Goal: Task Accomplishment & Management: Use online tool/utility

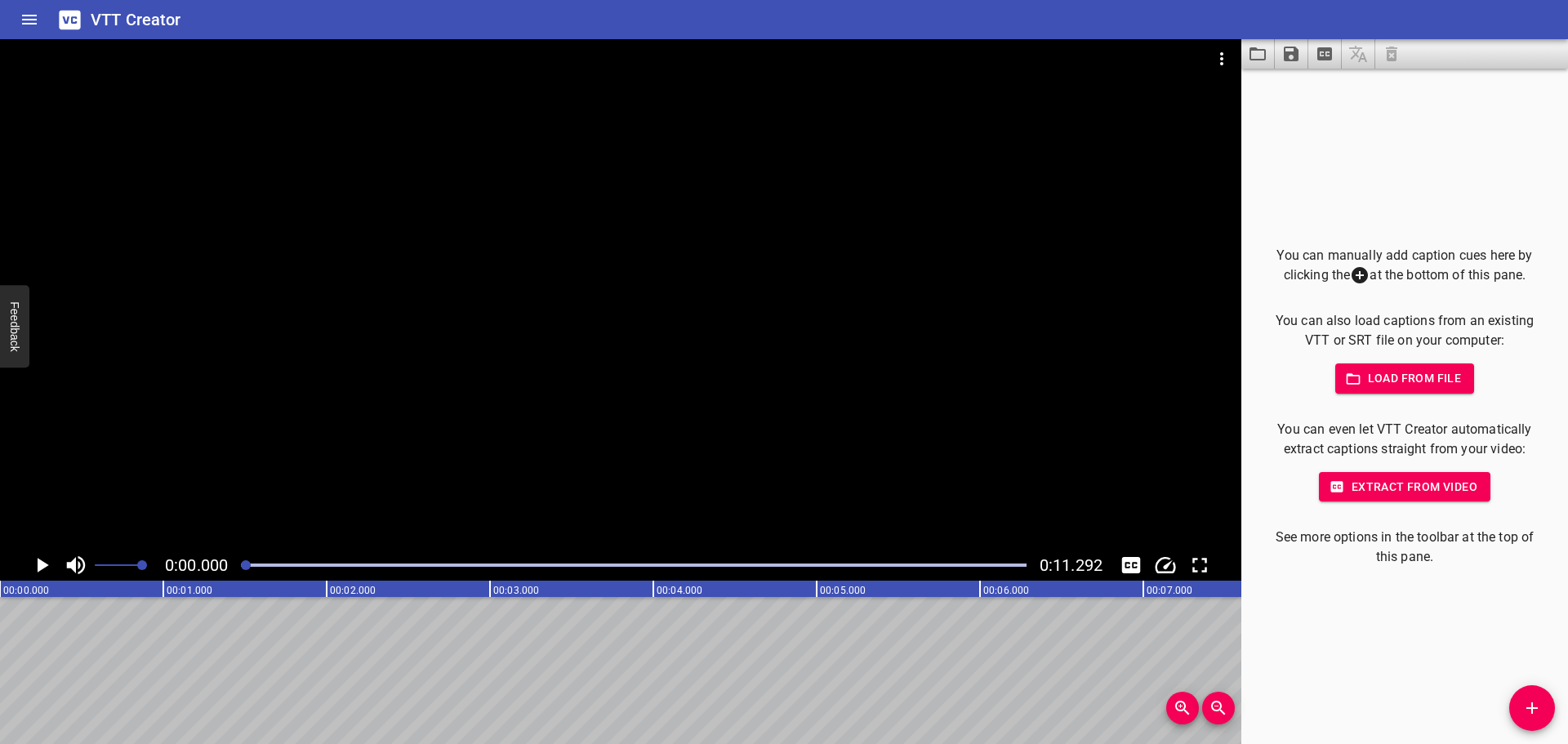
click at [1386, 46] on div at bounding box center [1324, 53] width 167 height 29
click at [1393, 51] on div at bounding box center [1324, 53] width 167 height 29
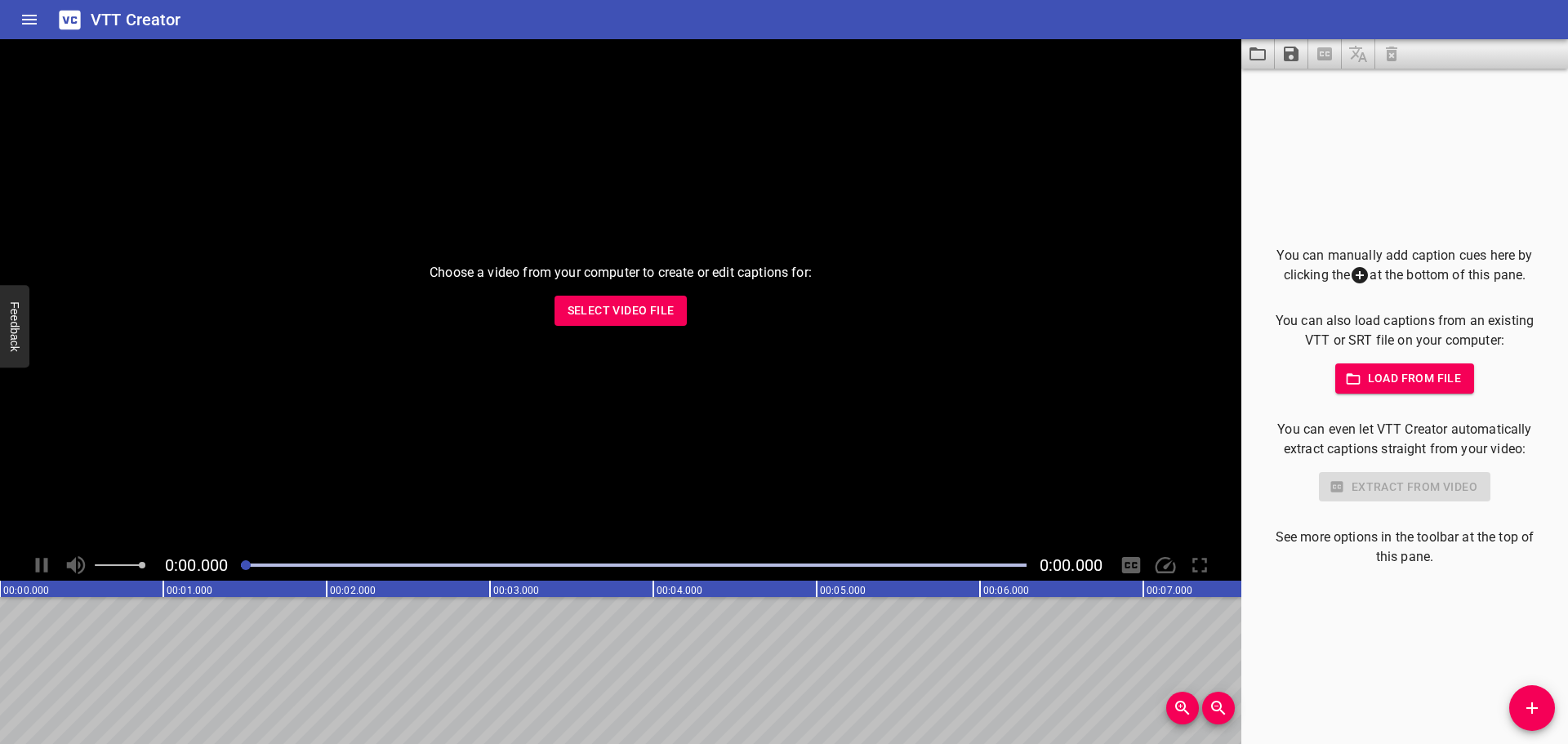
click at [629, 317] on span "Select Video File" at bounding box center [621, 310] width 107 height 20
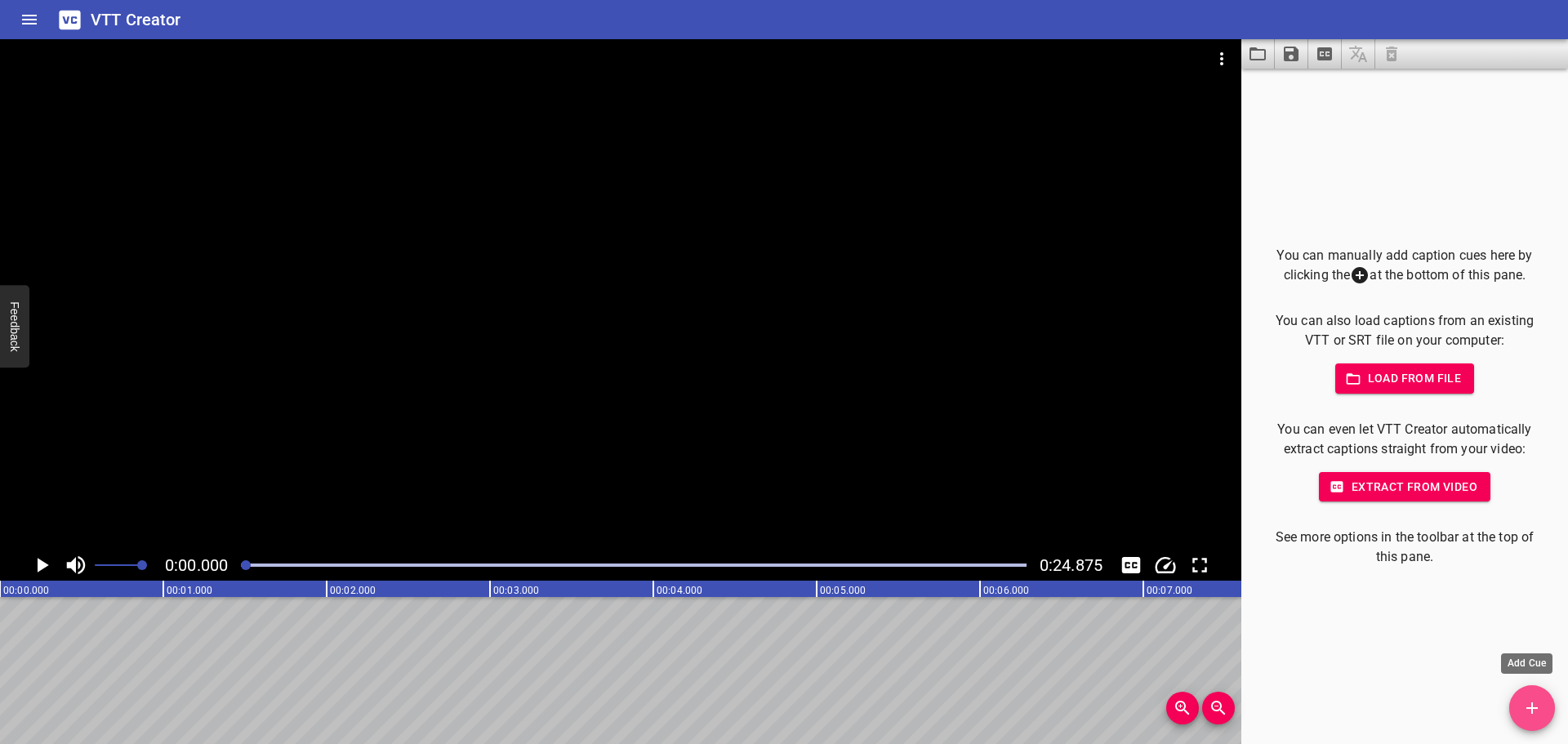
click at [1530, 715] on icon "Add Cue" at bounding box center [1532, 708] width 20 height 20
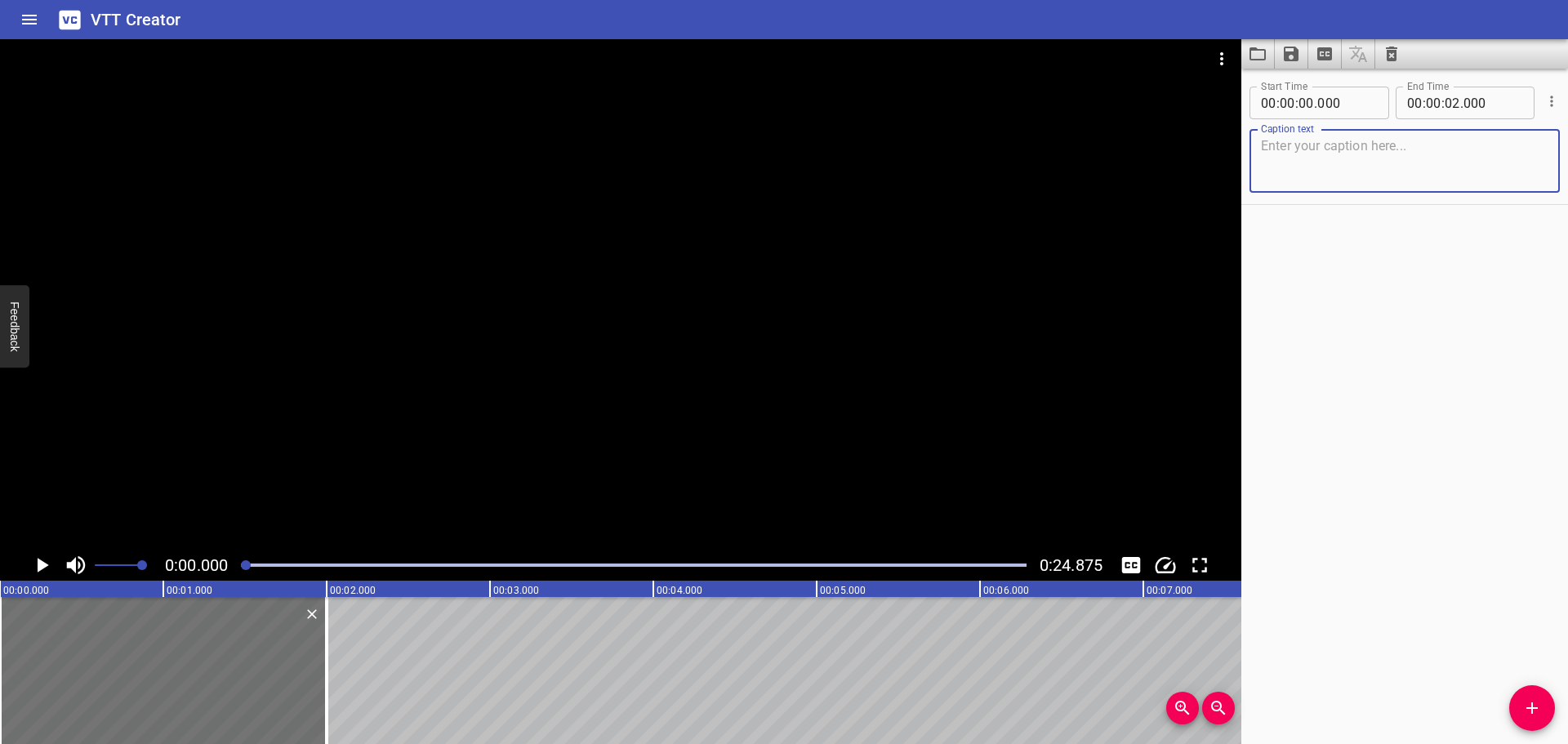
click at [38, 569] on icon "Play/Pause" at bounding box center [43, 565] width 12 height 15
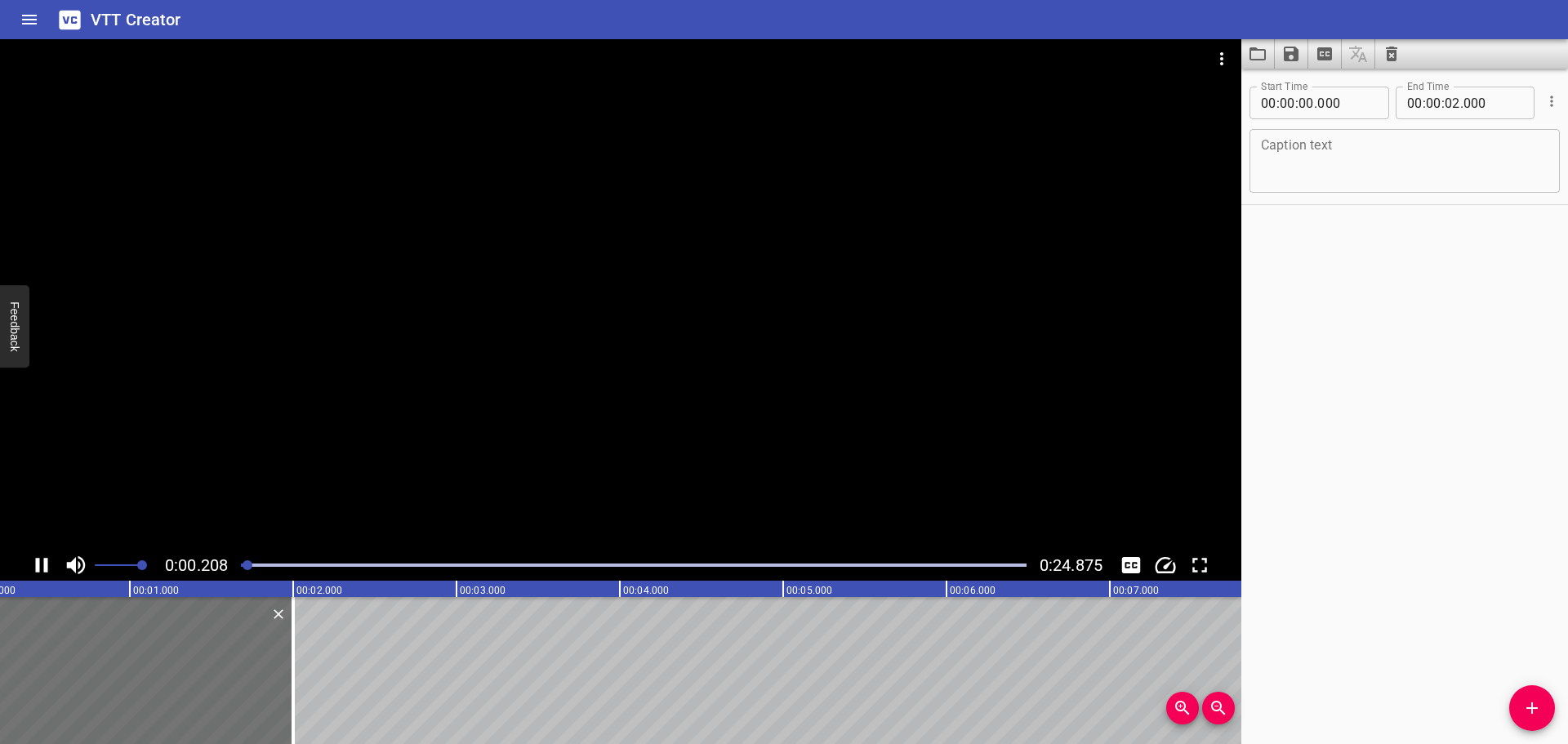
click at [38, 569] on icon "Play/Pause" at bounding box center [42, 565] width 12 height 15
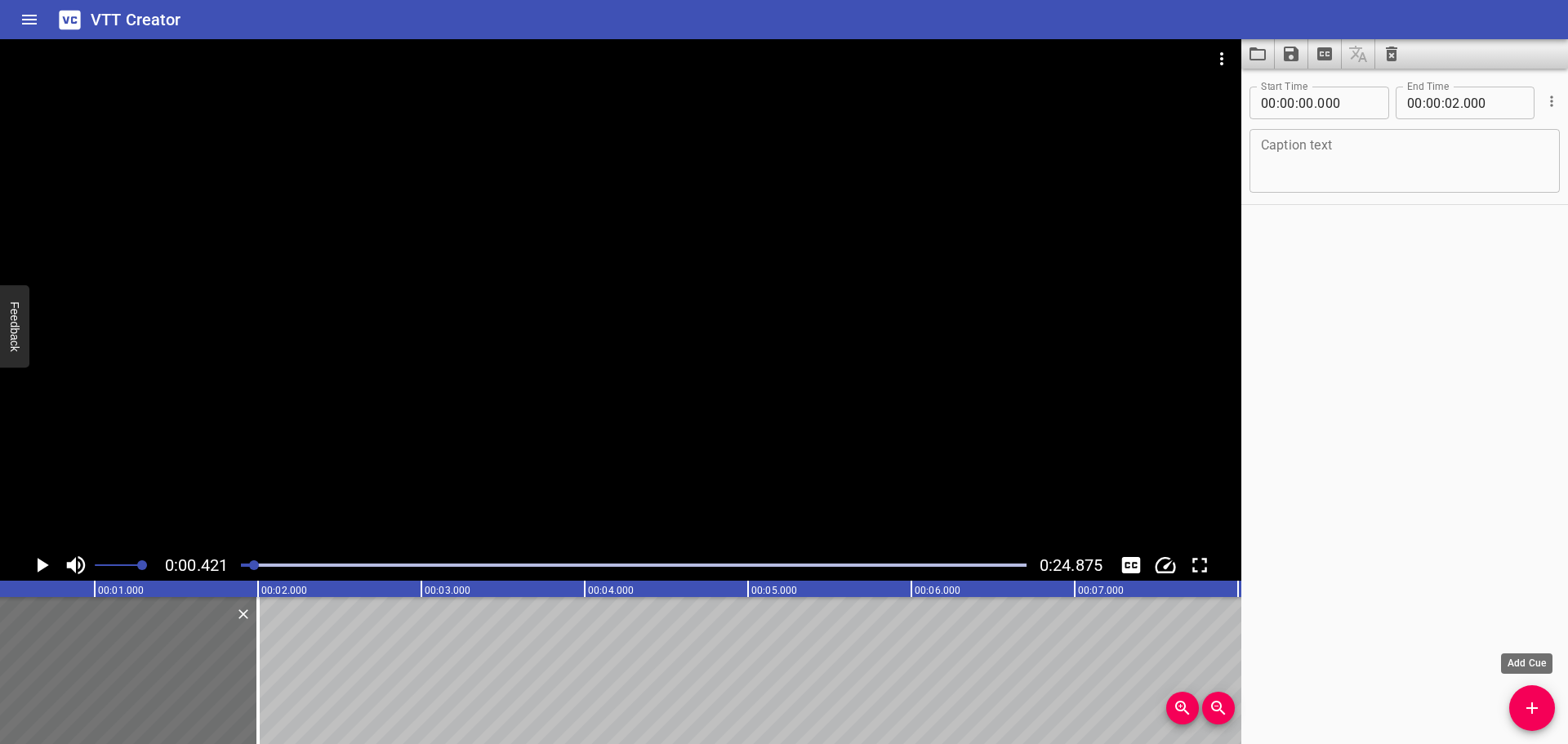
click at [1528, 699] on icon "Add Cue" at bounding box center [1532, 708] width 20 height 20
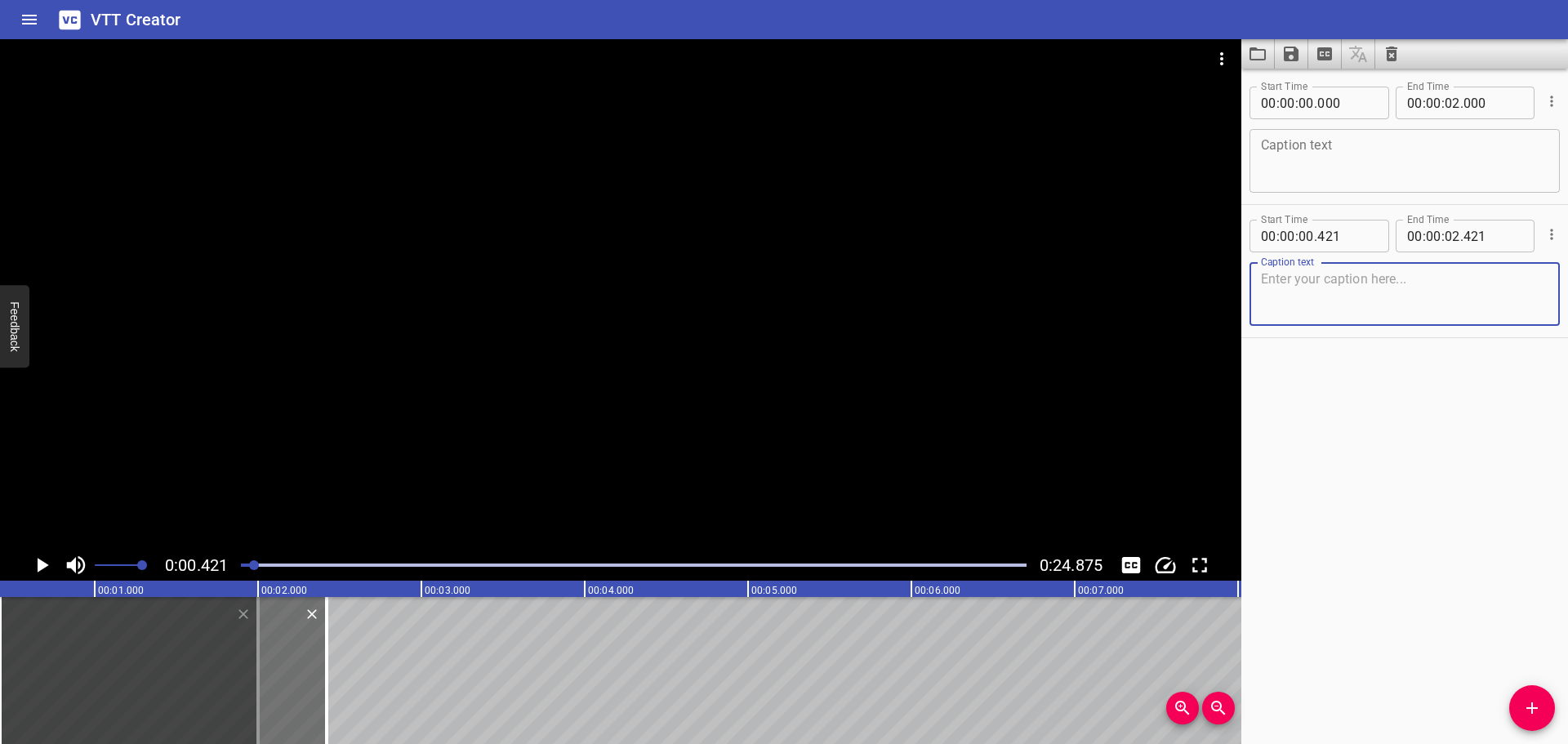
click at [1386, 162] on textarea at bounding box center [1404, 161] width 288 height 46
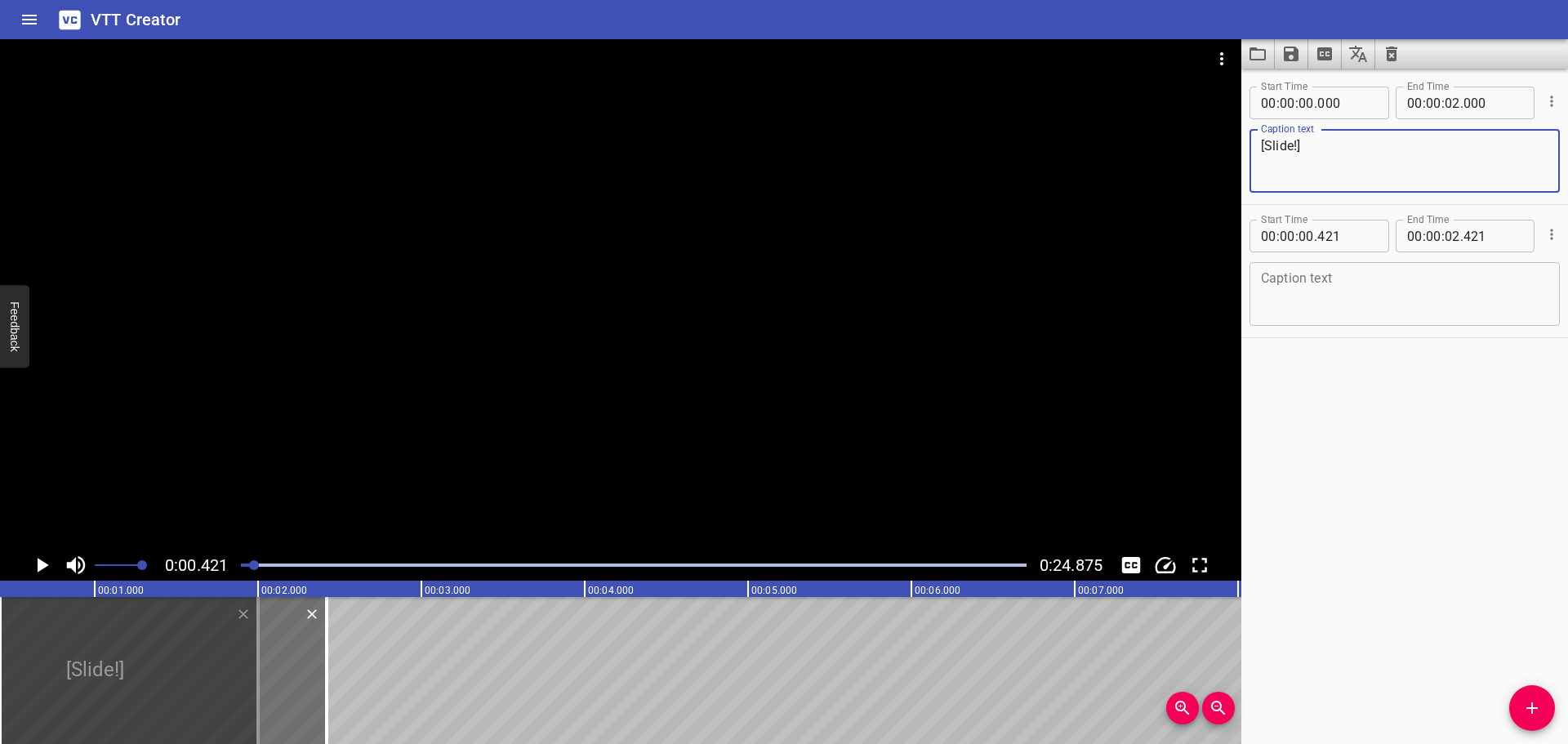
type textarea "[Slide!]"
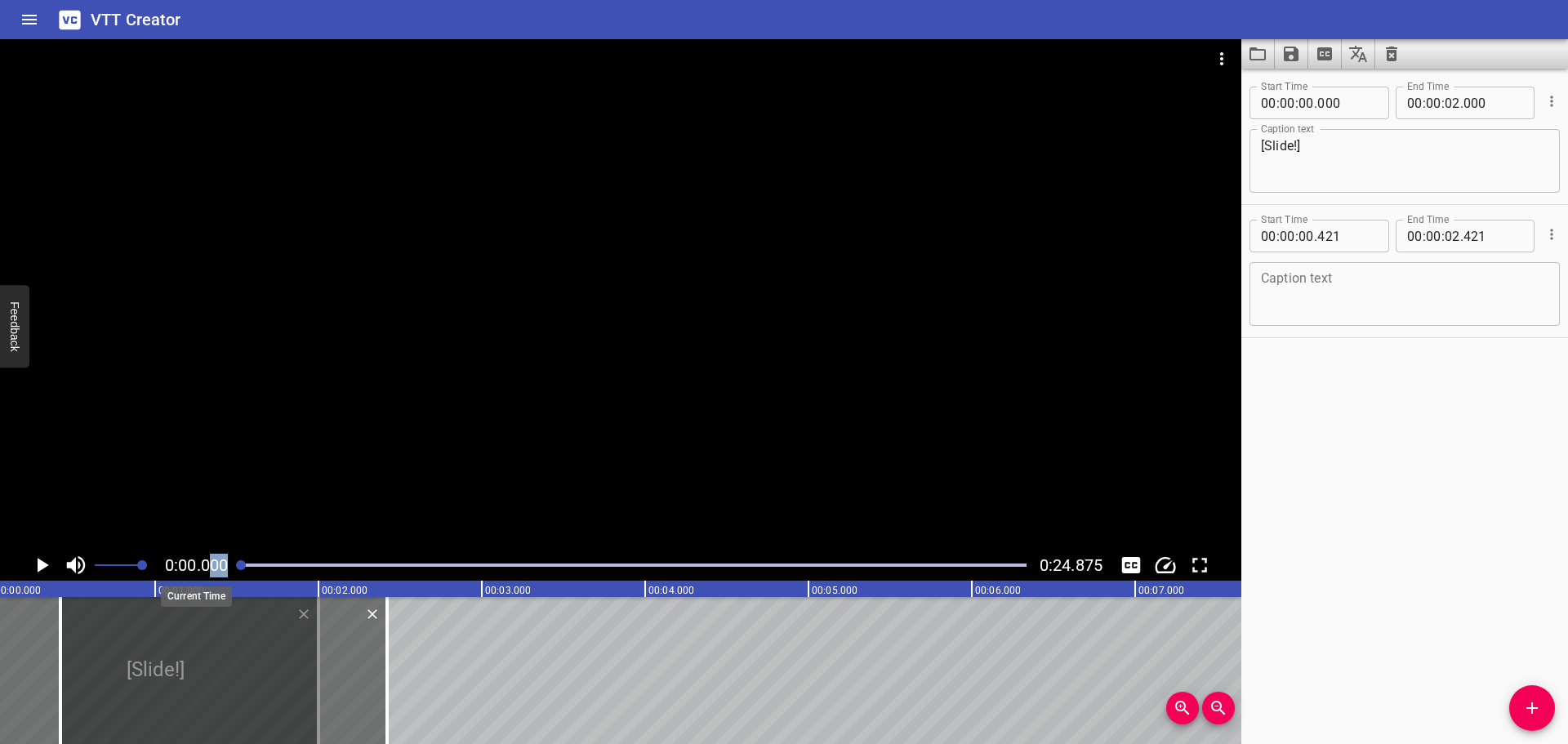
drag, startPoint x: 251, startPoint y: 564, endPoint x: 208, endPoint y: 564, distance: 43.0
click at [208, 564] on div "0:00.000 0:24.875" at bounding box center [620, 565] width 1241 height 31
click at [35, 566] on icon "Play/Pause" at bounding box center [42, 566] width 25 height 25
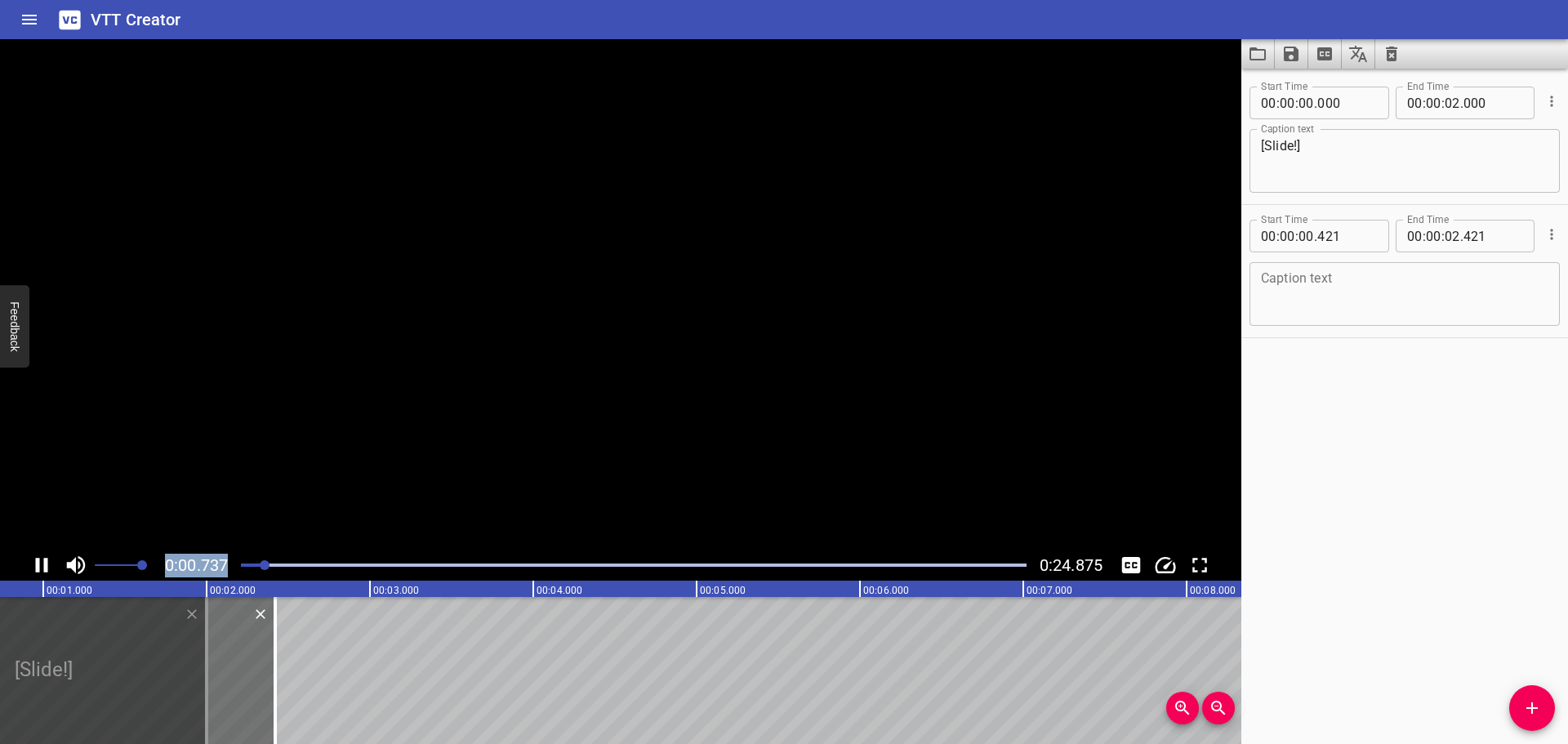
click at [35, 566] on icon "Play/Pause" at bounding box center [42, 566] width 25 height 25
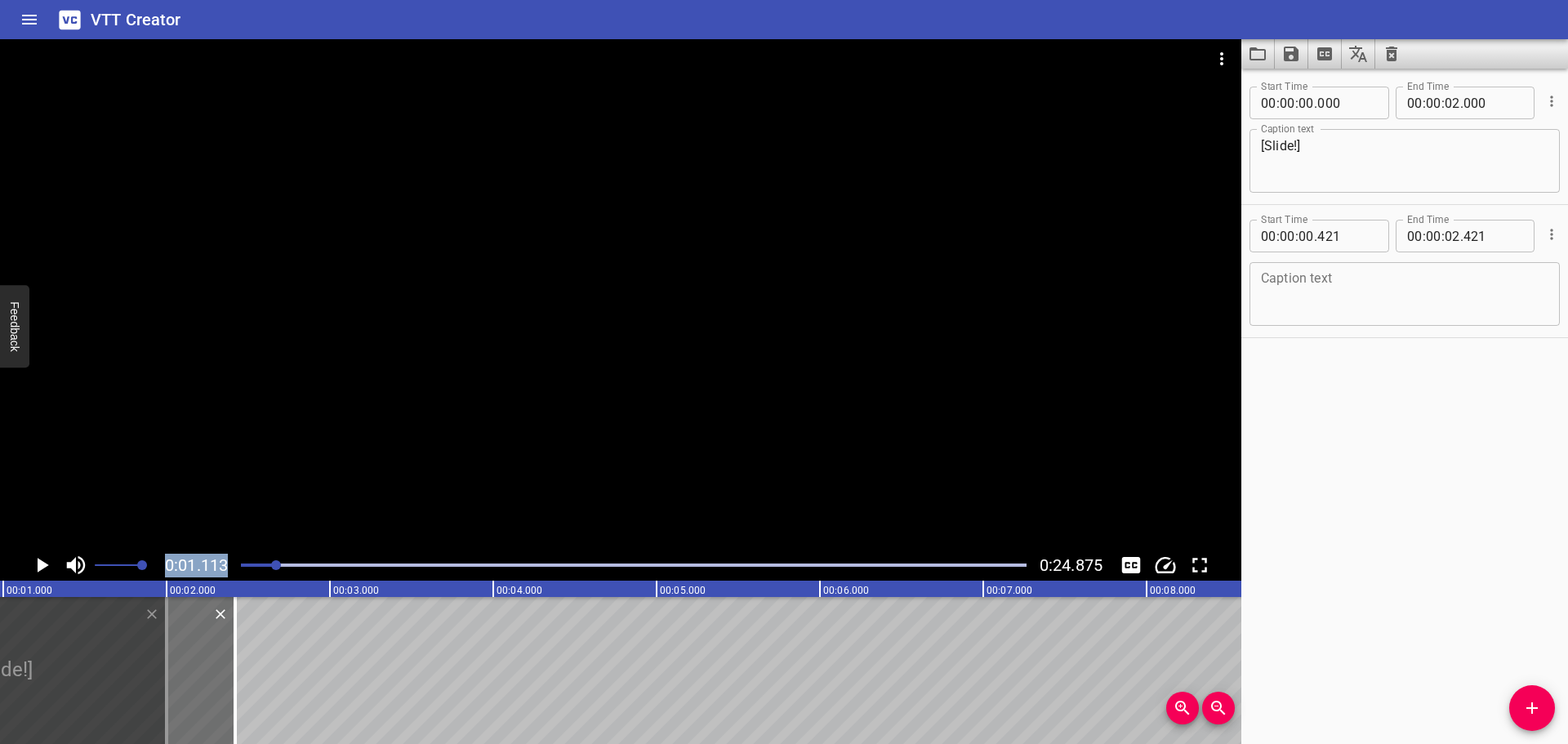
scroll to position [0, 182]
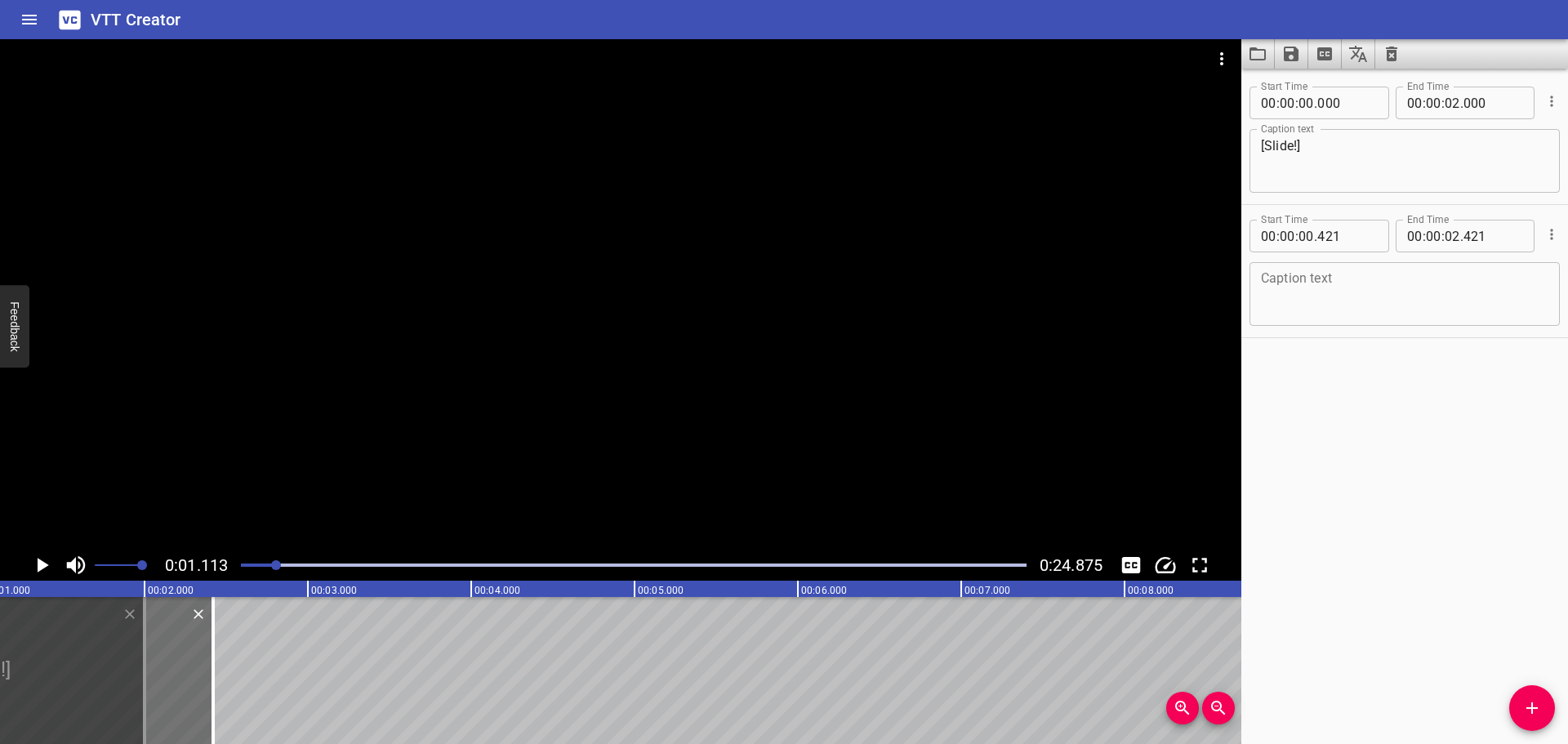
click at [1332, 301] on textarea at bounding box center [1404, 294] width 288 height 46
click at [1544, 238] on icon "Cue Options" at bounding box center [1552, 234] width 16 height 16
click at [1464, 267] on li "Delete Cue" at bounding box center [1483, 264] width 143 height 29
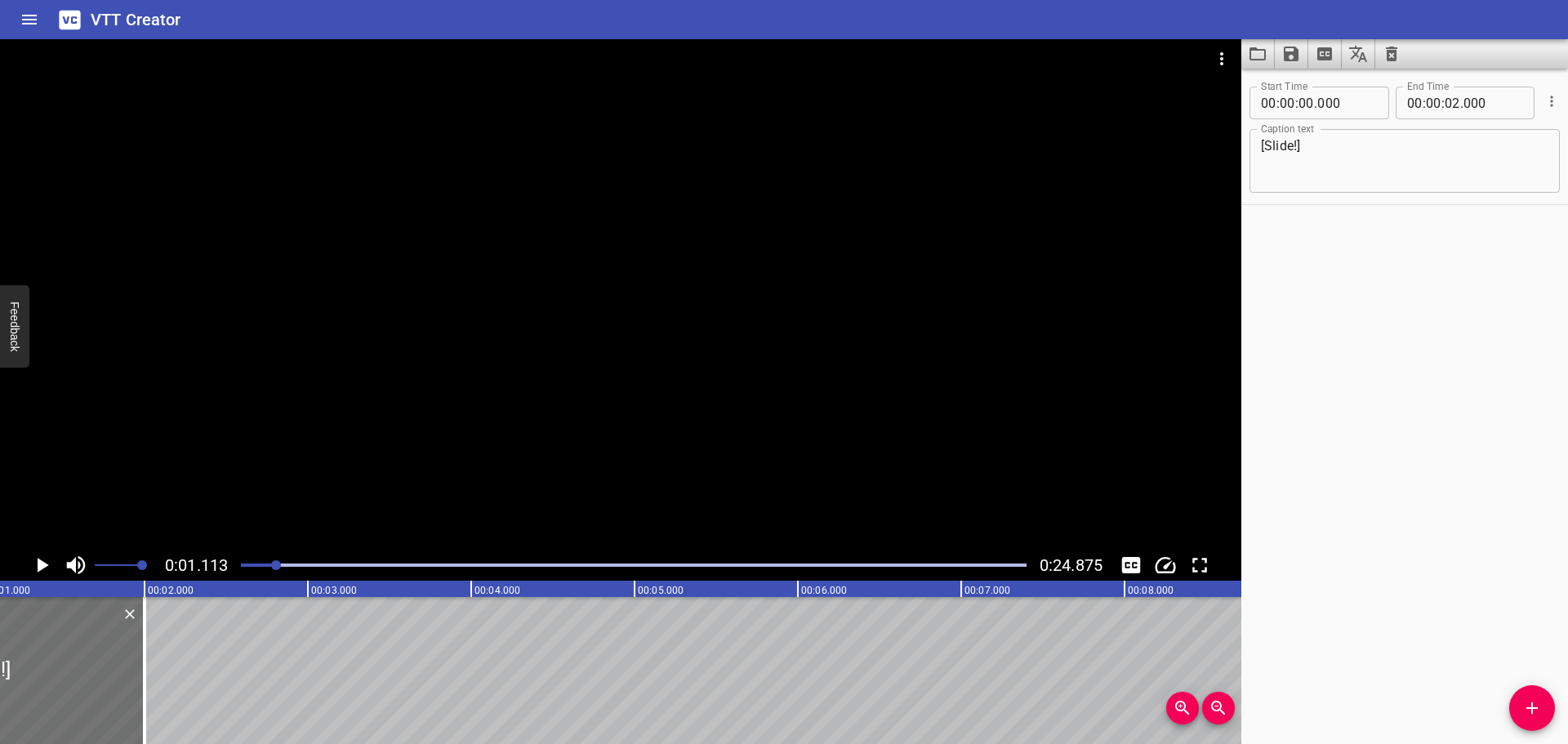
click at [1377, 457] on div "Start Time 00 : 00 : 00 . 000 Start Time End Time 00 : 00 : 02 . 000 End Time C…" at bounding box center [1404, 406] width 327 height 675
click at [1380, 127] on div "Caption text [Slide!] Caption text" at bounding box center [1405, 159] width 310 height 74
drag, startPoint x: 226, startPoint y: 566, endPoint x: 215, endPoint y: 566, distance: 11.0
click at [215, 566] on div "0:01.113 0:24.875" at bounding box center [620, 565] width 1241 height 31
click at [1351, 408] on div "Start Time 00 : 00 : 00 . 000 Start Time End Time 00 : 00 : 02 . 000 End Time C…" at bounding box center [1404, 406] width 327 height 675
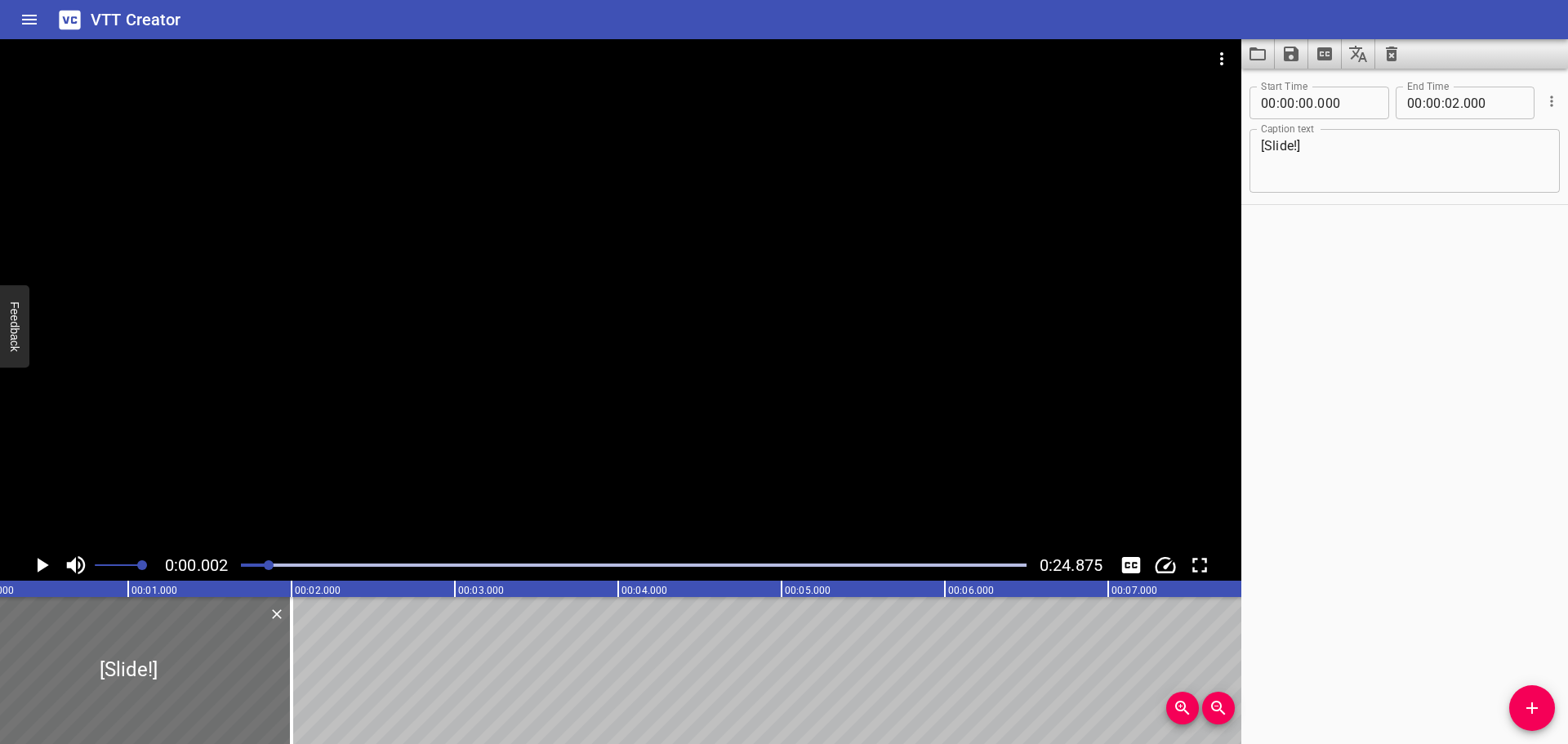
scroll to position [0, 0]
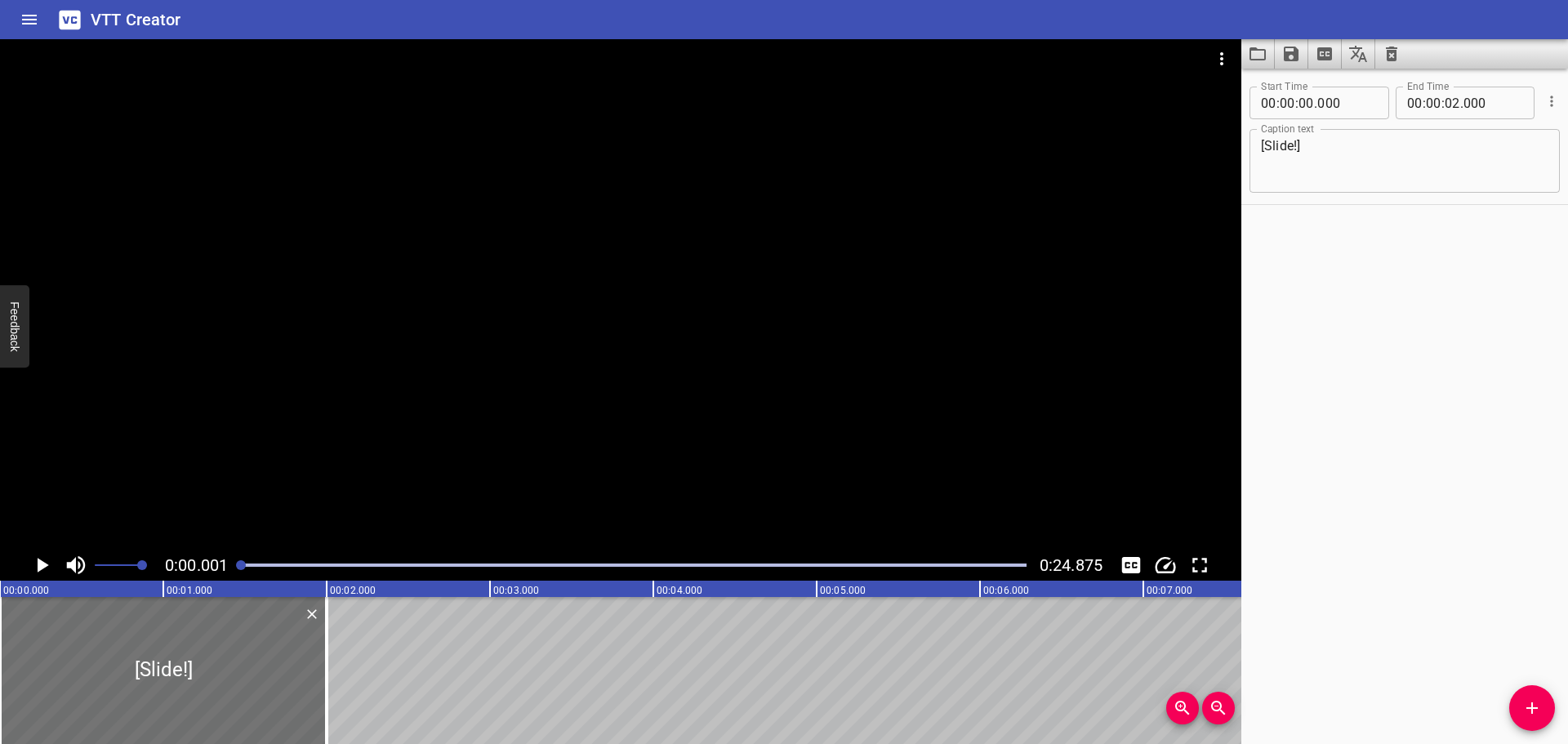
drag, startPoint x: 280, startPoint y: 564, endPoint x: 231, endPoint y: 561, distance: 49.1
click at [231, 561] on div "0:00.001 0:24.875" at bounding box center [620, 565] width 1241 height 31
click at [43, 565] on icon "Play/Pause" at bounding box center [43, 565] width 12 height 15
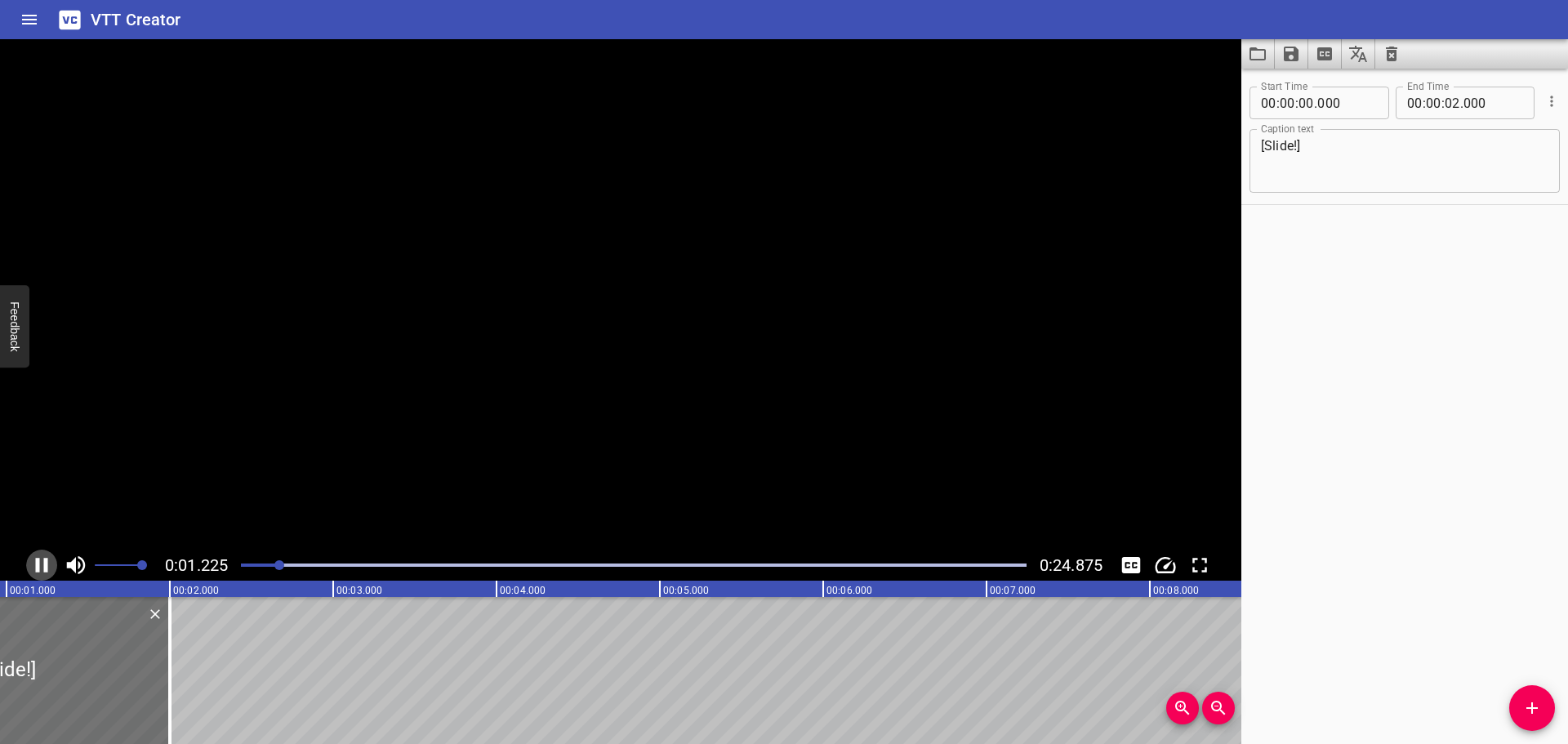
click at [43, 565] on icon "Play/Pause" at bounding box center [42, 566] width 25 height 25
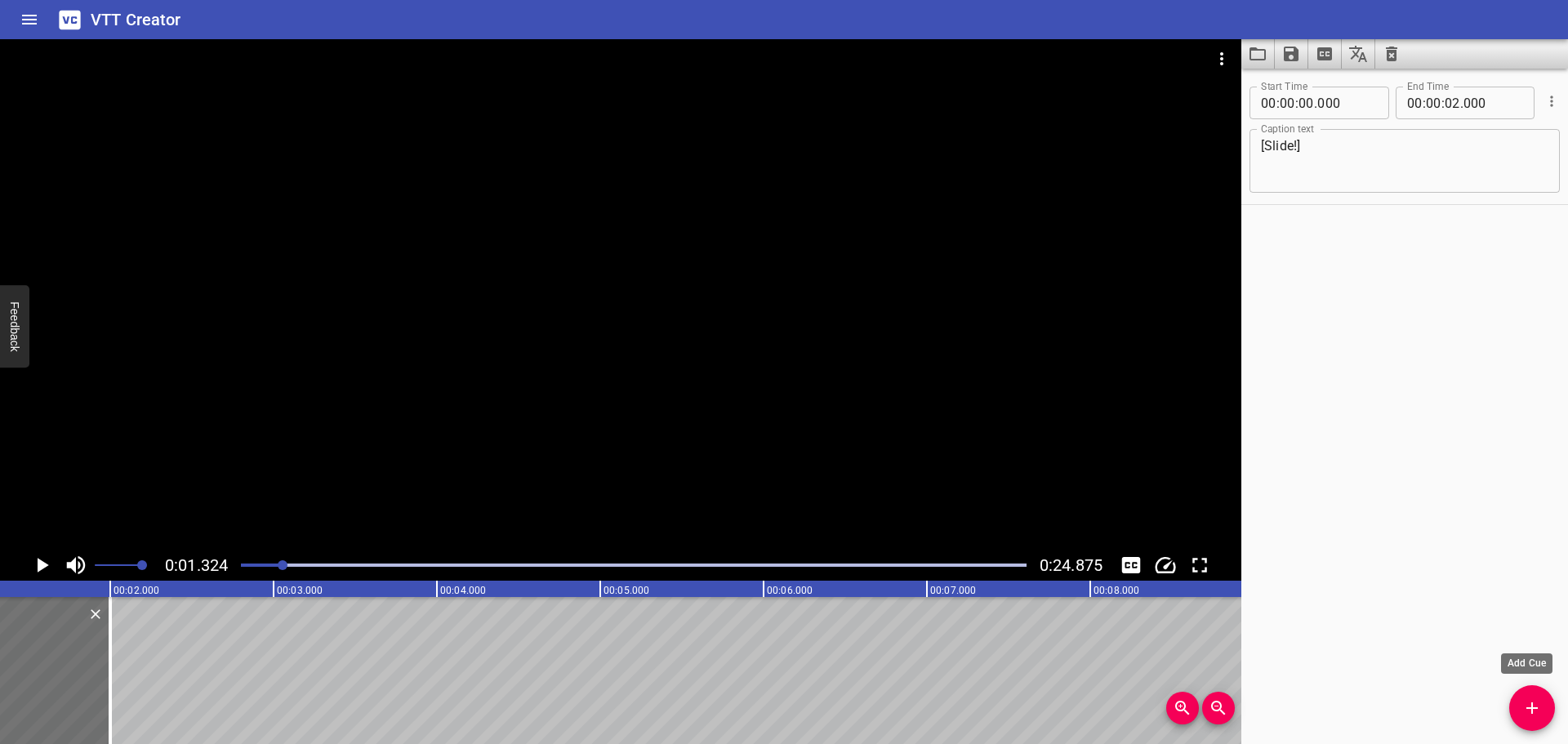
click at [1533, 710] on icon "Add Cue" at bounding box center [1531, 707] width 12 height 12
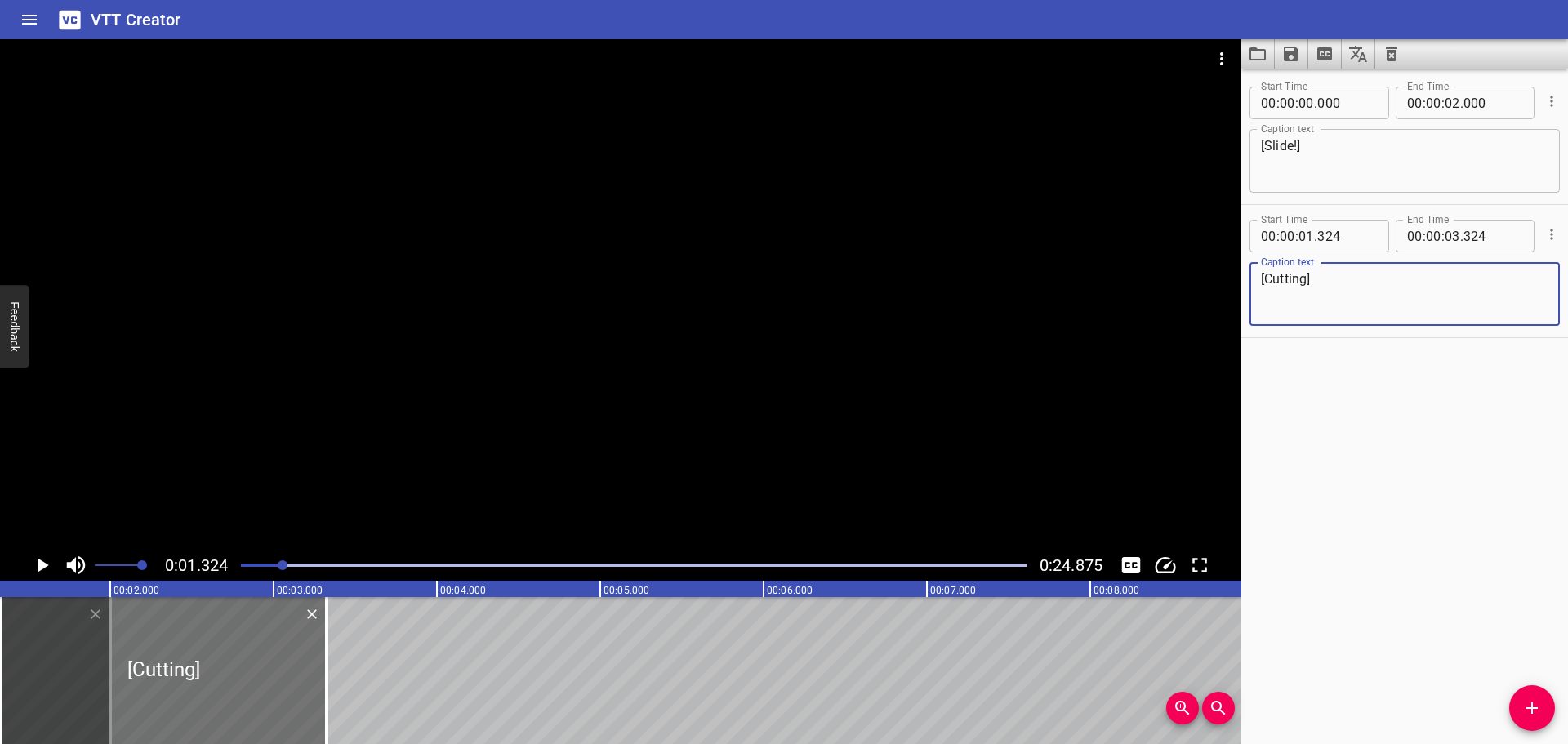
type textarea "[Cutting]"
click at [44, 564] on icon "Play/Pause" at bounding box center [43, 565] width 12 height 15
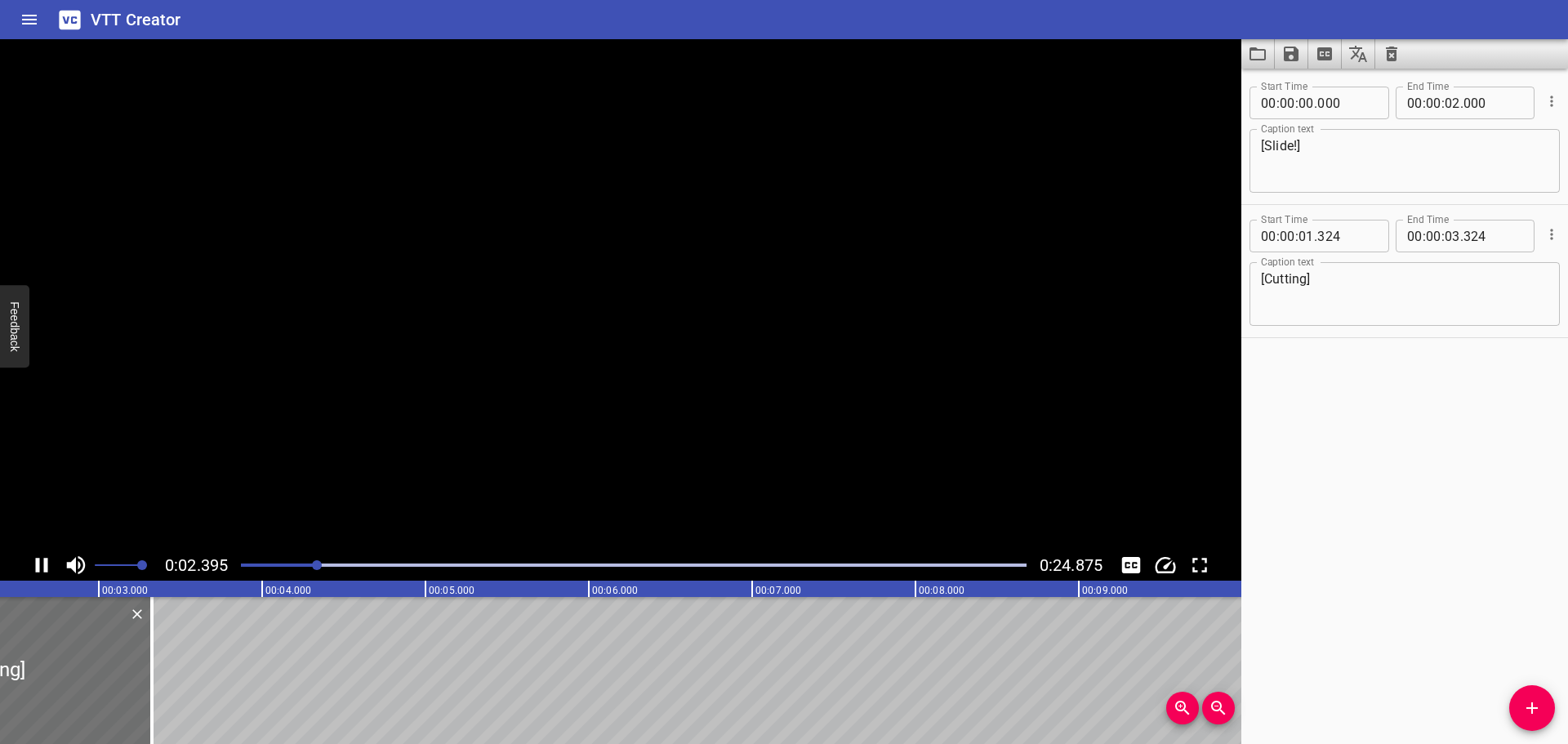
click at [44, 564] on icon "Play/Pause" at bounding box center [42, 566] width 25 height 25
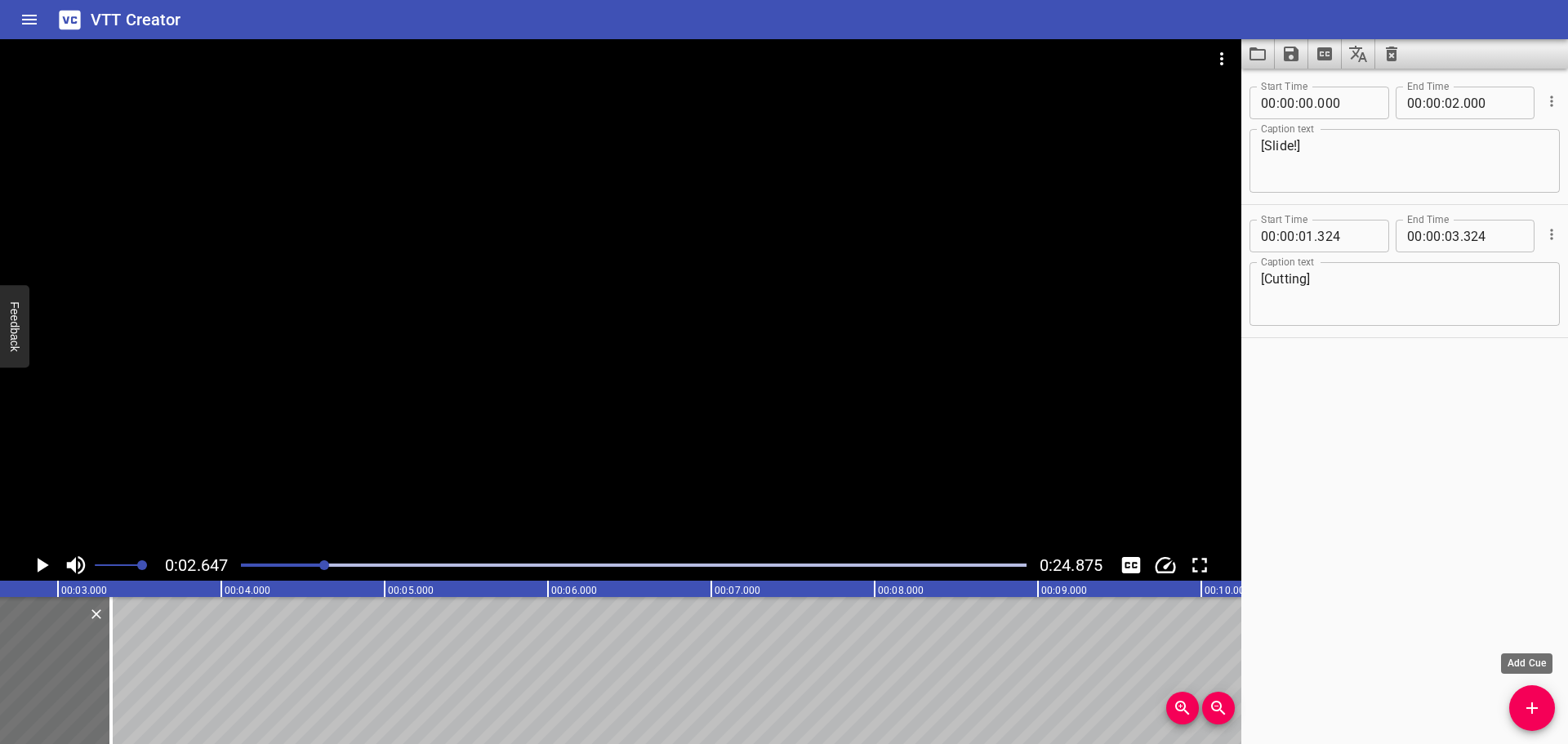
click at [1526, 701] on icon "Add Cue" at bounding box center [1532, 708] width 20 height 20
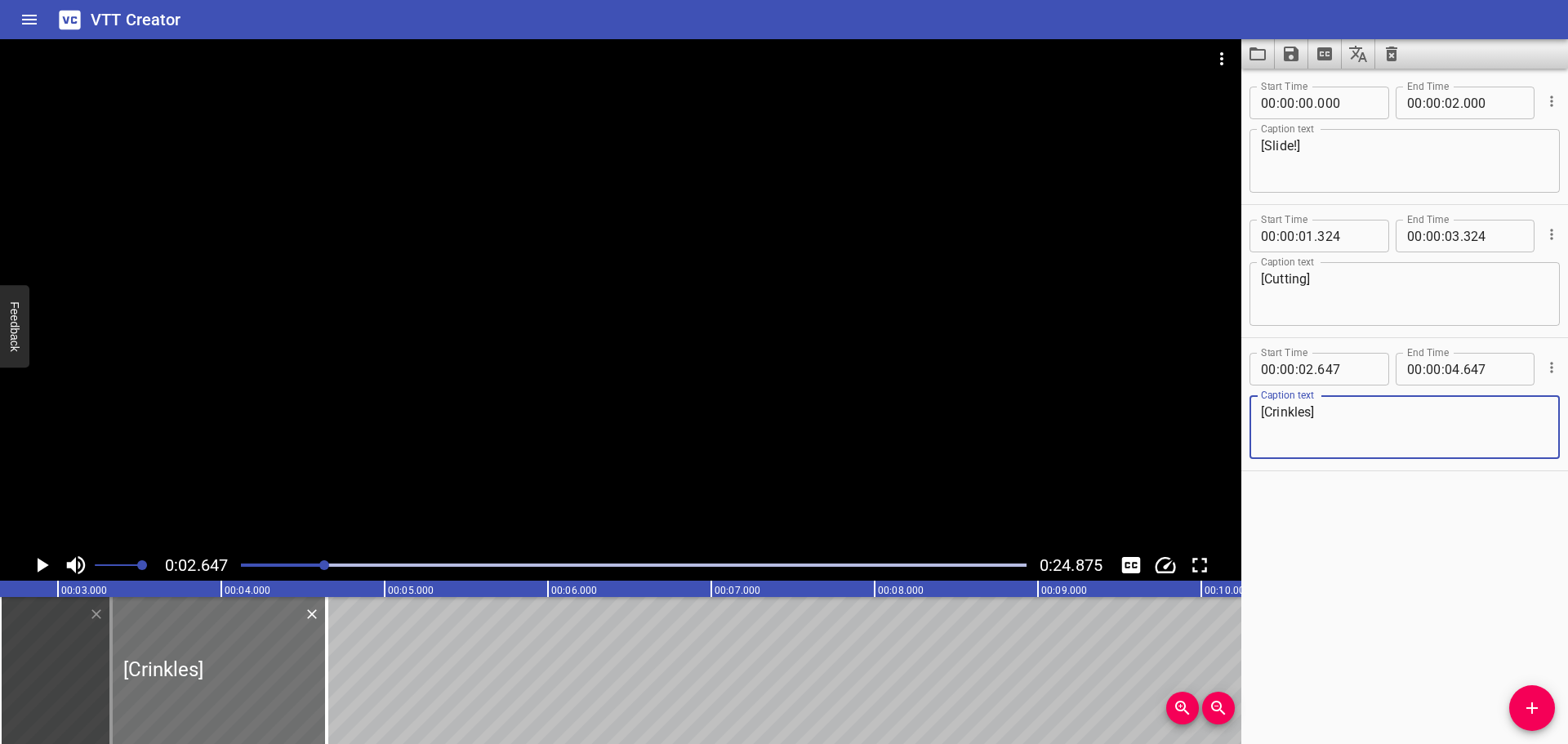
type textarea "[Crinkles]"
click at [235, 568] on div at bounding box center [633, 566] width 805 height 23
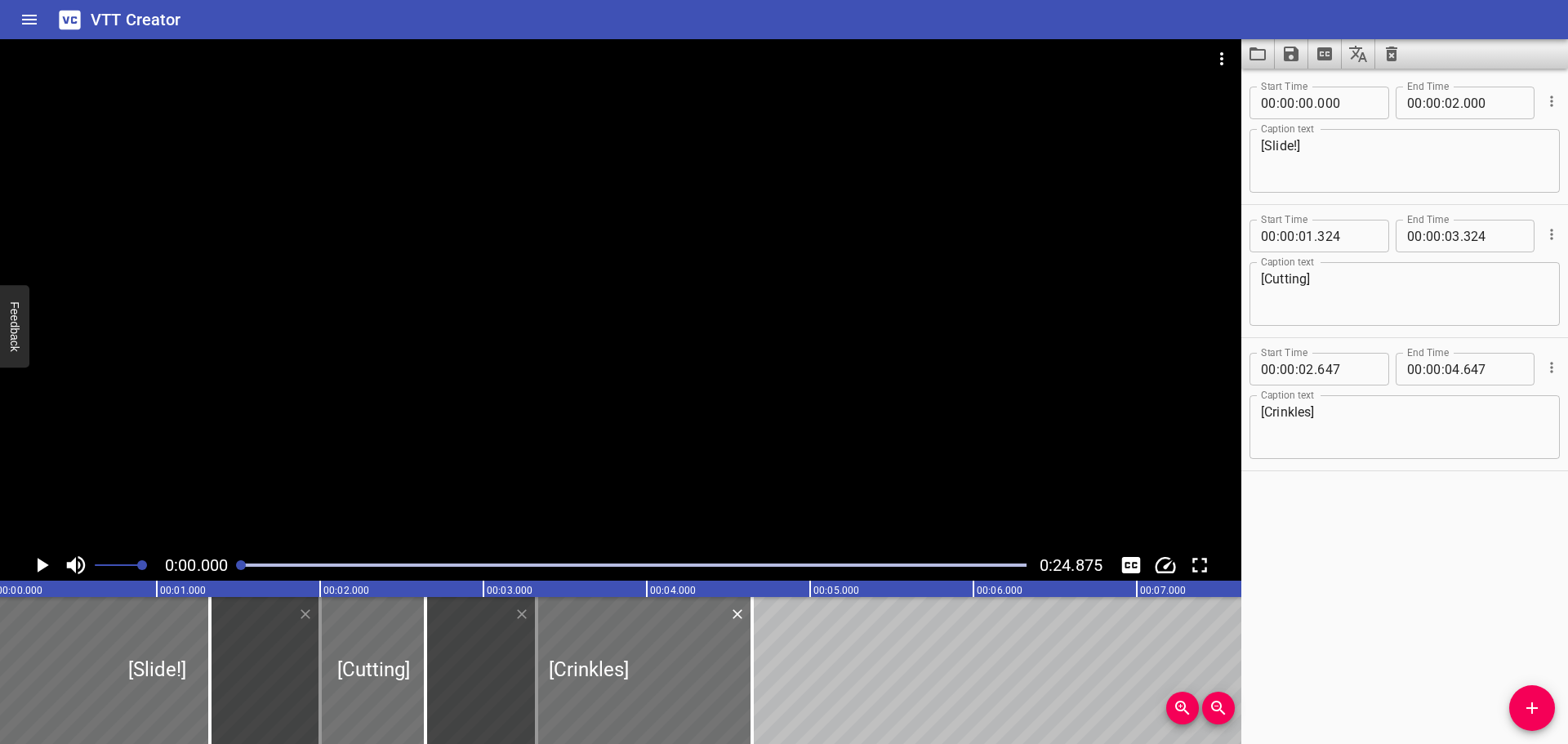
scroll to position [0, 0]
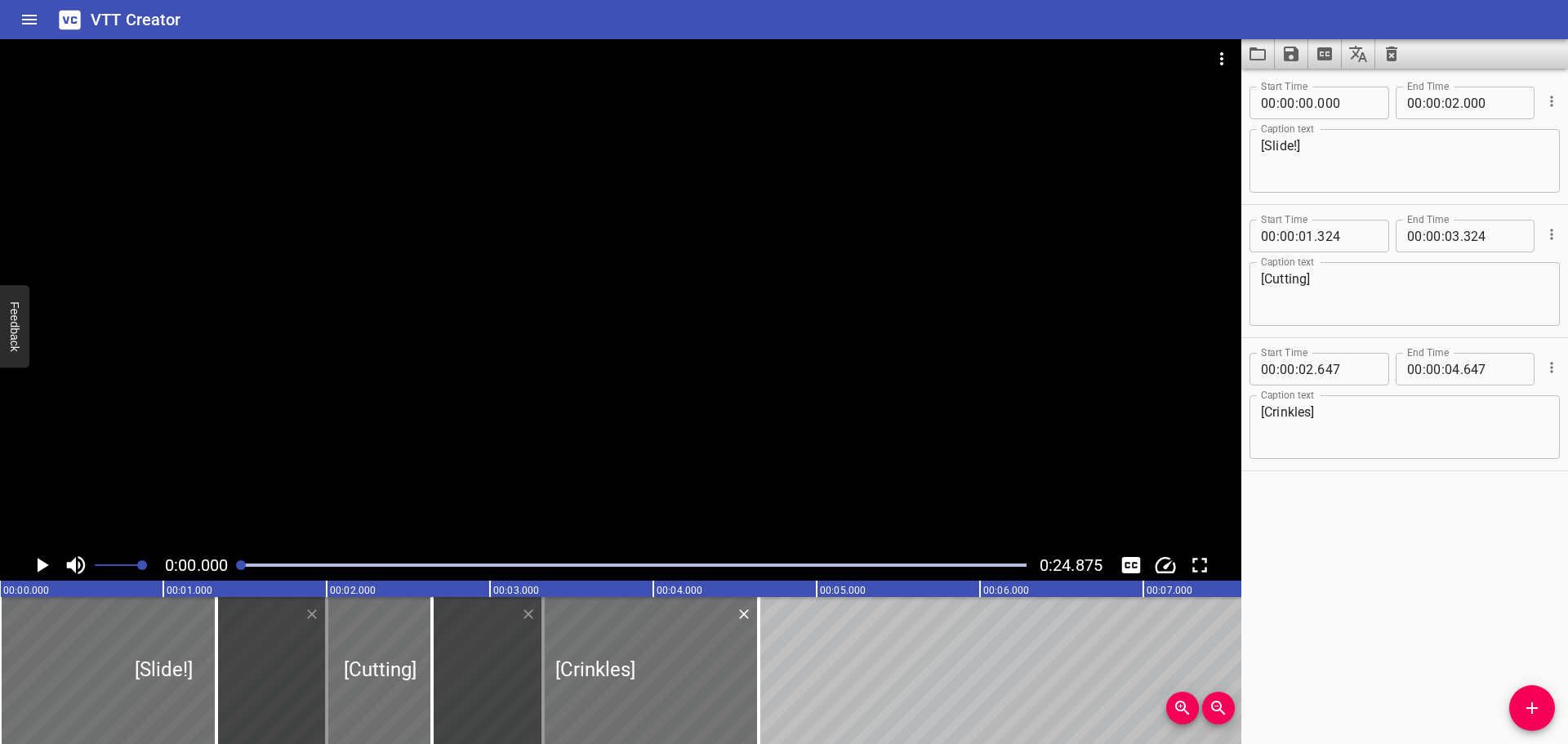
click at [37, 568] on icon "Play/Pause" at bounding box center [42, 566] width 25 height 25
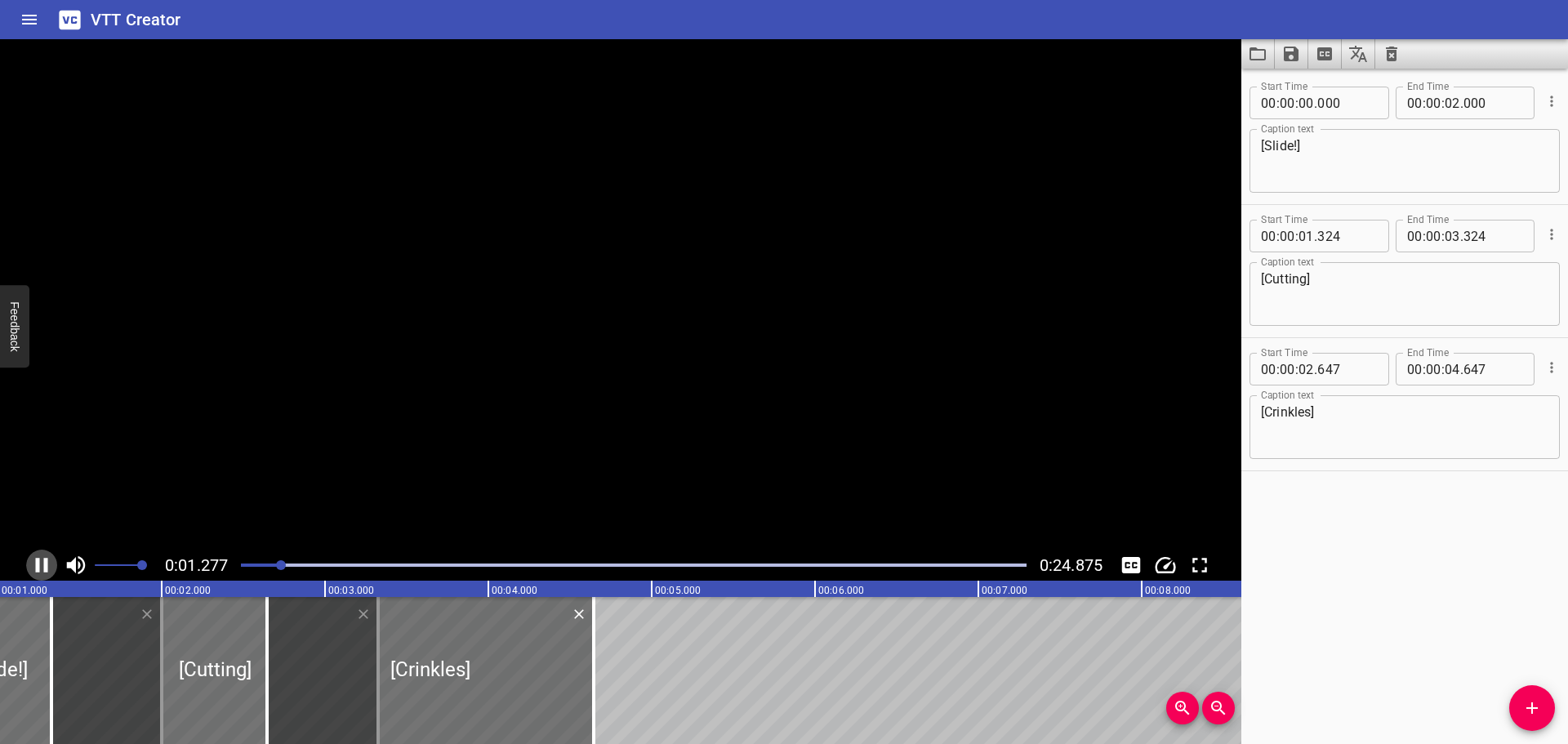
click at [37, 568] on icon "Play/Pause" at bounding box center [42, 565] width 12 height 15
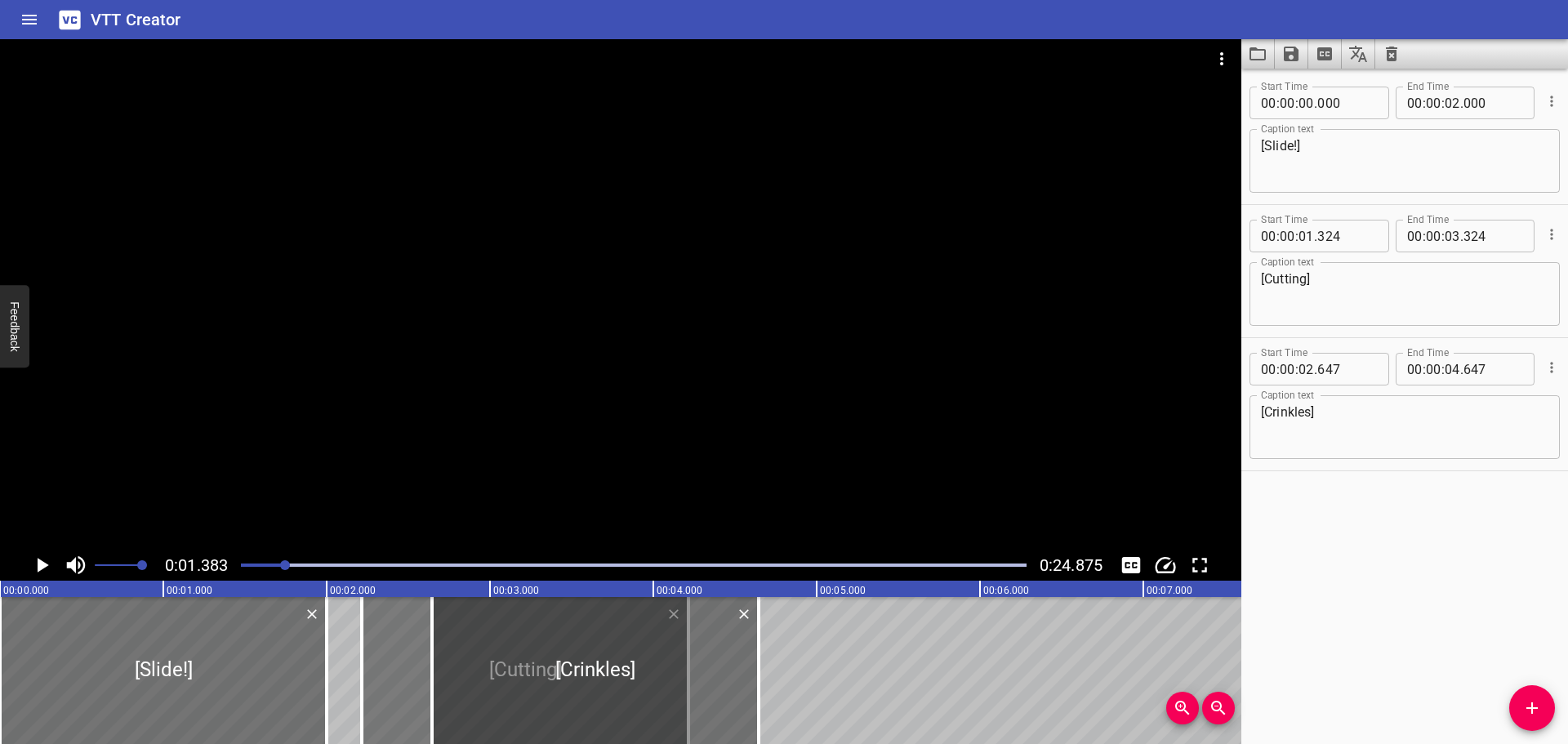
drag, startPoint x: 247, startPoint y: 682, endPoint x: 392, endPoint y: 679, distance: 145.0
click at [392, 679] on div at bounding box center [525, 670] width 327 height 147
type input "02"
type input "214"
type input "04"
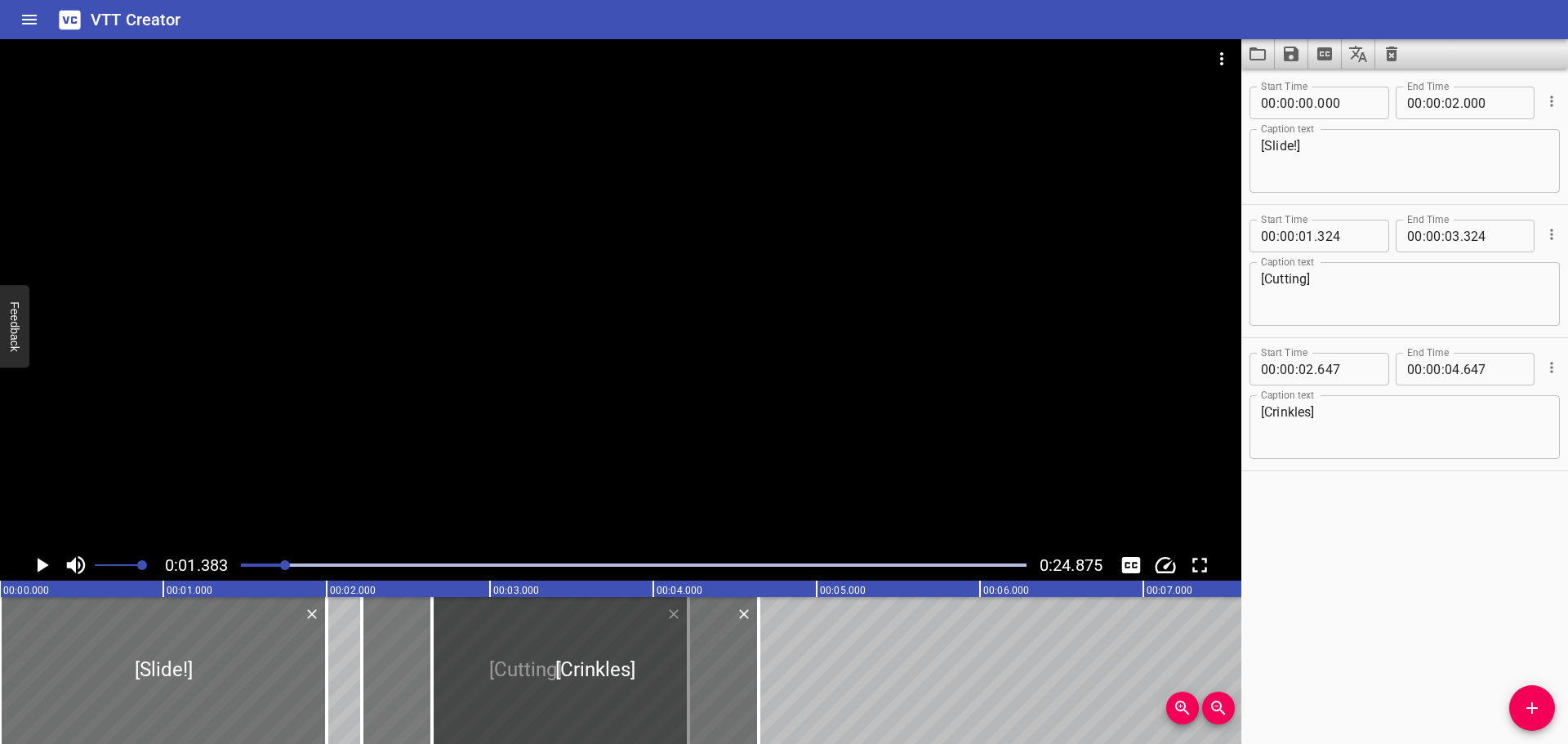
type input "214"
drag, startPoint x: 321, startPoint y: 675, endPoint x: 241, endPoint y: 678, distance: 80.1
click at [241, 678] on div at bounding box center [242, 670] width 4 height 147
type input "01"
type input "480"
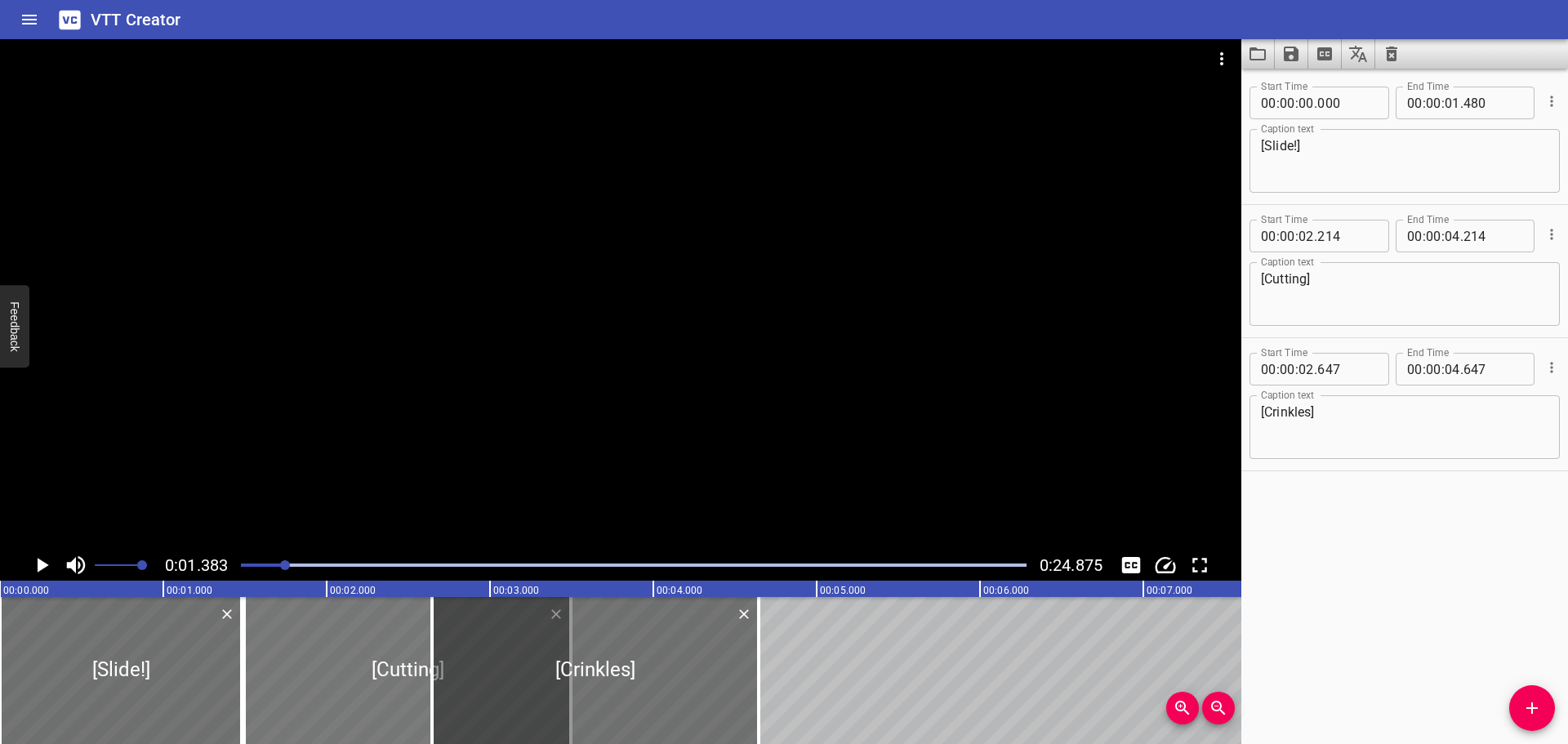
drag, startPoint x: 388, startPoint y: 652, endPoint x: 284, endPoint y: 655, distance: 104.0
click at [284, 655] on div at bounding box center [407, 670] width 327 height 147
type input "01"
type input "494"
type input "03"
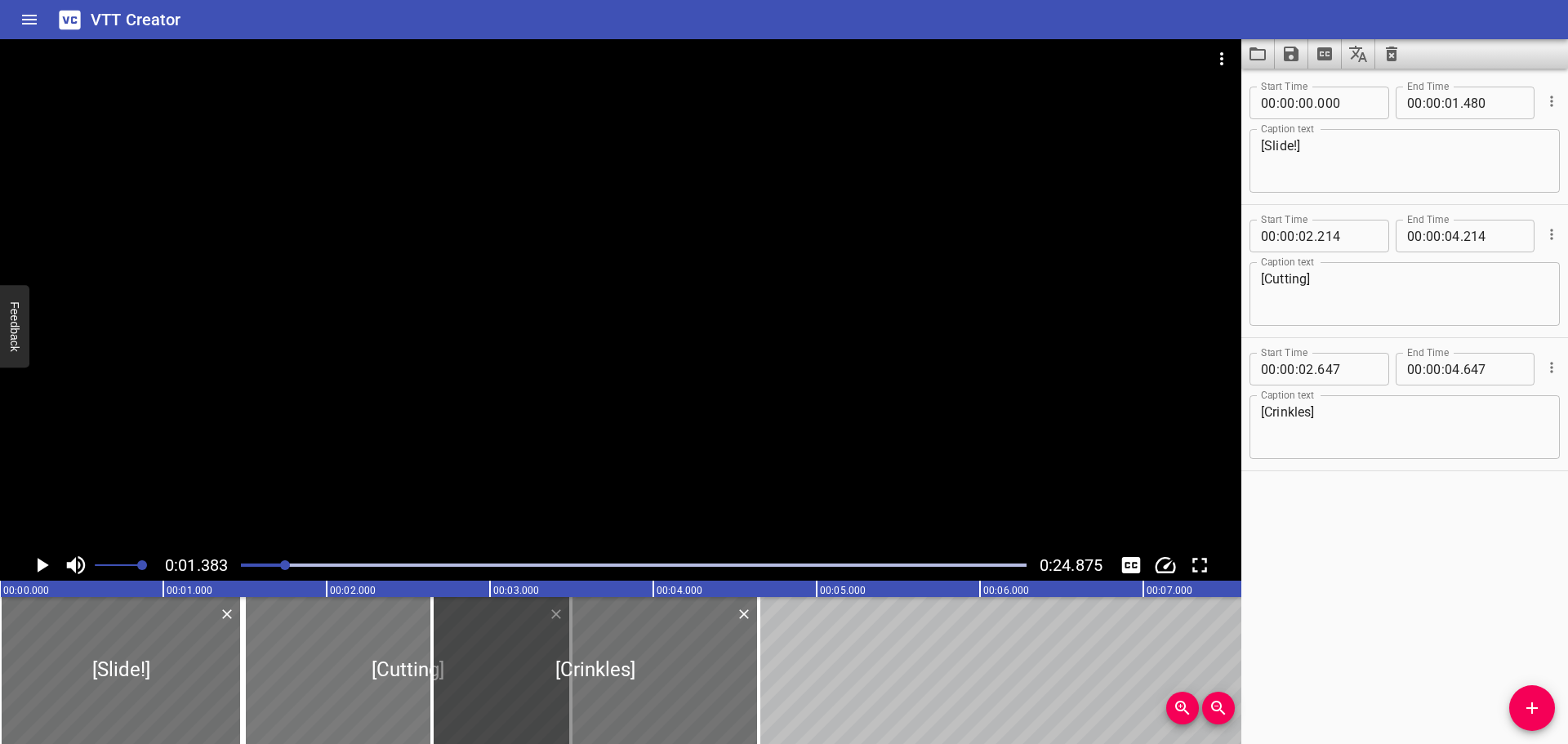
type input "494"
drag, startPoint x: 241, startPoint y: 564, endPoint x: 217, endPoint y: 564, distance: 24.0
click at [217, 564] on div "0:00.000 0:24.875" at bounding box center [620, 565] width 1241 height 31
click at [1425, 552] on div "Start Time 00 : 00 : 00 . 000 Start Time End Time 00 : 00 : 01 . 480 End Time C…" at bounding box center [1404, 406] width 327 height 675
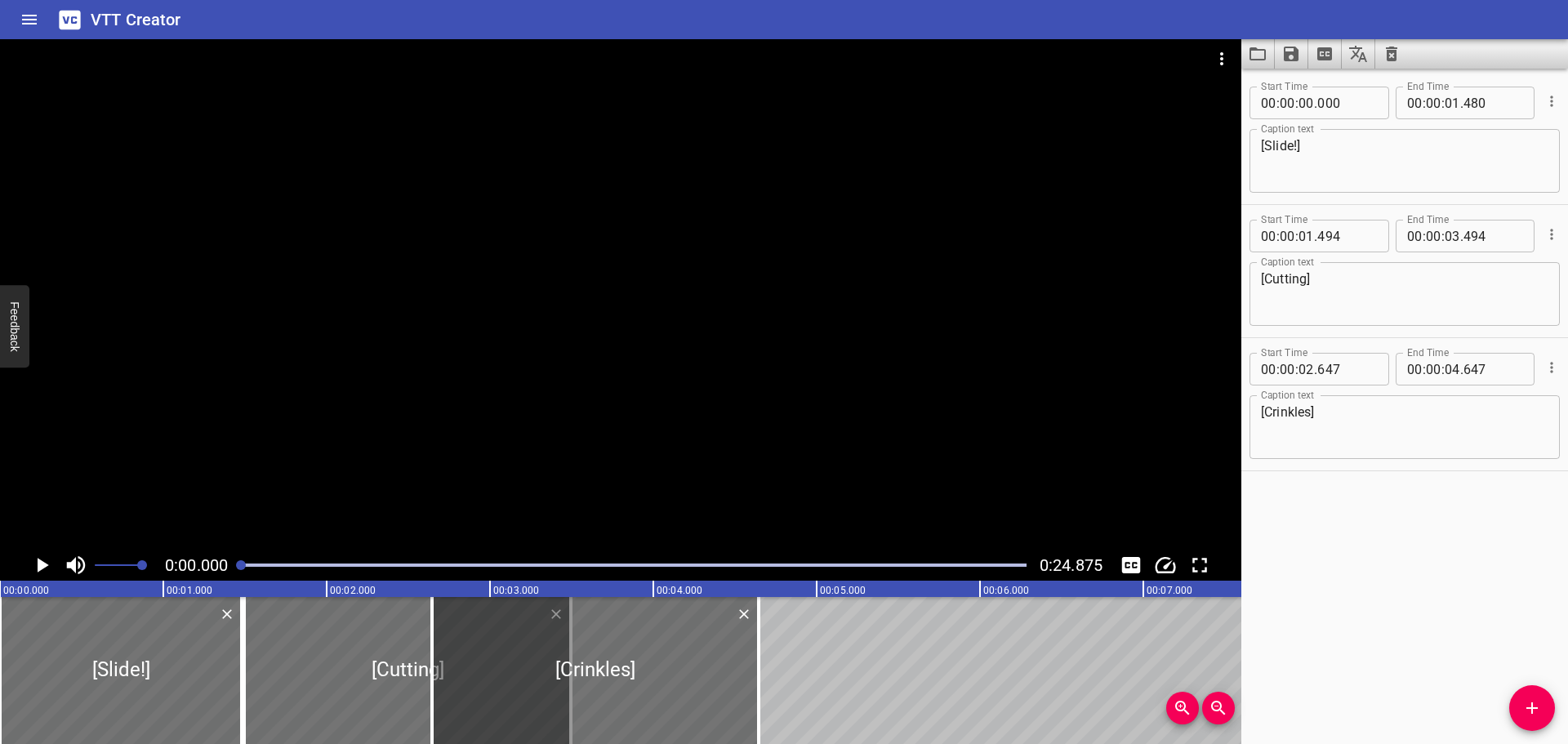
click at [1356, 554] on div "Start Time 00 : 00 : 00 . 000 Start Time End Time 00 : 00 : 01 . 480 End Time C…" at bounding box center [1404, 406] width 327 height 675
drag, startPoint x: 241, startPoint y: 566, endPoint x: 197, endPoint y: 566, distance: 44.0
click at [209, 566] on div "0:00.000 0:24.875" at bounding box center [620, 565] width 1241 height 31
click at [33, 566] on icon "Play/Pause" at bounding box center [42, 566] width 25 height 25
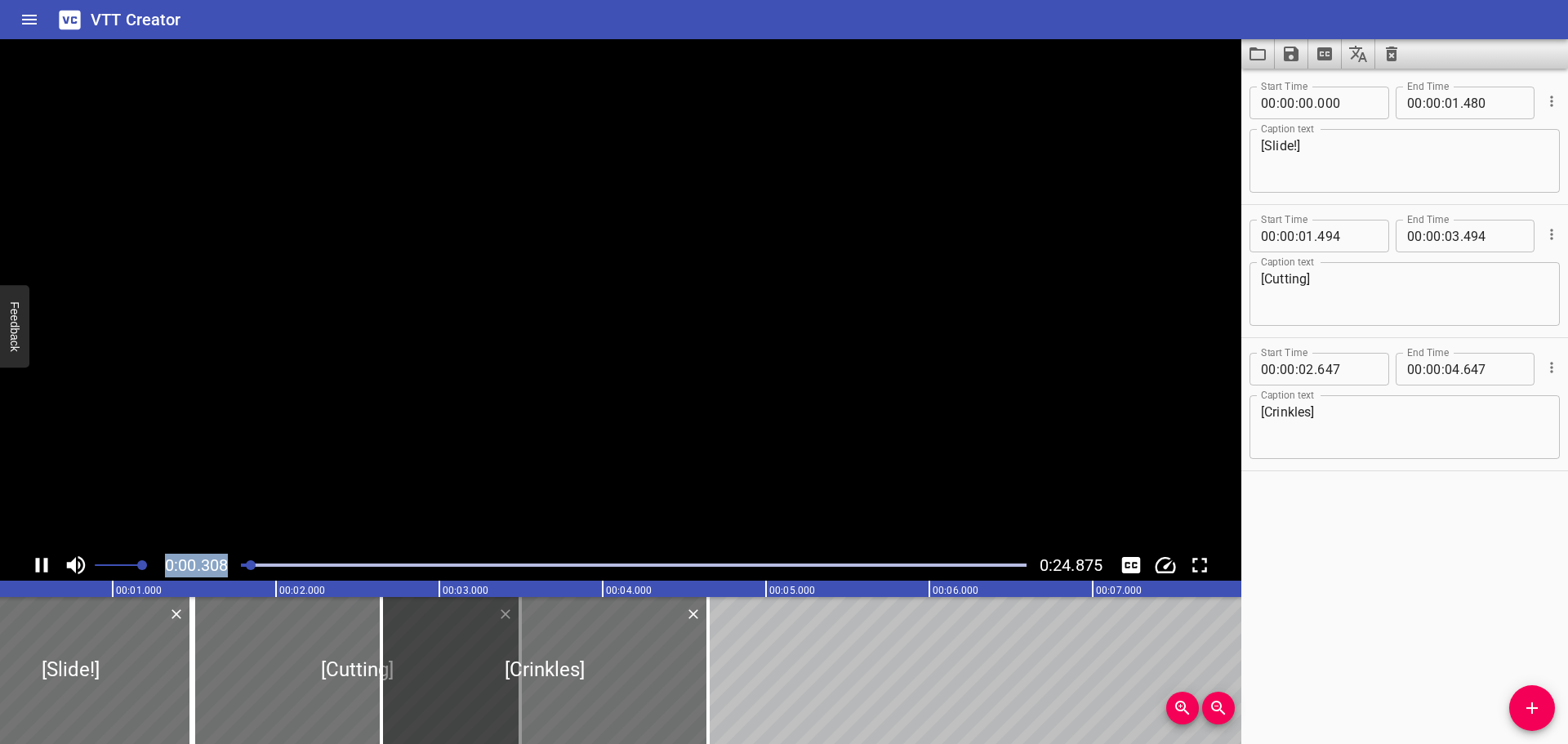
click at [40, 566] on icon "Play/Pause" at bounding box center [42, 566] width 25 height 25
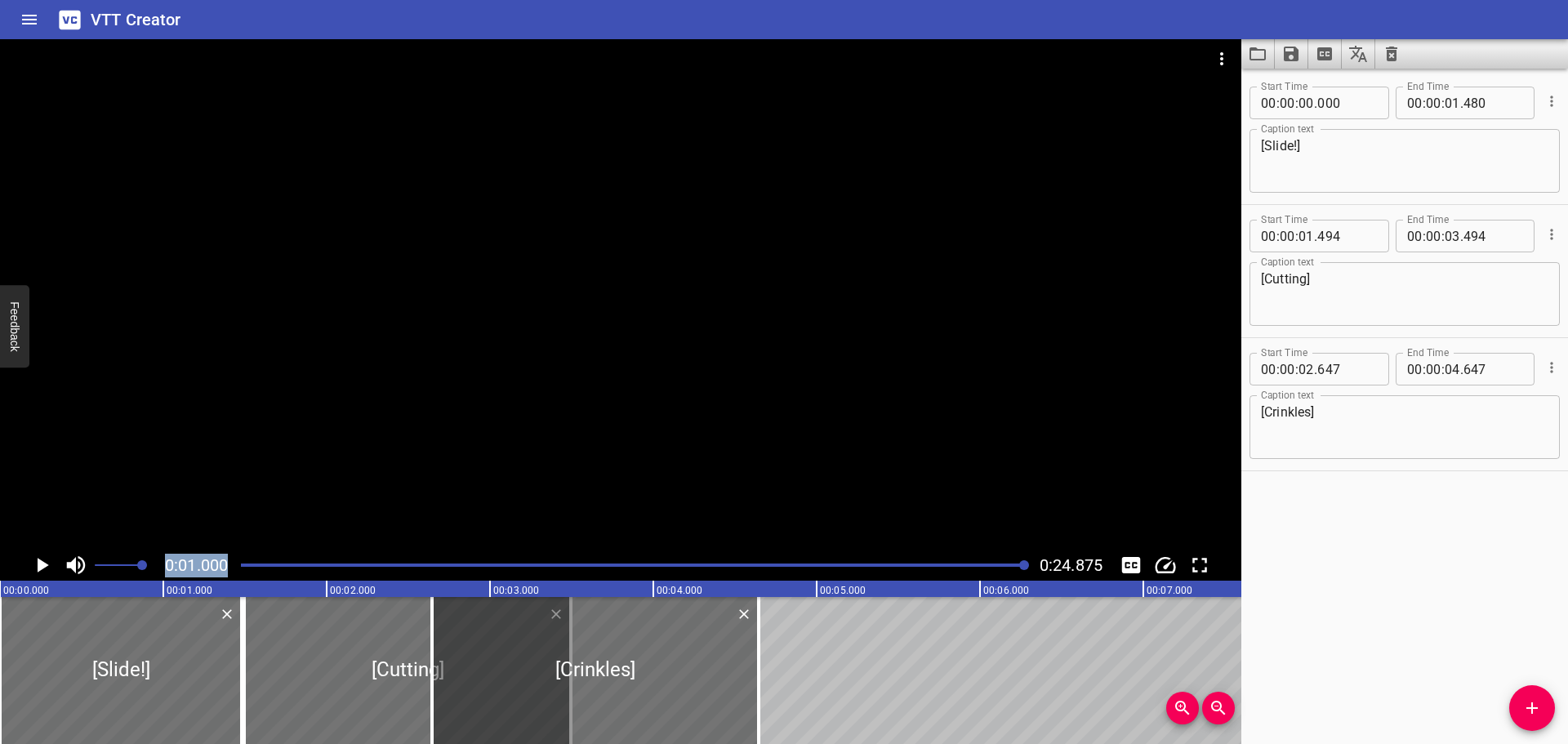
scroll to position [0, 163]
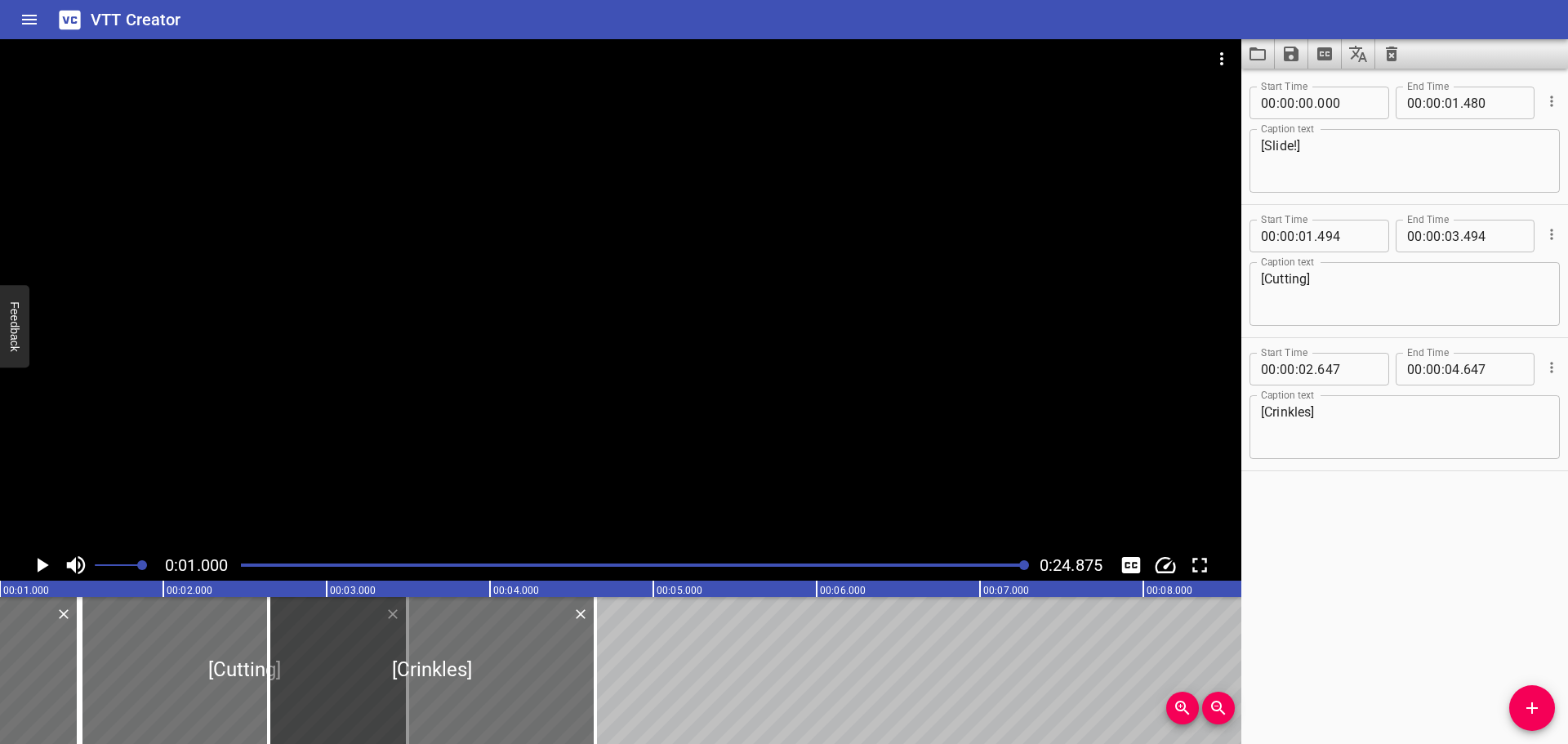
click at [1521, 533] on div "Start Time 00 : 00 : 00 . 000 Start Time End Time 00 : 00 : 01 . 480 End Time C…" at bounding box center [1404, 406] width 327 height 675
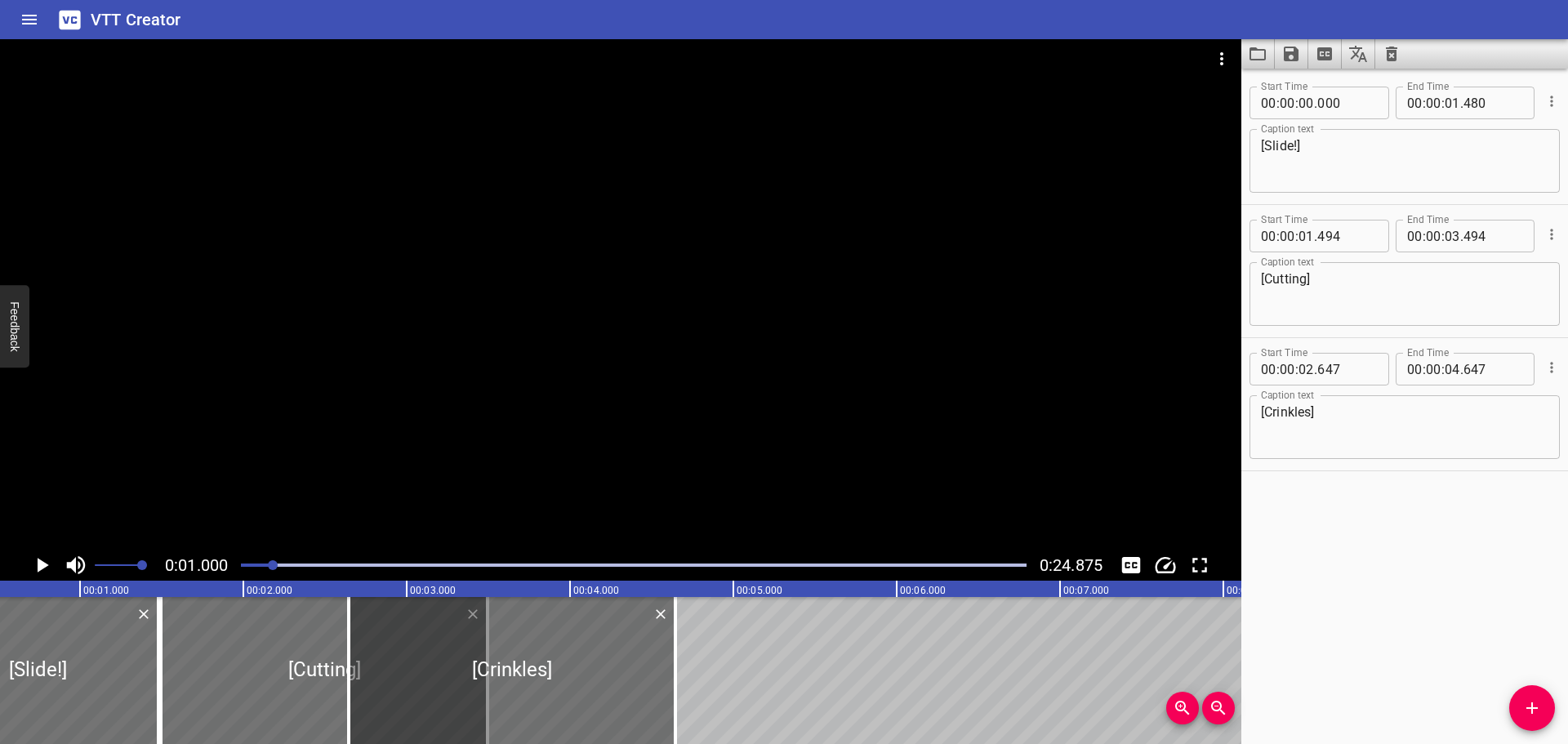
drag, startPoint x: 274, startPoint y: 564, endPoint x: 243, endPoint y: 564, distance: 31.0
click at [268, 564] on div at bounding box center [273, 565] width 10 height 10
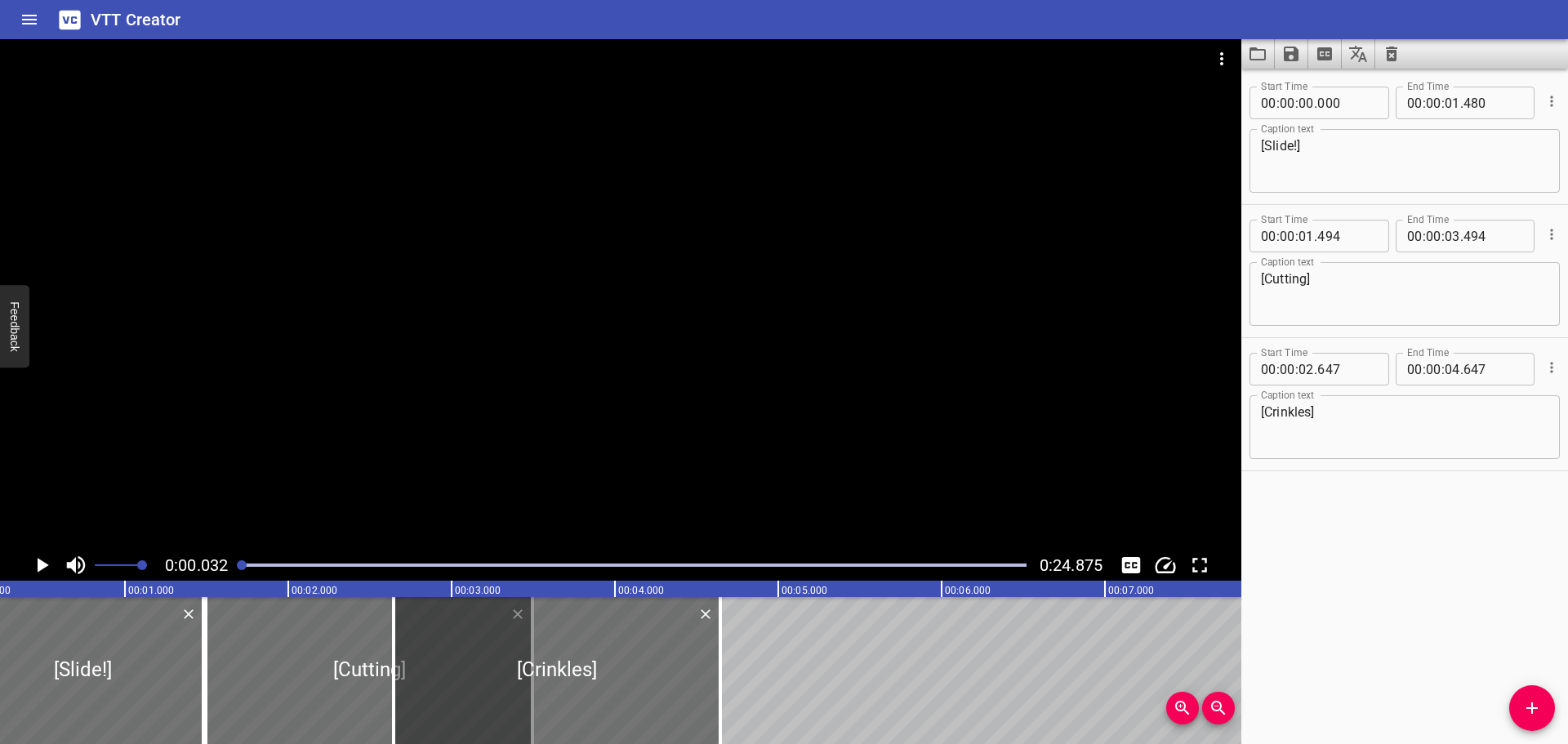
scroll to position [0, 5]
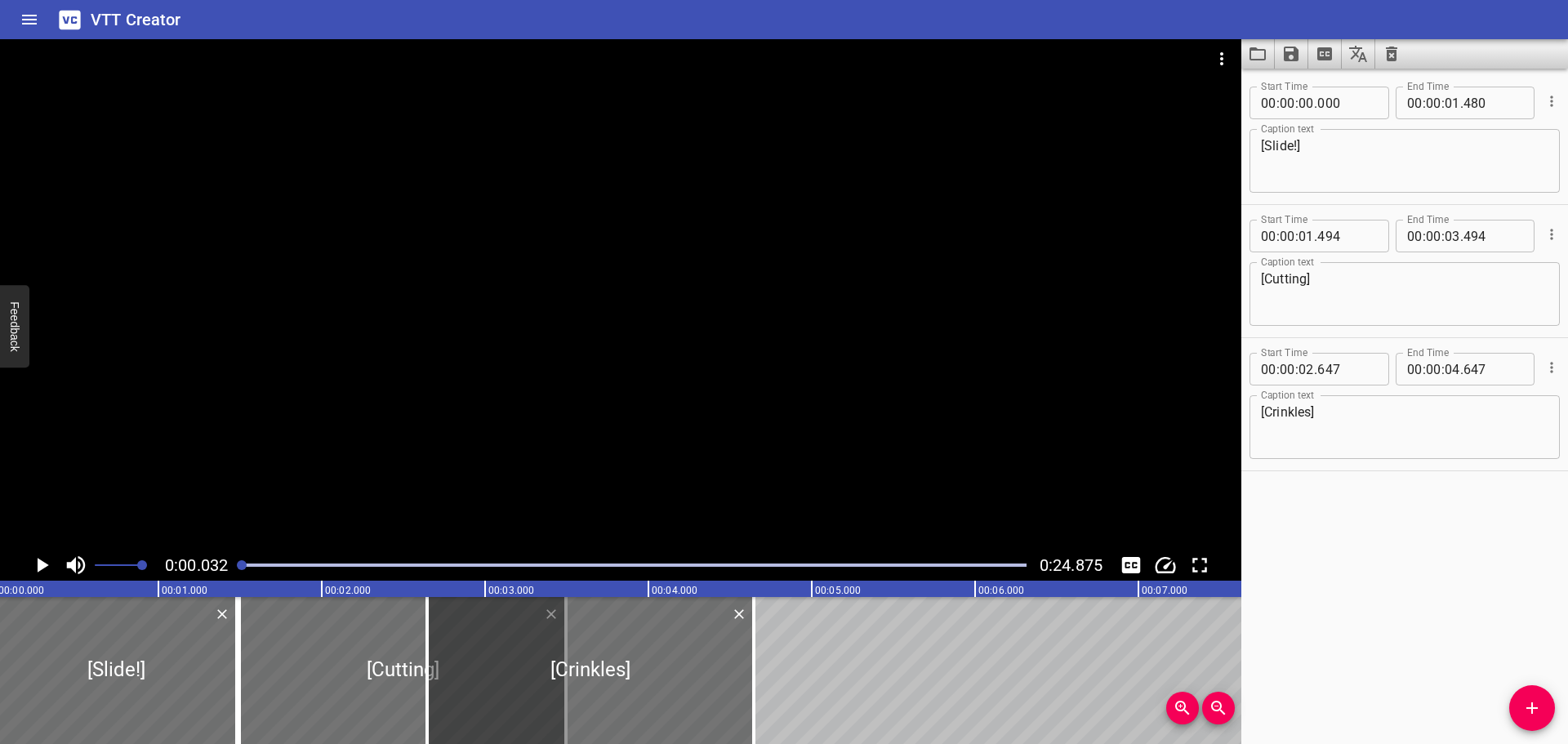
click at [42, 568] on icon "Play/Pause" at bounding box center [43, 565] width 12 height 15
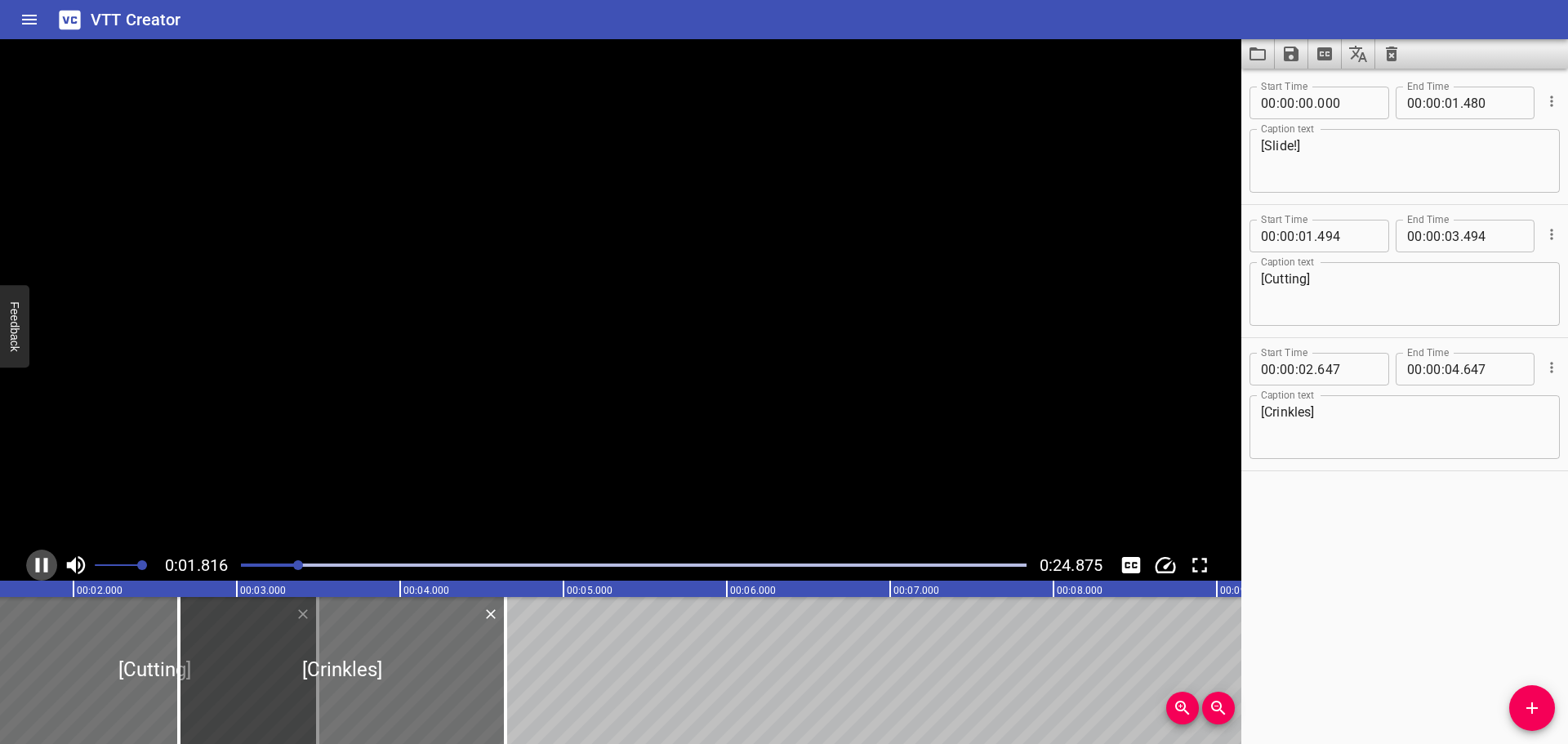
click at [42, 568] on icon "Play/Pause" at bounding box center [42, 566] width 25 height 25
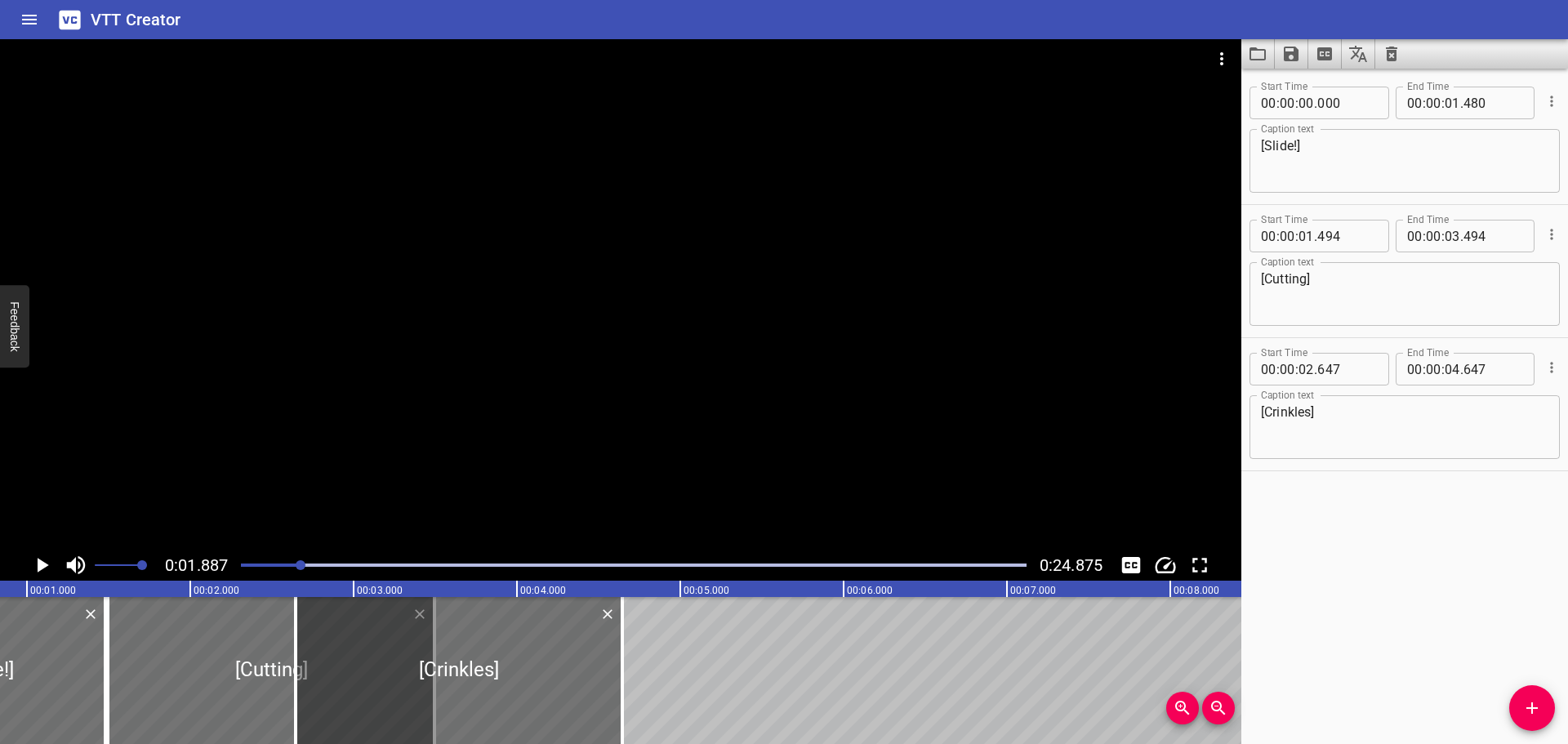
scroll to position [0, 96]
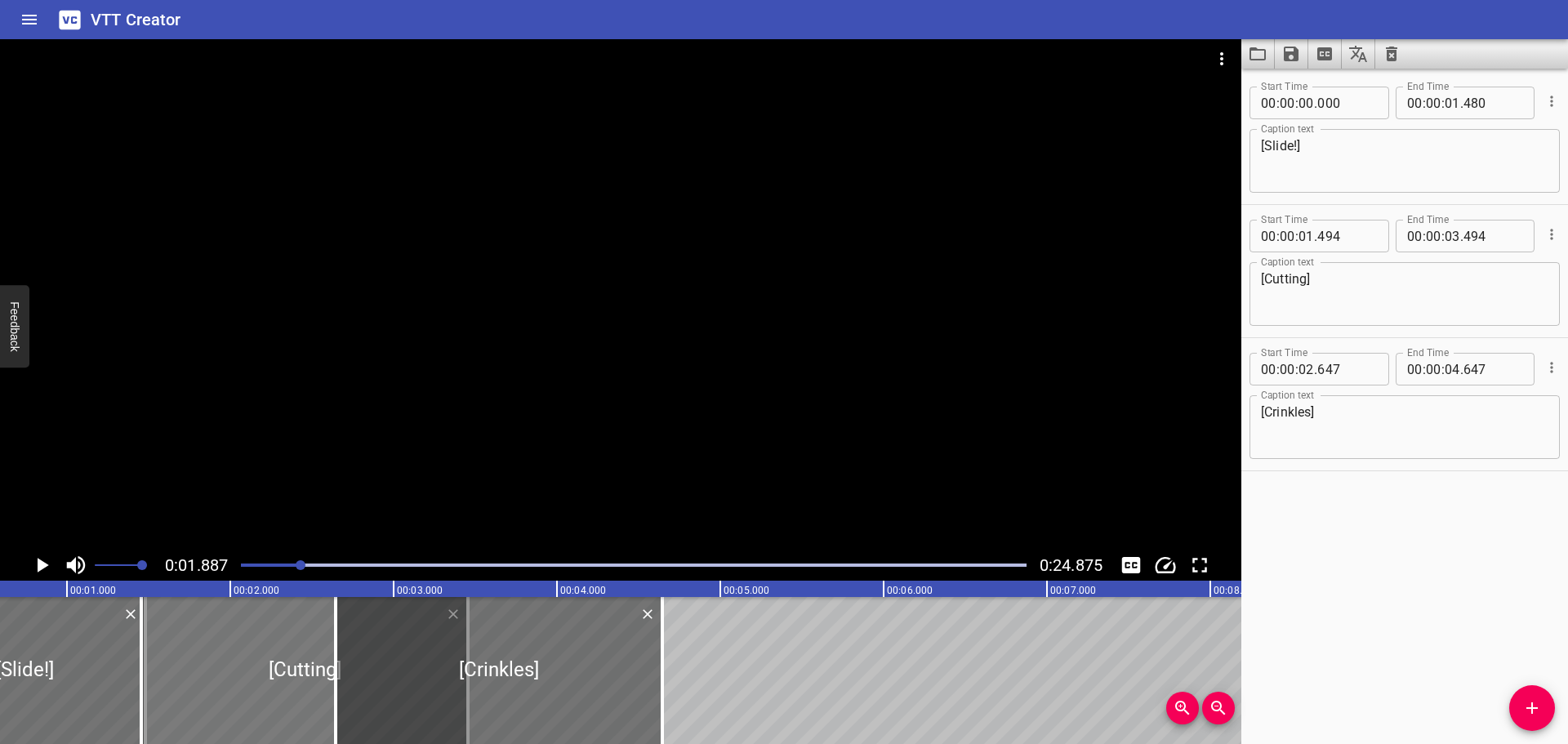
click at [238, 675] on div at bounding box center [305, 670] width 327 height 147
type input "454"
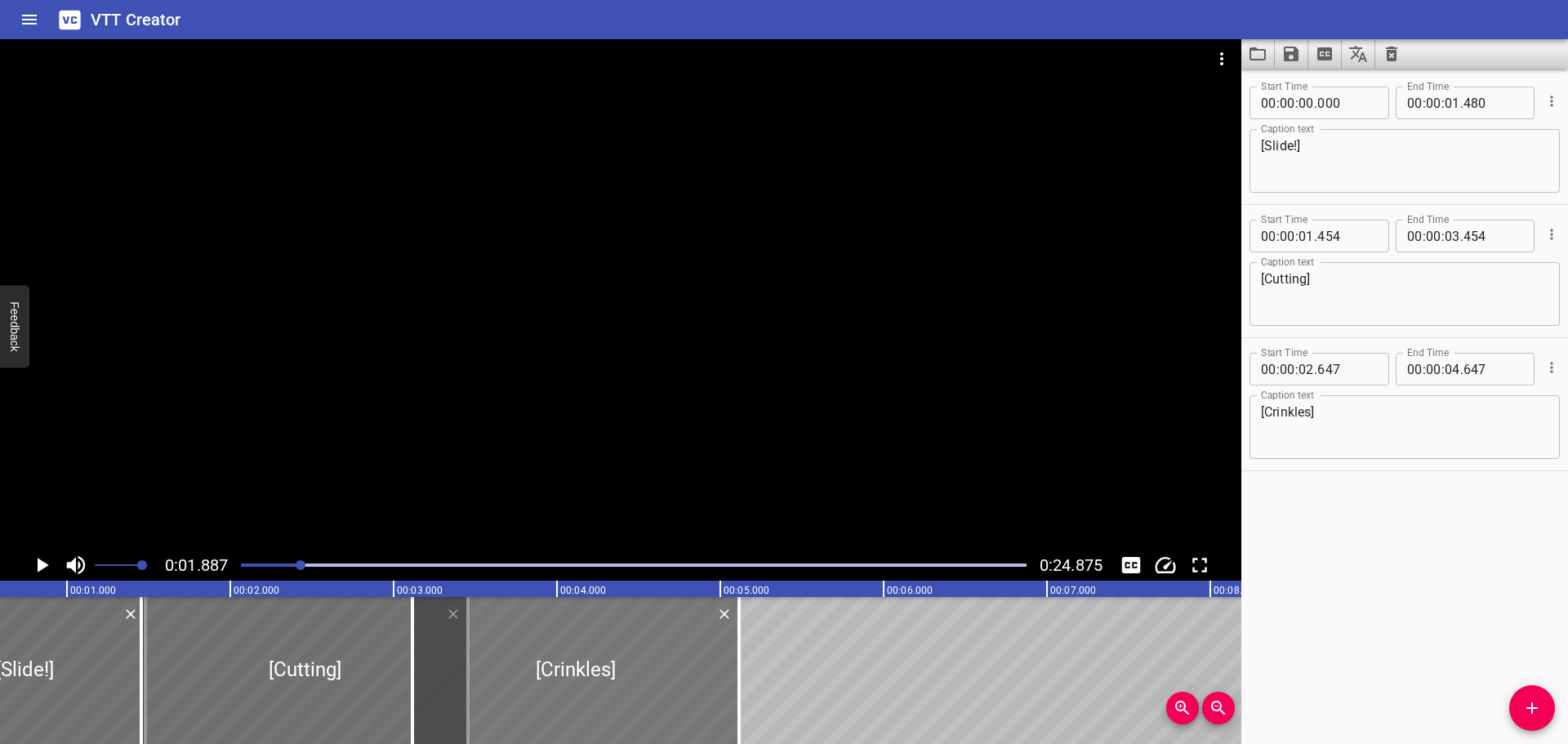
drag, startPoint x: 433, startPoint y: 669, endPoint x: 519, endPoint y: 669, distance: 86.0
click at [519, 669] on div at bounding box center [576, 670] width 327 height 147
type input "03"
type input "172"
type input "05"
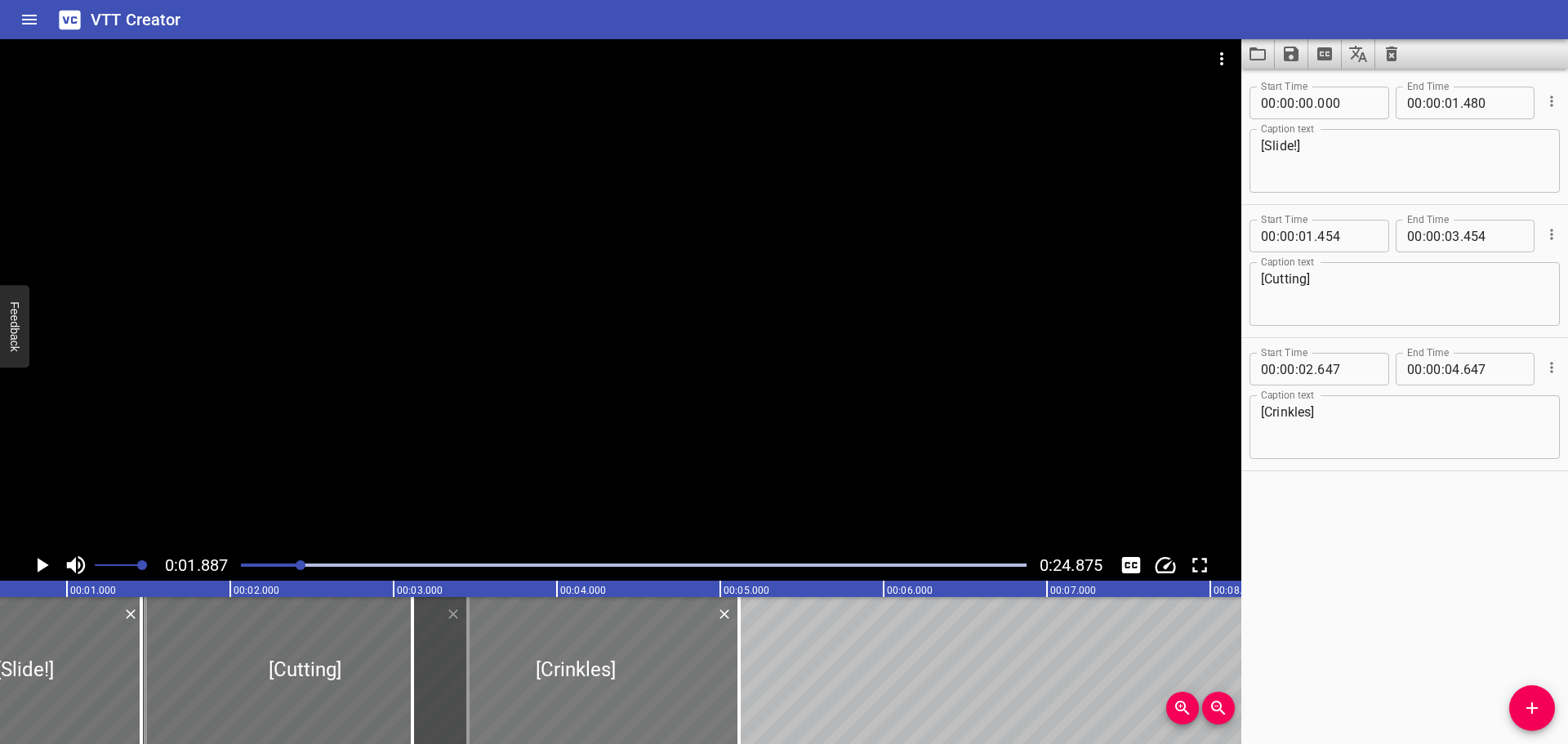
type input "172"
drag, startPoint x: 455, startPoint y: 664, endPoint x: 491, endPoint y: 663, distance: 36.0
click at [554, 663] on div at bounding box center [608, 670] width 327 height 147
type input "797"
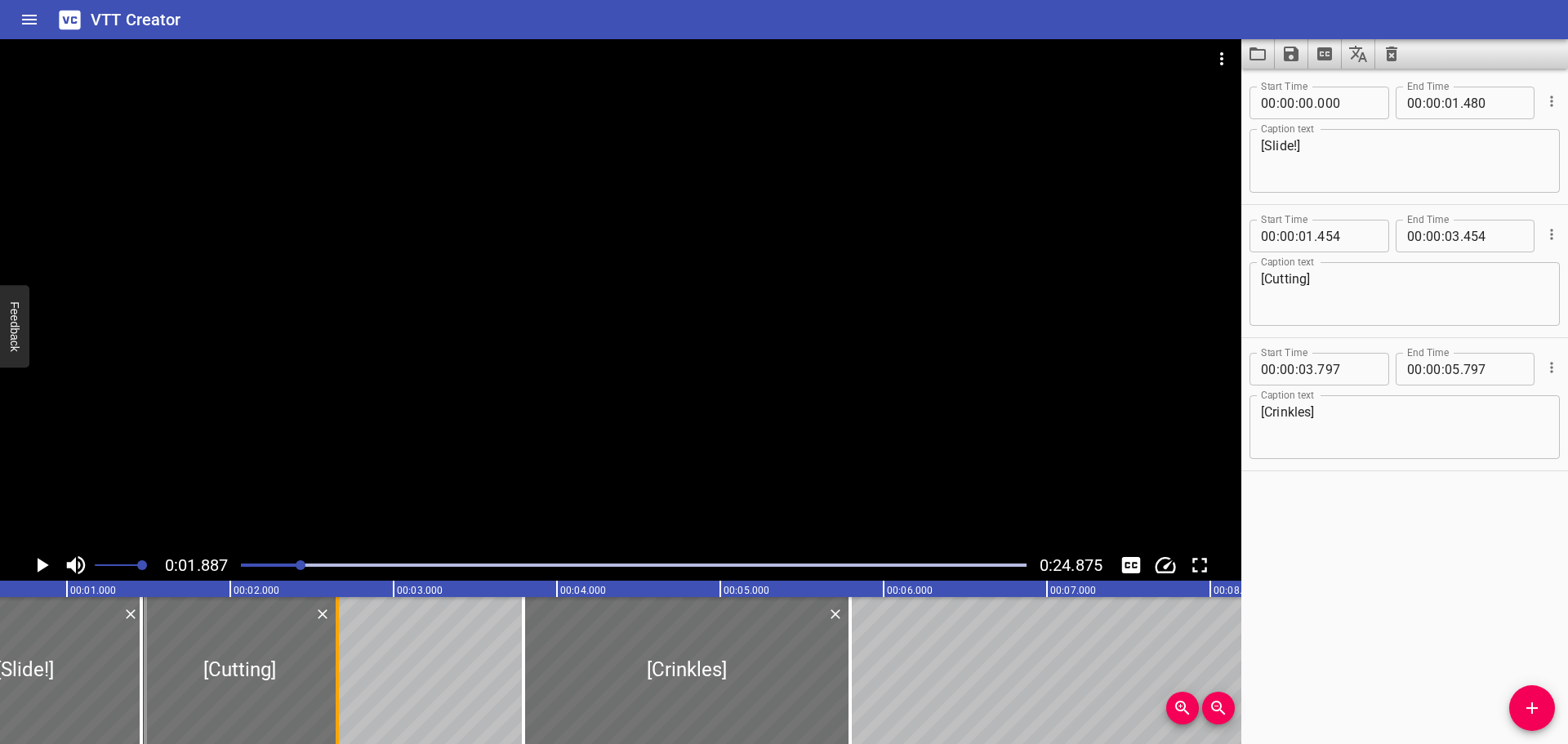
drag, startPoint x: 460, startPoint y: 663, endPoint x: 329, endPoint y: 668, distance: 131.1
click at [329, 668] on div at bounding box center [337, 670] width 16 height 147
type input "02"
type input "654"
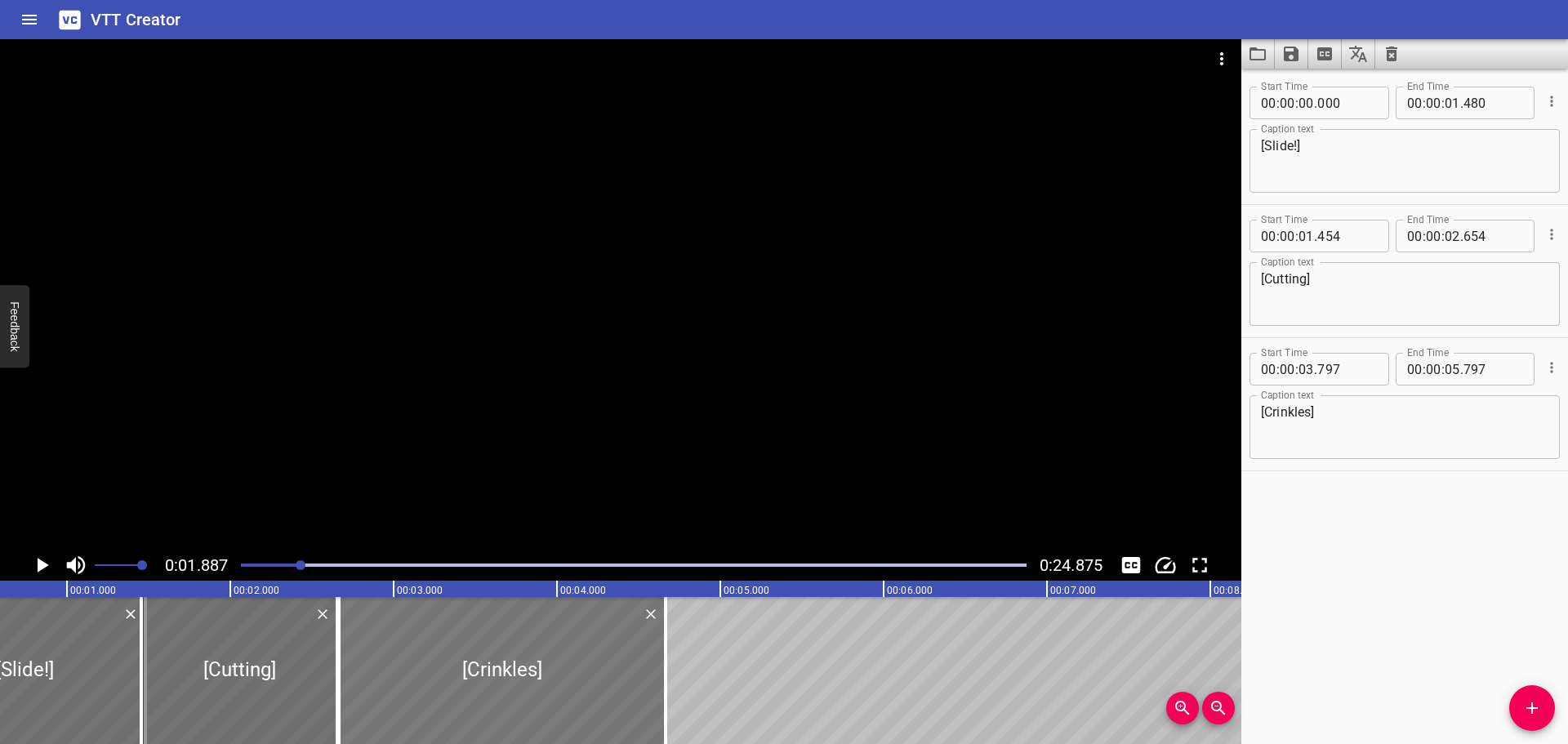
drag, startPoint x: 662, startPoint y: 675, endPoint x: 478, endPoint y: 672, distance: 184.0
click at [478, 672] on div at bounding box center [502, 670] width 327 height 147
type input "02"
type input "667"
type input "04"
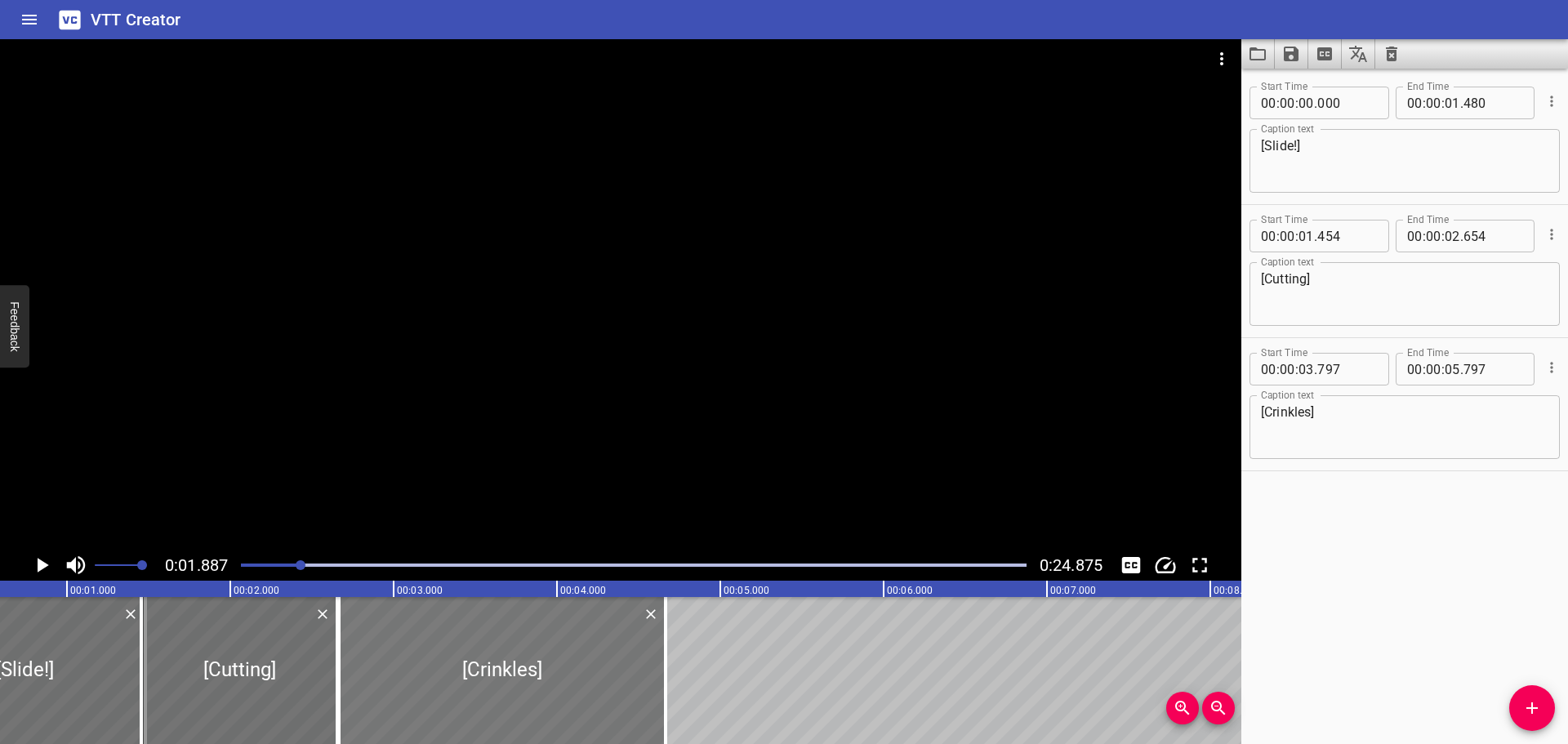
type input "667"
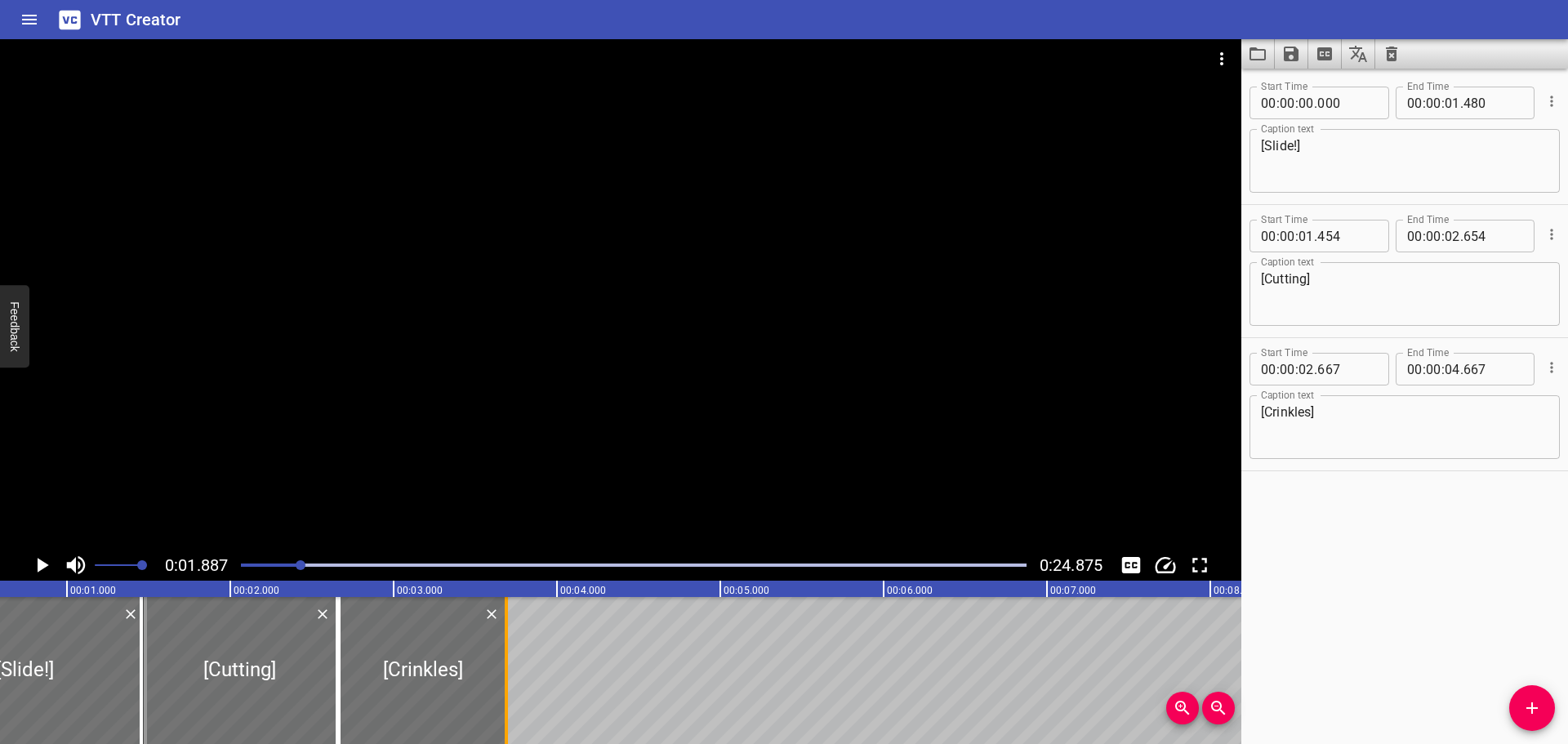
drag, startPoint x: 658, startPoint y: 679, endPoint x: 498, endPoint y: 679, distance: 160.0
click at [498, 679] on div at bounding box center [506, 670] width 16 height 147
type input "03"
type input "687"
click at [235, 567] on div at bounding box center [633, 566] width 805 height 23
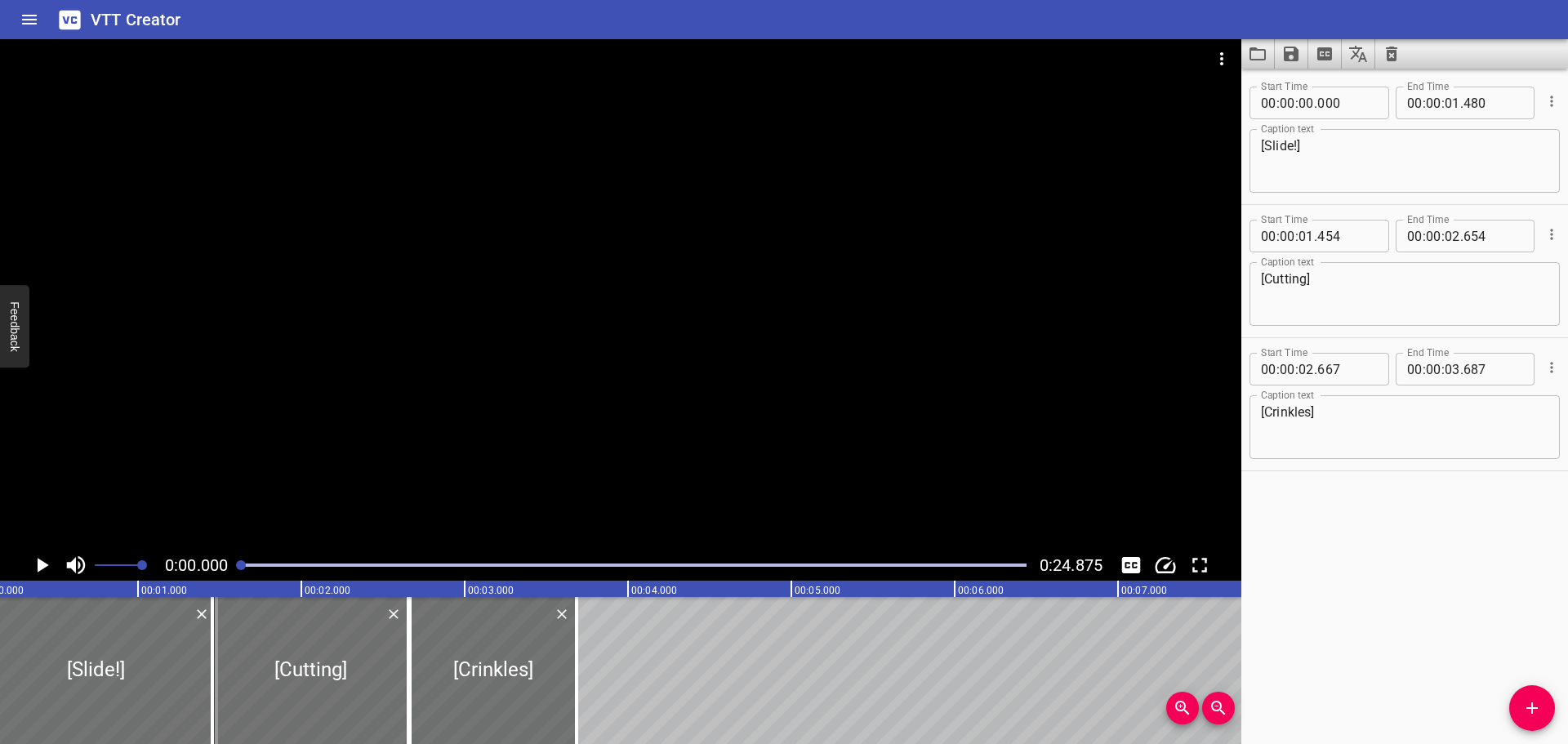
scroll to position [0, 0]
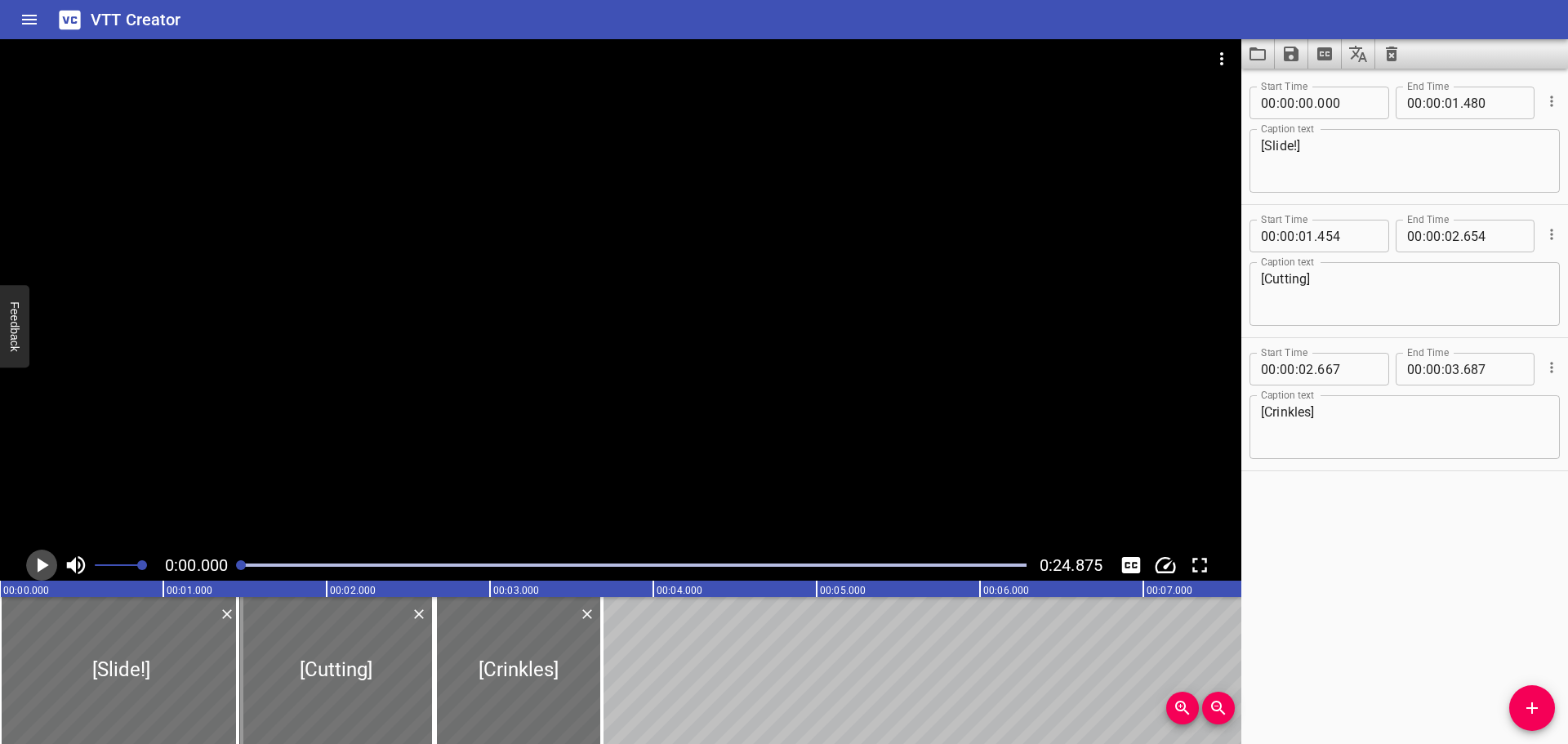
click at [42, 565] on icon "Play/Pause" at bounding box center [43, 565] width 12 height 15
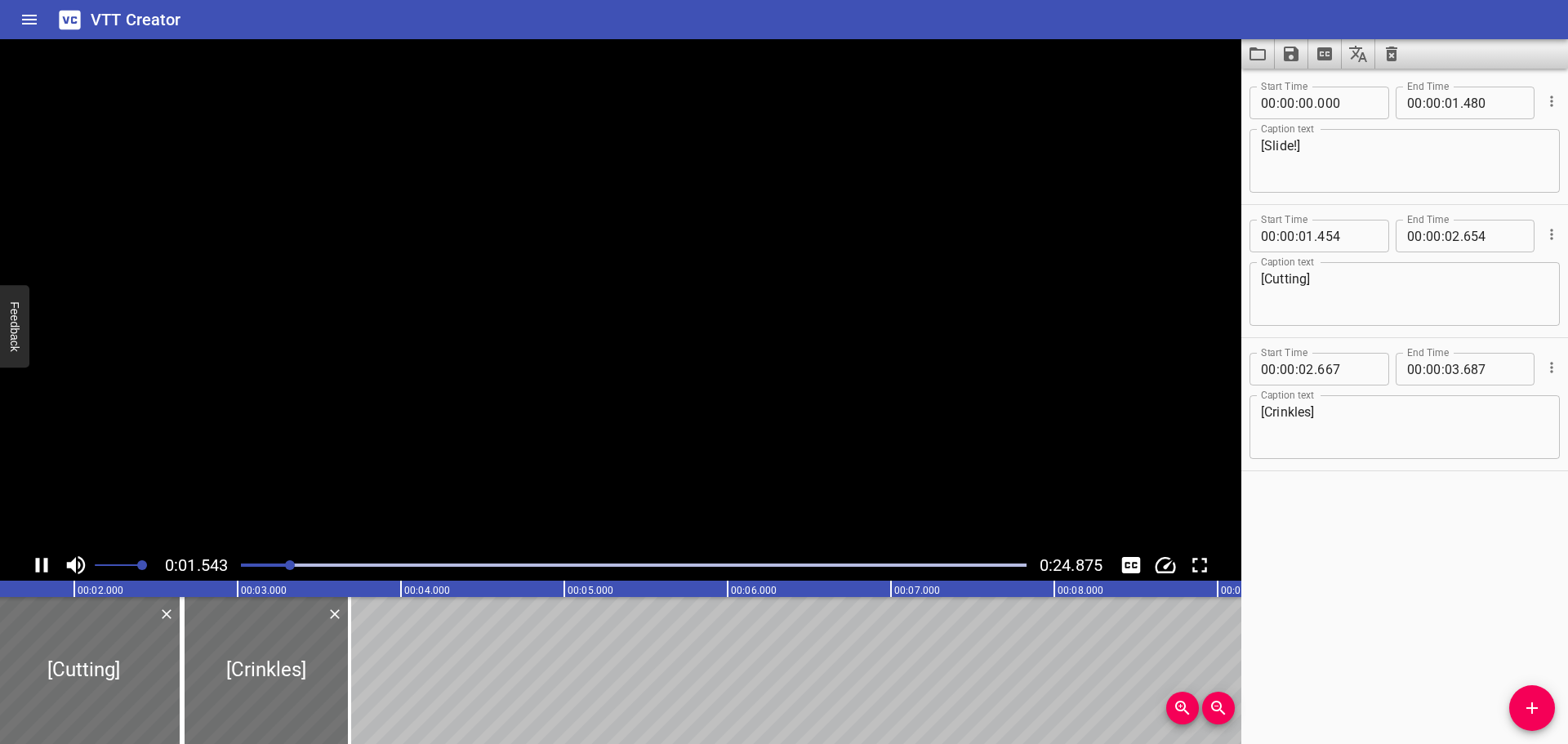
click at [42, 565] on icon "Play/Pause" at bounding box center [42, 566] width 25 height 25
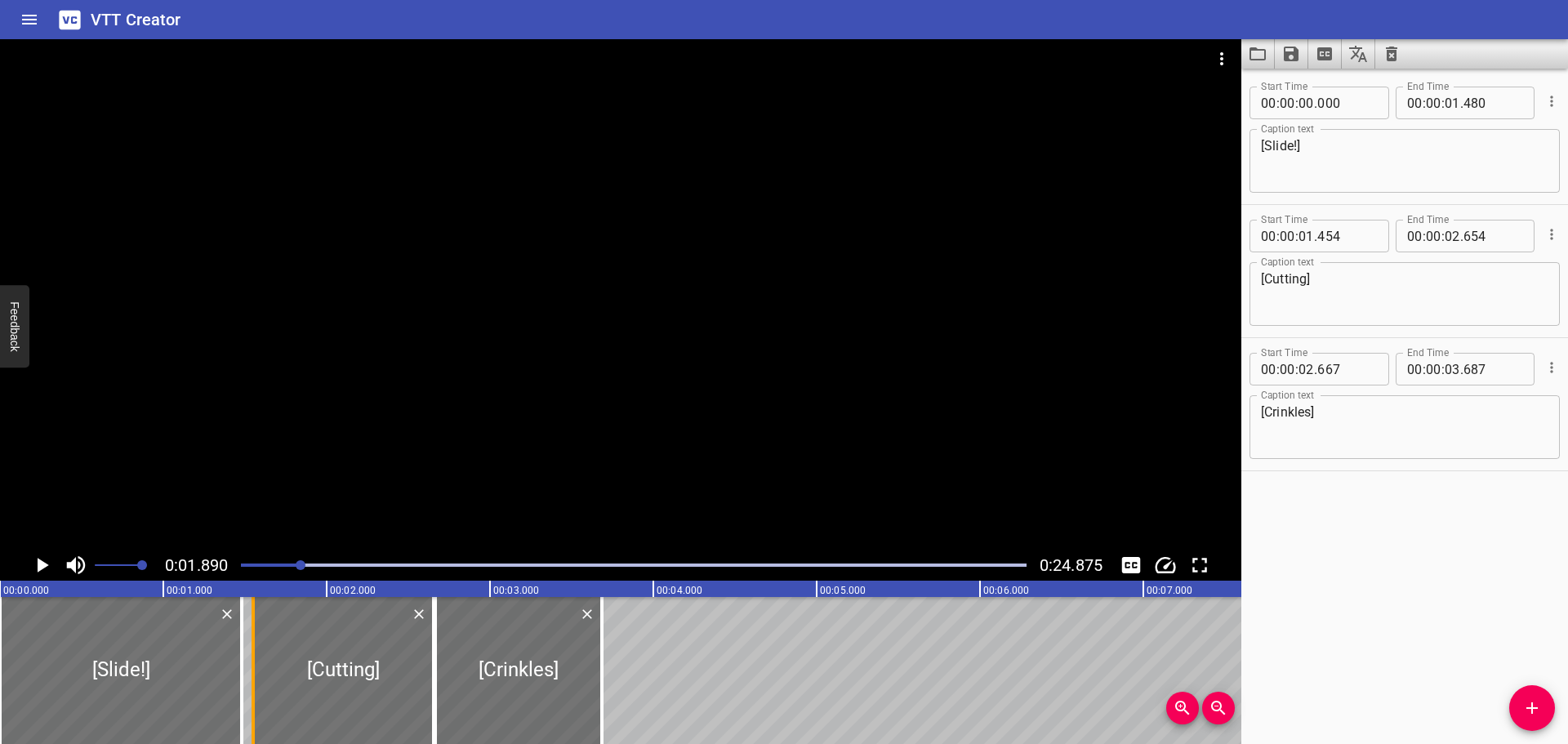
drag, startPoint x: 231, startPoint y: 684, endPoint x: 251, endPoint y: 685, distance: 20.0
click at [251, 685] on div at bounding box center [253, 670] width 4 height 147
type input "549"
drag, startPoint x: 236, startPoint y: 684, endPoint x: 205, endPoint y: 682, distance: 31.1
click at [204, 682] on div at bounding box center [210, 670] width 16 height 147
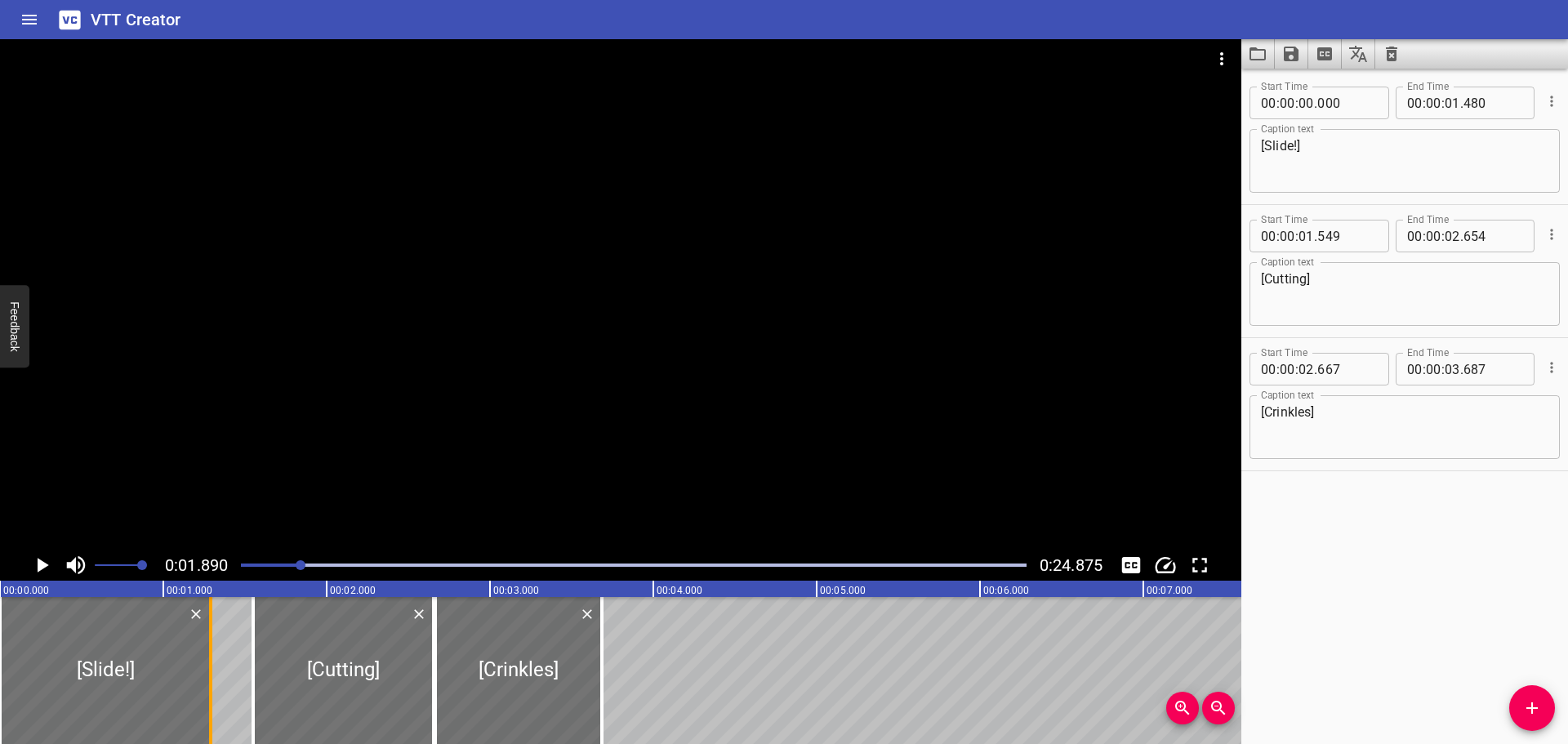
type input "285"
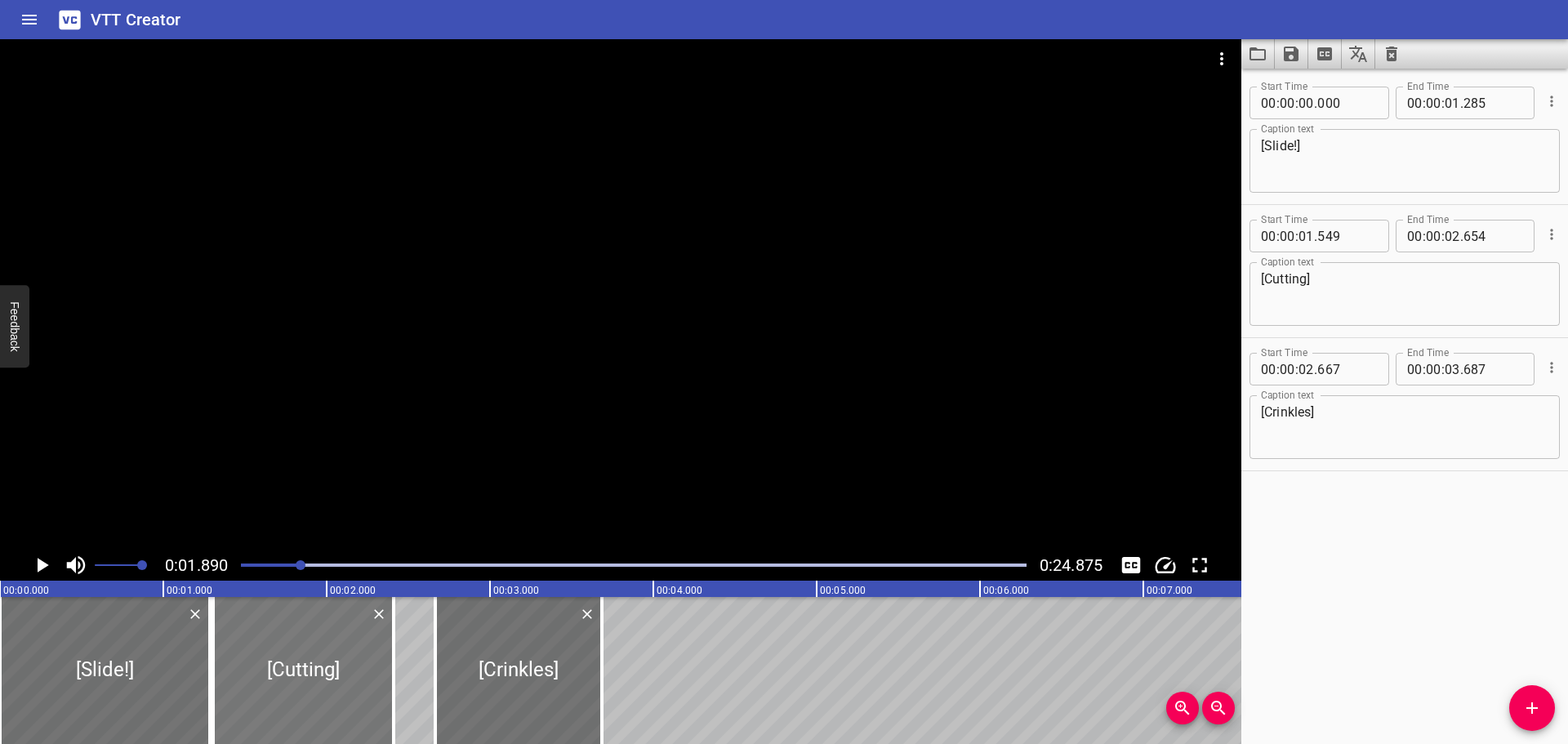
drag, startPoint x: 331, startPoint y: 668, endPoint x: 290, endPoint y: 668, distance: 41.0
click at [290, 668] on div at bounding box center [303, 670] width 181 height 147
type input "304"
type input "409"
click at [241, 565] on div at bounding box center [633, 566] width 805 height 23
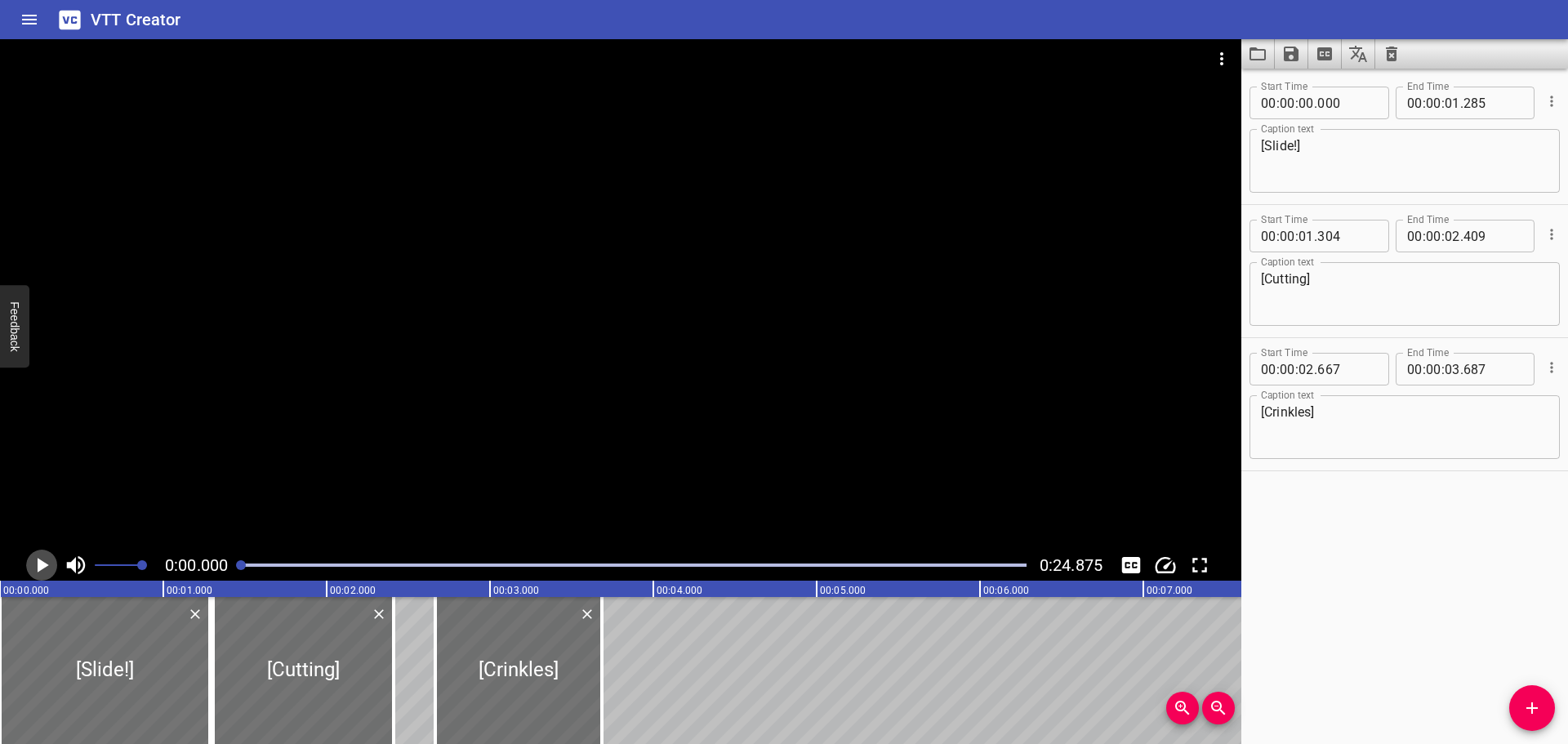
click at [43, 565] on icon "Play/Pause" at bounding box center [43, 565] width 12 height 15
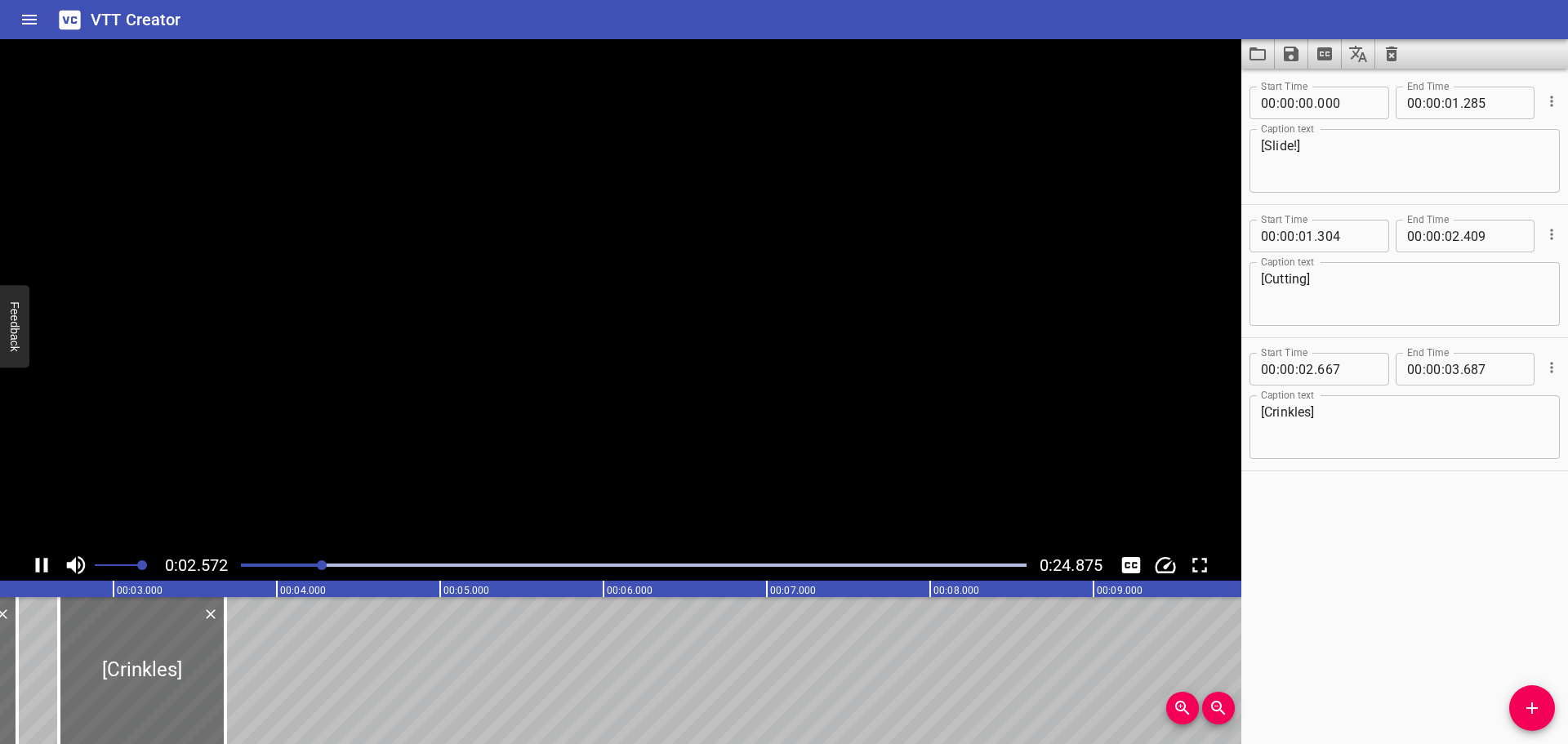
click at [43, 565] on icon "Play/Pause" at bounding box center [42, 566] width 25 height 25
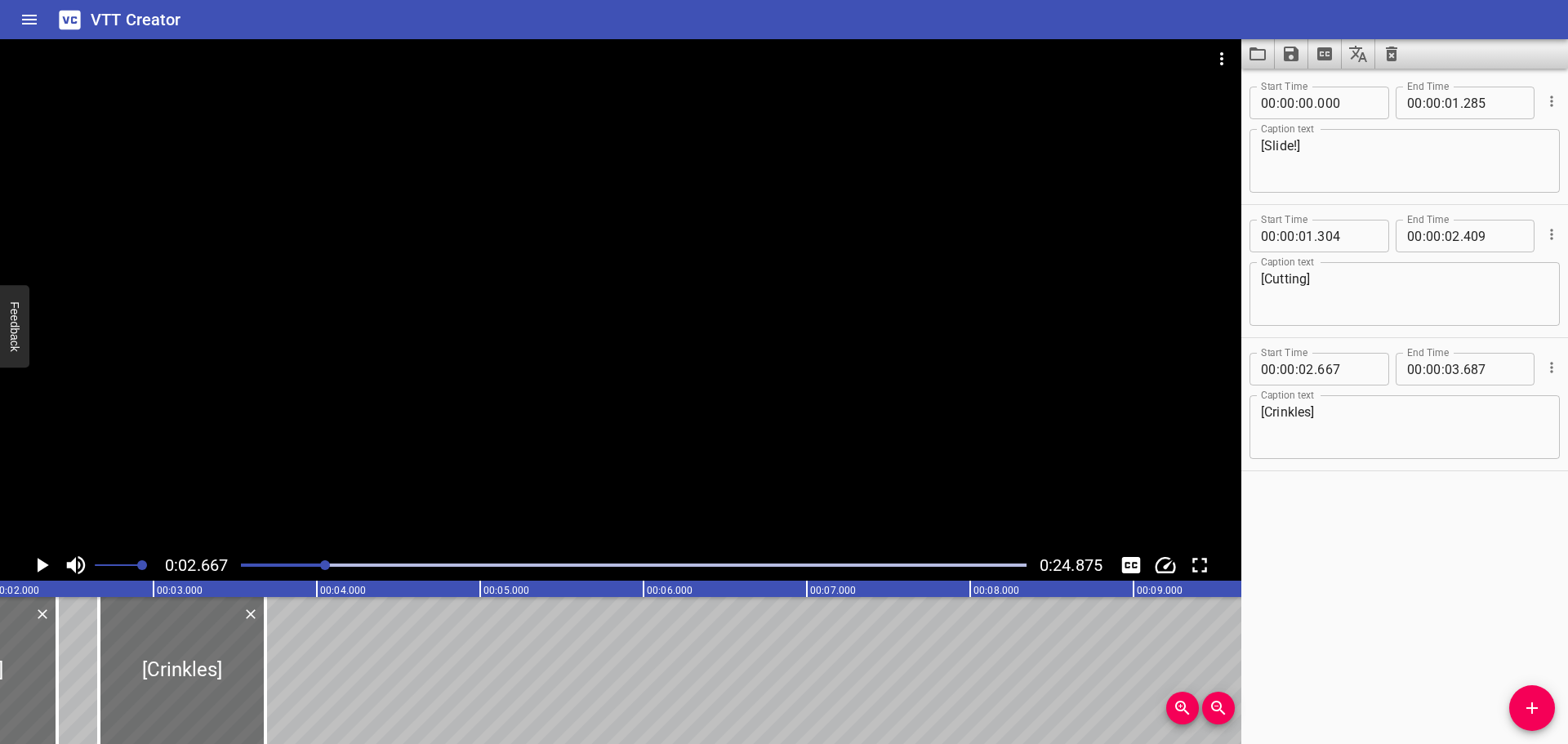
scroll to position [0, 217]
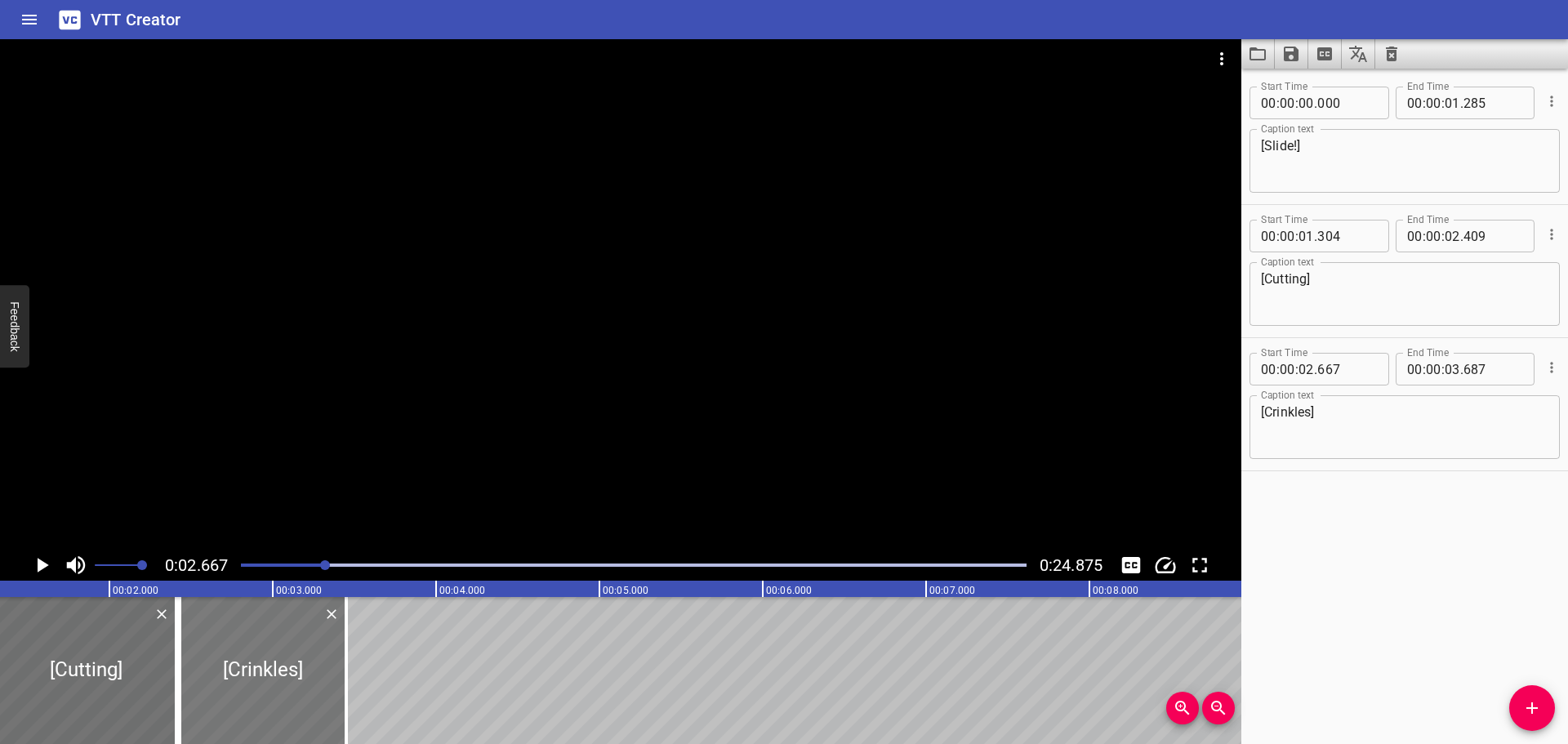
drag, startPoint x: 291, startPoint y: 702, endPoint x: 270, endPoint y: 701, distance: 21.0
click at [270, 701] on div at bounding box center [263, 670] width 167 height 147
type input "432"
type input "452"
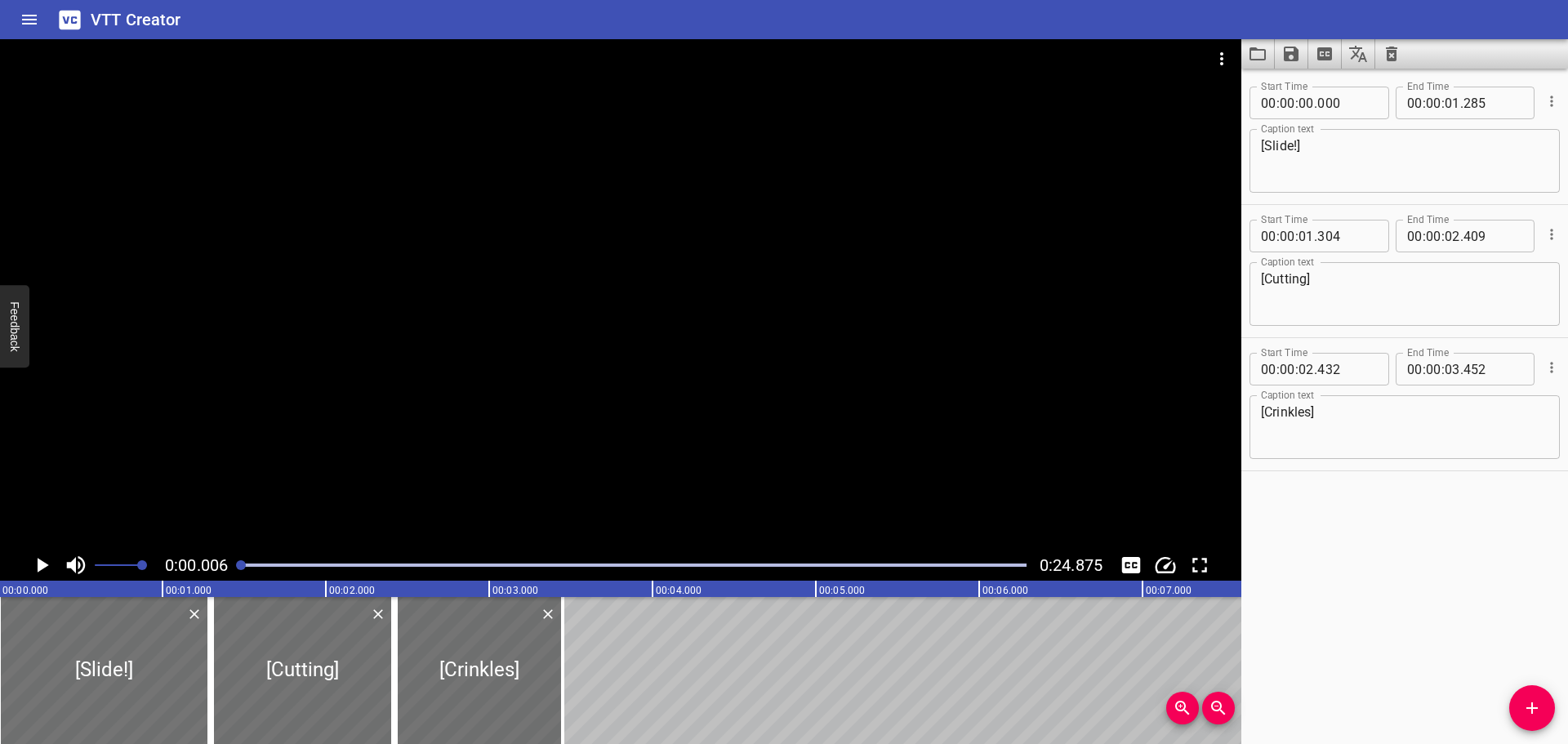
click at [37, 565] on icon "Play/Pause" at bounding box center [42, 566] width 25 height 25
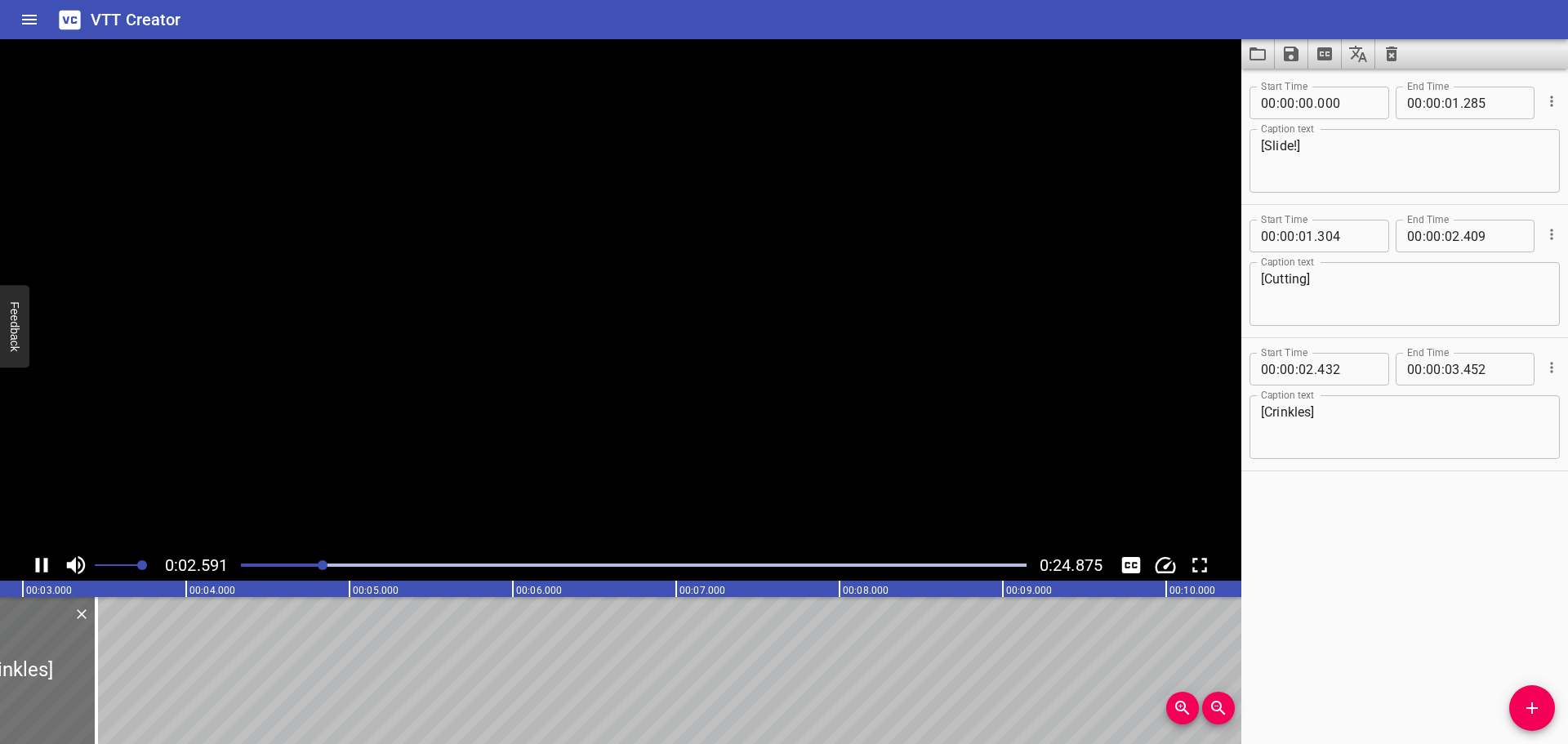
click at [37, 565] on icon "Play/Pause" at bounding box center [42, 565] width 12 height 15
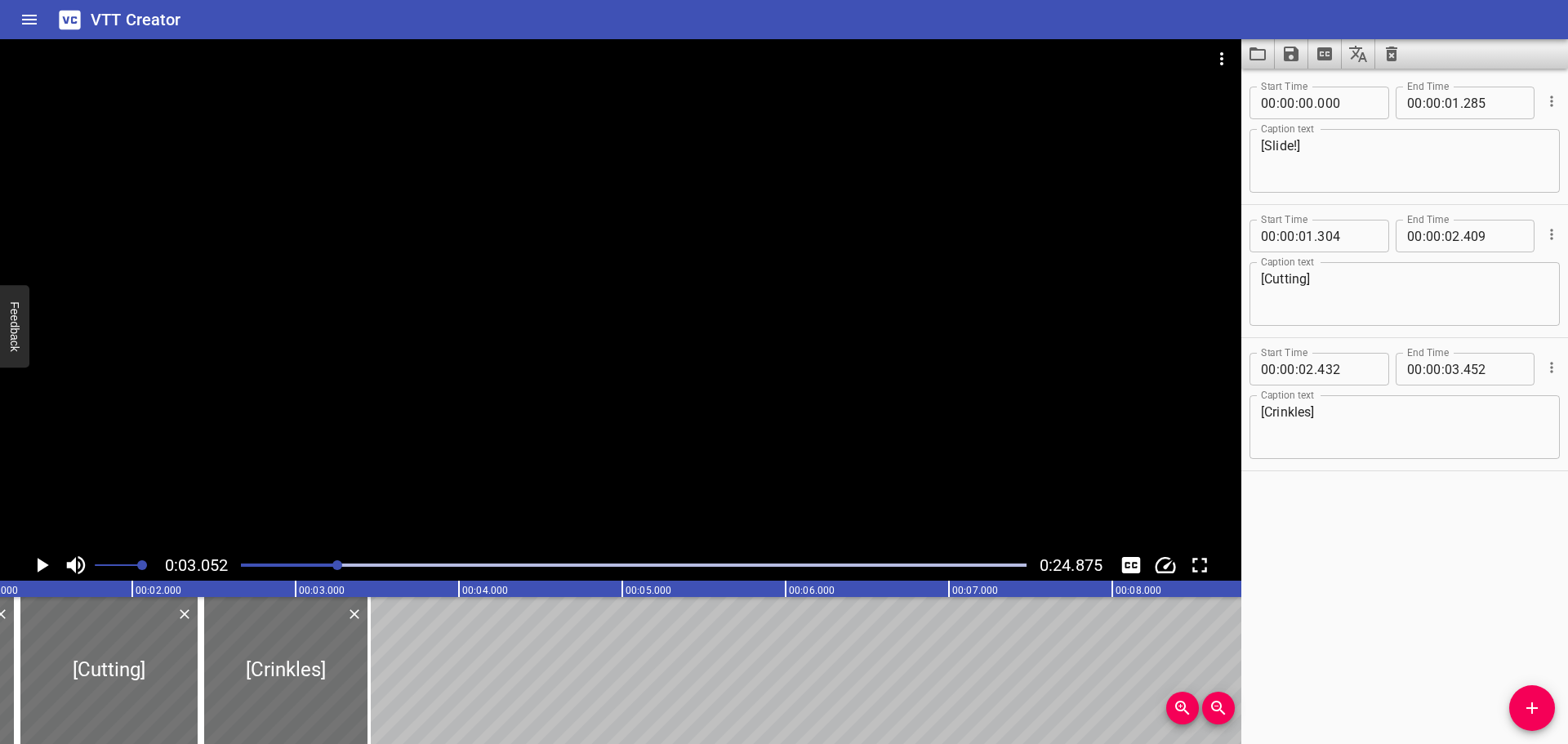
scroll to position [0, 0]
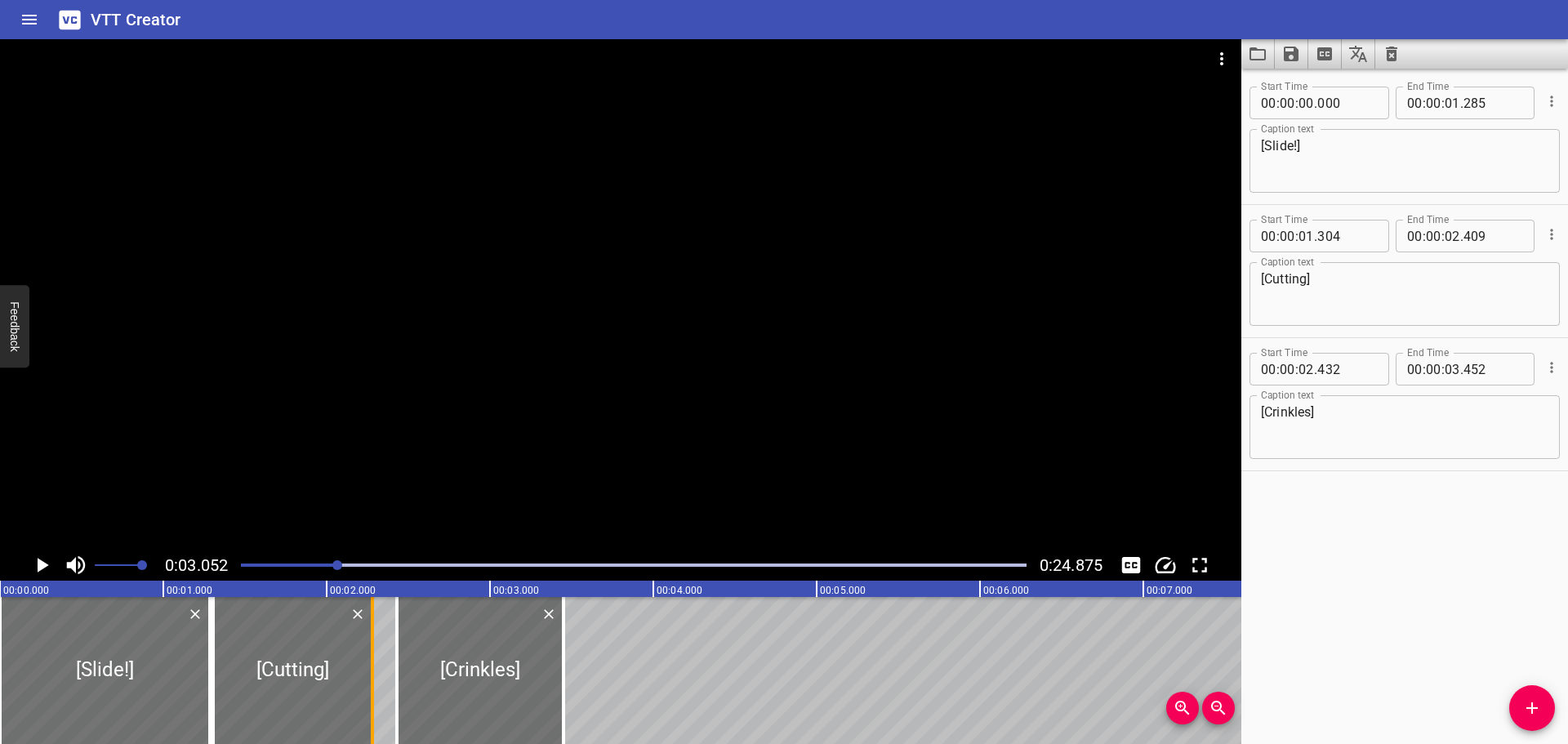
drag, startPoint x: 388, startPoint y: 682, endPoint x: 367, endPoint y: 682, distance: 21.0
click at [367, 682] on div at bounding box center [372, 670] width 16 height 147
type input "279"
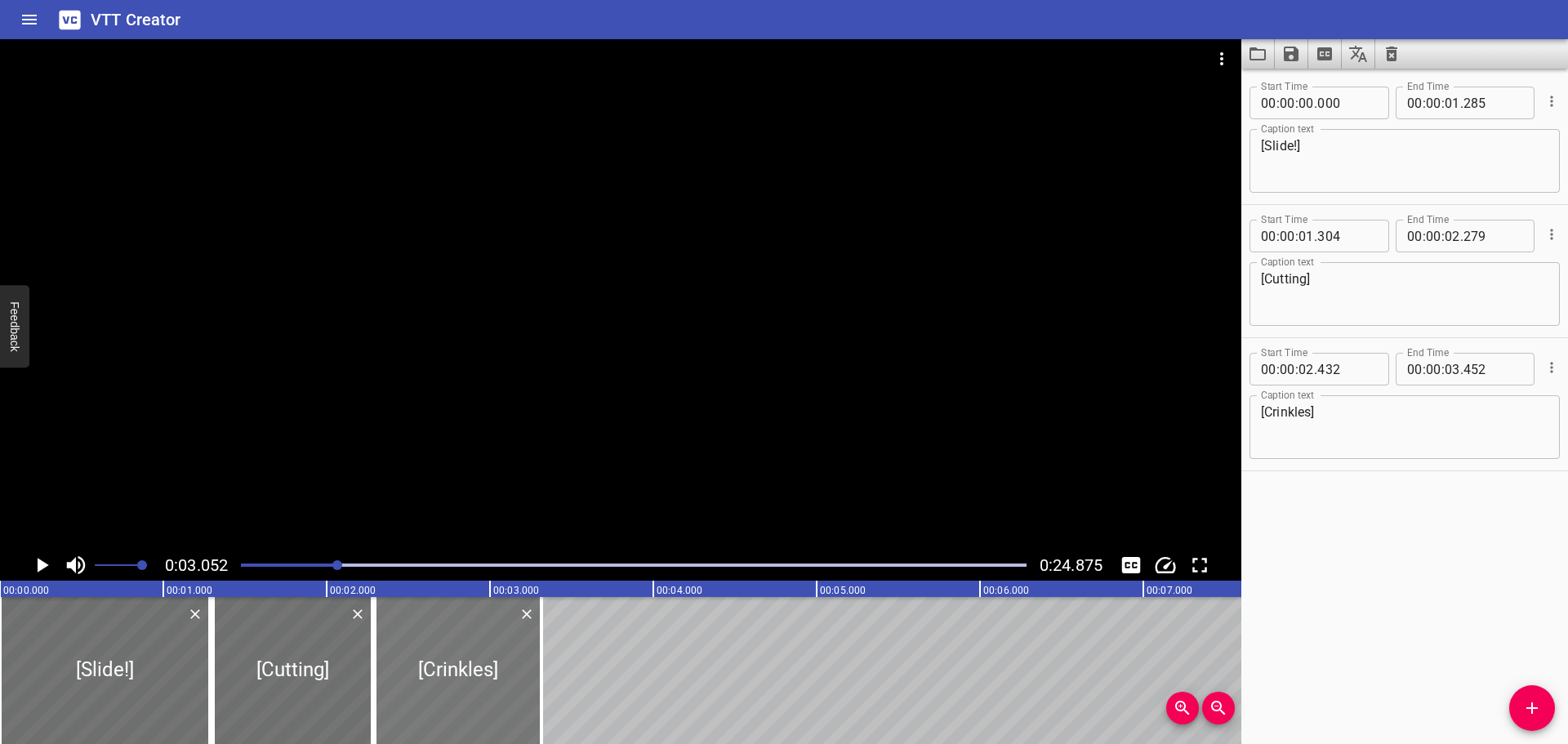
drag, startPoint x: 416, startPoint y: 683, endPoint x: 393, endPoint y: 682, distance: 23.0
click at [393, 682] on div at bounding box center [458, 670] width 167 height 147
type input "292"
type input "312"
click at [233, 564] on div at bounding box center [633, 566] width 805 height 23
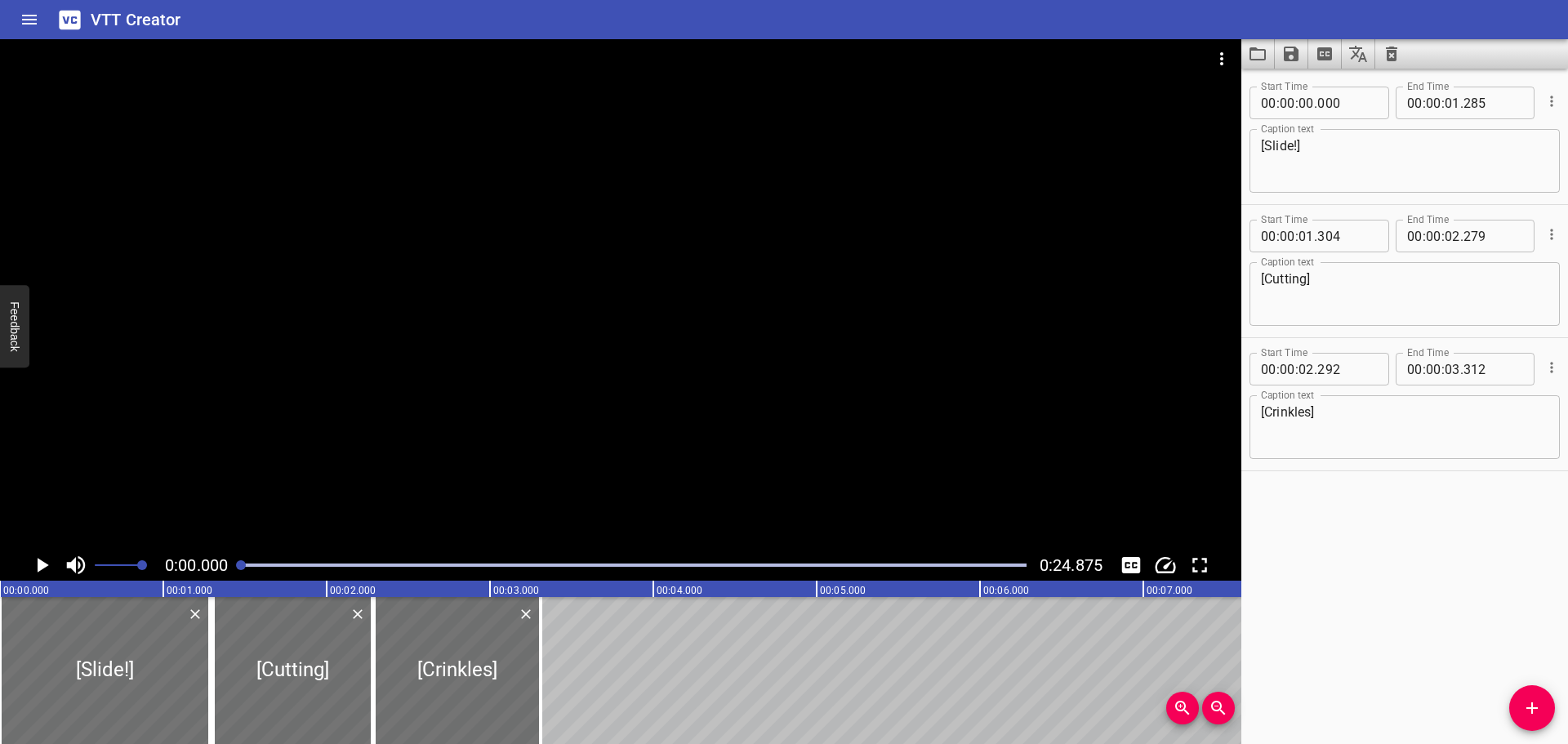
click at [240, 566] on div at bounding box center [241, 565] width 10 height 10
click at [43, 564] on icon "Play/Pause" at bounding box center [43, 565] width 12 height 15
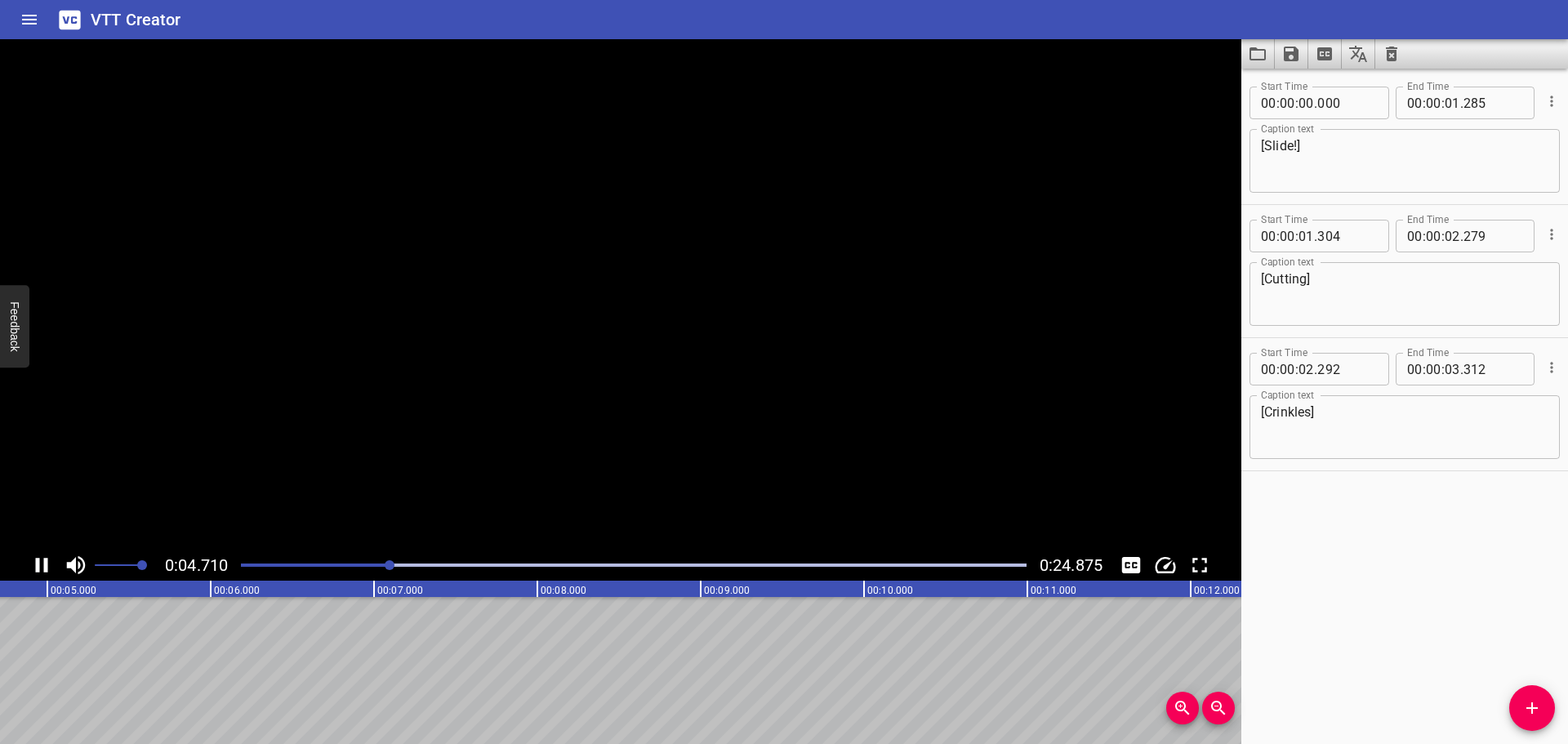
click at [43, 564] on icon "Play/Pause" at bounding box center [42, 566] width 25 height 25
click at [1486, 385] on input "number" at bounding box center [1493, 369] width 60 height 33
type input "312"
click at [1452, 367] on input "number" at bounding box center [1452, 369] width 15 height 33
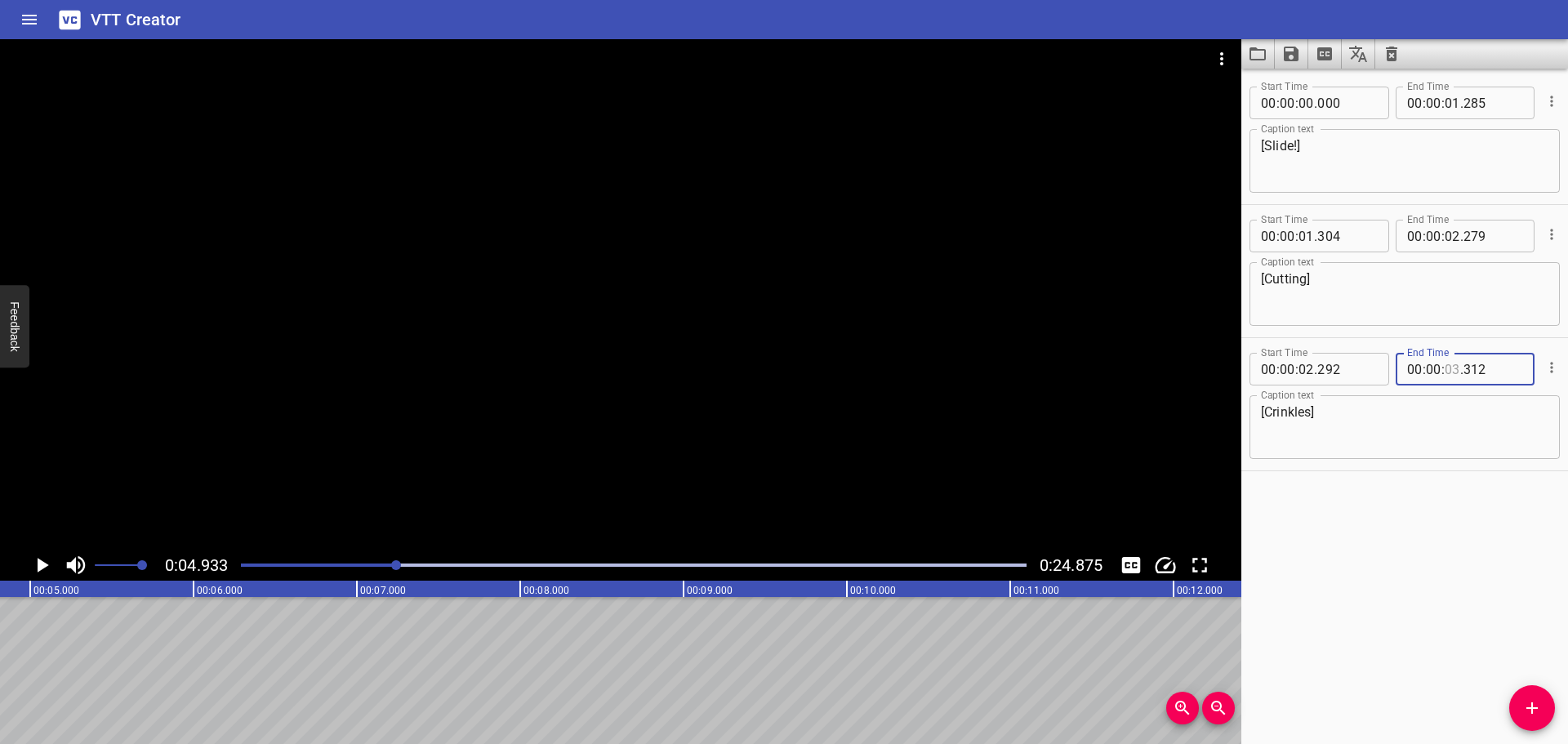
type input "4"
type input "03"
type input "04"
type input "80"
drag, startPoint x: 1459, startPoint y: 369, endPoint x: 1431, endPoint y: 371, distance: 28.1
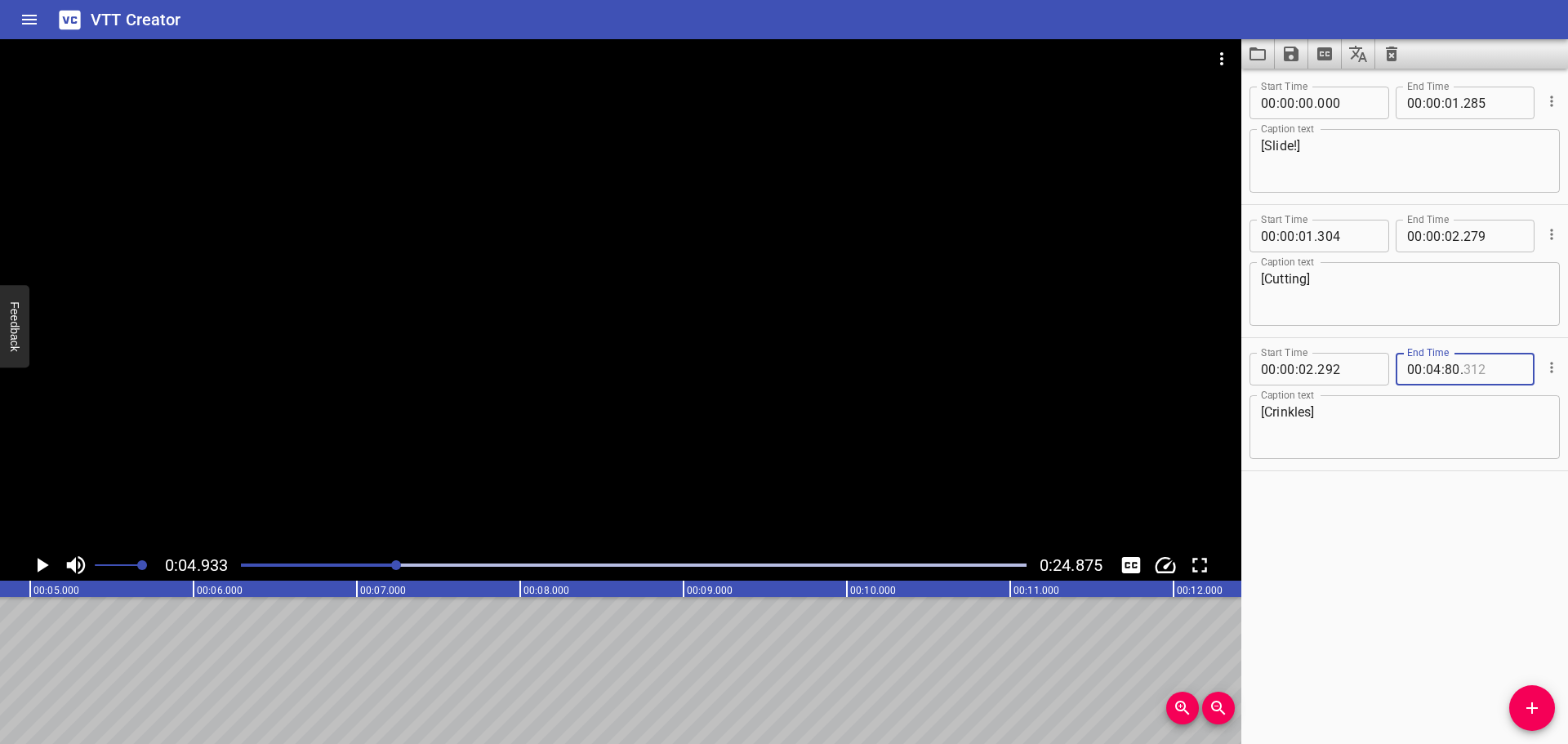
click at [1431, 371] on div "00 : 04 : 80 ." at bounding box center [1466, 369] width 140 height 33
type input "312"
click at [1432, 372] on input "number" at bounding box center [1433, 369] width 15 height 33
type input "04"
click at [1445, 368] on input "number" at bounding box center [1452, 369] width 15 height 33
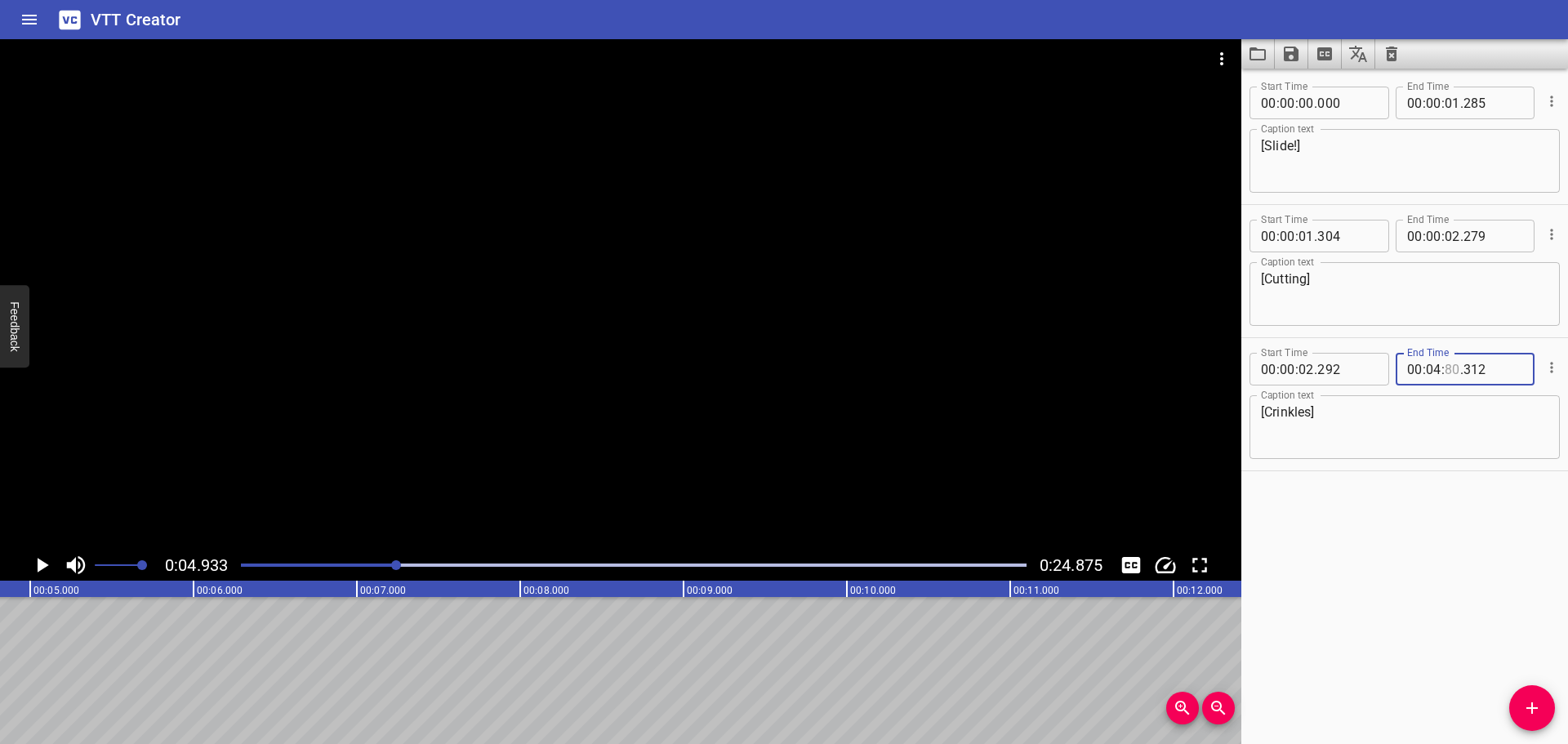
type input "80"
click at [1427, 371] on input "number" at bounding box center [1433, 369] width 15 height 33
type input "00"
type input "04"
type input "083"
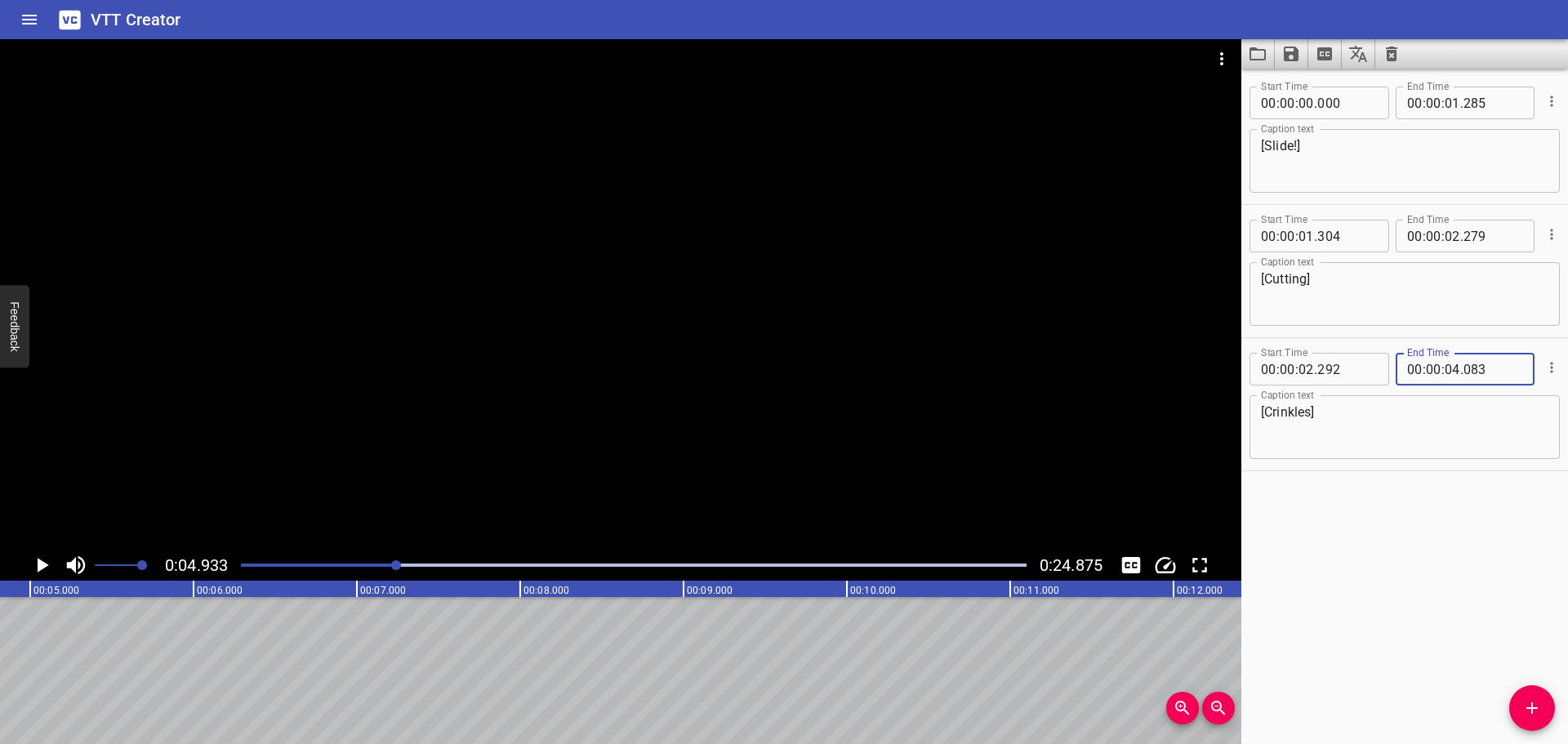
click at [1457, 511] on div "Start Time 00 : 00 : 00 . 000 Start Time End Time 00 : 00 : 01 . 285 End Time C…" at bounding box center [1404, 406] width 327 height 675
click at [238, 564] on div at bounding box center [633, 566] width 805 height 23
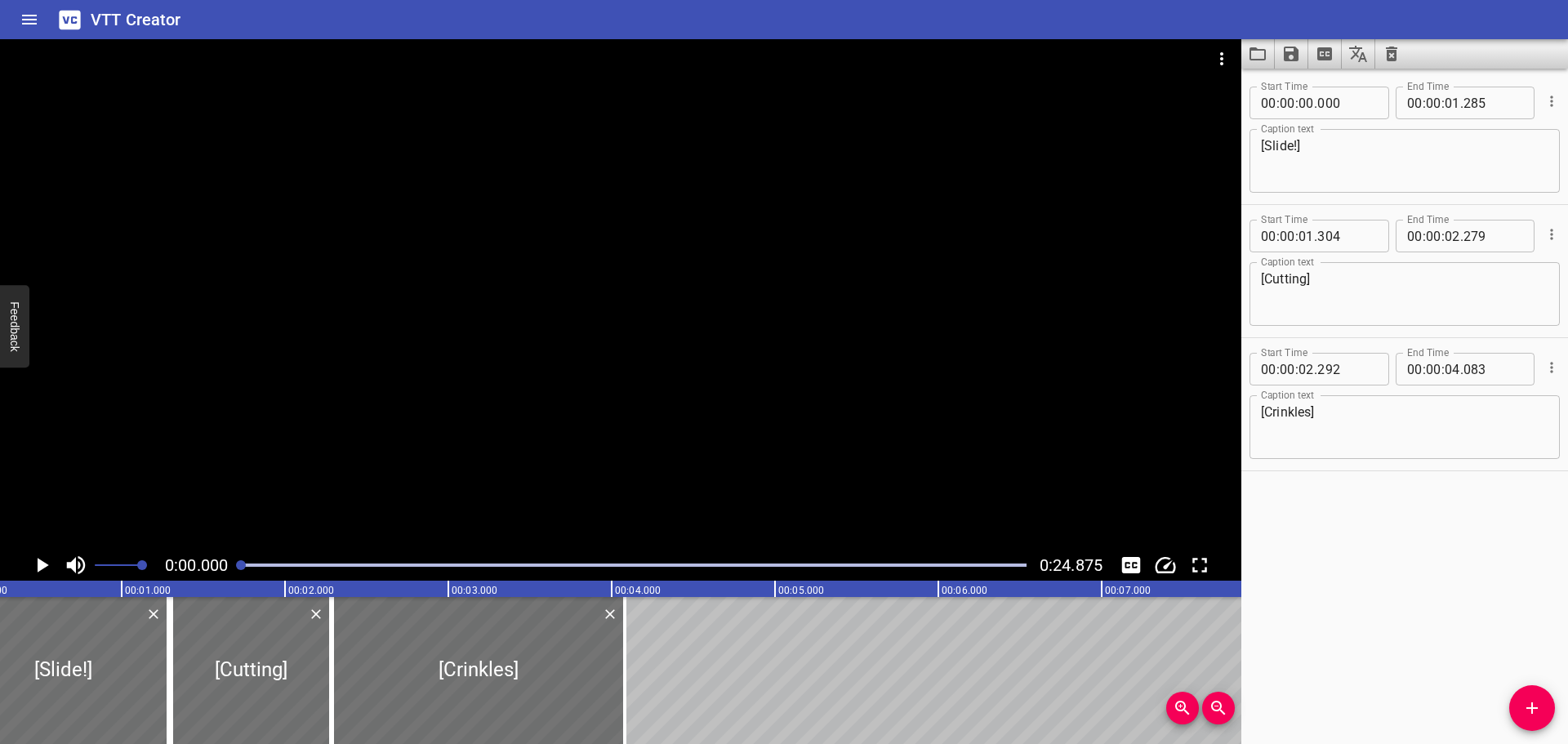
scroll to position [0, 0]
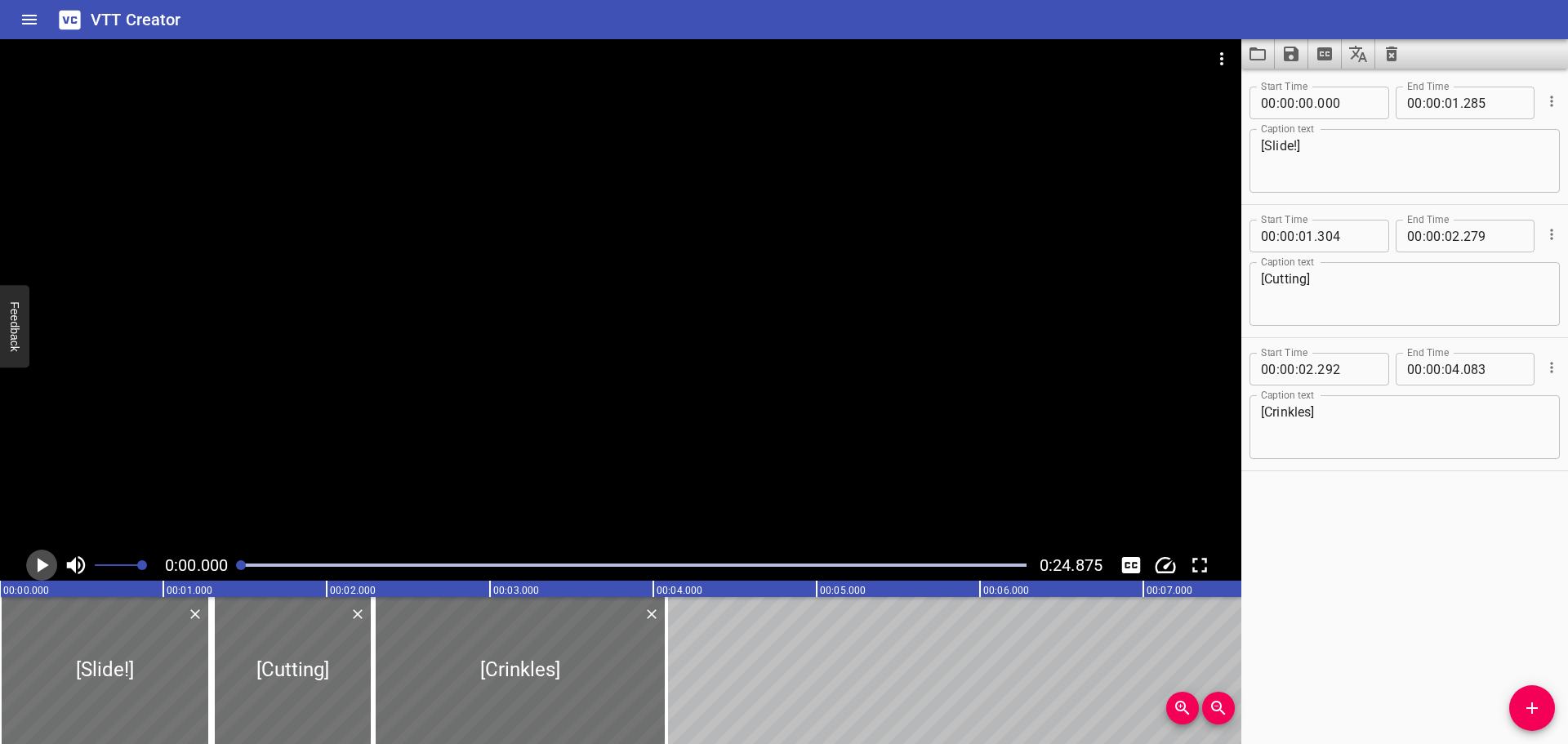
click at [41, 568] on icon "Play/Pause" at bounding box center [43, 565] width 12 height 15
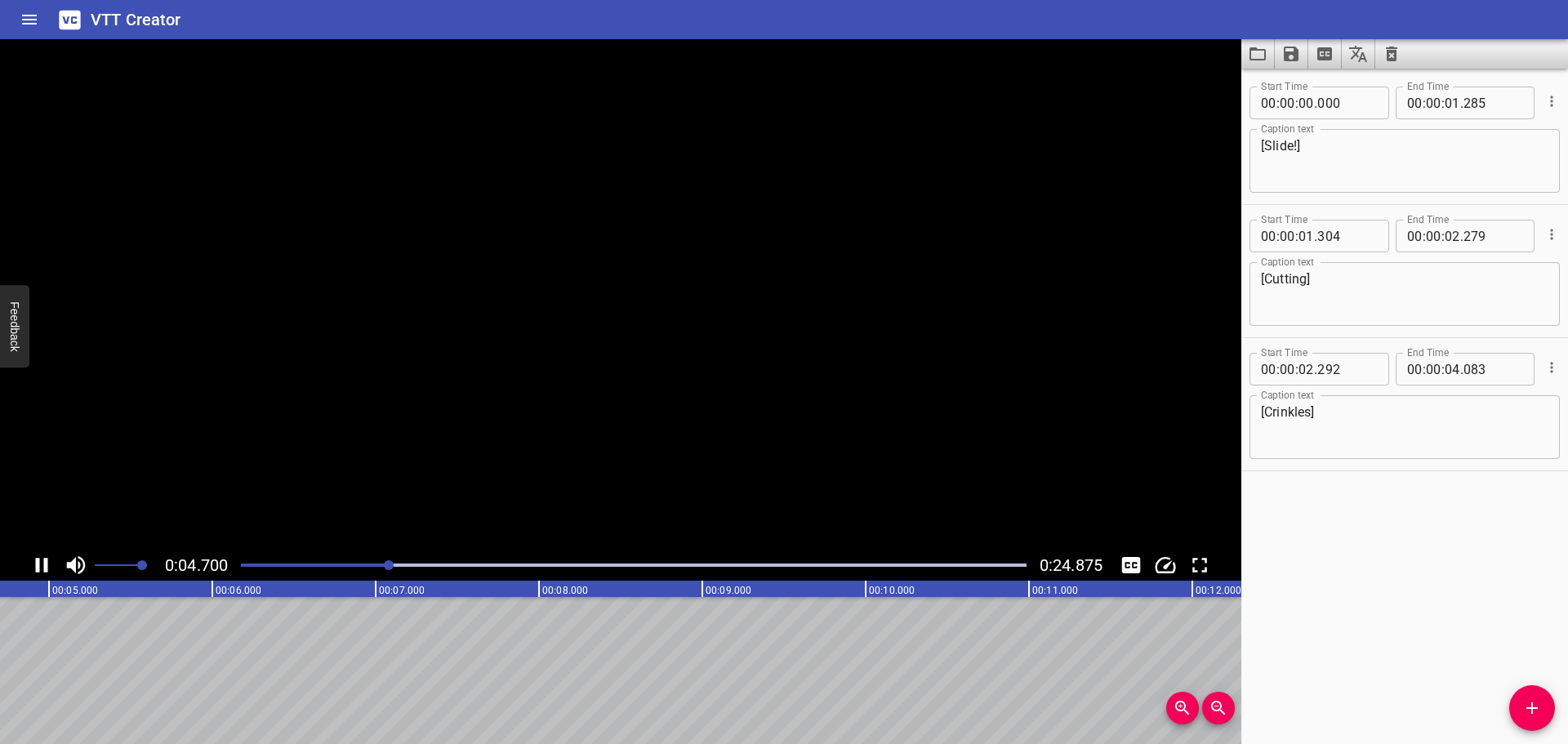
click at [41, 568] on icon "Play/Pause" at bounding box center [42, 566] width 25 height 25
click at [1525, 706] on icon "Add Cue" at bounding box center [1532, 708] width 20 height 20
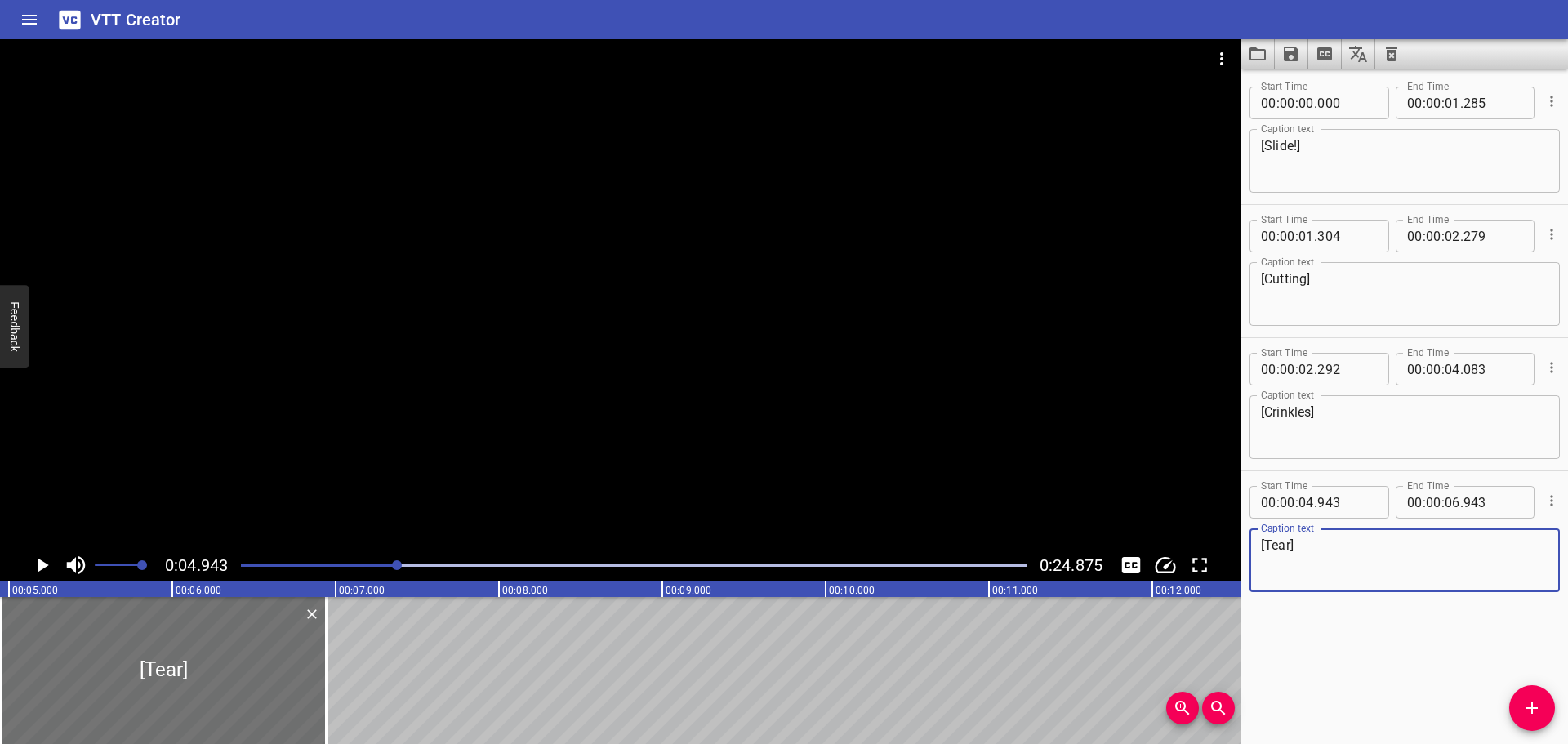
type textarea "[Tear]"
click at [44, 568] on icon "Play/Pause" at bounding box center [43, 565] width 12 height 15
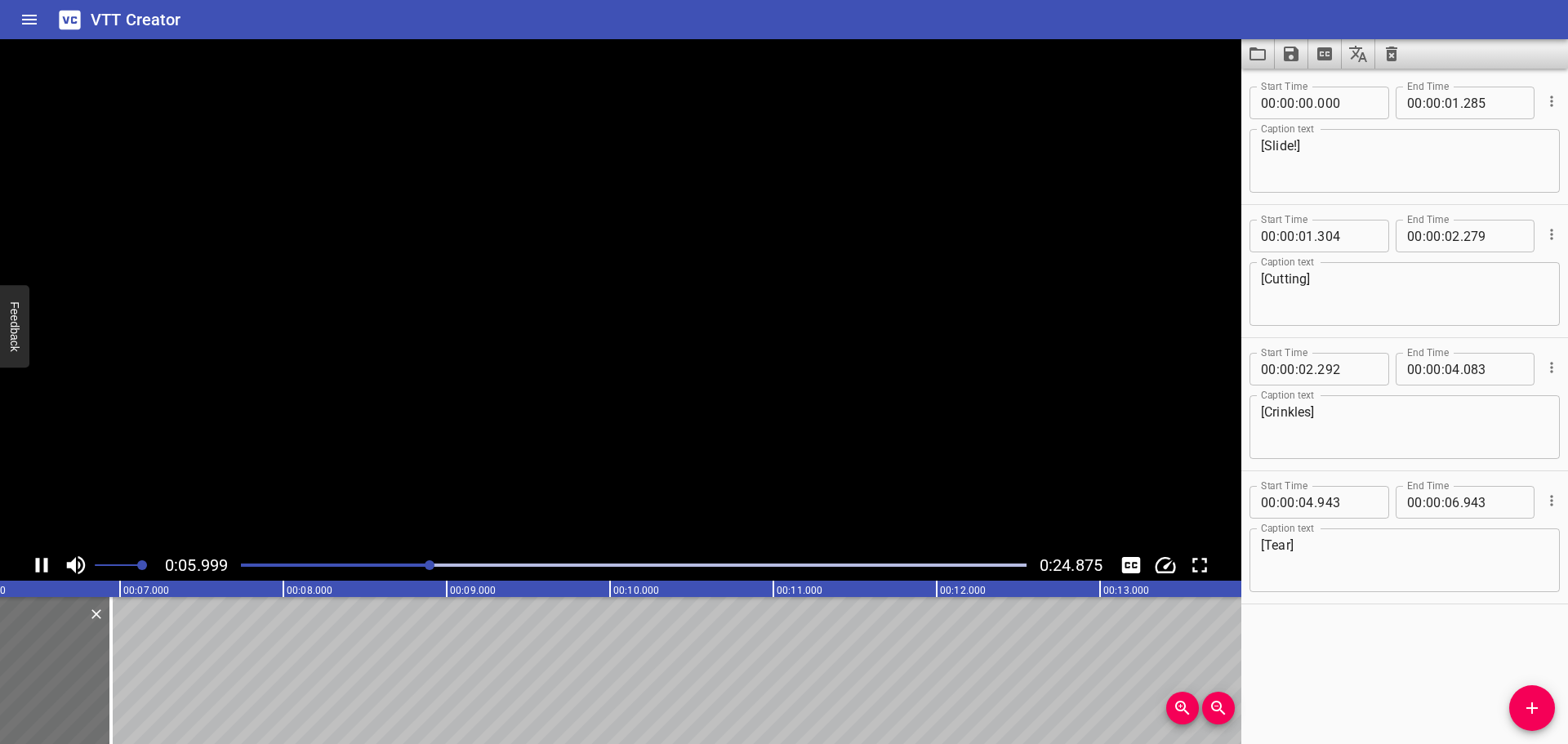
click at [44, 568] on icon "Play/Pause" at bounding box center [42, 566] width 25 height 25
click at [392, 567] on div at bounding box center [633, 566] width 805 height 23
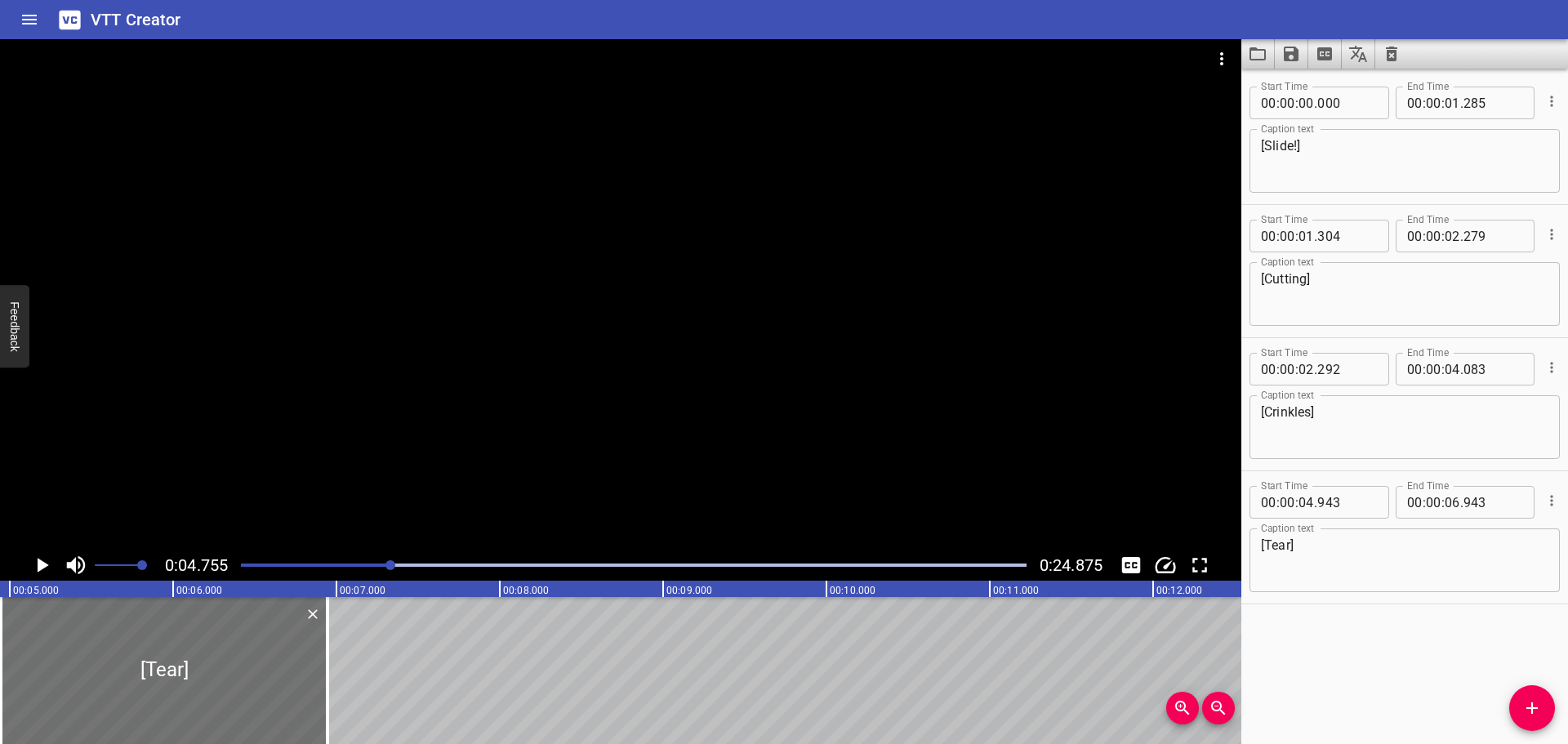
scroll to position [0, 777]
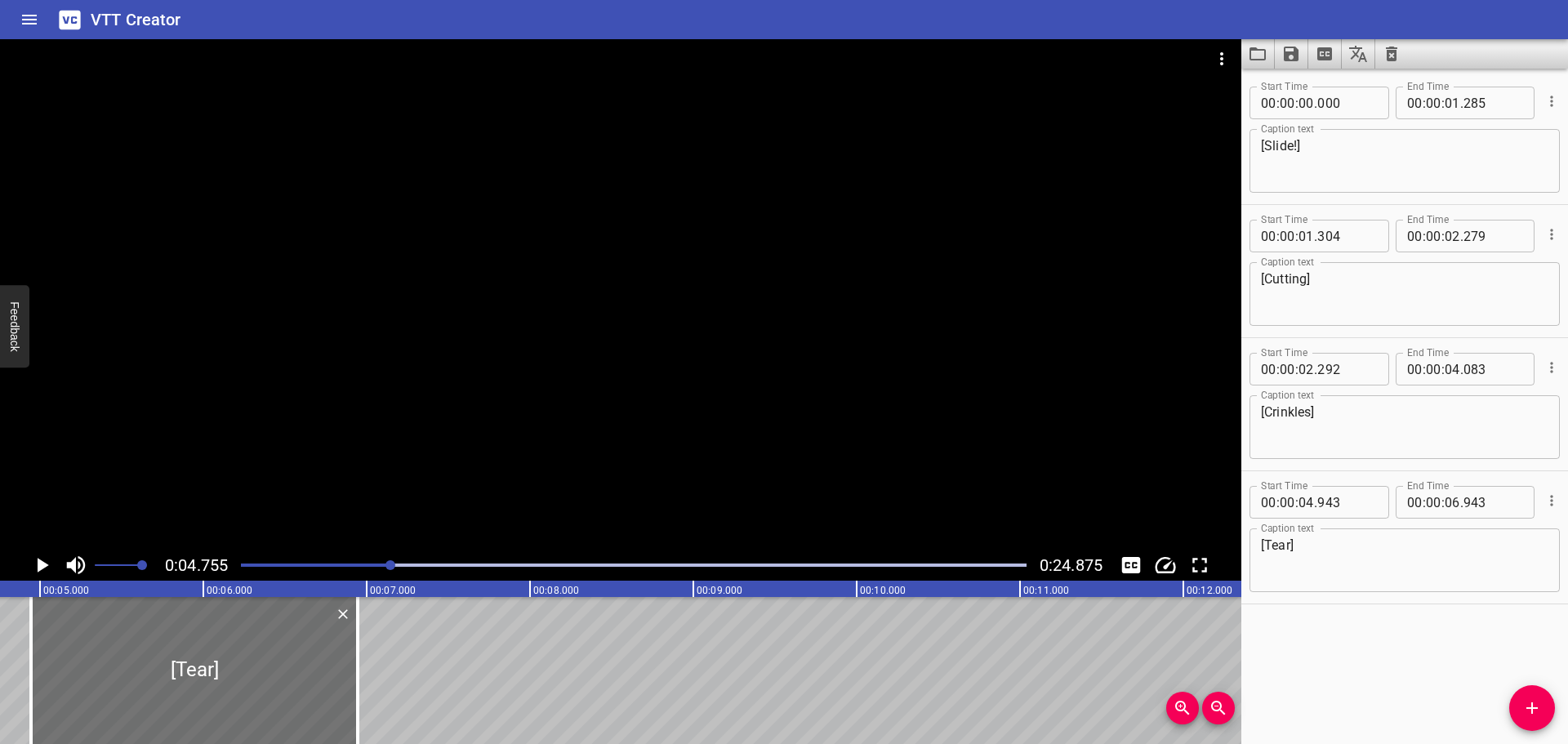
click at [241, 564] on div at bounding box center [633, 566] width 805 height 23
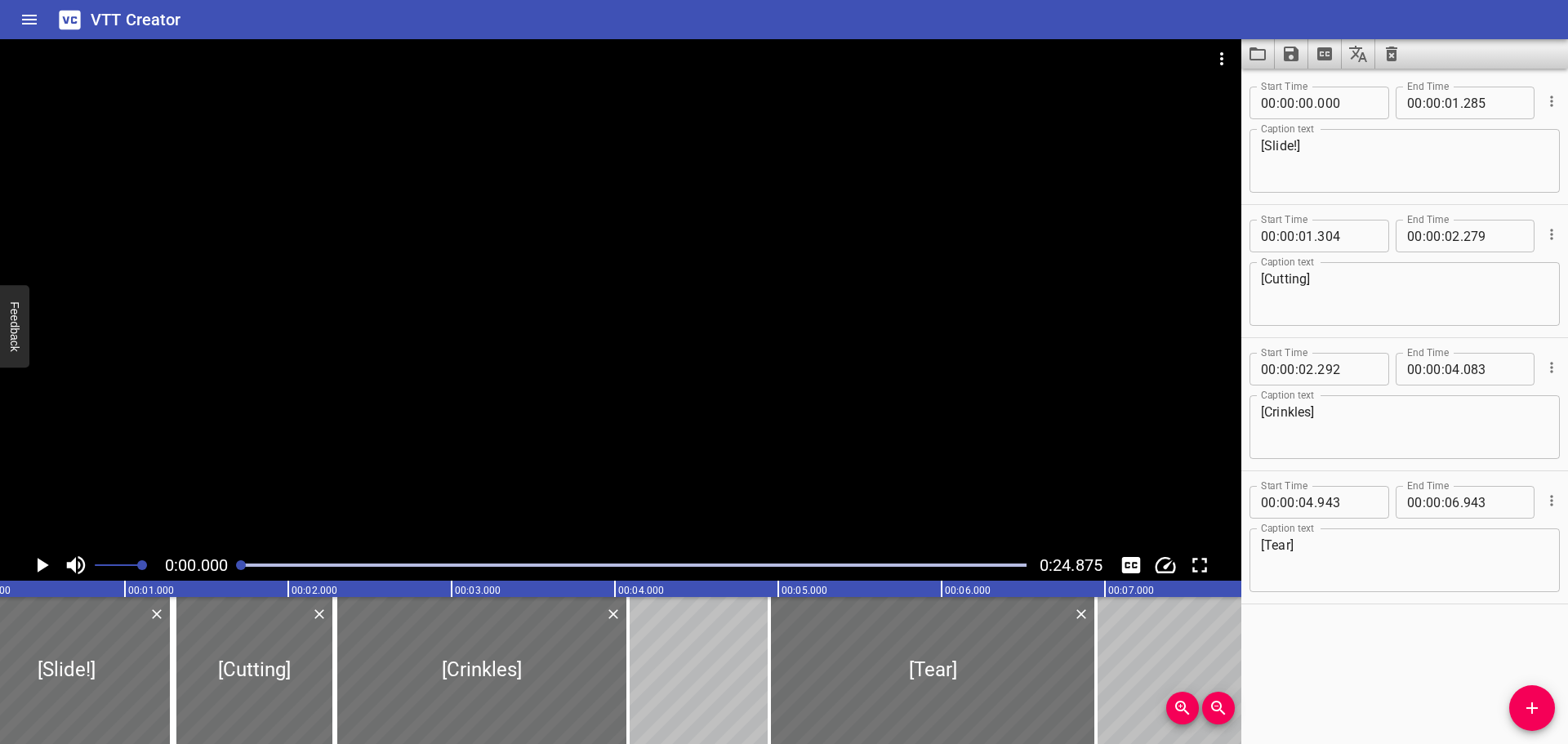
scroll to position [0, 0]
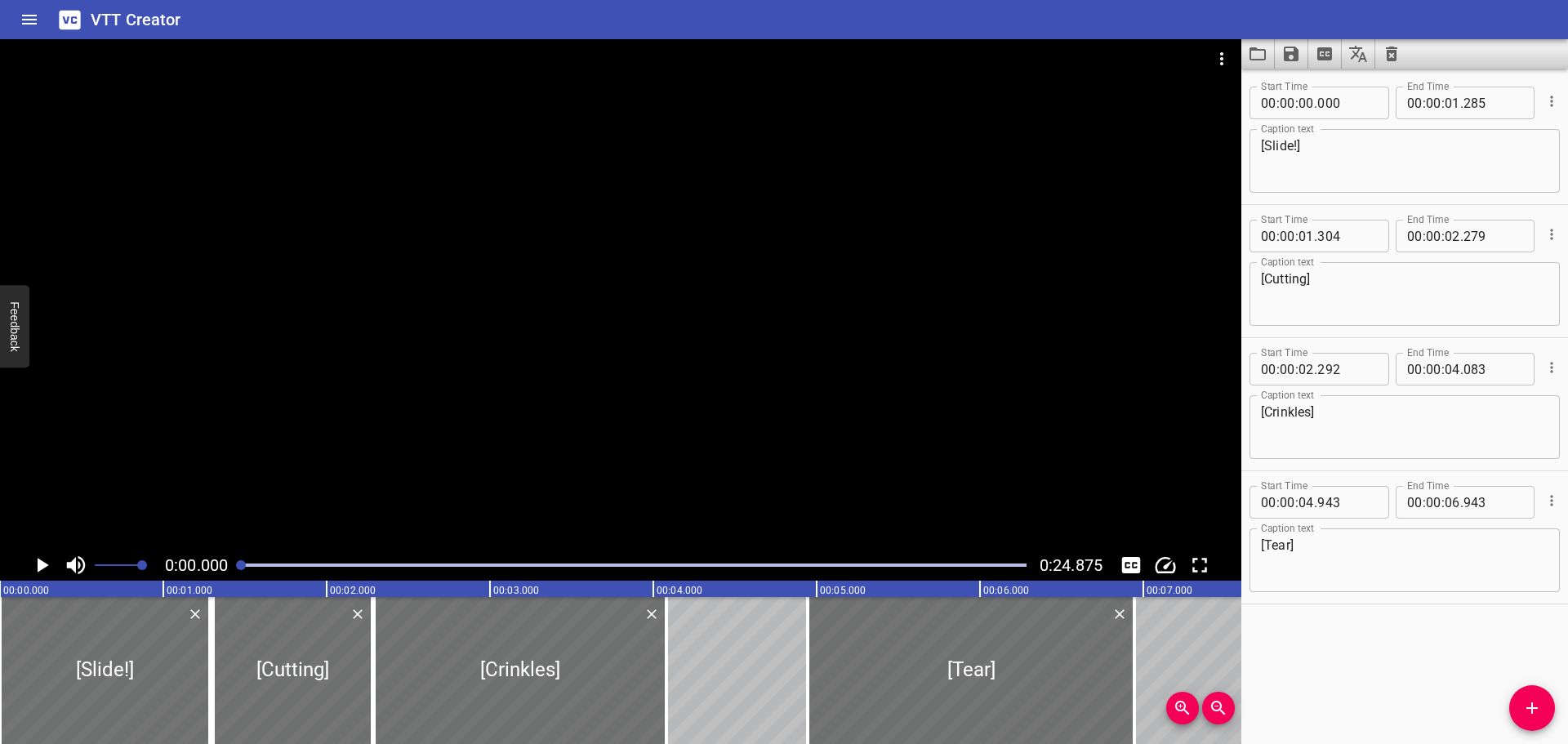
click at [37, 569] on icon "Play/Pause" at bounding box center [43, 565] width 12 height 15
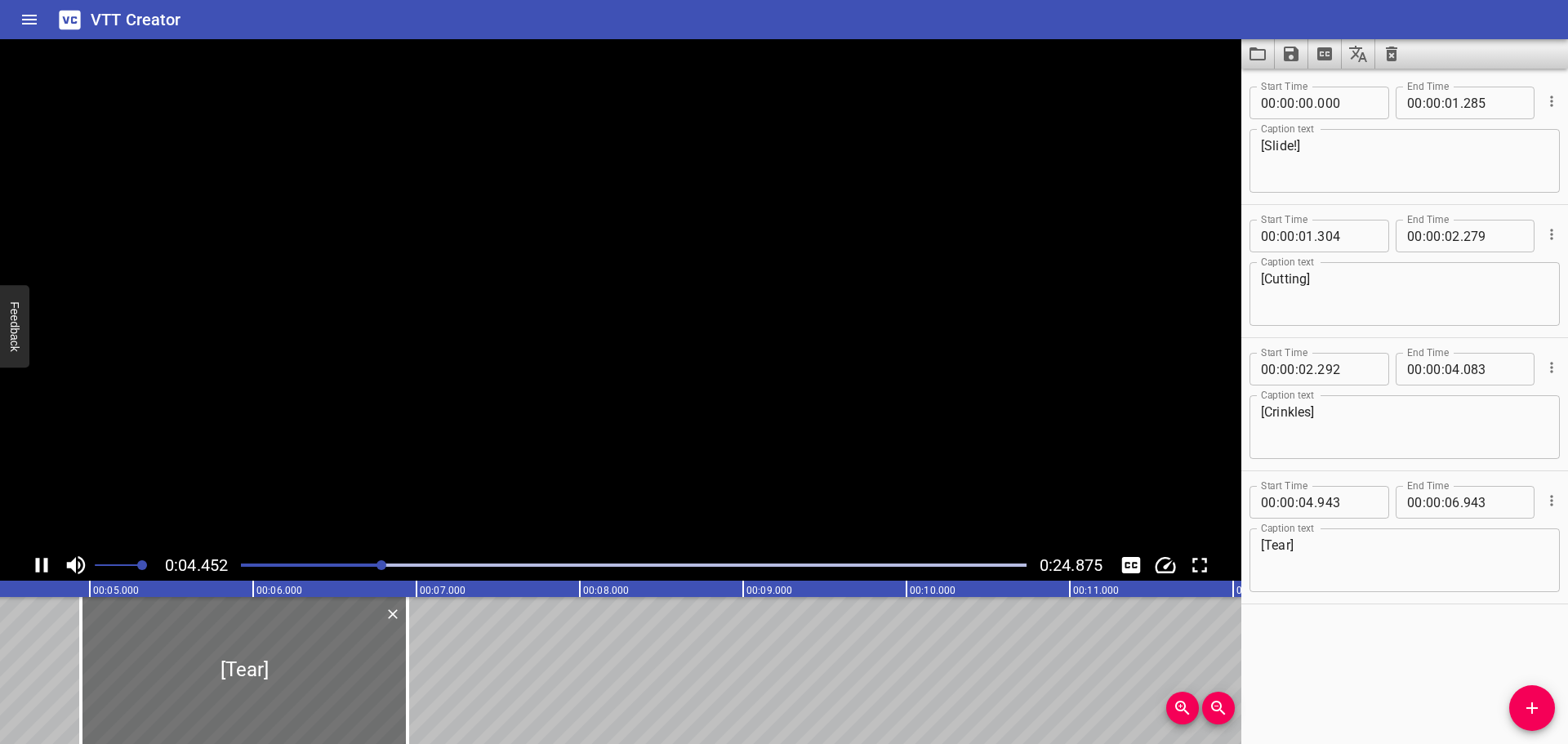
click at [37, 569] on icon "Play/Pause" at bounding box center [42, 565] width 12 height 15
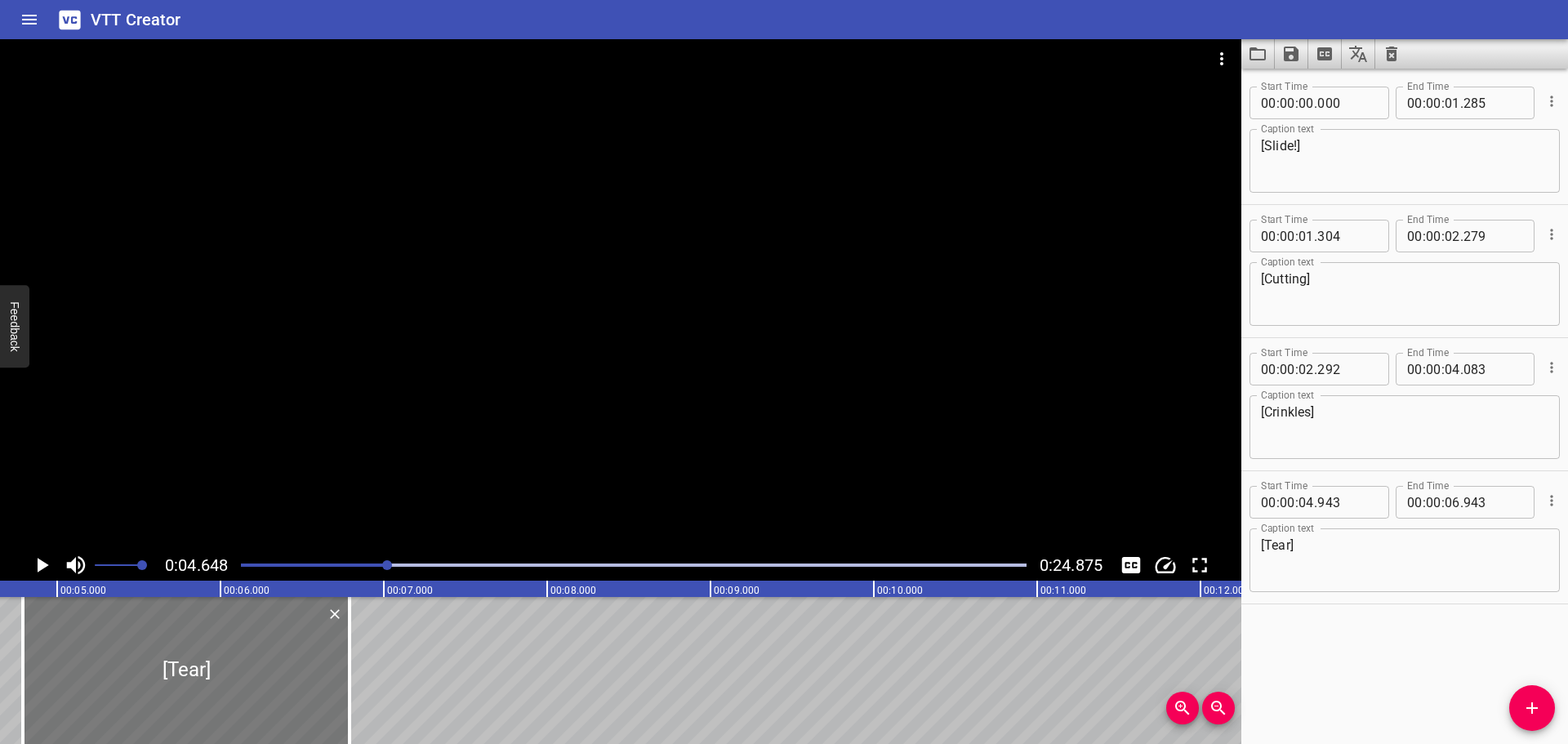
drag, startPoint x: 185, startPoint y: 694, endPoint x: 164, endPoint y: 692, distance: 21.1
click at [164, 692] on div at bounding box center [186, 670] width 327 height 147
type input "788"
click at [44, 567] on icon "Play/Pause" at bounding box center [43, 565] width 12 height 15
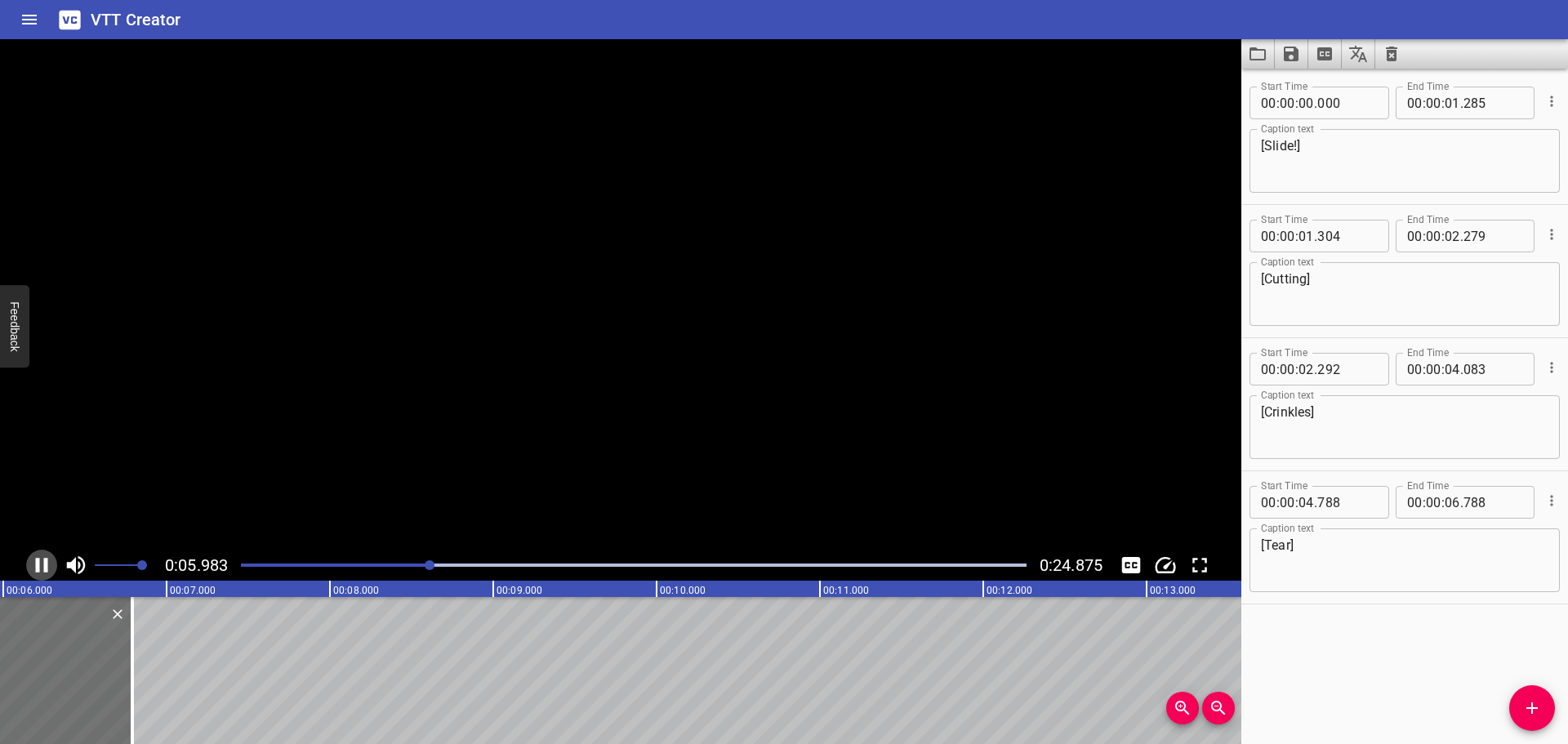
click at [44, 567] on icon "Play/Pause" at bounding box center [42, 566] width 25 height 25
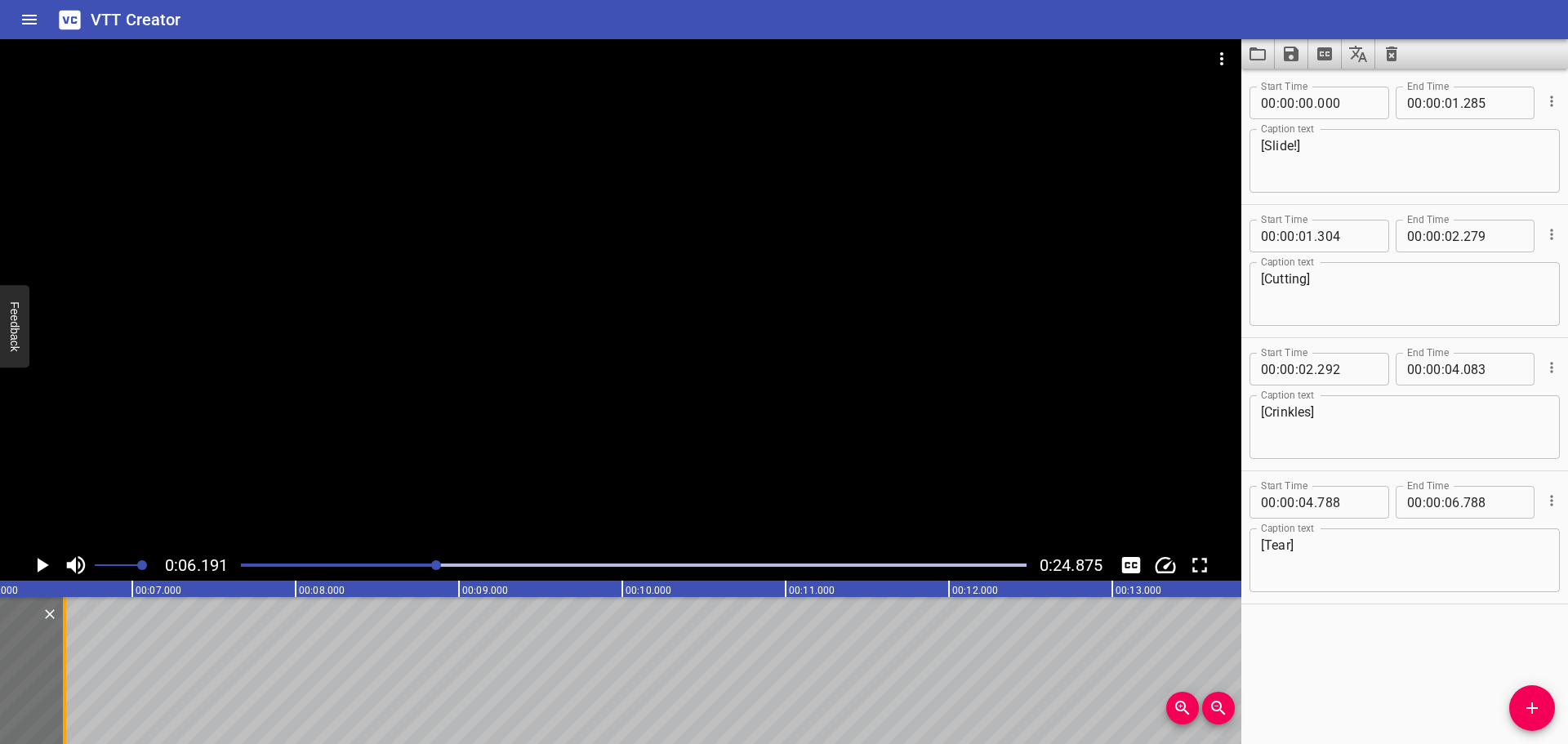
drag, startPoint x: 94, startPoint y: 656, endPoint x: 61, endPoint y: 661, distance: 33.4
click at [61, 661] on div at bounding box center [64, 670] width 16 height 147
type input "583"
click at [1548, 707] on span "Add Cue" at bounding box center [1531, 708] width 45 height 20
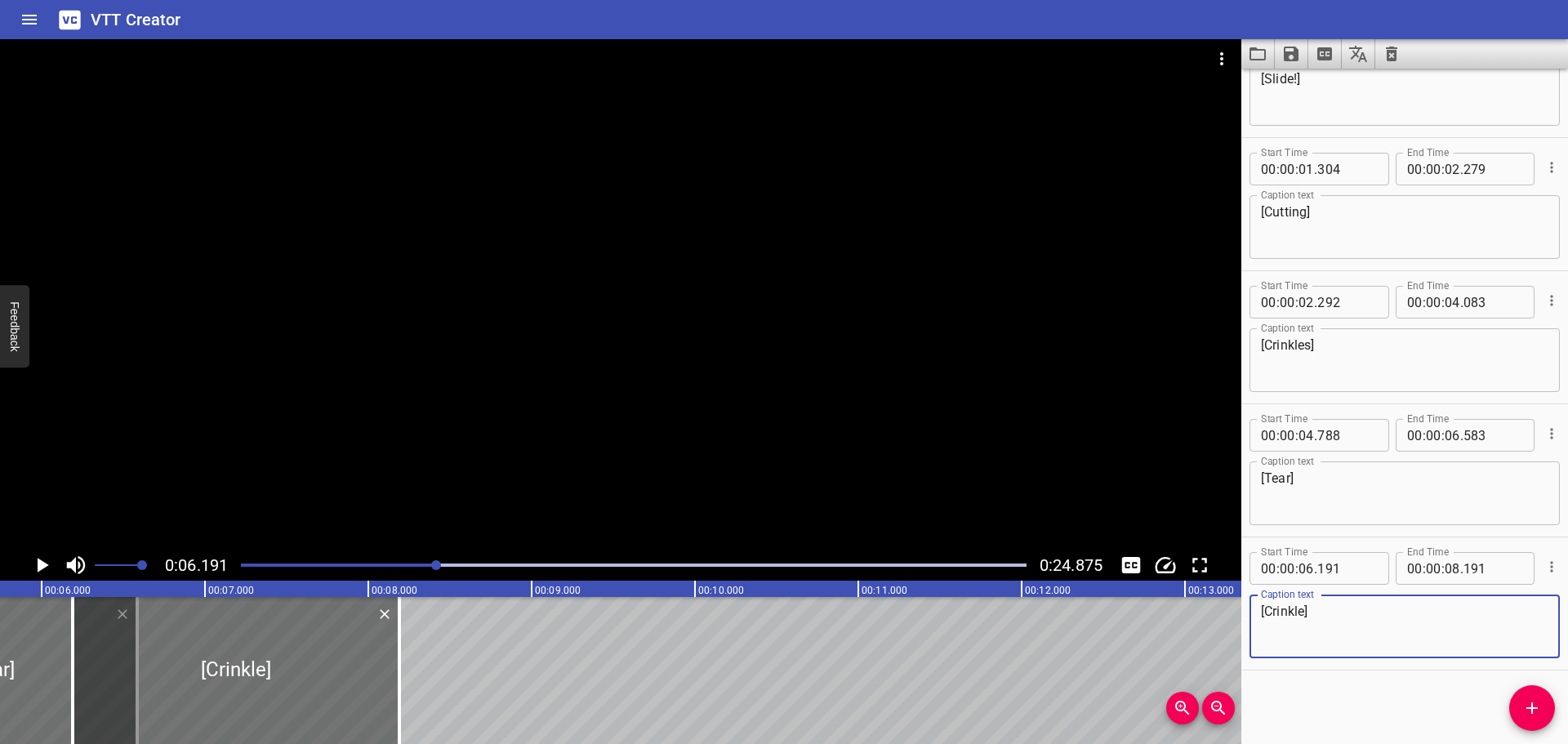
scroll to position [0, 767]
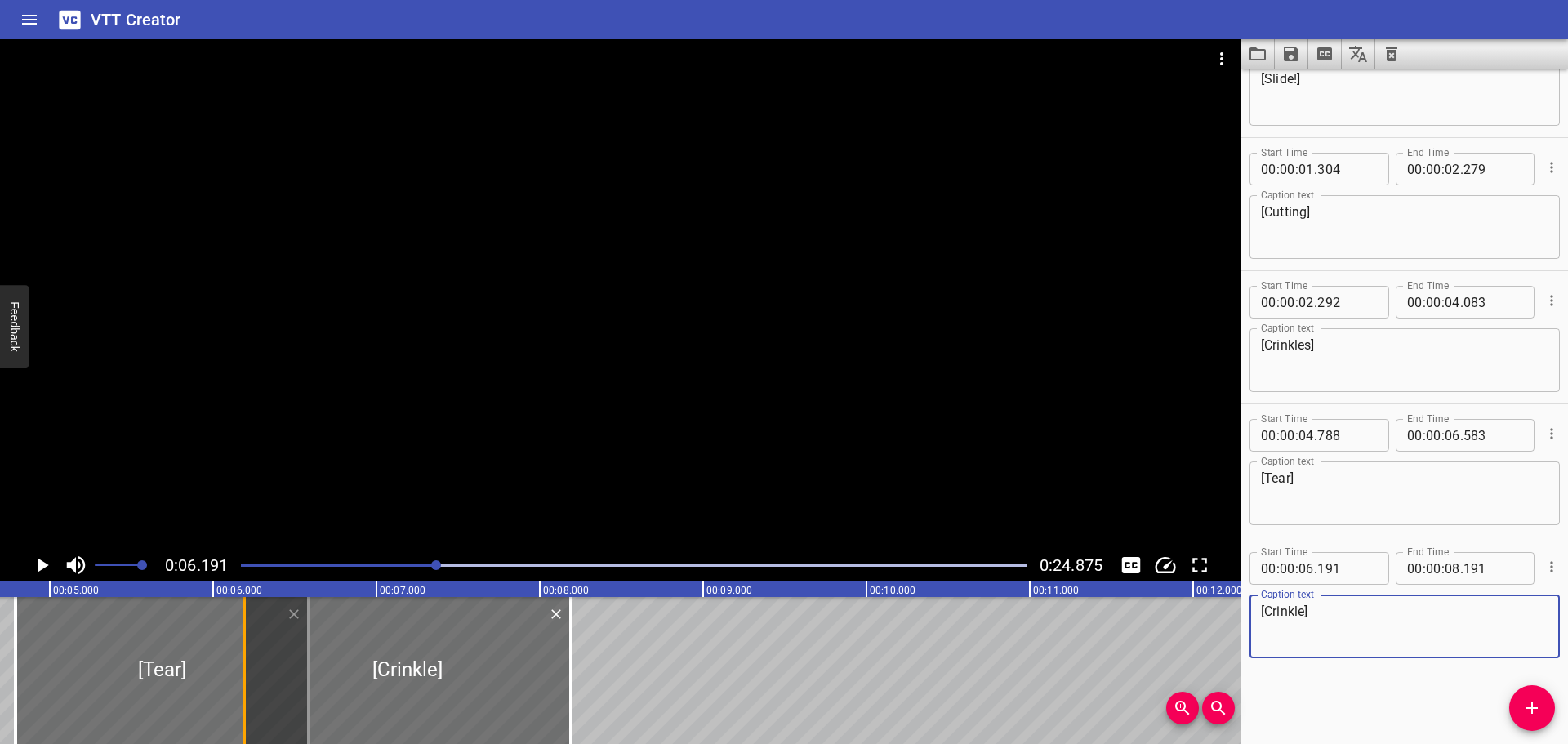
type textarea "[Crinkle]"
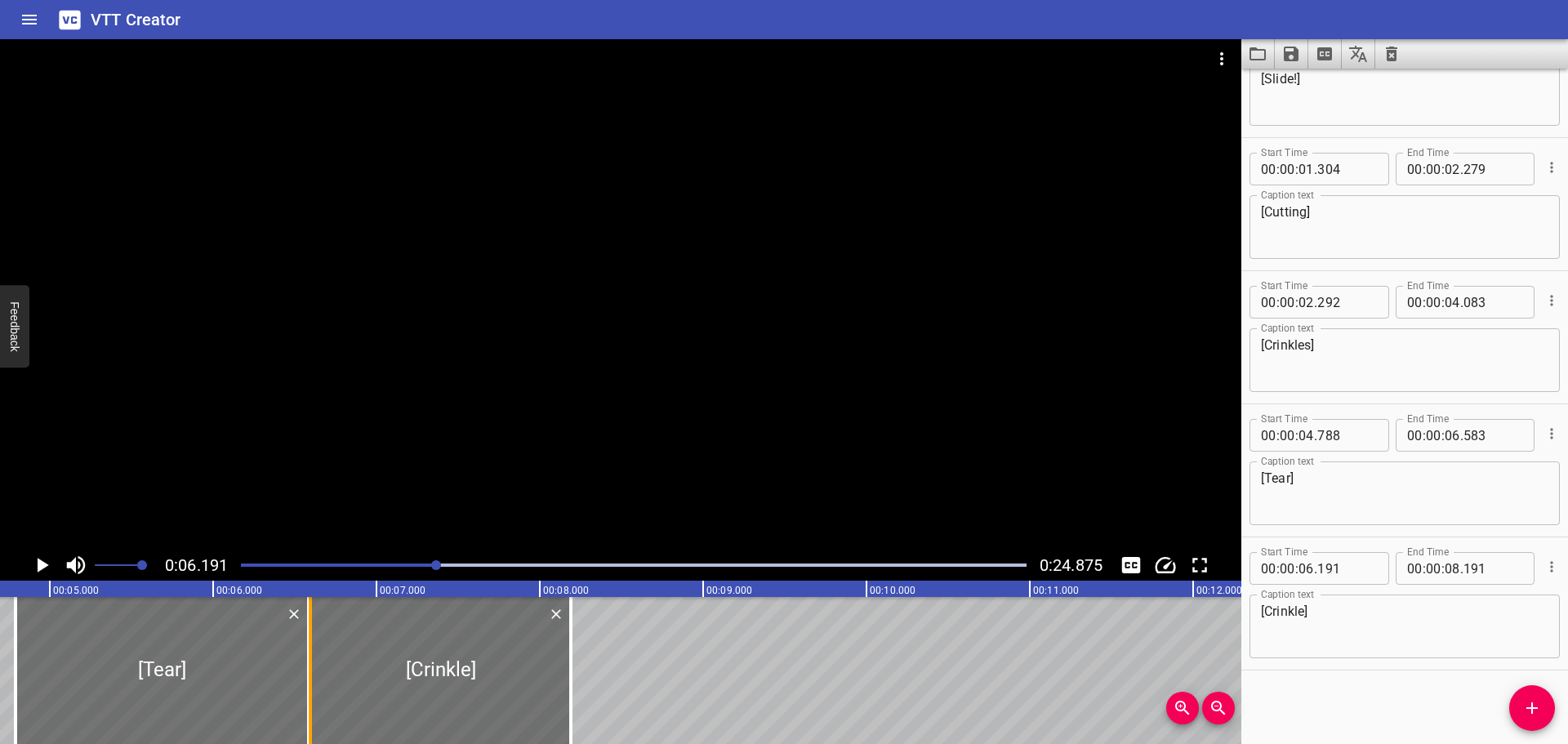
drag, startPoint x: 242, startPoint y: 672, endPoint x: 309, endPoint y: 671, distance: 67.0
click at [309, 671] on div at bounding box center [311, 670] width 4 height 147
type input "596"
click at [239, 568] on div at bounding box center [633, 566] width 805 height 23
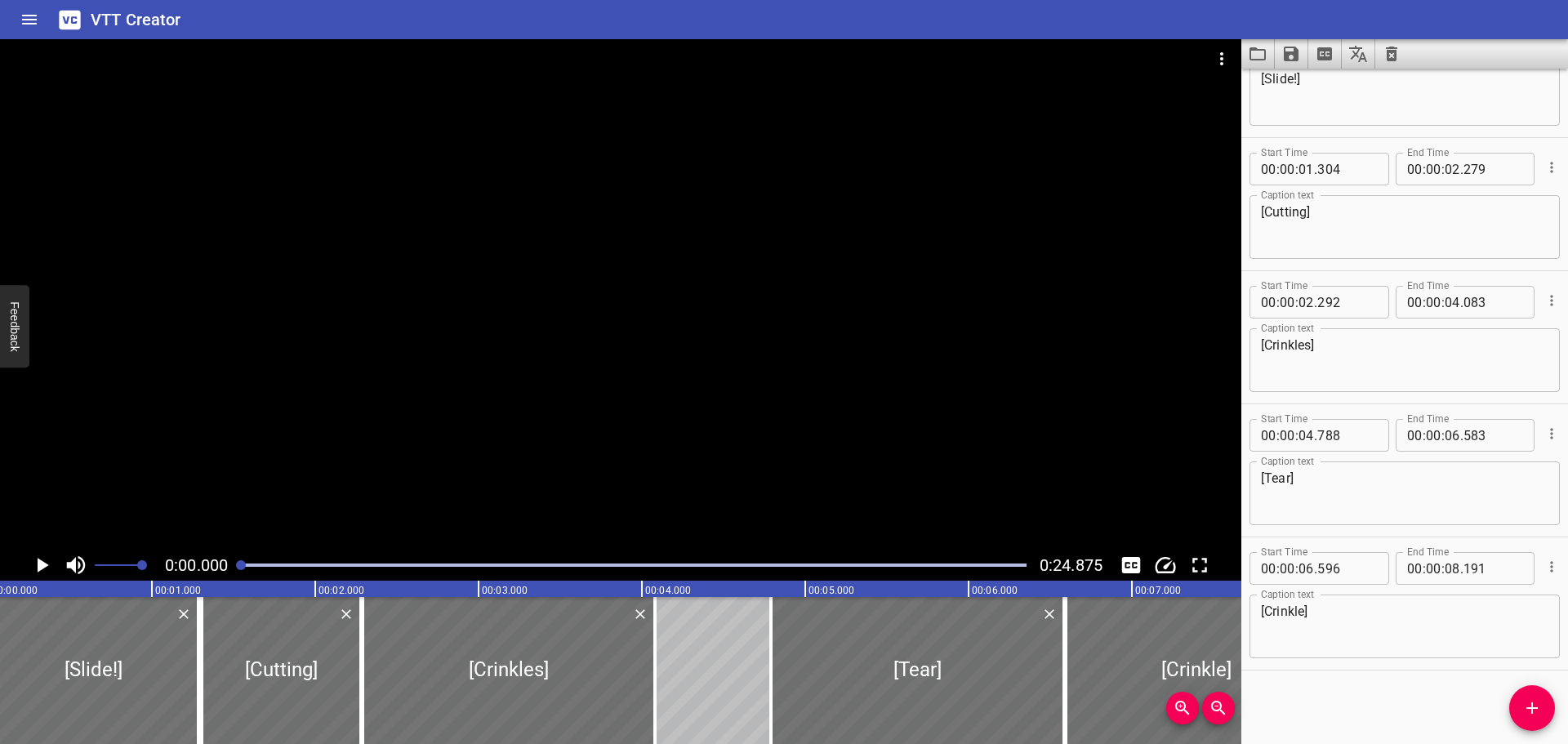
scroll to position [0, 0]
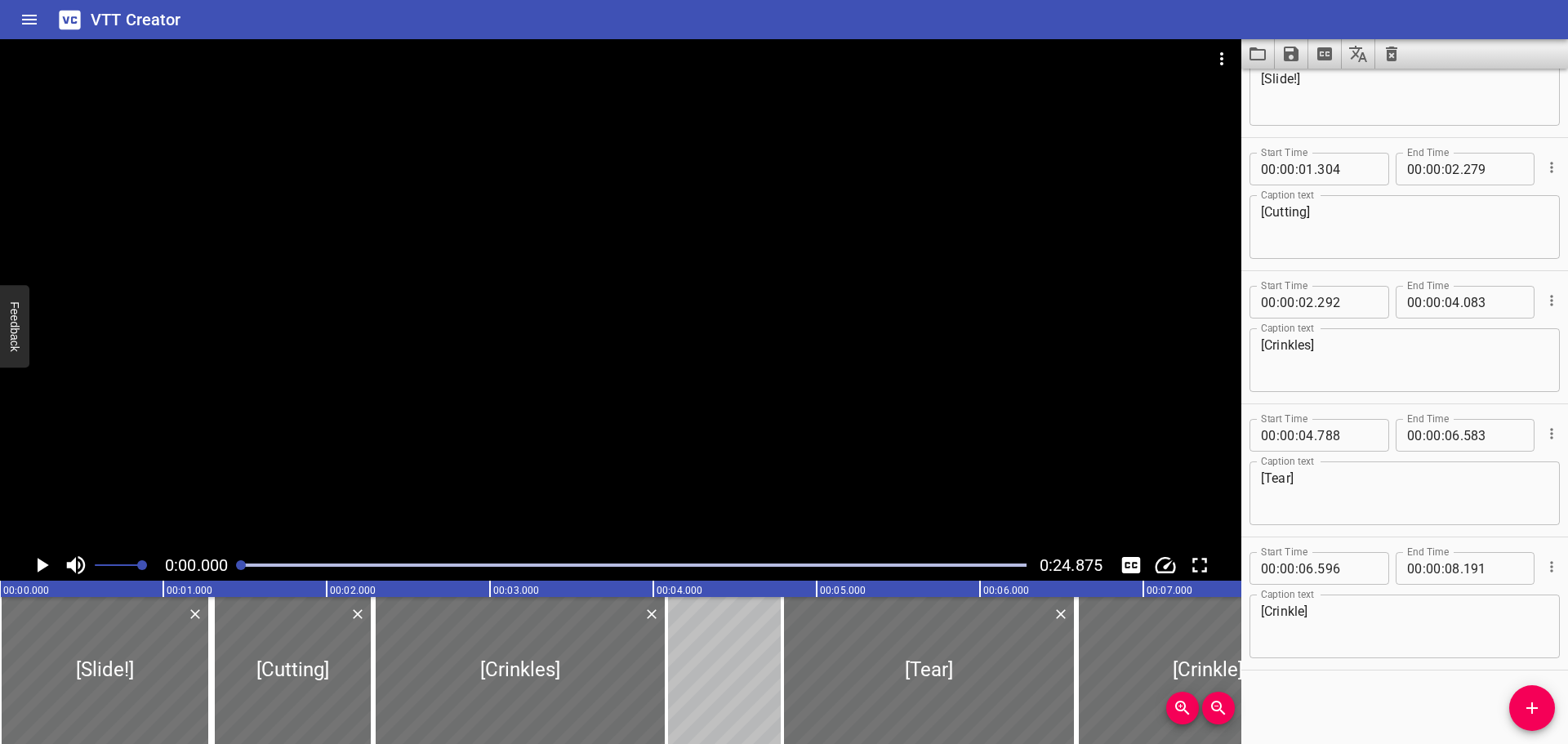
click at [39, 565] on icon "Play/Pause" at bounding box center [43, 565] width 12 height 15
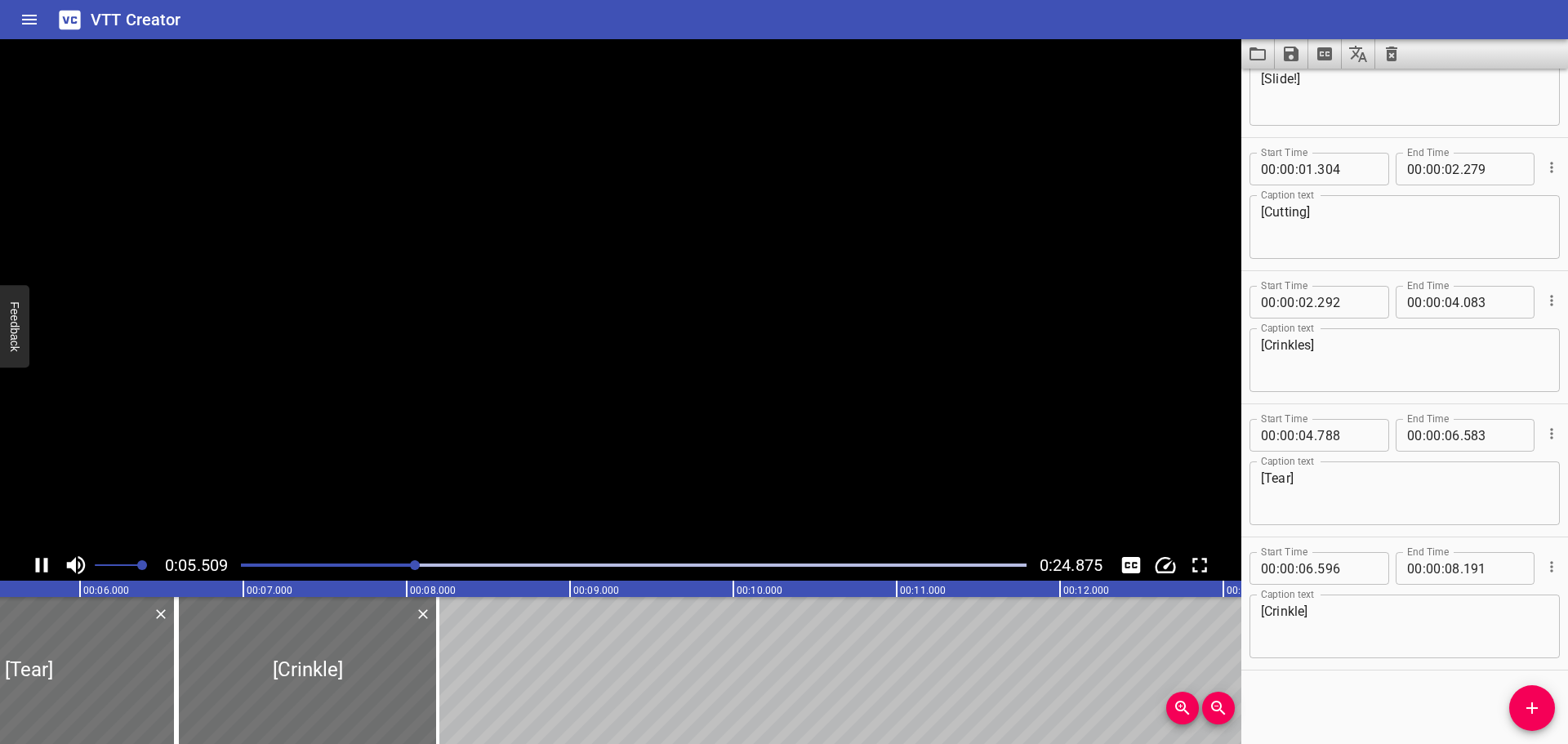
click at [45, 557] on icon "Play/Pause" at bounding box center [42, 566] width 25 height 25
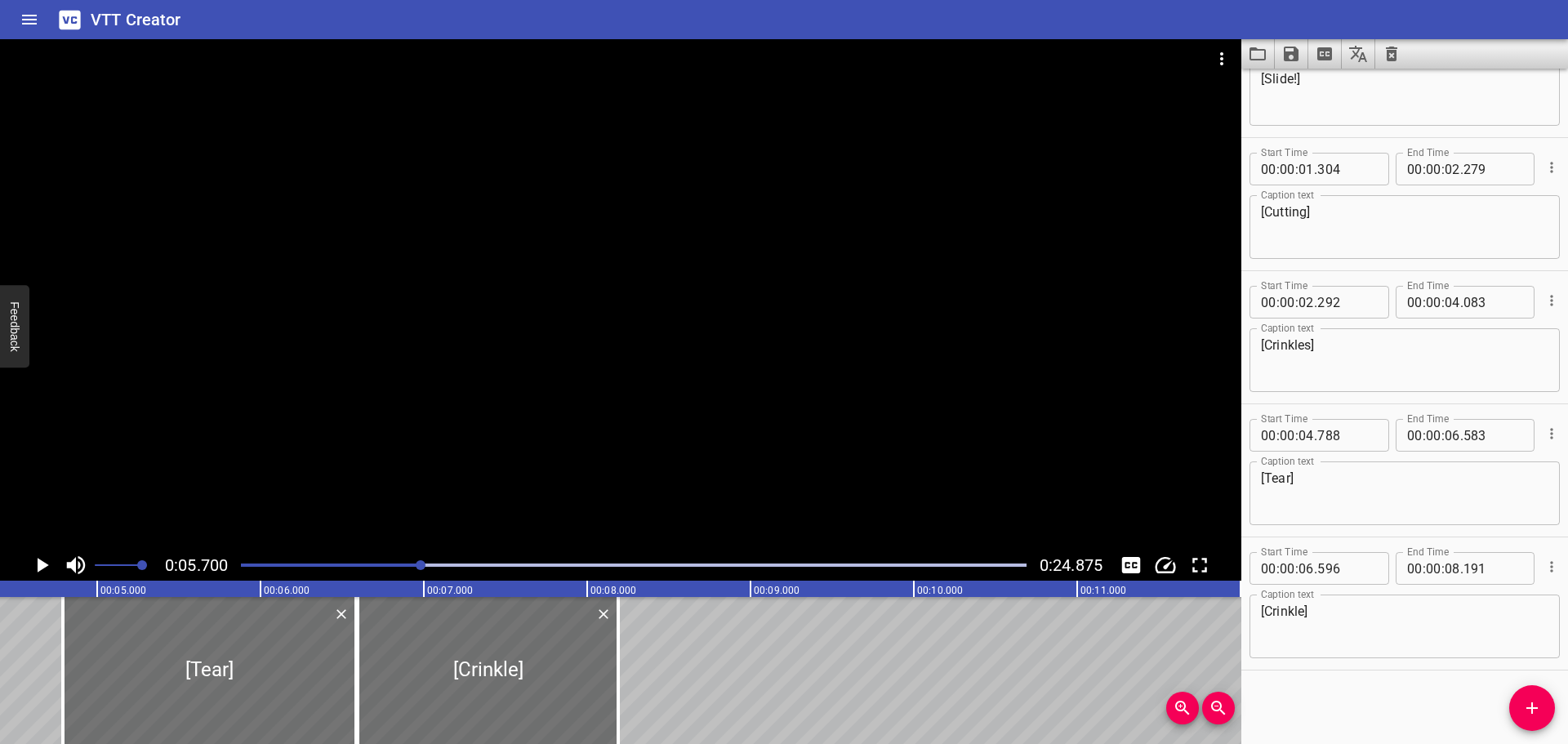
scroll to position [0, 653]
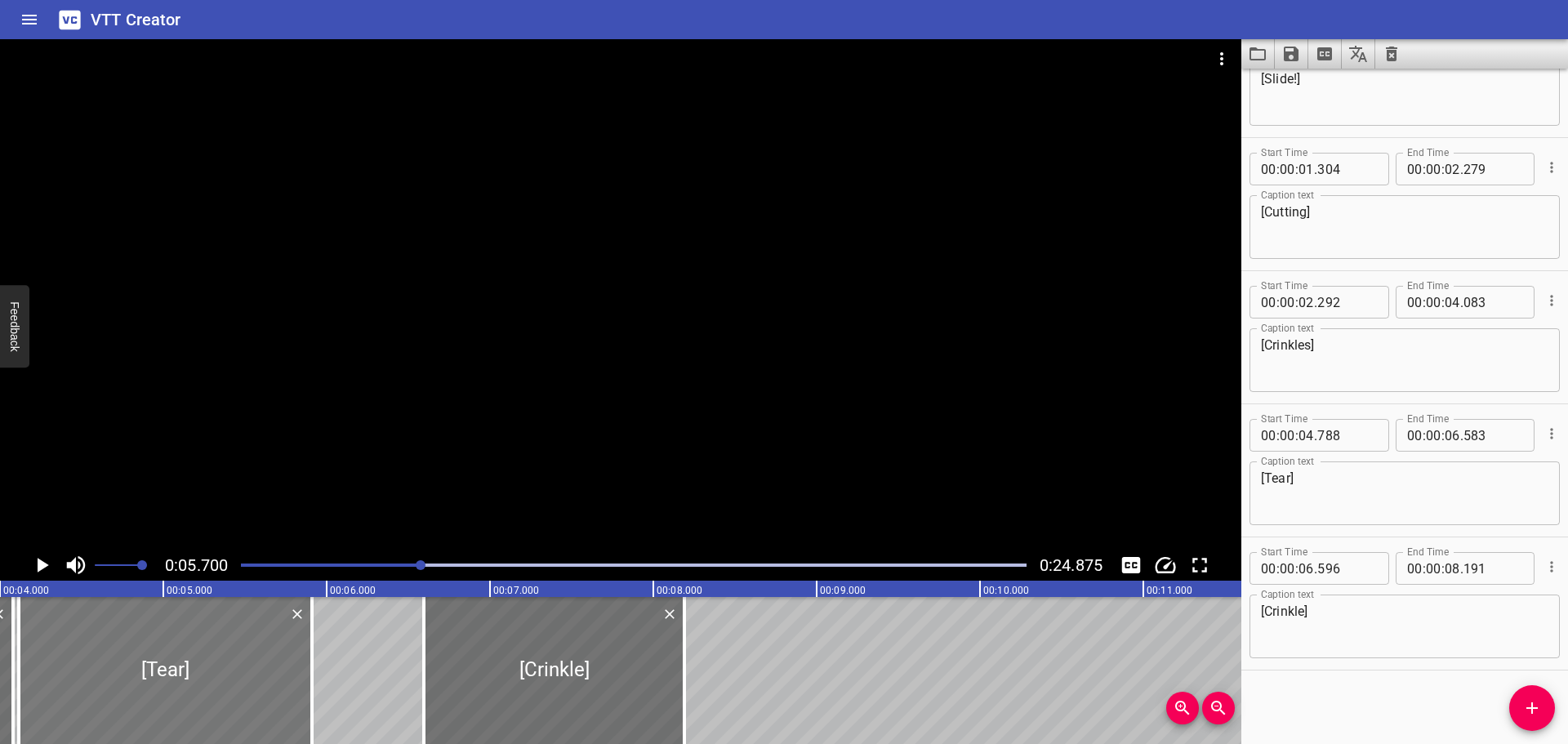
drag, startPoint x: 249, startPoint y: 670, endPoint x: 143, endPoint y: 671, distance: 106.0
click at [143, 671] on div at bounding box center [165, 670] width 293 height 147
type input "113"
type input "05"
type input "908"
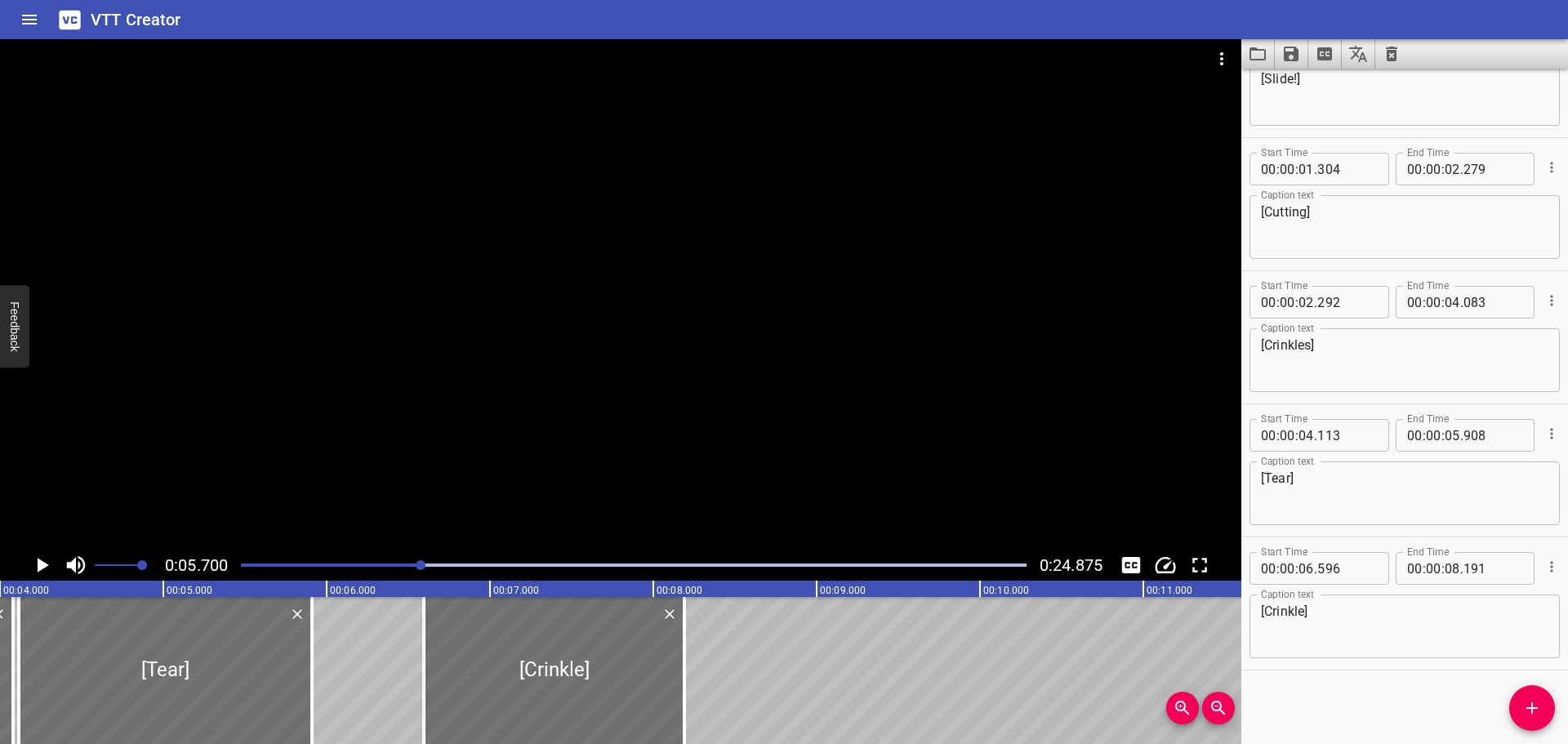
click at [241, 563] on div at bounding box center [633, 566] width 805 height 23
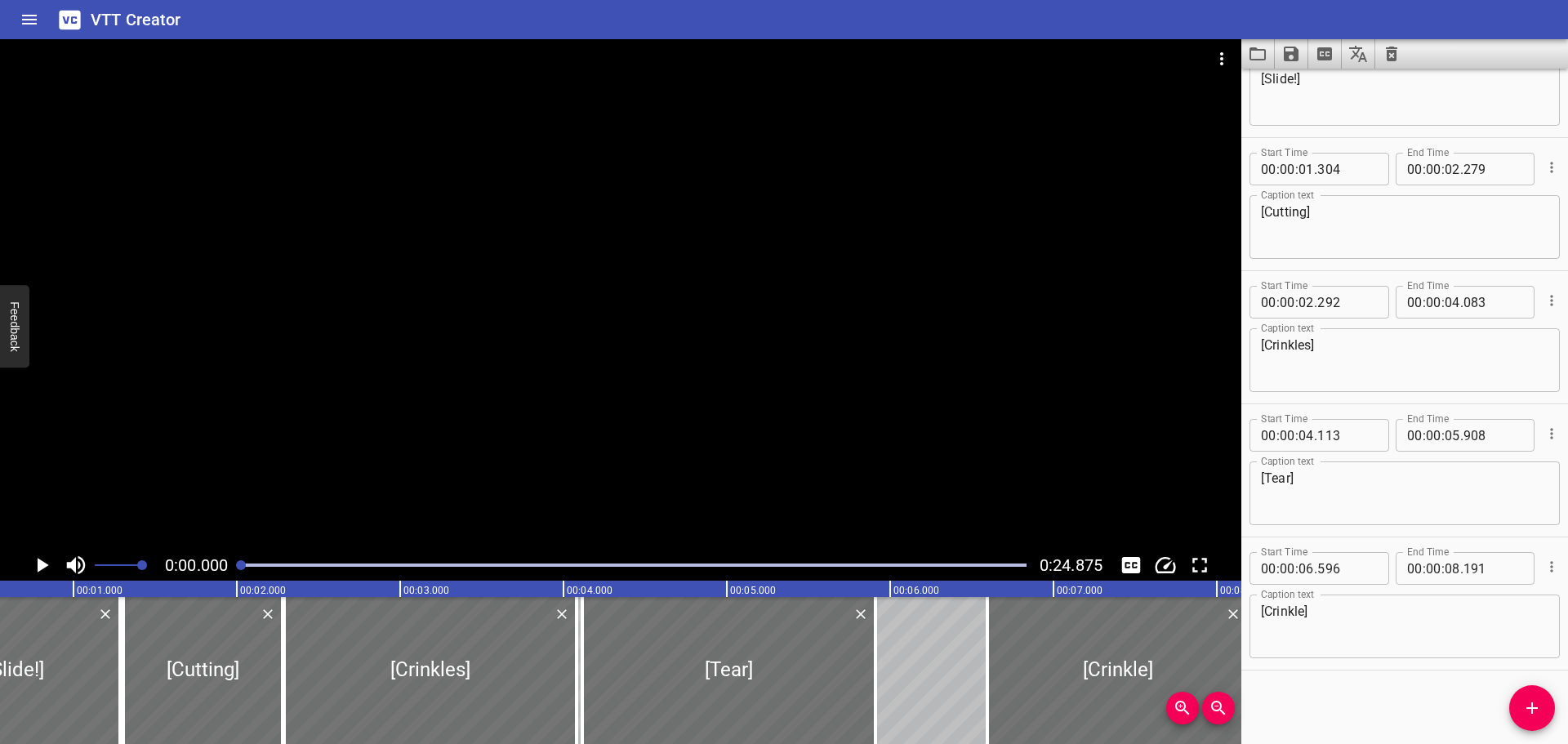
scroll to position [0, 0]
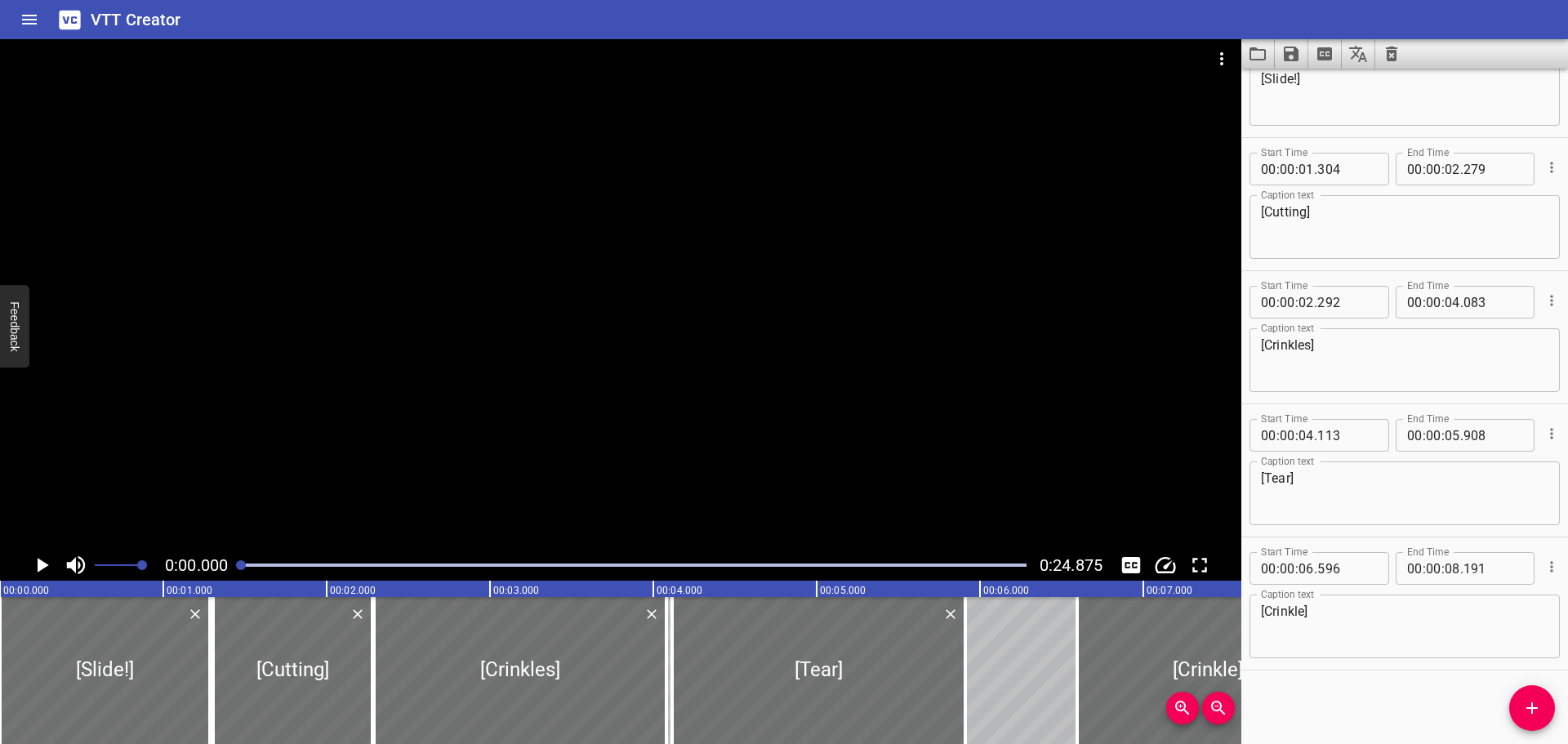
click at [38, 567] on icon "Play/Pause" at bounding box center [43, 565] width 12 height 15
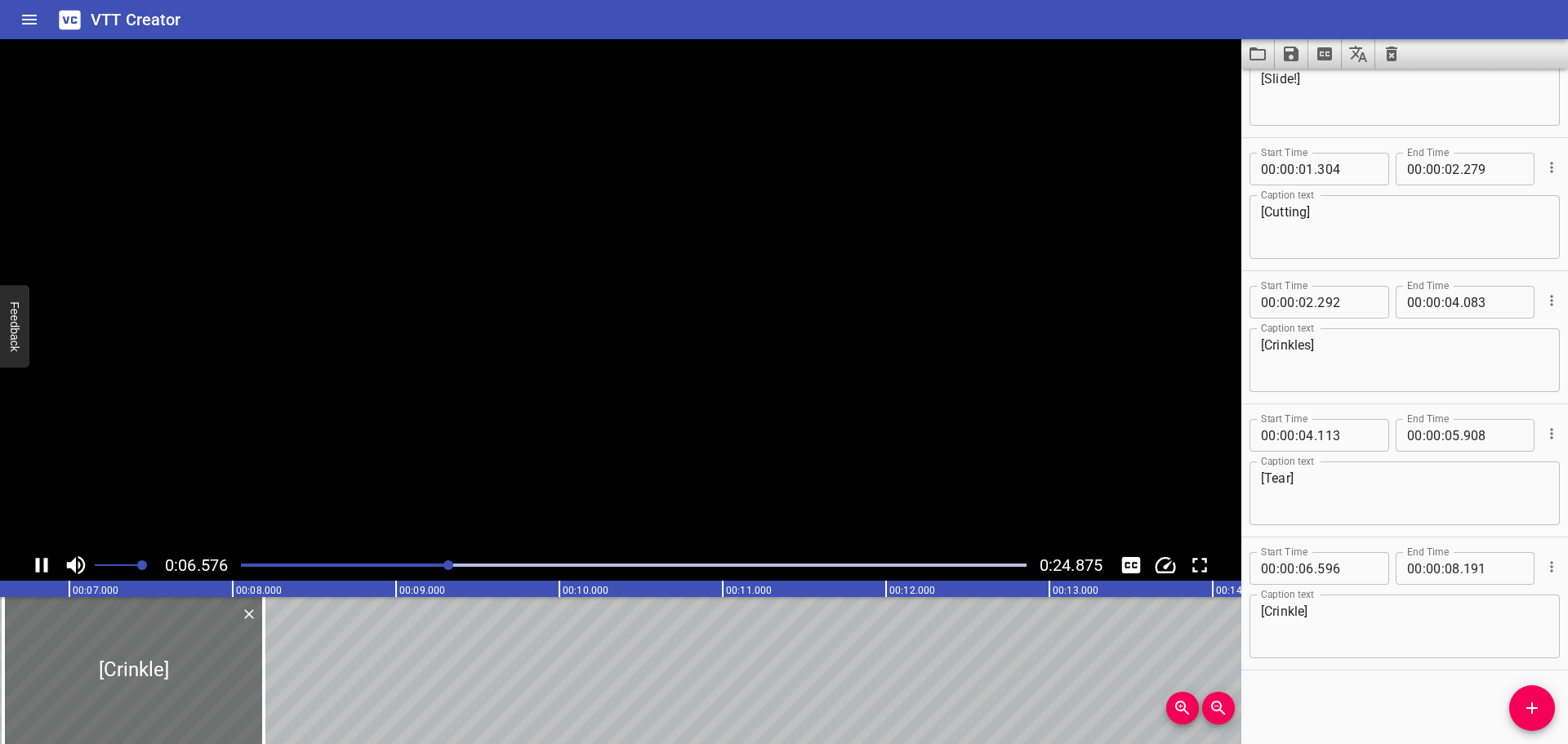
click at [42, 562] on icon "Play/Pause" at bounding box center [42, 566] width 25 height 25
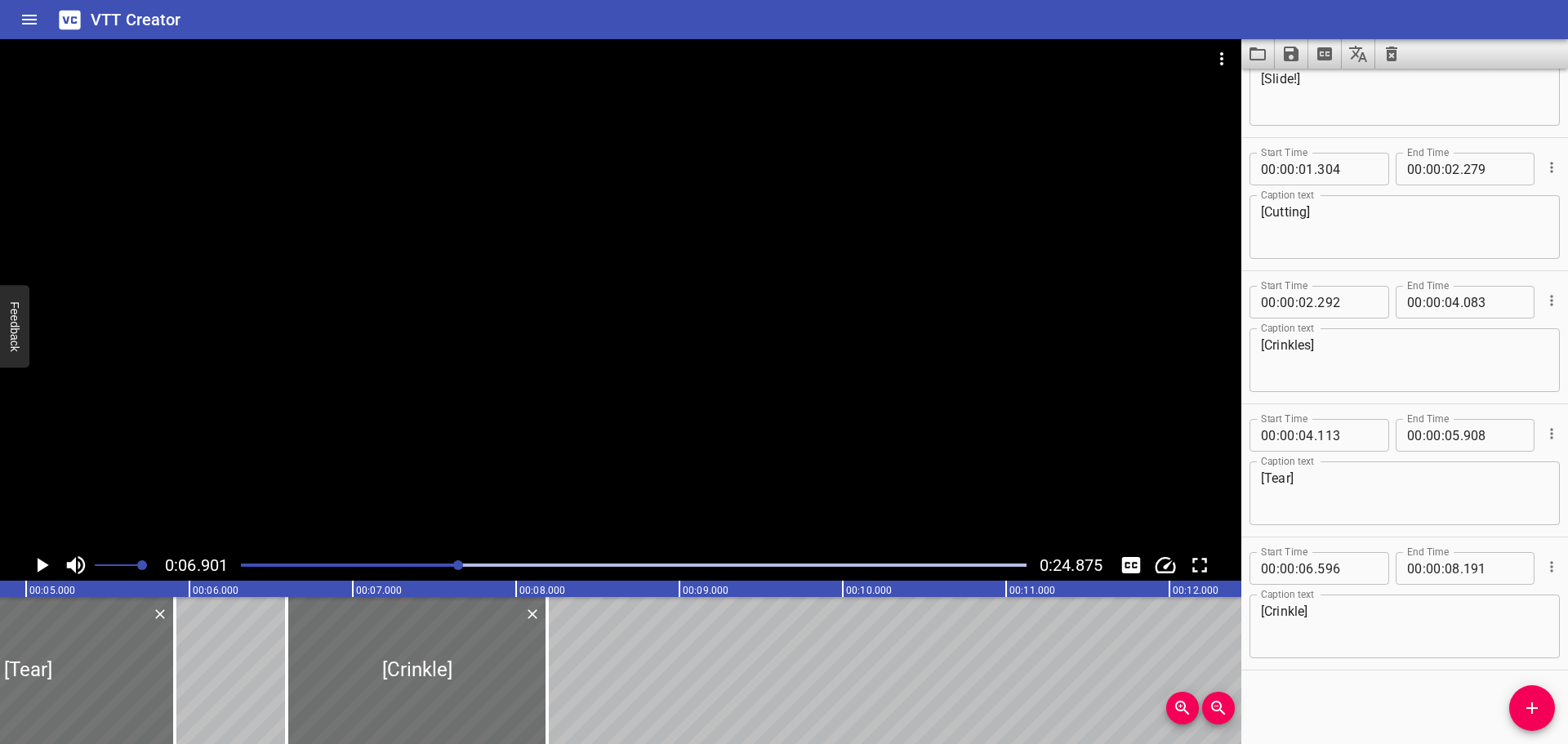
scroll to position [0, 632]
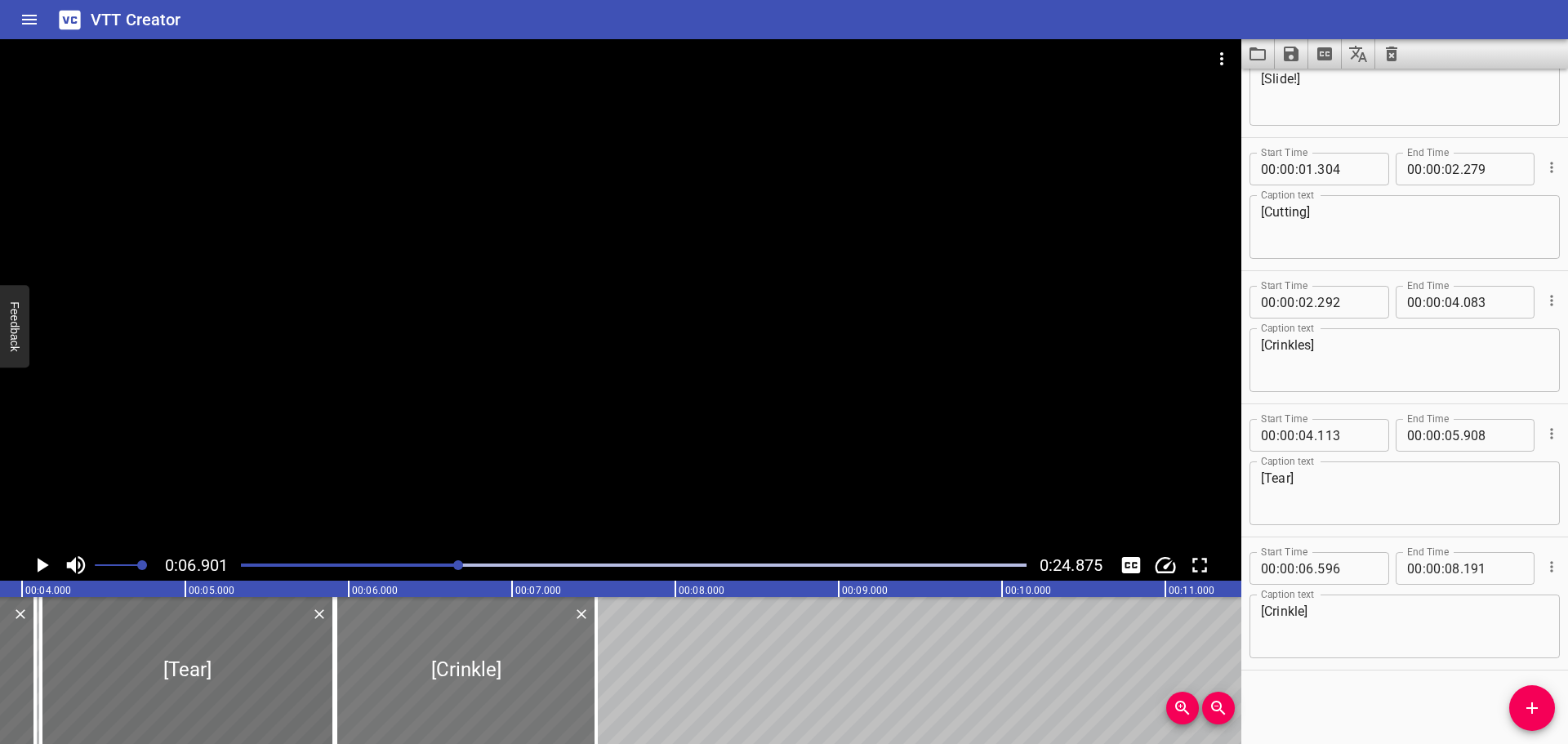
drag, startPoint x: 538, startPoint y: 681, endPoint x: 428, endPoint y: 683, distance: 110.0
click at [428, 683] on div at bounding box center [466, 670] width 260 height 147
type input "05"
type input "921"
type input "07"
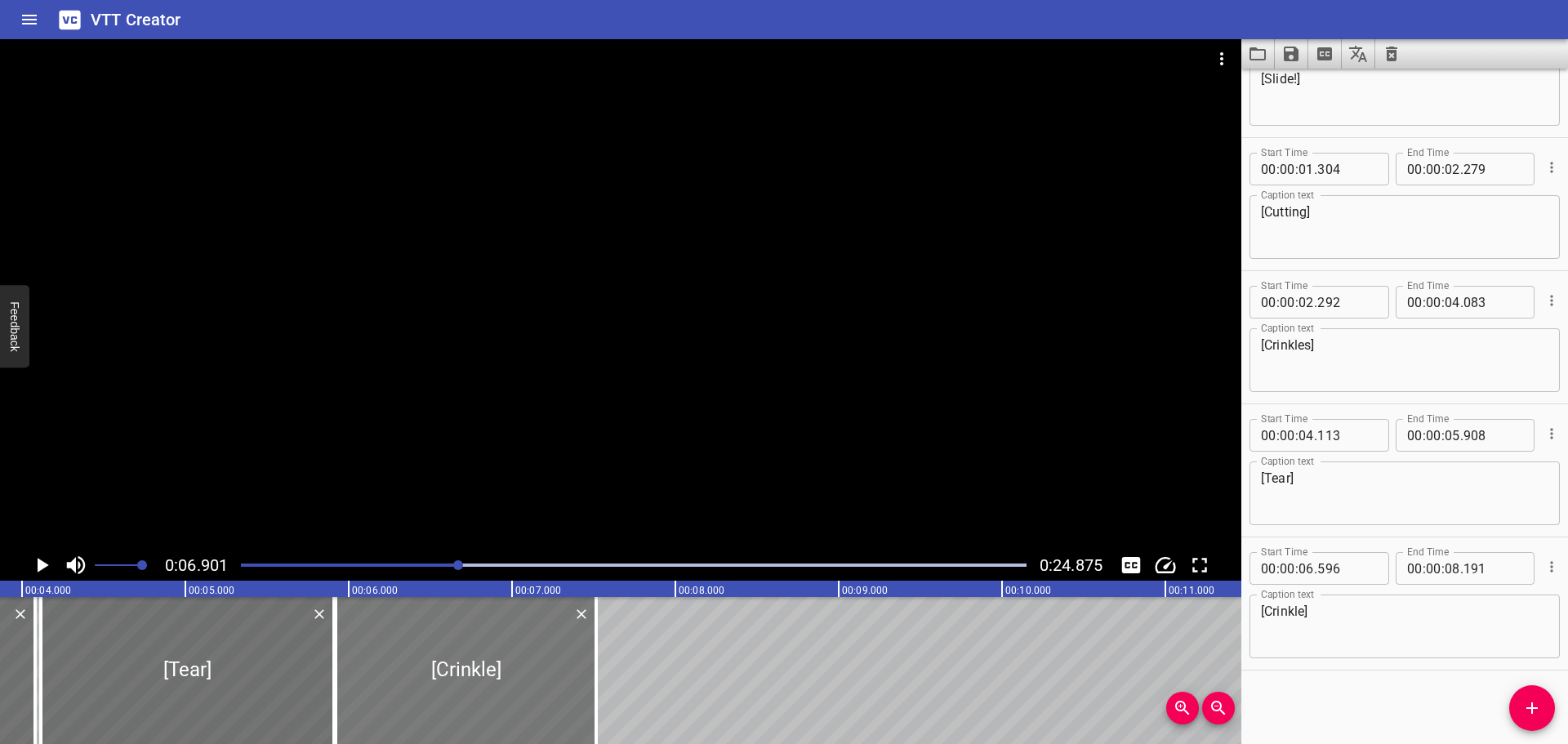
type input "516"
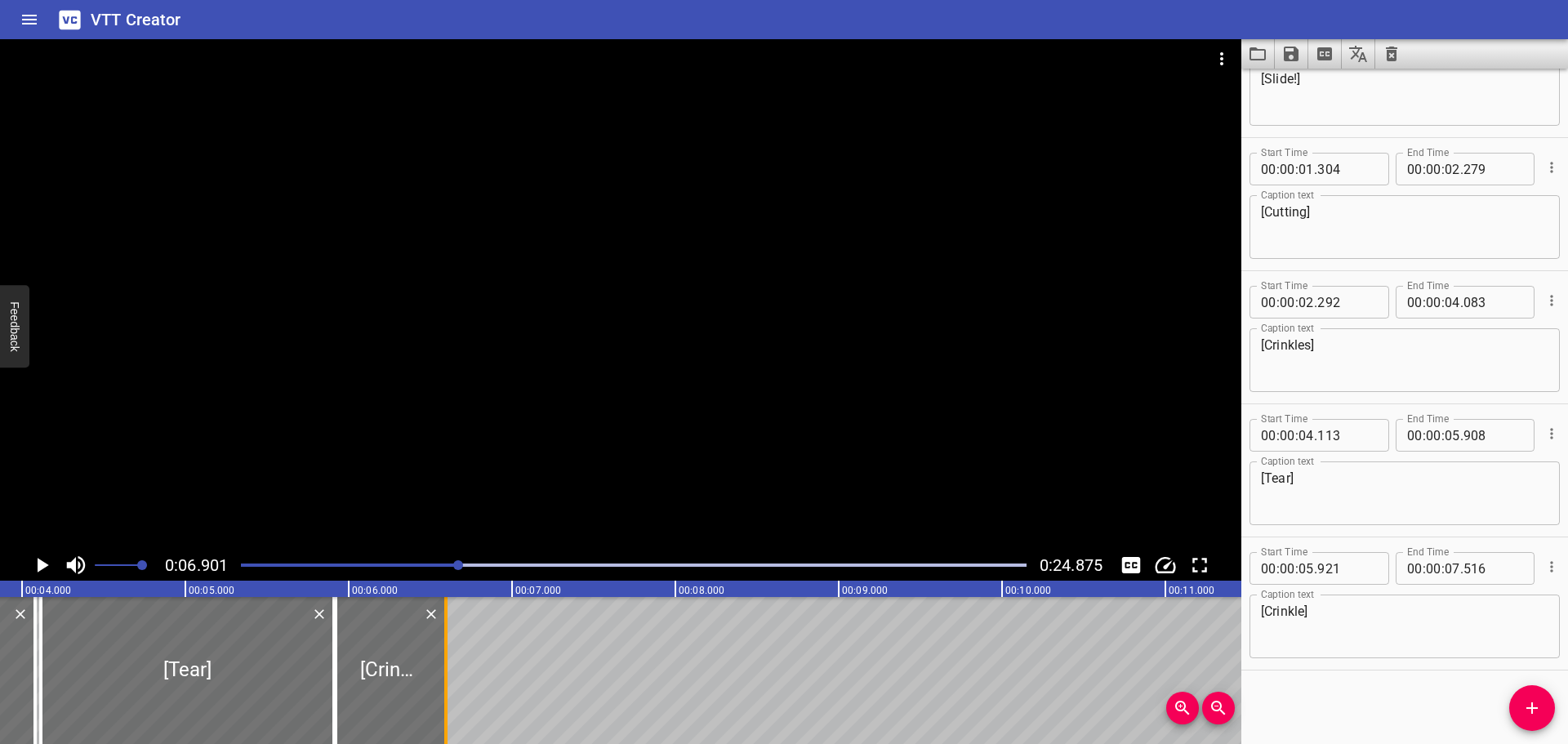
drag, startPoint x: 603, startPoint y: 686, endPoint x: 453, endPoint y: 687, distance: 150.0
click at [453, 687] on div at bounding box center [445, 670] width 16 height 147
type input "06"
type input "596"
click at [241, 562] on div at bounding box center [633, 566] width 805 height 23
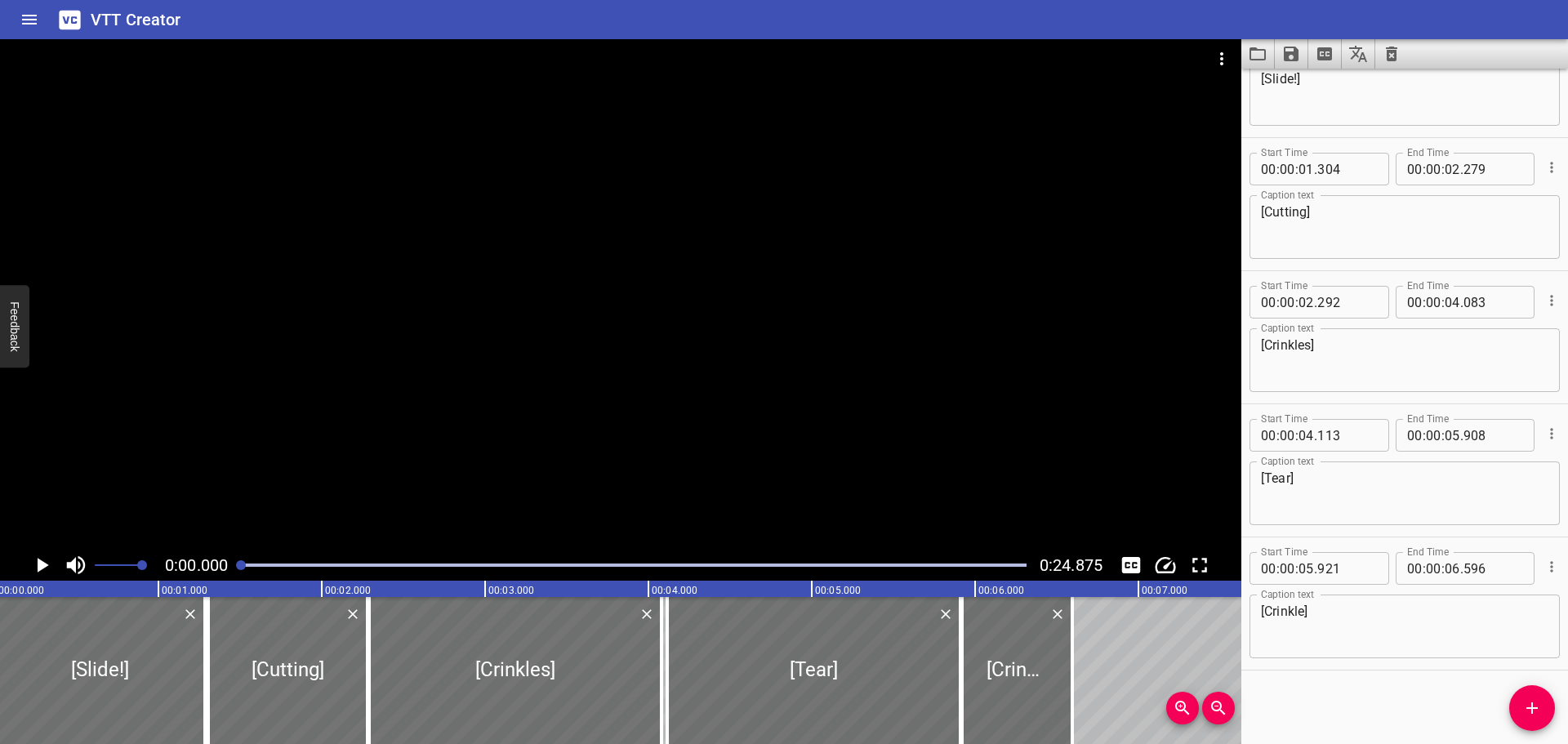
scroll to position [0, 0]
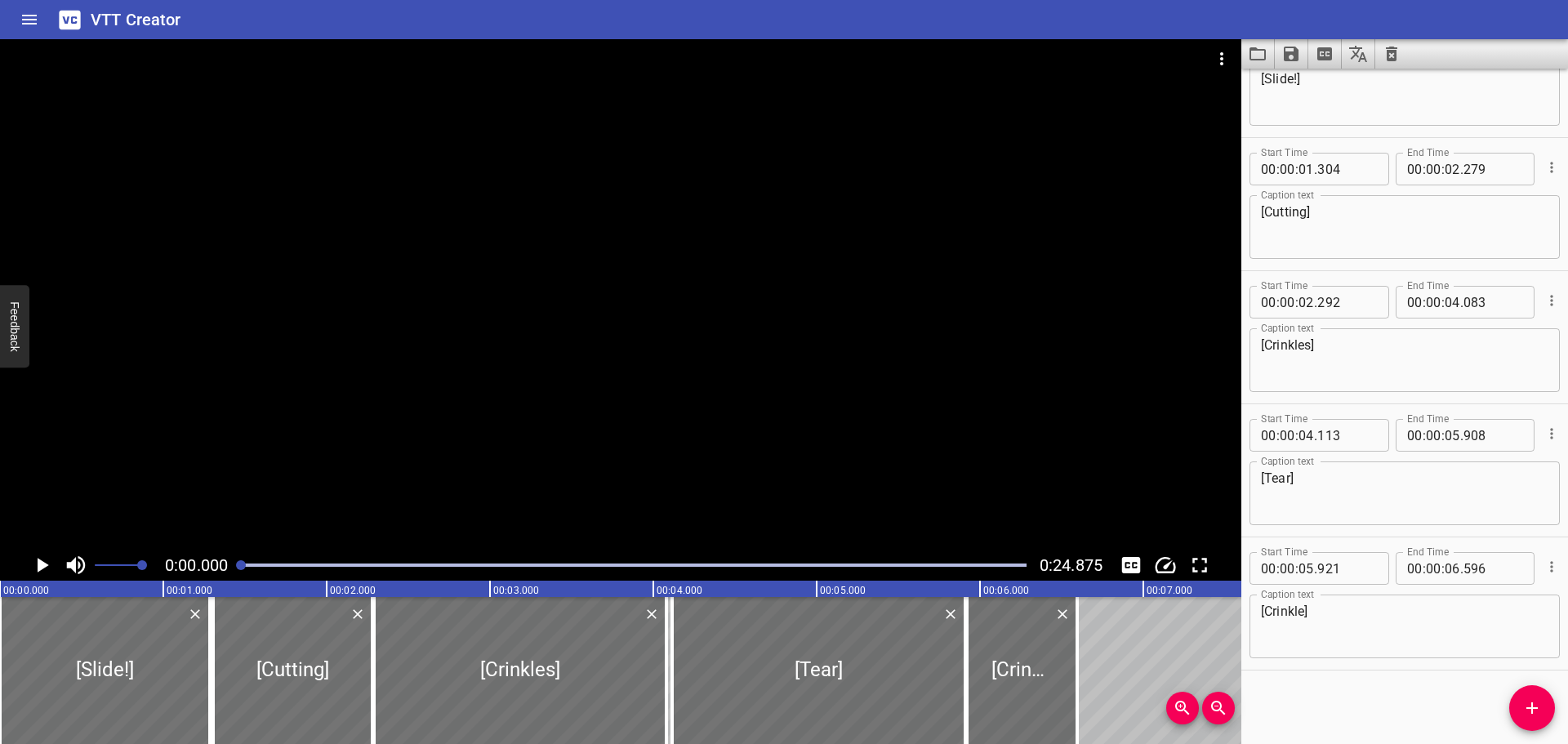
click at [39, 566] on icon "Play/Pause" at bounding box center [43, 565] width 12 height 15
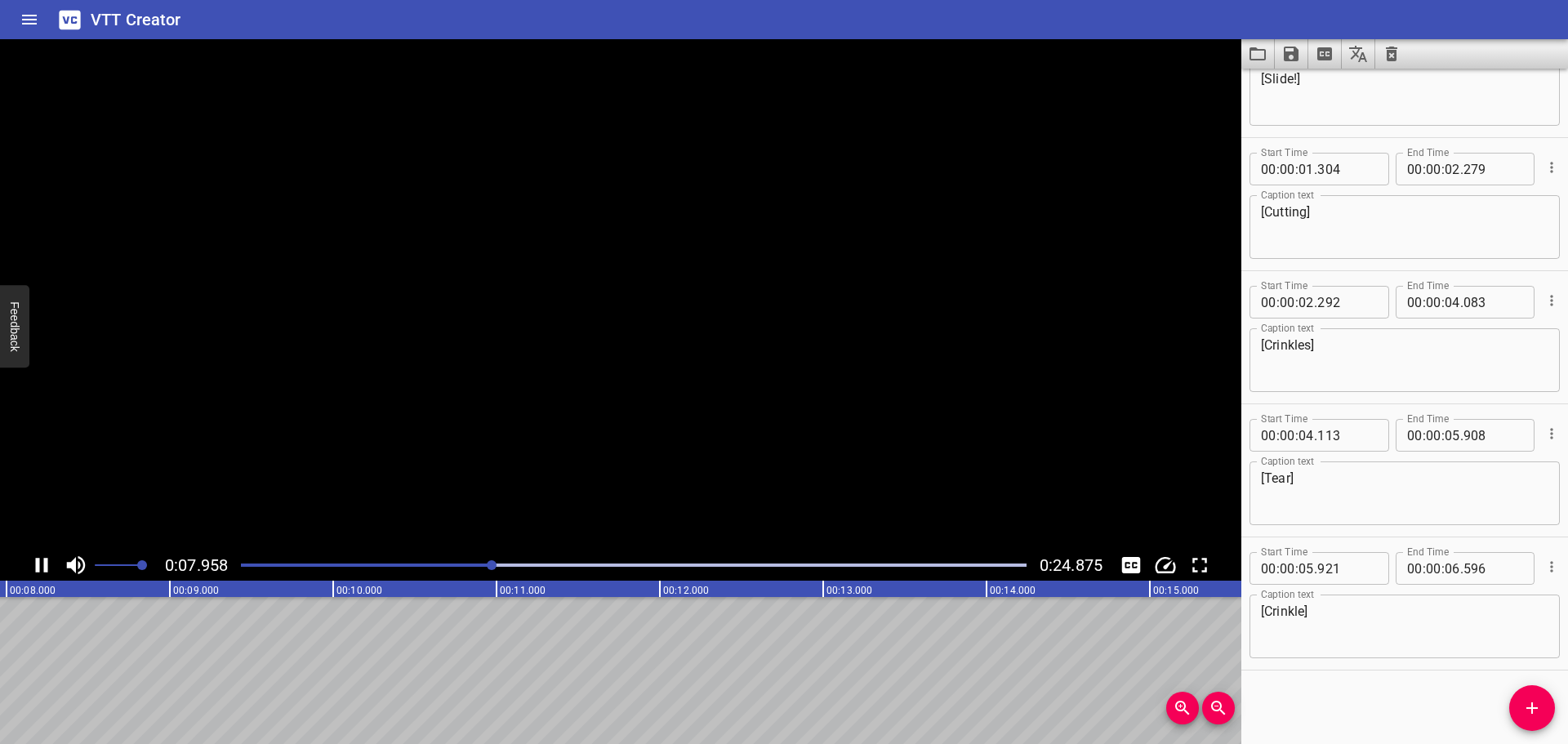
click at [39, 566] on icon "Play/Pause" at bounding box center [42, 565] width 12 height 15
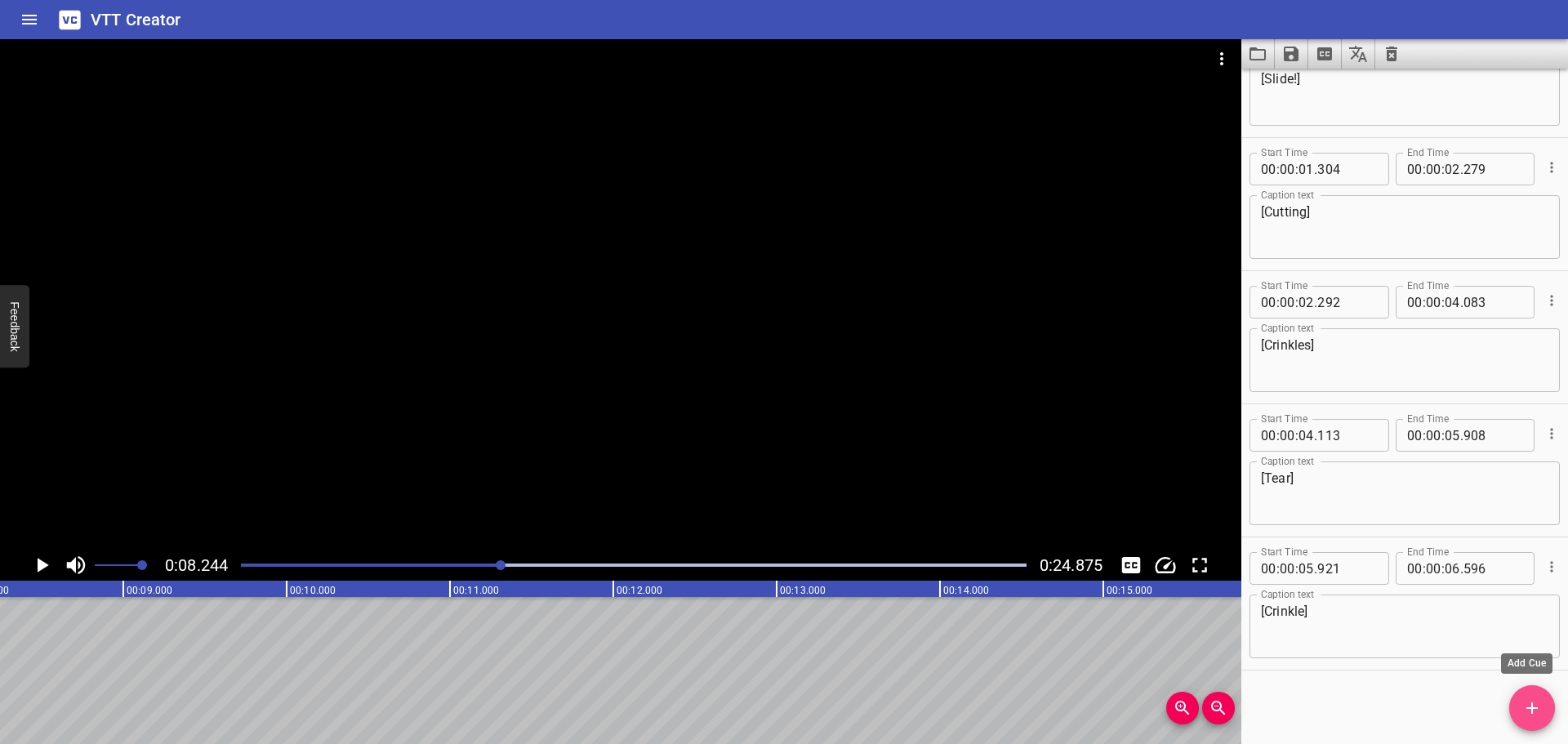
click at [1524, 710] on icon "Add Cue" at bounding box center [1532, 708] width 20 height 20
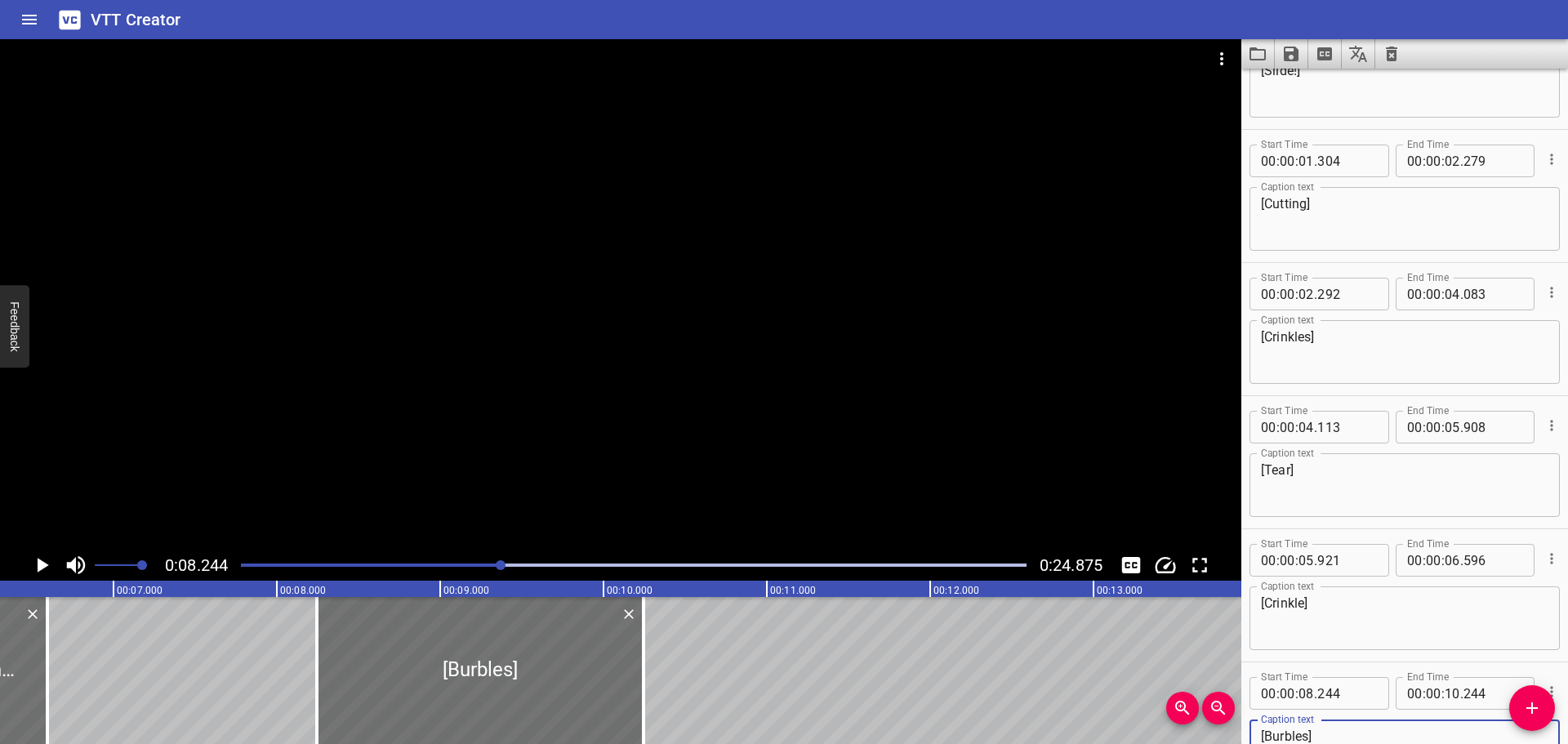
scroll to position [0, 957]
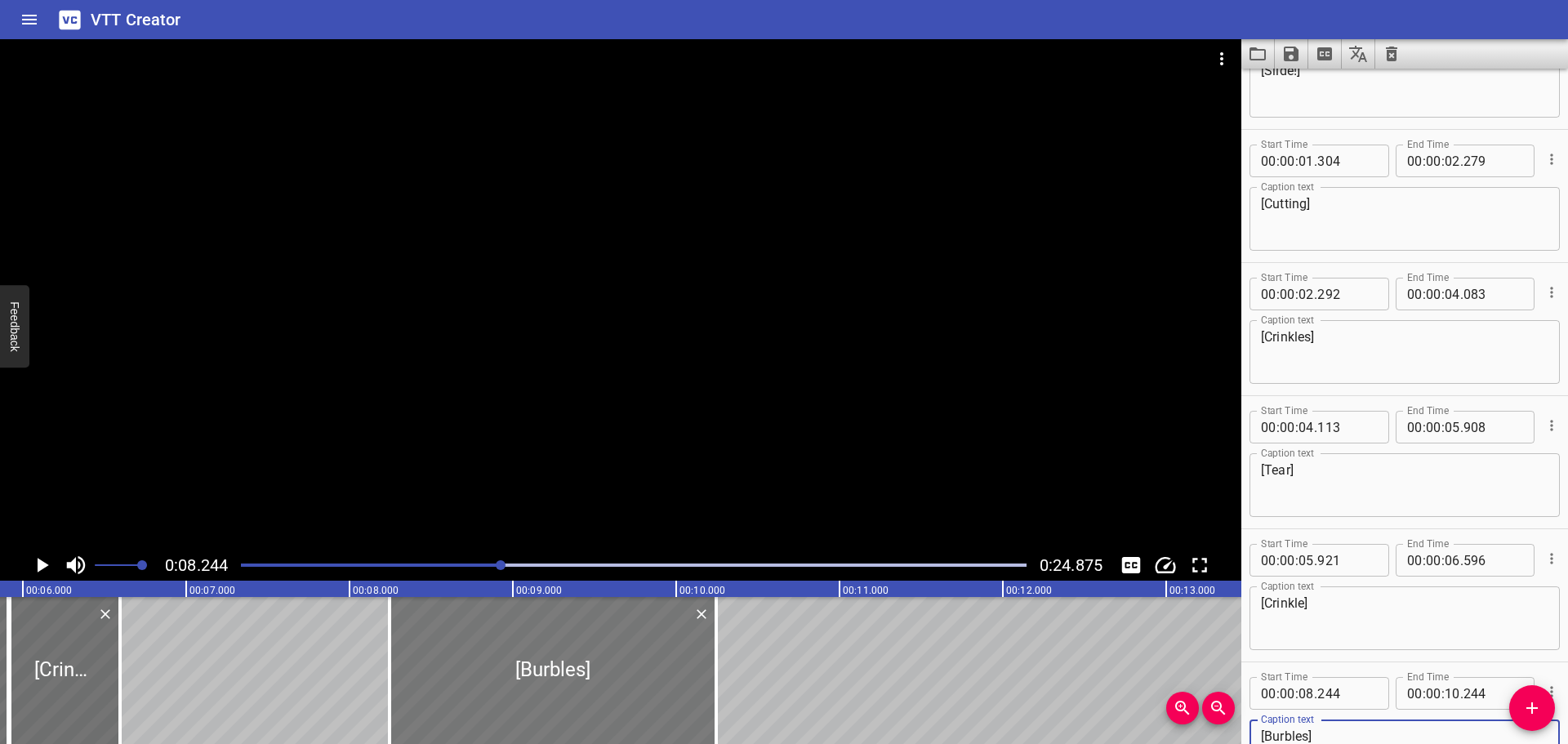
type textarea "[Burbles]"
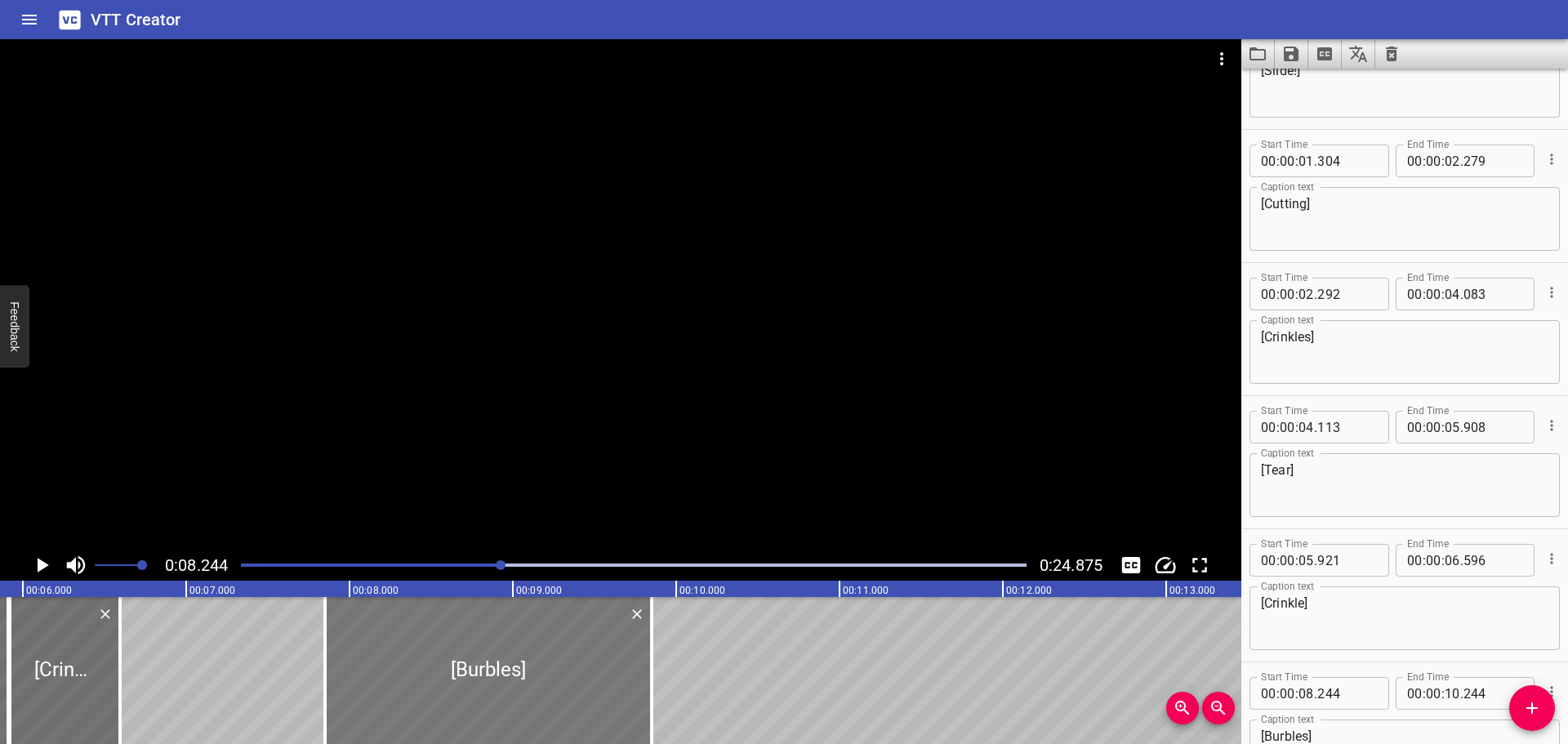
drag, startPoint x: 528, startPoint y: 679, endPoint x: 425, endPoint y: 679, distance: 103.0
click at [427, 679] on div at bounding box center [488, 670] width 327 height 147
type input "07"
type input "594"
type input "09"
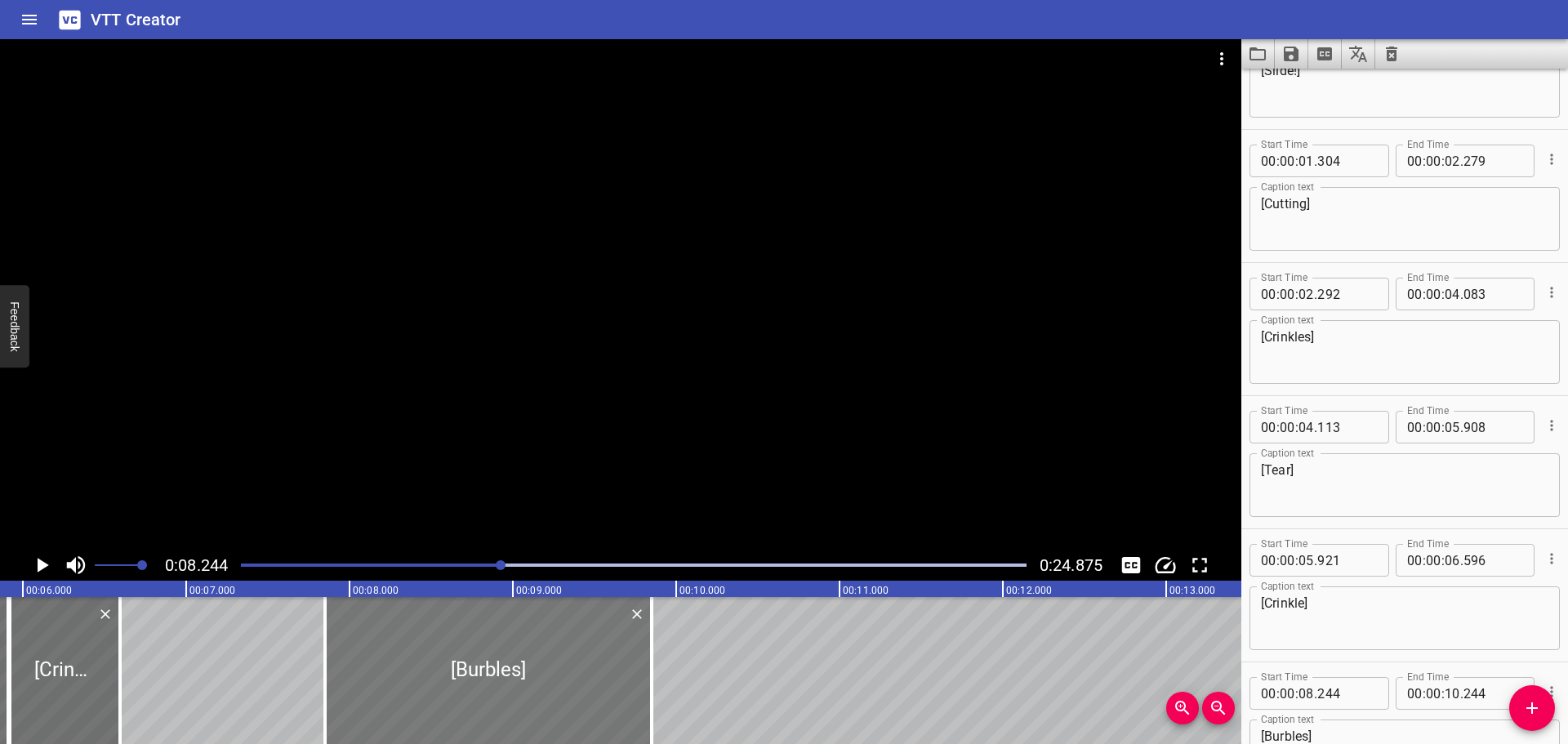
type input "594"
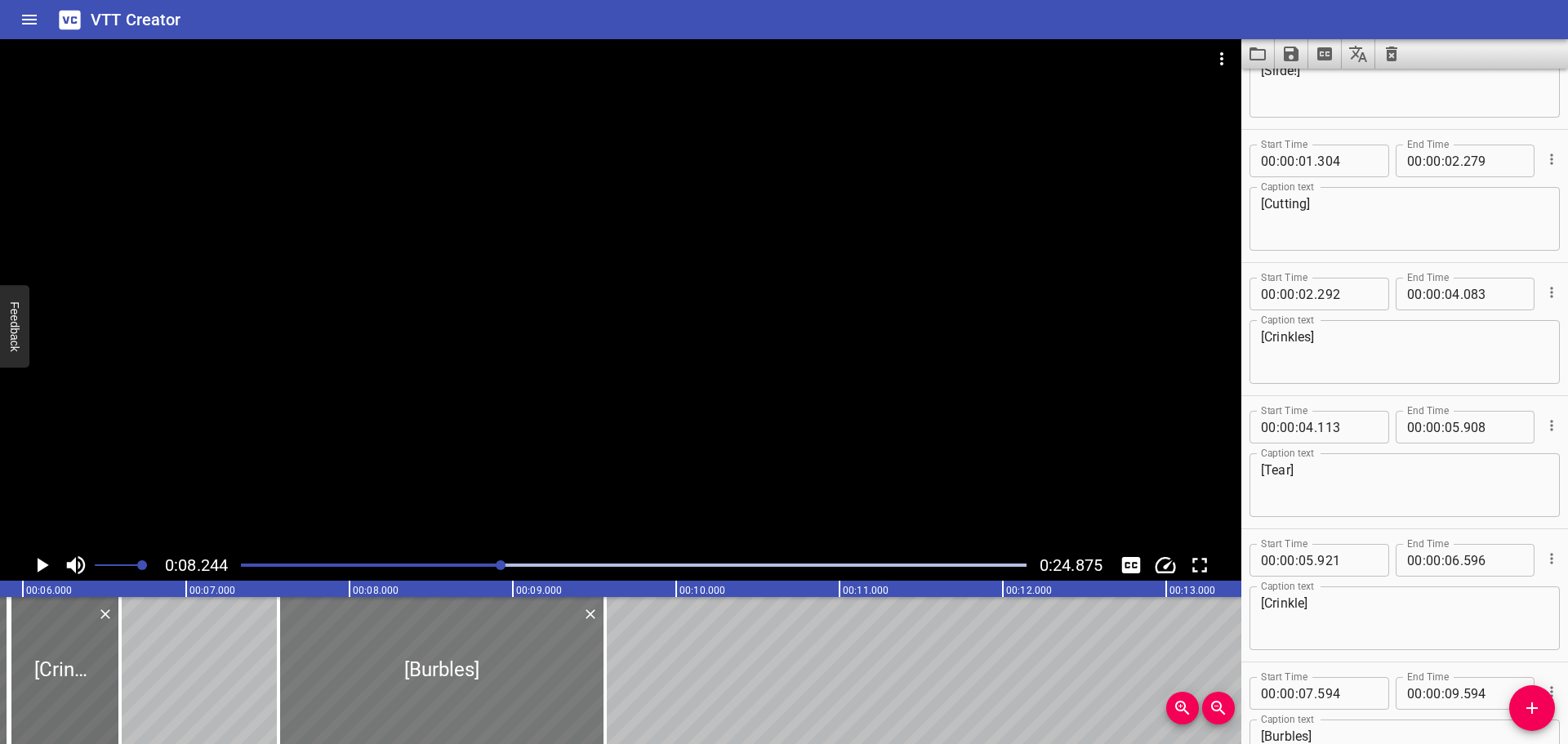
click at [419, 679] on div at bounding box center [442, 670] width 327 height 147
type input "564"
click at [363, 564] on div "Play progress" at bounding box center [109, 566] width 786 height 4
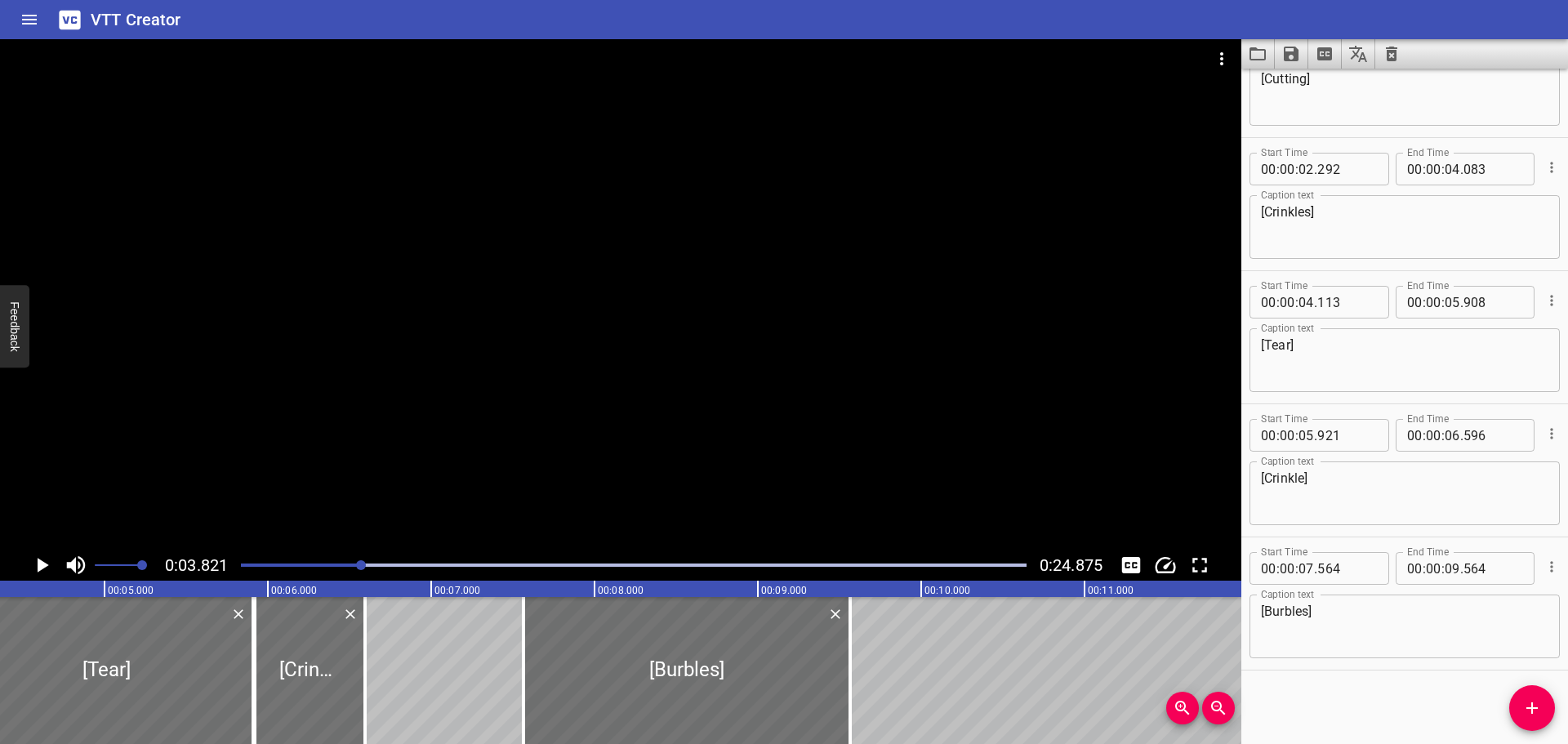
scroll to position [0, 624]
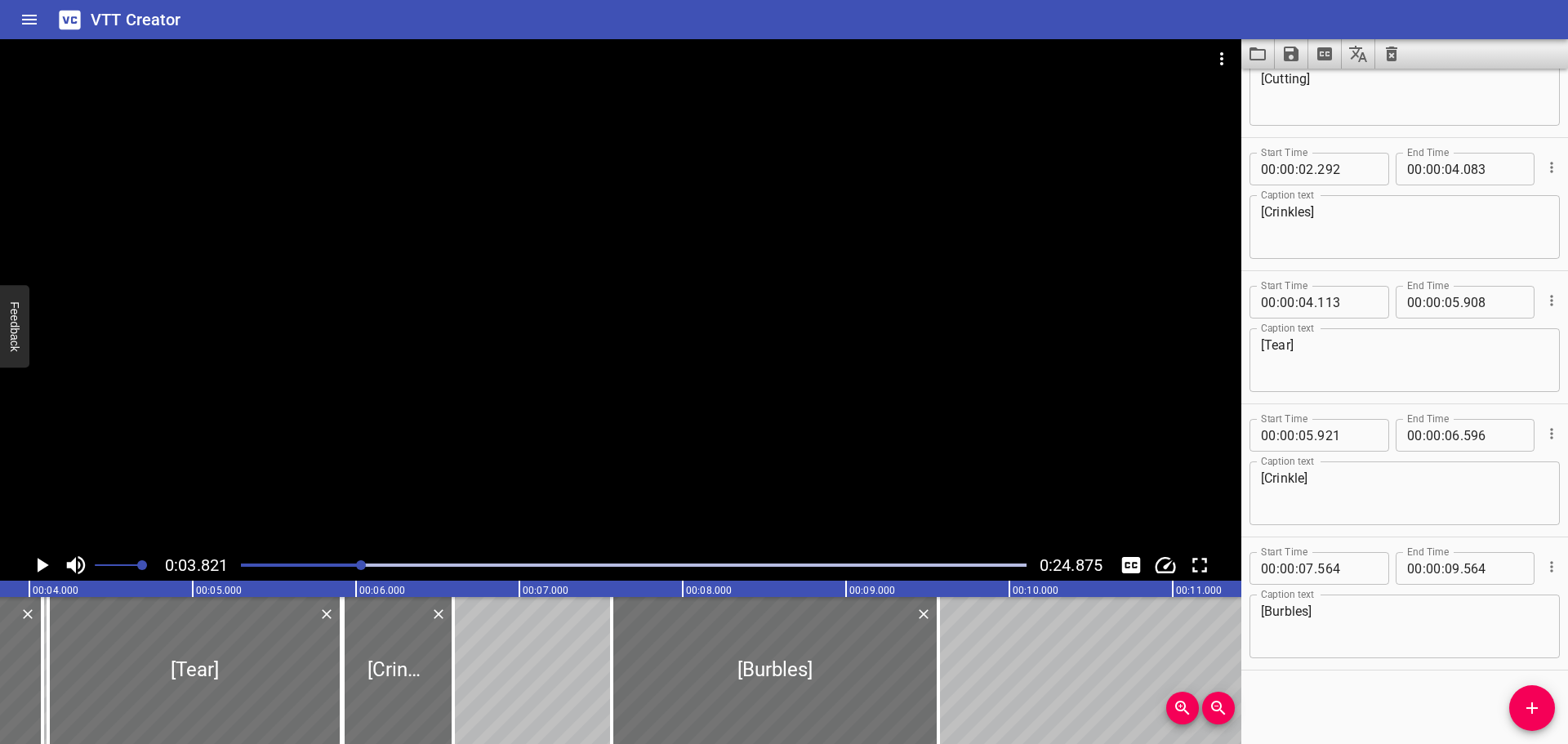
click at [240, 565] on div at bounding box center [633, 566] width 805 height 23
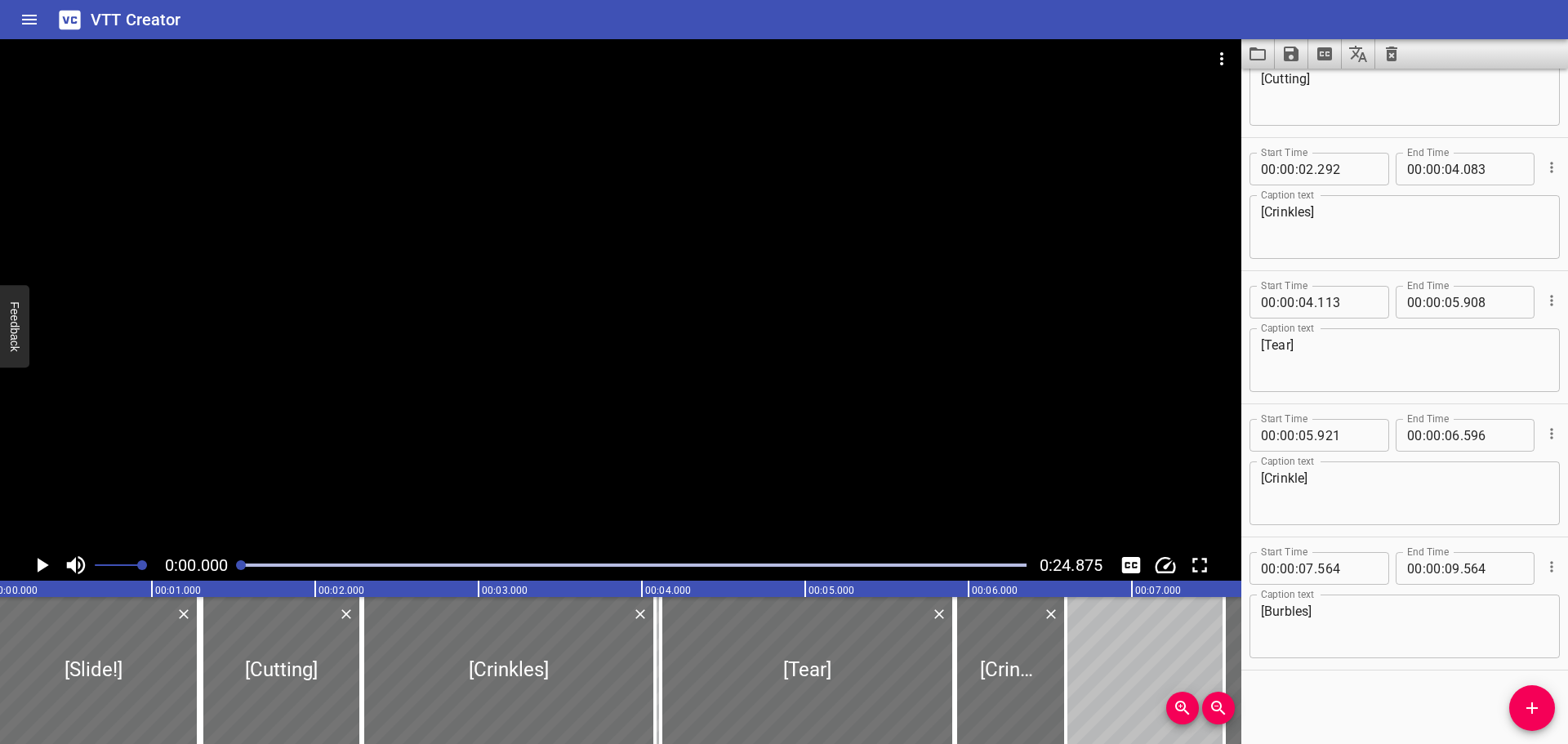
scroll to position [0, 0]
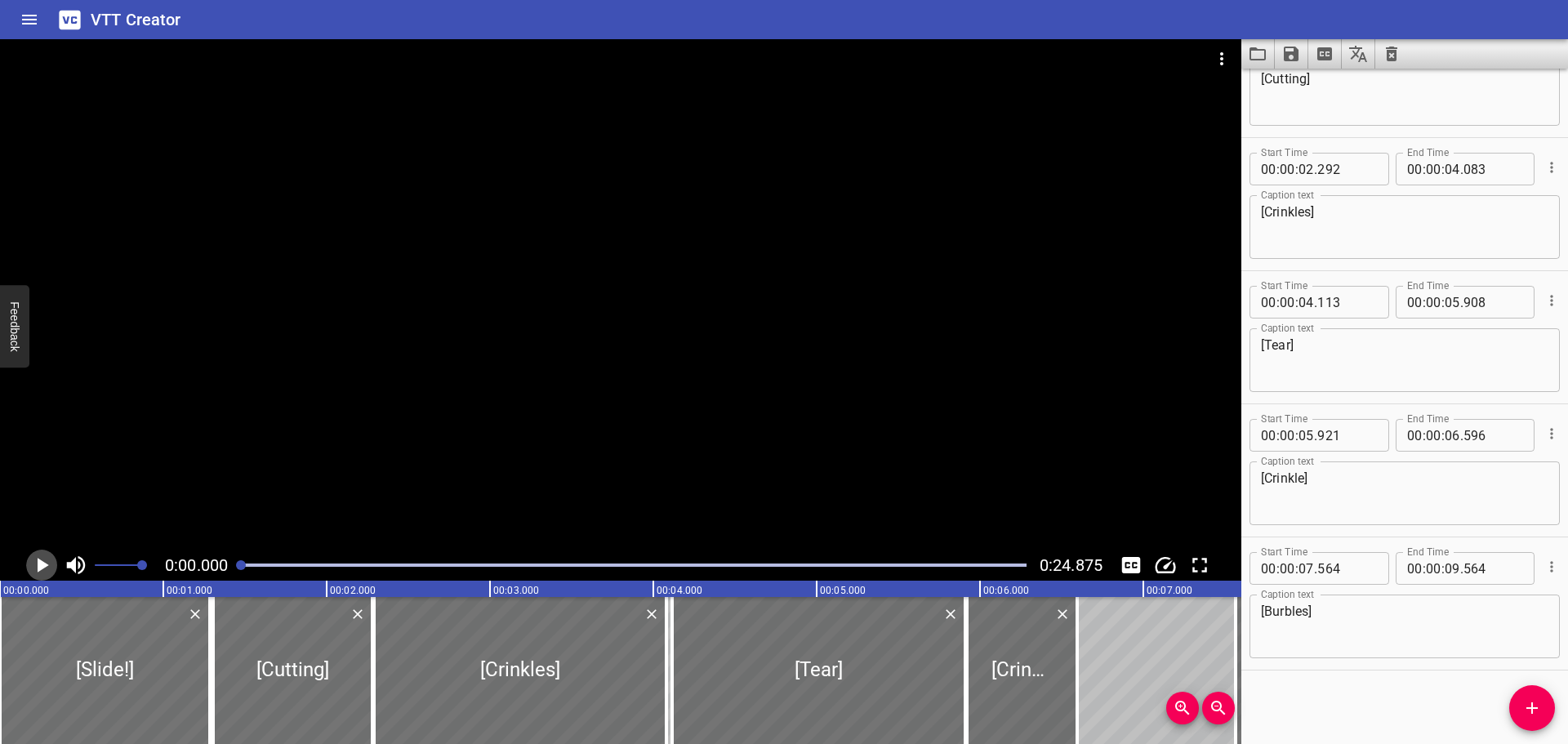
click at [45, 564] on icon "Play/Pause" at bounding box center [43, 565] width 12 height 15
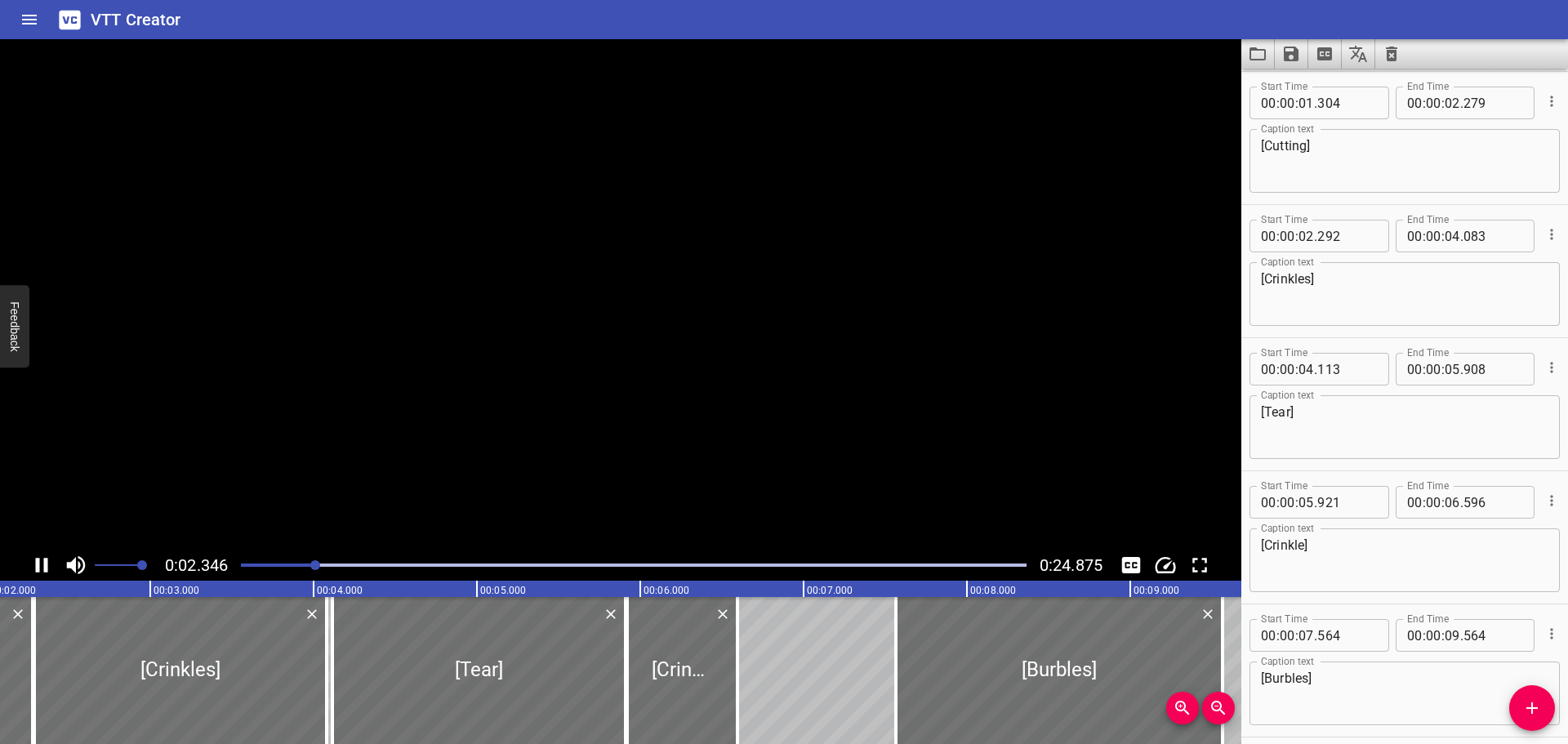
scroll to position [200, 0]
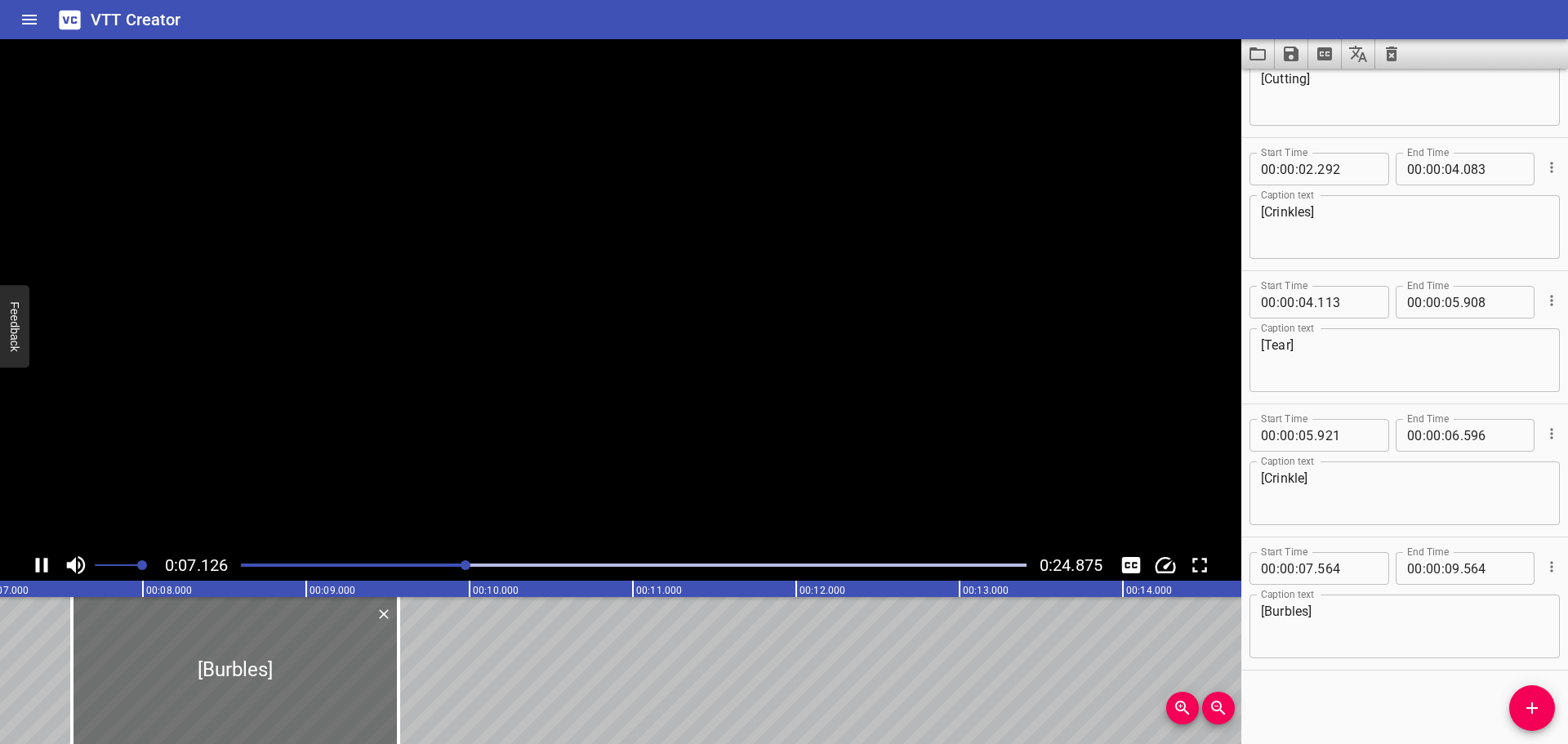
click at [45, 564] on icon "Play/Pause" at bounding box center [42, 565] width 12 height 15
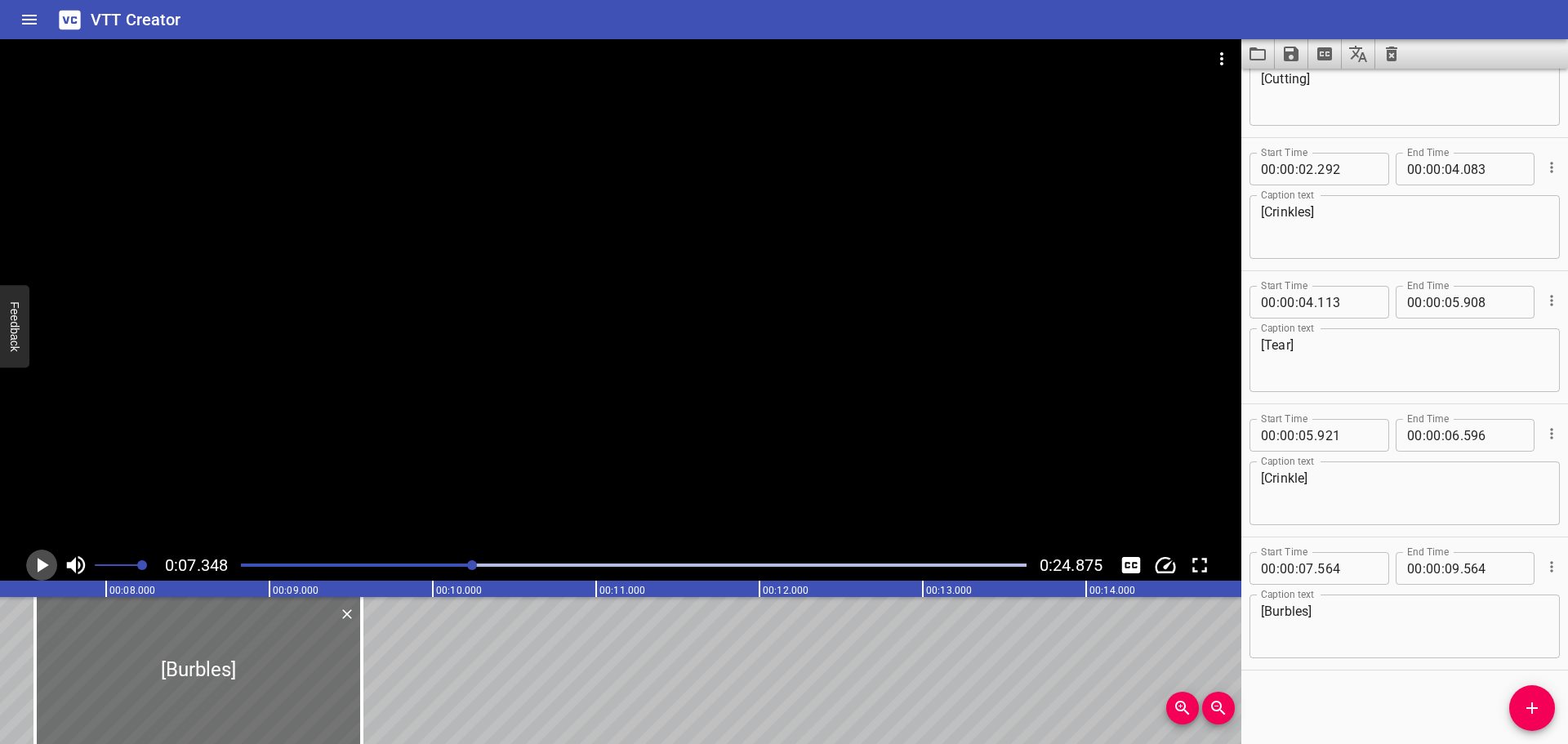
click at [45, 564] on icon "Play/Pause" at bounding box center [43, 565] width 12 height 15
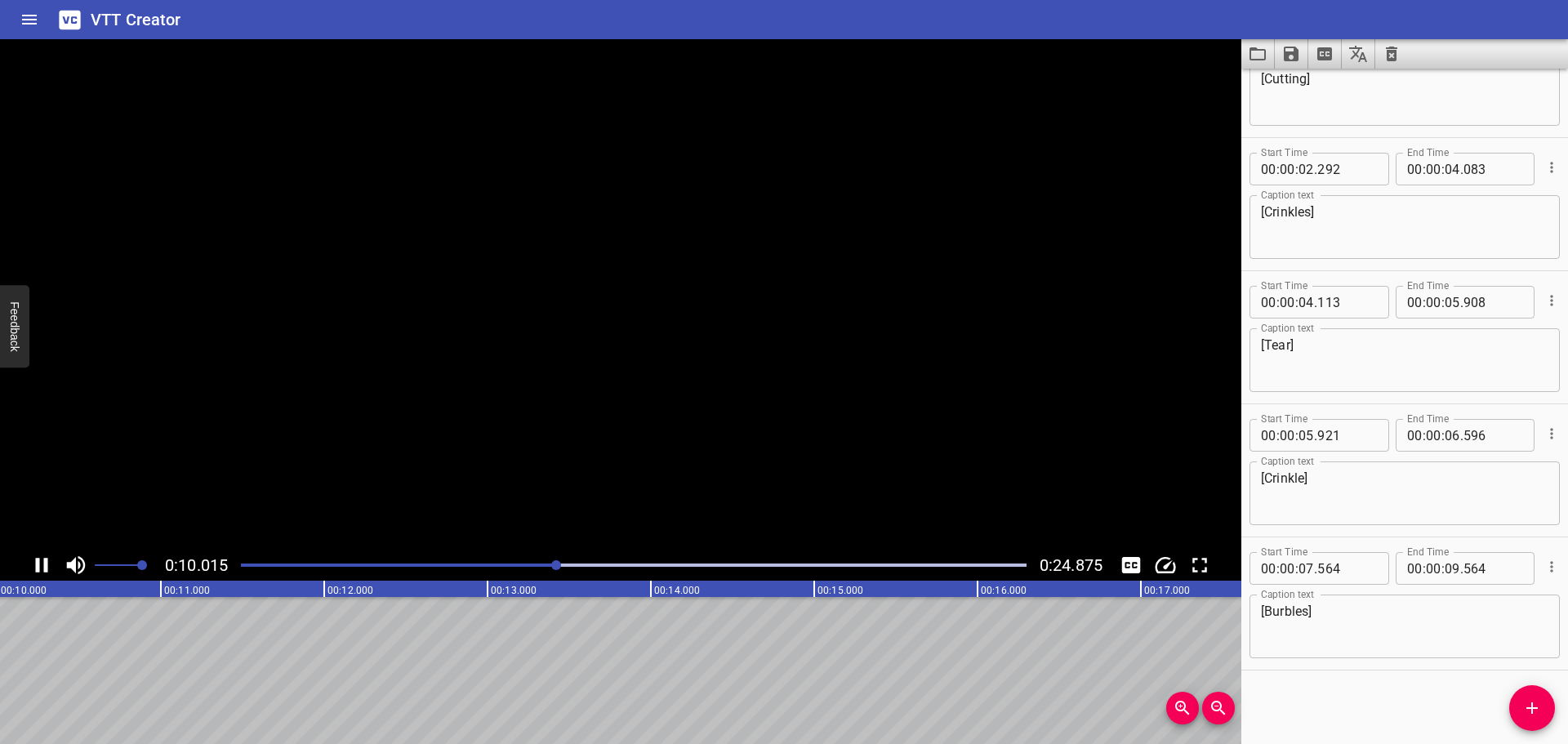
click at [45, 564] on icon "Play/Pause" at bounding box center [42, 565] width 12 height 15
click at [1528, 717] on icon "Add Cue" at bounding box center [1532, 708] width 20 height 20
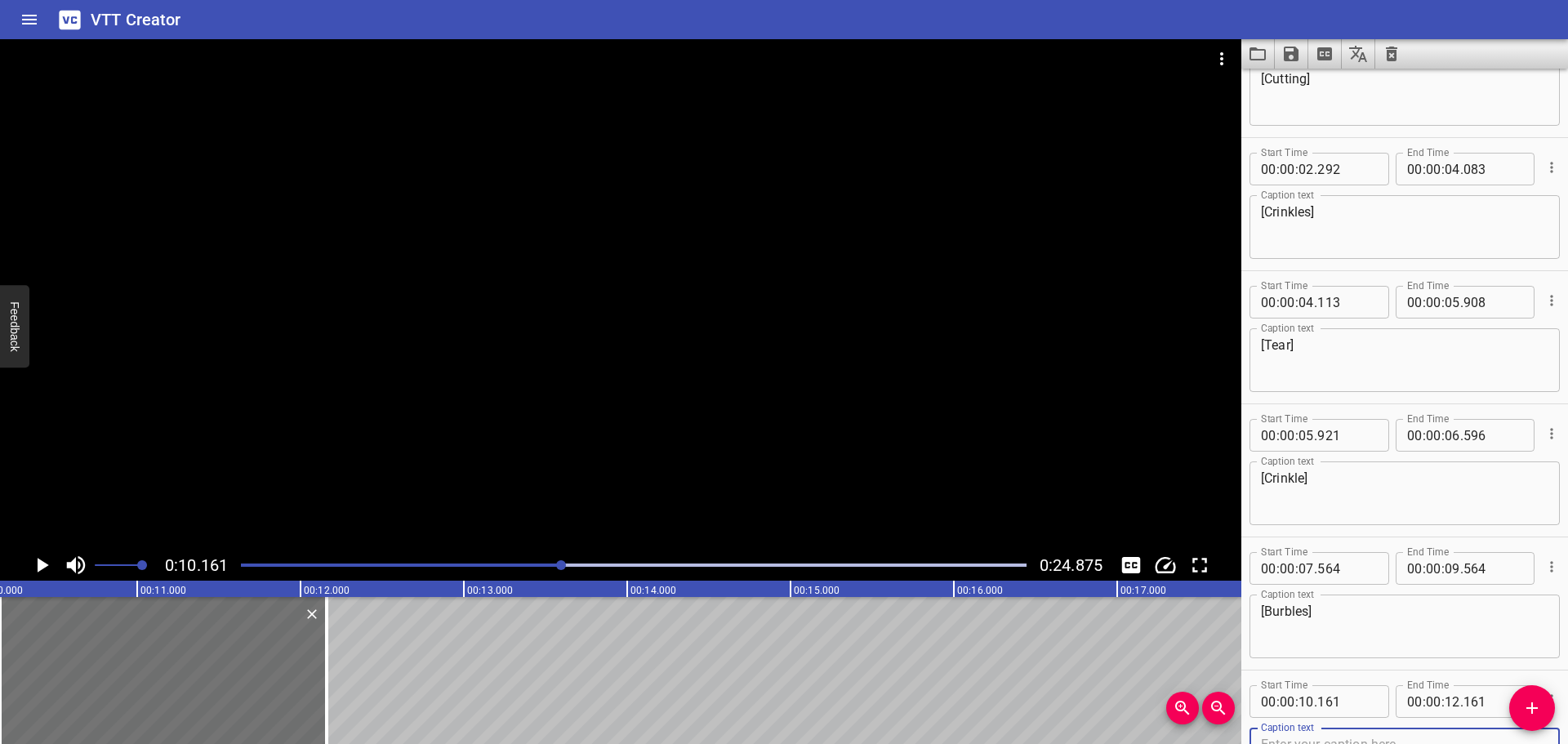
scroll to position [208, 0]
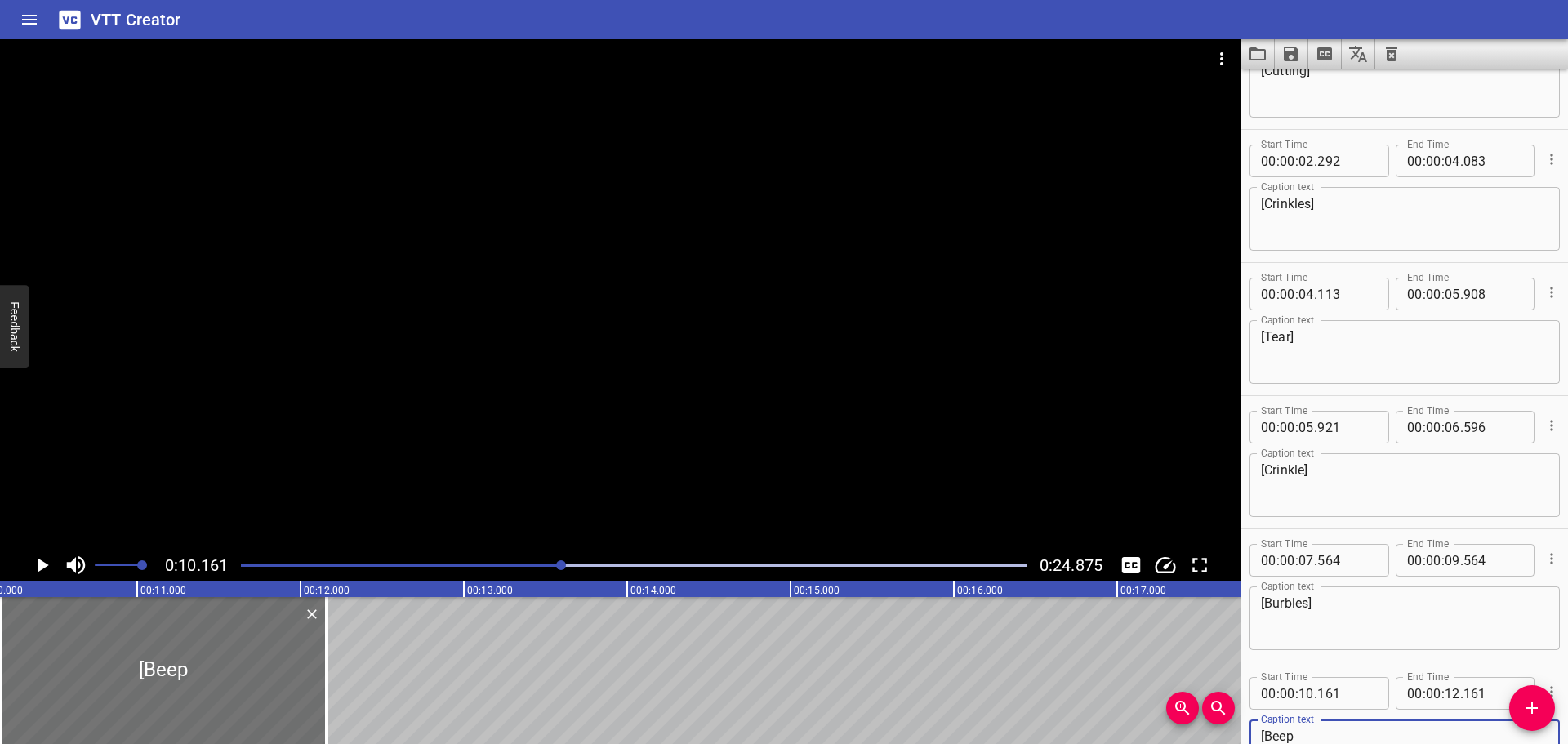
click at [47, 563] on icon "Play/Pause" at bounding box center [42, 566] width 25 height 25
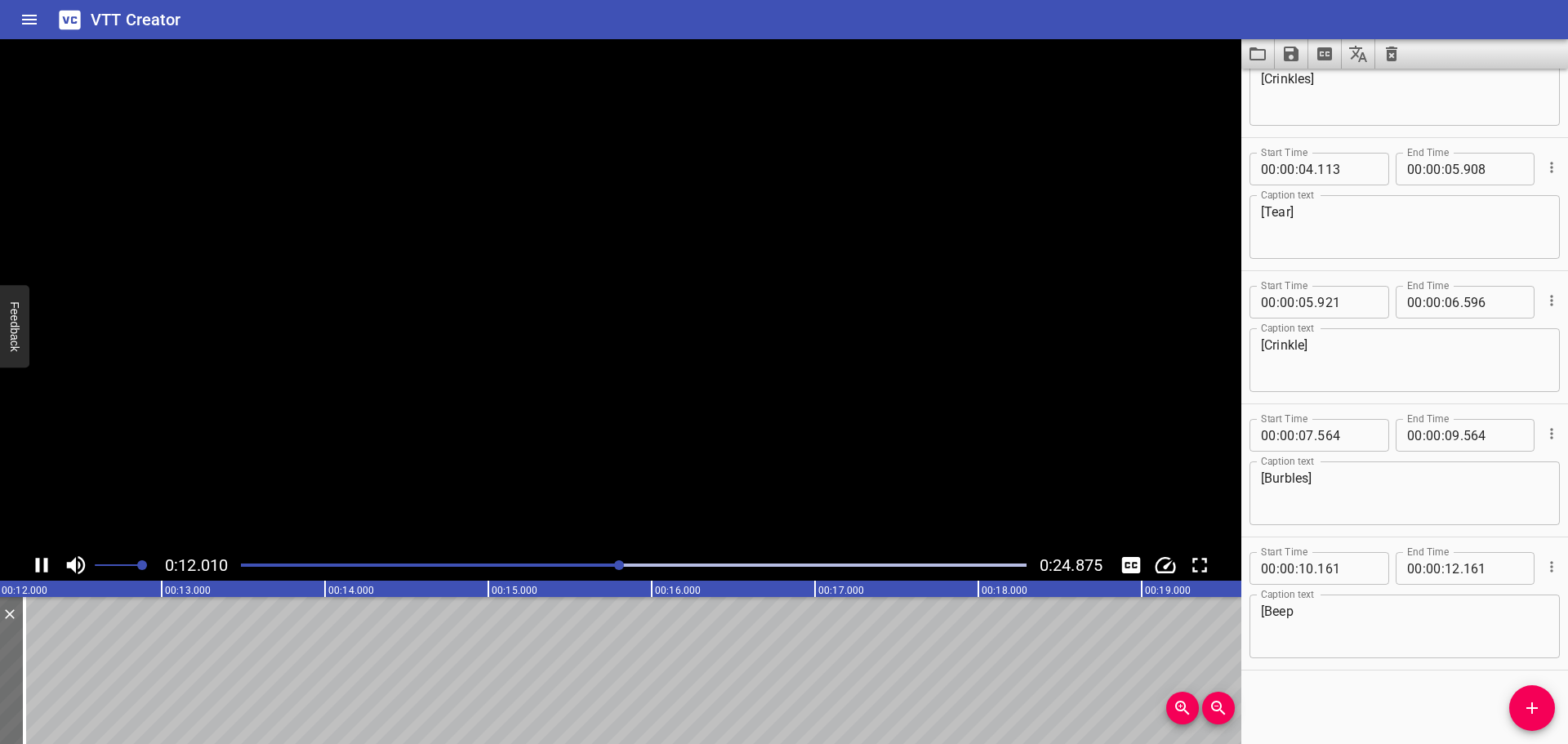
click at [47, 563] on icon "Play/Pause" at bounding box center [42, 565] width 12 height 15
click at [1330, 605] on textarea "[Beep" at bounding box center [1404, 626] width 288 height 46
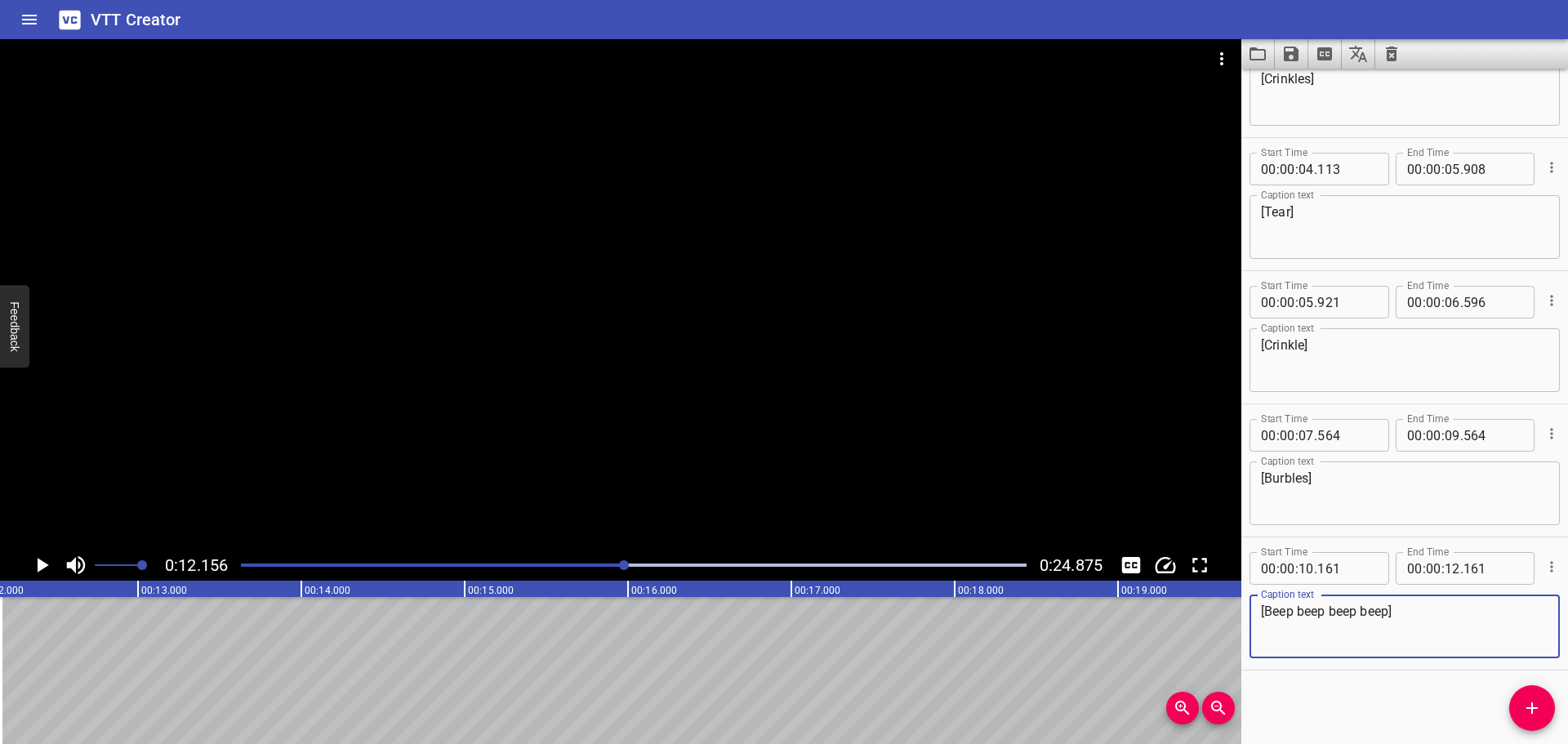
type textarea "[Beep beep beep beep]"
click at [1359, 711] on div "Start Time 00 : 00 : 00 . 000 Start Time End Time 00 : 00 : 01 . 285 End Time C…" at bounding box center [1404, 406] width 327 height 675
click at [37, 565] on icon "Play/Pause" at bounding box center [42, 566] width 25 height 25
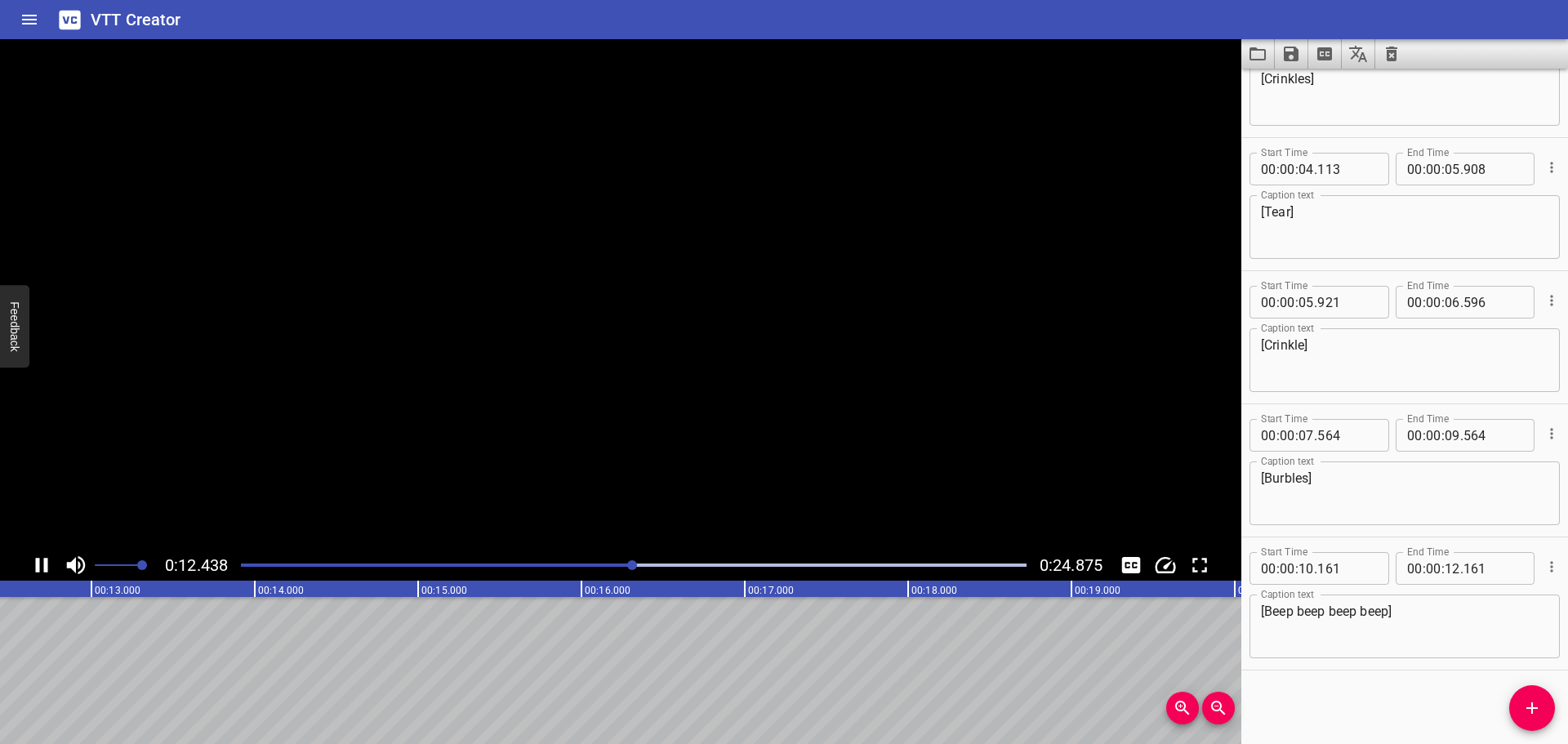
click at [37, 565] on icon "Play/Pause" at bounding box center [42, 565] width 12 height 15
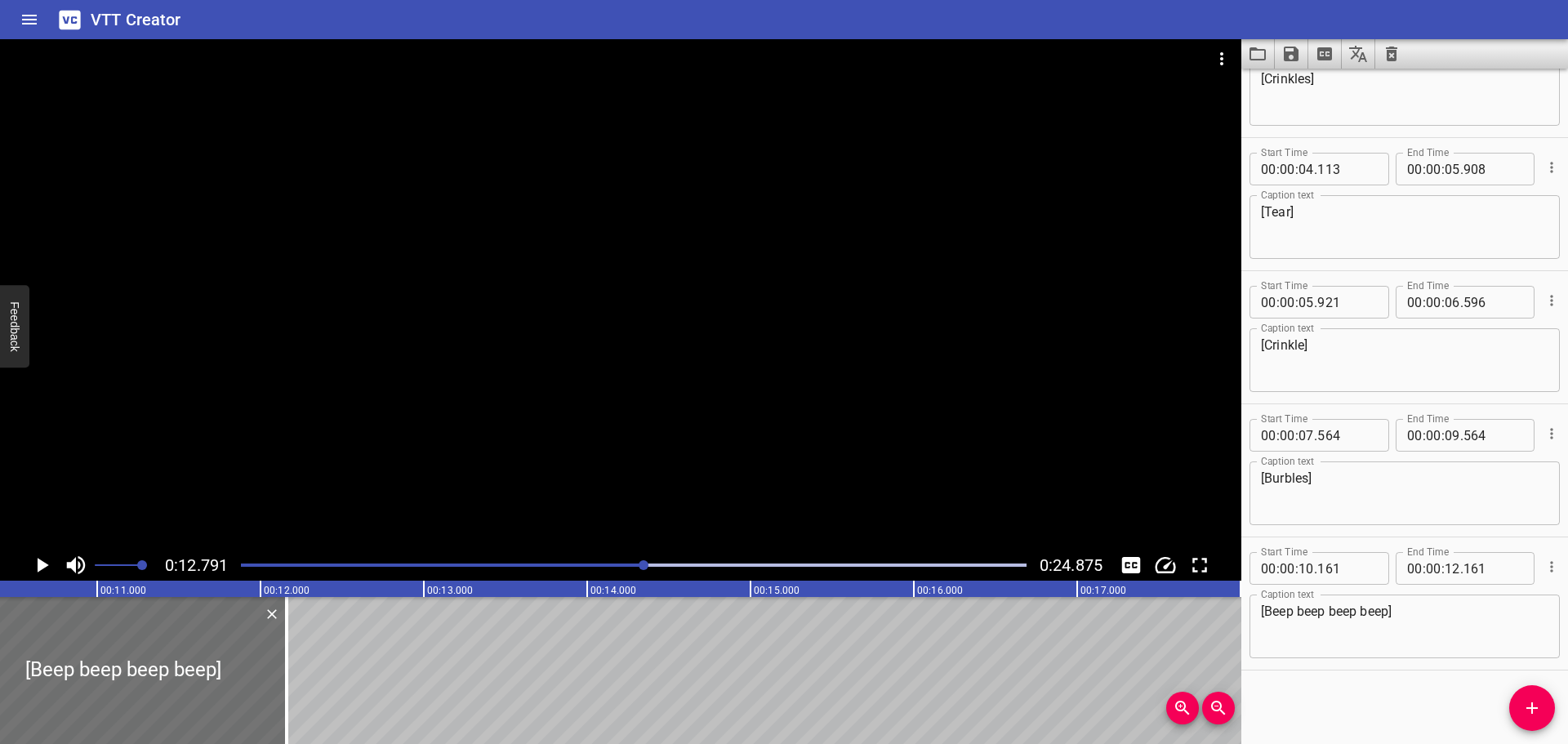
scroll to position [0, 1449]
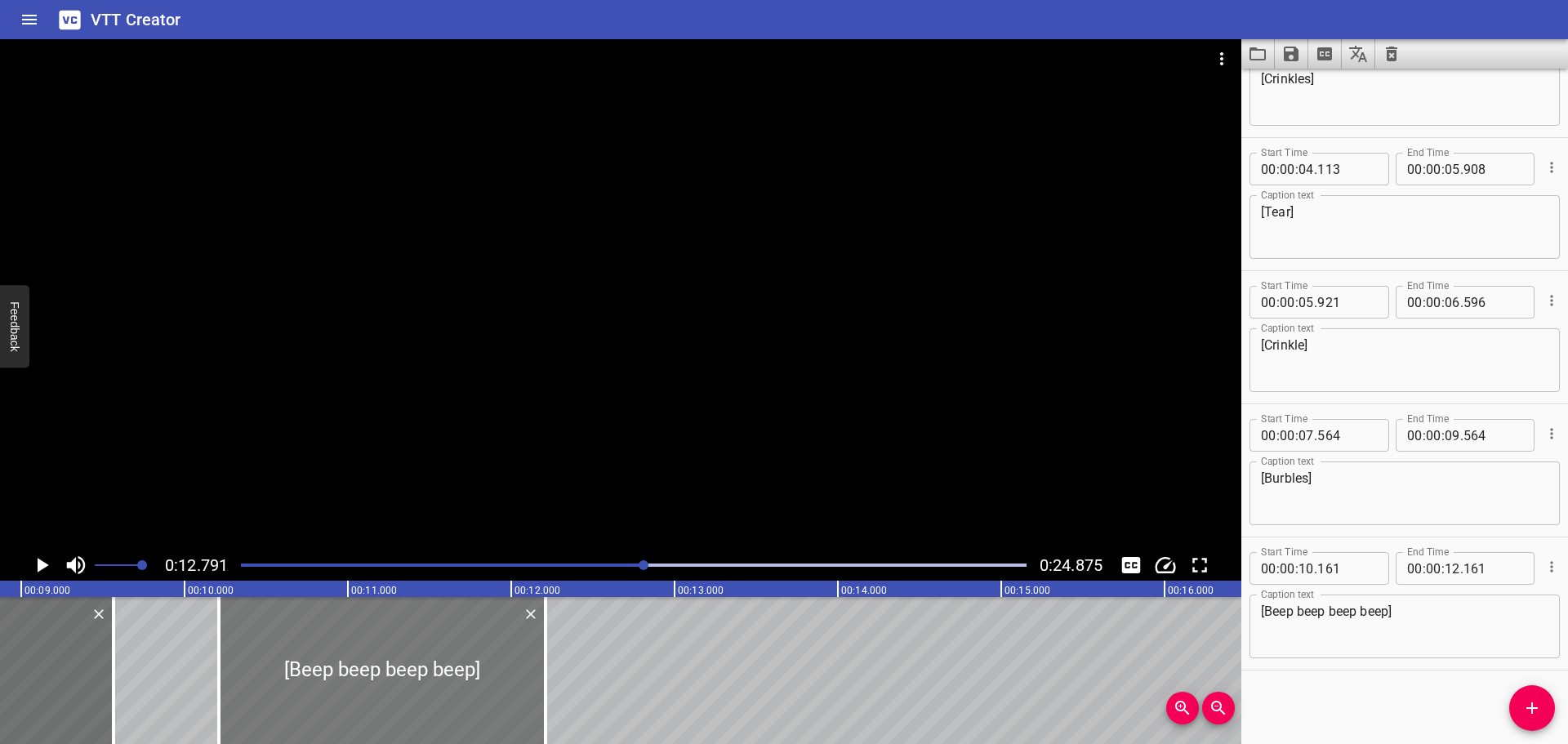
click at [364, 642] on div at bounding box center [382, 670] width 327 height 147
type input "211"
click at [456, 565] on div "Play progress" at bounding box center [252, 566] width 786 height 4
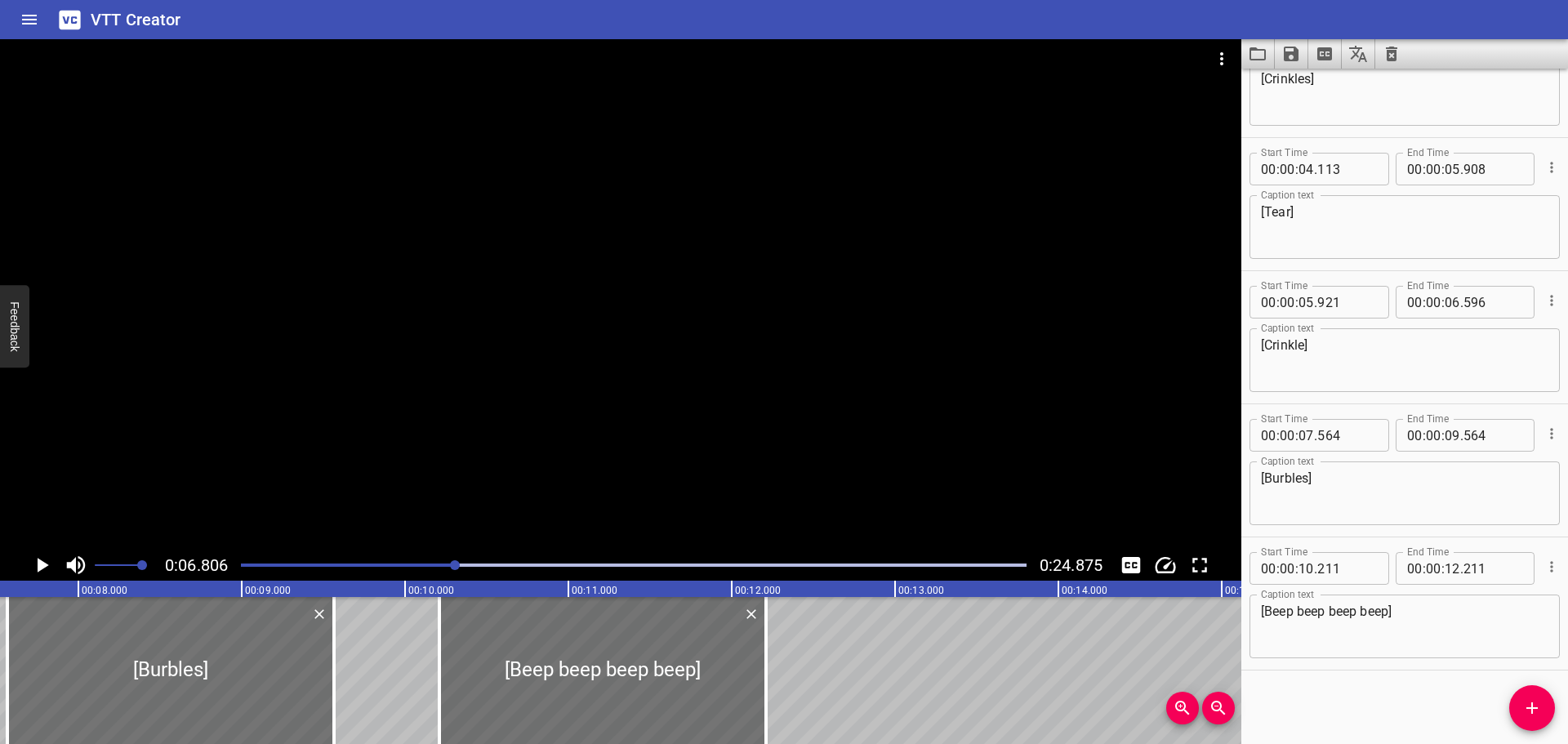
scroll to position [0, 1112]
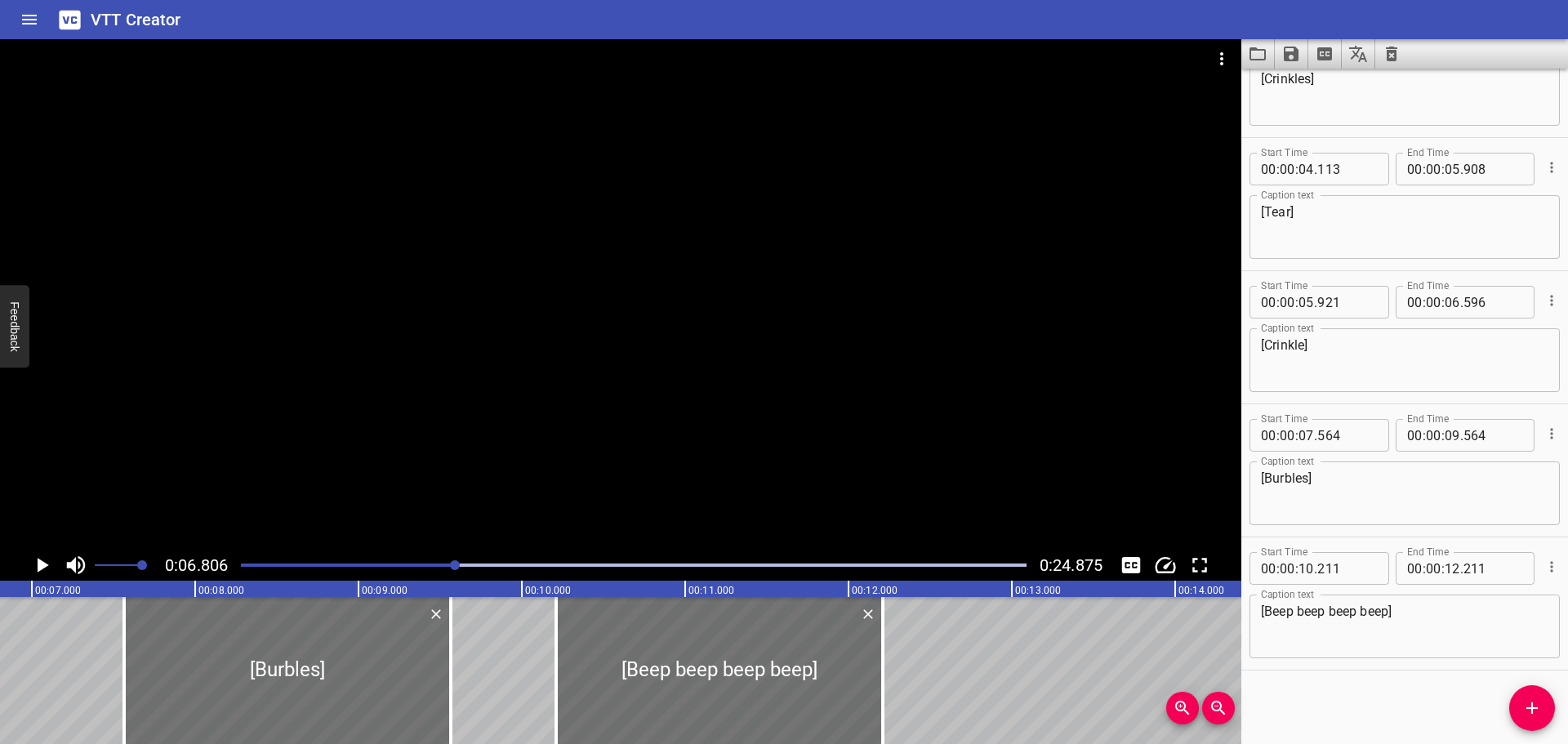
click at [43, 565] on icon "Play/Pause" at bounding box center [43, 565] width 12 height 15
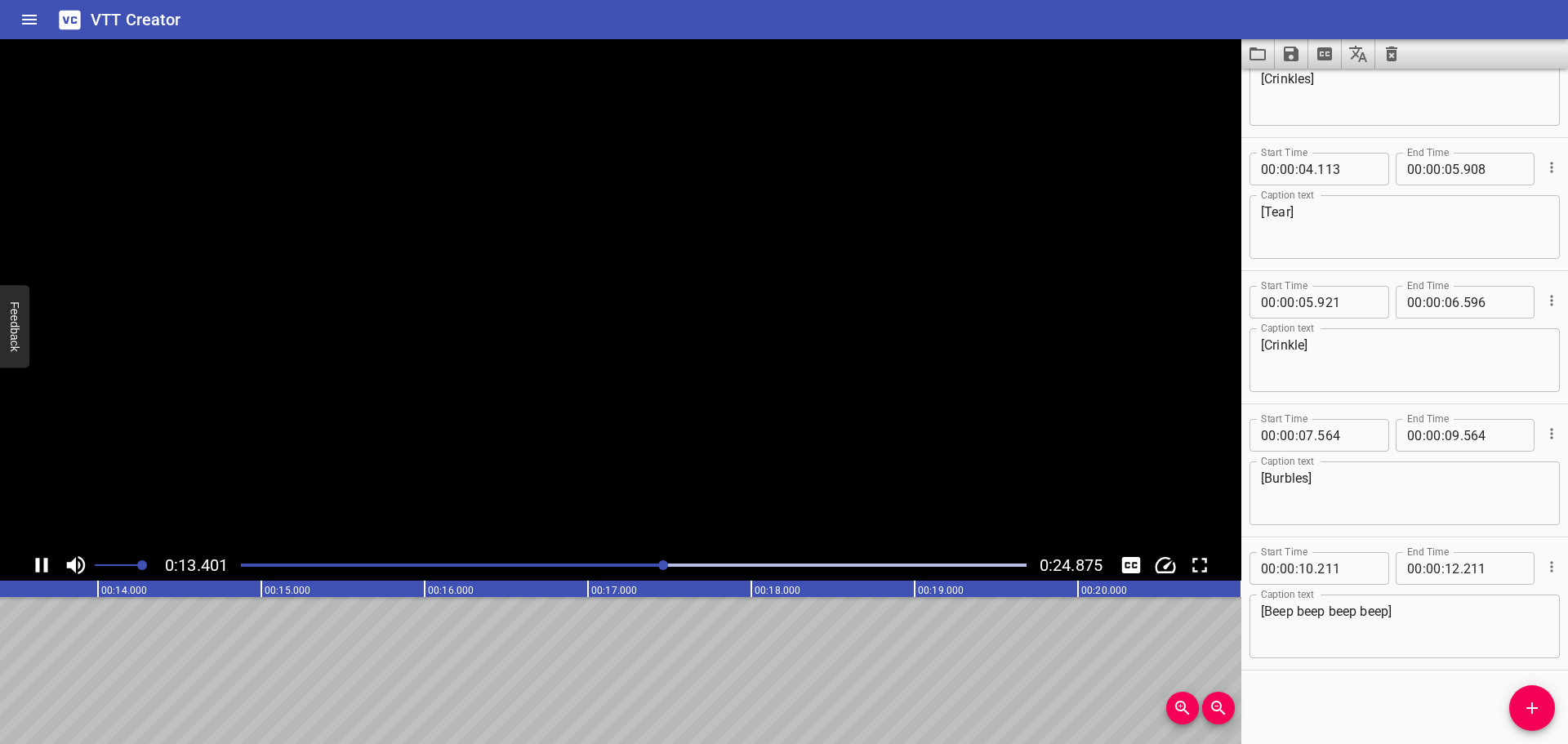
click at [43, 565] on icon "Play/Pause" at bounding box center [42, 566] width 25 height 25
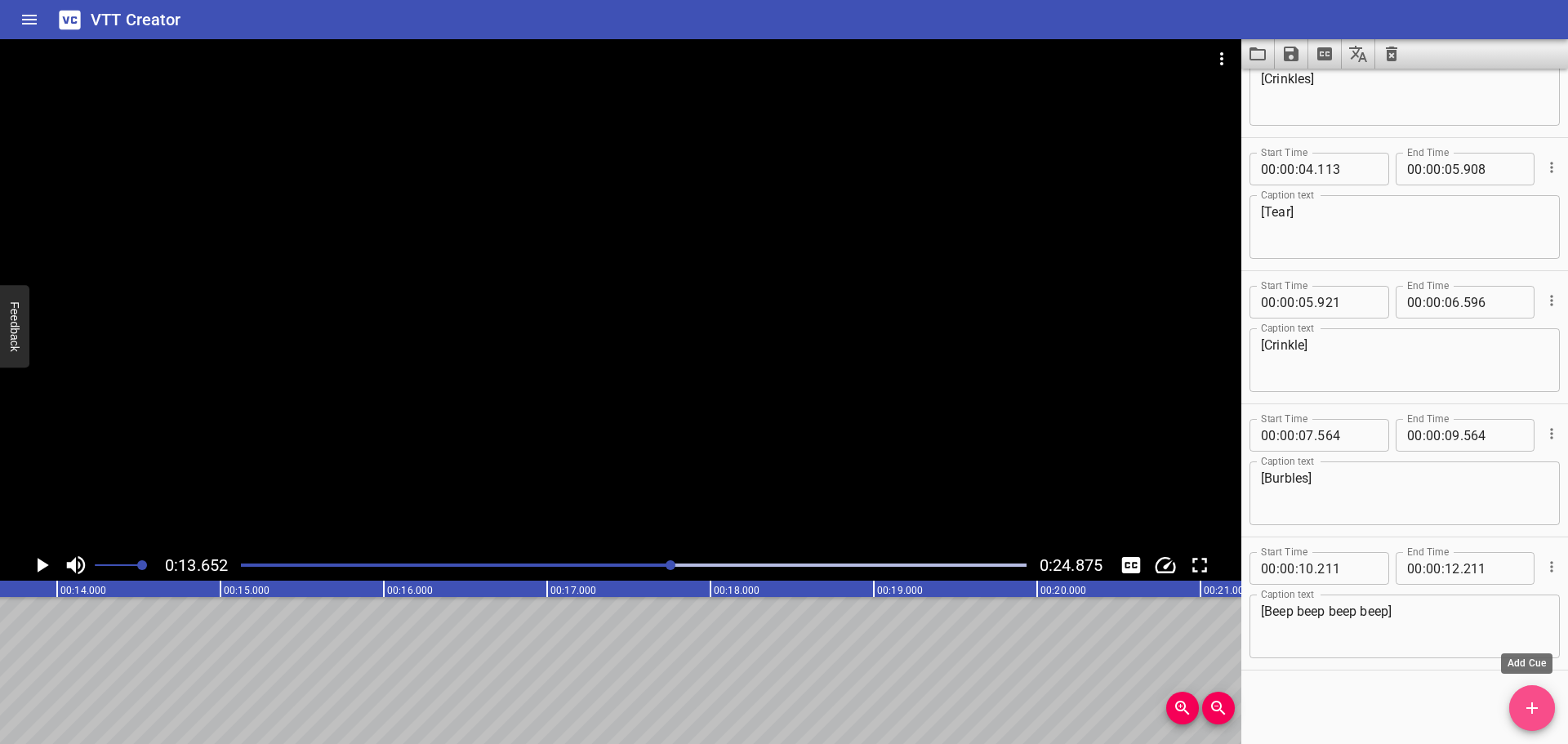
click at [1540, 701] on span "Add Cue" at bounding box center [1531, 708] width 45 height 20
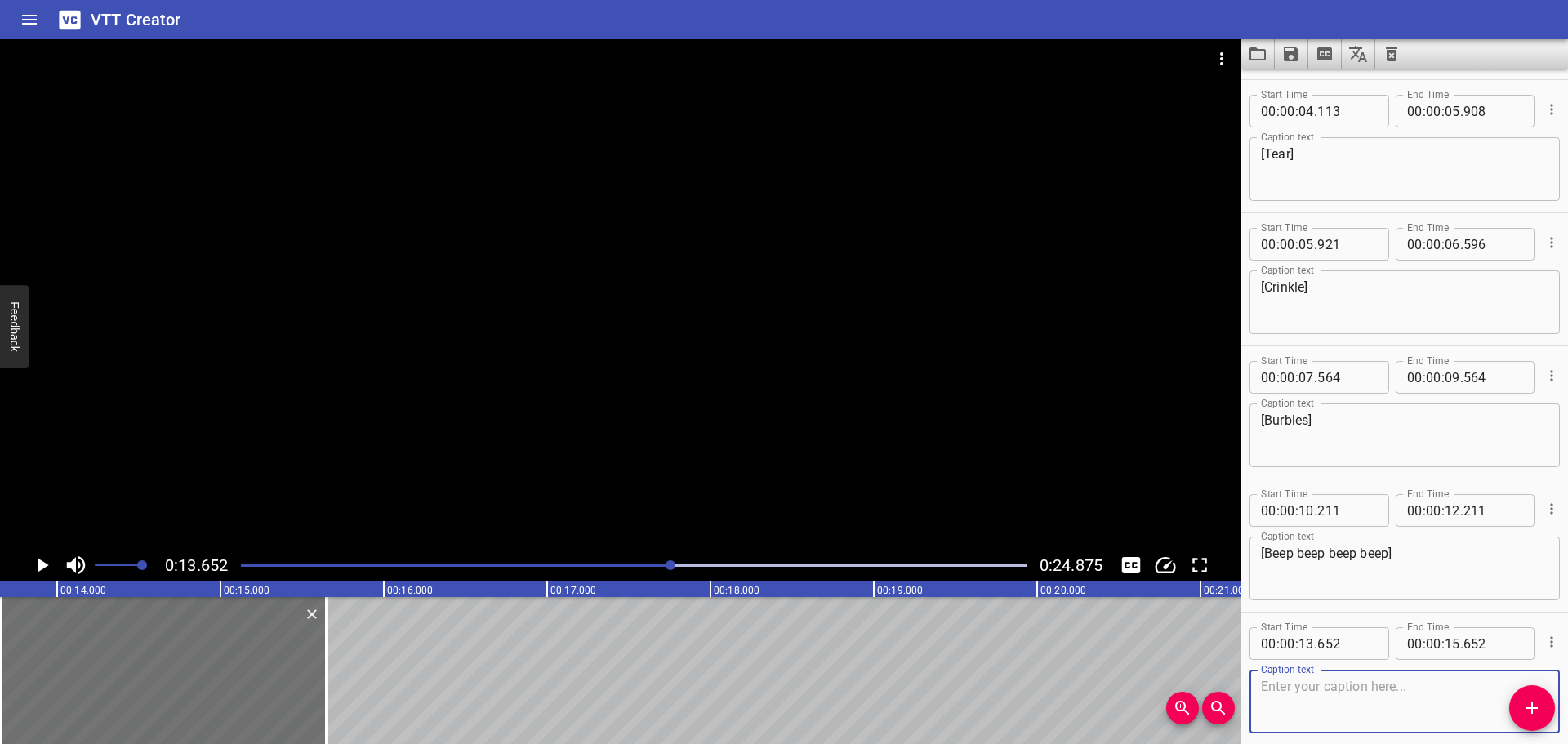
scroll to position [466, 0]
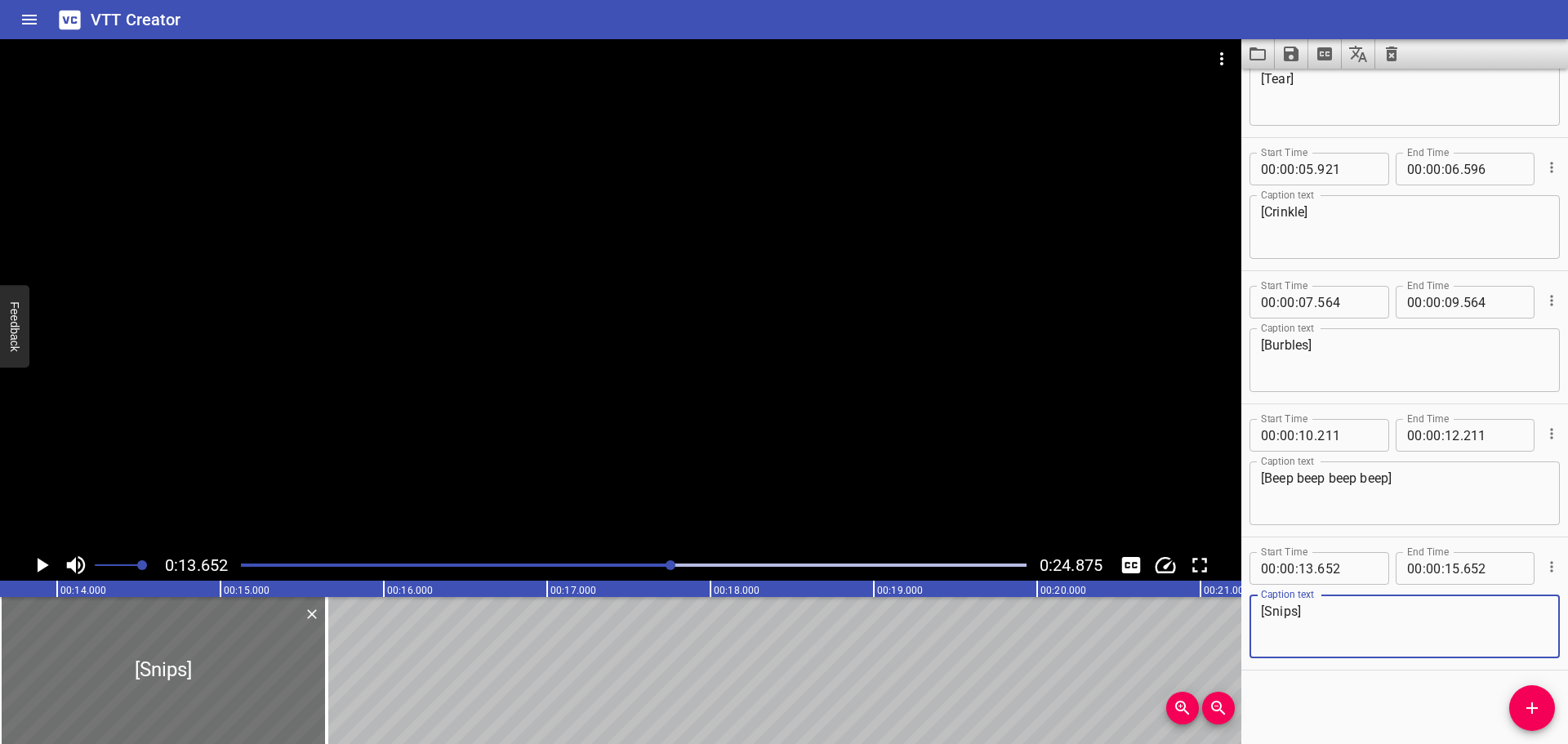
type textarea "[Snips]"
click at [445, 562] on div at bounding box center [633, 566] width 805 height 23
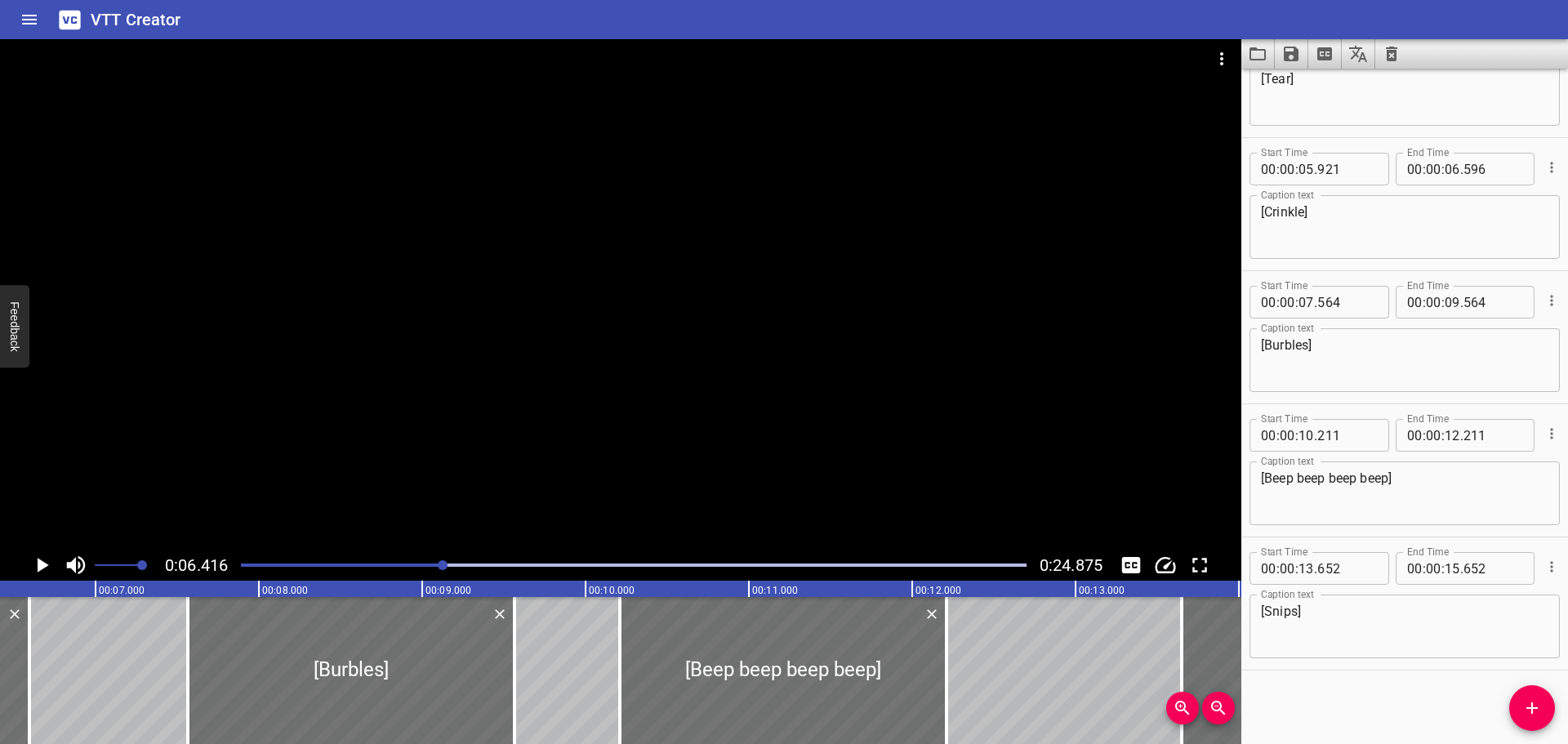
click at [38, 564] on icon "Play/Pause" at bounding box center [43, 565] width 12 height 15
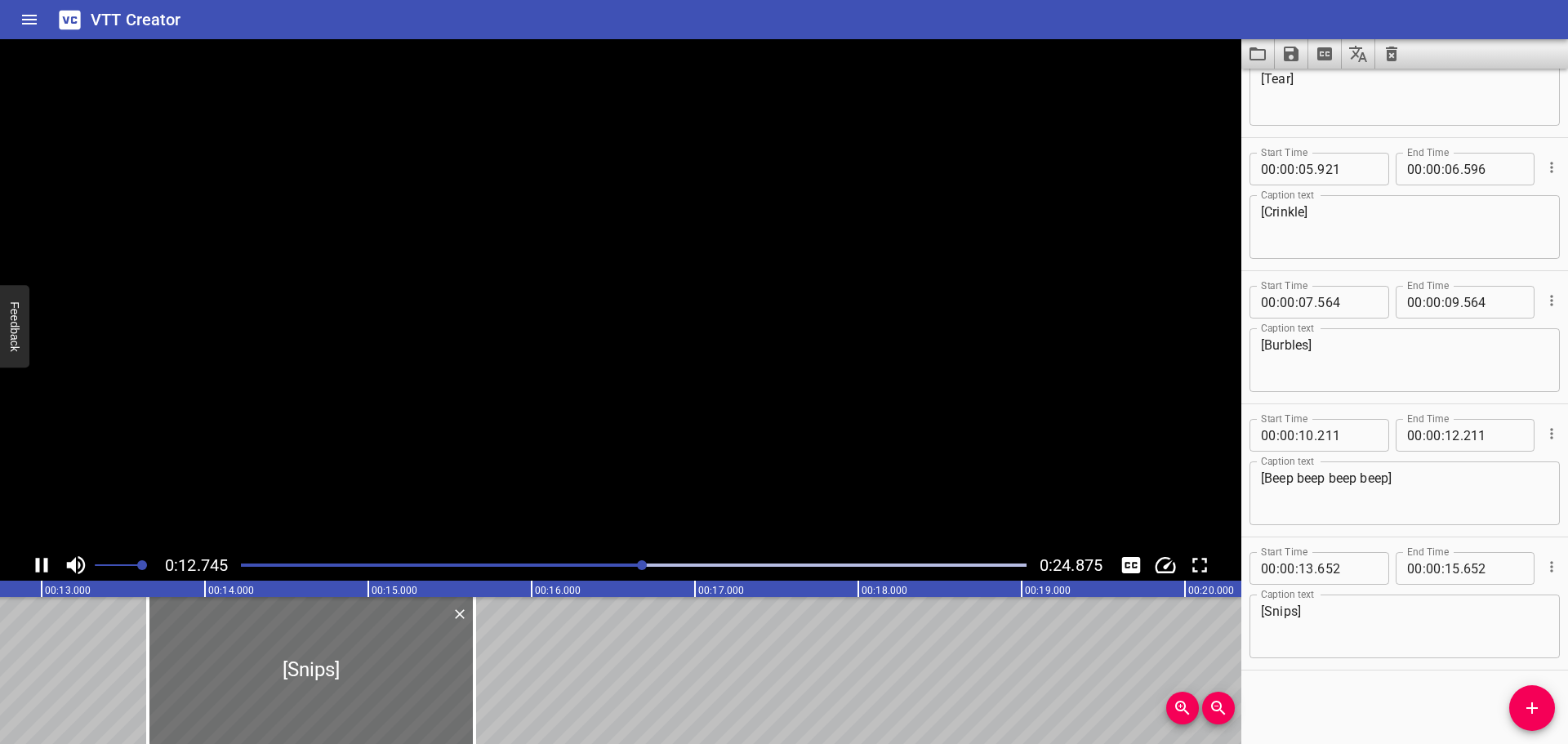
click at [38, 564] on icon "Play/Pause" at bounding box center [42, 565] width 12 height 15
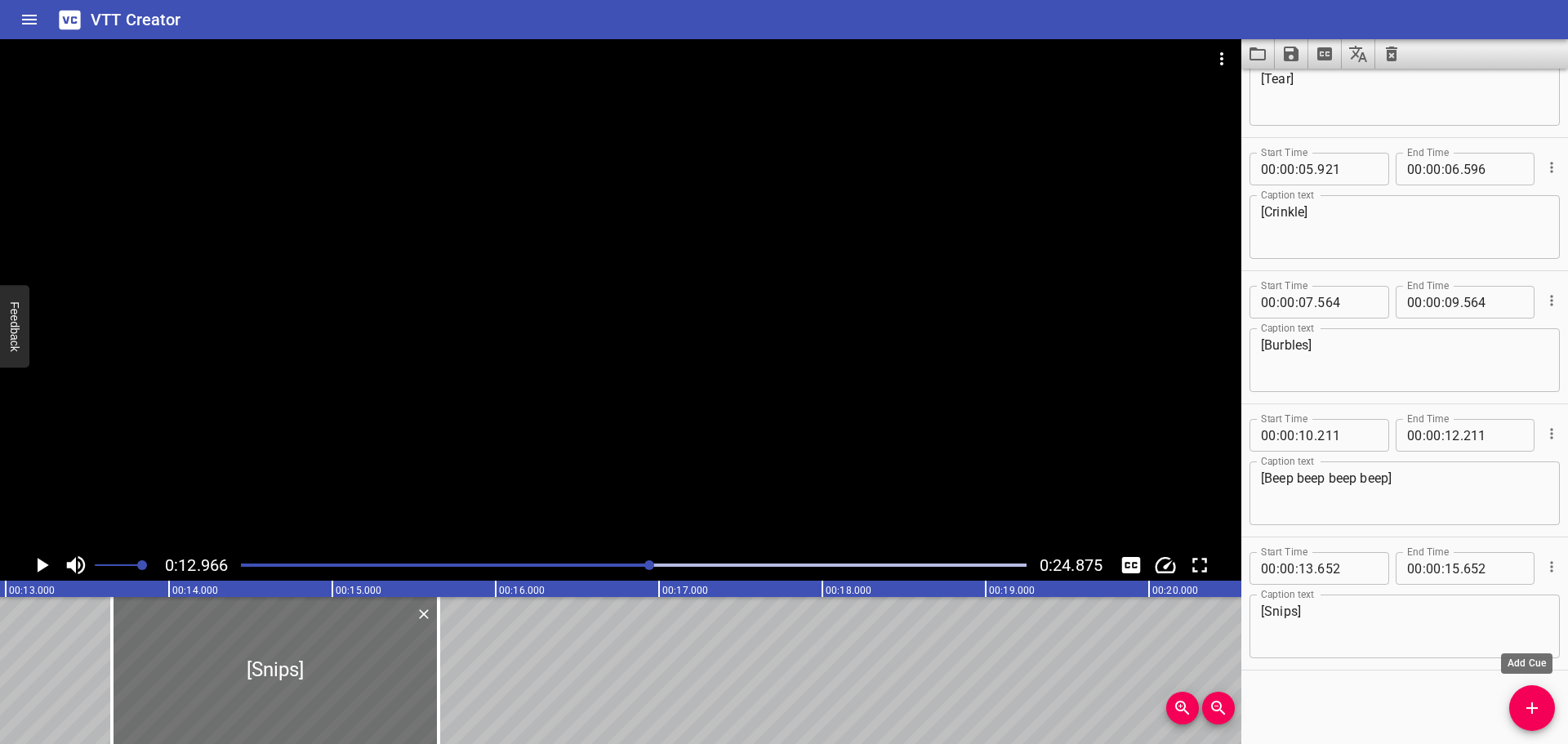
click at [1527, 711] on icon "Add Cue" at bounding box center [1532, 708] width 20 height 20
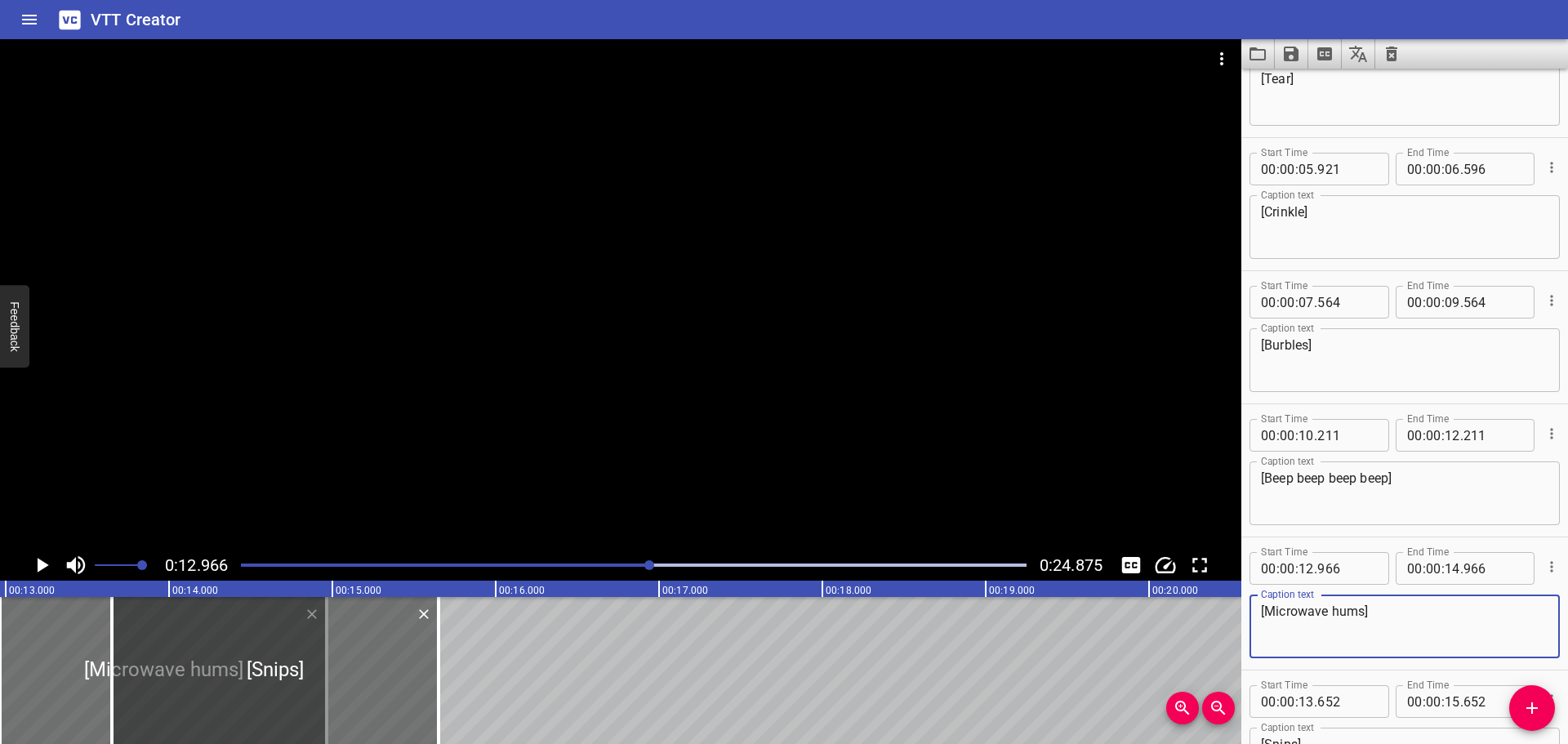
type textarea "[Microwave hums]"
click at [571, 569] on div at bounding box center [633, 566] width 805 height 23
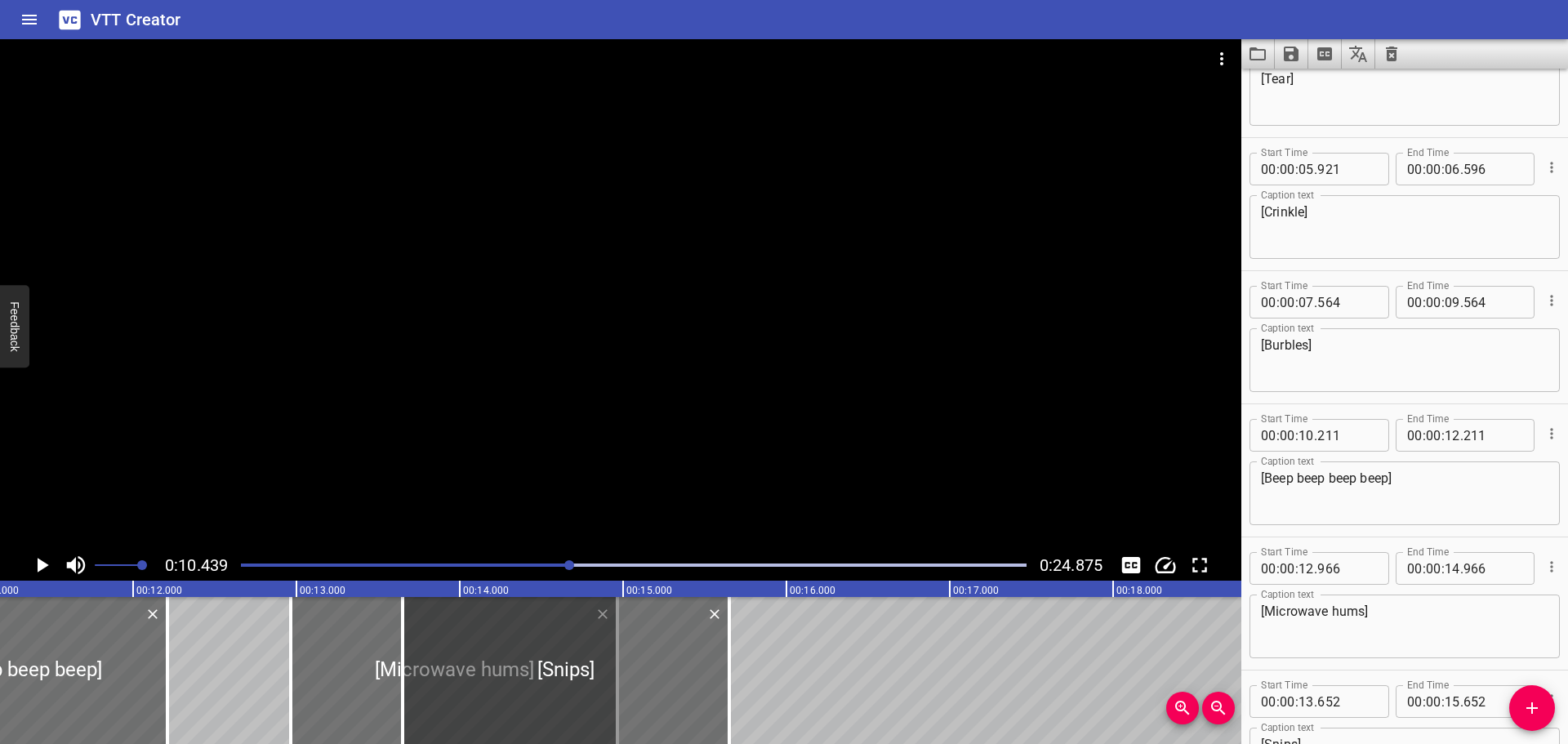
scroll to position [0, 1705]
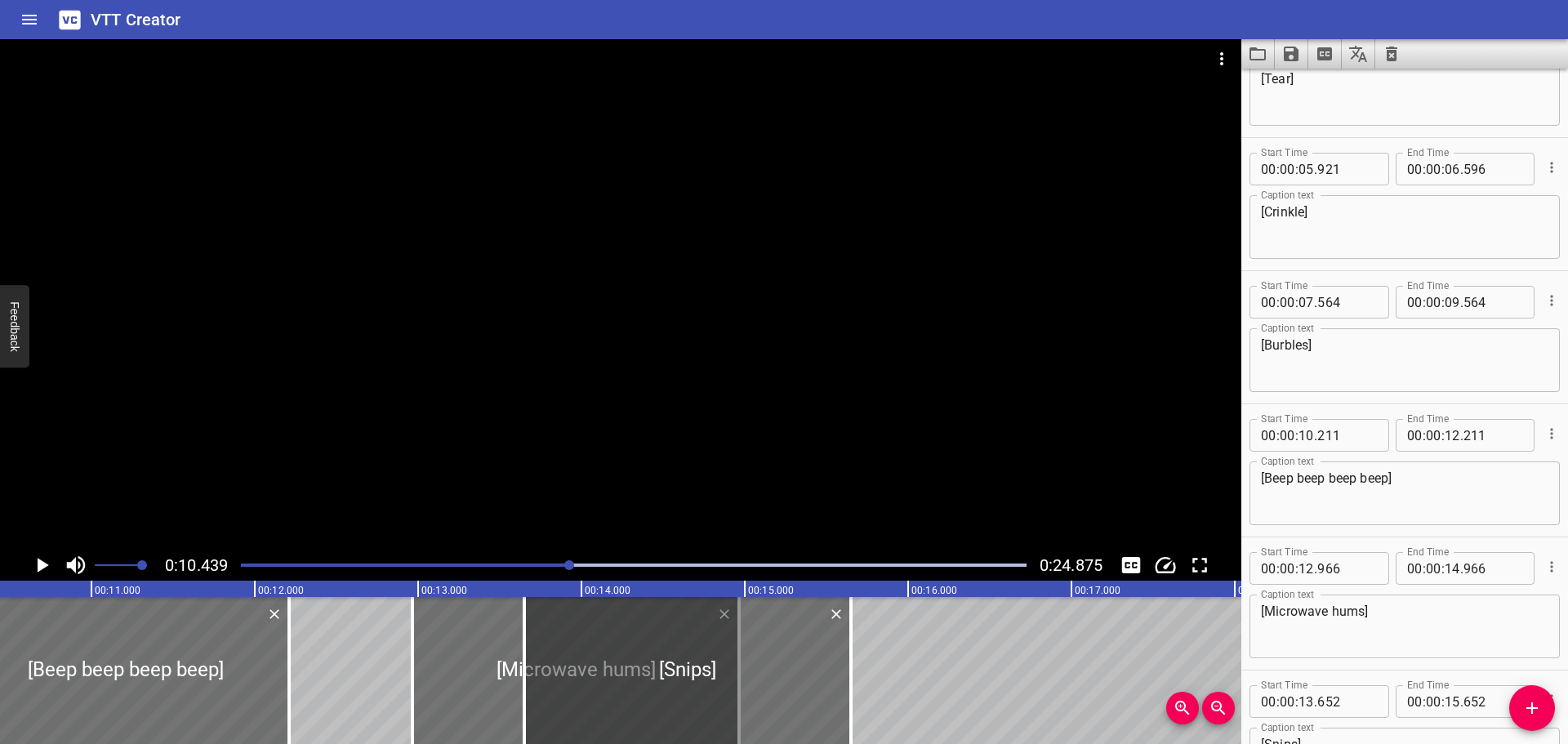
click at [544, 564] on div "Play progress" at bounding box center [178, 566] width 786 height 4
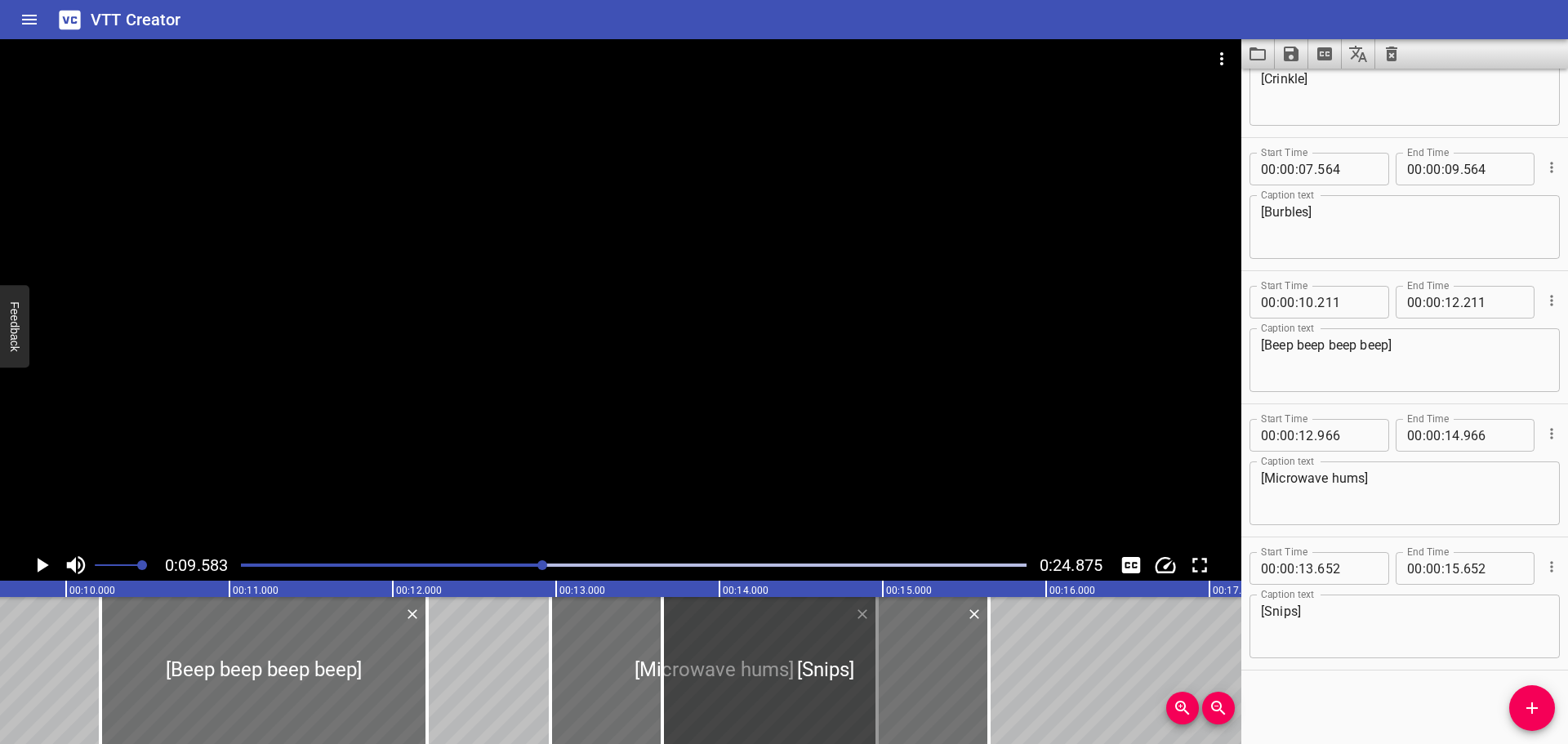
scroll to position [0, 1565]
click at [44, 569] on icon "Play/Pause" at bounding box center [42, 566] width 25 height 25
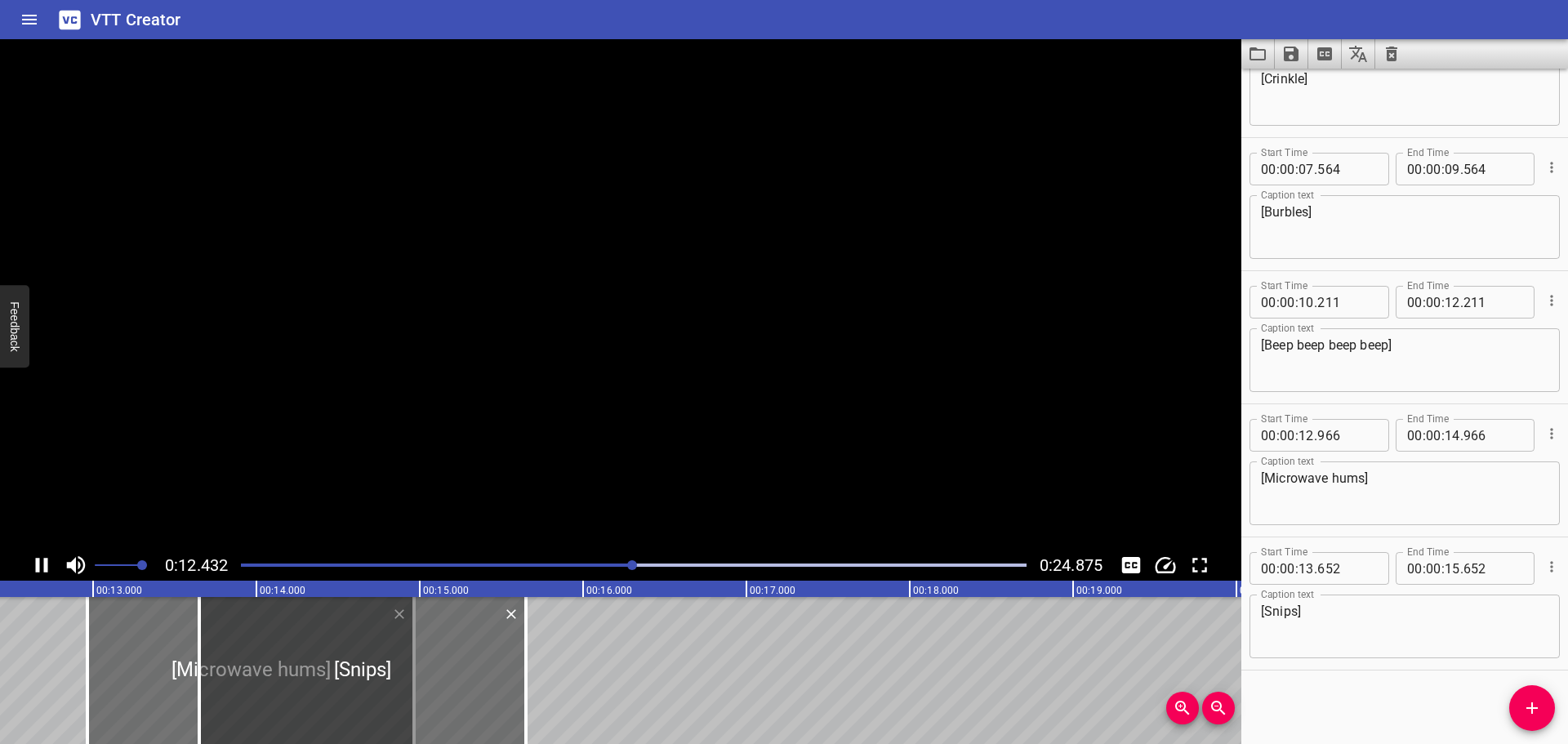
click at [44, 569] on icon "Play/Pause" at bounding box center [42, 566] width 25 height 25
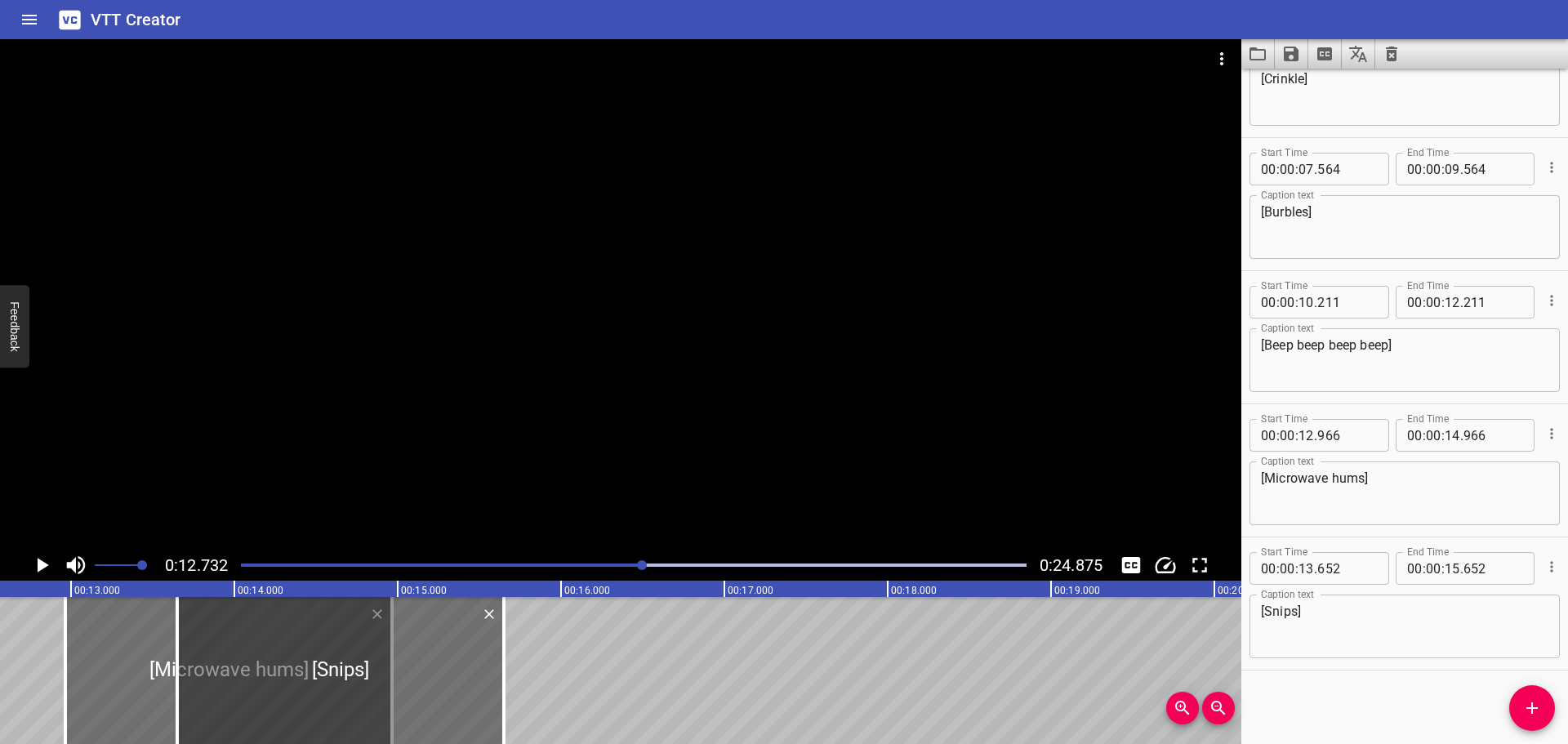
scroll to position [0, 2079]
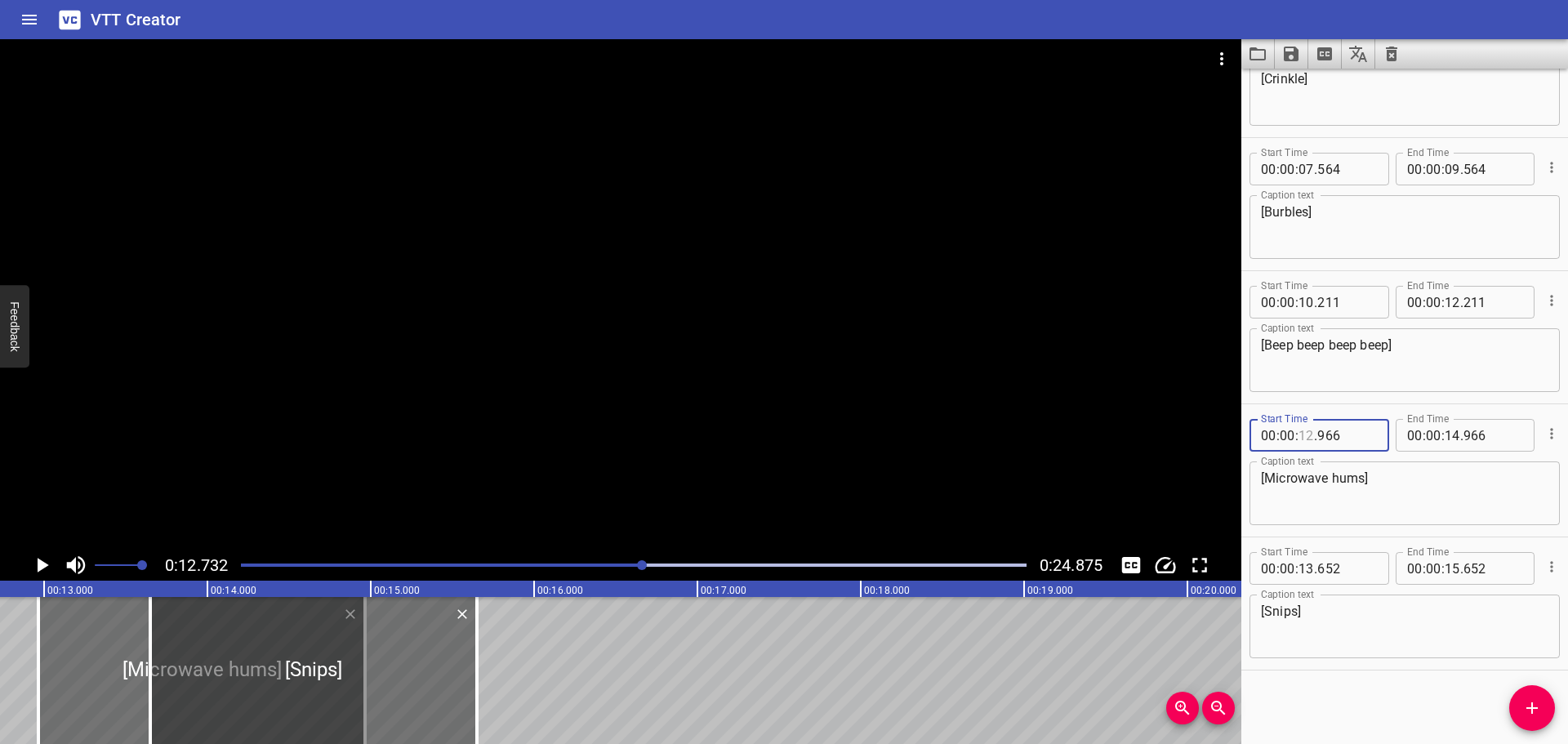
click at [1310, 437] on input "number" at bounding box center [1306, 435] width 15 height 33
type input "12"
click at [1329, 436] on input "number" at bounding box center [1347, 435] width 60 height 33
click at [1360, 682] on div "Start Time 00 : 00 : 00 . 000 Start Time End Time 00 : 00 : 01 . 285 End Time C…" at bounding box center [1404, 406] width 327 height 675
click at [241, 565] on div "Play progress" at bounding box center [250, 566] width 786 height 4
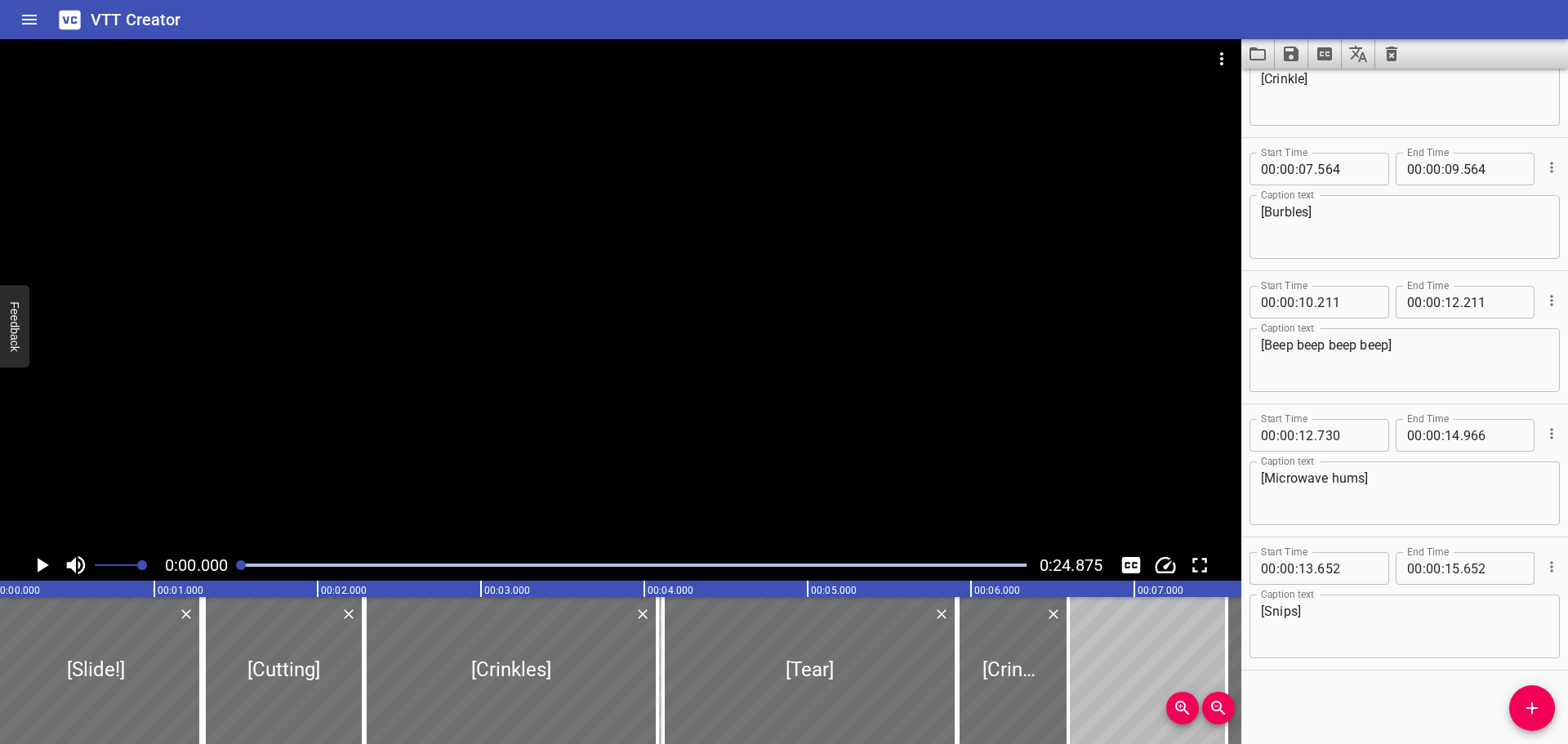
scroll to position [0, 0]
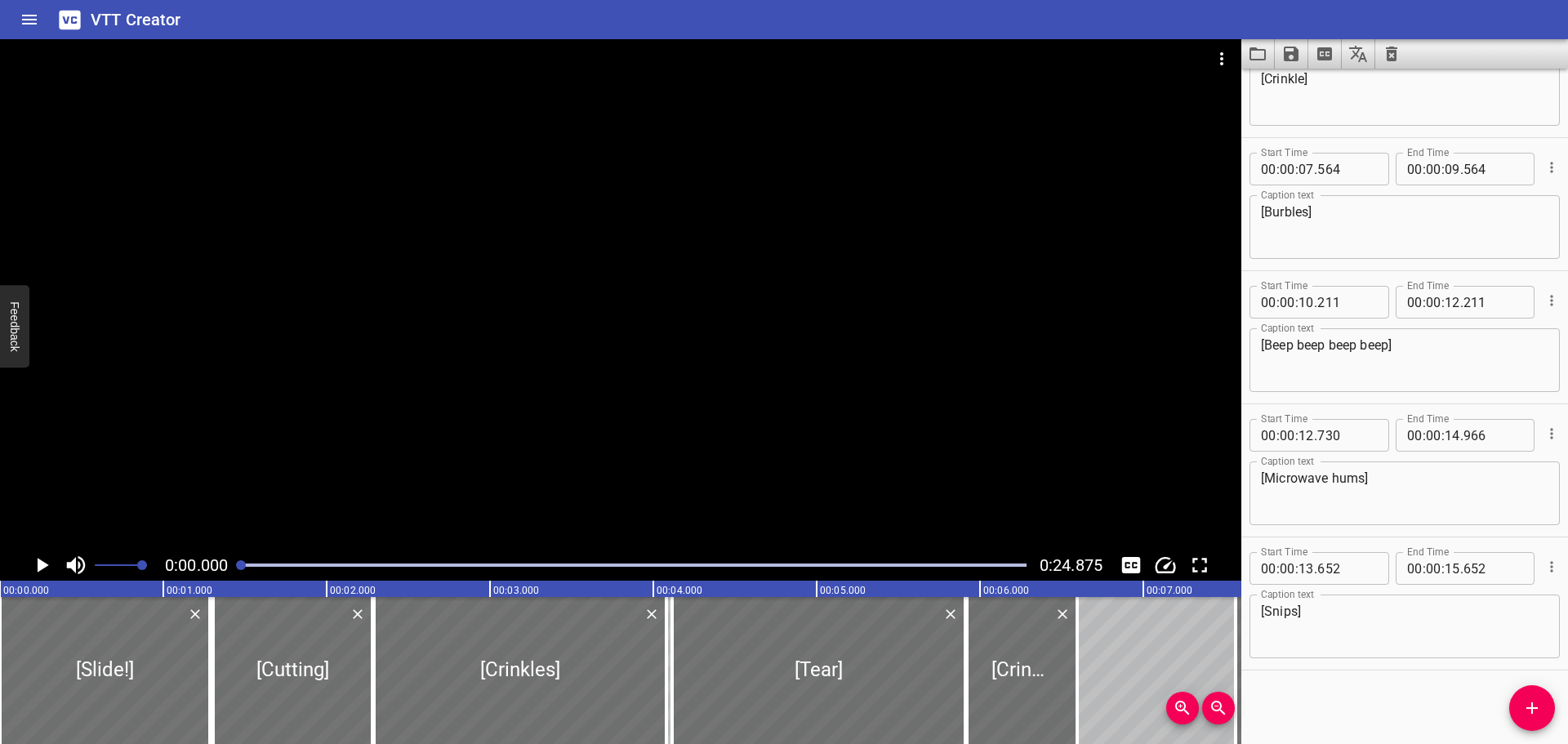
click at [42, 572] on icon "Play/Pause" at bounding box center [42, 566] width 25 height 25
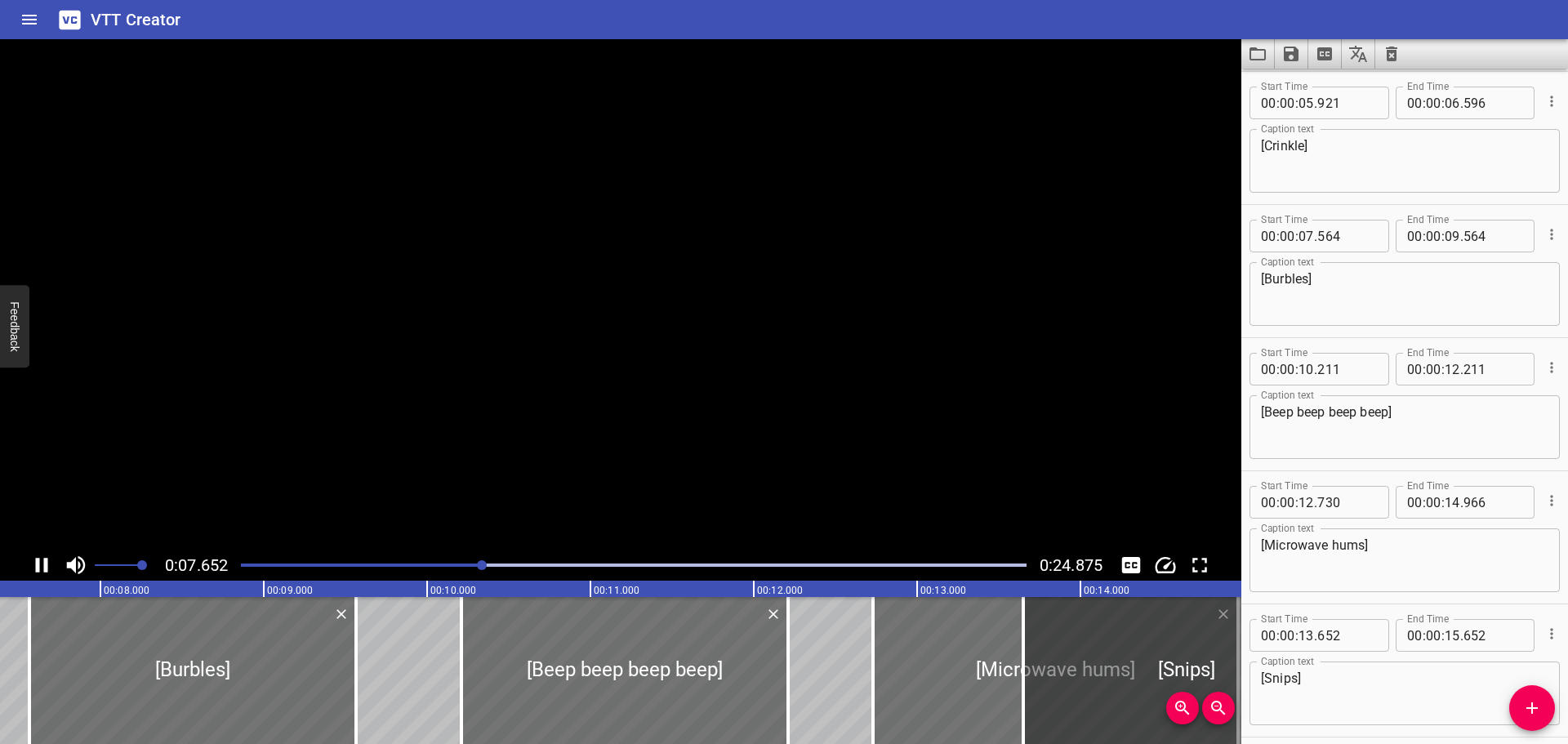
scroll to position [600, 0]
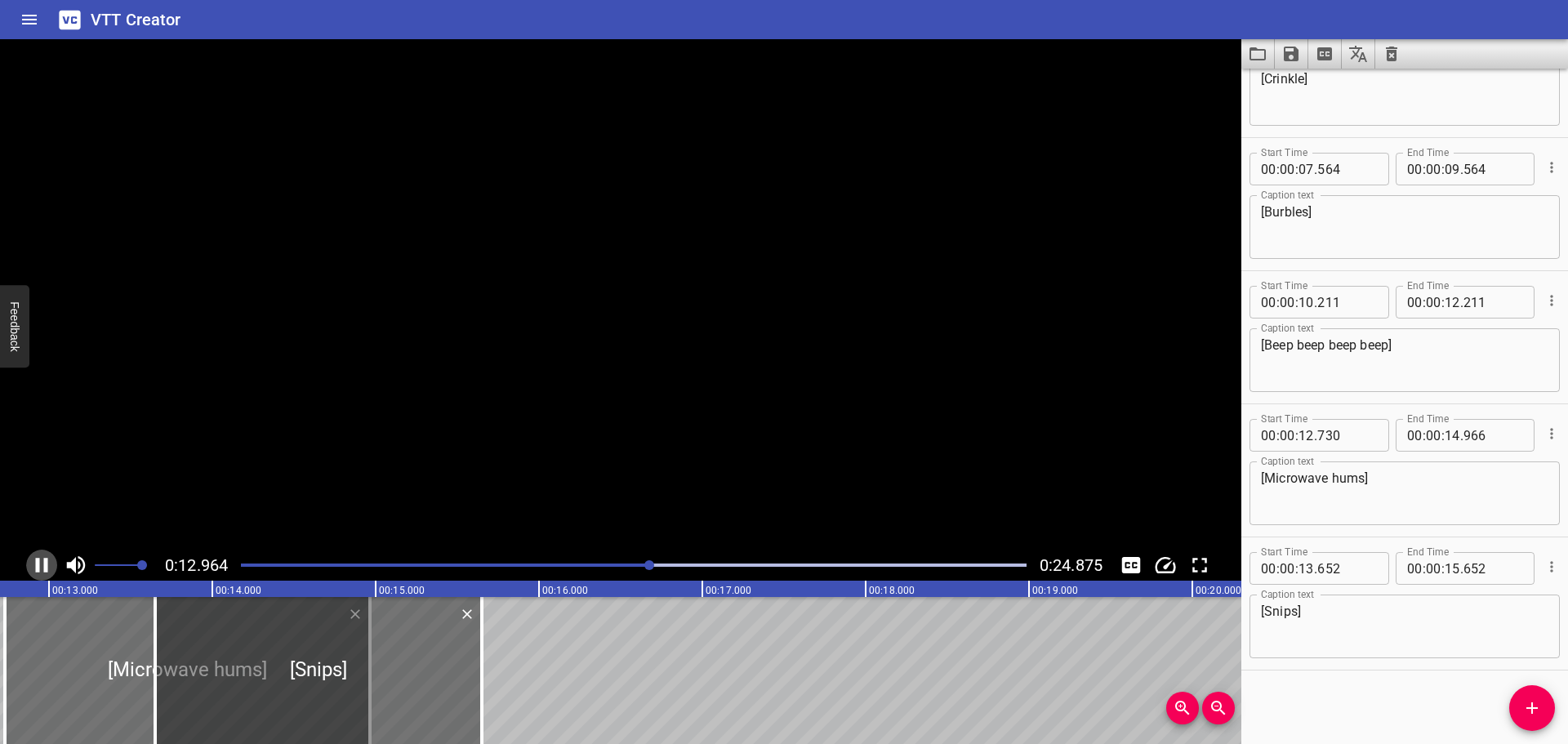
click at [42, 572] on icon "Play/Pause" at bounding box center [42, 566] width 25 height 25
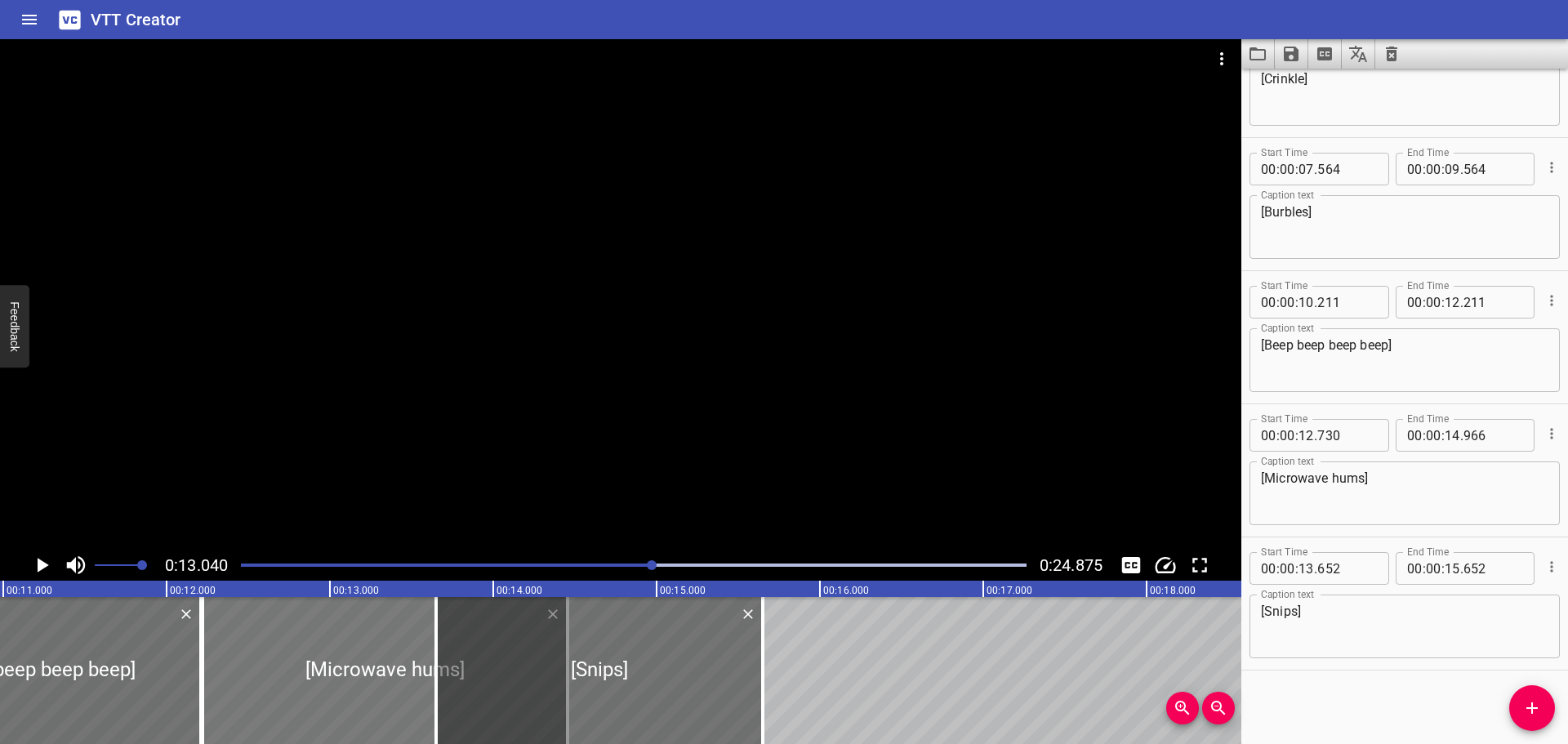
drag, startPoint x: 388, startPoint y: 657, endPoint x: 307, endPoint y: 652, distance: 81.2
click at [307, 652] on div at bounding box center [385, 670] width 365 height 147
type input "220"
type input "456"
click at [404, 666] on div at bounding box center [385, 670] width 365 height 147
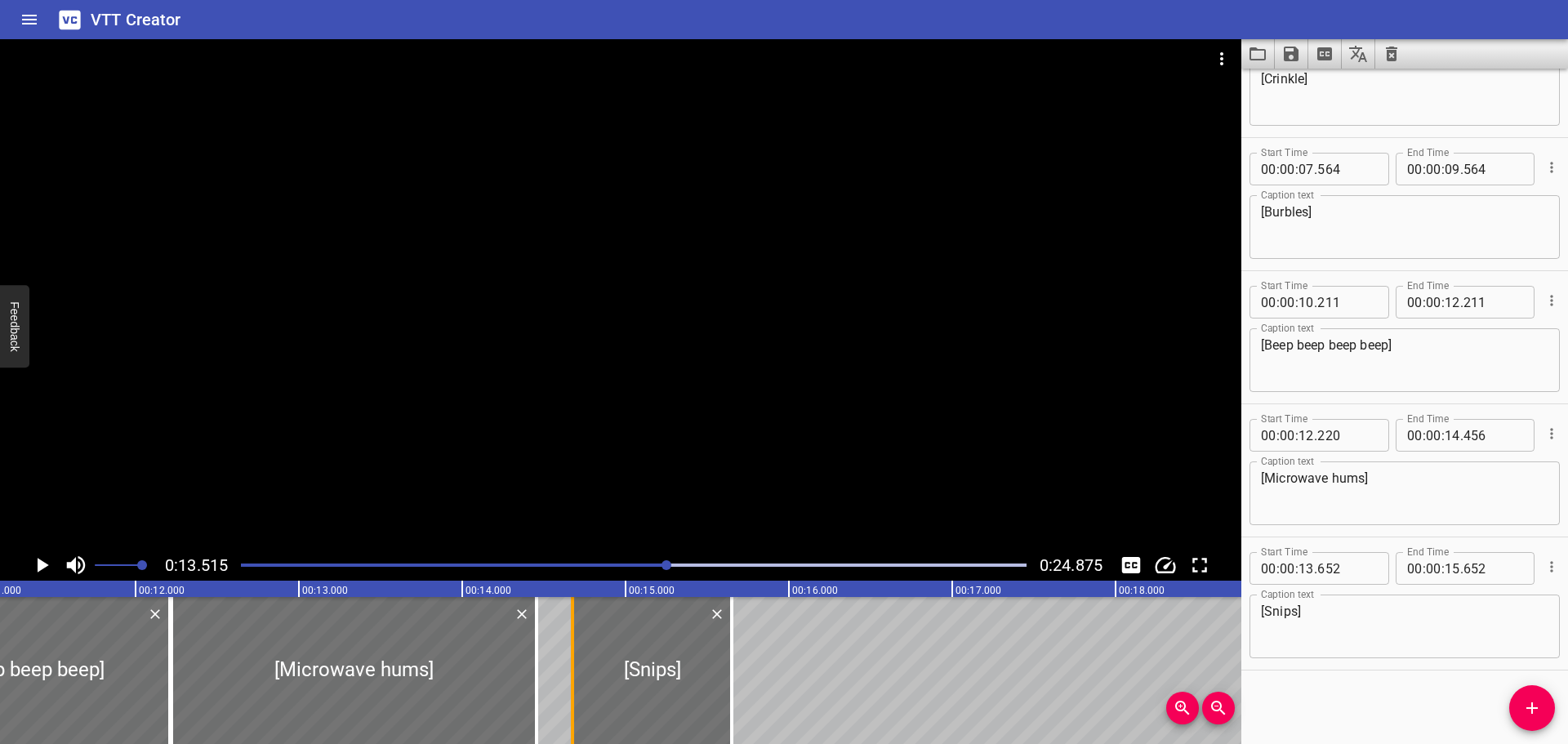
drag, startPoint x: 407, startPoint y: 682, endPoint x: 574, endPoint y: 682, distance: 167.0
click at [574, 682] on div at bounding box center [572, 670] width 16 height 147
type input "14"
type input "677"
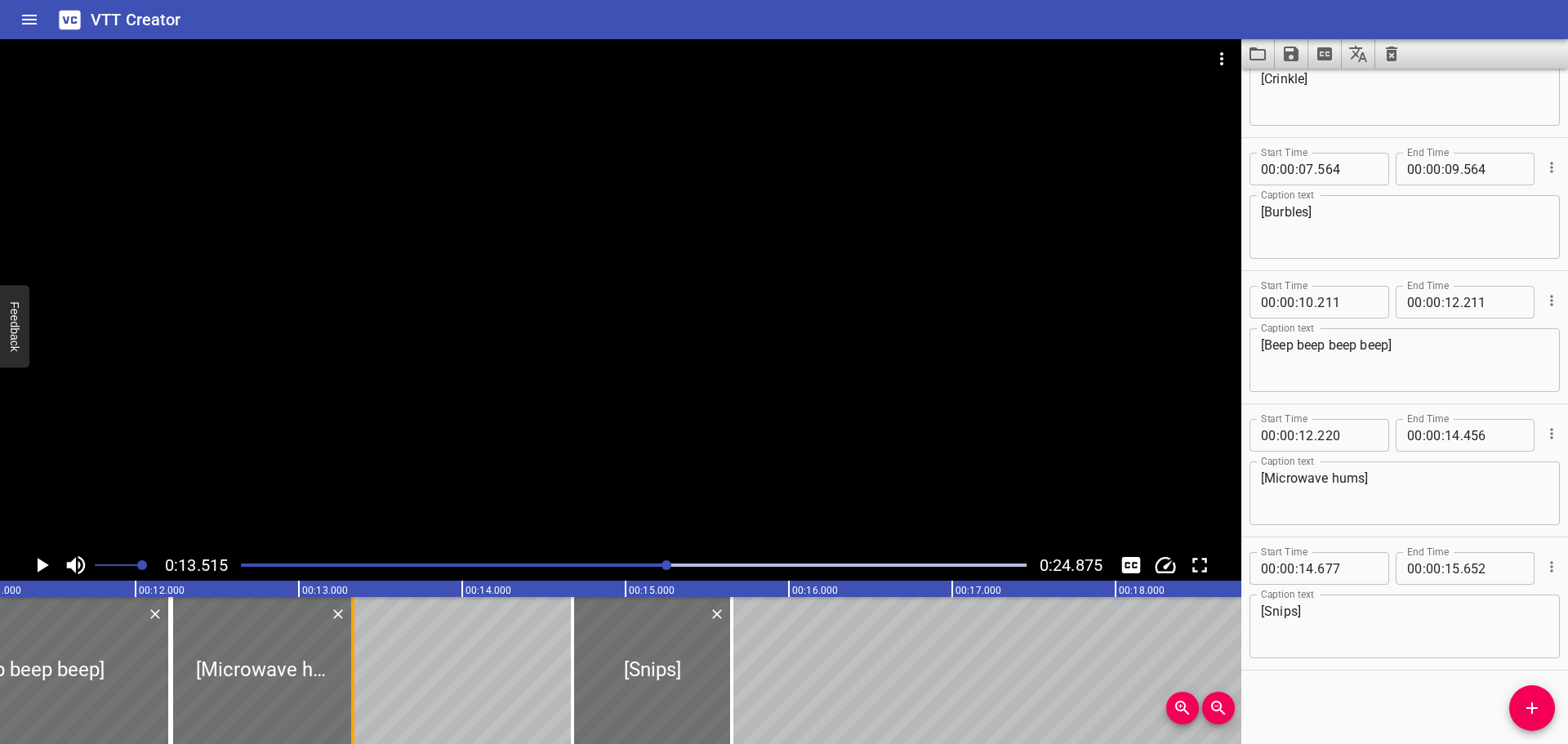
drag, startPoint x: 536, startPoint y: 679, endPoint x: 353, endPoint y: 676, distance: 183.0
click at [353, 676] on div at bounding box center [353, 670] width 4 height 147
type input "13"
type input "331"
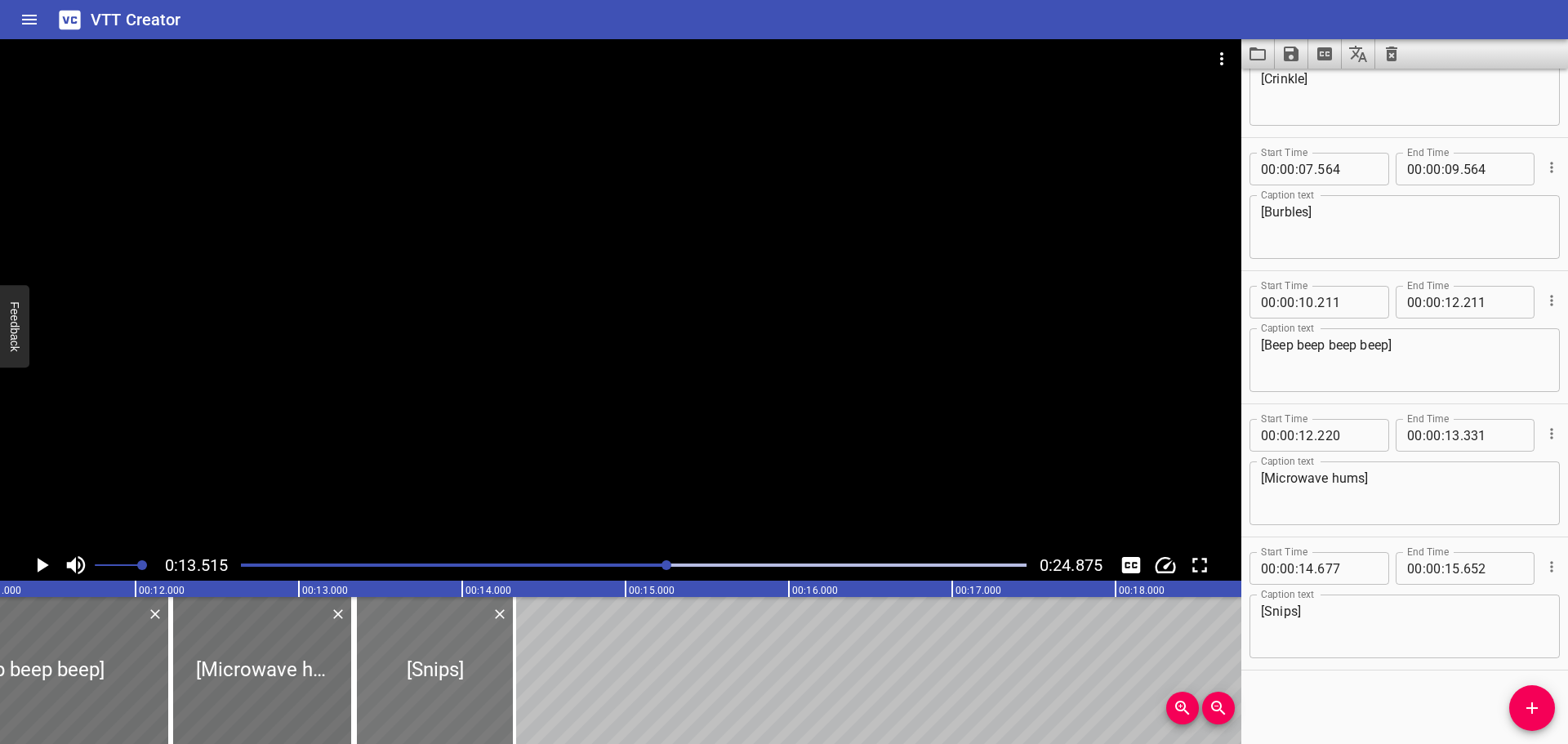
drag, startPoint x: 643, startPoint y: 681, endPoint x: 427, endPoint y: 679, distance: 216.0
click at [427, 679] on div at bounding box center [435, 670] width 159 height 147
type input "13"
type input "347"
type input "14"
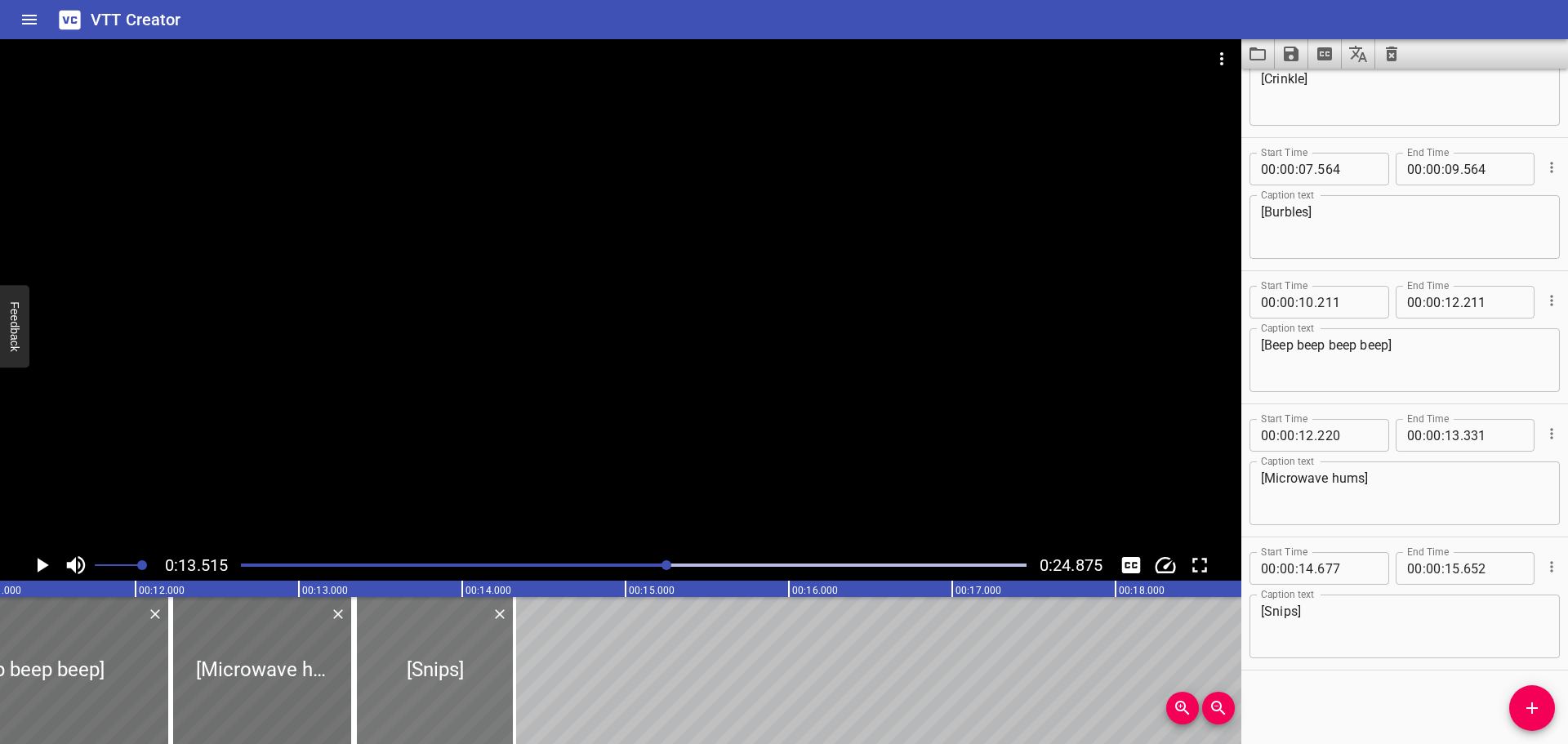
type input "322"
click at [387, 568] on div at bounding box center [633, 566] width 805 height 23
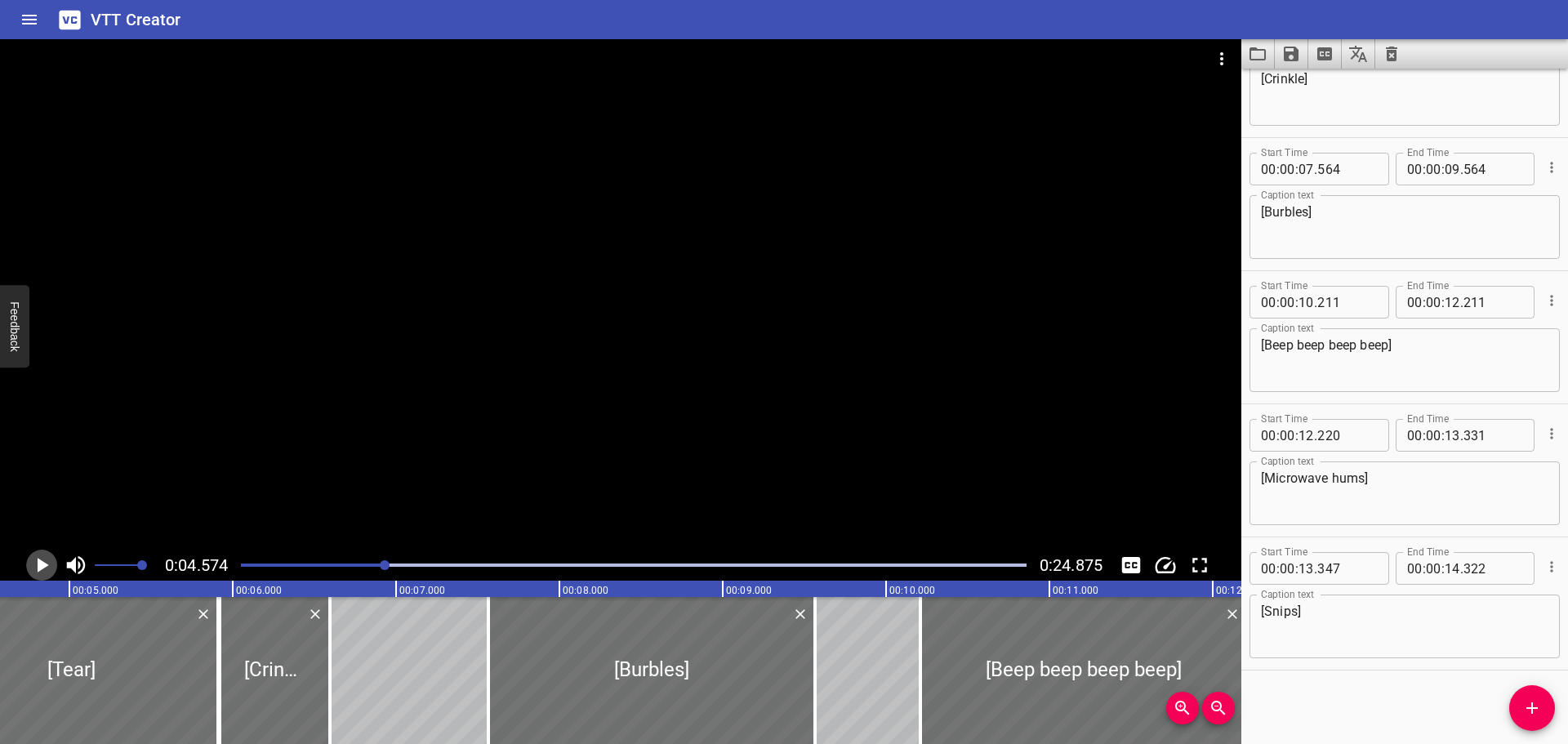
click at [29, 568] on icon "Play/Pause" at bounding box center [42, 566] width 25 height 25
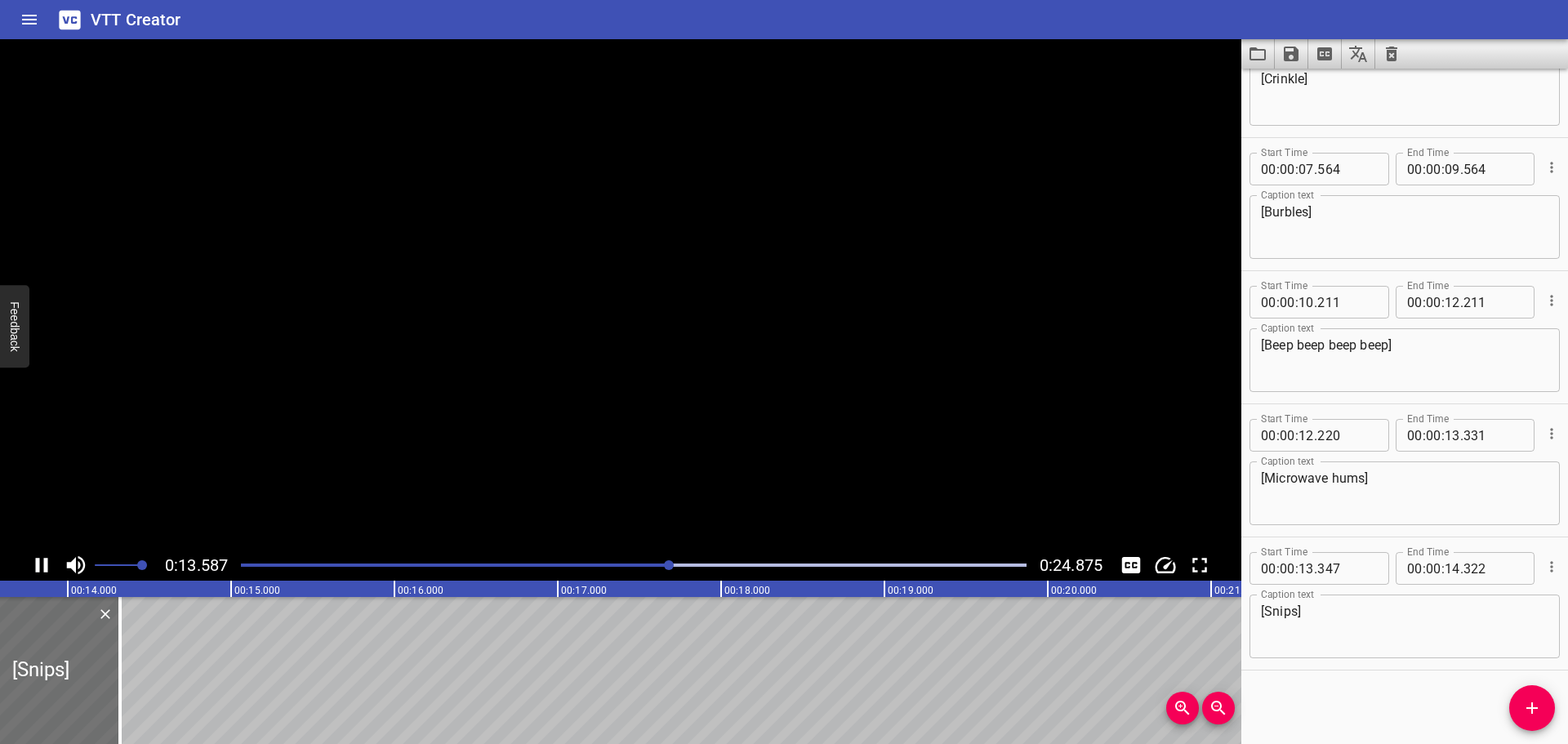
click at [40, 561] on icon "Play/Pause" at bounding box center [42, 566] width 25 height 25
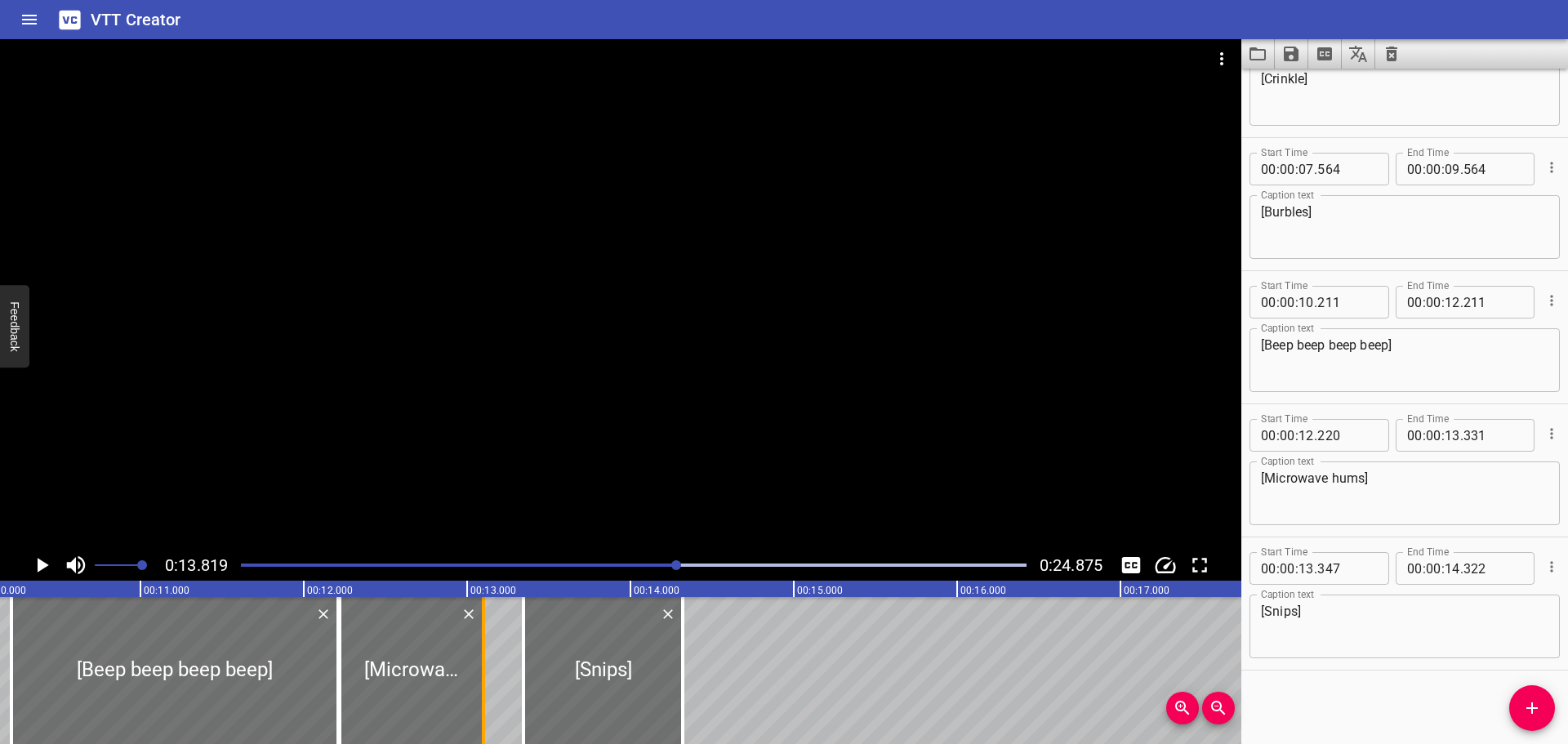
drag, startPoint x: 514, startPoint y: 676, endPoint x: 477, endPoint y: 678, distance: 37.1
click at [477, 678] on div at bounding box center [484, 670] width 16 height 147
type input "106"
drag, startPoint x: 520, startPoint y: 678, endPoint x: 484, endPoint y: 675, distance: 36.1
click at [484, 675] on div at bounding box center [486, 670] width 16 height 147
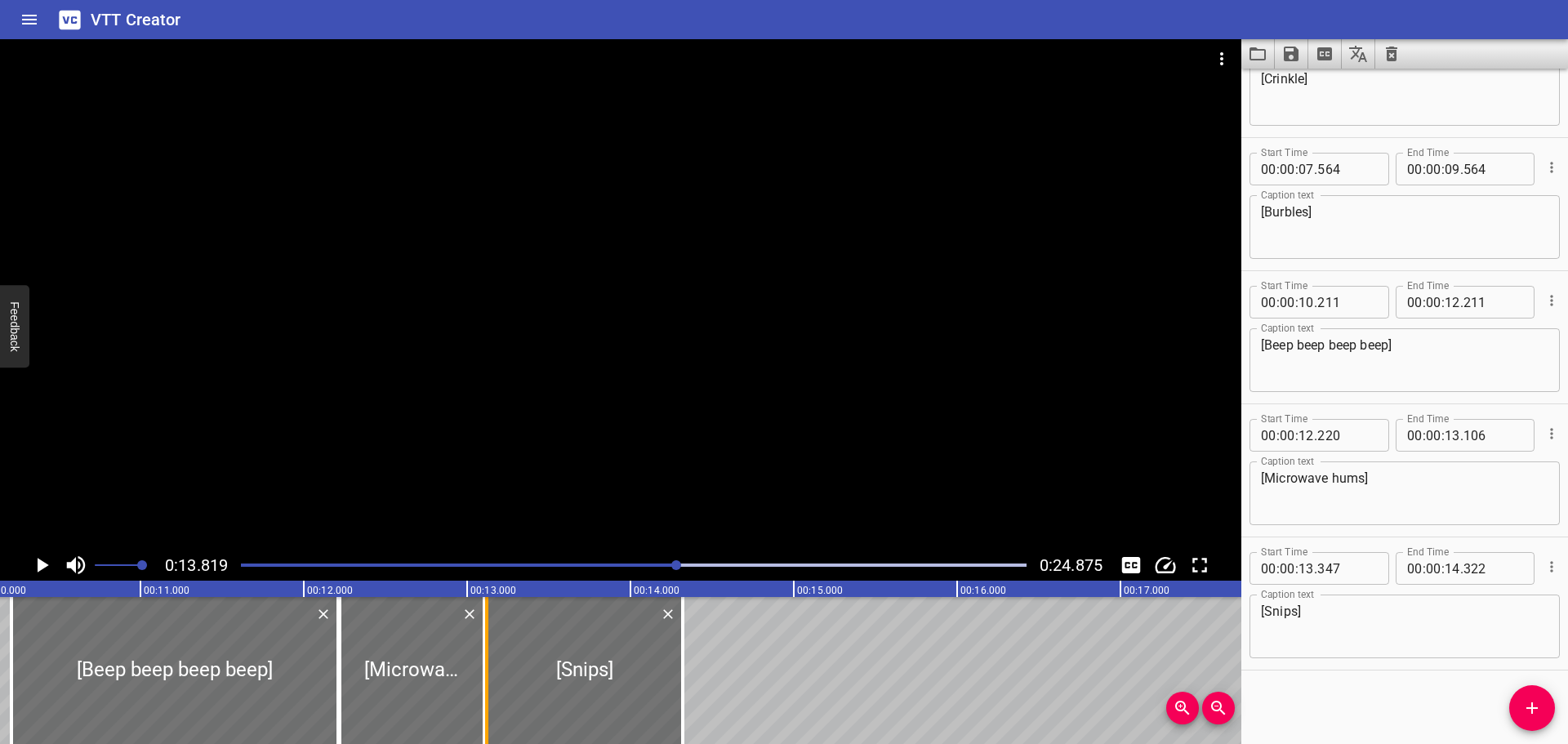
type input "122"
click at [417, 567] on div at bounding box center [633, 566] width 805 height 23
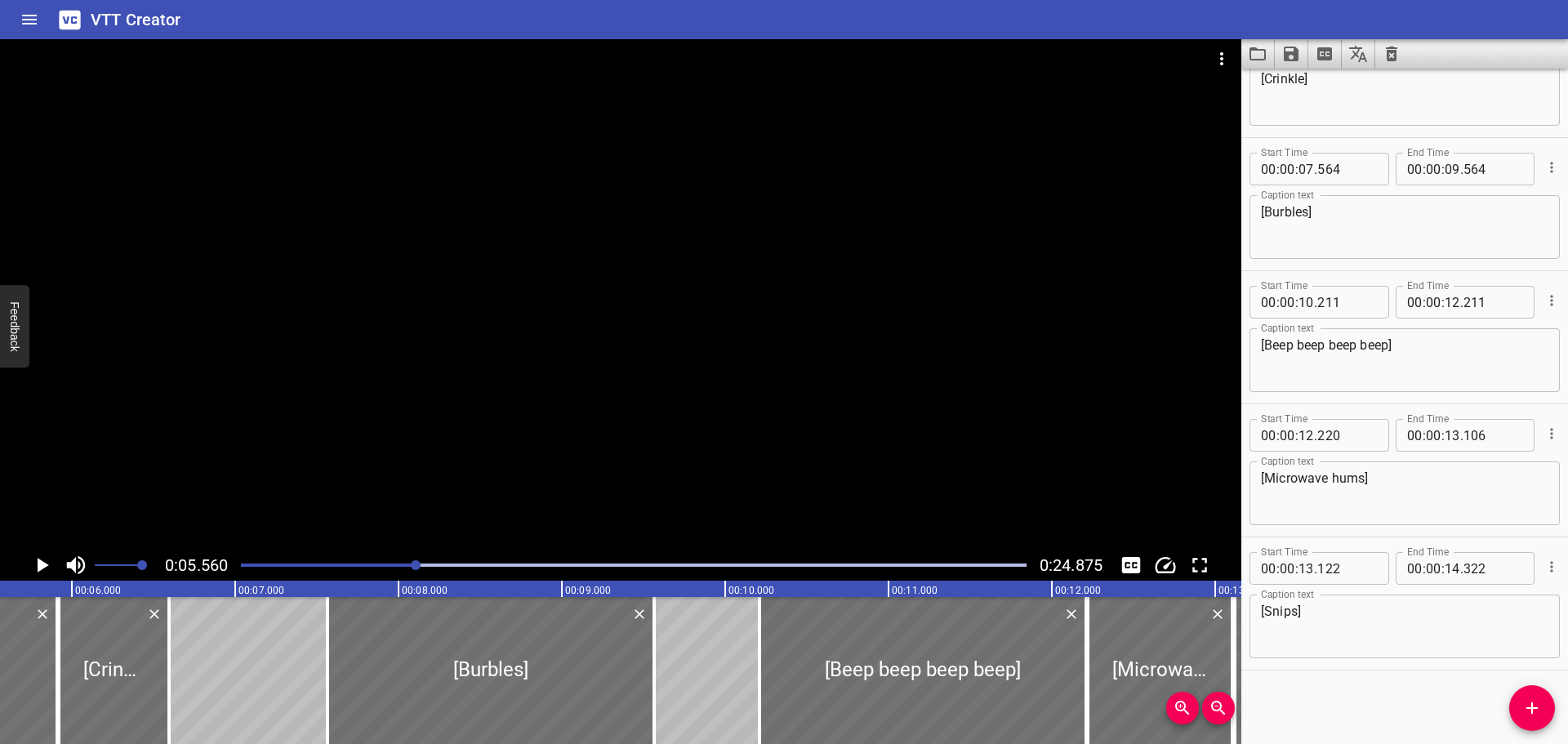
click at [351, 564] on div "Play progress" at bounding box center [25, 566] width 786 height 4
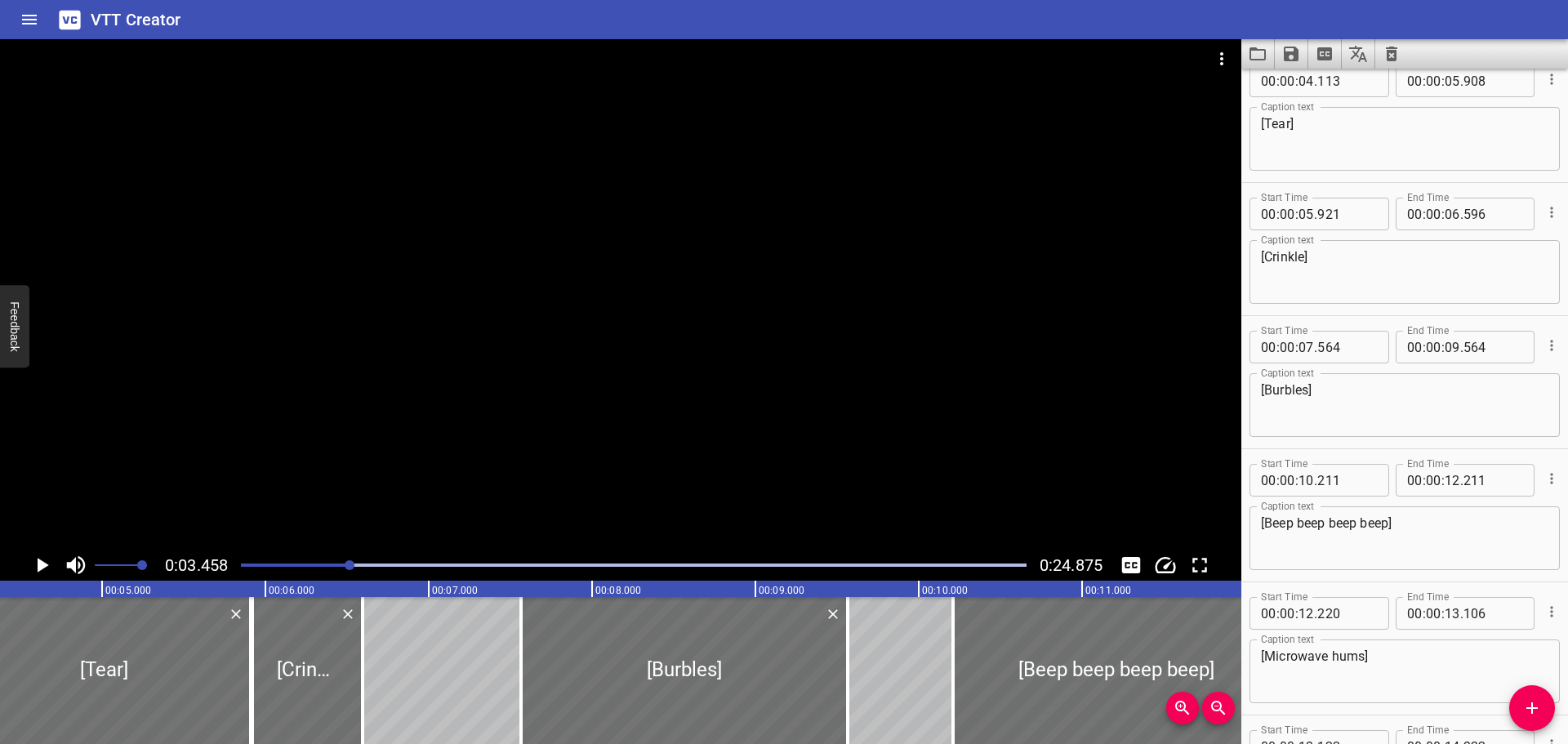
scroll to position [399, 0]
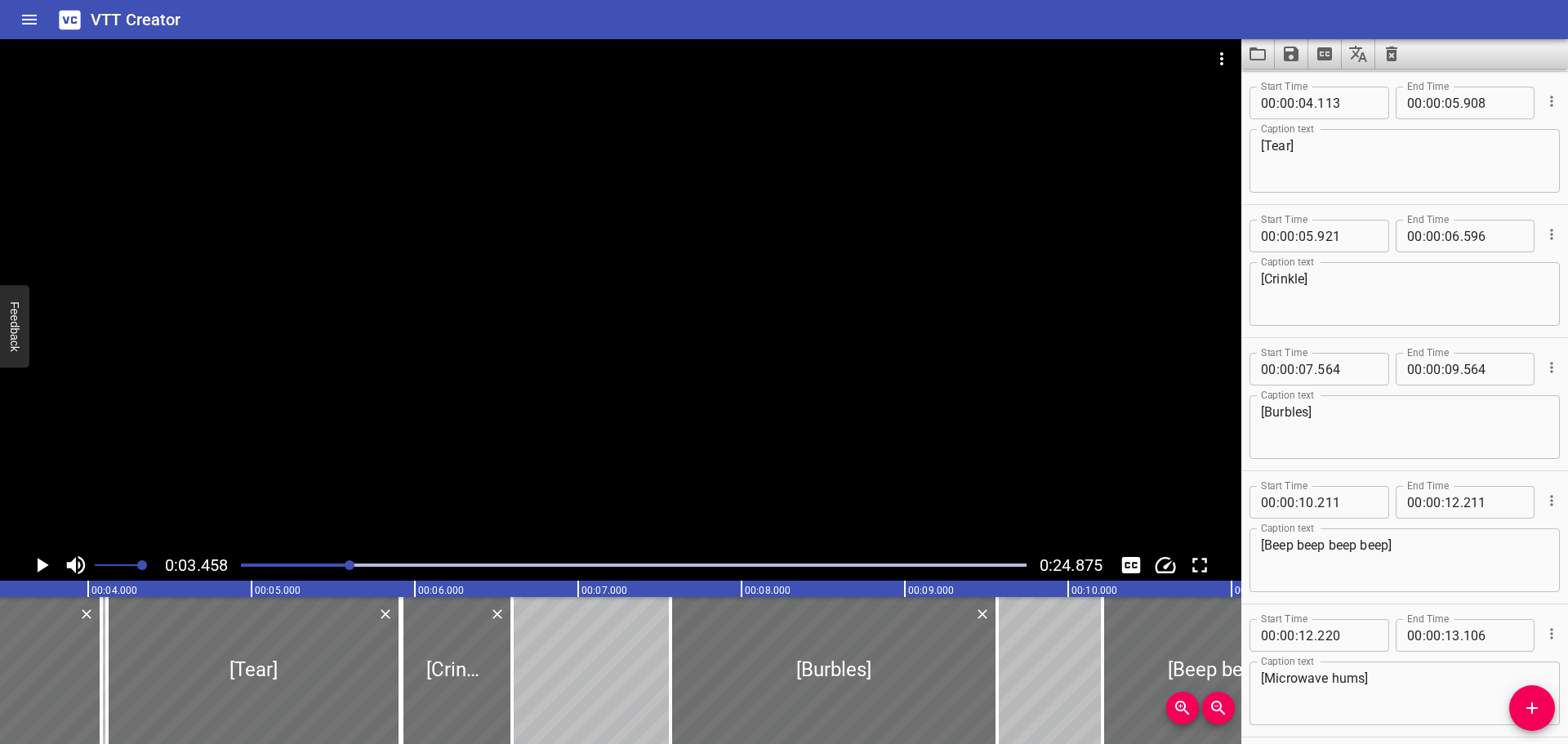
click at [47, 567] on icon "Play/Pause" at bounding box center [42, 566] width 25 height 25
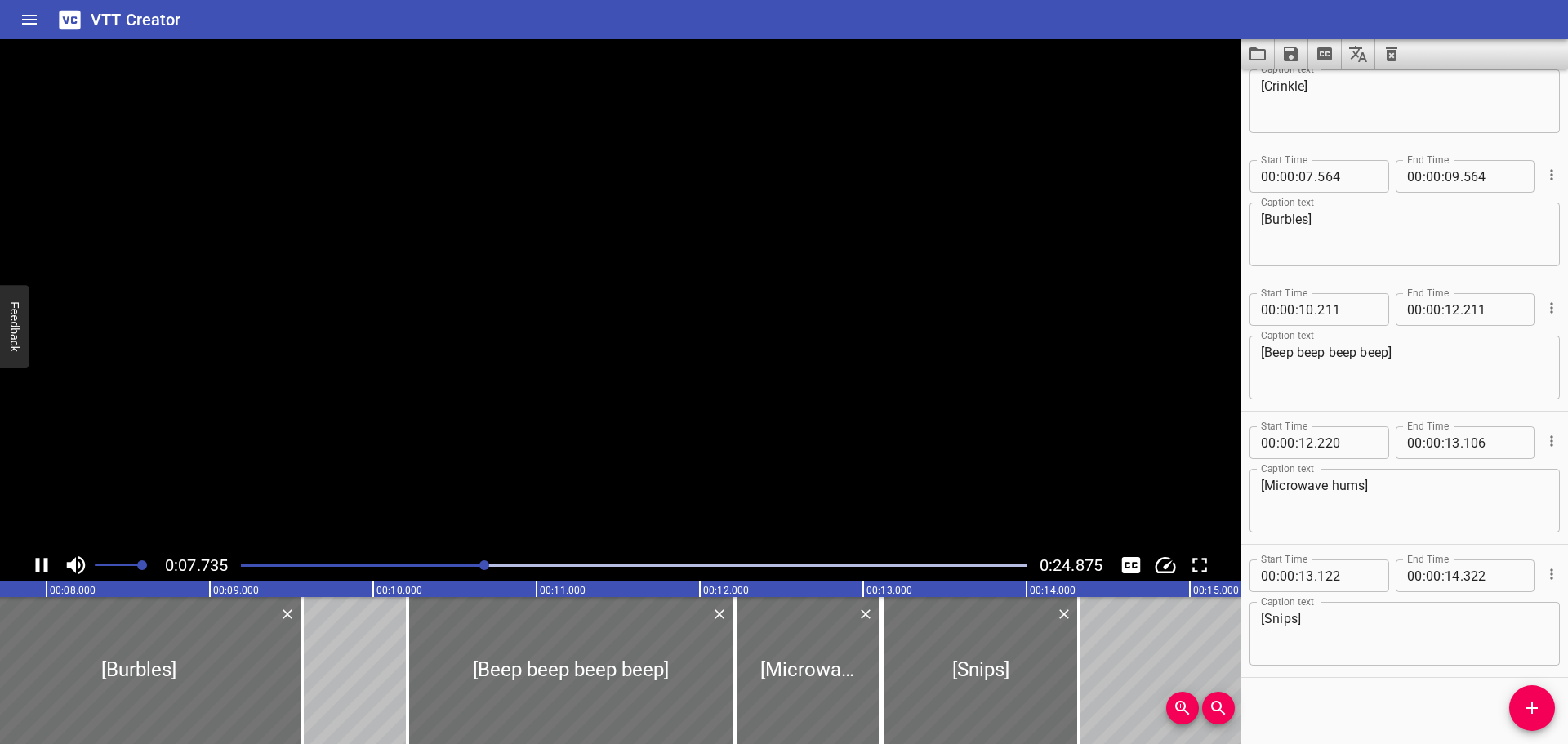
scroll to position [600, 0]
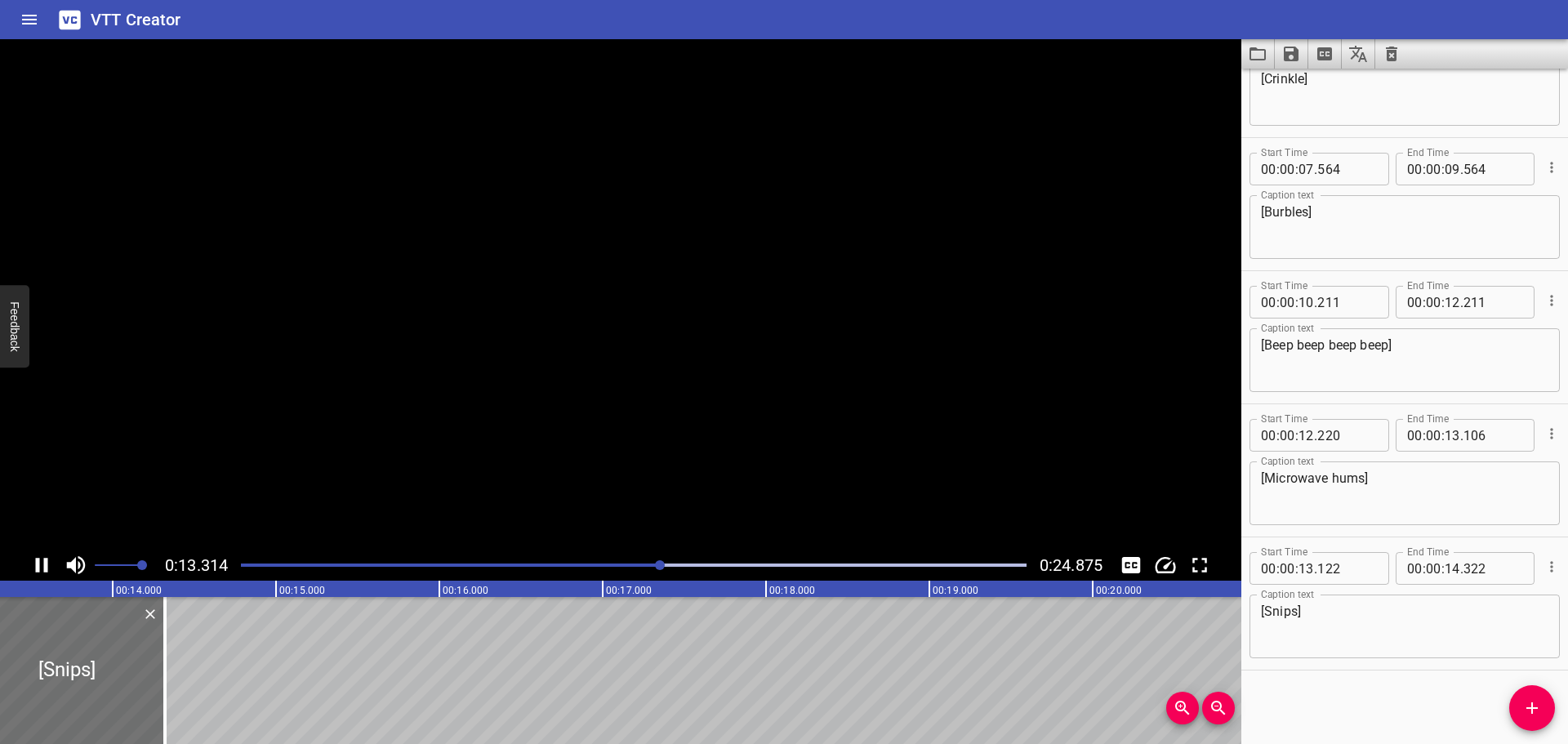
click at [47, 567] on icon "Play/Pause" at bounding box center [42, 565] width 12 height 15
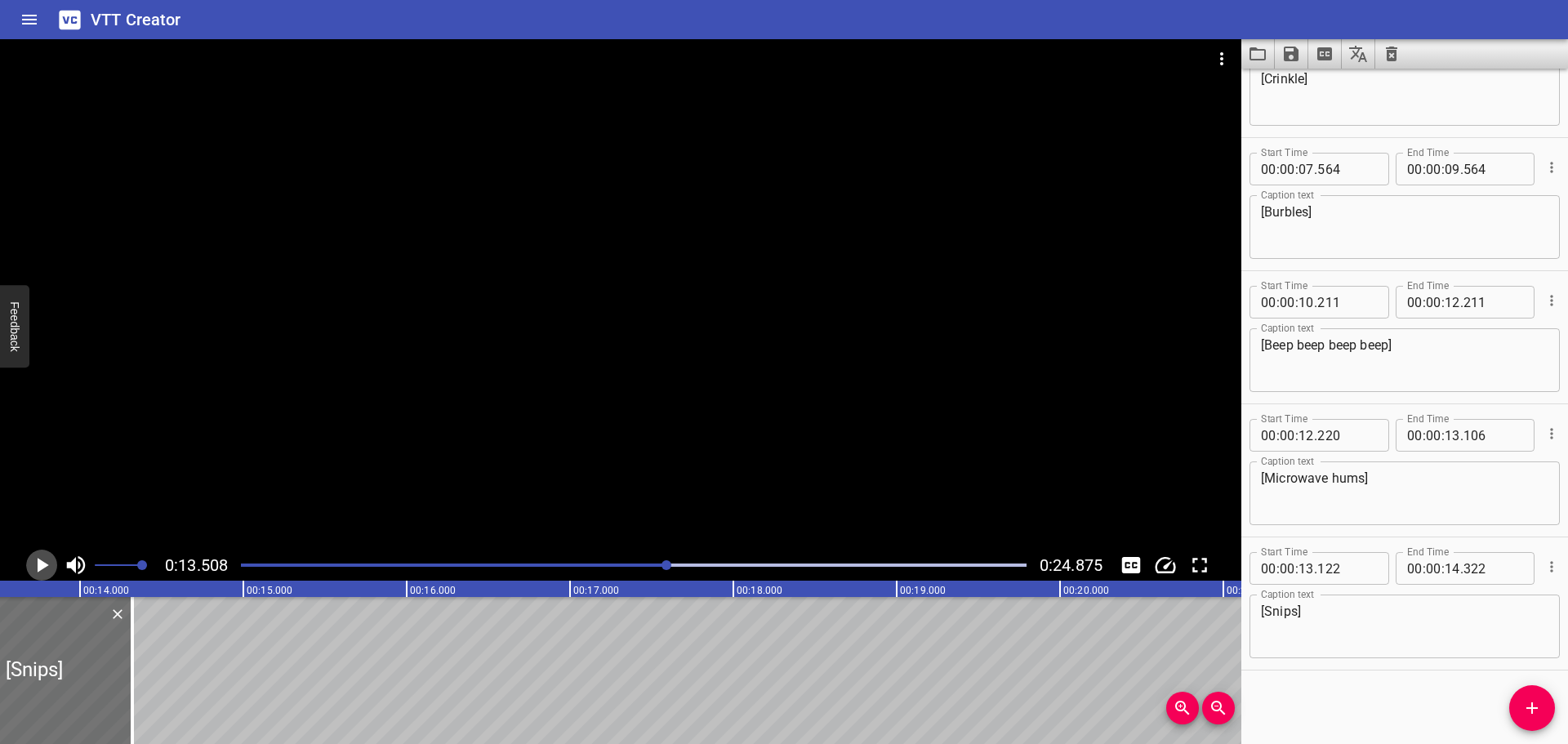
click at [47, 567] on icon "Play/Pause" at bounding box center [42, 566] width 25 height 25
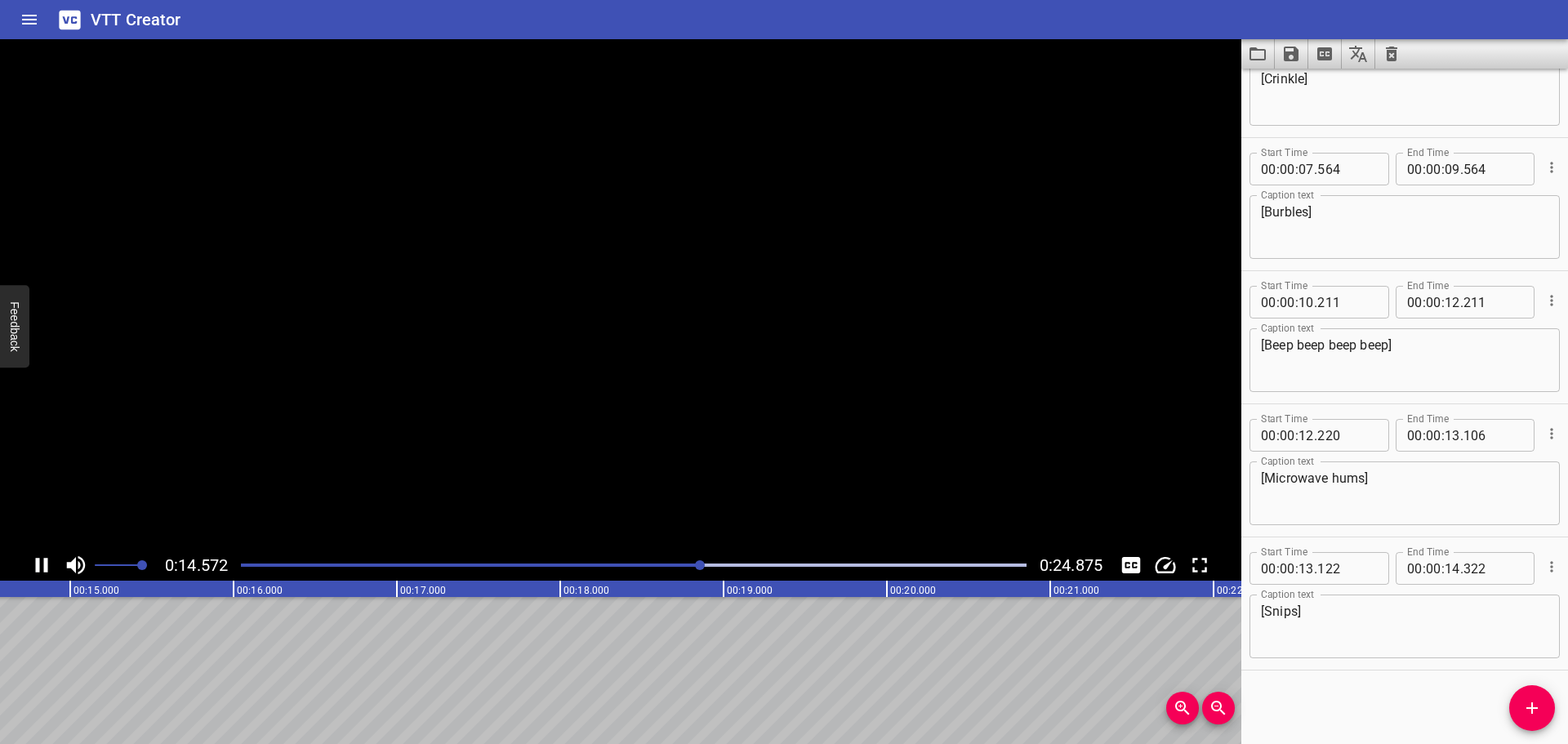
click at [47, 567] on icon "Play/Pause" at bounding box center [42, 565] width 12 height 15
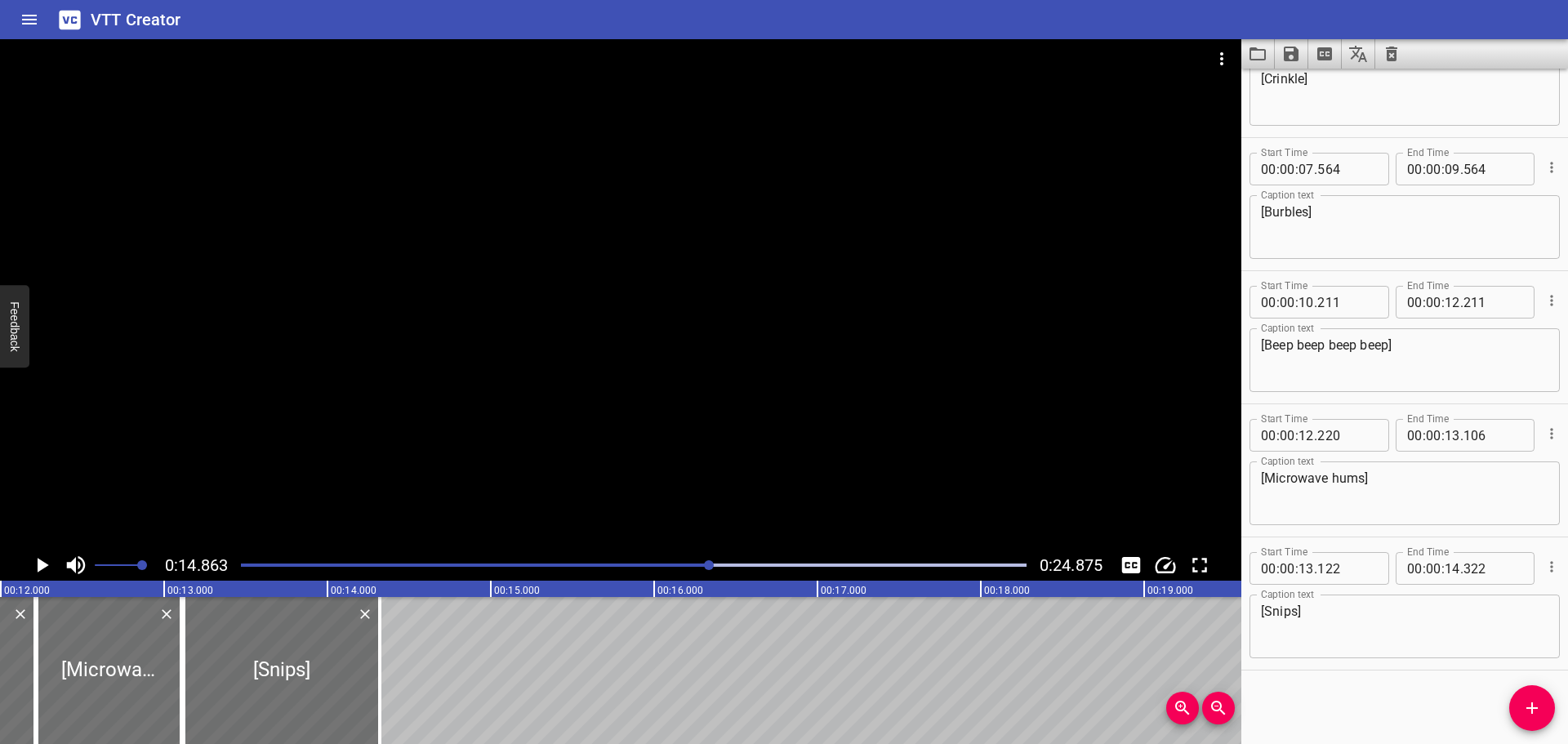
scroll to position [0, 1708]
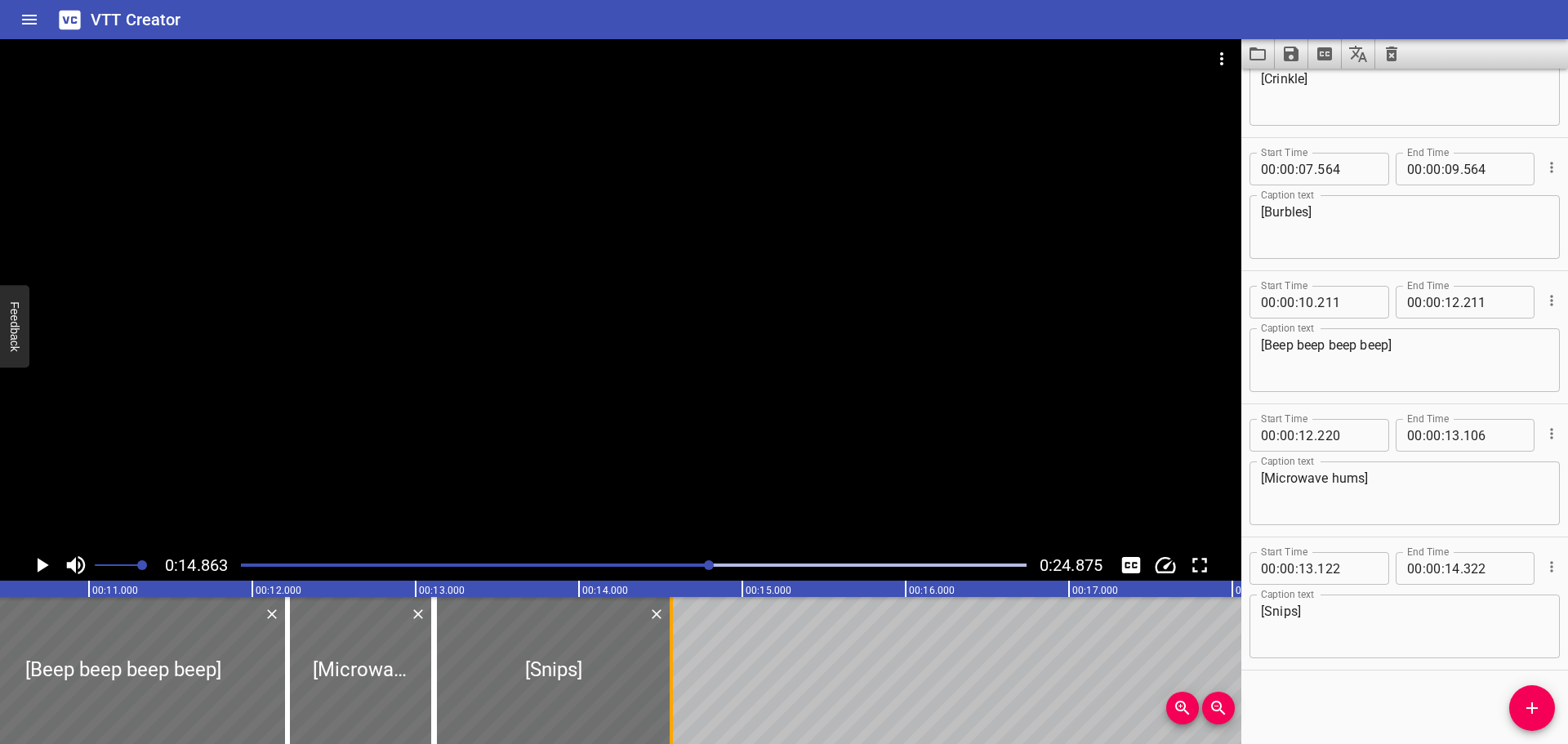
drag, startPoint x: 634, startPoint y: 693, endPoint x: 674, endPoint y: 692, distance: 40.0
click at [674, 692] on div at bounding box center [671, 670] width 16 height 147
type input "567"
click at [500, 559] on div at bounding box center [633, 566] width 805 height 23
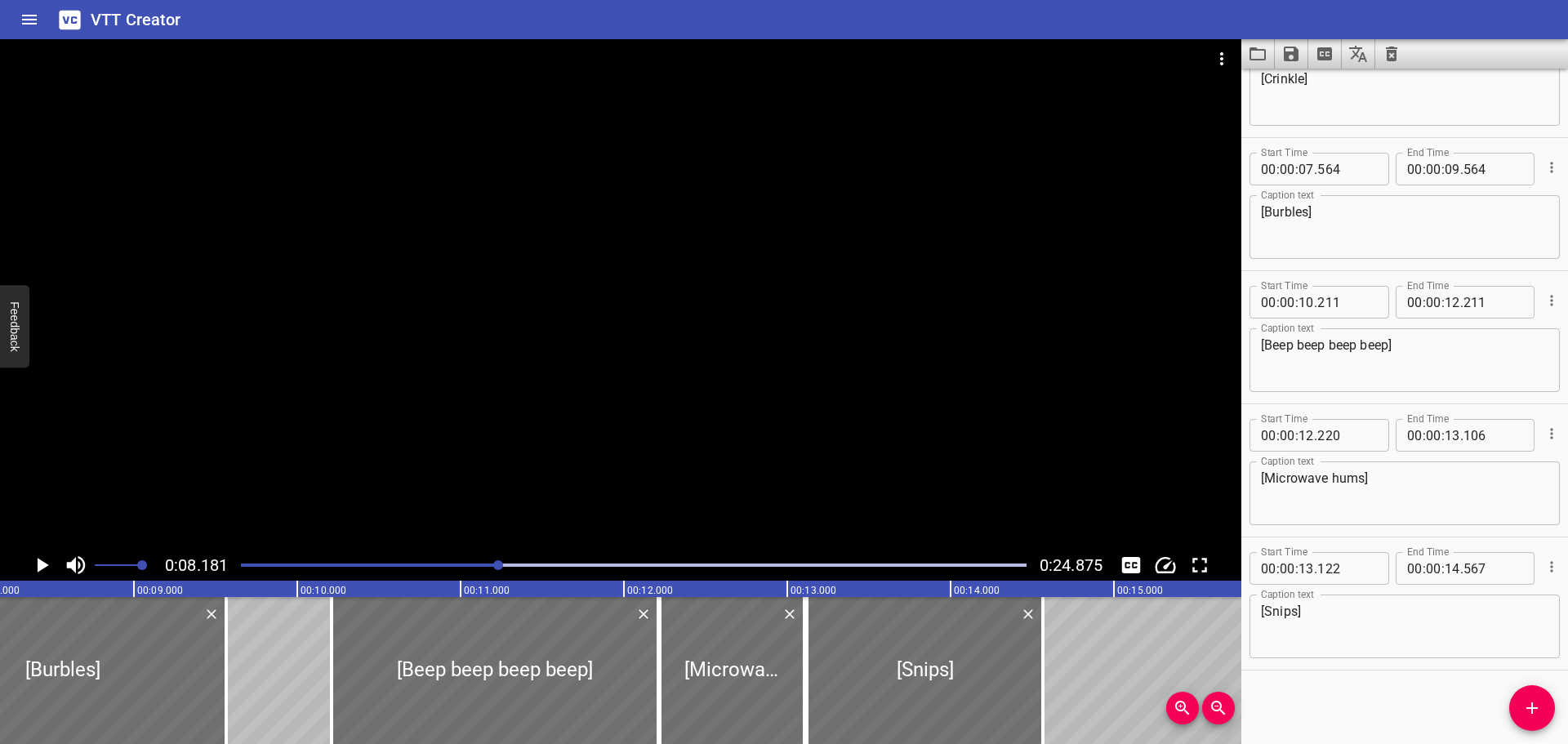
click at [46, 565] on icon "Play/Pause" at bounding box center [43, 565] width 12 height 15
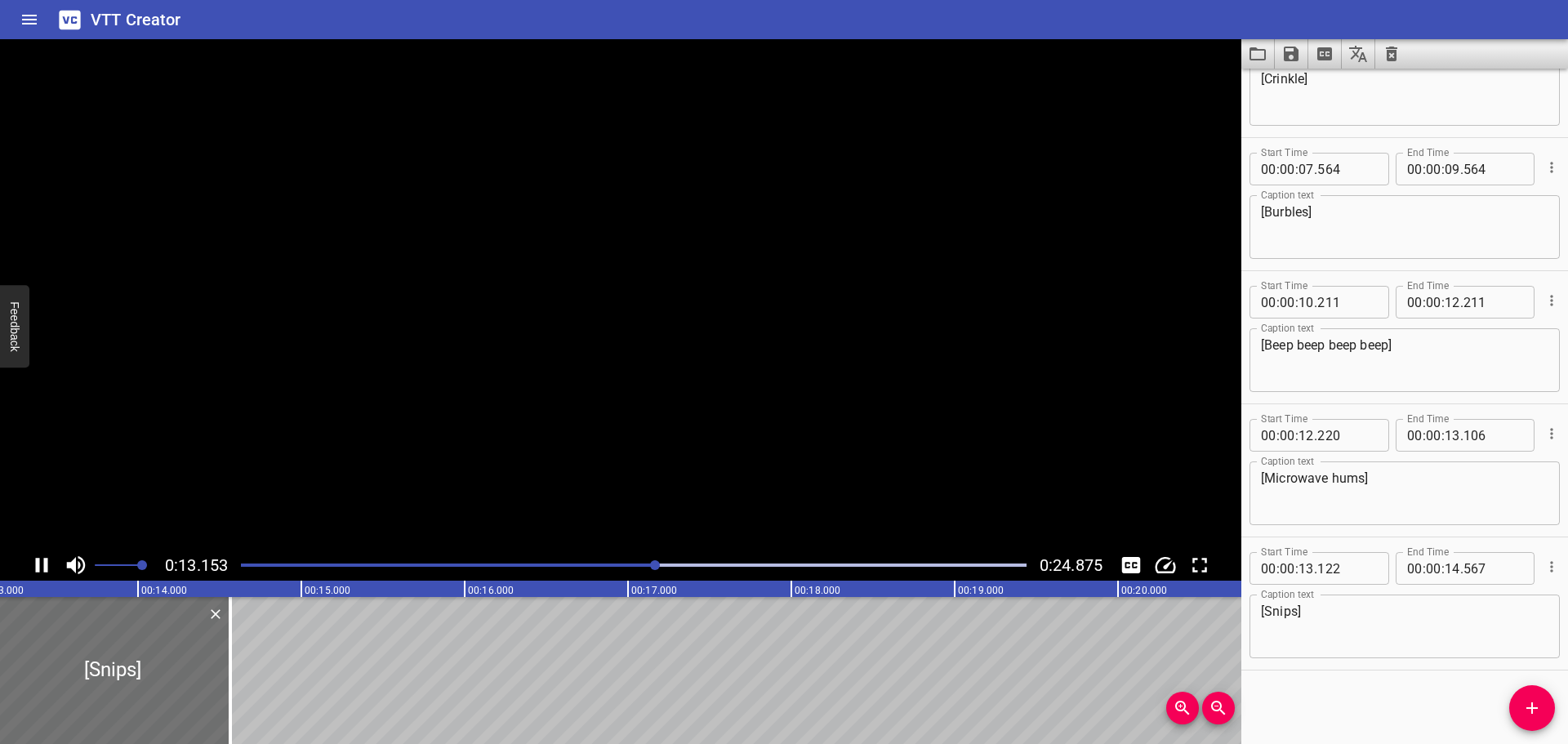
click at [46, 565] on icon "Play/Pause" at bounding box center [42, 565] width 12 height 15
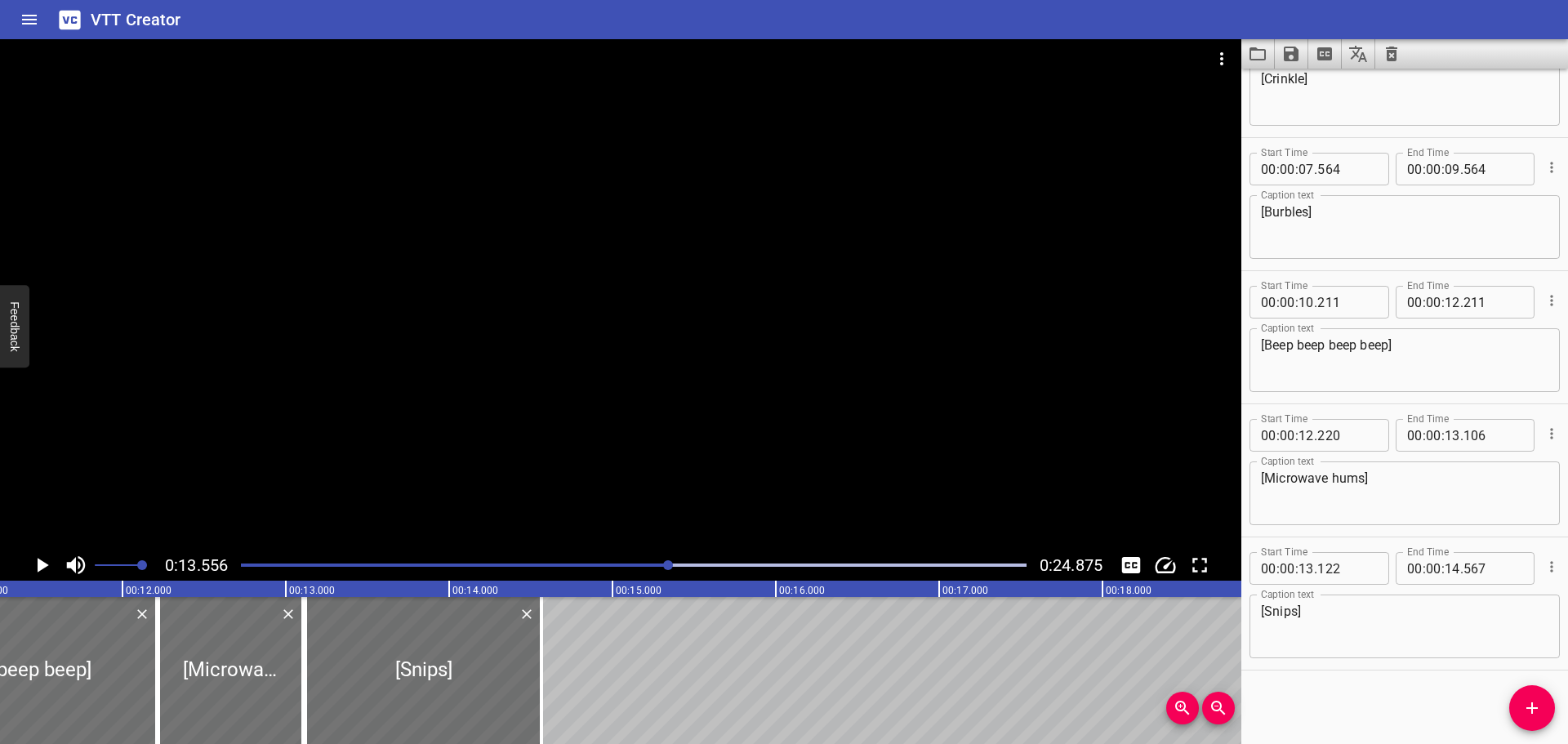
scroll to position [0, 1831]
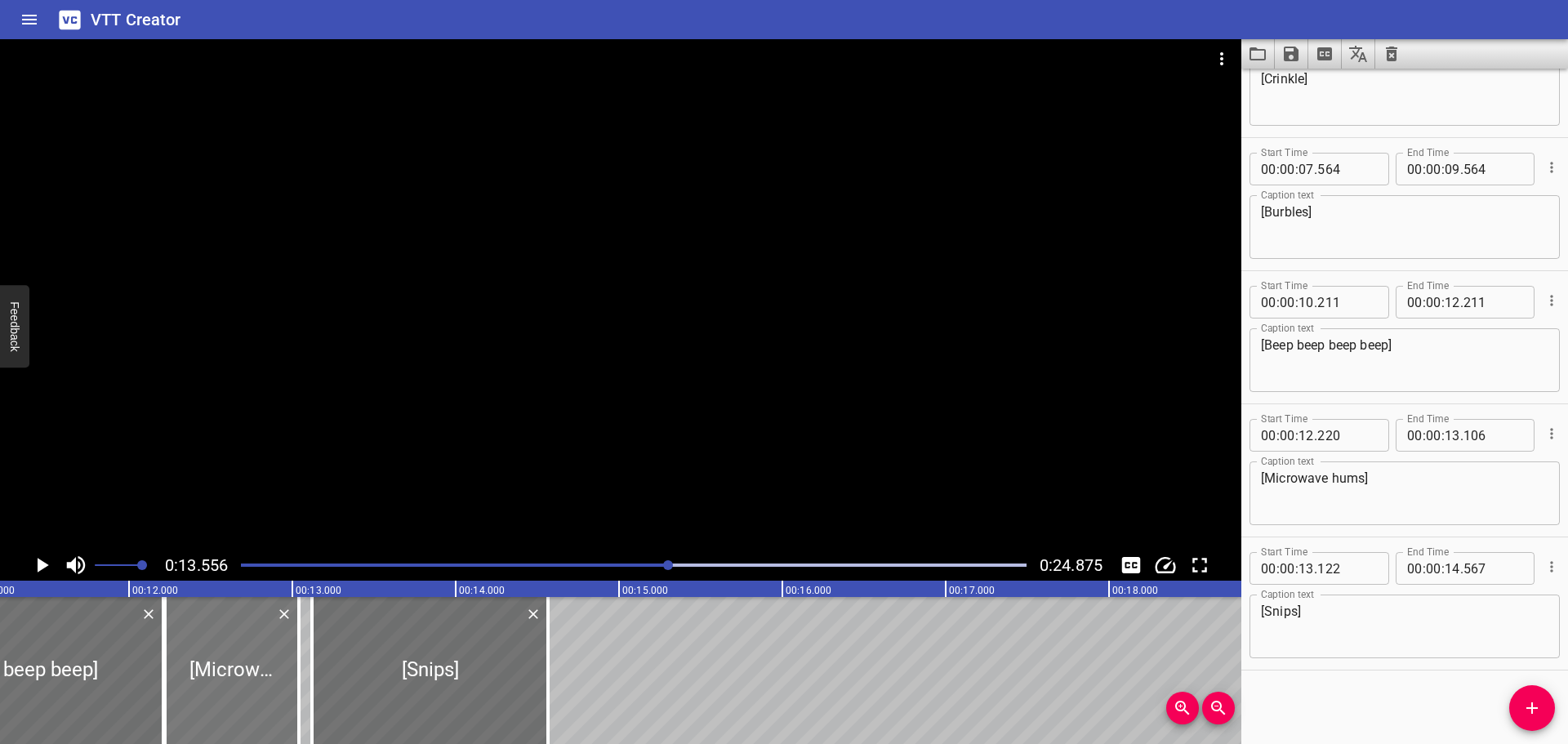
drag, startPoint x: 301, startPoint y: 682, endPoint x: 290, endPoint y: 681, distance: 11.0
click at [290, 681] on div at bounding box center [298, 670] width 16 height 147
type input "041"
drag, startPoint x: 308, startPoint y: 681, endPoint x: 298, endPoint y: 681, distance: 10.0
click at [298, 681] on div at bounding box center [301, 670] width 16 height 147
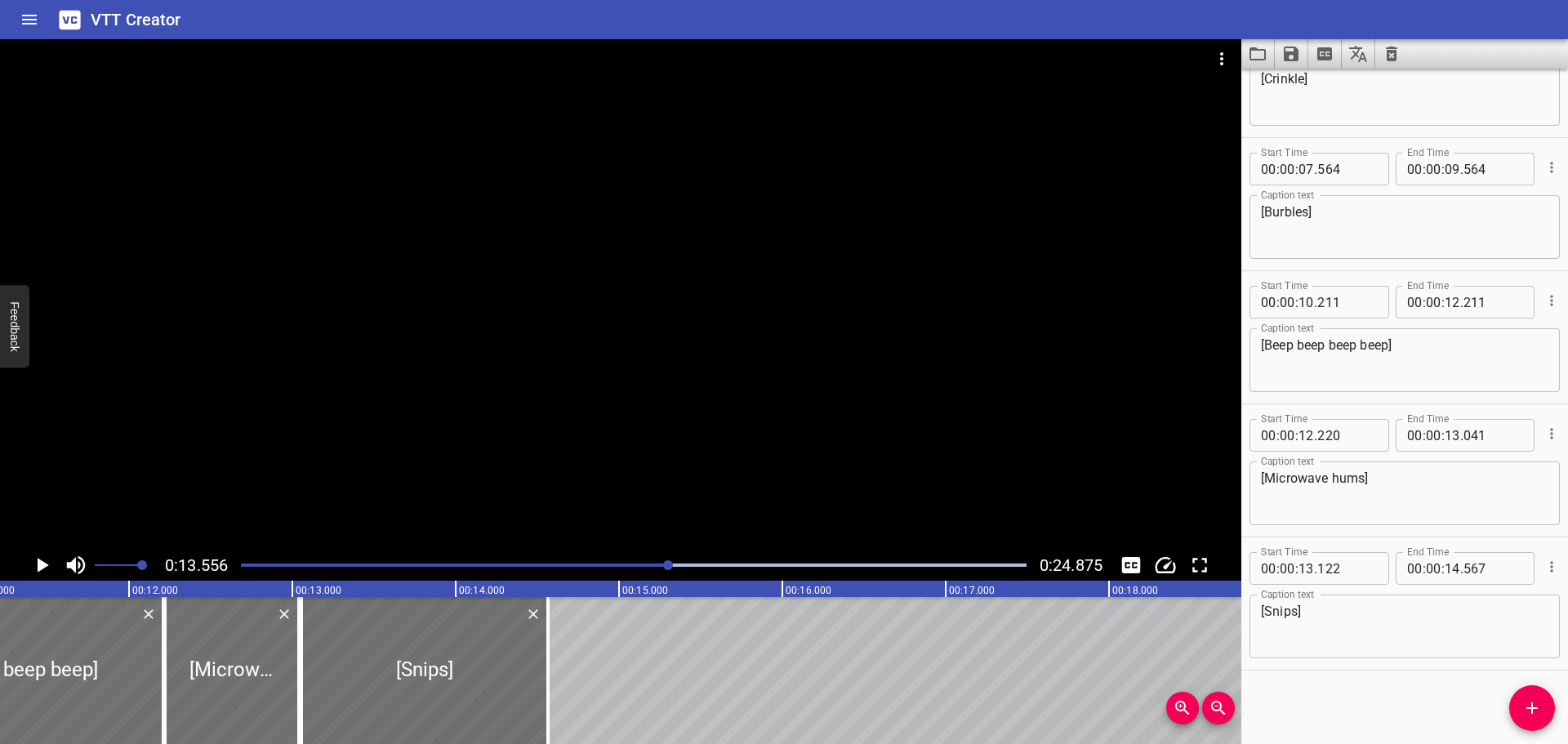
type input "057"
click at [438, 565] on div "Play progress" at bounding box center [277, 566] width 786 height 4
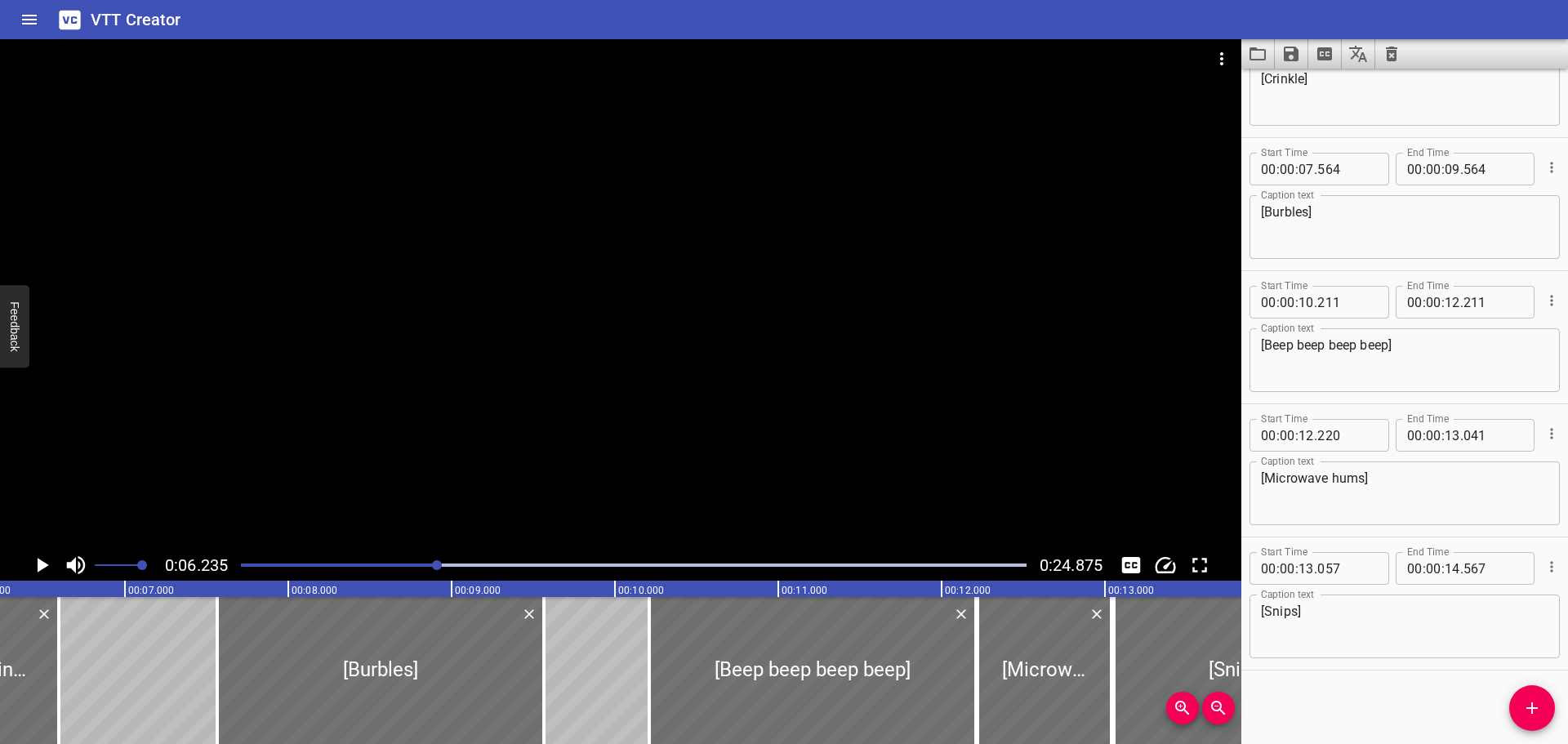
click at [45, 568] on icon "Play/Pause" at bounding box center [43, 565] width 12 height 15
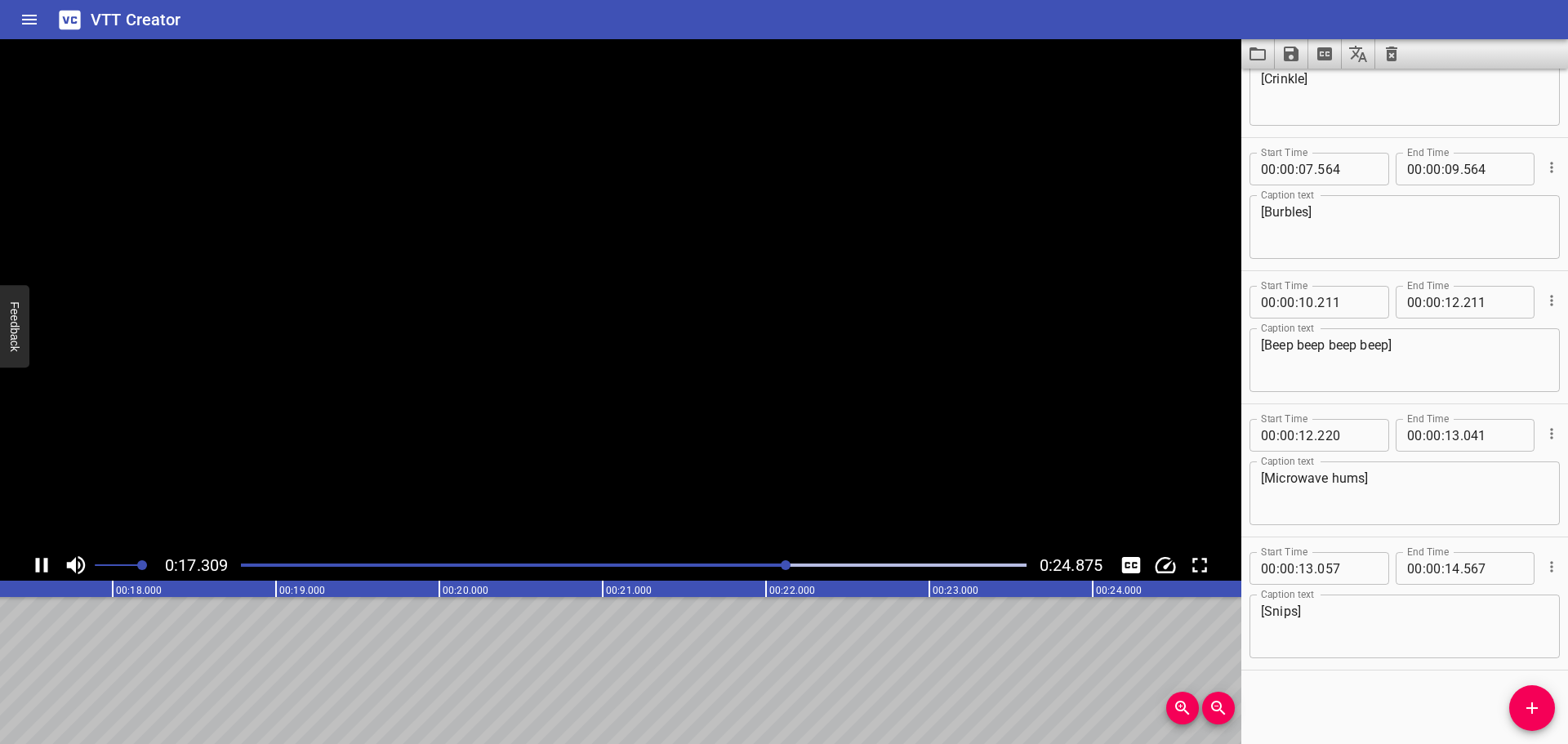
click at [45, 568] on icon "Play/Pause" at bounding box center [42, 565] width 12 height 15
click at [1532, 719] on button "Add Cue" at bounding box center [1531, 707] width 45 height 45
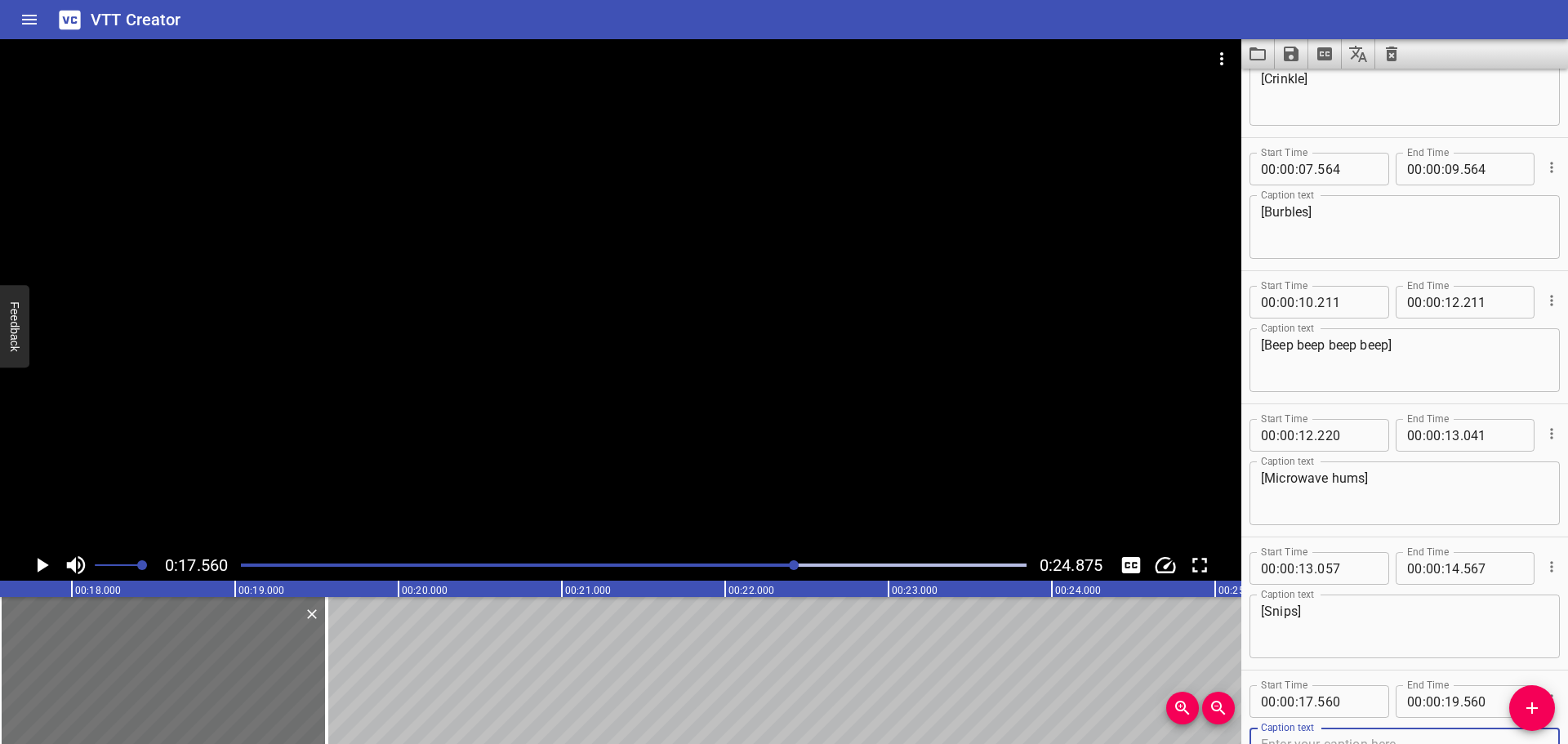
scroll to position [608, 0]
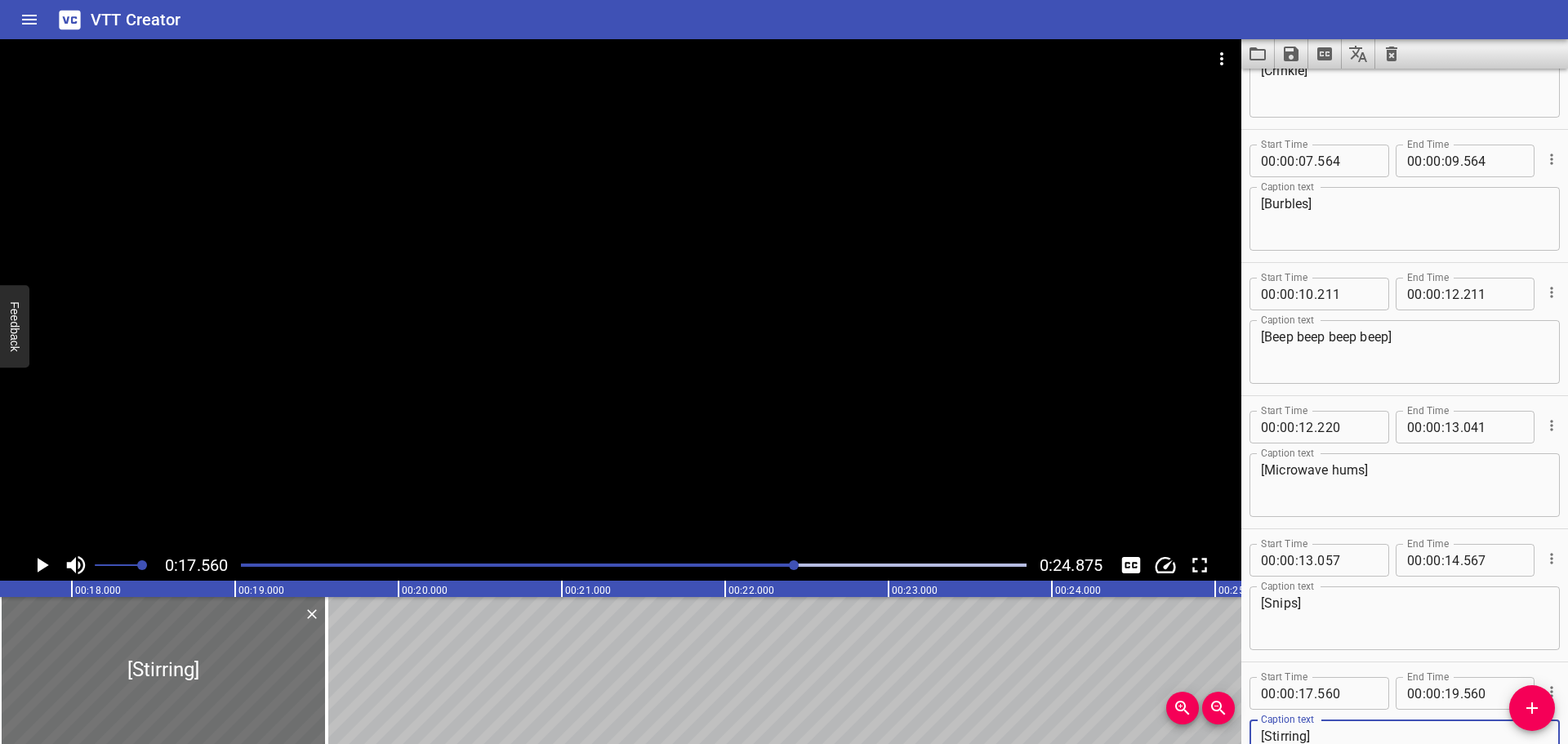
type textarea "[Stirring]"
click at [39, 563] on icon "Play/Pause" at bounding box center [43, 565] width 12 height 15
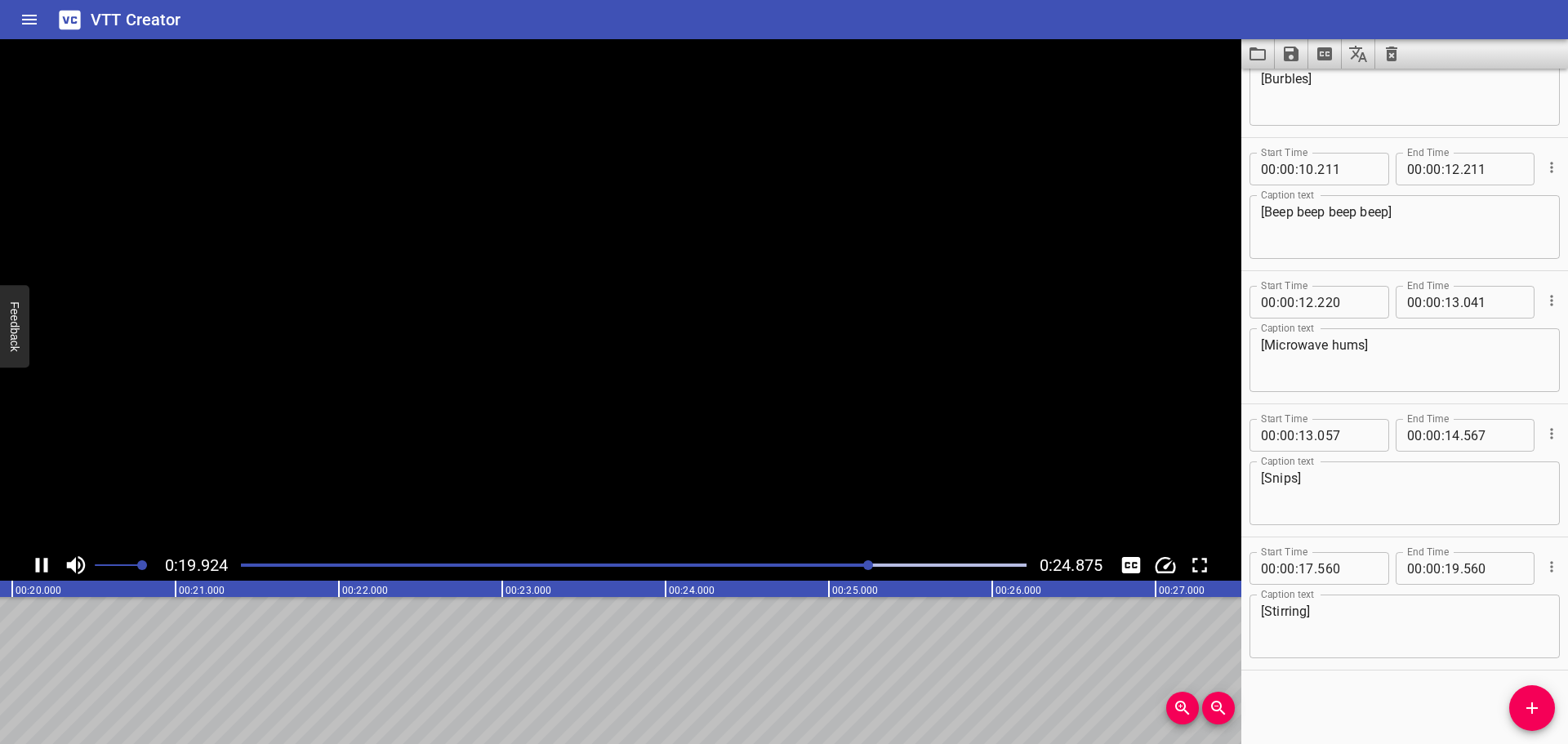
click at [39, 563] on icon "Play/Pause" at bounding box center [42, 565] width 12 height 15
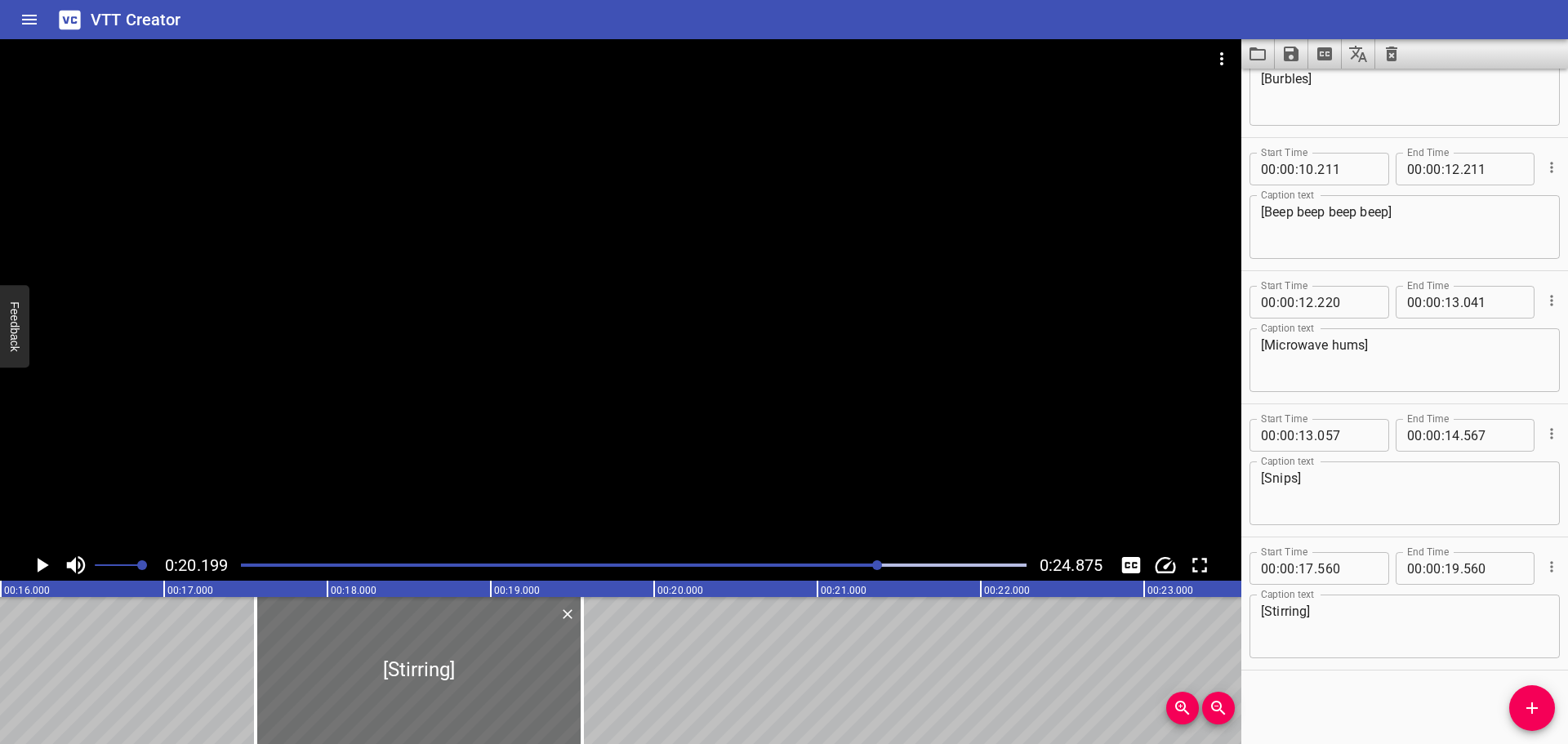
scroll to position [0, 2606]
click at [752, 565] on div "Play progress" at bounding box center [486, 566] width 786 height 4
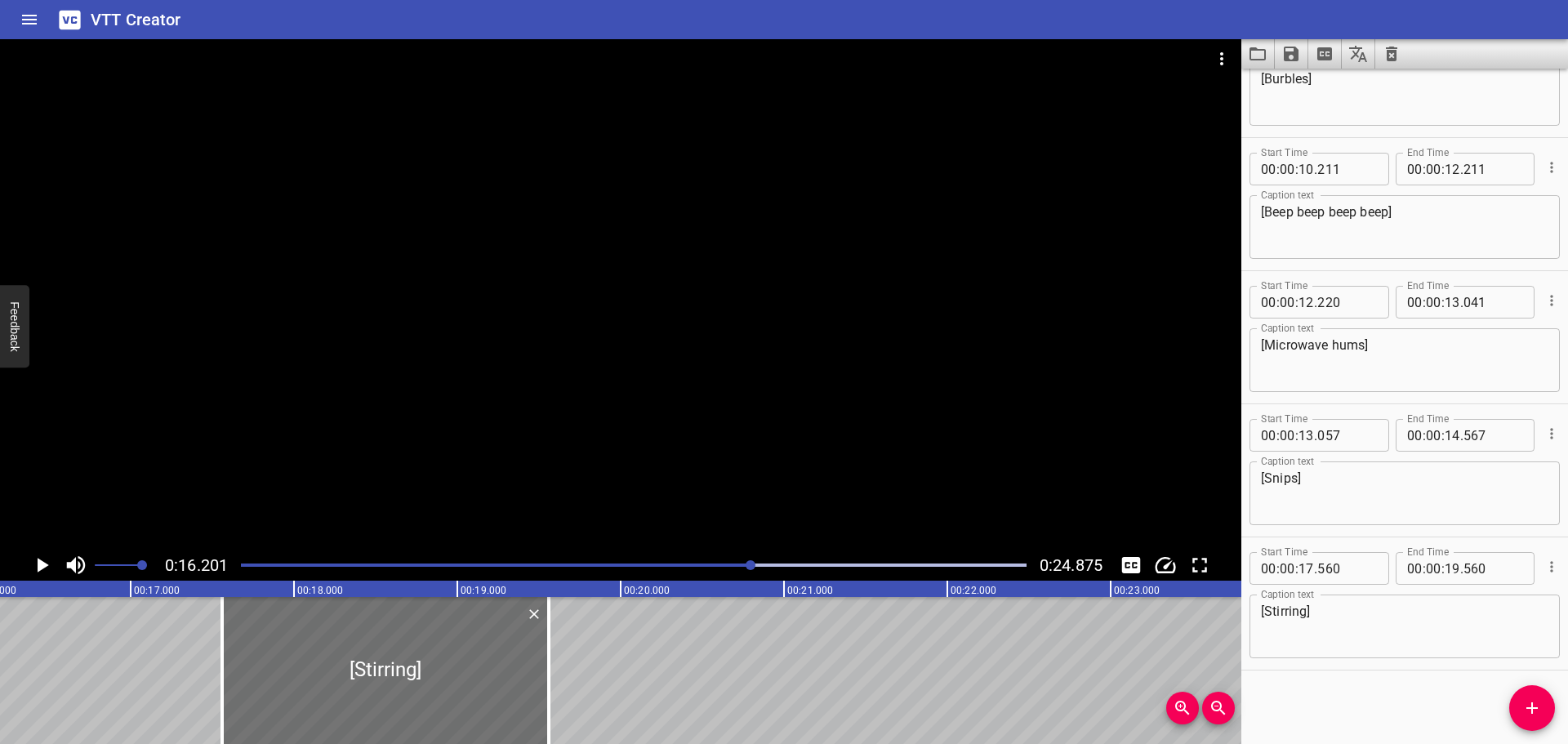
click at [45, 563] on icon "Play/Pause" at bounding box center [42, 566] width 25 height 25
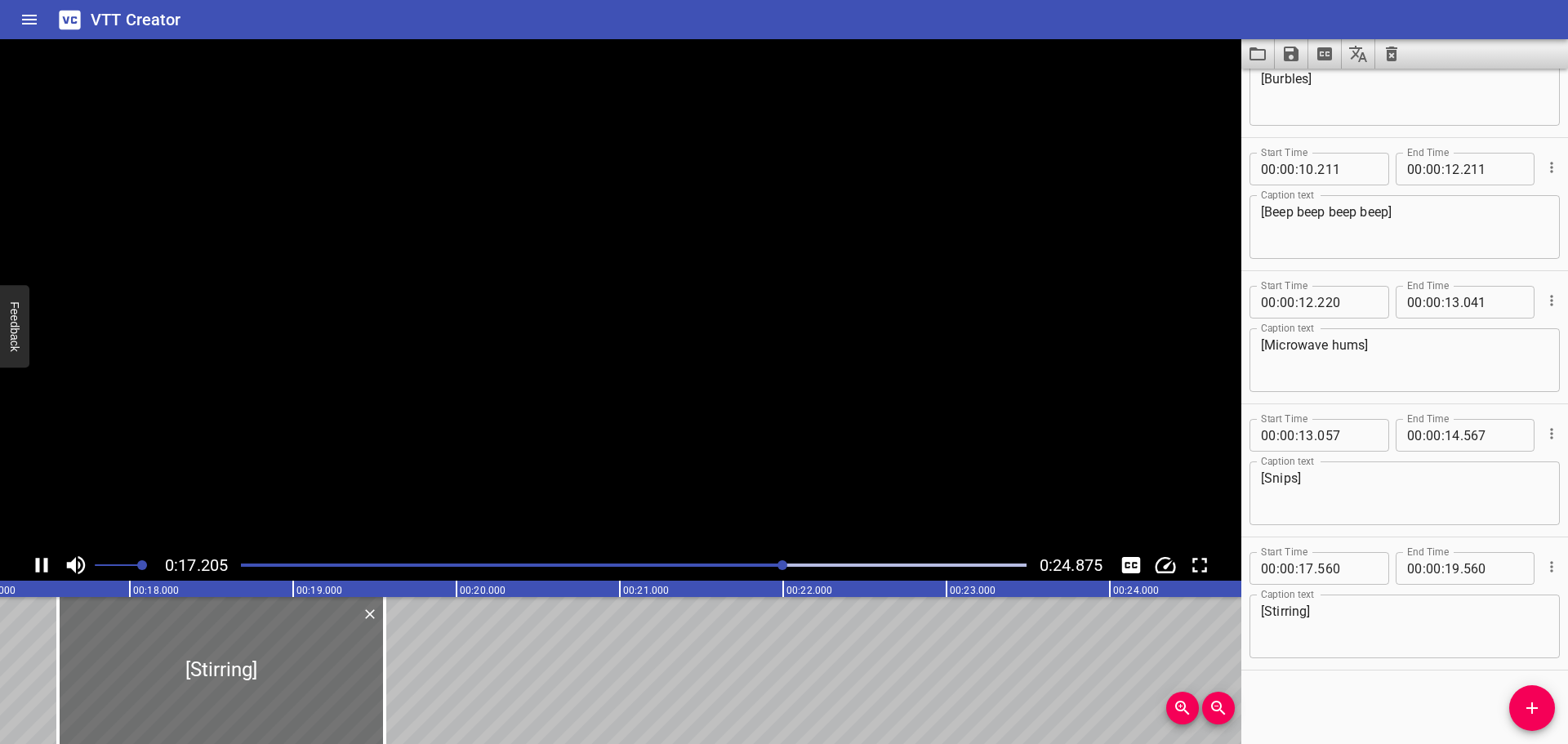
click at [45, 563] on icon "Play/Pause" at bounding box center [42, 565] width 12 height 15
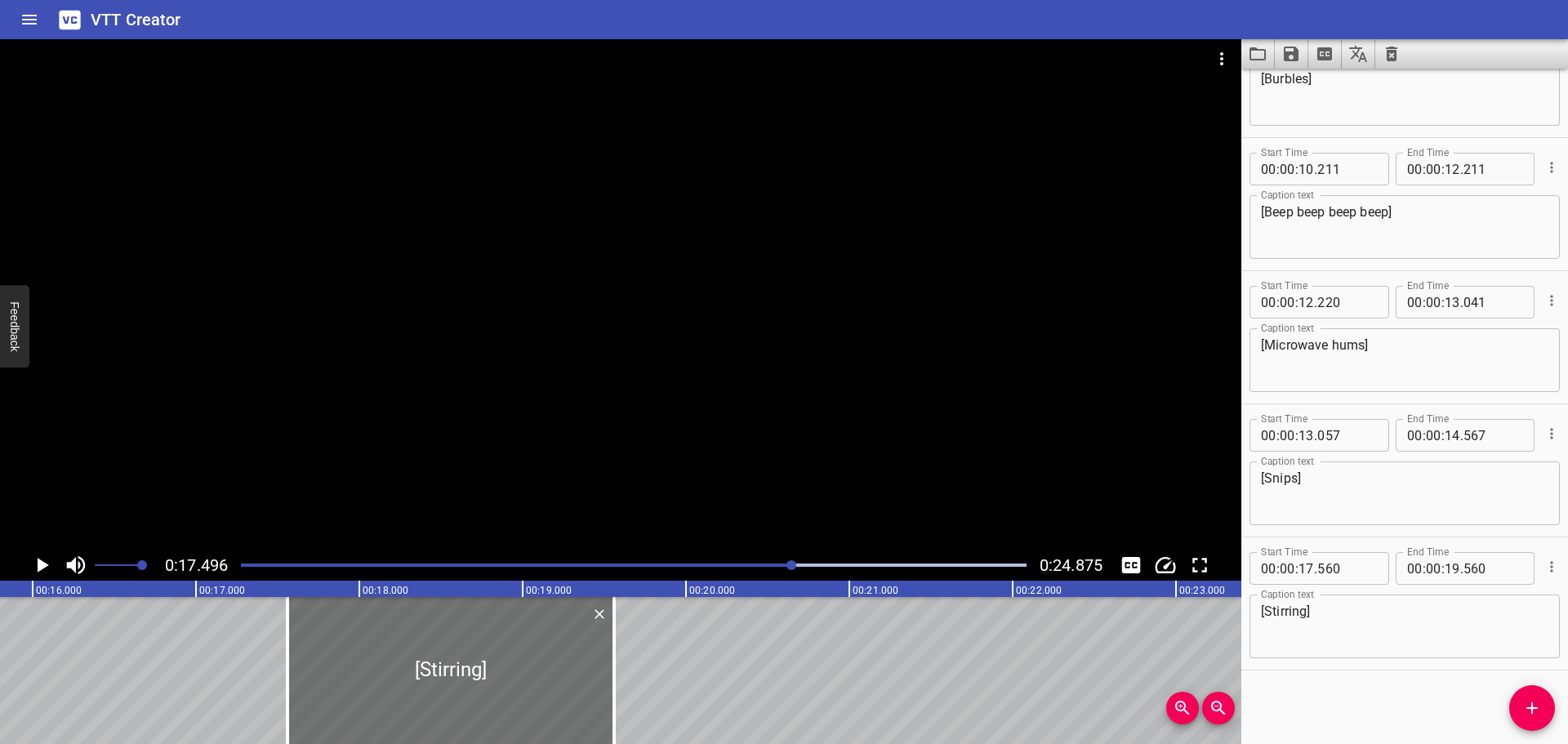
scroll to position [0, 2547]
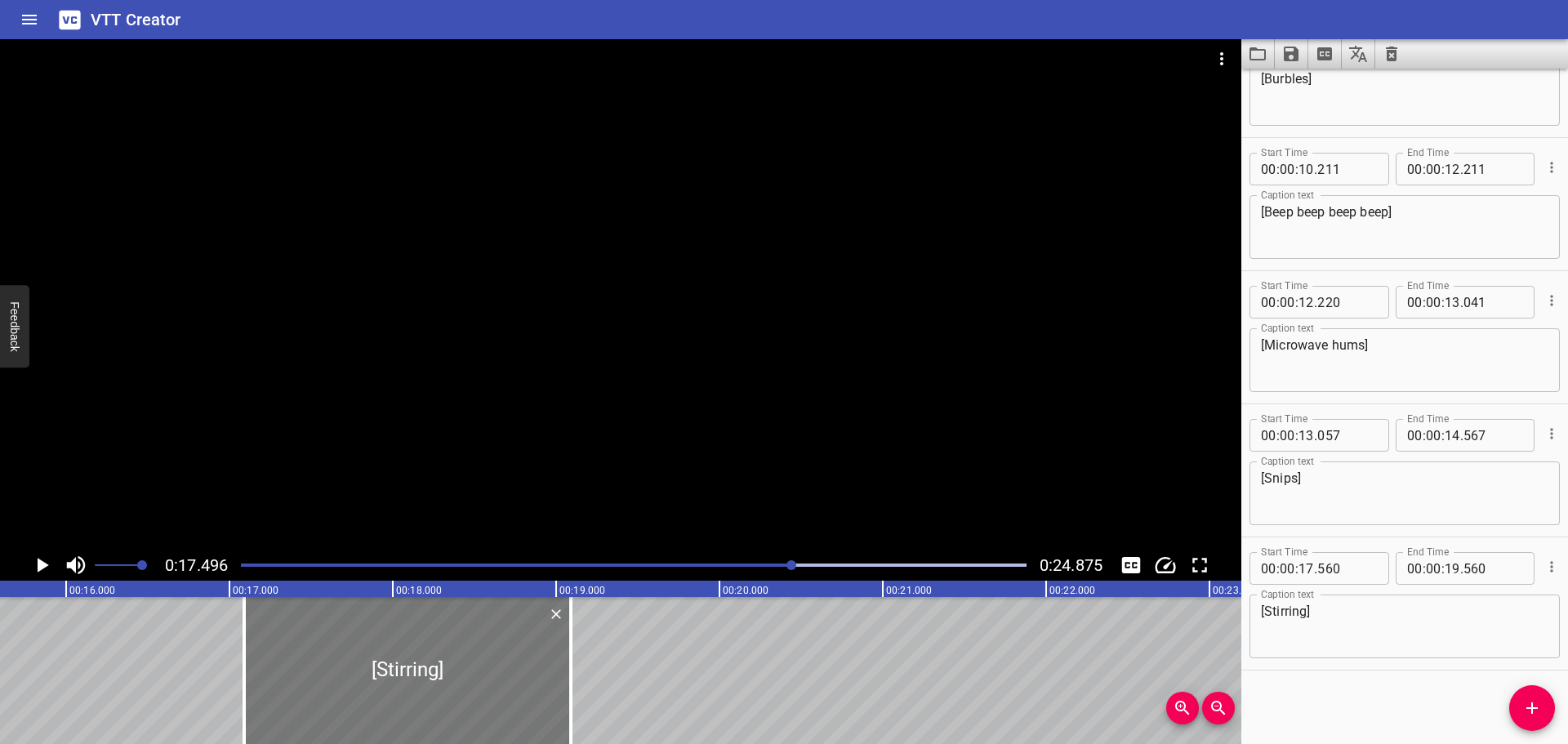
drag, startPoint x: 495, startPoint y: 657, endPoint x: 418, endPoint y: 655, distance: 77.0
click at [418, 655] on div at bounding box center [407, 670] width 327 height 147
type input "090"
click at [540, 560] on div at bounding box center [633, 566] width 805 height 23
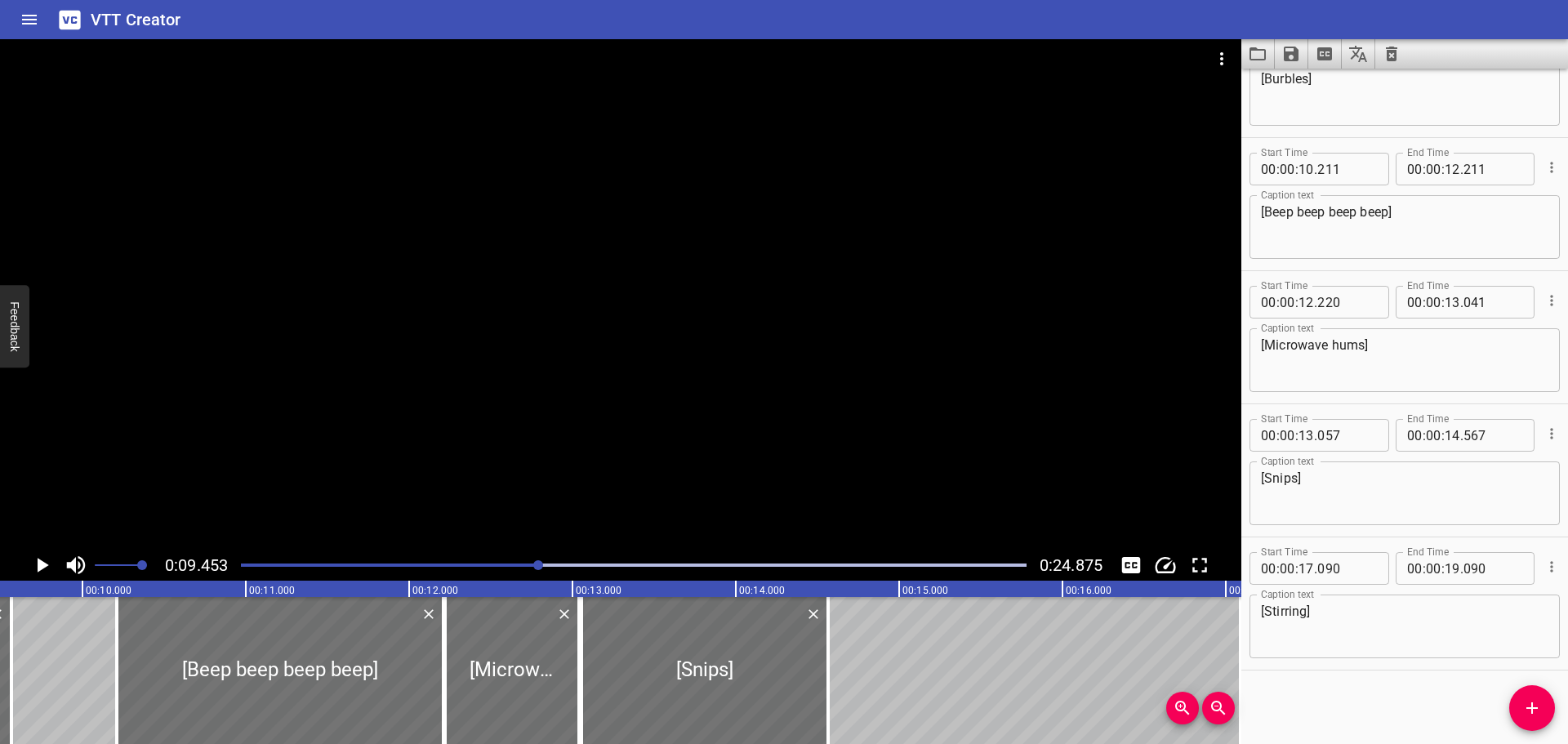
scroll to position [0, 1545]
click at [608, 562] on div at bounding box center [633, 566] width 805 height 23
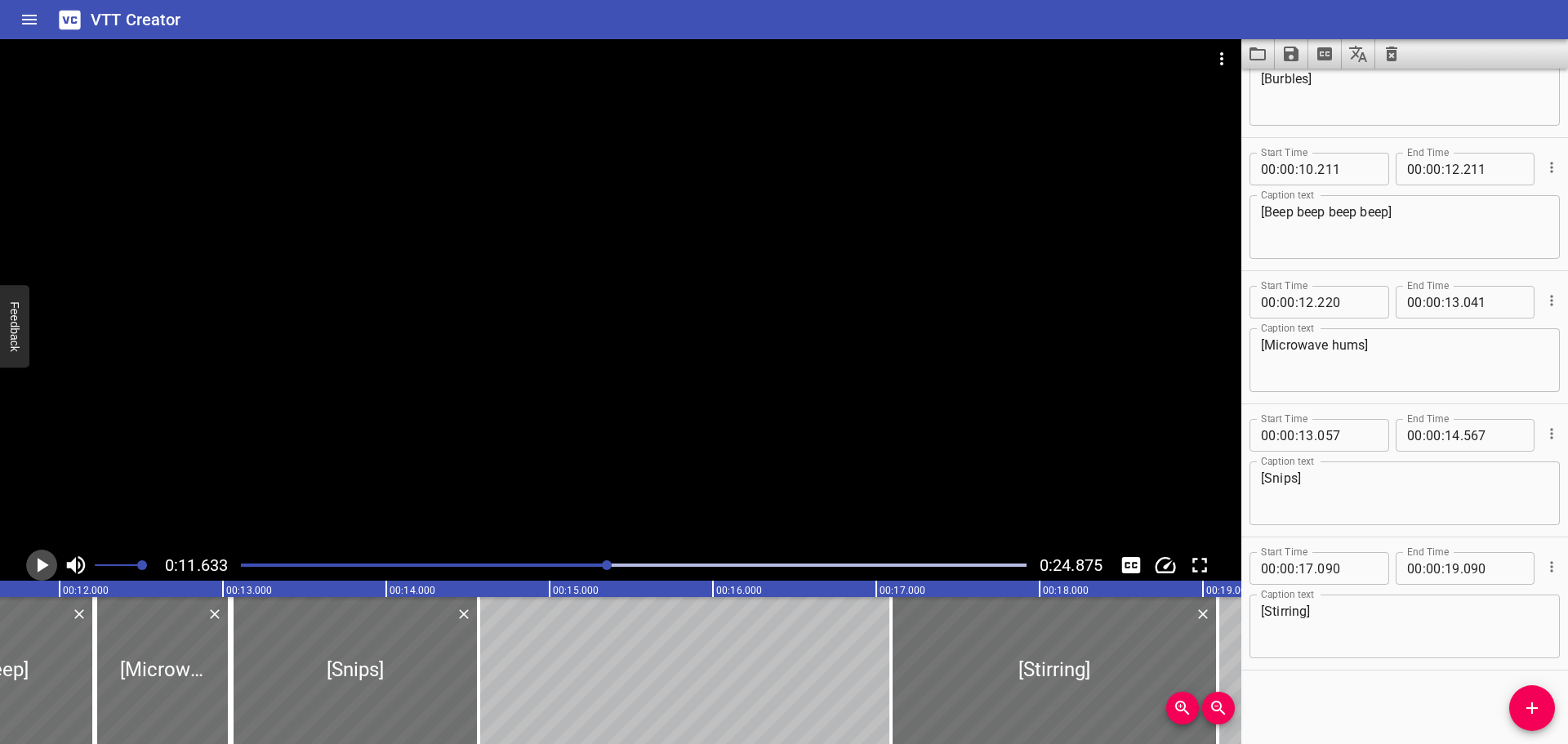
click at [44, 566] on icon "Play/Pause" at bounding box center [43, 565] width 12 height 15
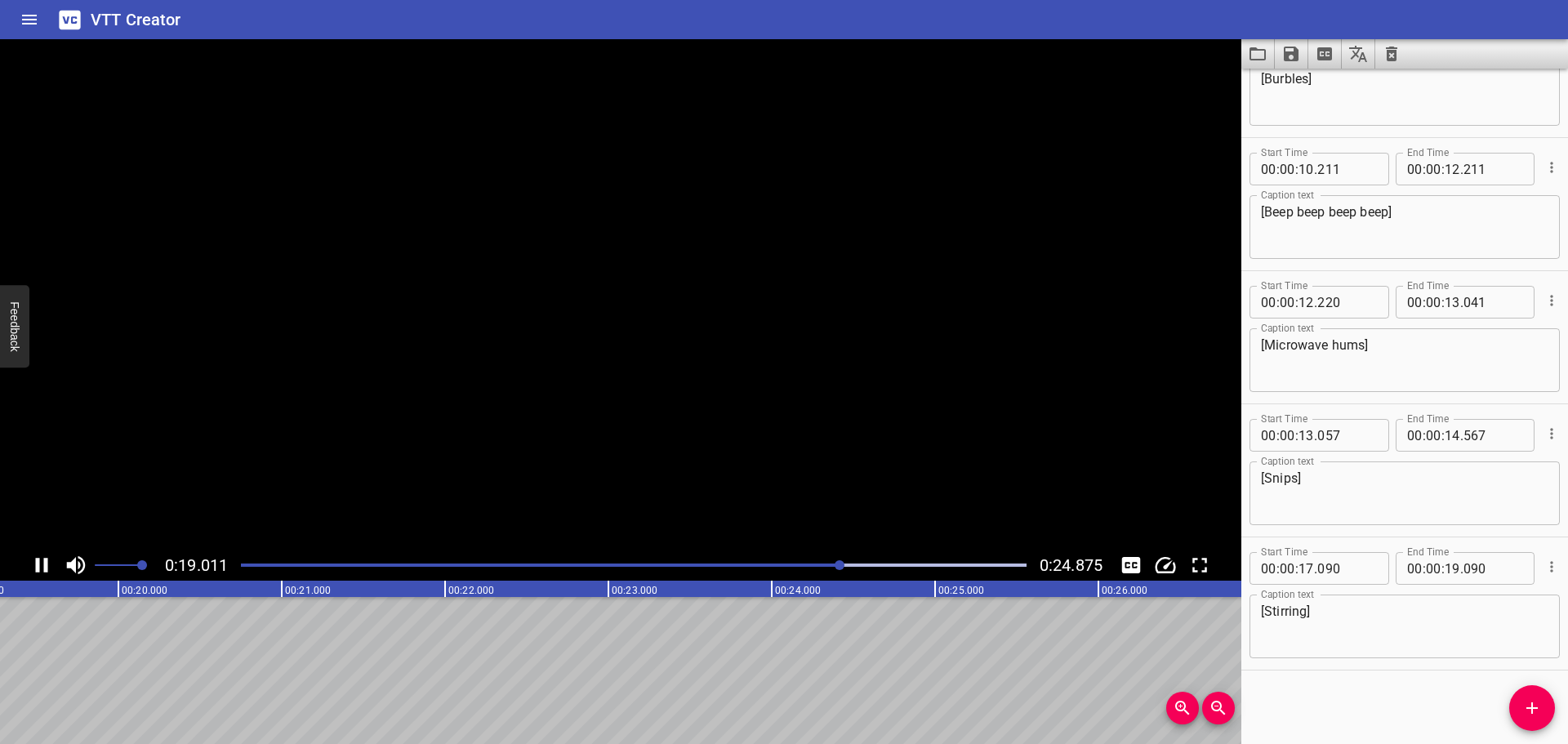
click at [44, 566] on icon "Play/Pause" at bounding box center [42, 566] width 25 height 25
click at [1525, 721] on button "Add Cue" at bounding box center [1531, 707] width 45 height 45
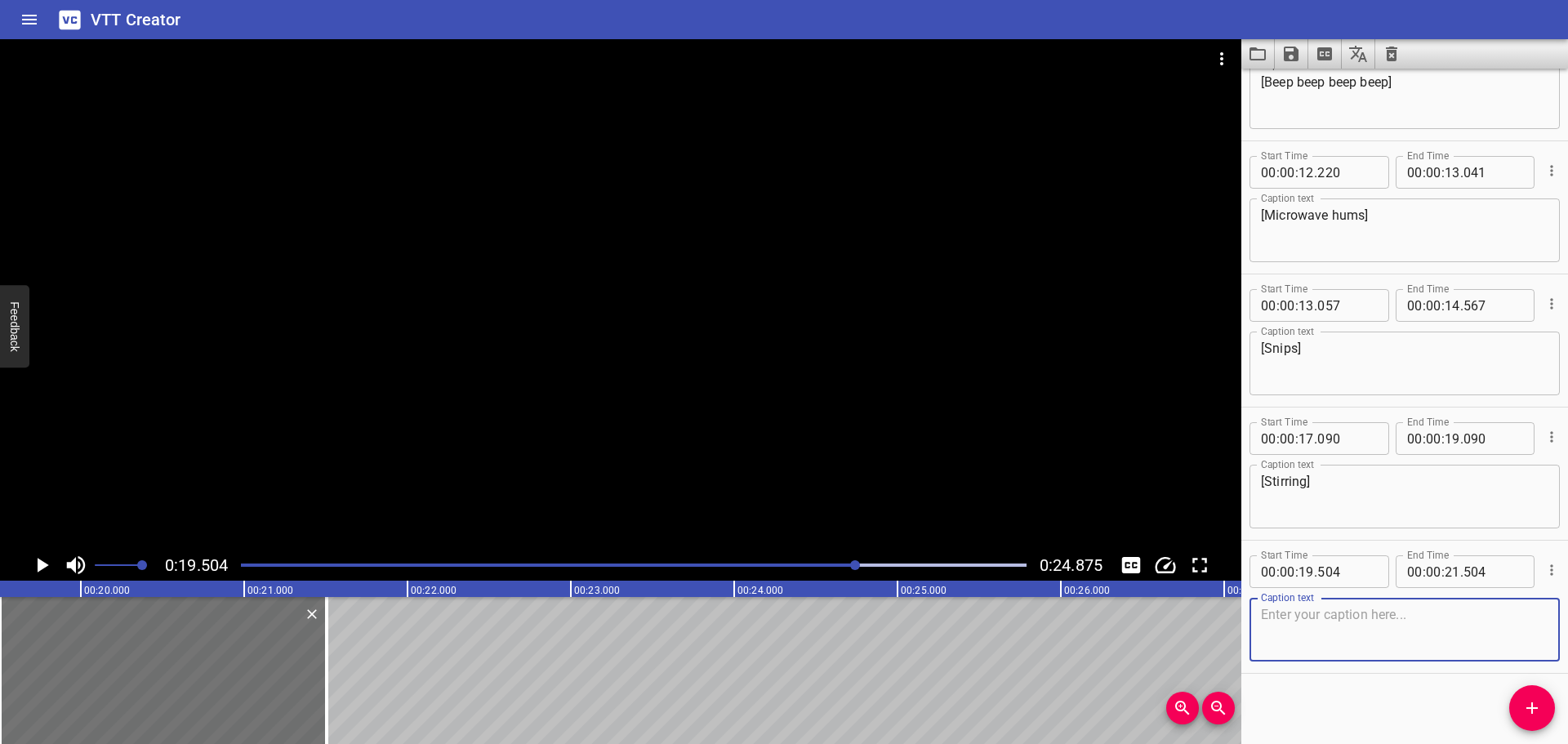
scroll to position [866, 0]
click at [43, 564] on icon "Play/Pause" at bounding box center [43, 565] width 12 height 15
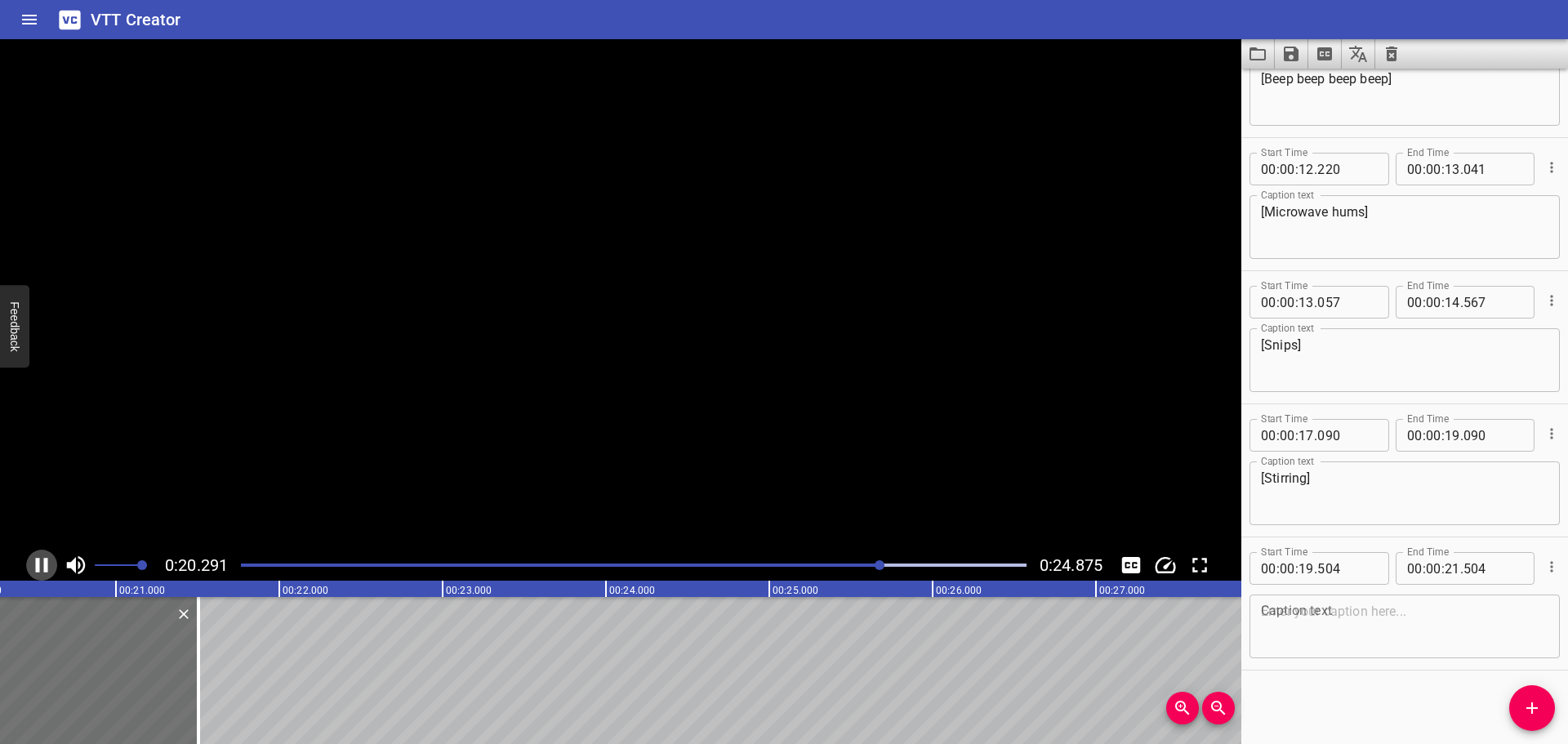
click at [43, 564] on icon "Play/Pause" at bounding box center [42, 566] width 25 height 25
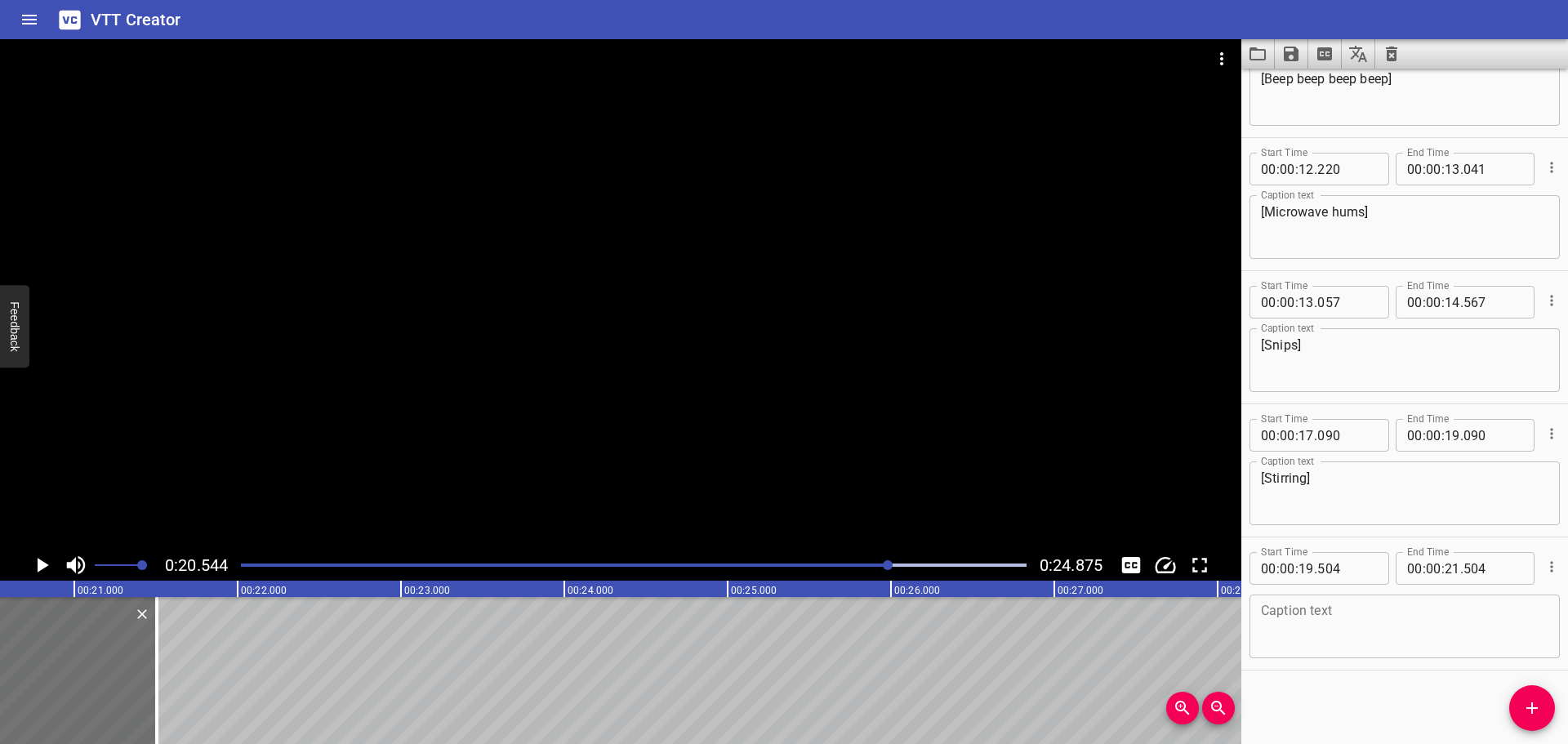
click at [43, 564] on icon "Play/Pause" at bounding box center [43, 565] width 12 height 15
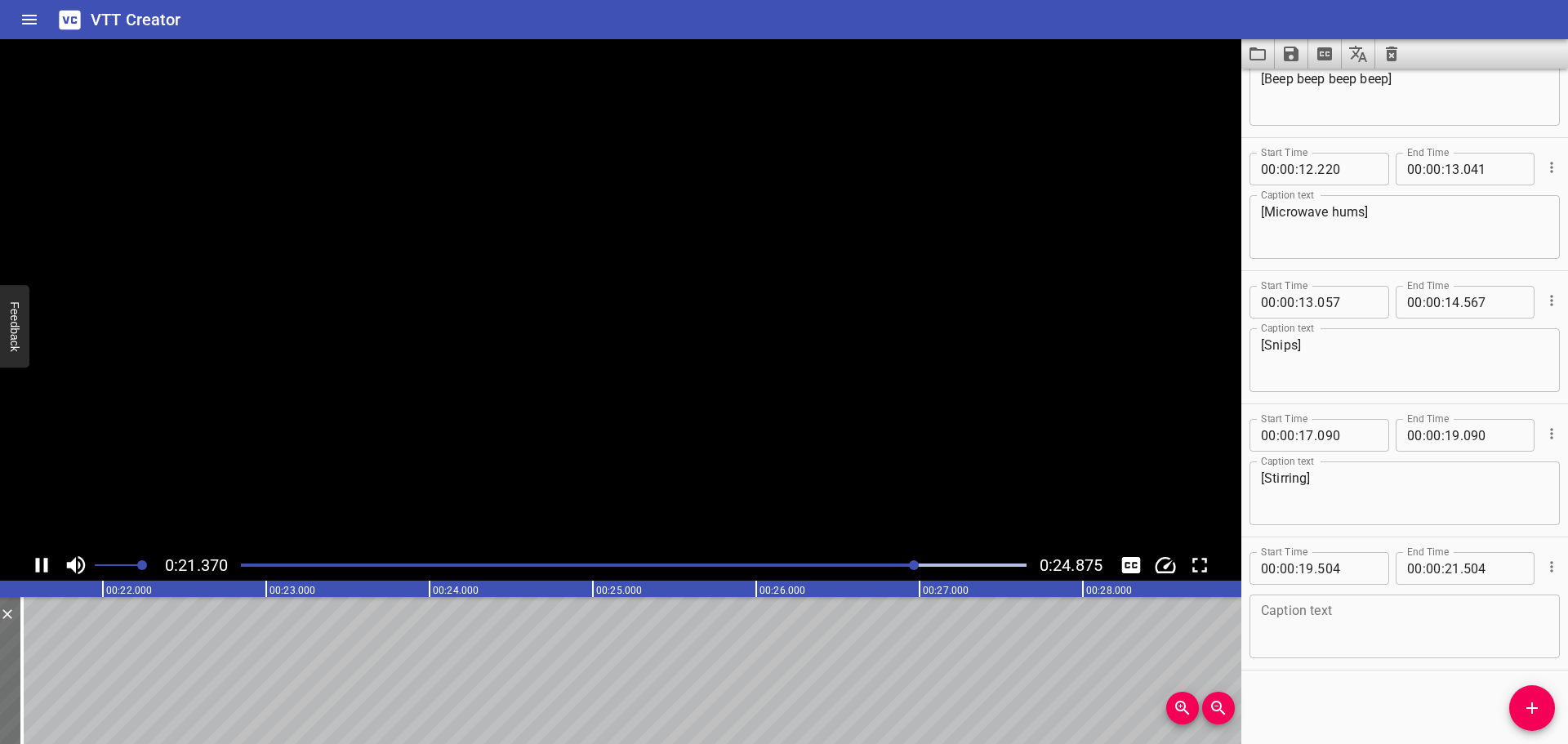
click at [43, 564] on icon "Play/Pause" at bounding box center [42, 566] width 25 height 25
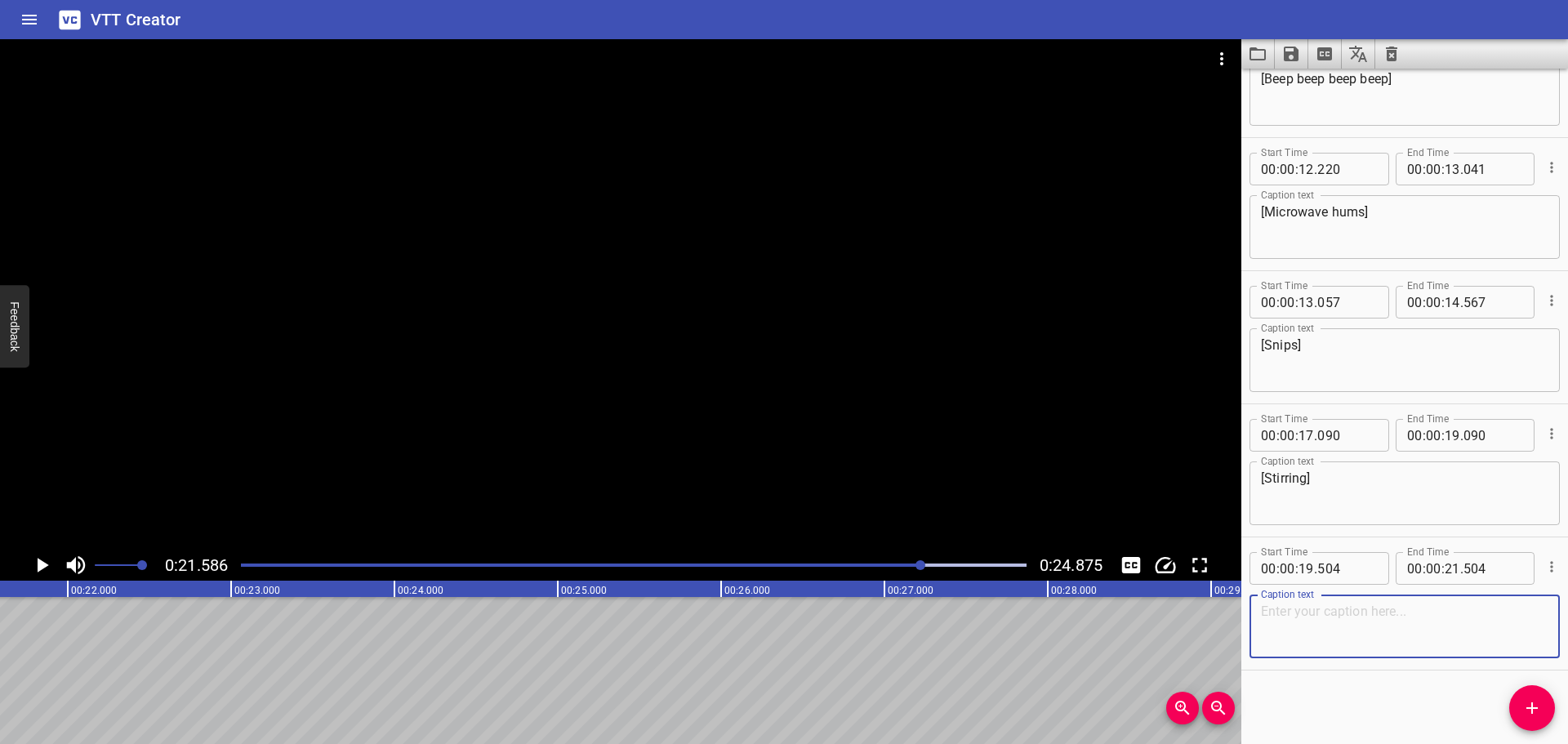
click at [1310, 609] on textarea at bounding box center [1404, 626] width 288 height 46
click at [46, 568] on icon "Play/Pause" at bounding box center [42, 566] width 25 height 25
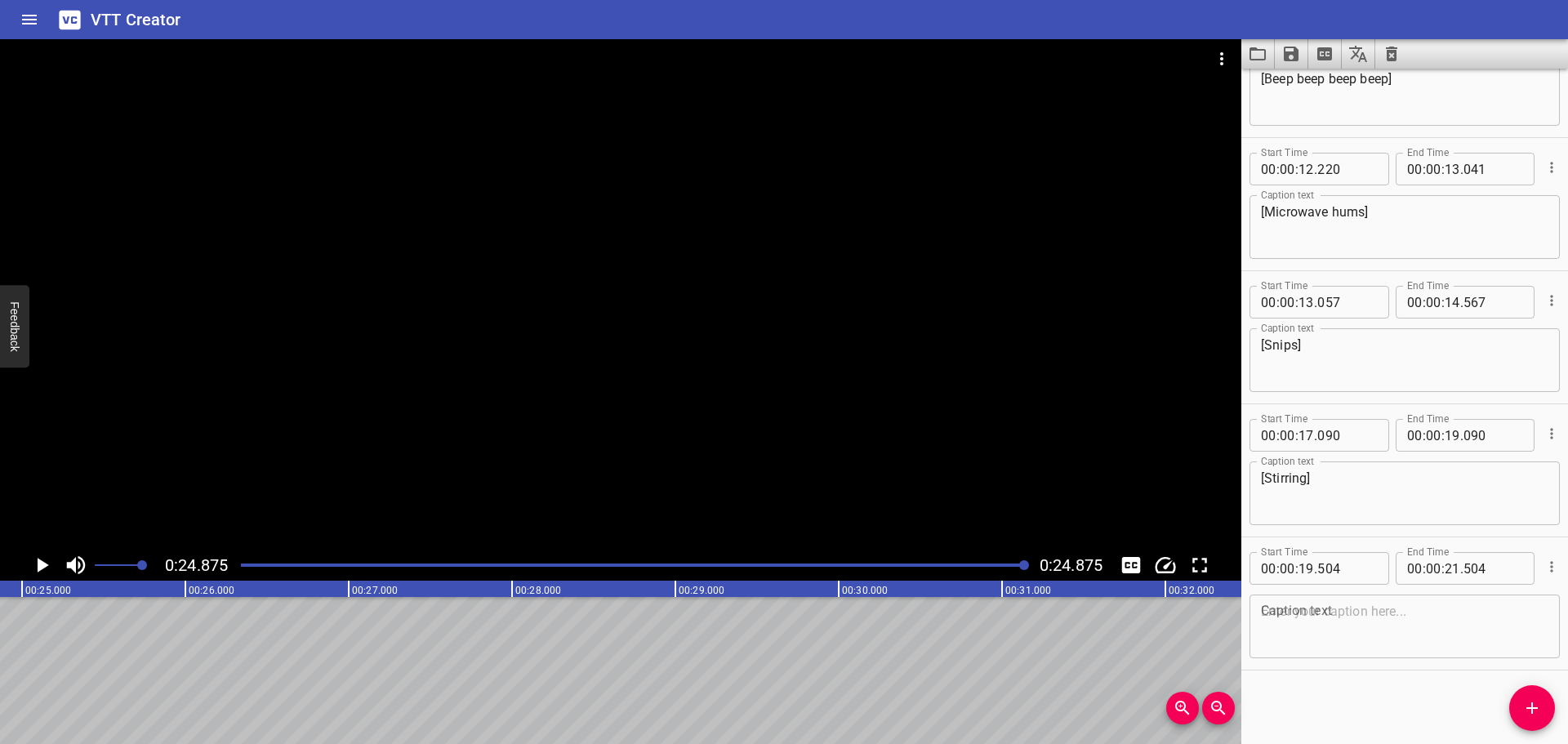
scroll to position [0, 4063]
click at [838, 568] on div at bounding box center [633, 566] width 805 height 23
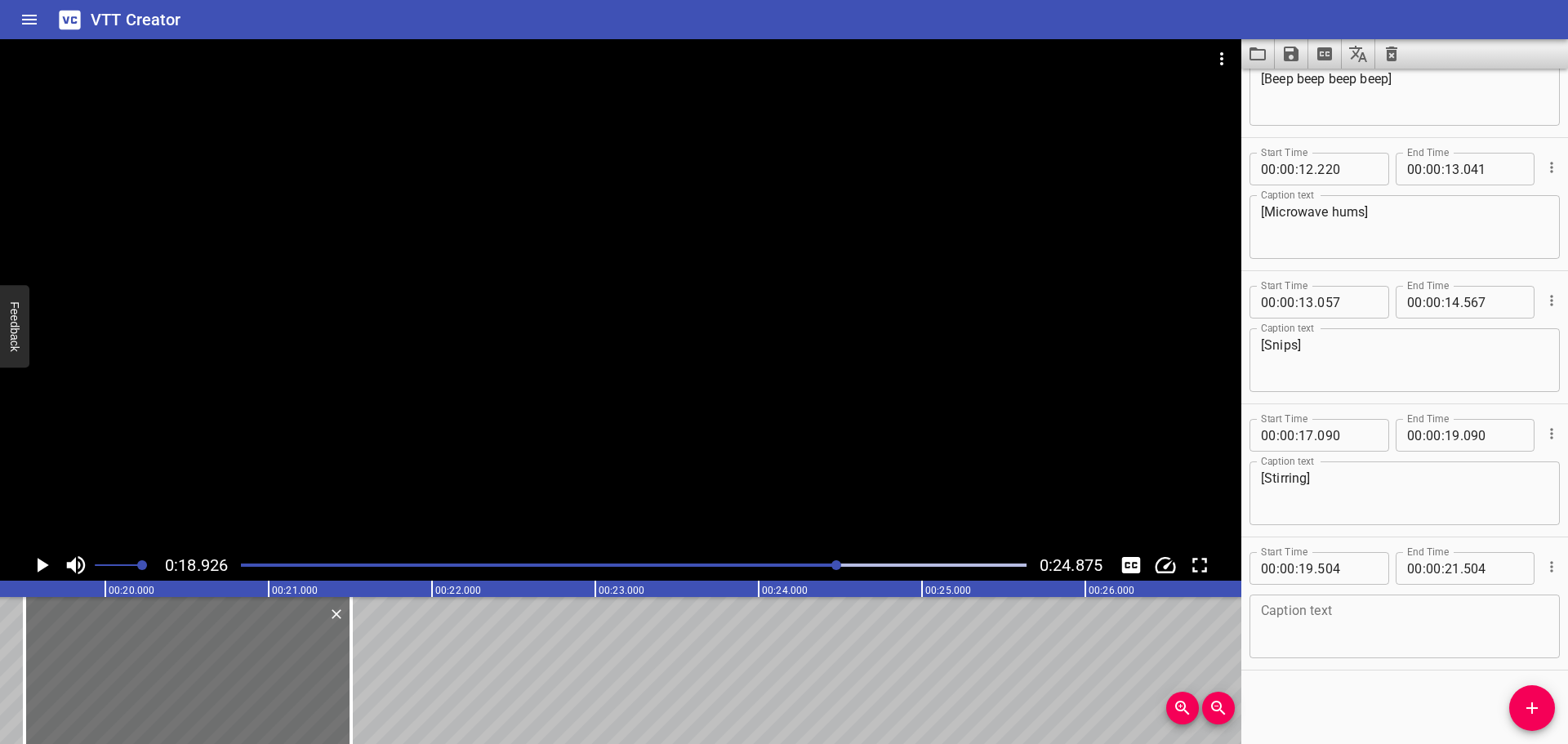
scroll to position [0, 3091]
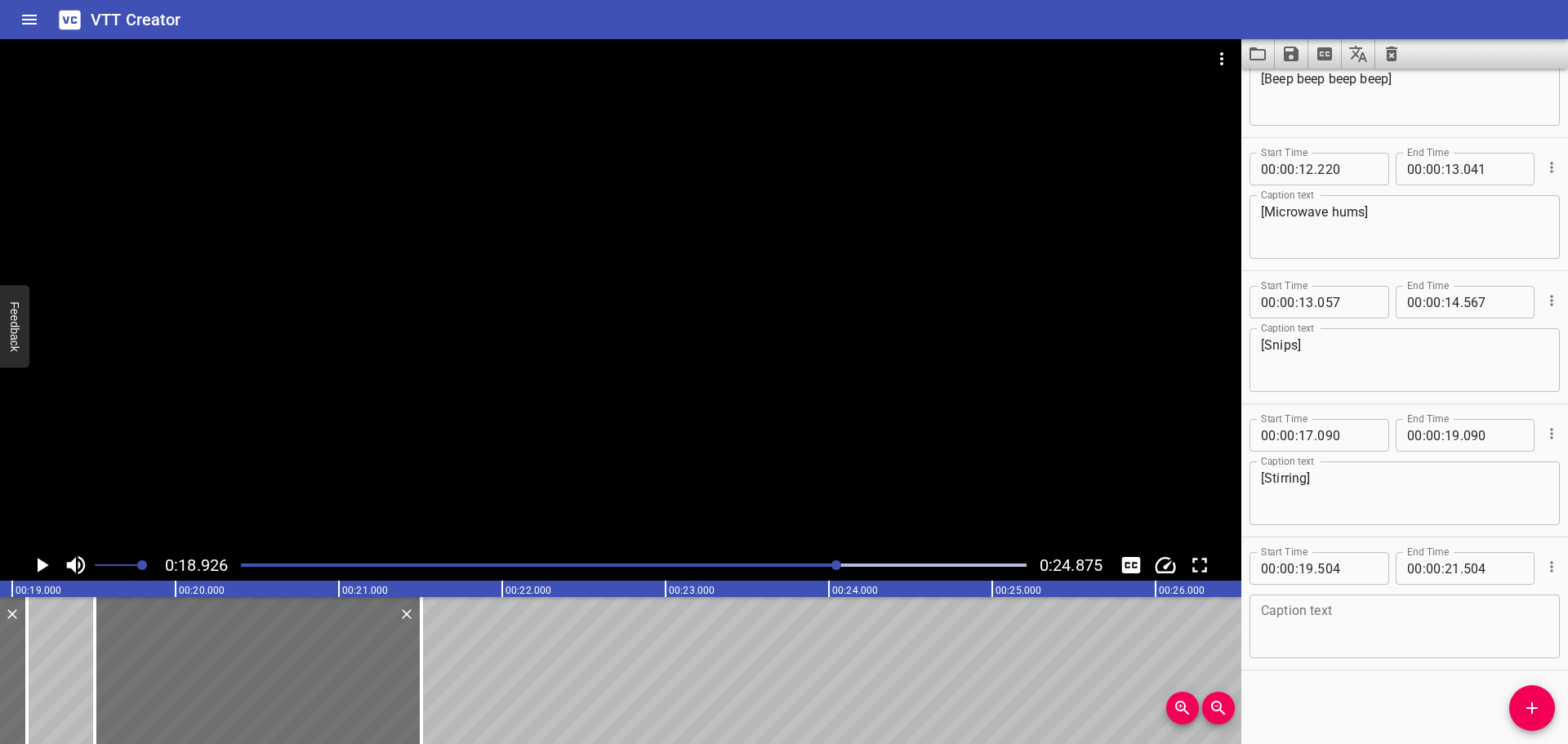
click at [37, 560] on icon "Play/Pause" at bounding box center [42, 566] width 25 height 25
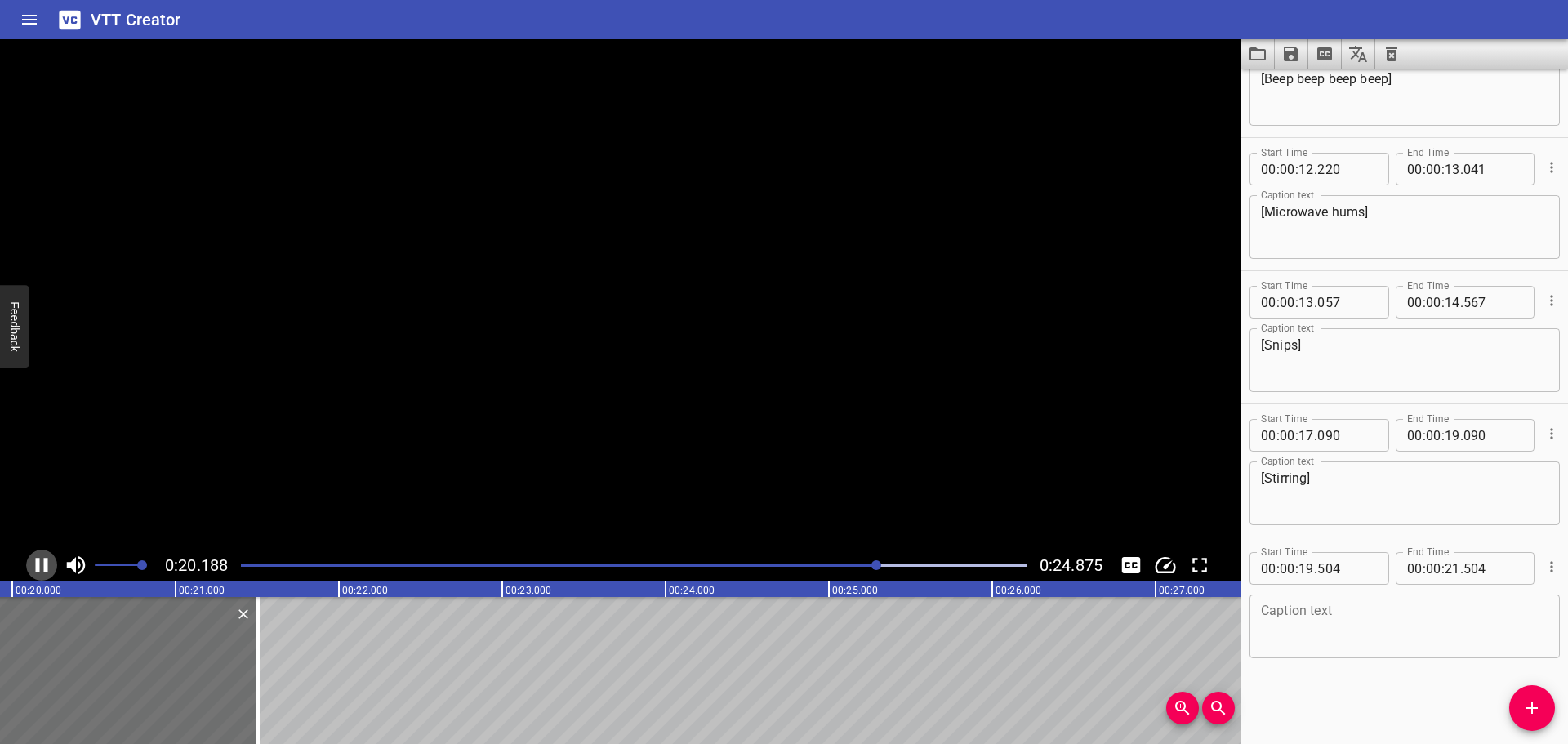
click at [37, 560] on icon "Play/Pause" at bounding box center [42, 565] width 12 height 15
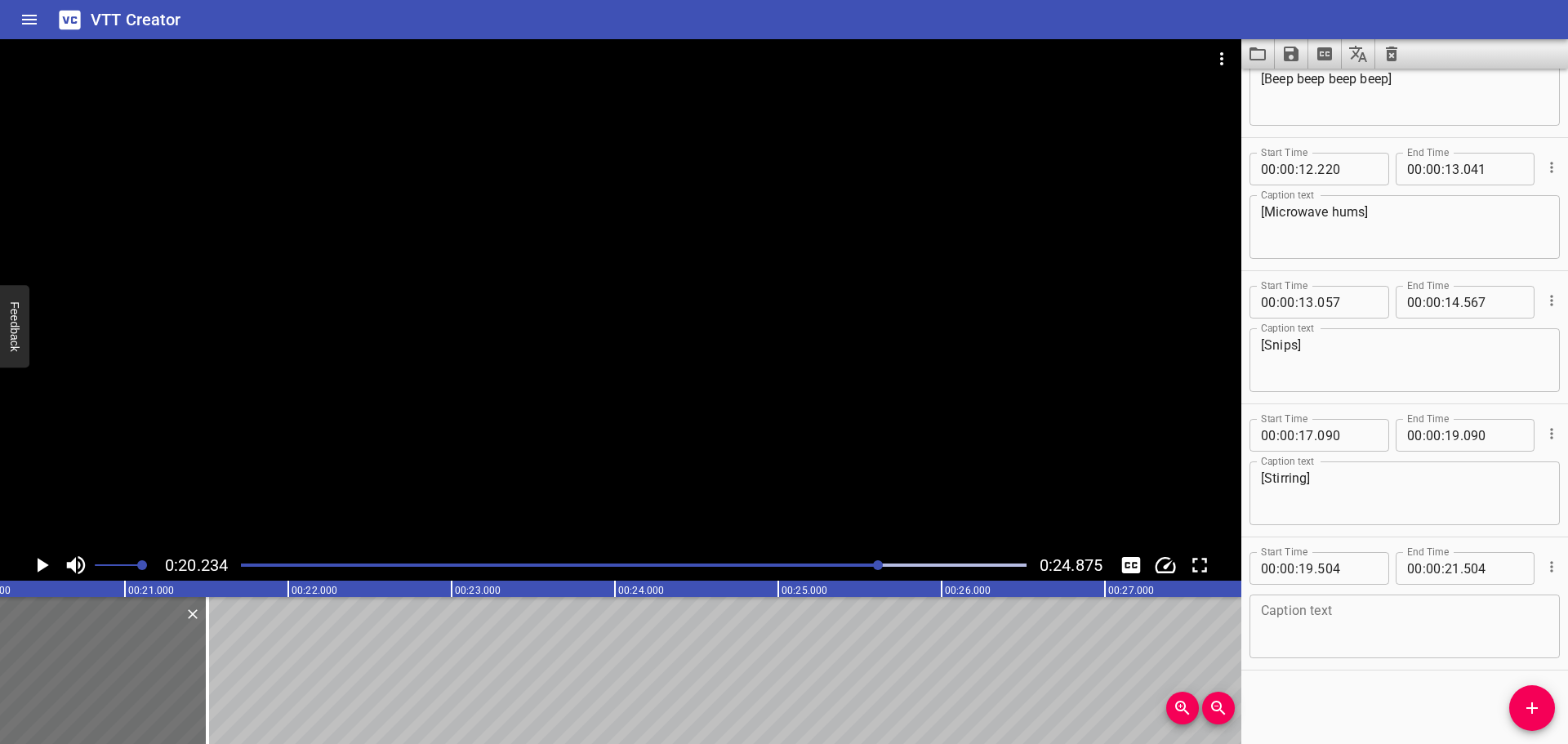
click at [1349, 638] on textarea at bounding box center [1404, 626] width 288 height 46
click at [1550, 572] on icon "Cue Options" at bounding box center [1551, 567] width 3 height 11
click at [1455, 598] on li "Delete Cue" at bounding box center [1483, 596] width 143 height 29
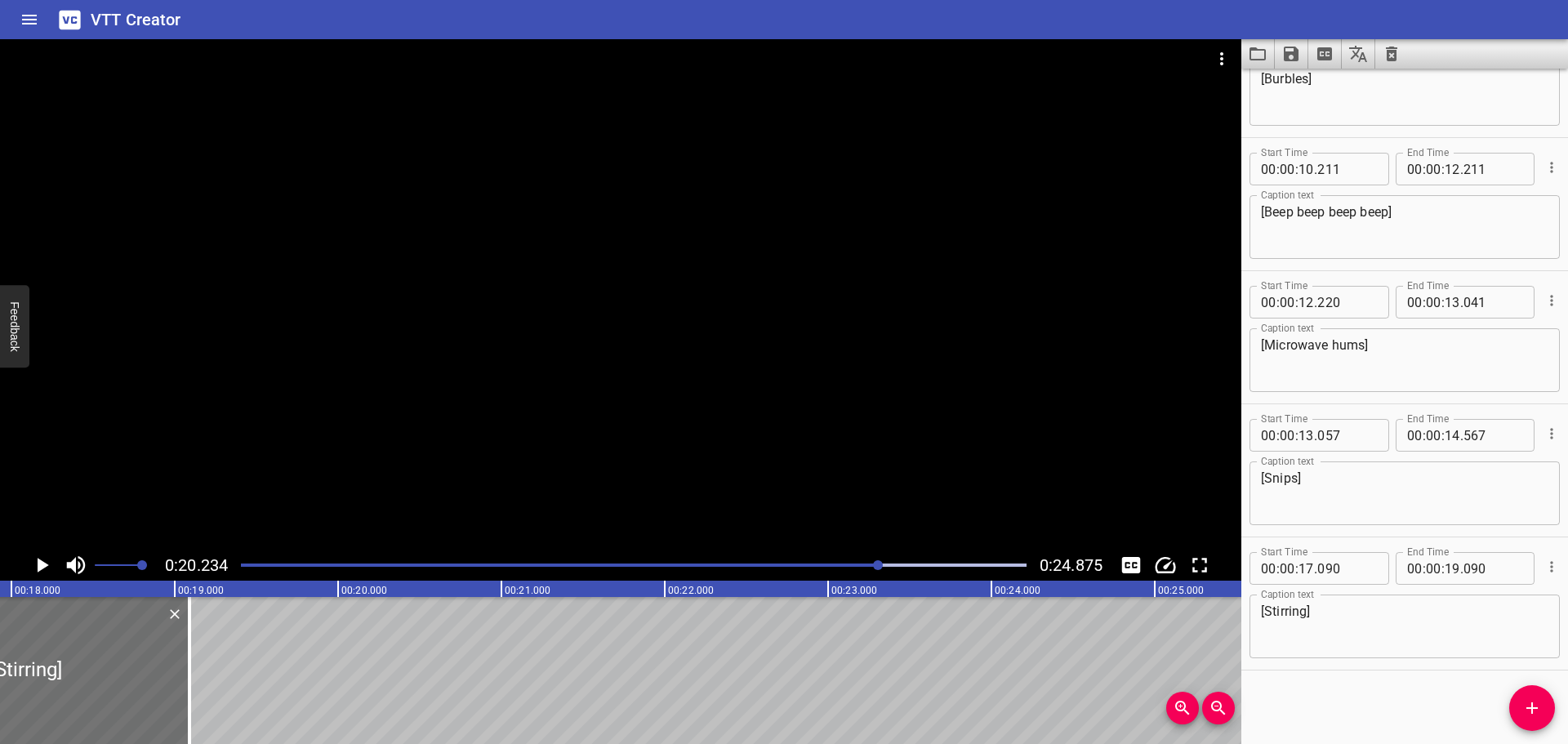
scroll to position [0, 2896]
click at [769, 574] on div at bounding box center [633, 566] width 805 height 23
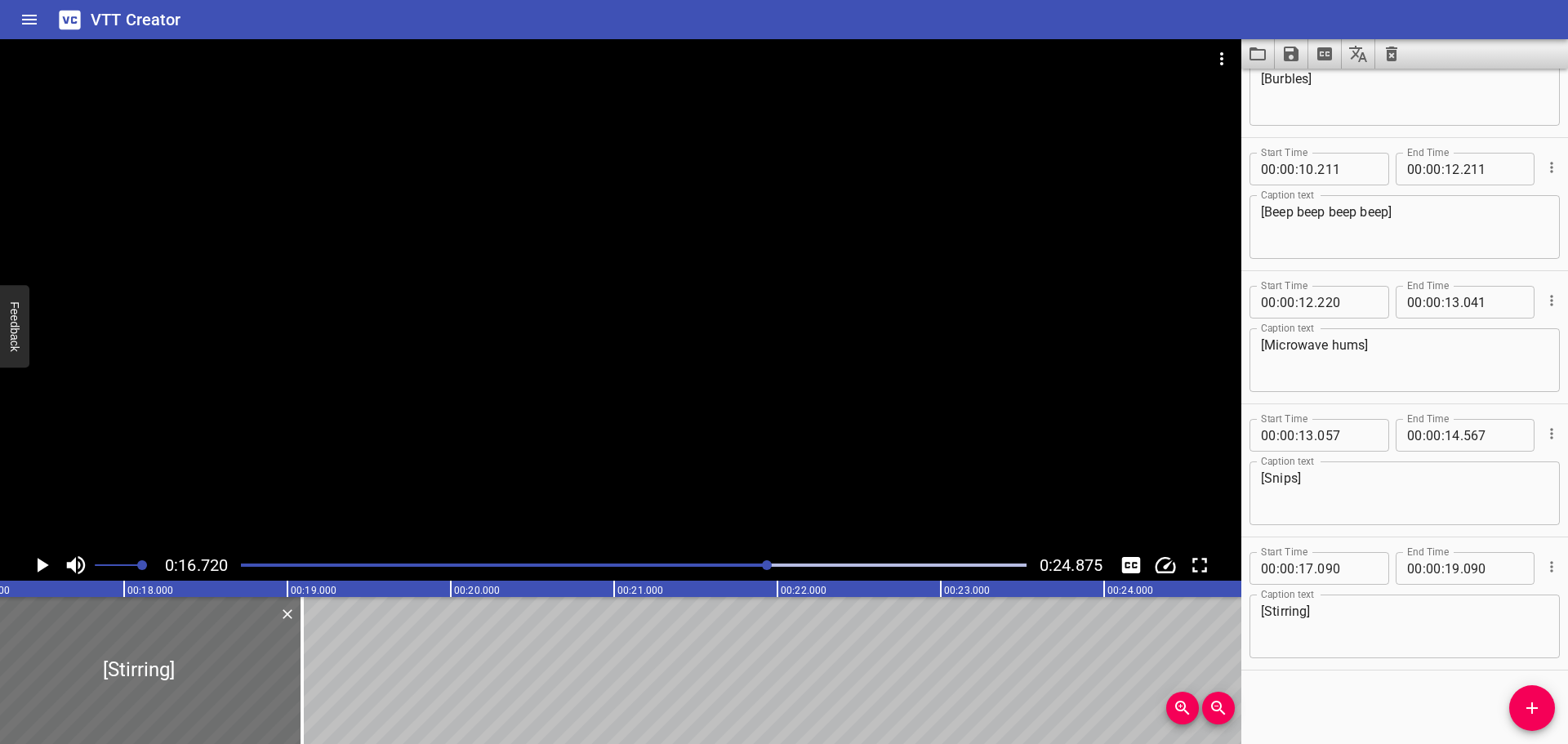
scroll to position [0, 2732]
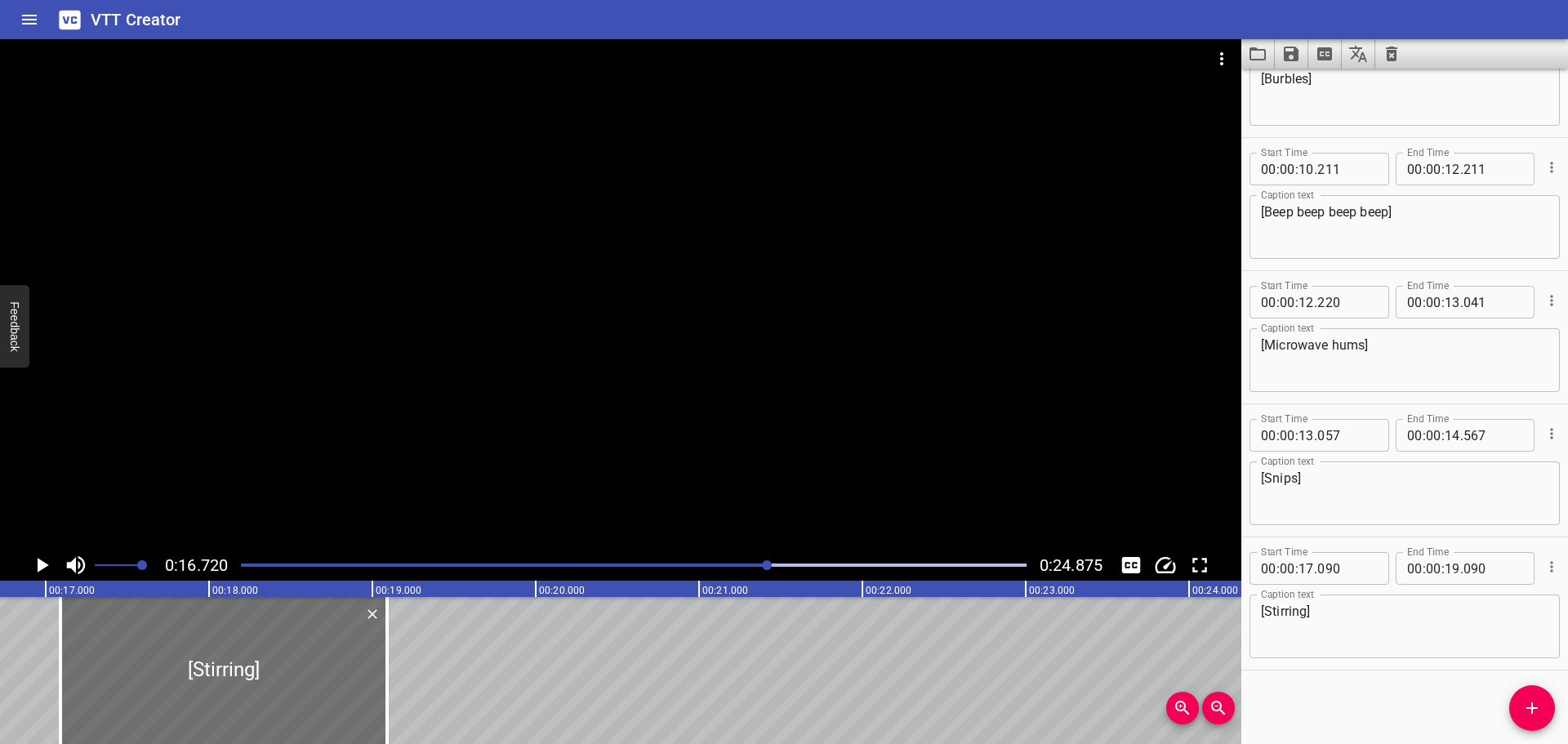
click at [43, 565] on icon "Play/Pause" at bounding box center [43, 565] width 12 height 15
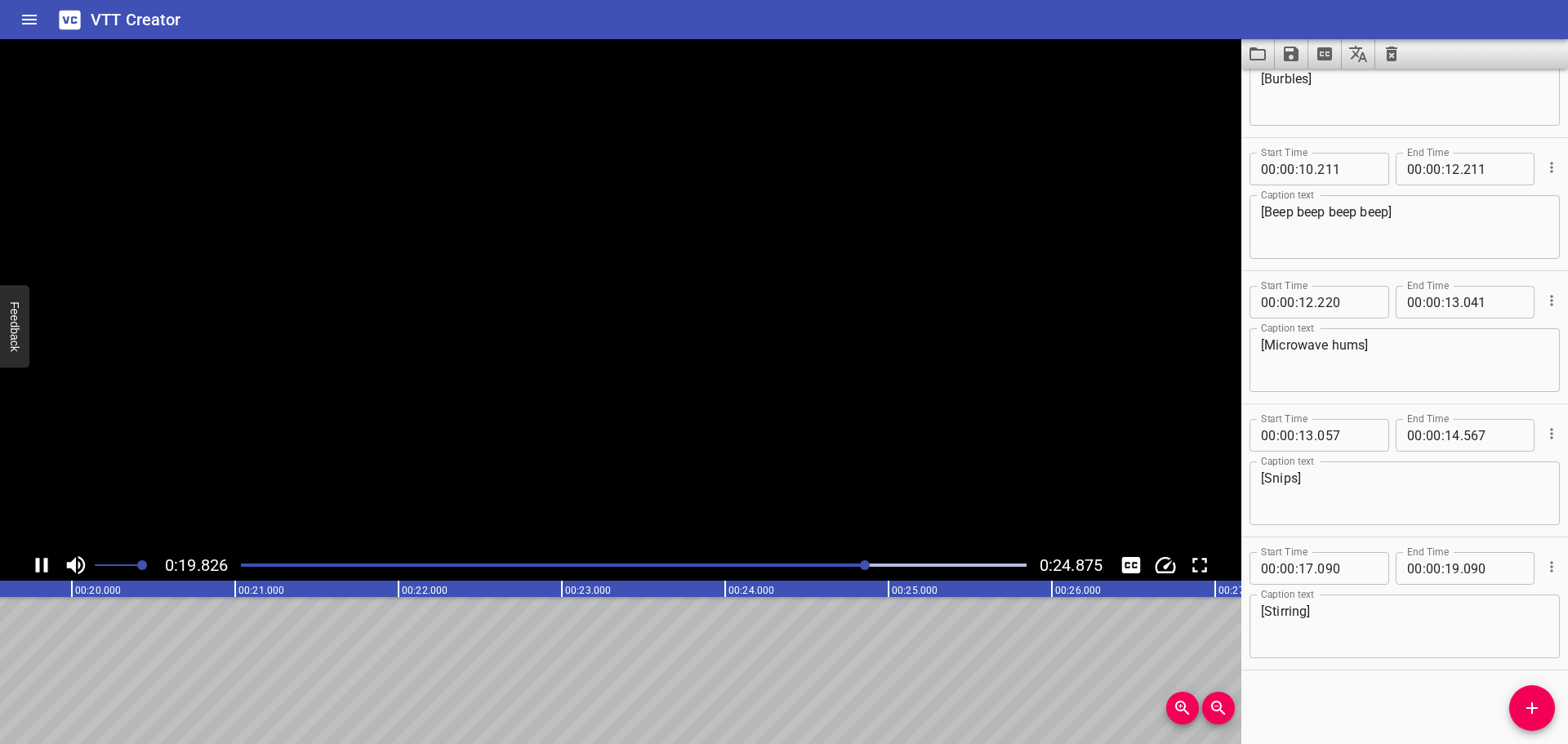
click at [43, 565] on icon "Play/Pause" at bounding box center [42, 566] width 25 height 25
click at [1520, 698] on button "Add Cue" at bounding box center [1531, 707] width 45 height 45
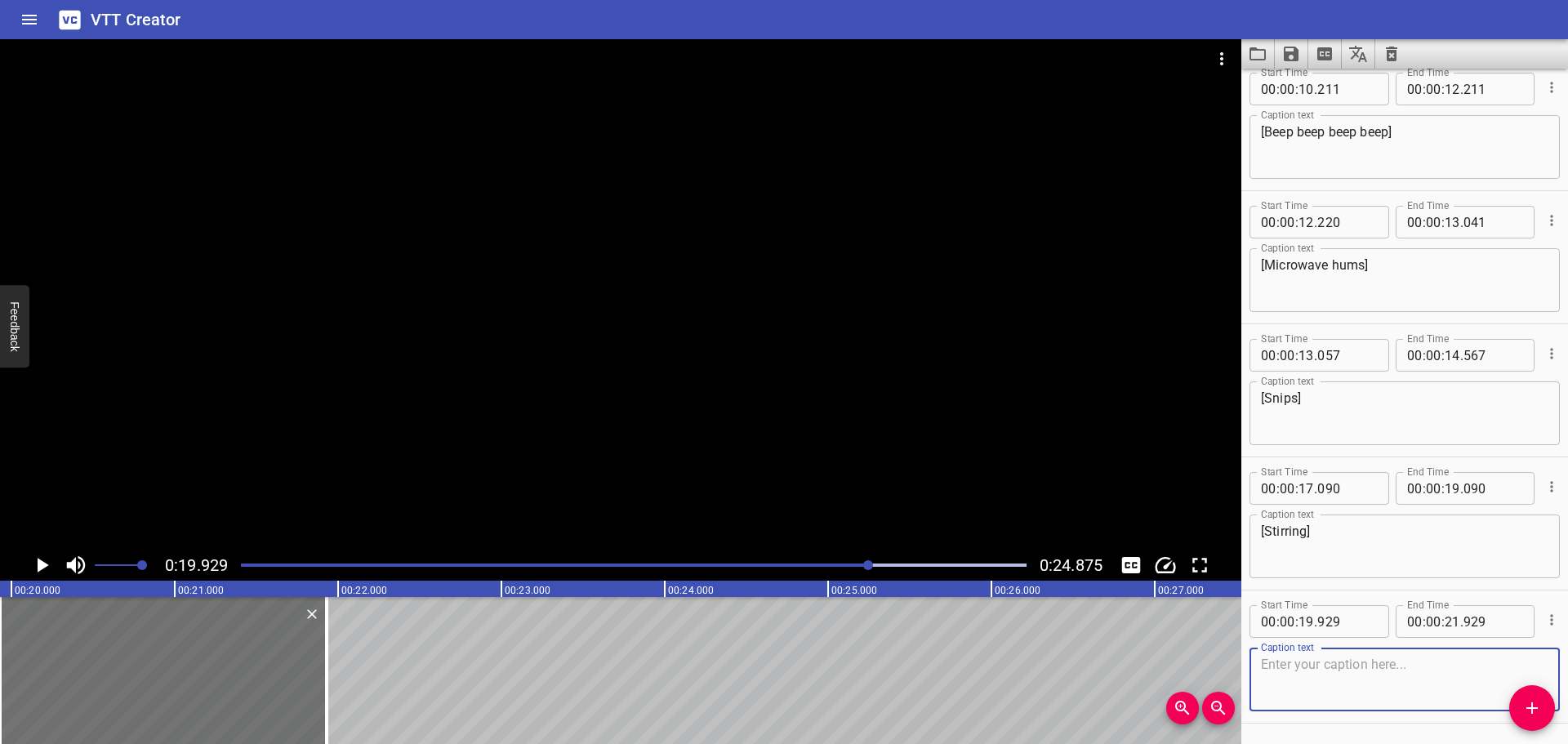
scroll to position [866, 0]
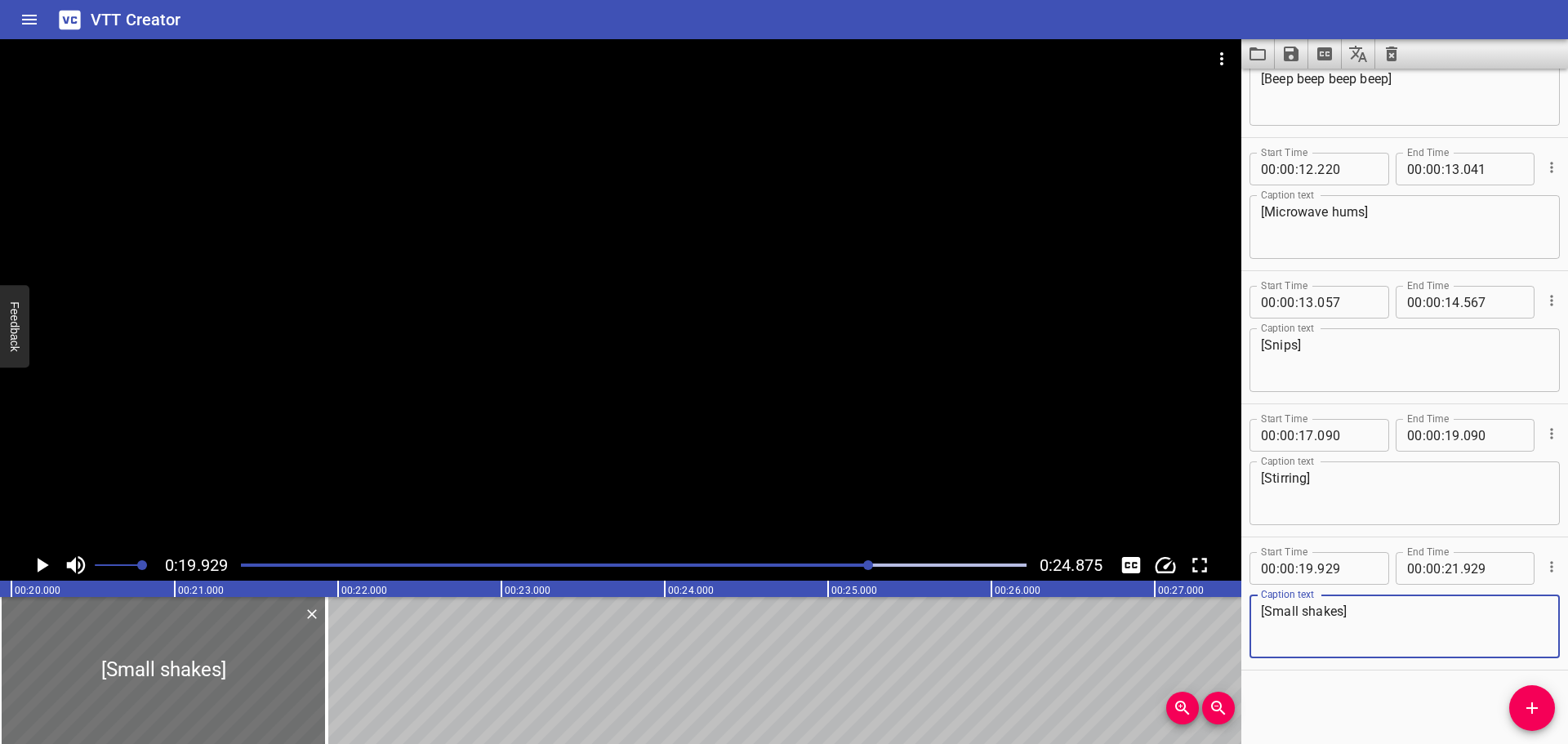
type textarea "[Small shakes]"
click at [788, 561] on div at bounding box center [633, 566] width 805 height 23
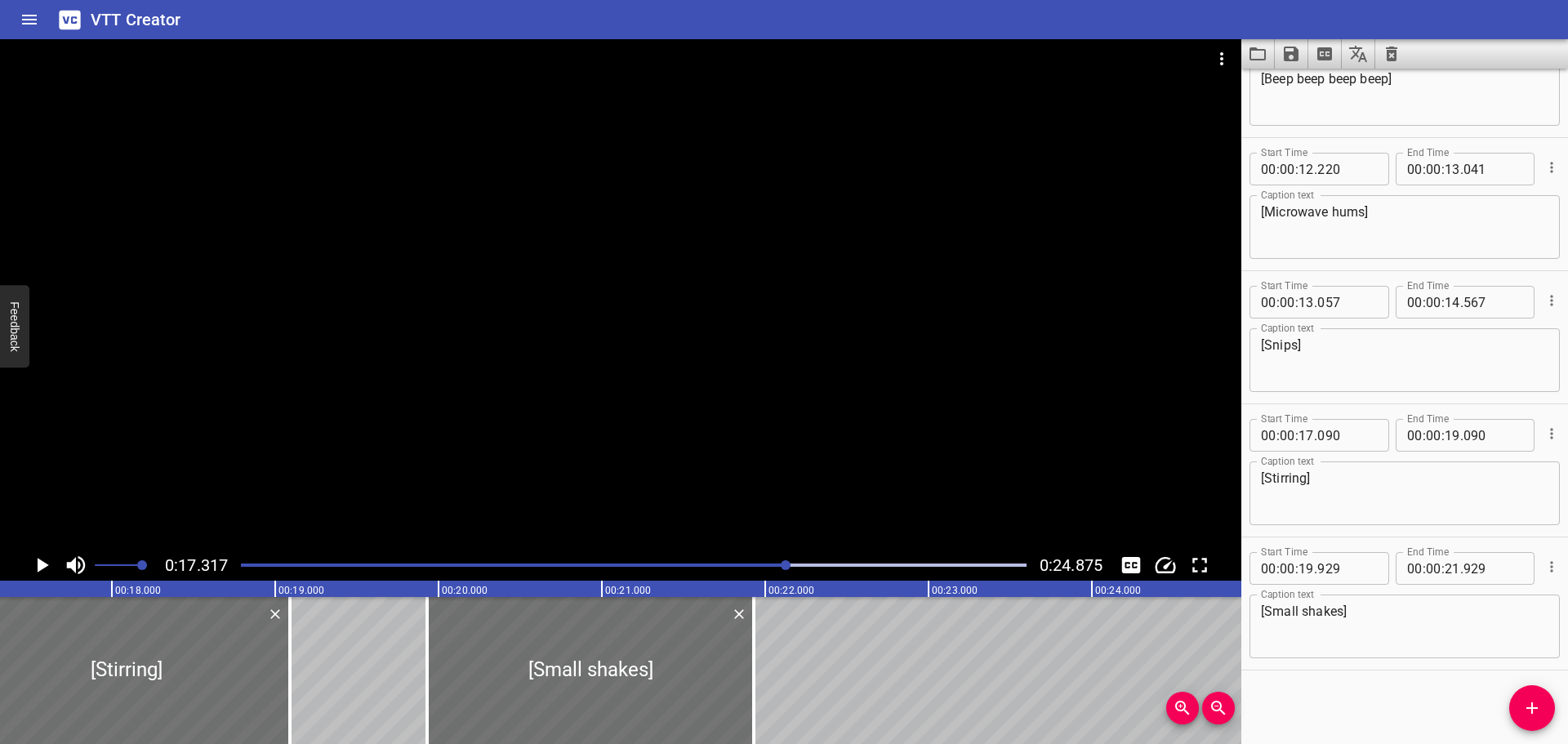
click at [42, 568] on icon "Play/Pause" at bounding box center [43, 565] width 12 height 15
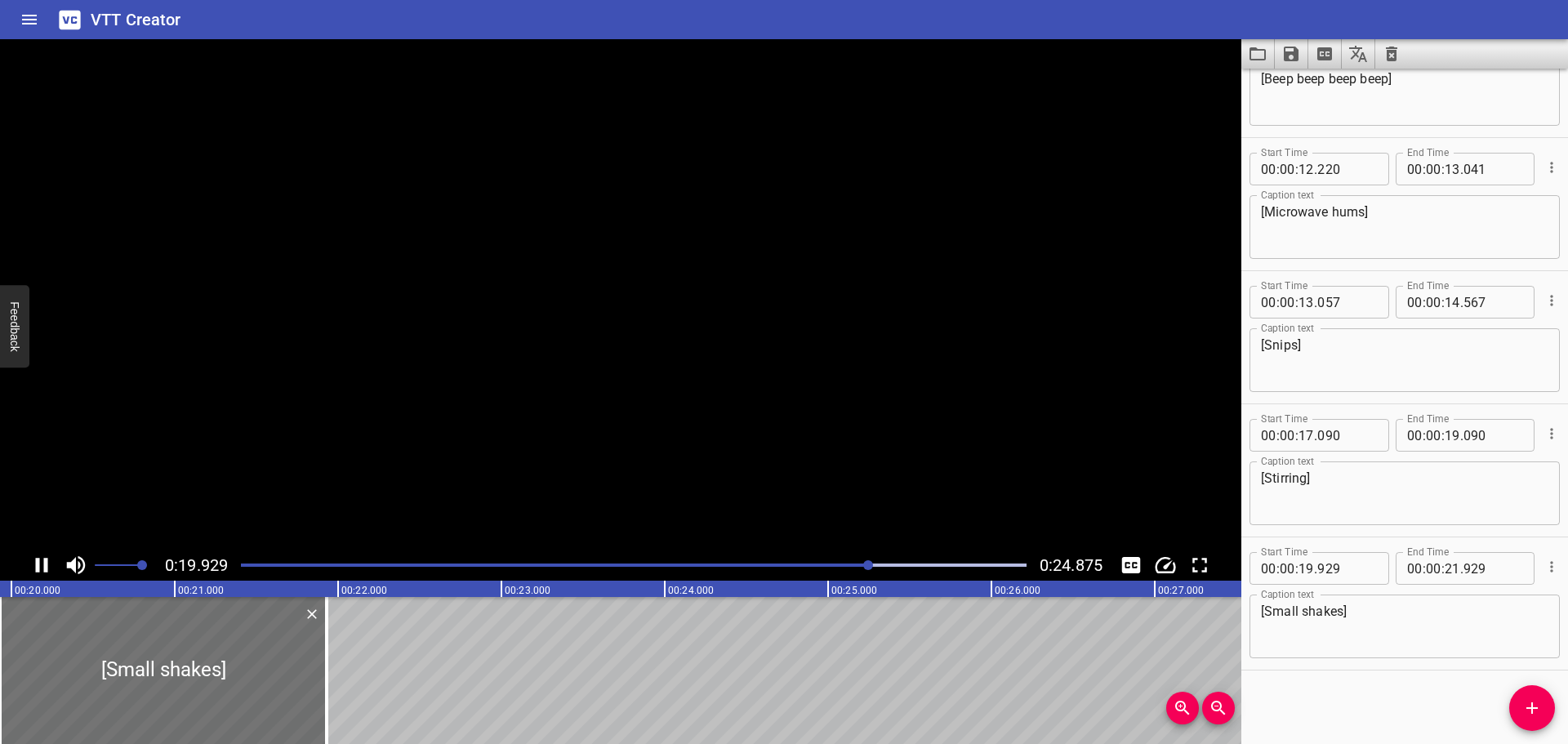
click at [42, 568] on icon "Play/Pause" at bounding box center [42, 566] width 25 height 25
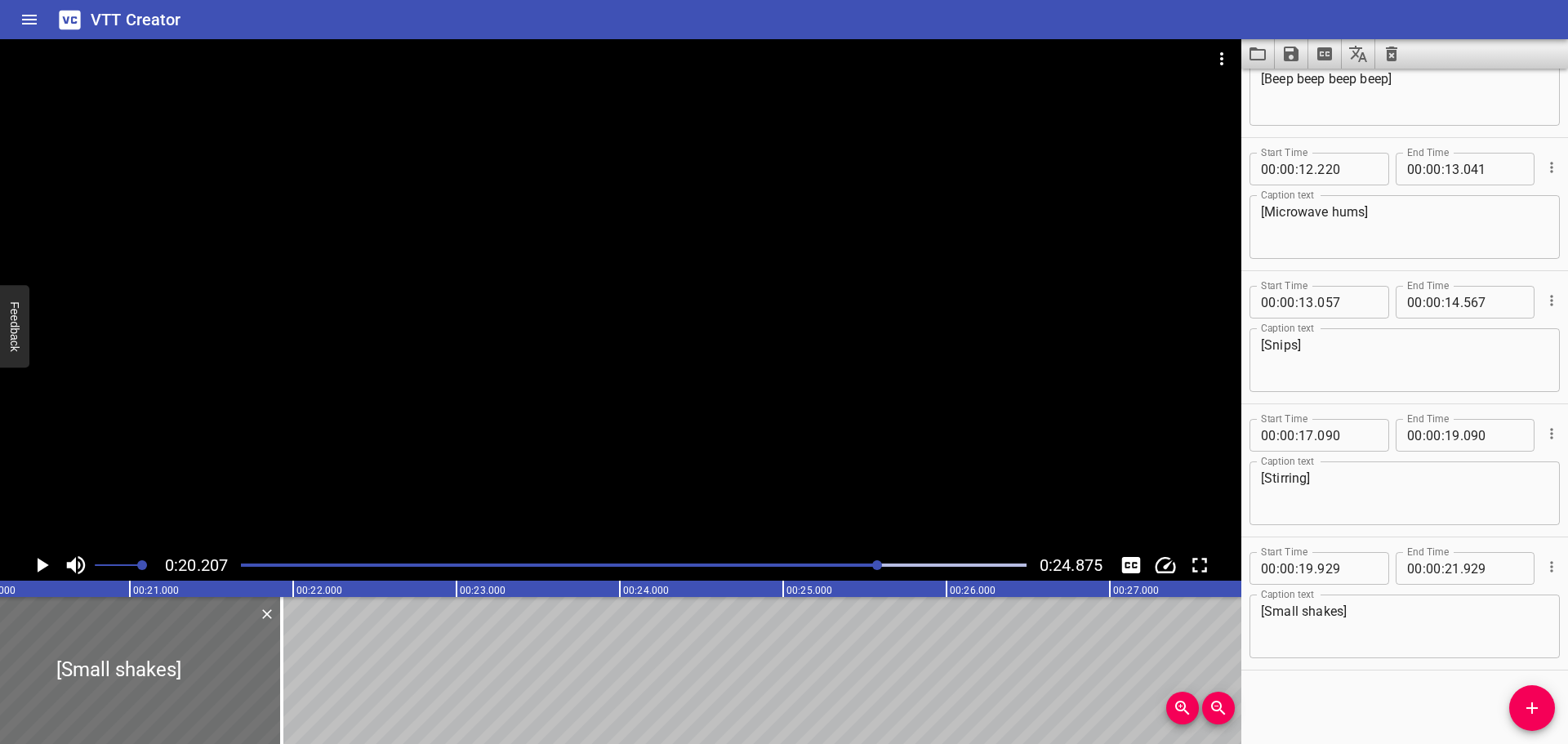
scroll to position [0, 2521]
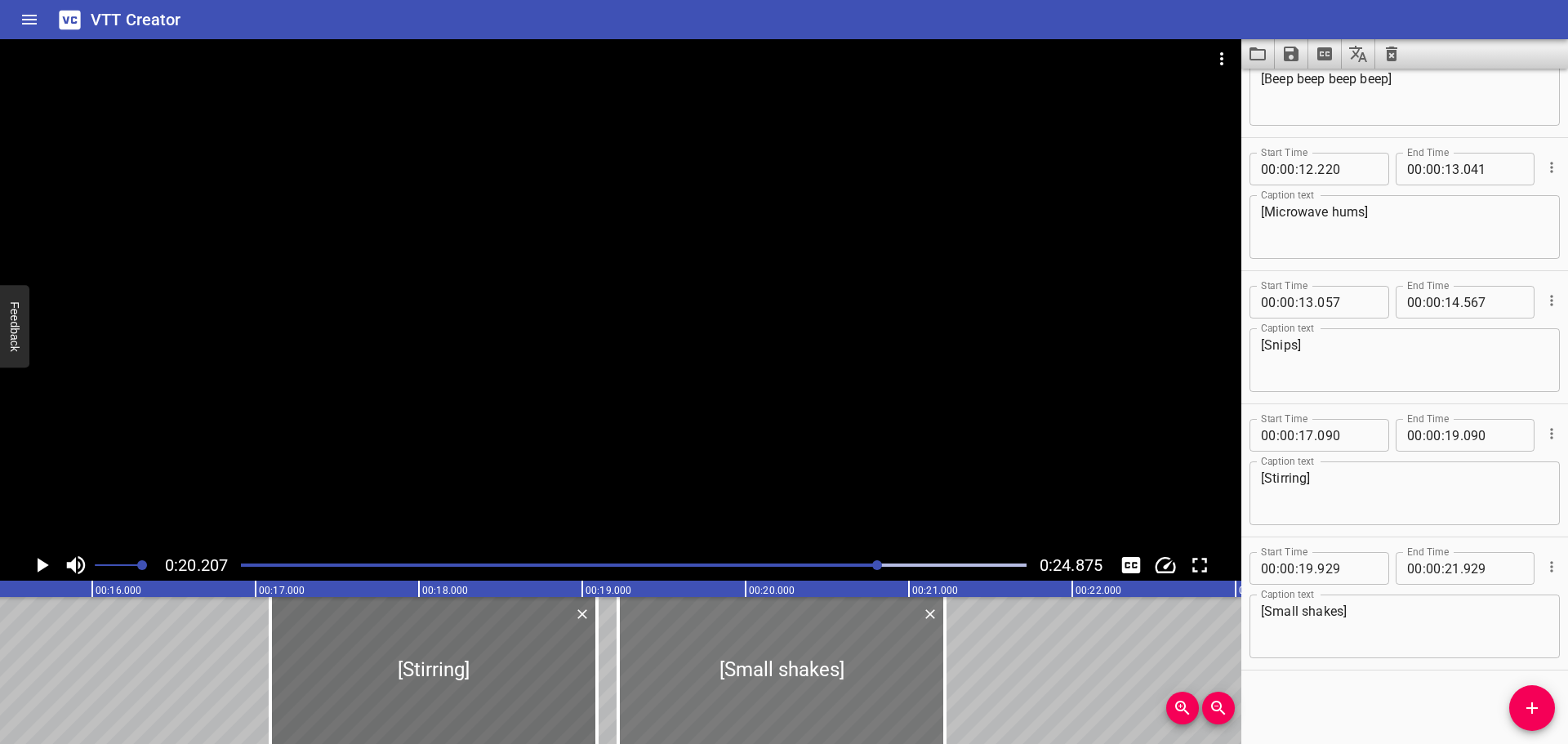
drag, startPoint x: 848, startPoint y: 667, endPoint x: 761, endPoint y: 666, distance: 87.0
click at [761, 666] on div at bounding box center [781, 670] width 327 height 147
type input "219"
click at [42, 560] on icon "Play/Pause" at bounding box center [42, 566] width 25 height 25
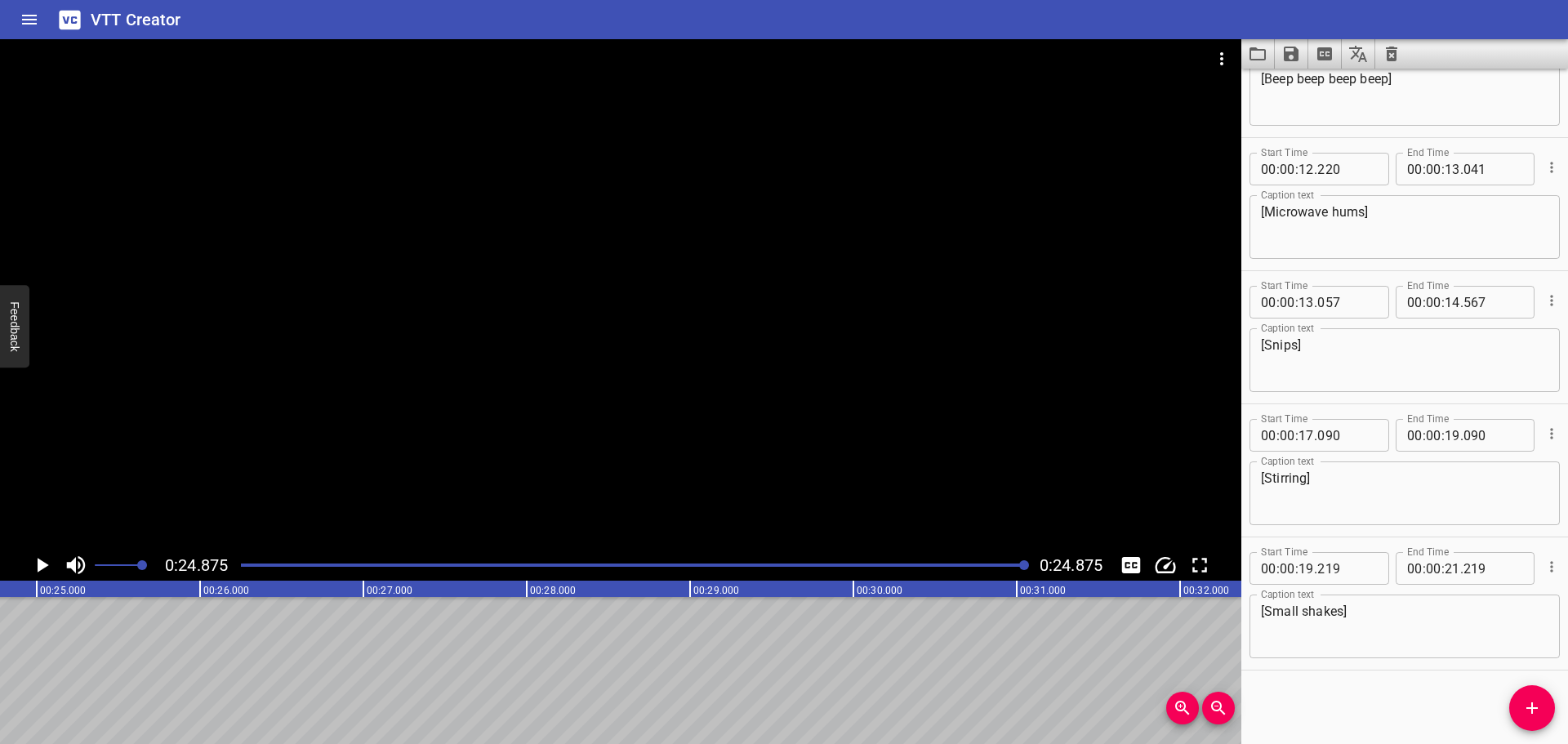
scroll to position [0, 4063]
click at [240, 567] on div at bounding box center [633, 566] width 805 height 23
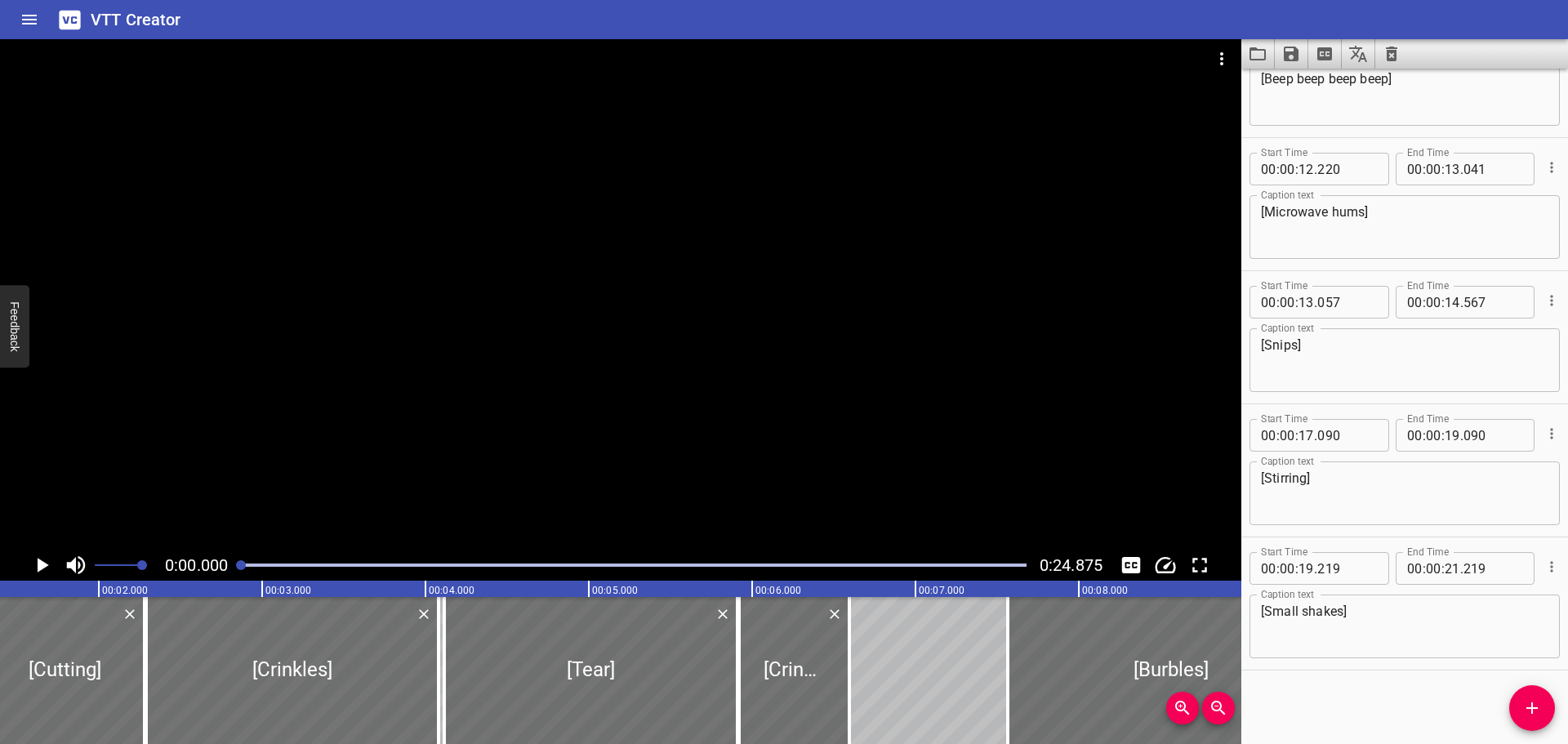
scroll to position [0, 0]
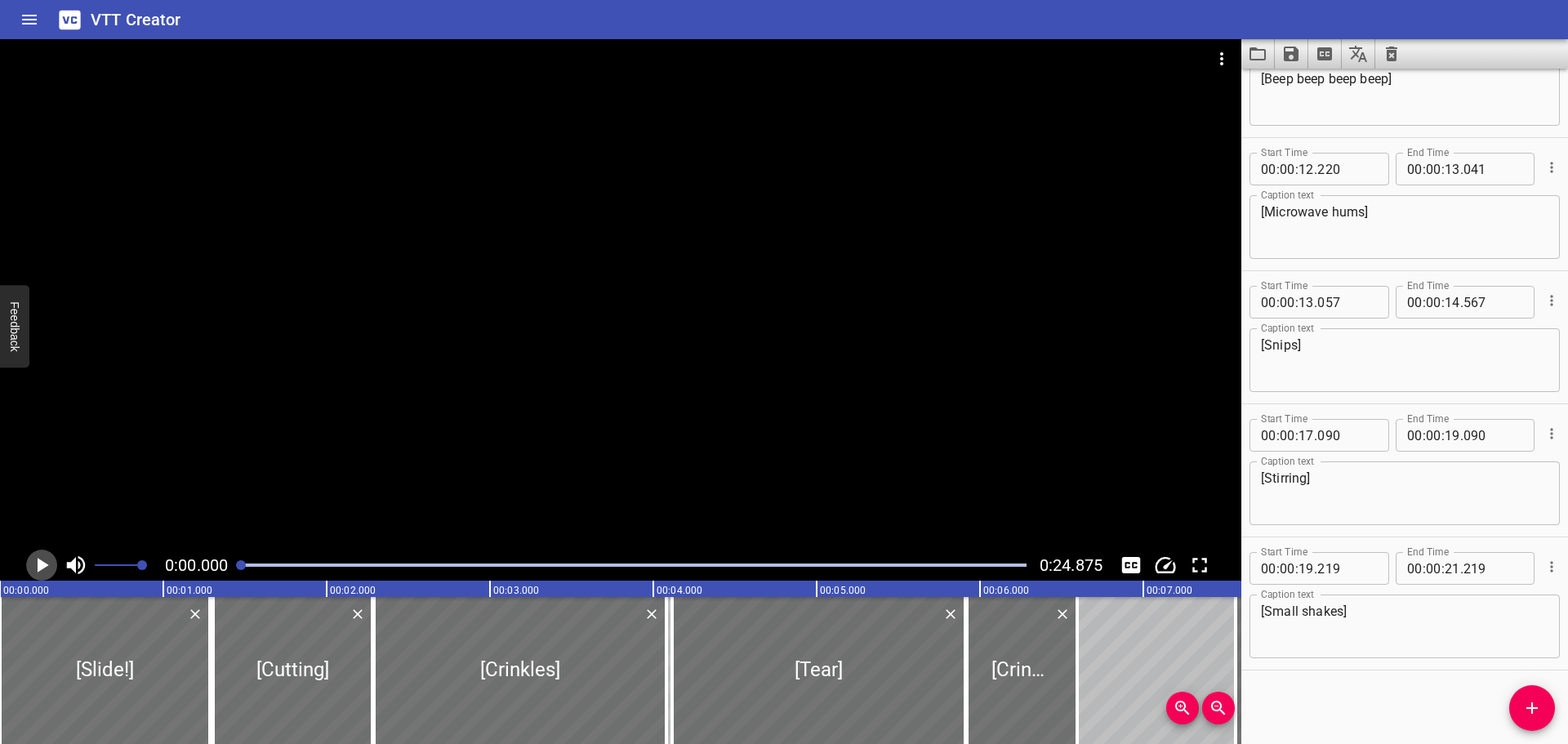
click at [42, 565] on icon "Play/Pause" at bounding box center [43, 565] width 12 height 15
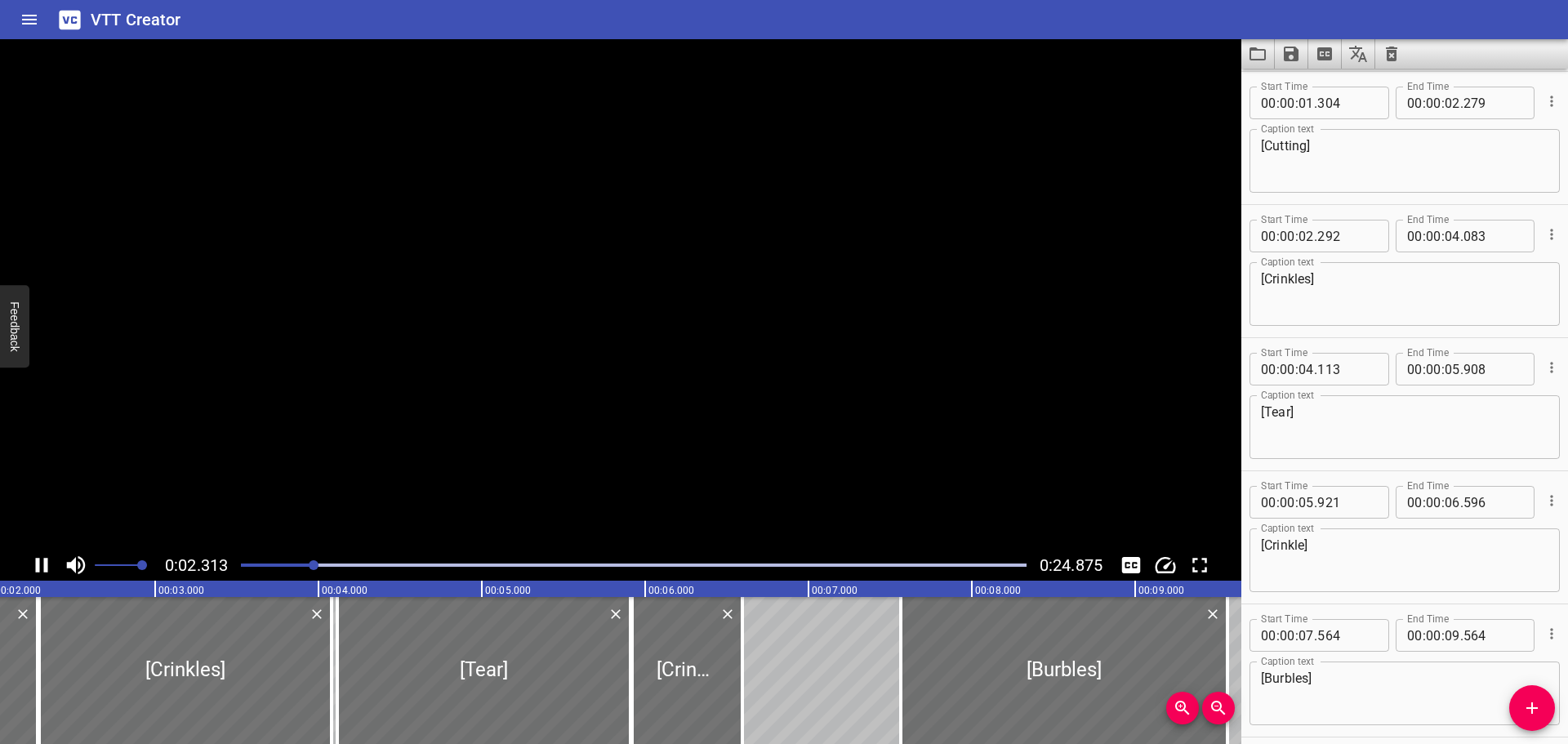
scroll to position [266, 0]
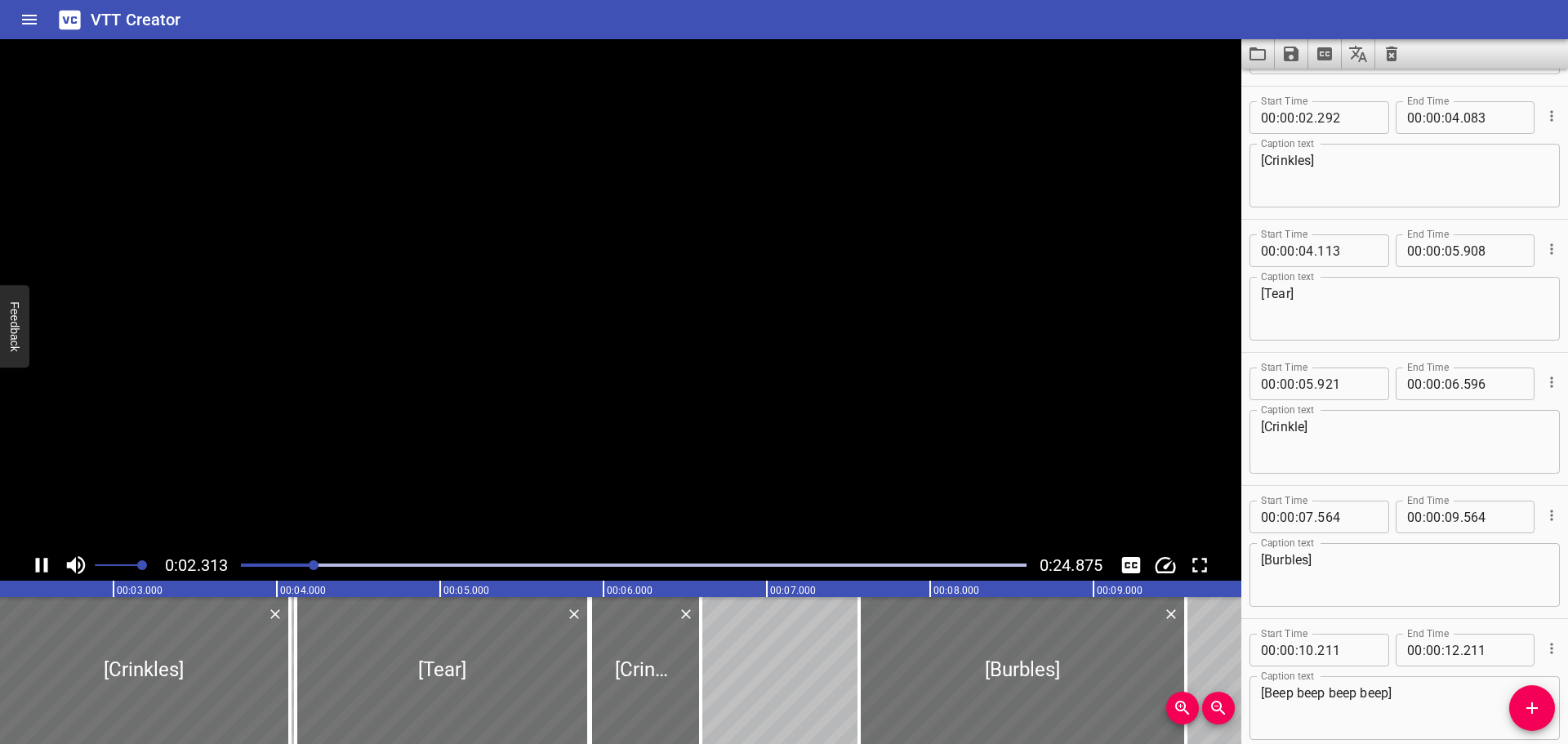
click at [42, 565] on icon "Play/Pause" at bounding box center [42, 566] width 25 height 25
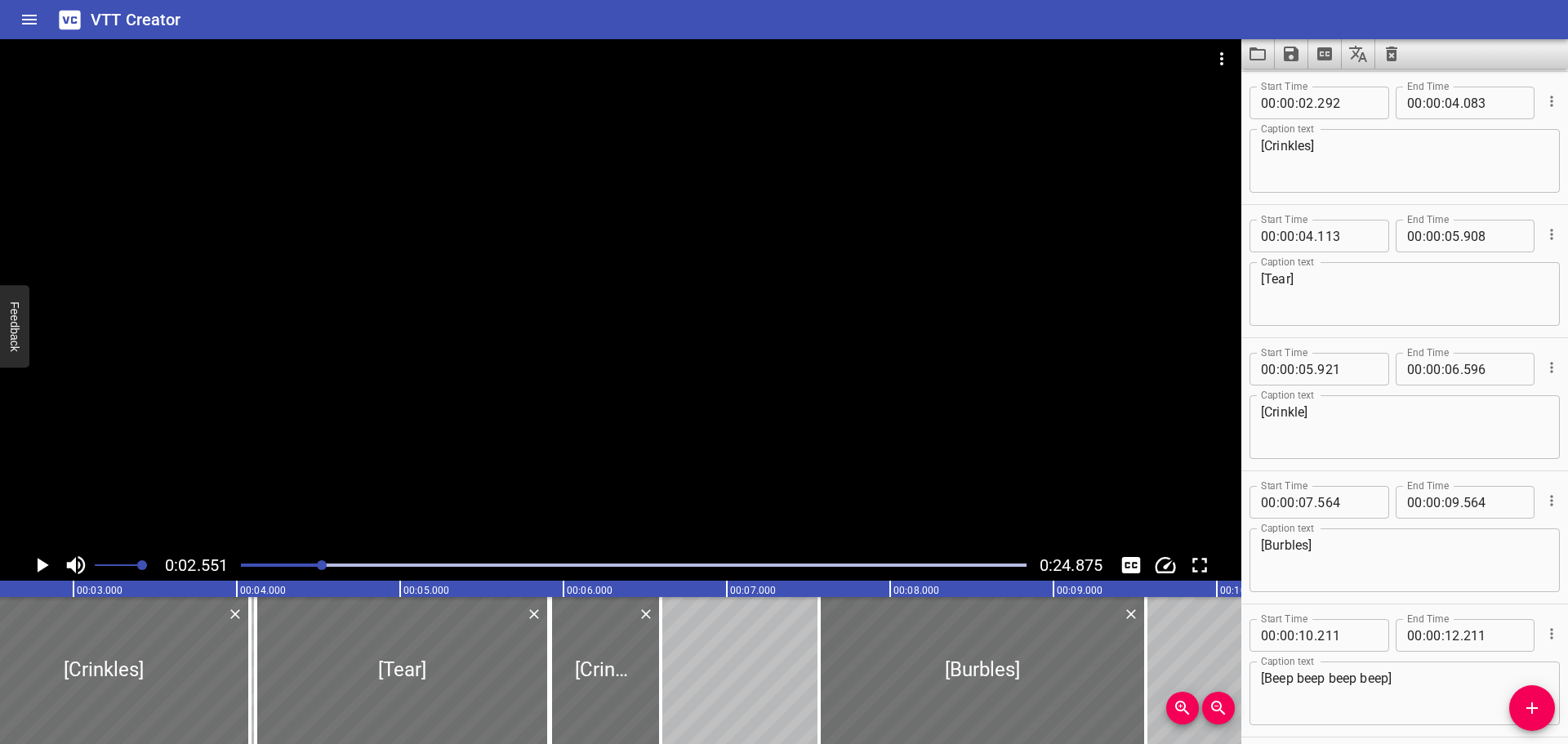
scroll to position [0, 0]
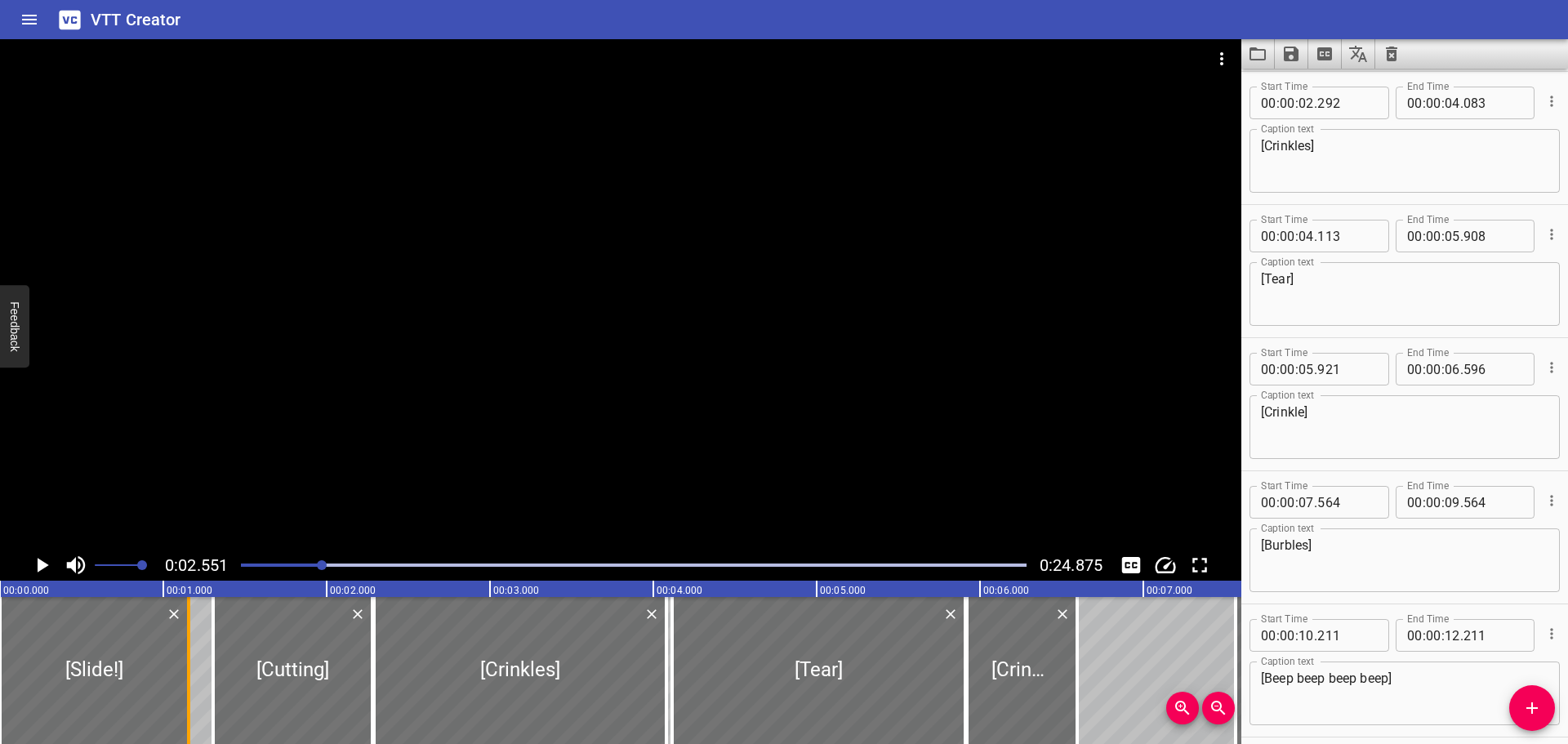
drag, startPoint x: 203, startPoint y: 672, endPoint x: 182, endPoint y: 672, distance: 21.0
click at [182, 672] on div at bounding box center [189, 670] width 16 height 147
type input "155"
drag, startPoint x: 213, startPoint y: 679, endPoint x: 191, endPoint y: 677, distance: 22.1
click at [191, 677] on div at bounding box center [191, 670] width 4 height 147
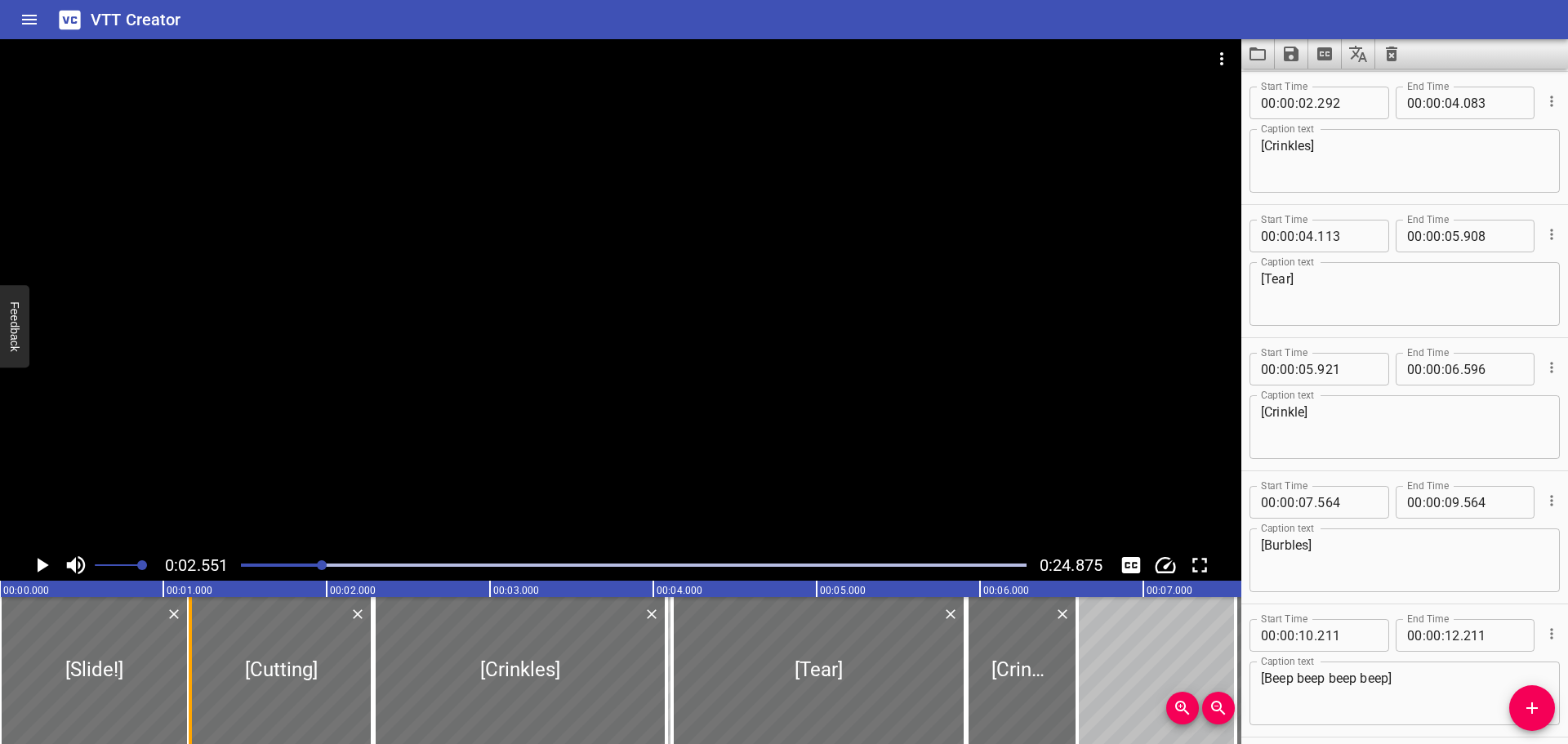
type input "164"
click at [238, 564] on div at bounding box center [633, 566] width 805 height 23
click at [39, 564] on icon "Play/Pause" at bounding box center [43, 565] width 12 height 15
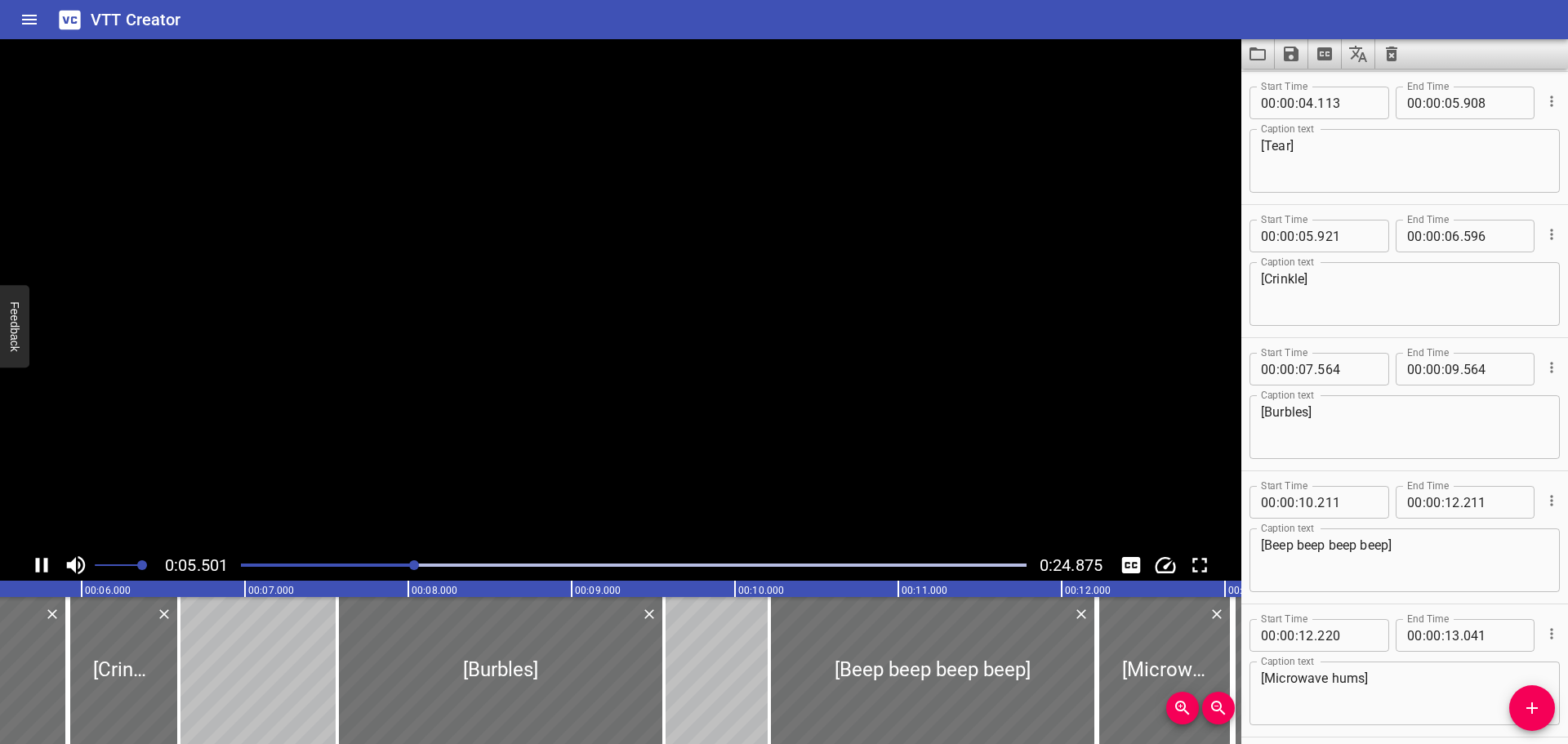
scroll to position [0, 942]
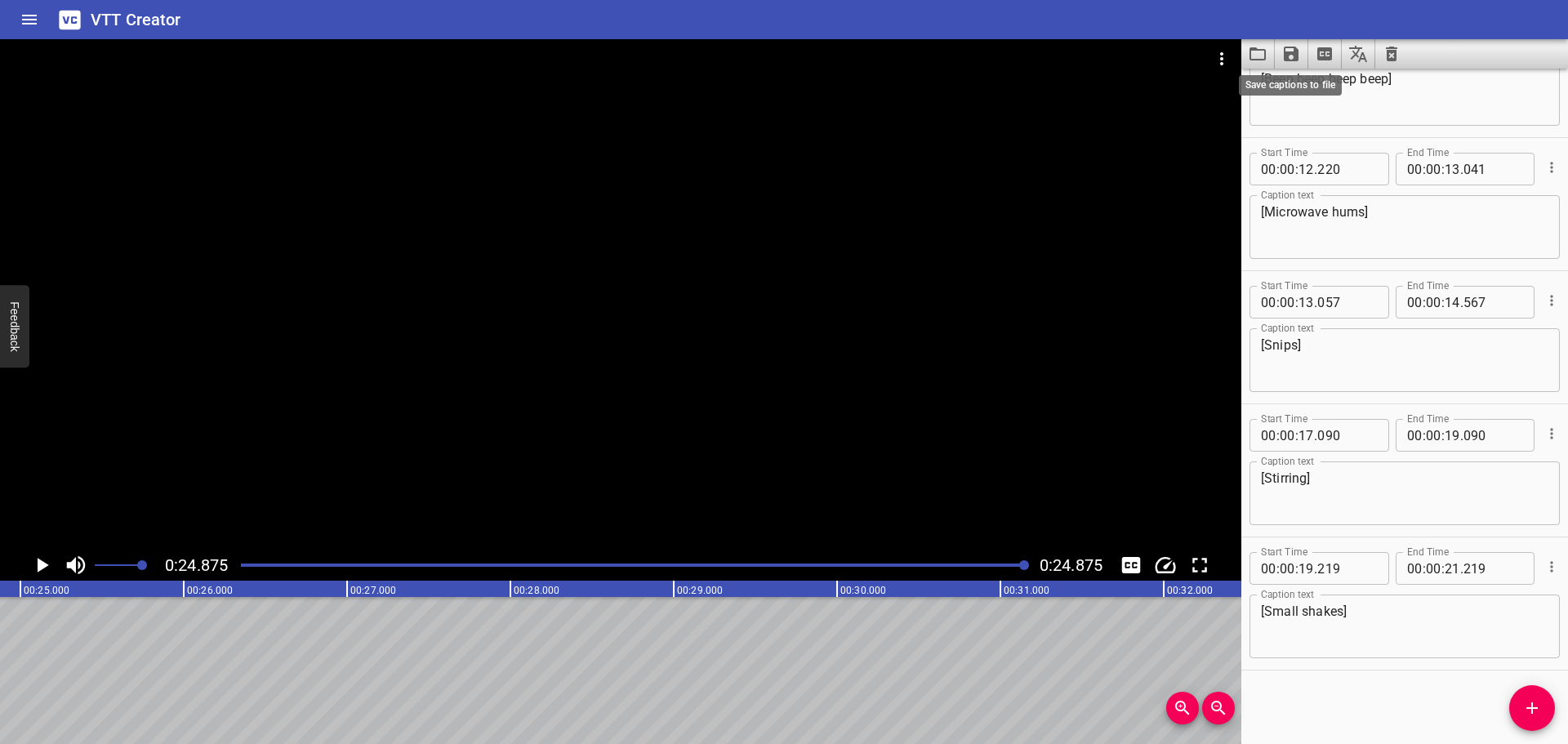
click at [1293, 54] on icon "Save captions to file" at bounding box center [1291, 53] width 15 height 15
click at [1323, 90] on li "Save to VTT file" at bounding box center [1335, 89] width 120 height 29
click at [1389, 55] on icon "Clear captions" at bounding box center [1392, 53] width 12 height 15
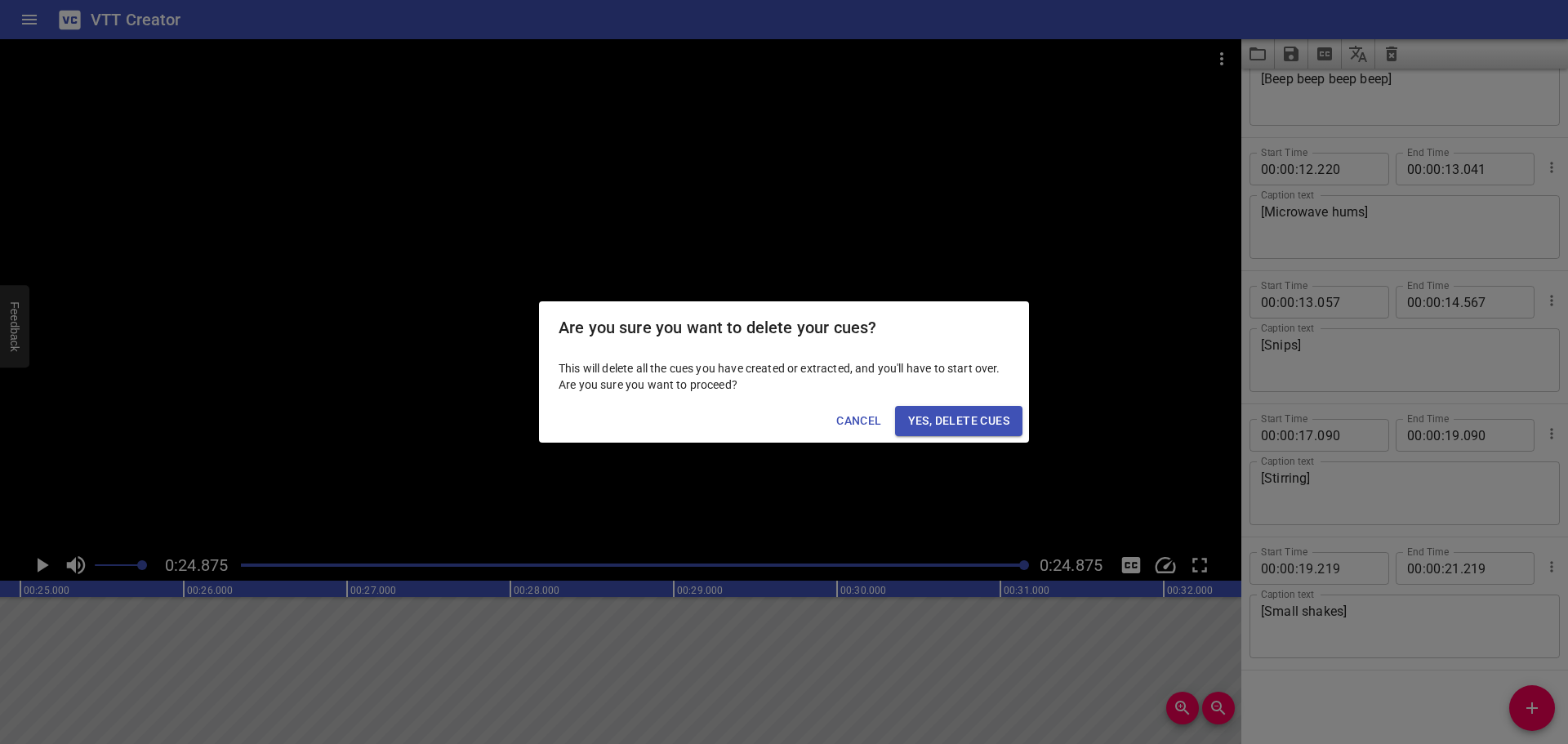
click at [942, 417] on span "Yes, Delete Cues" at bounding box center [959, 421] width 102 height 20
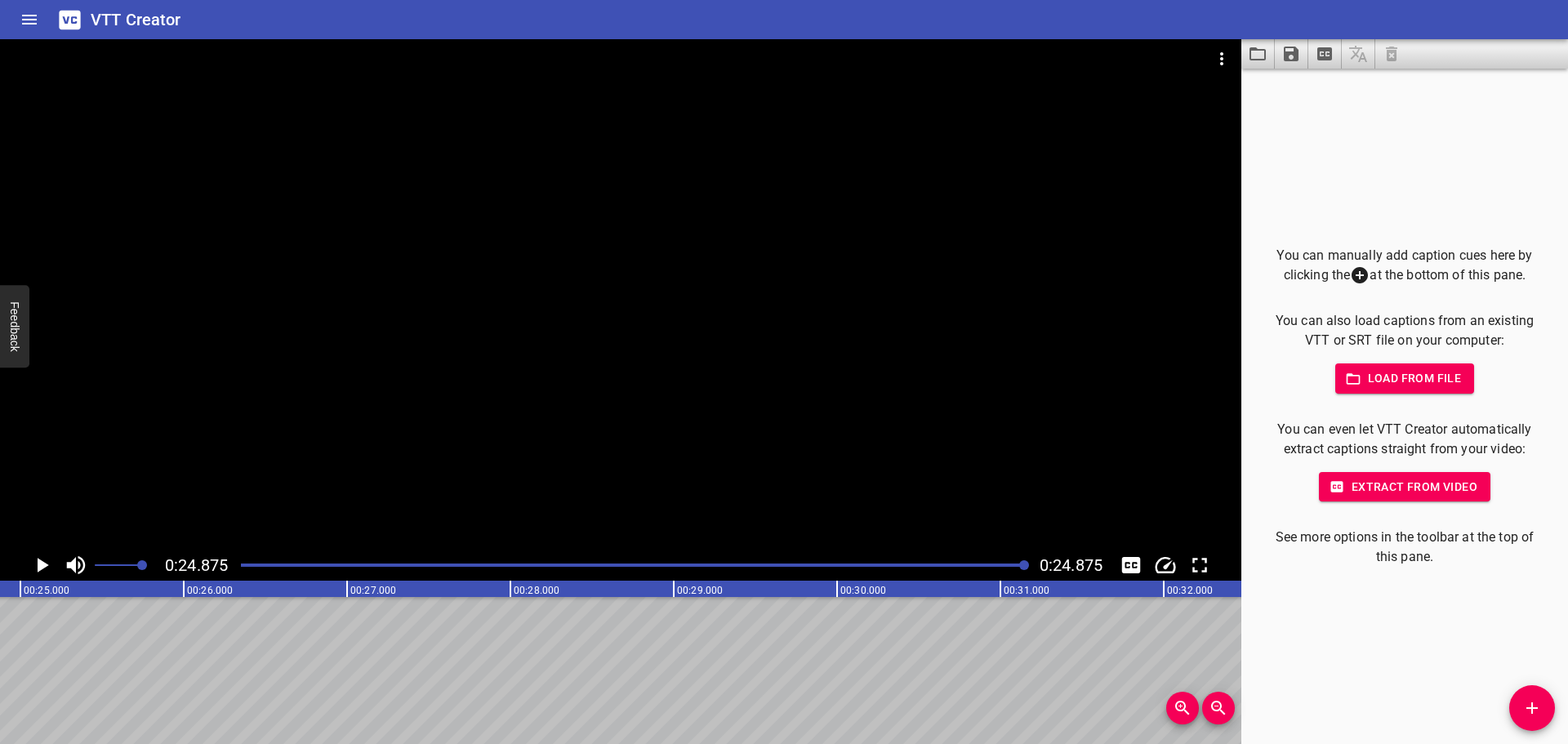
click at [1405, 380] on span "Load from file" at bounding box center [1405, 378] width 113 height 20
click at [25, 20] on icon "Home" at bounding box center [29, 20] width 15 height 10
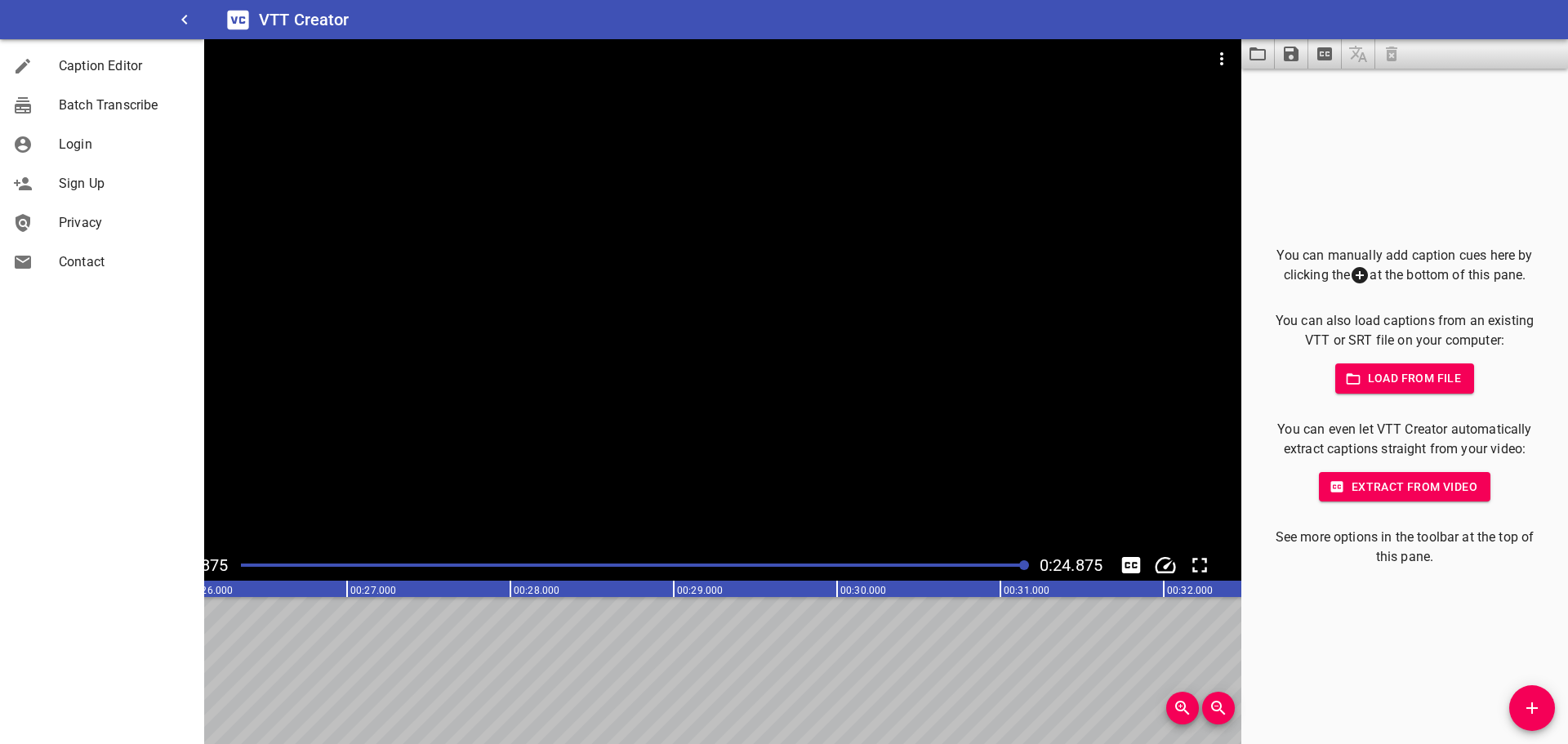
click at [1397, 638] on div "You can manually add caption cues here by clicking the at the bottom of this pa…" at bounding box center [1404, 406] width 327 height 675
click at [184, 15] on icon "button" at bounding box center [184, 20] width 20 height 20
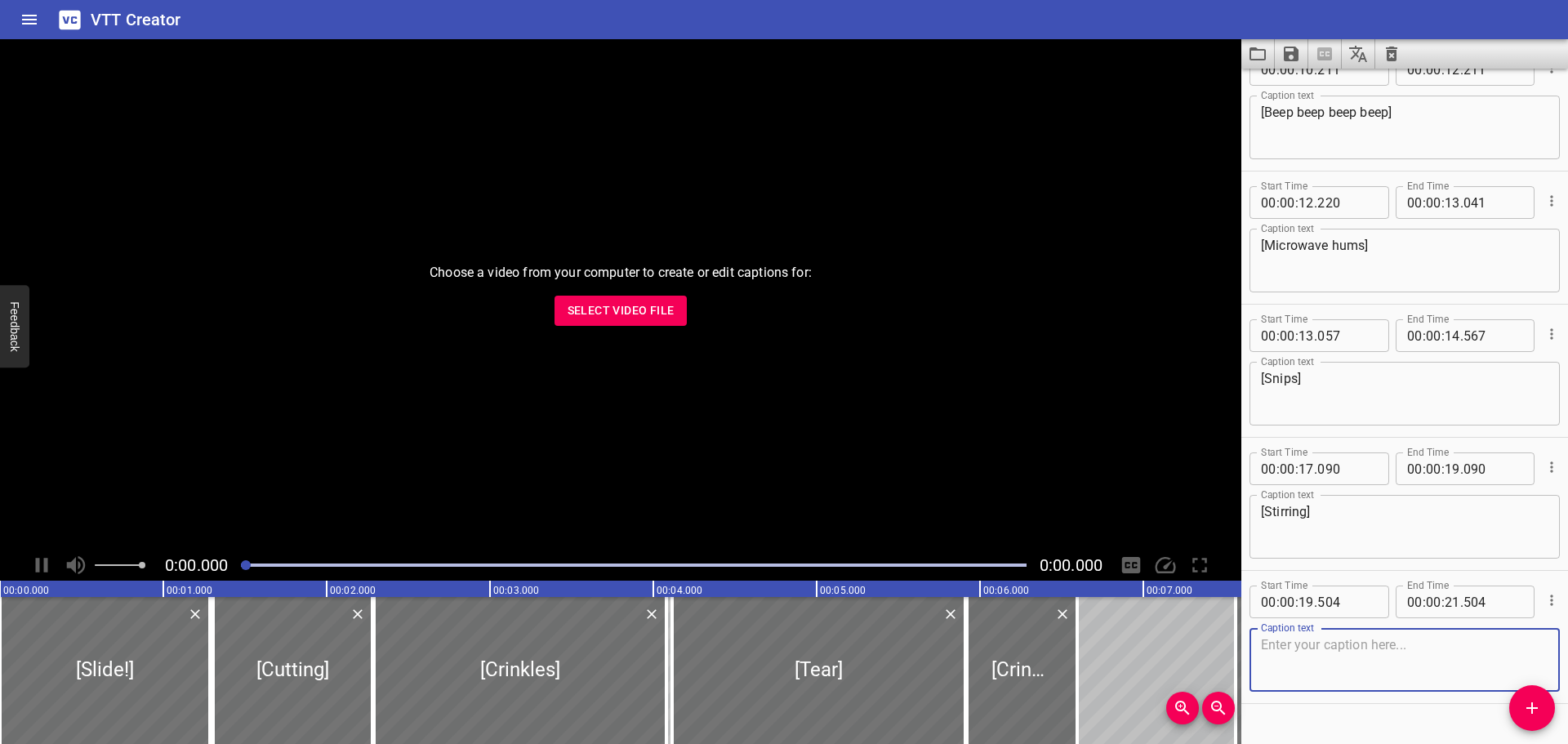
scroll to position [866, 0]
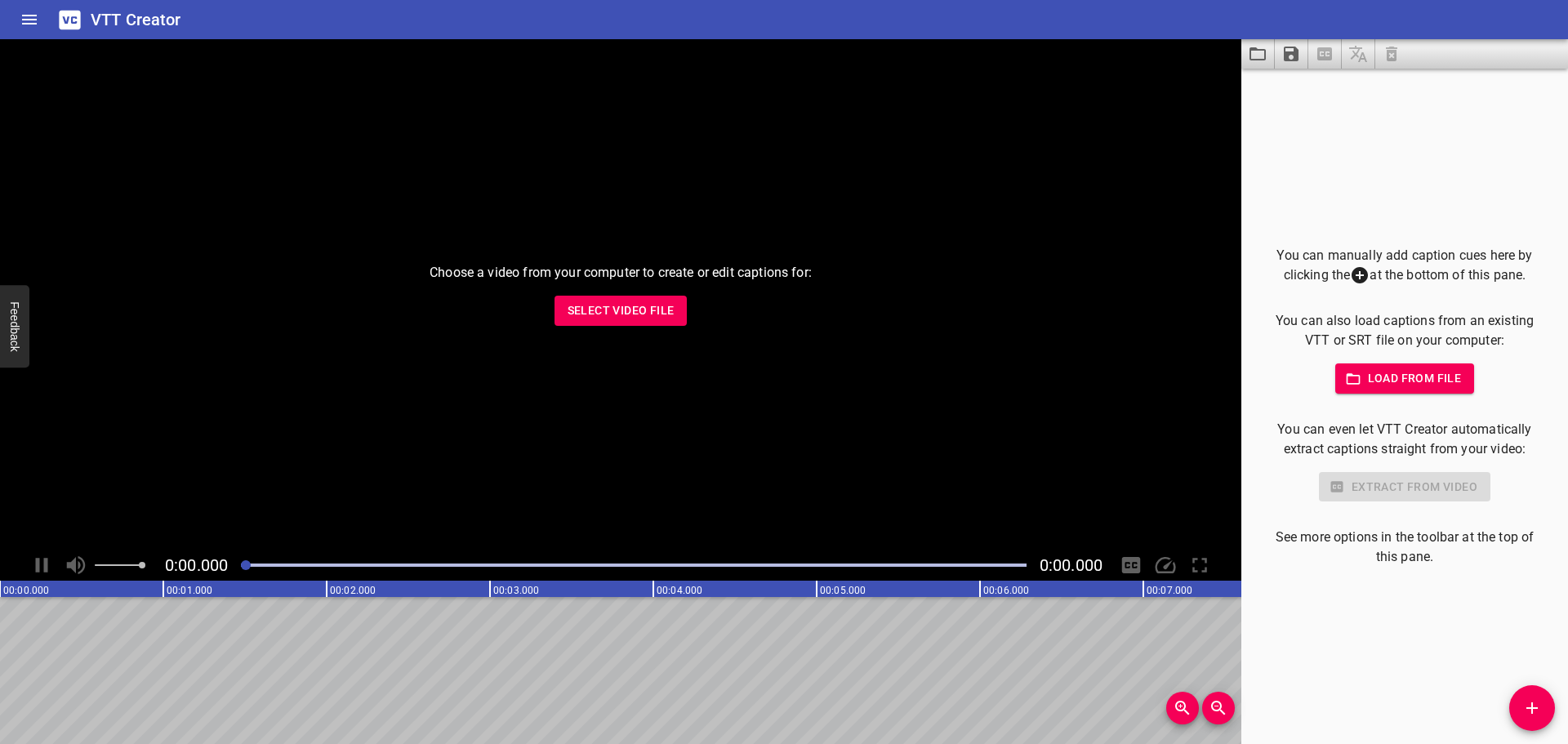
click at [642, 311] on span "Select Video File" at bounding box center [621, 310] width 107 height 20
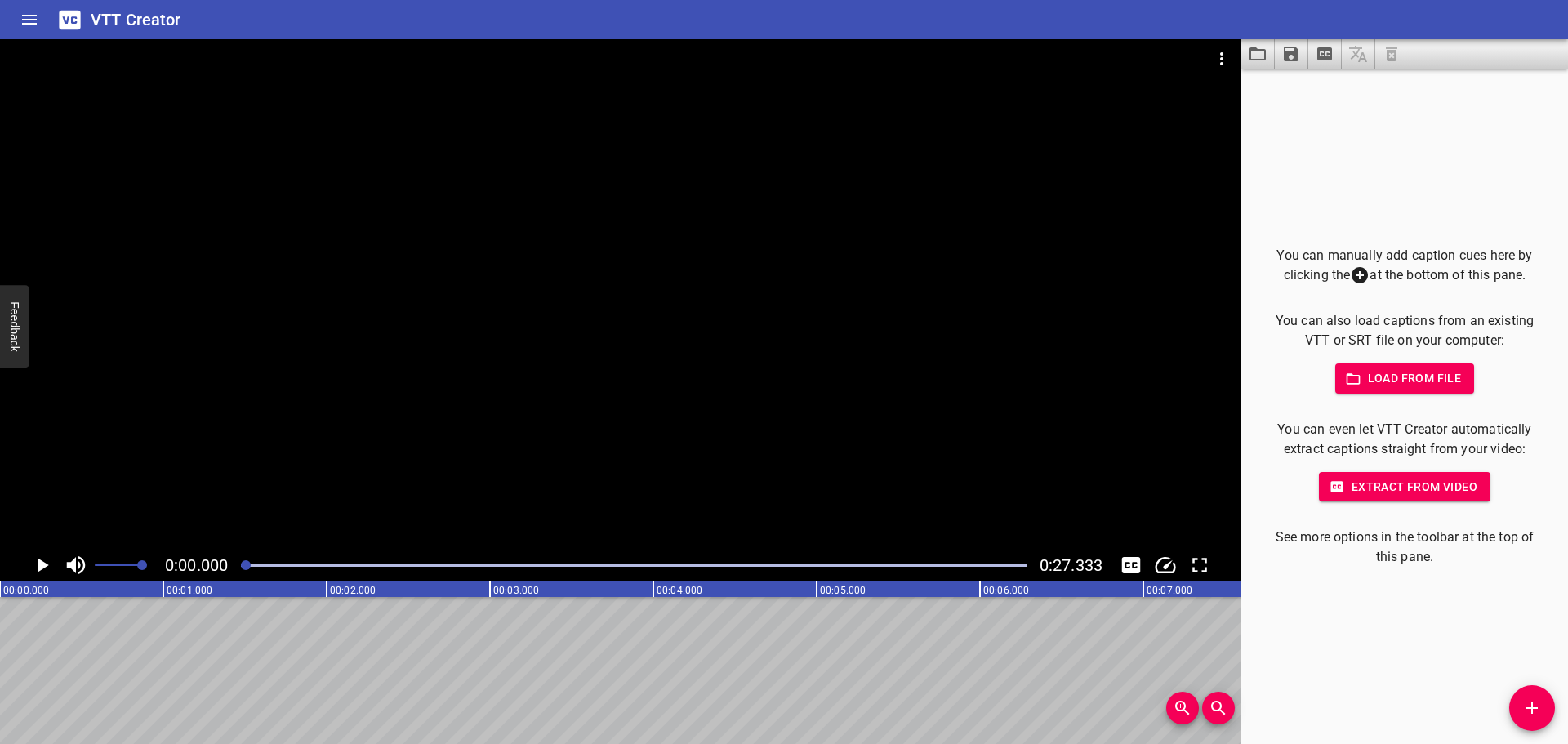
click at [556, 284] on div at bounding box center [620, 294] width 1241 height 511
click at [556, 284] on video at bounding box center [620, 294] width 1241 height 511
click at [42, 560] on icon "Play/Pause" at bounding box center [42, 566] width 25 height 25
click at [1541, 702] on icon "Add Cue" at bounding box center [1532, 708] width 20 height 20
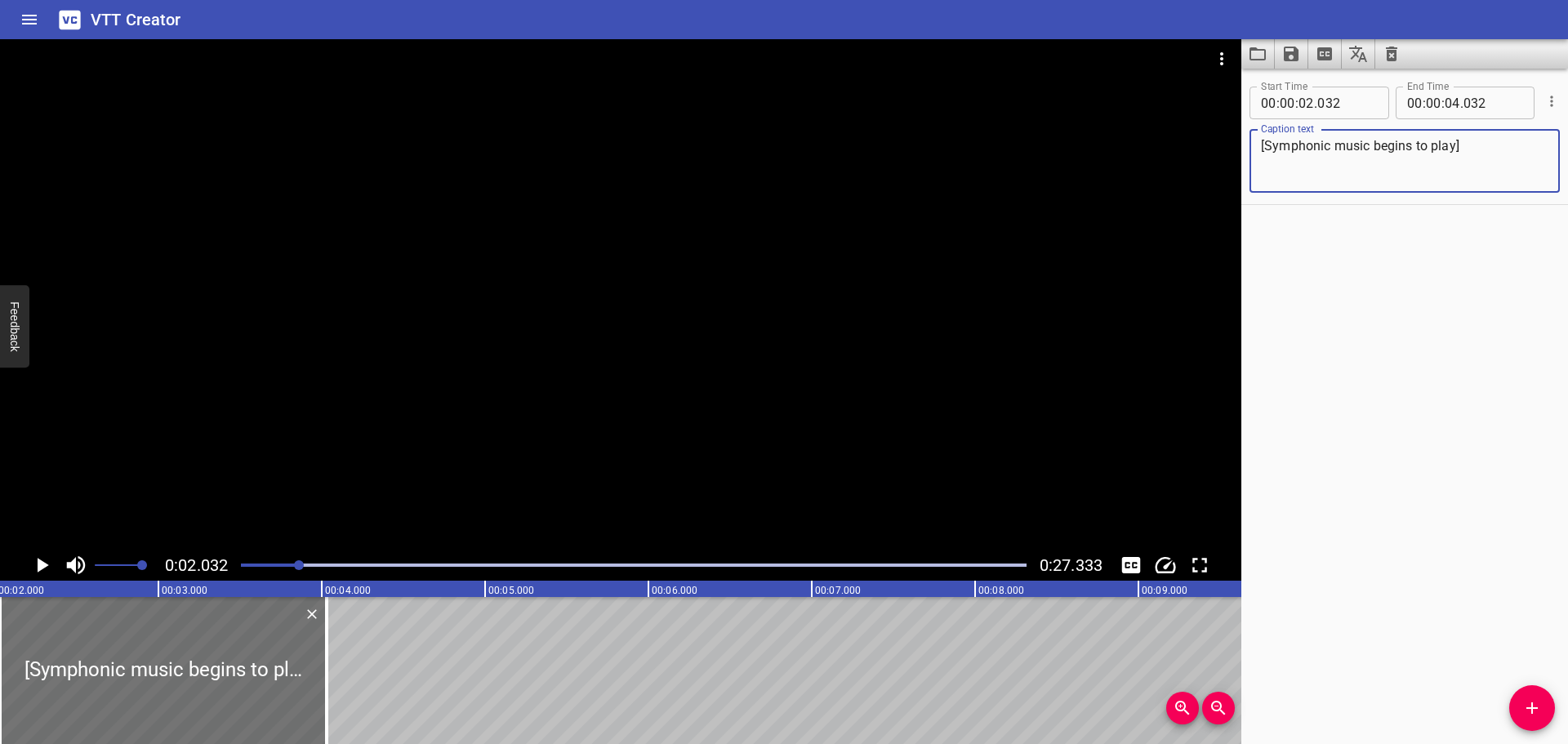
click at [241, 569] on div at bounding box center [633, 566] width 805 height 23
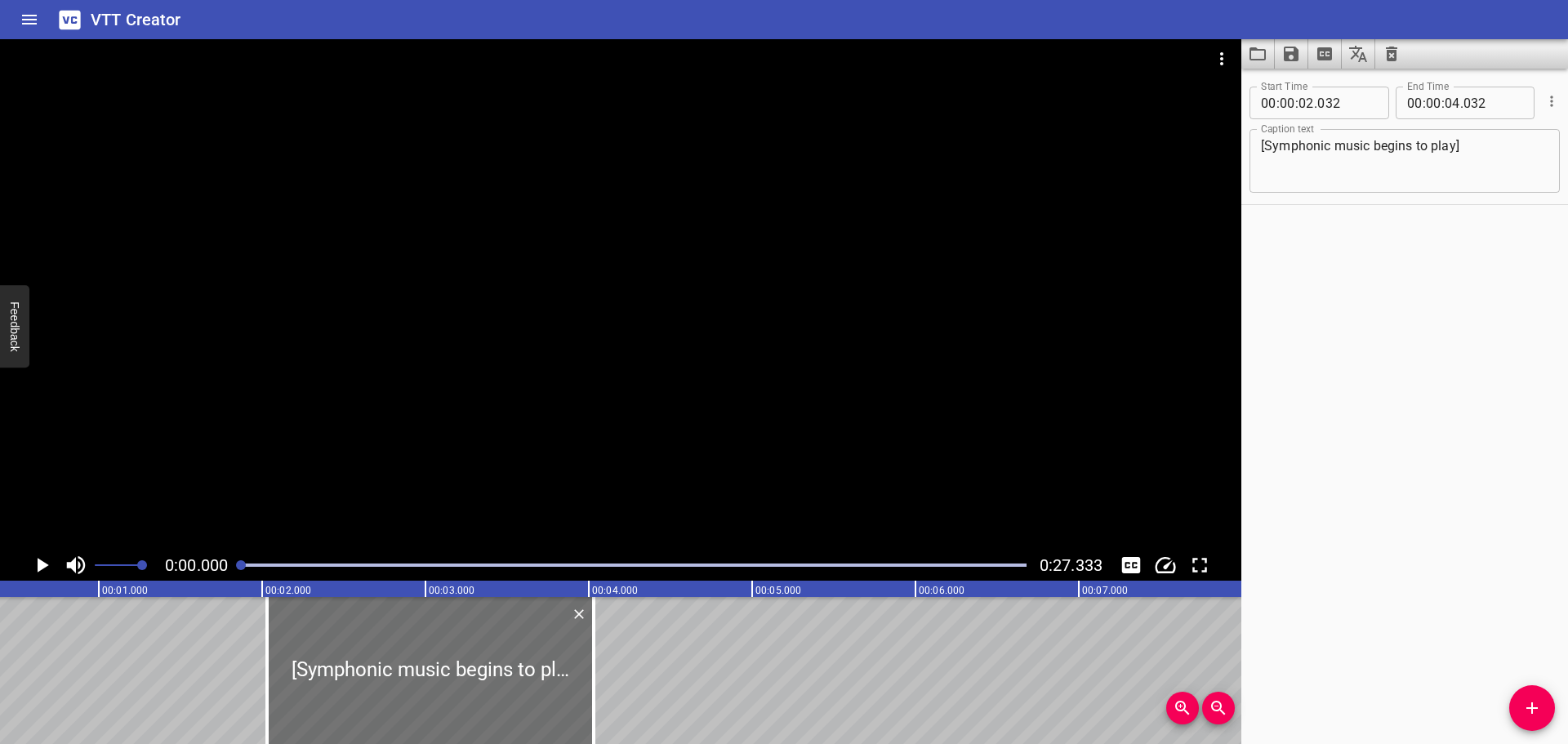
scroll to position [0, 0]
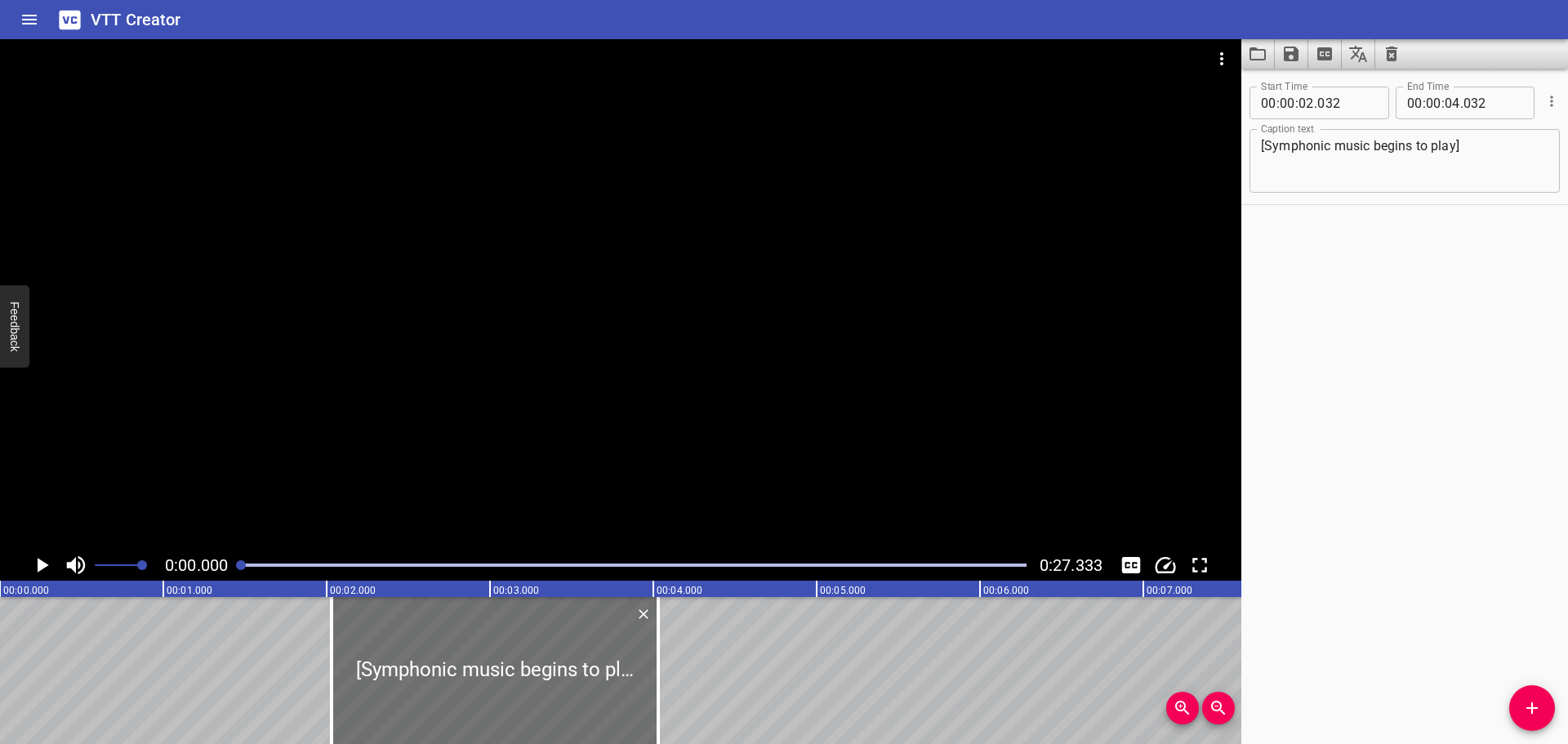
click at [37, 570] on icon "Play/Pause" at bounding box center [43, 565] width 12 height 15
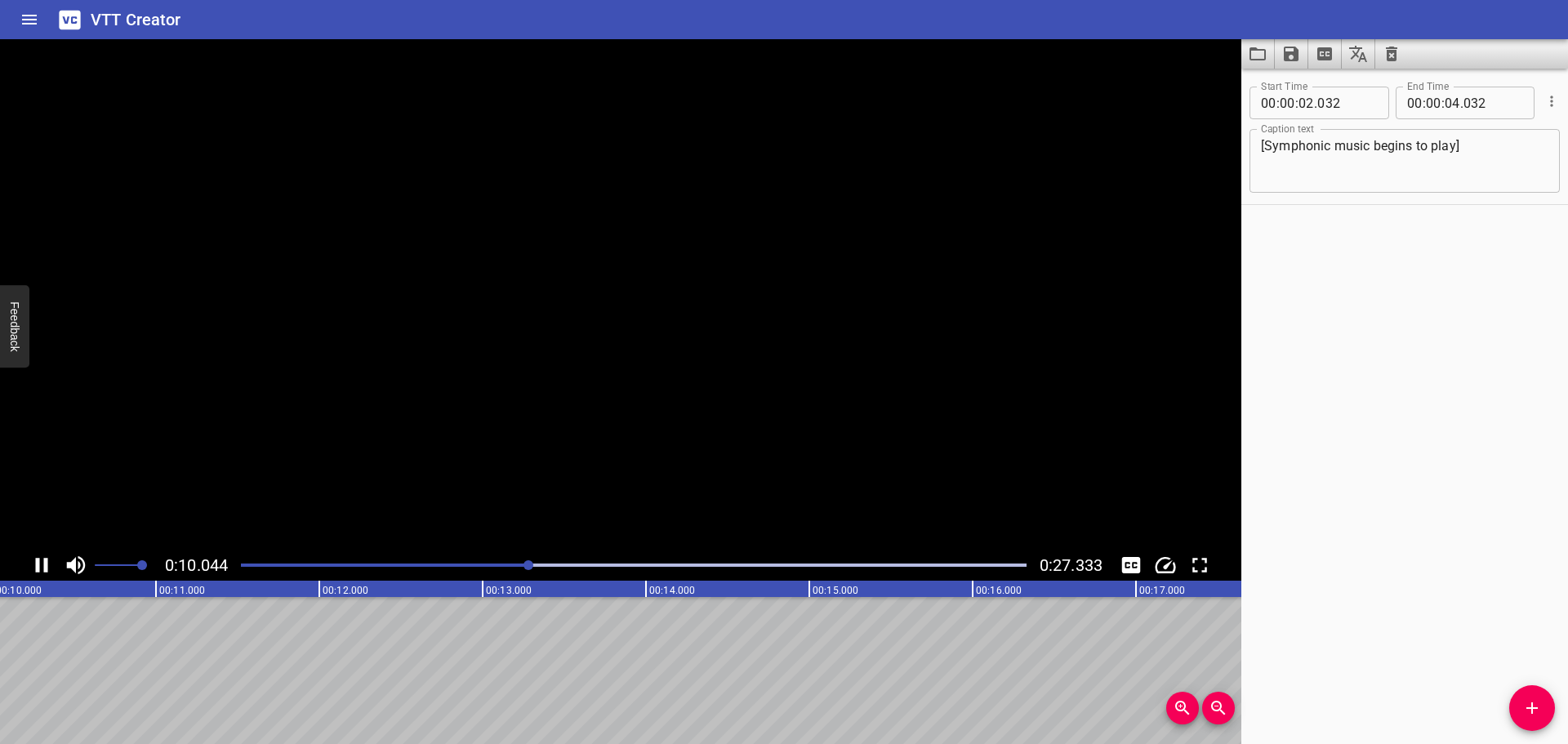
click at [37, 569] on icon "Play/Pause" at bounding box center [42, 565] width 12 height 15
click at [1333, 148] on textarea "[Symphonic music begins to play]" at bounding box center [1404, 161] width 288 height 46
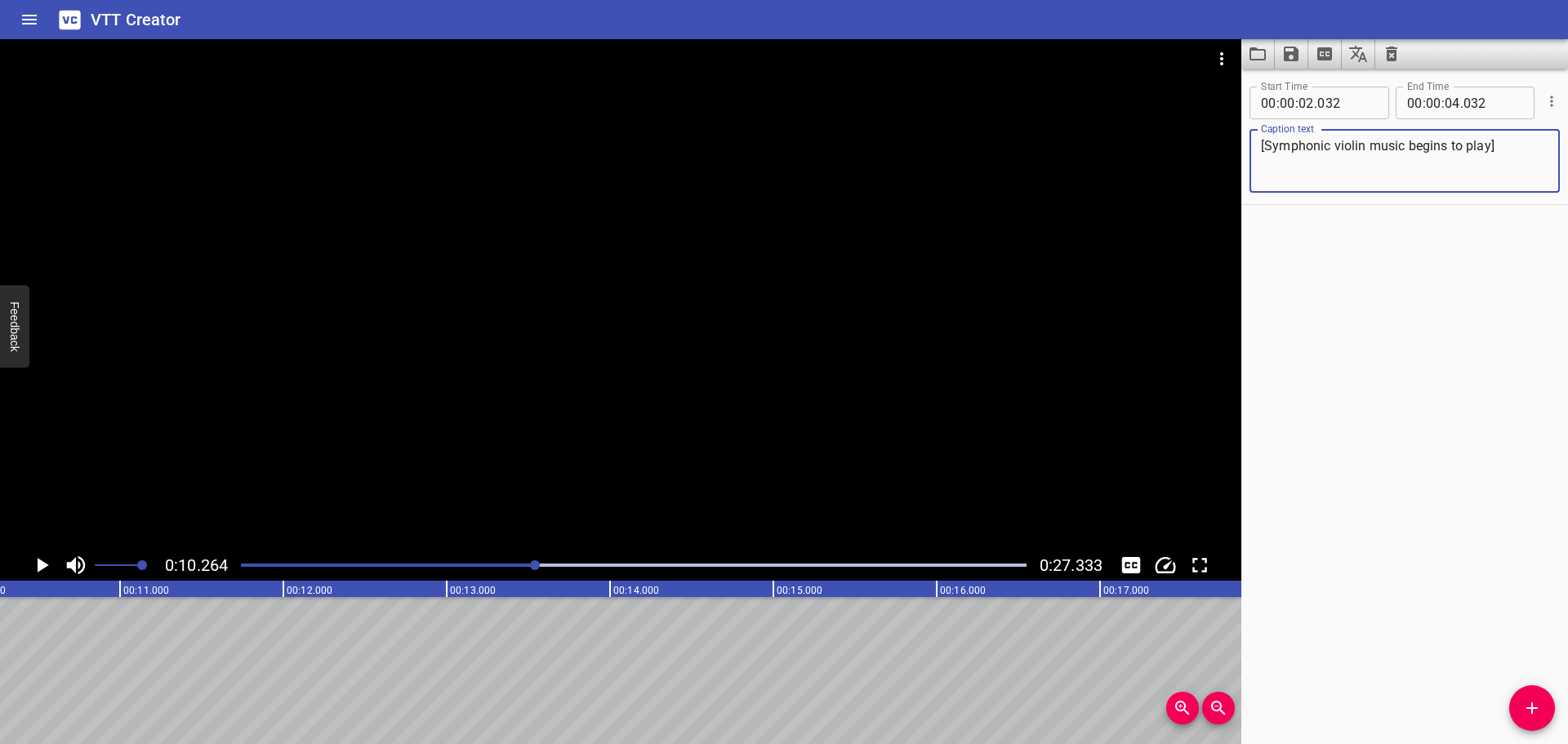
type textarea "[Symphonic violin music begins to play]"
click at [1459, 284] on div "Start Time 00 : 00 : 02 . 032 Start Time End Time 00 : 00 : 04 . 032 End Time C…" at bounding box center [1404, 406] width 327 height 675
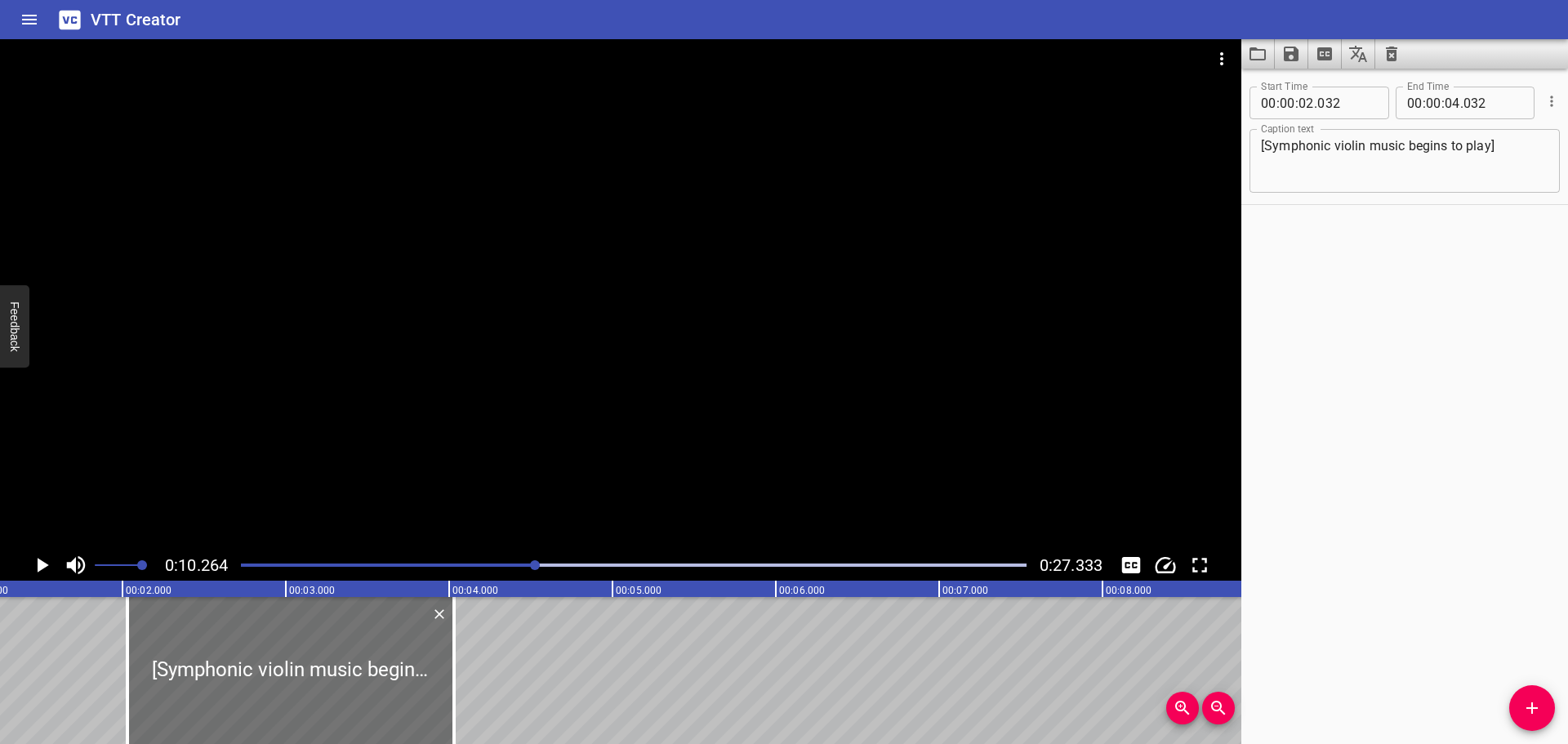
scroll to position [0, 0]
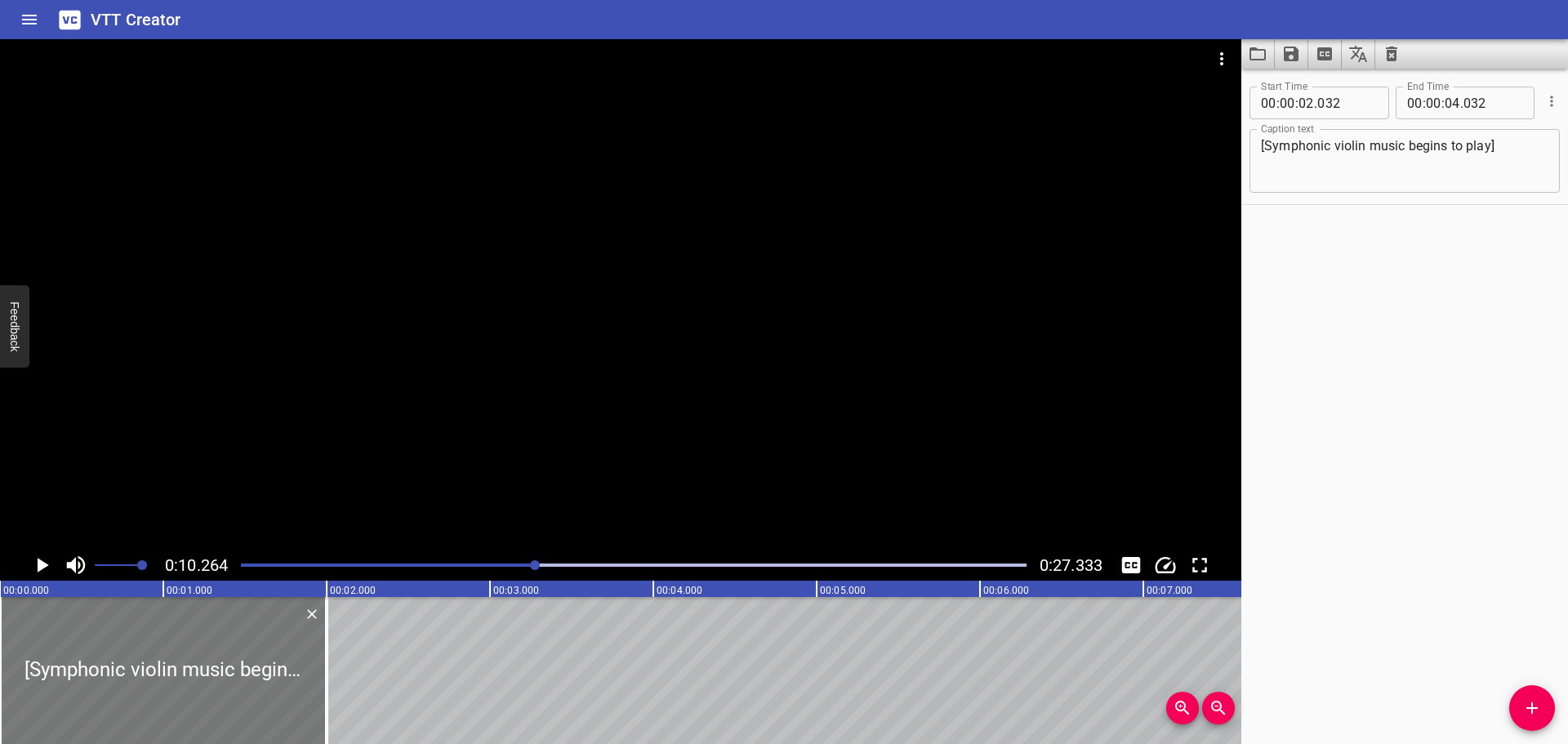
drag, startPoint x: 553, startPoint y: 678, endPoint x: 45, endPoint y: 675, distance: 508.0
click at [45, 675] on div at bounding box center [163, 670] width 327 height 147
type input "00"
type input "000"
type input "02"
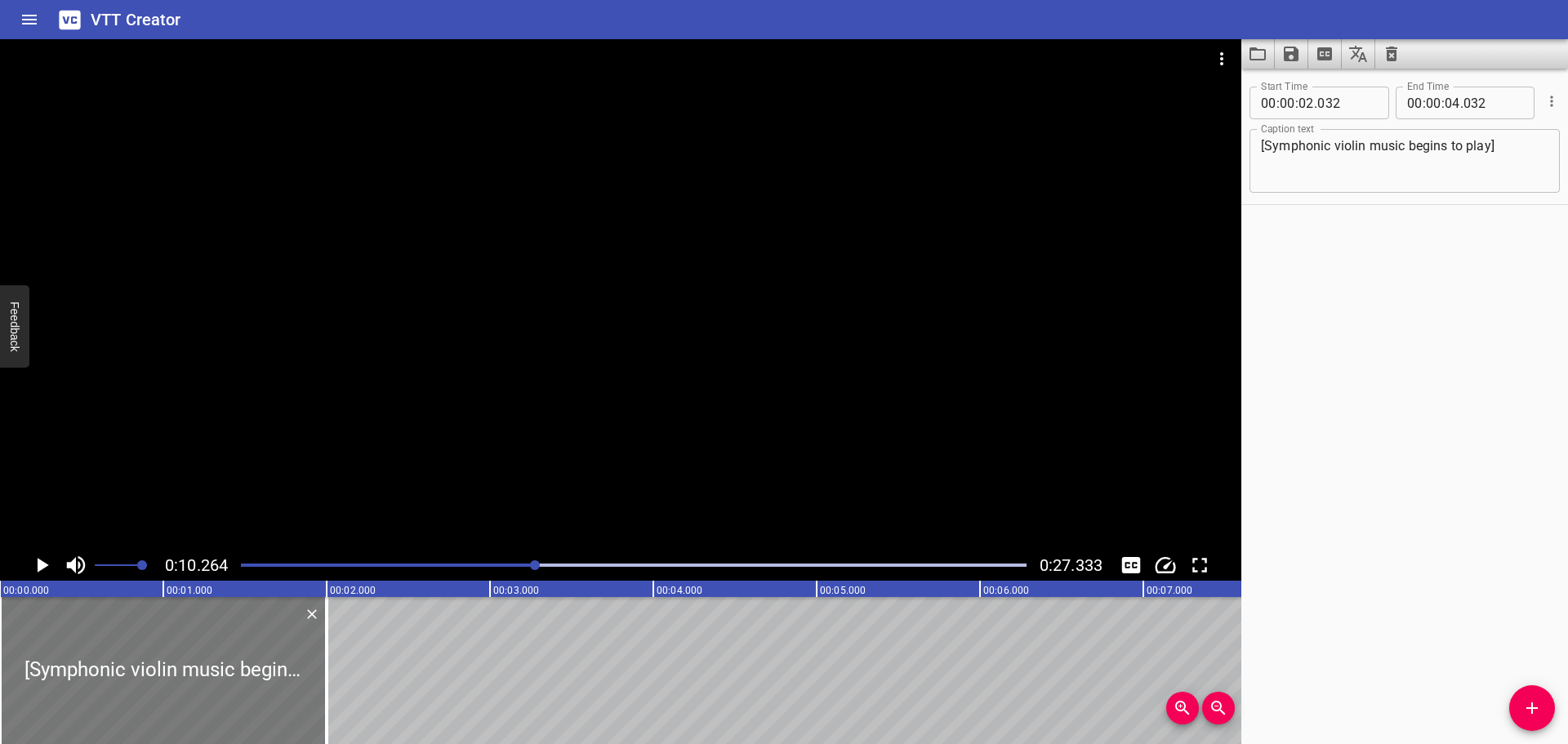
type input "000"
click at [242, 568] on div at bounding box center [633, 566] width 805 height 23
drag, startPoint x: 239, startPoint y: 564, endPoint x: 214, endPoint y: 568, distance: 25.3
click at [214, 568] on div "0:00.007 0:27.333" at bounding box center [620, 565] width 1241 height 31
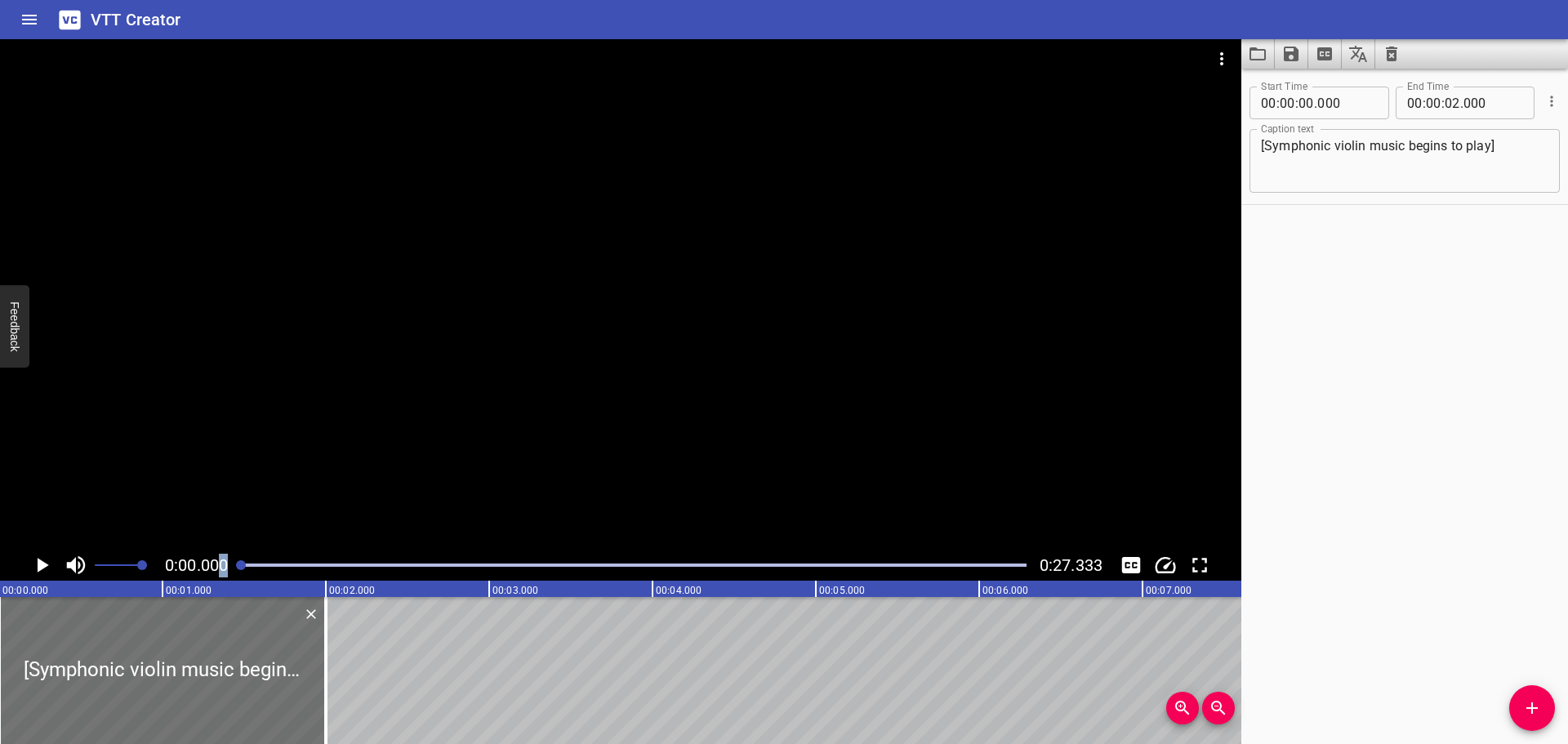
scroll to position [0, 0]
click at [1361, 493] on div "Start Time 00 : 00 : 00 . 000 Start Time End Time 00 : 00 : 02 . 000 End Time C…" at bounding box center [1404, 406] width 327 height 675
click at [38, 565] on icon "Play/Pause" at bounding box center [43, 565] width 12 height 15
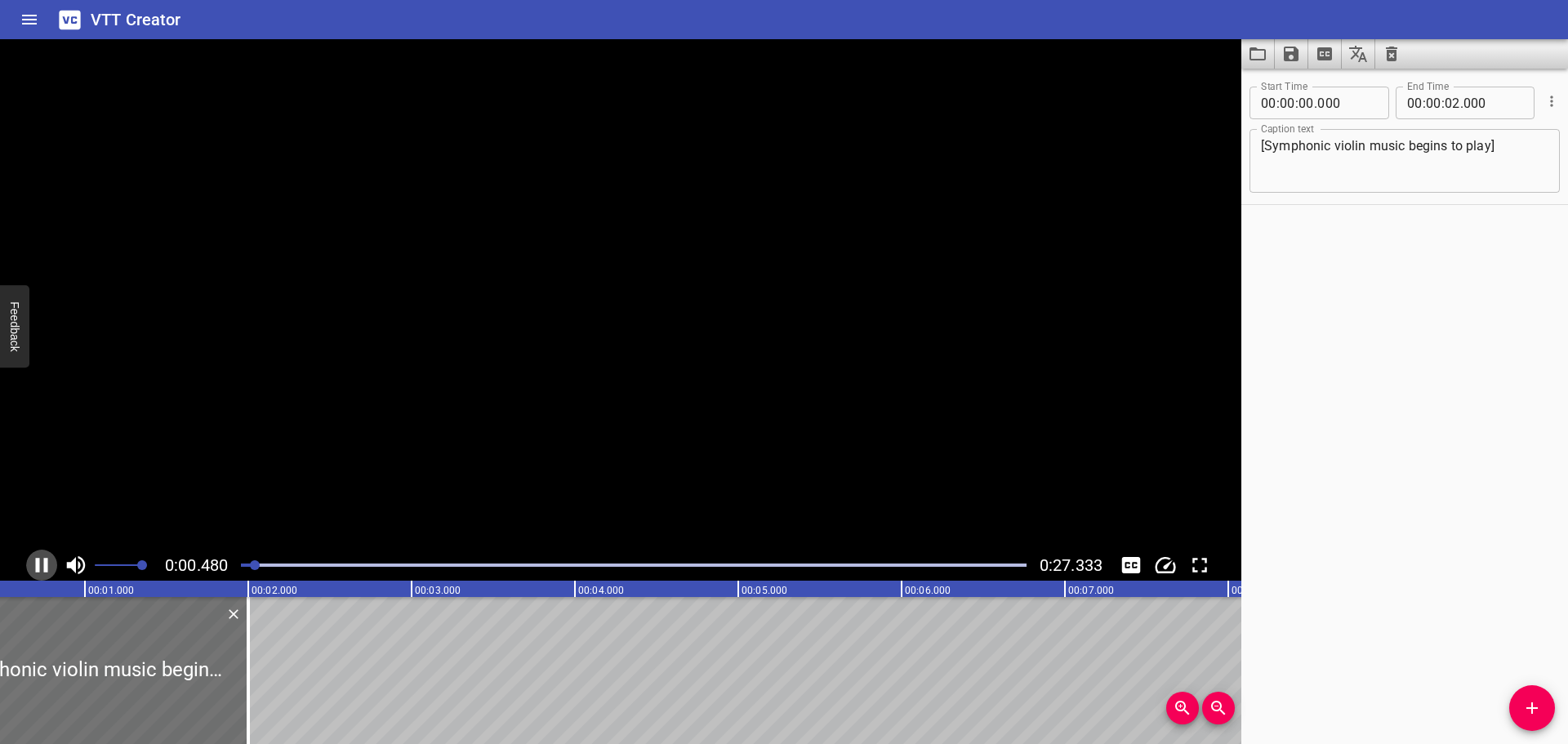
click at [38, 565] on icon "Play/Pause" at bounding box center [42, 565] width 12 height 15
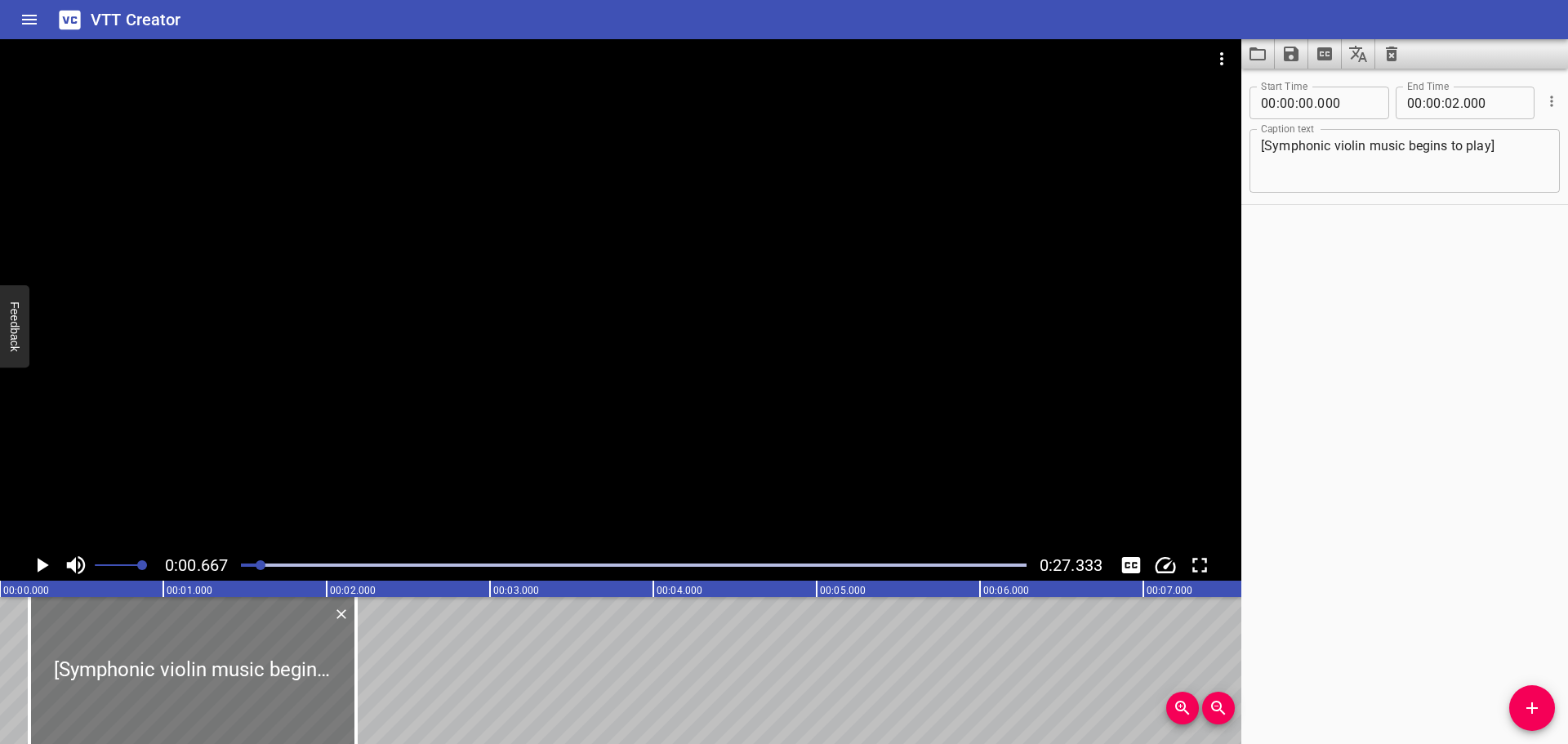
drag, startPoint x: 96, startPoint y: 694, endPoint x: 127, endPoint y: 697, distance: 31.1
click at [127, 697] on div at bounding box center [192, 670] width 327 height 147
type input "190"
click at [1542, 697] on button "Add Cue" at bounding box center [1531, 707] width 45 height 45
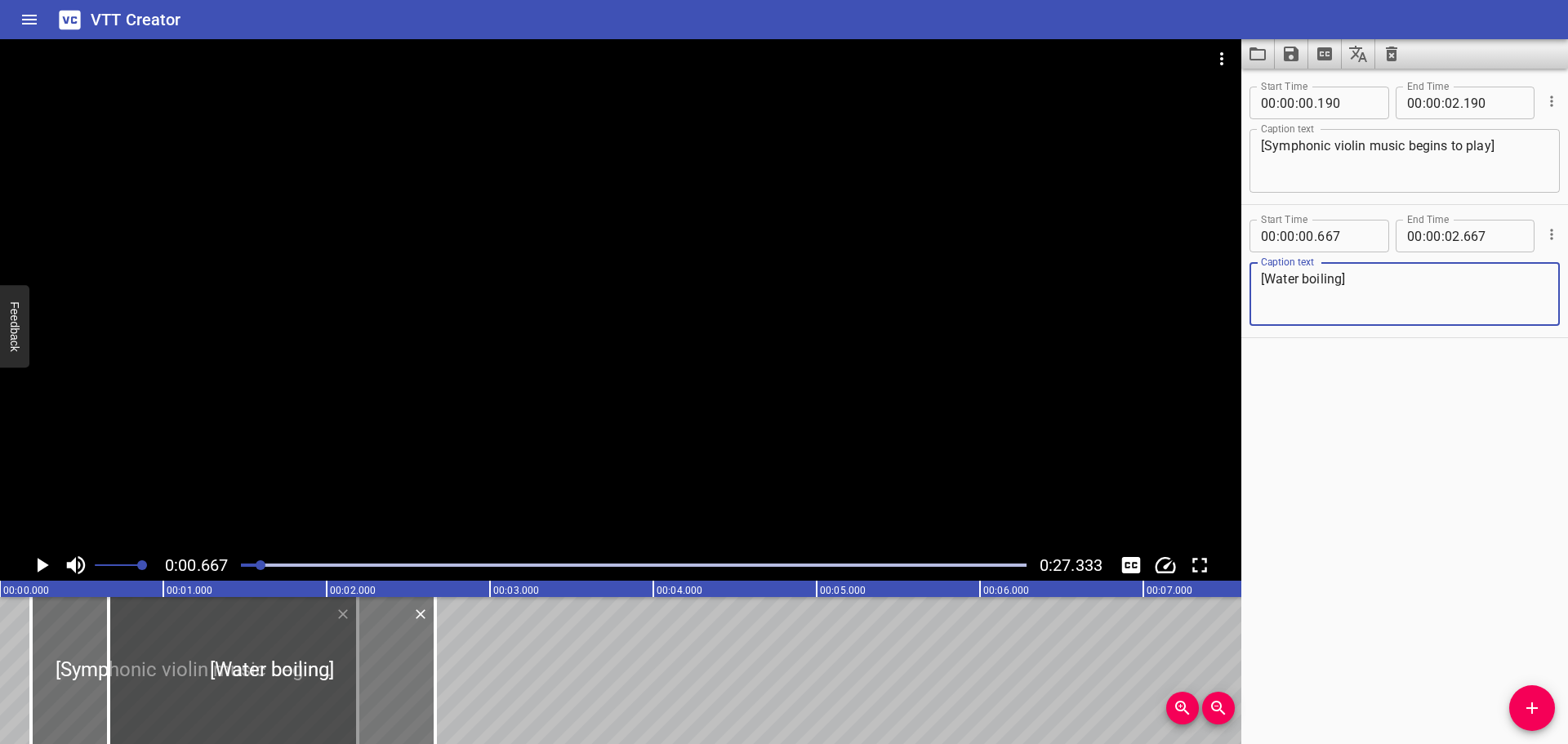
type textarea "[Water boiling]"
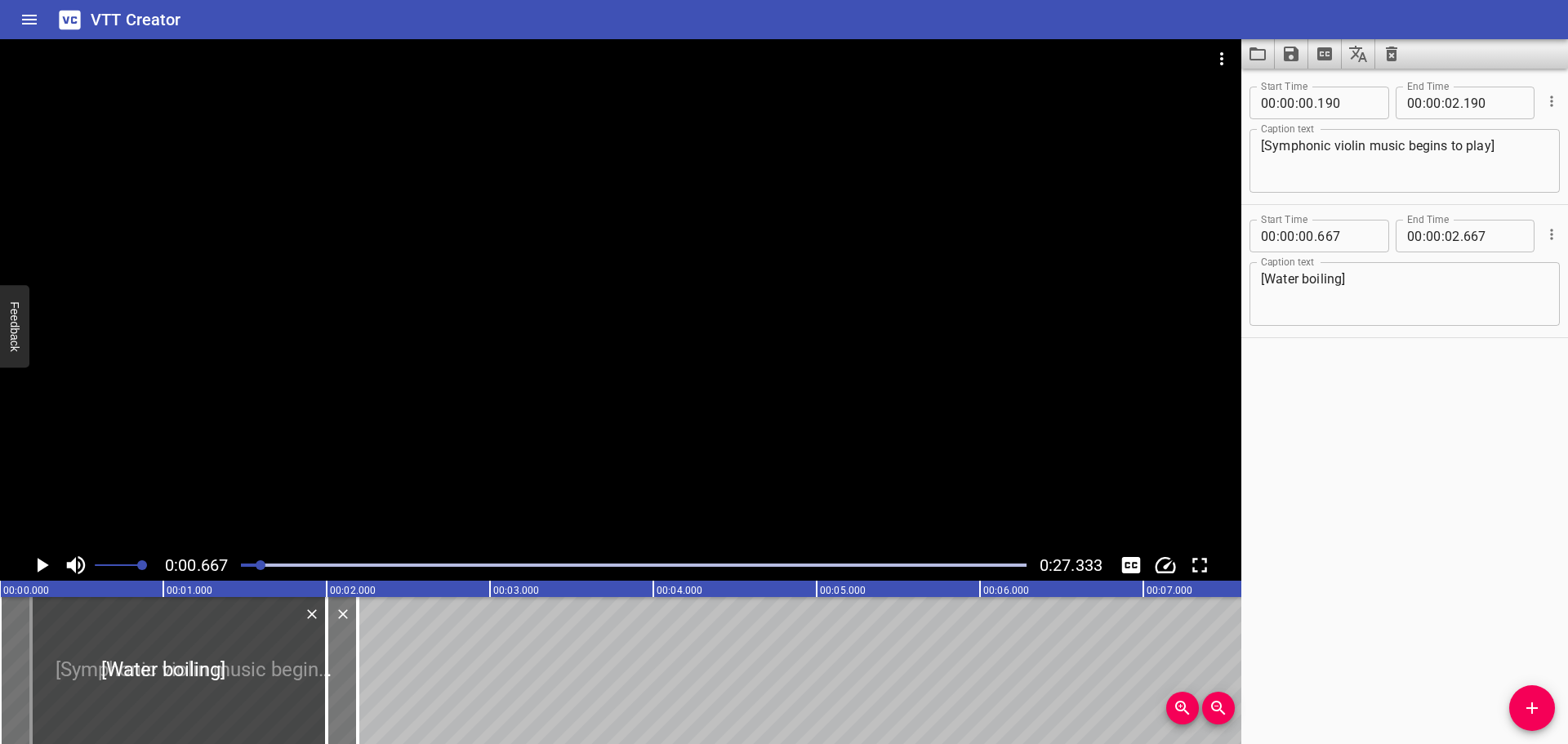
drag, startPoint x: 384, startPoint y: 648, endPoint x: 132, endPoint y: 643, distance: 252.0
click at [133, 643] on div at bounding box center [163, 670] width 327 height 147
type input "000"
click at [237, 563] on div at bounding box center [633, 566] width 805 height 23
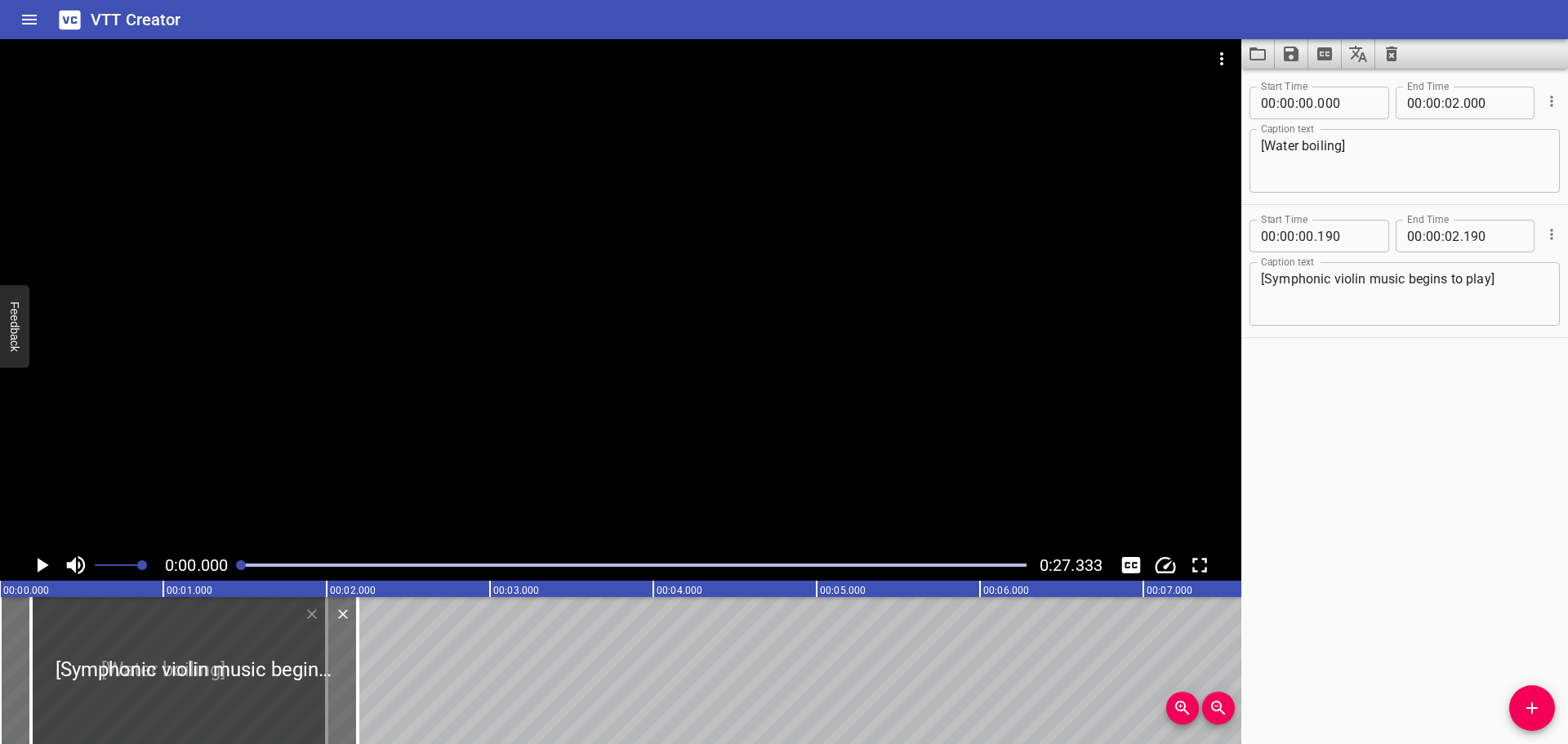
click at [44, 564] on icon "Play/Pause" at bounding box center [43, 565] width 12 height 15
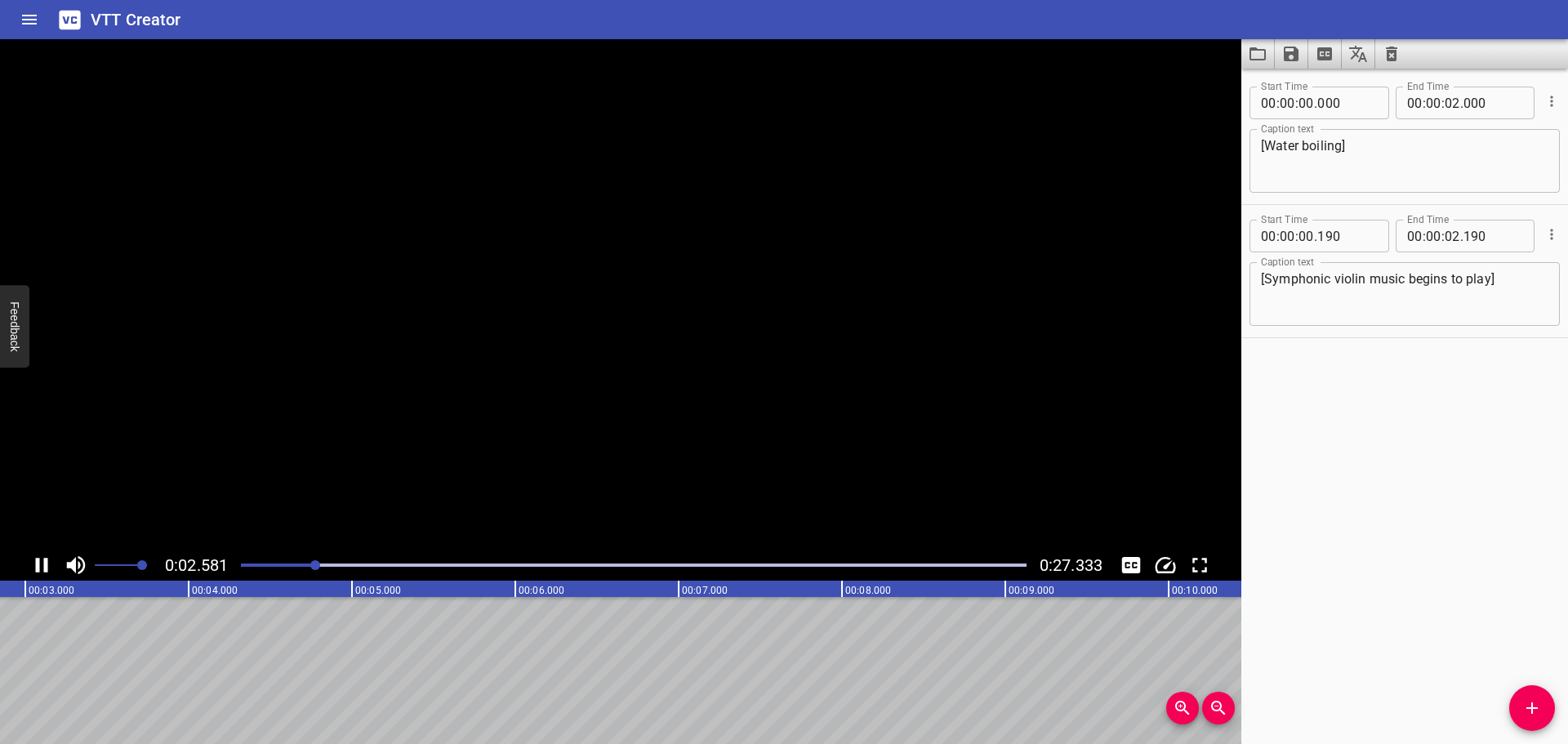
click at [44, 564] on icon "Play/Pause" at bounding box center [42, 566] width 25 height 25
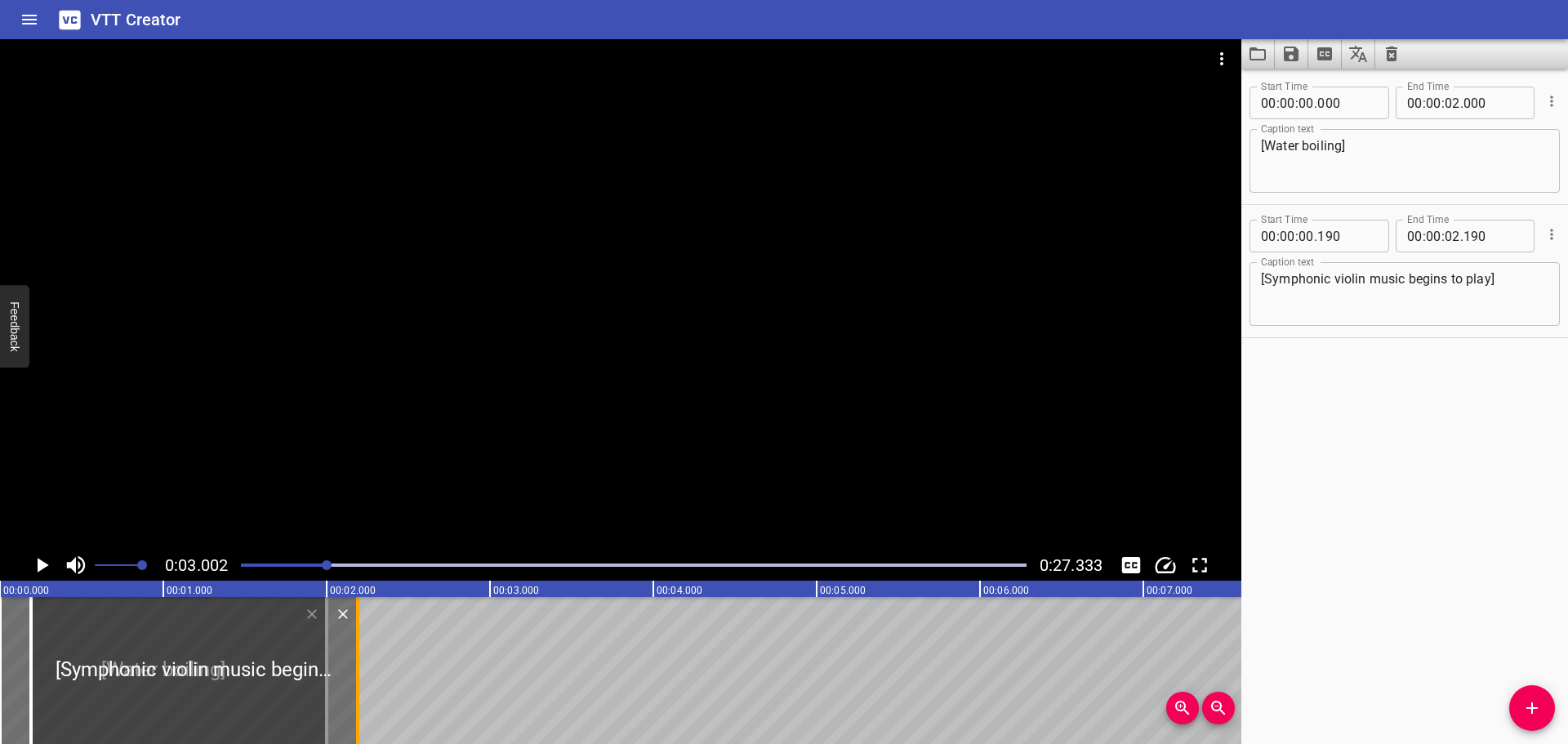
click at [356, 686] on div at bounding box center [358, 670] width 4 height 147
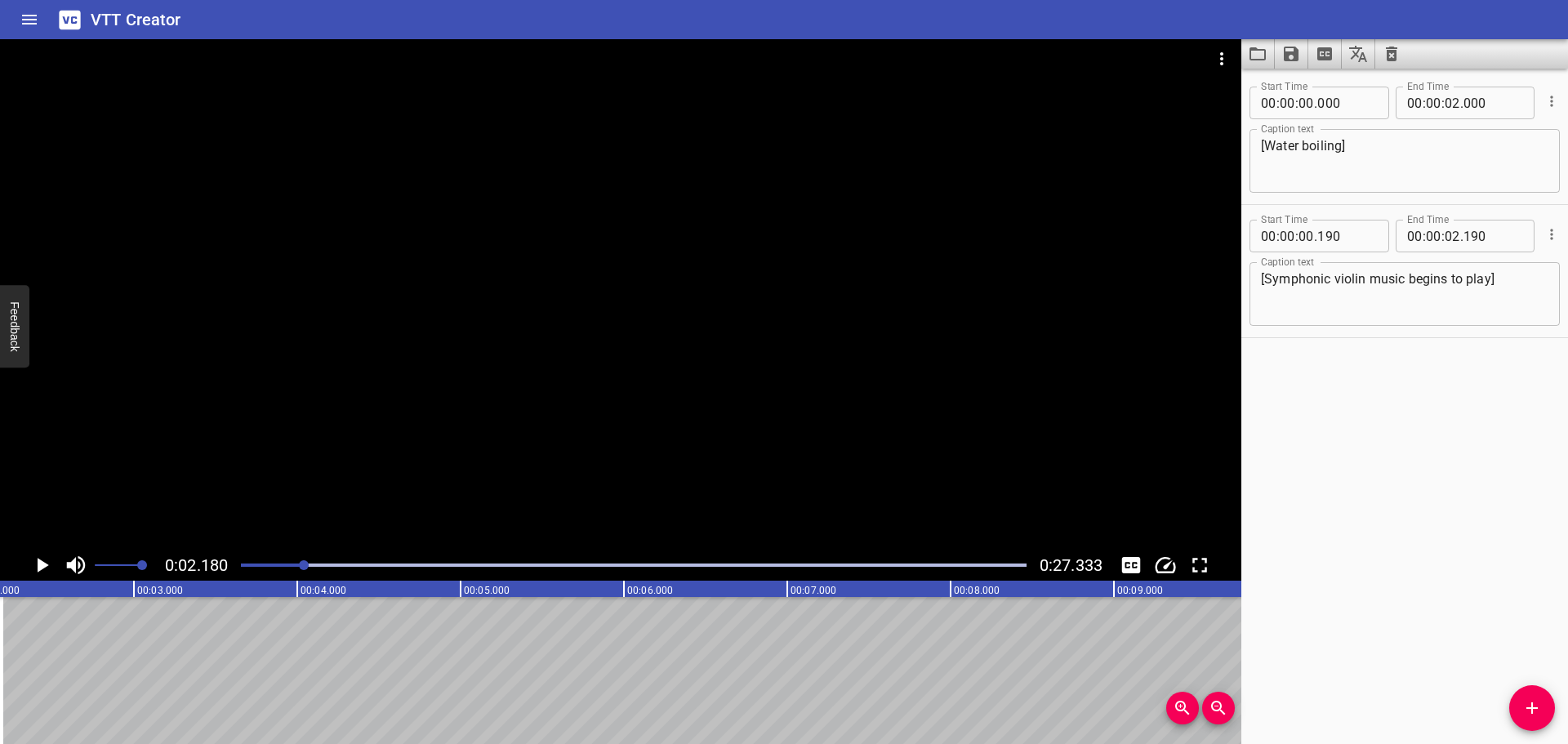
drag, startPoint x: 176, startPoint y: 727, endPoint x: 84, endPoint y: 728, distance: 92.0
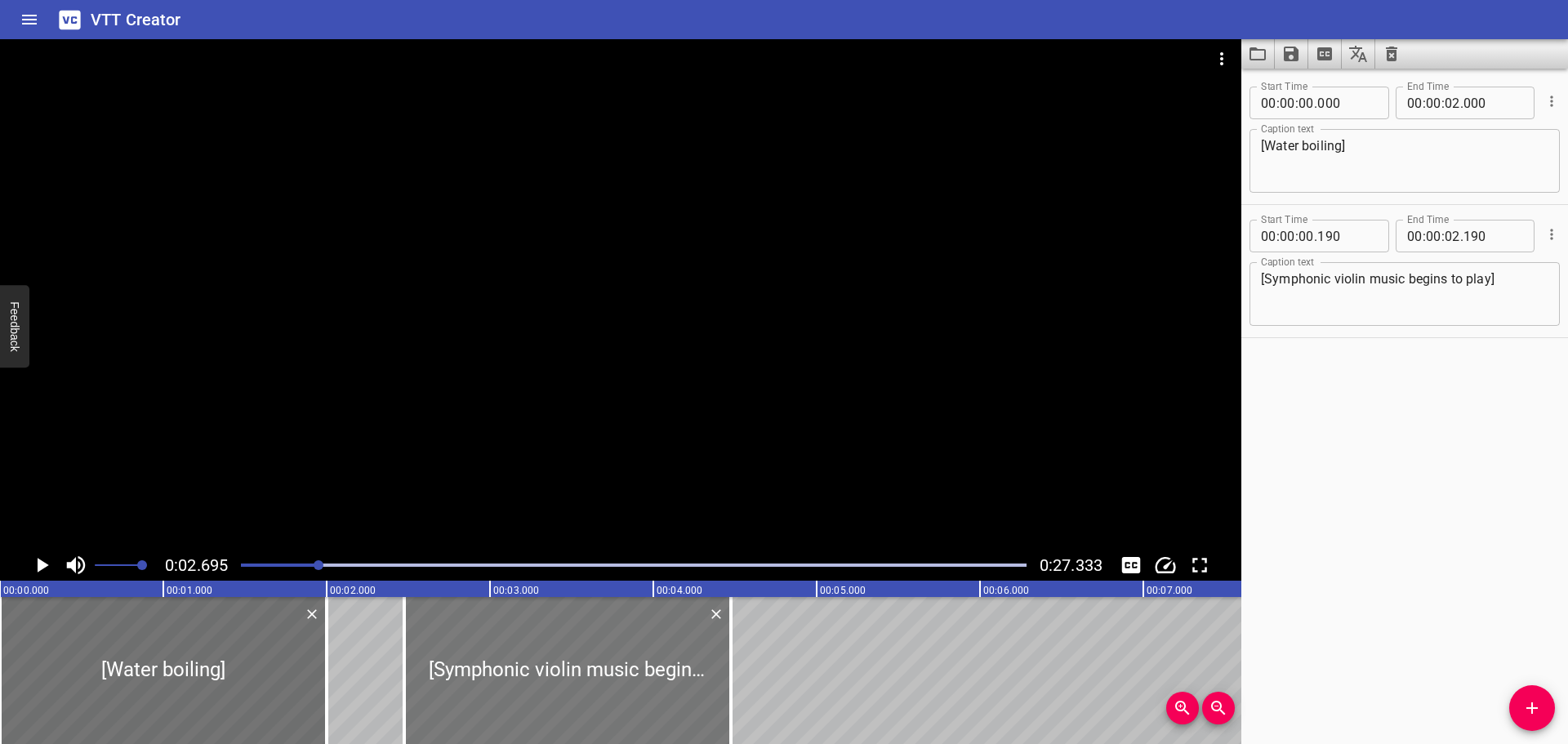
drag, startPoint x: 195, startPoint y: 649, endPoint x: 699, endPoint y: 643, distance: 504.0
click at [699, 643] on div at bounding box center [568, 670] width 327 height 147
type input "03"
type input "275"
type input "05"
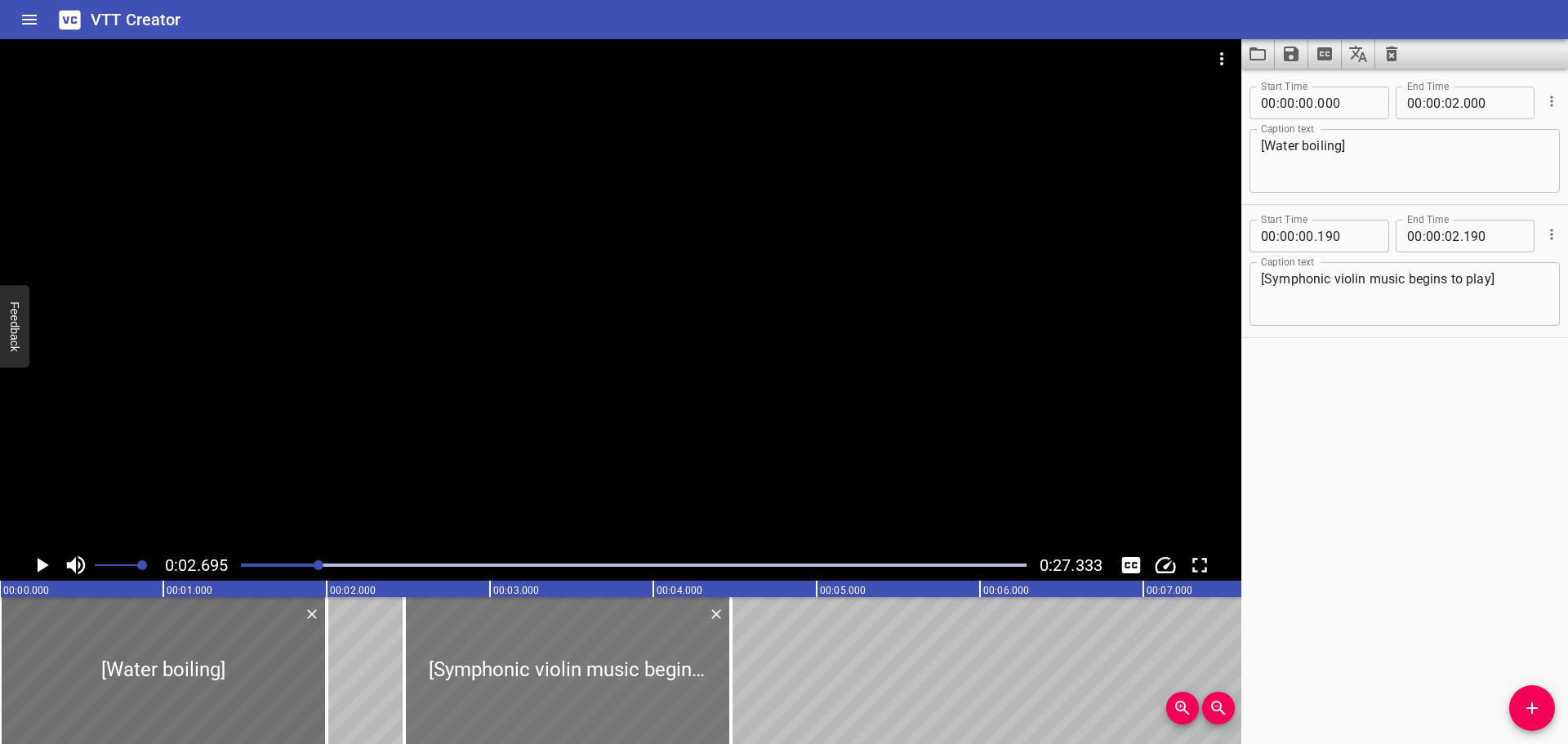
type input "275"
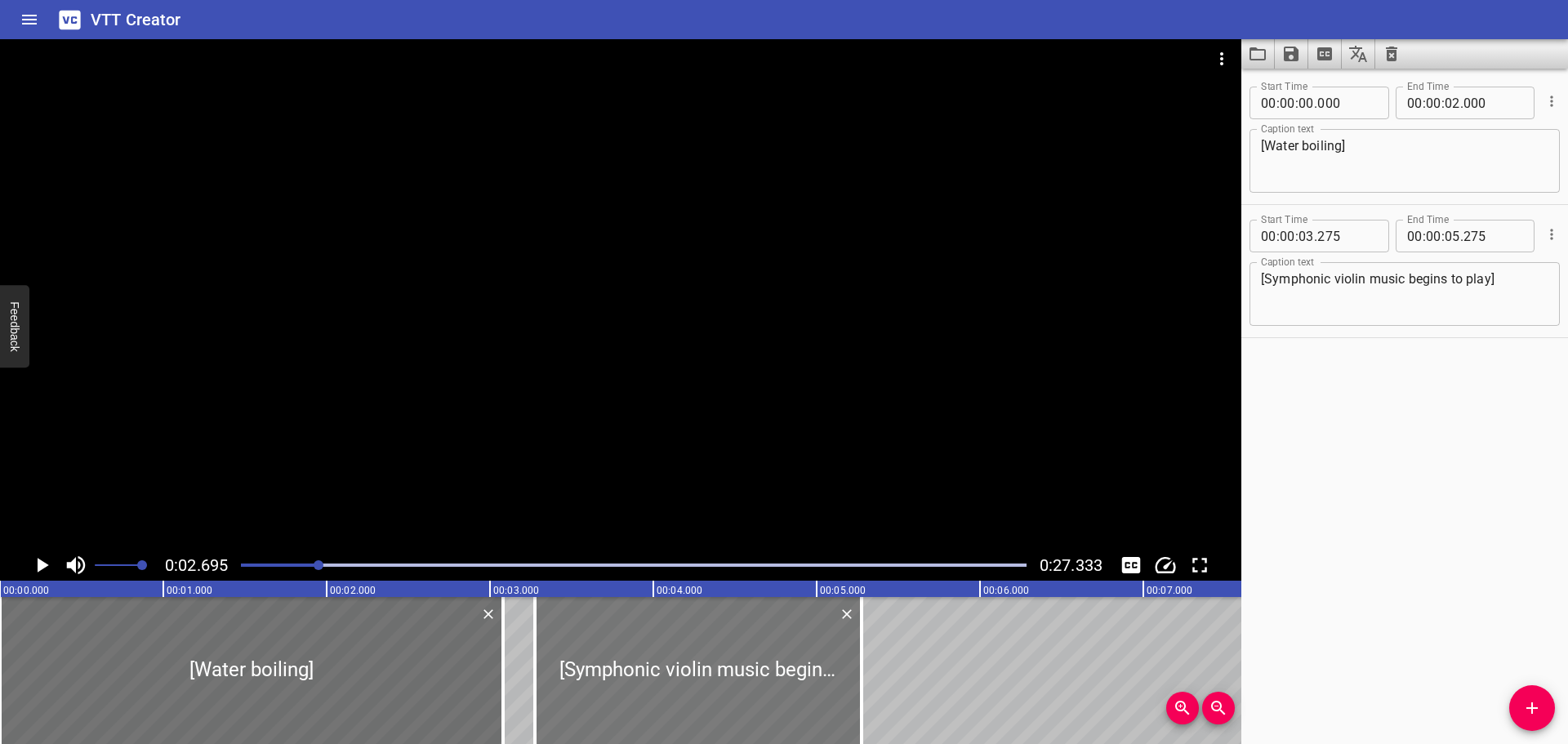
drag, startPoint x: 328, startPoint y: 663, endPoint x: 557, endPoint y: 665, distance: 229.0
type input "03"
type input "405"
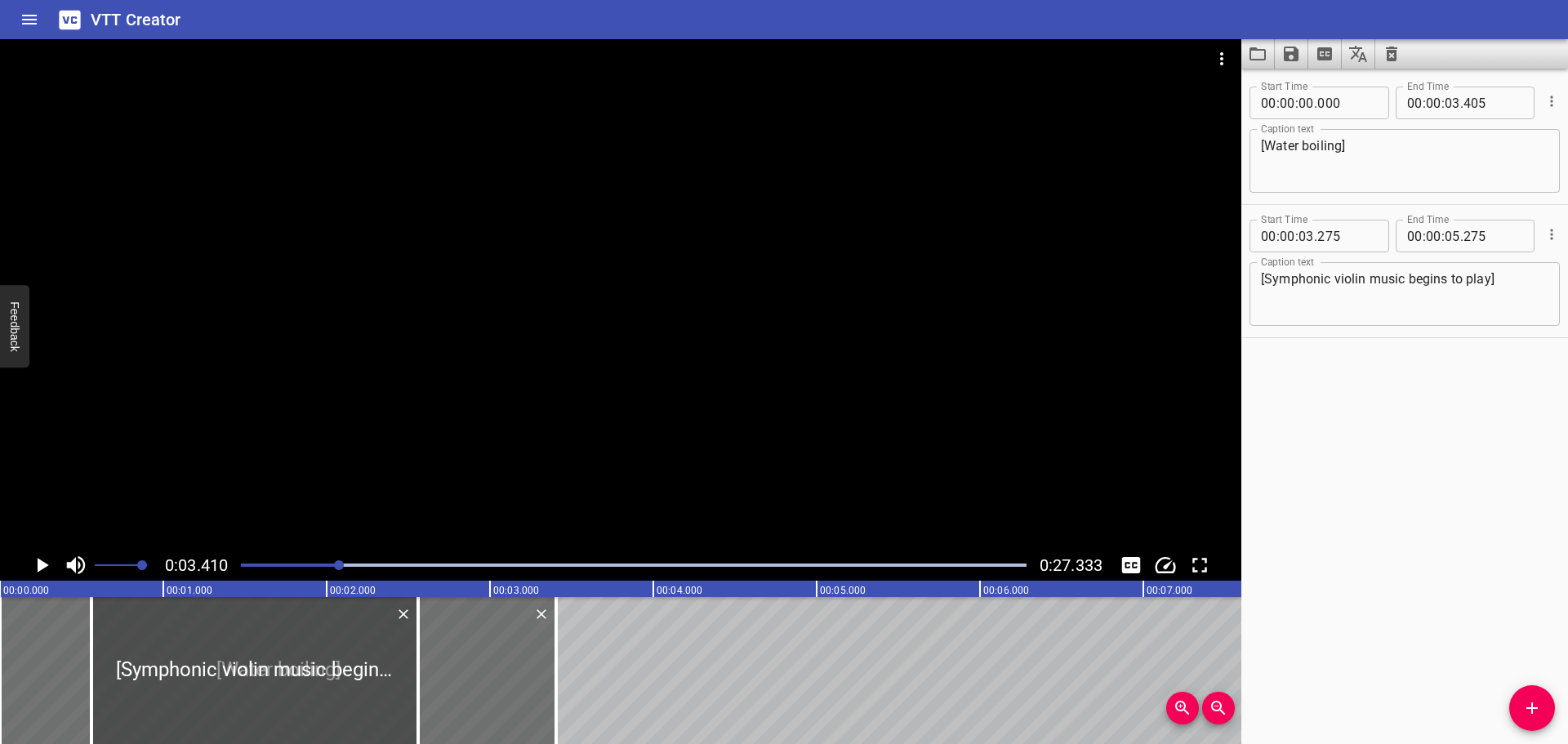
click at [263, 676] on div at bounding box center [255, 670] width 327 height 147
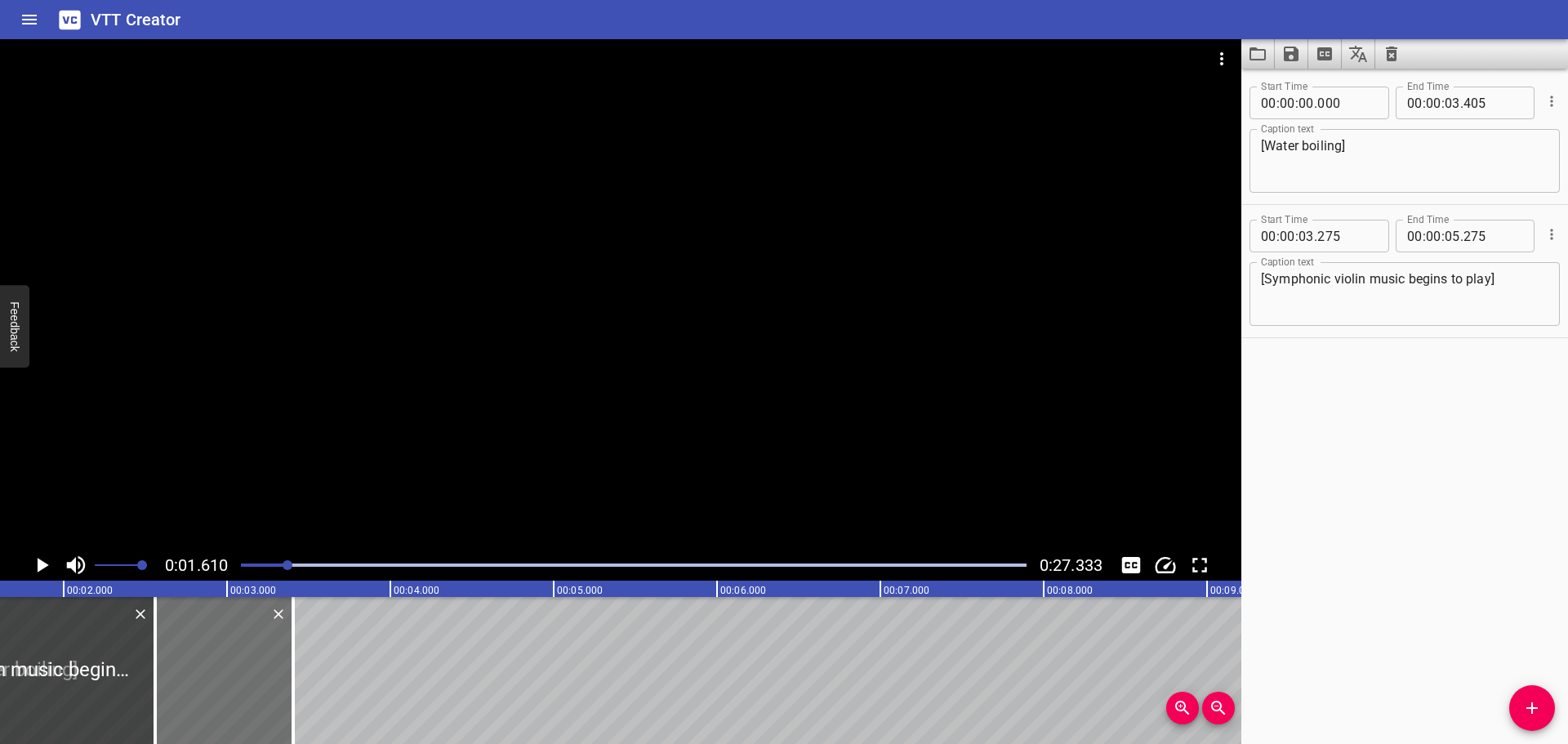
click at [241, 564] on div at bounding box center [633, 566] width 805 height 23
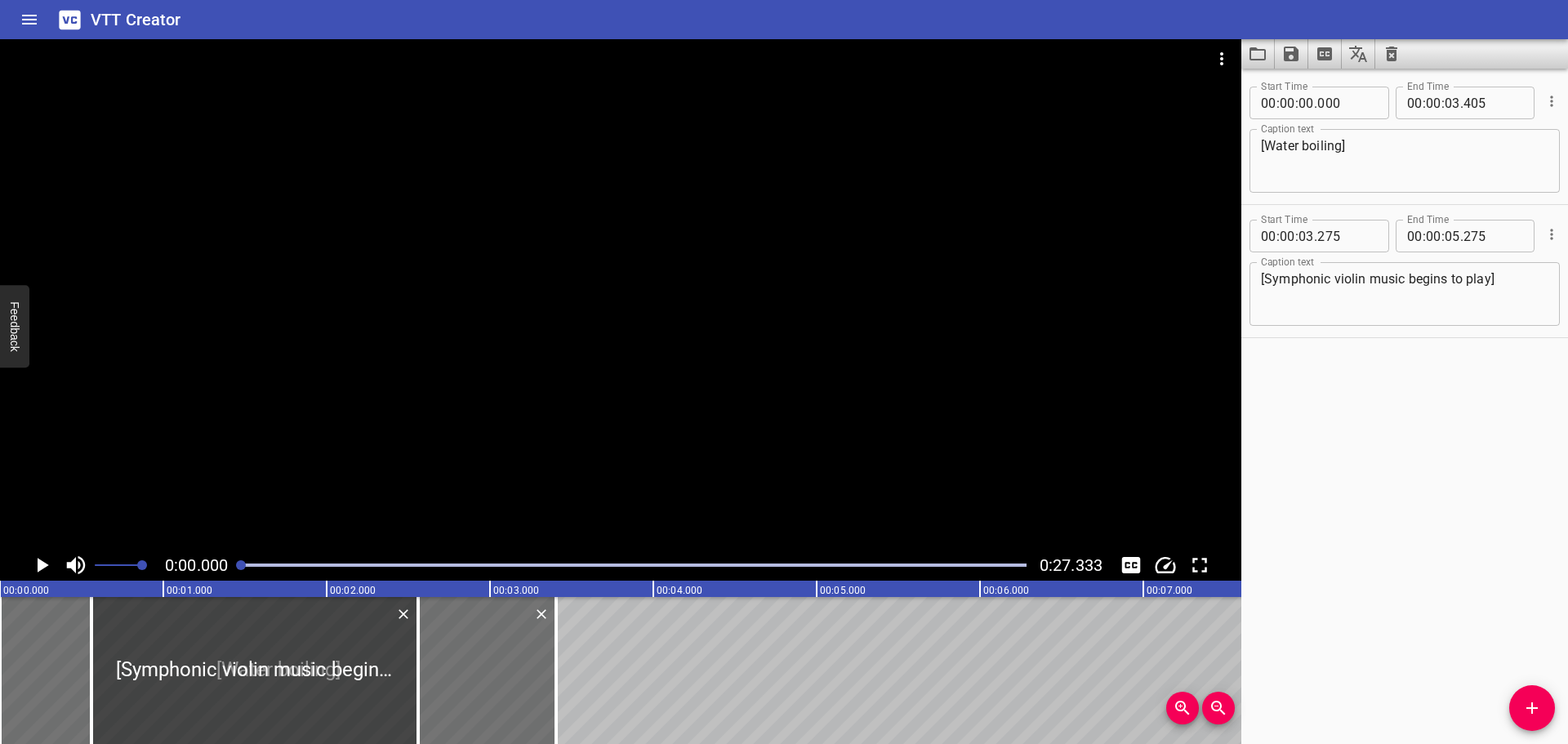
click at [41, 570] on icon "Play/Pause" at bounding box center [43, 565] width 12 height 15
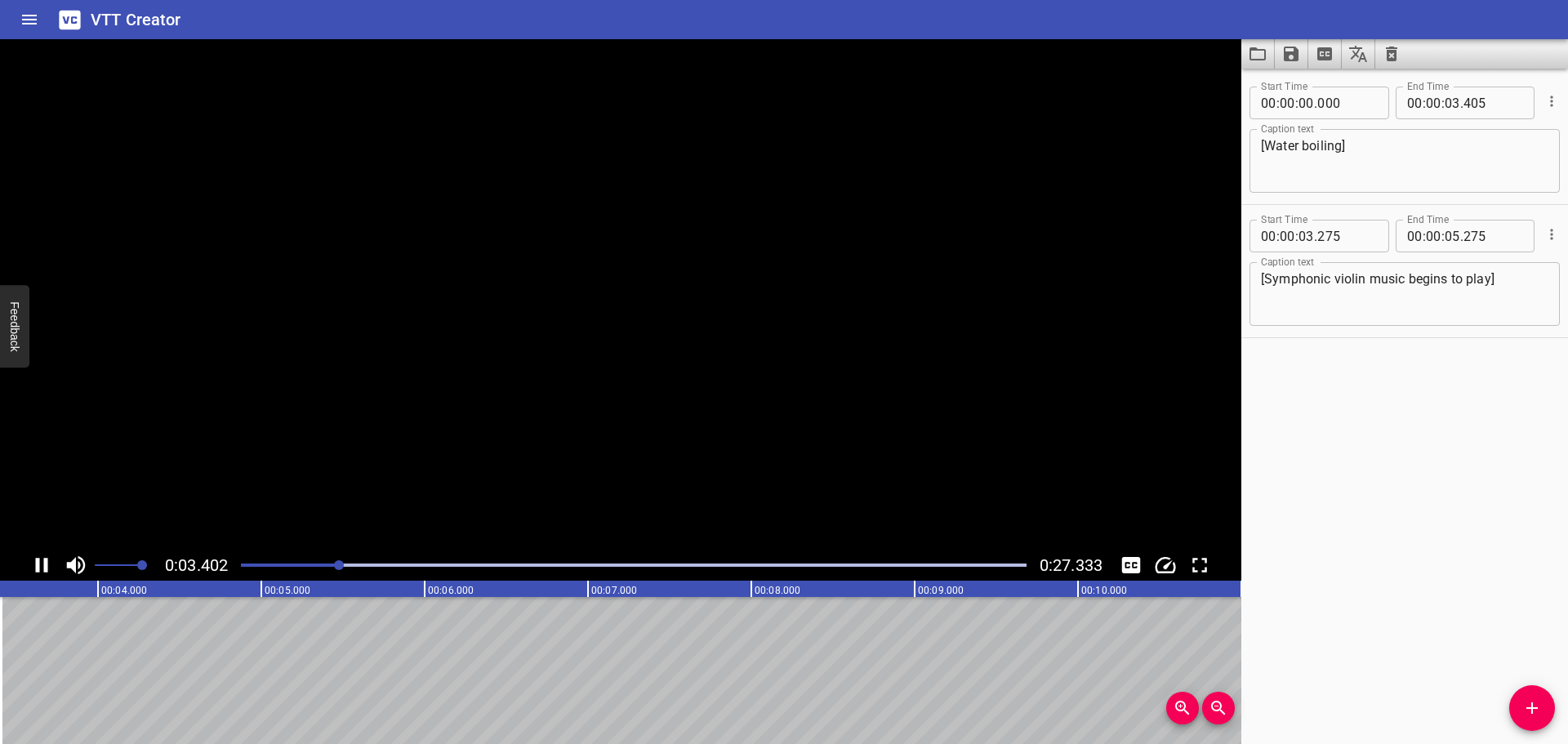
click at [41, 570] on icon "Play/Pause" at bounding box center [42, 566] width 25 height 25
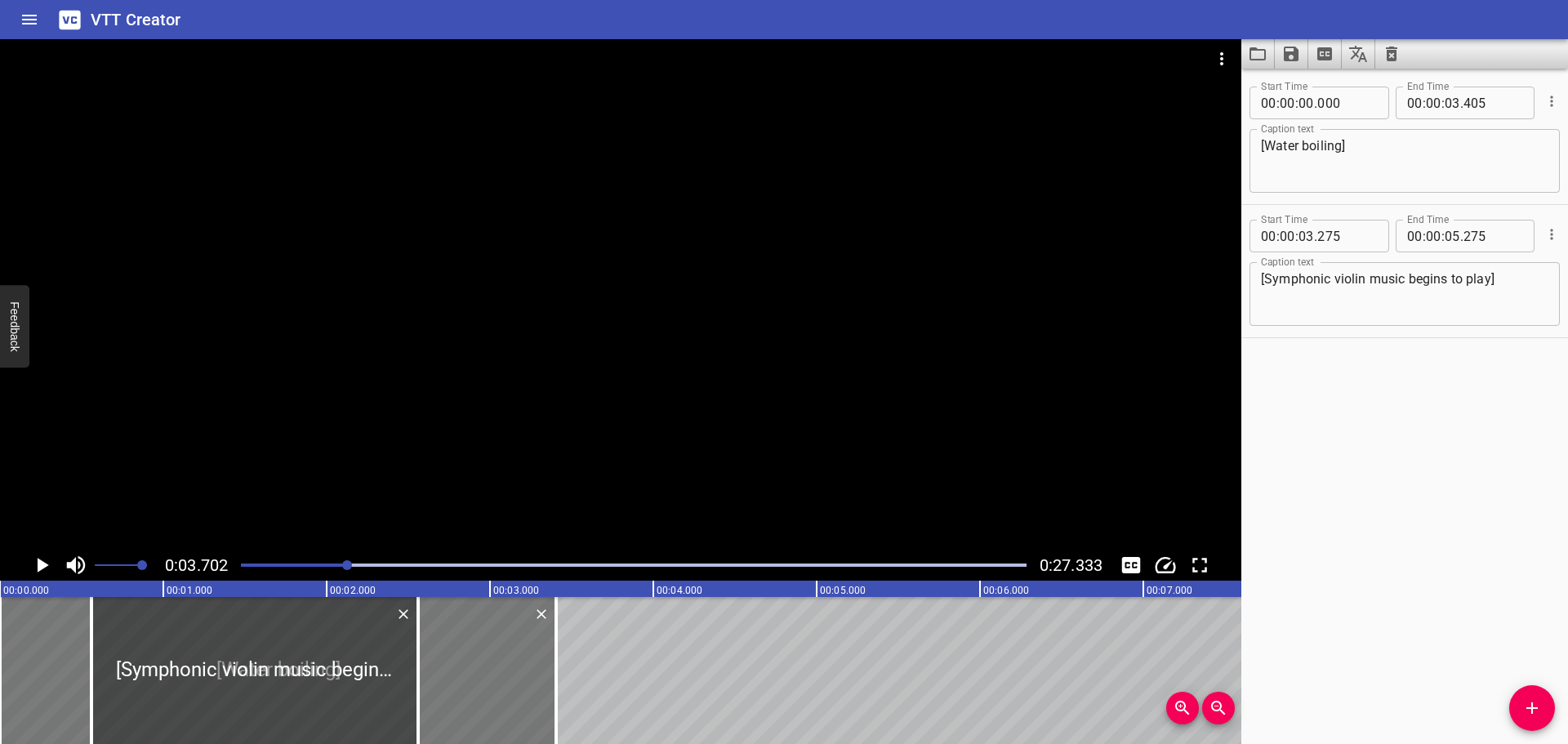
drag, startPoint x: 480, startPoint y: 649, endPoint x: 448, endPoint y: 650, distance: 32.0
click at [448, 650] on div at bounding box center [278, 670] width 556 height 147
drag, startPoint x: 311, startPoint y: 669, endPoint x: 273, endPoint y: 665, distance: 38.2
click at [273, 665] on div at bounding box center [216, 670] width 327 height 147
type input "040"
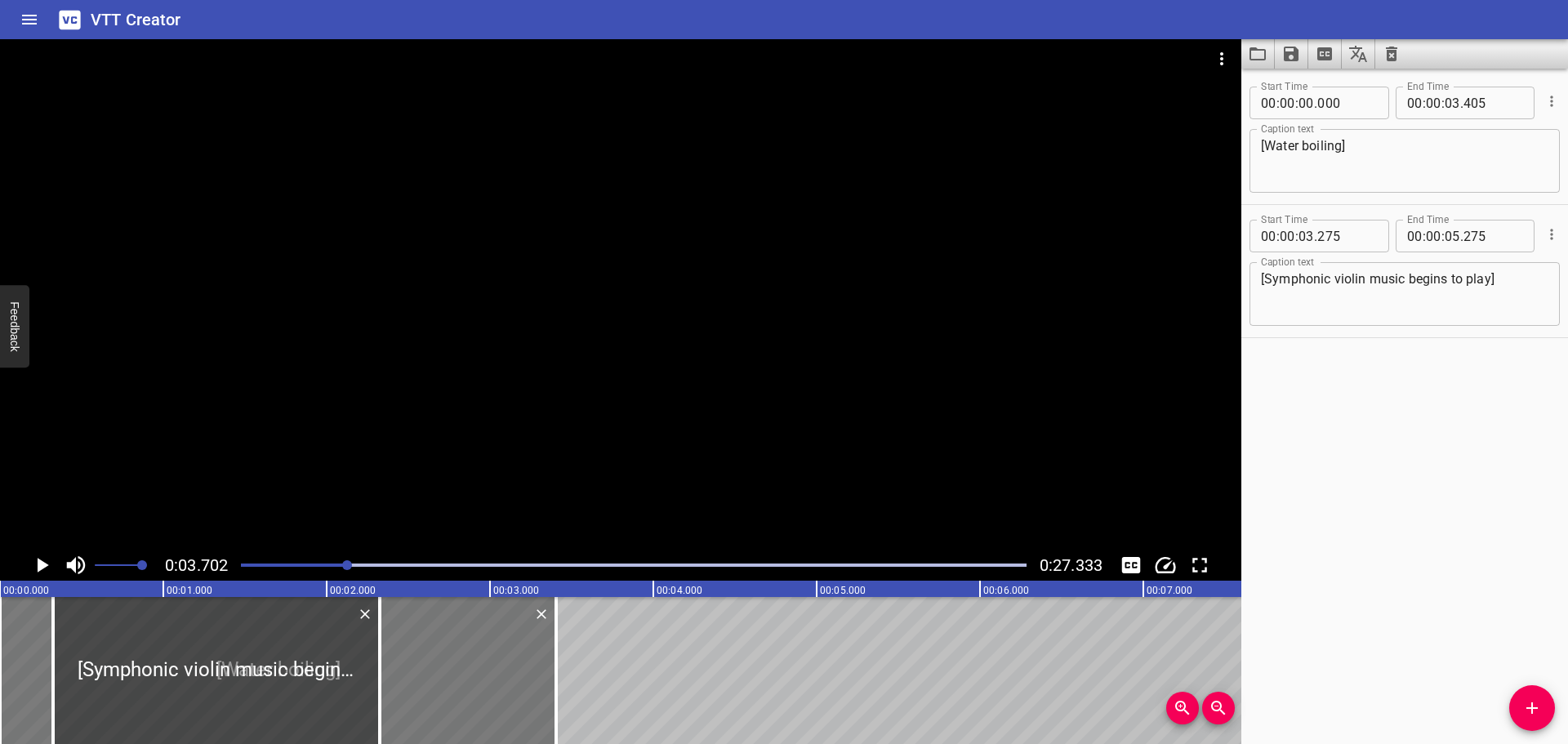
type input "040"
drag, startPoint x: 726, startPoint y: 659, endPoint x: 287, endPoint y: 660, distance: 439.0
click at [287, 660] on div at bounding box center [220, 670] width 327 height 147
type input "00"
type input "350"
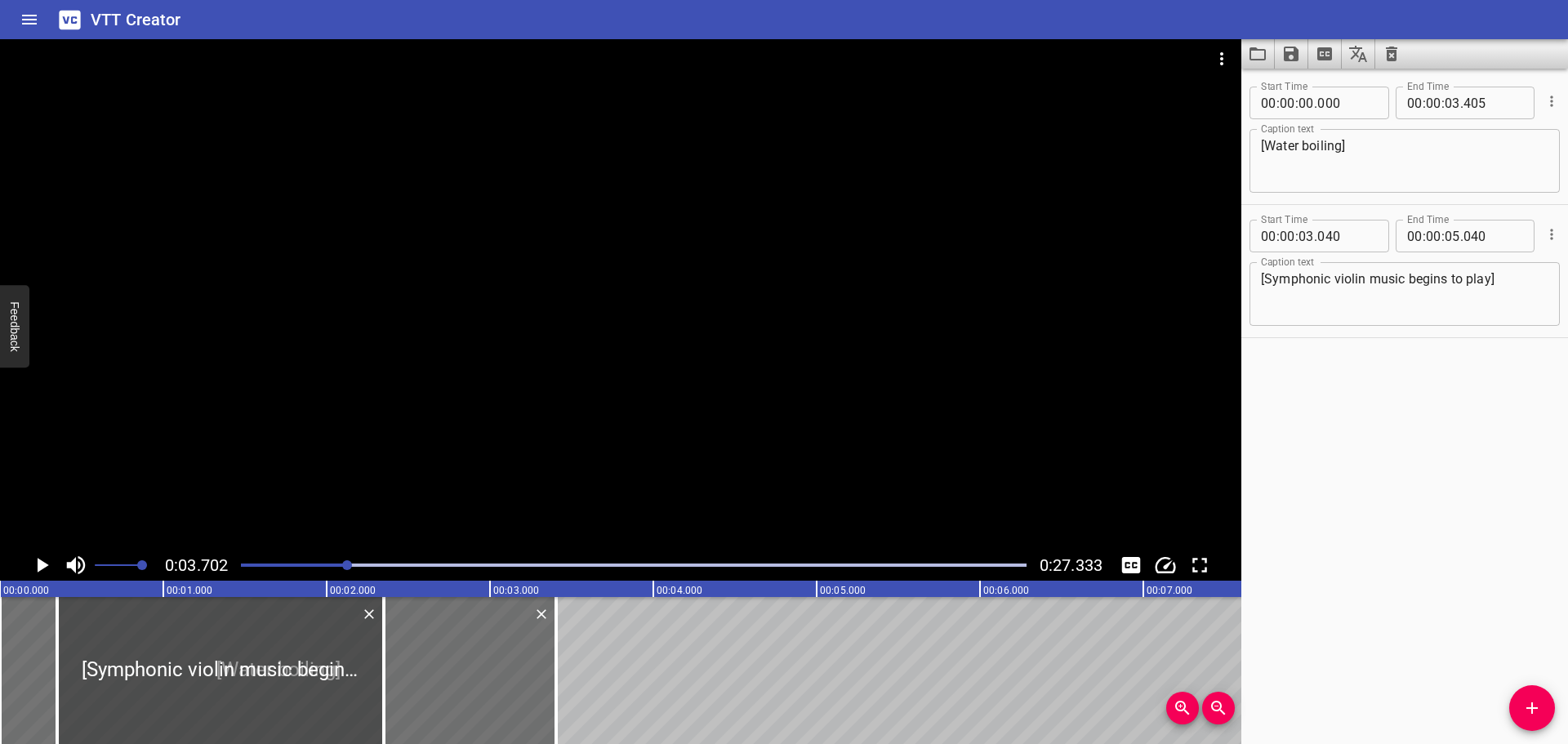
type input "02"
type input "350"
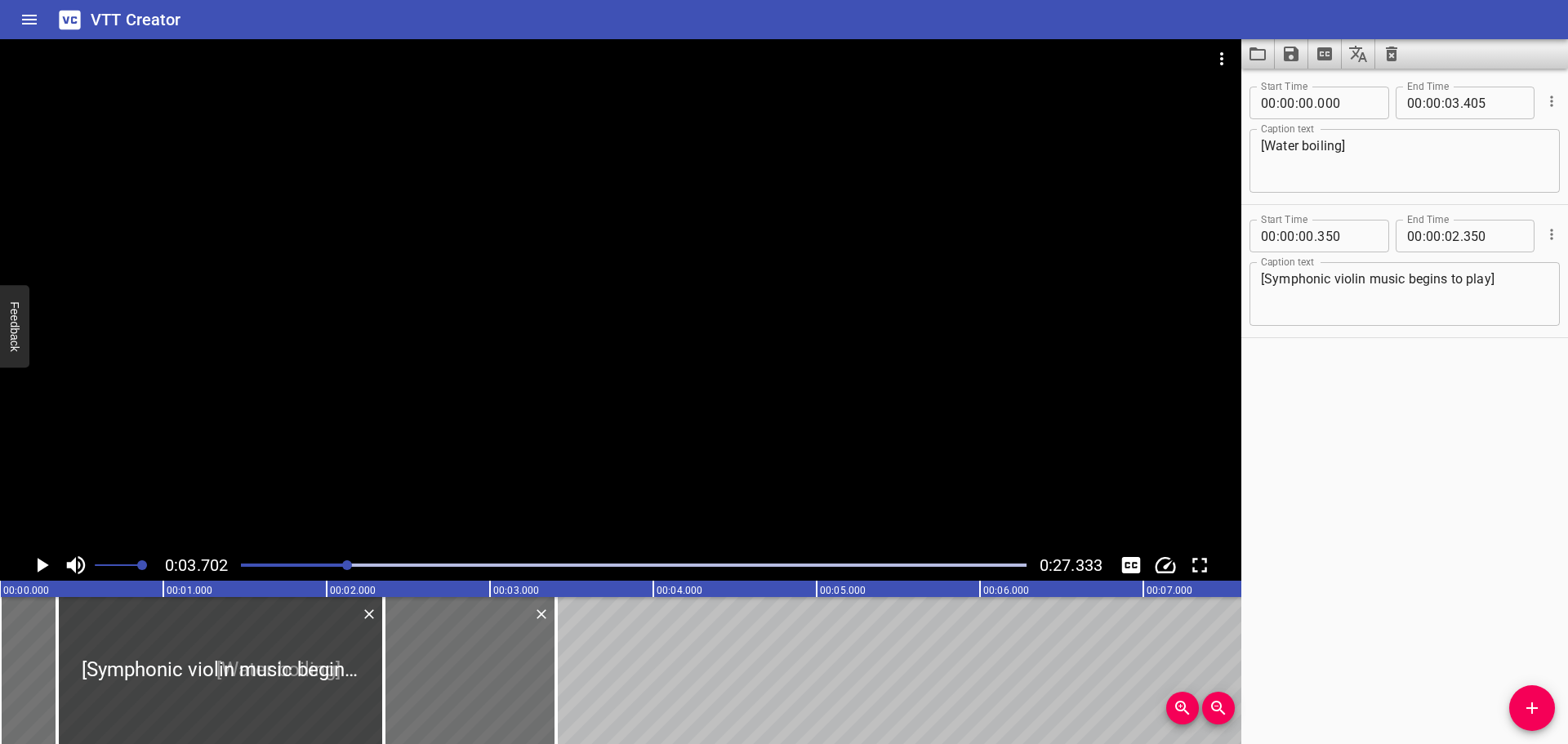
click at [236, 566] on div at bounding box center [633, 566] width 805 height 23
click at [42, 570] on icon "Play/Pause" at bounding box center [42, 566] width 25 height 25
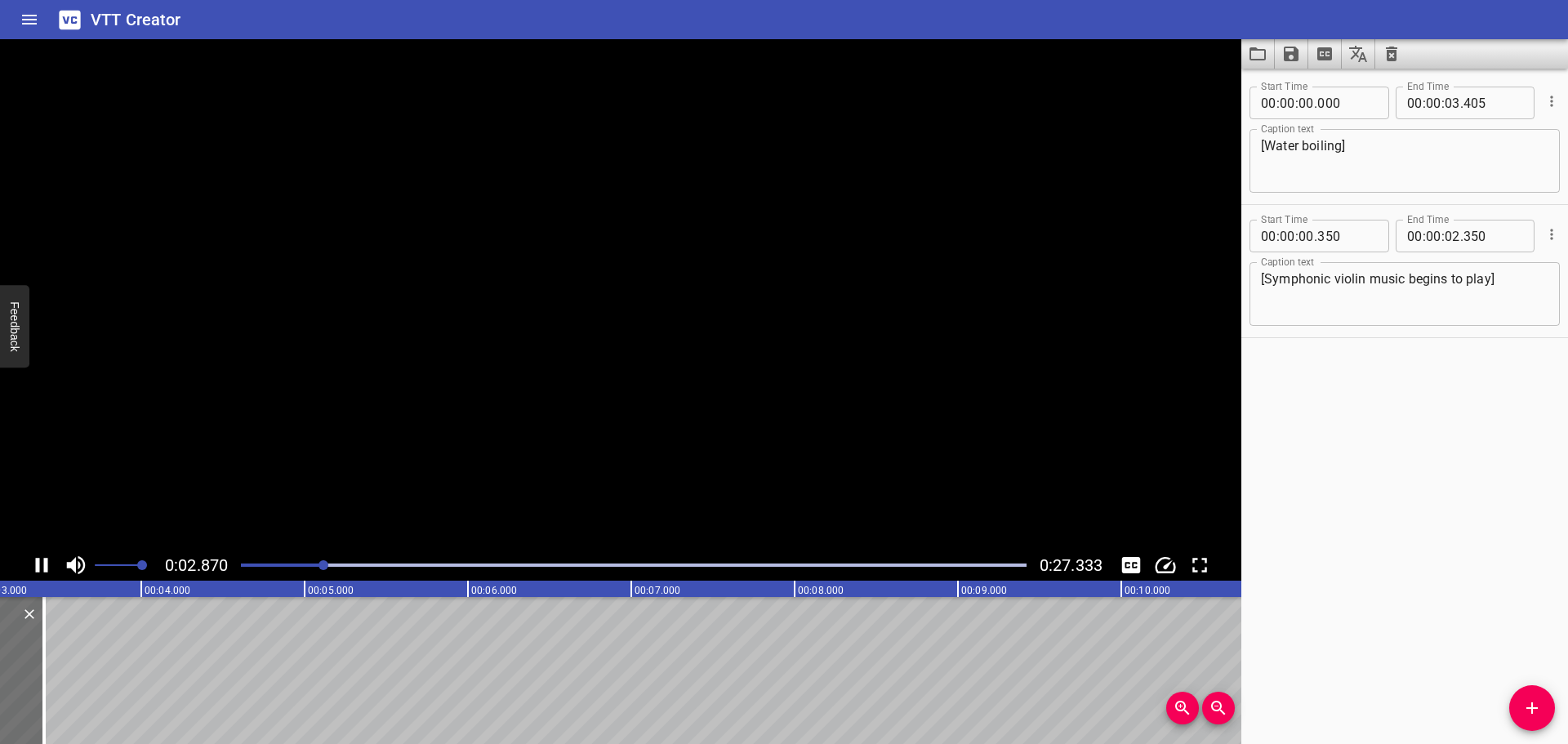
click at [42, 570] on icon "Play/Pause" at bounding box center [42, 566] width 25 height 25
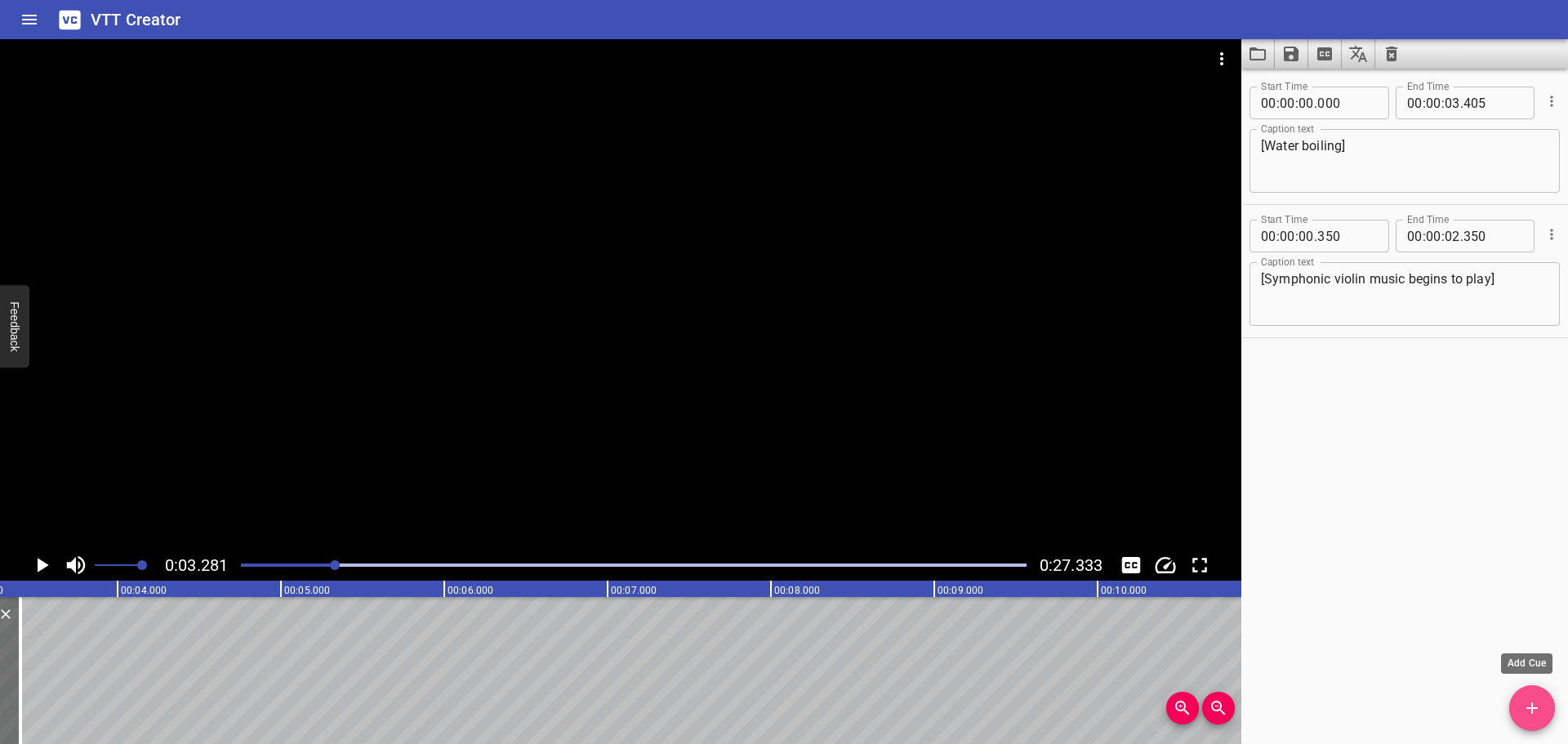
click at [1535, 702] on icon "Add Cue" at bounding box center [1532, 708] width 20 height 20
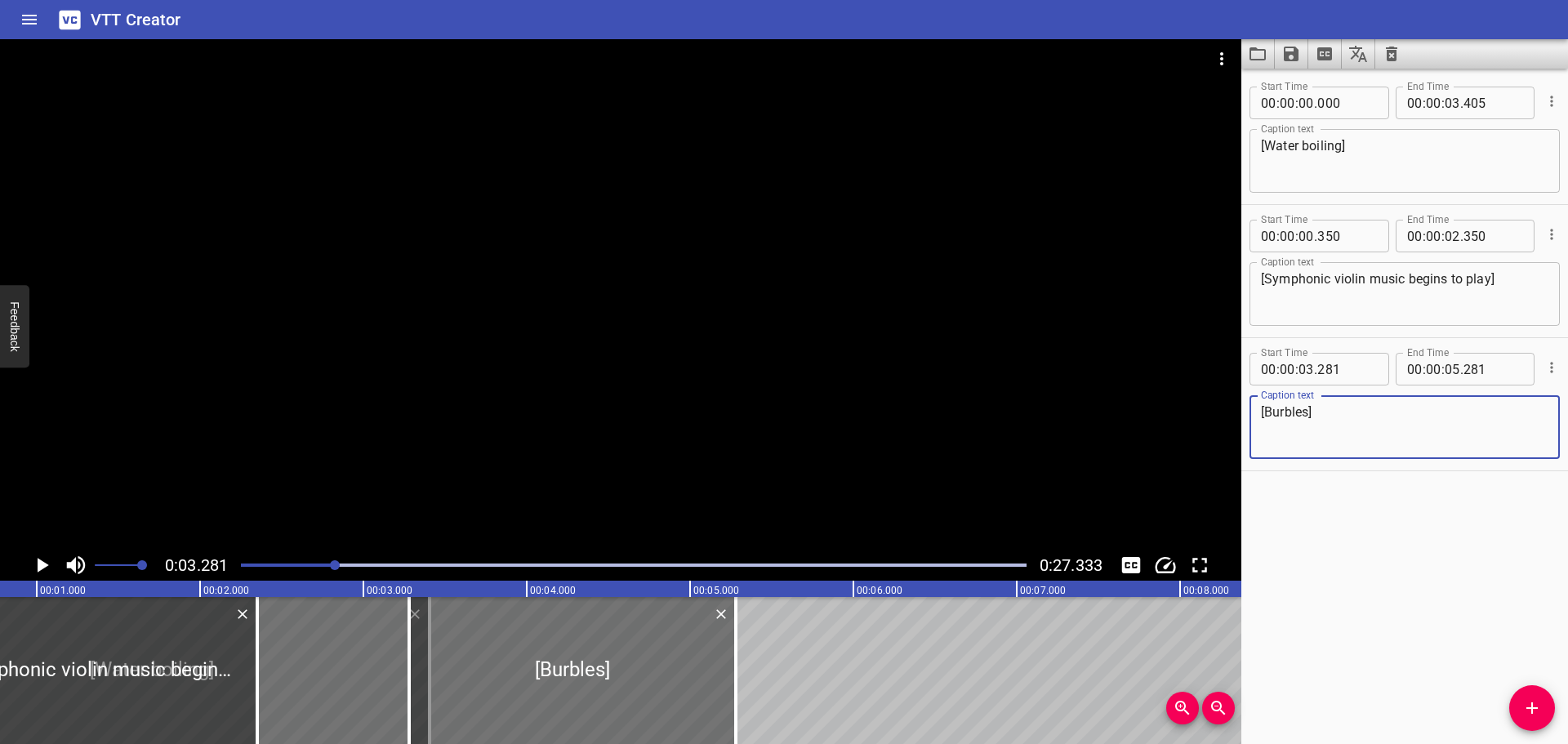
scroll to position [0, 120]
type textarea "[Burbles]"
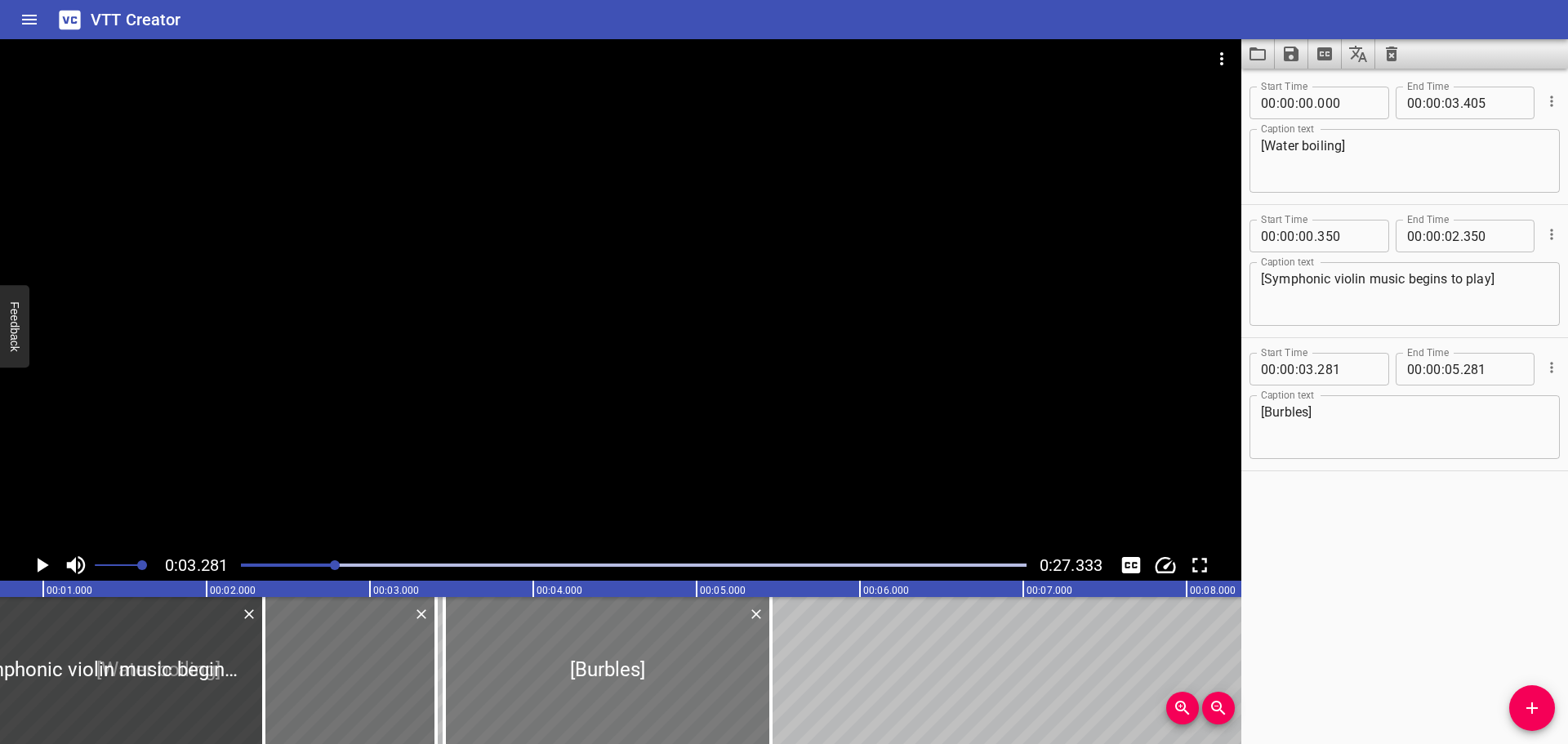
drag, startPoint x: 558, startPoint y: 655, endPoint x: 589, endPoint y: 655, distance: 31.0
click at [589, 655] on div at bounding box center [608, 670] width 327 height 147
type input "471"
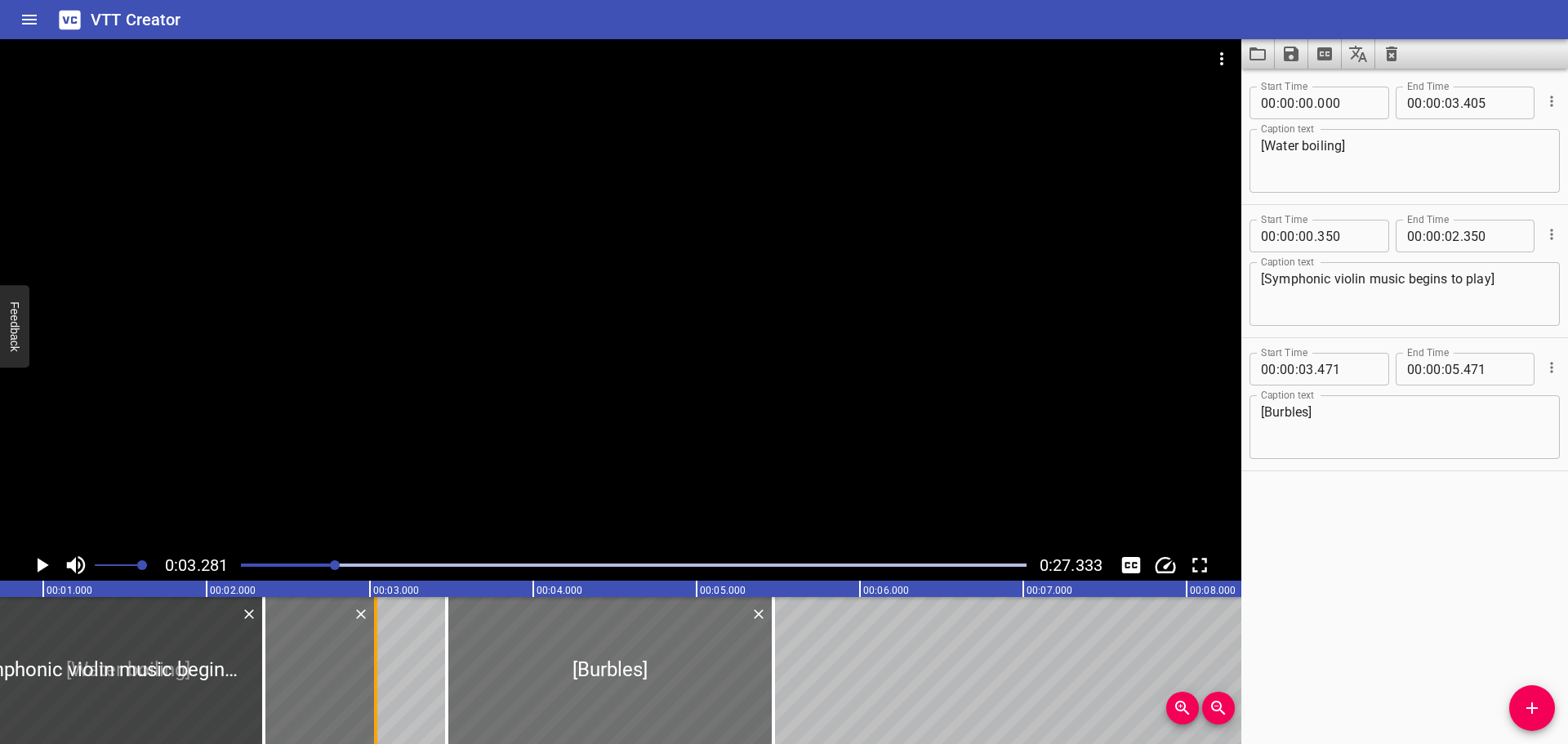
drag, startPoint x: 437, startPoint y: 682, endPoint x: 377, endPoint y: 684, distance: 60.0
click at [377, 684] on div at bounding box center [376, 670] width 4 height 147
type input "035"
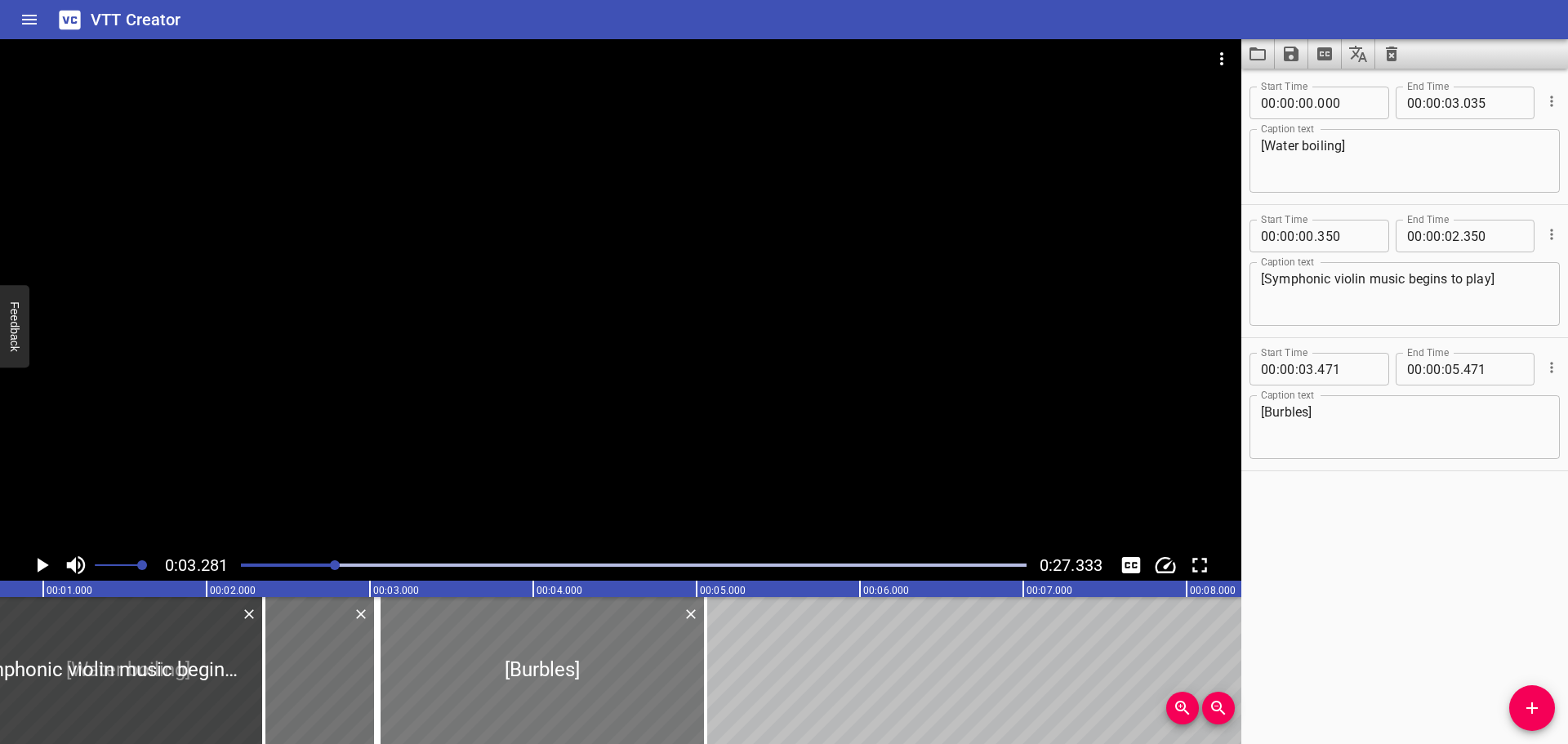
drag, startPoint x: 617, startPoint y: 662, endPoint x: 555, endPoint y: 660, distance: 62.0
click at [555, 660] on div at bounding box center [542, 670] width 327 height 147
type input "056"
click at [238, 567] on div at bounding box center [633, 566] width 805 height 23
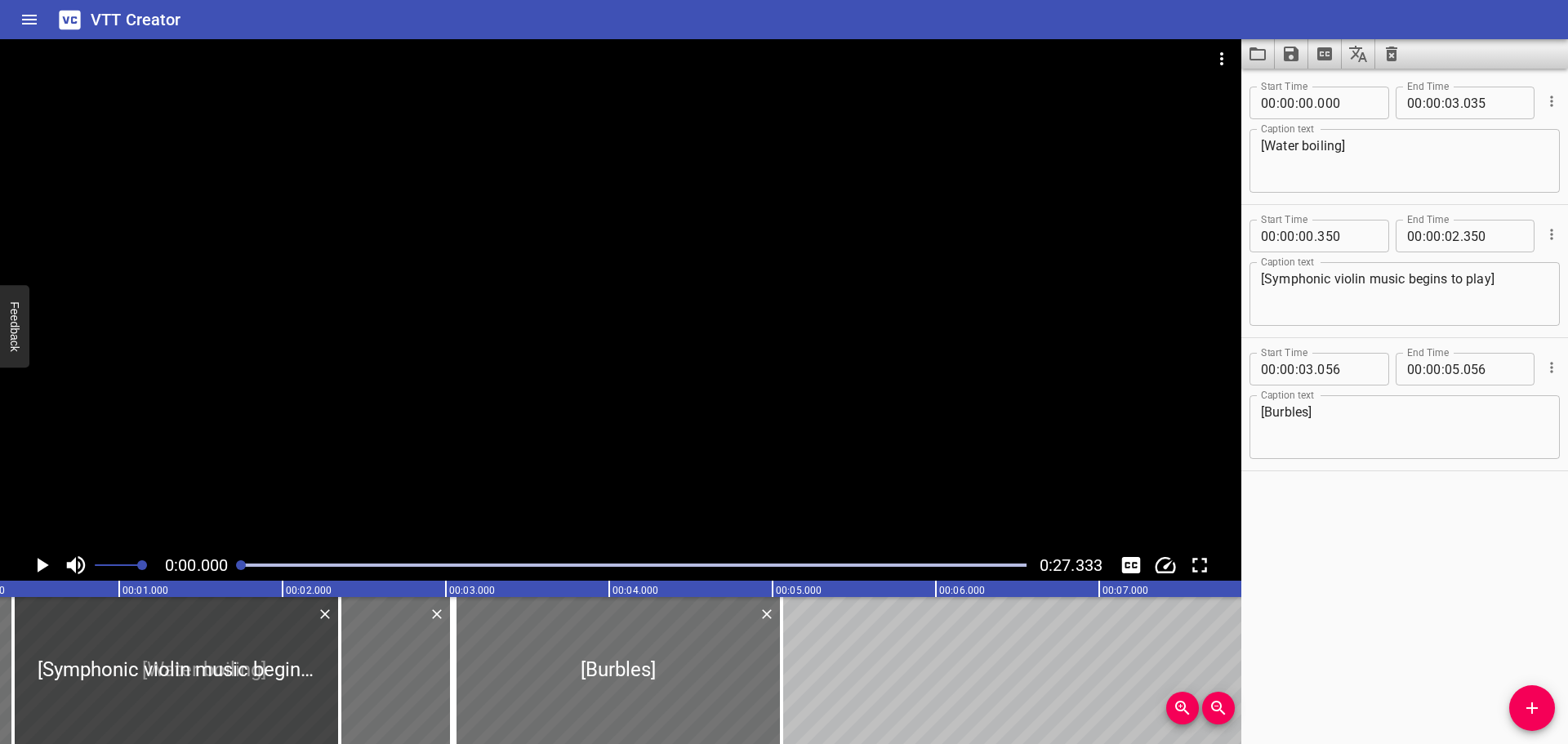
scroll to position [0, 0]
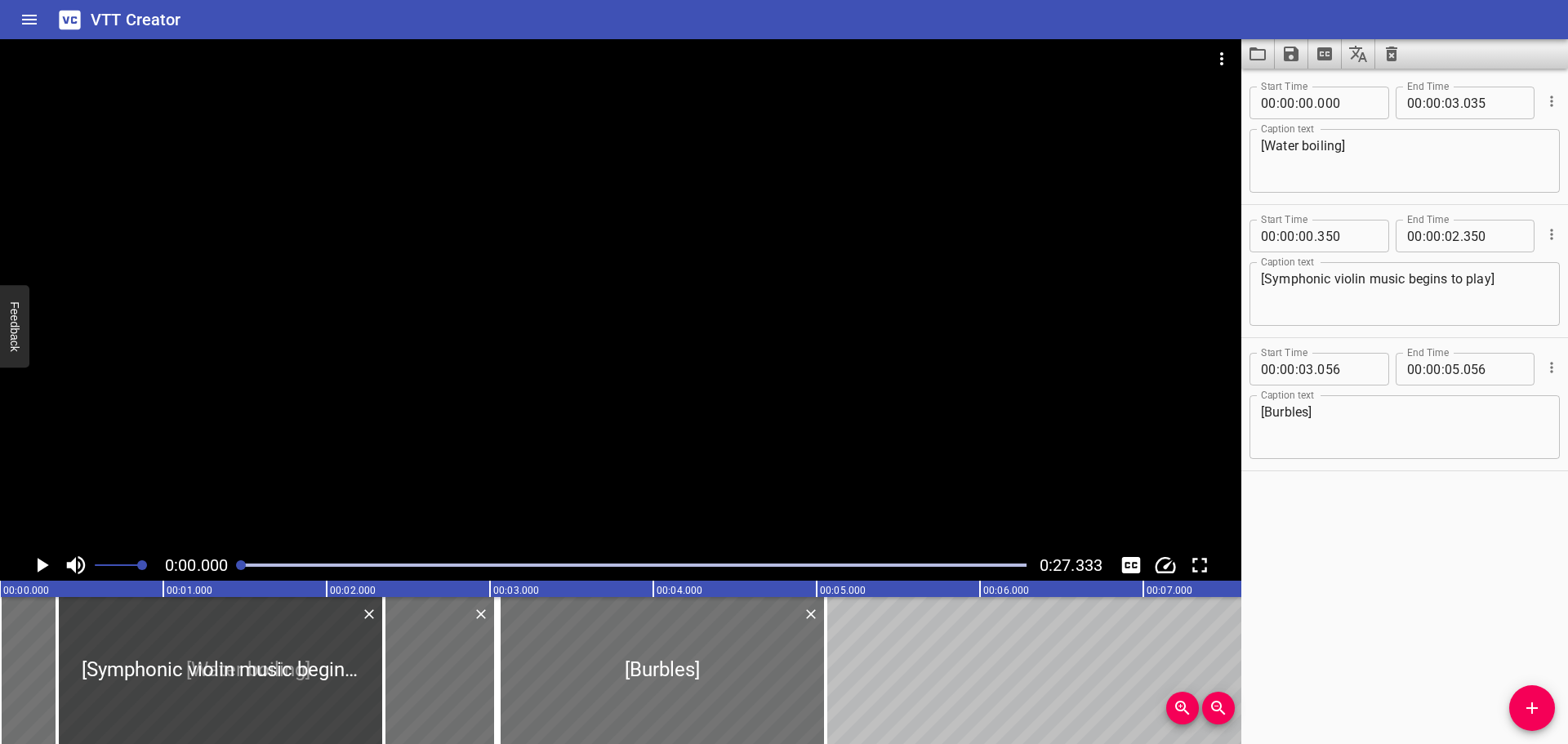
click at [43, 567] on icon "Play/Pause" at bounding box center [43, 565] width 12 height 15
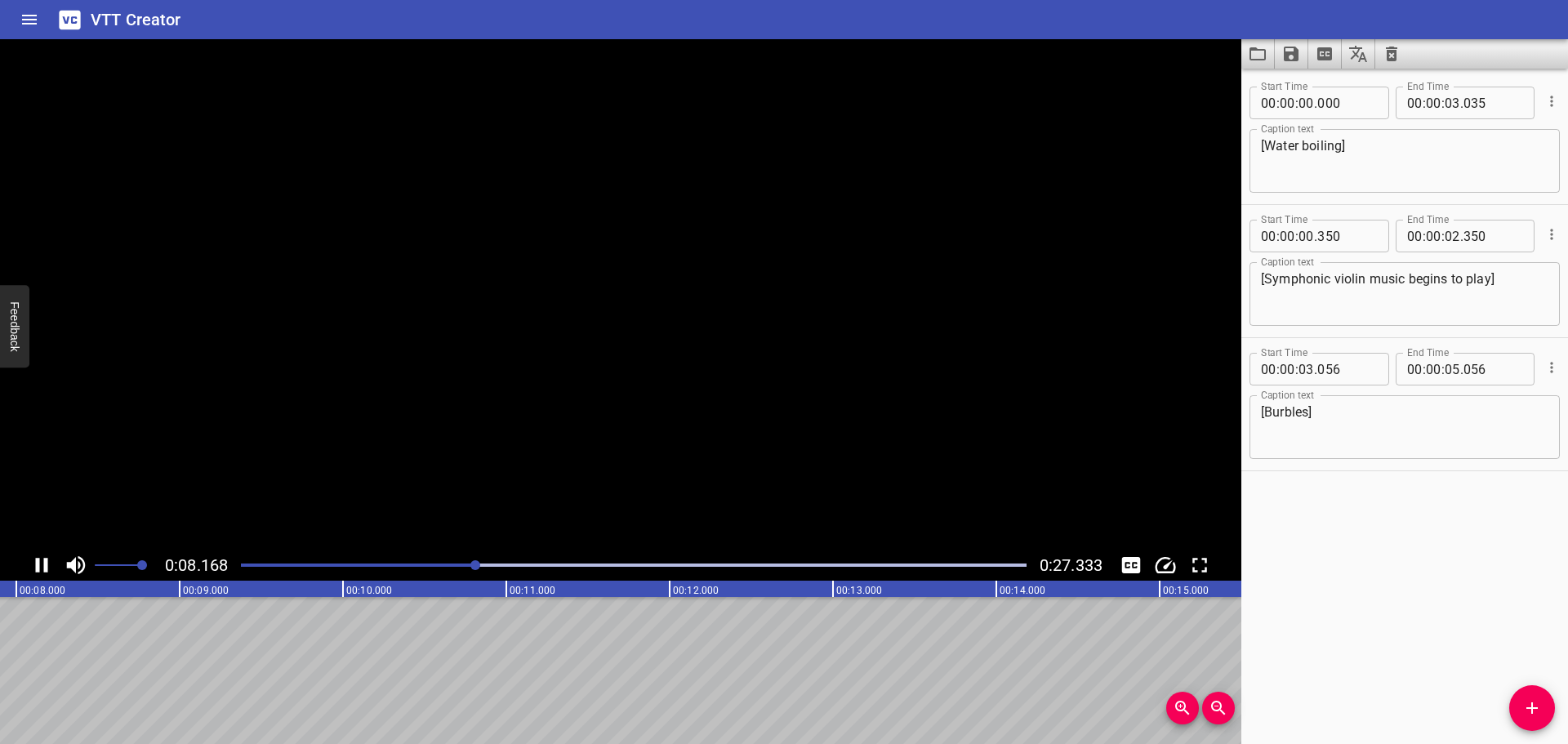
click at [43, 567] on icon "Play/Pause" at bounding box center [42, 566] width 25 height 25
click at [43, 567] on icon "Play/Pause" at bounding box center [43, 565] width 12 height 15
click at [43, 567] on icon "Play/Pause" at bounding box center [42, 566] width 25 height 25
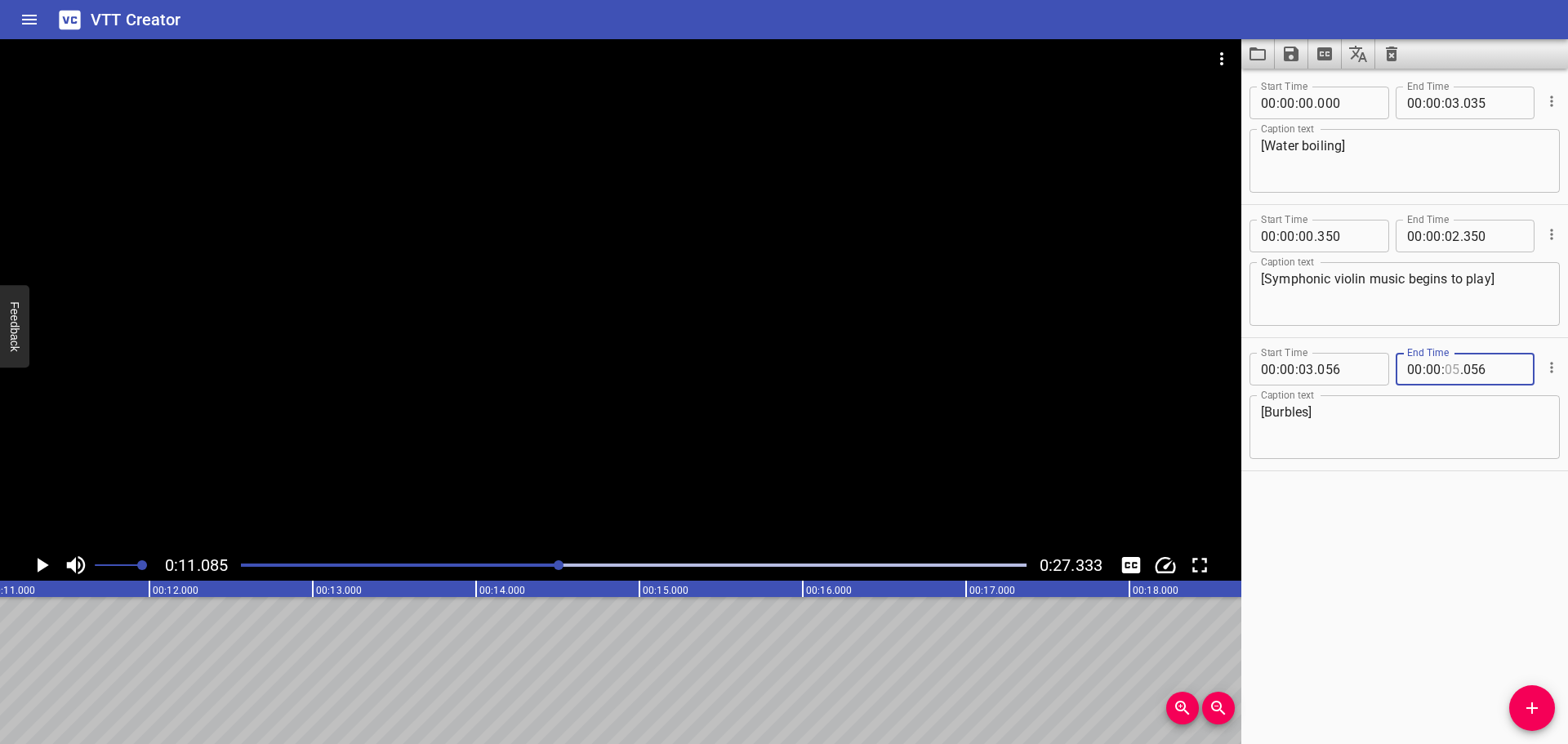
click at [1450, 368] on input "number" at bounding box center [1452, 369] width 15 height 33
type input "11"
type input "000"
click at [1466, 504] on div "Start Time 00 : 00 : 00 . 000 Start Time End Time 00 : 00 : 03 . 035 End Time C…" at bounding box center [1404, 406] width 327 height 675
click at [426, 561] on div at bounding box center [633, 566] width 805 height 23
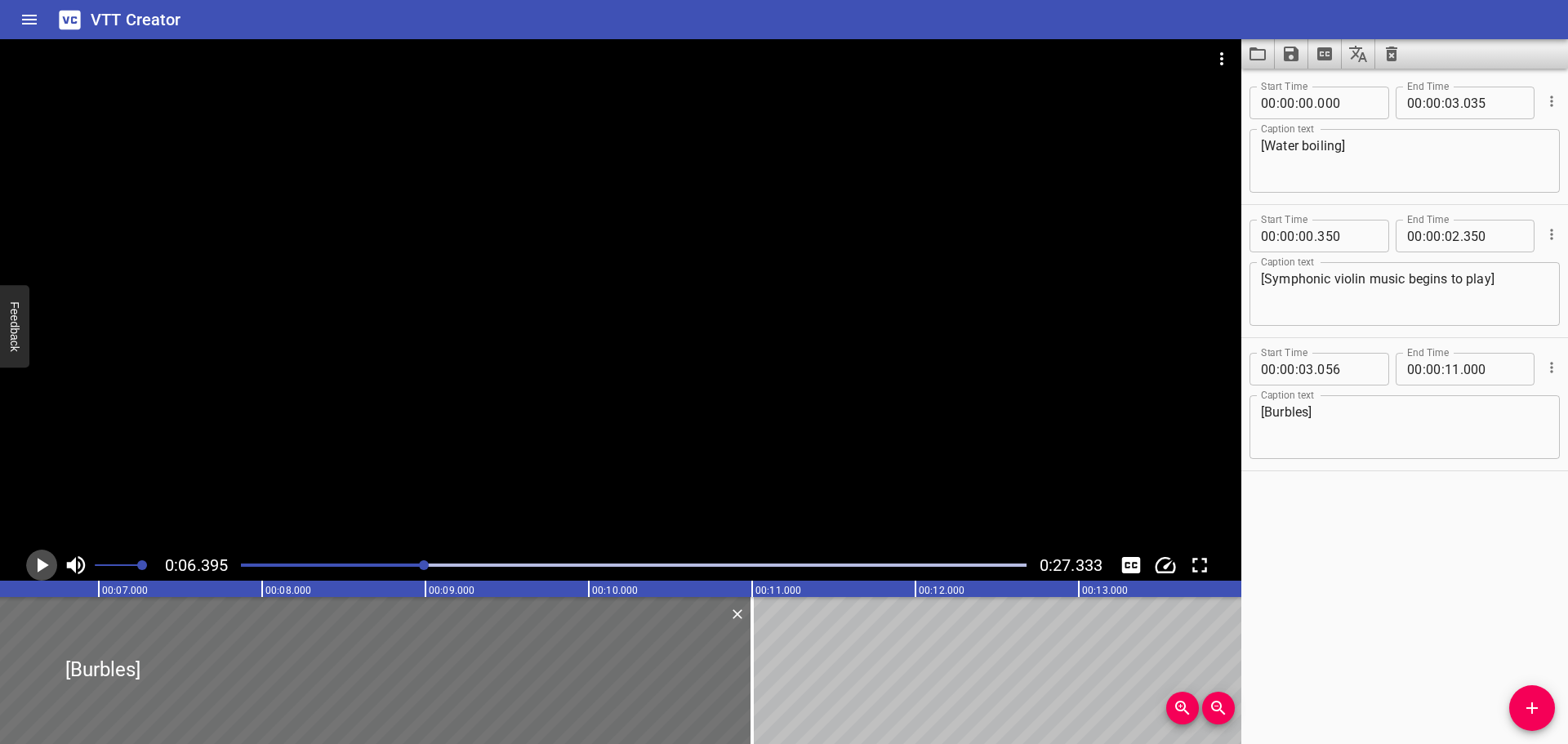
click at [31, 571] on icon "Play/Pause" at bounding box center [42, 566] width 25 height 25
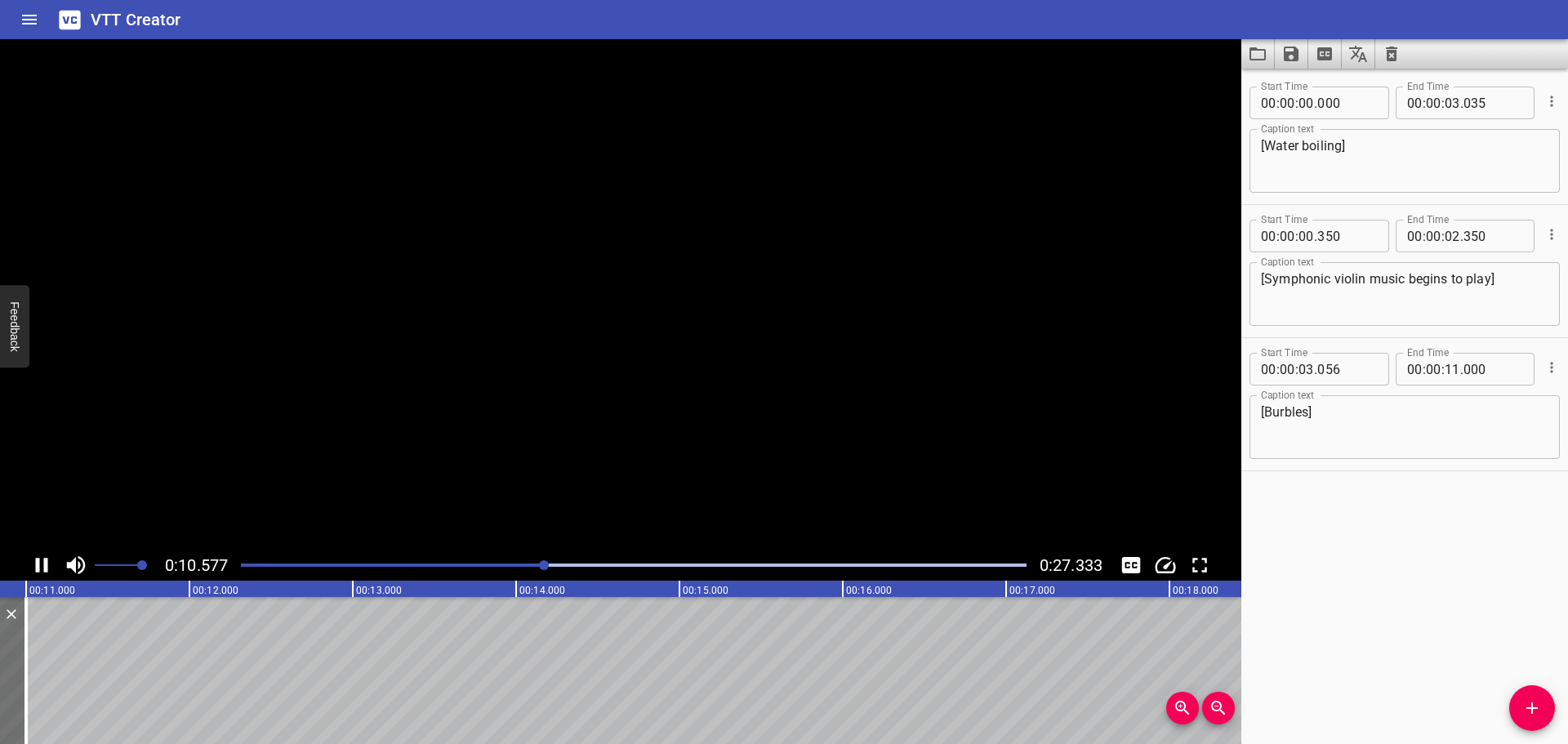
click at [39, 568] on icon "Play/Pause" at bounding box center [42, 565] width 12 height 15
click at [1532, 711] on icon "Add Cue" at bounding box center [1531, 707] width 12 height 12
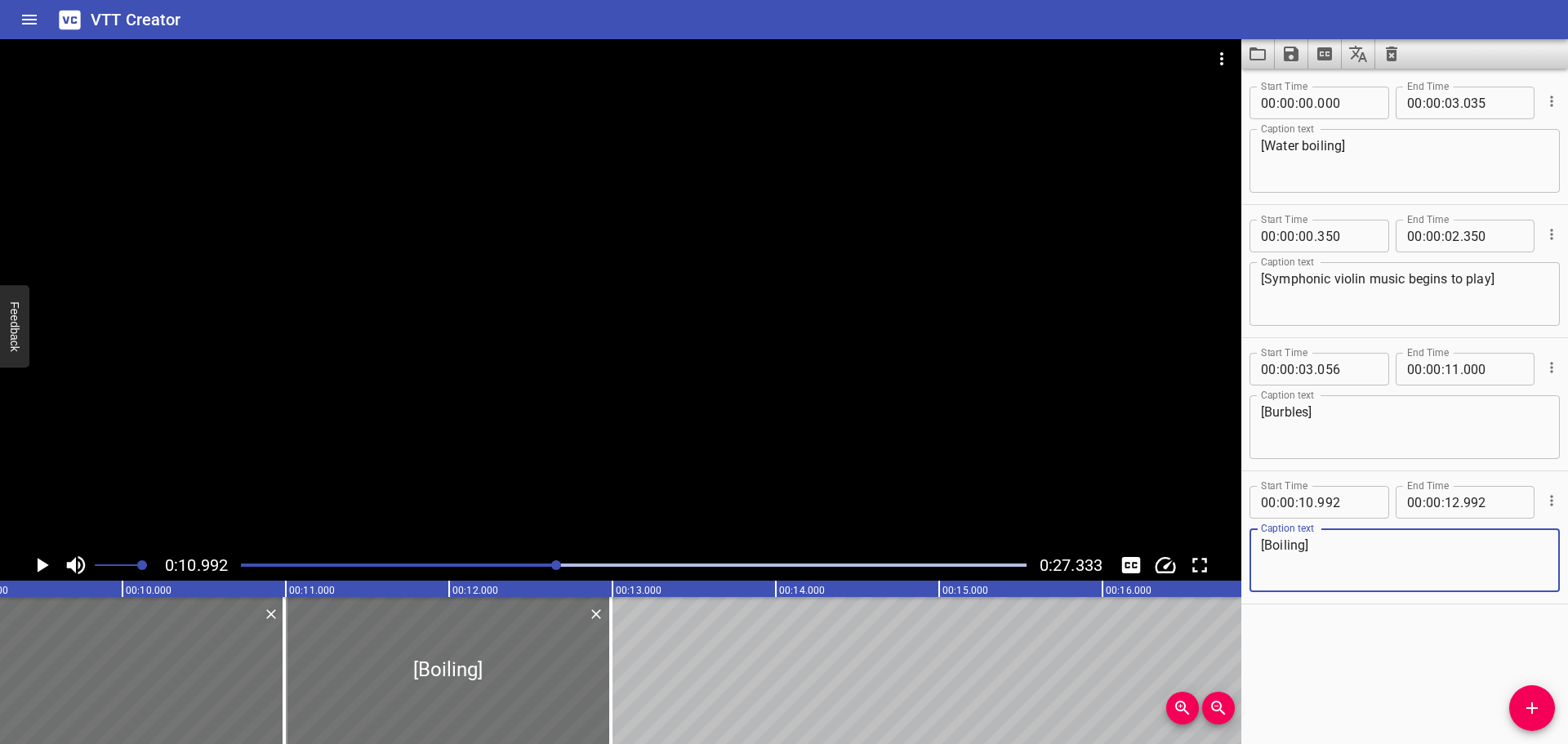
scroll to position [0, 1432]
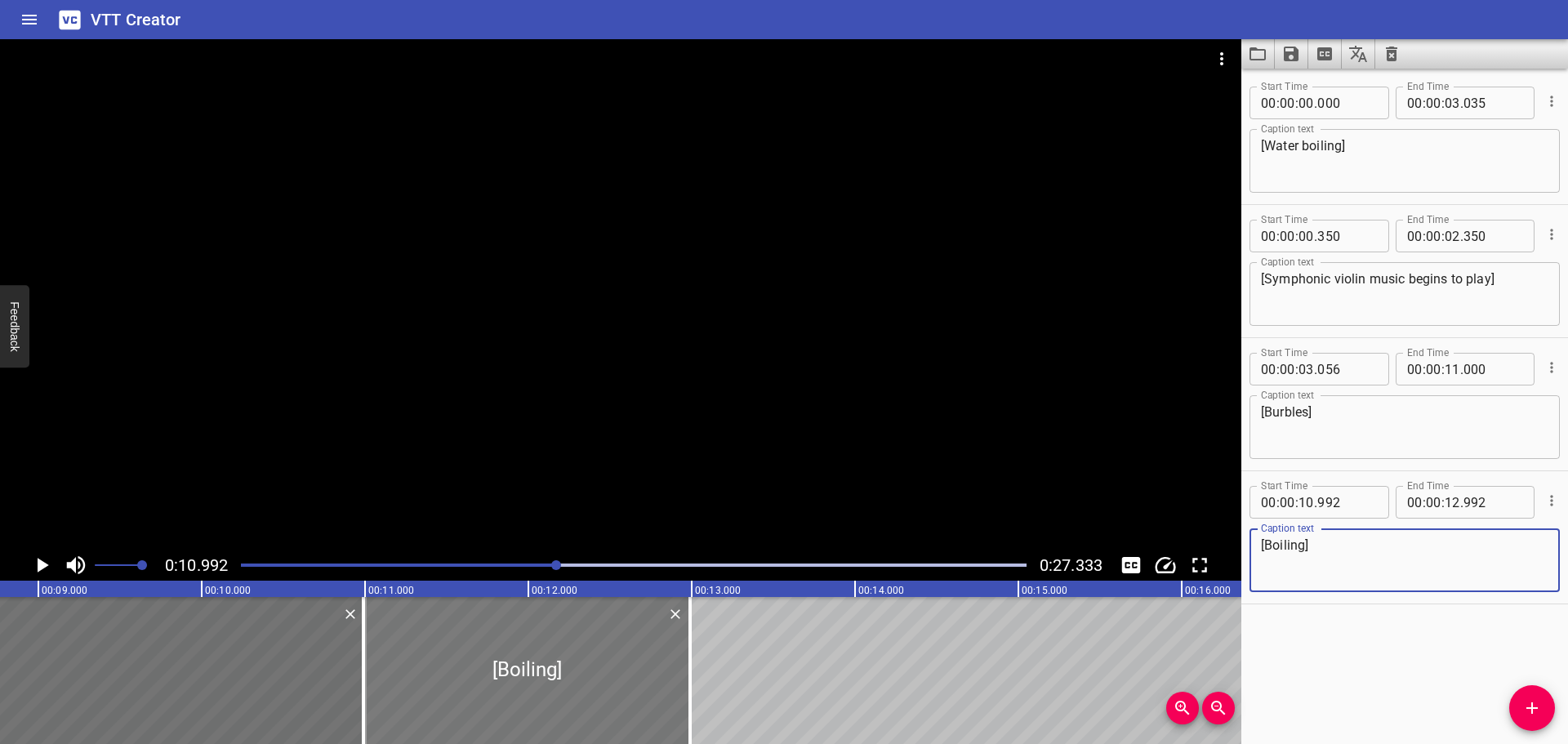
type textarea "[Boiling]"
drag, startPoint x: 561, startPoint y: 677, endPoint x: 538, endPoint y: 677, distance: 23.0
click at [538, 677] on div at bounding box center [531, 670] width 327 height 147
type input "11"
type input "002"
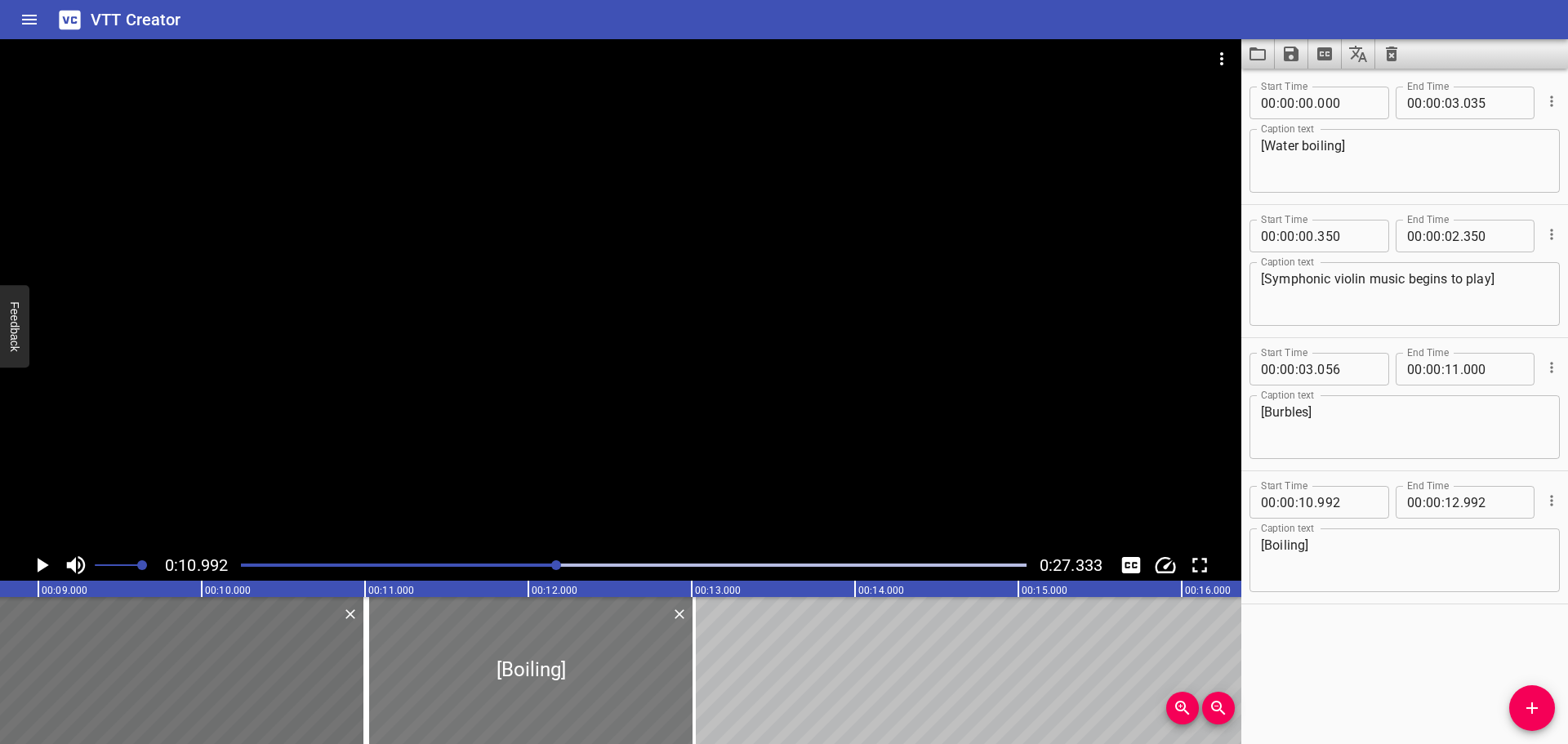
type input "13"
type input "002"
click at [368, 563] on div at bounding box center [633, 566] width 805 height 23
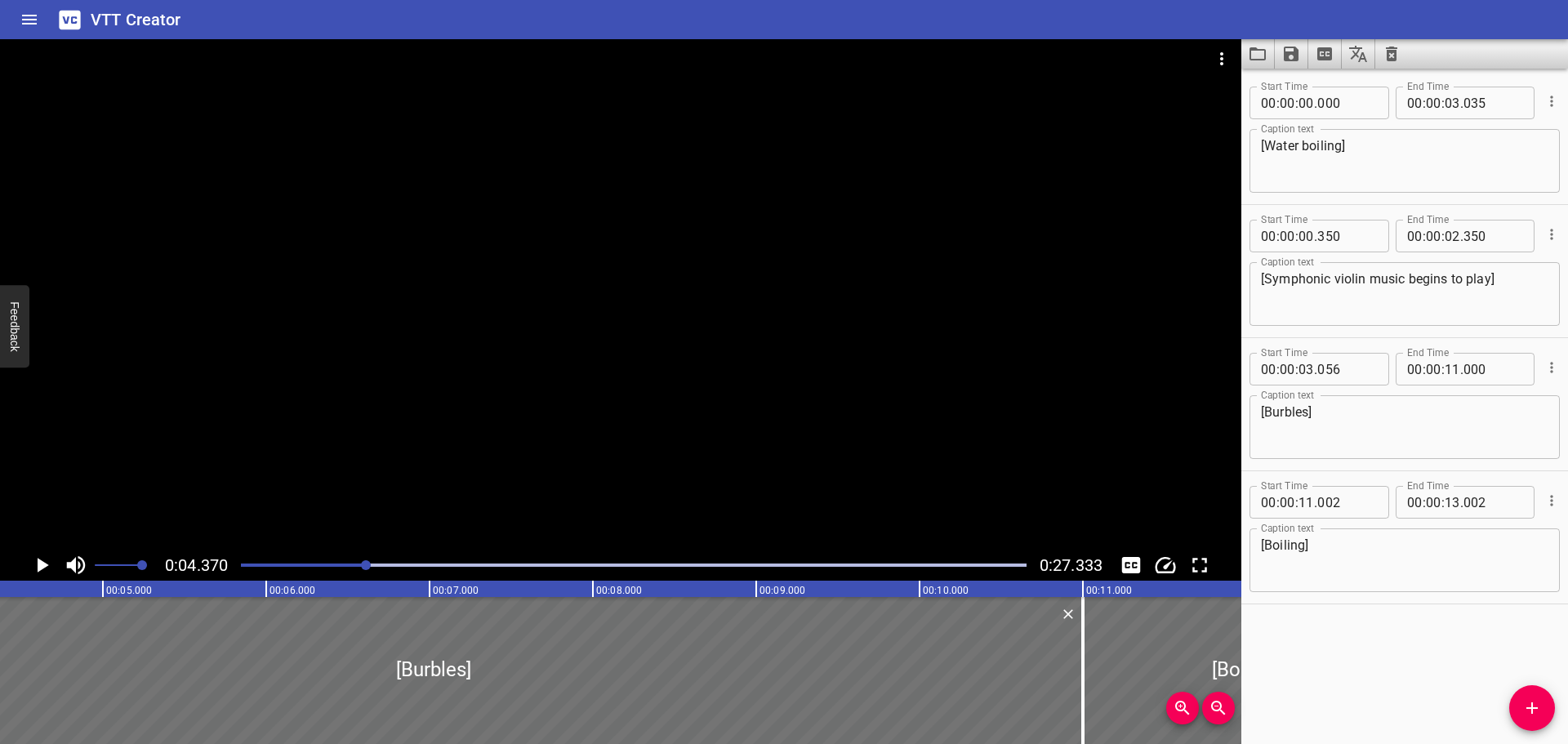
click at [41, 568] on icon "Play/Pause" at bounding box center [43, 565] width 12 height 15
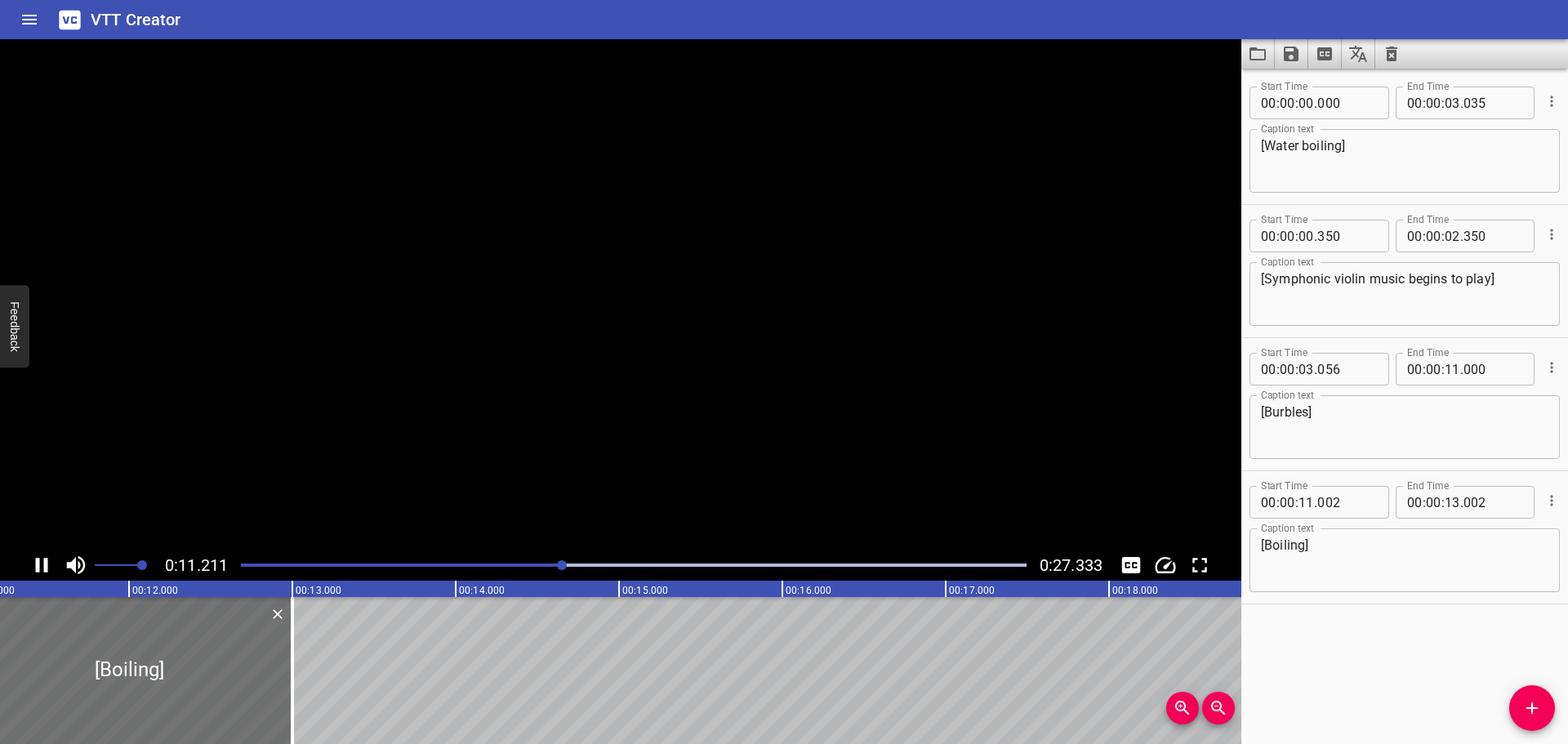
click at [41, 568] on icon "Play/Pause" at bounding box center [42, 566] width 25 height 25
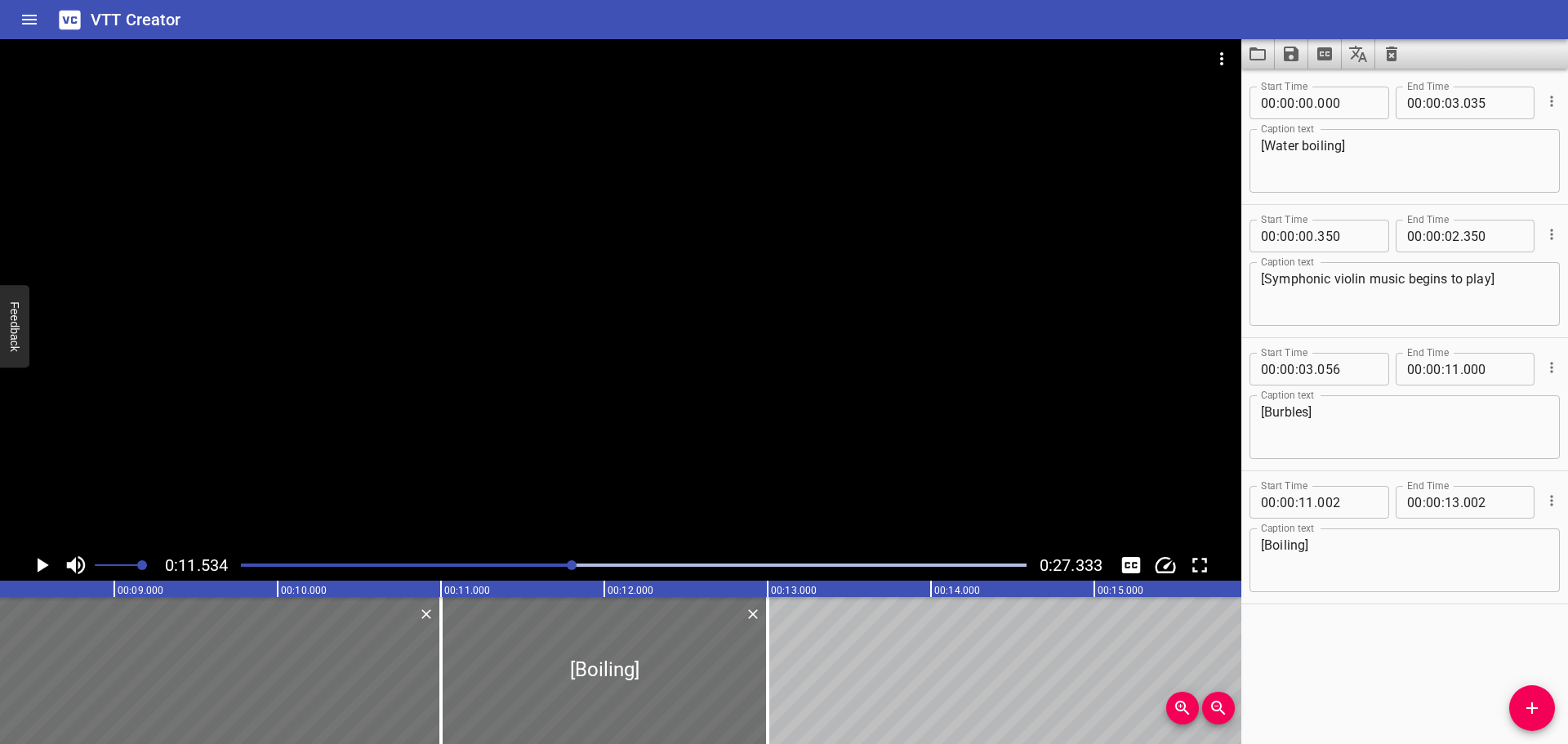
scroll to position [0, 1343]
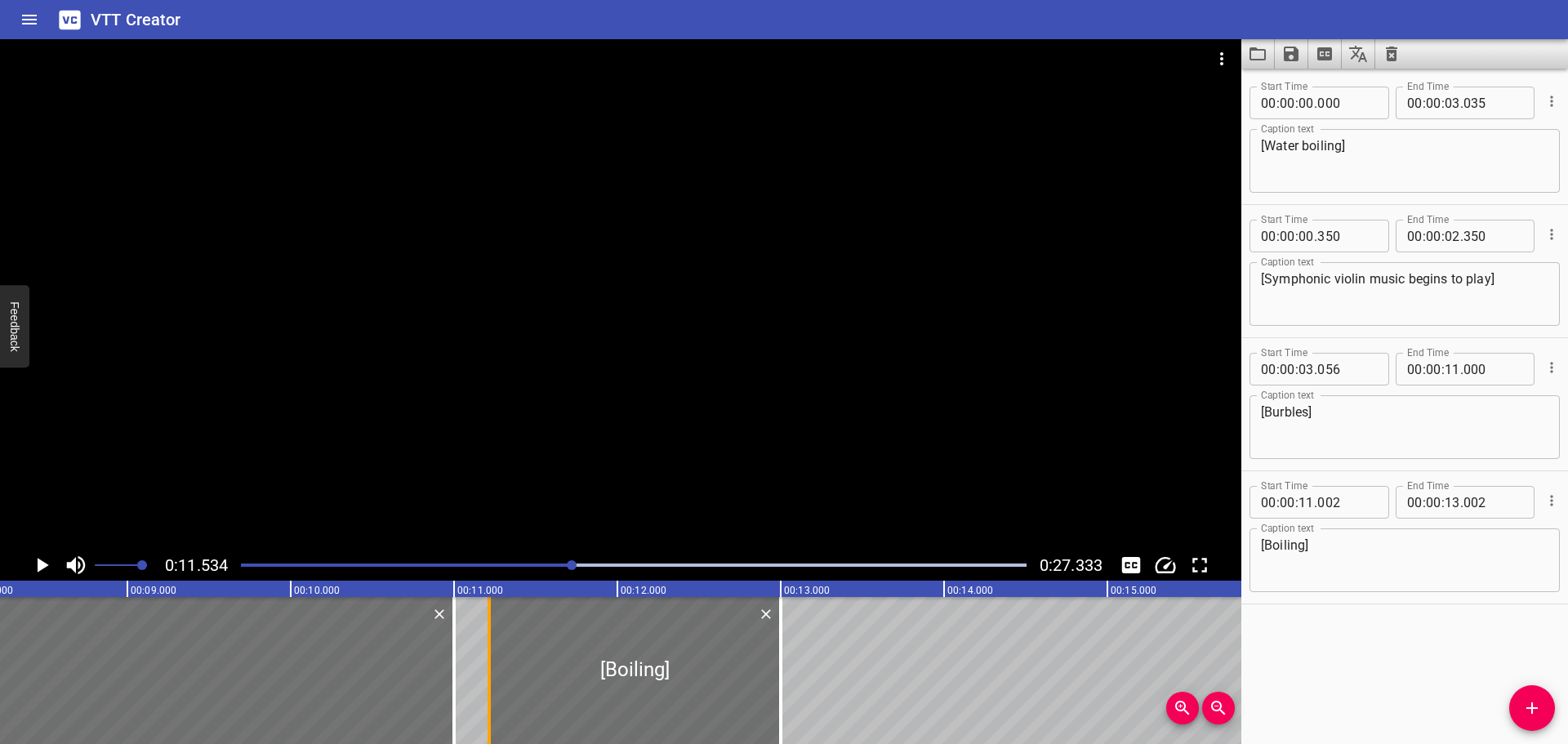
drag, startPoint x: 448, startPoint y: 685, endPoint x: 484, endPoint y: 683, distance: 36.1
click at [484, 683] on div at bounding box center [489, 670] width 16 height 147
type input "217"
drag, startPoint x: 455, startPoint y: 684, endPoint x: 407, endPoint y: 686, distance: 48.0
click at [407, 686] on div at bounding box center [407, 670] width 4 height 147
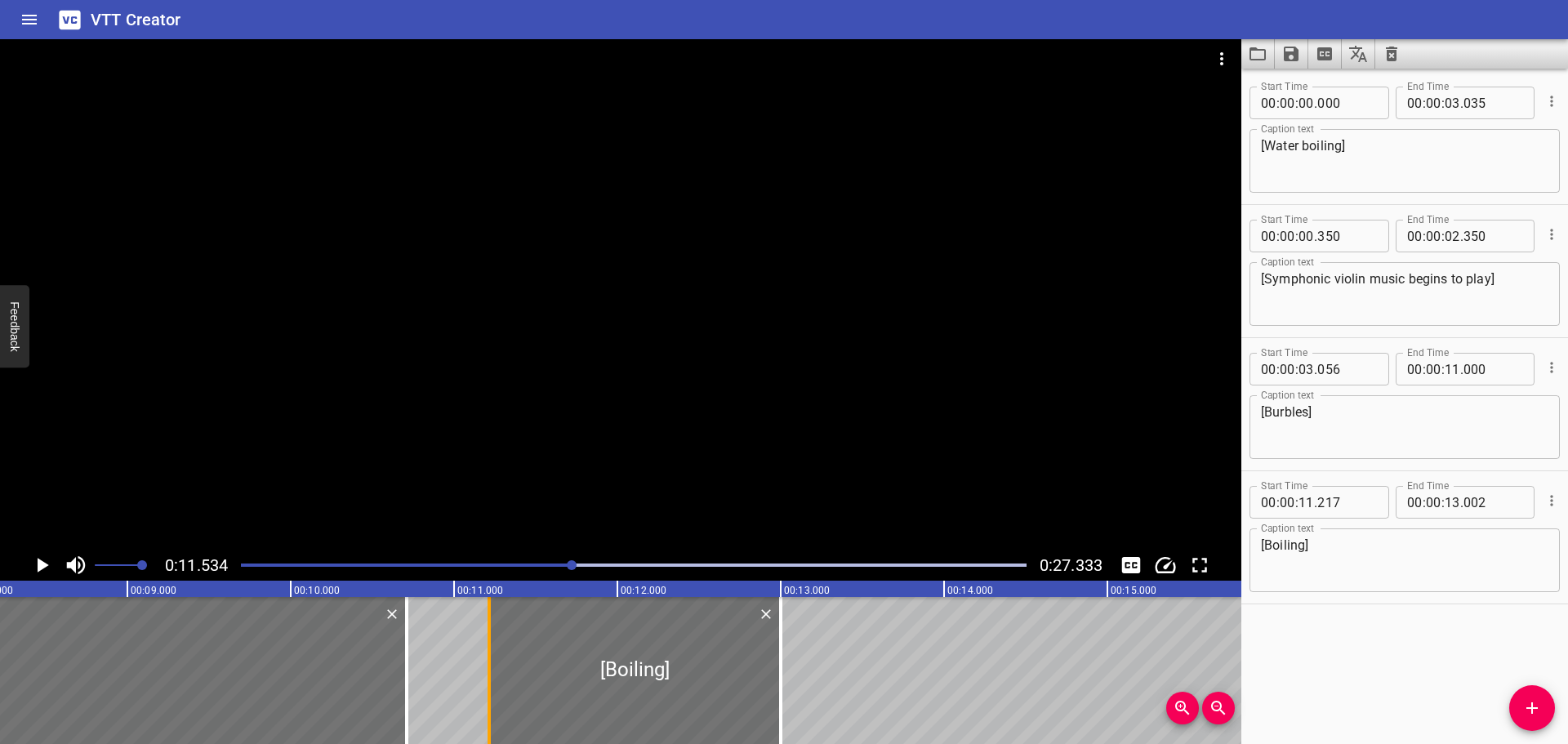
type input "10"
type input "710"
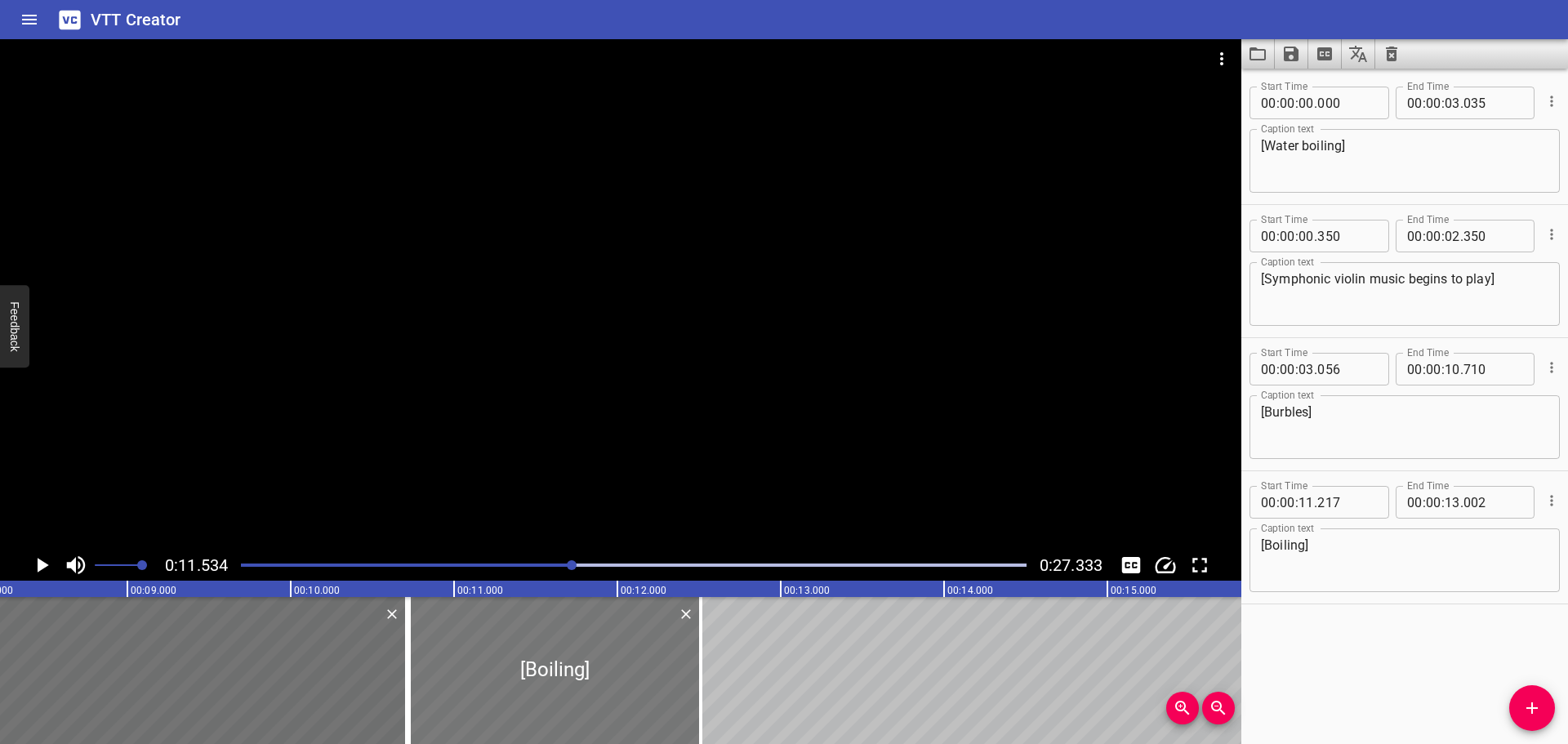
drag, startPoint x: 566, startPoint y: 679, endPoint x: 486, endPoint y: 677, distance: 80.0
click at [486, 677] on div at bounding box center [554, 670] width 291 height 147
type input "10"
type input "727"
type input "12"
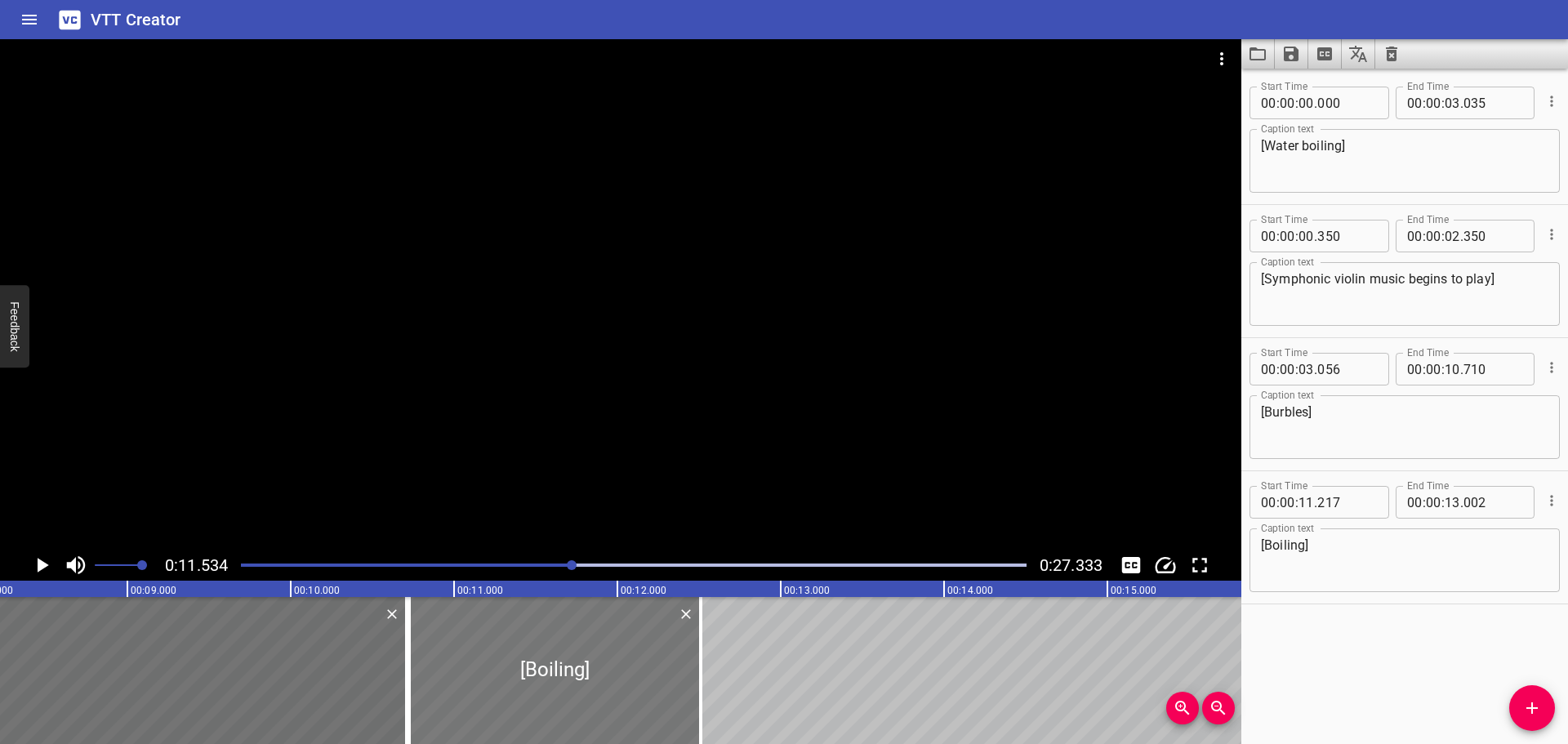
type input "512"
click at [406, 566] on div "Play progress" at bounding box center [180, 566] width 786 height 4
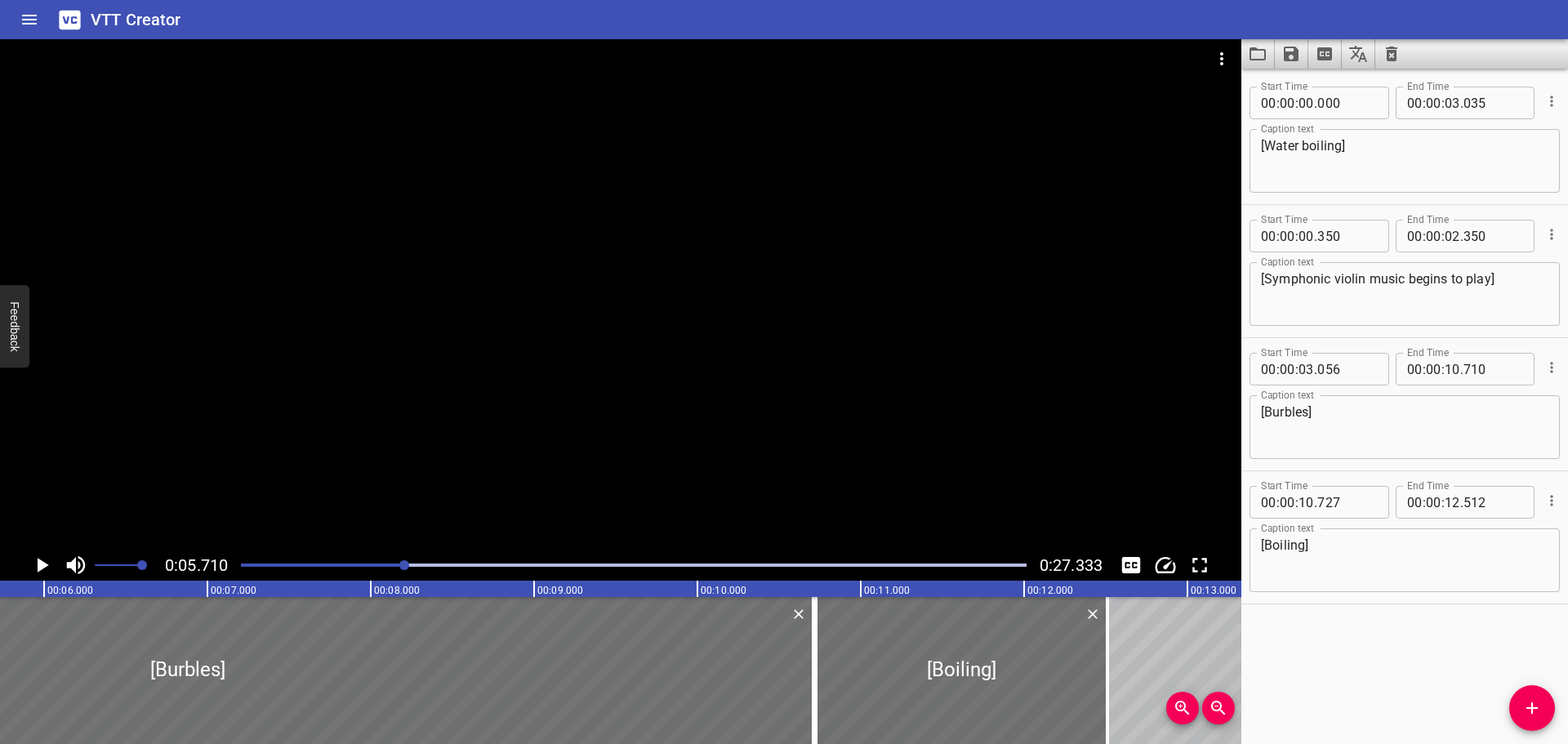
scroll to position [0, 933]
click at [294, 567] on div at bounding box center [633, 566] width 805 height 23
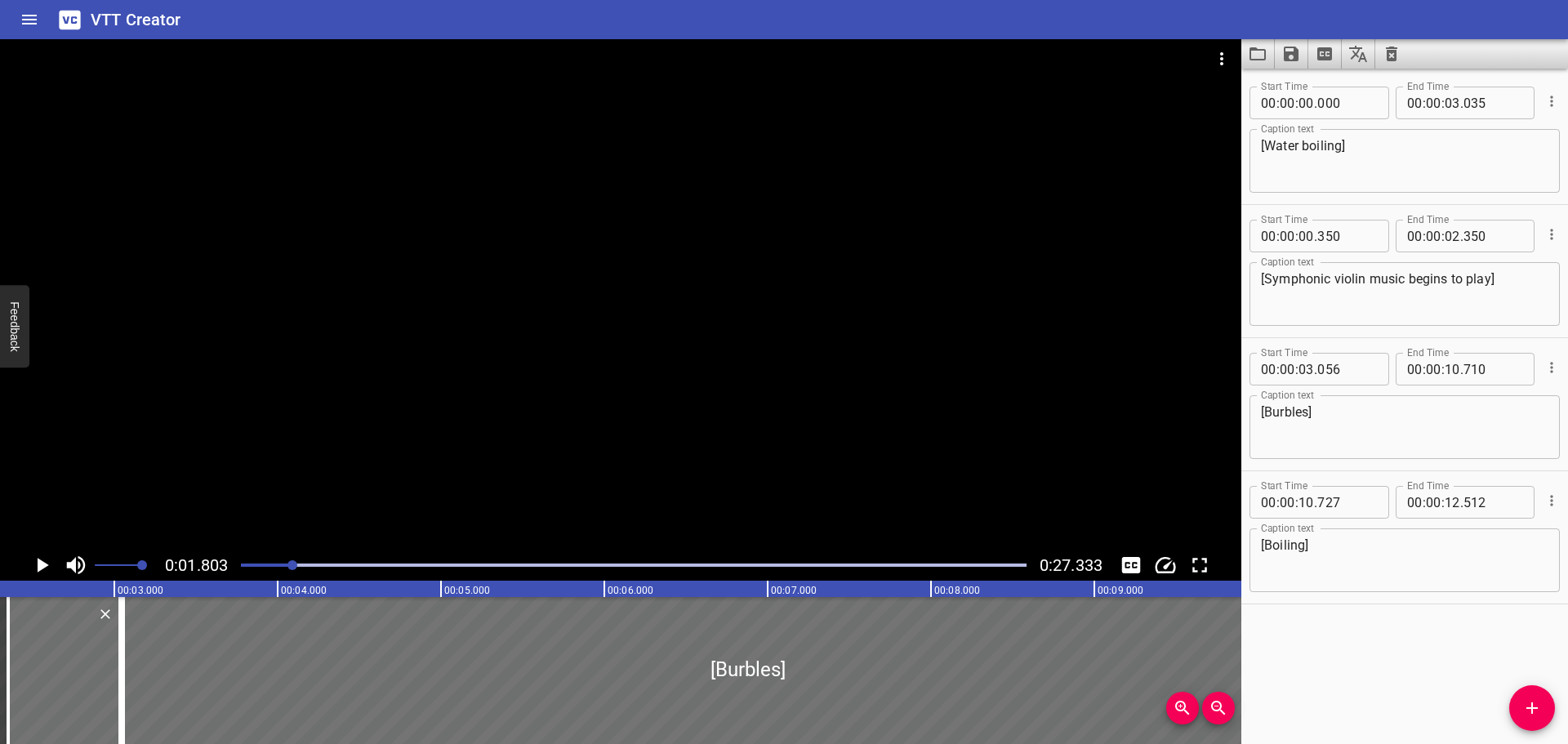
scroll to position [0, 295]
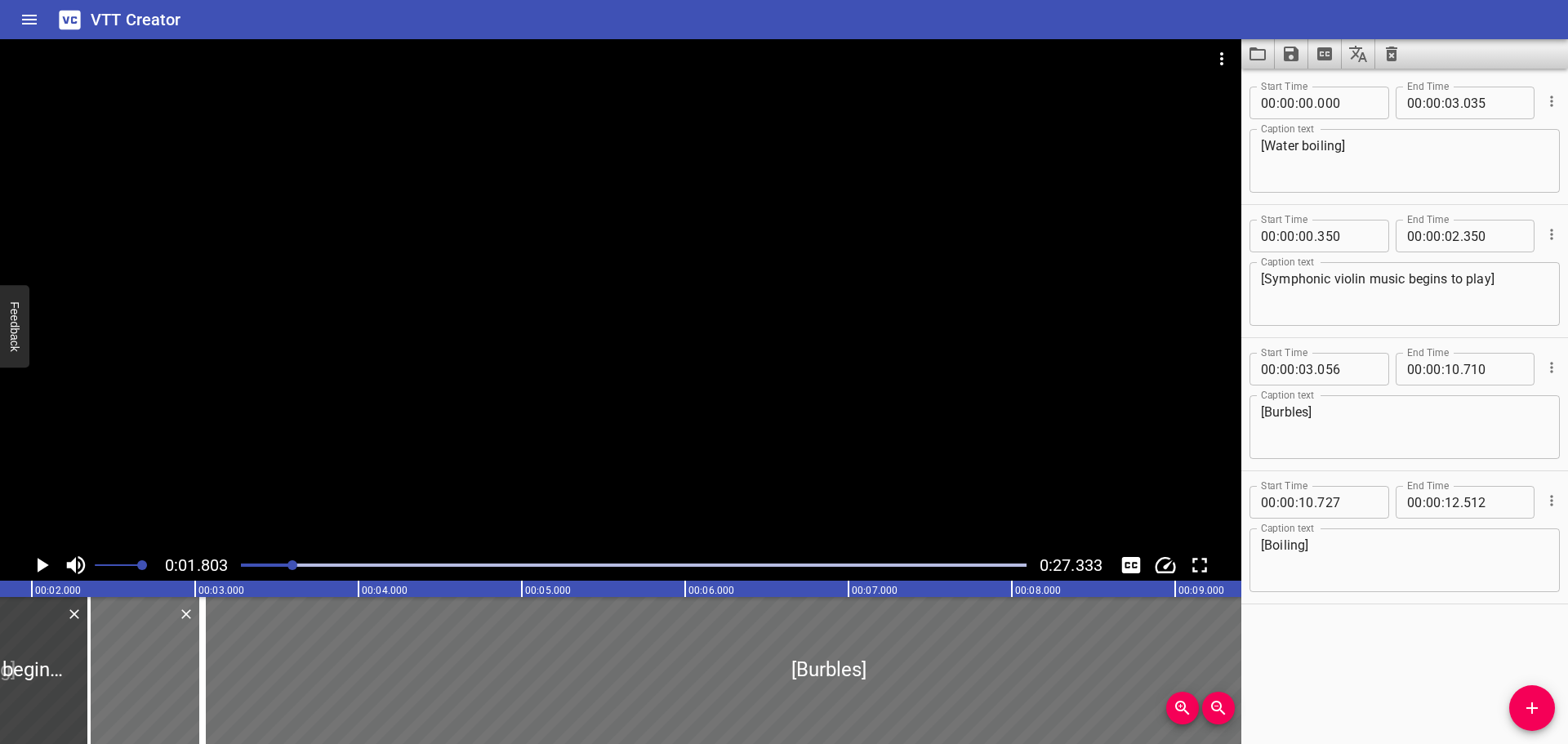
click at [44, 563] on icon "Play/Pause" at bounding box center [43, 565] width 12 height 15
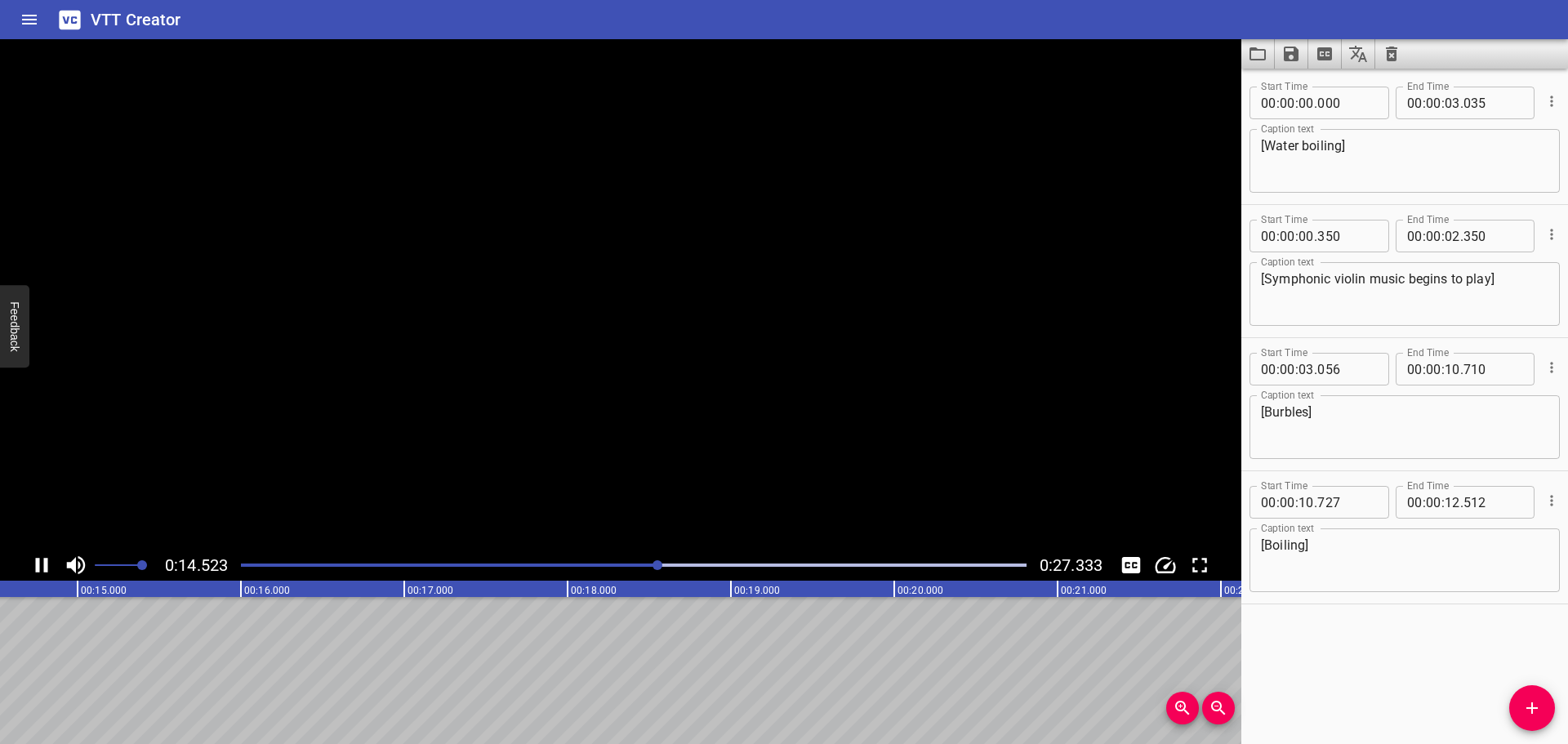
click at [44, 563] on icon "Play/Pause" at bounding box center [42, 566] width 25 height 25
click at [1447, 503] on input "number" at bounding box center [1452, 502] width 15 height 33
type input "14"
type input "610"
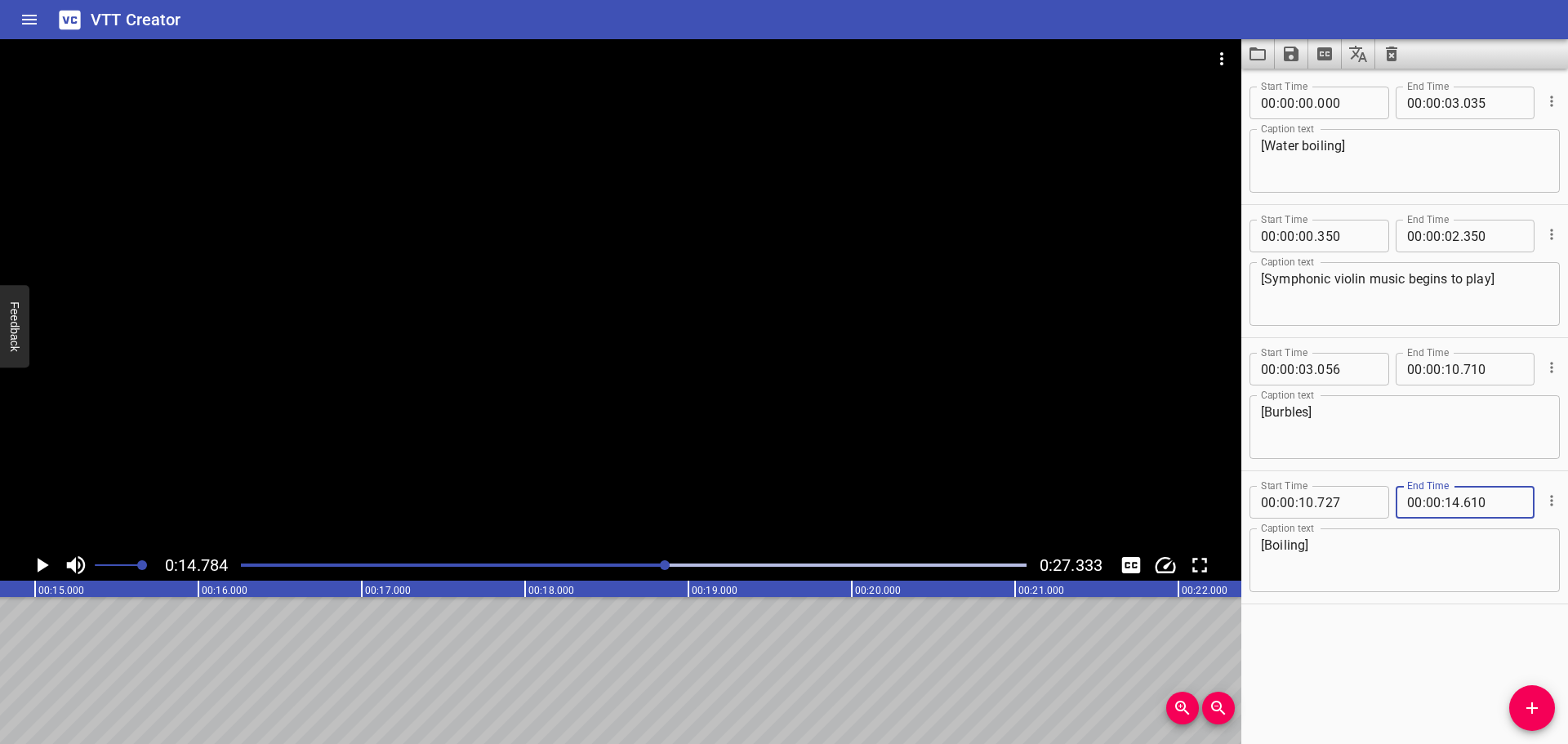
click at [1409, 641] on div "Start Time 00 : 00 : 00 . 000 Start Time End Time 00 : 00 : 03 . 035 End Time C…" at bounding box center [1404, 406] width 327 height 675
click at [565, 558] on div at bounding box center [633, 566] width 805 height 23
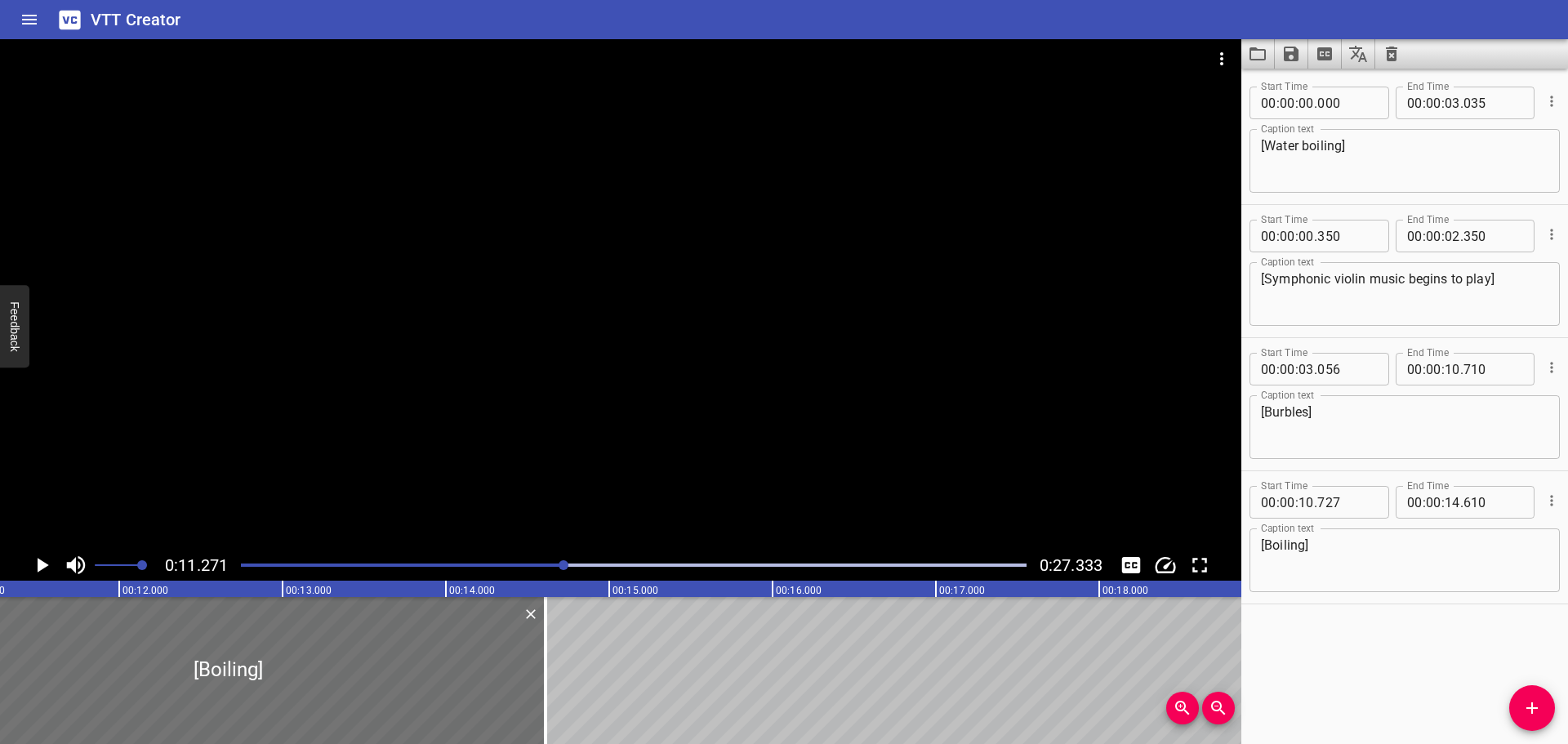
click at [39, 564] on icon "Play/Pause" at bounding box center [43, 565] width 12 height 15
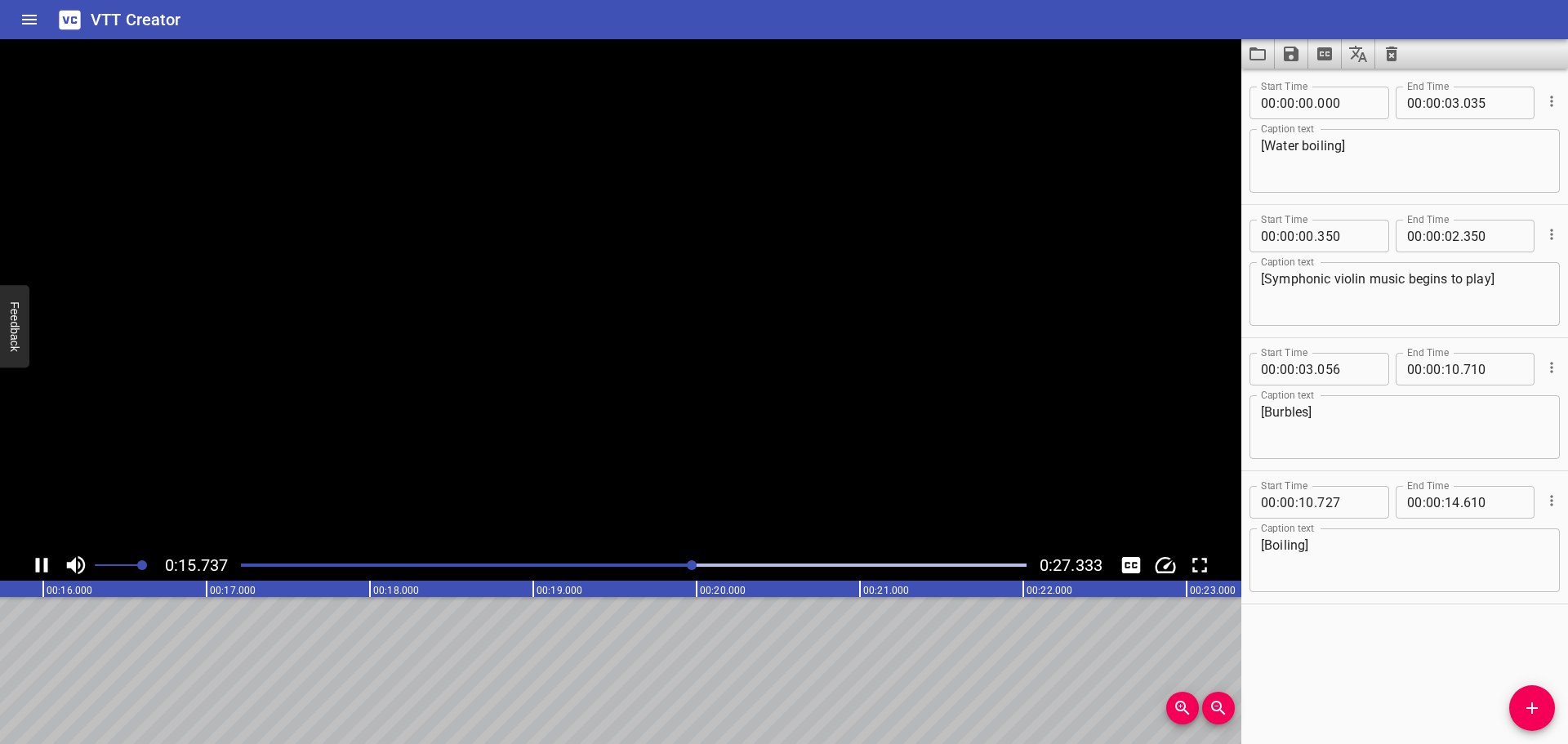
click at [39, 564] on icon "Play/Pause" at bounding box center [42, 565] width 12 height 15
click at [1539, 704] on icon "Add Cue" at bounding box center [1532, 708] width 20 height 20
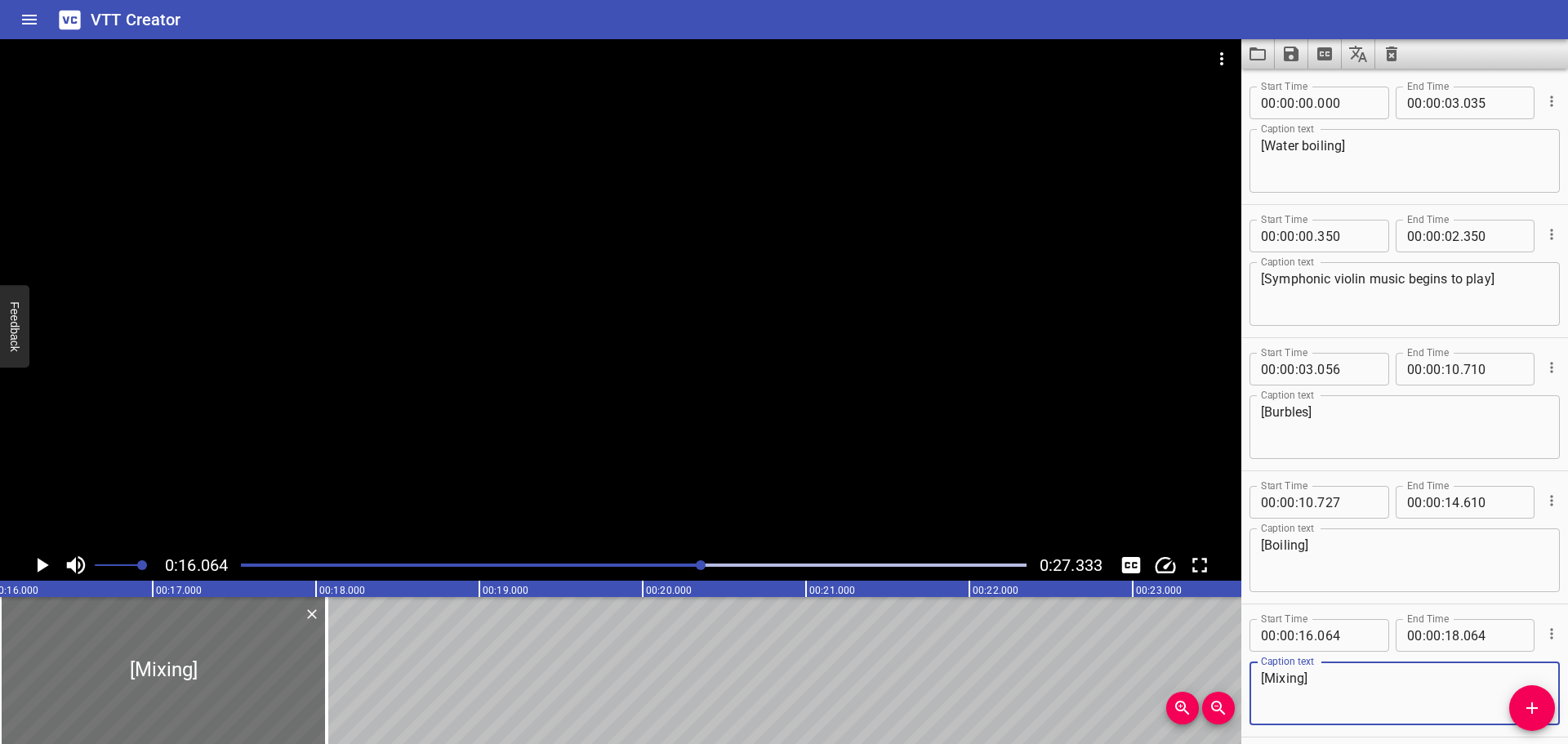
drag, startPoint x: 1293, startPoint y: 674, endPoint x: 1275, endPoint y: 680, distance: 19.0
click at [1273, 679] on textarea "[Mixing]" at bounding box center [1404, 694] width 288 height 46
click at [1275, 680] on textarea "[Mixing]" at bounding box center [1404, 694] width 288 height 46
click at [1305, 679] on textarea "[Mixing]" at bounding box center [1404, 694] width 288 height 46
click at [1366, 695] on textarea "[Stirring]" at bounding box center [1404, 694] width 288 height 46
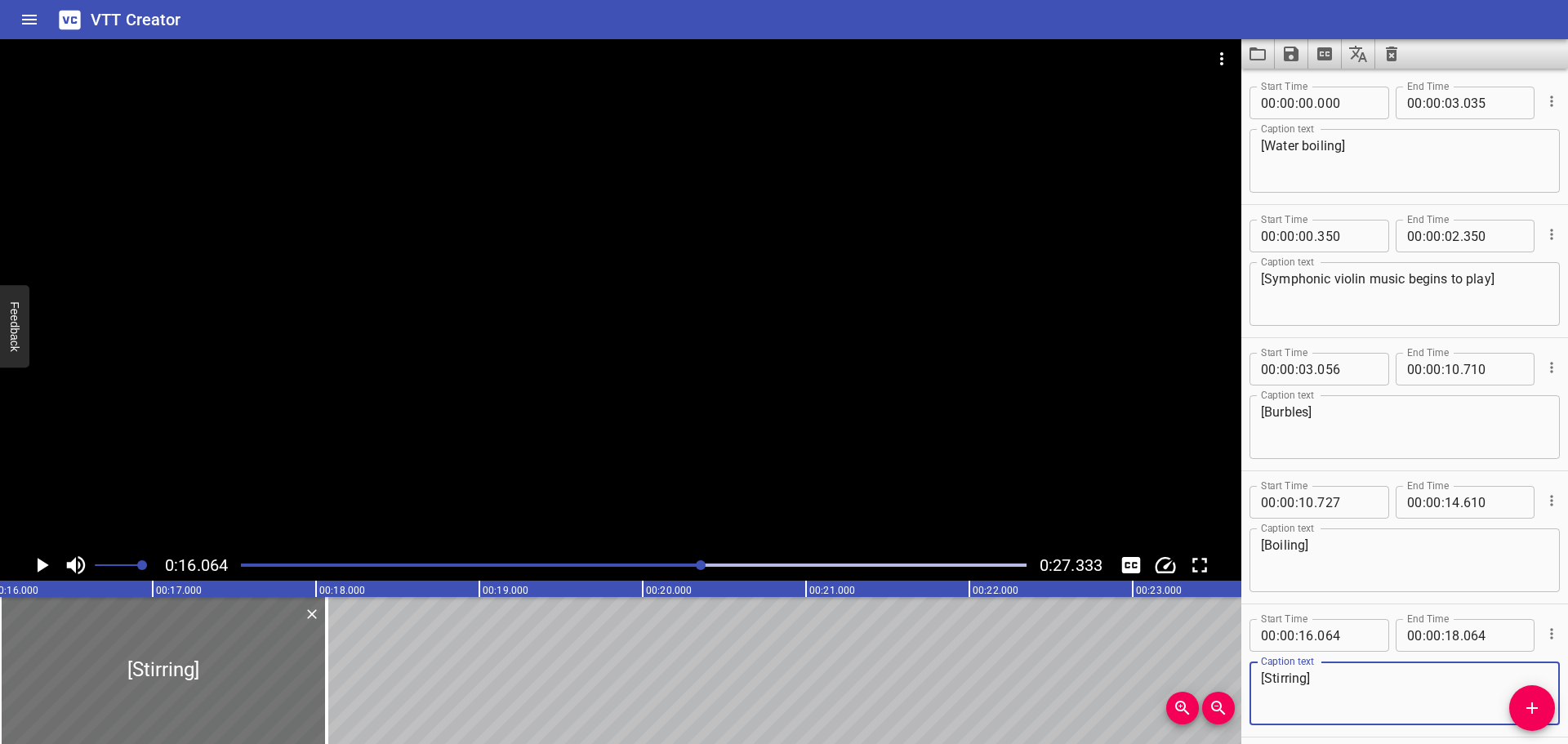
type textarea "[Stirring]"
click at [544, 560] on div at bounding box center [633, 566] width 805 height 23
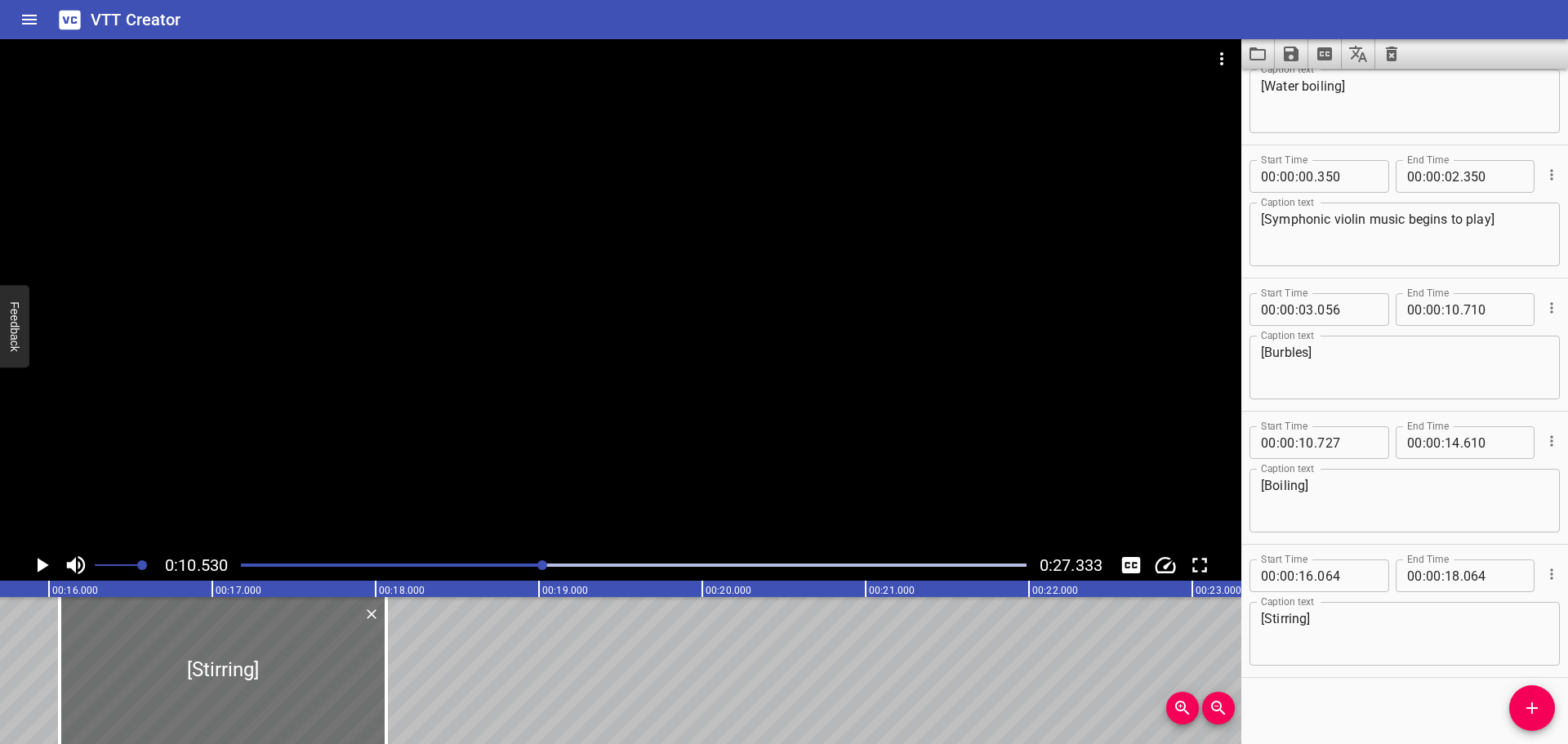
scroll to position [67, 0]
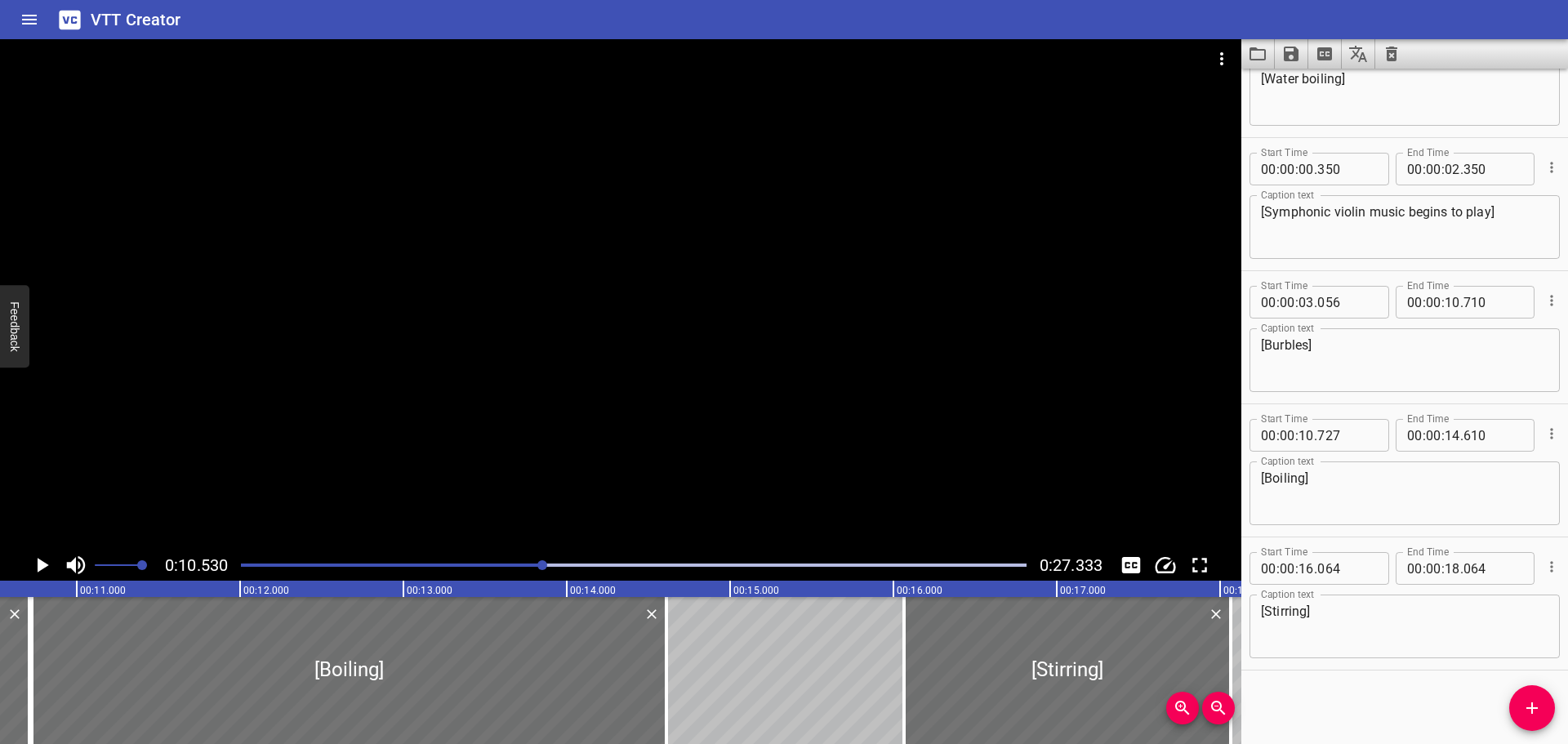
click at [37, 567] on icon "Play/Pause" at bounding box center [42, 566] width 25 height 25
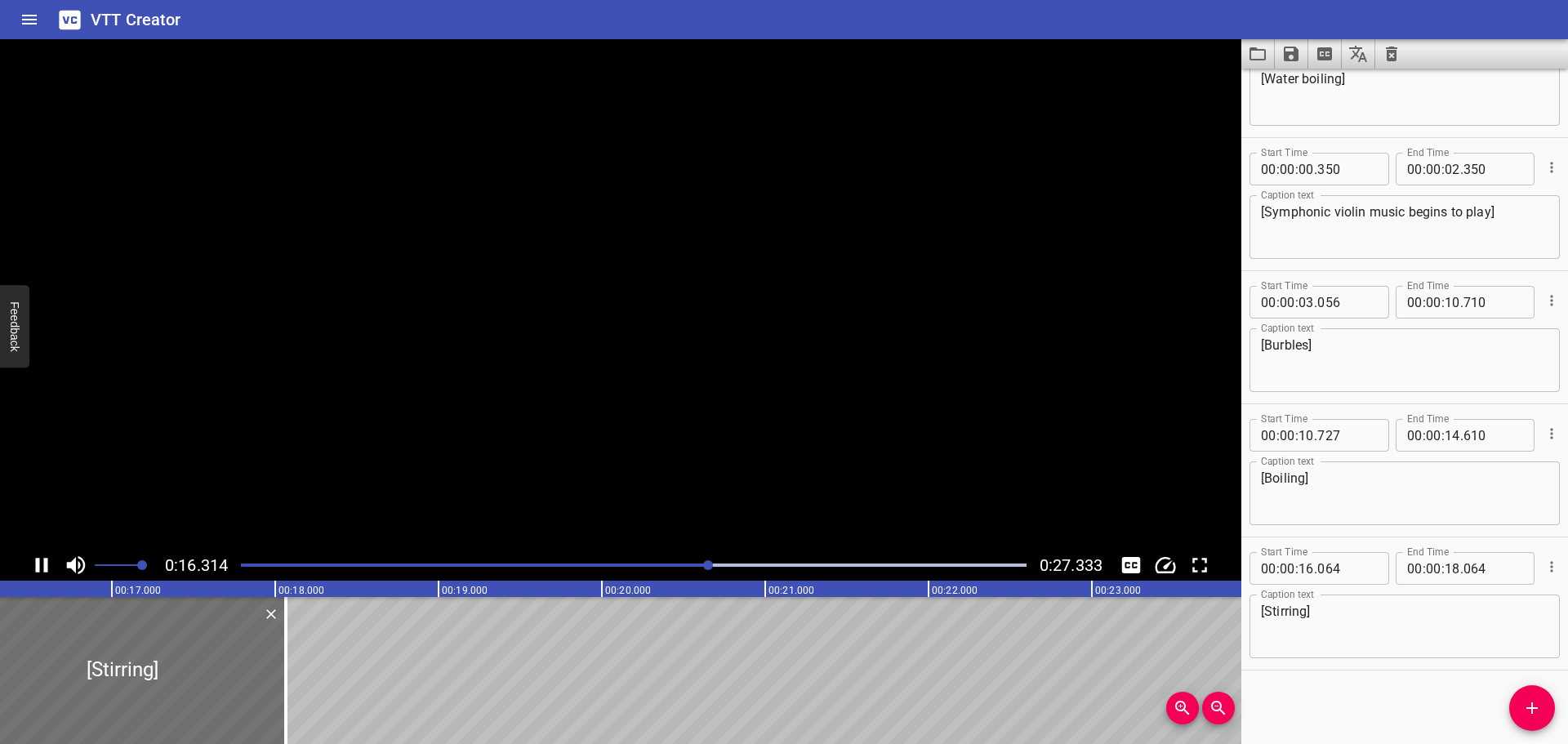
click at [40, 568] on icon "Play/Pause" at bounding box center [42, 566] width 25 height 25
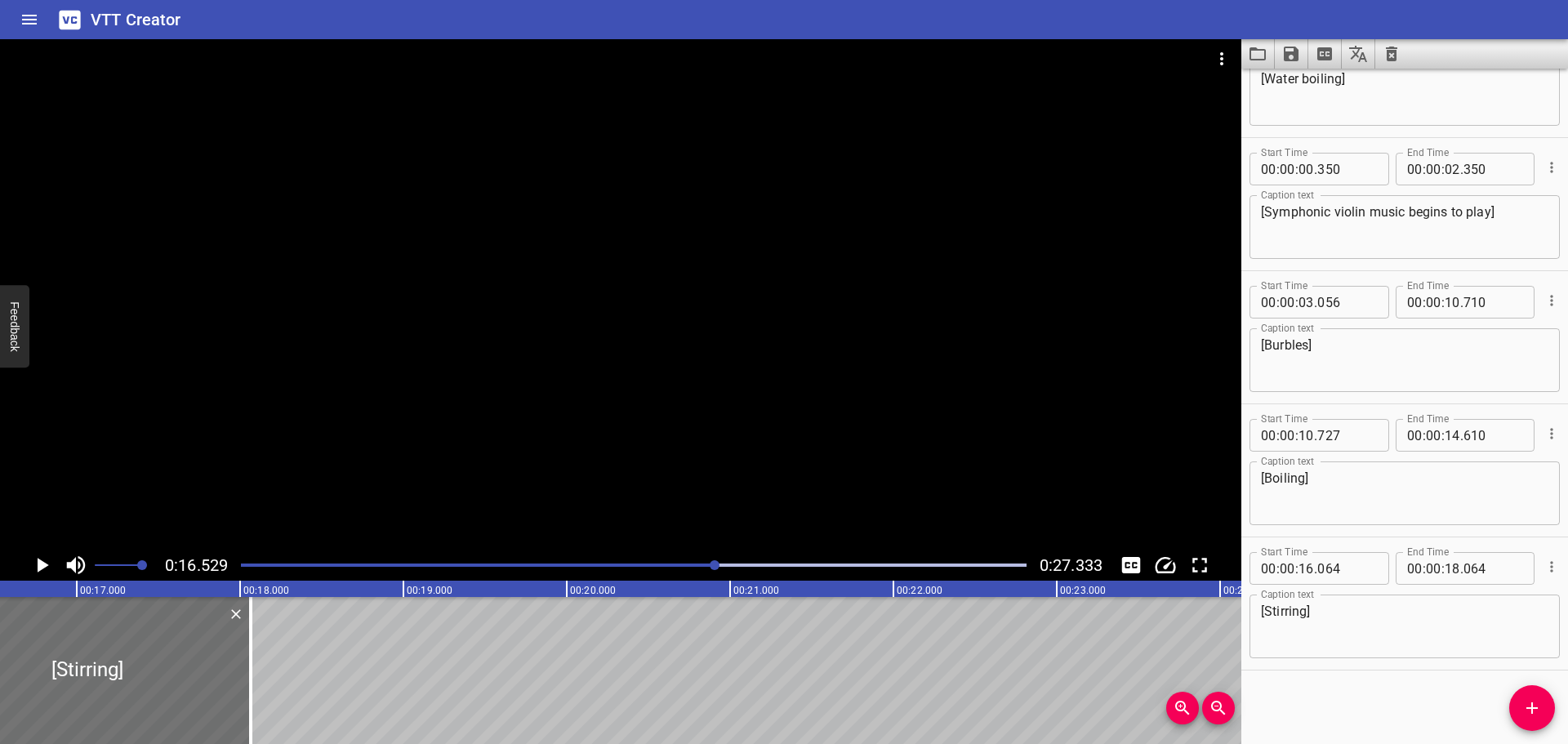
scroll to position [0, 2079]
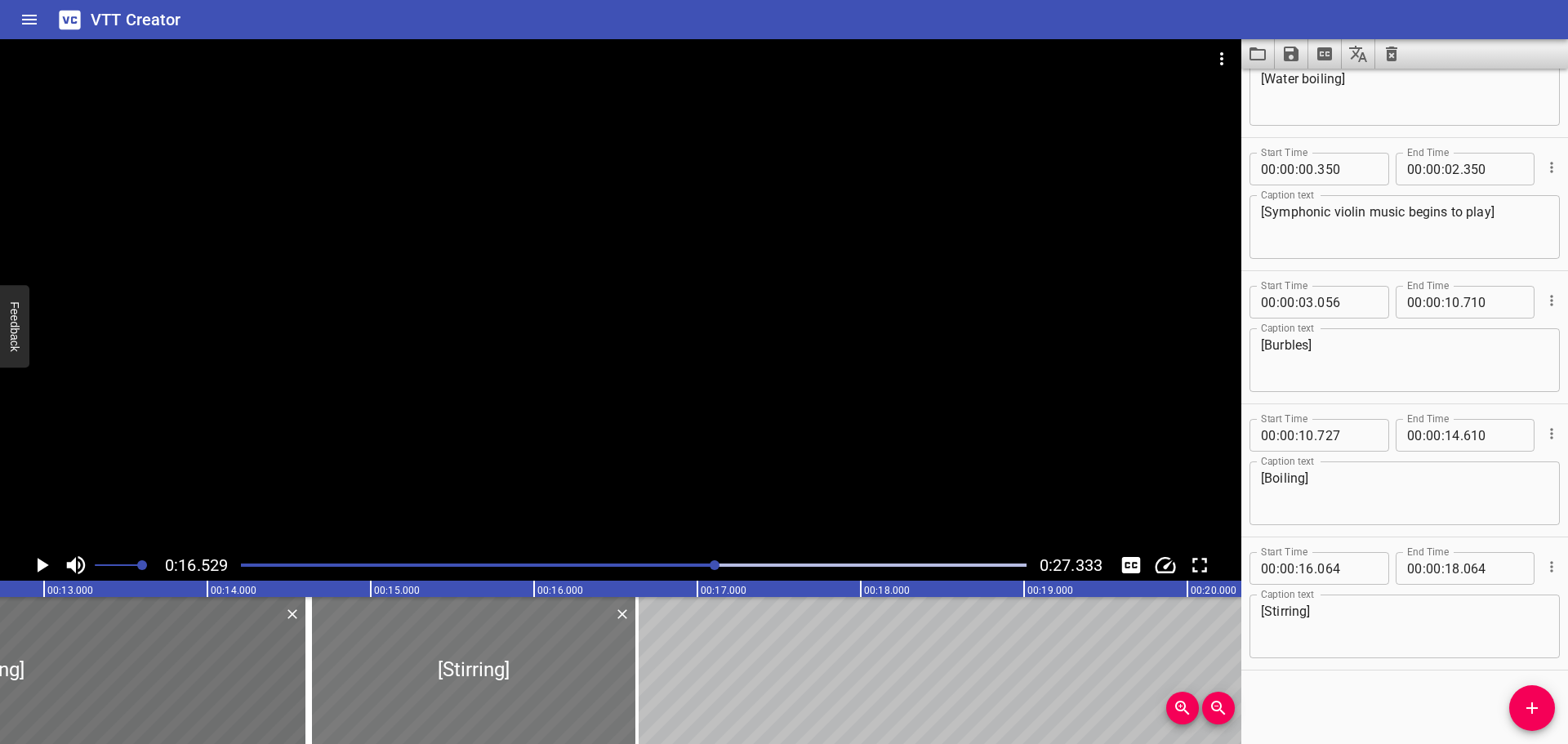
drag, startPoint x: 655, startPoint y: 664, endPoint x: 449, endPoint y: 666, distance: 206.0
click at [449, 666] on div at bounding box center [473, 670] width 327 height 147
type input "14"
type input "629"
type input "16"
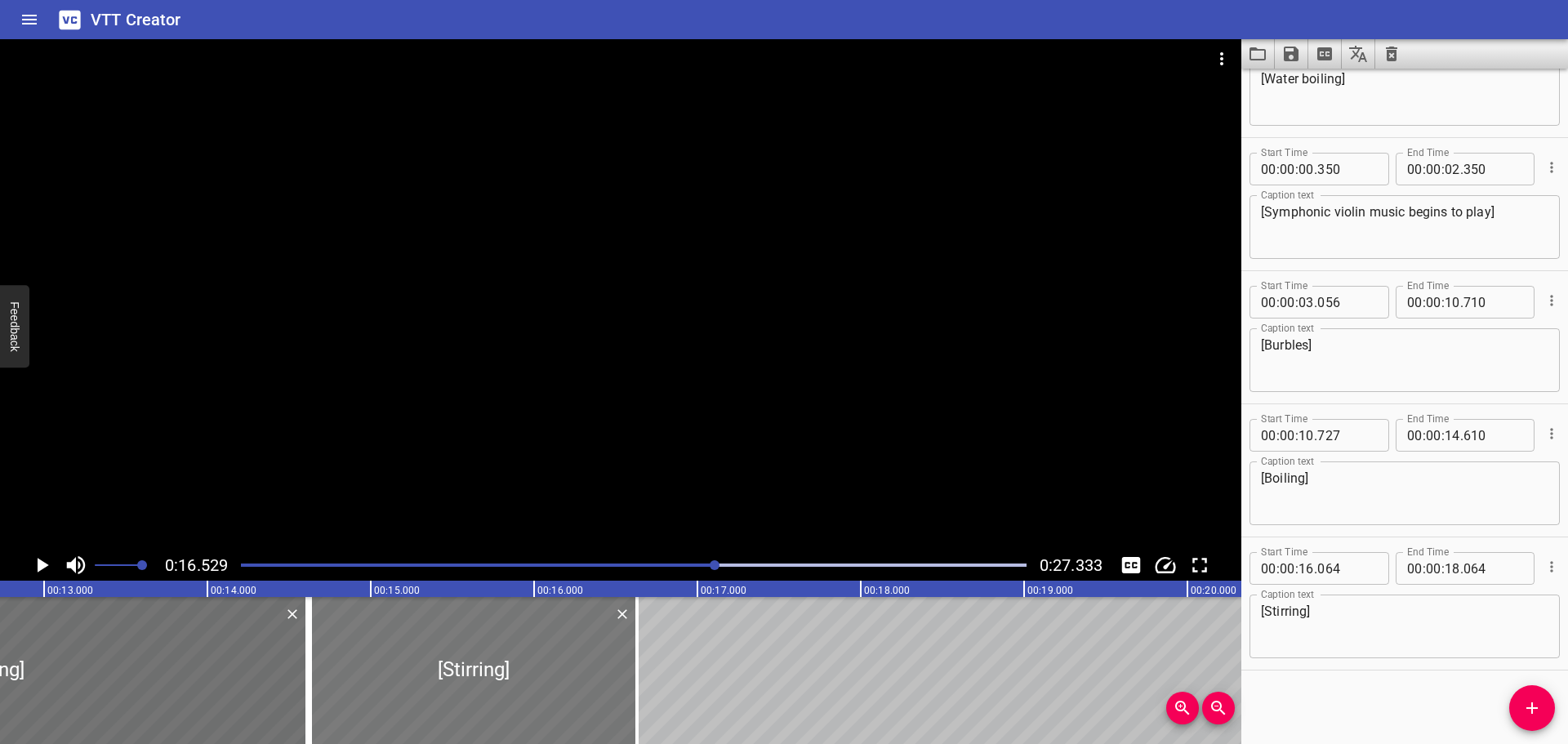
type input "629"
click at [37, 563] on icon "Play/Pause" at bounding box center [42, 566] width 25 height 25
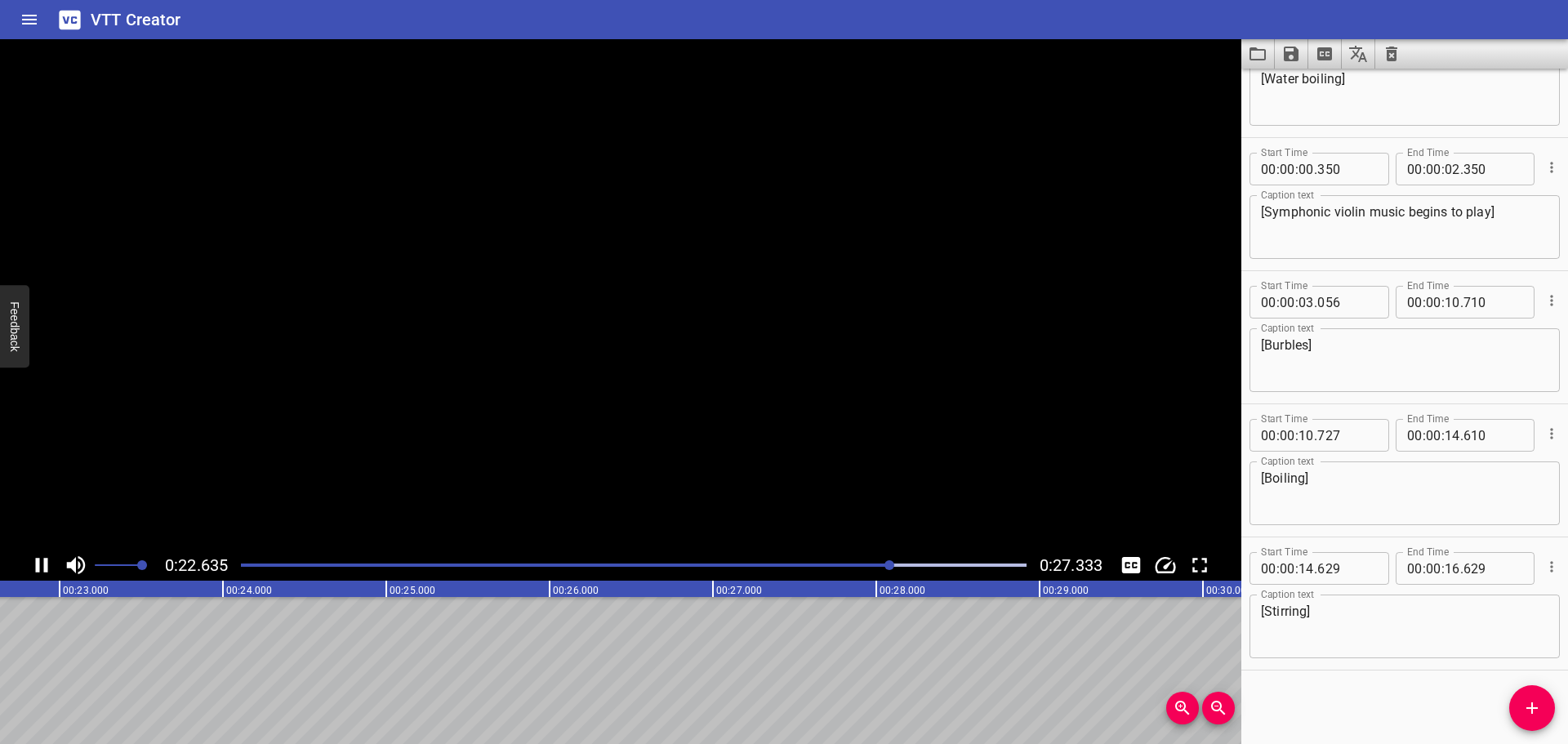
click at [37, 563] on icon "Play/Pause" at bounding box center [42, 565] width 12 height 15
click at [1525, 711] on icon "Add Cue" at bounding box center [1532, 708] width 20 height 20
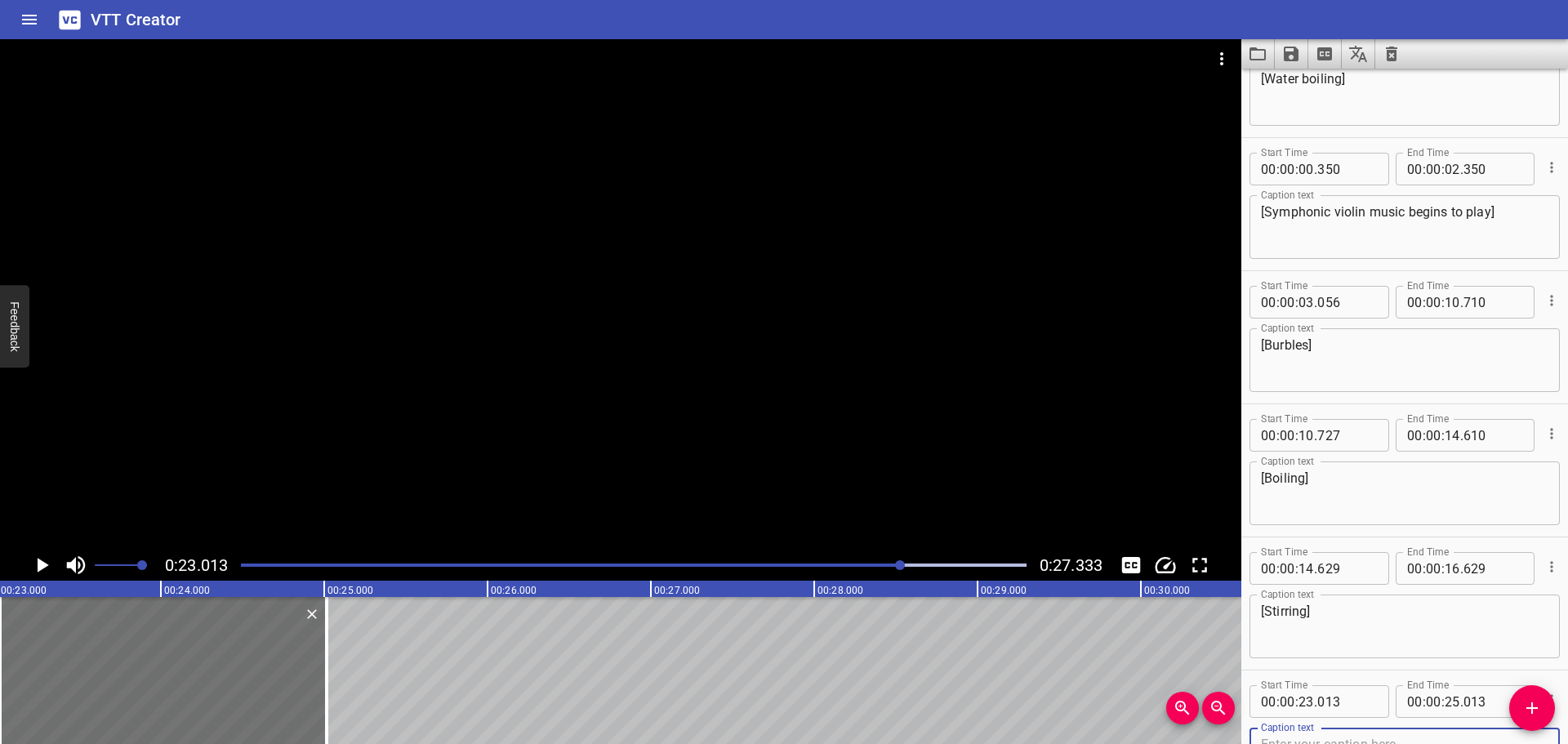
scroll to position [75, 0]
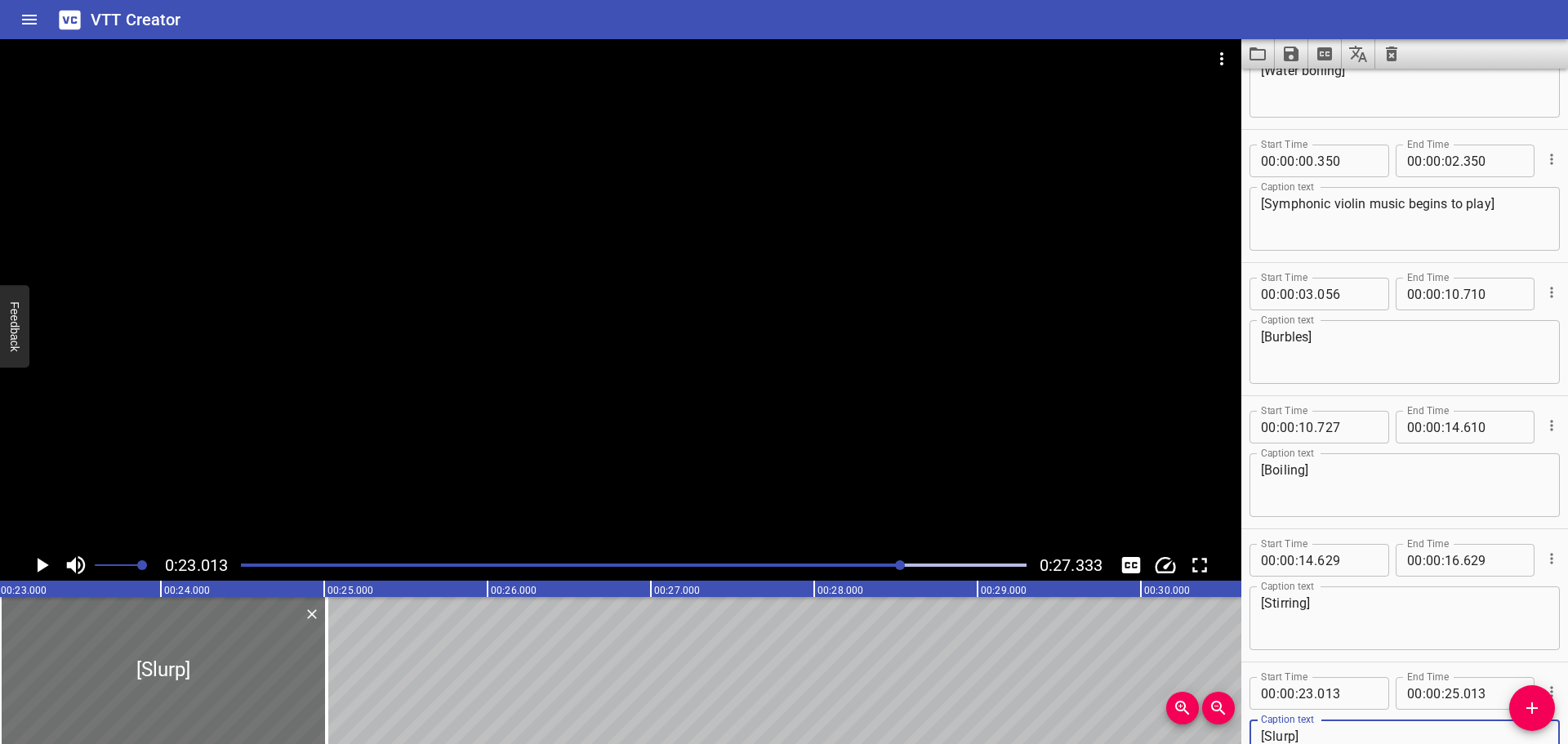
type textarea "[Slurp]"
click at [37, 560] on icon "Play/Pause" at bounding box center [42, 566] width 25 height 25
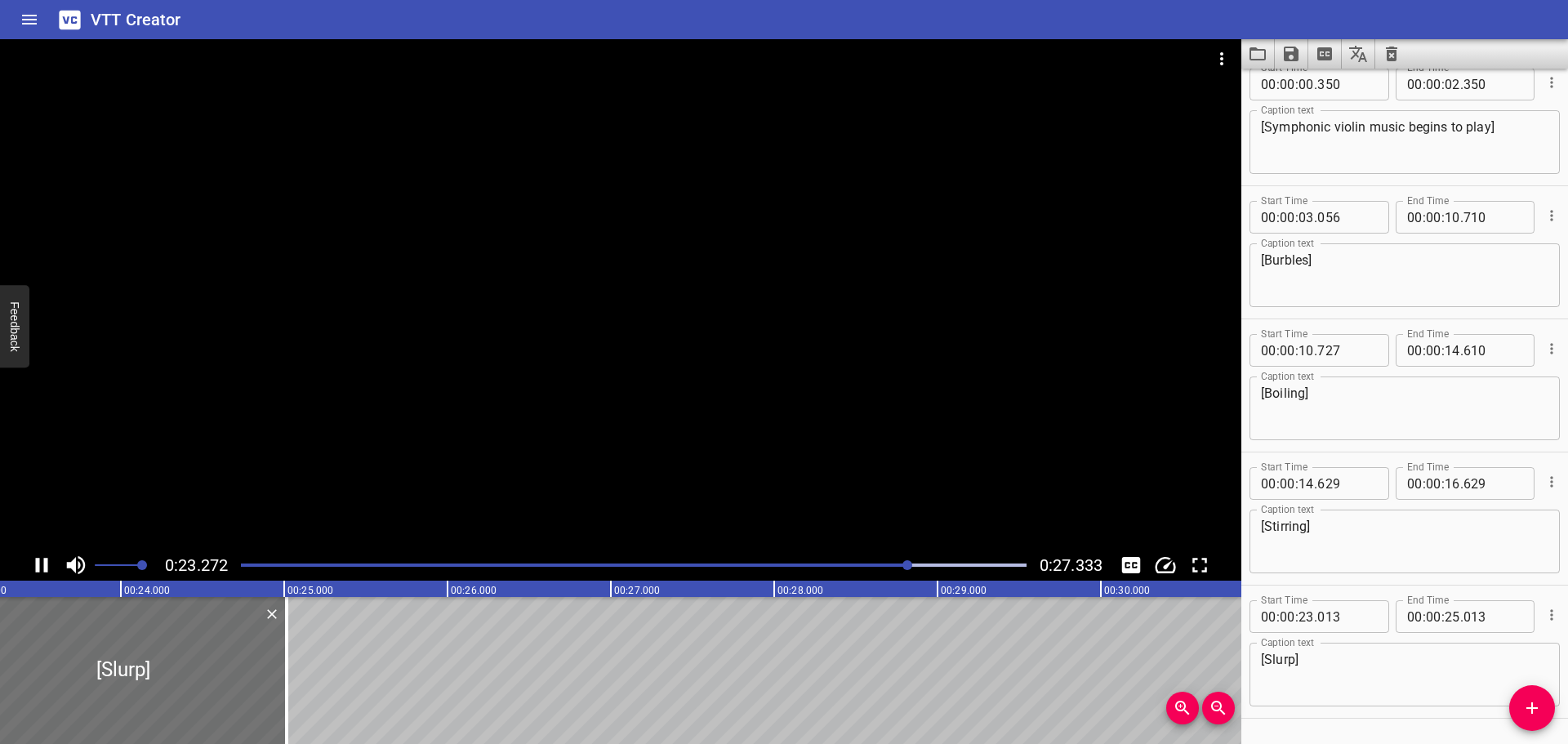
scroll to position [200, 0]
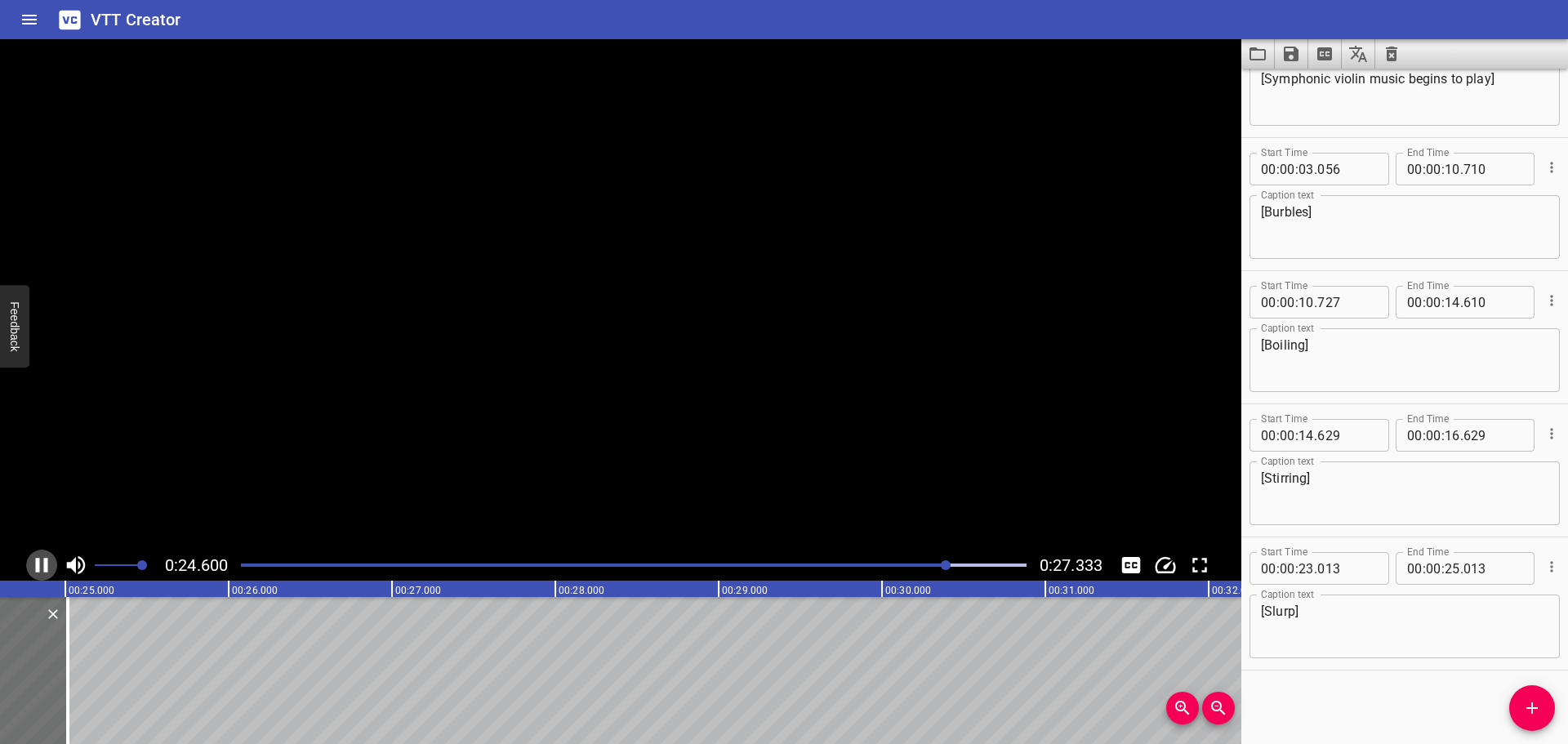
click at [37, 560] on icon "Play/Pause" at bounding box center [42, 565] width 12 height 15
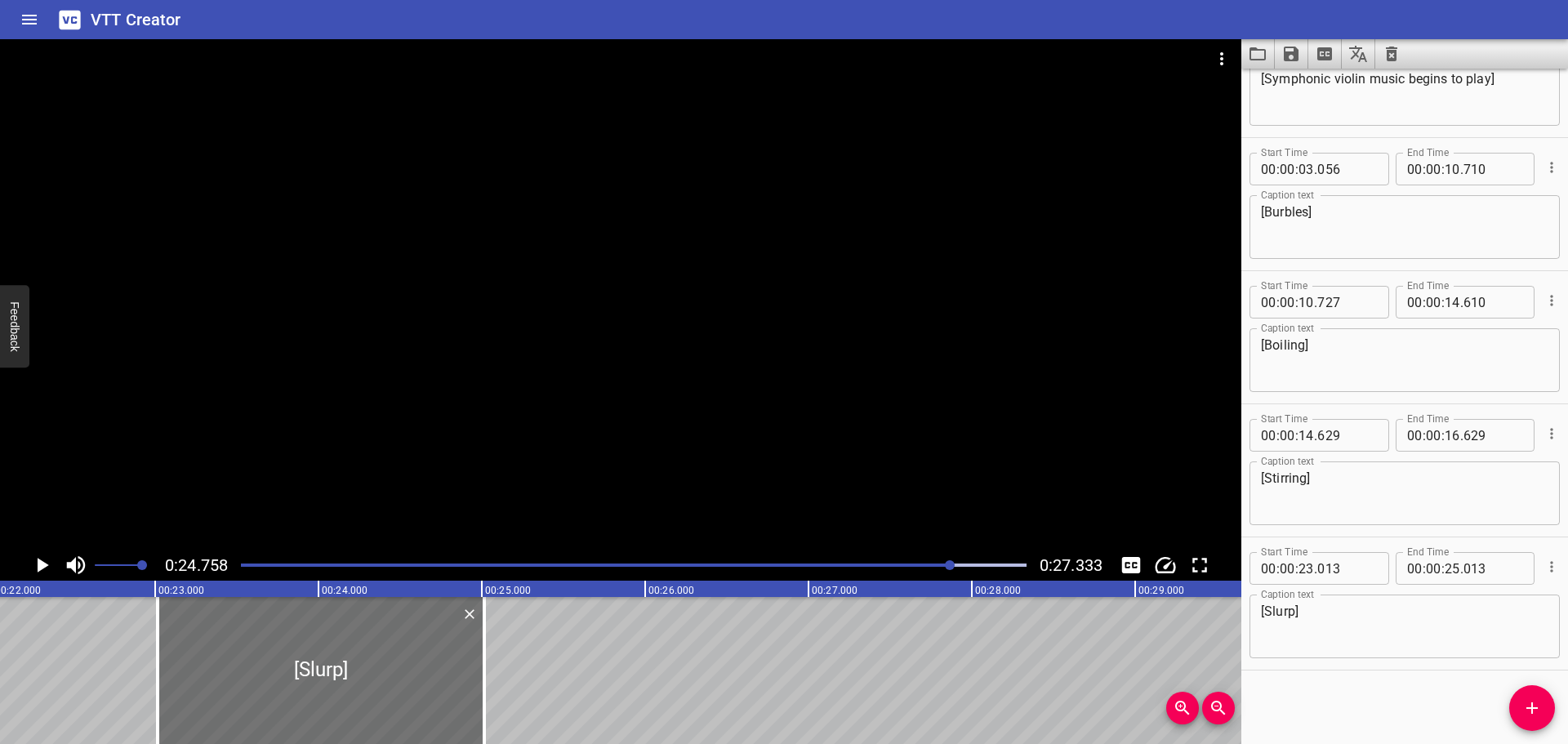
scroll to position [0, 3264]
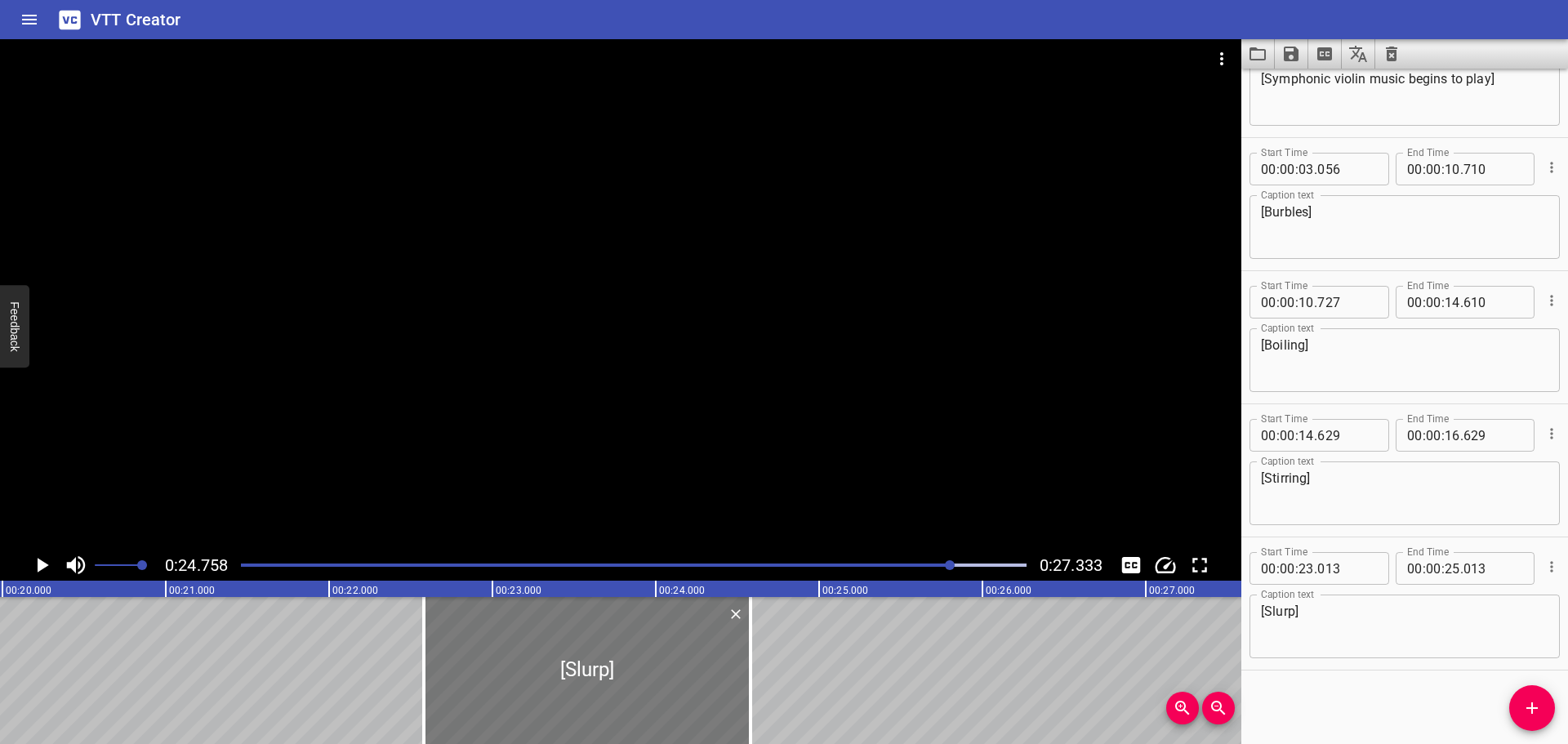
drag, startPoint x: 662, startPoint y: 662, endPoint x: 591, endPoint y: 662, distance: 71.0
click at [591, 662] on div at bounding box center [587, 670] width 327 height 147
type input "22"
type input "578"
type input "24"
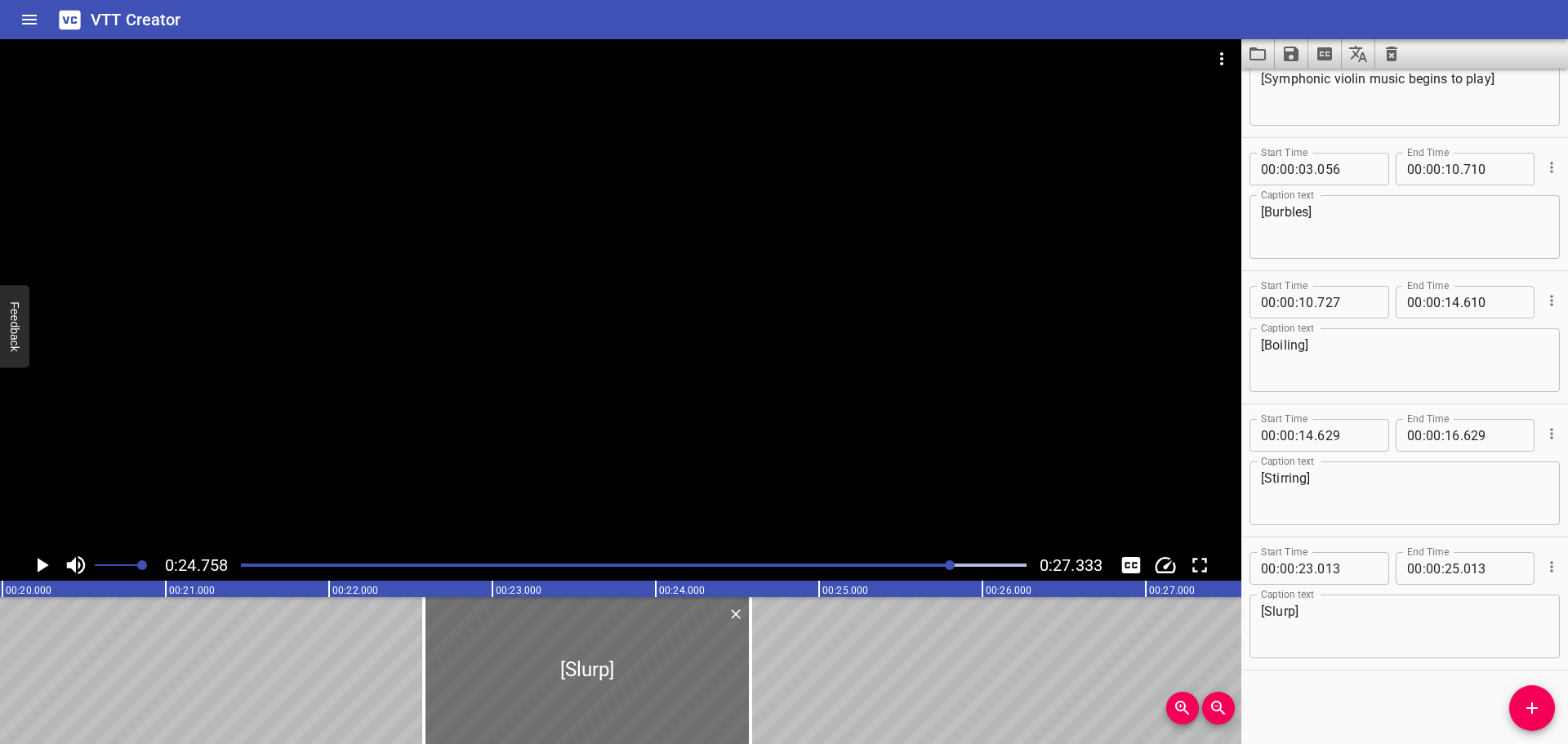
type input "578"
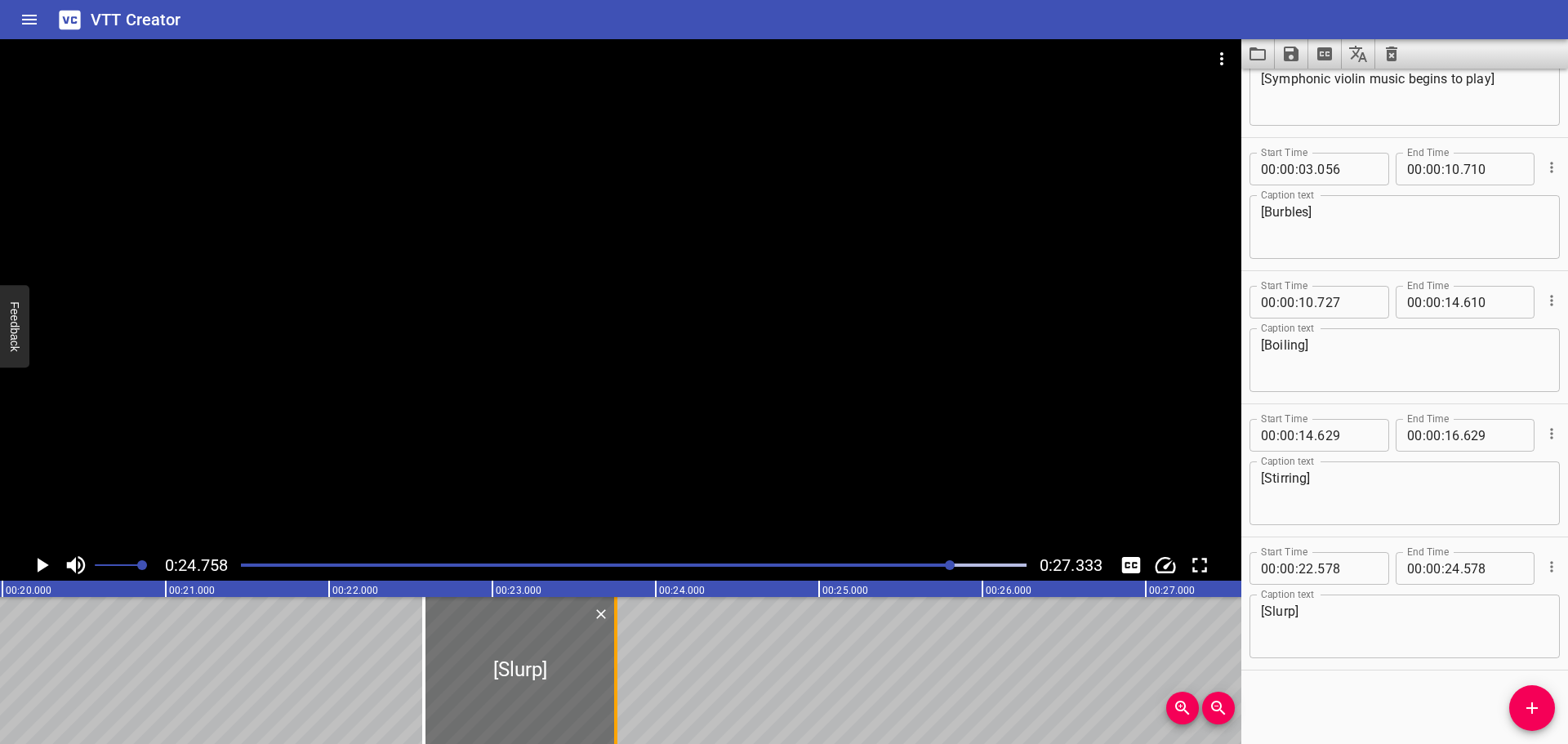
drag, startPoint x: 751, startPoint y: 672, endPoint x: 617, endPoint y: 685, distance: 134.6
click at [617, 685] on div at bounding box center [616, 670] width 4 height 147
type input "23"
type input "753"
click at [233, 562] on div at bounding box center [633, 566] width 805 height 23
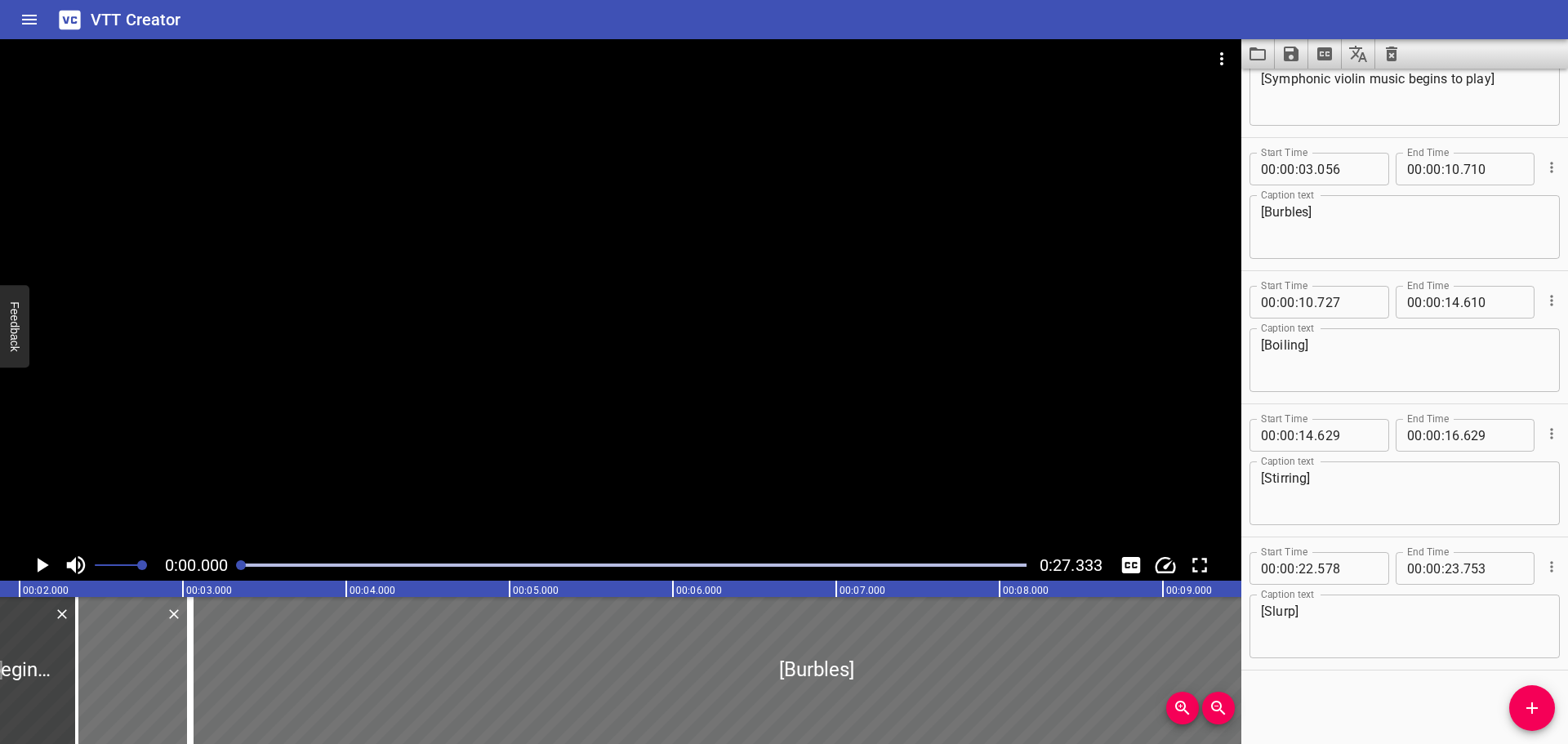
scroll to position [0, 0]
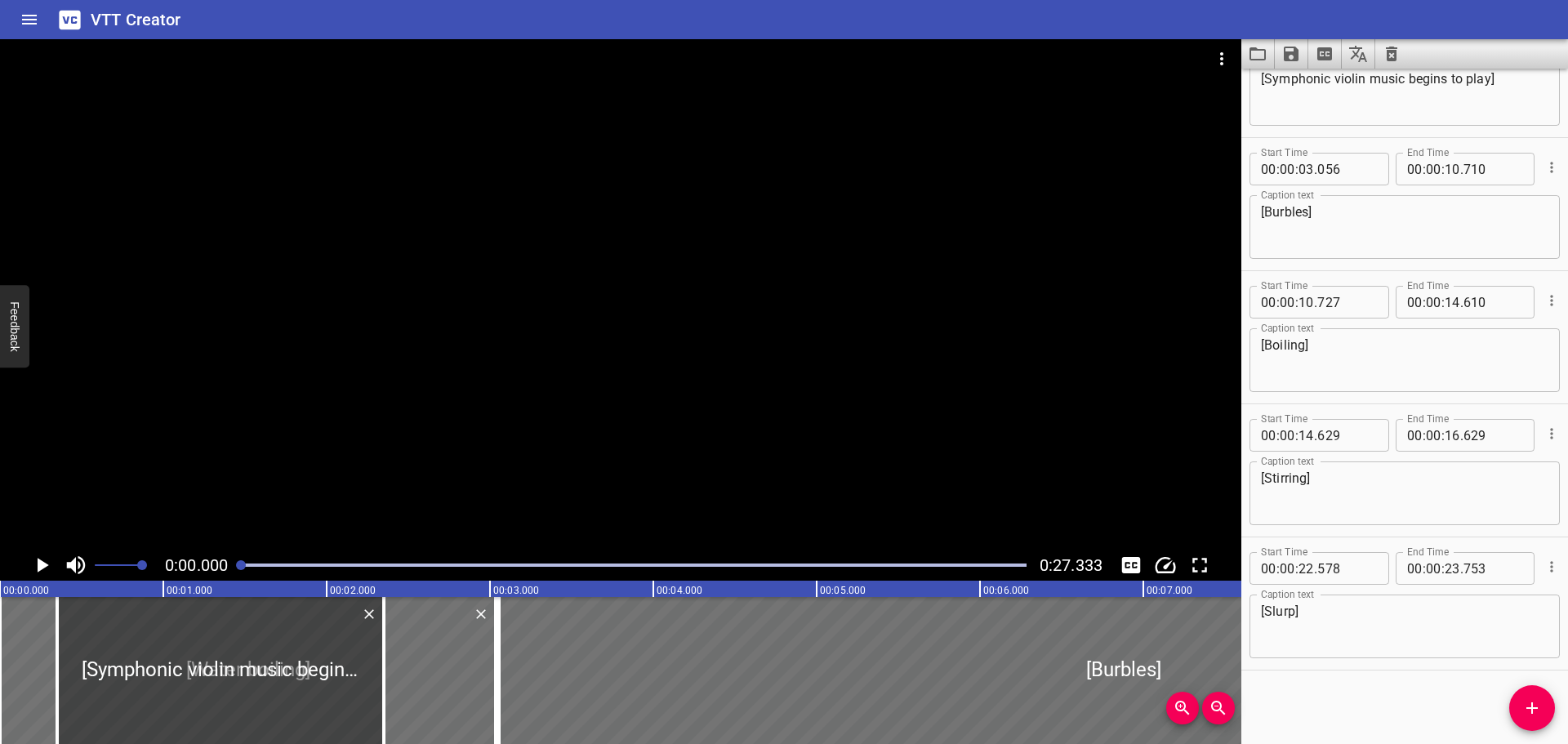
click at [43, 560] on icon "Play/Pause" at bounding box center [42, 566] width 25 height 25
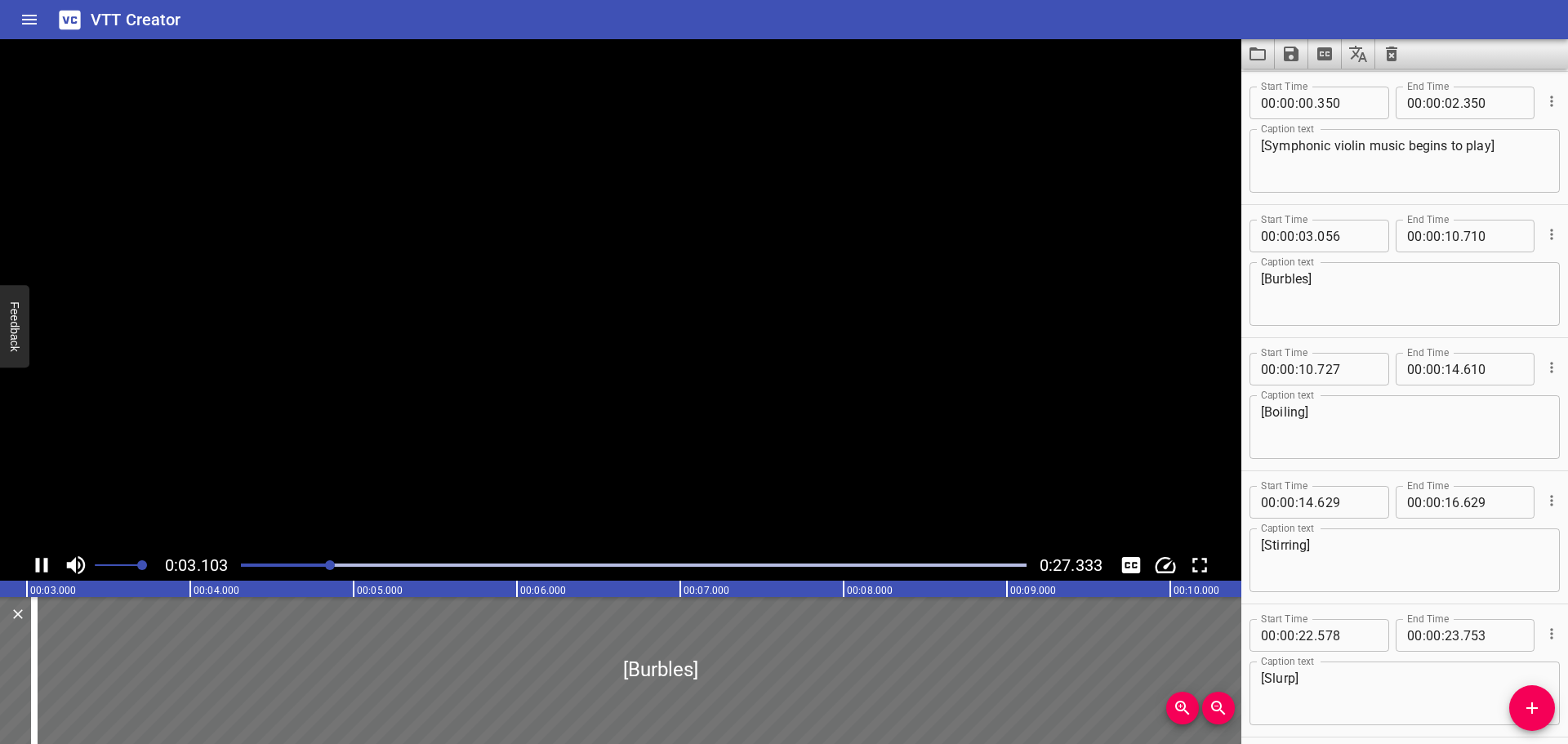
scroll to position [200, 0]
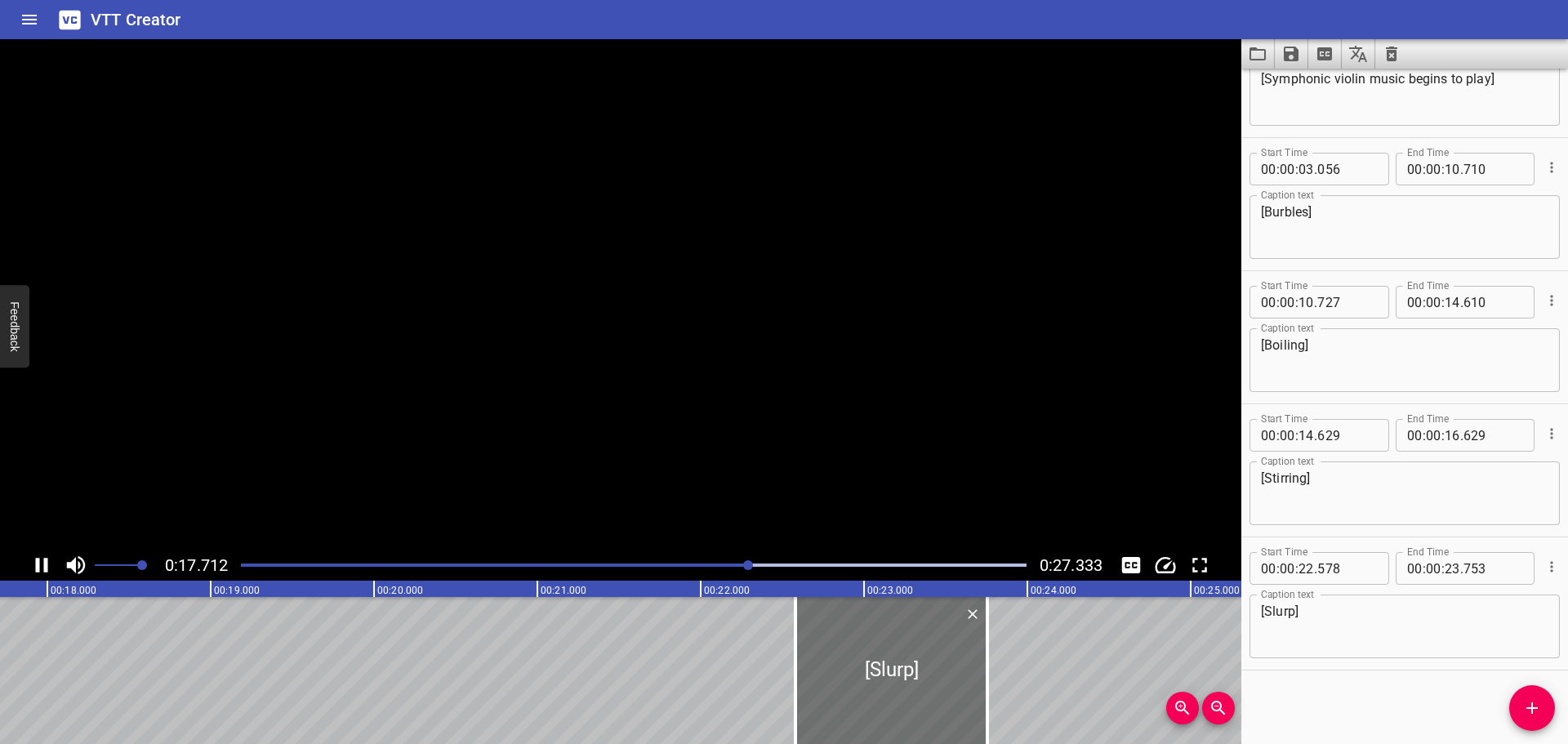
click at [43, 560] on icon "Play/Pause" at bounding box center [42, 566] width 25 height 25
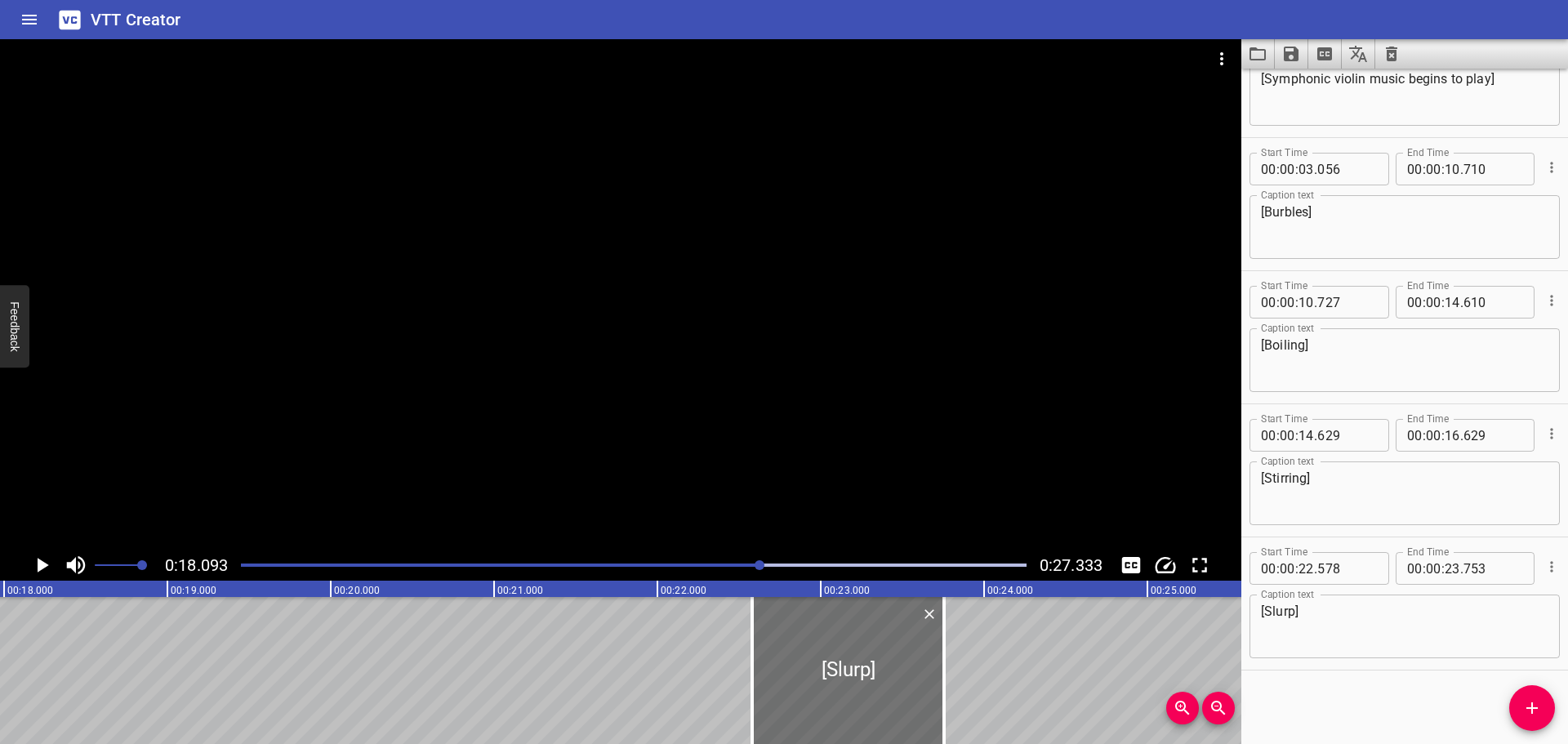
scroll to position [0, 2956]
click at [1465, 437] on input "number" at bounding box center [1493, 435] width 60 height 33
type input "629"
drag, startPoint x: 1443, startPoint y: 436, endPoint x: 1454, endPoint y: 446, distance: 14.9
click at [1445, 436] on input "number" at bounding box center [1452, 435] width 15 height 33
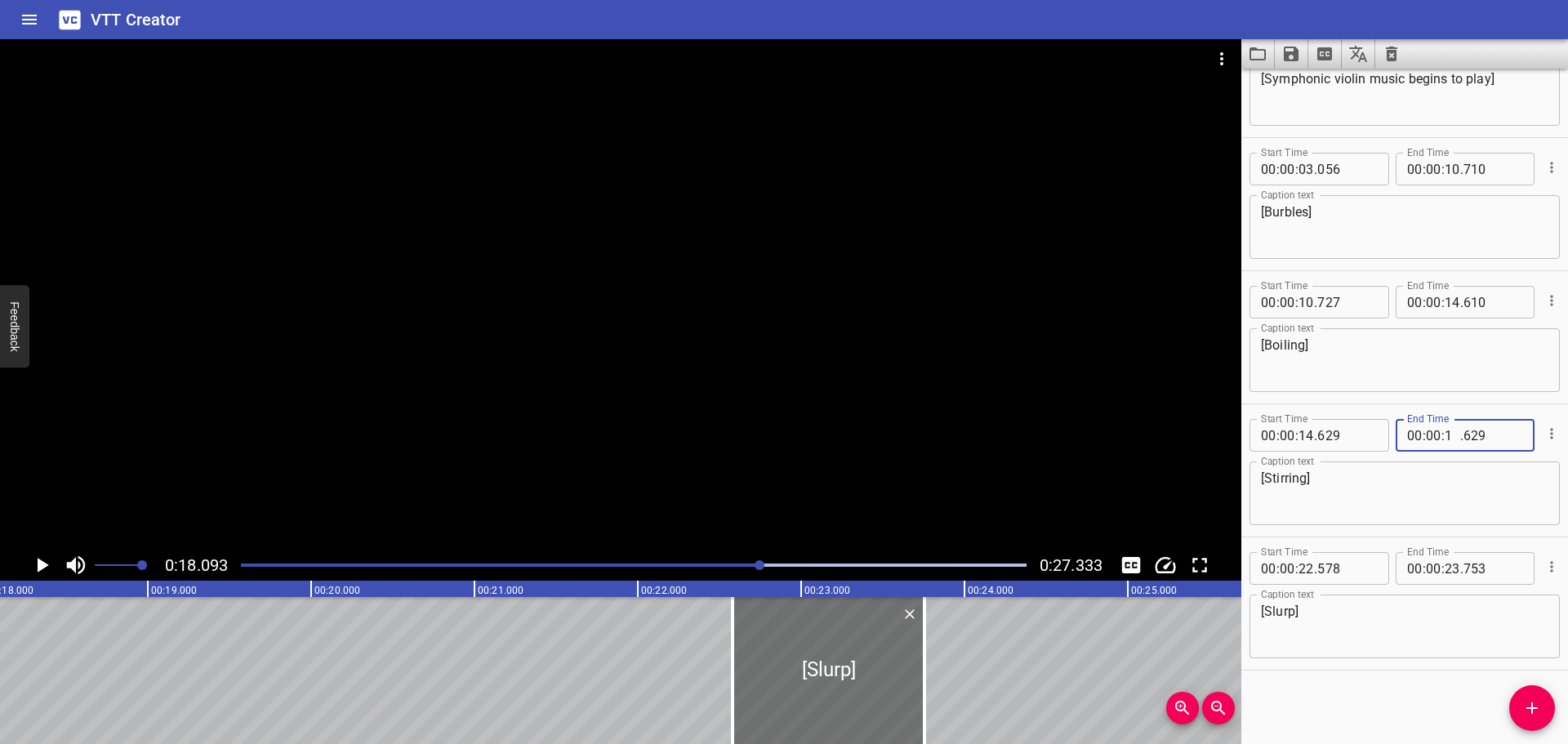
type input "18"
type input "000"
click at [1338, 706] on div "Start Time 00 : 00 : 00 . 000 Start Time End Time 00 : 00 : 03 . 035 End Time C…" at bounding box center [1404, 406] width 327 height 675
click at [662, 559] on div at bounding box center [633, 566] width 805 height 23
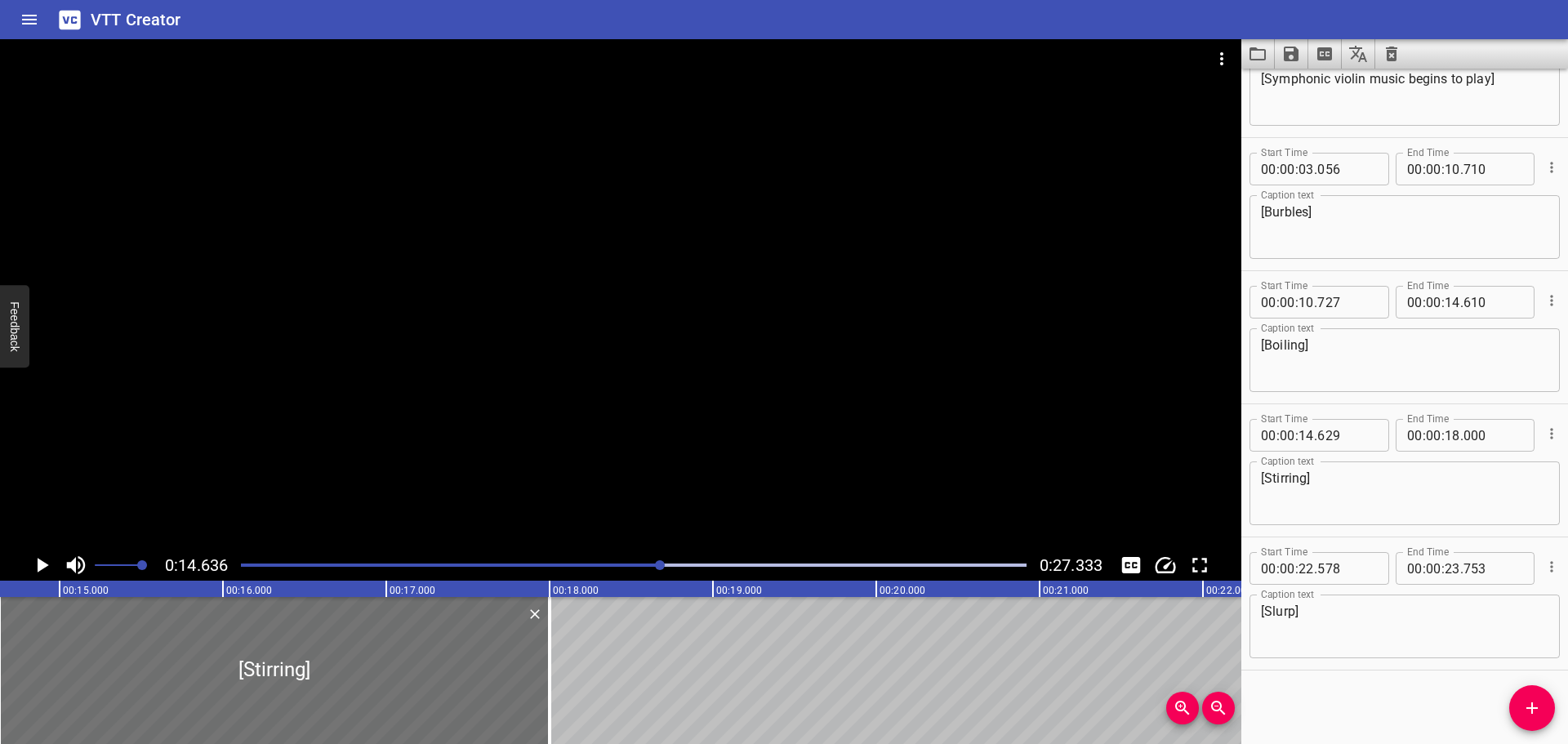
click at [45, 564] on icon "Play/Pause" at bounding box center [43, 565] width 12 height 15
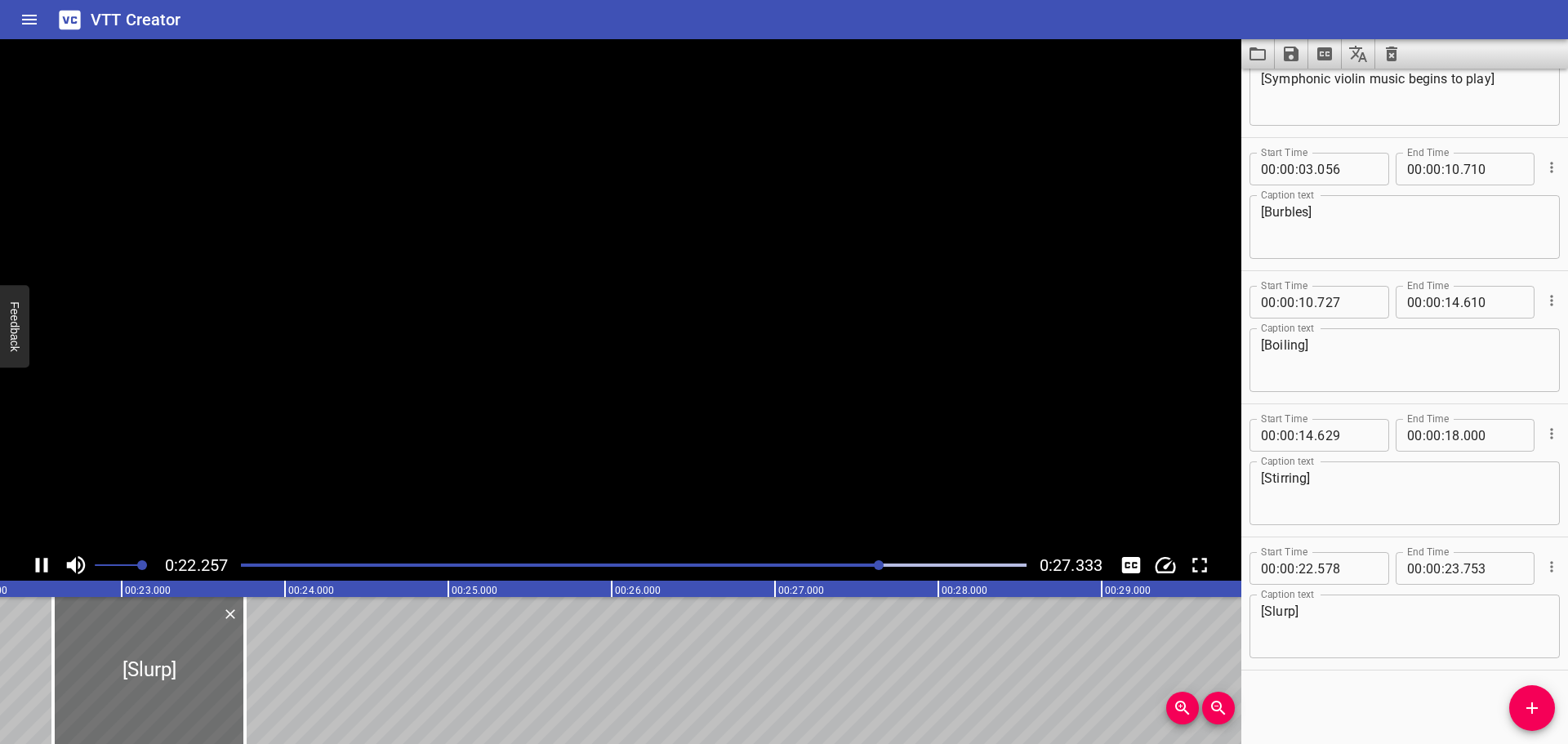
click at [45, 564] on icon "Play/Pause" at bounding box center [42, 565] width 12 height 15
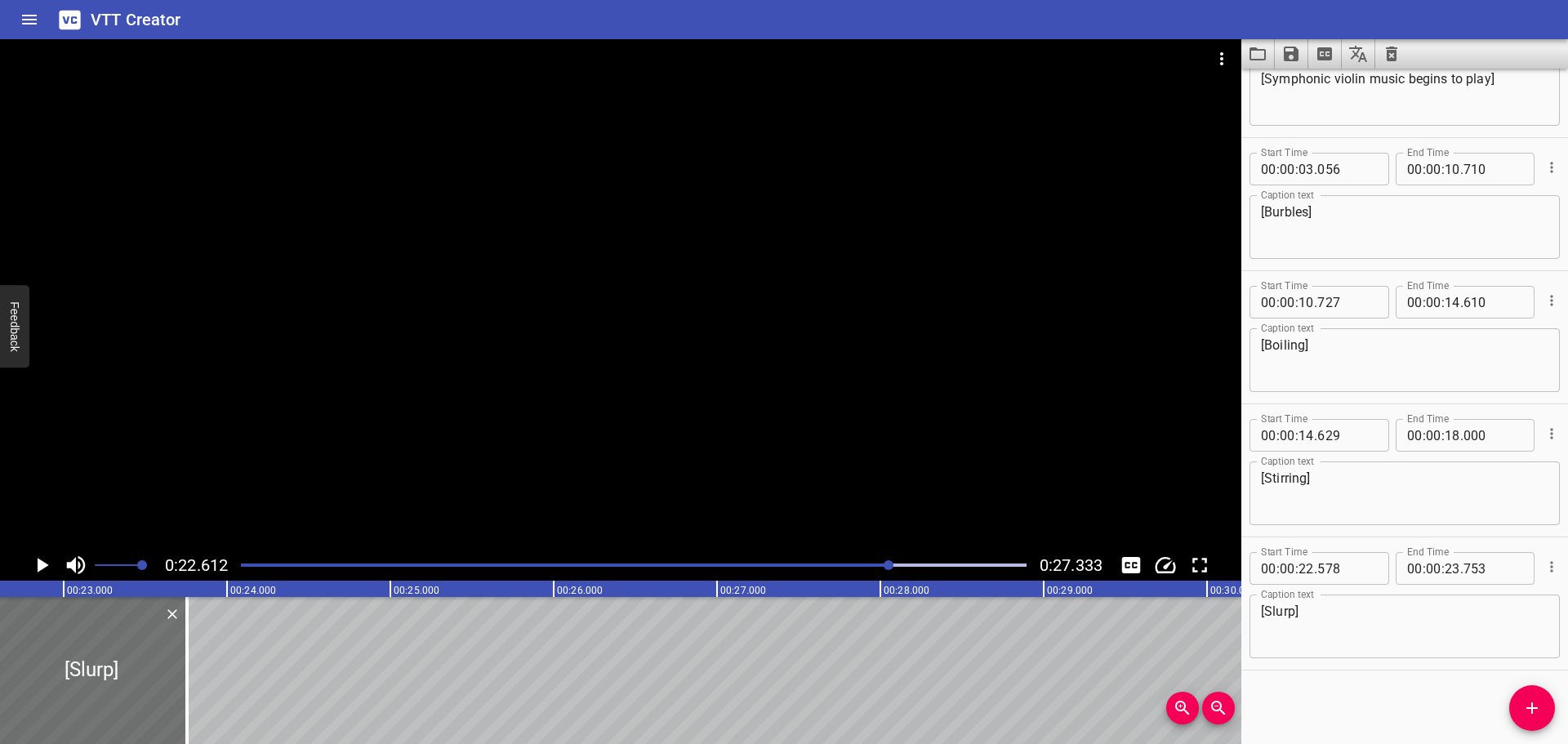
click at [541, 731] on div "[Water boiling] [Symphonic violin music begins to play] [Burbles] [Boiling] [St…" at bounding box center [1207, 670] width 9801 height 147
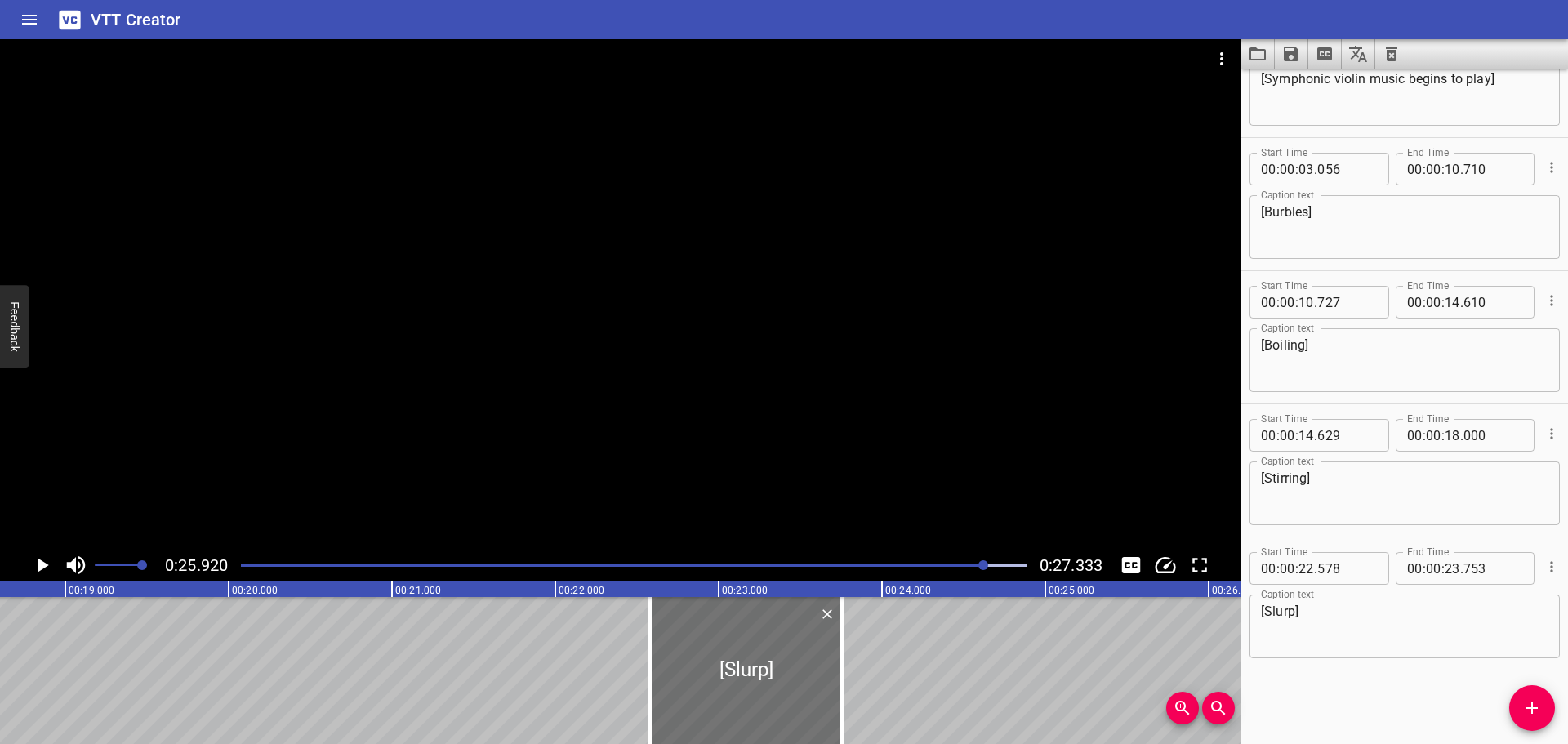
scroll to position [0, 3065]
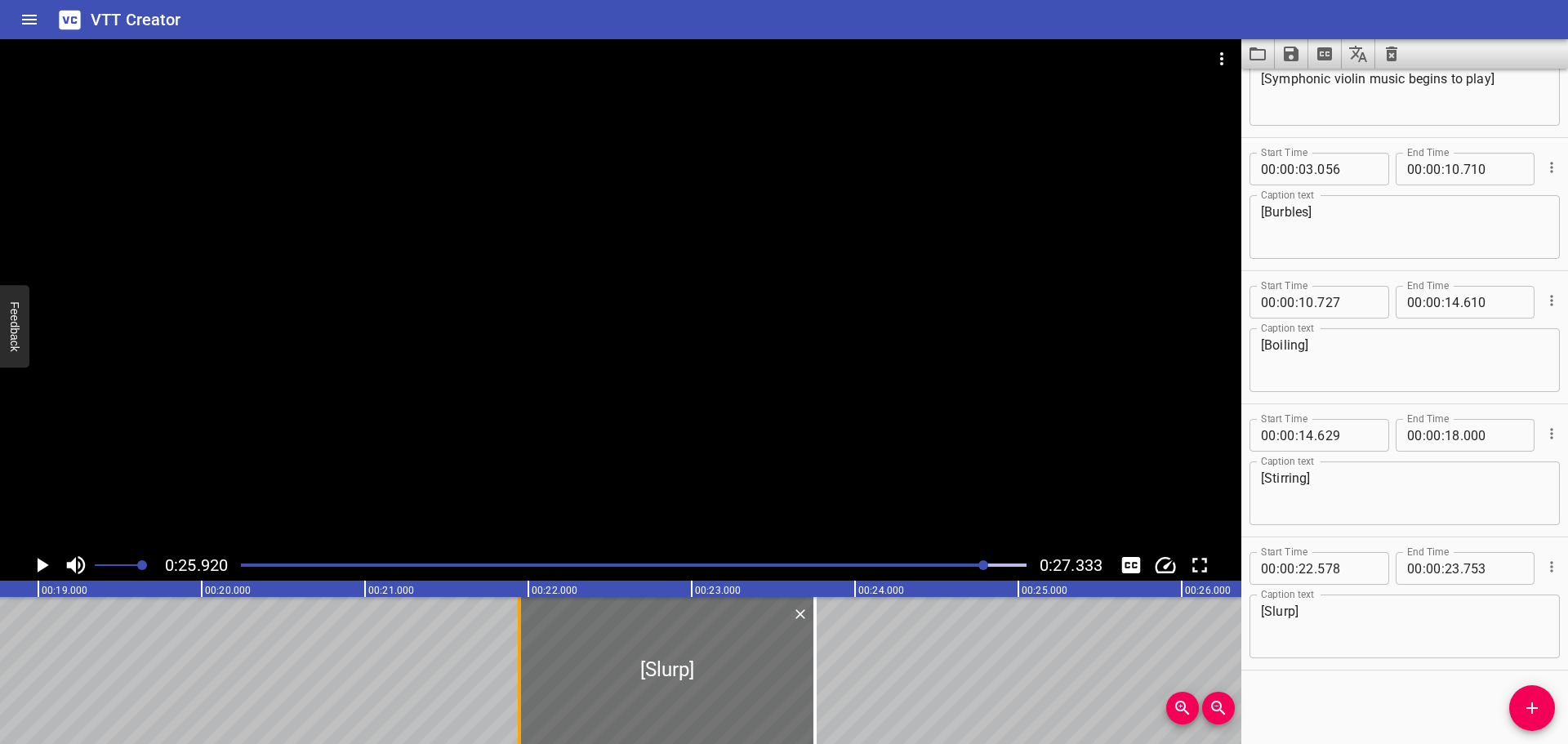
drag, startPoint x: 624, startPoint y: 666, endPoint x: 519, endPoint y: 665, distance: 105.0
click at [519, 665] on div at bounding box center [519, 670] width 16 height 147
type input "21"
type input "923"
click at [562, 563] on div at bounding box center [633, 566] width 805 height 23
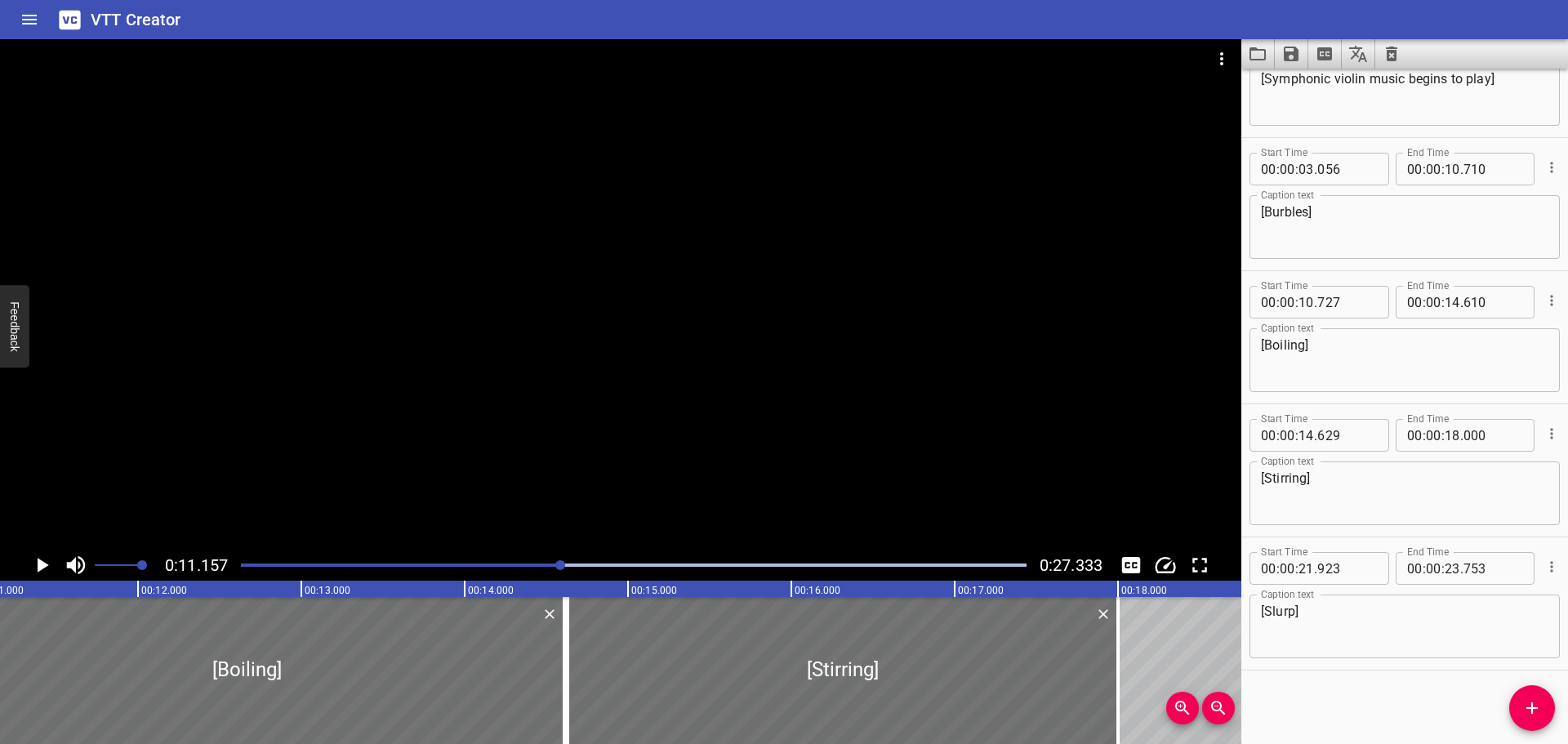
click at [43, 566] on icon "Play/Pause" at bounding box center [43, 565] width 12 height 15
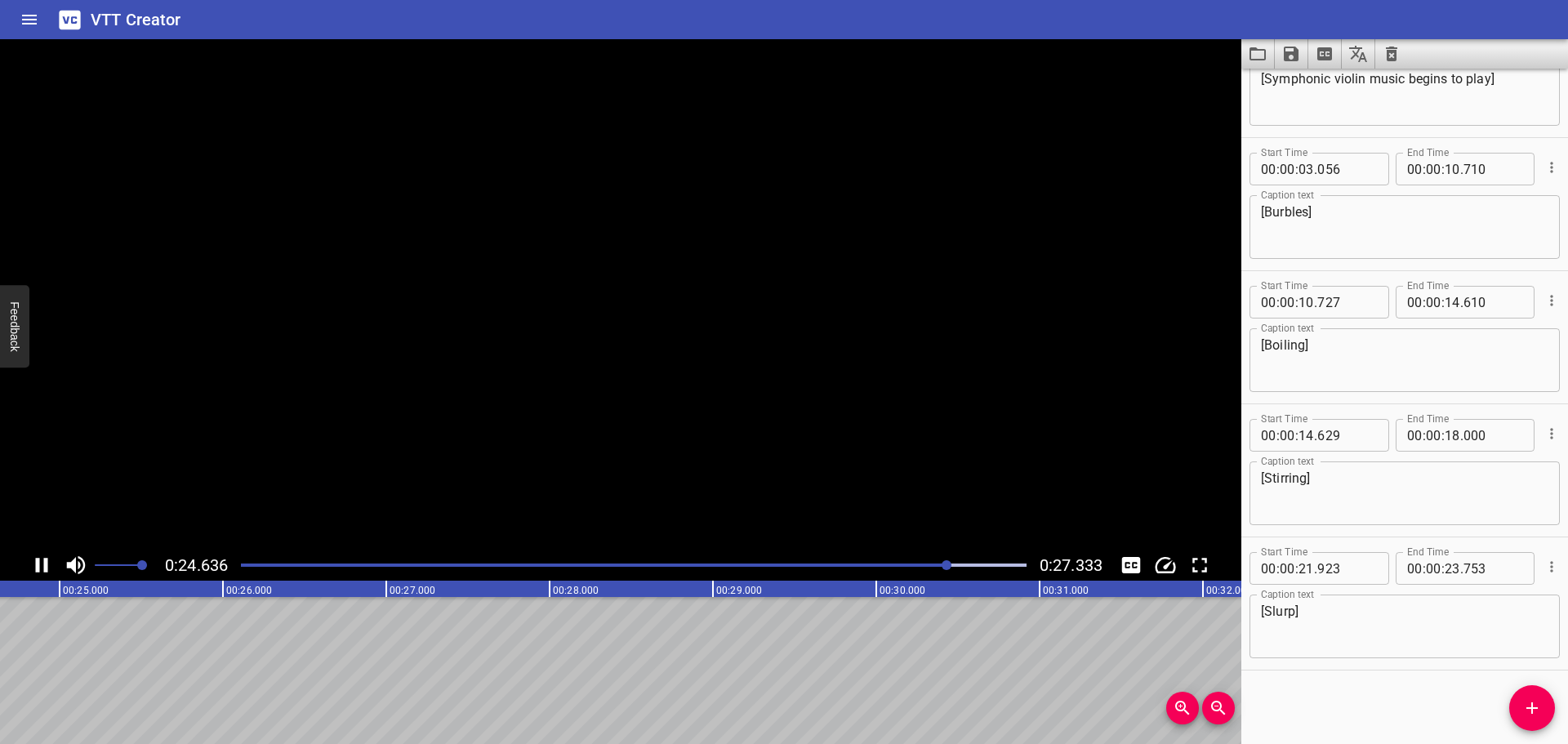
click at [43, 566] on icon "Play/Pause" at bounding box center [42, 566] width 25 height 25
click at [1525, 701] on icon "Add Cue" at bounding box center [1532, 708] width 20 height 20
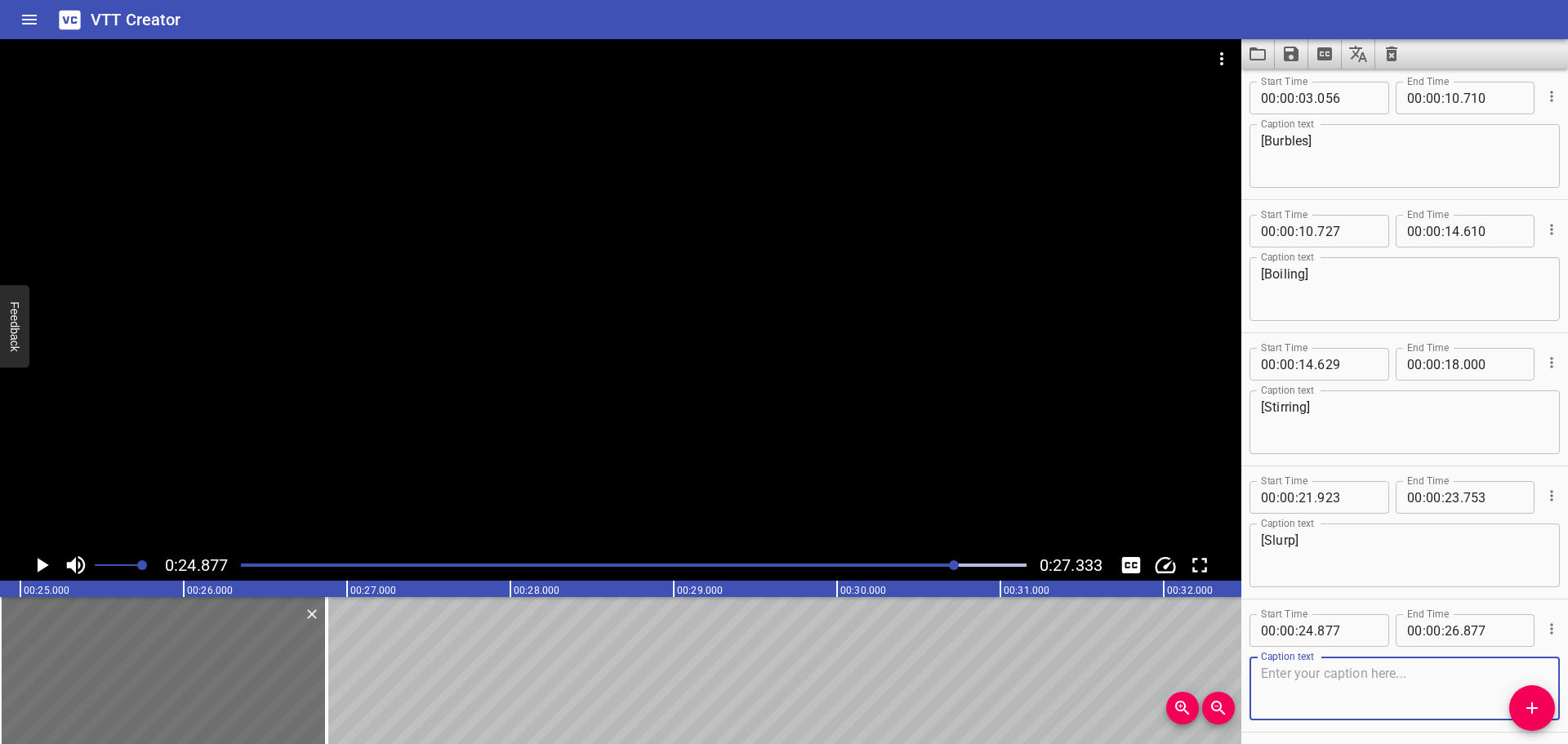
scroll to position [333, 0]
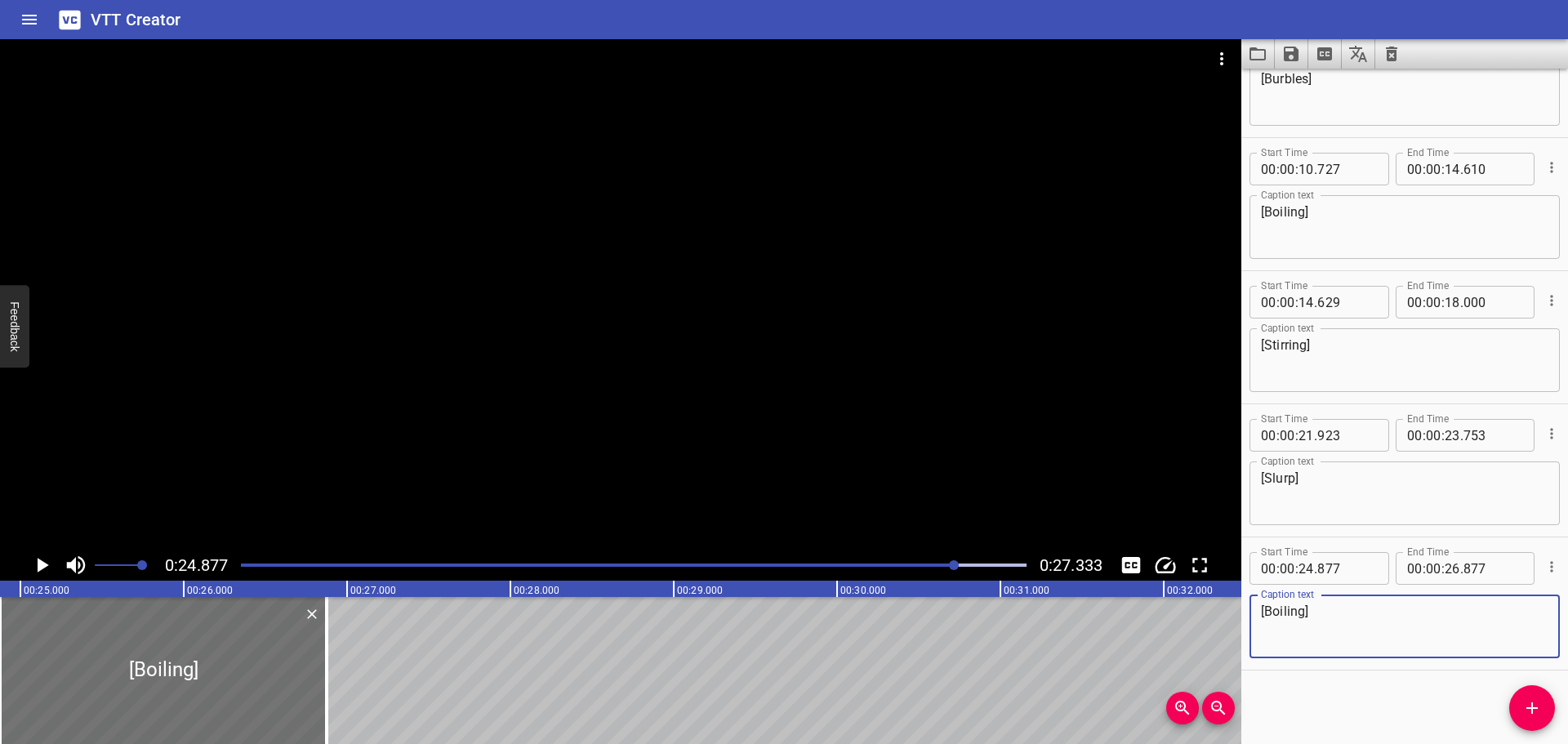
drag, startPoint x: 1305, startPoint y: 610, endPoint x: 1261, endPoint y: 613, distance: 44.1
click at [1261, 613] on textarea "[Boiling]" at bounding box center [1404, 626] width 288 height 46
type textarea "[Boiling]"
click at [1332, 691] on div "Start Time 00 : 00 : 00 . 000 Start Time End Time 00 : 00 : 03 . 035 End Time C…" at bounding box center [1404, 406] width 327 height 675
click at [35, 563] on icon "Play/Pause" at bounding box center [42, 566] width 25 height 25
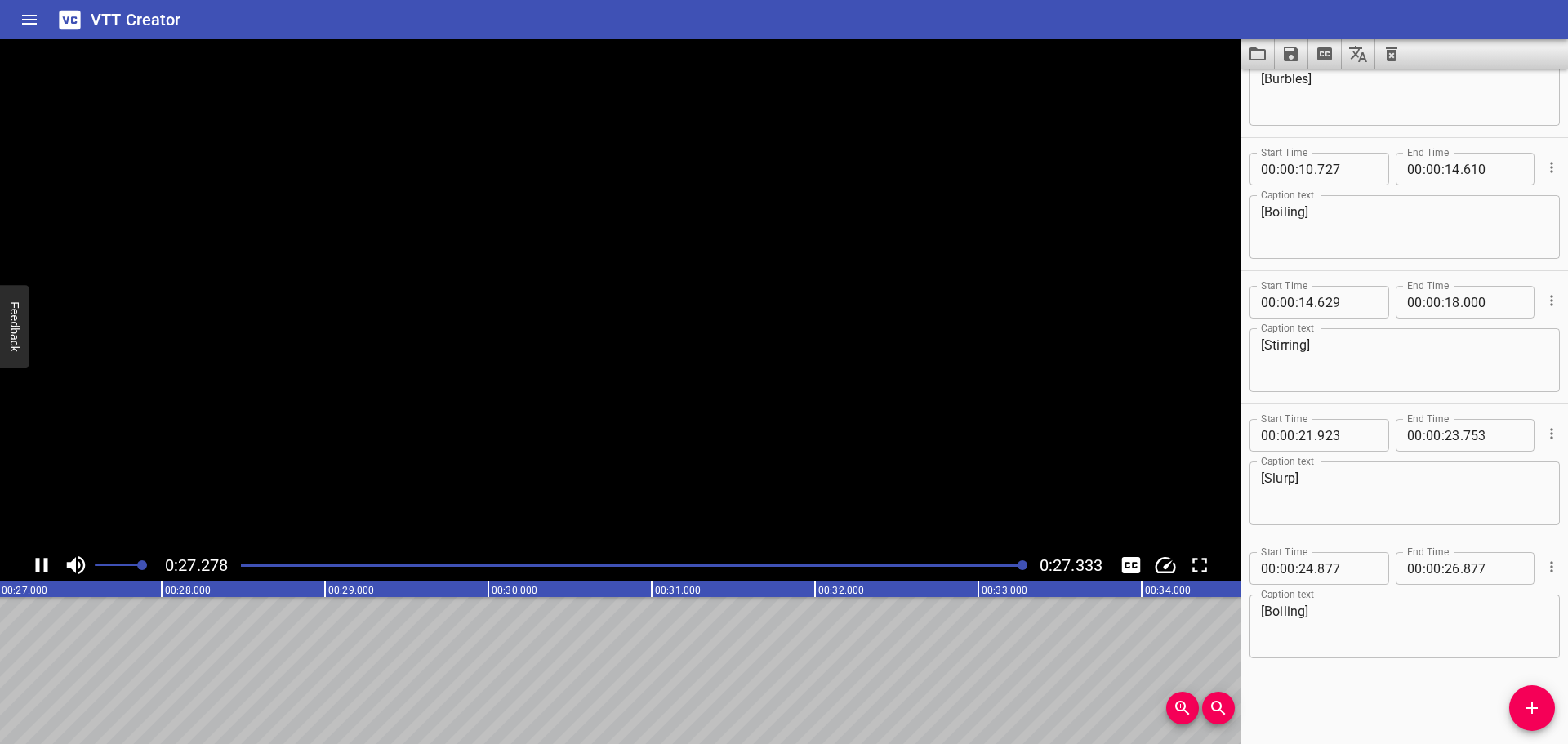
scroll to position [0, 4465]
click at [1529, 703] on icon "Add Cue" at bounding box center [1532, 708] width 20 height 20
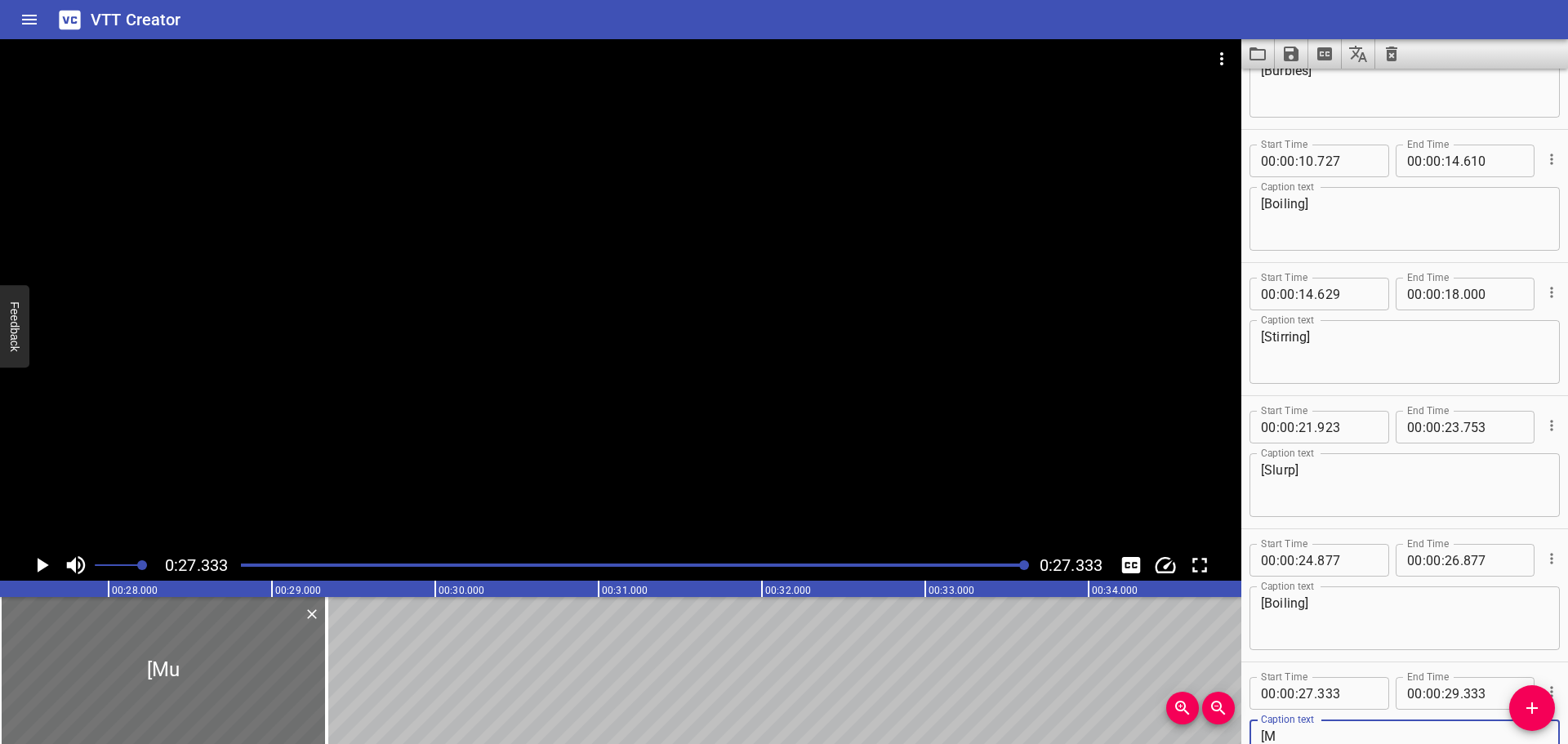
type textarea "["
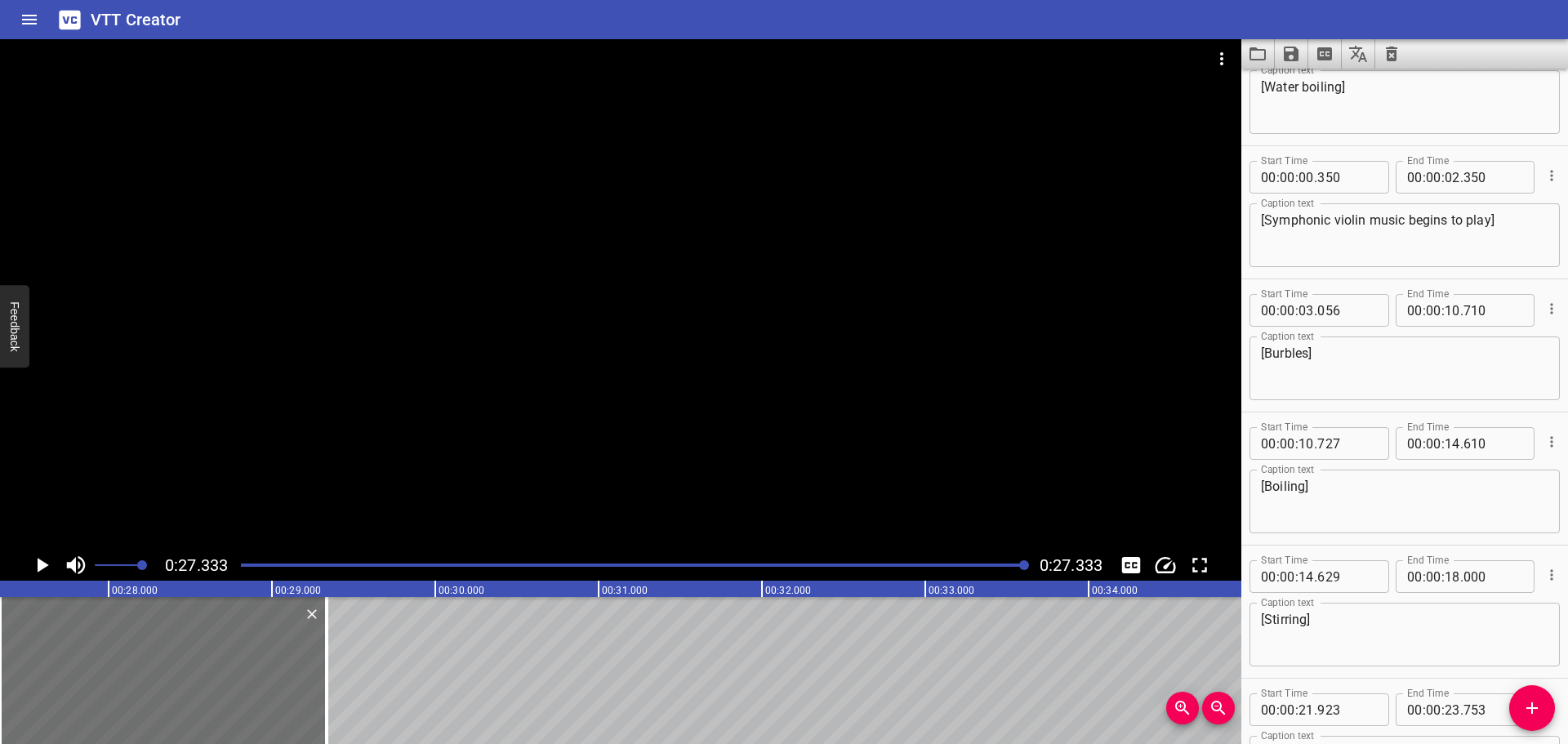
scroll to position [0, 0]
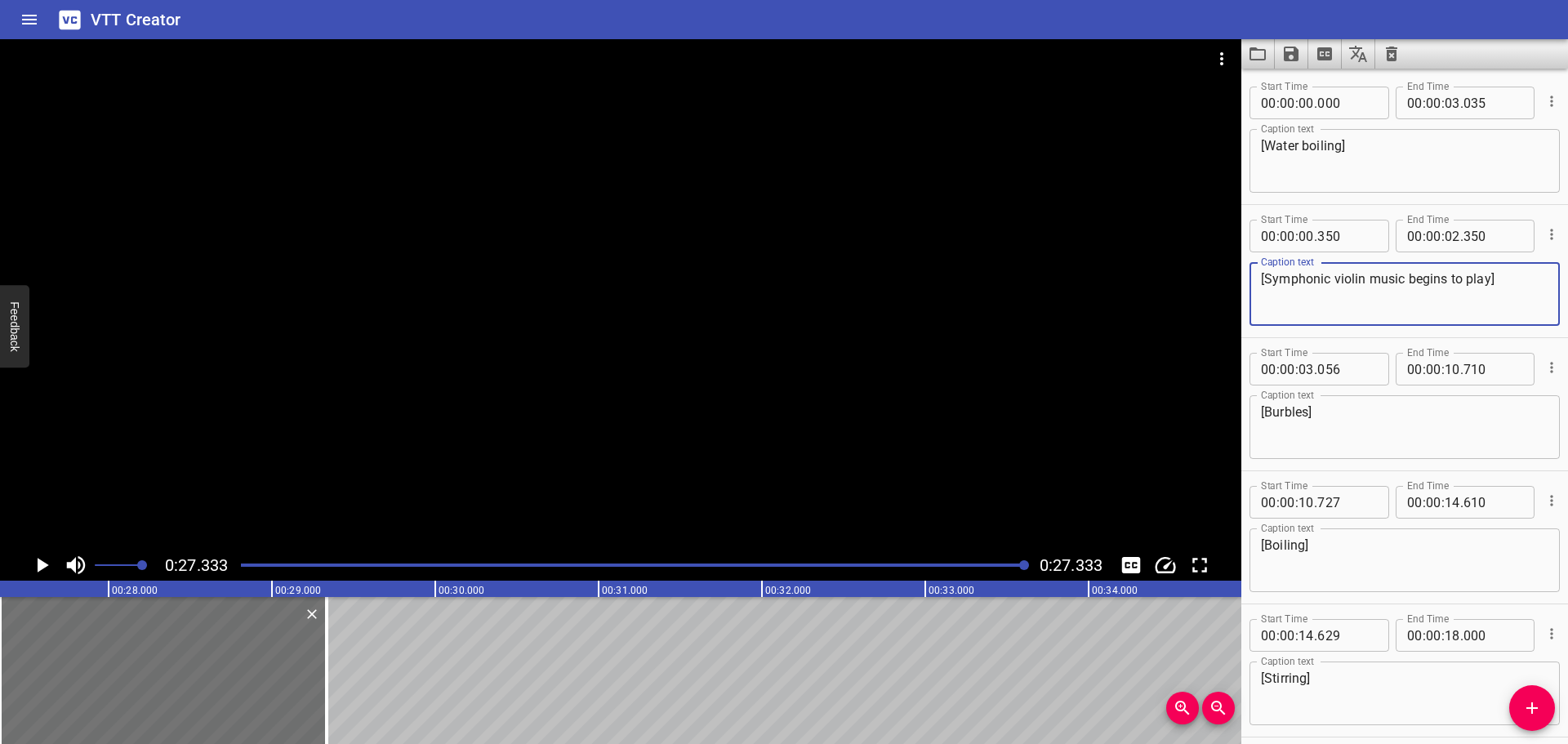
drag, startPoint x: 1440, startPoint y: 282, endPoint x: 1243, endPoint y: 277, distance: 197.1
click at [1243, 277] on div "Start Time 00 : 00 : 00 . 350 Start Time End Time 00 : 00 : 02 . 350 End Time C…" at bounding box center [1404, 271] width 327 height 133
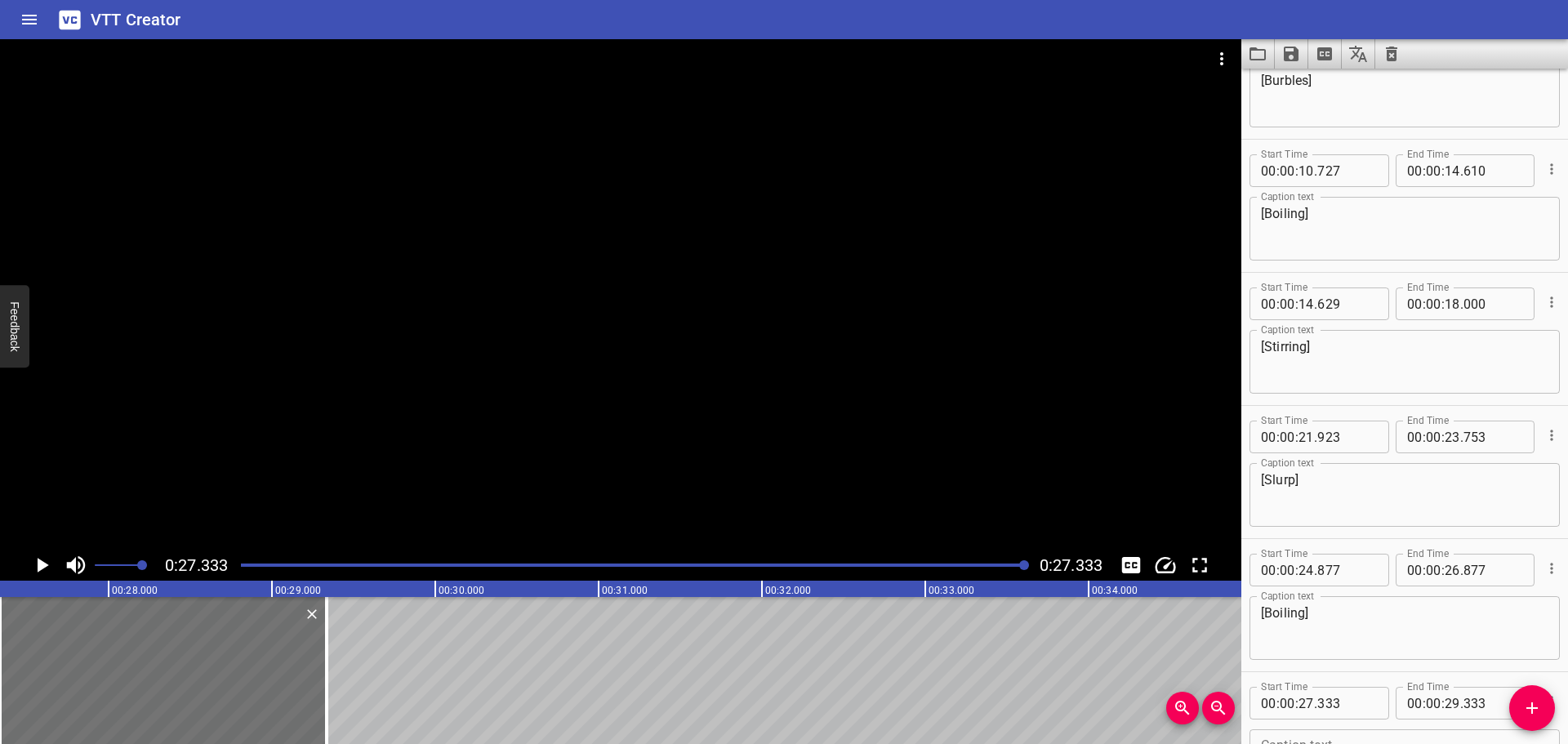
scroll to position [466, 0]
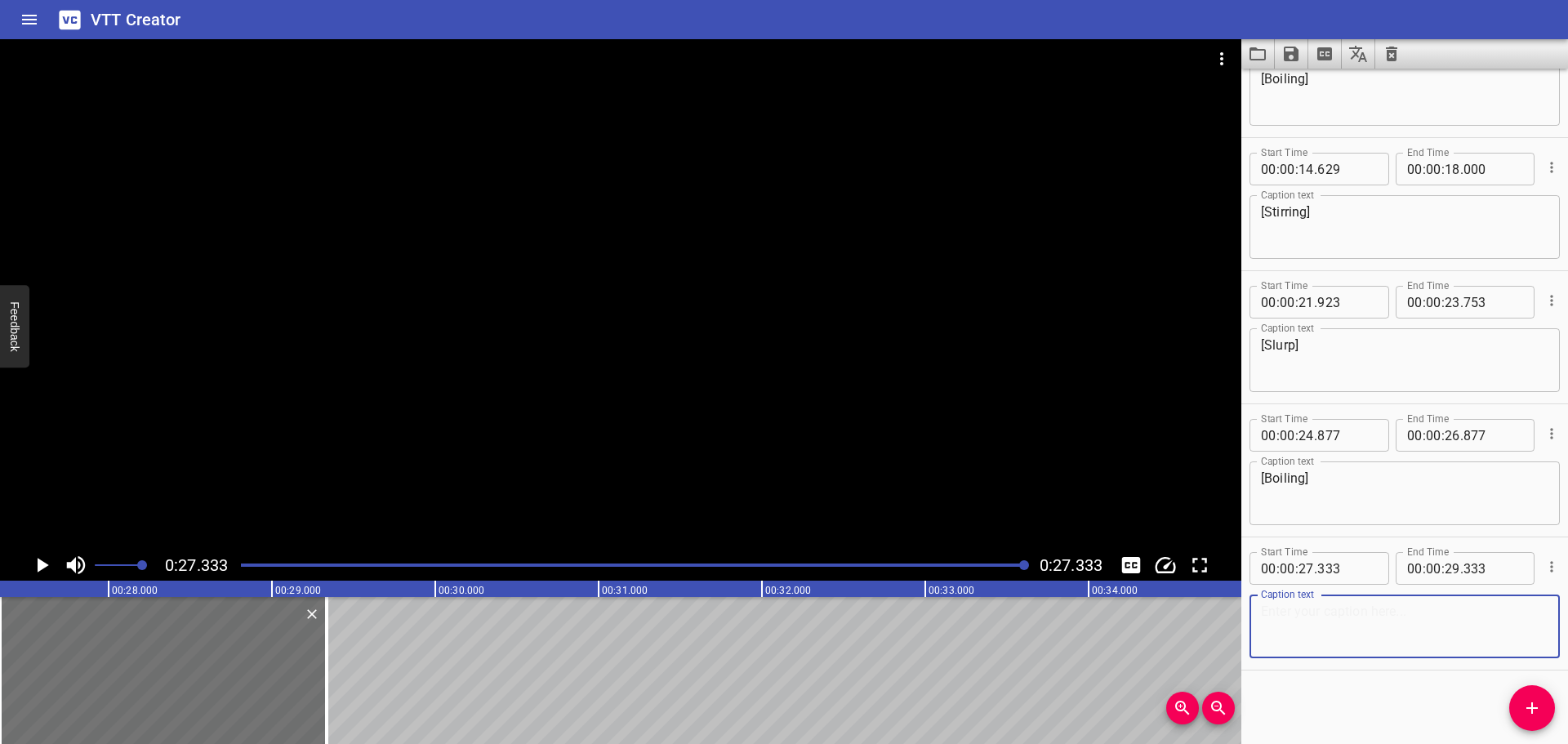
click at [1348, 631] on textarea at bounding box center [1404, 626] width 288 height 46
paste textarea "[Symphonic violin music begins to play]"
drag, startPoint x: 1489, startPoint y: 610, endPoint x: 1408, endPoint y: 613, distance: 81.1
click at [1408, 613] on textarea "[Symphonic violin music begins to play]" at bounding box center [1404, 626] width 288 height 46
click at [1456, 616] on textarea "[Symphonic violin music stops]" at bounding box center [1404, 626] width 288 height 46
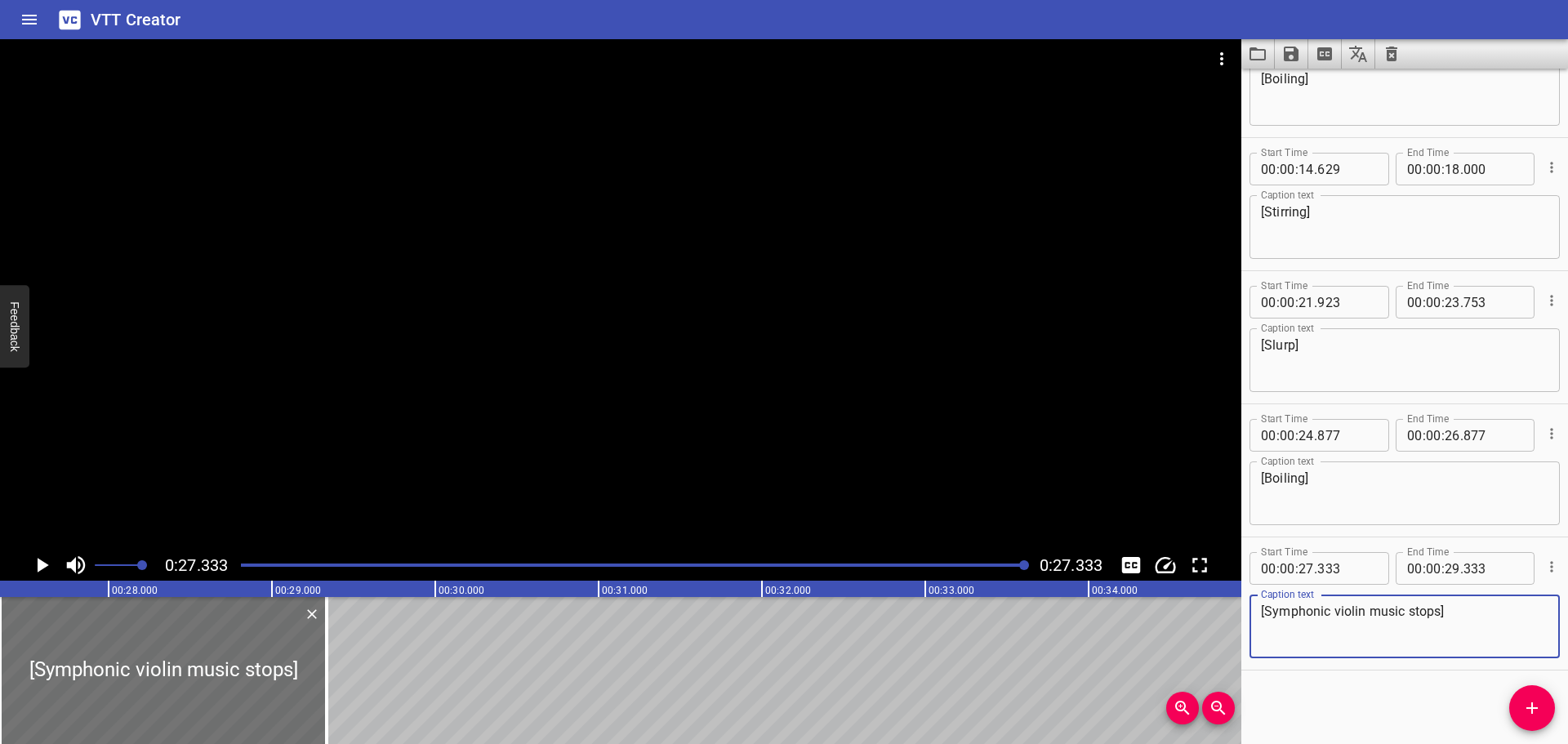
type textarea "[Symphonic violin music stops]"
click at [866, 565] on div "Play progress" at bounding box center [633, 566] width 786 height 4
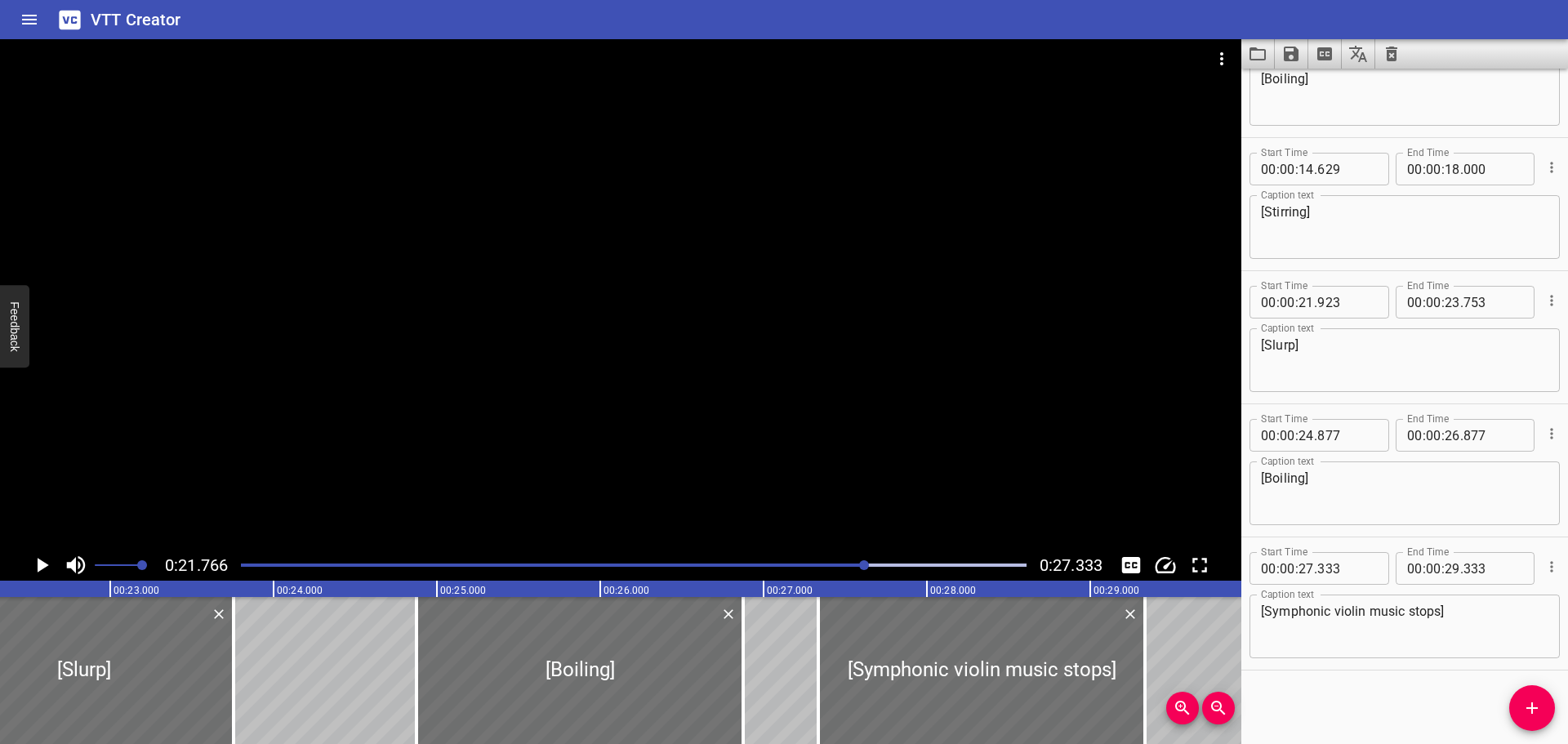
scroll to position [0, 3556]
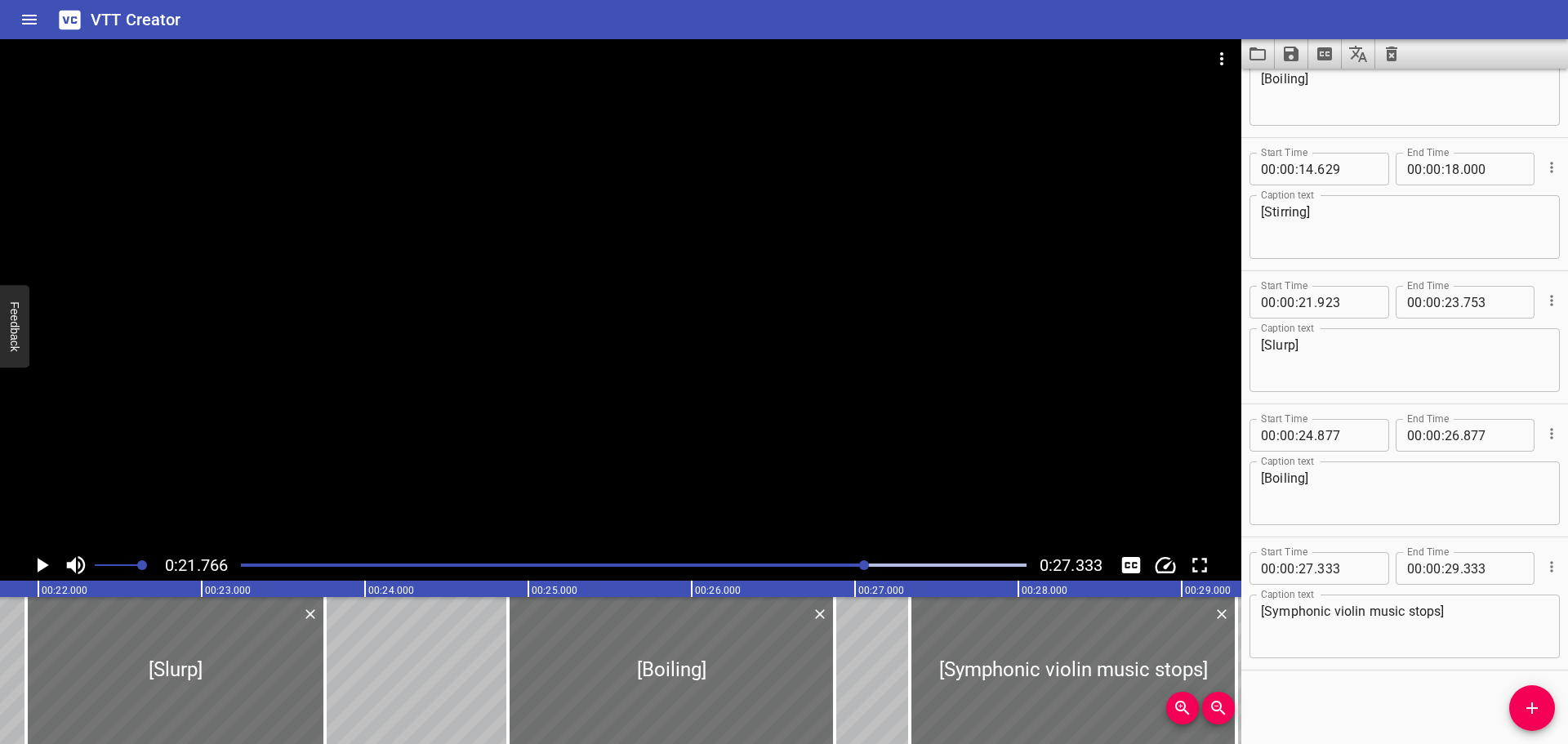
click at [764, 560] on div at bounding box center [633, 566] width 805 height 23
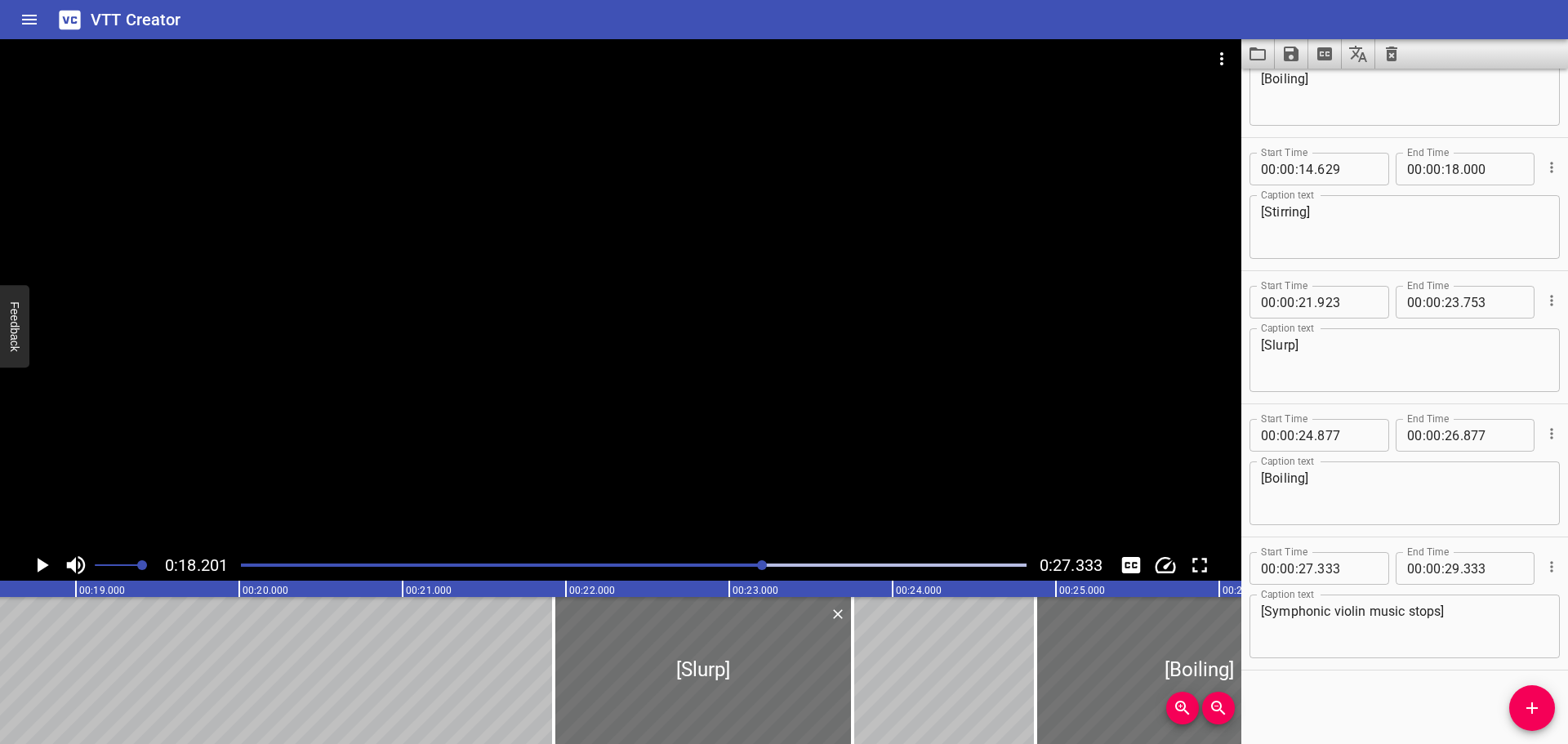
scroll to position [0, 2973]
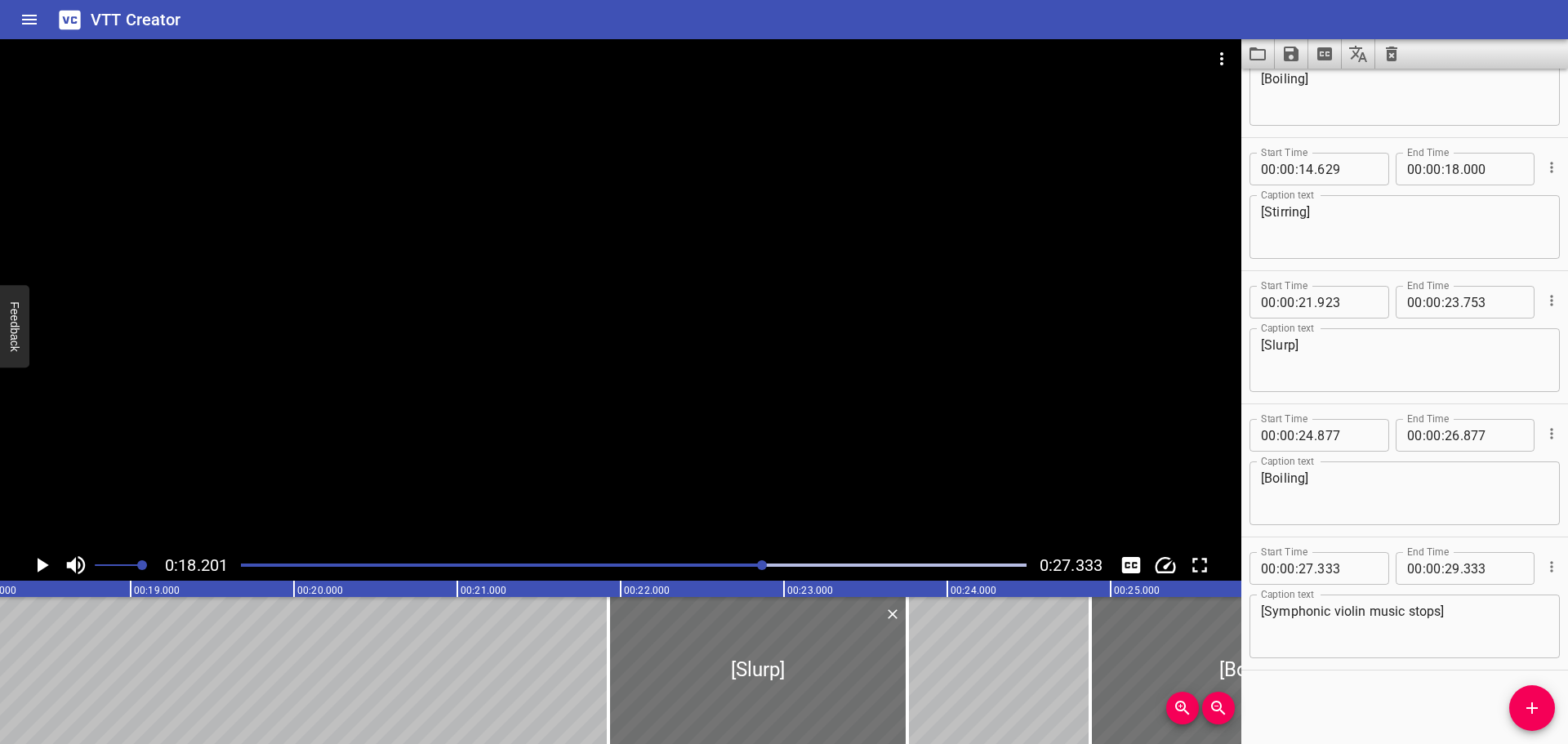
click at [39, 567] on icon "Play/Pause" at bounding box center [43, 565] width 12 height 15
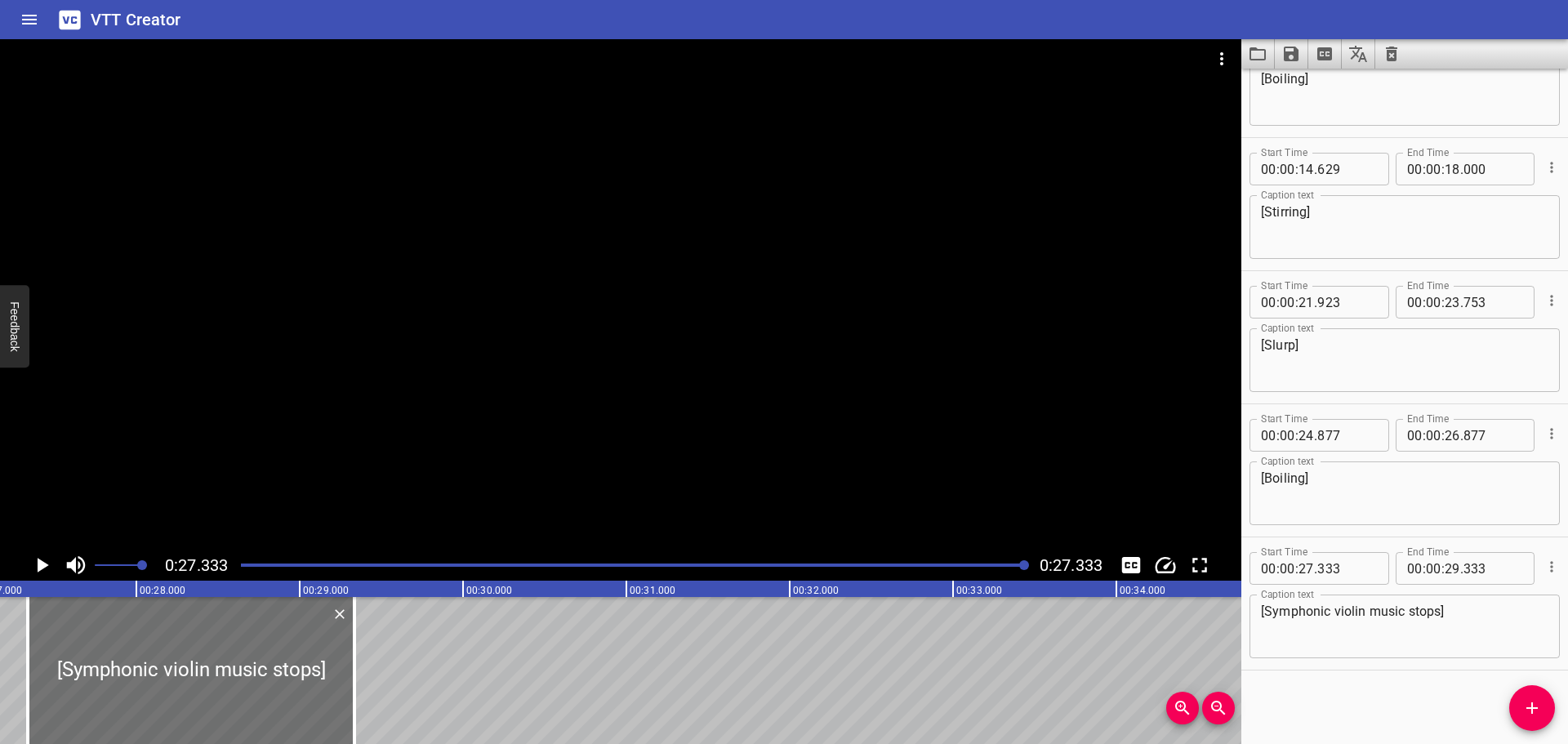
scroll to position [0, 4465]
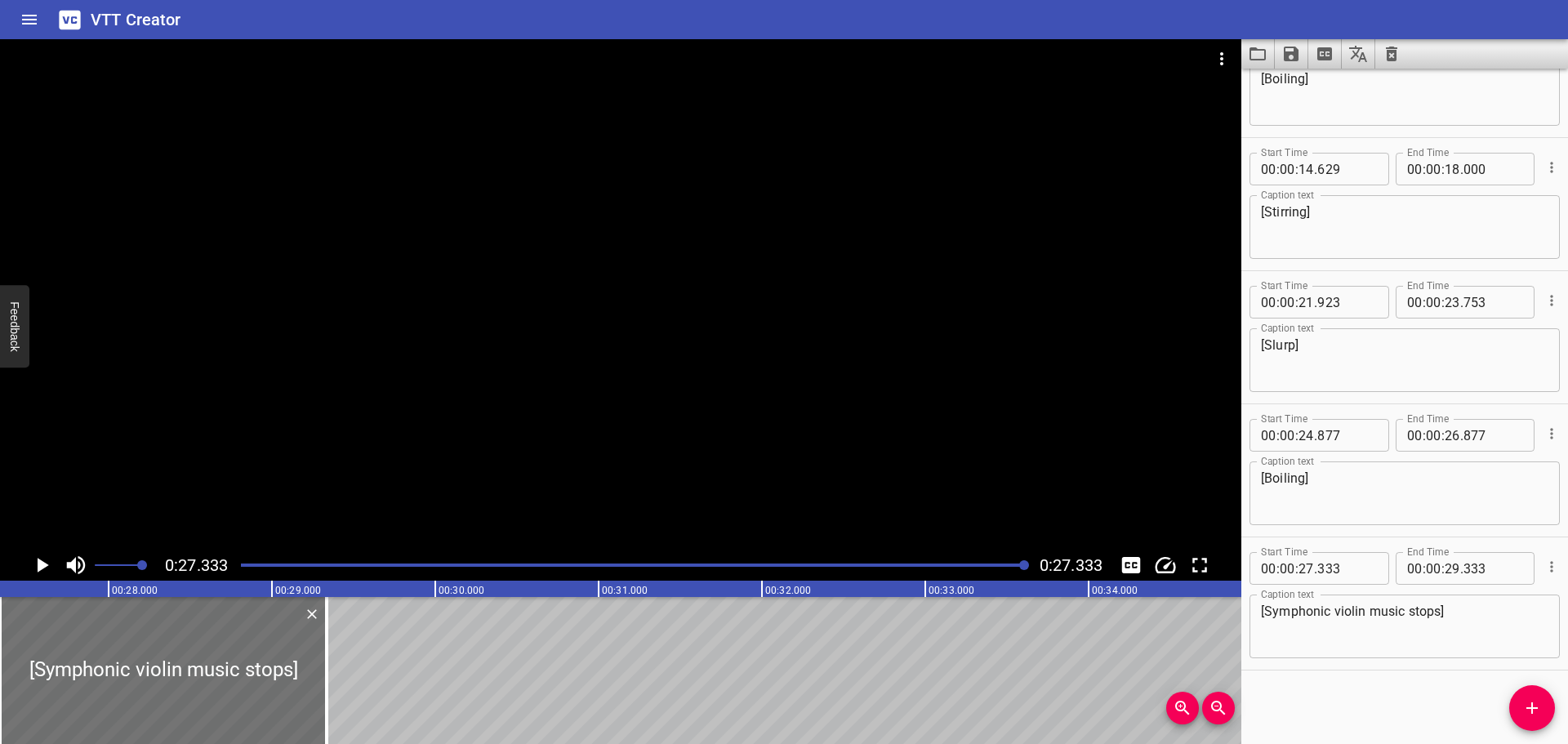
click at [241, 563] on div at bounding box center [633, 566] width 805 height 23
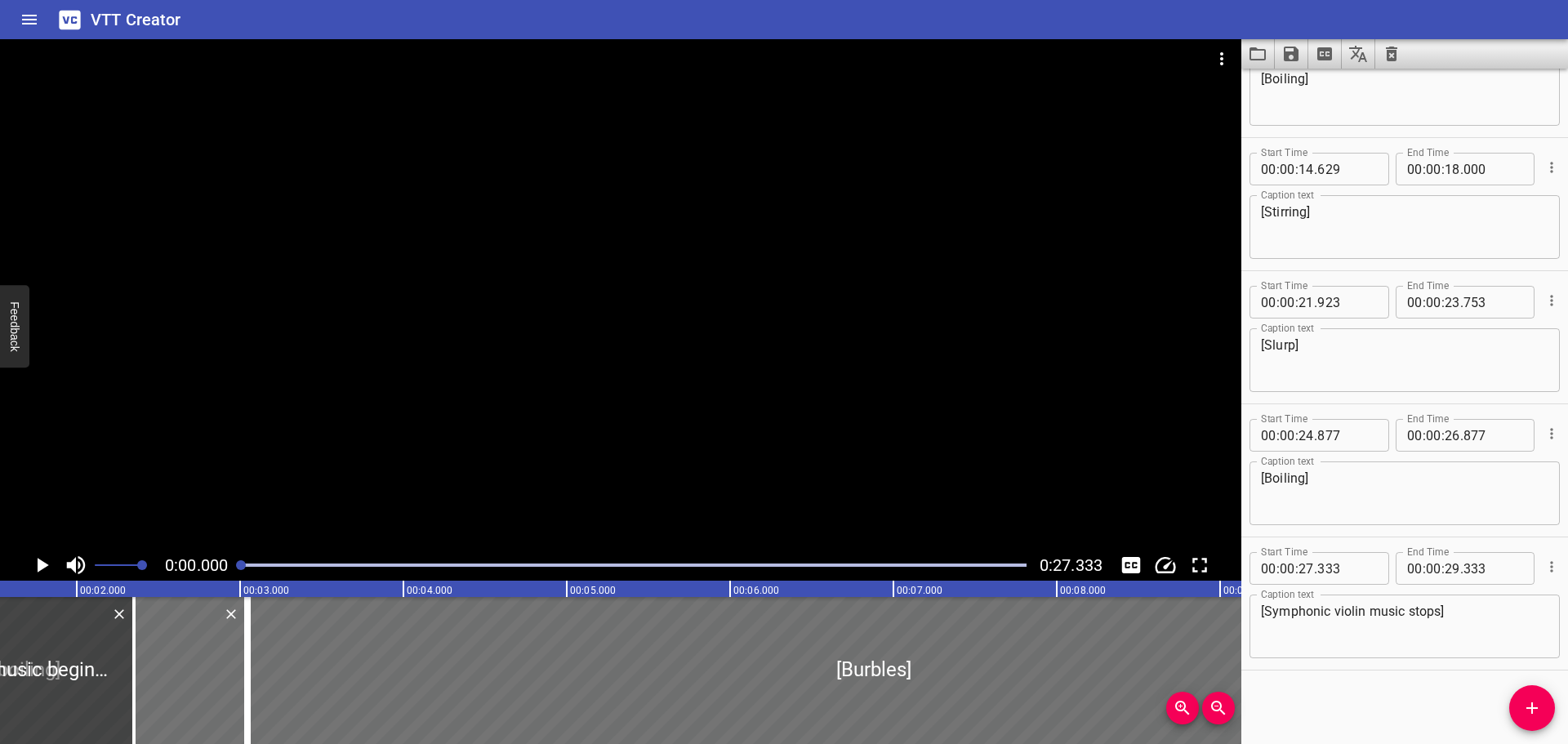
scroll to position [0, 0]
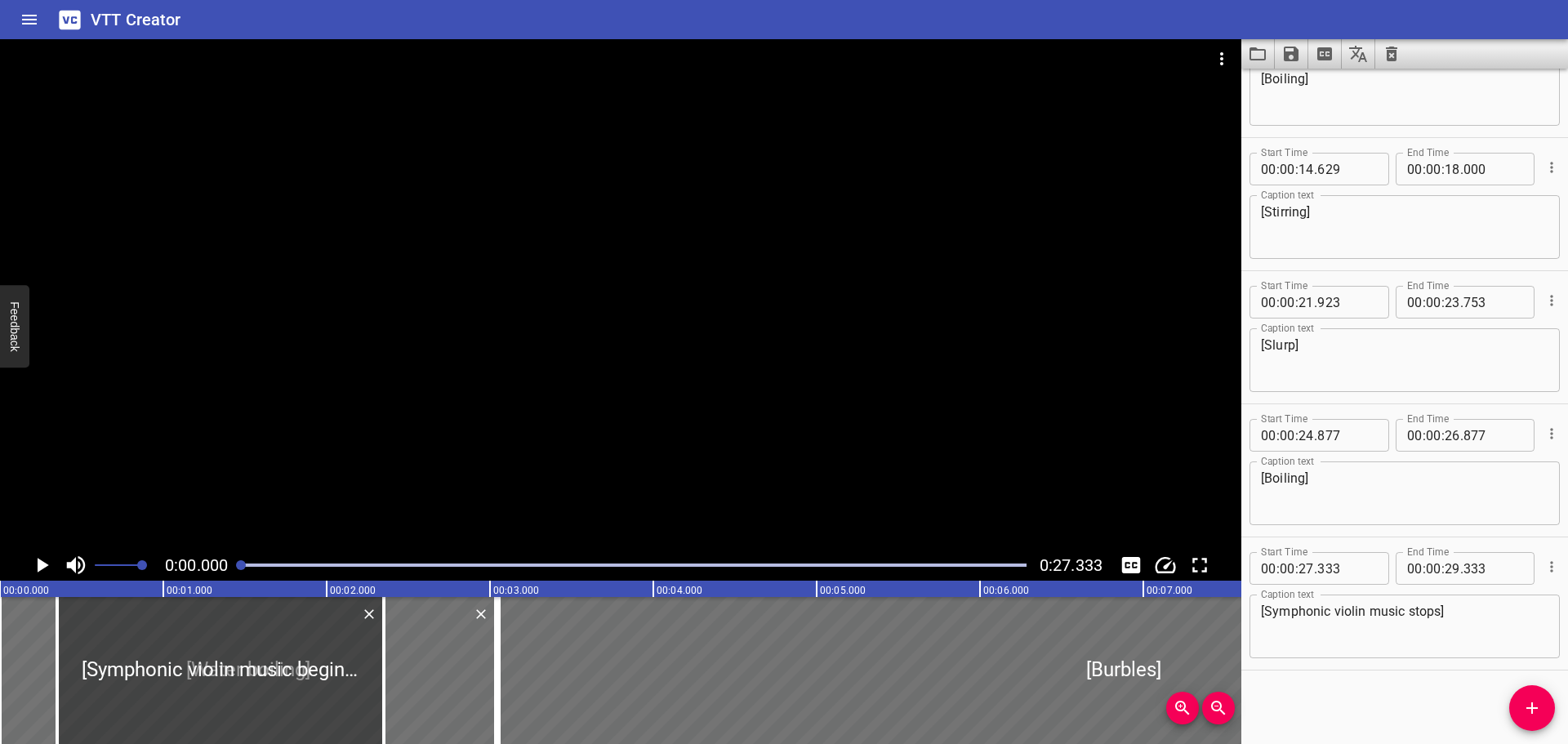
click at [43, 564] on icon "Play/Pause" at bounding box center [43, 565] width 12 height 15
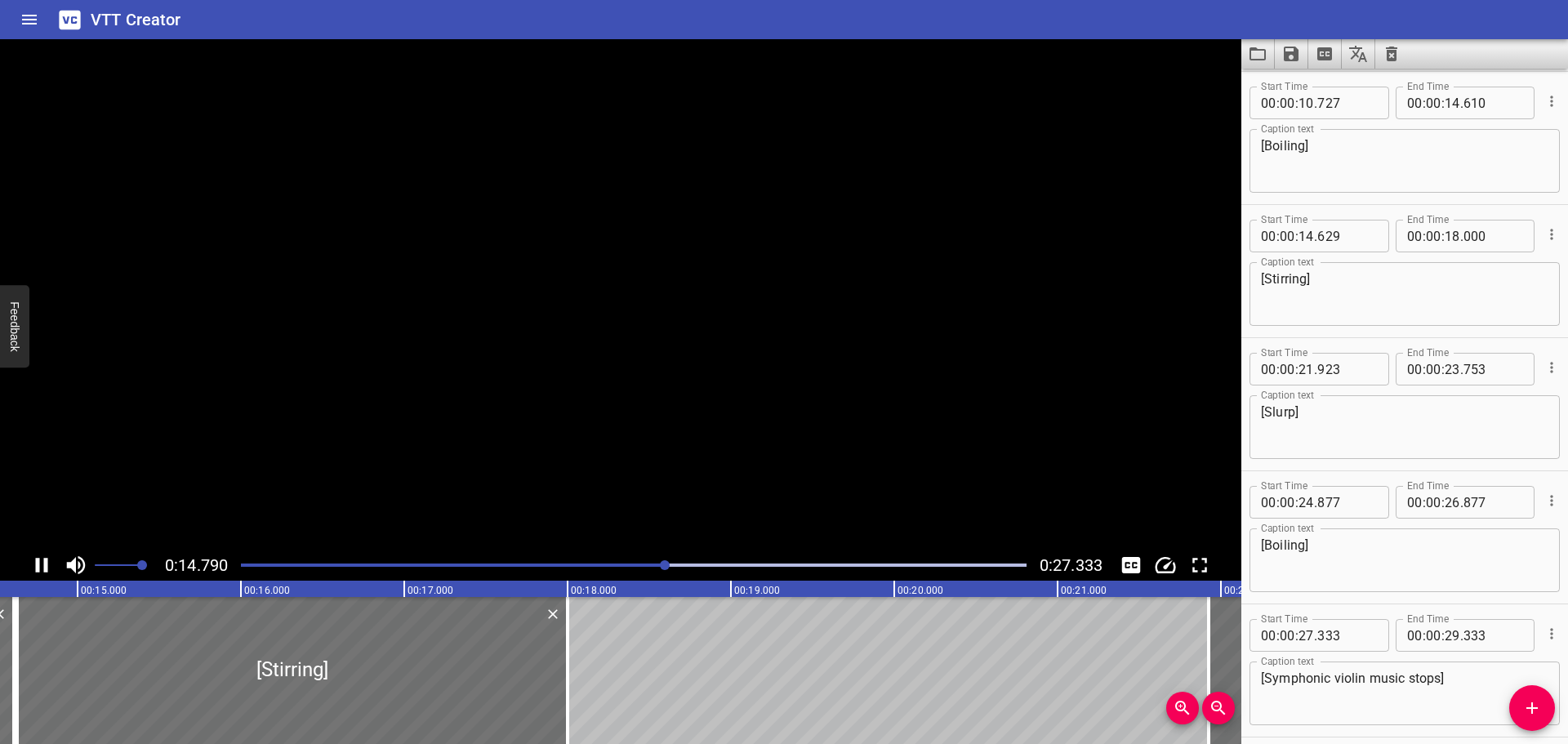
scroll to position [466, 0]
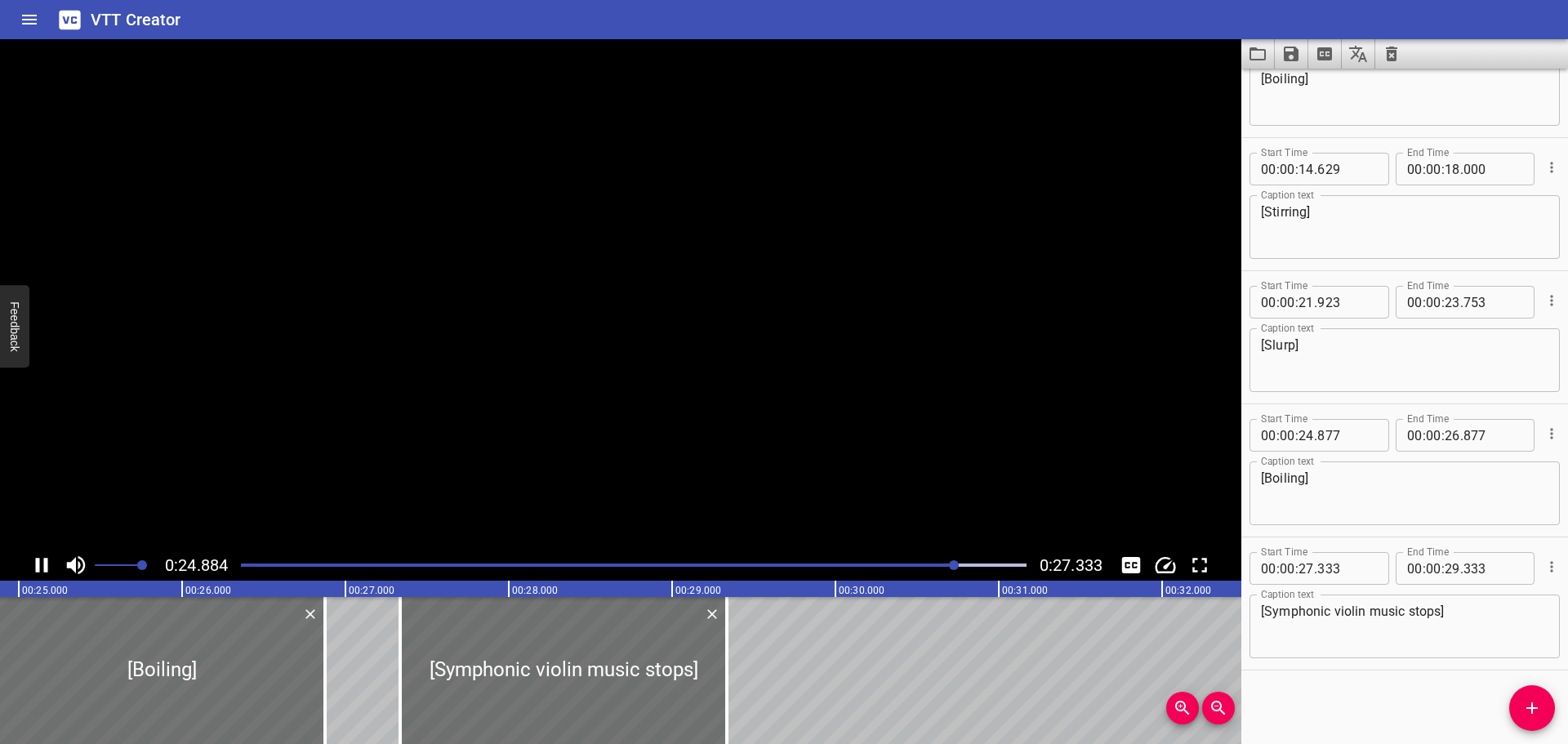
click at [43, 564] on icon "Play/Pause" at bounding box center [42, 566] width 25 height 25
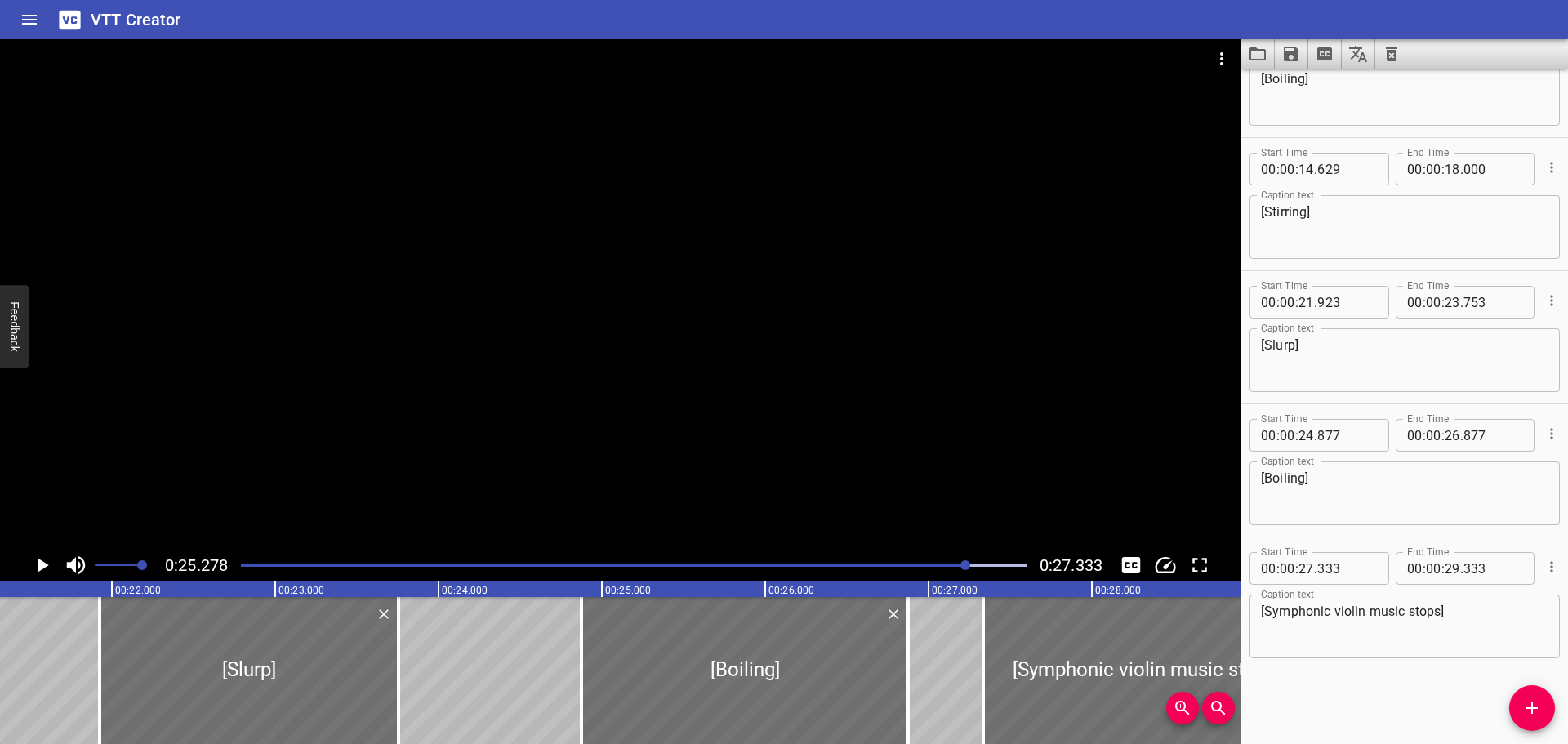
scroll to position [0, 3475]
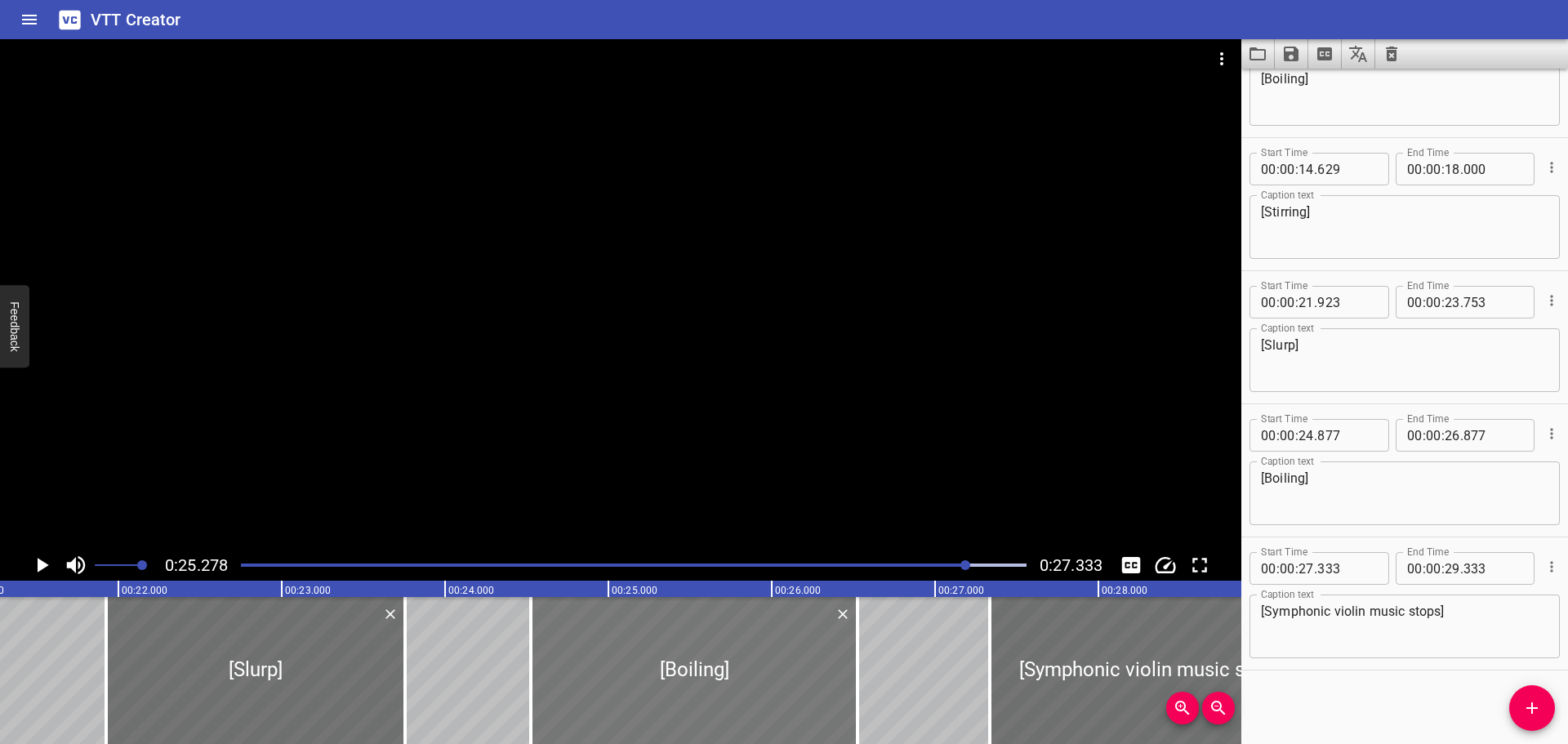
drag, startPoint x: 717, startPoint y: 664, endPoint x: 660, endPoint y: 664, distance: 57.0
click at [660, 664] on div at bounding box center [694, 670] width 327 height 147
type input "527"
click at [750, 566] on div "Play progress" at bounding box center [575, 566] width 786 height 4
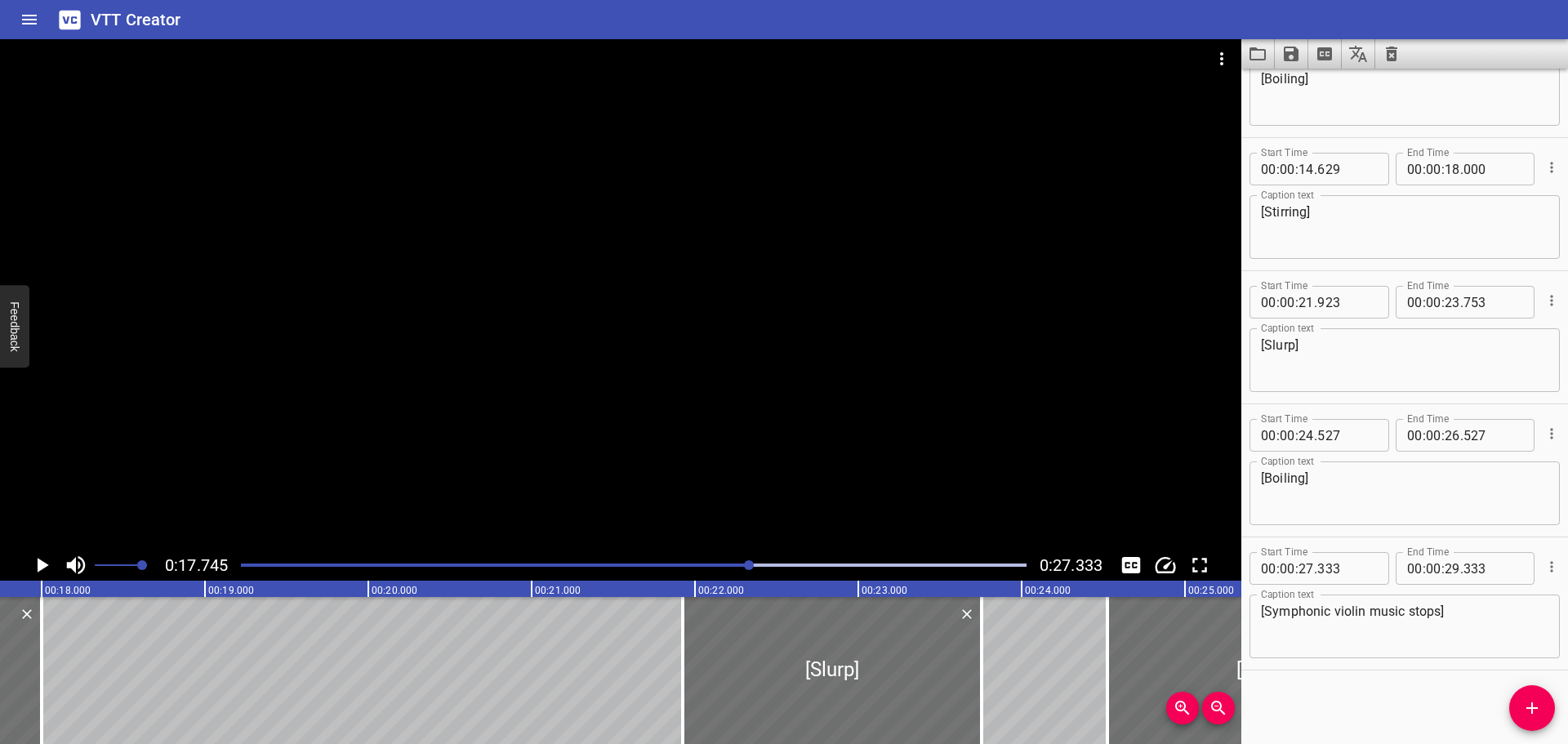
click at [52, 573] on icon "Play/Pause" at bounding box center [42, 566] width 25 height 25
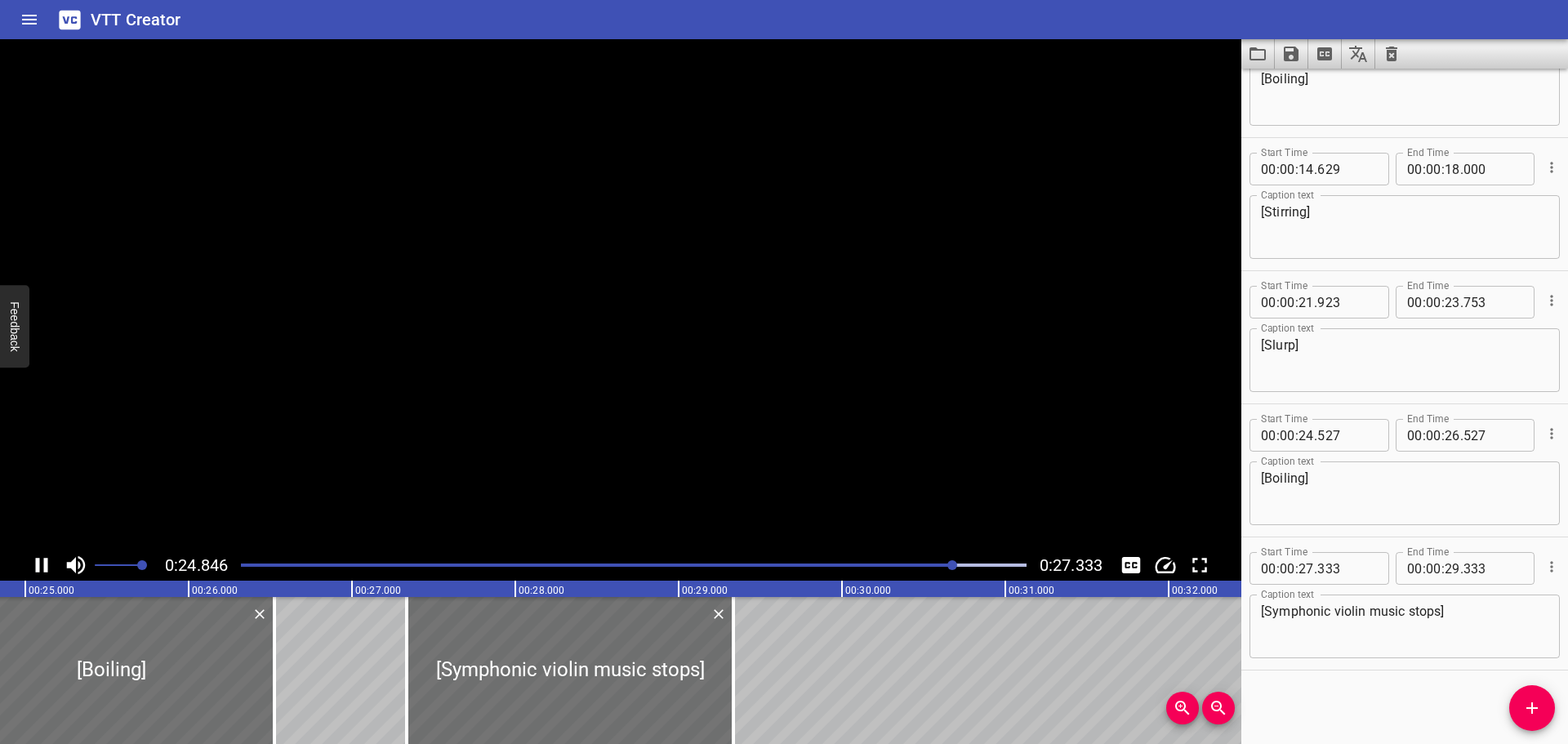
click at [48, 572] on icon "Play/Pause" at bounding box center [42, 566] width 25 height 25
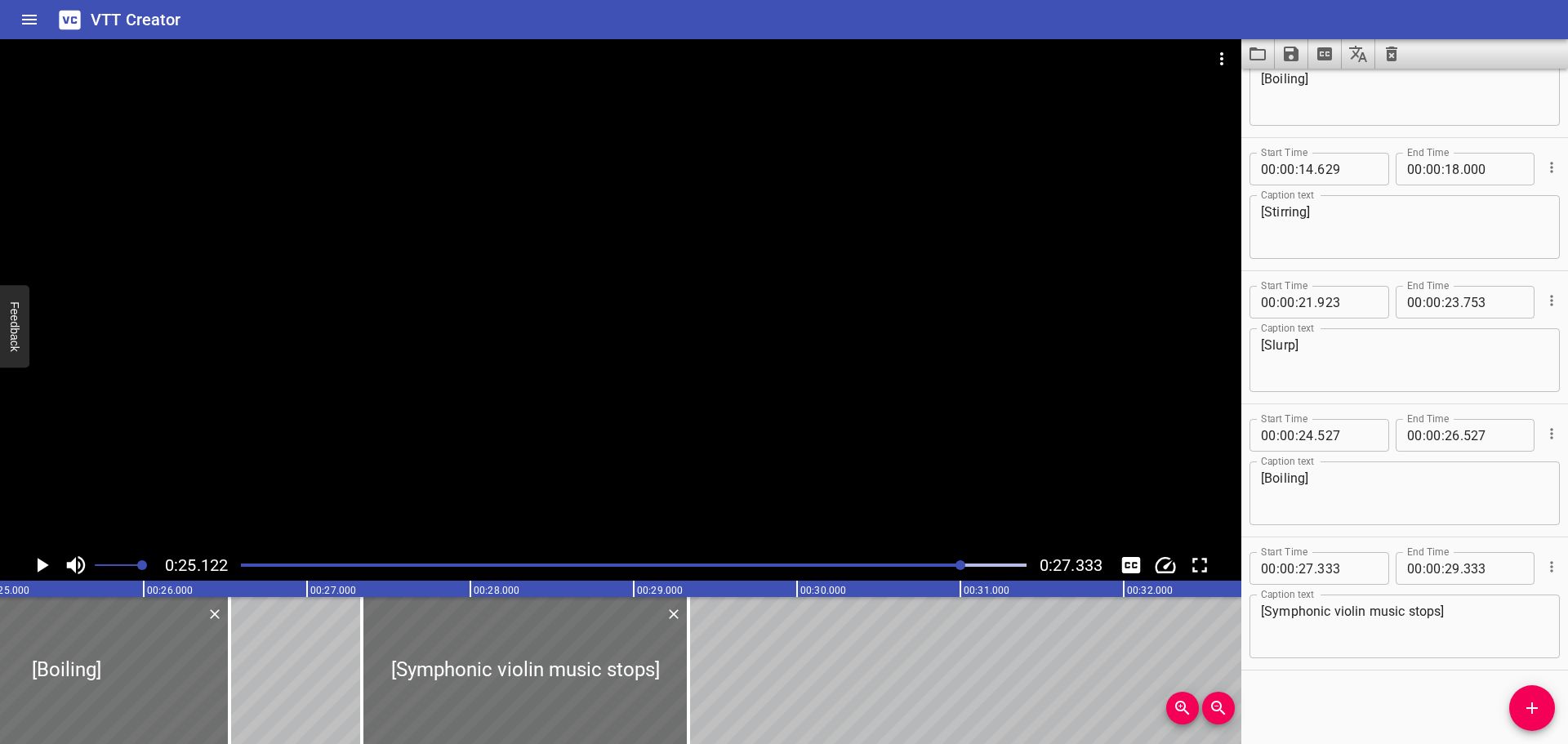
scroll to position [0, 3938]
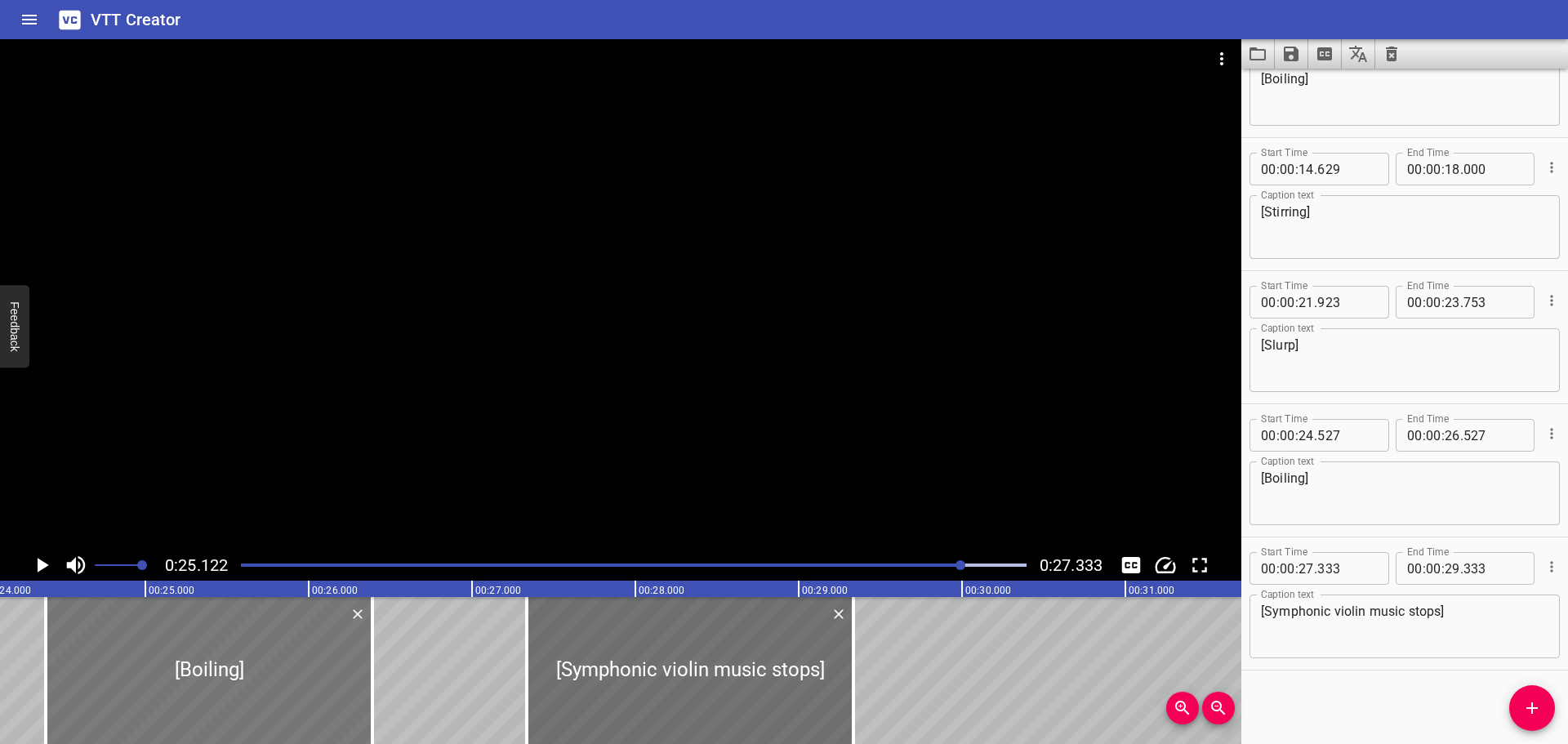
drag, startPoint x: 238, startPoint y: 670, endPoint x: 216, endPoint y: 669, distance: 22.0
click at [216, 669] on div at bounding box center [208, 670] width 327 height 147
type input "392"
click at [853, 560] on div at bounding box center [633, 566] width 805 height 23
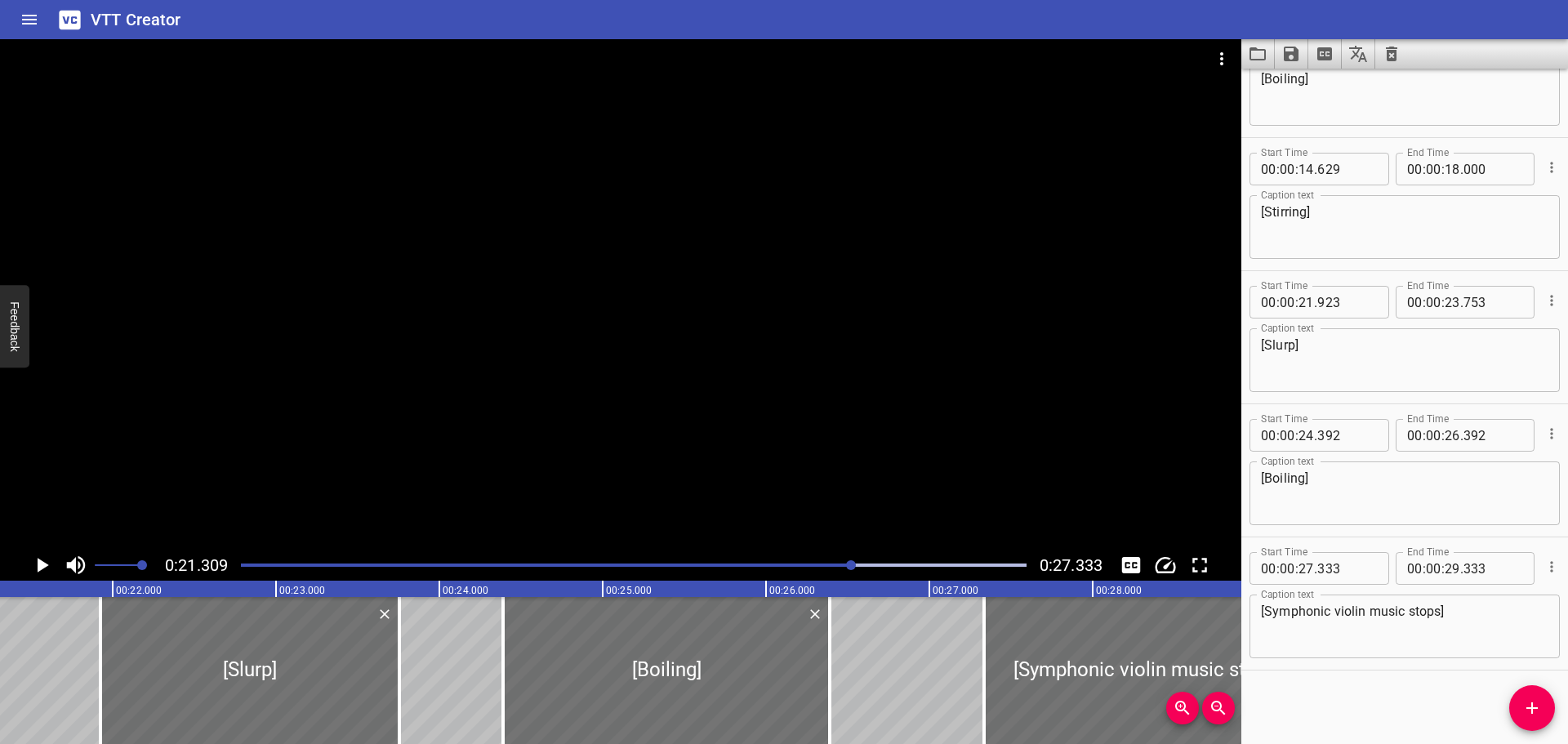
click at [36, 566] on icon "Play/Pause" at bounding box center [42, 566] width 25 height 25
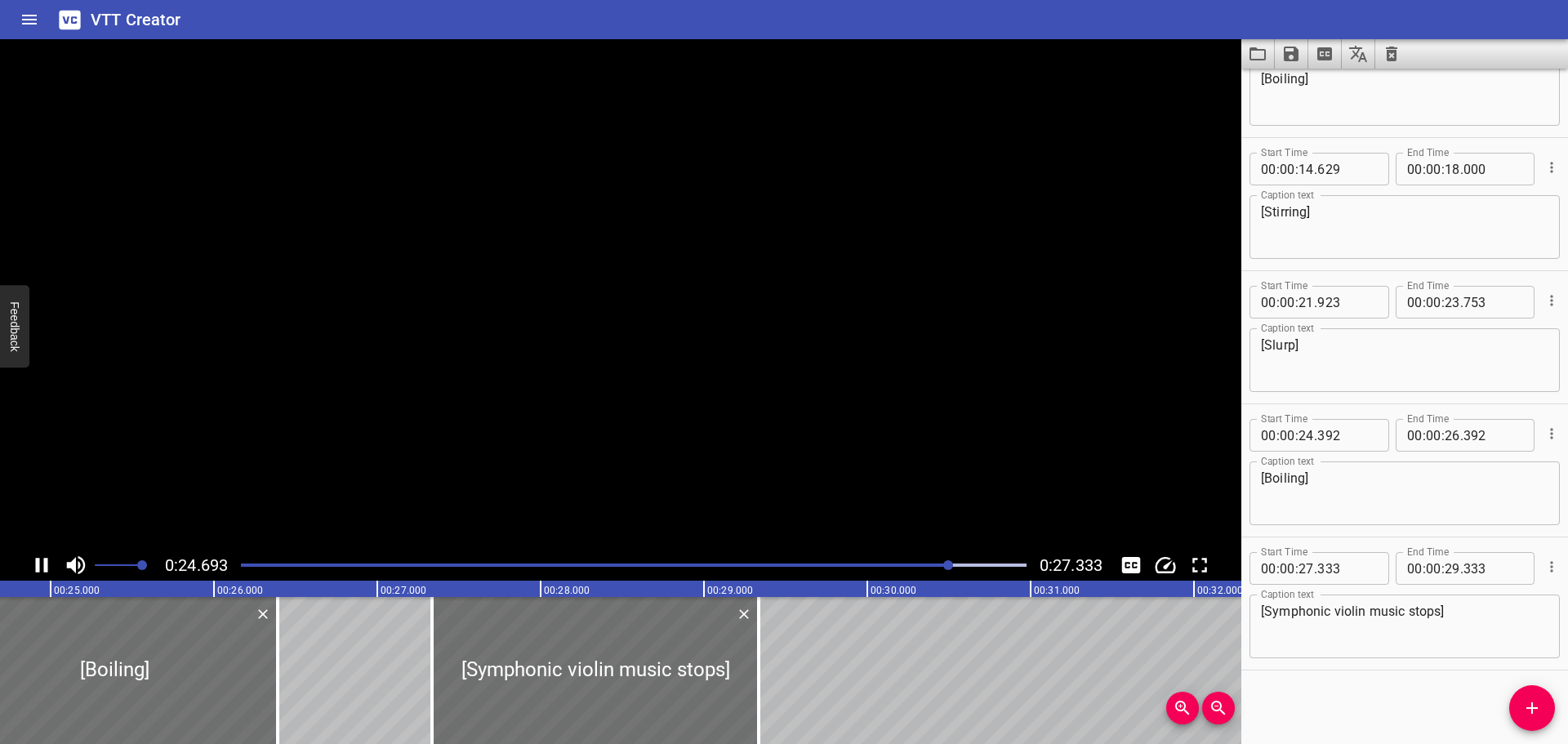
click at [36, 566] on icon "Play/Pause" at bounding box center [42, 565] width 12 height 15
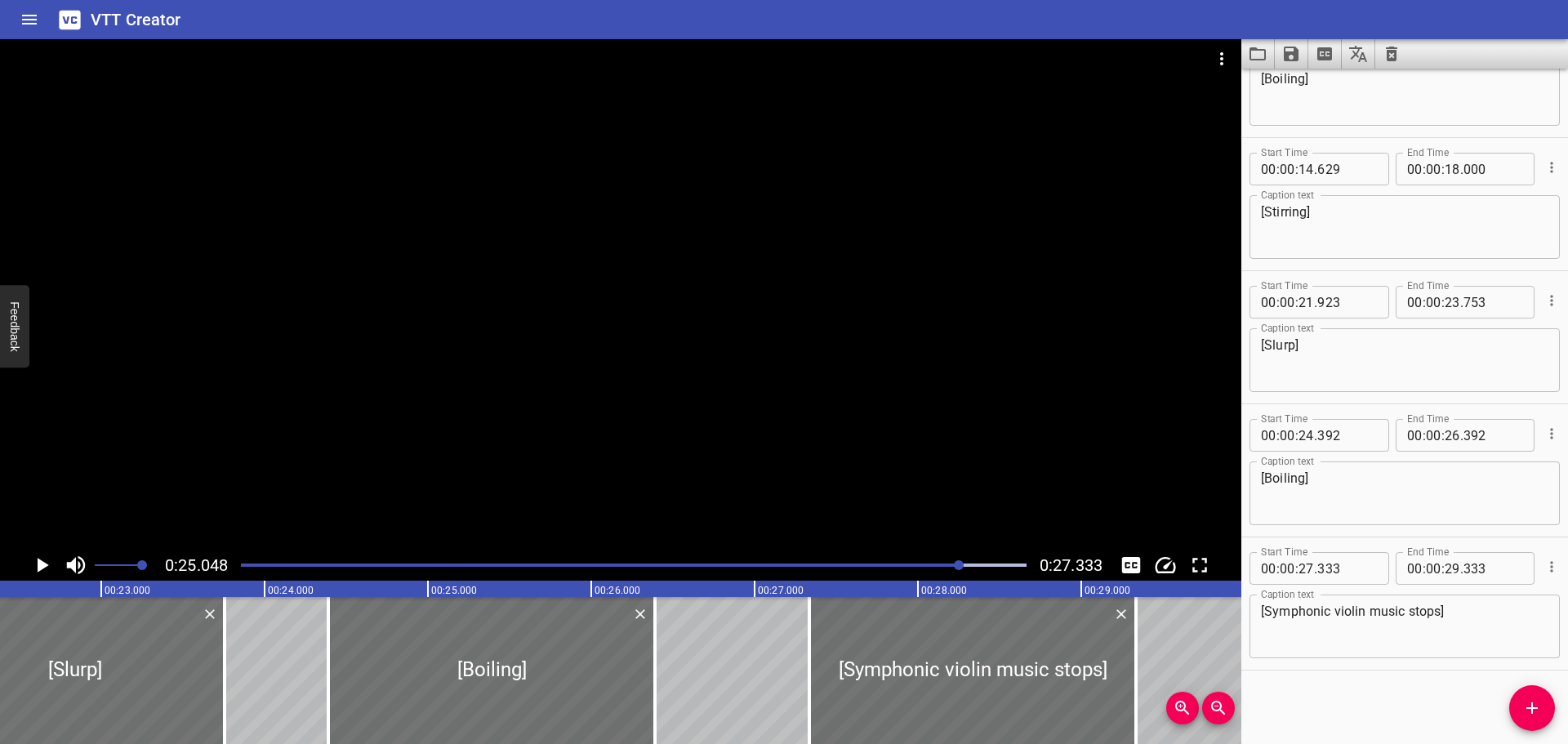
scroll to position [0, 3649]
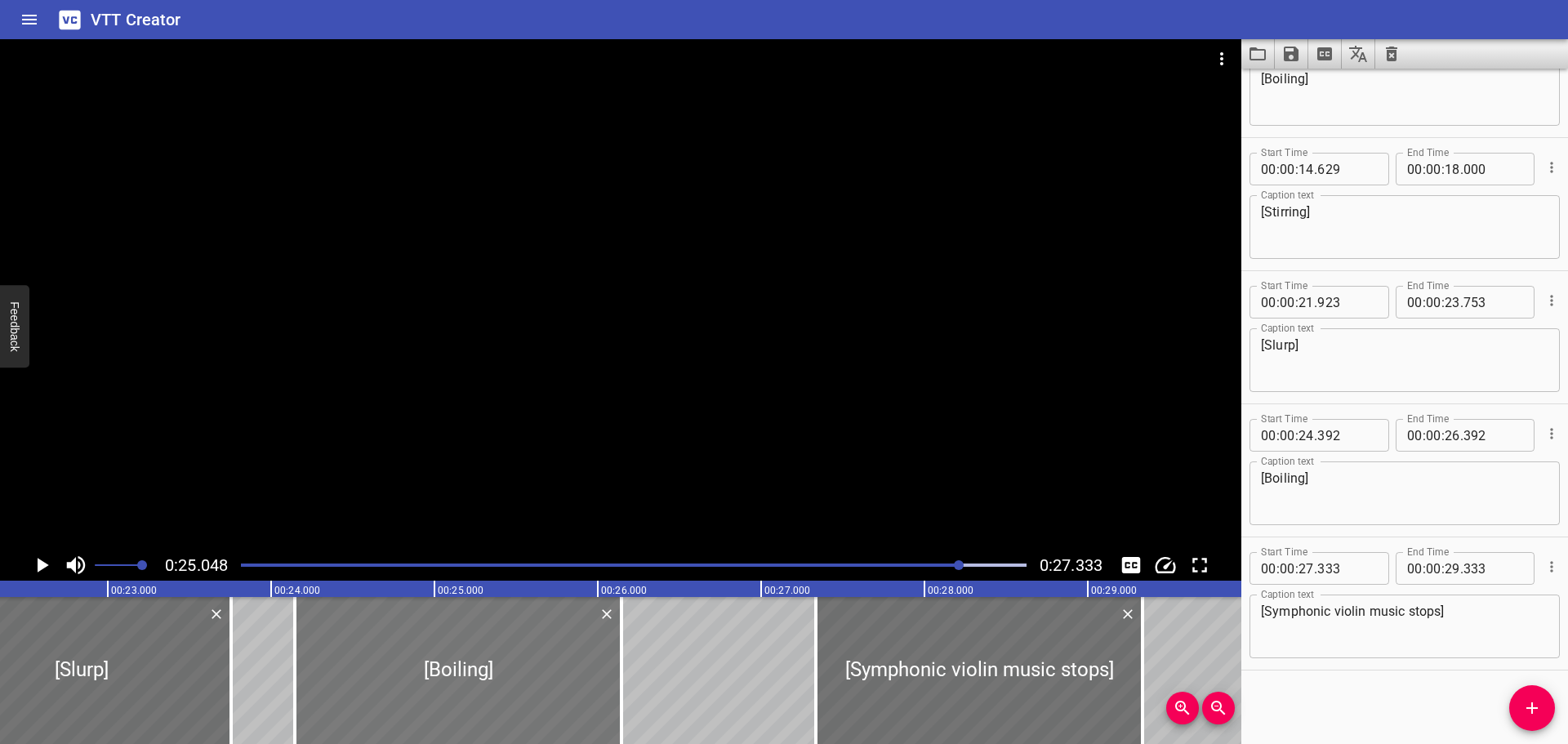
drag, startPoint x: 506, startPoint y: 682, endPoint x: 466, endPoint y: 676, distance: 40.4
click at [466, 676] on div at bounding box center [458, 670] width 327 height 147
type input "147"
click at [824, 567] on div at bounding box center [633, 566] width 805 height 23
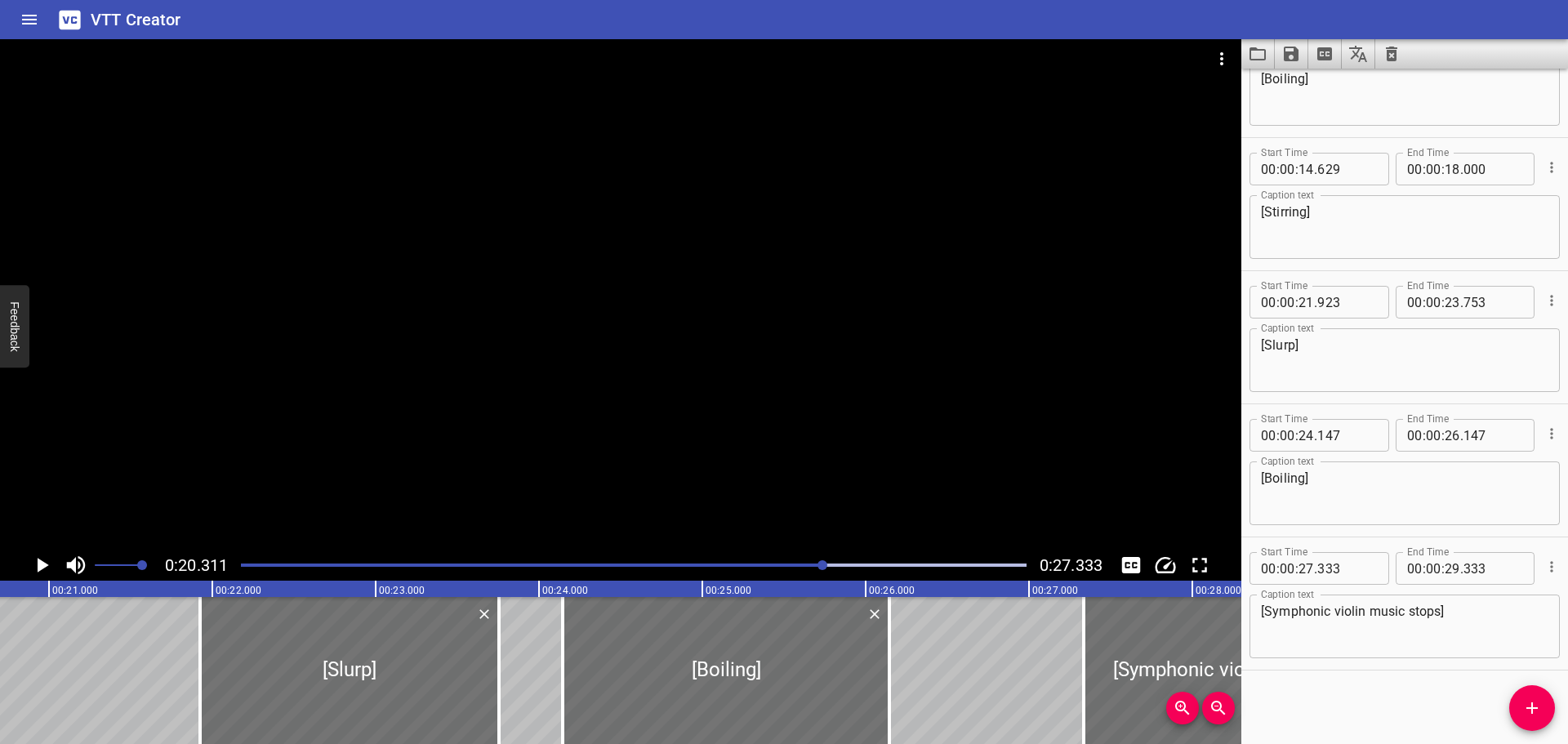
scroll to position [0, 3318]
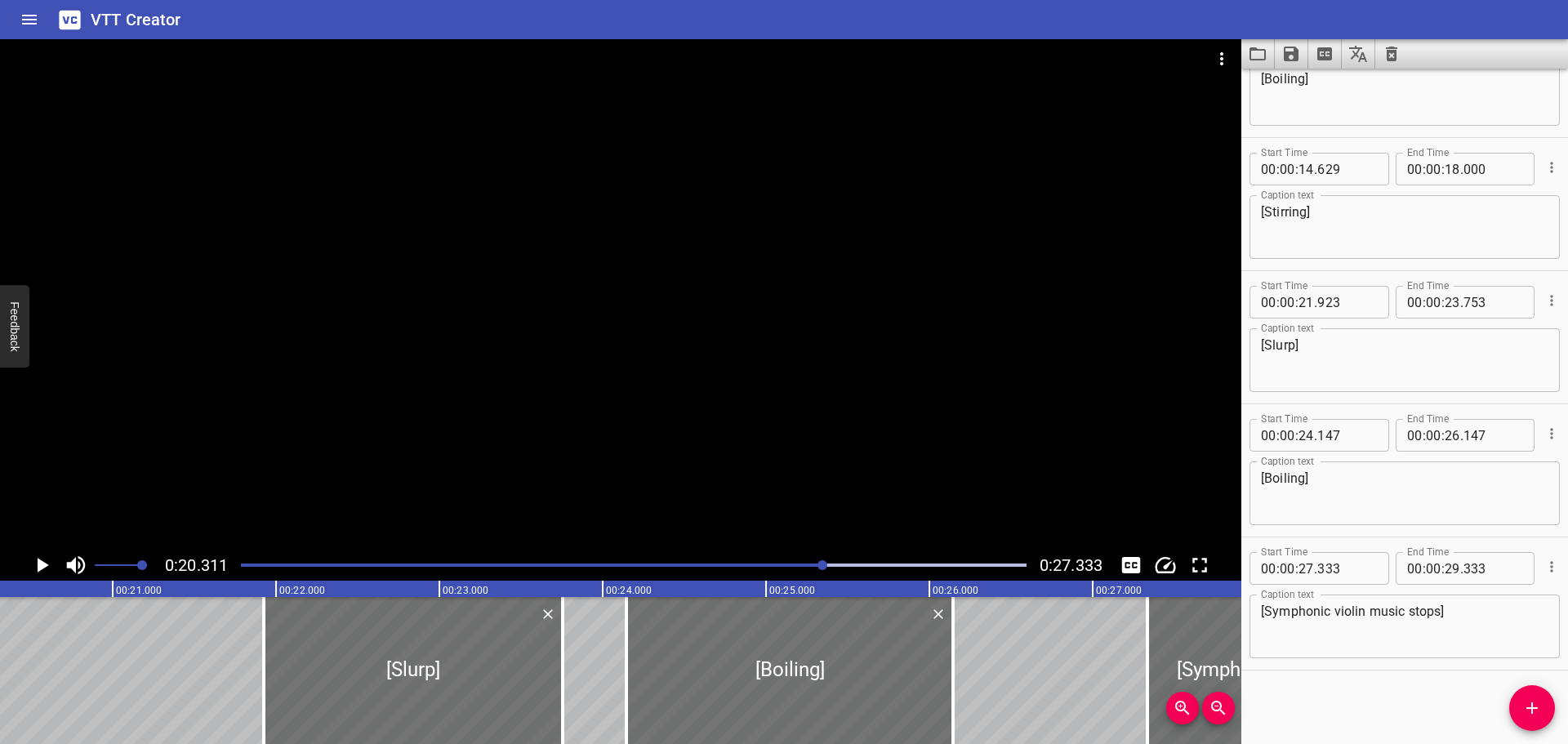
click at [48, 561] on icon "Play/Pause" at bounding box center [42, 566] width 25 height 25
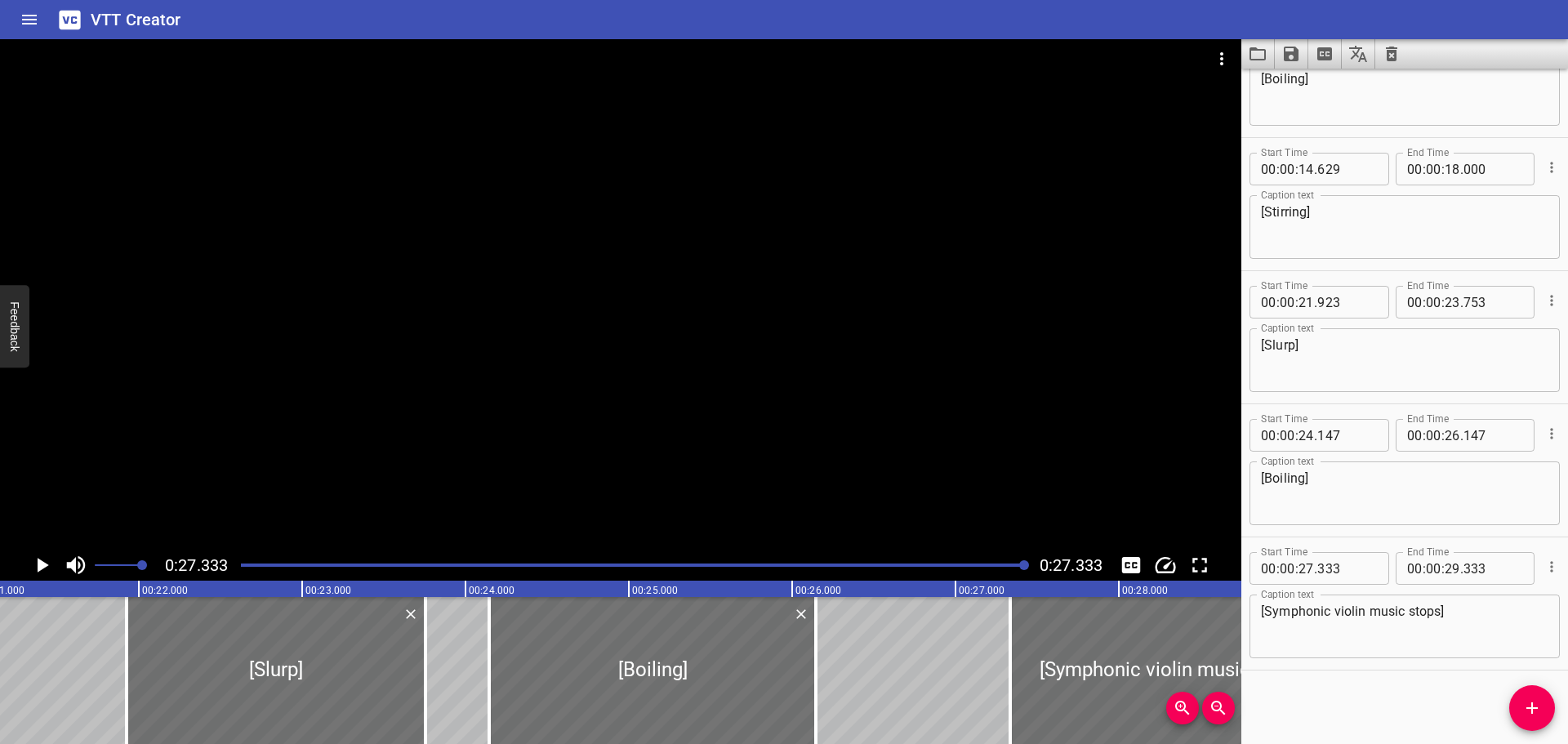
scroll to position [0, 3389]
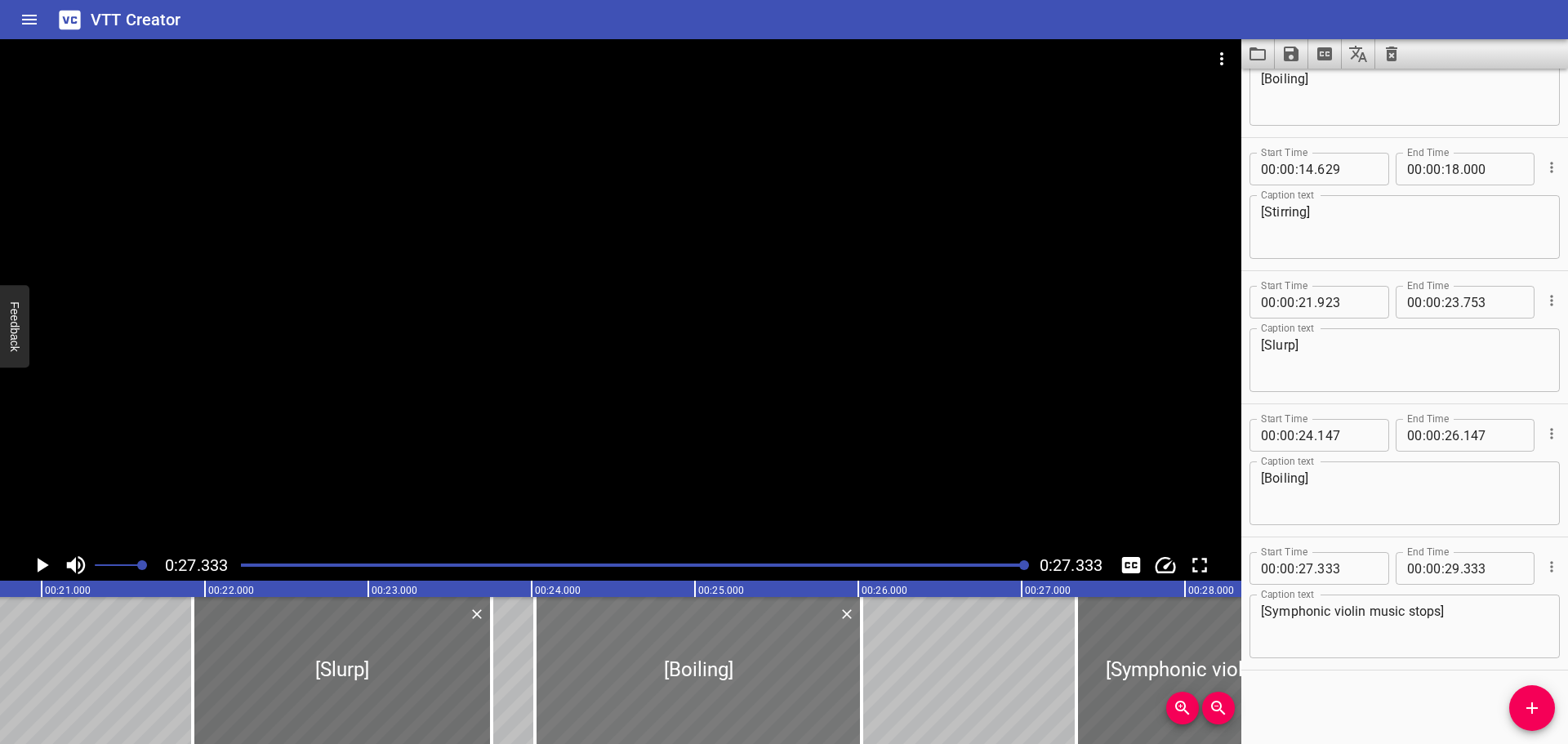
drag, startPoint x: 813, startPoint y: 691, endPoint x: 795, endPoint y: 690, distance: 18.0
click at [795, 690] on div at bounding box center [698, 670] width 327 height 147
type input "012"
click at [788, 688] on div at bounding box center [696, 670] width 327 height 147
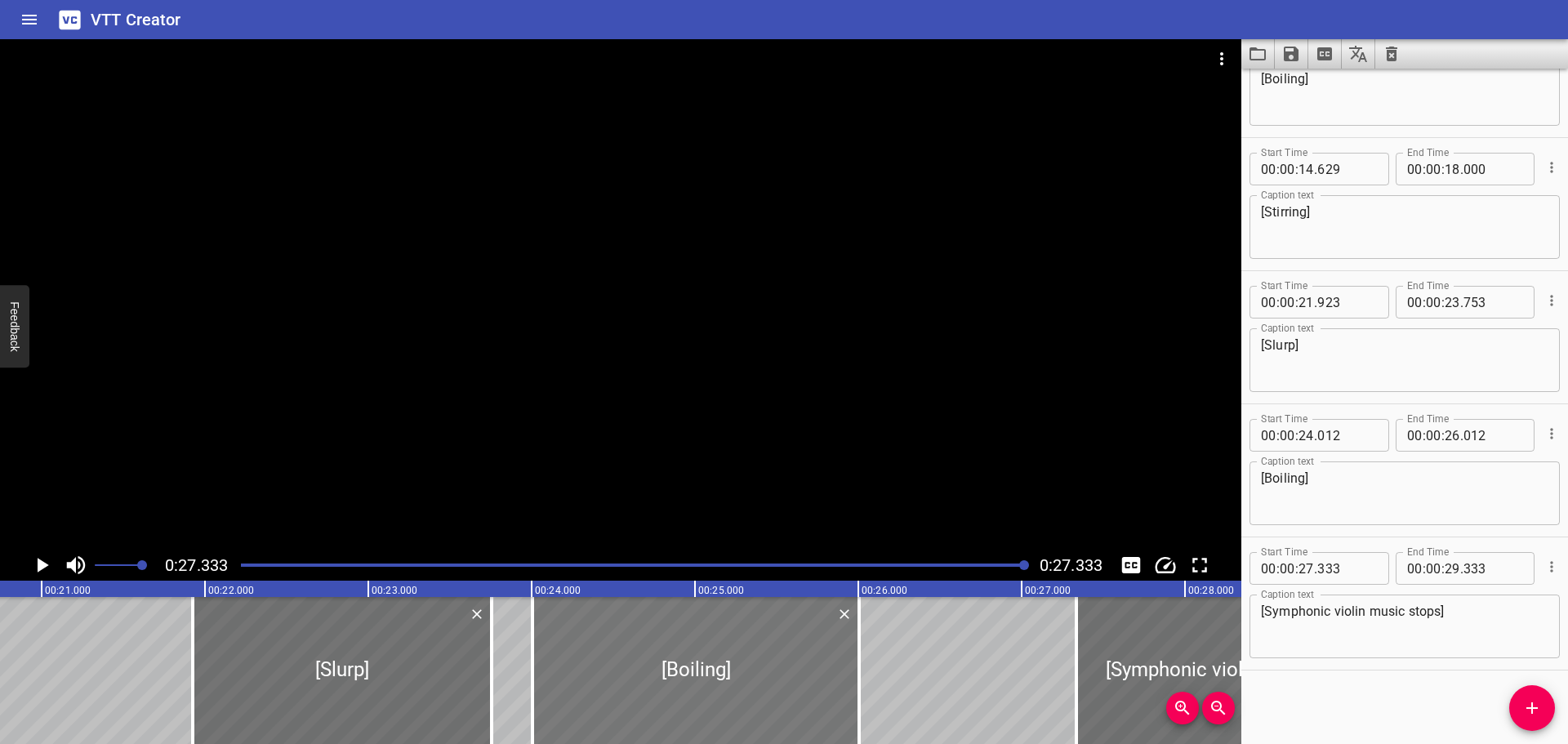
type input "23"
type input "982"
type input "25"
type input "982"
drag, startPoint x: 772, startPoint y: 662, endPoint x: 760, endPoint y: 659, distance: 12.4
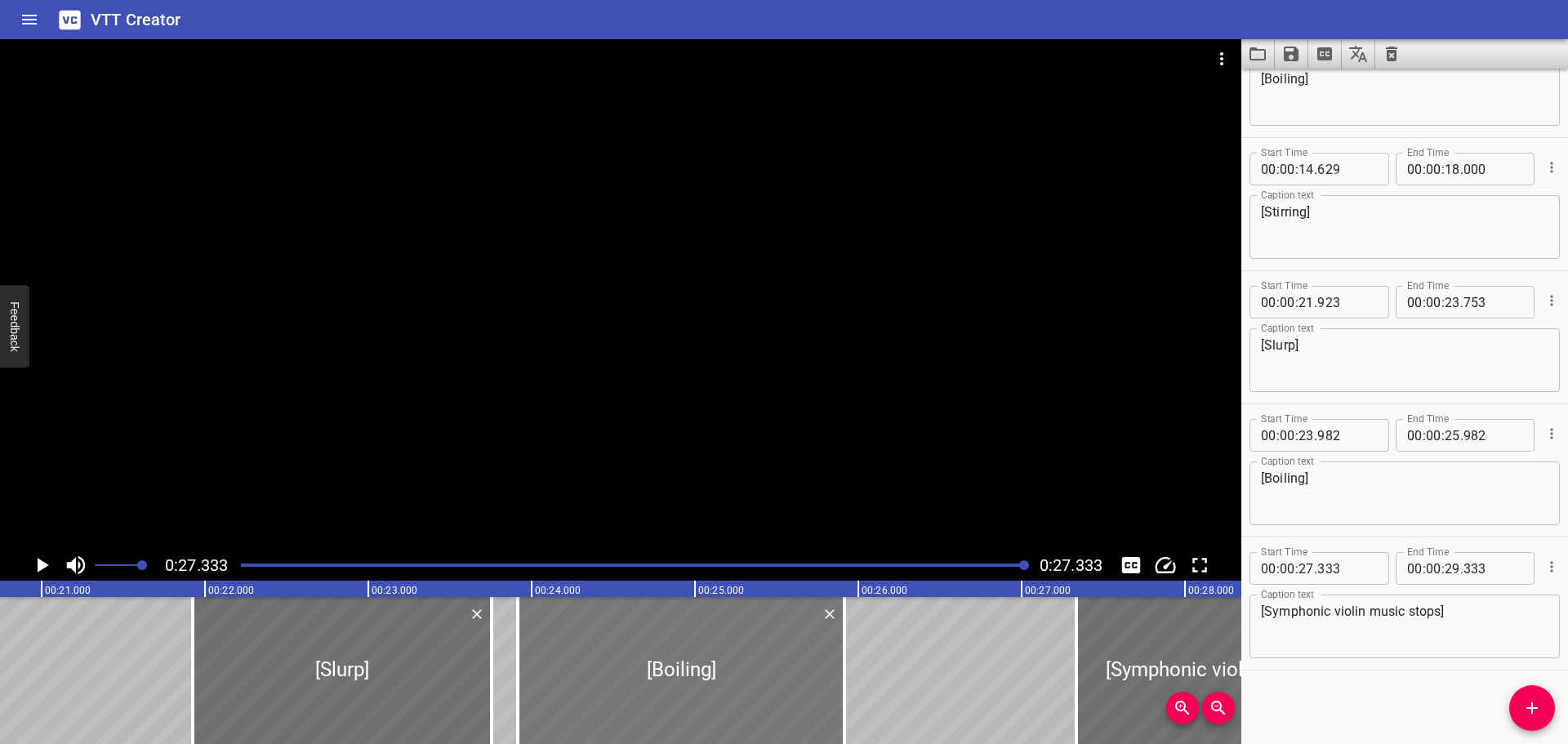
click at [760, 659] on div at bounding box center [681, 670] width 327 height 147
type input "907"
click at [764, 659] on div at bounding box center [682, 670] width 327 height 147
type input "932"
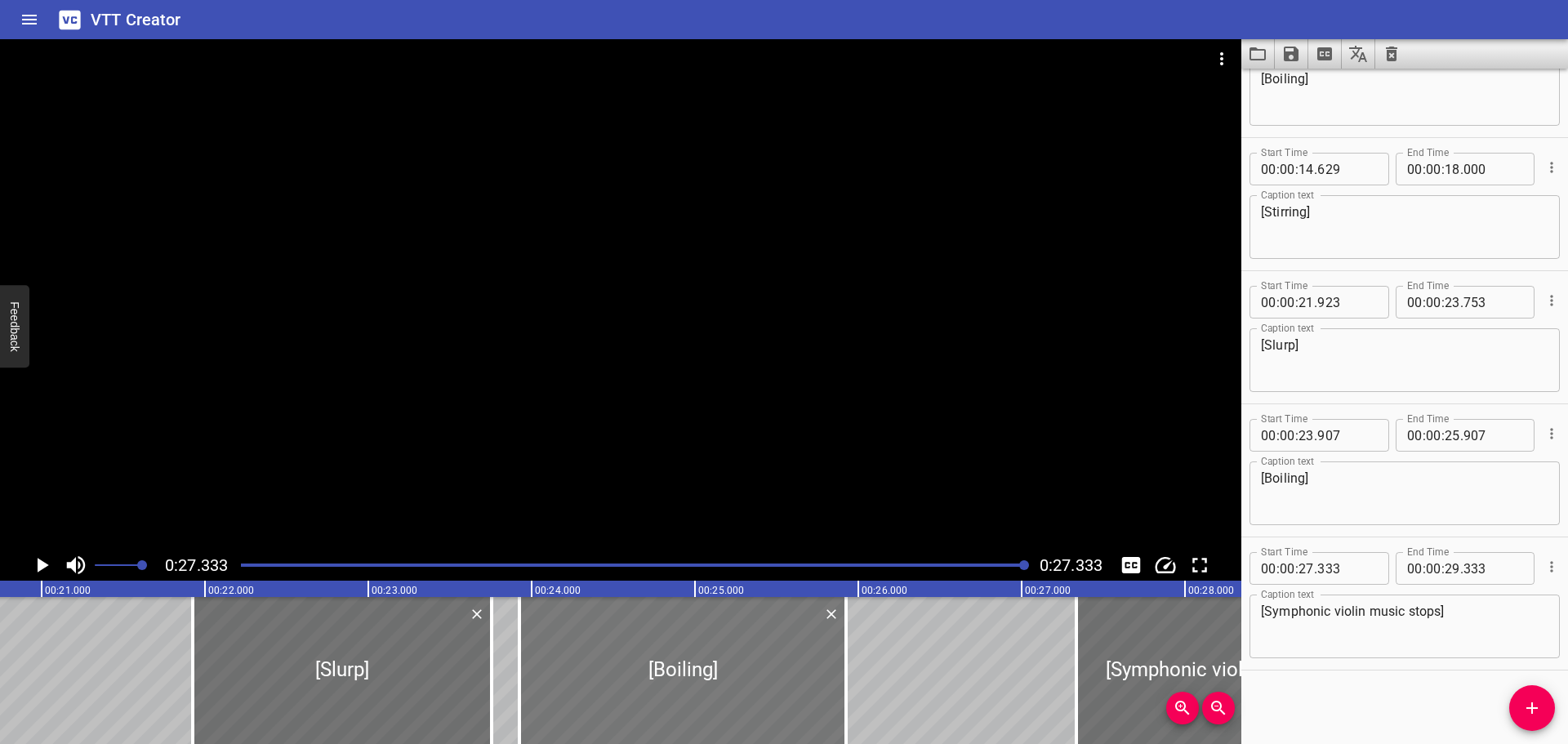
type input "932"
click at [830, 561] on div at bounding box center [633, 566] width 805 height 23
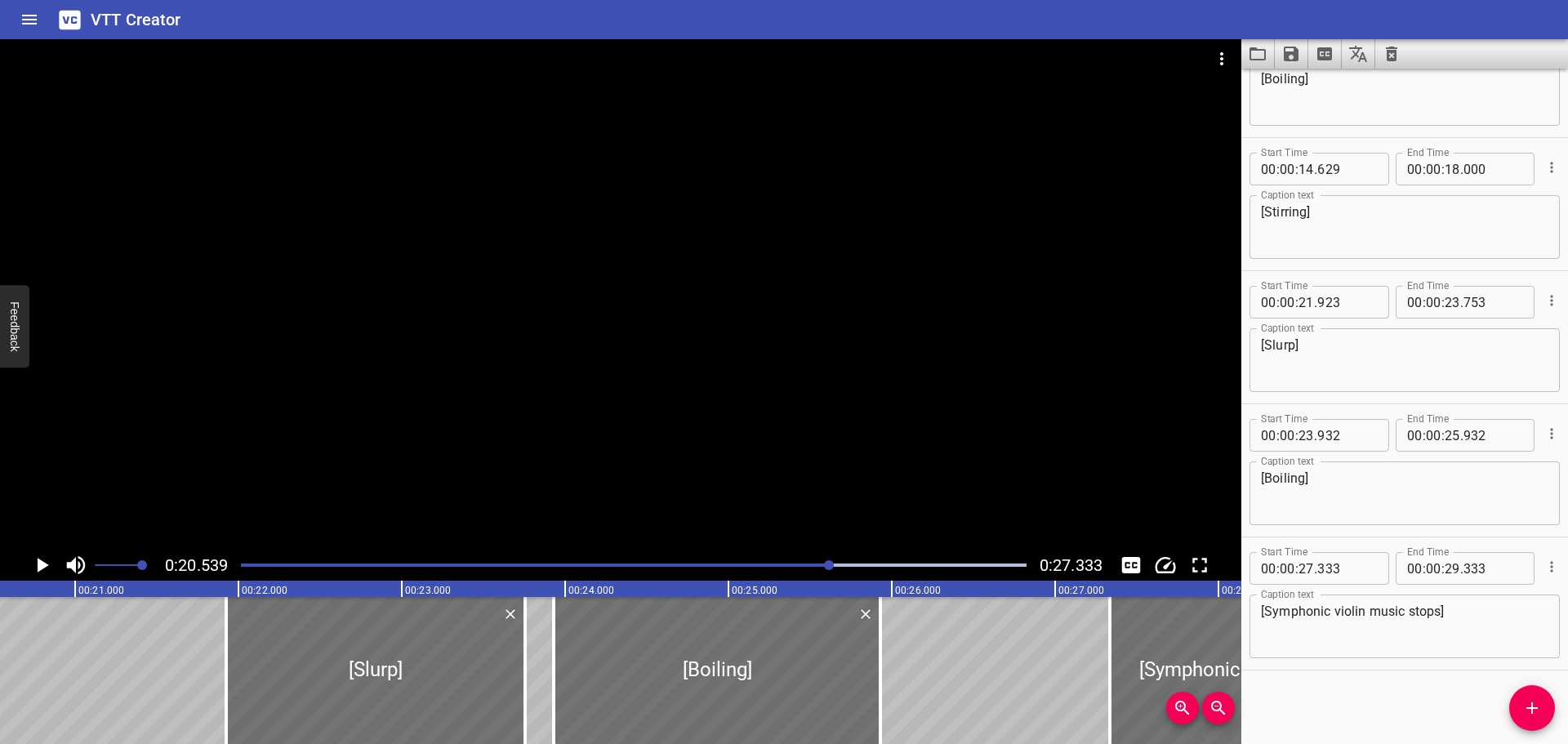
click at [35, 565] on icon "Play/Pause" at bounding box center [42, 566] width 25 height 25
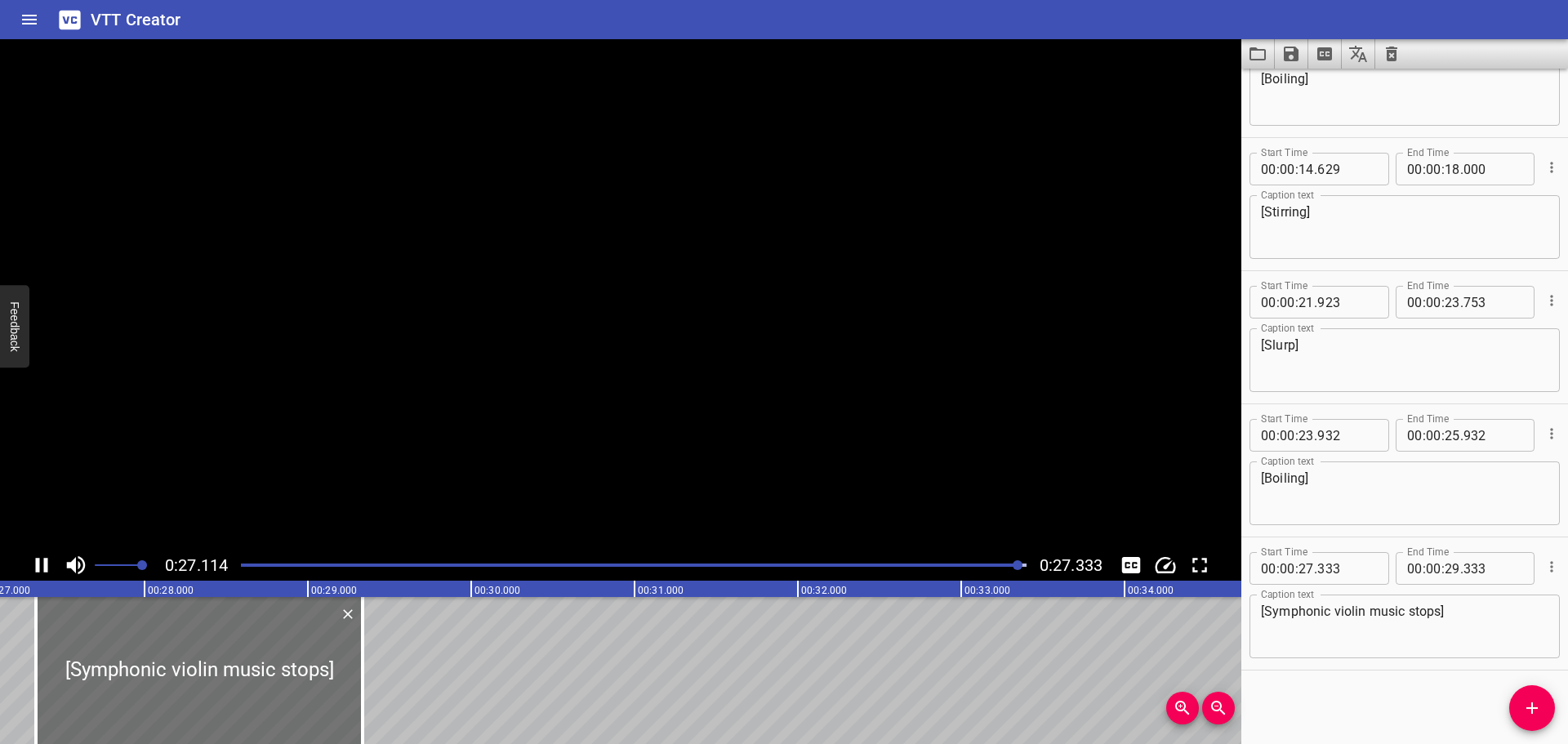
scroll to position [0, 4465]
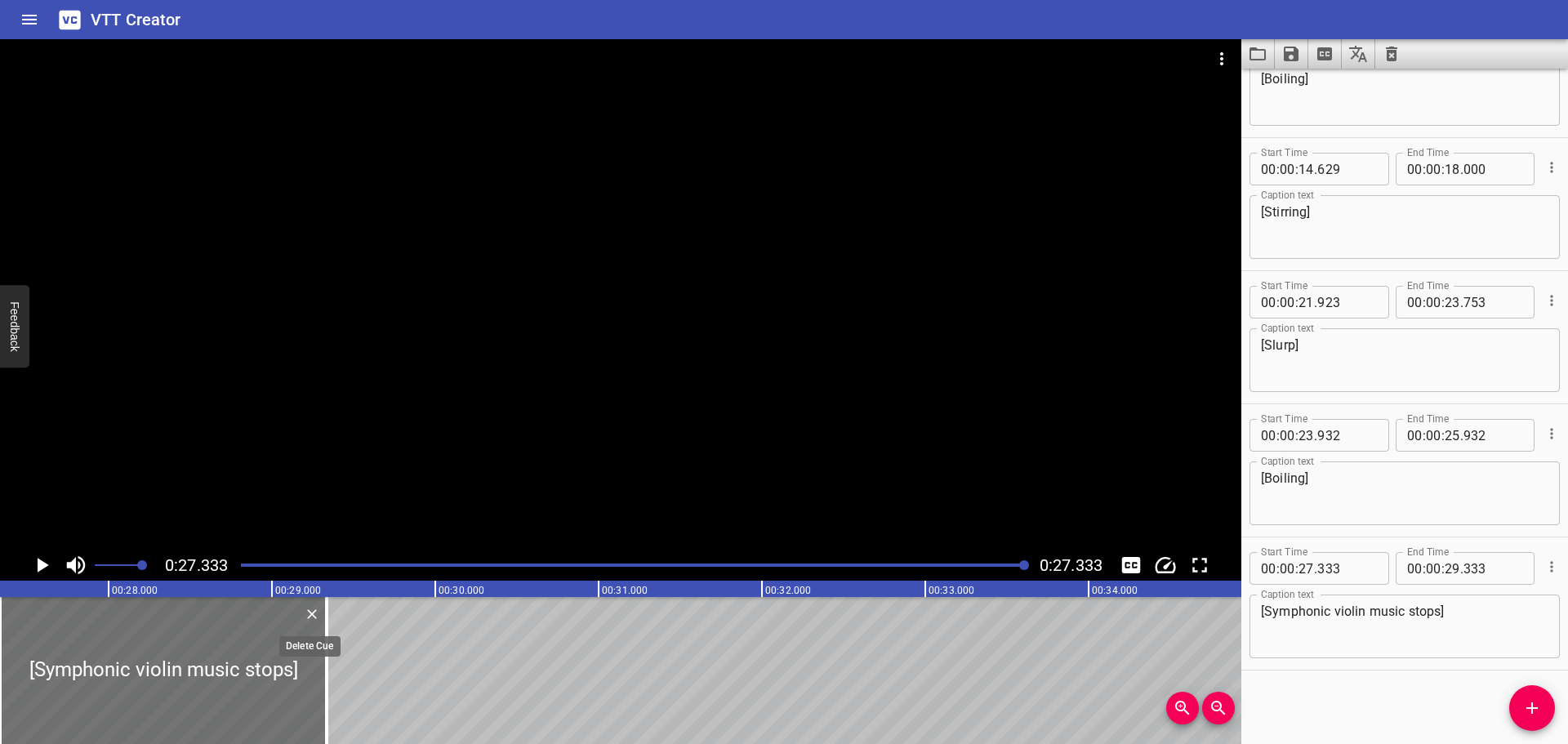
click at [310, 612] on icon "Delete" at bounding box center [312, 614] width 10 height 10
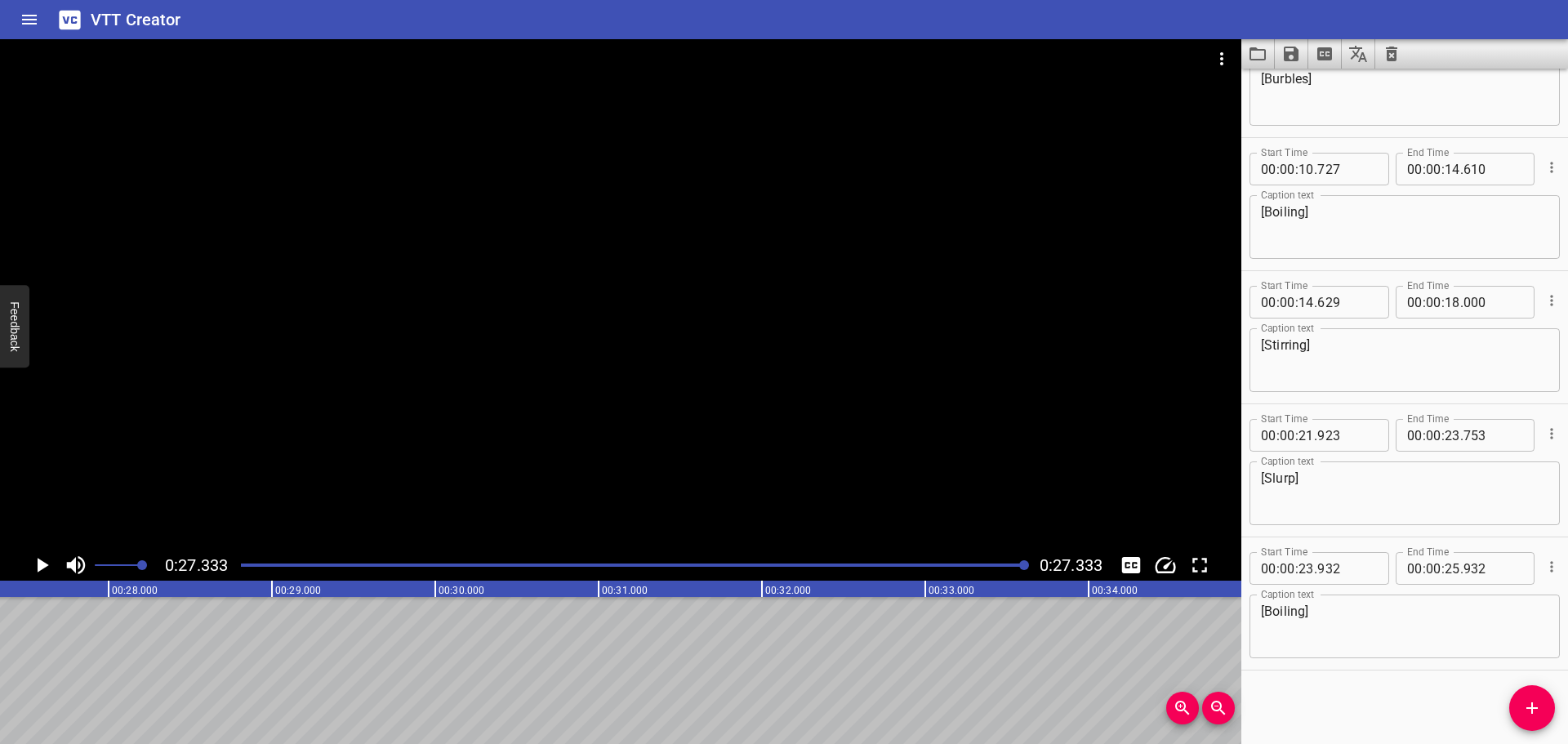
scroll to position [333, 0]
click at [1290, 60] on icon "Save captions to file" at bounding box center [1291, 53] width 15 height 15
click at [1339, 94] on li "Save to VTT file" at bounding box center [1335, 89] width 120 height 29
click at [1378, 54] on button "Clear captions" at bounding box center [1392, 53] width 33 height 29
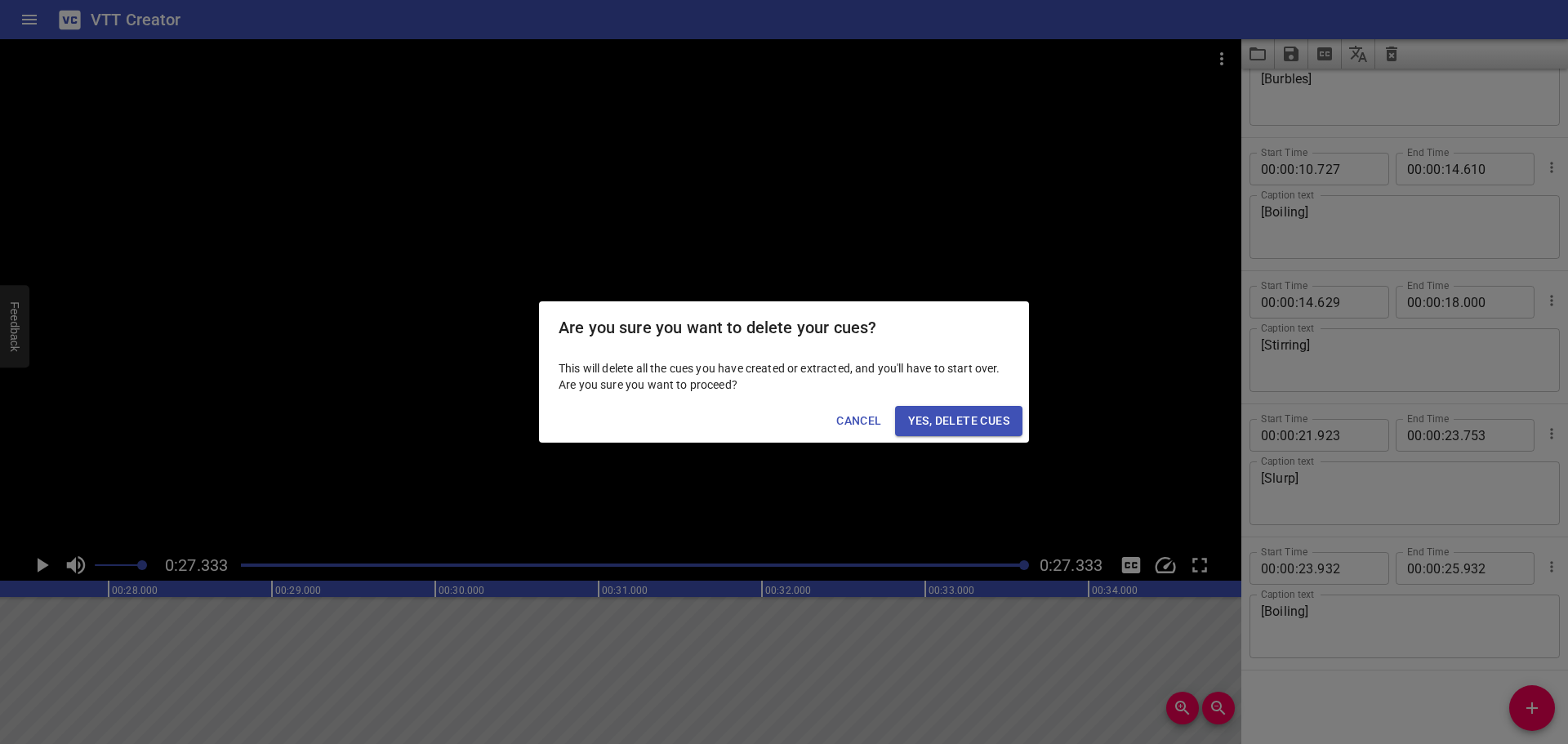
click at [936, 422] on span "Yes, Delete Cues" at bounding box center [959, 421] width 102 height 20
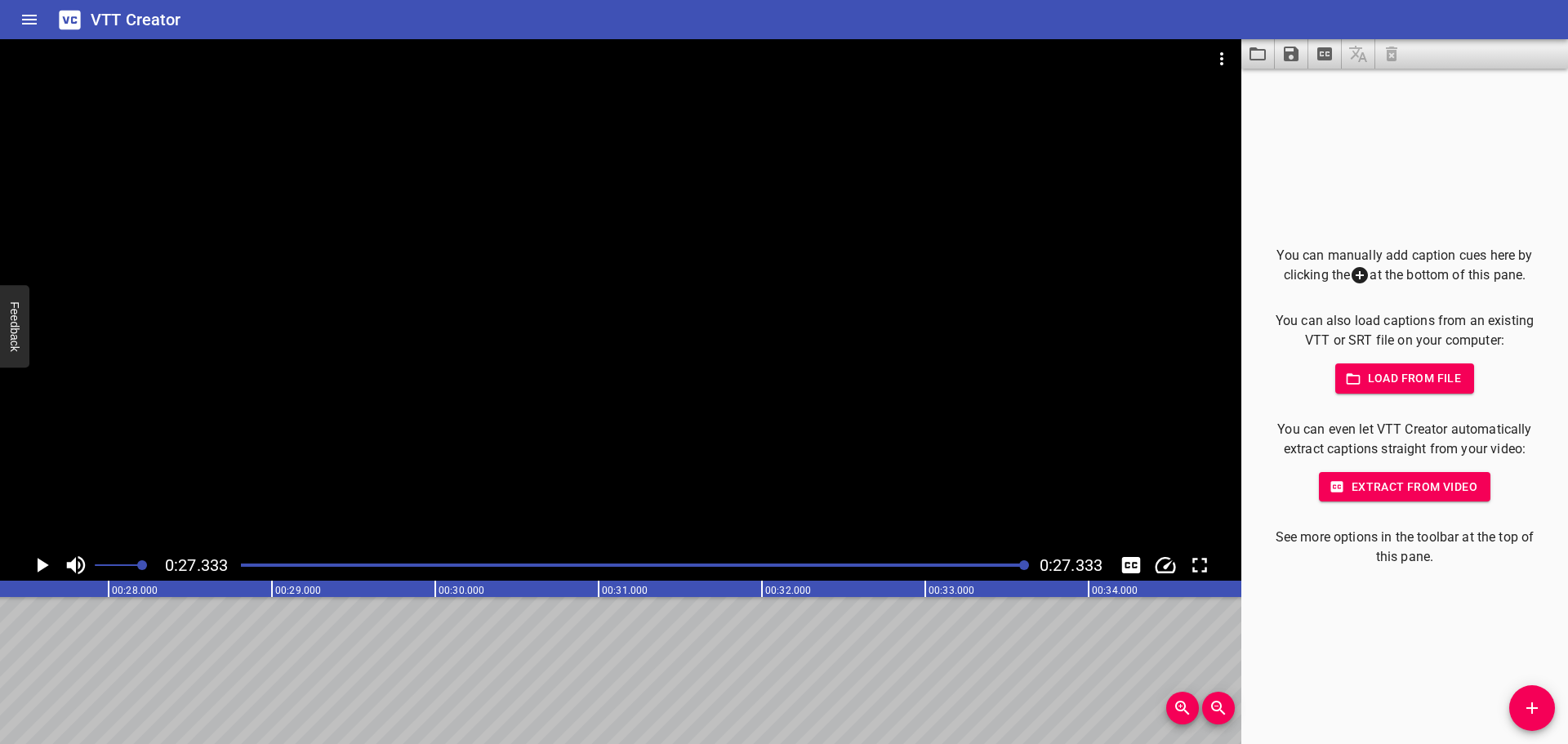
click at [27, 16] on icon "Home" at bounding box center [29, 20] width 15 height 10
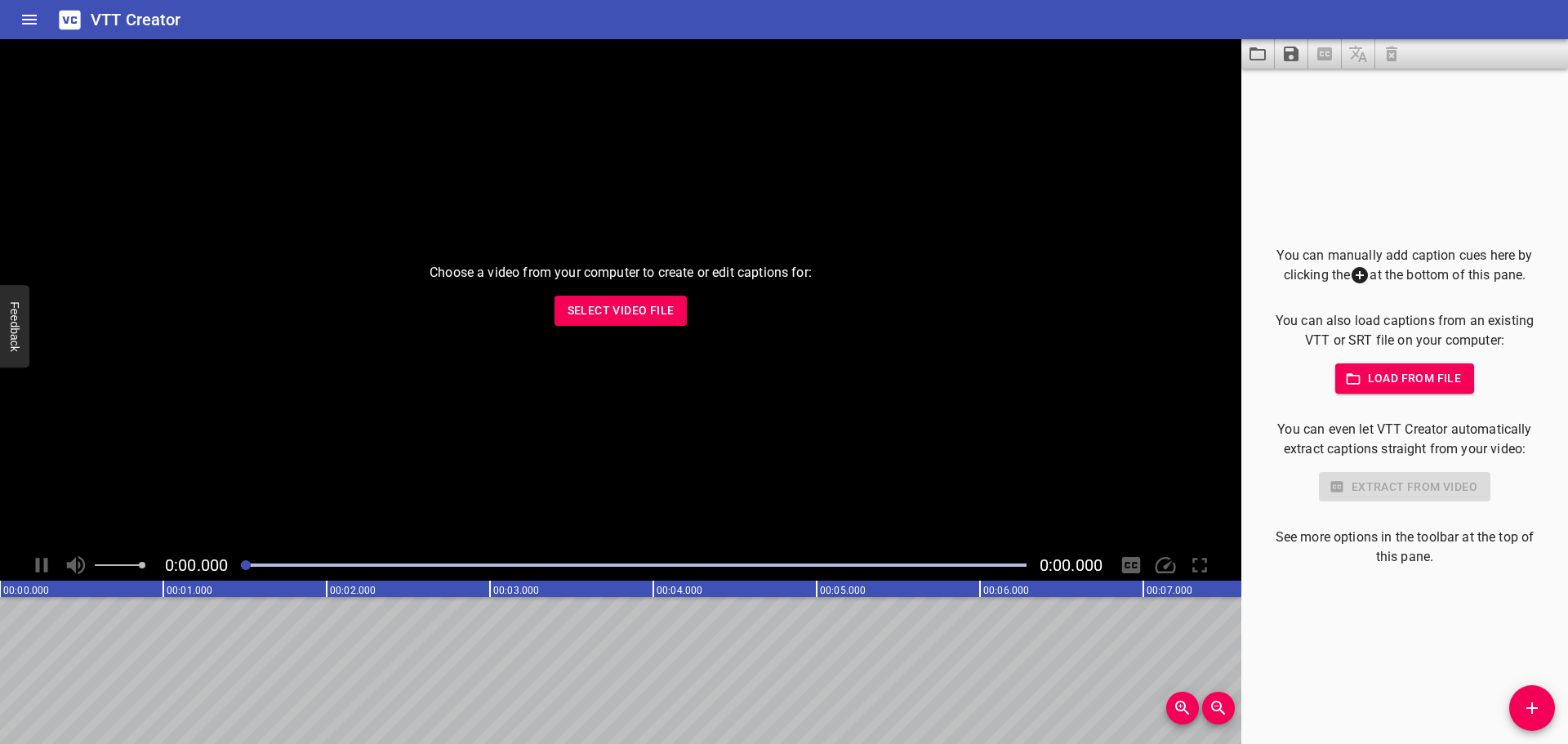
click at [652, 307] on span "Select Video File" at bounding box center [621, 310] width 107 height 20
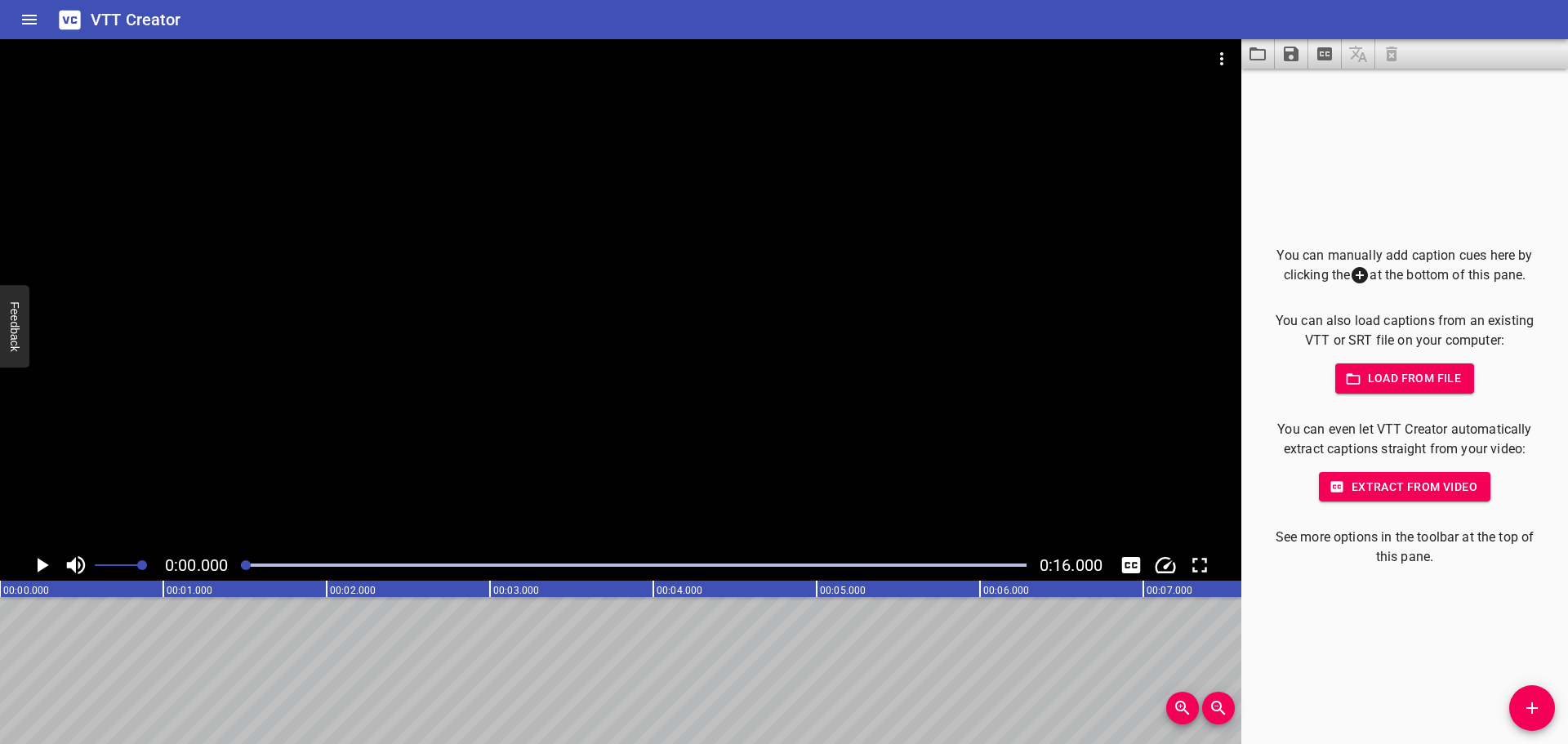
click at [1375, 158] on div "You can manually add caption cues here by clicking the at the bottom of this pa…" at bounding box center [1404, 406] width 327 height 675
click at [41, 564] on icon "Play/Pause" at bounding box center [43, 565] width 12 height 15
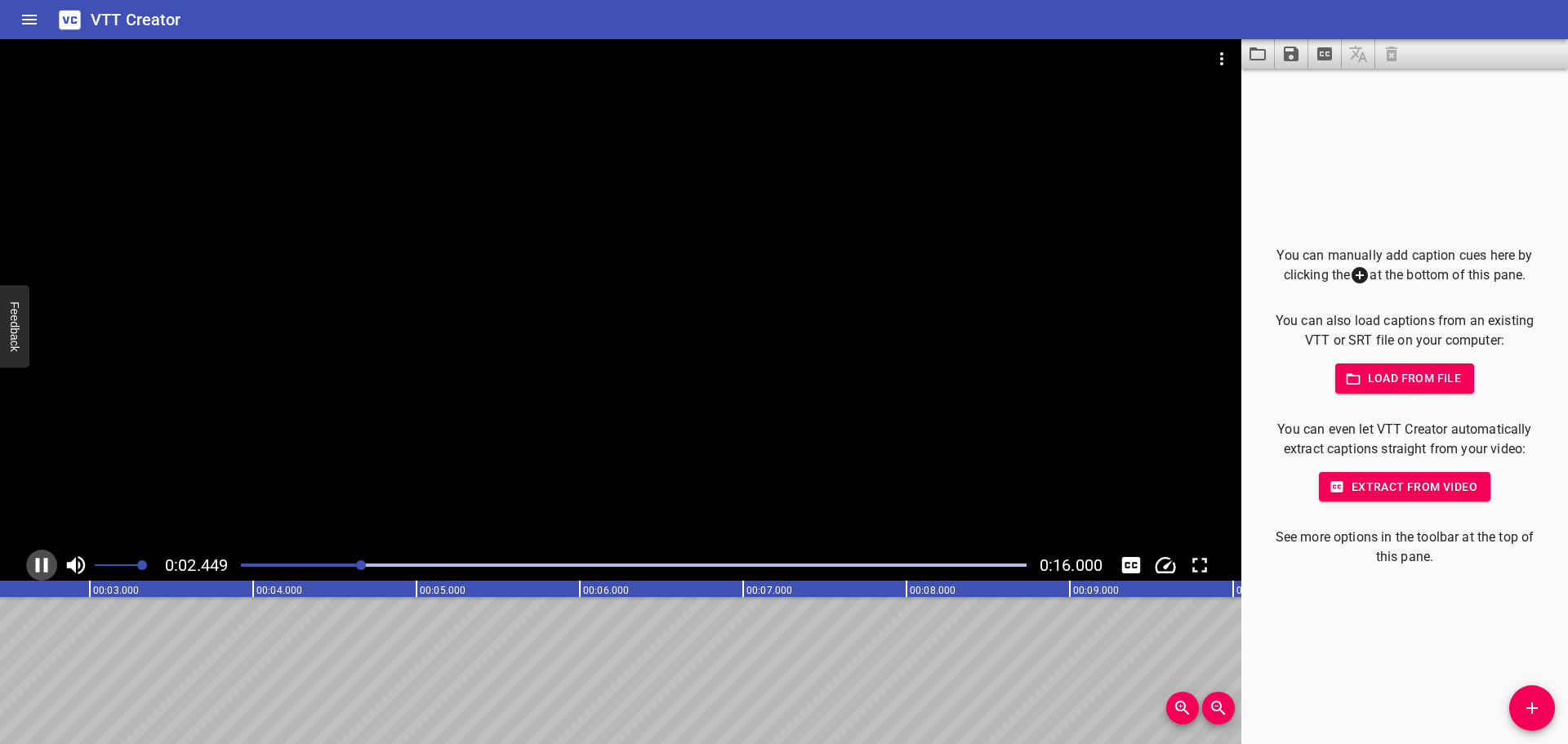
click at [45, 568] on icon "Play/Pause" at bounding box center [42, 565] width 12 height 15
click at [45, 568] on icon "Play/Pause" at bounding box center [42, 566] width 25 height 25
click at [45, 568] on icon "Play/Pause" at bounding box center [42, 565] width 12 height 15
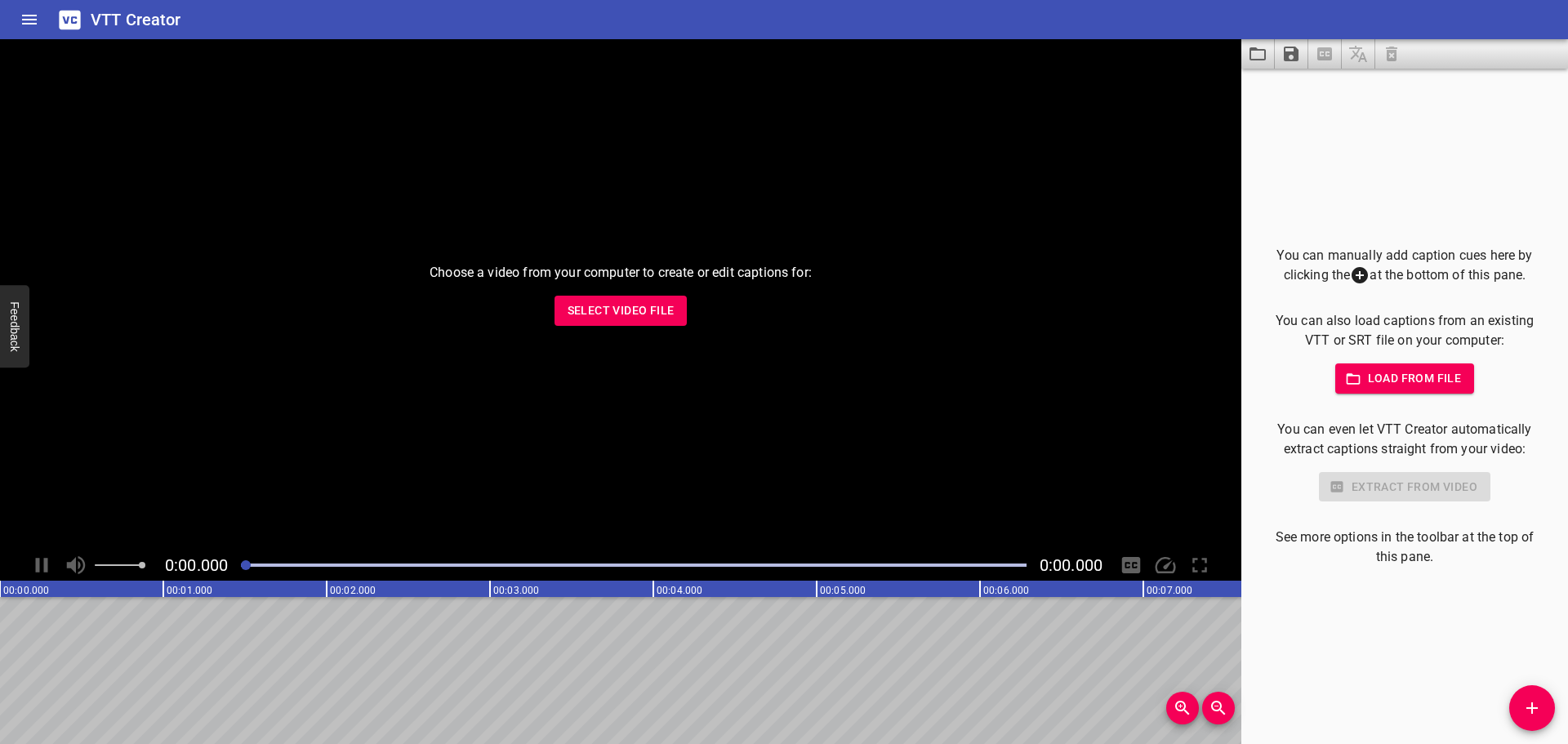
click at [601, 312] on span "Select Video File" at bounding box center [621, 310] width 107 height 20
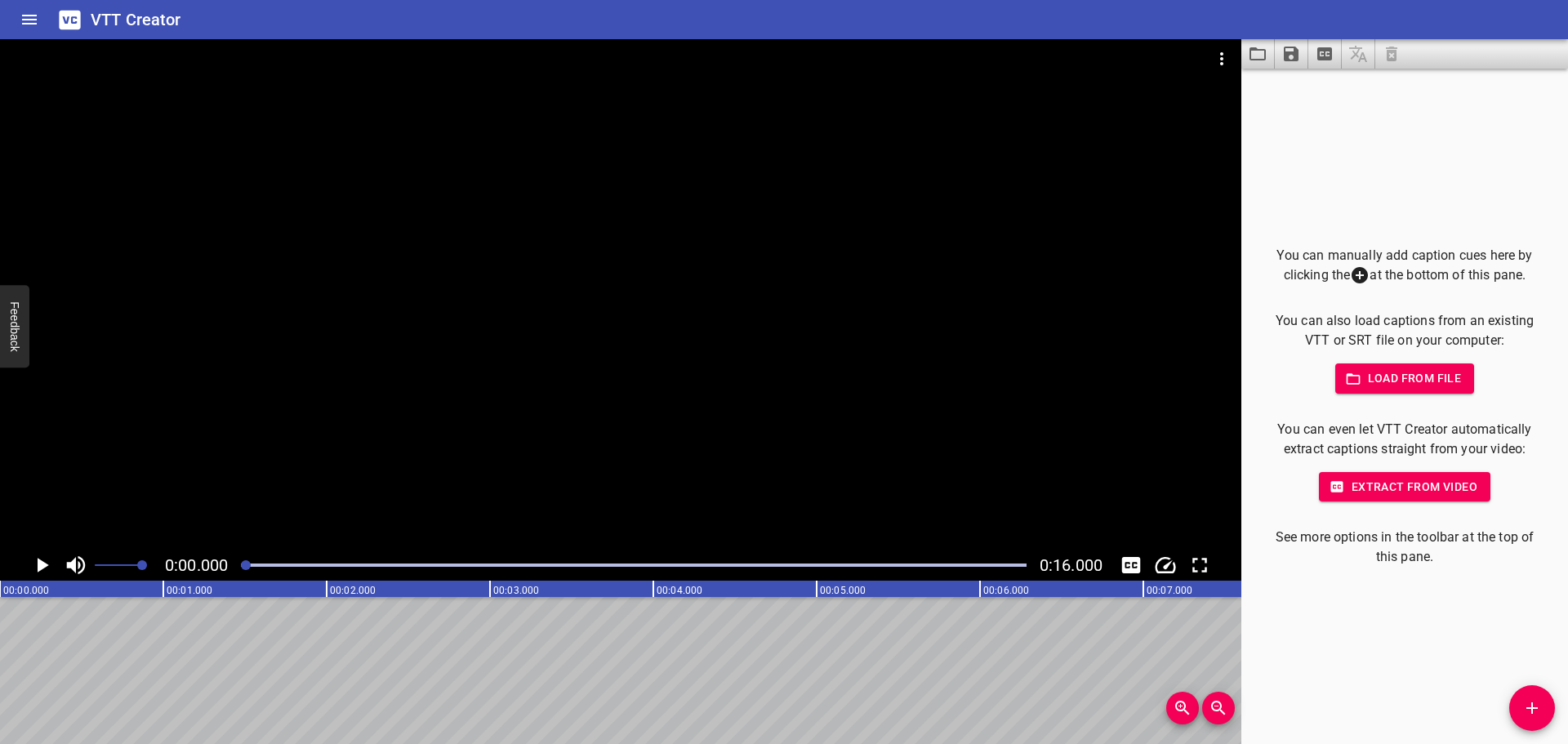
click at [41, 564] on icon "Play/Pause" at bounding box center [43, 565] width 12 height 15
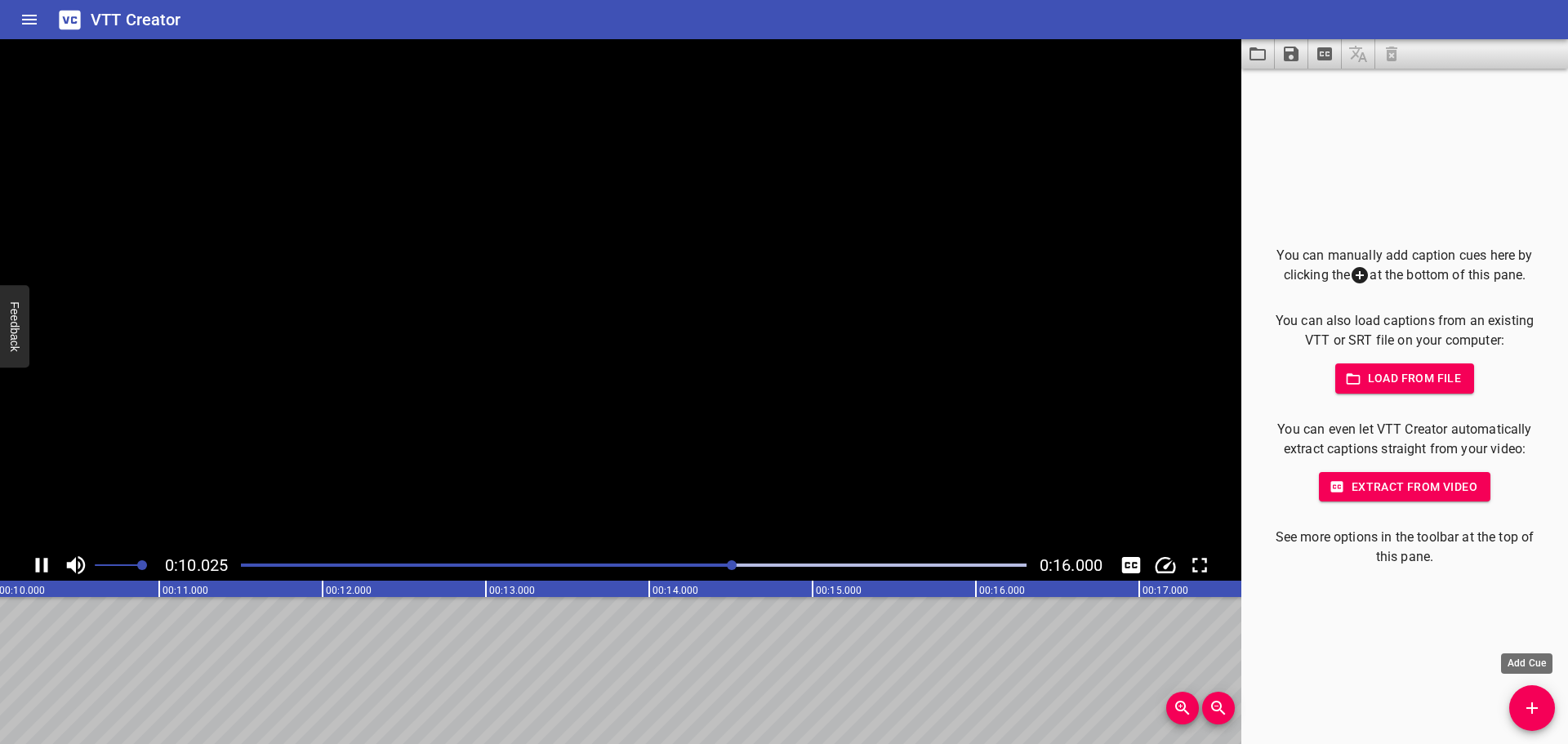
click at [1526, 709] on icon "Add Cue" at bounding box center [1531, 707] width 12 height 12
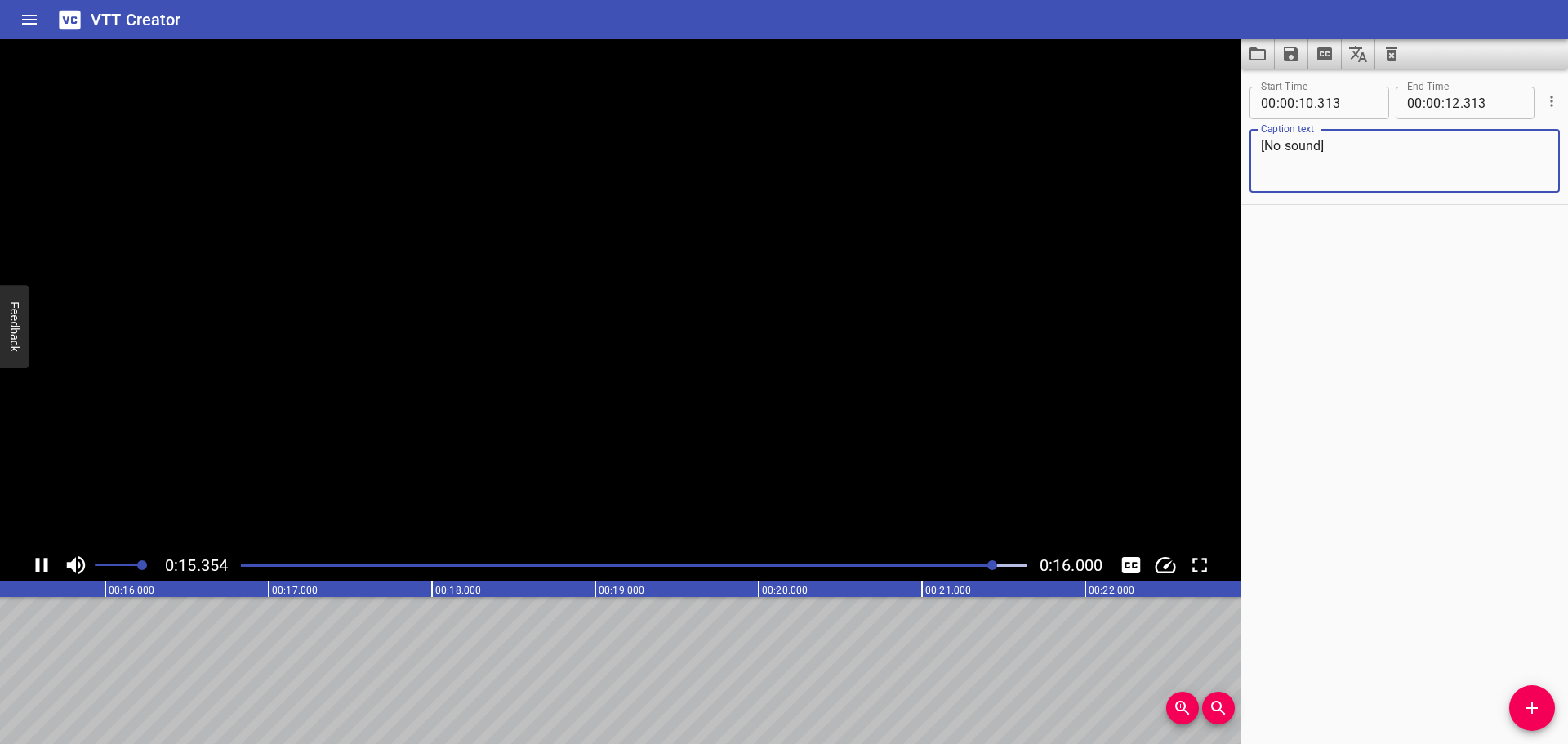
type textarea "[No sound]"
click at [1457, 299] on div "Start Time 00 : 00 : 10 . 313 Start Time End Time 00 : 00 : 12 . 313 End Time C…" at bounding box center [1404, 406] width 327 height 675
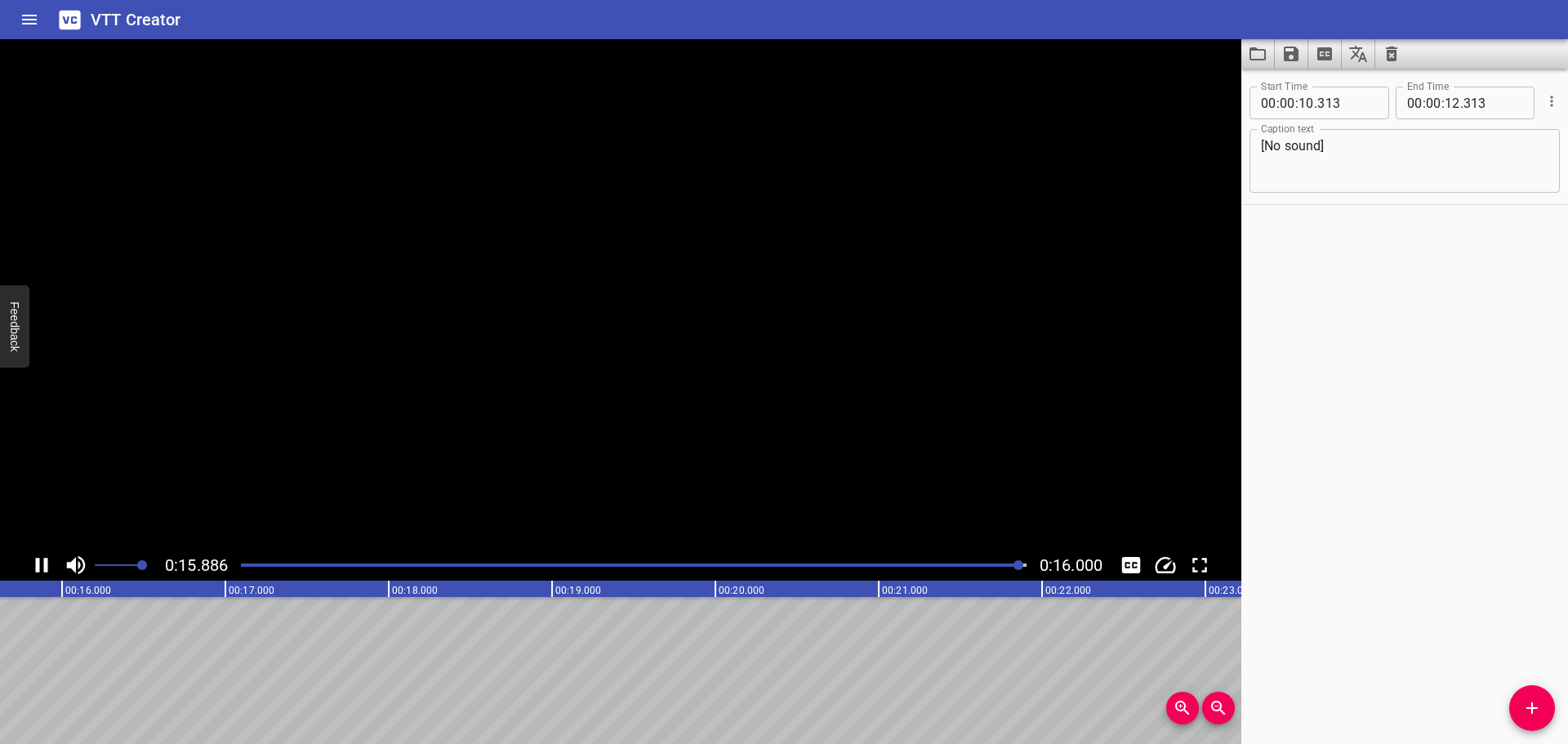
scroll to position [0, 2614]
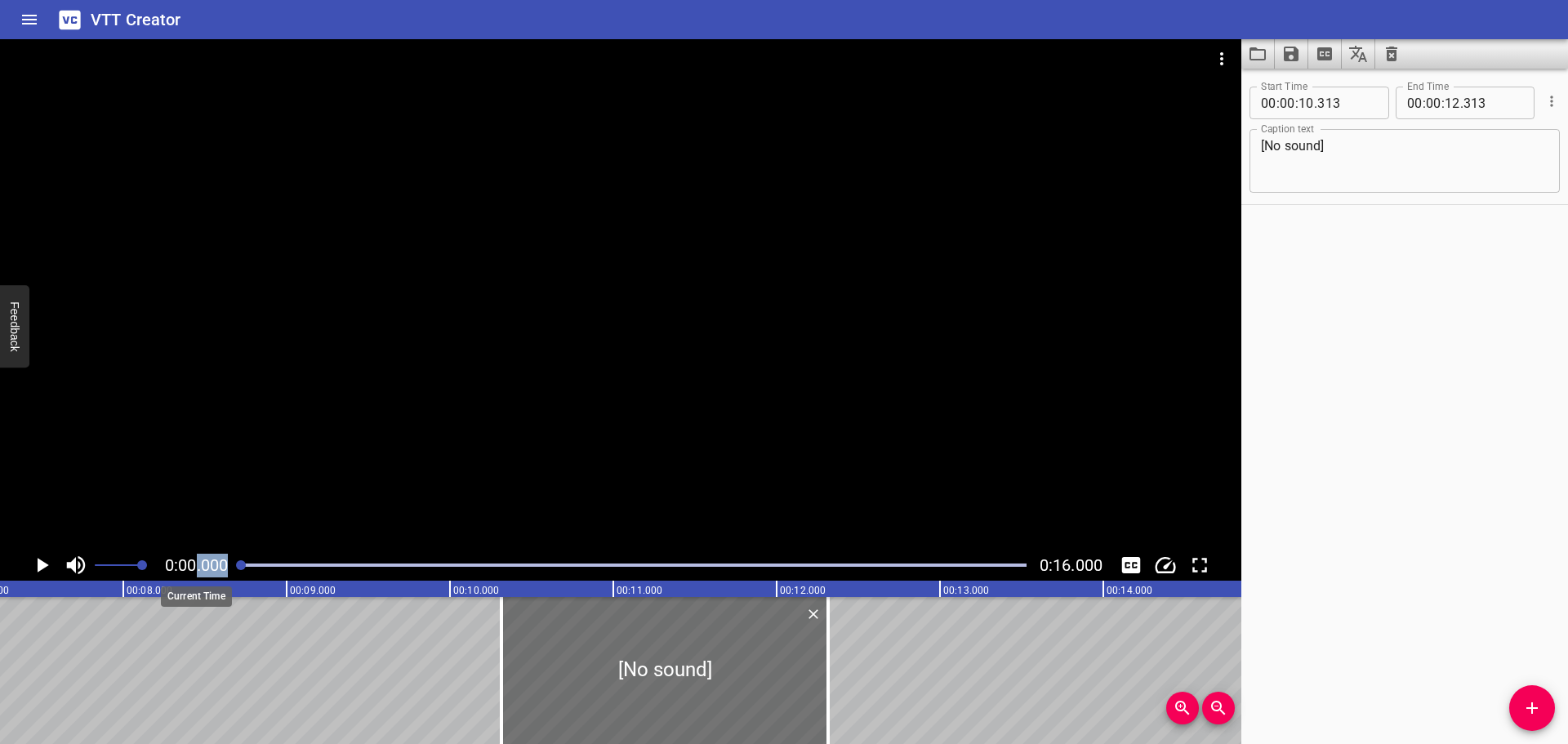
drag, startPoint x: 897, startPoint y: 563, endPoint x: 192, endPoint y: 565, distance: 705.0
click at [192, 565] on div "0:00.000 0:16.000" at bounding box center [620, 565] width 1241 height 31
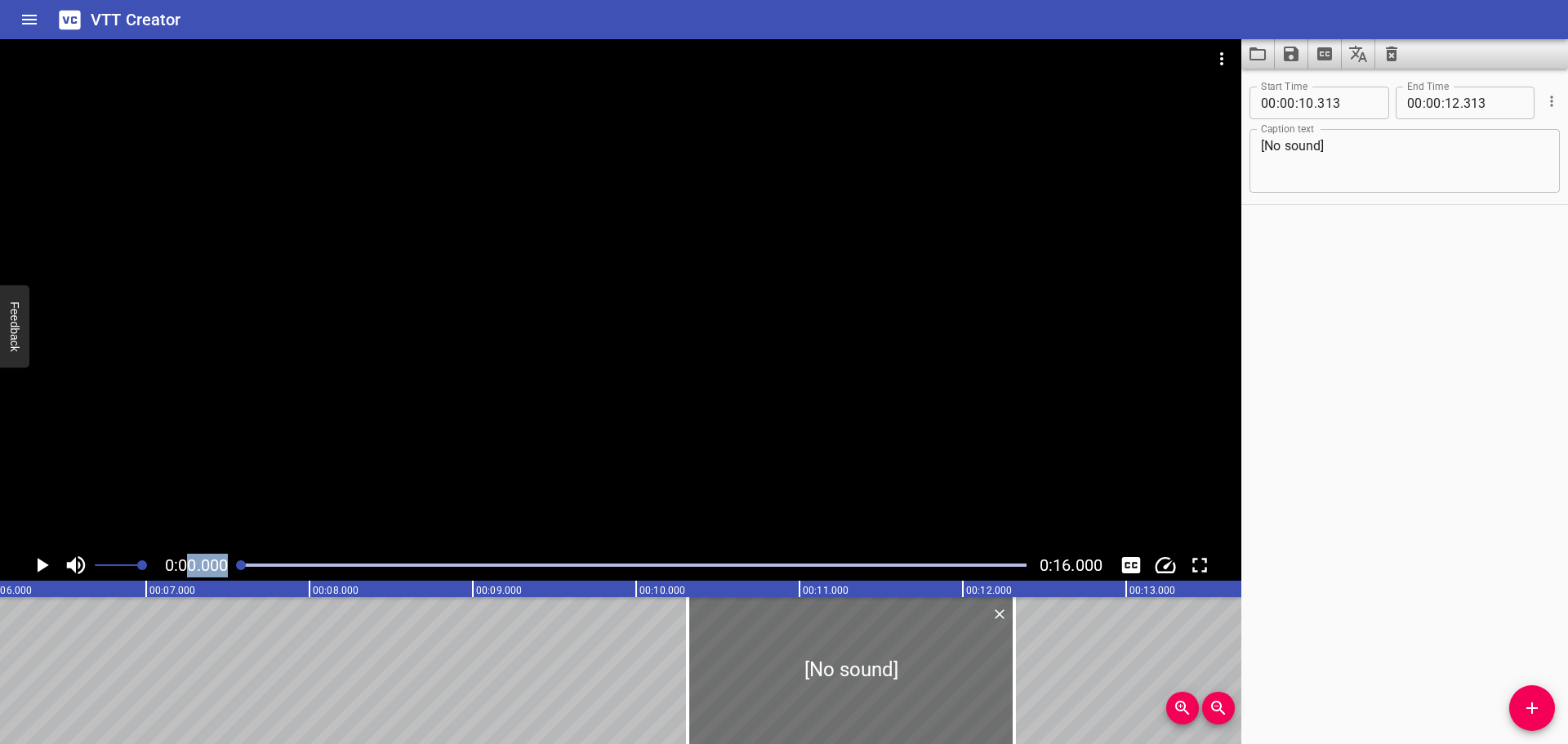
scroll to position [0, 1156]
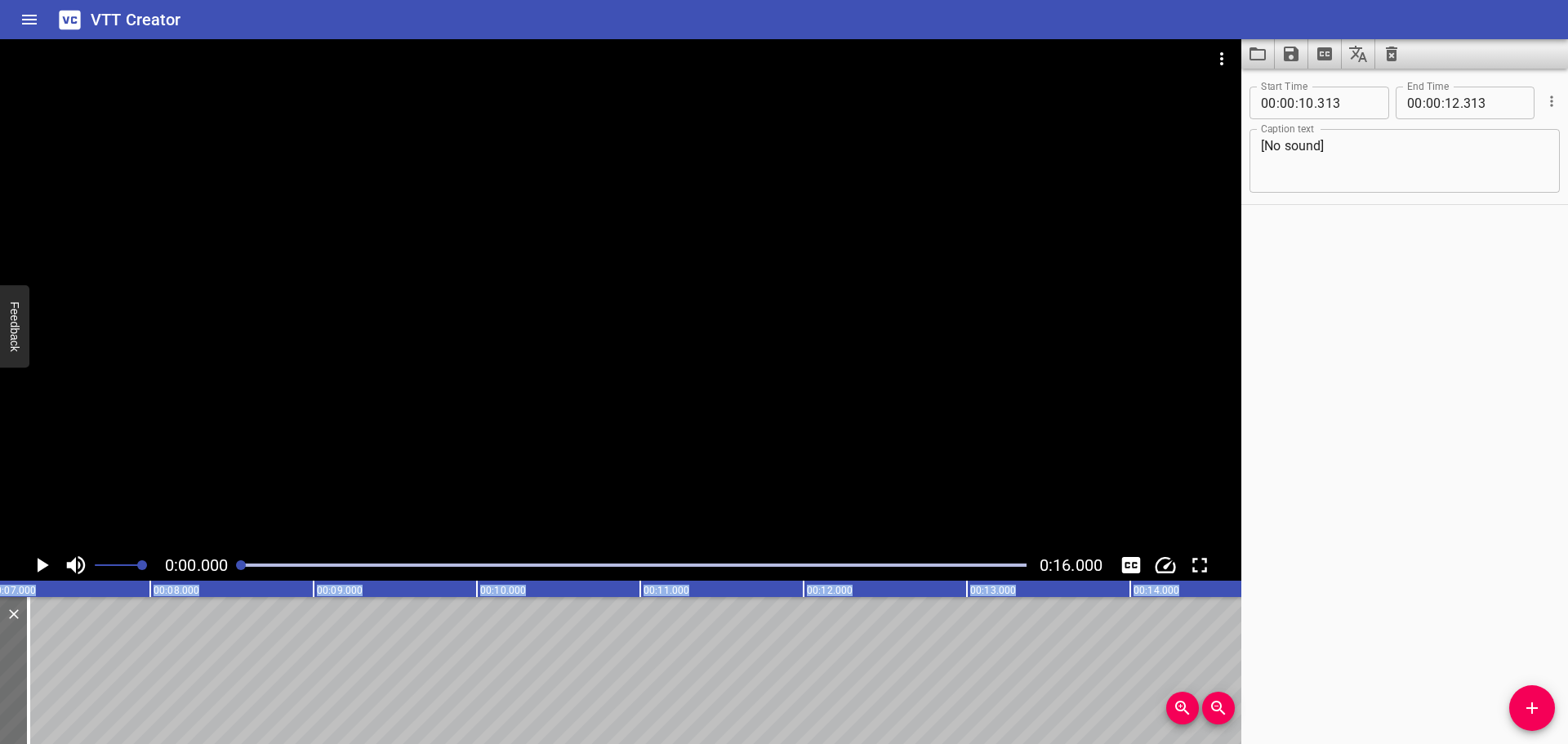
drag, startPoint x: 341, startPoint y: 651, endPoint x: -156, endPoint y: 639, distance: 497.1
click at [0, 639] on html "VTT Creator Caption Editor Batch Transcribe Login Sign Up Privacy Contact 0:00.…" at bounding box center [784, 372] width 1568 height 744
type input "05"
type input "253"
type input "07"
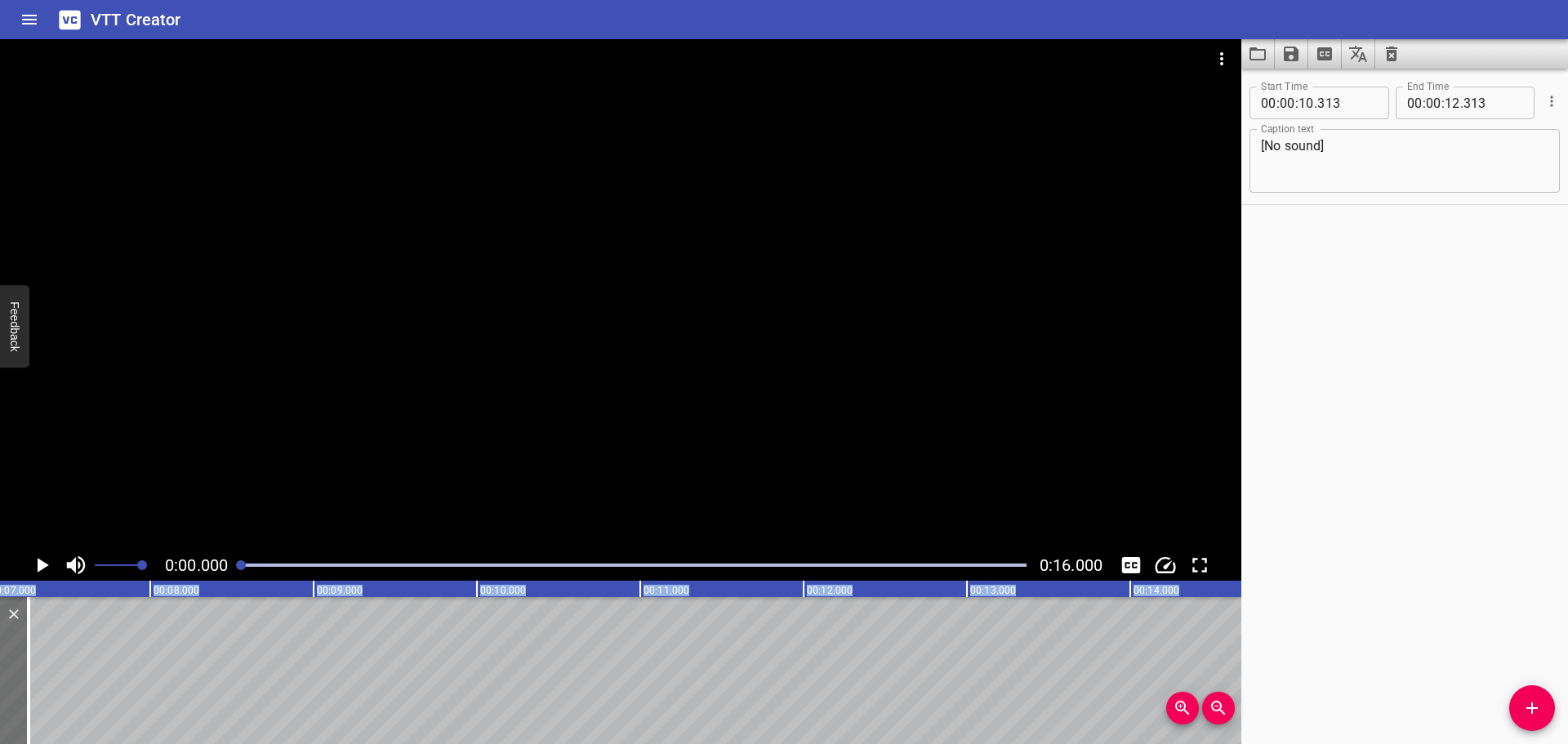
type input "253"
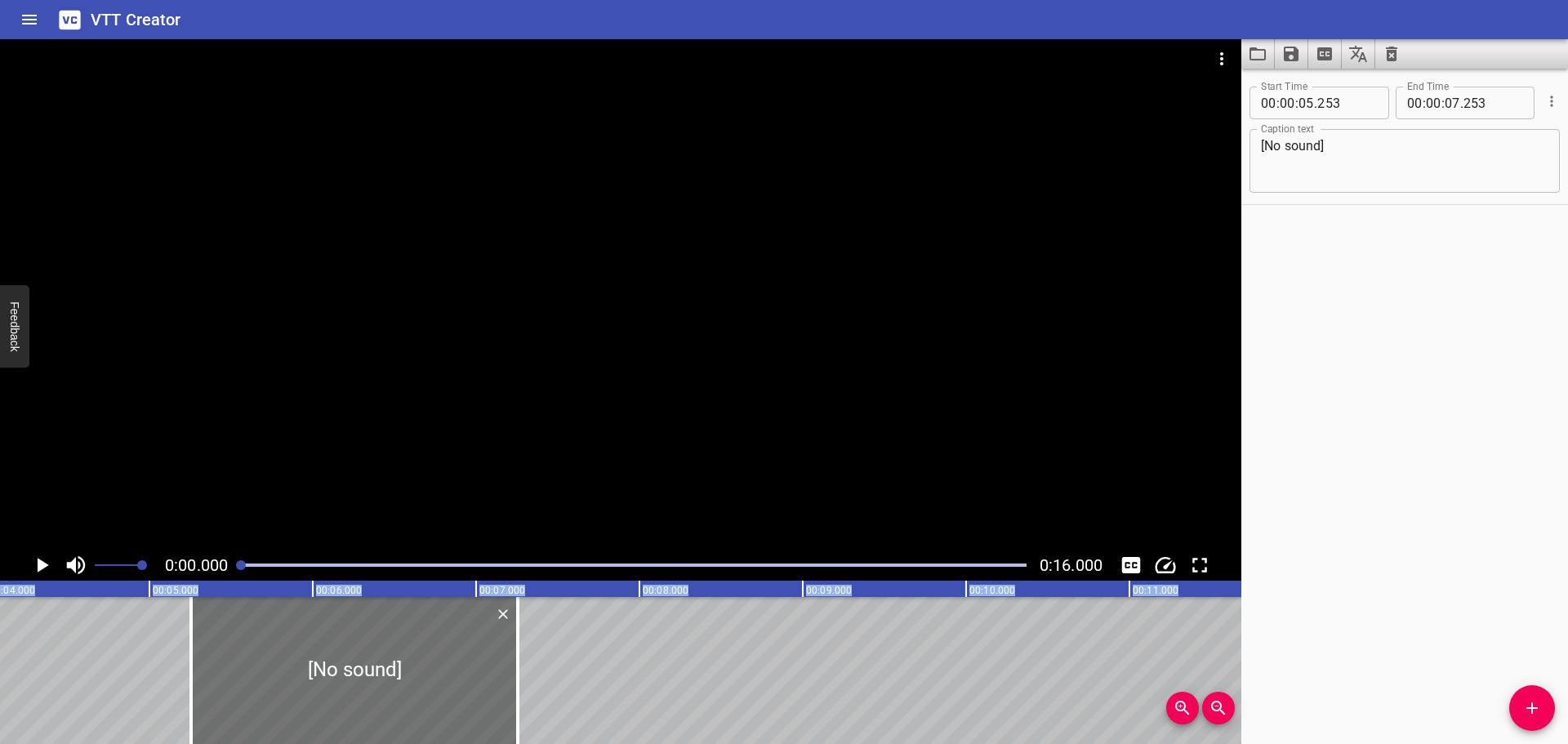
scroll to position [0, 363]
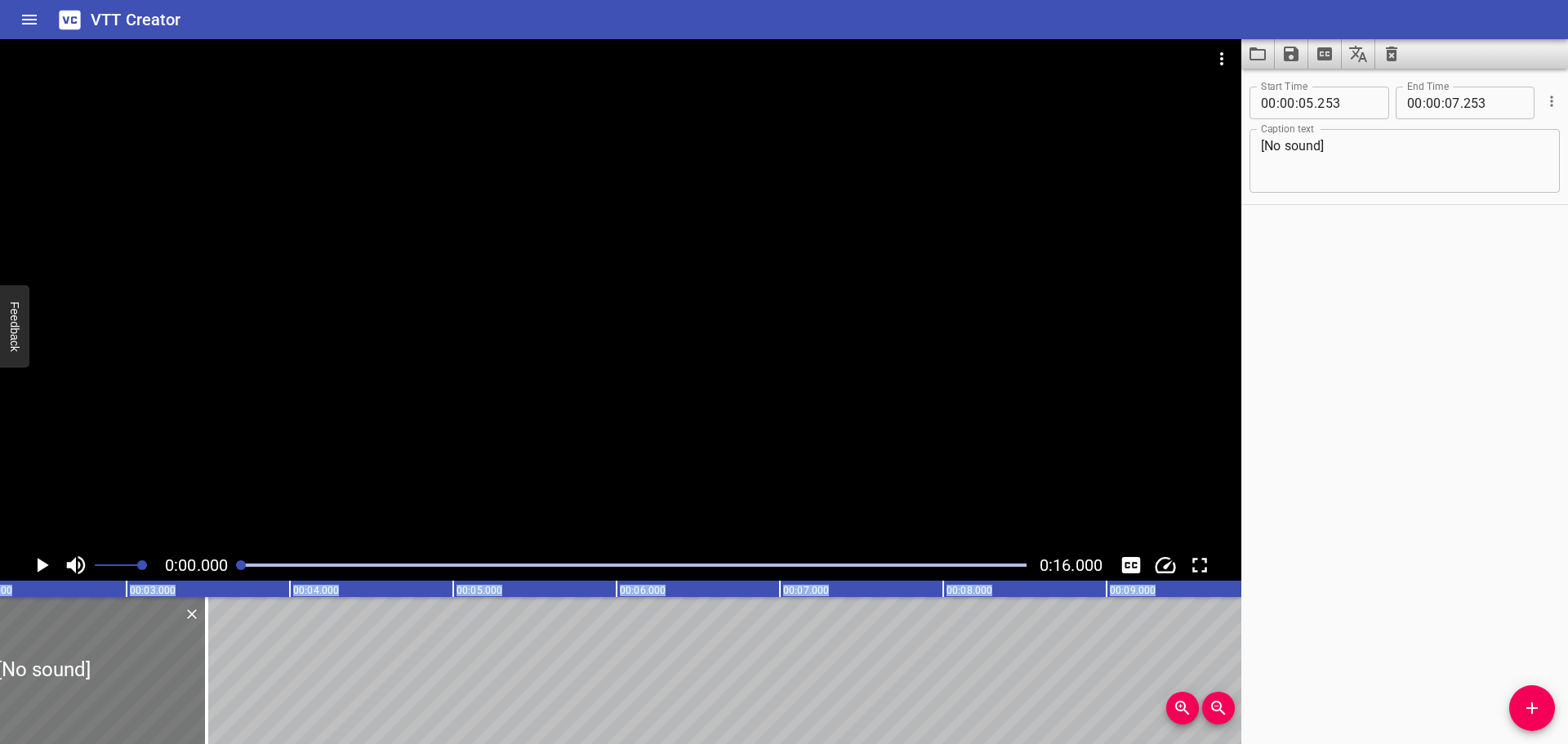
click at [20, 680] on div at bounding box center [43, 670] width 327 height 147
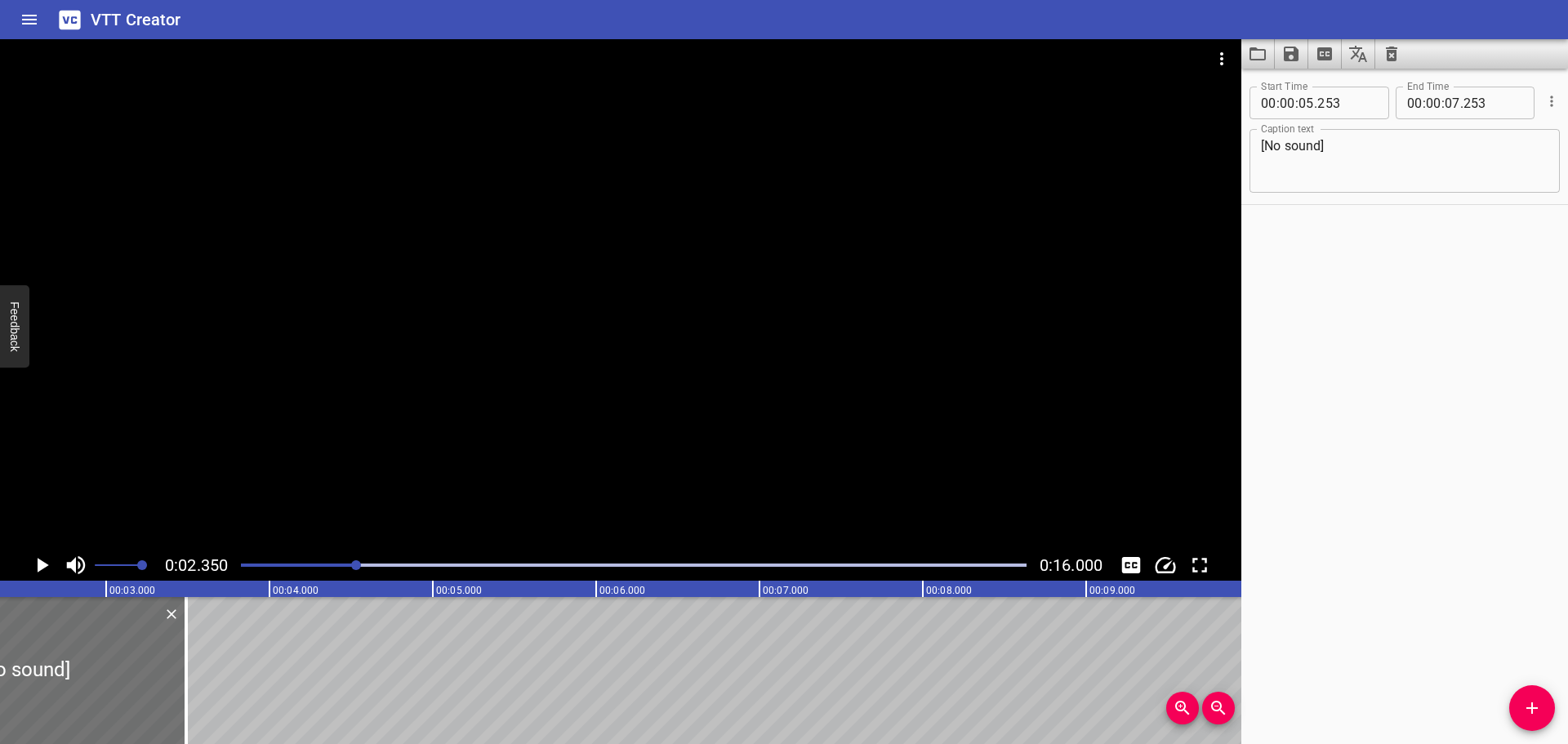
scroll to position [0, 0]
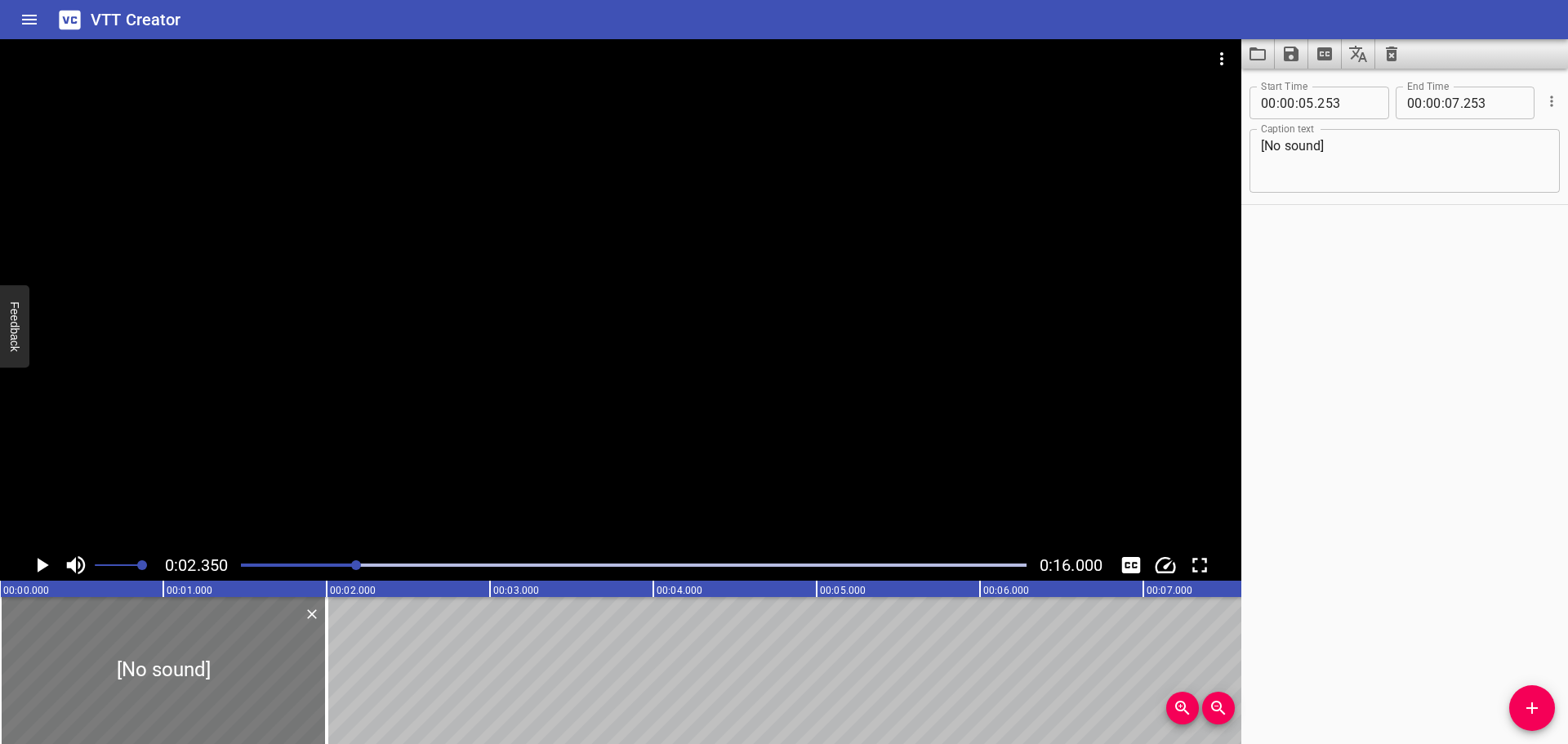
drag, startPoint x: 467, startPoint y: 680, endPoint x: 222, endPoint y: 668, distance: 245.3
click at [222, 668] on div at bounding box center [163, 670] width 327 height 147
type input "03"
type input "718"
type input "05"
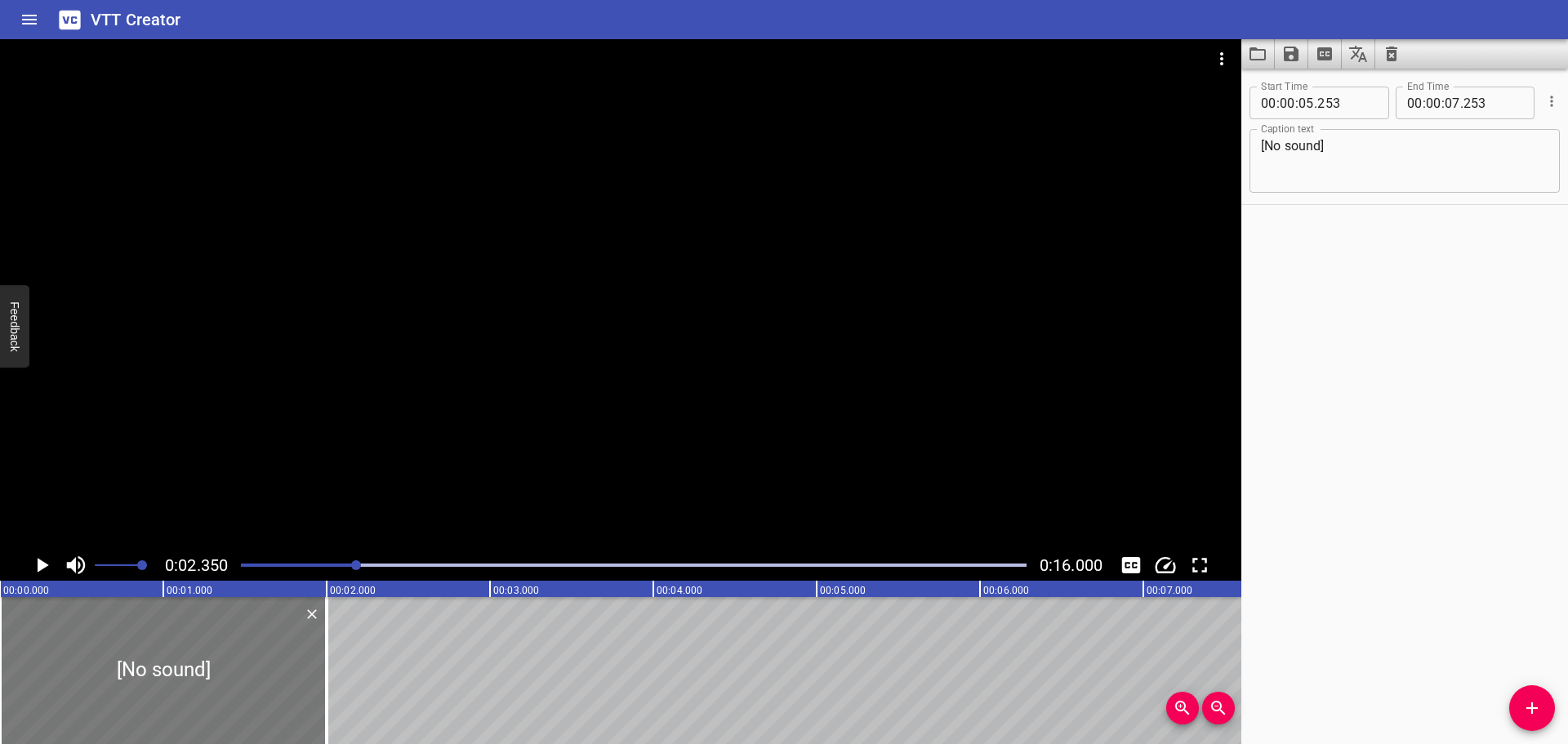
type input "718"
drag, startPoint x: 761, startPoint y: 650, endPoint x: 171, endPoint y: 639, distance: 590.1
click at [171, 639] on div at bounding box center [178, 670] width 327 height 147
type input "00"
type input "088"
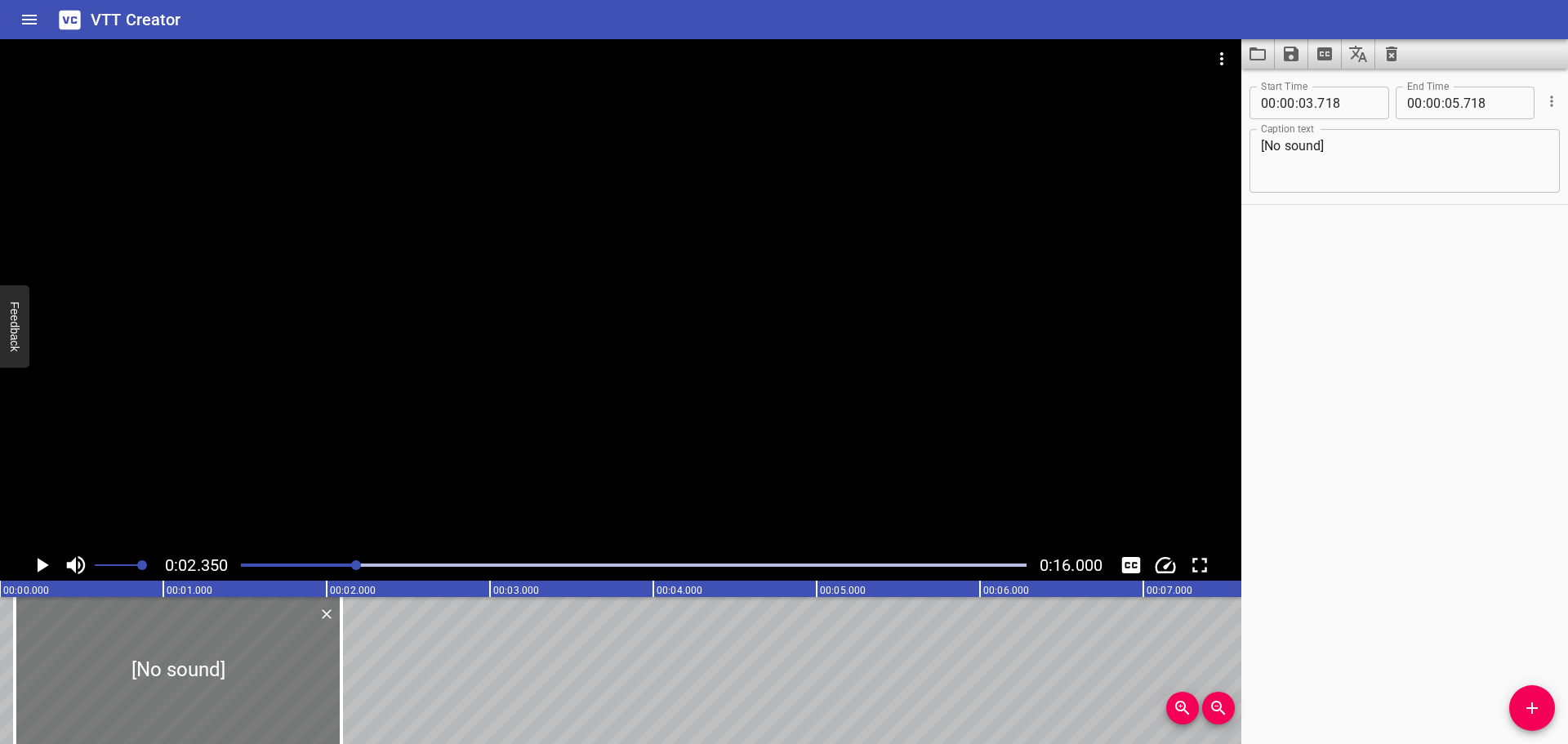
type input "02"
type input "088"
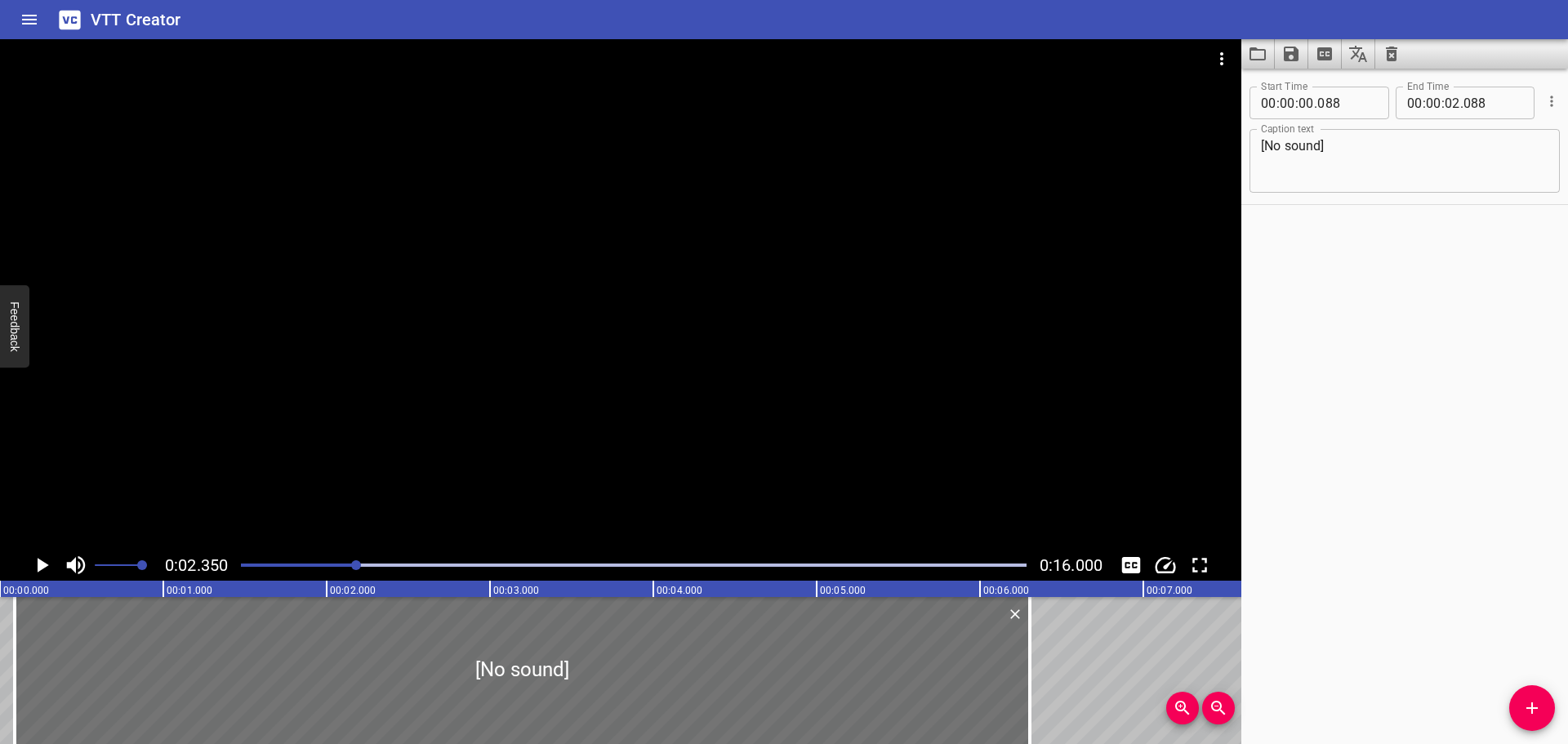
drag, startPoint x: 347, startPoint y: 686, endPoint x: 1035, endPoint y: 667, distance: 688.3
click at [1035, 667] on div at bounding box center [1030, 670] width 16 height 147
type input "06"
type input "303"
click at [242, 561] on div at bounding box center [633, 566] width 805 height 23
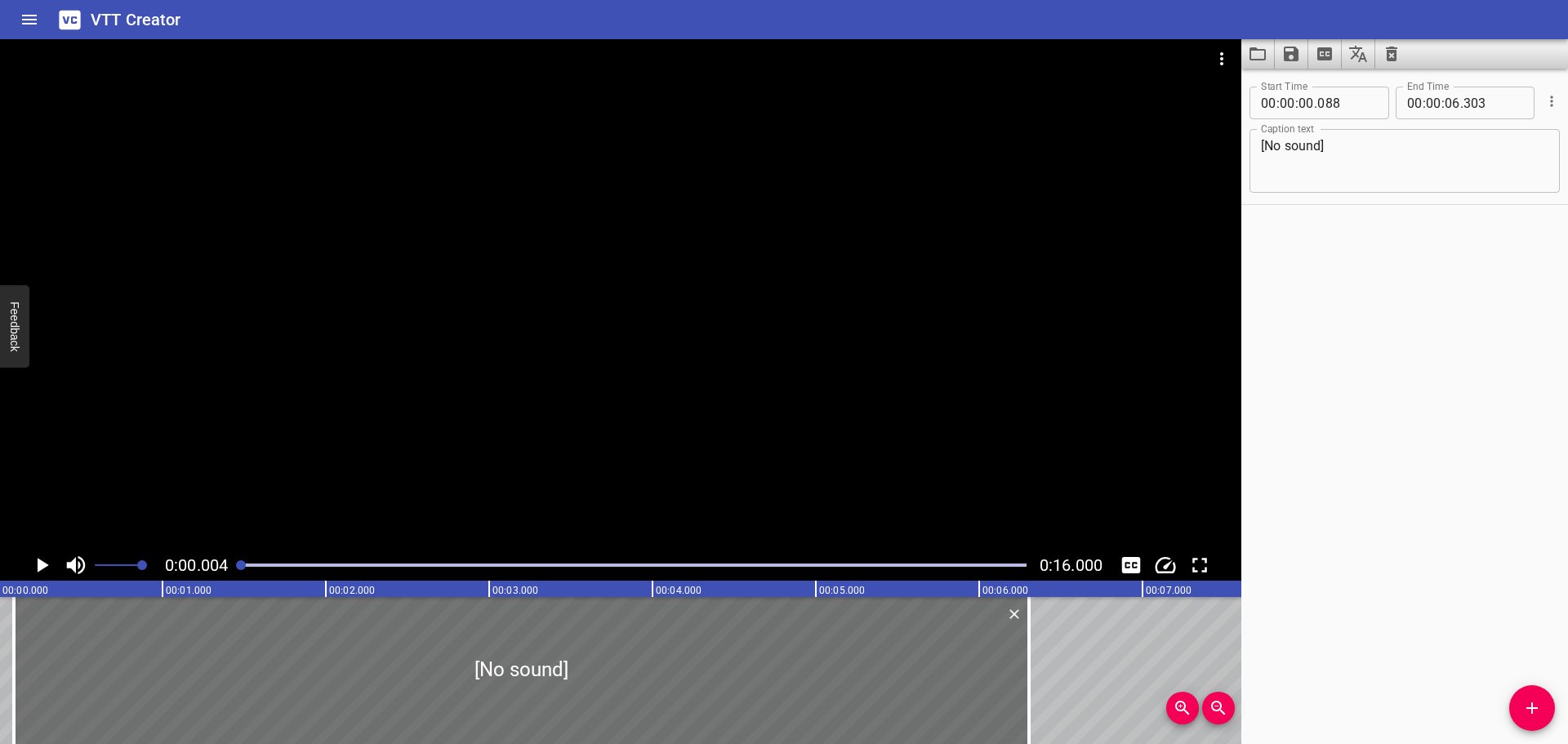
click at [49, 562] on icon "Play/Pause" at bounding box center [42, 566] width 25 height 25
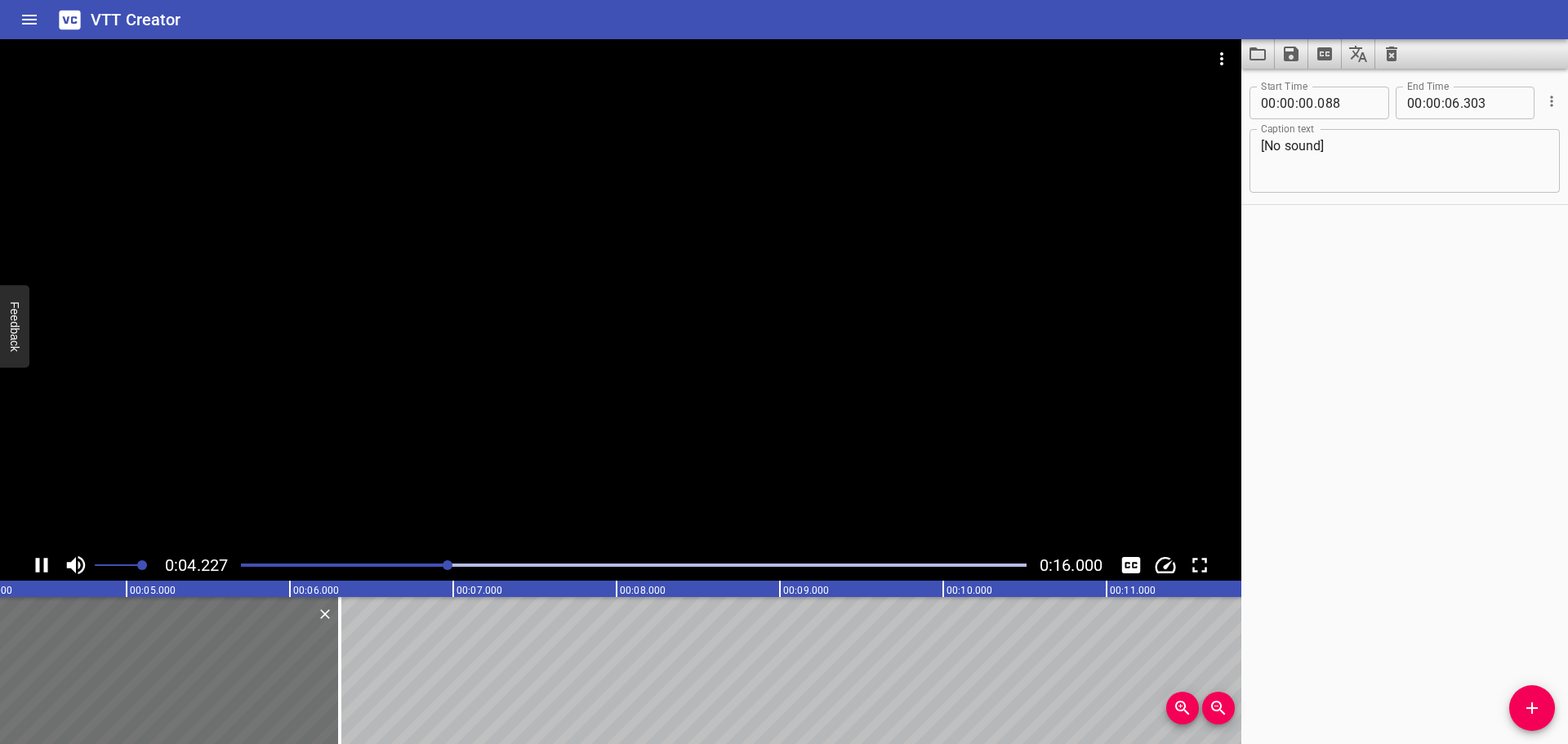
click at [1419, 231] on div "Start Time 00 : 00 : 00 . 088 Start Time End Time 00 : 00 : 06 . 303 End Time C…" at bounding box center [1404, 406] width 327 height 675
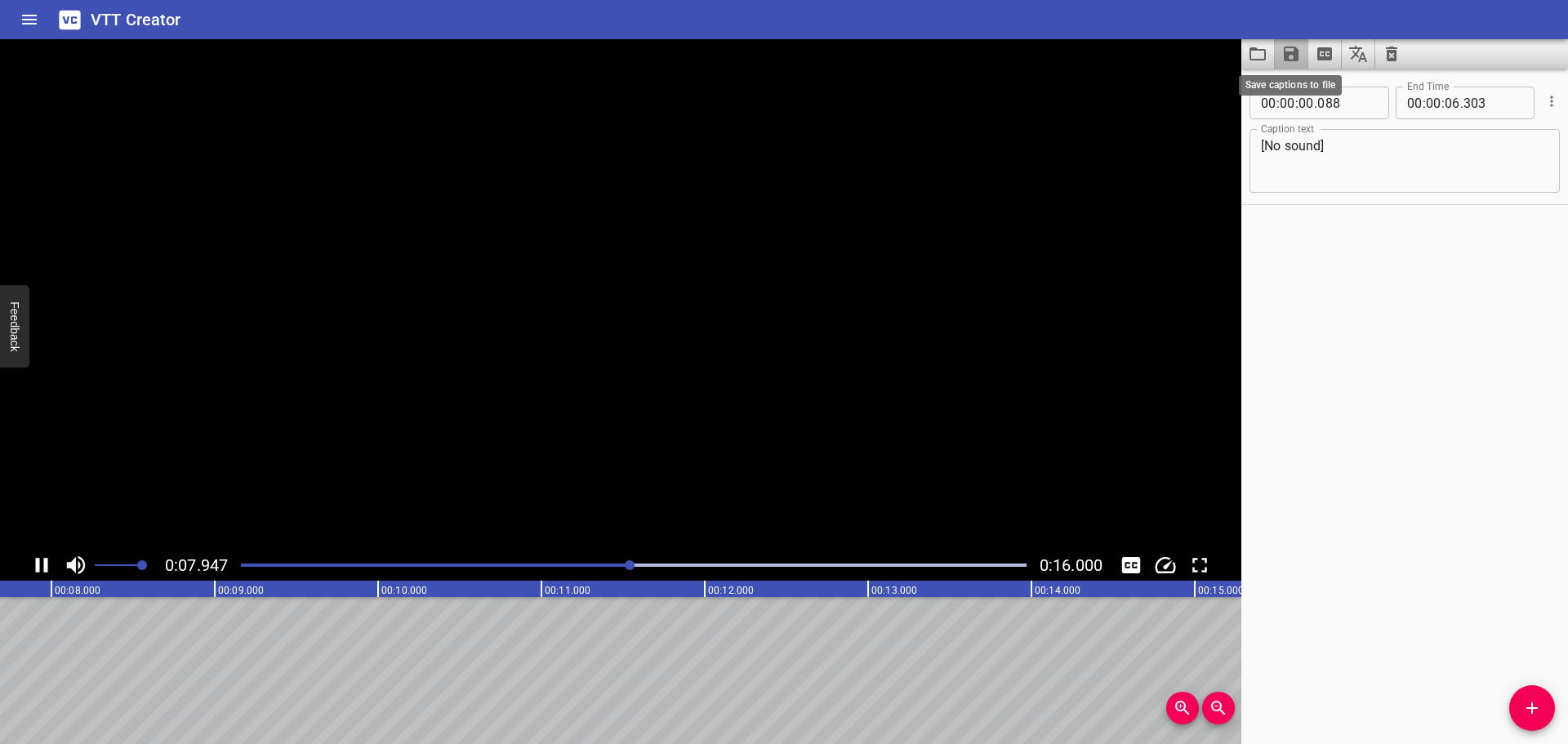
click at [1289, 53] on icon "Save captions to file" at bounding box center [1291, 53] width 15 height 15
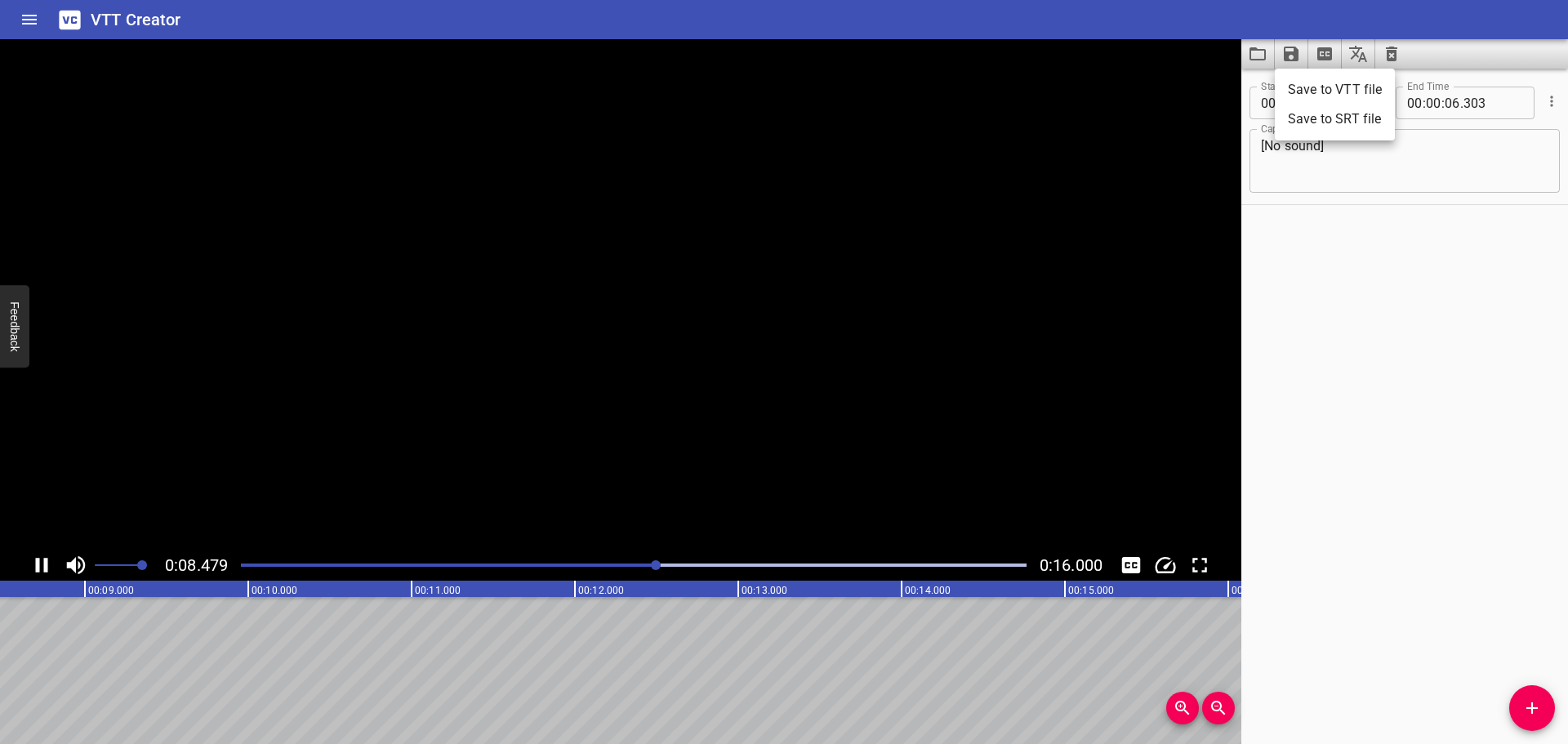
click at [1318, 89] on li "Save to VTT file" at bounding box center [1335, 89] width 120 height 29
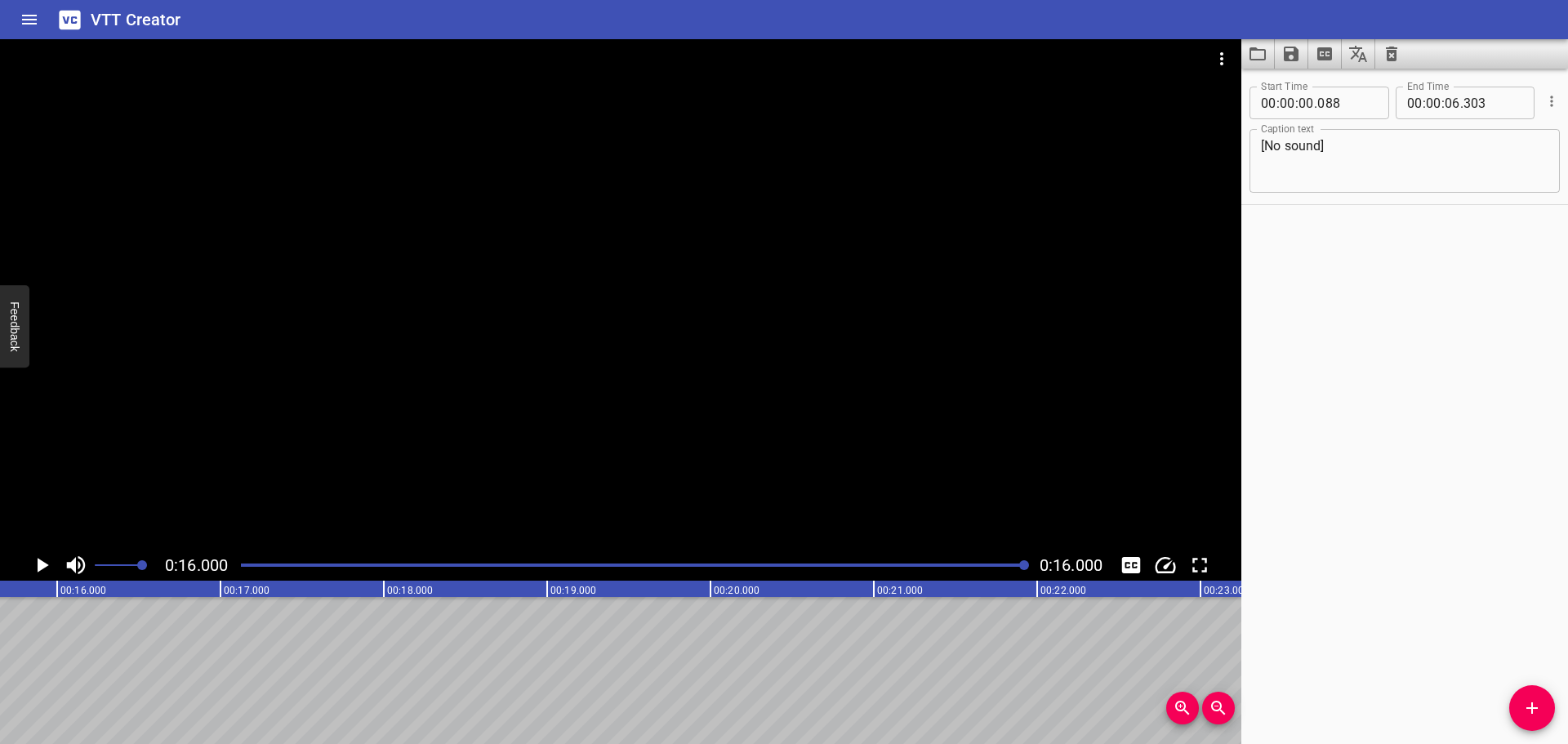
scroll to position [0, 2614]
click at [1433, 325] on div "Start Time 00 : 00 : 00 . 088 Start Time End Time 00 : 00 : 06 . 303 End Time C…" at bounding box center [1404, 406] width 327 height 675
click at [1391, 54] on icon "Clear captions" at bounding box center [1392, 54] width 20 height 20
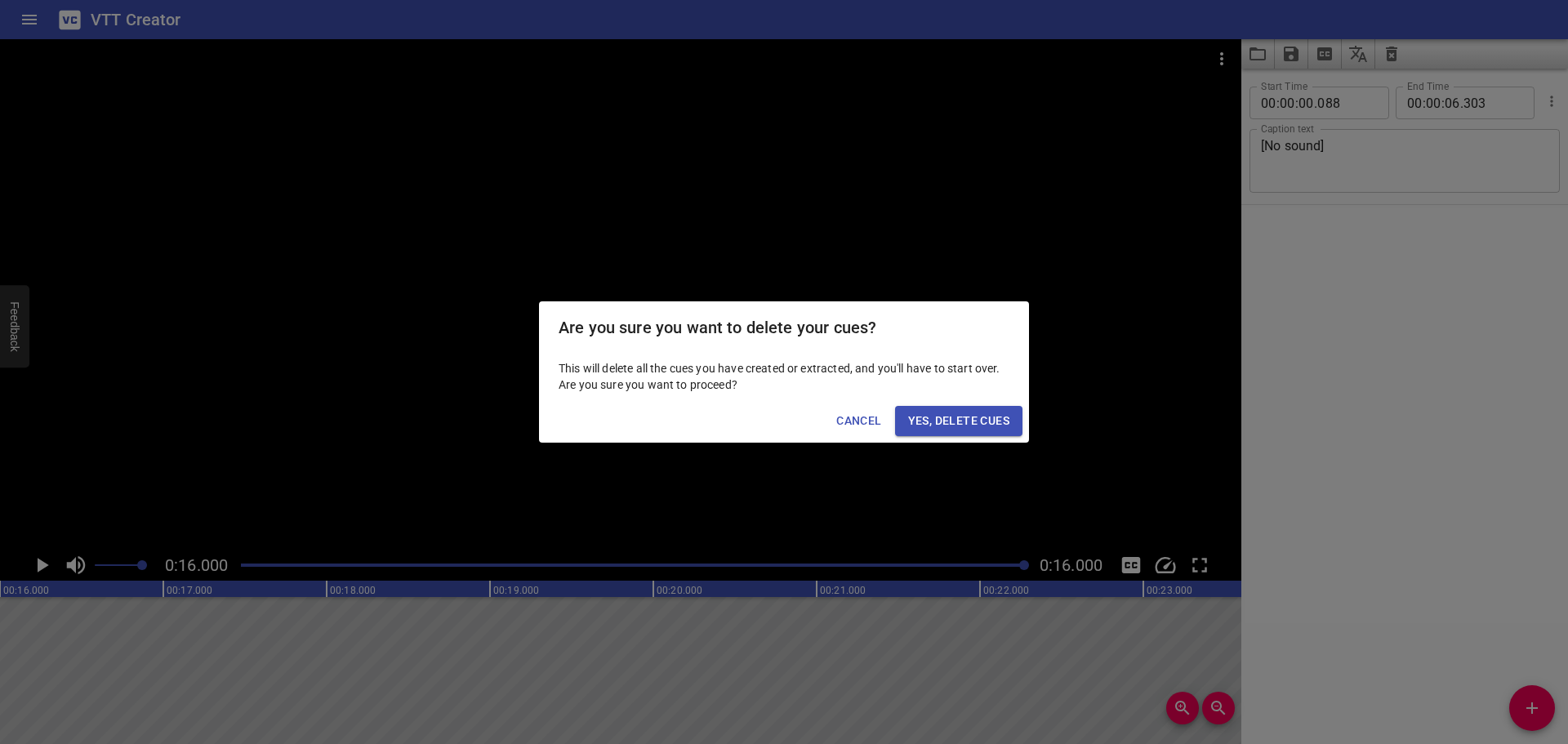
click at [966, 412] on span "Yes, Delete Cues" at bounding box center [959, 421] width 102 height 20
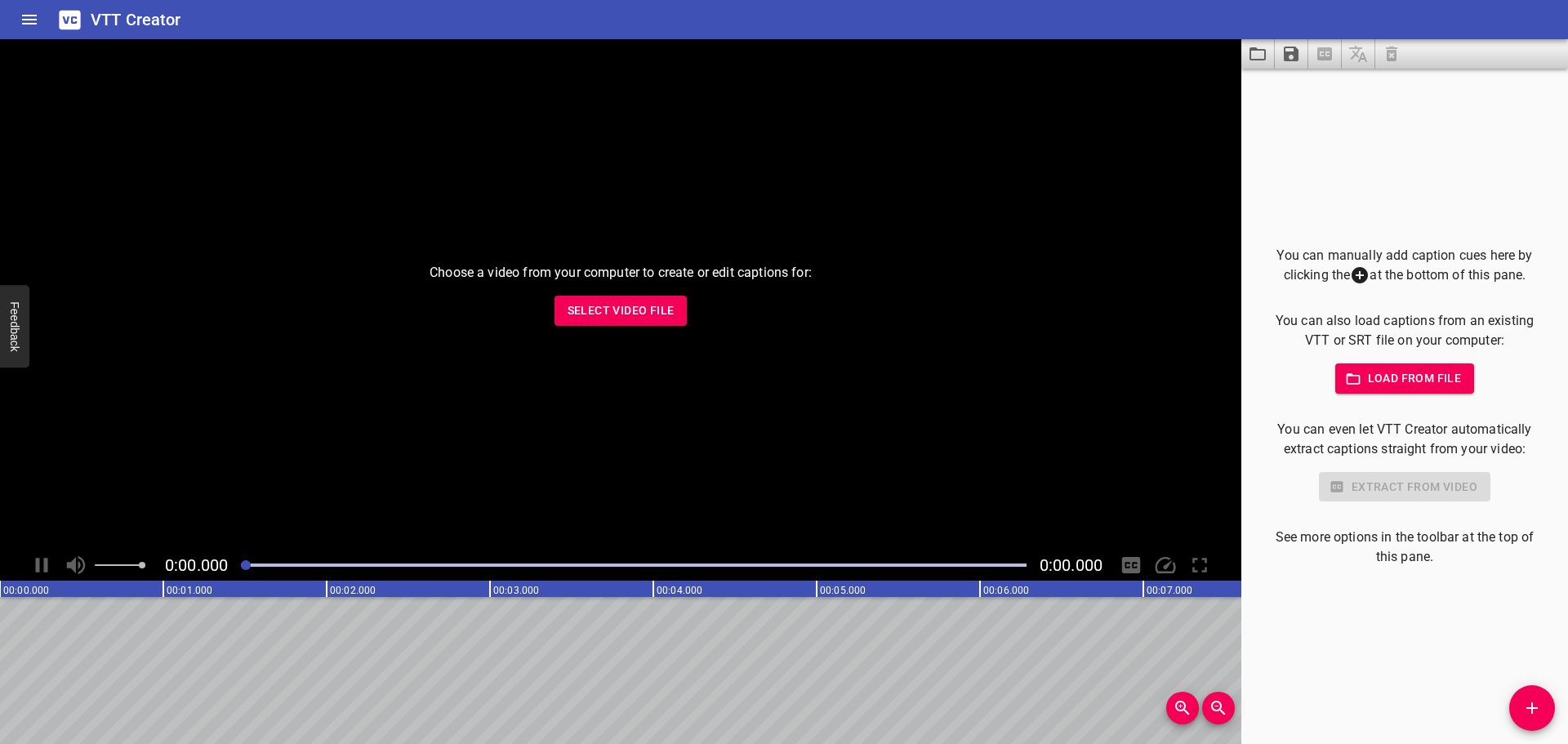
click at [652, 319] on span "Select Video File" at bounding box center [621, 310] width 107 height 20
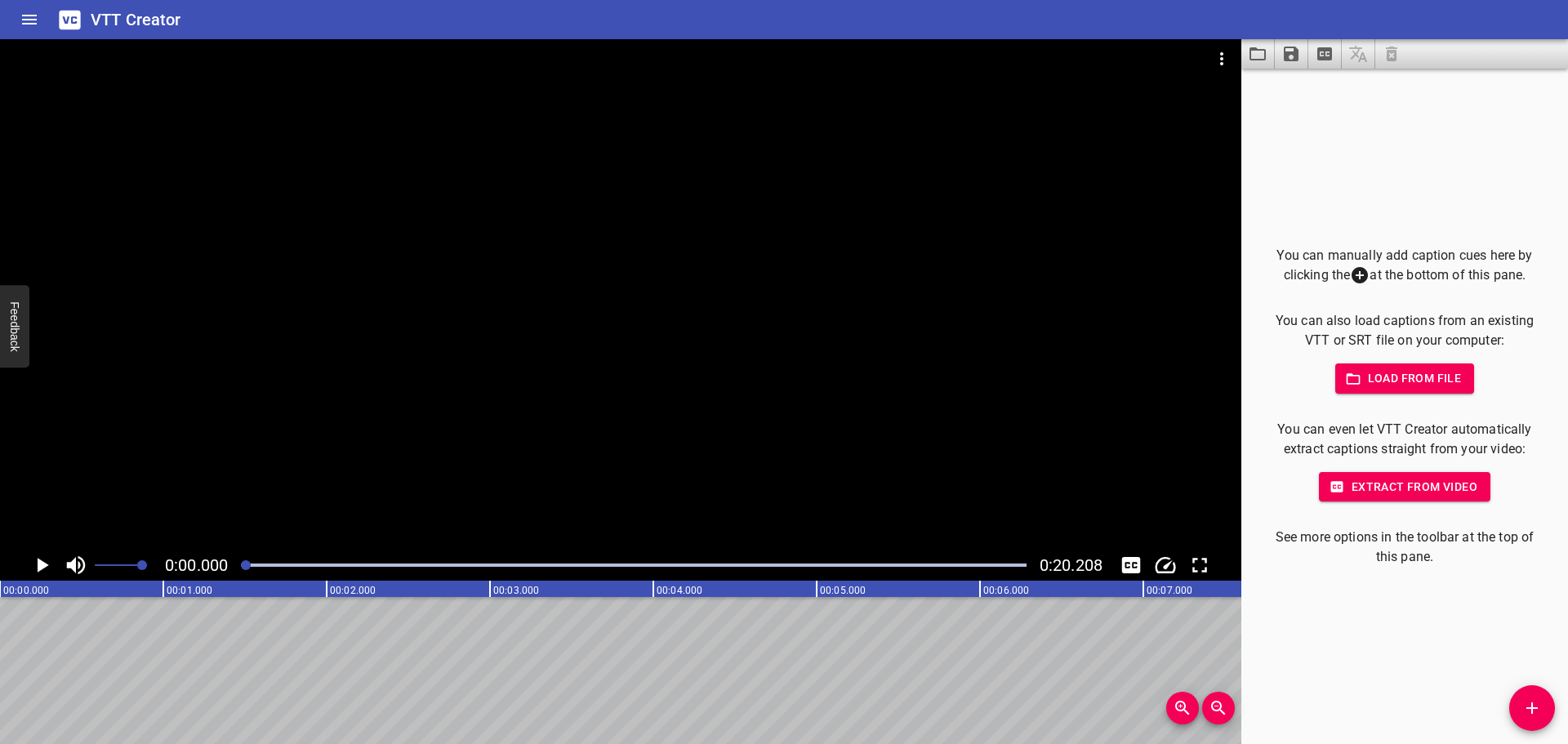
click at [42, 564] on icon "Play/Pause" at bounding box center [43, 565] width 12 height 15
click at [42, 564] on icon "Play/Pause" at bounding box center [42, 566] width 25 height 25
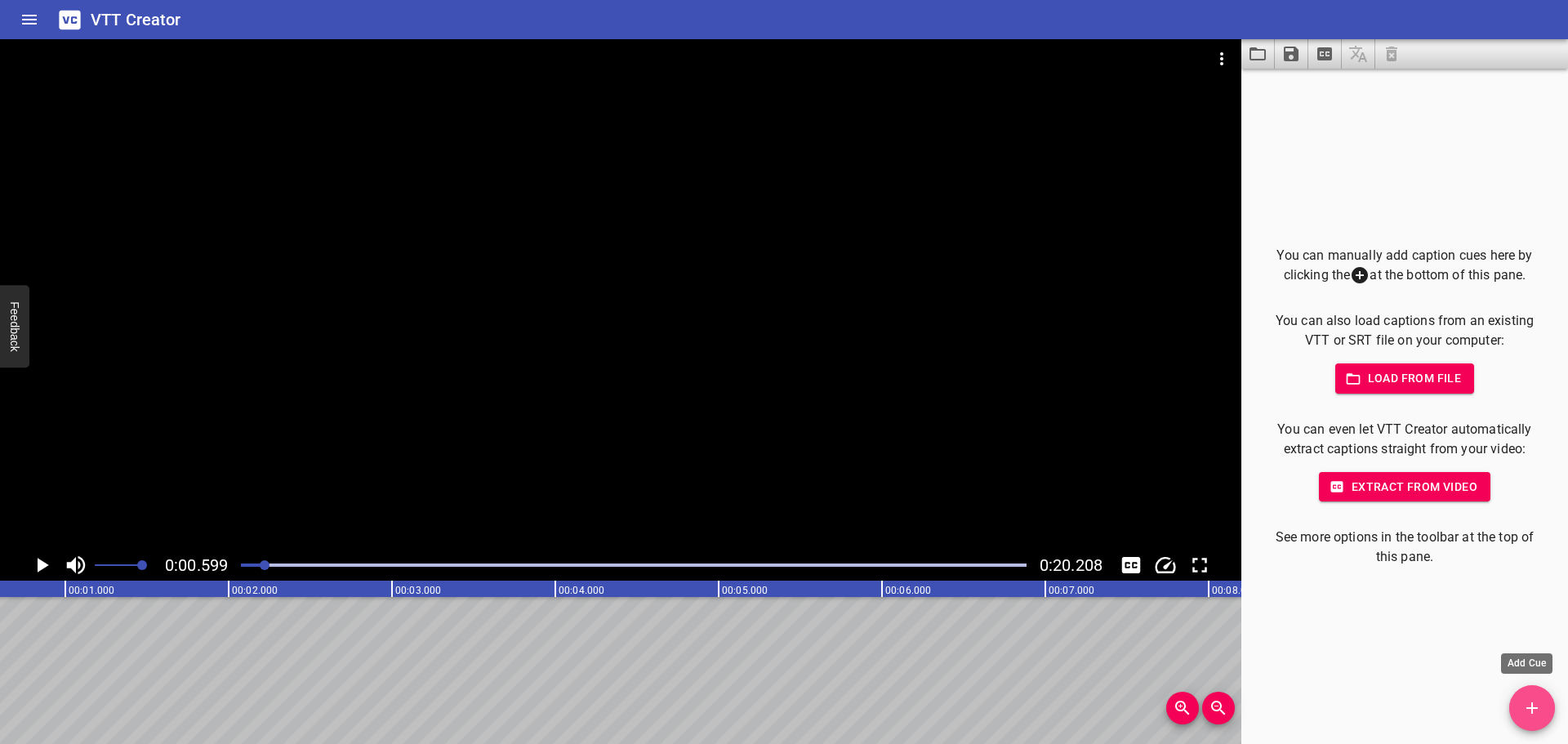
click at [1534, 696] on button "Add Cue" at bounding box center [1531, 707] width 45 height 45
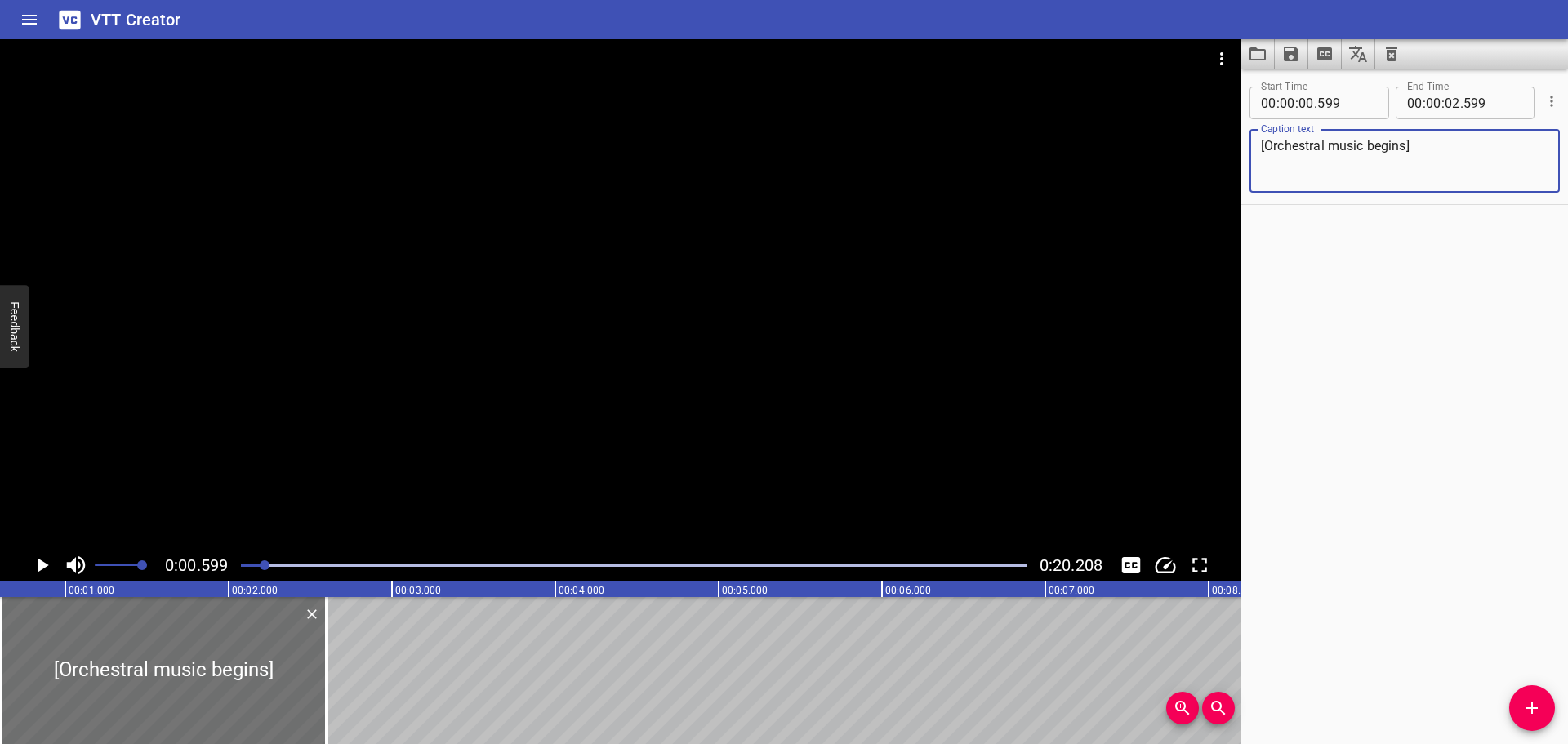
scroll to position [0, 0]
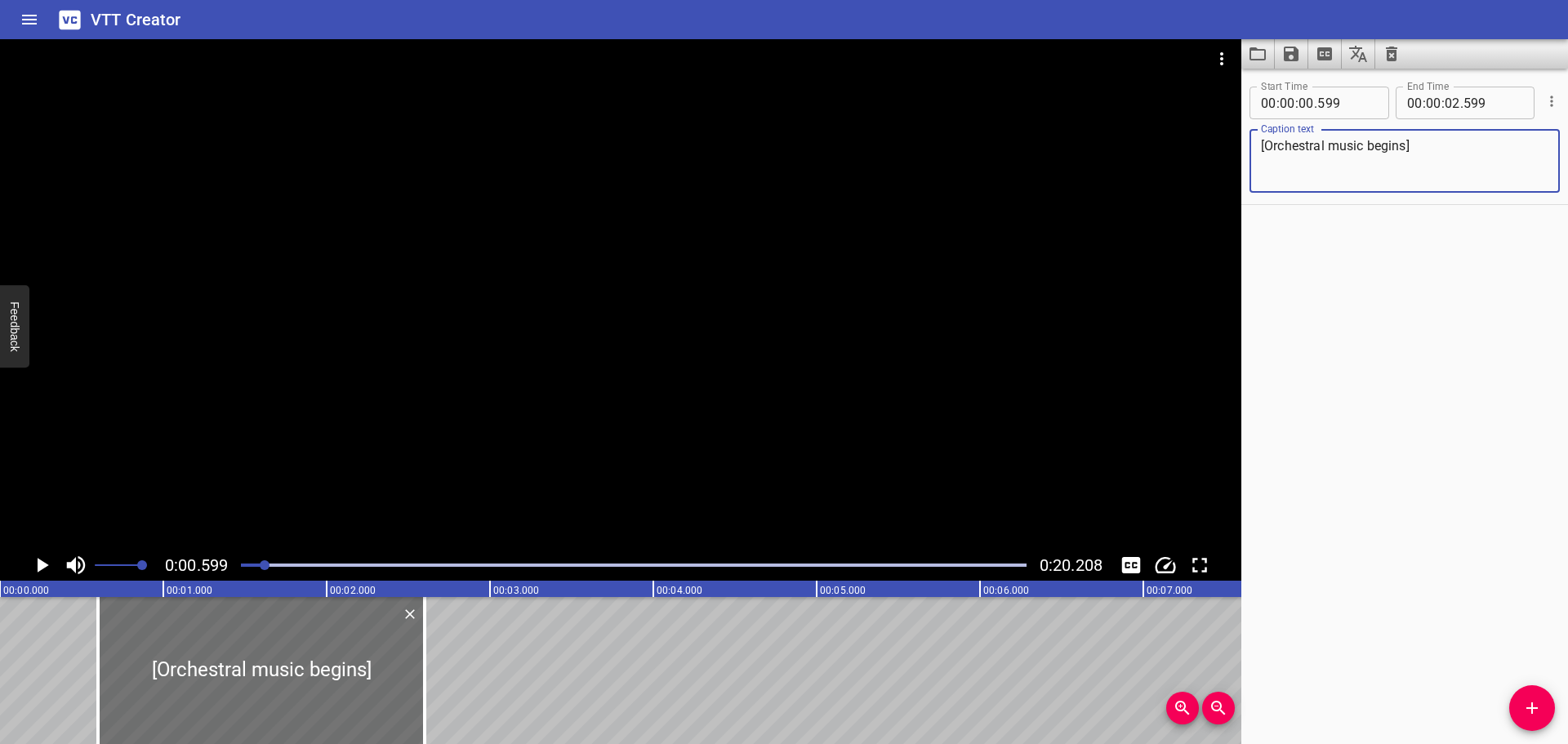
type textarea "[Orchestral music begins]"
drag, startPoint x: 253, startPoint y: 564, endPoint x: 240, endPoint y: 564, distance: 13.0
click at [240, 564] on div at bounding box center [241, 565] width 10 height 10
click at [1534, 705] on icon "Add Cue" at bounding box center [1532, 708] width 20 height 20
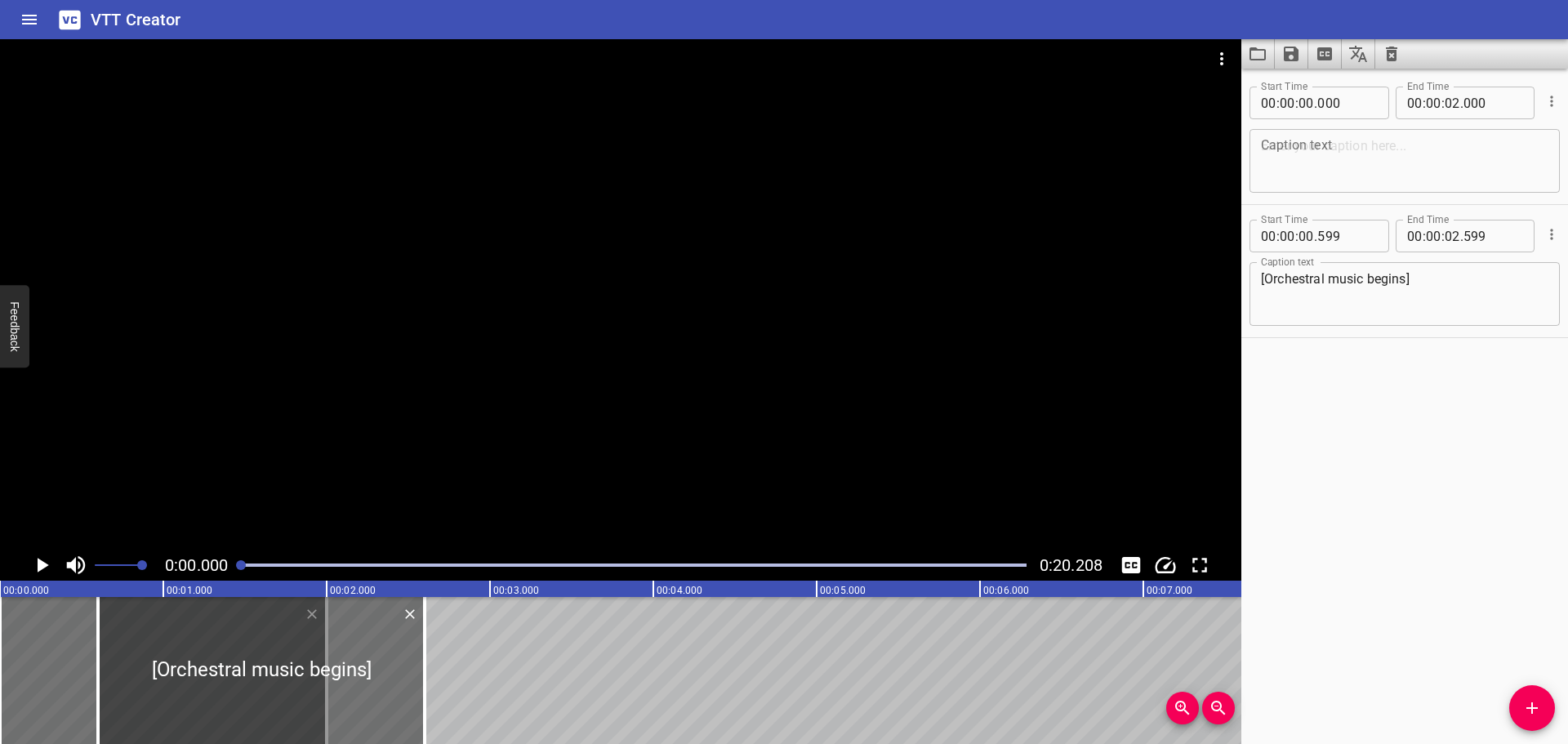
drag, startPoint x: 241, startPoint y: 564, endPoint x: 175, endPoint y: 568, distance: 66.1
click at [200, 564] on div "0:00.000 0:20.208" at bounding box center [620, 565] width 1241 height 31
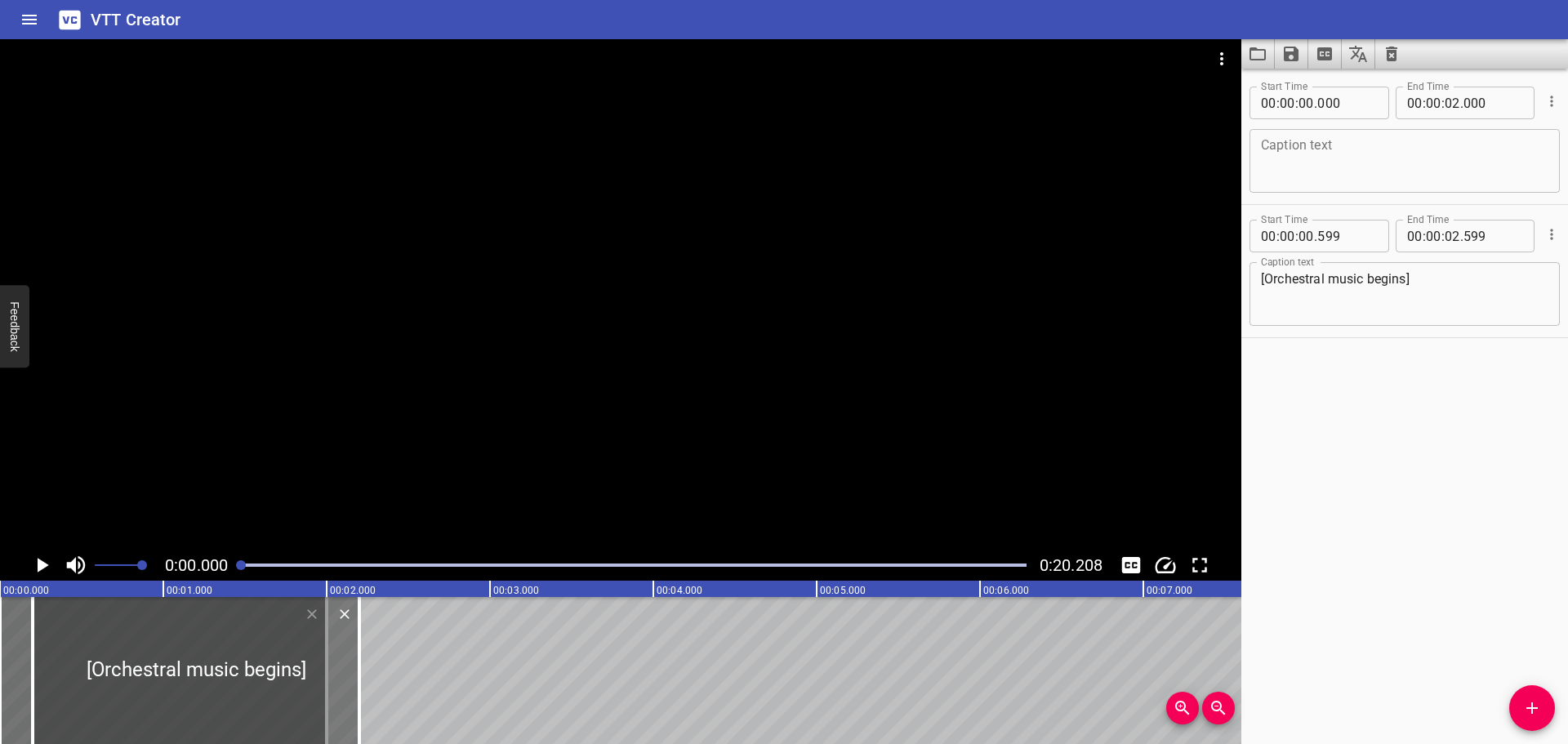
drag, startPoint x: 179, startPoint y: 668, endPoint x: 120, endPoint y: 666, distance: 59.0
click at [120, 666] on div at bounding box center [196, 670] width 327 height 147
type input "199"
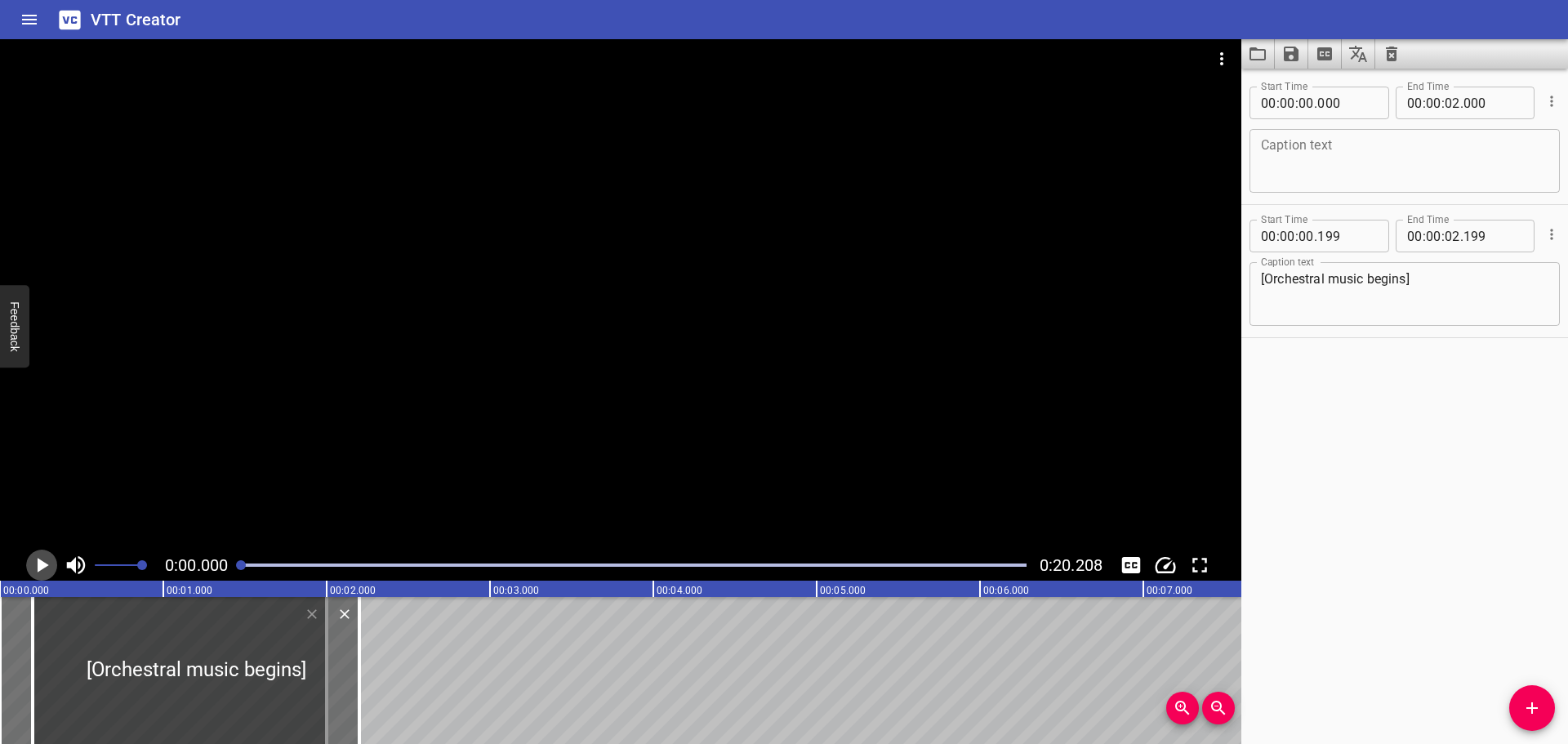
click at [39, 565] on icon "Play/Pause" at bounding box center [43, 565] width 12 height 15
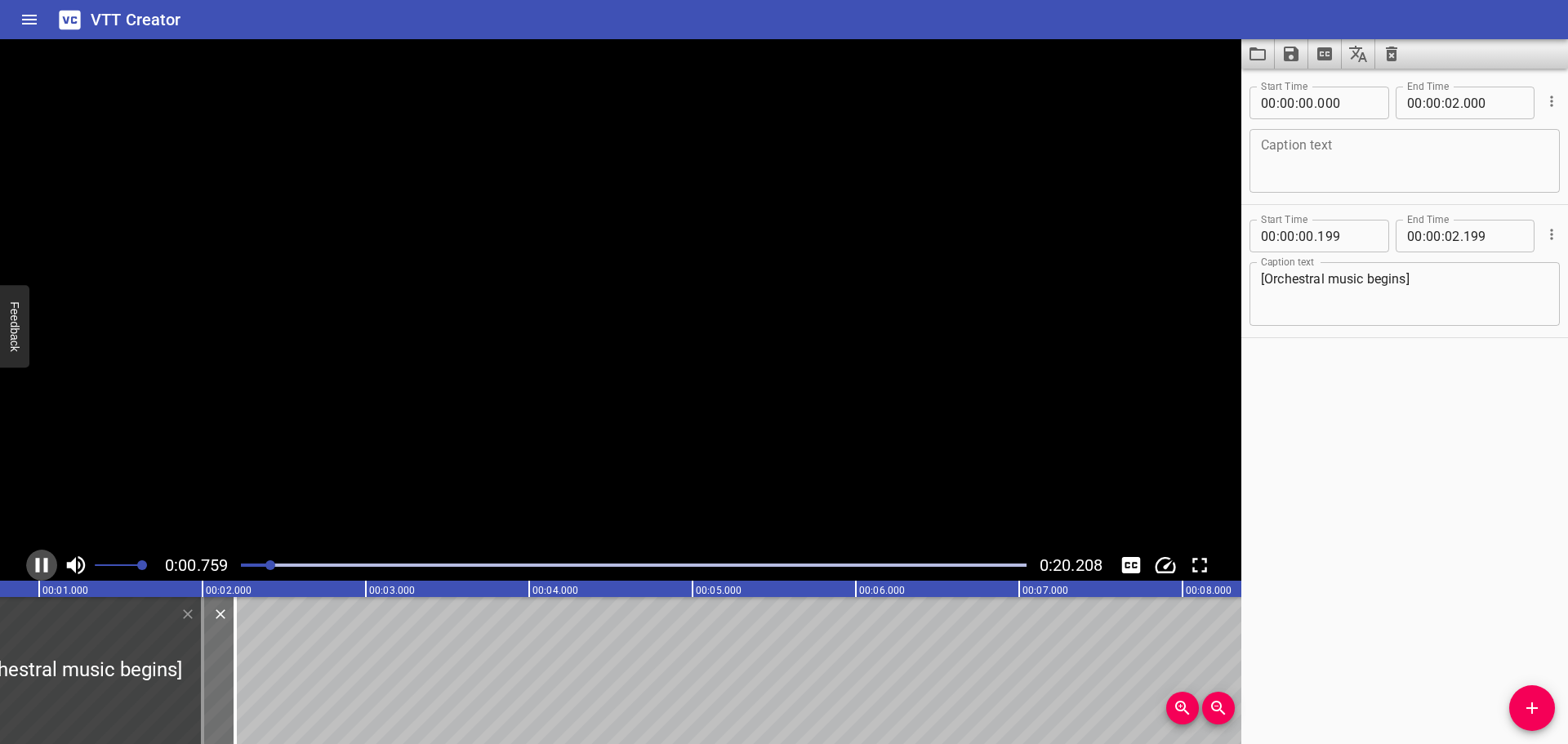
click at [39, 565] on icon "Play/Pause" at bounding box center [42, 565] width 12 height 15
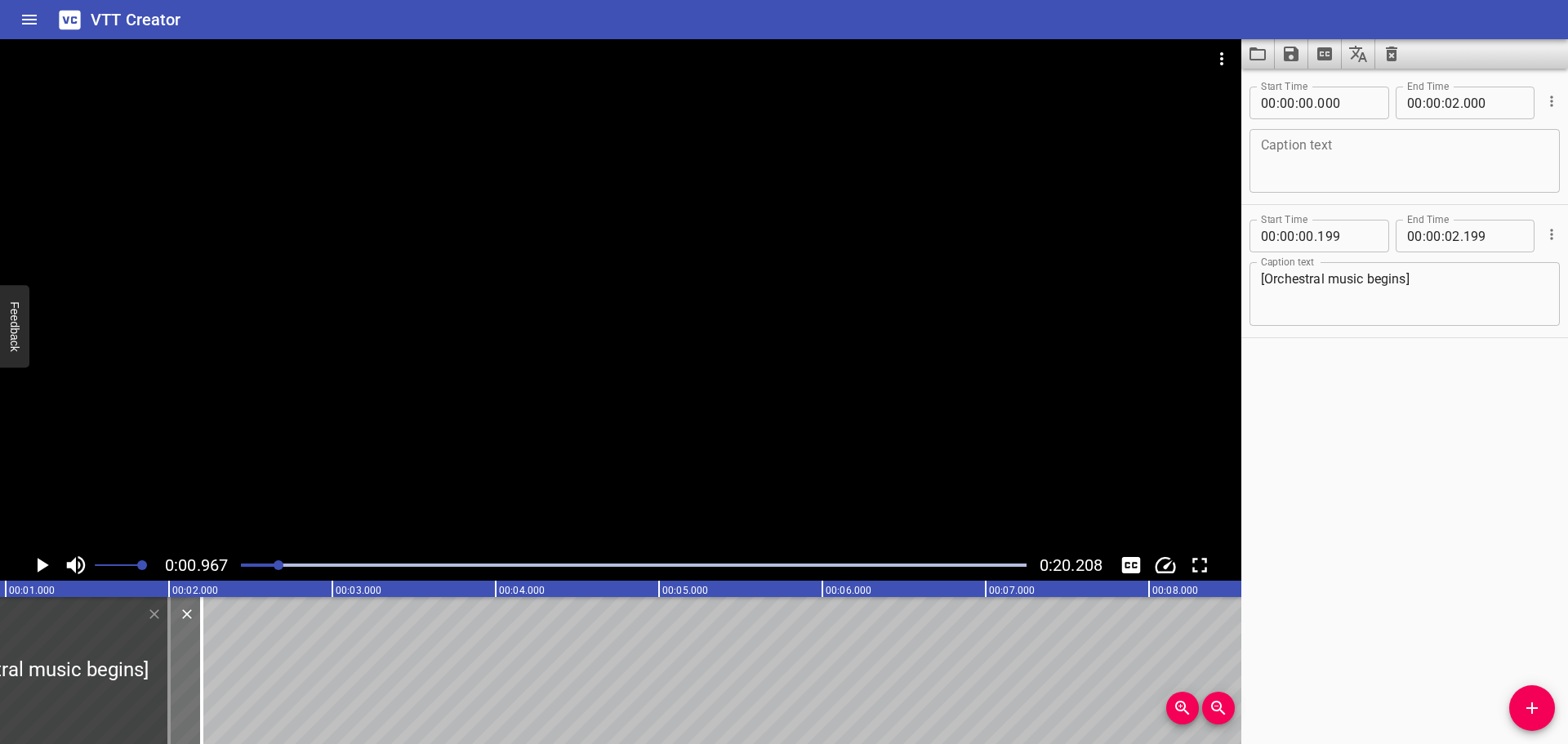
click at [1381, 156] on textarea at bounding box center [1404, 161] width 288 height 46
type textarea "[Oil boiling]"
click at [1383, 511] on div "Start Time 00 : 00 : 00 . 000 Start Time End Time 00 : 00 : 02 . 000 End Time C…" at bounding box center [1404, 406] width 327 height 675
click at [237, 561] on div at bounding box center [633, 566] width 805 height 23
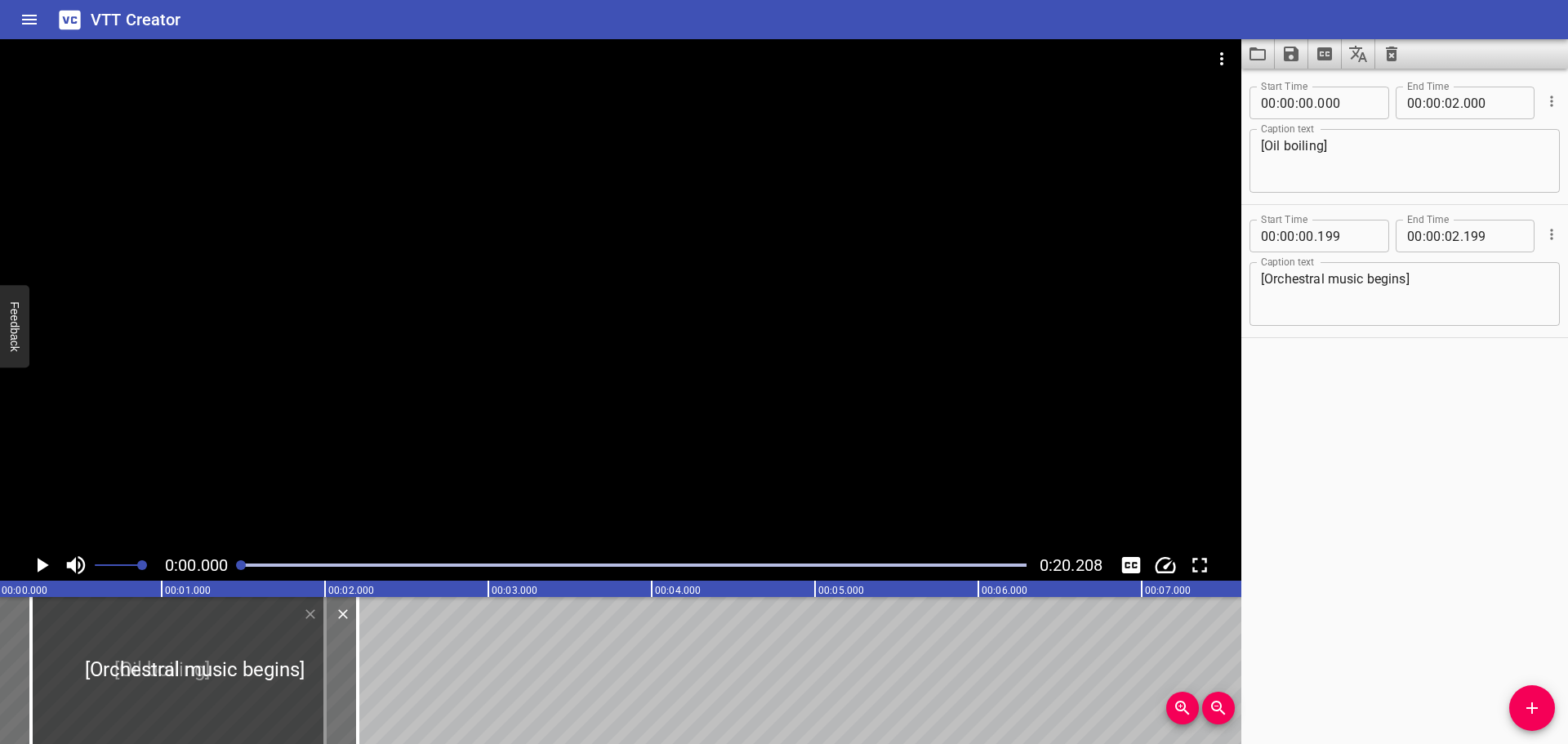
scroll to position [0, 0]
click at [41, 567] on icon "Play/Pause" at bounding box center [43, 565] width 12 height 15
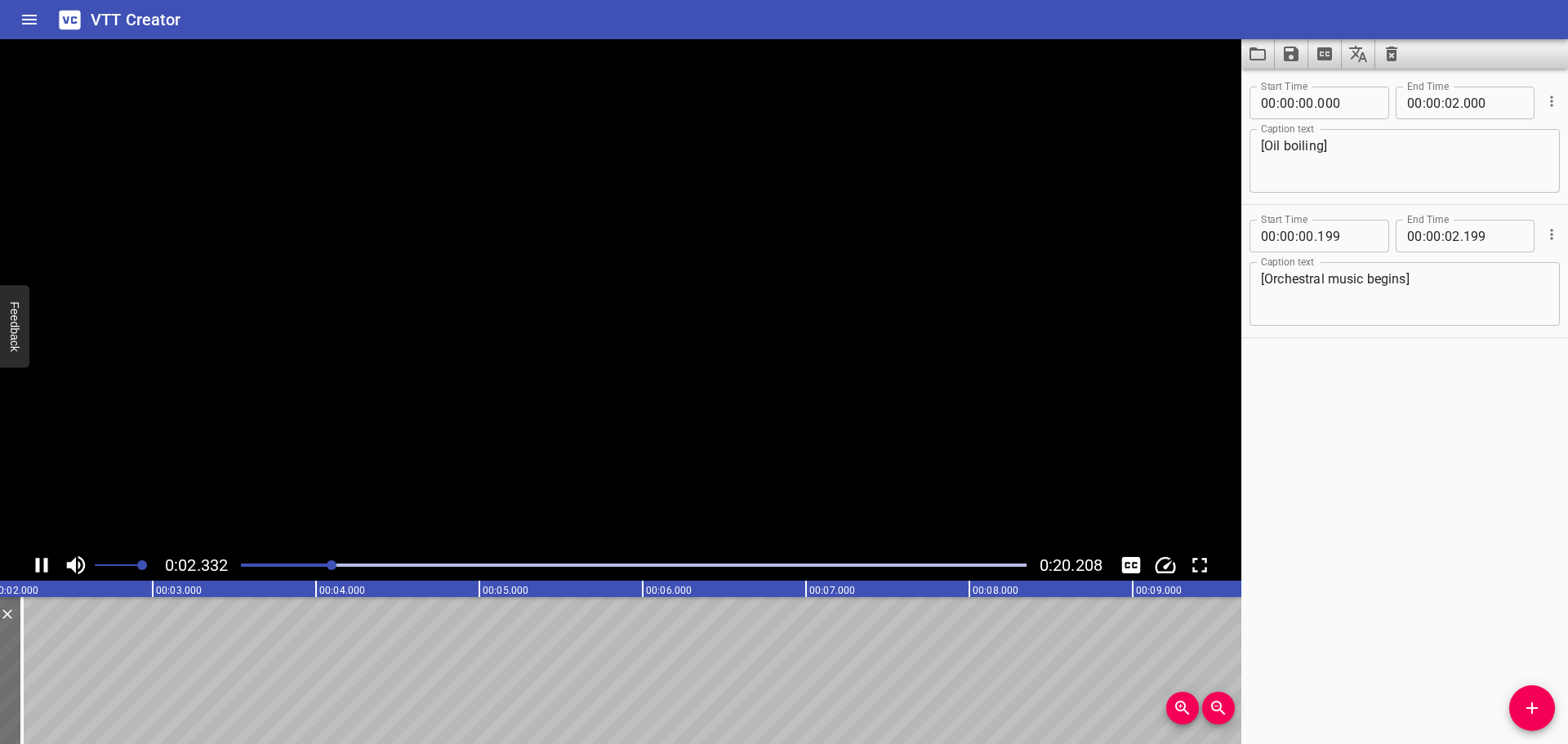
scroll to position [0, 400]
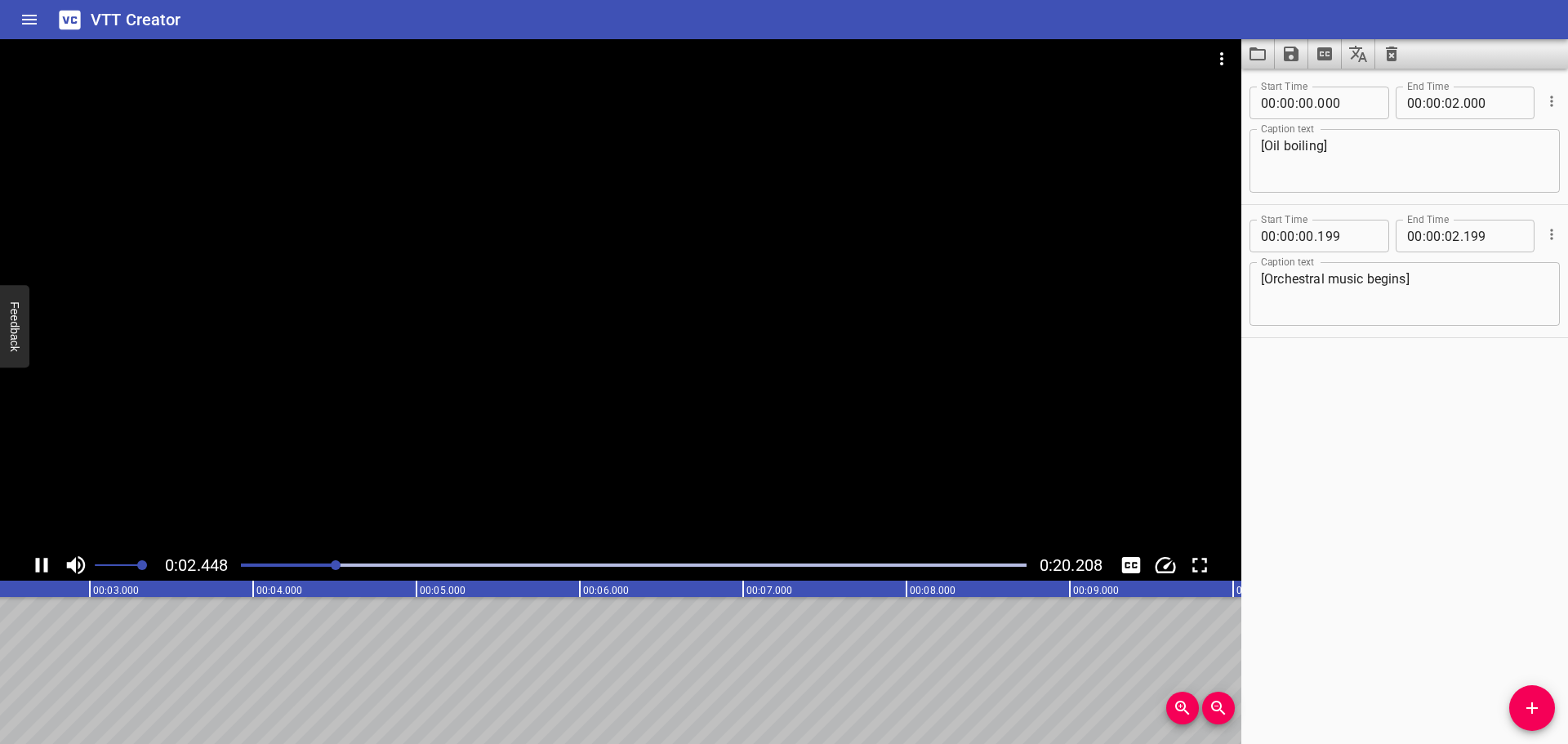
click at [247, 568] on div at bounding box center [633, 566] width 805 height 23
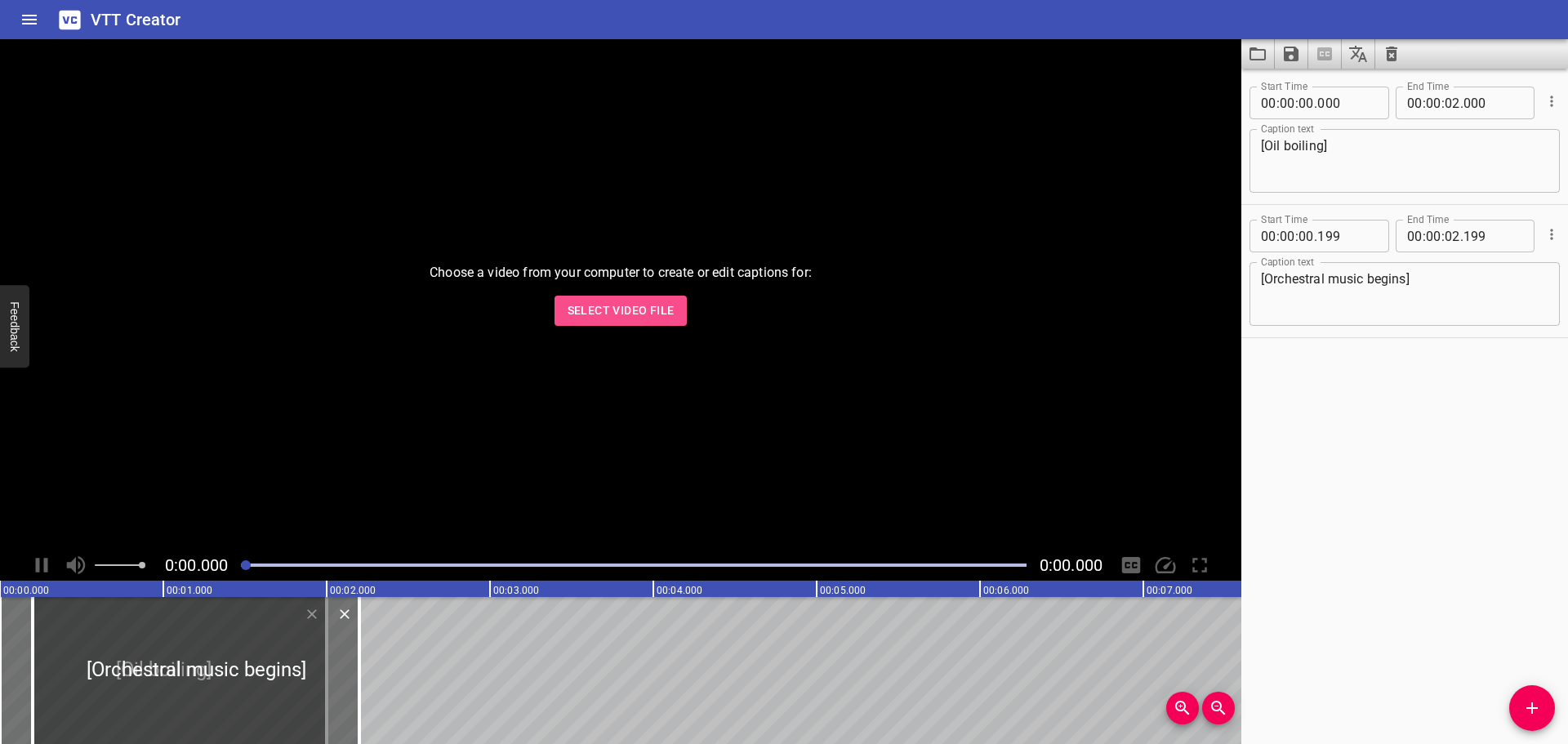
click at [614, 306] on span "Select Video File" at bounding box center [621, 310] width 107 height 20
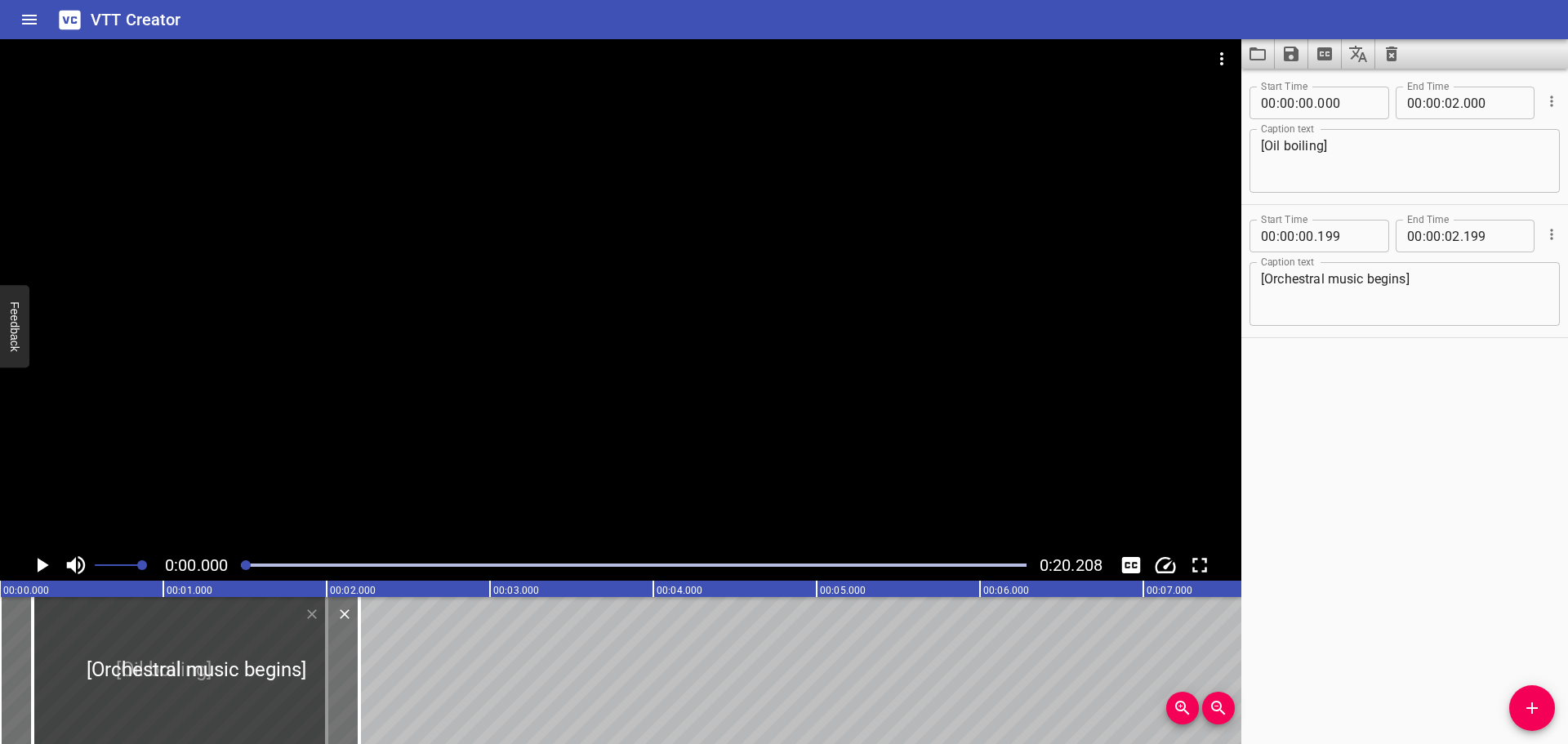
click at [37, 564] on icon "Play/Pause" at bounding box center [42, 566] width 25 height 25
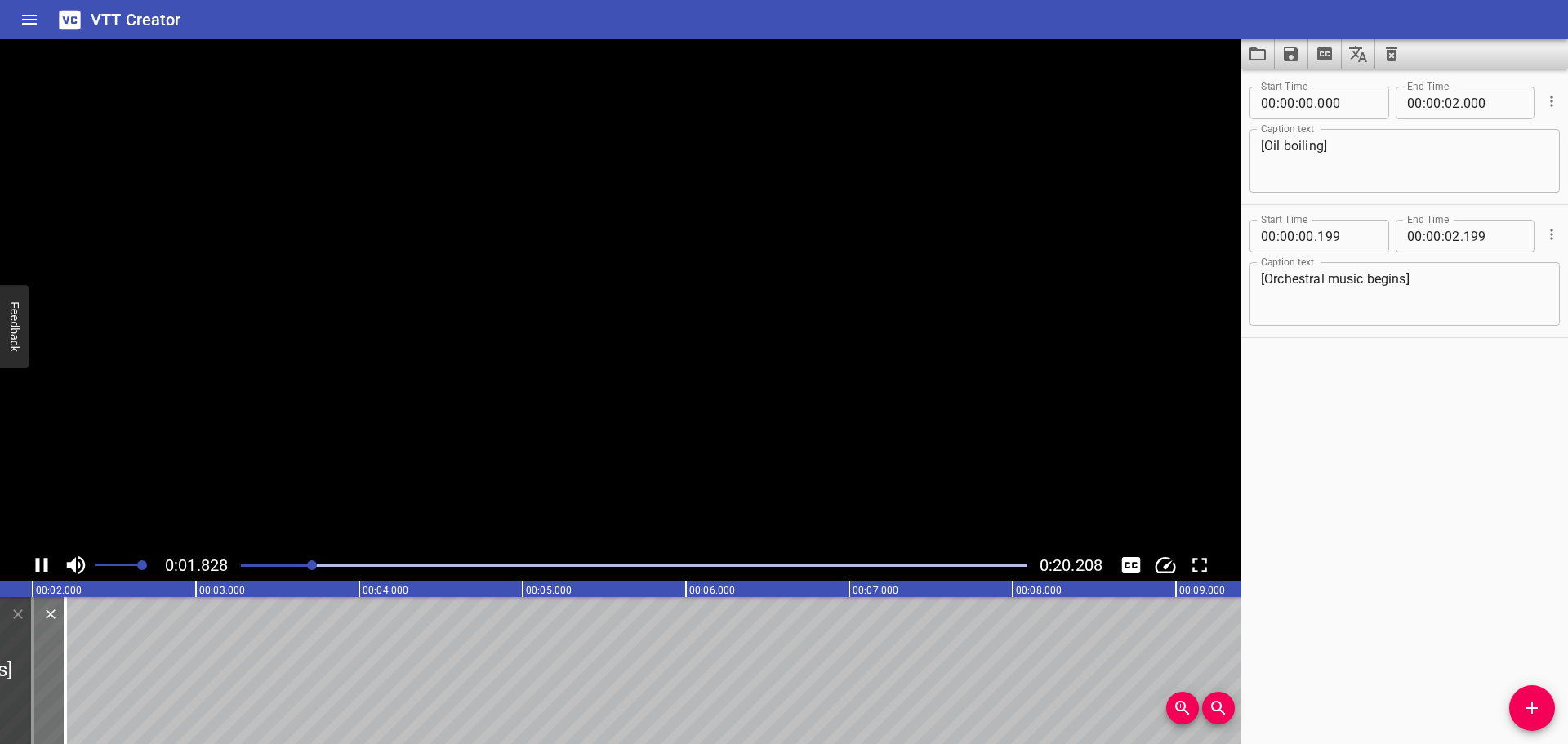
click at [37, 564] on icon "Play/Pause" at bounding box center [42, 565] width 12 height 15
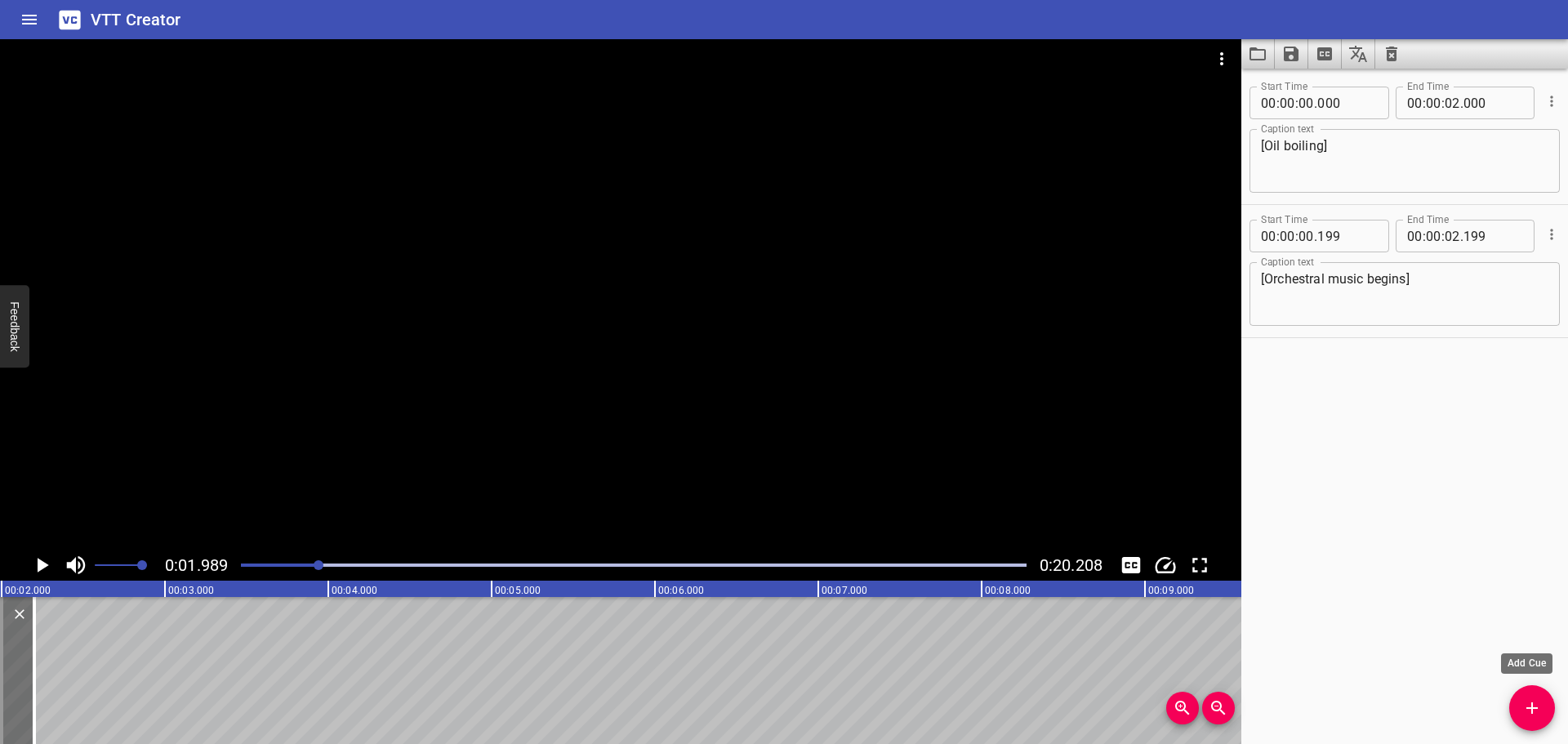
click at [1526, 712] on icon "Add Cue" at bounding box center [1532, 708] width 20 height 20
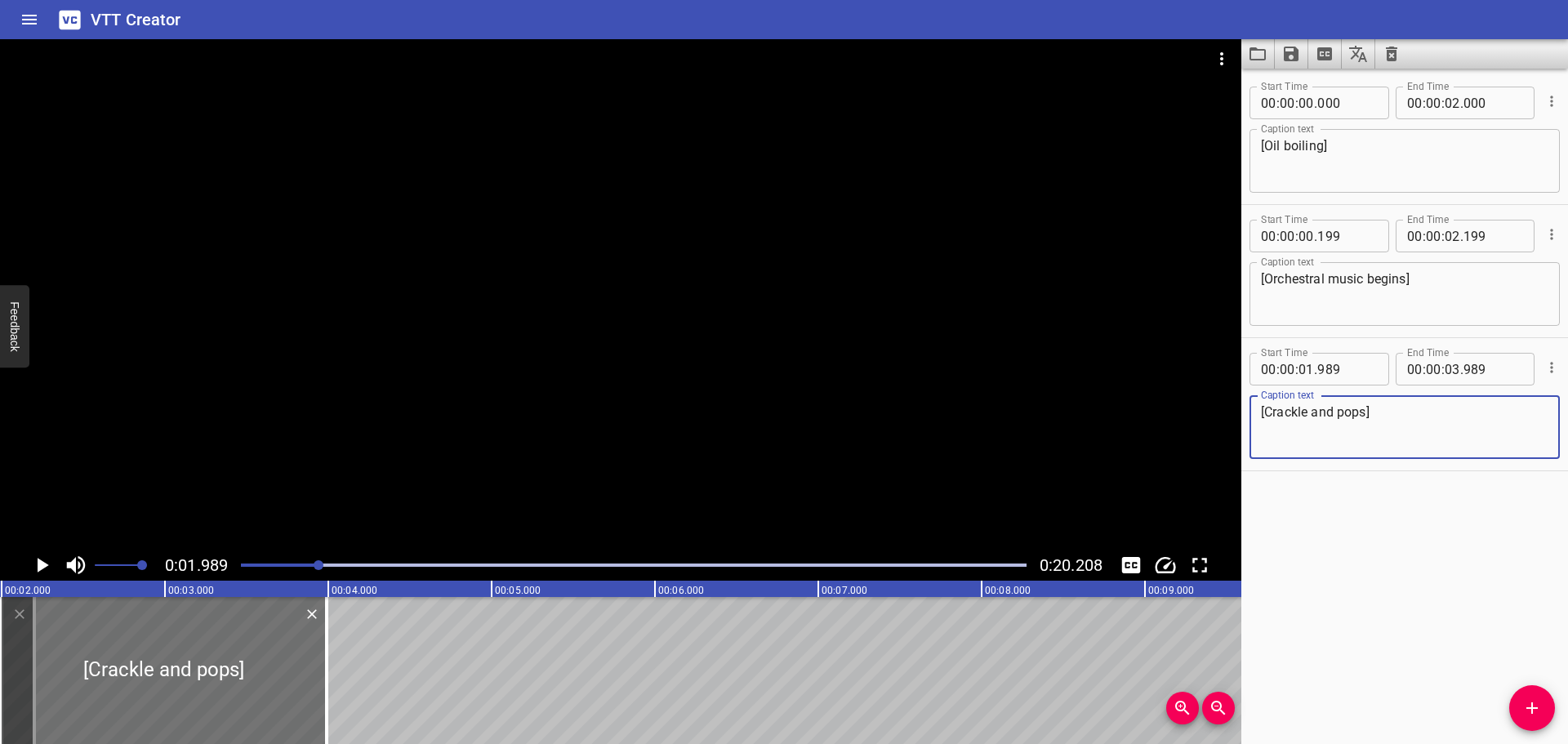
type textarea "[Crackle and pops]"
click at [1385, 518] on div "Start Time 00 : 00 : 00 . 000 Start Time End Time 00 : 00 : 02 . 000 End Time C…" at bounding box center [1404, 406] width 327 height 675
click at [240, 560] on div at bounding box center [633, 566] width 805 height 23
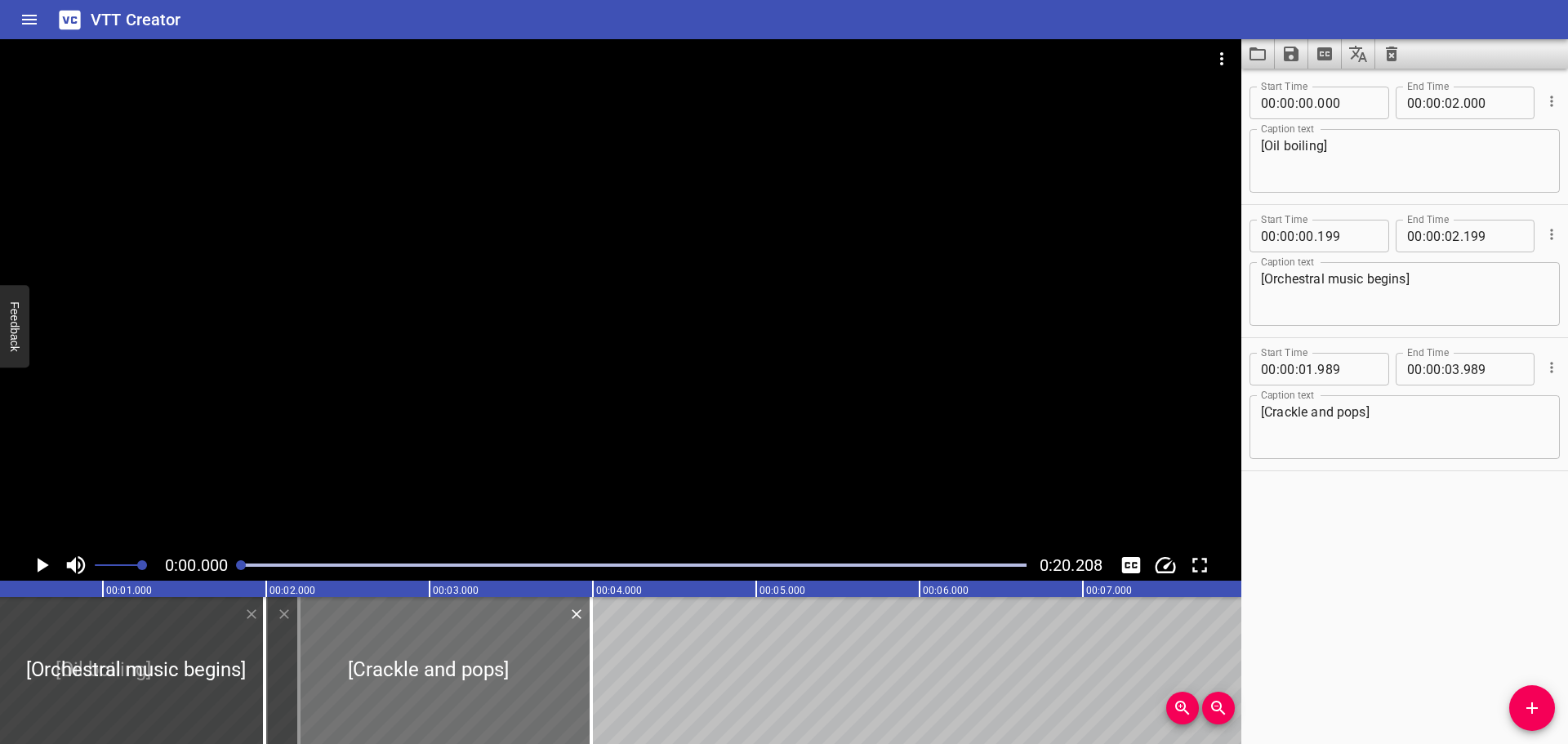
scroll to position [0, 0]
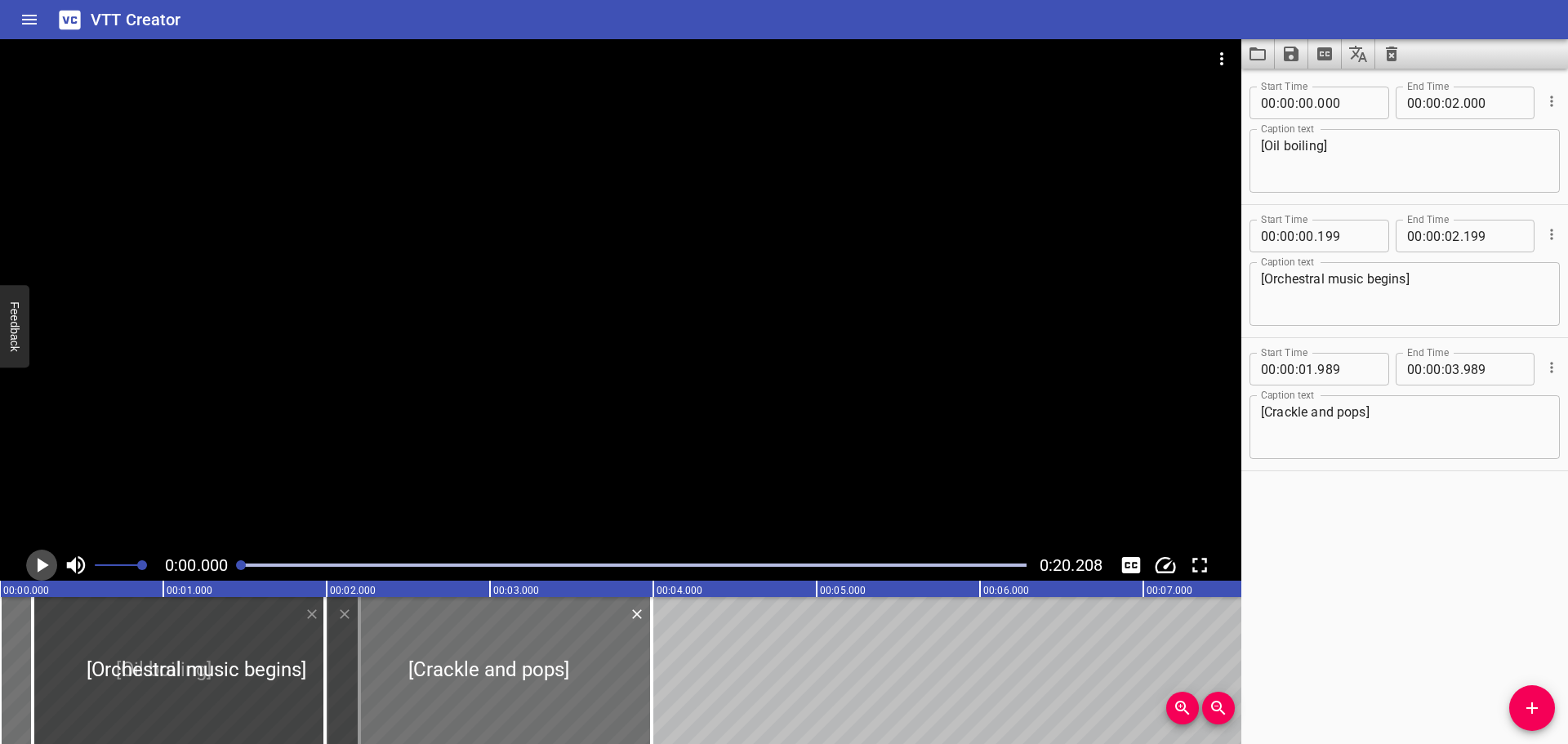
click at [38, 567] on icon "Play/Pause" at bounding box center [43, 565] width 12 height 15
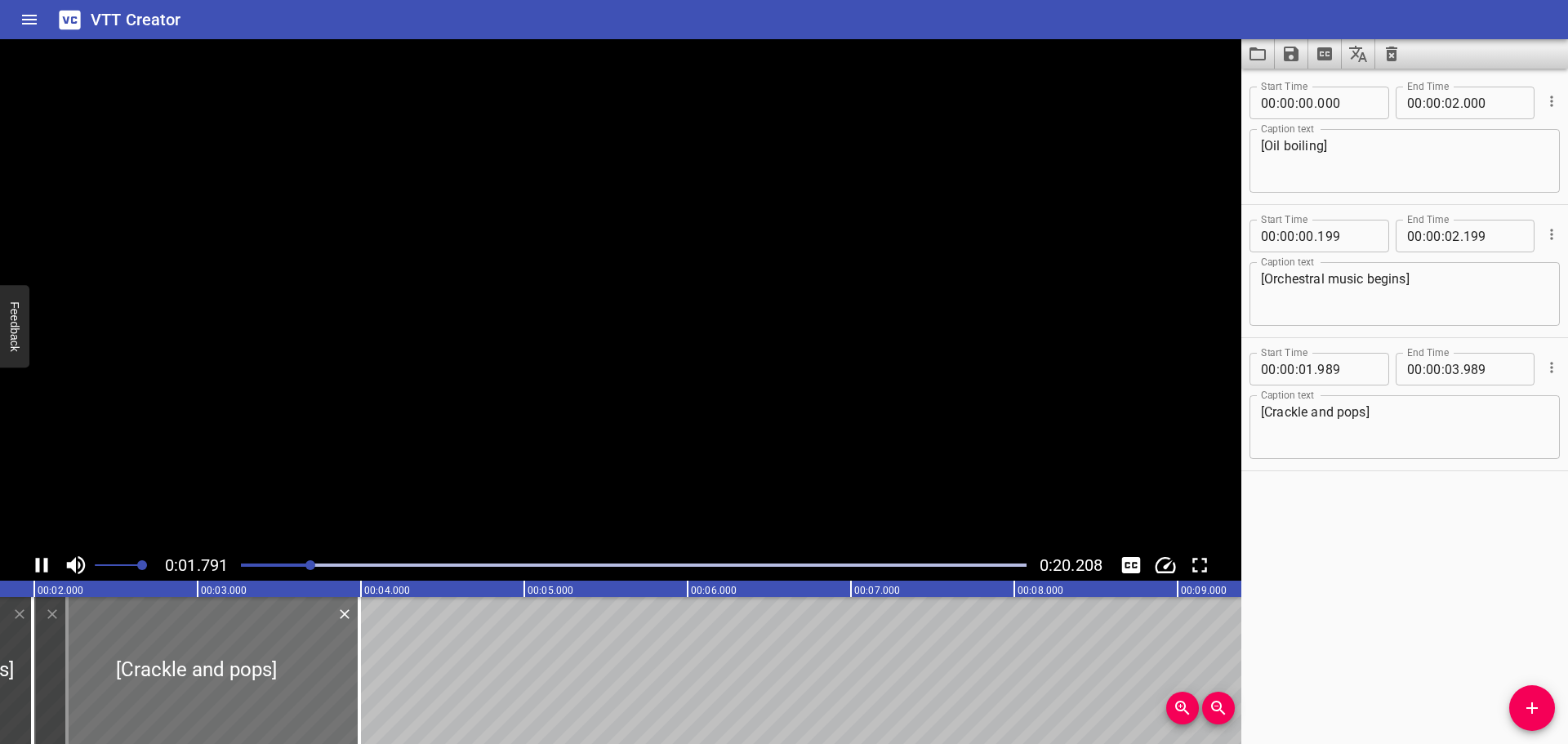
click at [38, 567] on icon "Play/Pause" at bounding box center [42, 565] width 12 height 15
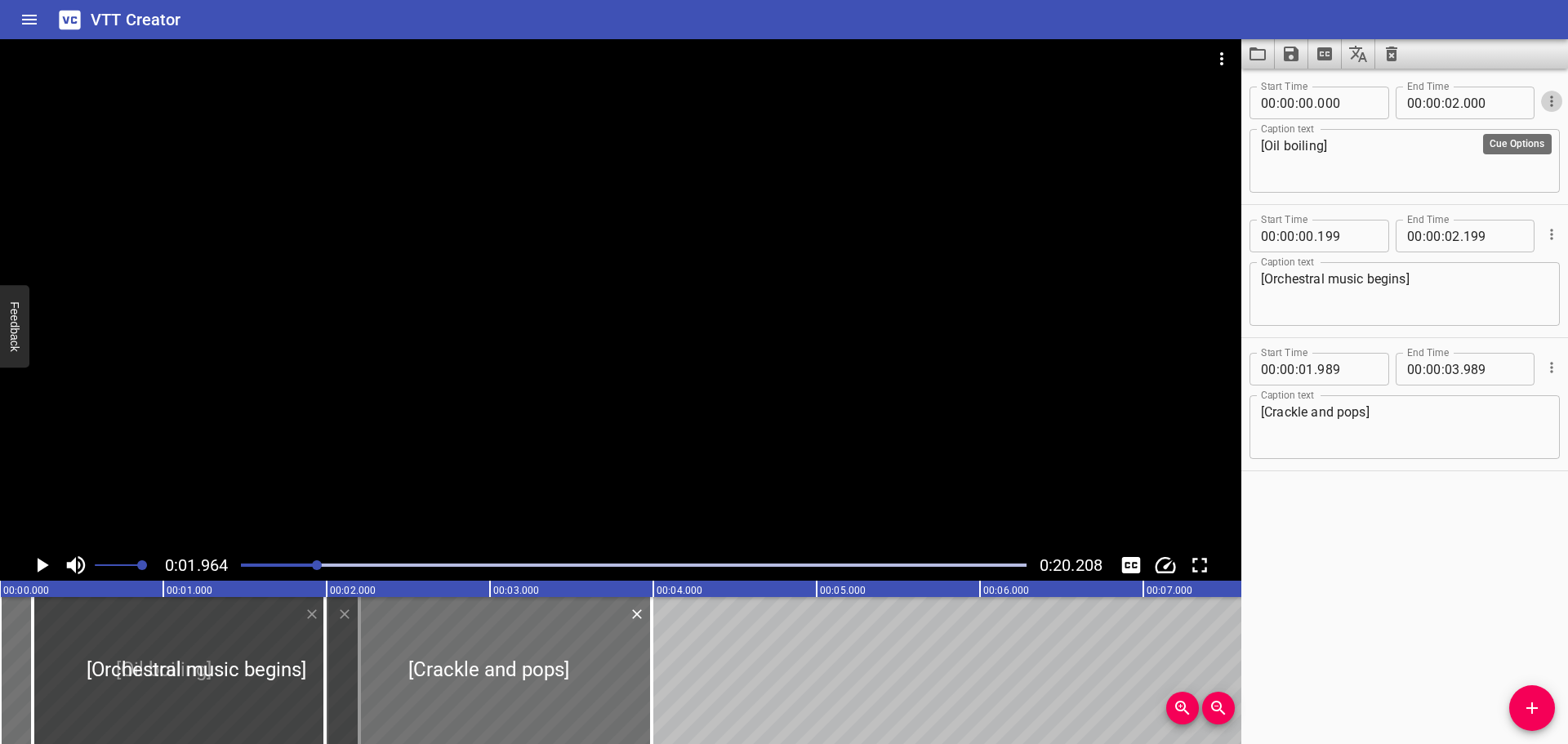
click at [1544, 100] on icon "Cue Options" at bounding box center [1552, 102] width 16 height 16
click at [1499, 133] on li "Delete Cue" at bounding box center [1483, 130] width 143 height 29
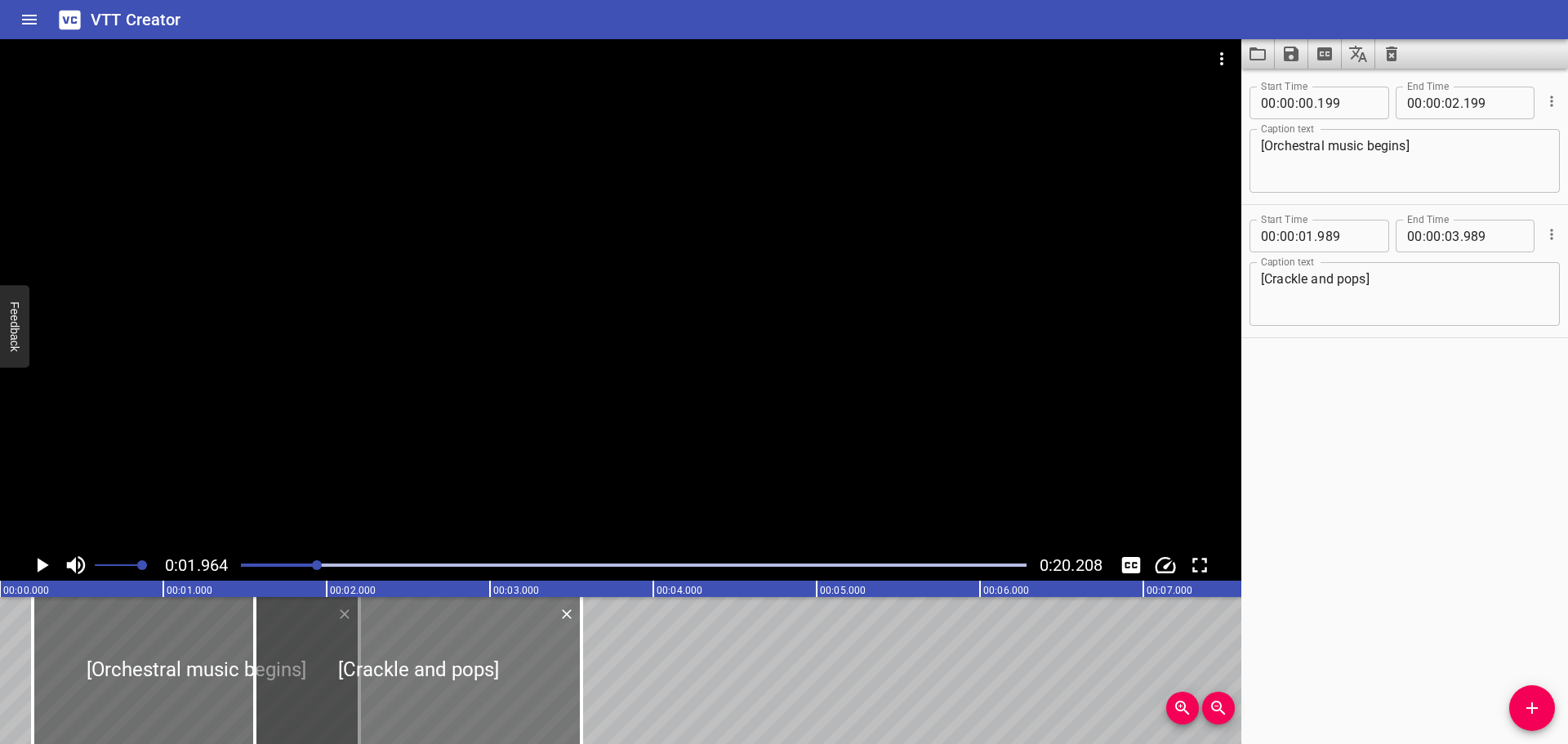
drag, startPoint x: 526, startPoint y: 662, endPoint x: 345, endPoint y: 691, distance: 183.3
click at [345, 691] on div at bounding box center [418, 670] width 327 height 147
type input "00"
type input "879"
type input "02"
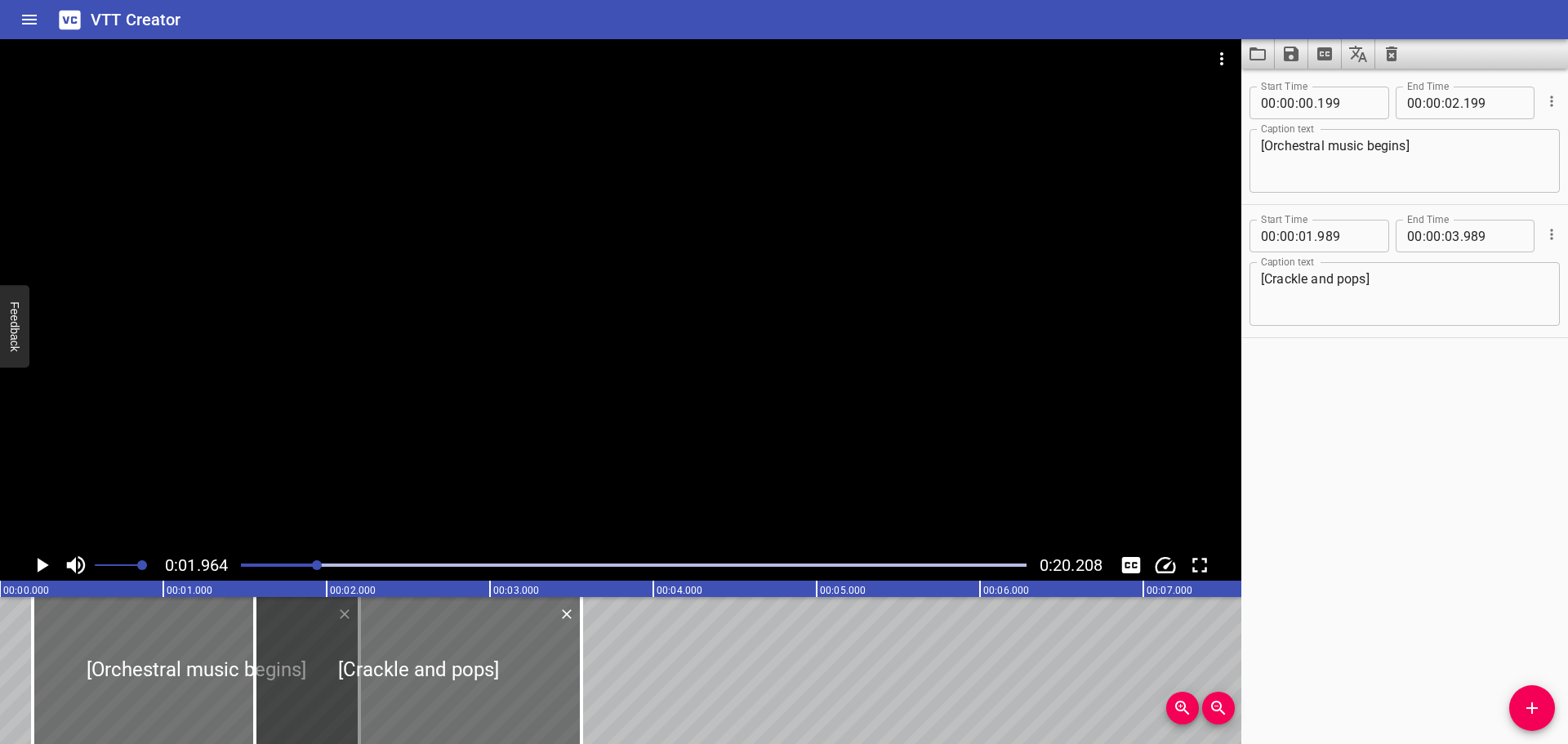
type input "879"
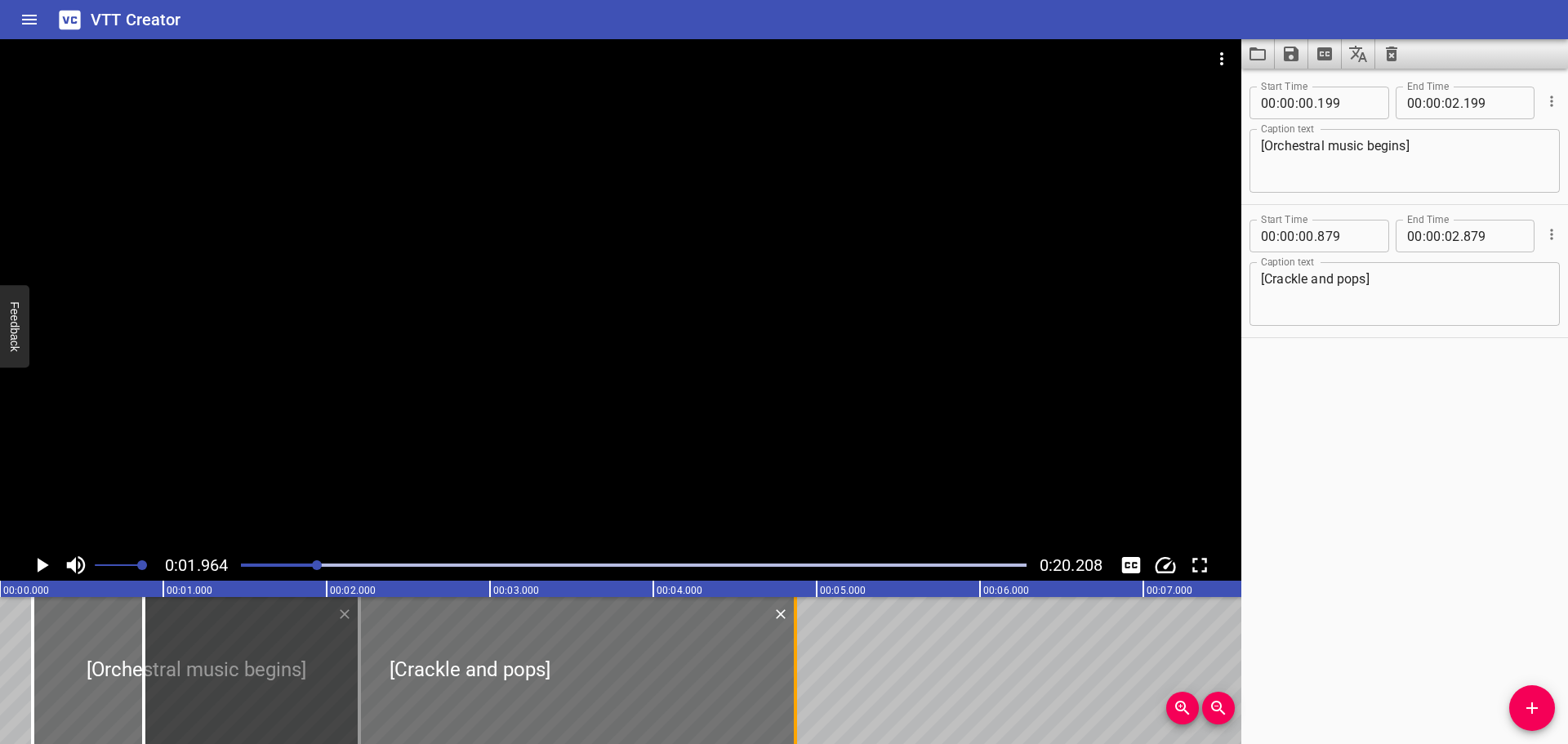
drag, startPoint x: 476, startPoint y: 675, endPoint x: 819, endPoint y: 682, distance: 343.1
click at [804, 682] on div at bounding box center [796, 670] width 16 height 147
type input "04"
type input "984"
drag, startPoint x: 818, startPoint y: 667, endPoint x: 900, endPoint y: 662, distance: 82.2
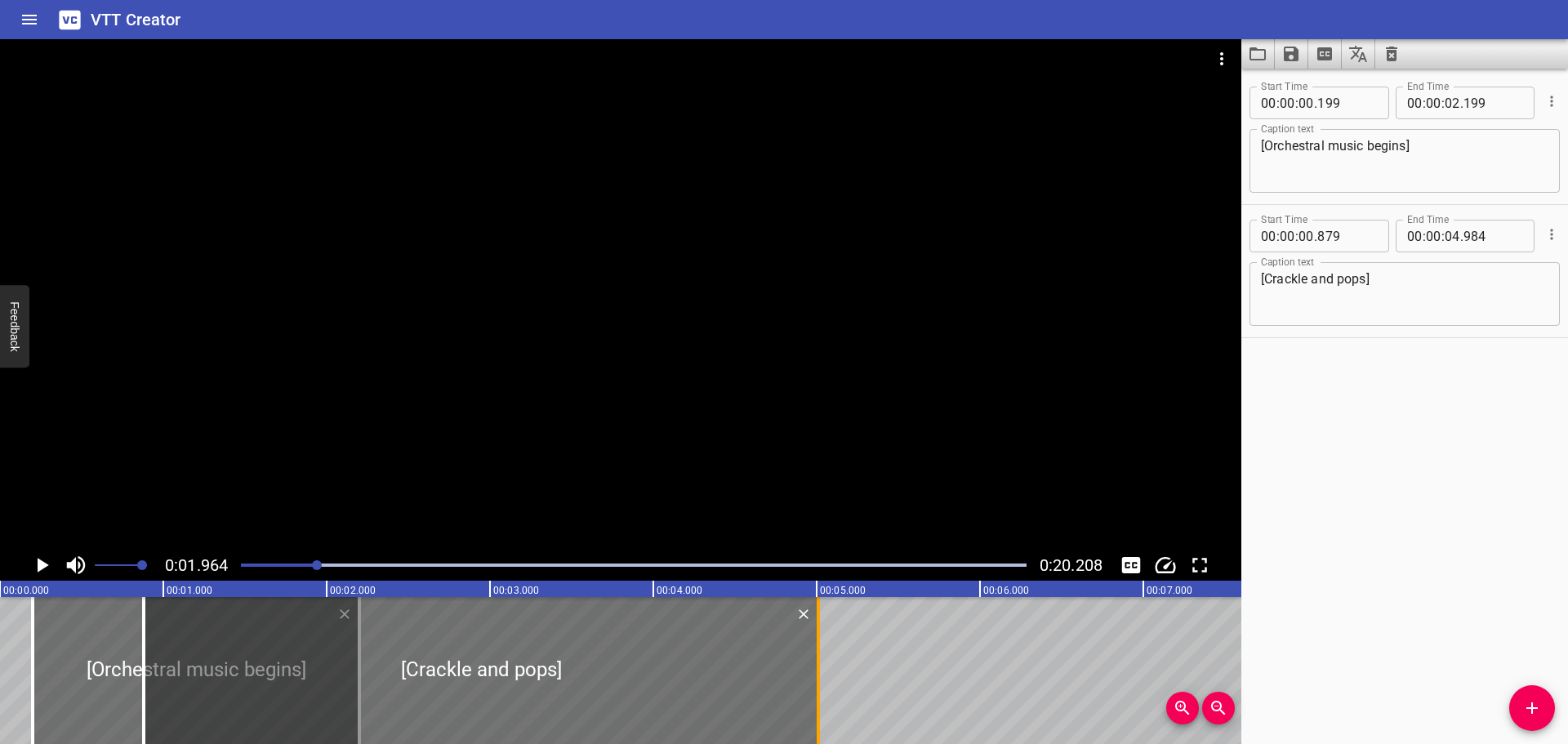
click at [827, 662] on div at bounding box center [818, 670] width 16 height 147
type input "05"
type input "489"
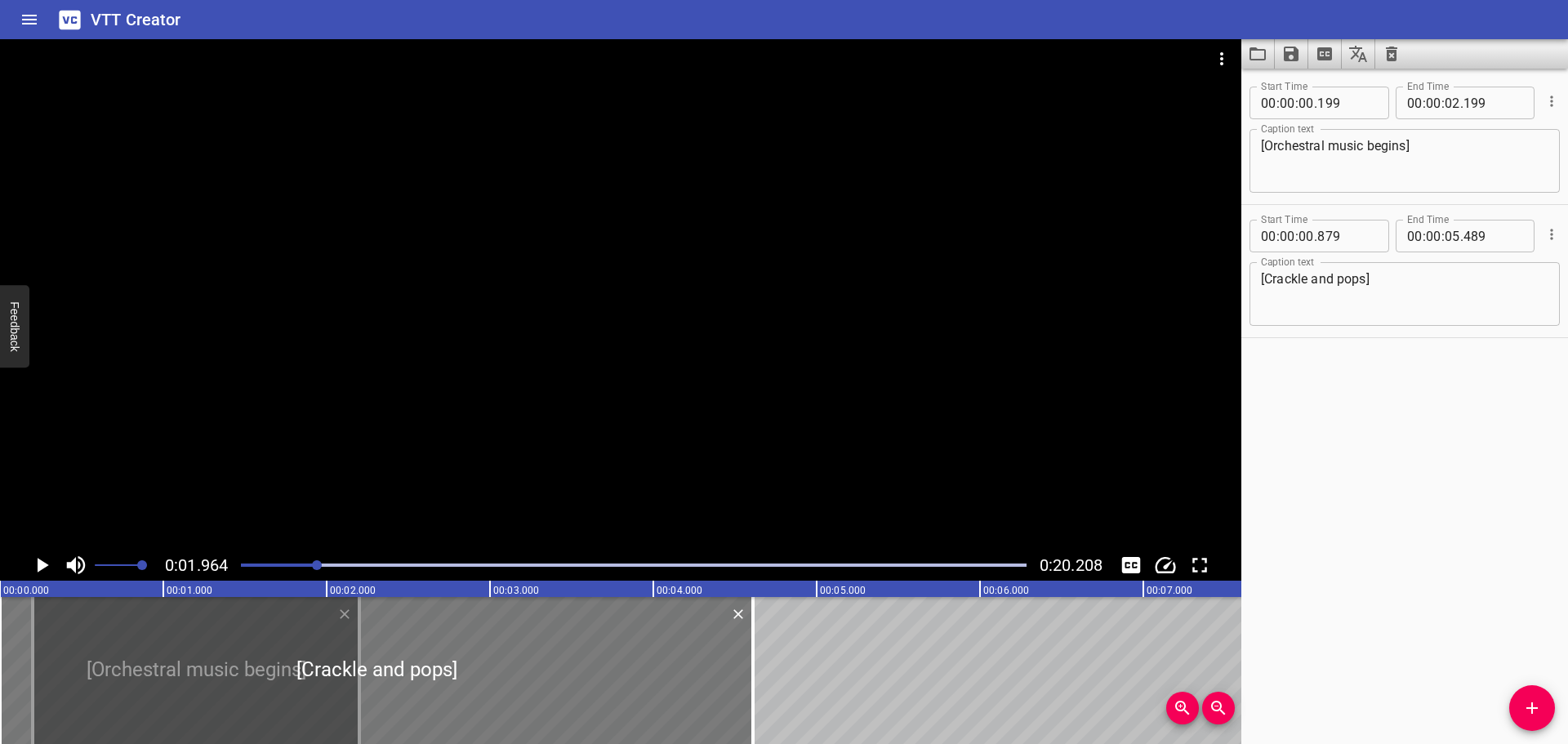
drag, startPoint x: 707, startPoint y: 653, endPoint x: 424, endPoint y: 664, distance: 283.2
click at [425, 664] on div at bounding box center [376, 670] width 753 height 147
type input "000"
type input "04"
type input "610"
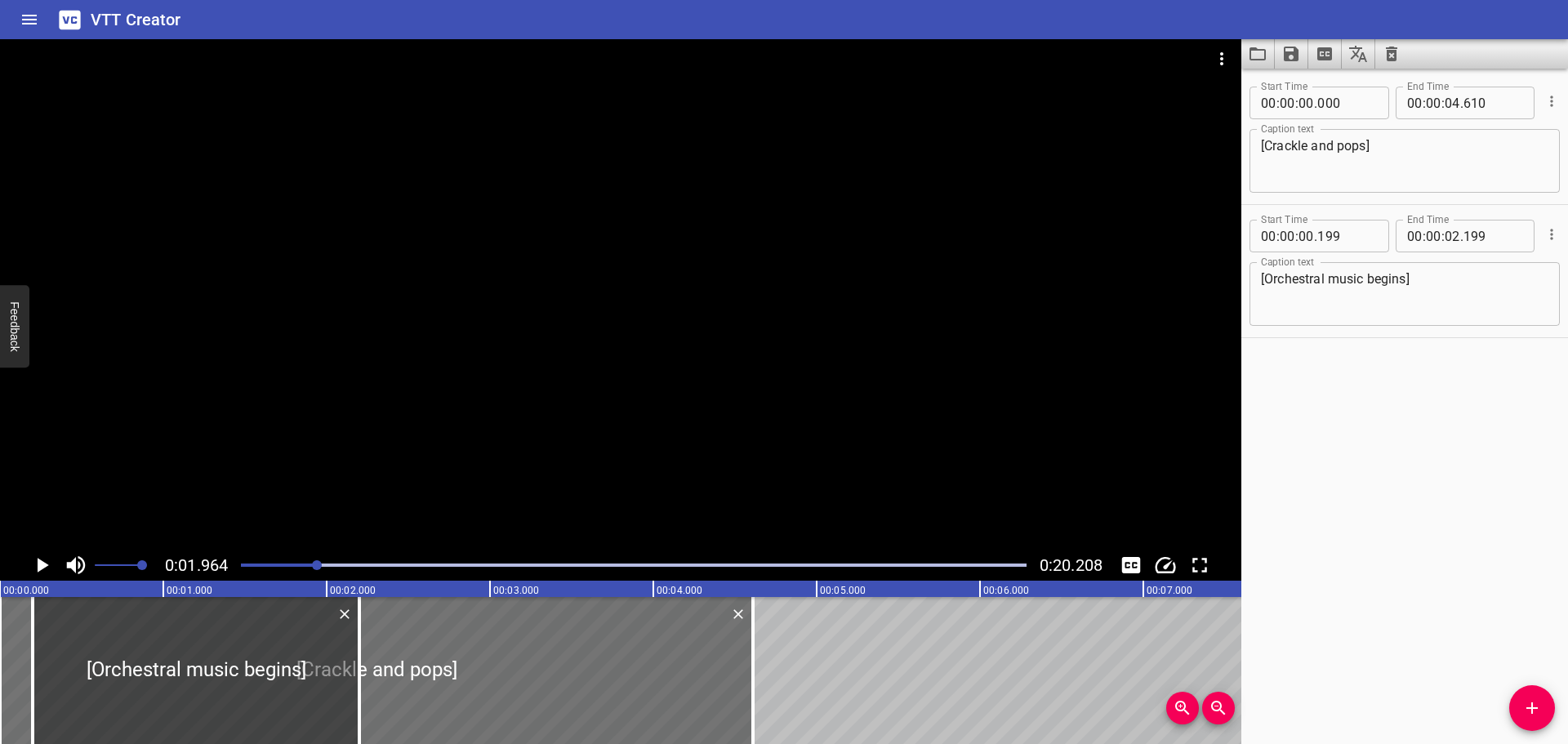
click at [236, 563] on div at bounding box center [633, 566] width 805 height 23
click at [41, 562] on icon "Play/Pause" at bounding box center [43, 565] width 12 height 15
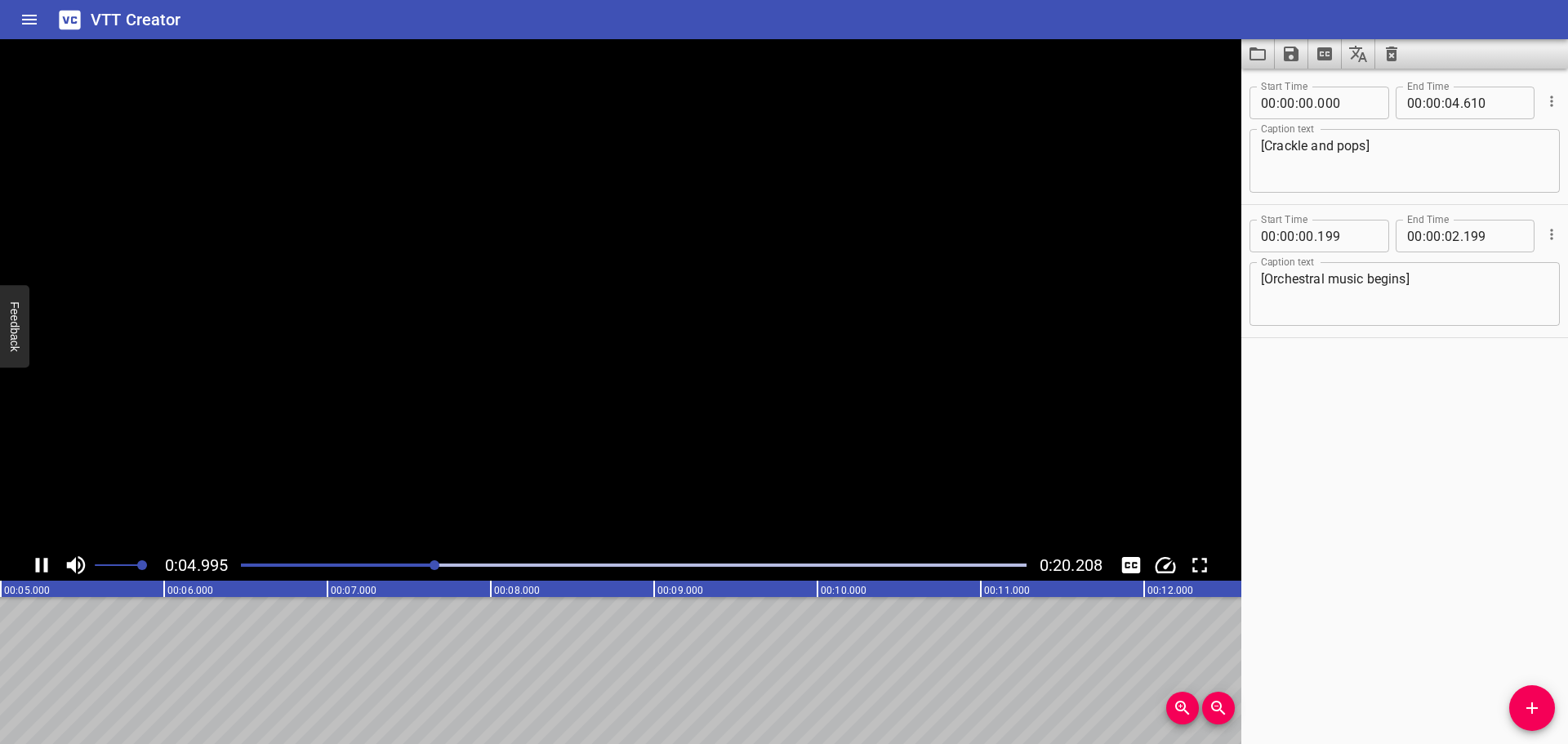
click at [41, 562] on icon "Play/Pause" at bounding box center [42, 566] width 25 height 25
click at [1269, 146] on textarea "[Crackle and pops]" at bounding box center [1404, 161] width 288 height 46
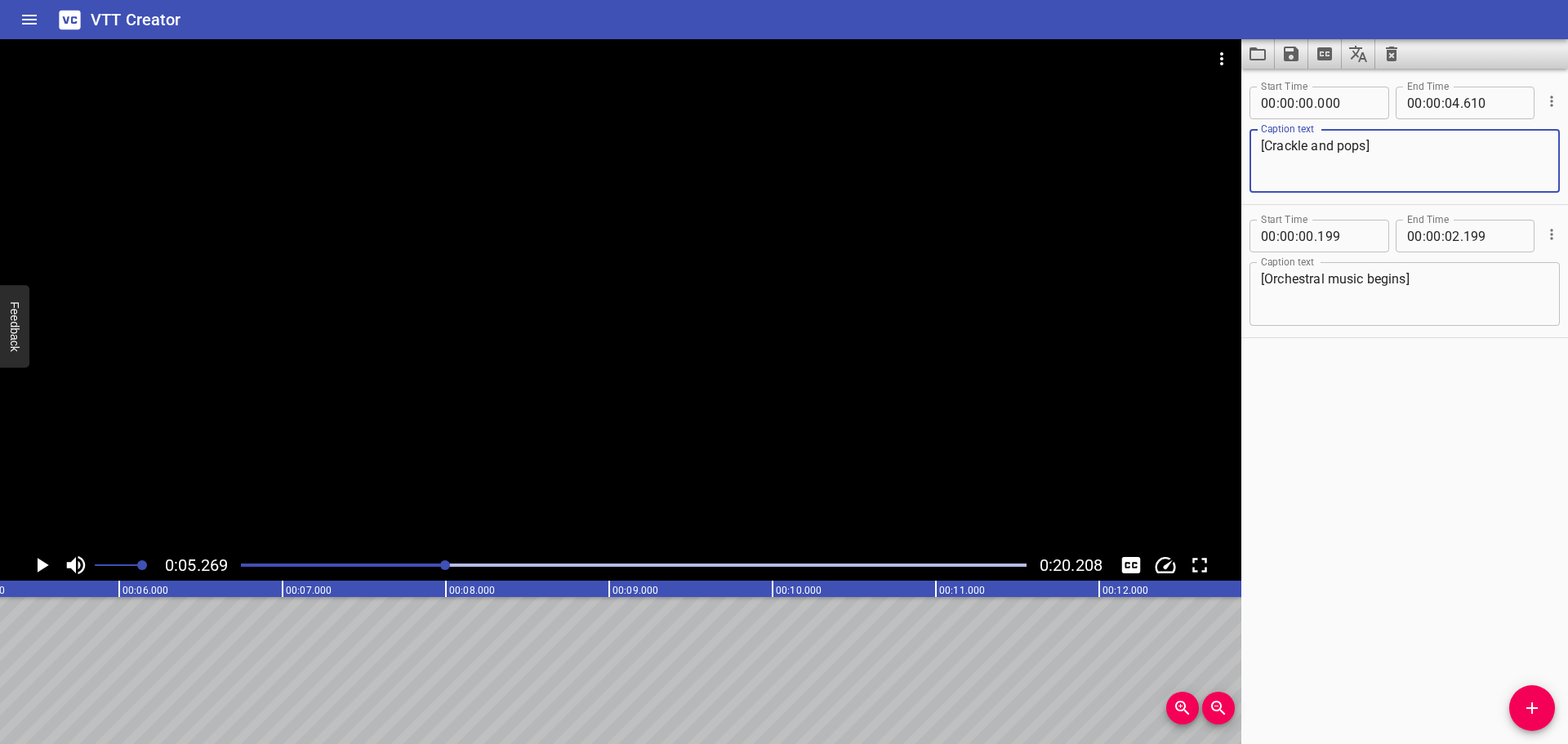
click at [1272, 143] on textarea "[Crackle and pops]" at bounding box center [1404, 161] width 288 height 46
click at [43, 563] on icon "Play/Pause" at bounding box center [43, 565] width 12 height 15
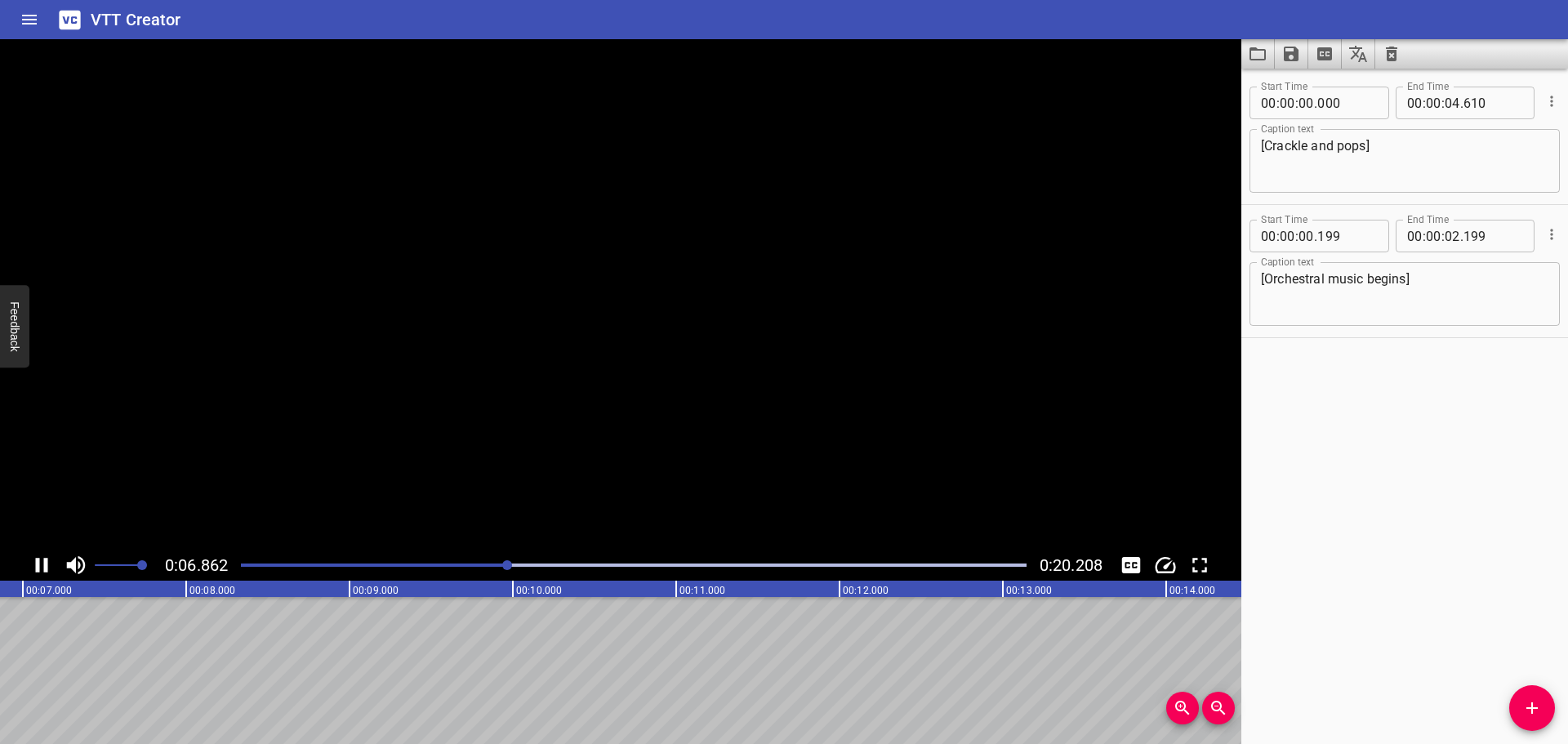
click at [43, 563] on icon "Play/Pause" at bounding box center [42, 566] width 25 height 25
click at [240, 565] on div at bounding box center [633, 566] width 805 height 23
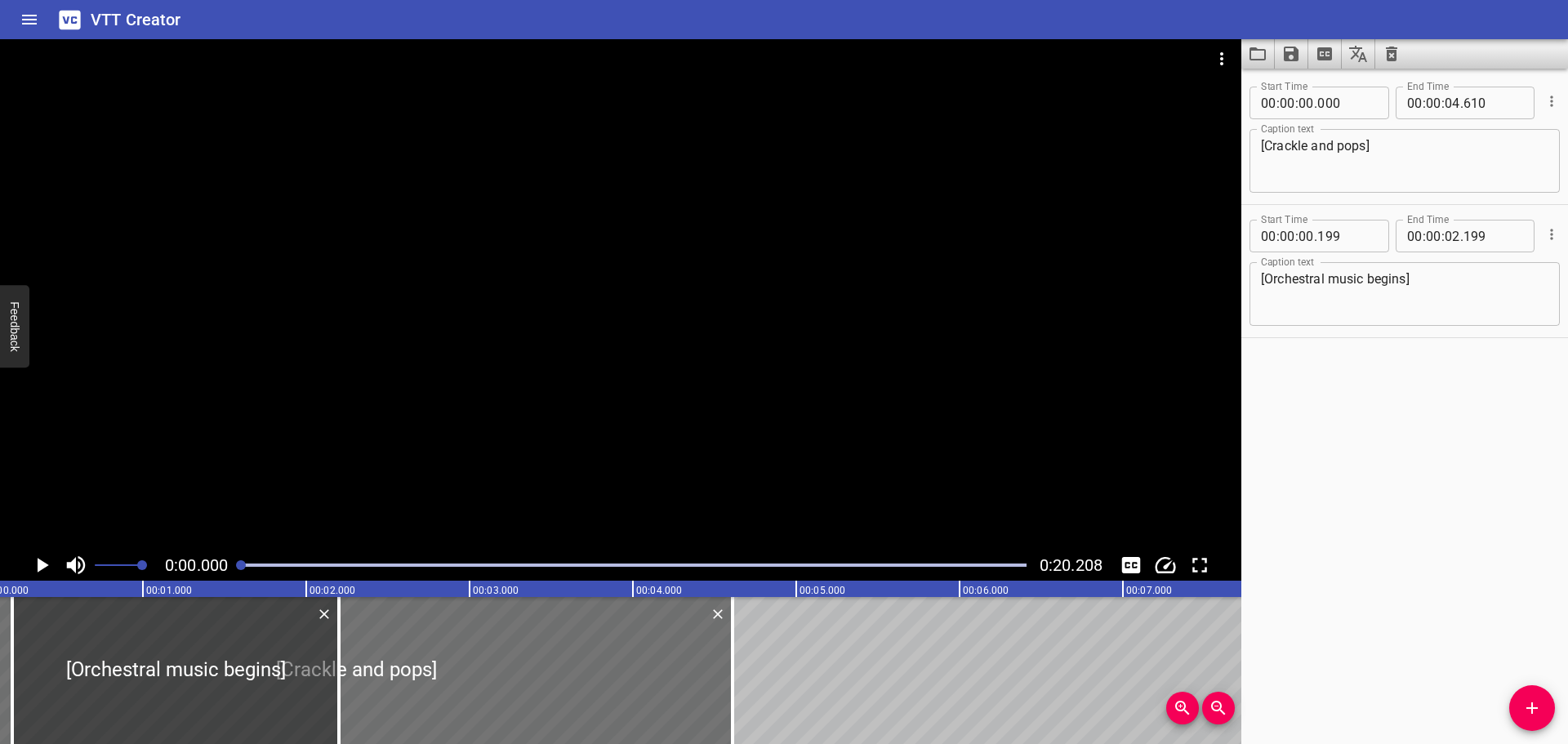
scroll to position [0, 0]
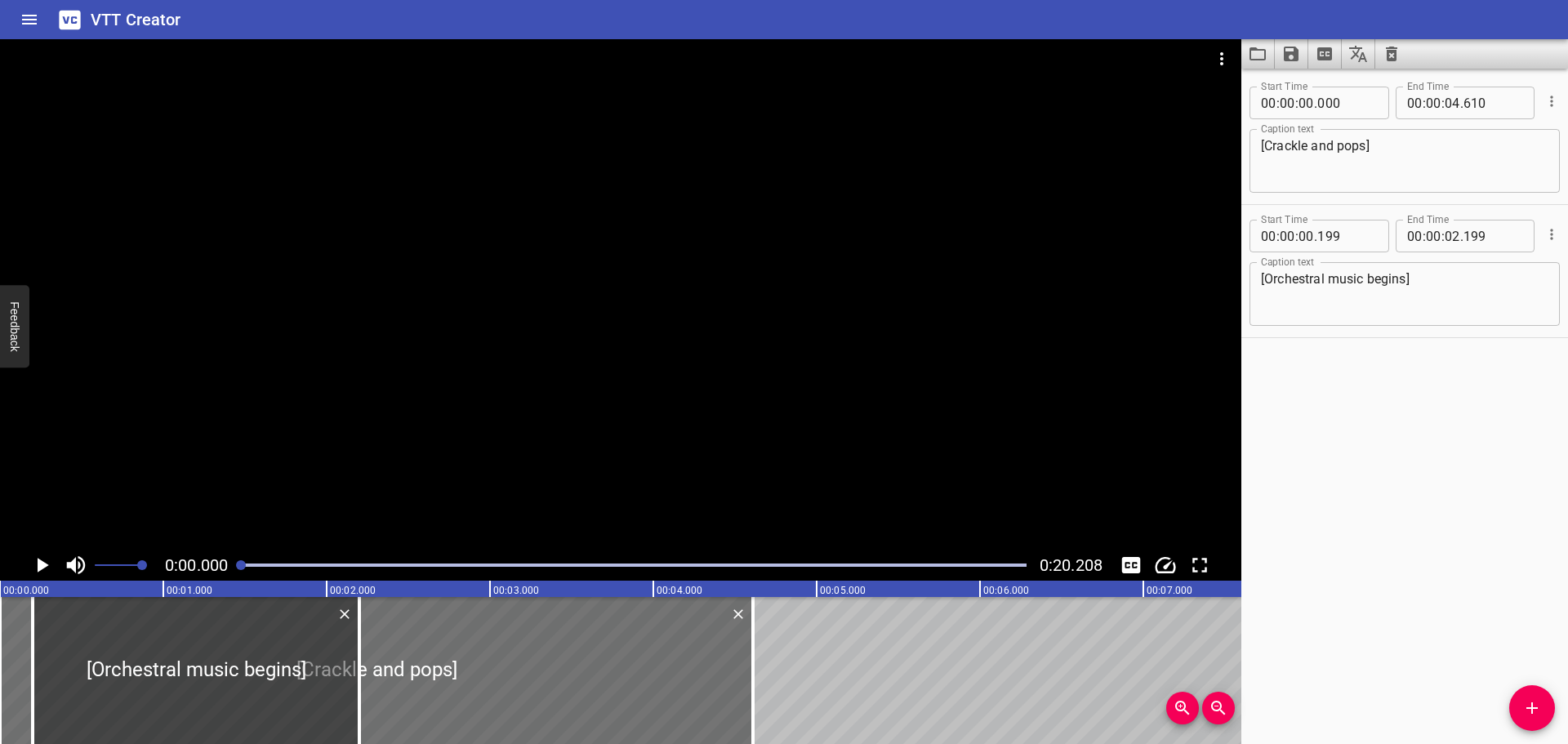
click at [40, 563] on icon "Play/Pause" at bounding box center [43, 565] width 12 height 15
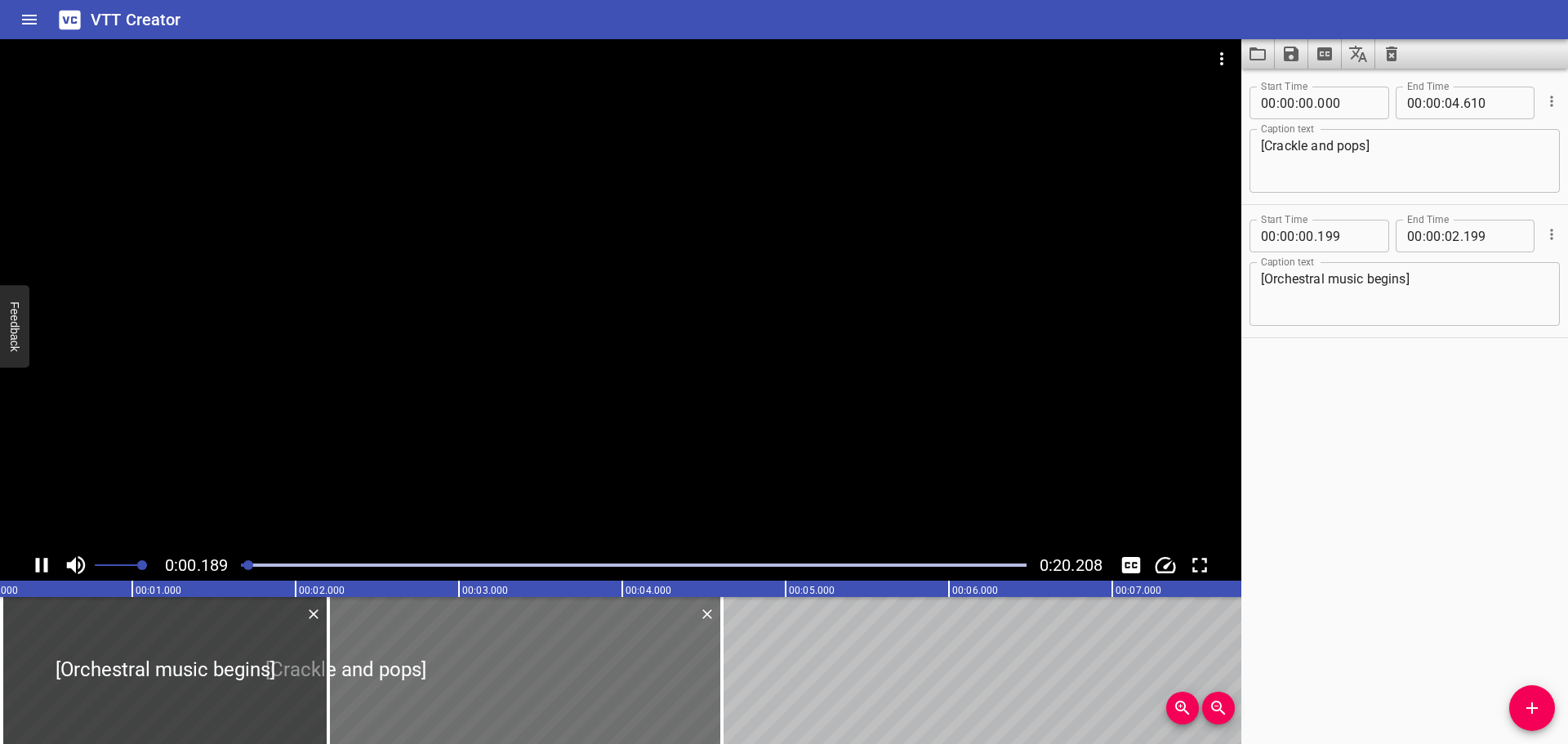
click at [40, 563] on icon "Play/Pause" at bounding box center [42, 566] width 25 height 25
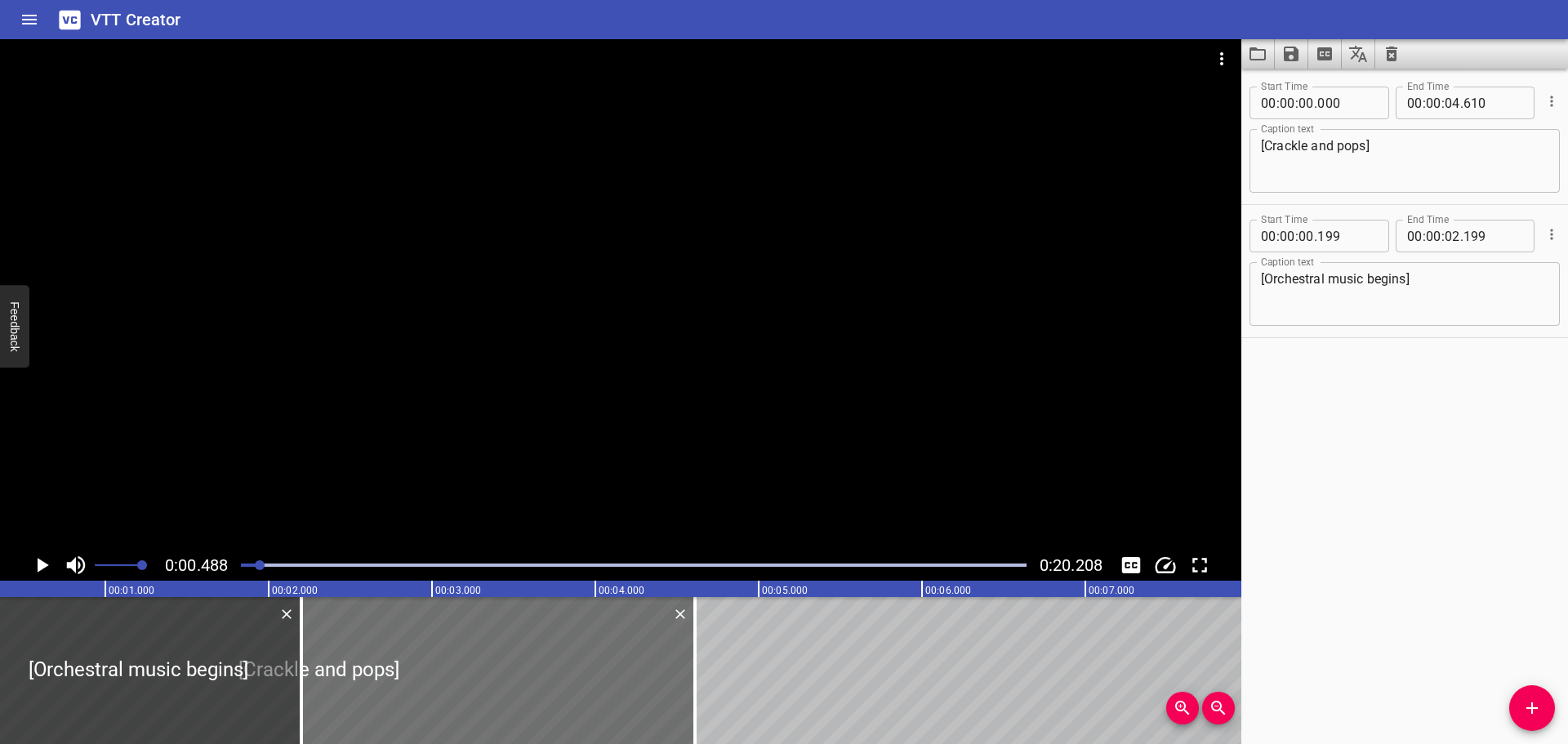
scroll to position [0, 80]
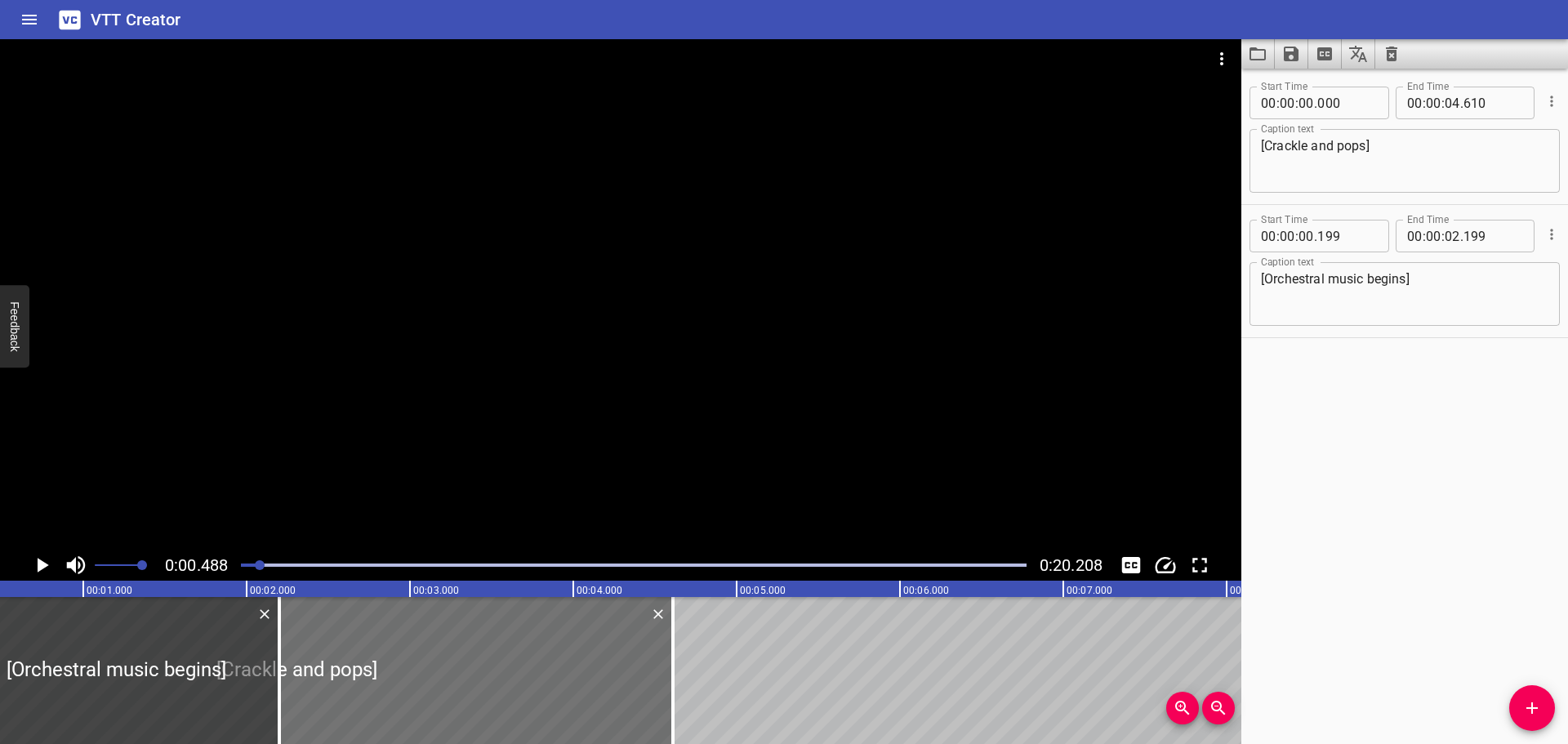
click at [1271, 145] on textarea "[Crackle and pops]" at bounding box center [1404, 161] width 288 height 46
click at [1348, 415] on div "Start Time 00 : 00 : 00 . 000 Start Time End Time 00 : 00 : 04 . 610 End Time C…" at bounding box center [1404, 406] width 327 height 675
click at [1327, 144] on textarea "[Oil crackle and pops]" at bounding box center [1404, 161] width 288 height 46
type textarea "[Oil crackles and pops]"
click at [1327, 386] on div "Start Time 00 : 00 : 00 . 000 Start Time End Time 00 : 00 : 04 . 610 End Time C…" at bounding box center [1404, 406] width 327 height 675
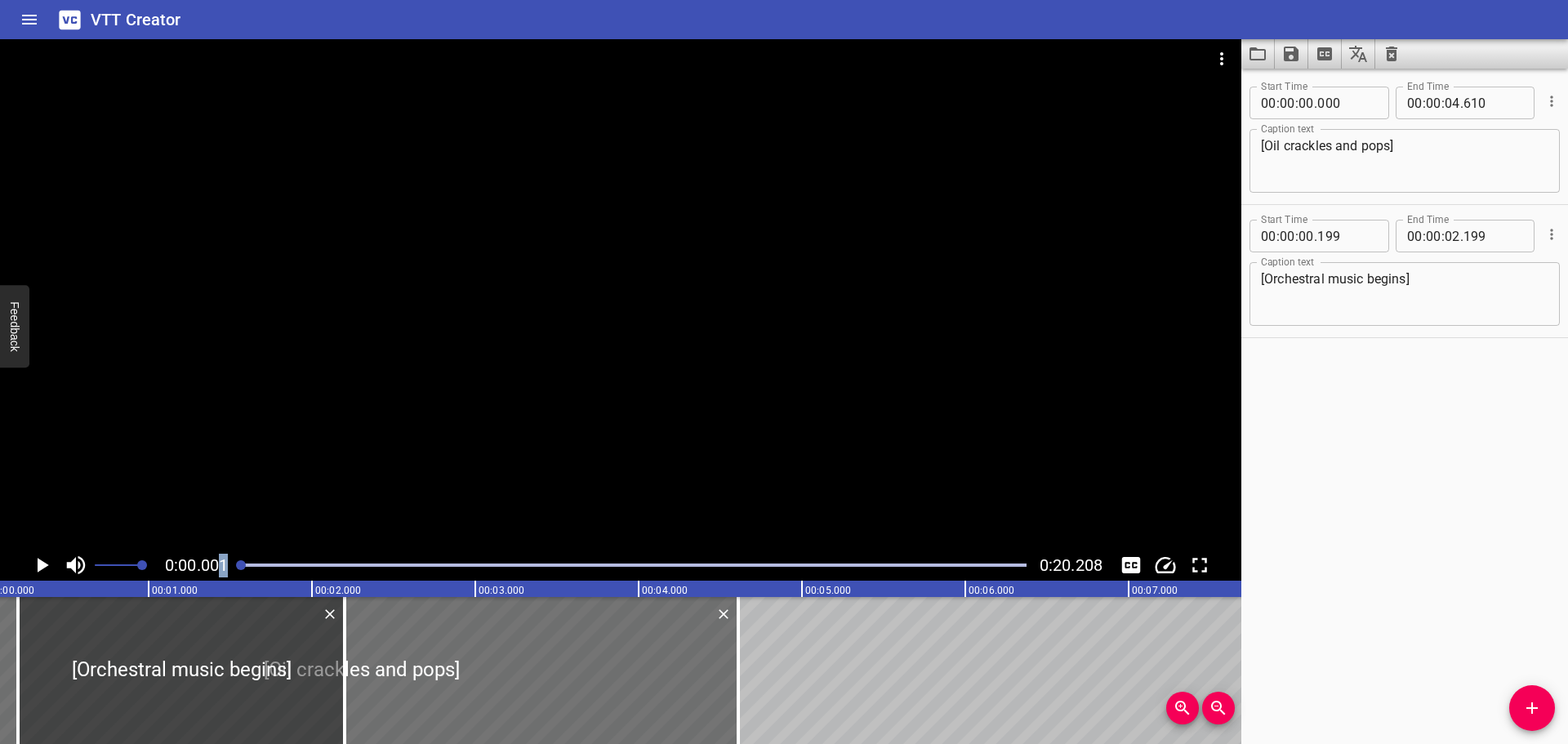
scroll to position [0, 0]
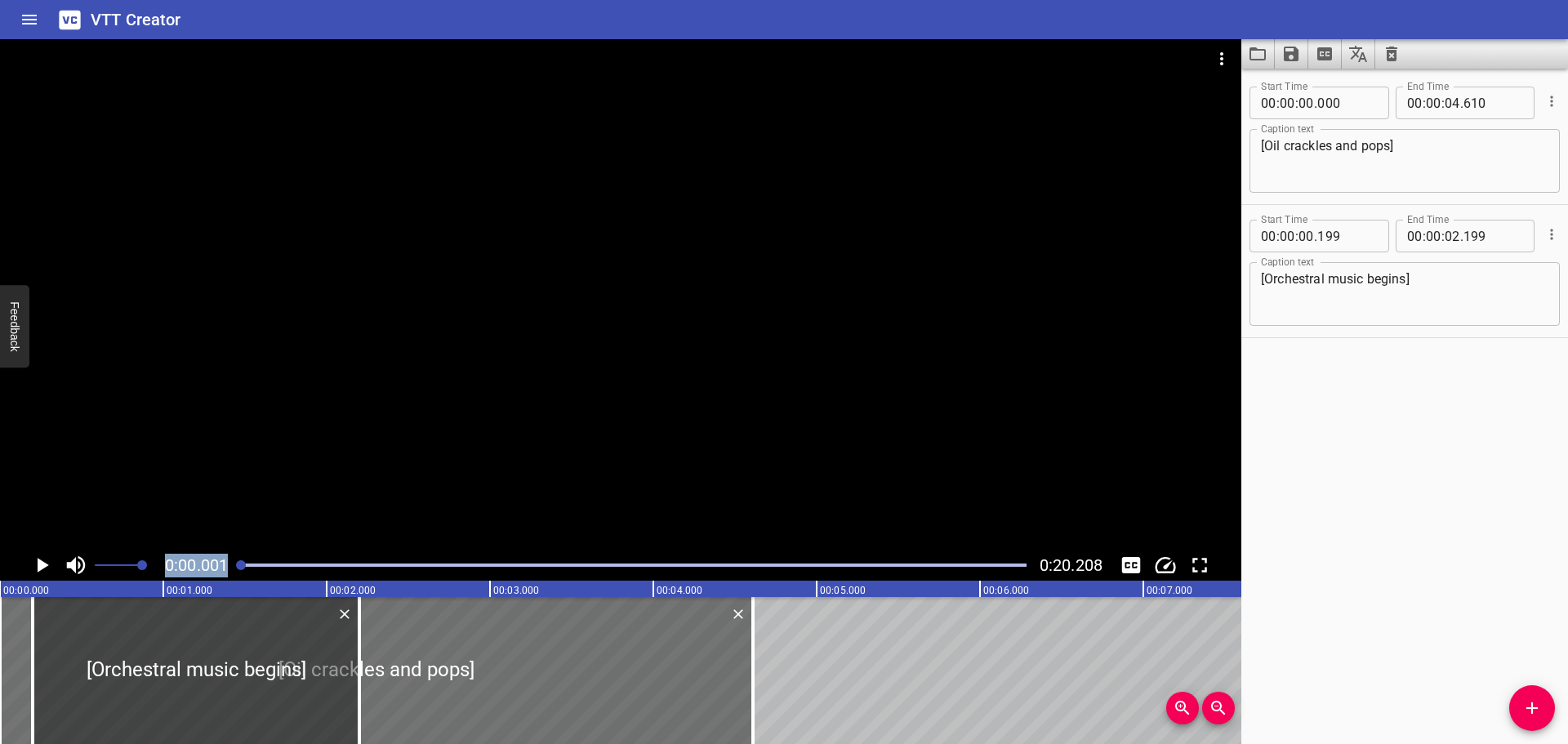
drag, startPoint x: 260, startPoint y: 566, endPoint x: 223, endPoint y: 568, distance: 37.1
click at [223, 568] on div "0:00.001 0:20.208" at bounding box center [620, 565] width 1241 height 31
click at [1355, 494] on div "Start Time 00 : 00 : 00 . 000 Start Time End Time 00 : 00 : 04 . 610 End Time C…" at bounding box center [1404, 406] width 327 height 675
click at [238, 566] on div at bounding box center [241, 565] width 10 height 10
click at [1368, 417] on div "Start Time 00 : 00 : 00 . 000 Start Time End Time 00 : 00 : 04 . 610 End Time C…" at bounding box center [1404, 406] width 327 height 675
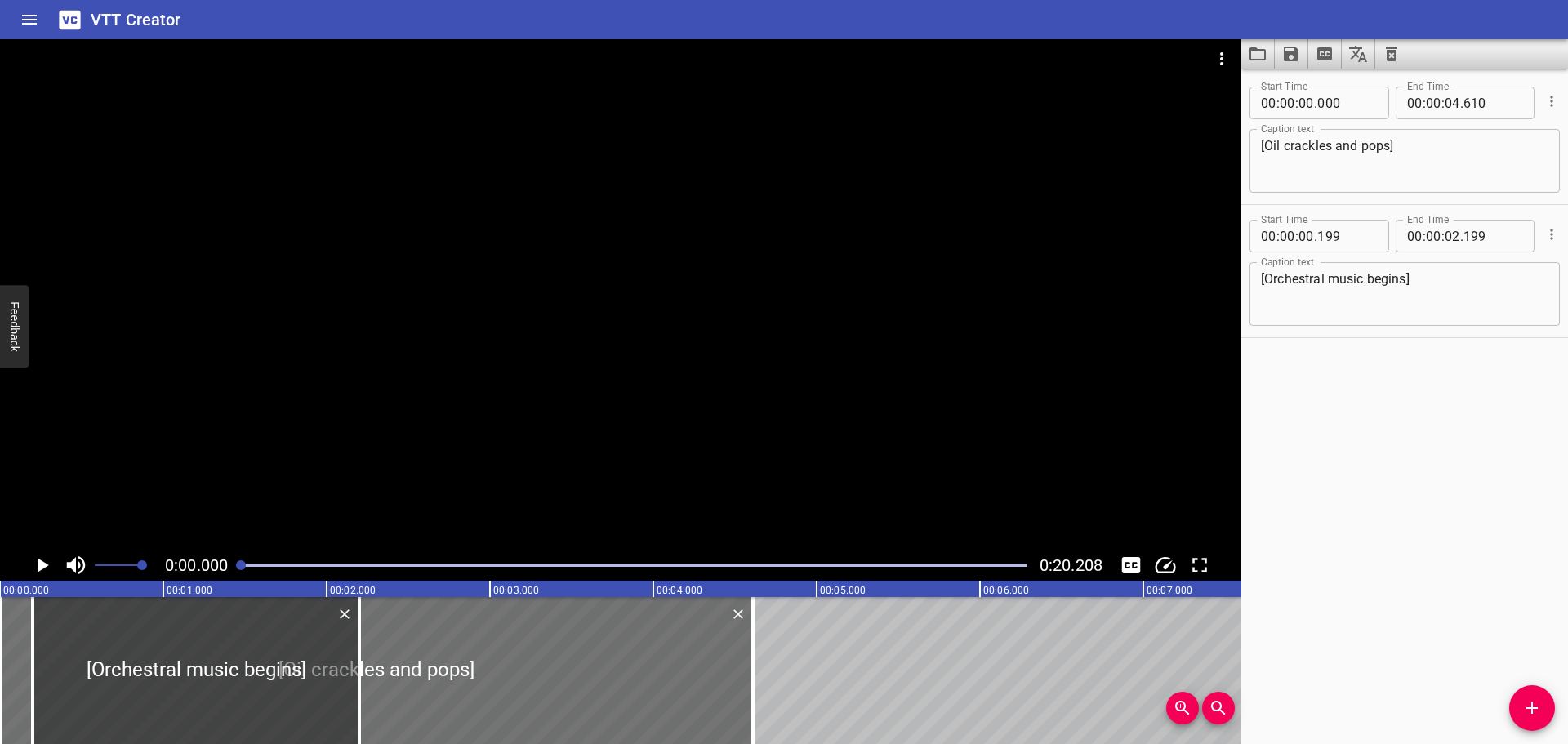
click at [39, 566] on icon "Play/Pause" at bounding box center [43, 565] width 12 height 15
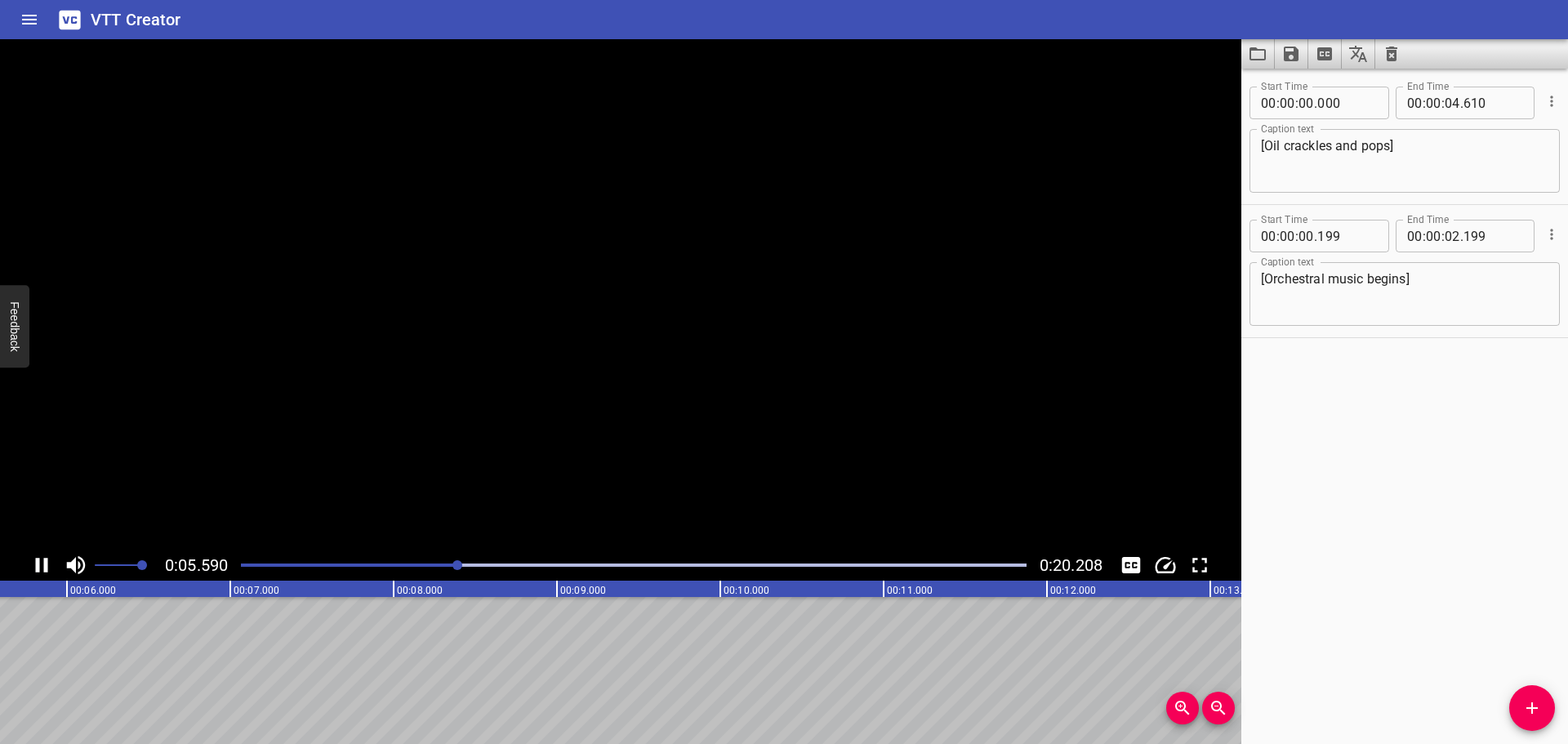
click at [39, 566] on icon "Play/Pause" at bounding box center [42, 565] width 12 height 15
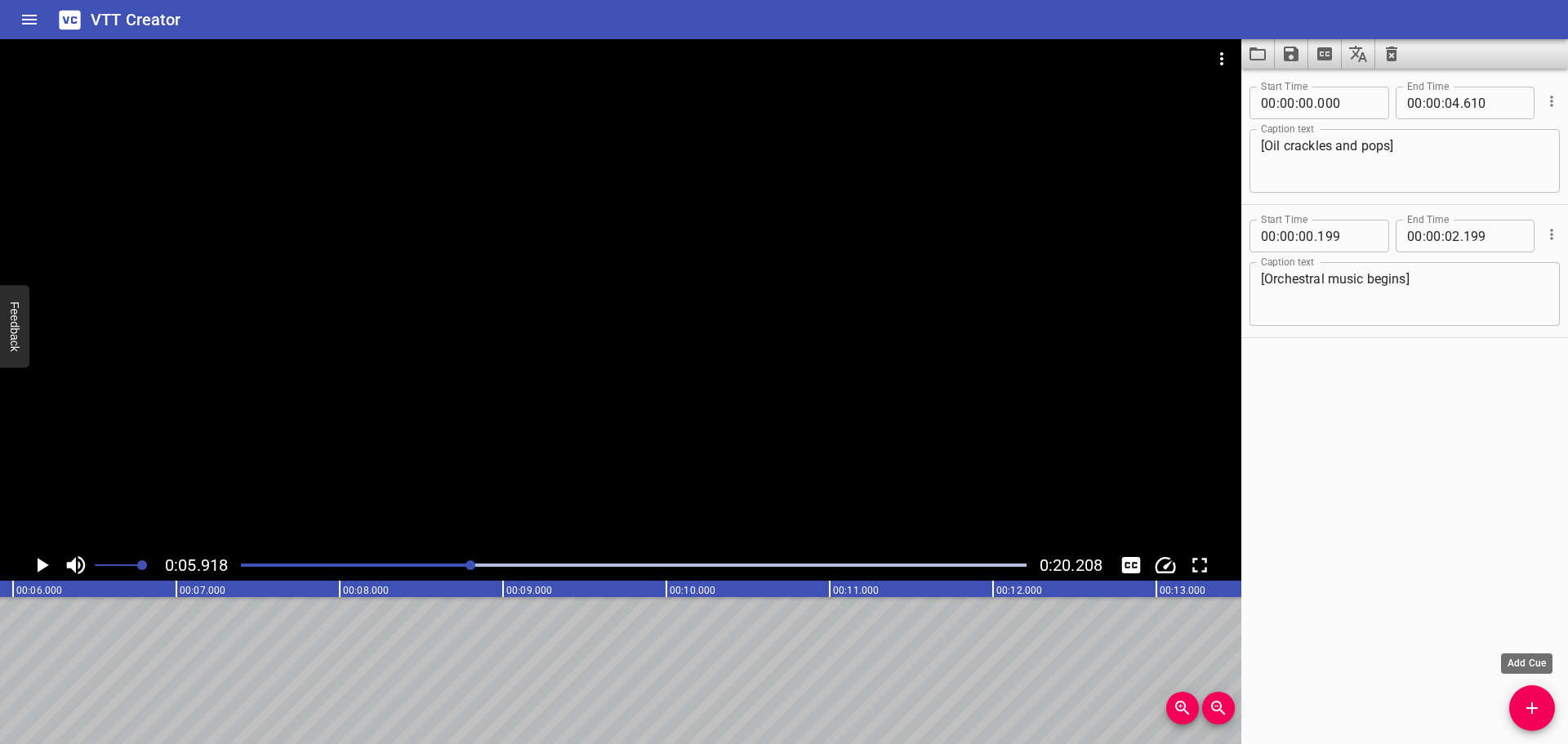
click at [1540, 693] on button "Add Cue" at bounding box center [1531, 707] width 45 height 45
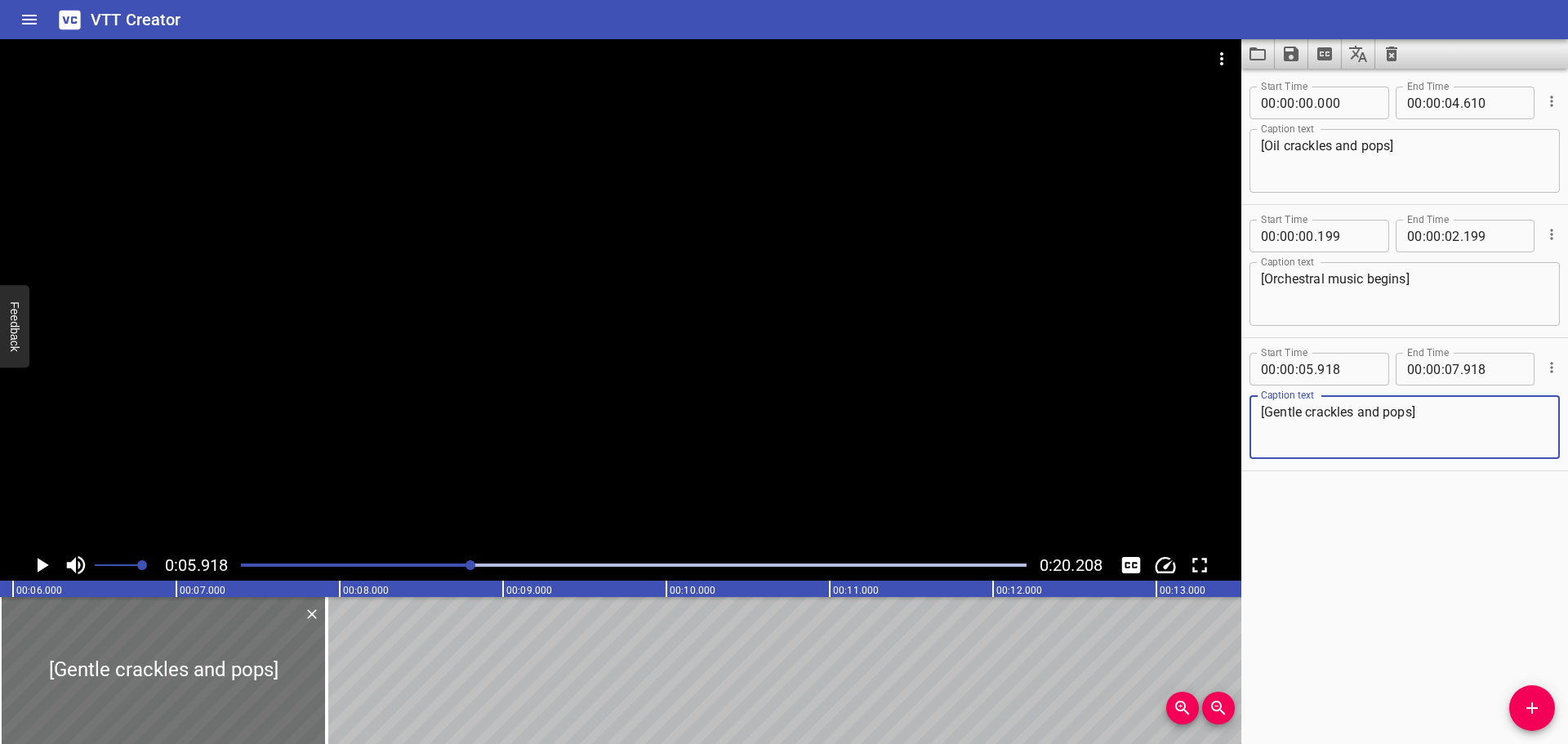
type textarea "[Gentle crackles and pops]"
click at [379, 561] on div at bounding box center [633, 566] width 805 height 23
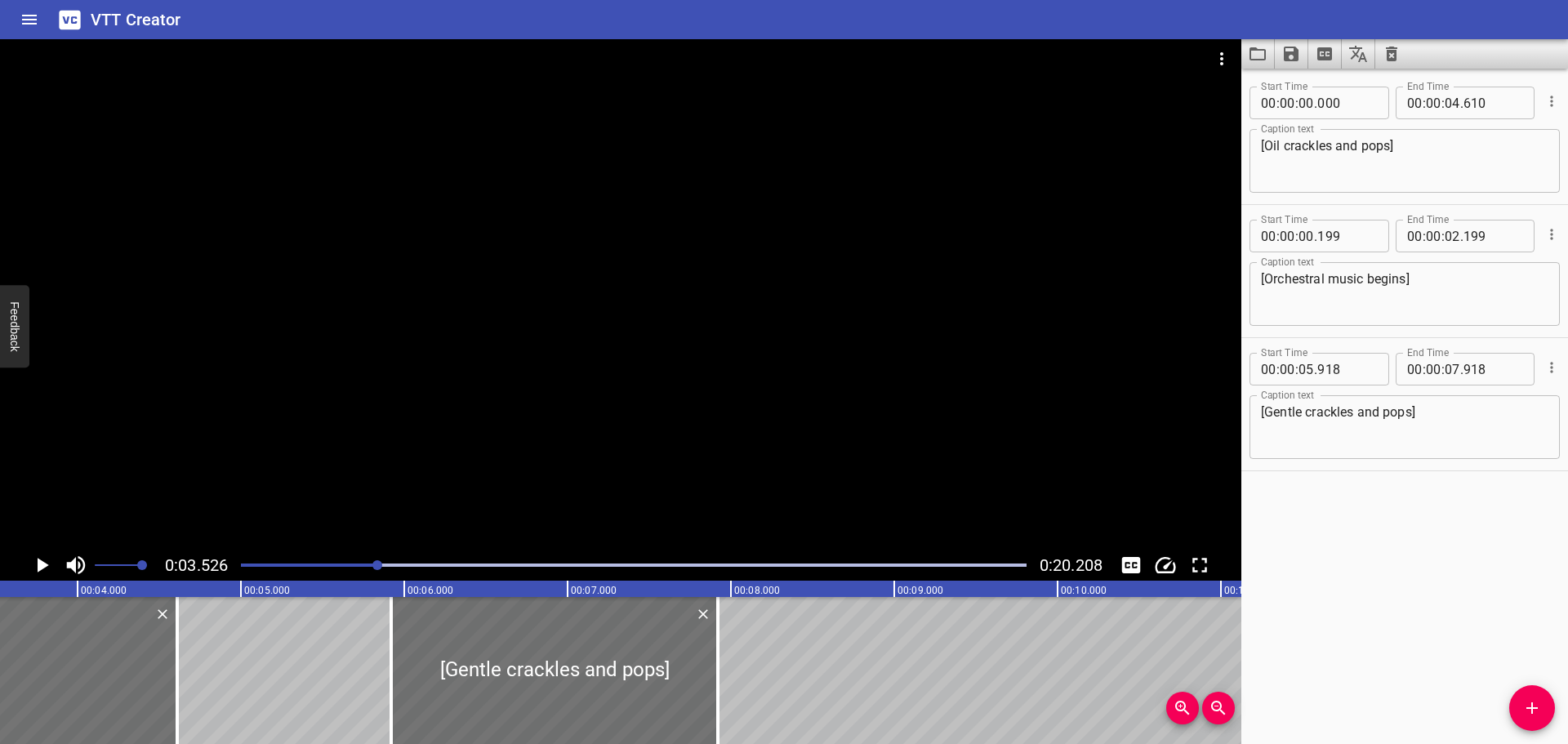
click at [39, 564] on icon "Play/Pause" at bounding box center [43, 565] width 12 height 15
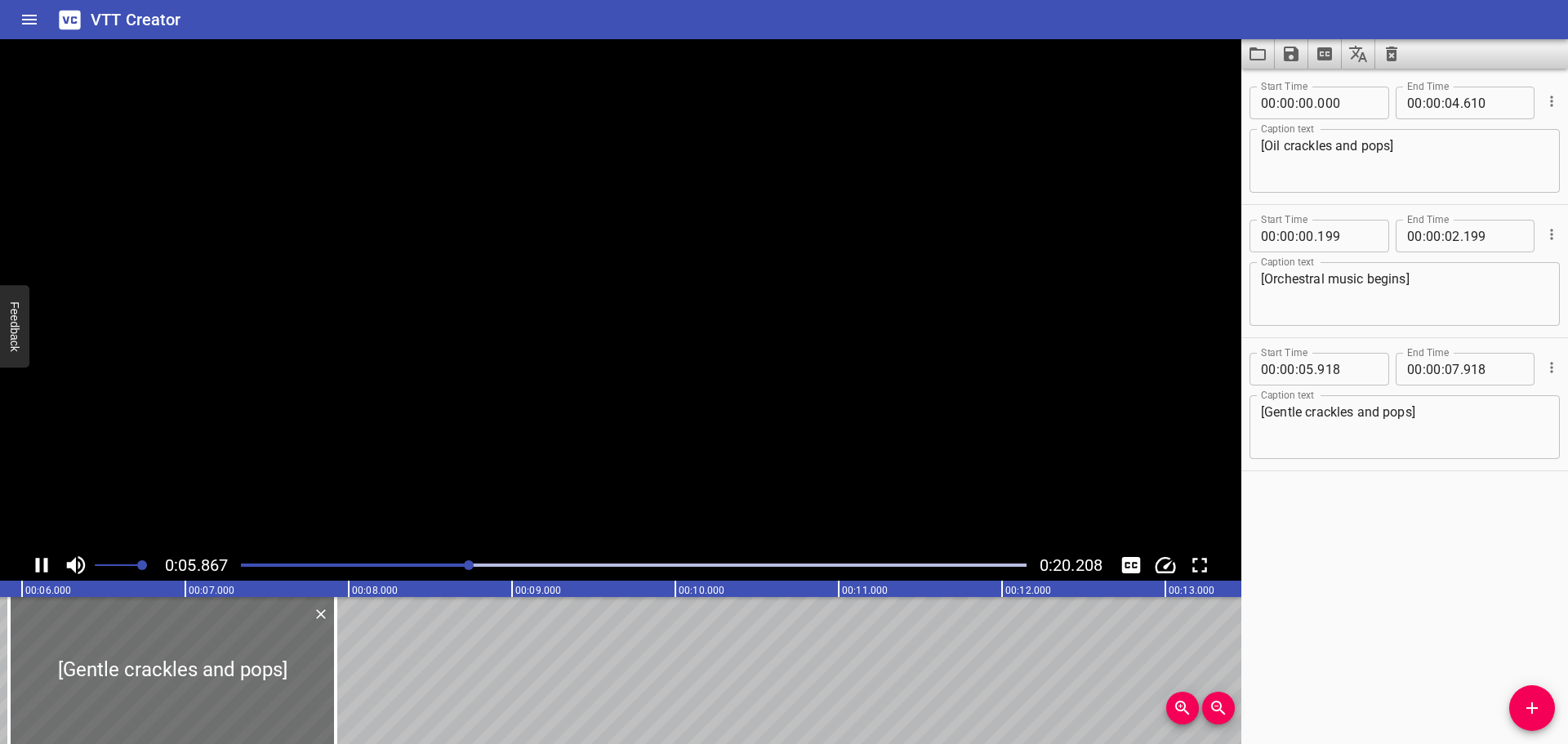
click at [39, 564] on icon "Play/Pause" at bounding box center [42, 565] width 12 height 15
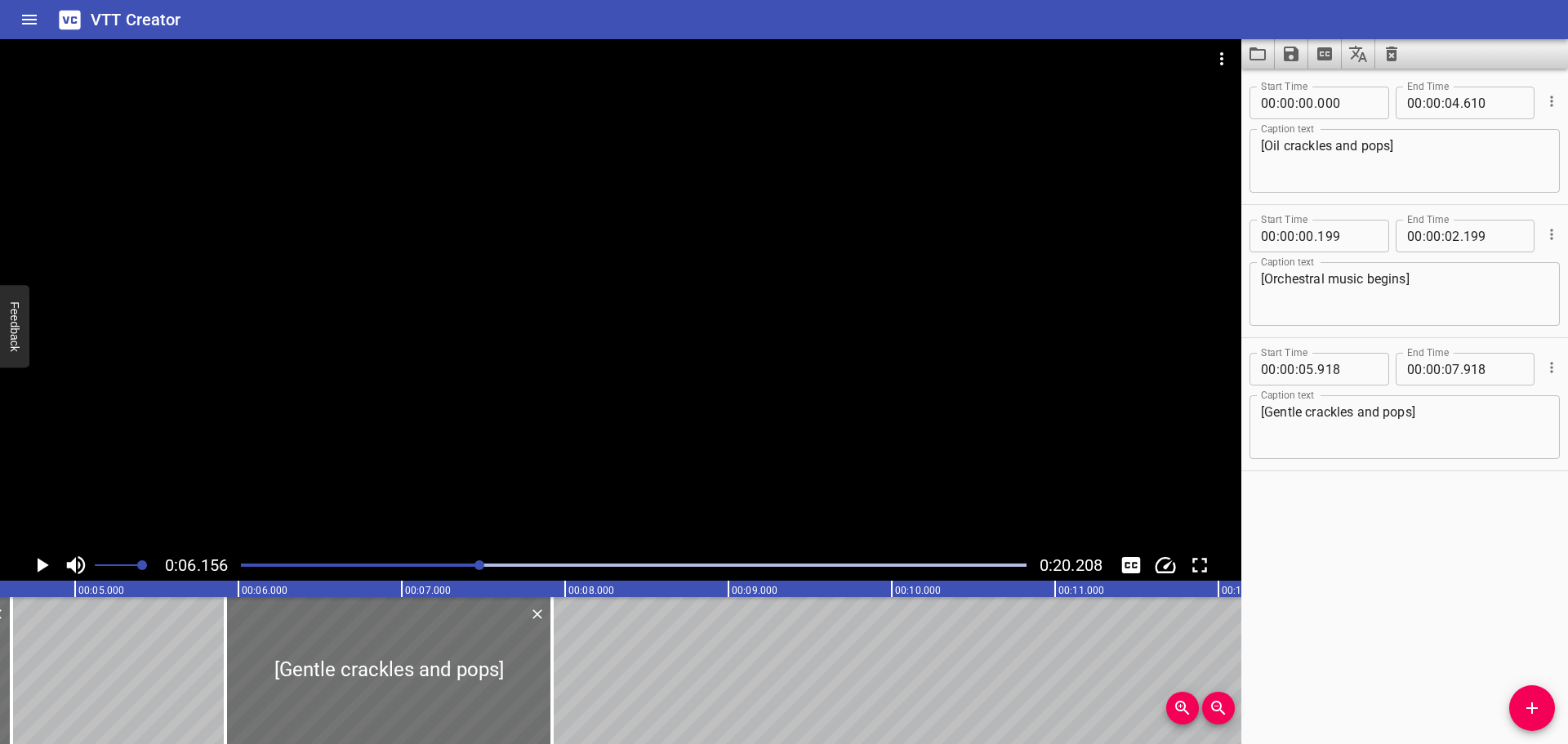
scroll to position [0, 662]
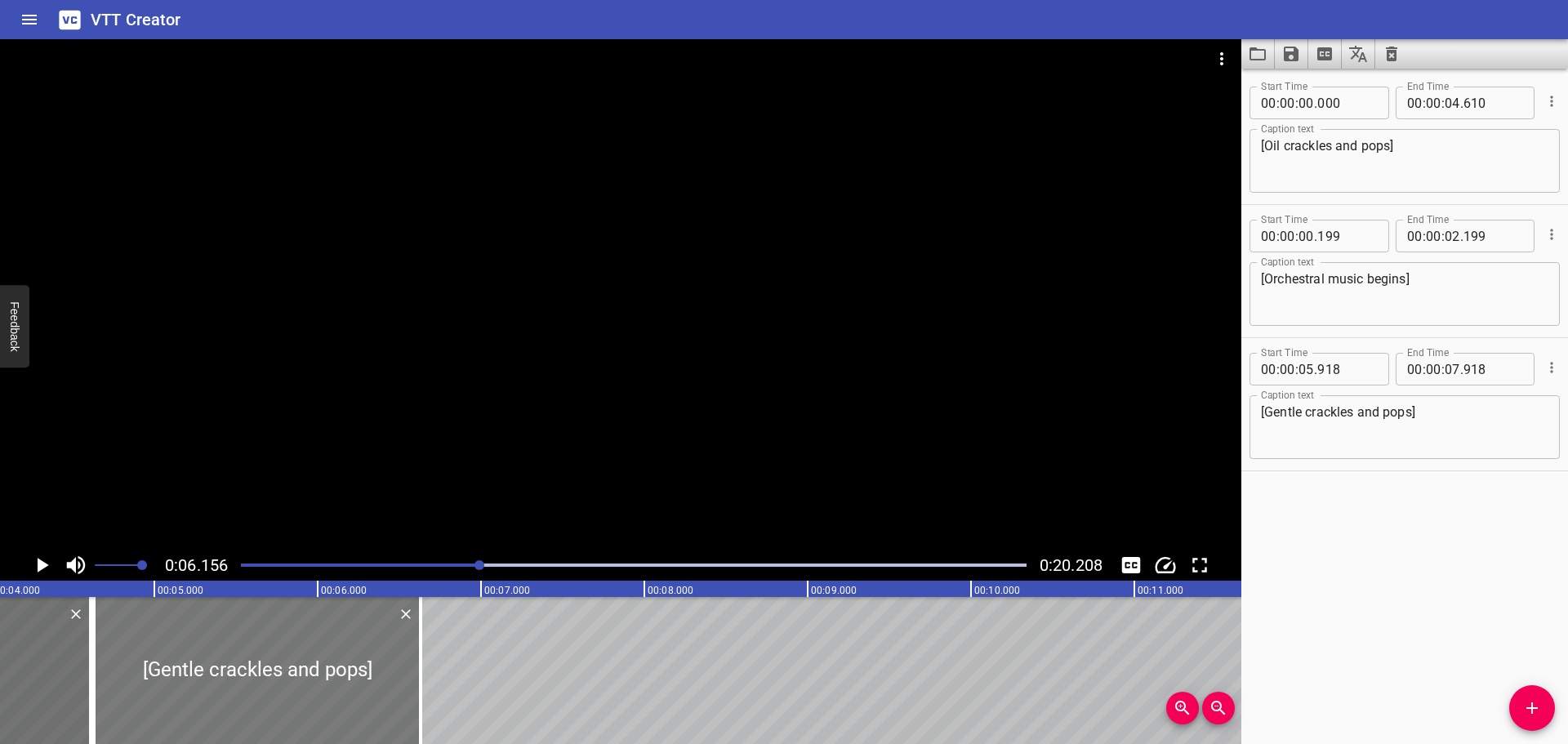
drag, startPoint x: 416, startPoint y: 671, endPoint x: 272, endPoint y: 674, distance: 144.0
click at [272, 674] on div at bounding box center [257, 670] width 327 height 147
type input "04"
type input "628"
type input "06"
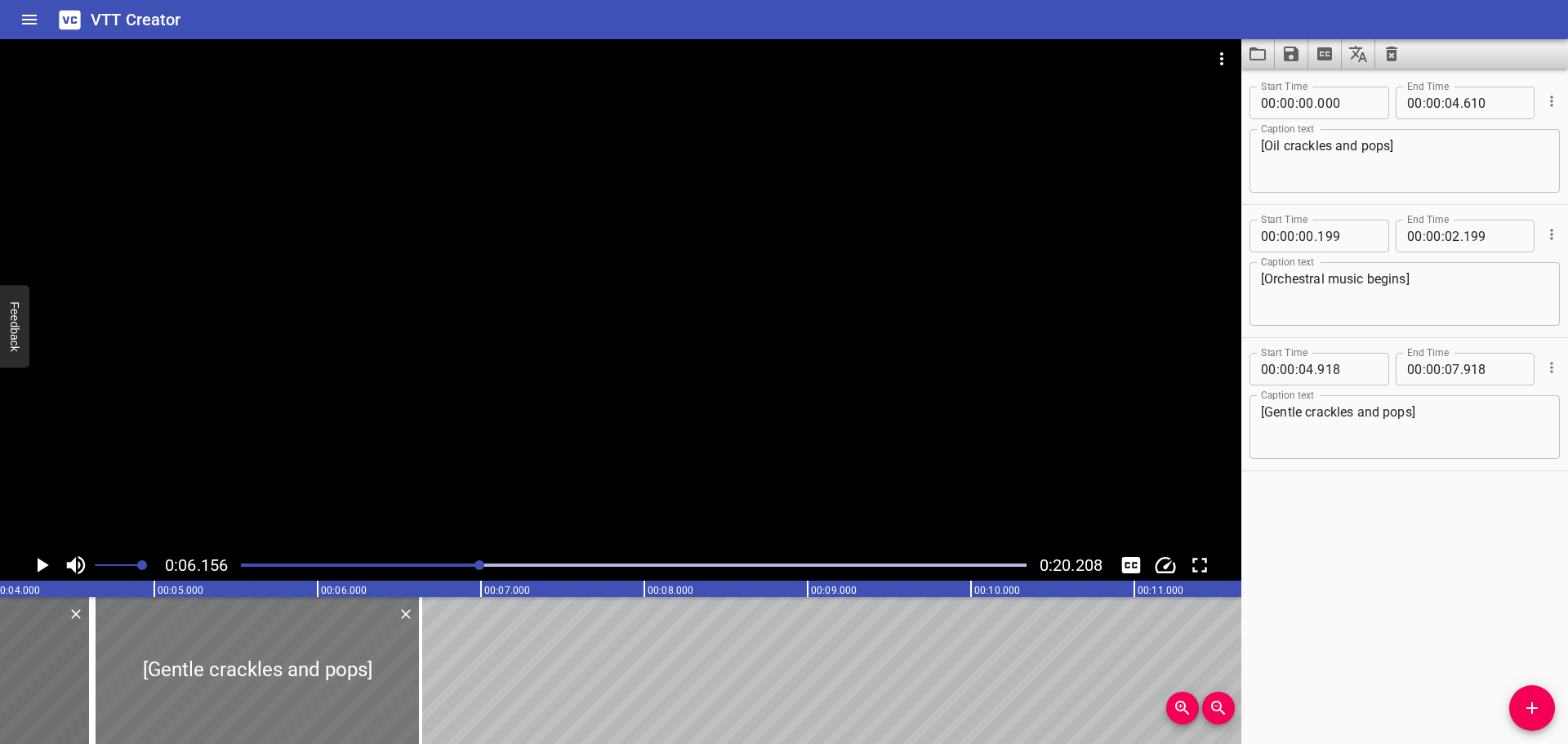
type input "628"
click at [390, 566] on div "Play progress" at bounding box center [88, 566] width 786 height 4
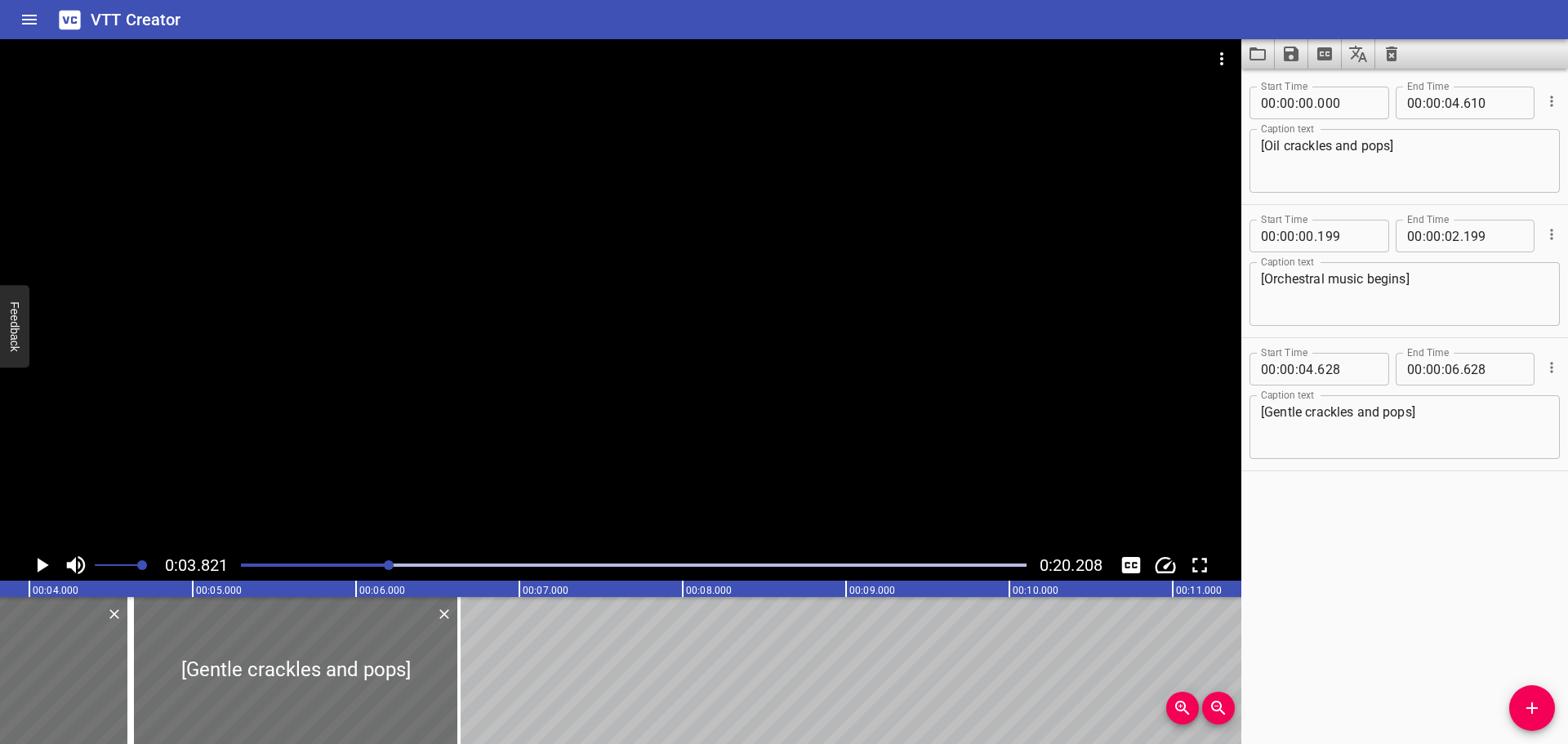
click at [48, 569] on icon "Play/Pause" at bounding box center [42, 566] width 25 height 25
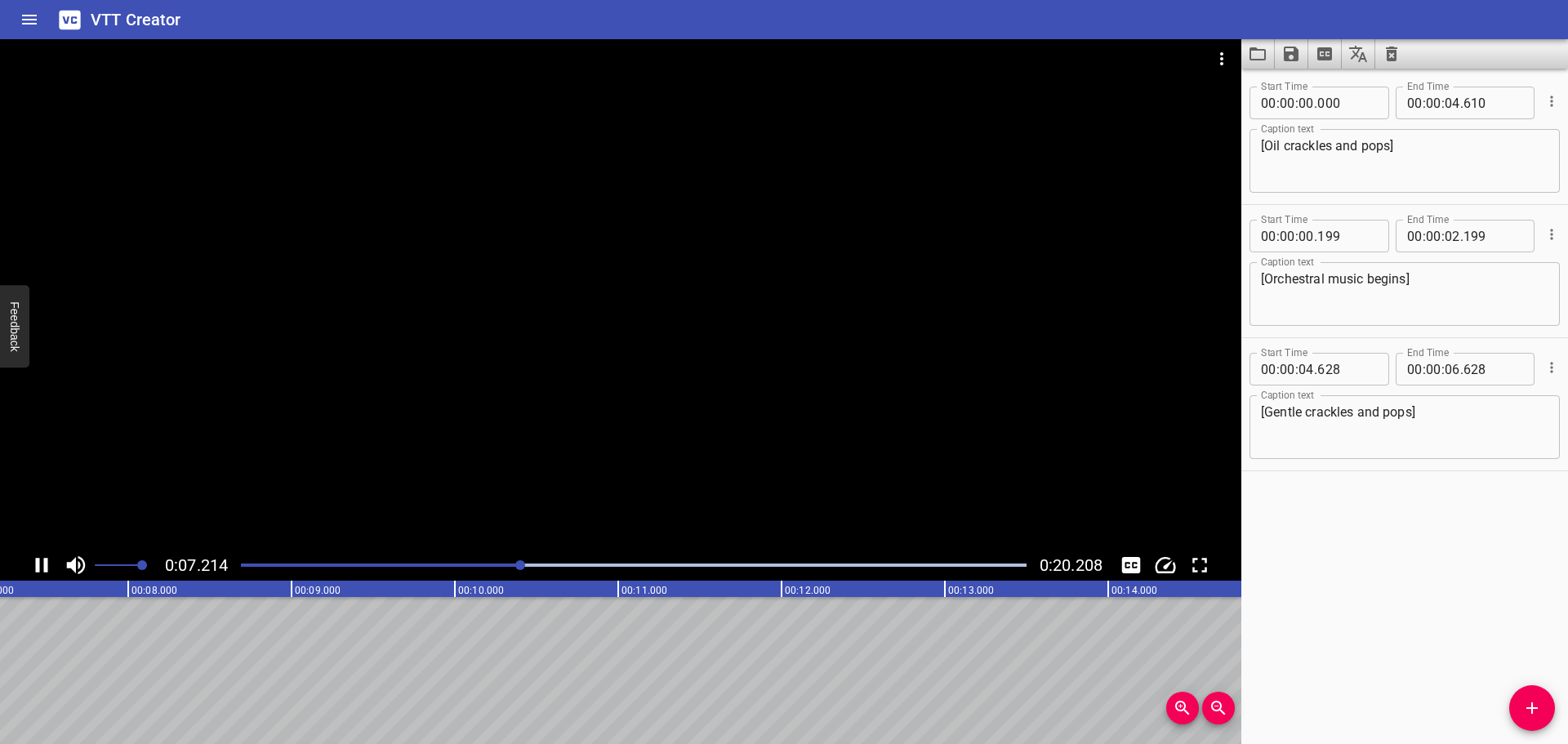
click at [43, 566] on icon "Play/Pause" at bounding box center [42, 566] width 25 height 25
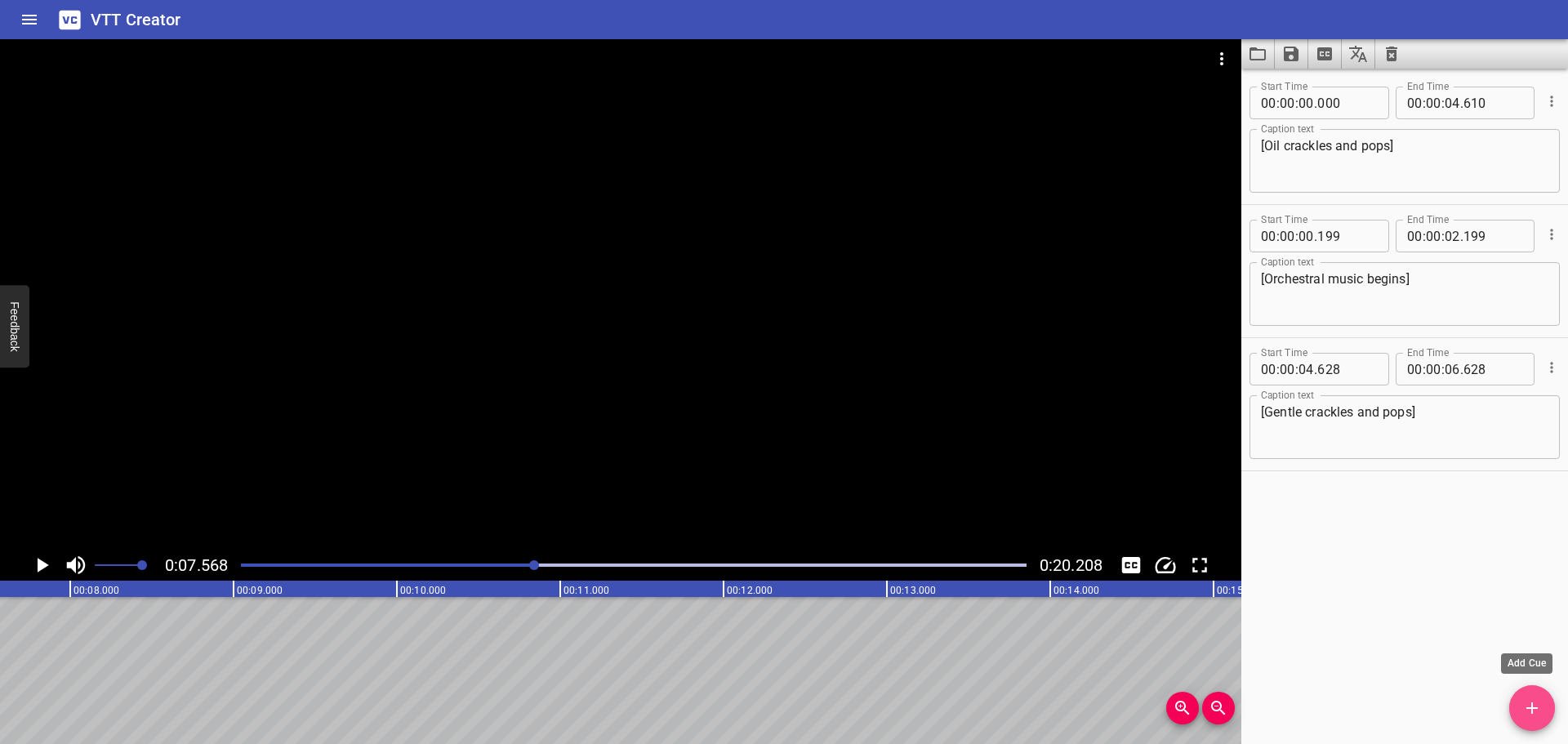
click at [1521, 705] on span "Add Cue" at bounding box center [1531, 708] width 45 height 20
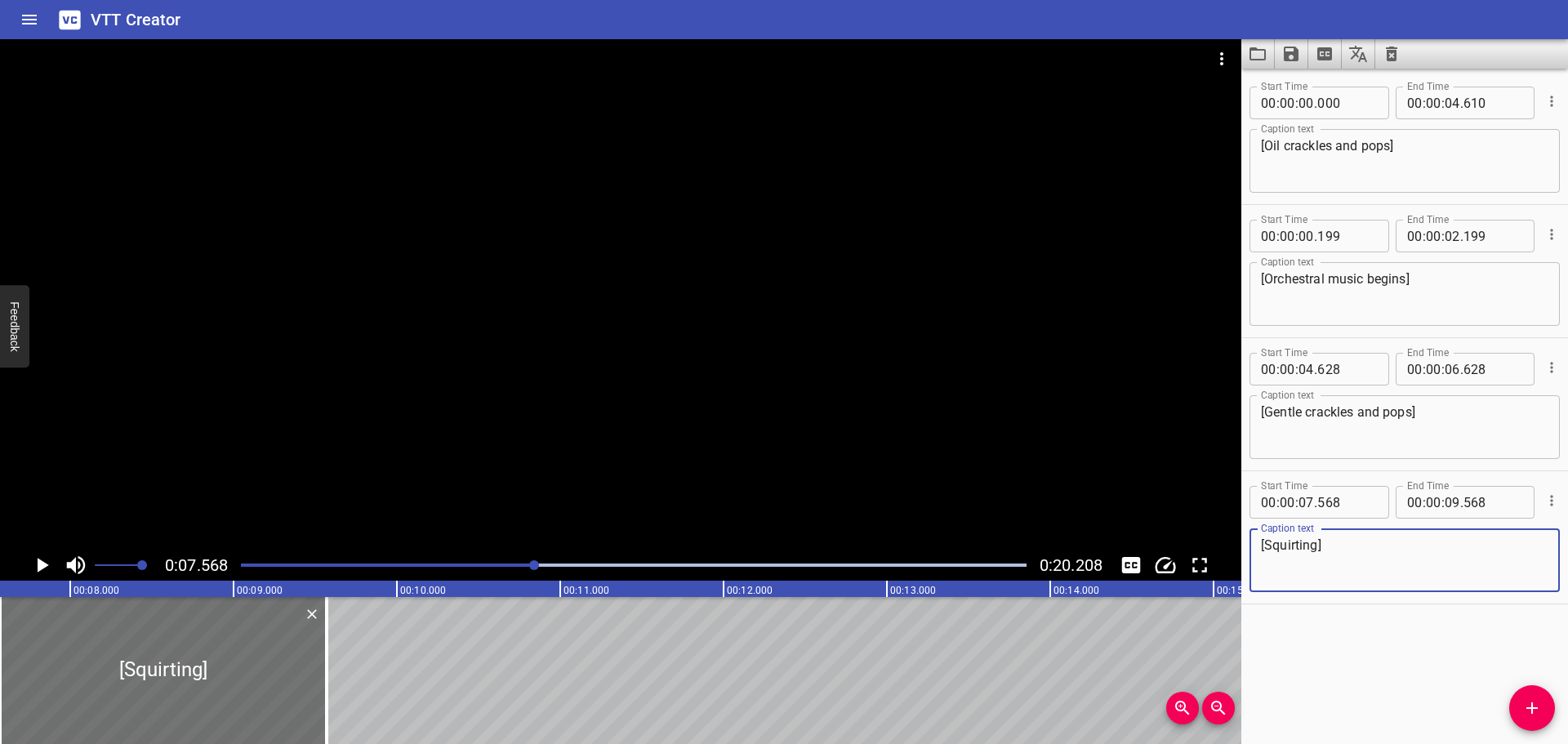
type textarea "[Squirting]"
click at [481, 566] on div "Play progress" at bounding box center [143, 566] width 786 height 4
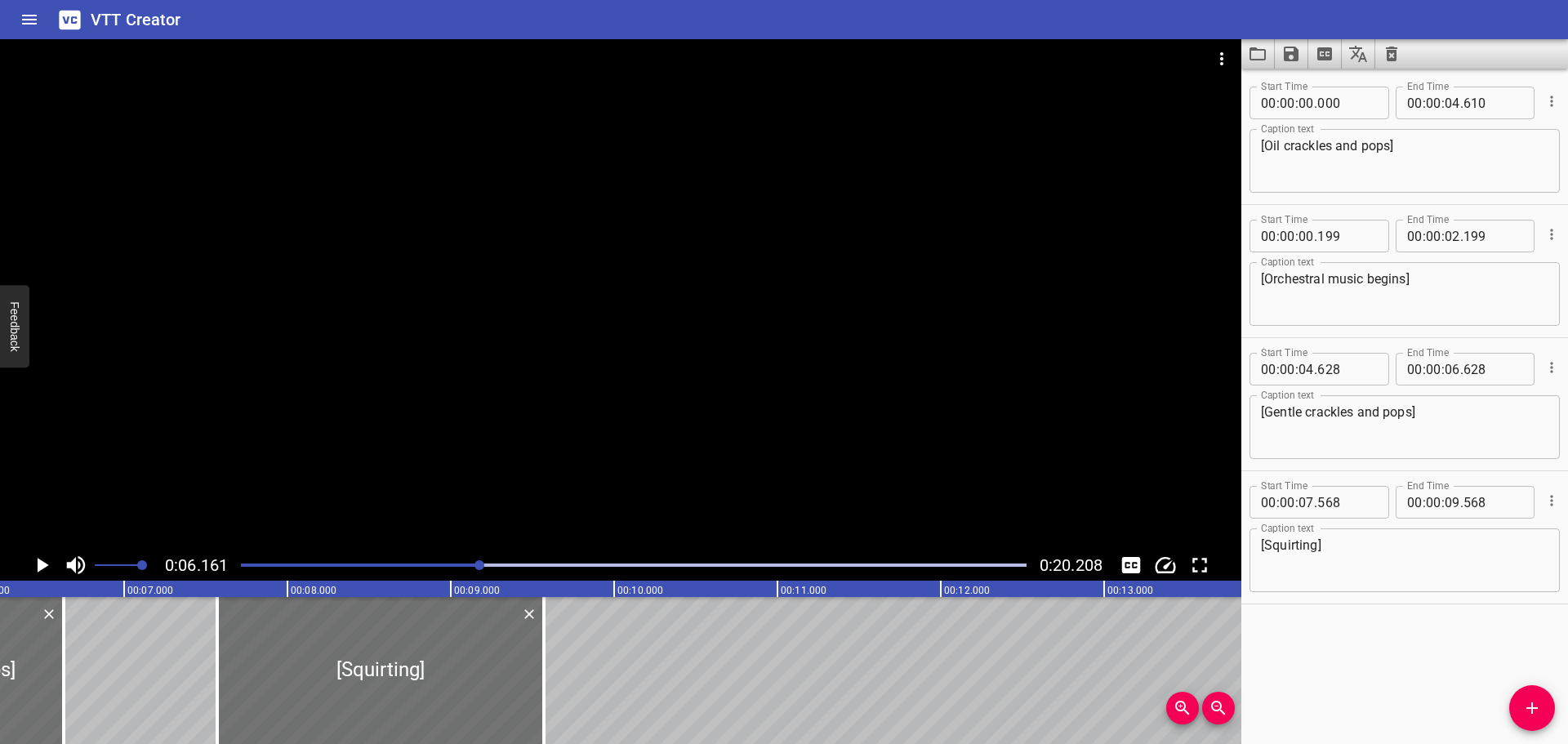
scroll to position [0, 1006]
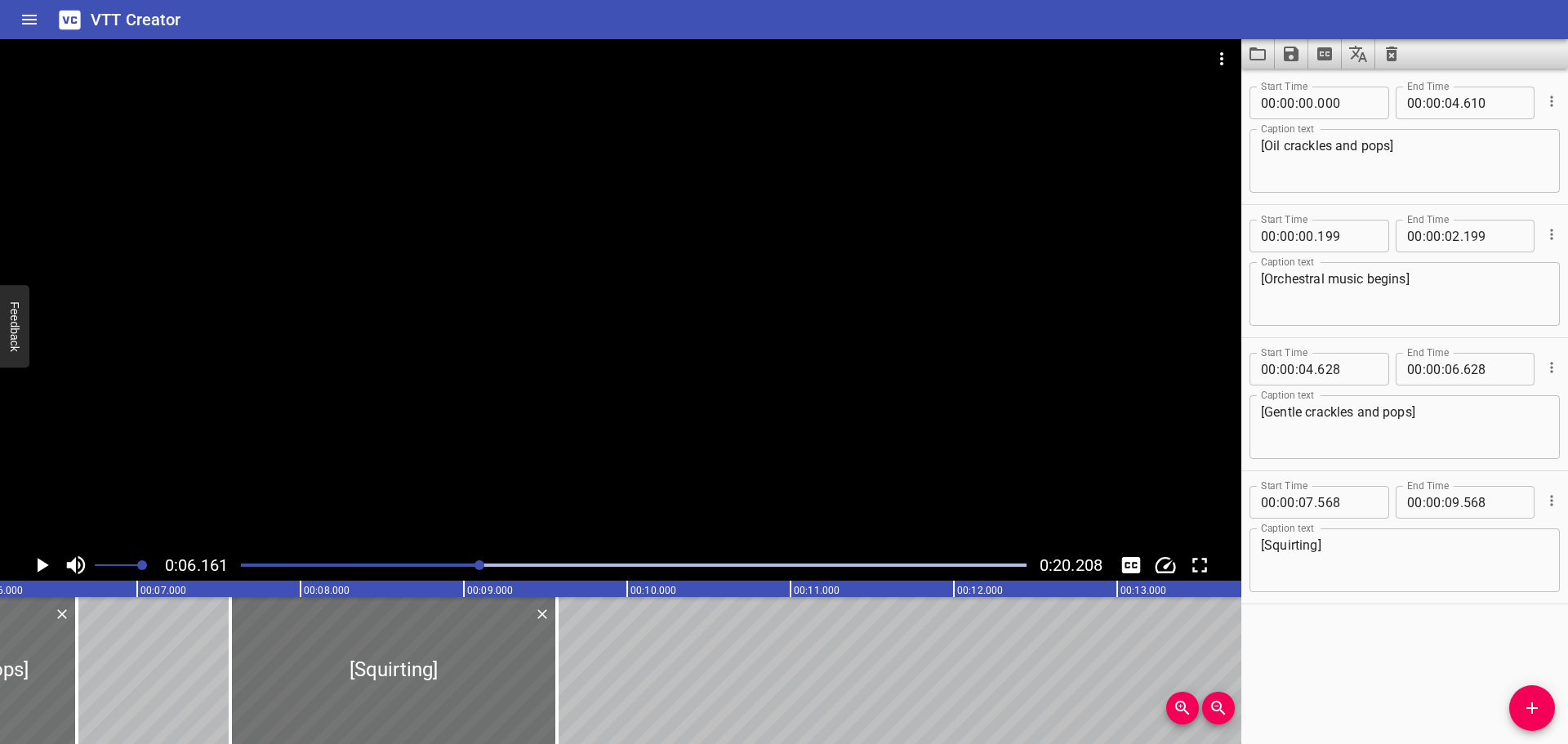
click at [43, 566] on icon "Play/Pause" at bounding box center [43, 565] width 12 height 15
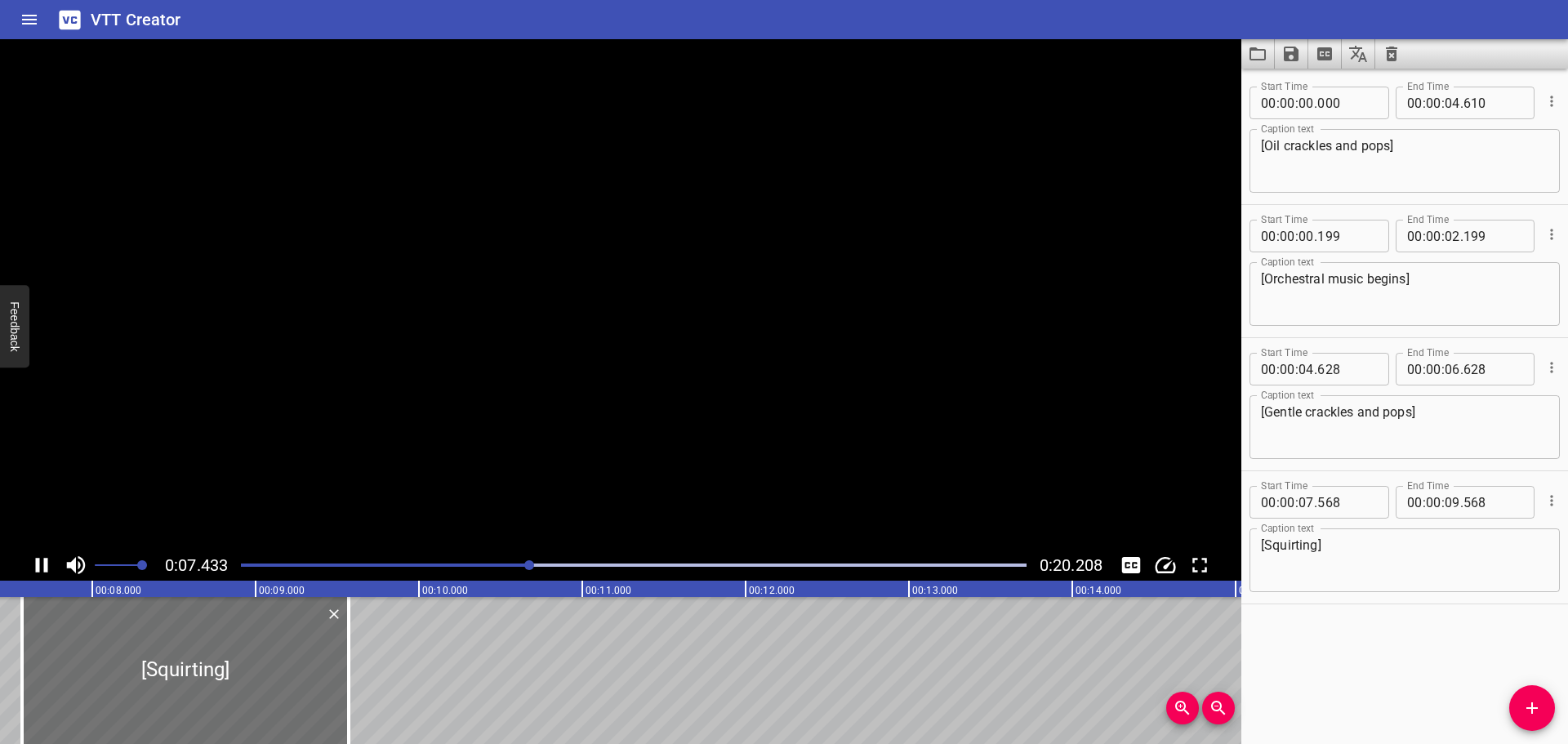
click at [43, 566] on icon "Play/Pause" at bounding box center [42, 566] width 25 height 25
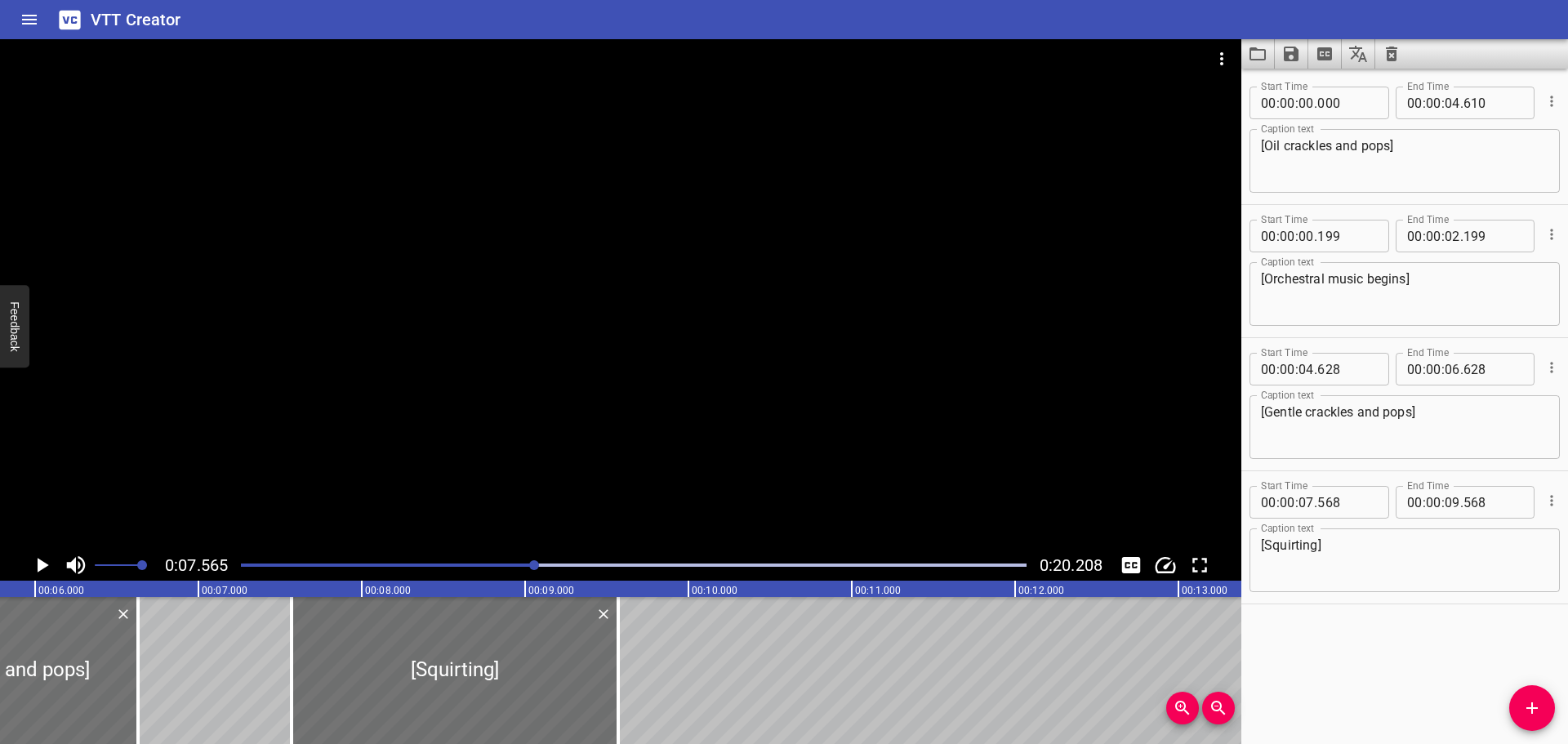
scroll to position [0, 872]
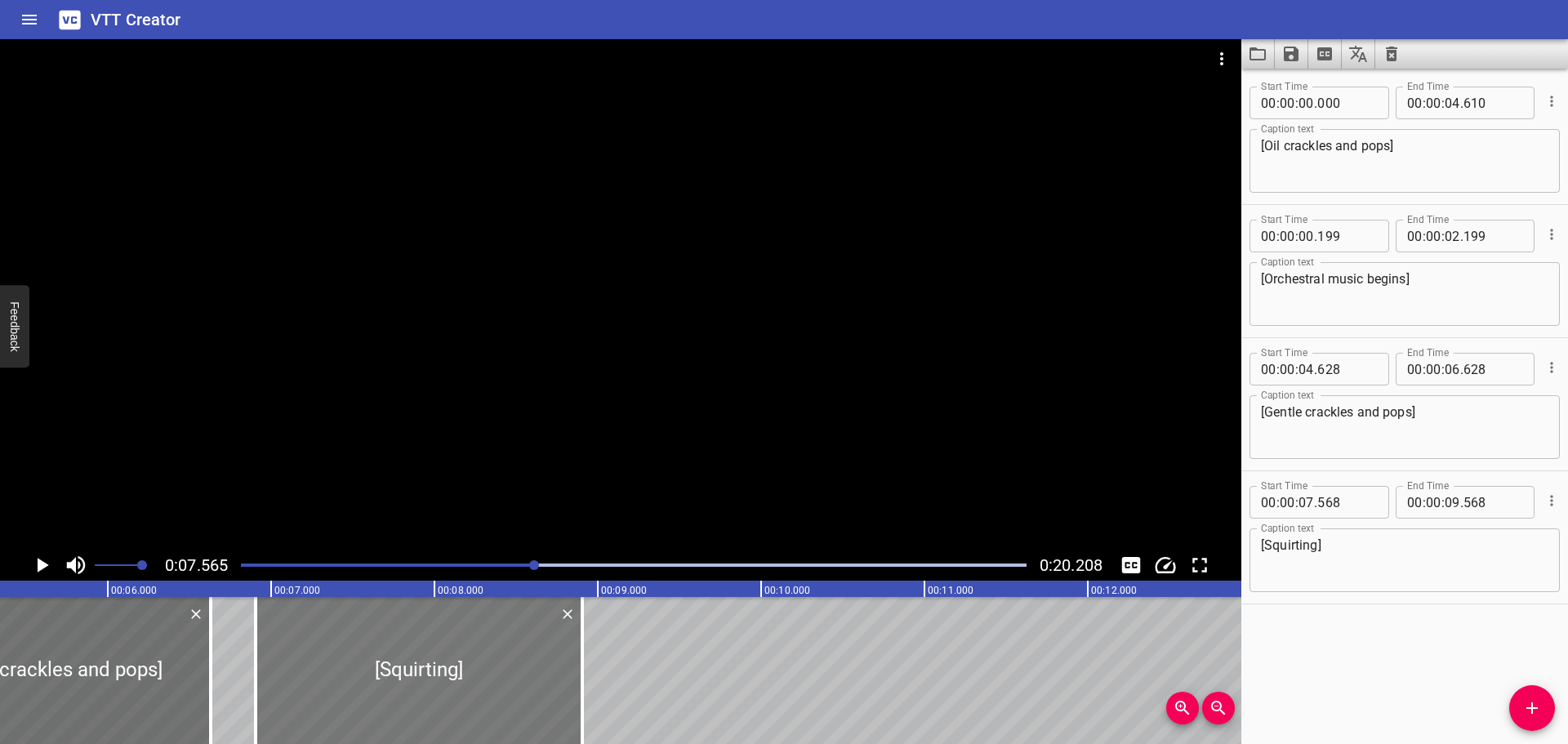
drag, startPoint x: 472, startPoint y: 682, endPoint x: 373, endPoint y: 683, distance: 99.0
click at [373, 683] on div at bounding box center [419, 670] width 327 height 147
type input "06"
type input "923"
type input "08"
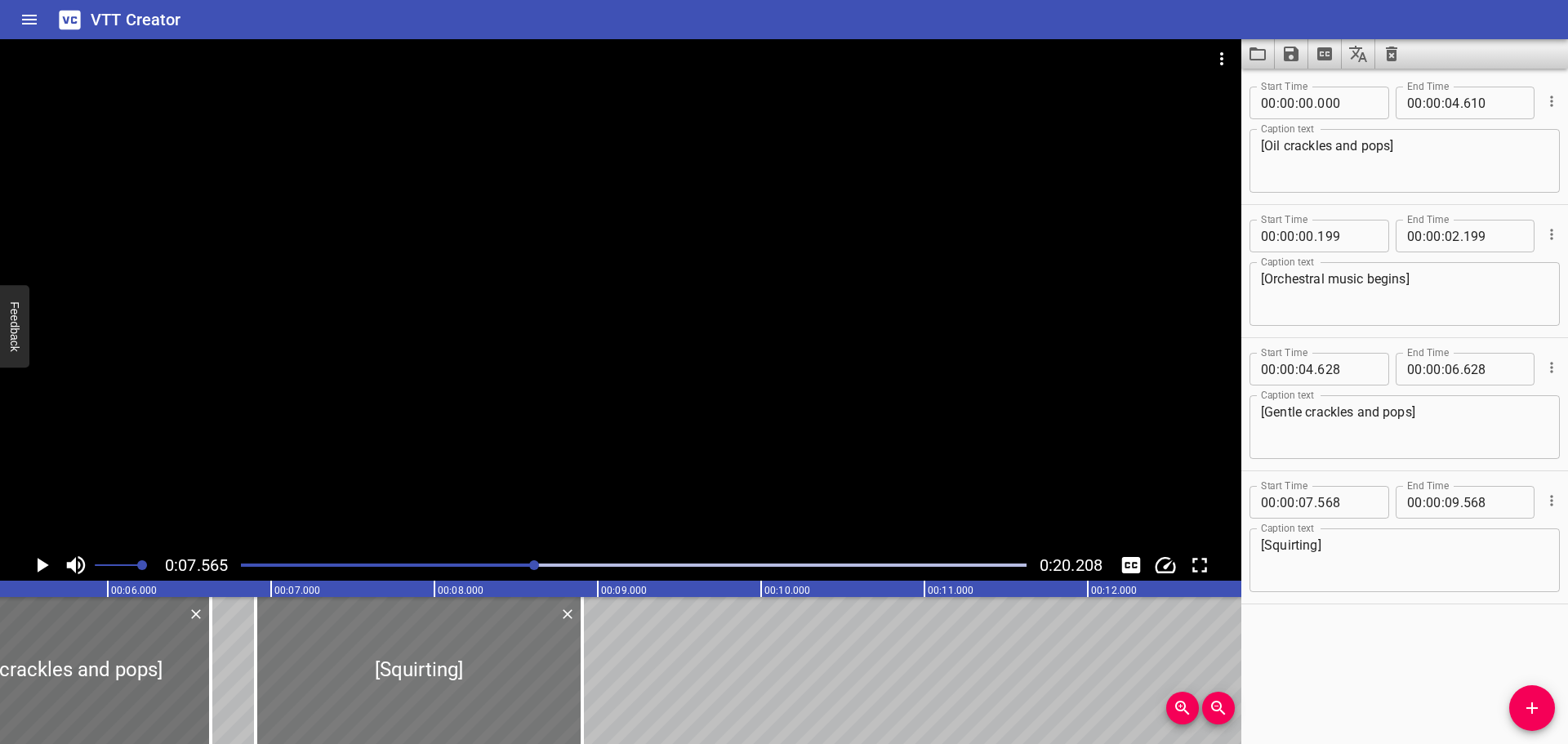
type input "923"
drag, startPoint x: 1317, startPoint y: 545, endPoint x: 1271, endPoint y: 553, distance: 46.7
click at [1271, 553] on textarea "[Squirting]" at bounding box center [1404, 560] width 288 height 46
type textarea "[Squishing]"
click at [1343, 624] on div "Start Time 00 : 00 : 00 . 000 Start Time End Time 00 : 00 : 04 . 610 End Time C…" at bounding box center [1404, 406] width 327 height 675
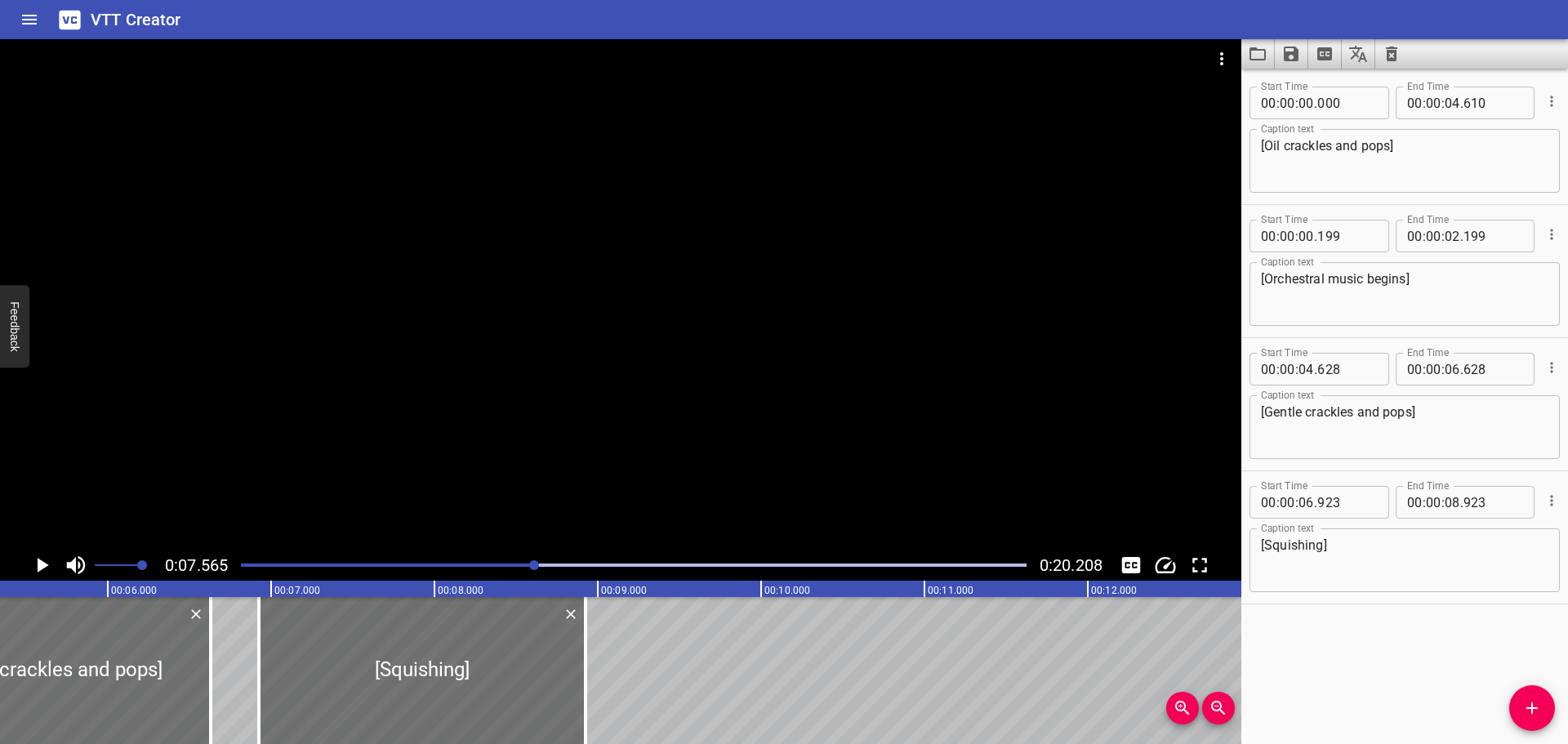
click at [379, 565] on div "Play progress" at bounding box center [143, 566] width 786 height 4
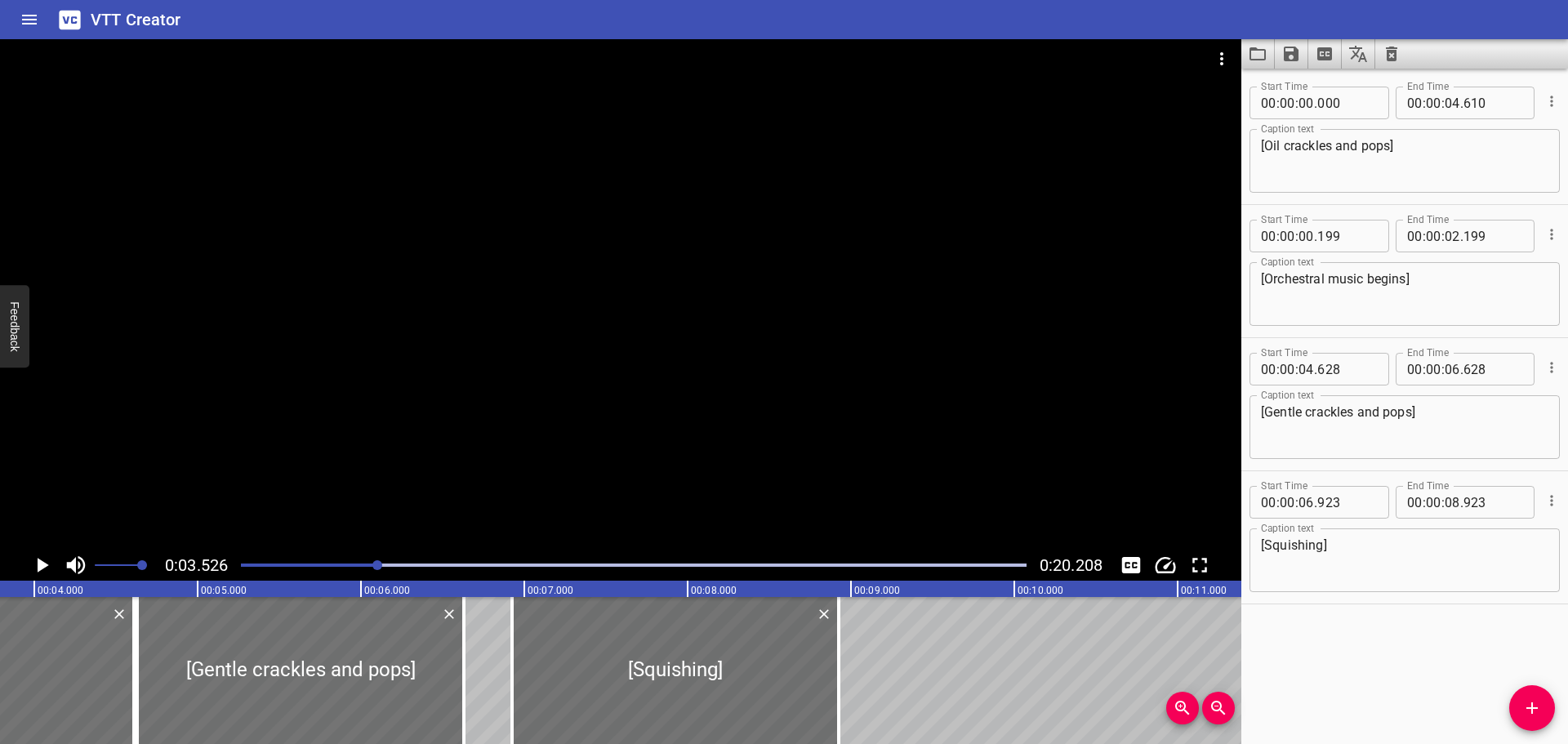
scroll to position [0, 576]
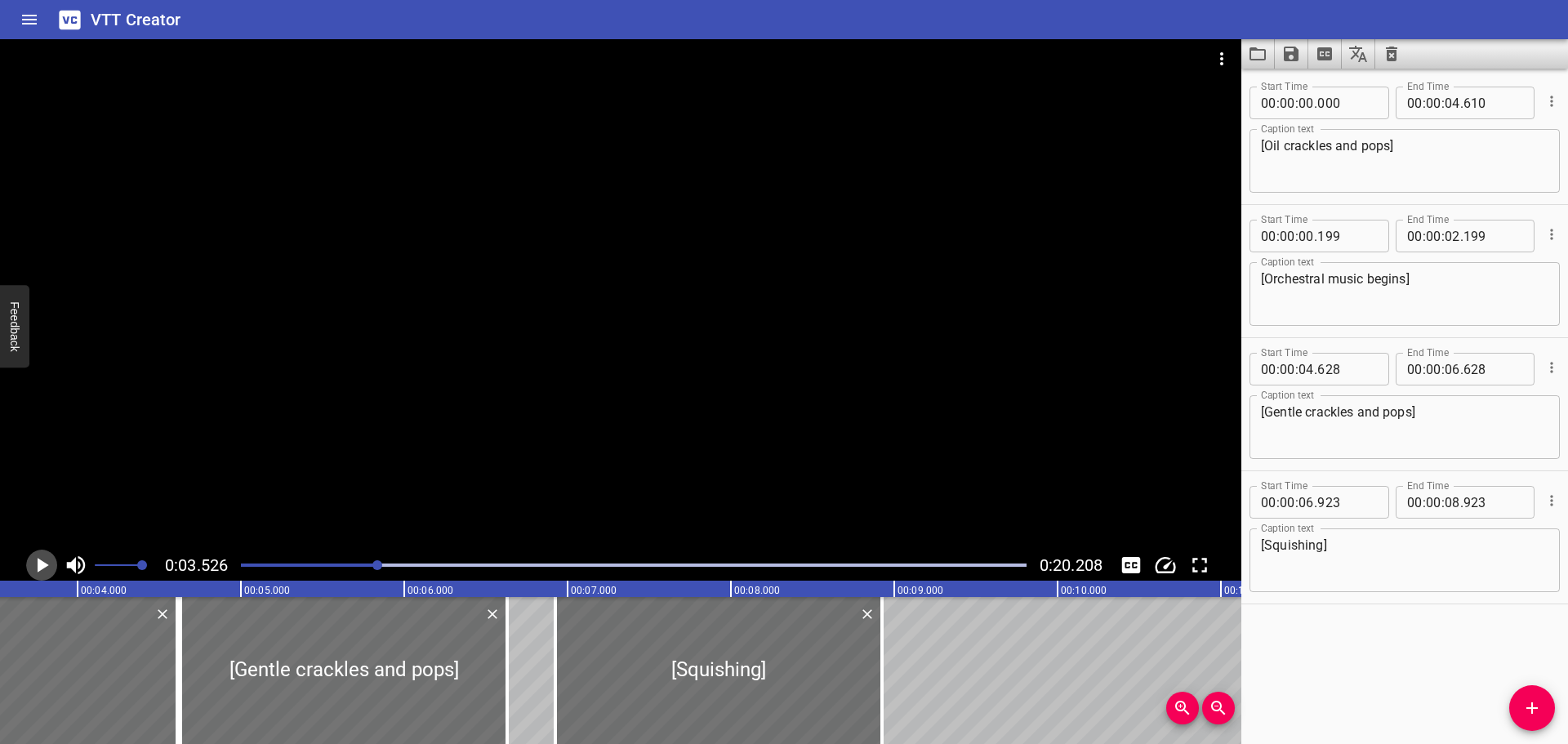
click at [38, 565] on icon "Play/Pause" at bounding box center [43, 565] width 12 height 15
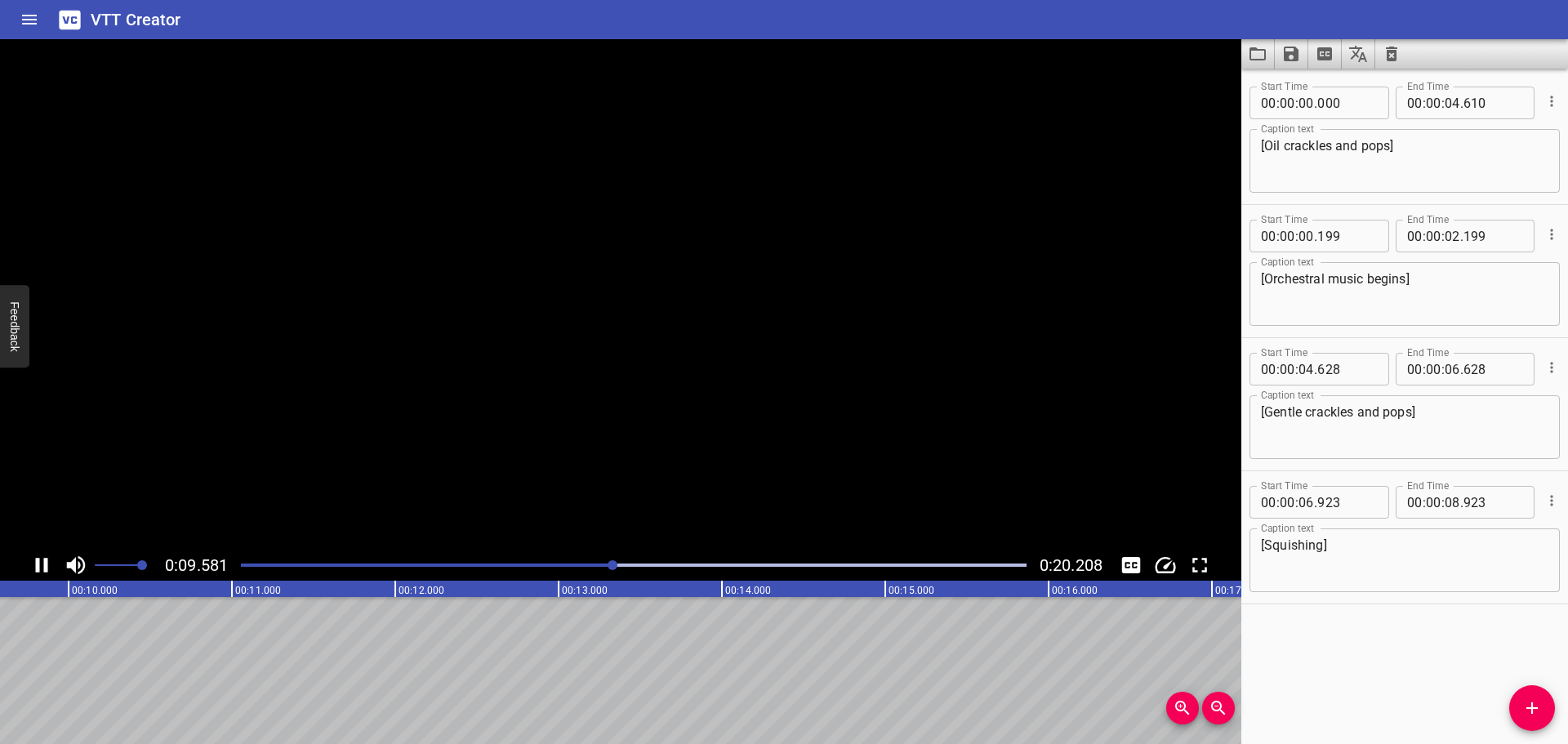
click at [38, 565] on icon "Play/Pause" at bounding box center [42, 565] width 12 height 15
click at [1537, 700] on icon "Add Cue" at bounding box center [1532, 708] width 20 height 20
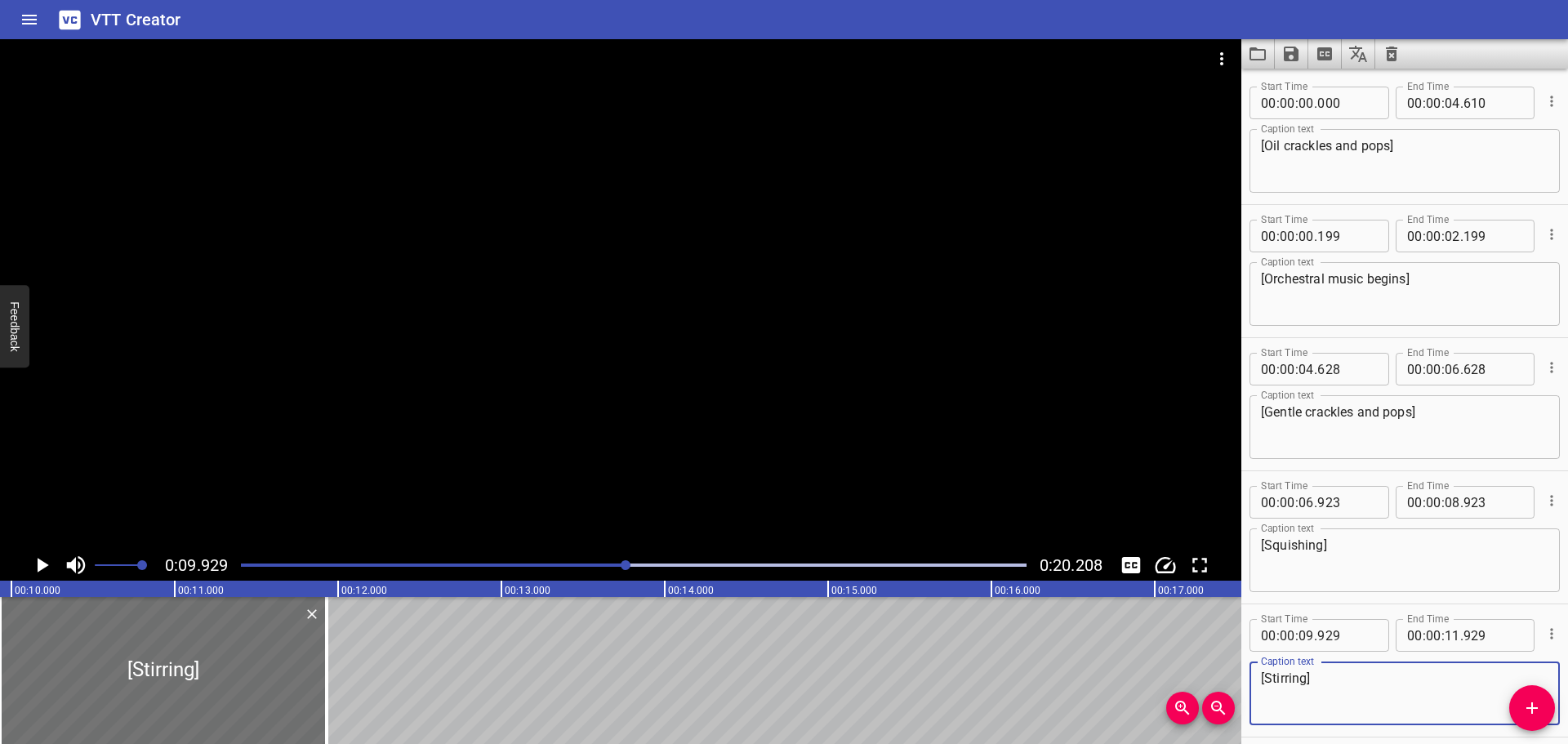
type textarea "[Stirring]"
click at [468, 561] on div at bounding box center [633, 566] width 805 height 23
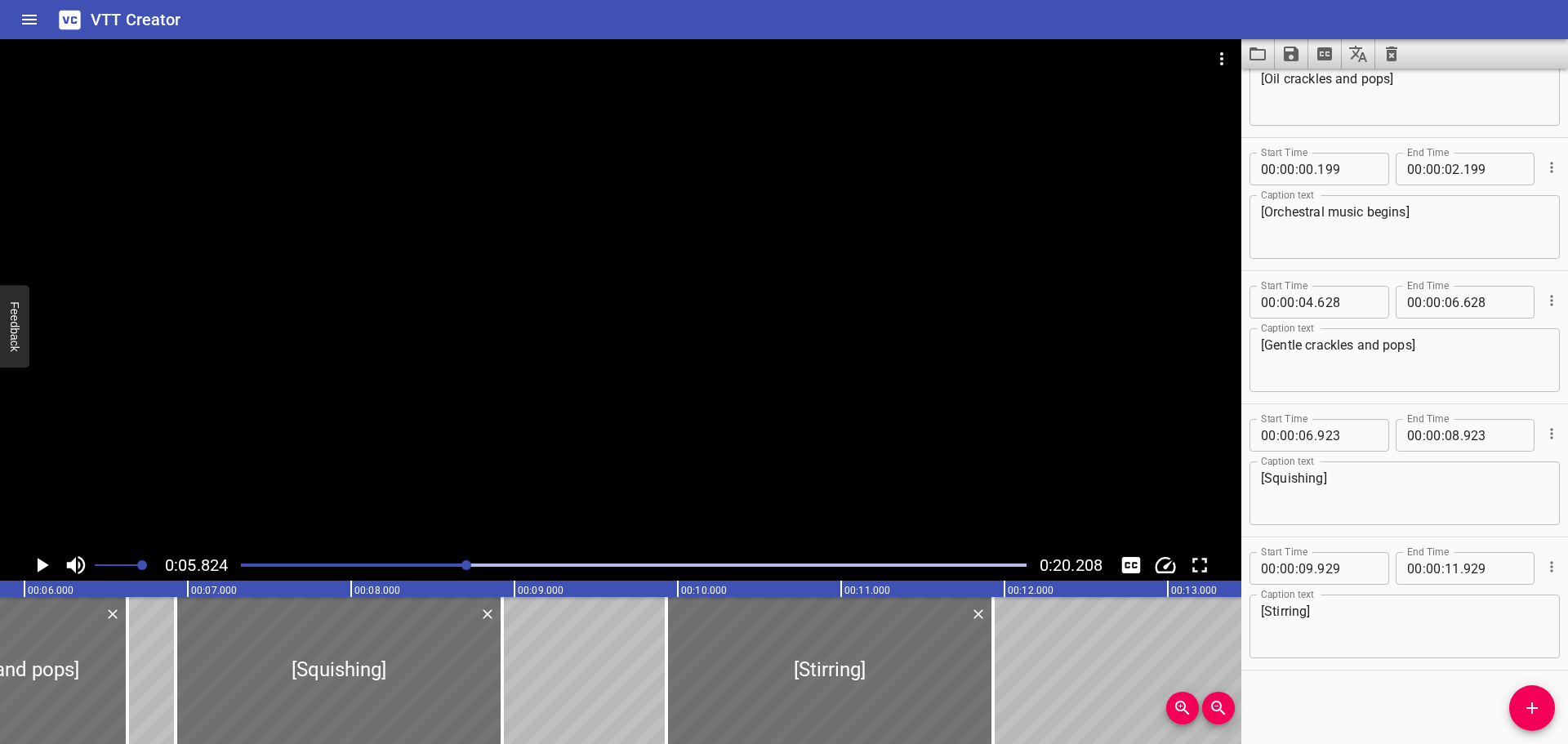
scroll to position [0, 951]
click at [37, 570] on icon "Play/Pause" at bounding box center [43, 565] width 12 height 15
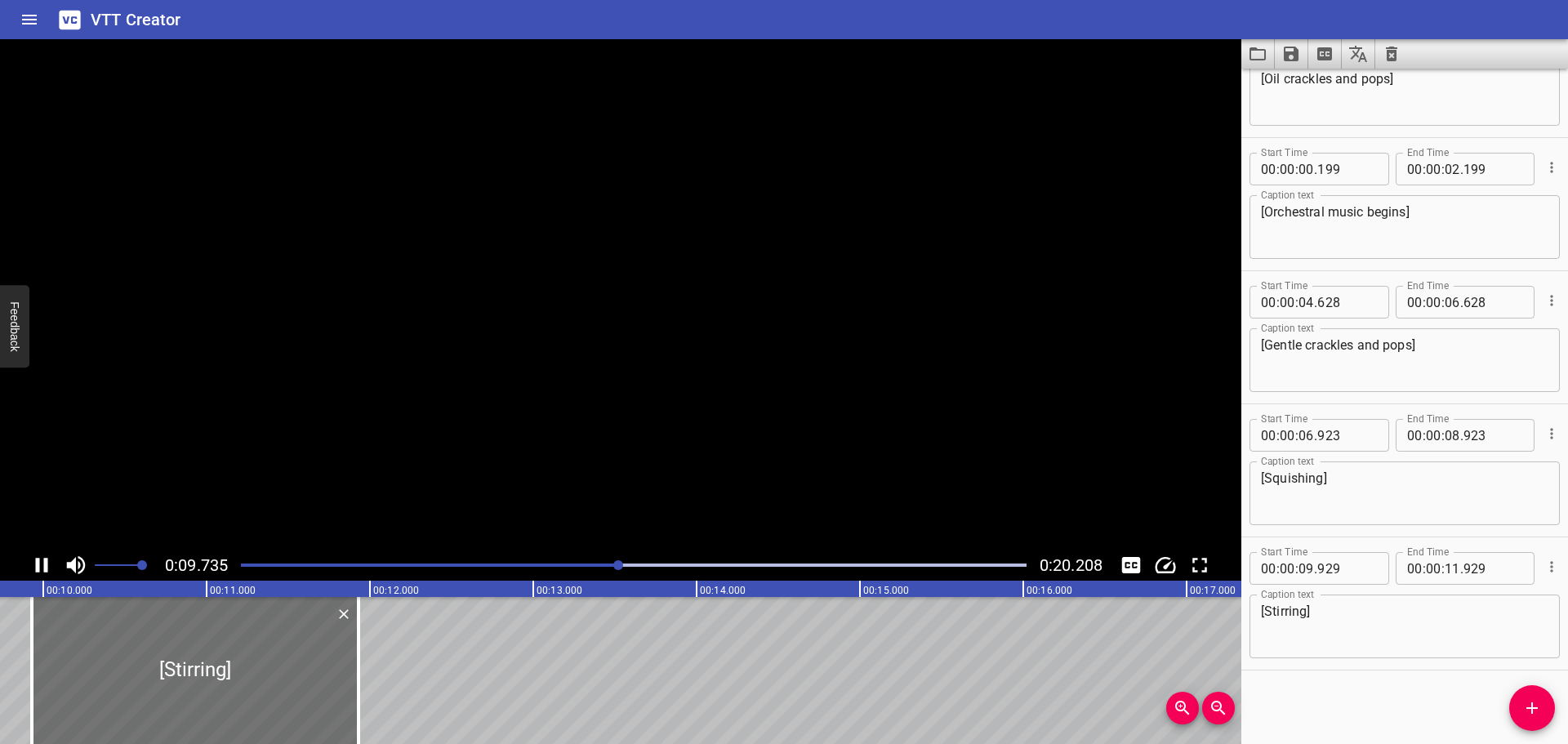
click at [37, 570] on icon "Play/Pause" at bounding box center [42, 565] width 12 height 15
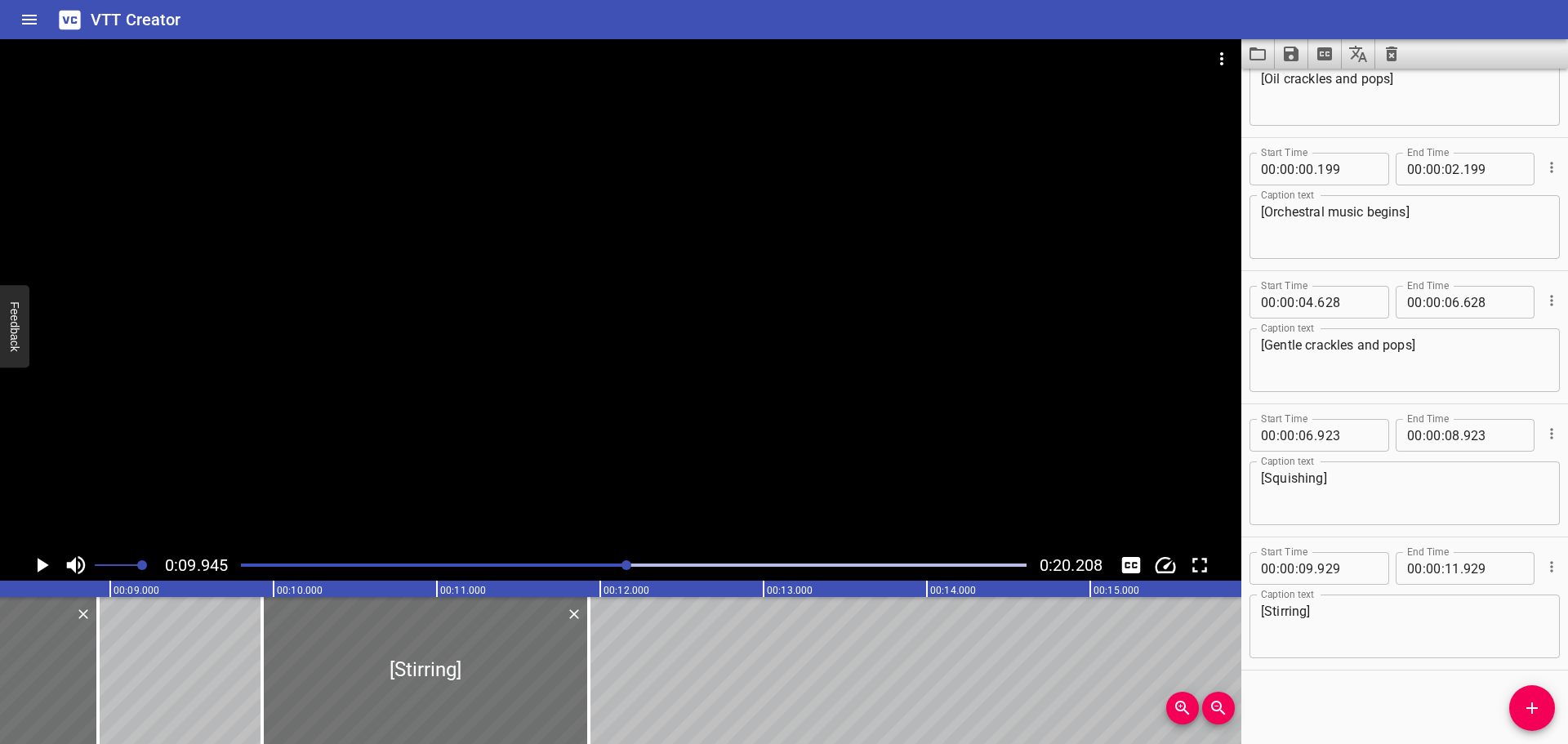
scroll to position [0, 1353]
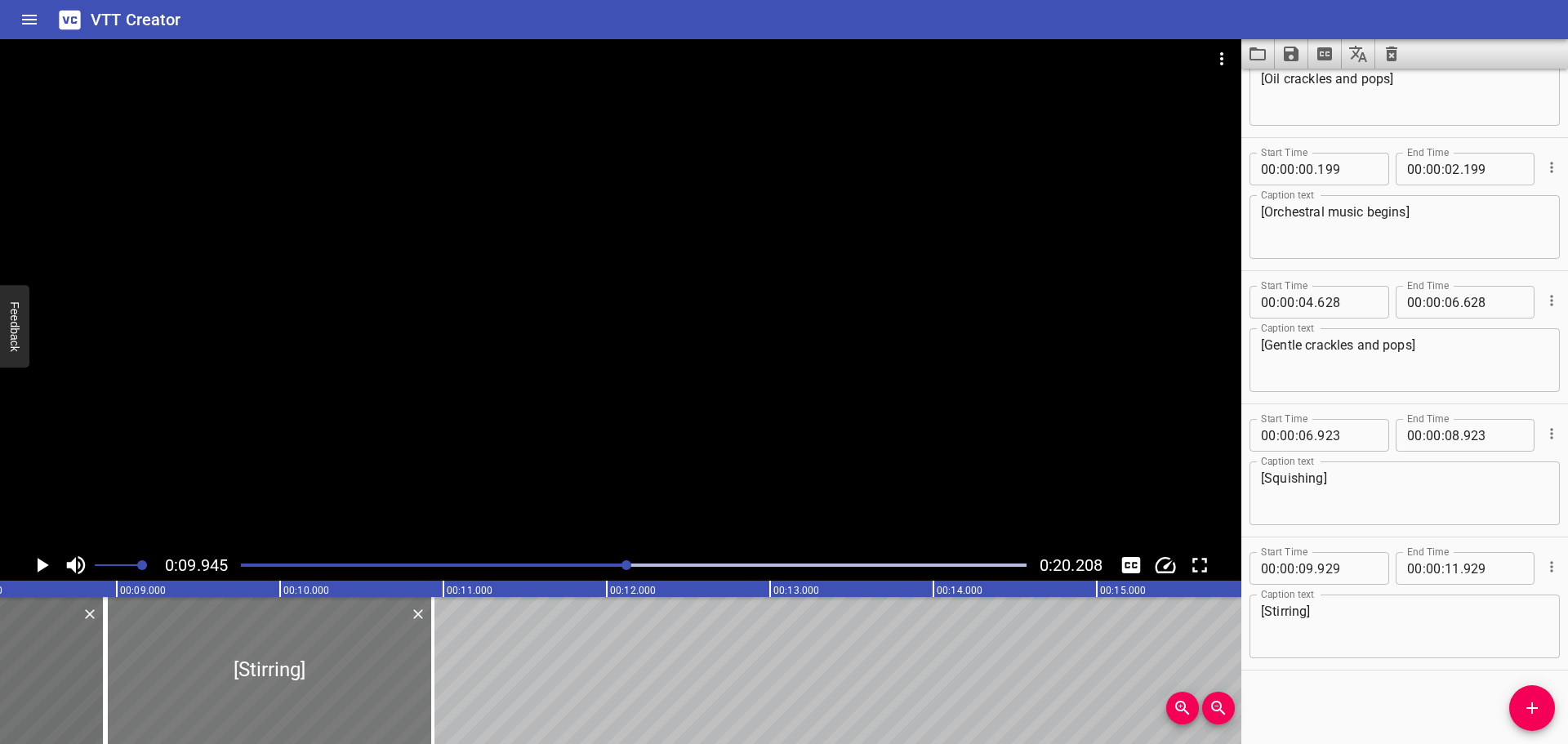
drag, startPoint x: 489, startPoint y: 656, endPoint x: 327, endPoint y: 657, distance: 162.0
click at [327, 657] on div at bounding box center [269, 670] width 327 height 147
type input "08"
type input "934"
type input "10"
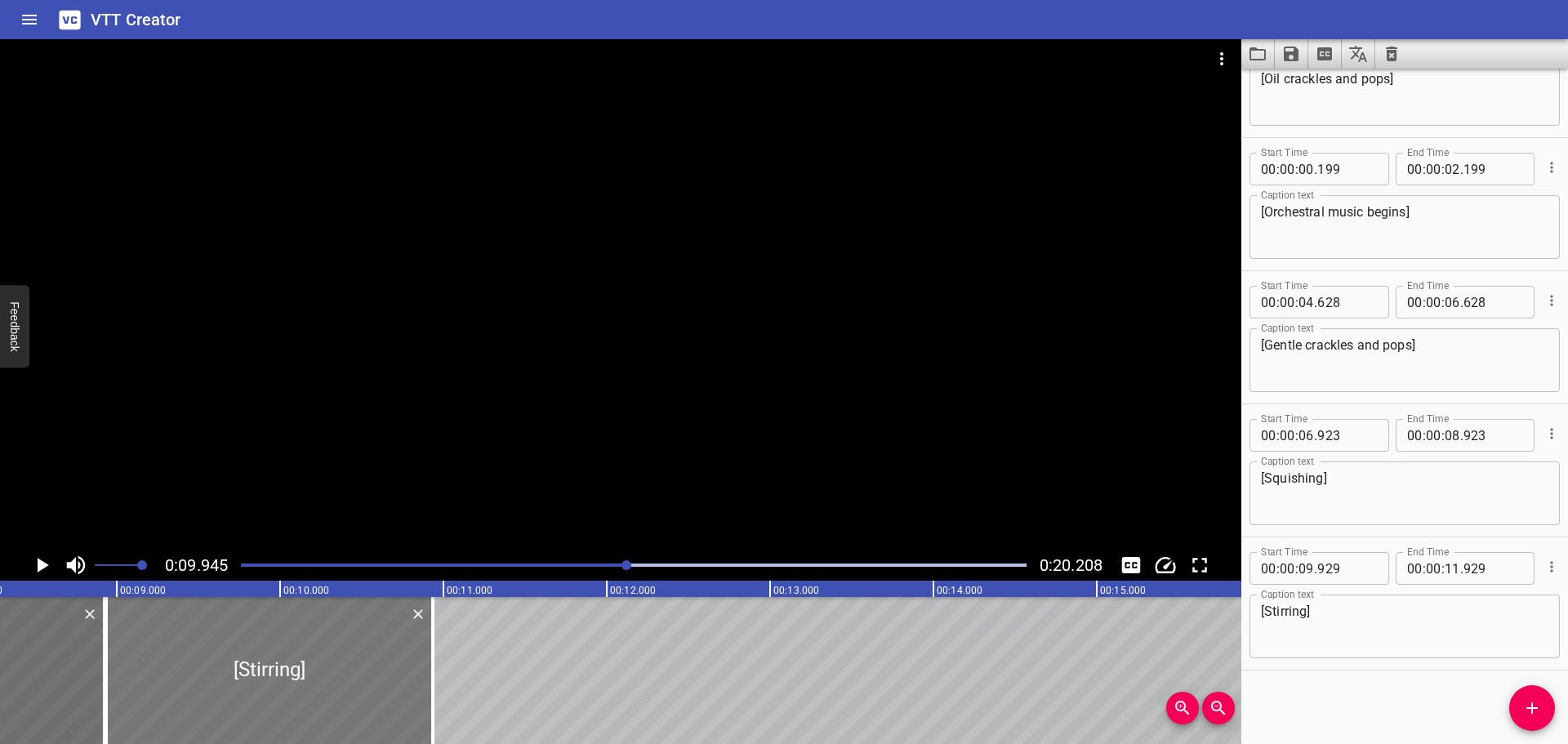
type input "934"
click at [405, 562] on div at bounding box center [633, 566] width 805 height 23
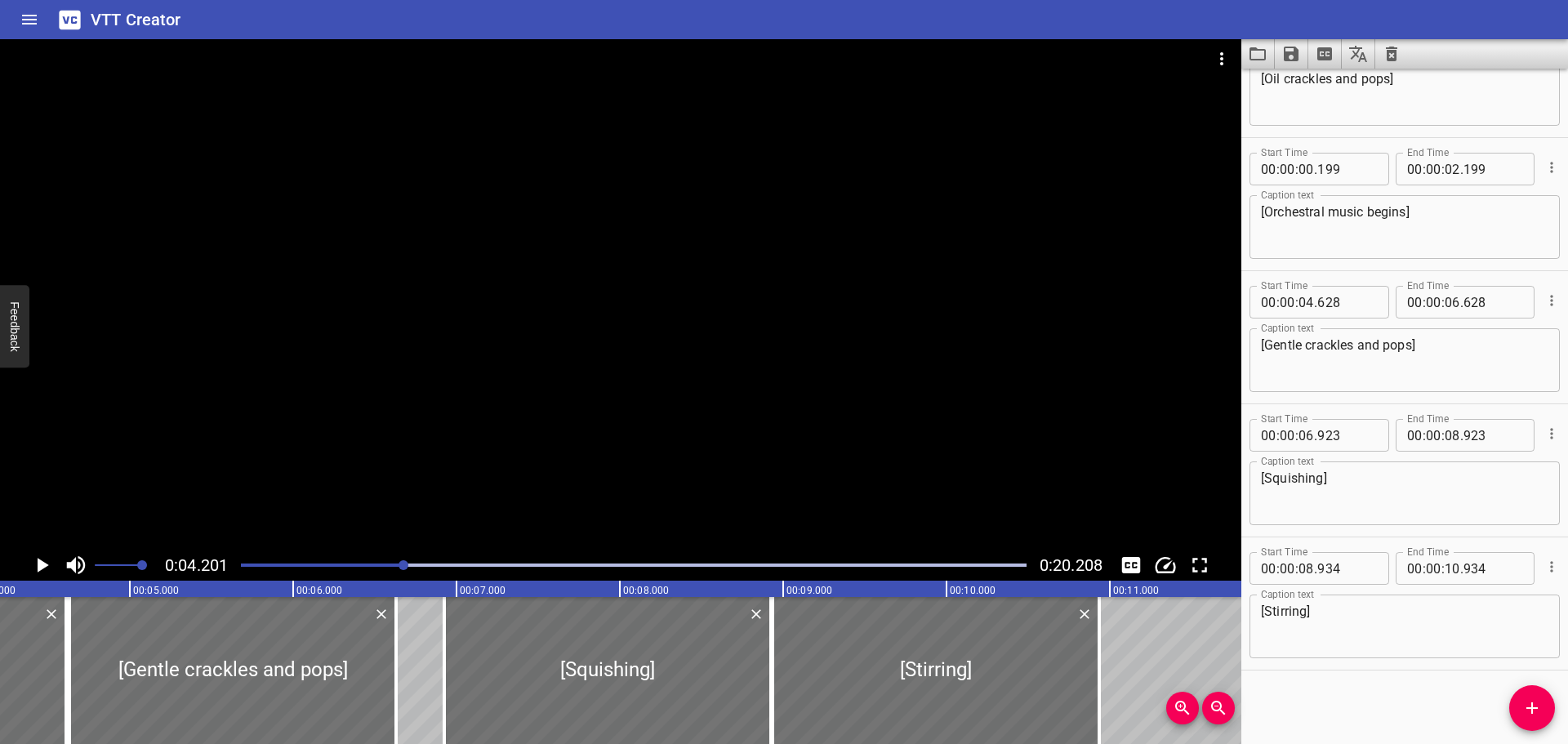
scroll to position [0, 686]
click at [40, 570] on icon "Play/Pause" at bounding box center [43, 565] width 12 height 15
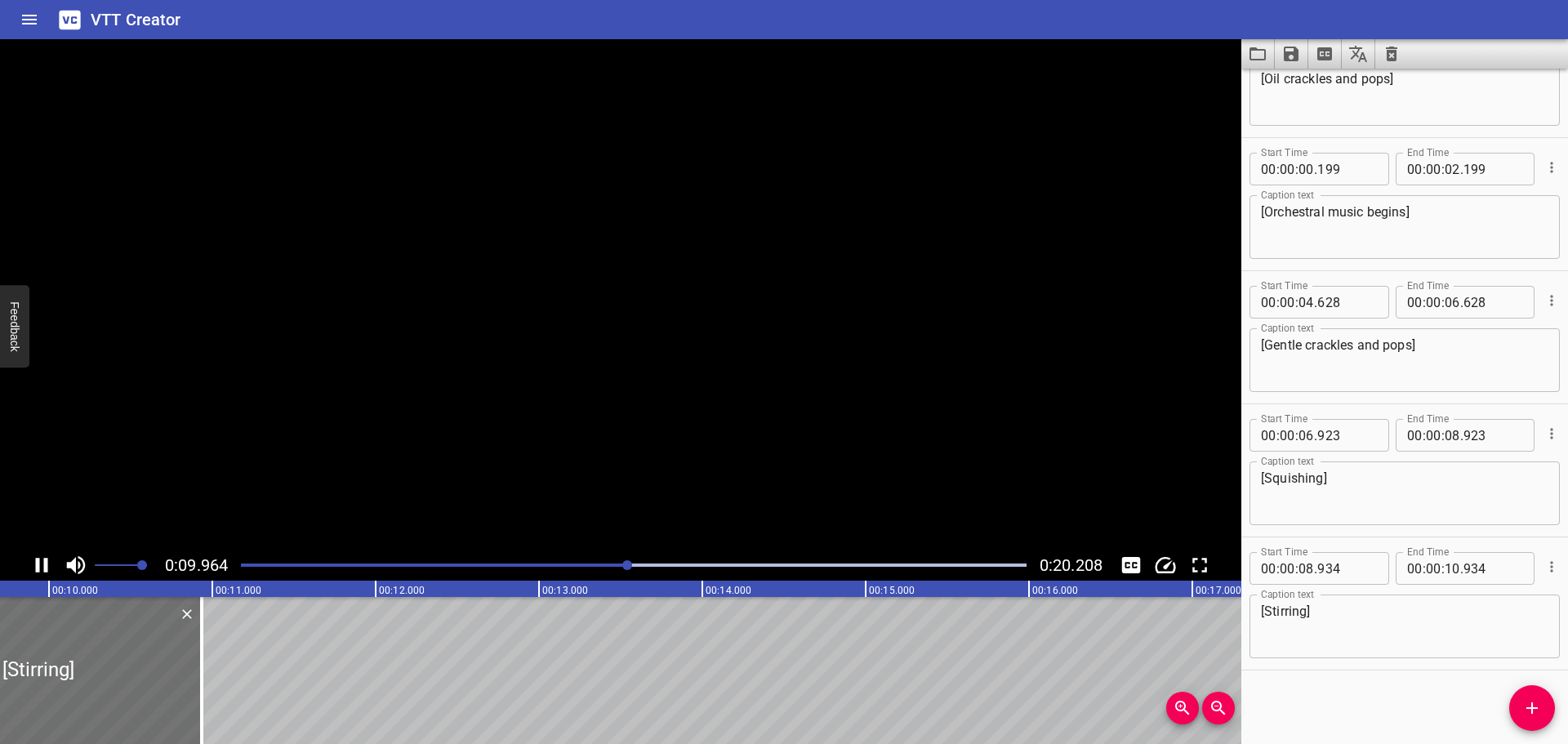
click at [40, 570] on icon "Play/Pause" at bounding box center [42, 566] width 25 height 25
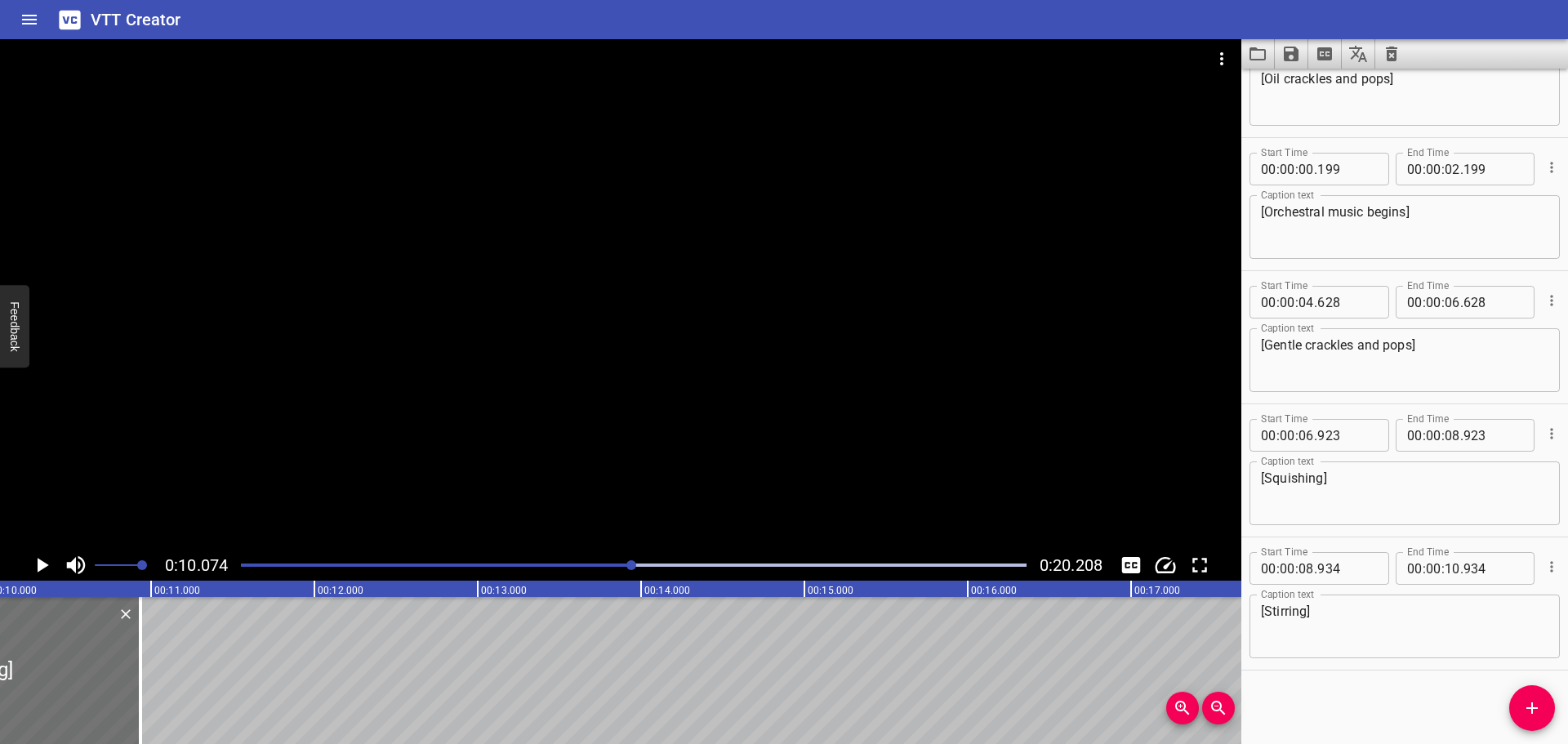
scroll to position [0, 1290]
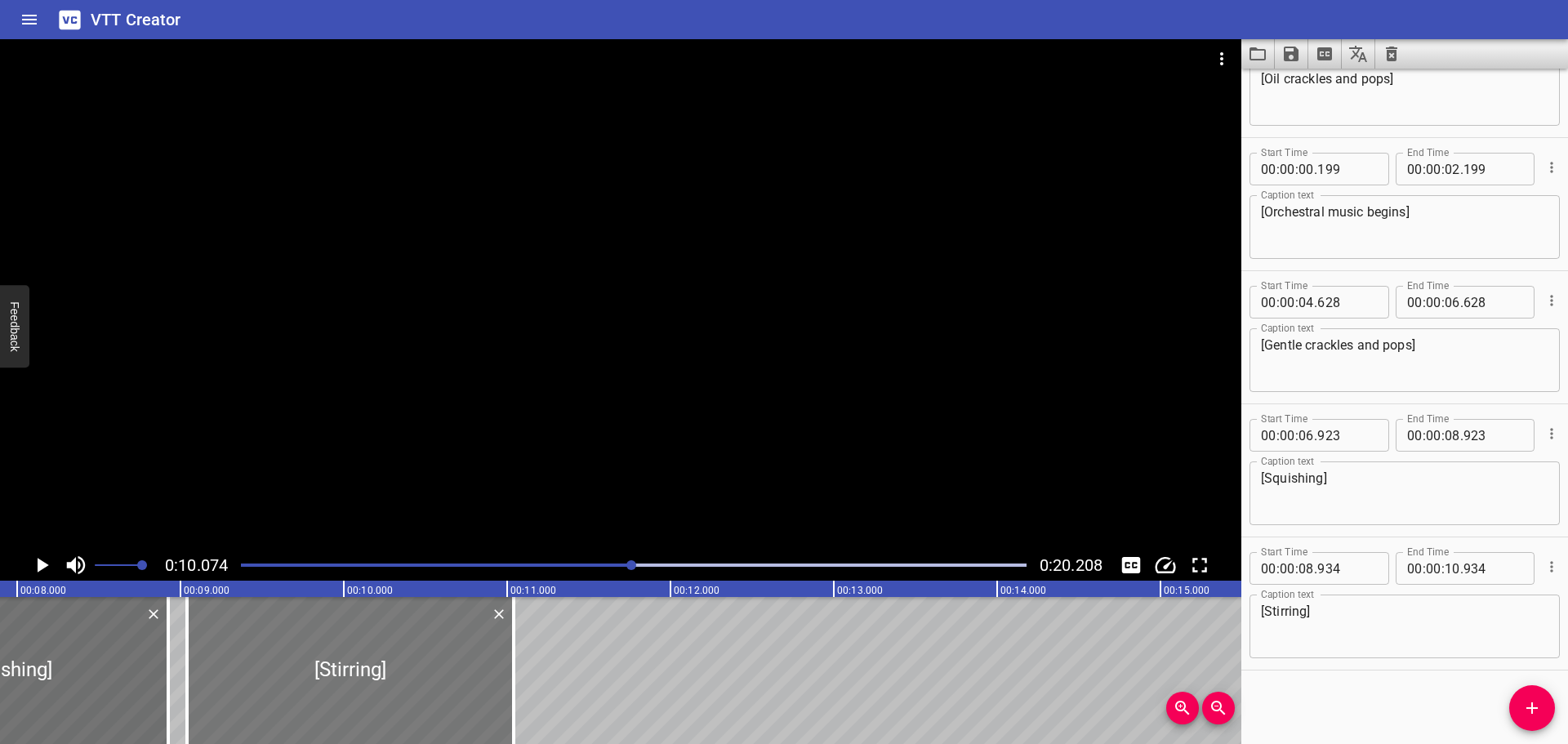
drag, startPoint x: 273, startPoint y: 664, endPoint x: 286, endPoint y: 667, distance: 13.3
click at [286, 667] on div at bounding box center [350, 670] width 327 height 147
type input "09"
type input "039"
type input "11"
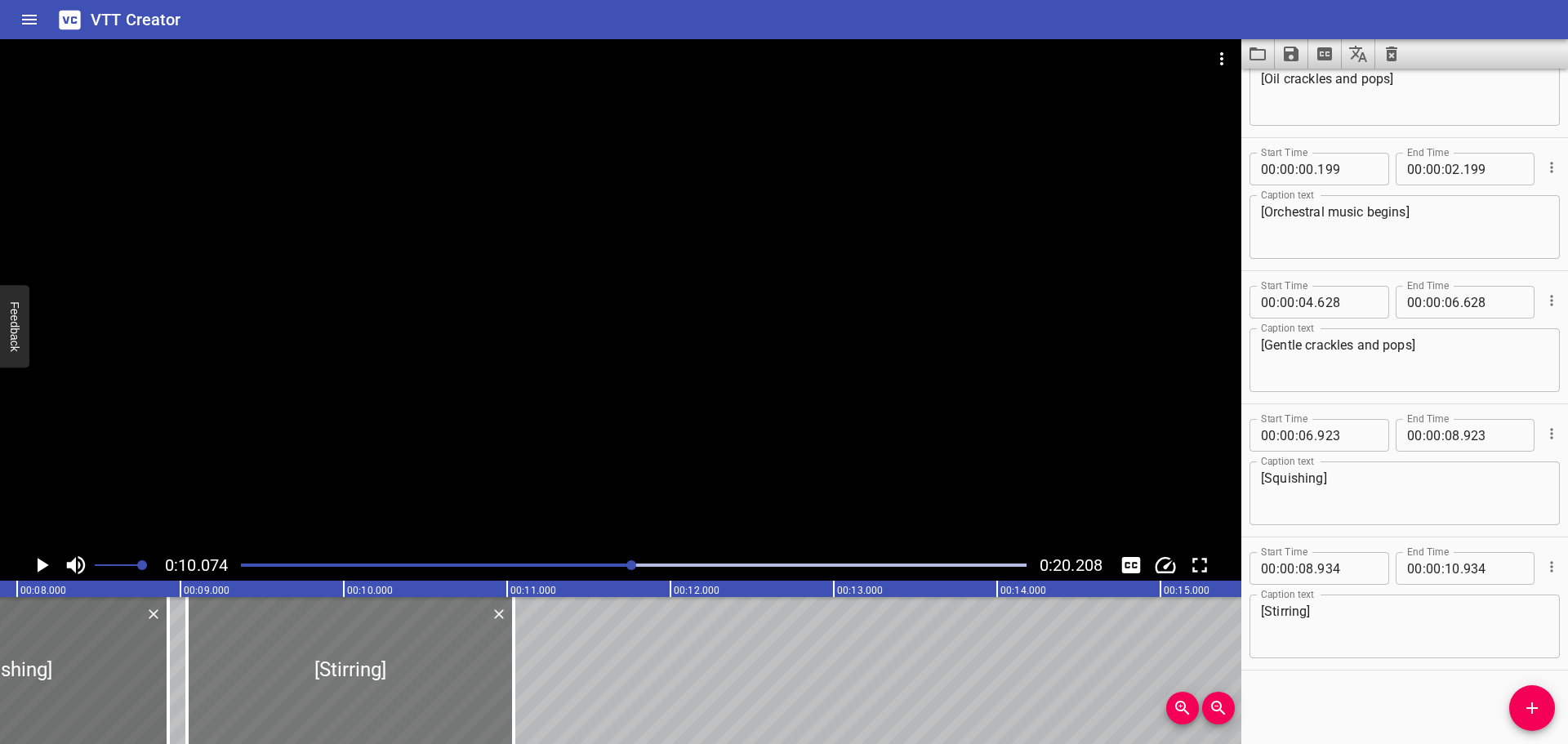
type input "039"
drag, startPoint x: 169, startPoint y: 672, endPoint x: 183, endPoint y: 676, distance: 14.6
type input "09"
type input "008"
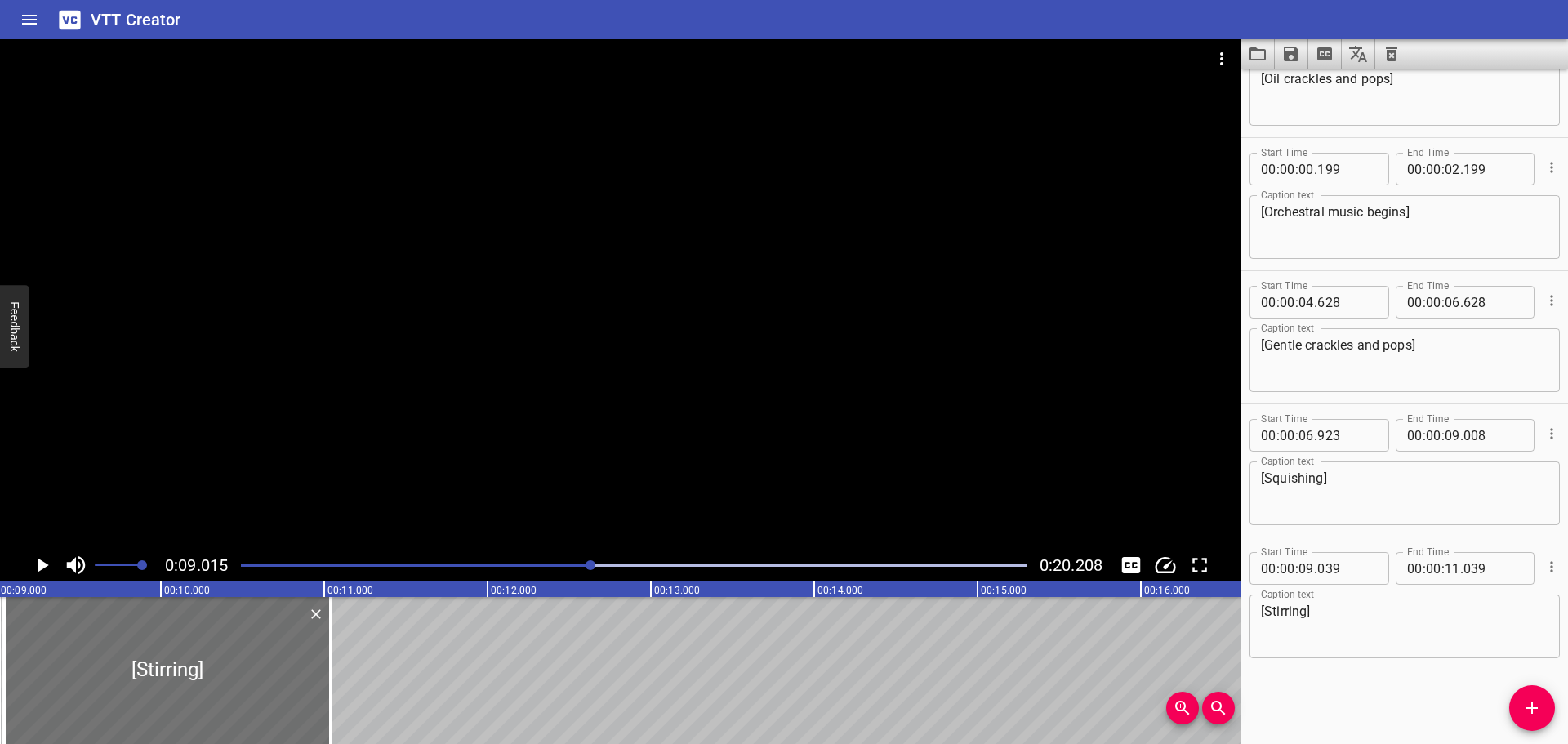
click at [238, 569] on div at bounding box center [633, 566] width 805 height 23
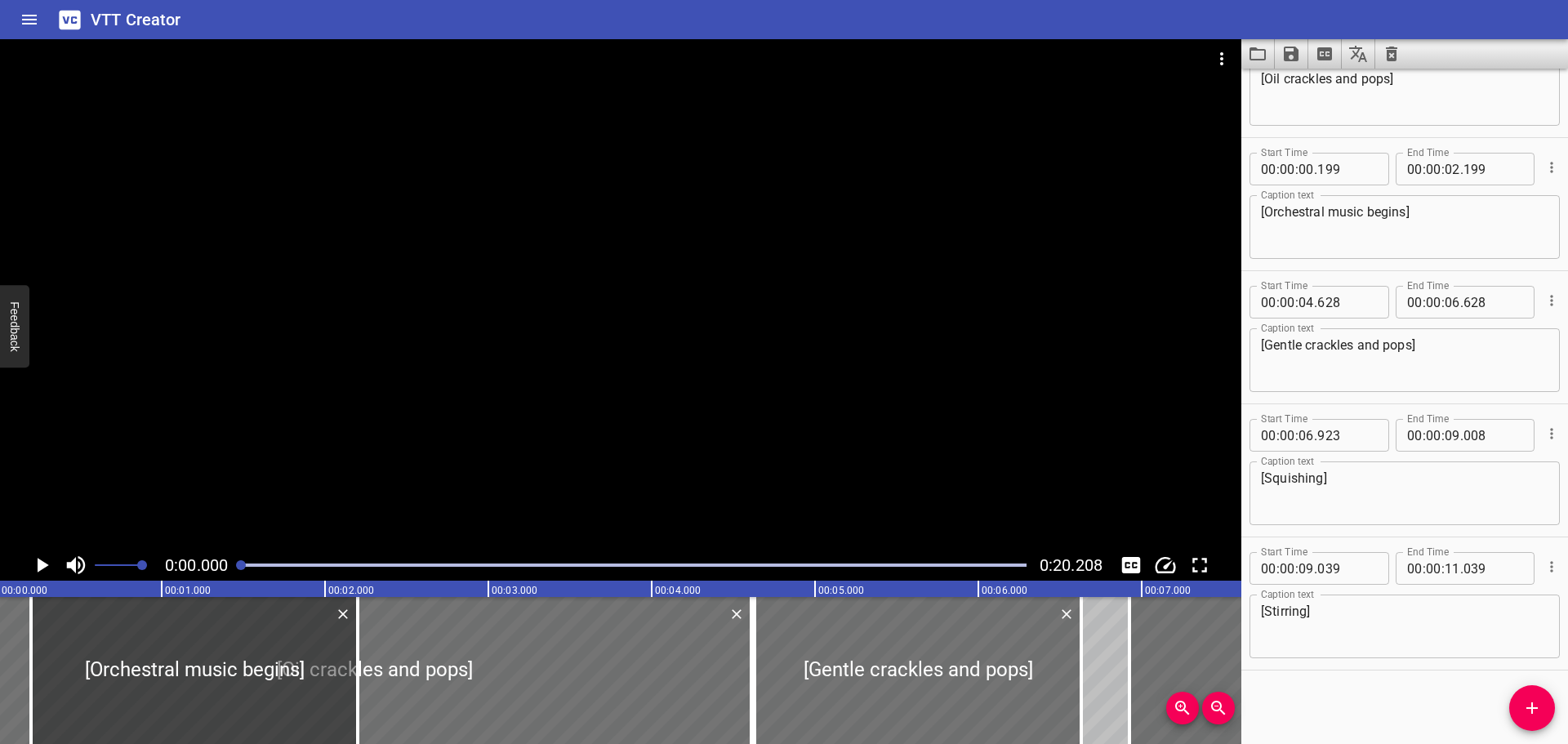
scroll to position [0, 0]
click at [48, 564] on icon "Play/Pause" at bounding box center [42, 566] width 25 height 25
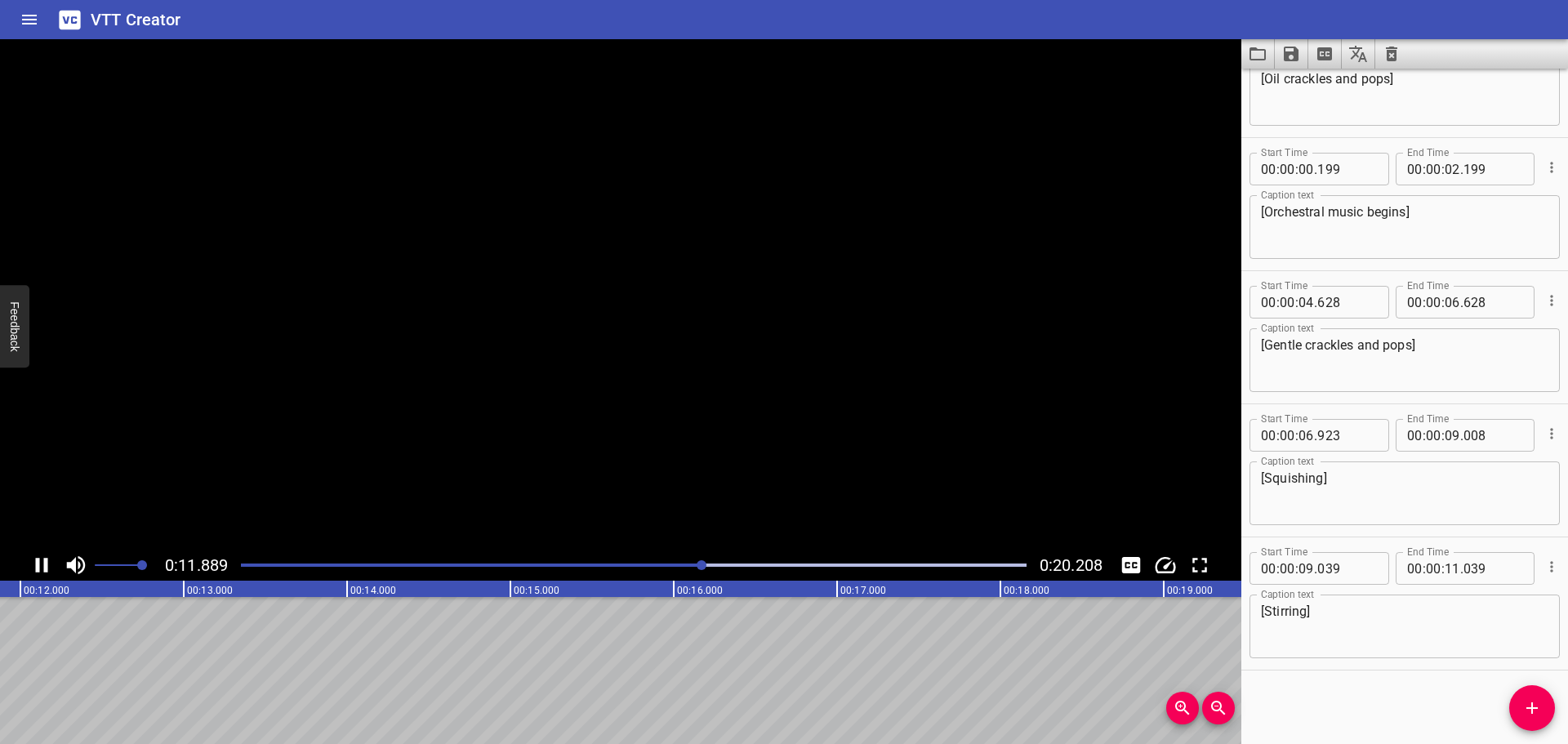
click at [43, 562] on icon "Play/Pause" at bounding box center [42, 566] width 25 height 25
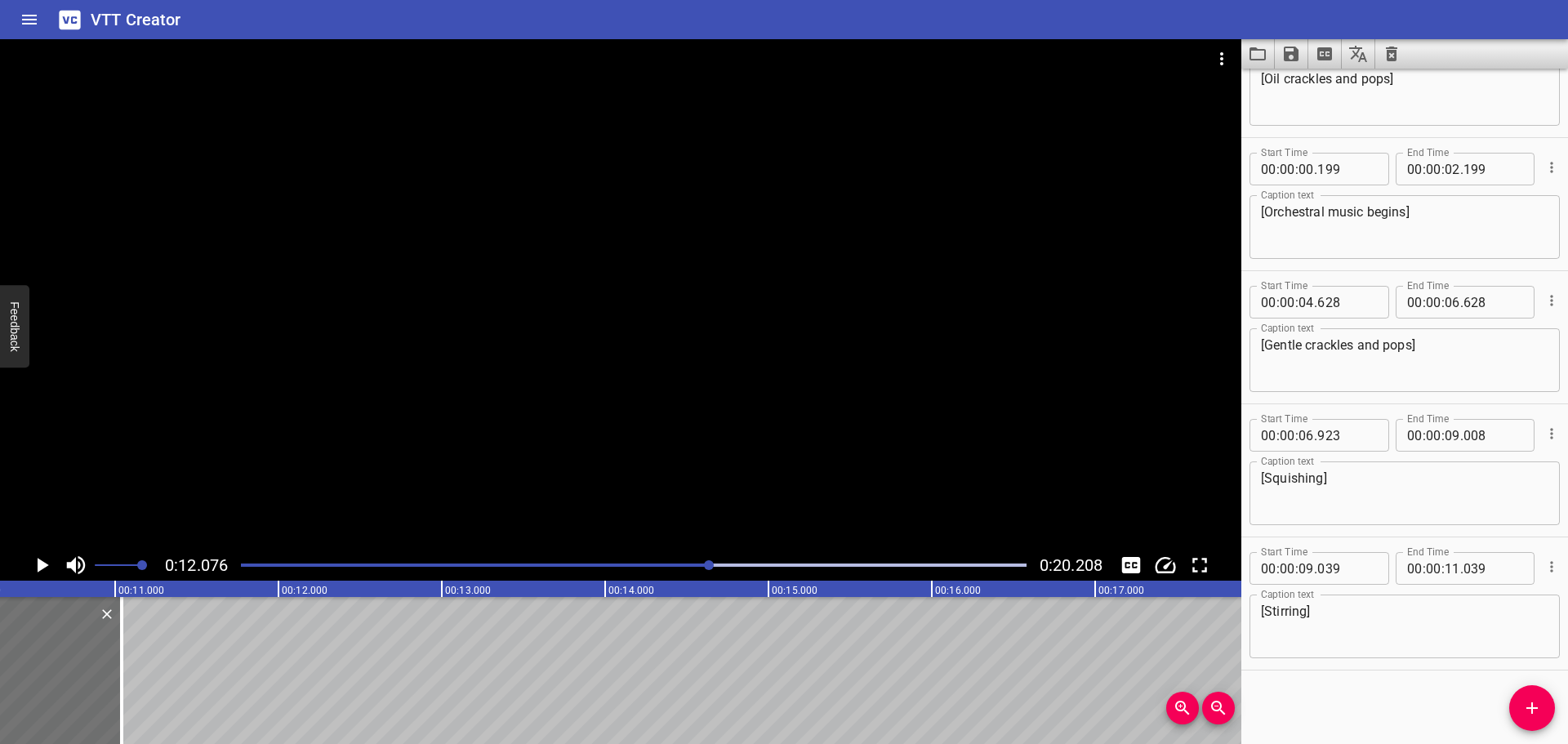
scroll to position [0, 1603]
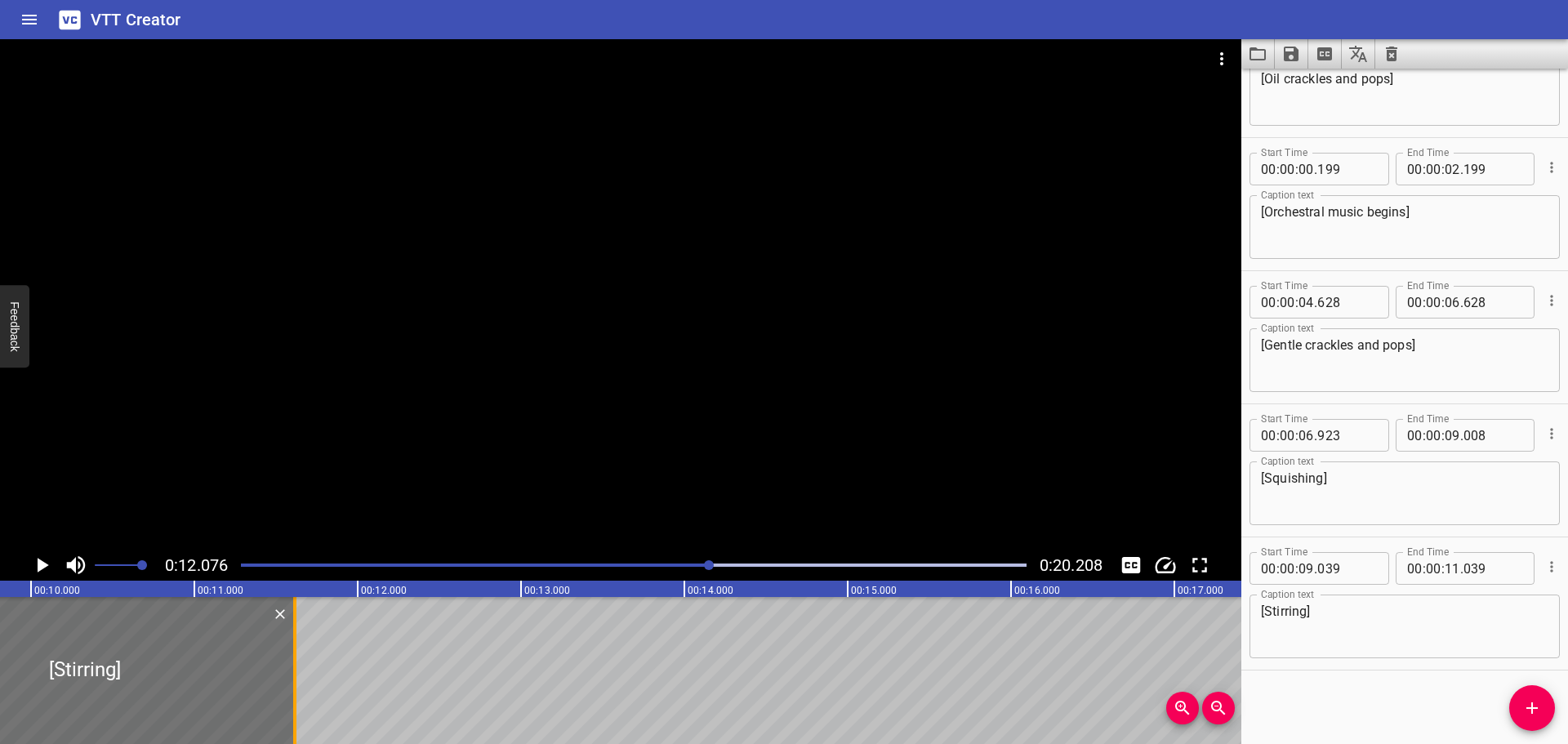
drag, startPoint x: 202, startPoint y: 681, endPoint x: 297, endPoint y: 681, distance: 95.0
click at [297, 681] on div at bounding box center [295, 670] width 16 height 147
type input "614"
click at [1541, 710] on icon "Add Cue" at bounding box center [1532, 708] width 20 height 20
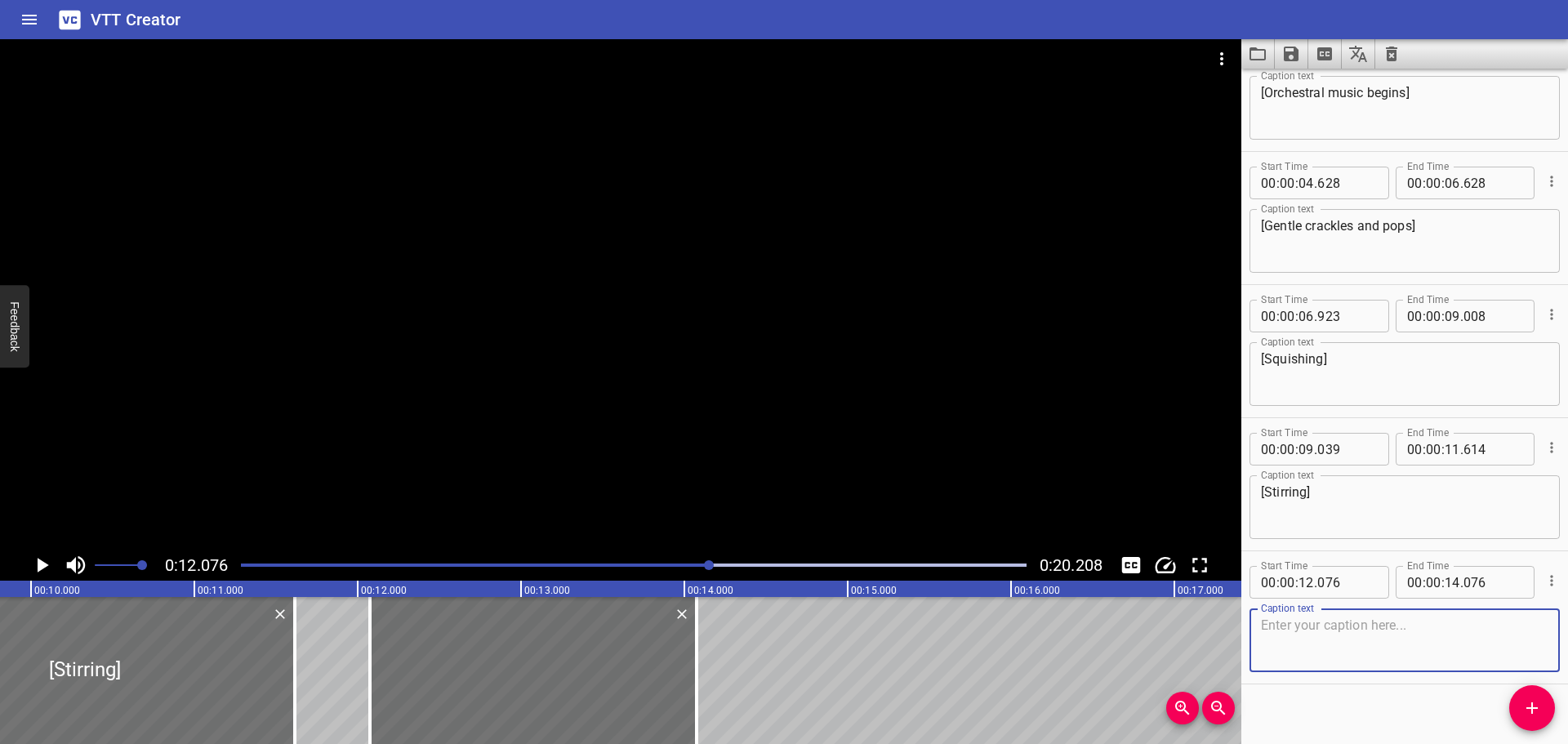
scroll to position [200, 0]
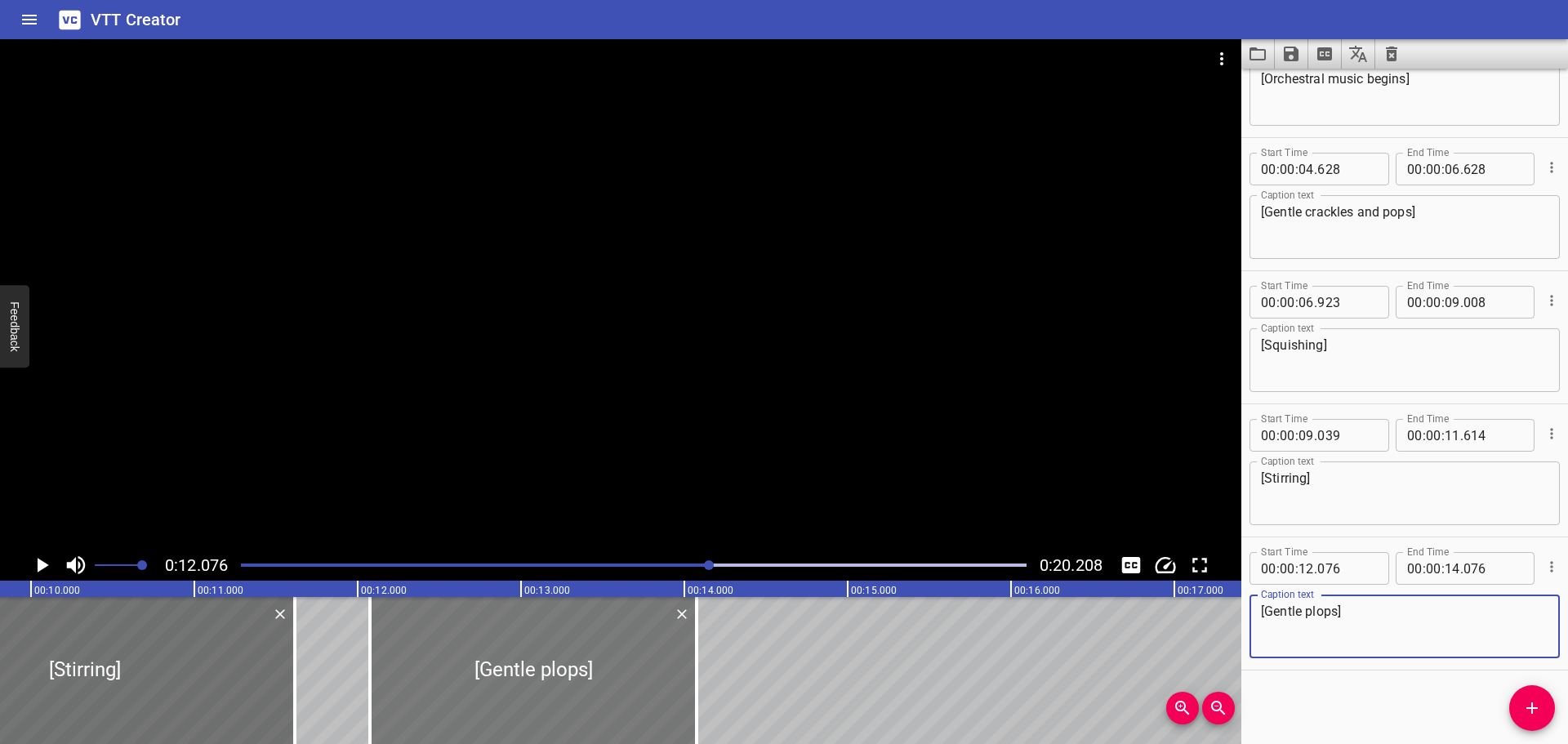
type textarea "[Gentle plops]"
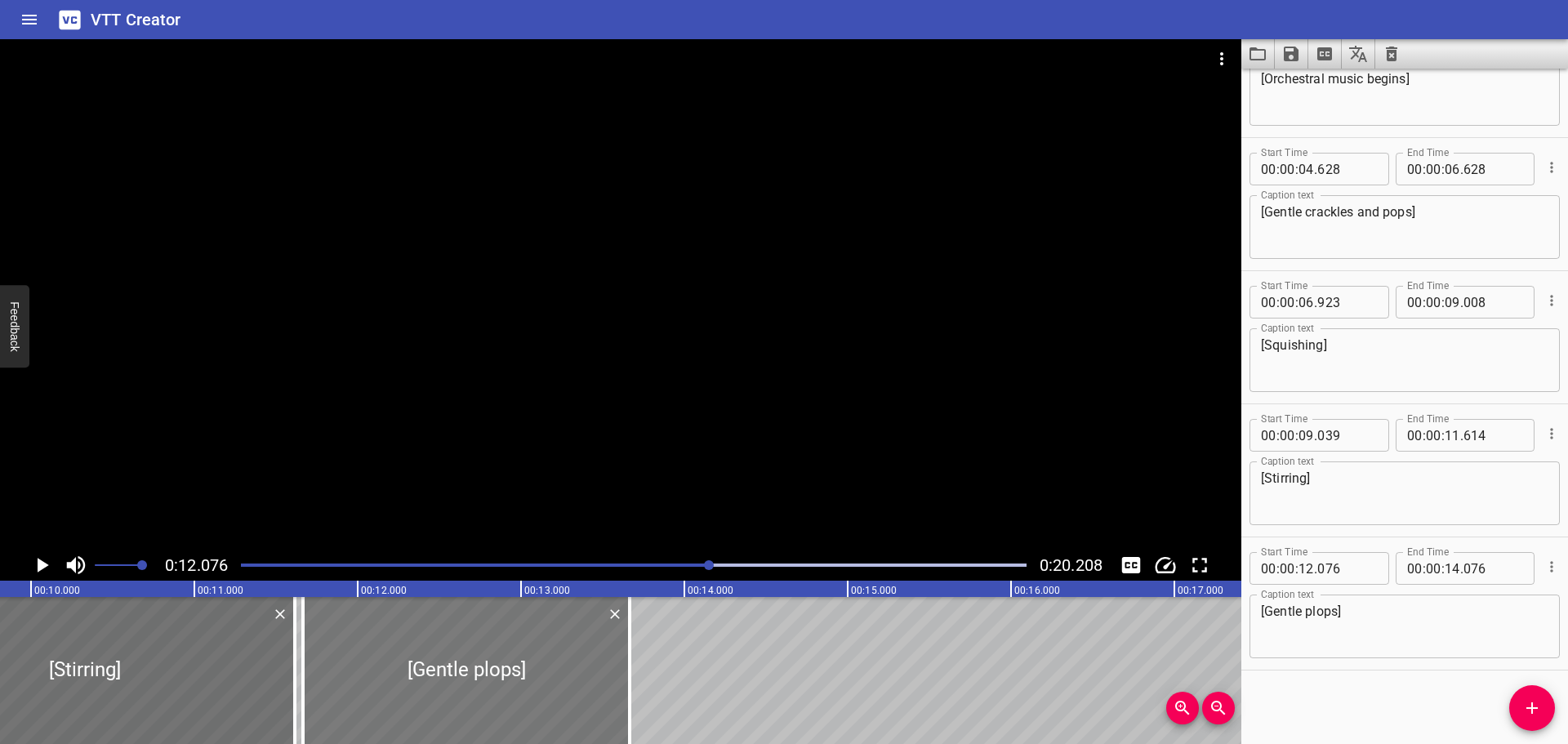
drag, startPoint x: 461, startPoint y: 670, endPoint x: 397, endPoint y: 663, distance: 64.4
click at [397, 663] on div at bounding box center [466, 670] width 327 height 147
type input "11"
type input "681"
type input "13"
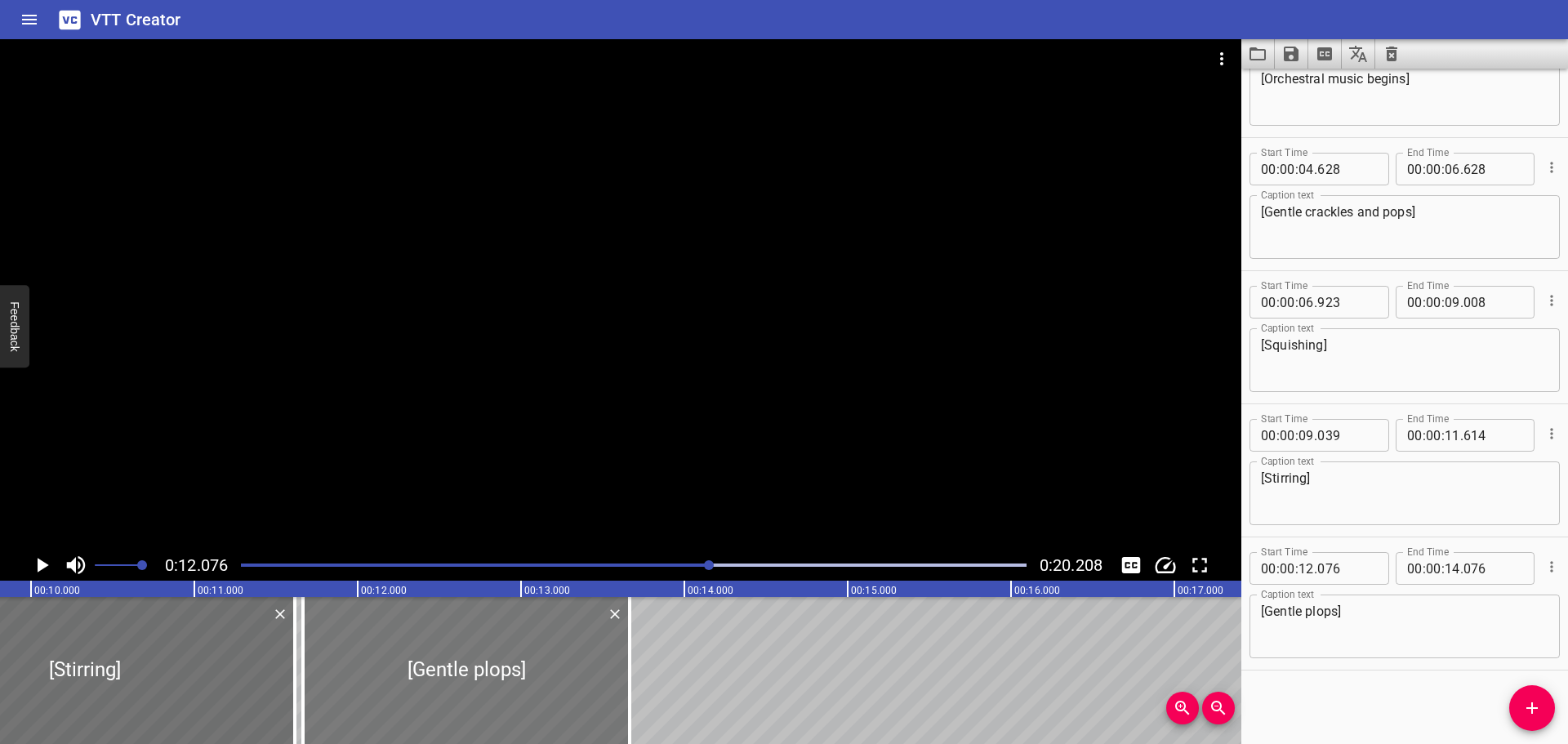
type input "681"
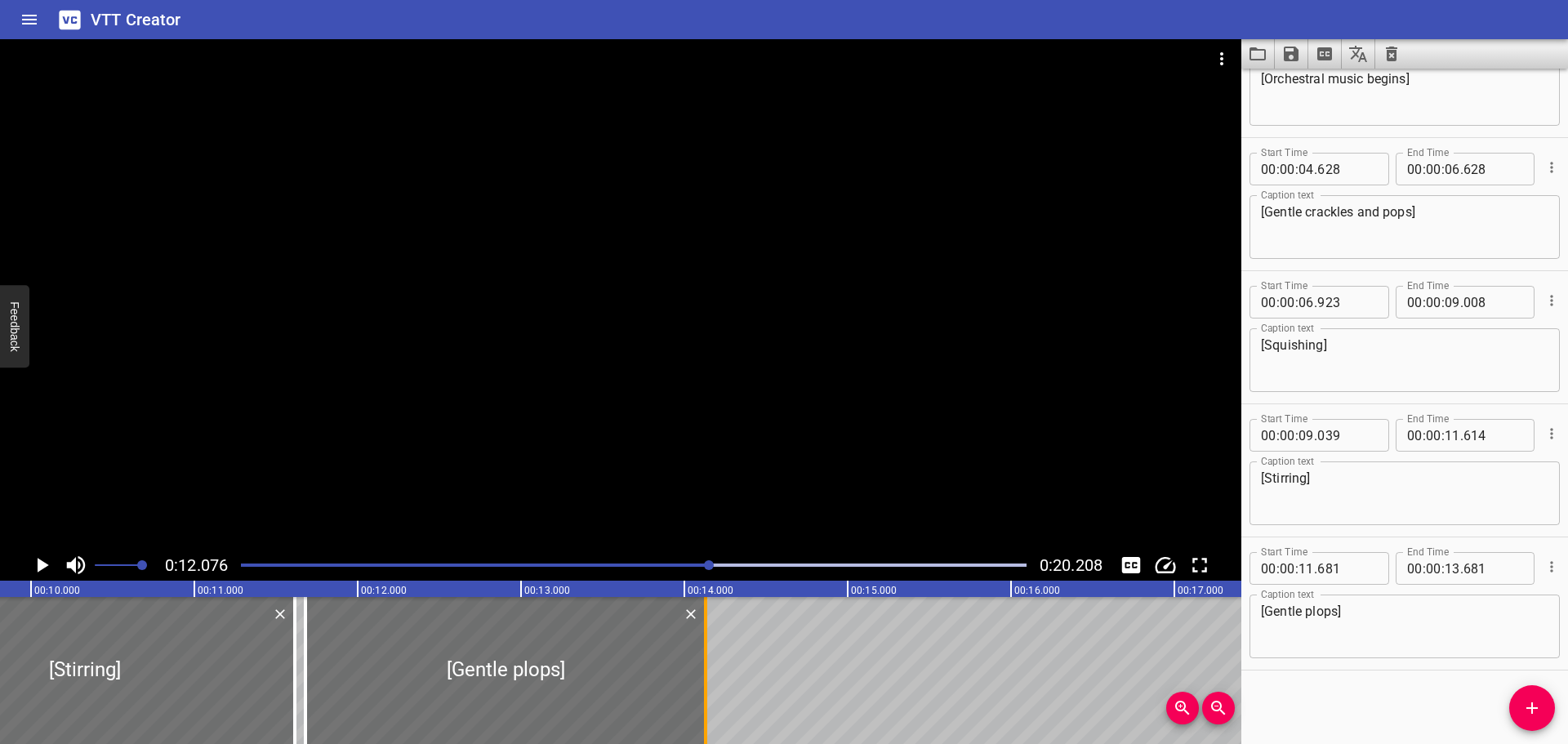
drag, startPoint x: 641, startPoint y: 666, endPoint x: 707, endPoint y: 662, distance: 66.1
click at [707, 662] on div at bounding box center [706, 670] width 16 height 147
type input "14"
type input "131"
click at [577, 567] on div at bounding box center [633, 566] width 805 height 23
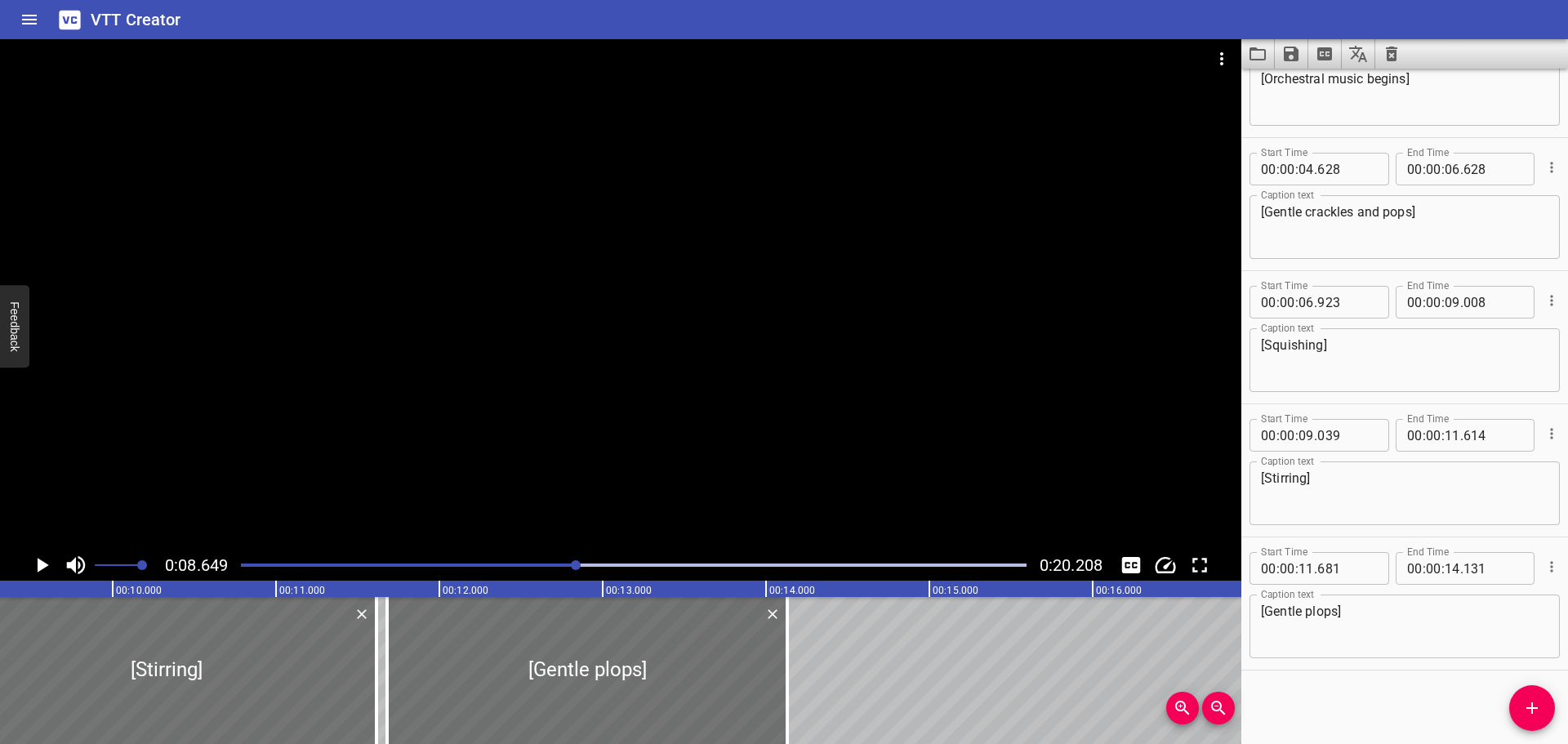
scroll to position [0, 1413]
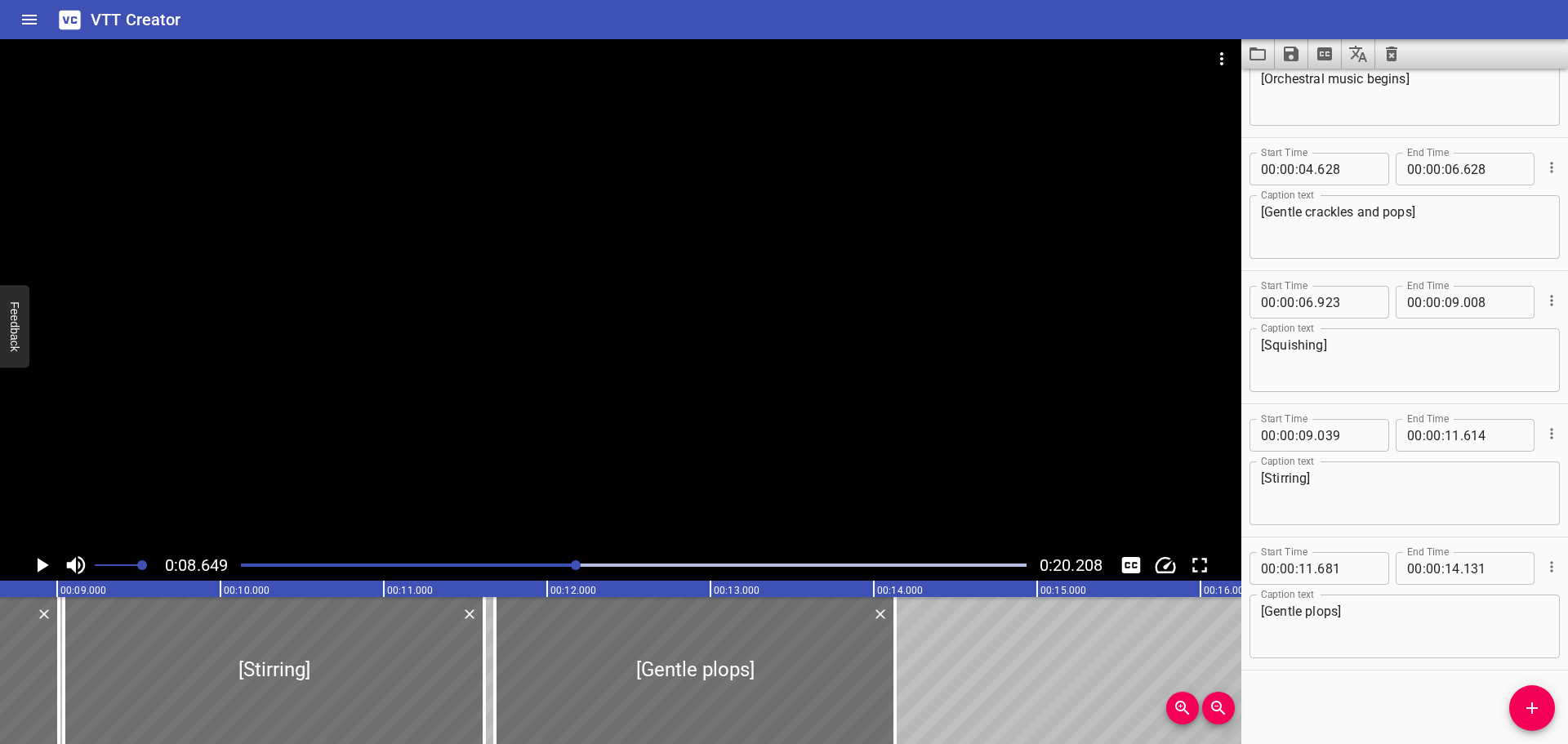
click at [45, 564] on icon "Play/Pause" at bounding box center [43, 565] width 12 height 15
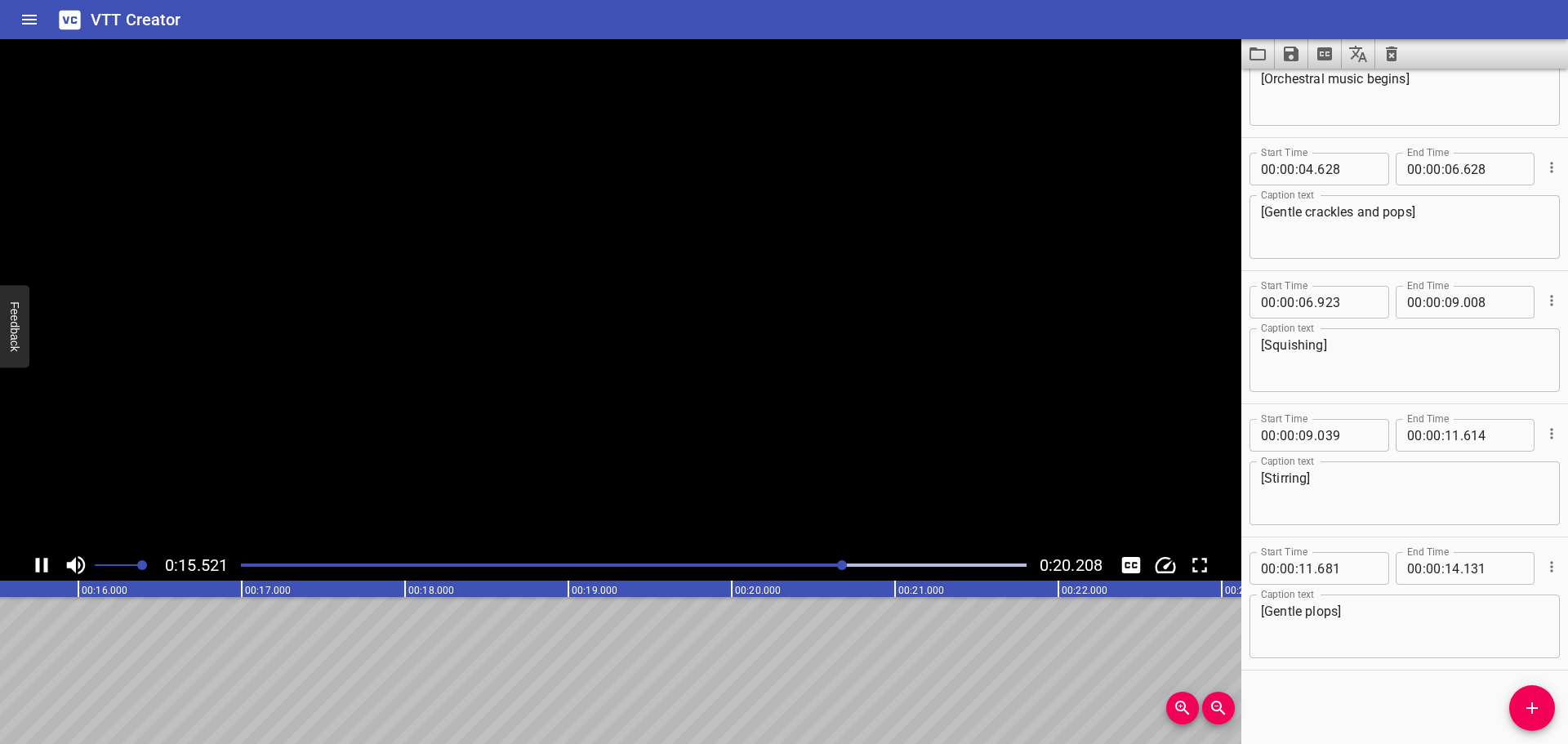
click at [45, 564] on icon "Play/Pause" at bounding box center [42, 565] width 12 height 15
click at [1530, 701] on icon "Add Cue" at bounding box center [1532, 708] width 20 height 20
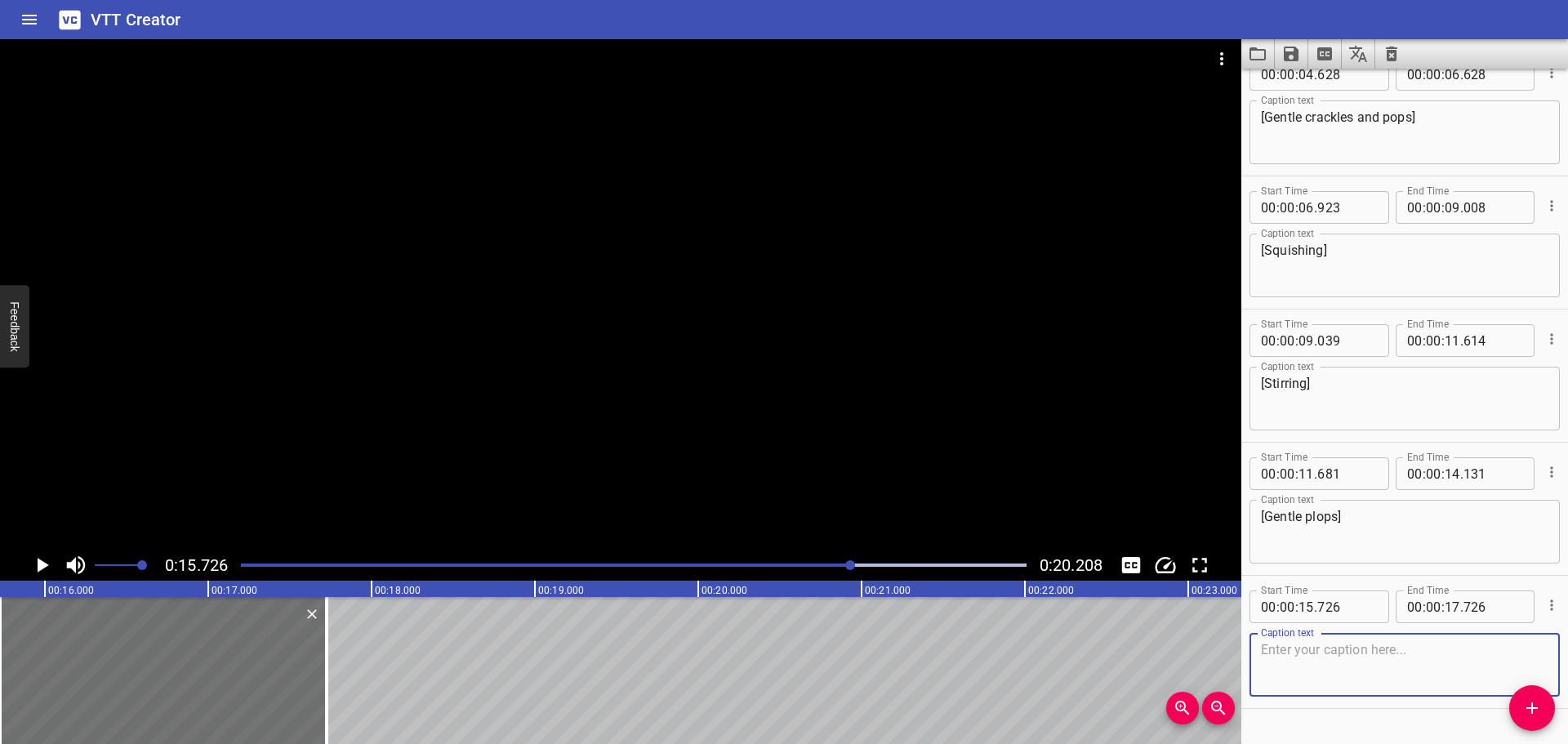
scroll to position [333, 0]
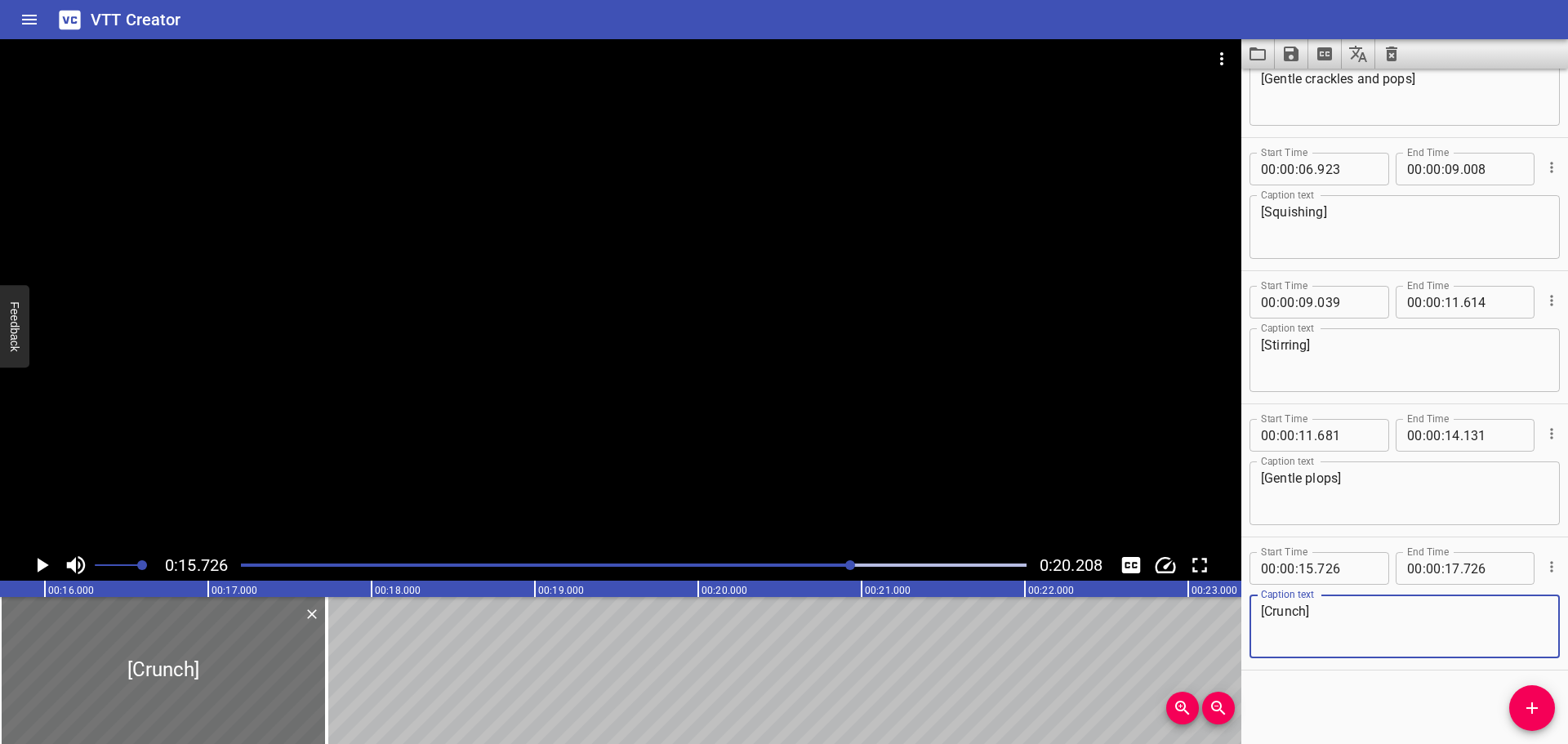
click at [770, 564] on div "Play progress" at bounding box center [460, 566] width 786 height 4
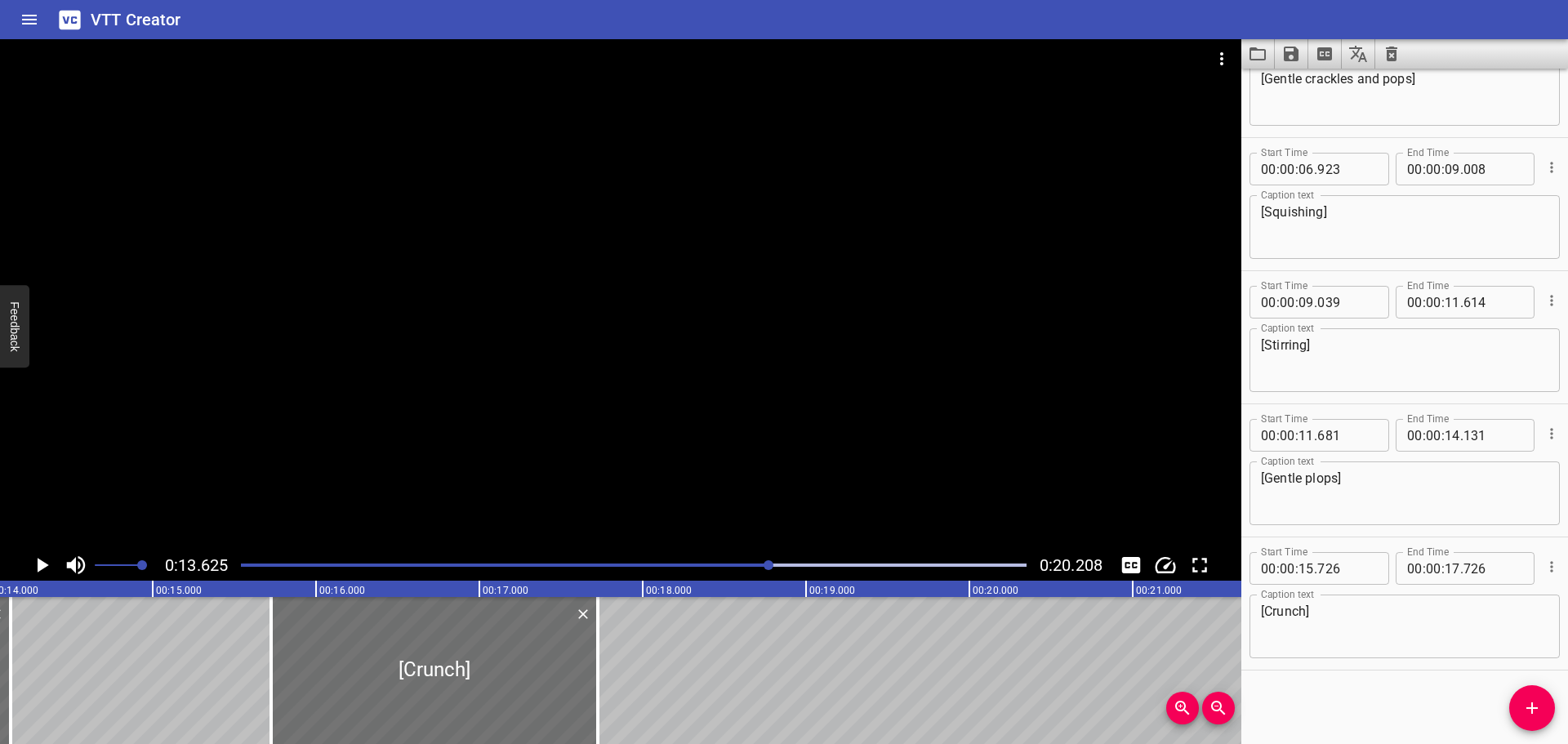
scroll to position [0, 2225]
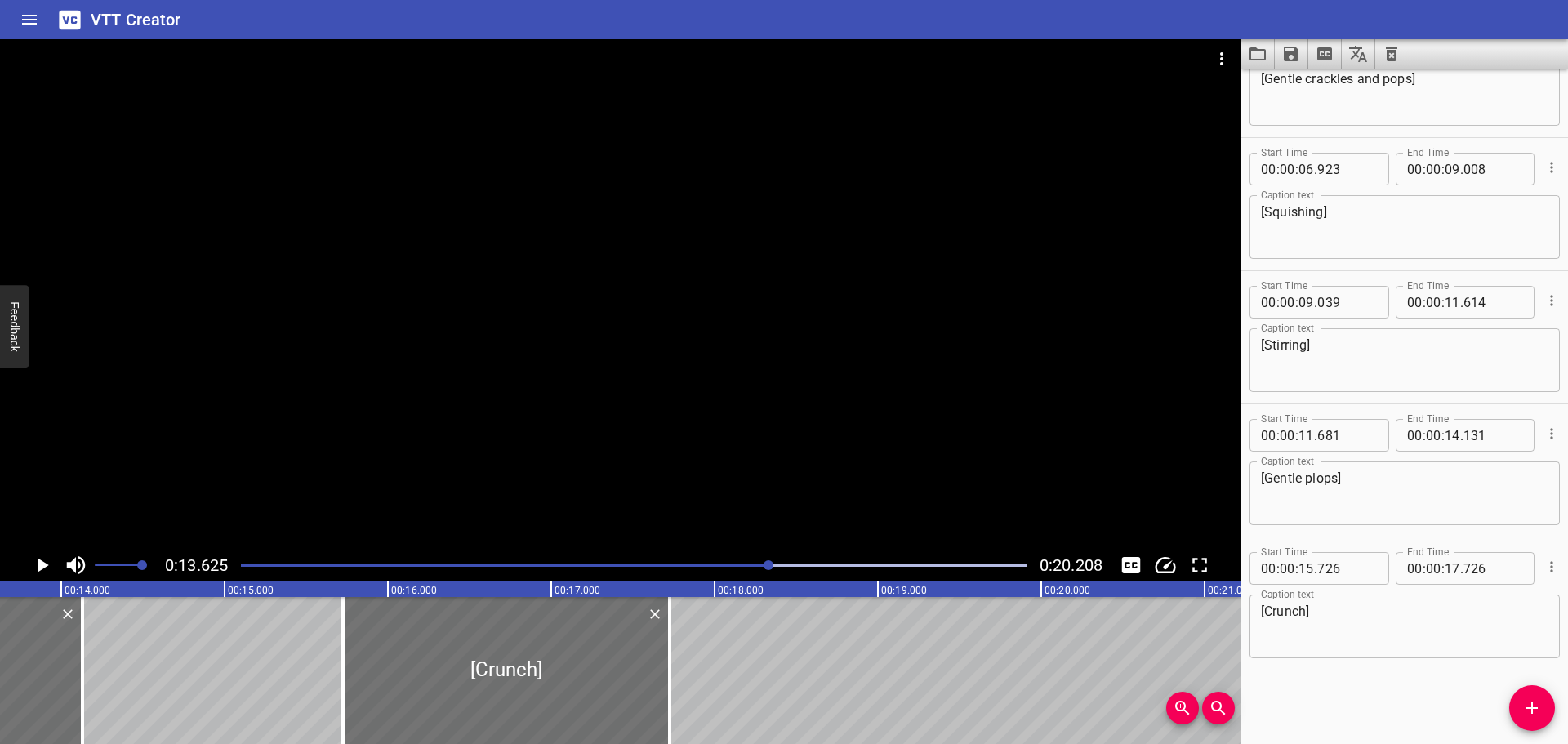
click at [1271, 607] on textarea "[Crunch]" at bounding box center [1404, 626] width 288 height 46
click at [1372, 620] on textarea "[Crispy crunch]" at bounding box center [1404, 626] width 288 height 46
type textarea "[Crispy crunch]"
click at [701, 560] on div at bounding box center [633, 566] width 805 height 23
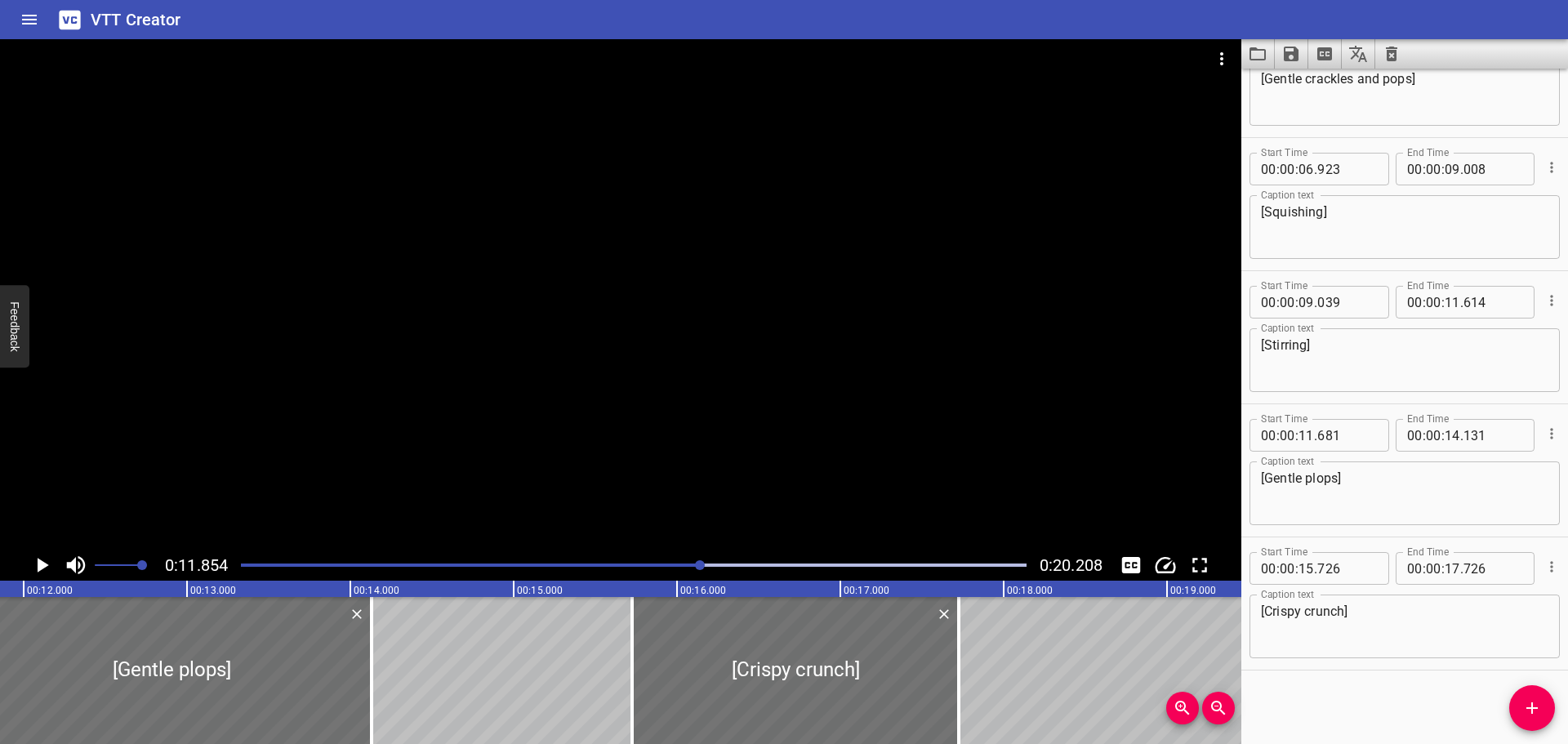
click at [641, 563] on div at bounding box center [633, 566] width 805 height 23
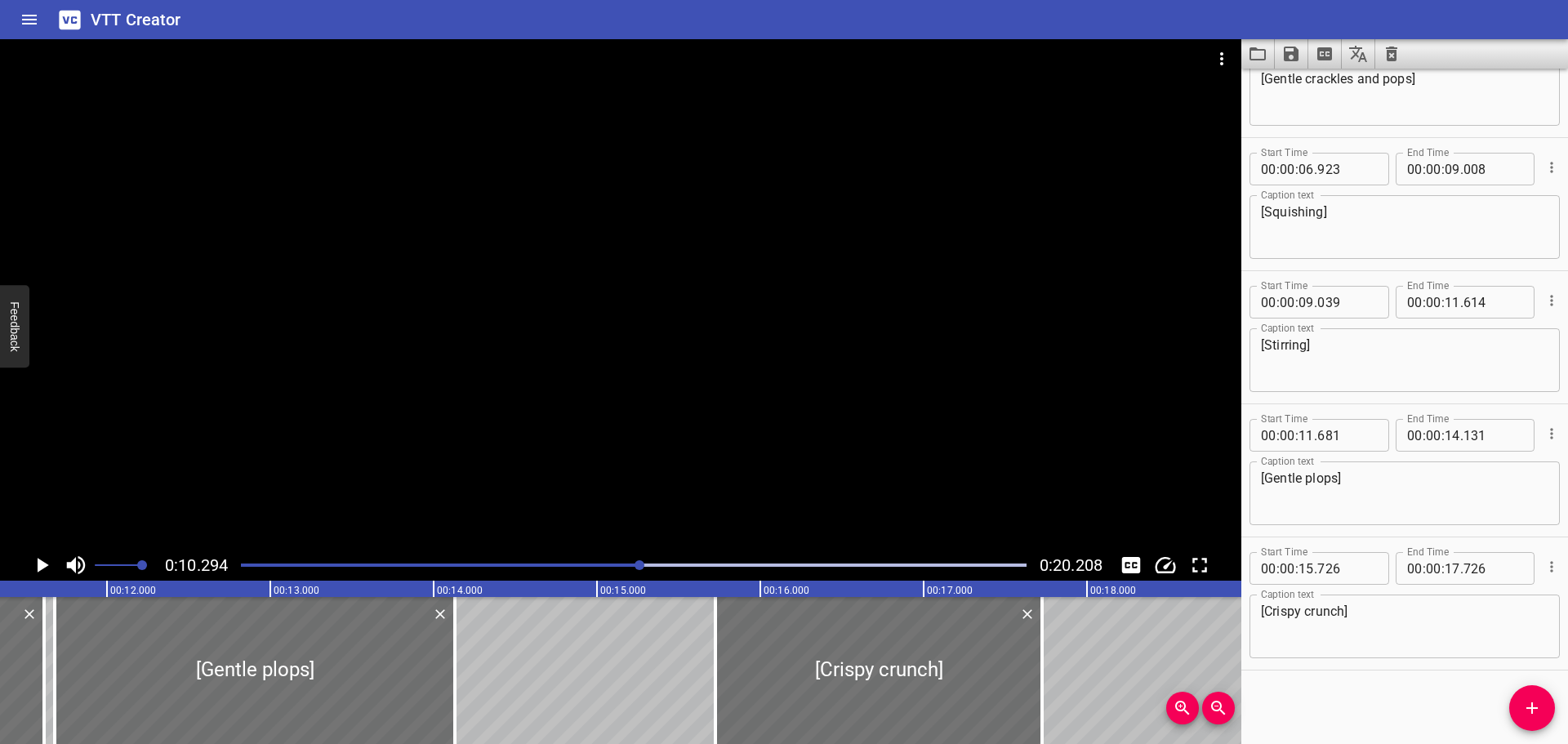
scroll to position [0, 1682]
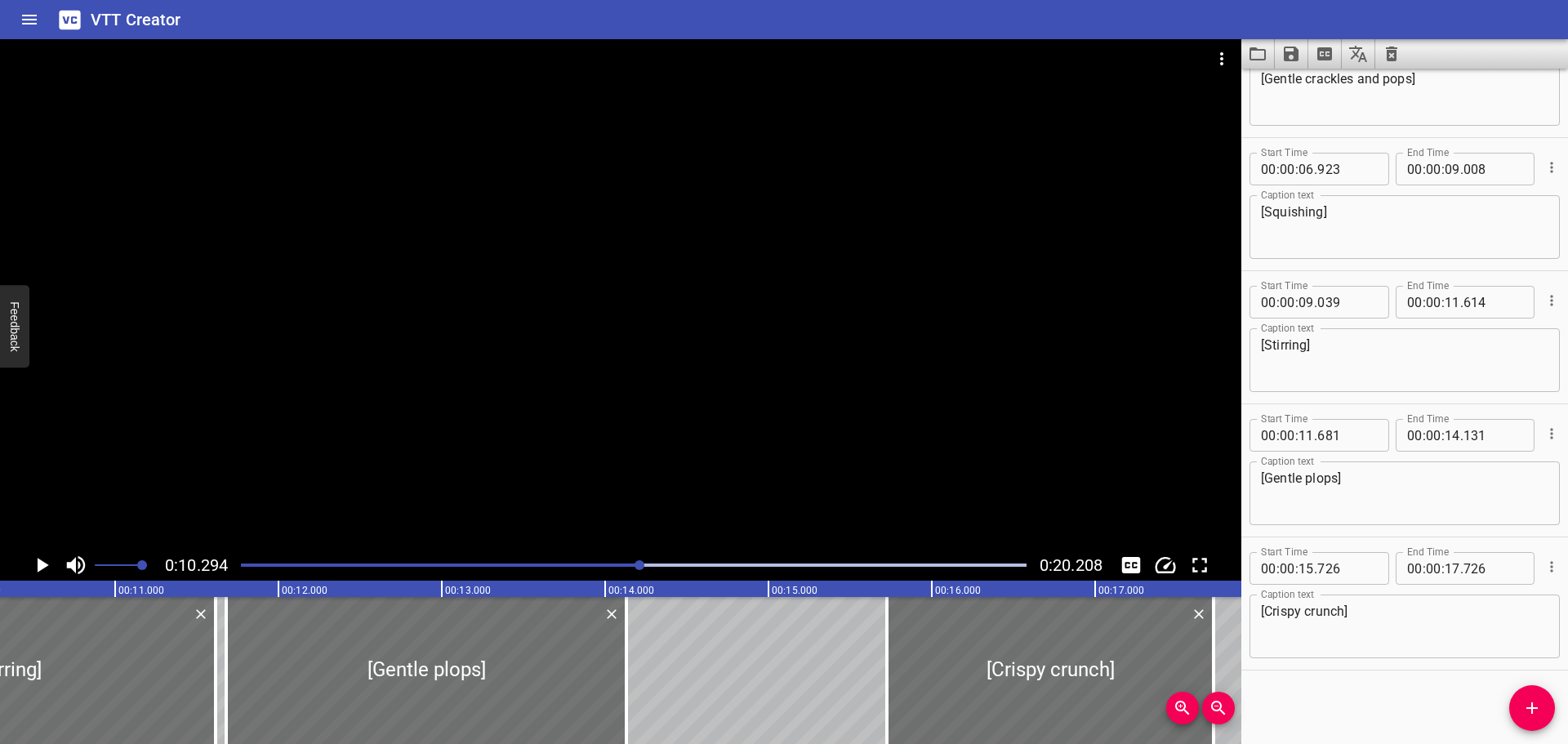
click at [40, 561] on icon "Play/Pause" at bounding box center [43, 565] width 12 height 15
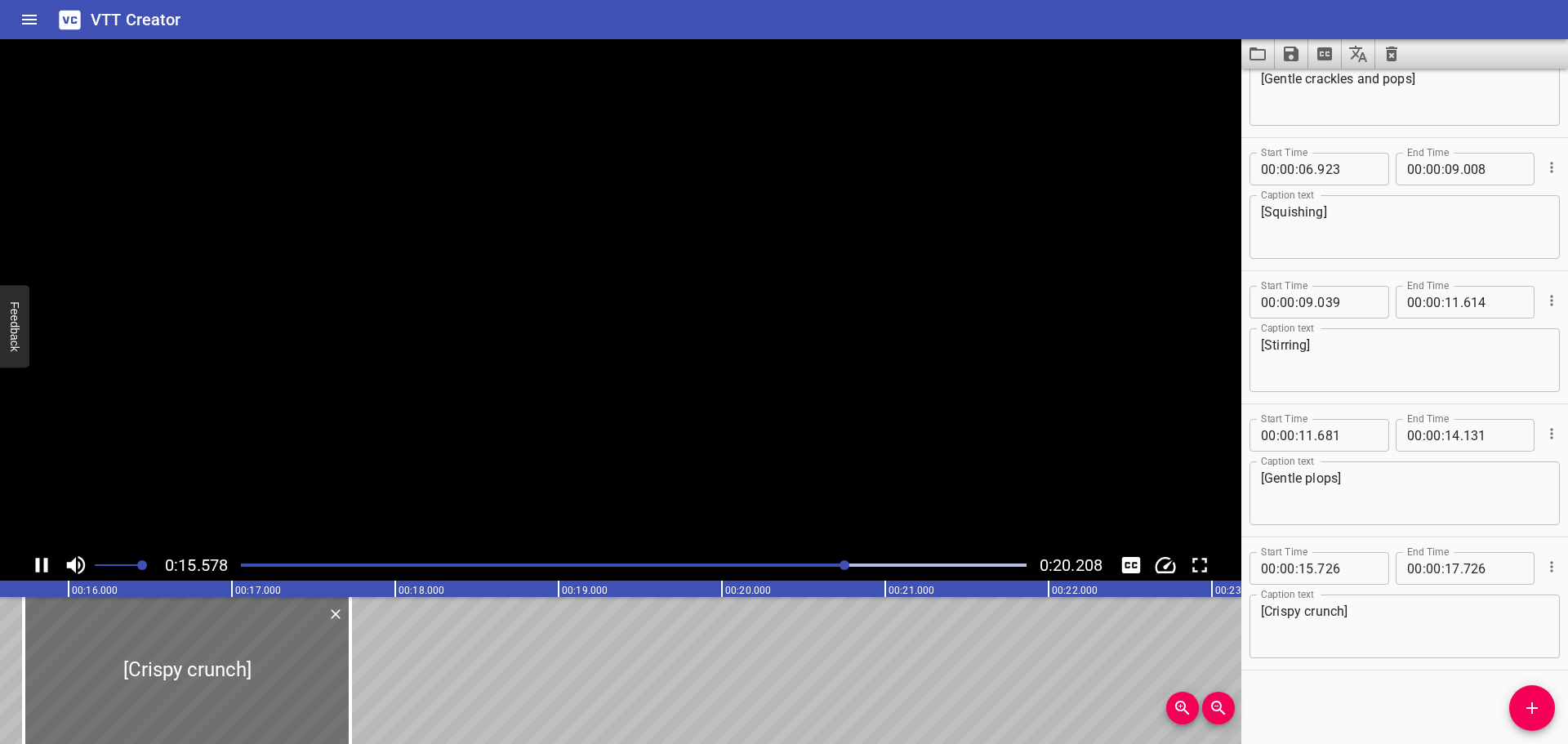
click at [43, 564] on icon "Play/Pause" at bounding box center [42, 566] width 25 height 25
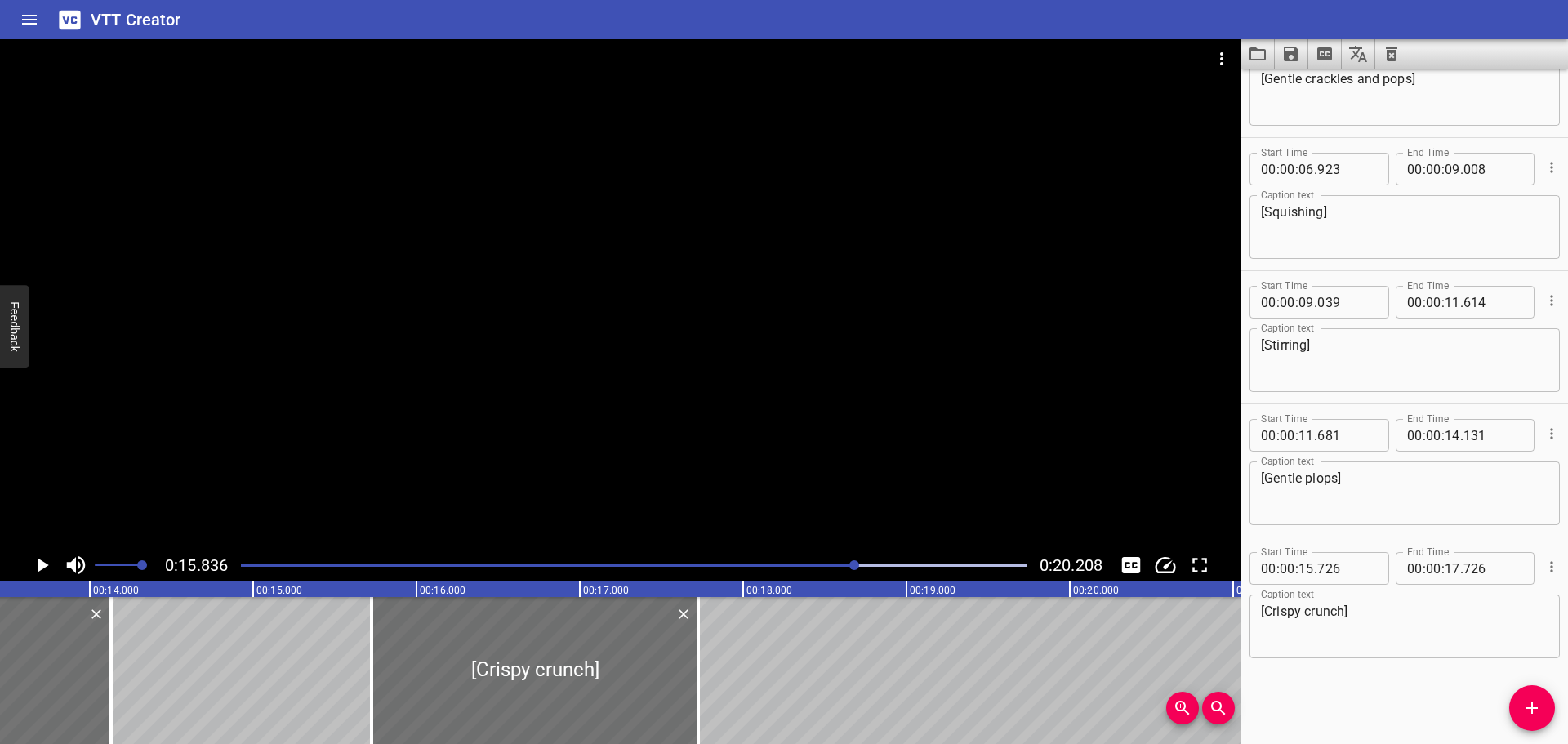
scroll to position [0, 2151]
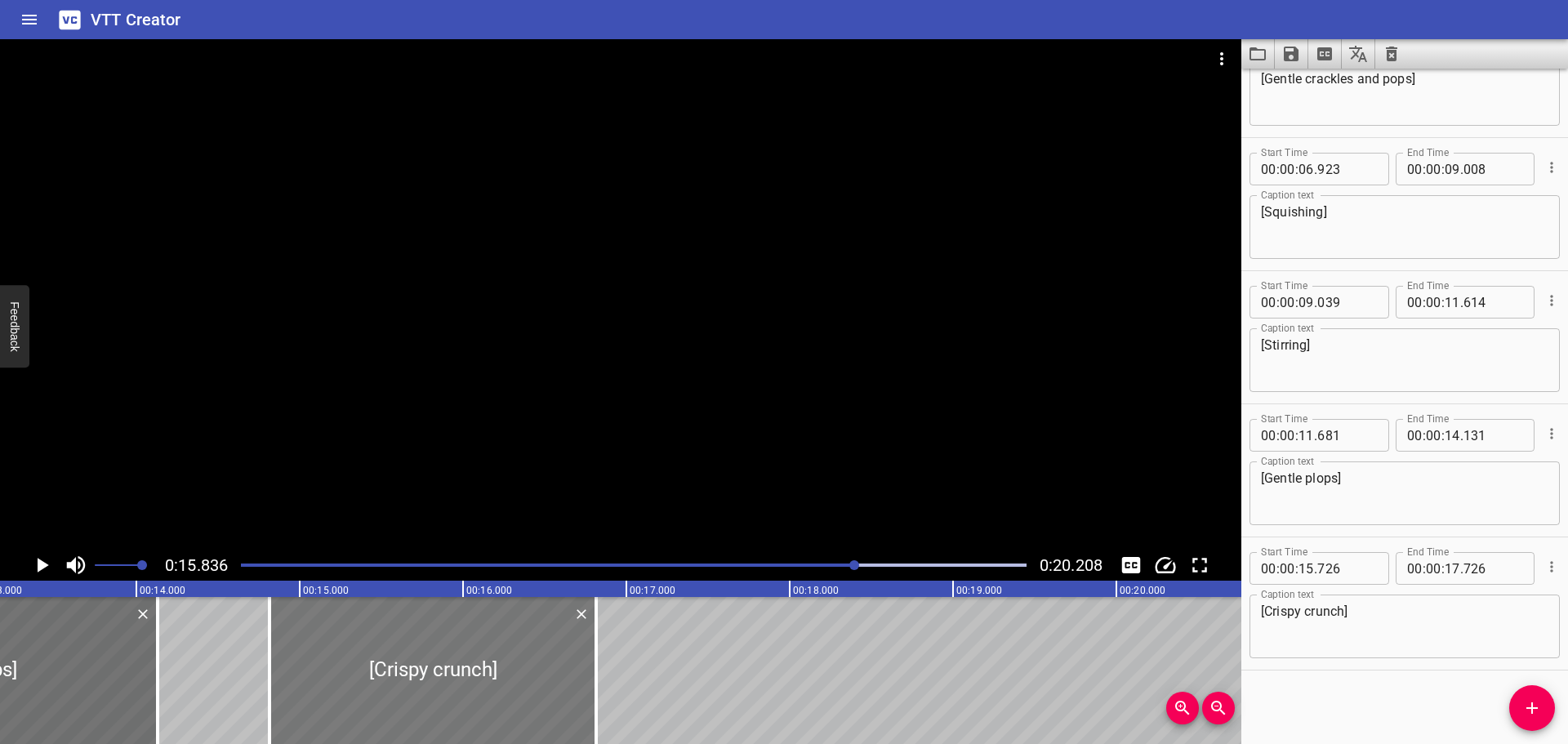
drag, startPoint x: 584, startPoint y: 675, endPoint x: 437, endPoint y: 674, distance: 147.0
click at [437, 674] on div at bounding box center [433, 670] width 327 height 147
type input "14"
type input "816"
type input "16"
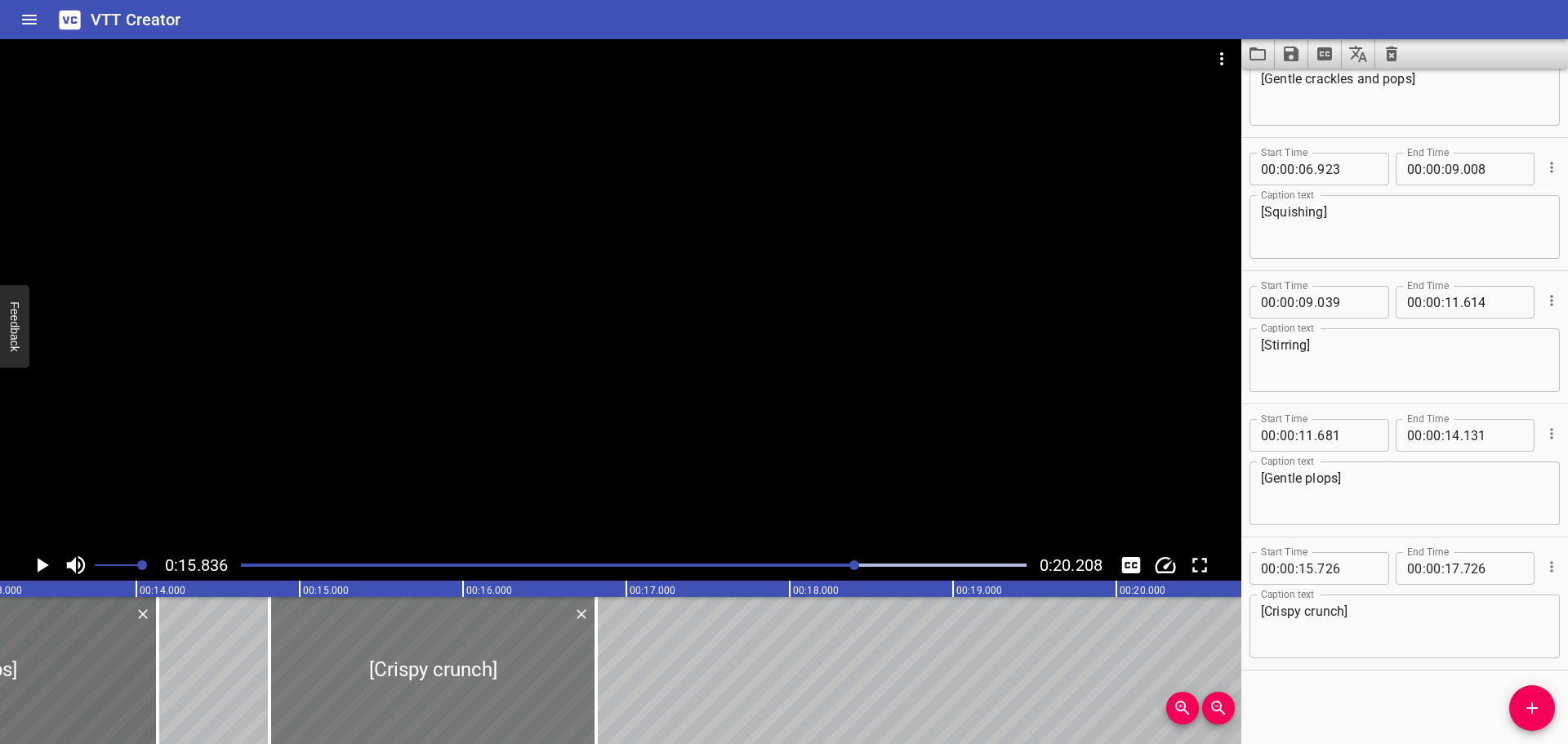
type input "816"
click at [728, 562] on div at bounding box center [633, 566] width 805 height 23
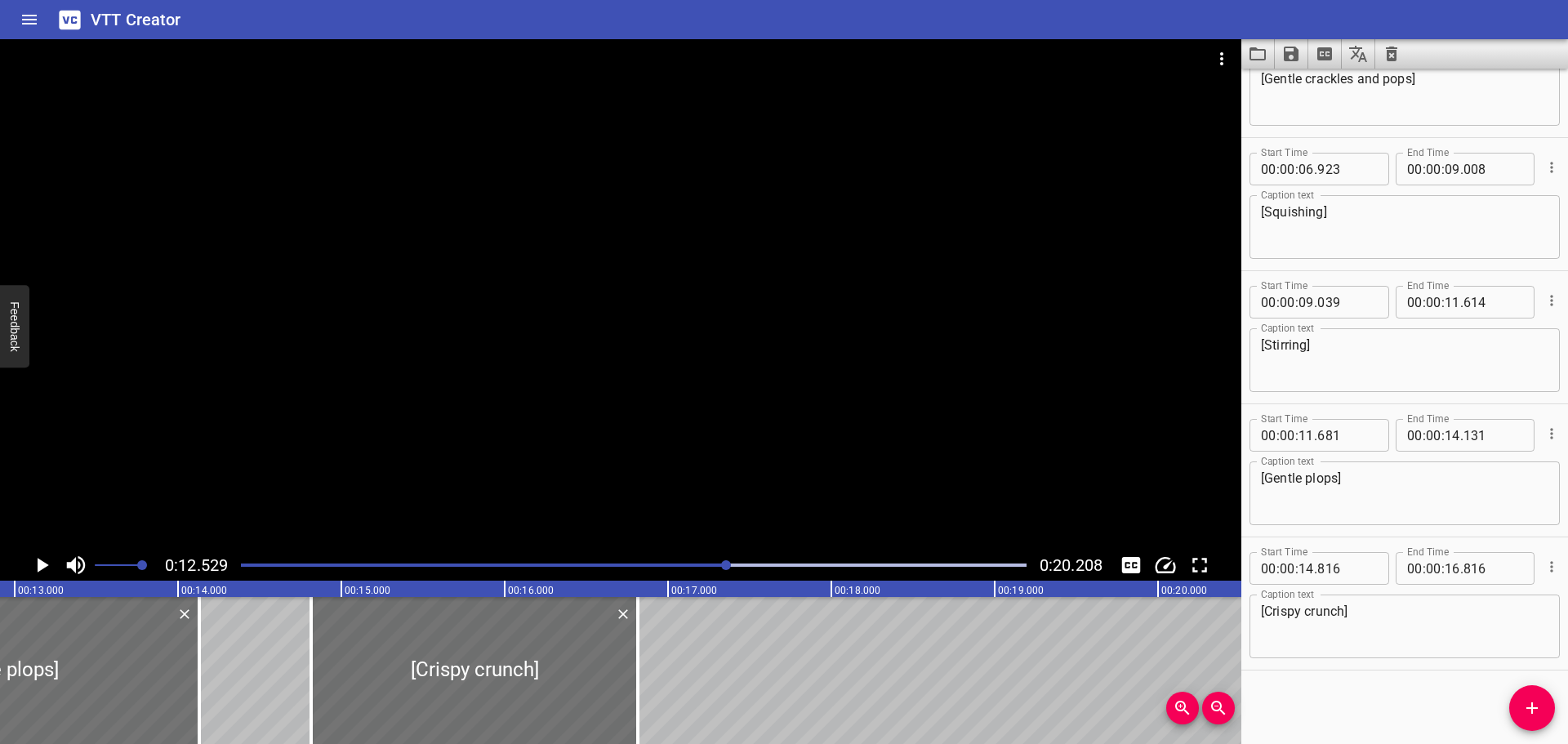
scroll to position [0, 2046]
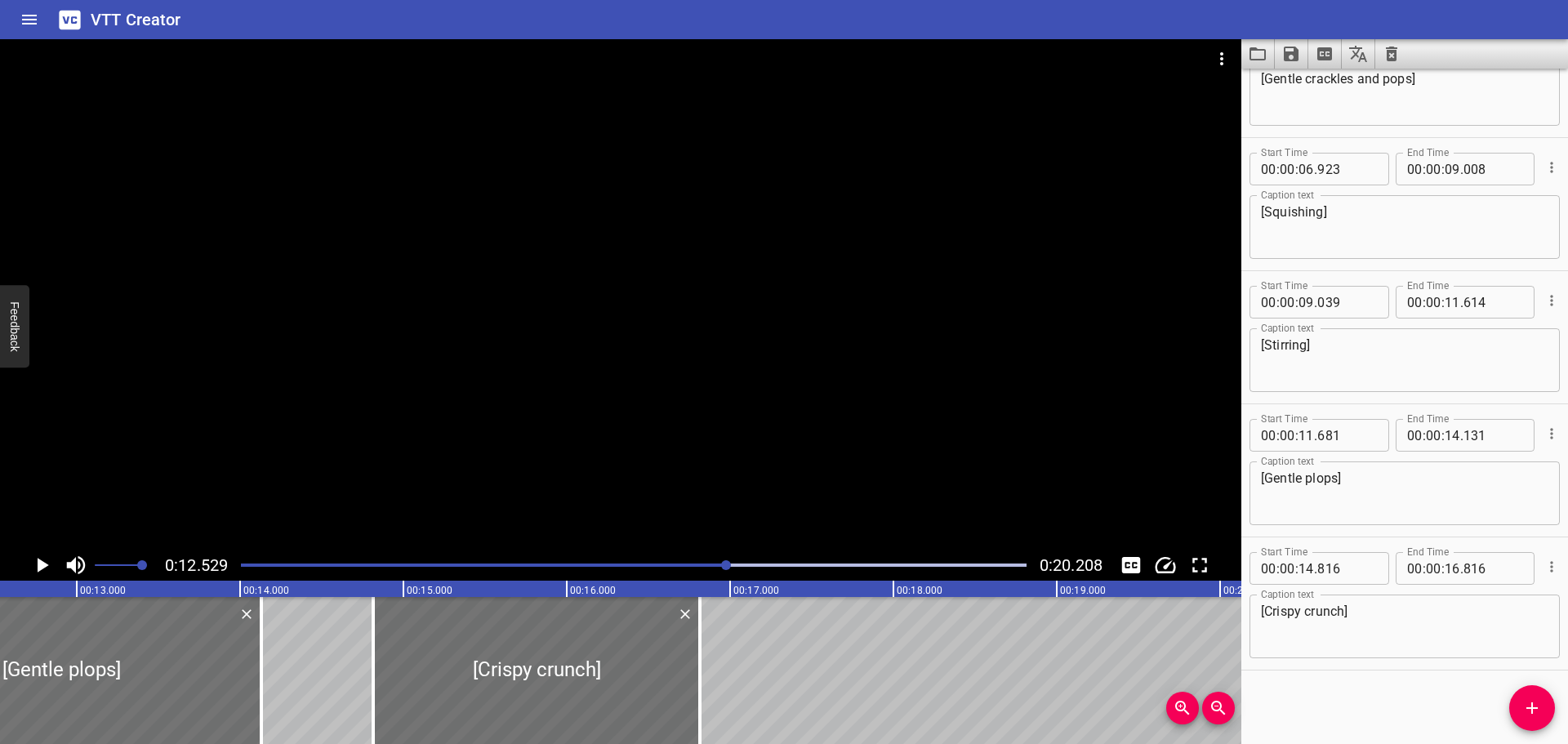
click at [35, 563] on icon "Play/Pause" at bounding box center [42, 566] width 25 height 25
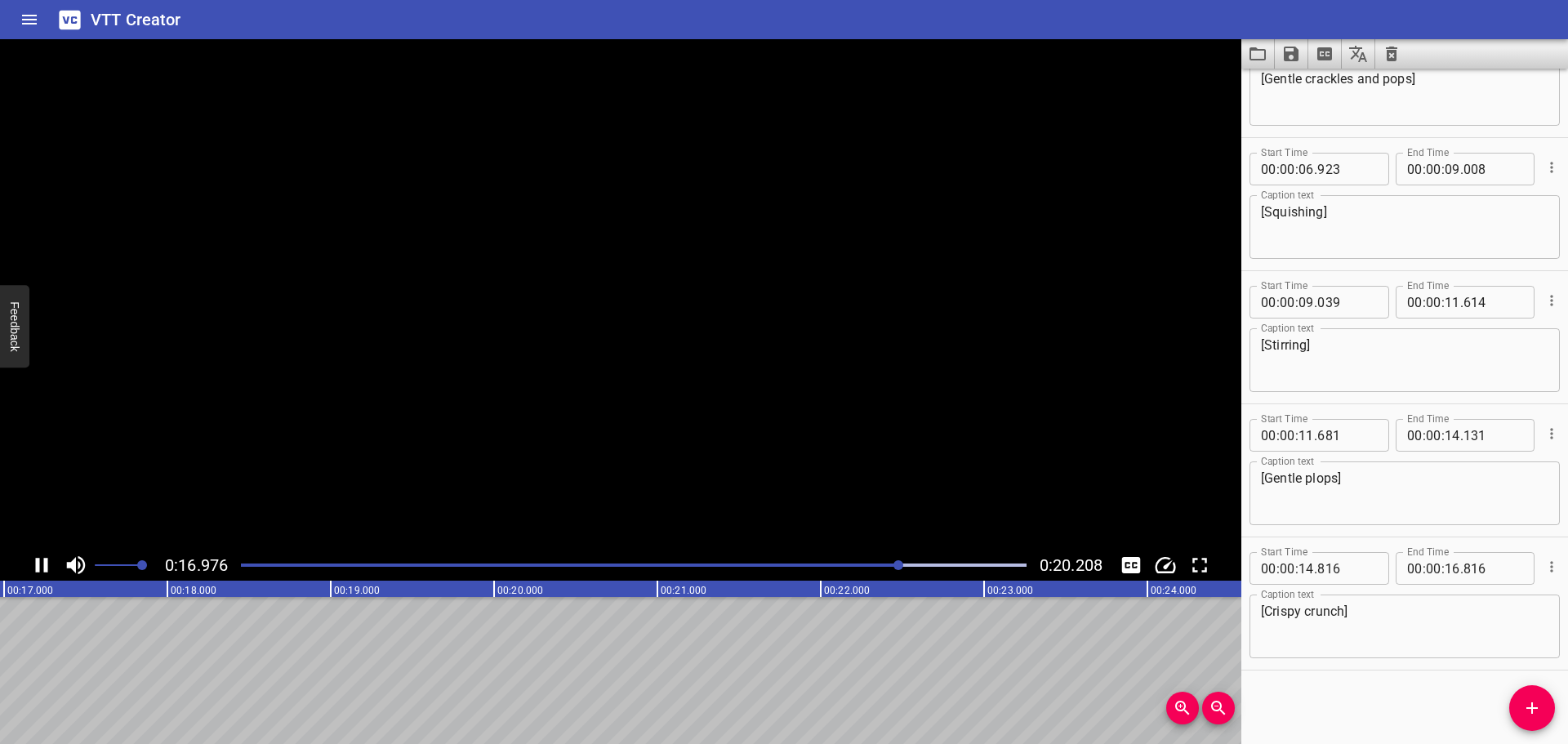
click at [35, 563] on icon "Play/Pause" at bounding box center [42, 566] width 25 height 25
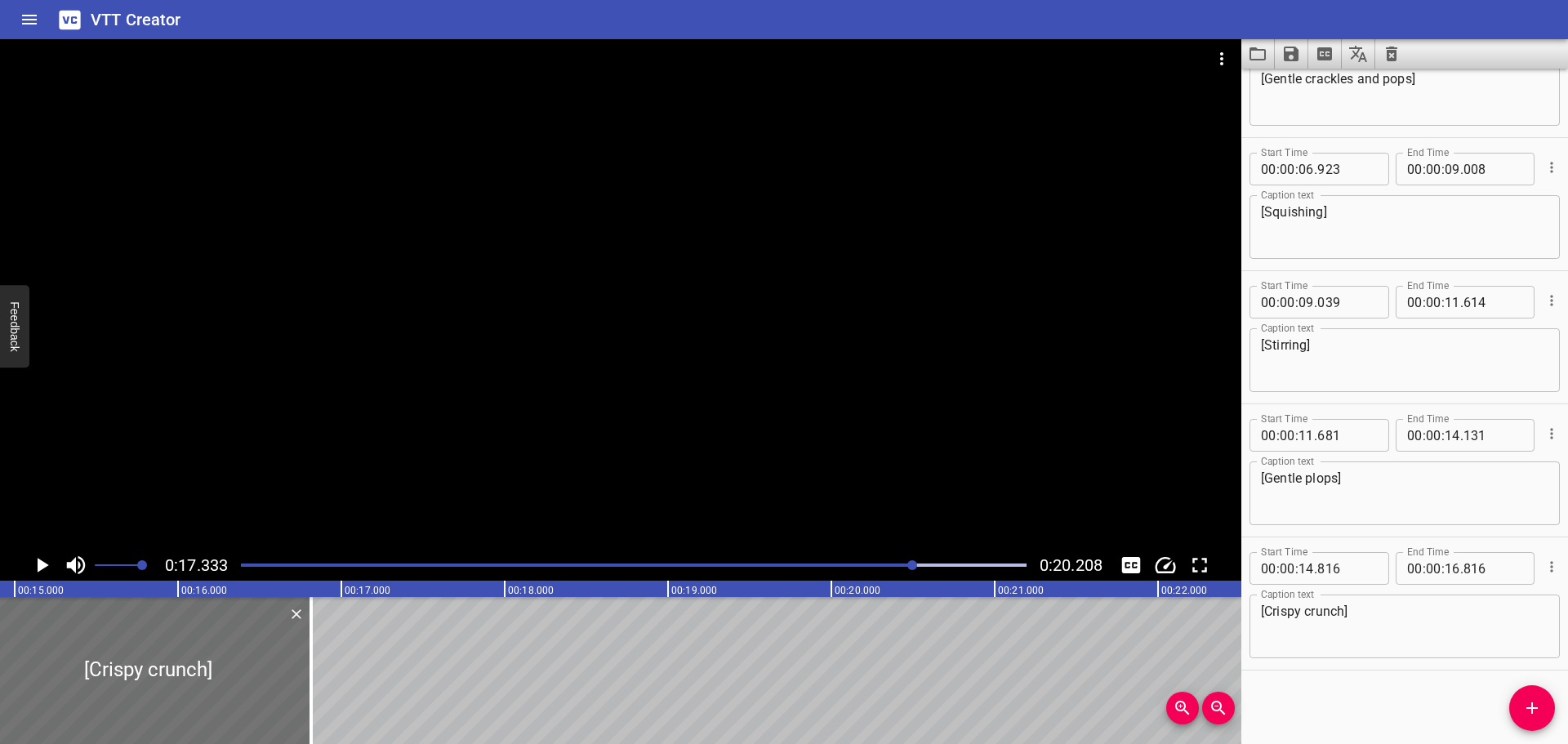
scroll to position [0, 2303]
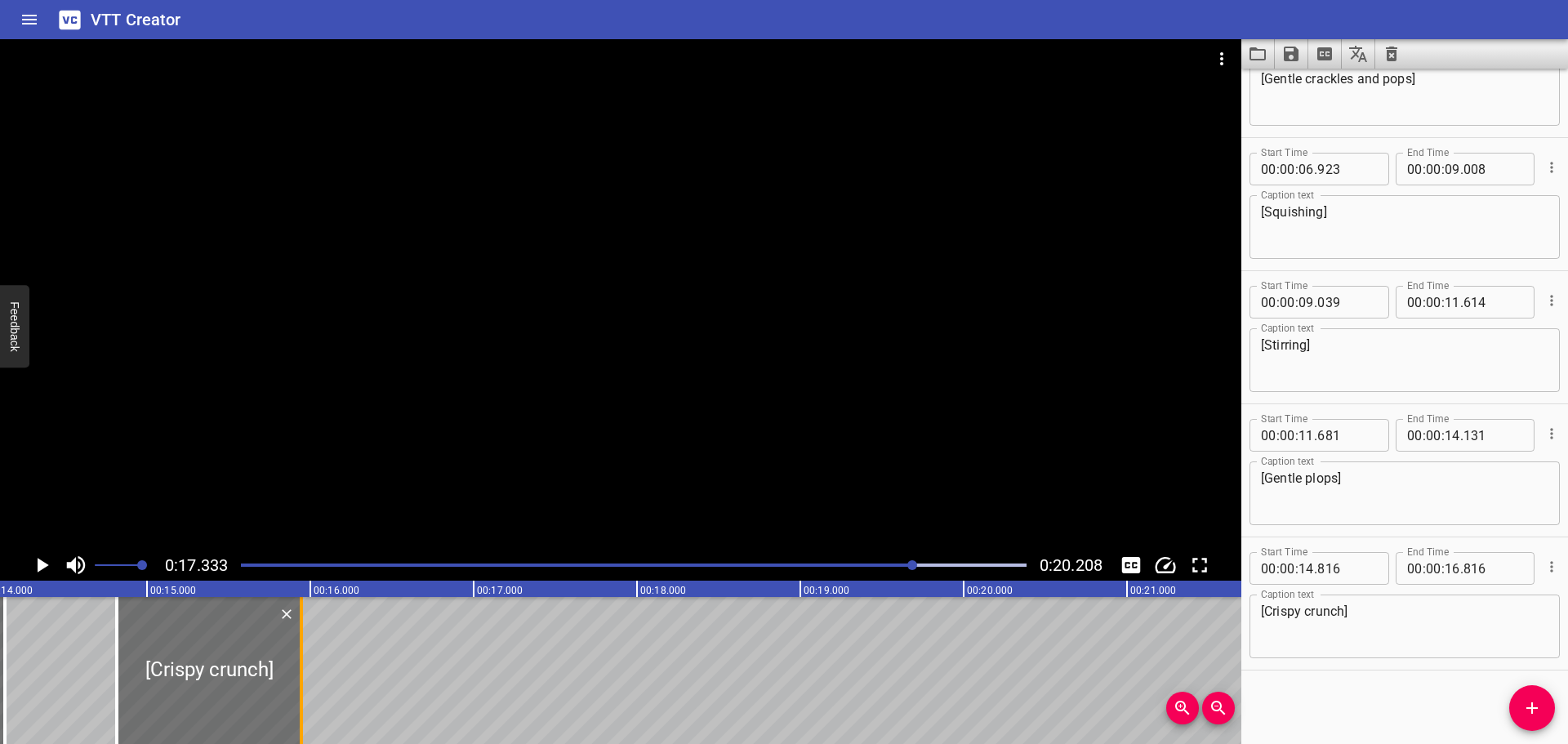
drag, startPoint x: 444, startPoint y: 669, endPoint x: 301, endPoint y: 668, distance: 143.0
click at [301, 668] on div at bounding box center [301, 670] width 4 height 147
type input "15"
type input "946"
click at [753, 560] on div at bounding box center [633, 566] width 805 height 23
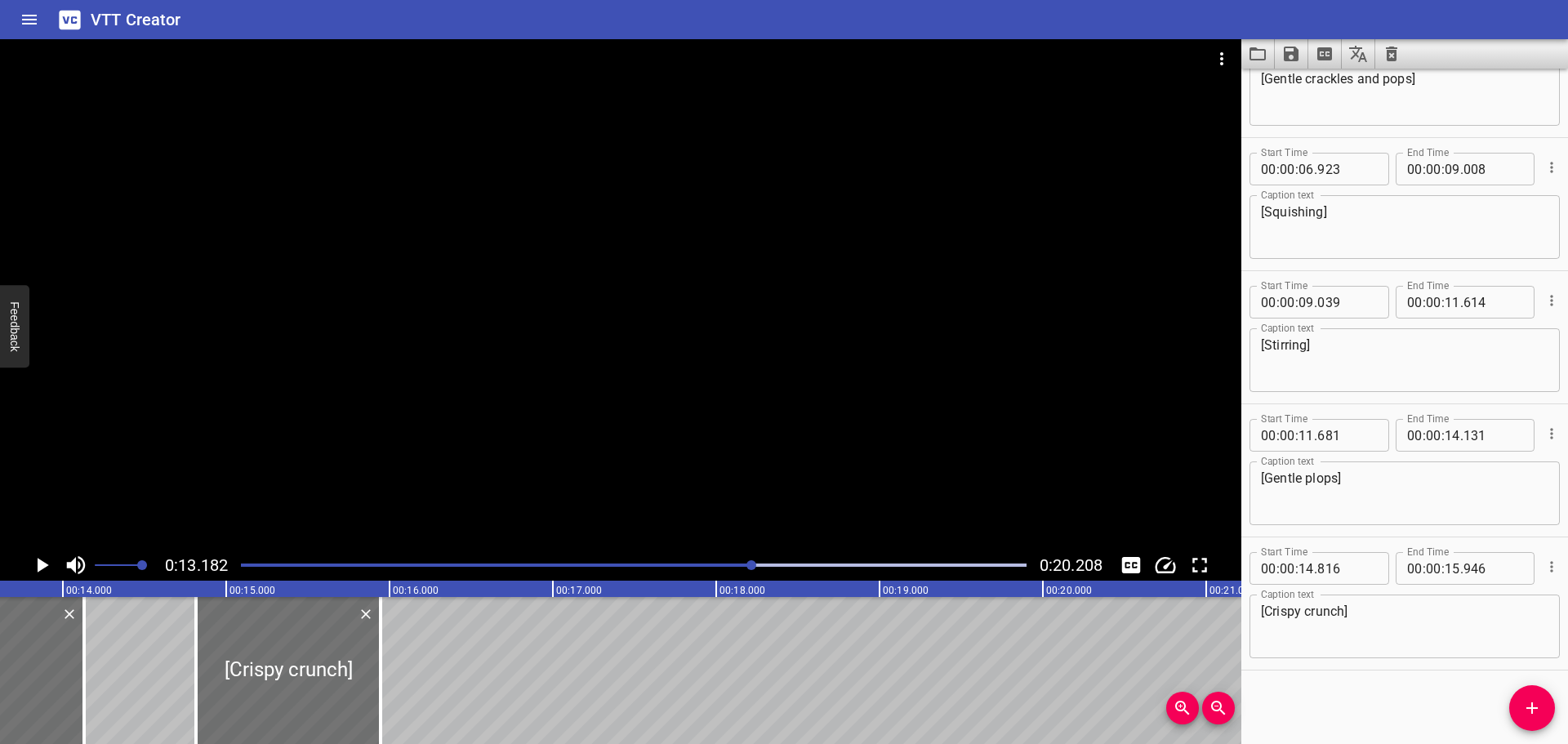
scroll to position [0, 2152]
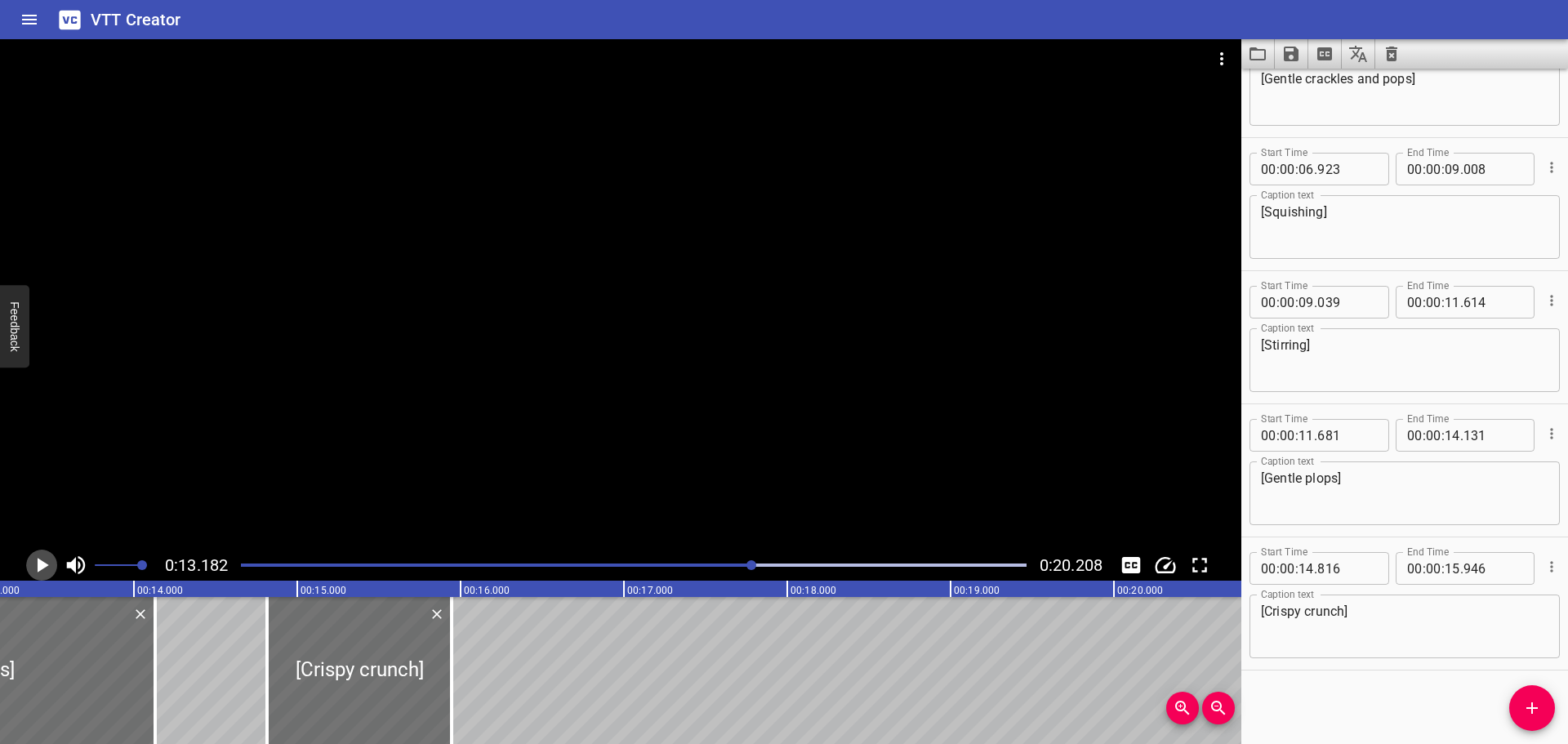
click at [40, 560] on icon "Play/Pause" at bounding box center [42, 566] width 25 height 25
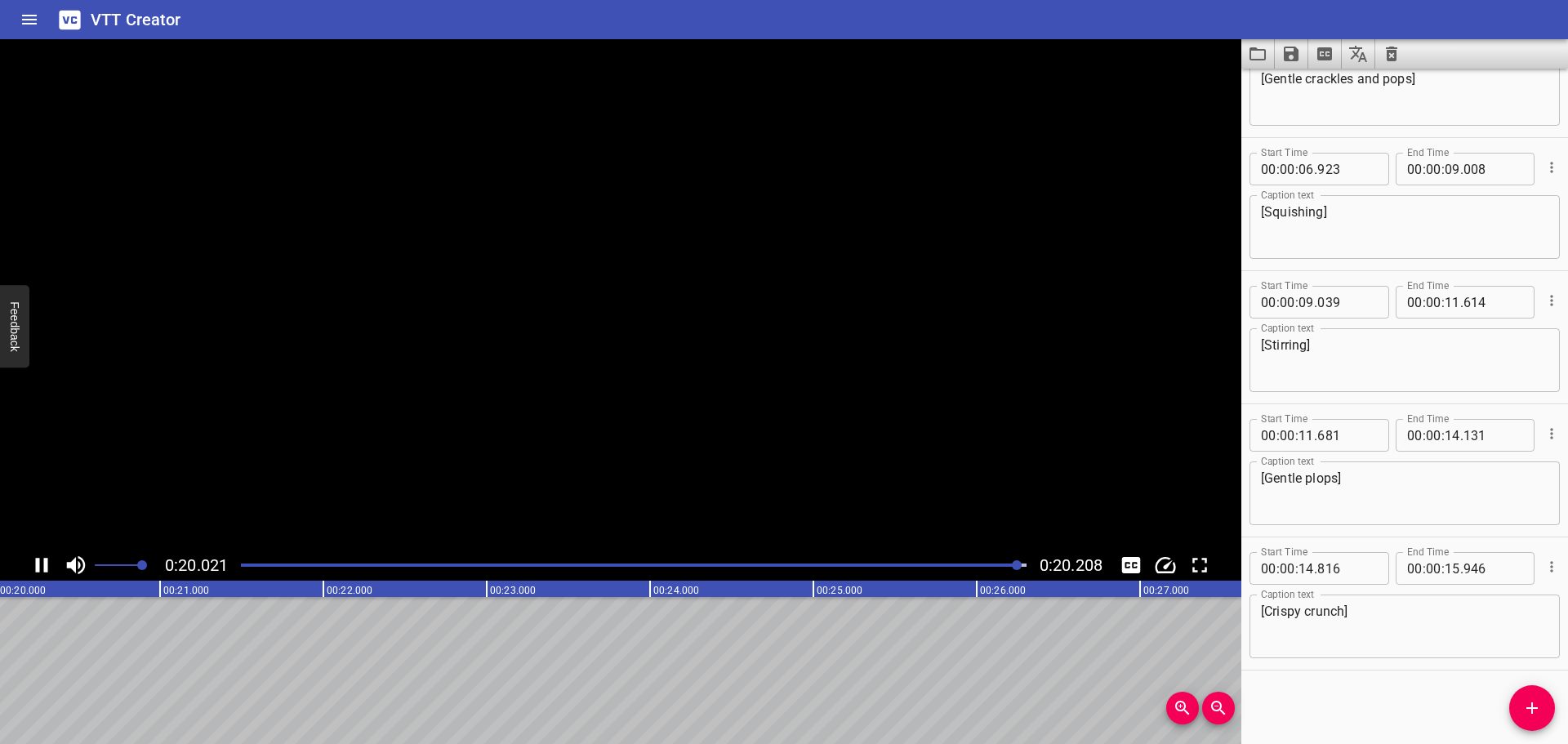
scroll to position [0, 3301]
click at [240, 565] on div at bounding box center [633, 566] width 805 height 23
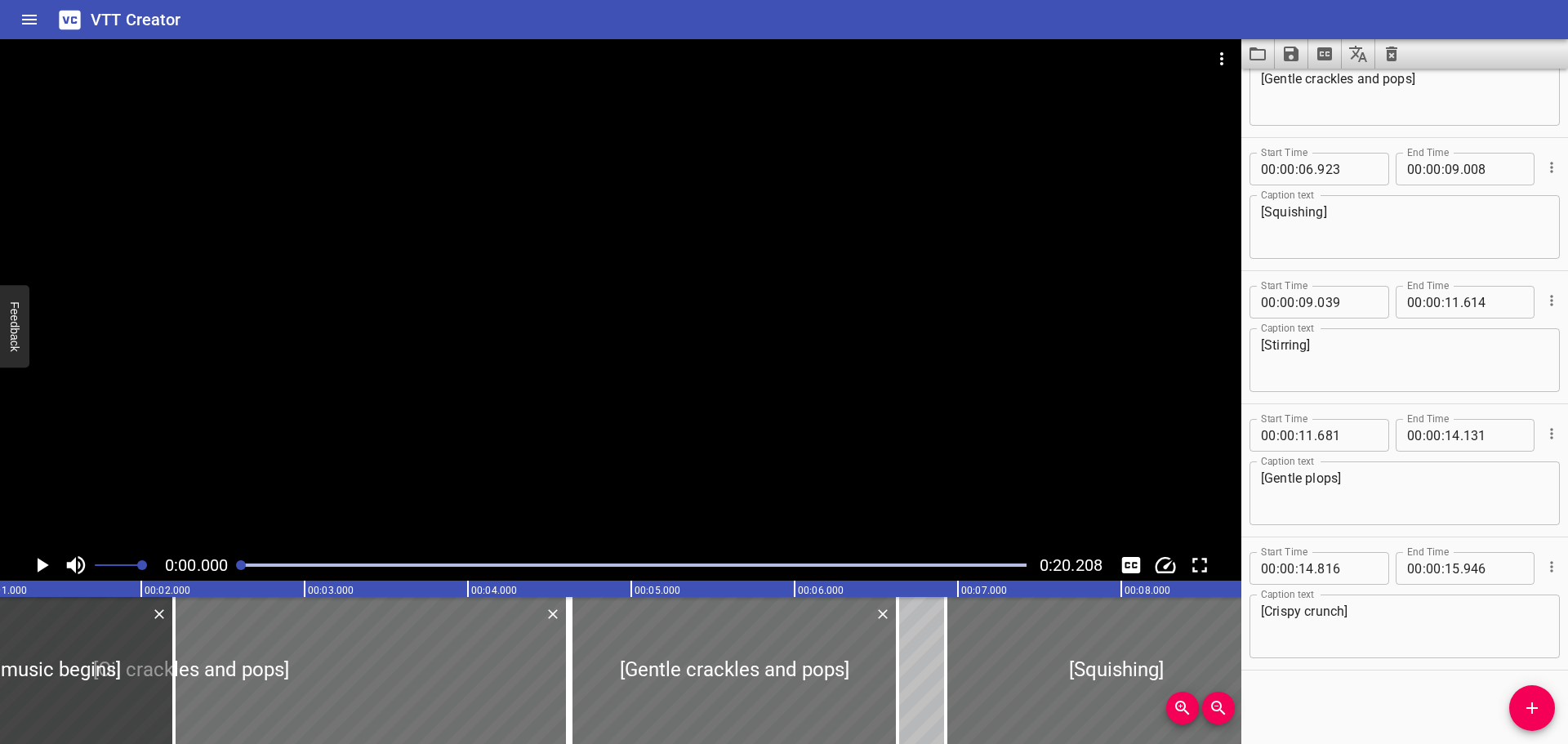
scroll to position [0, 0]
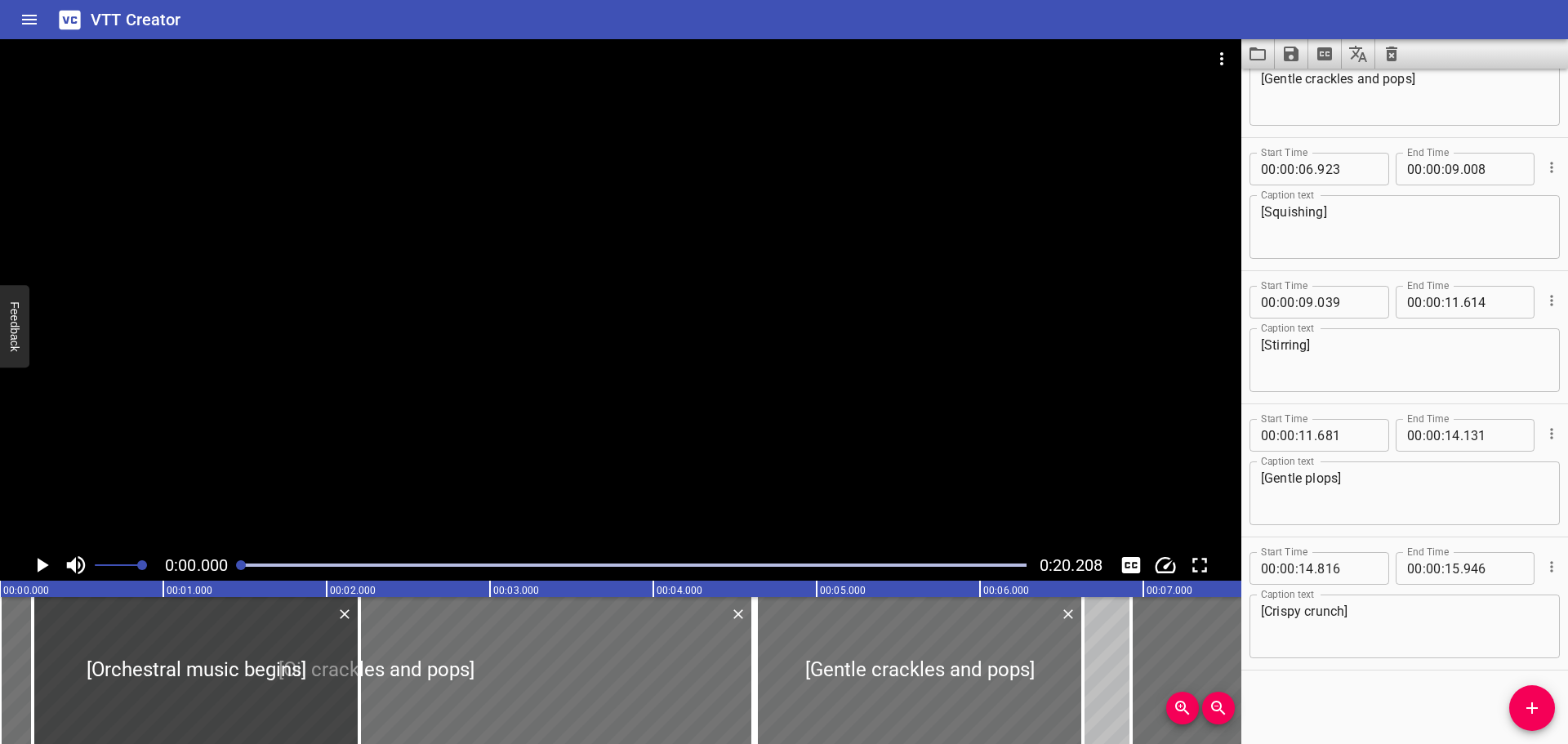
click at [40, 559] on icon "Play/Pause" at bounding box center [42, 566] width 25 height 25
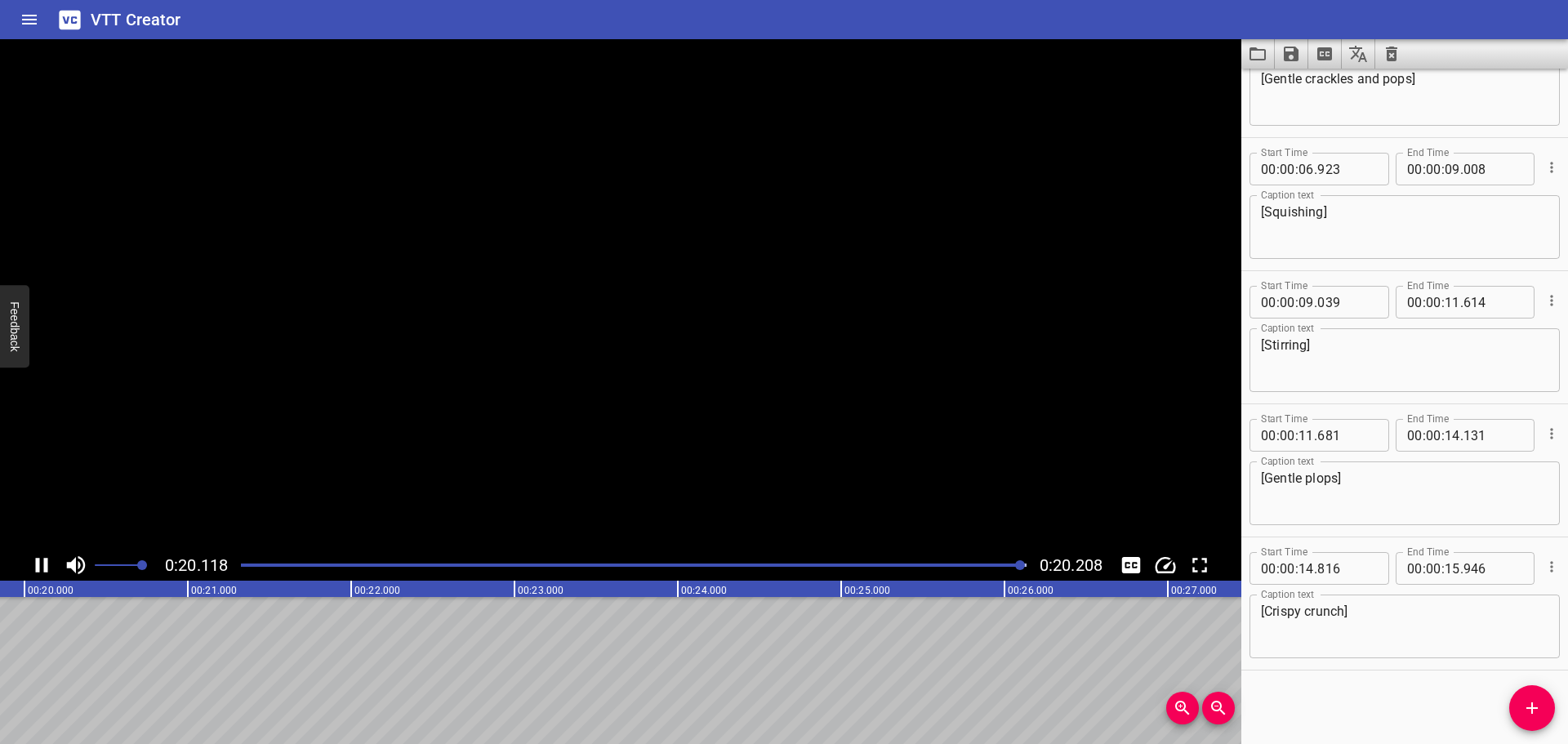
scroll to position [0, 3301]
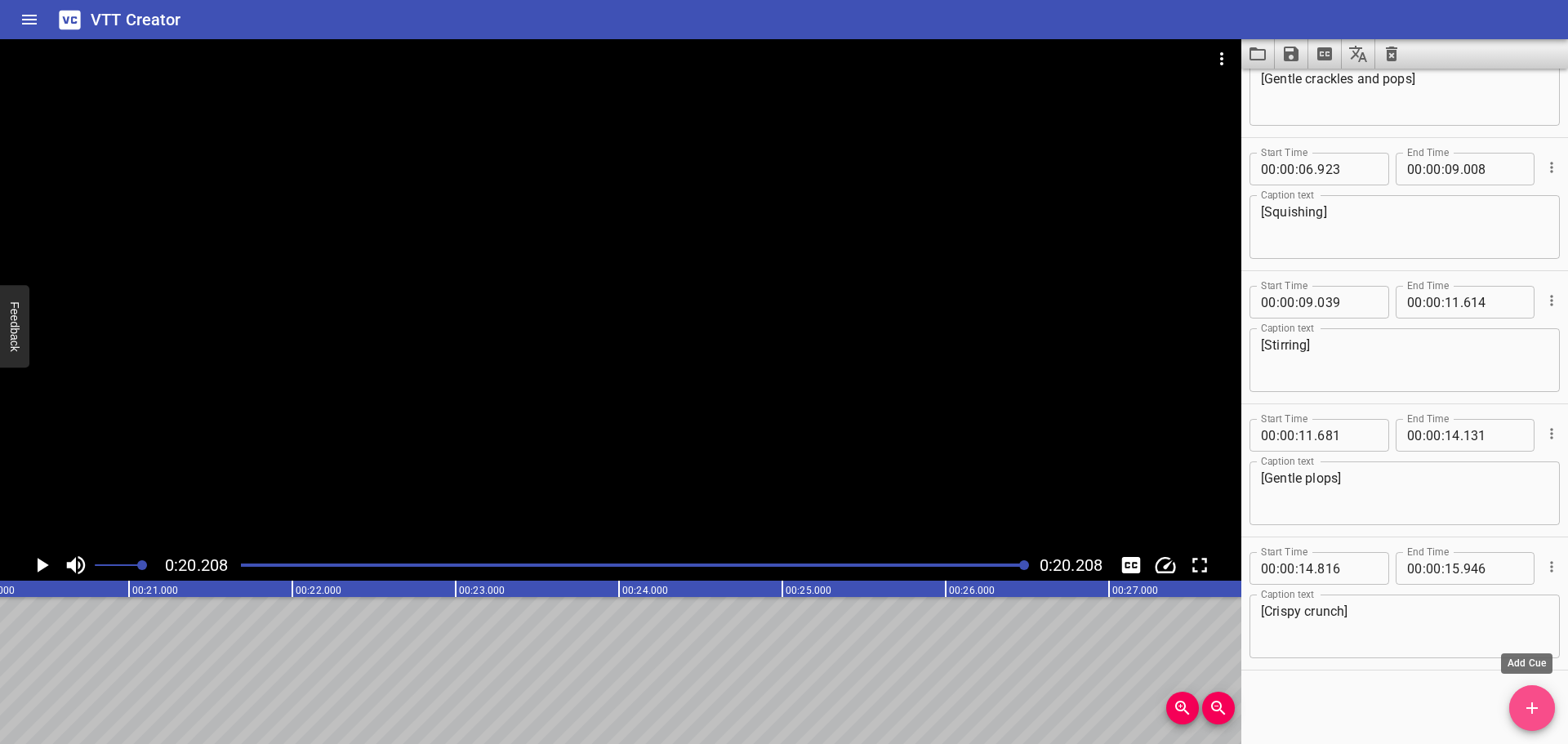
click at [1530, 703] on icon "Add Cue" at bounding box center [1532, 708] width 20 height 20
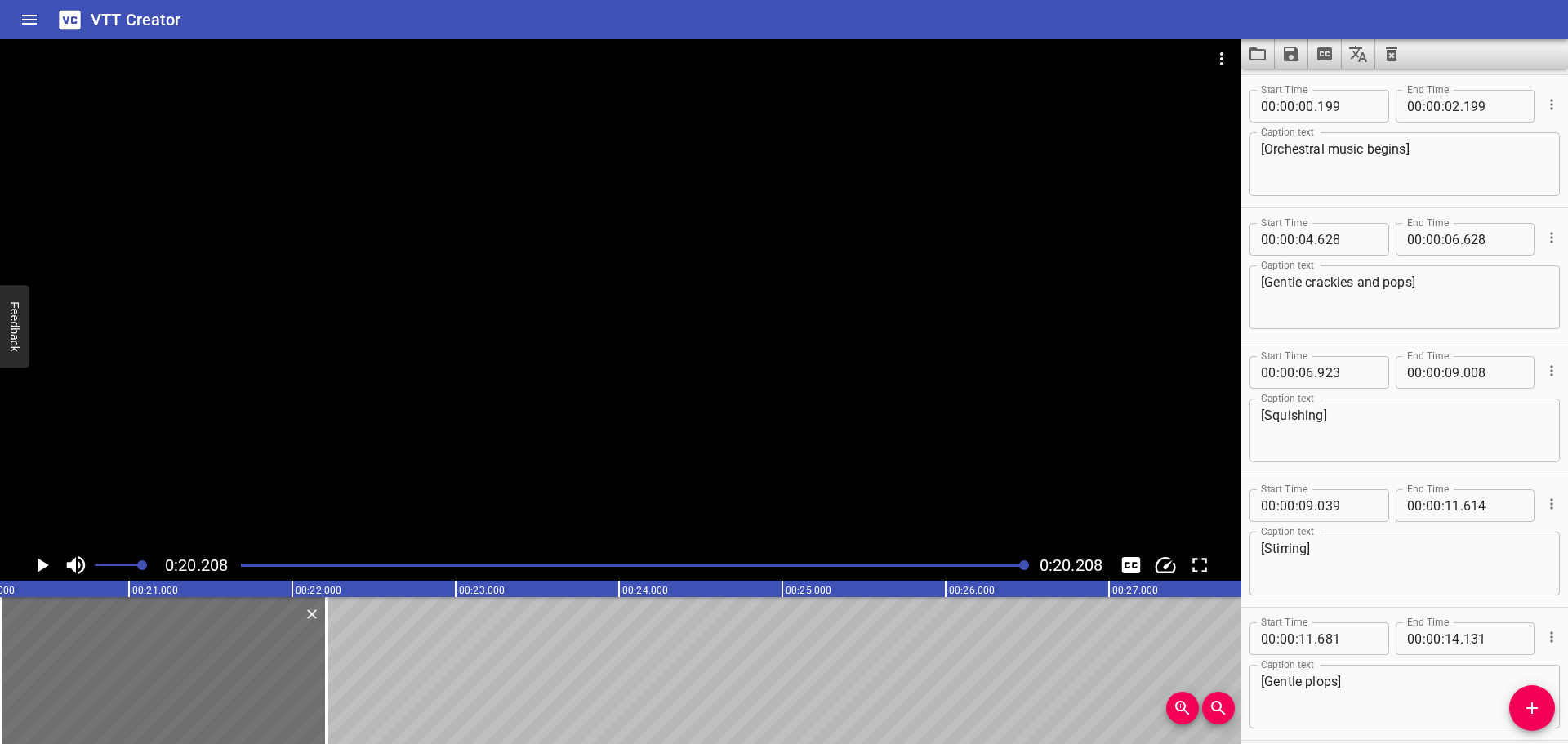
scroll to position [0, 0]
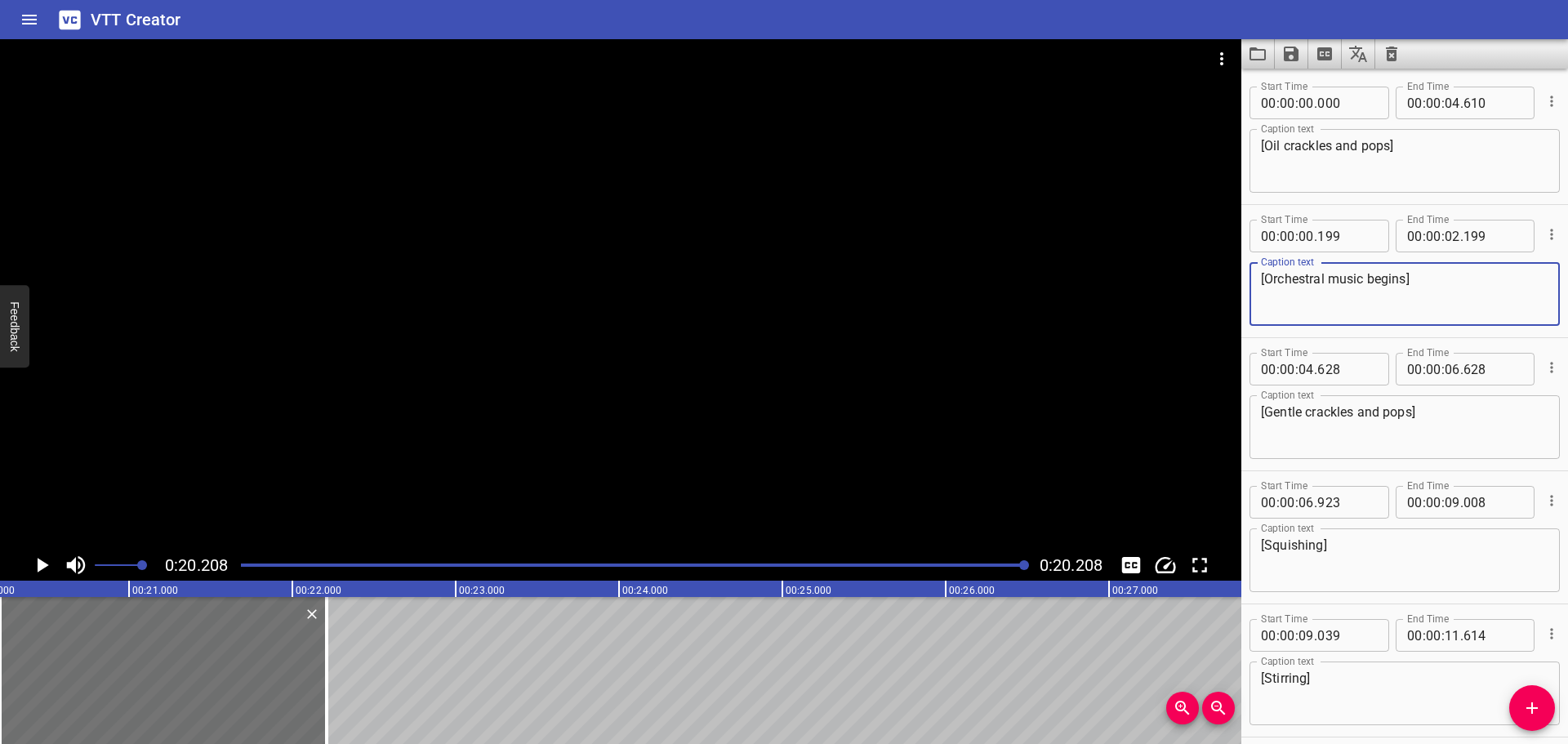
drag, startPoint x: 1349, startPoint y: 281, endPoint x: 1223, endPoint y: 282, distance: 126.0
click at [1223, 282] on main "0:20.208 0:20.208 00:00.000 00:01.000 00:02.000 00:03.000 00:04.000 00:05.000 0…" at bounding box center [784, 391] width 1568 height 705
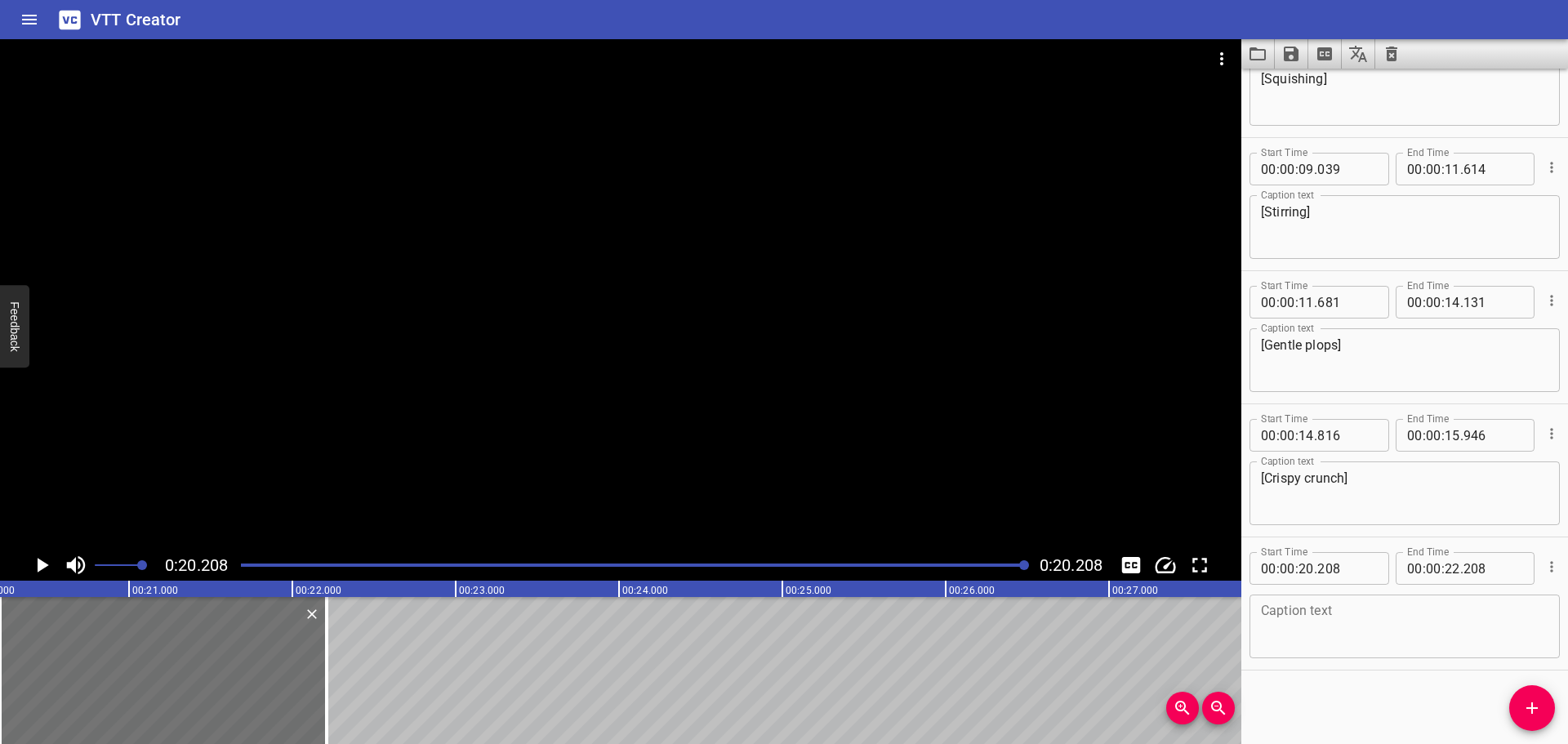
click at [1348, 624] on textarea at bounding box center [1404, 626] width 288 height 46
paste textarea "[Orchestral music begins]"
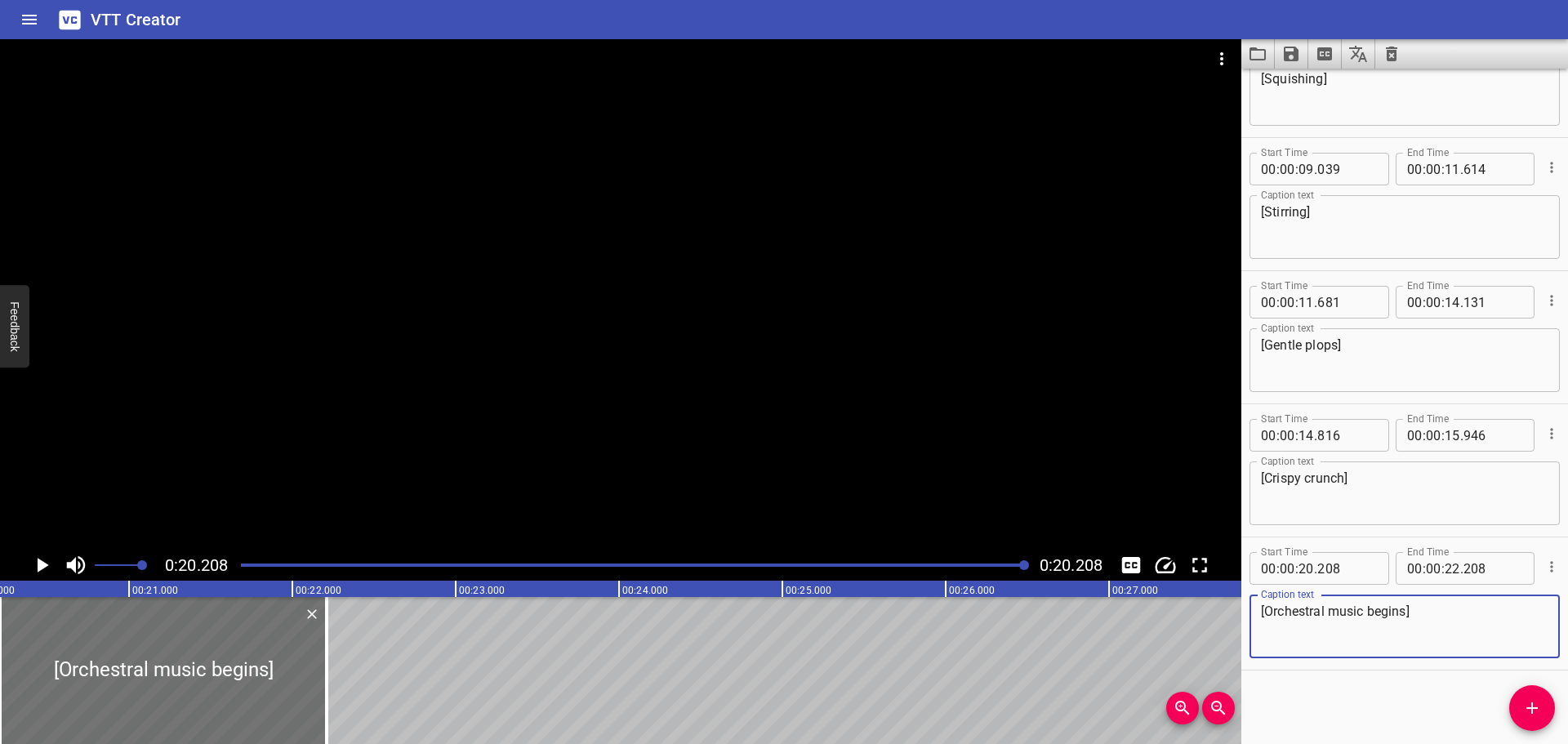
drag, startPoint x: 1407, startPoint y: 614, endPoint x: 1368, endPoint y: 612, distance: 39.1
click at [1368, 612] on textarea "[Orchestral music begins]" at bounding box center [1404, 626] width 288 height 46
click at [1371, 614] on textarea "[Orchestral music fades out]" at bounding box center [1404, 626] width 288 height 46
type textarea "[Orchestral music fades out]"
click at [1393, 661] on div "Caption text [Orchestral music fades out] Caption text" at bounding box center [1405, 625] width 310 height 74
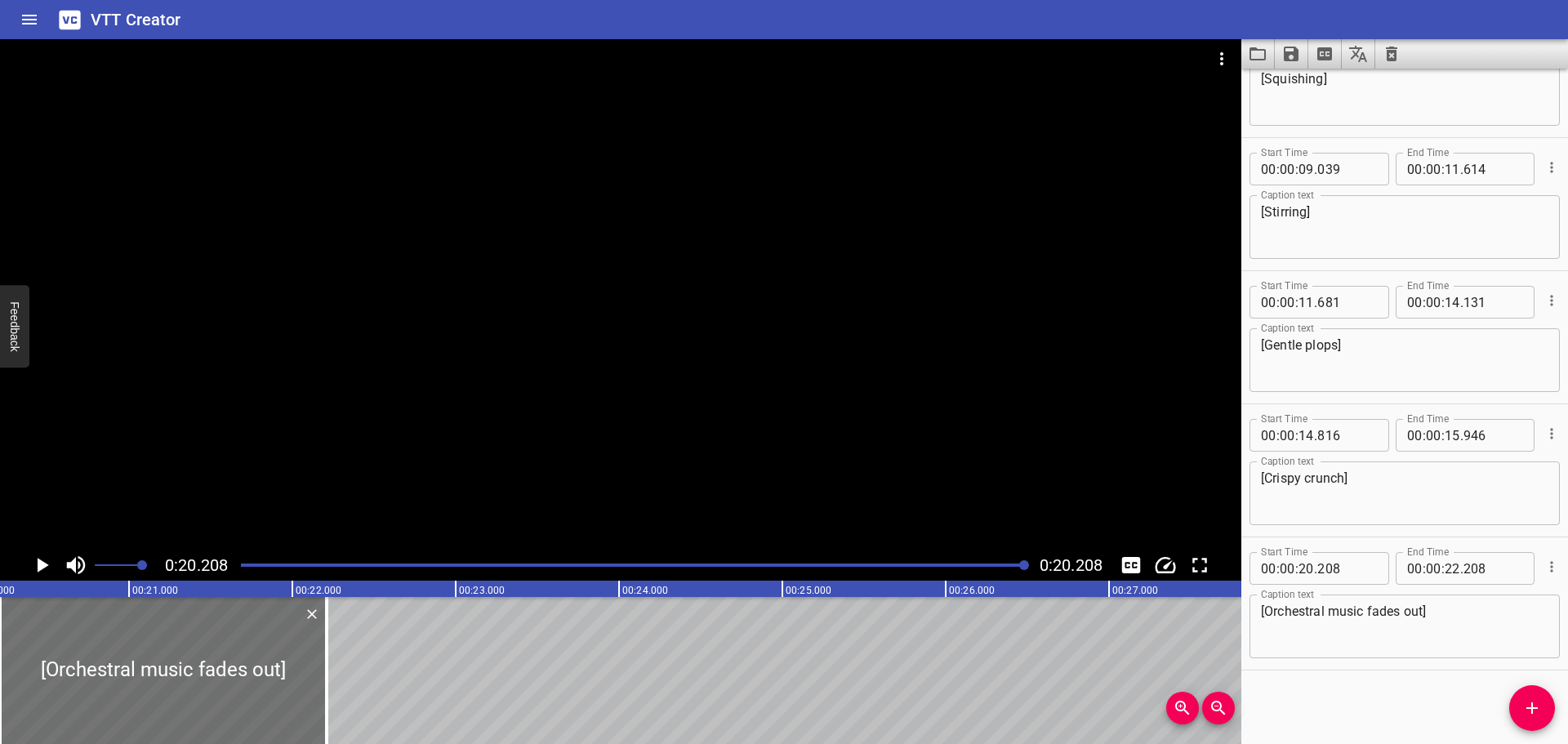
drag, startPoint x: 476, startPoint y: 730, endPoint x: 414, endPoint y: 731, distance: 62.0
click at [396, 731] on div "[Oil crackles and pops] [Orchestral music begins] [Gentle crackles and pops] [S…" at bounding box center [1599, 670] width 9801 height 147
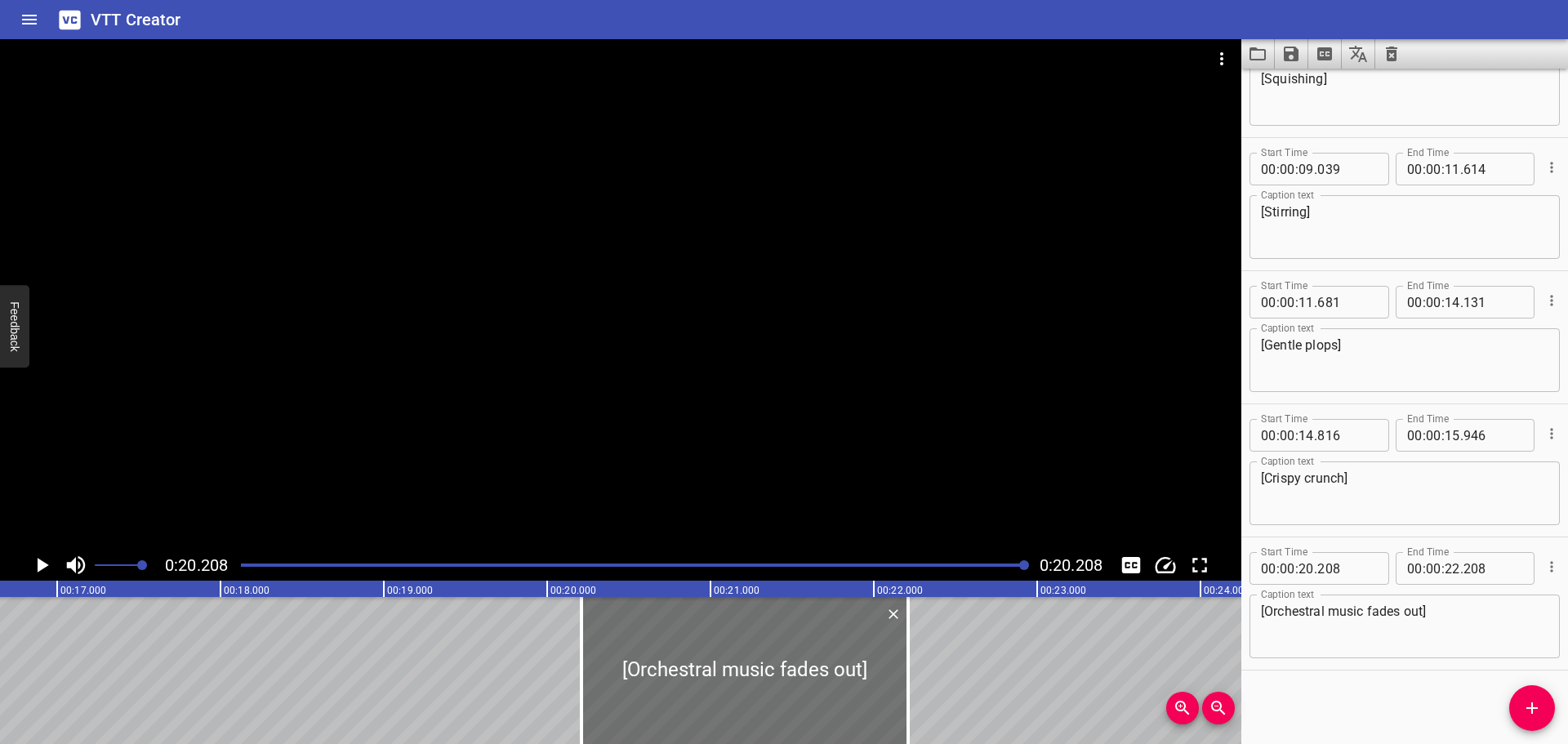
scroll to position [0, 2634]
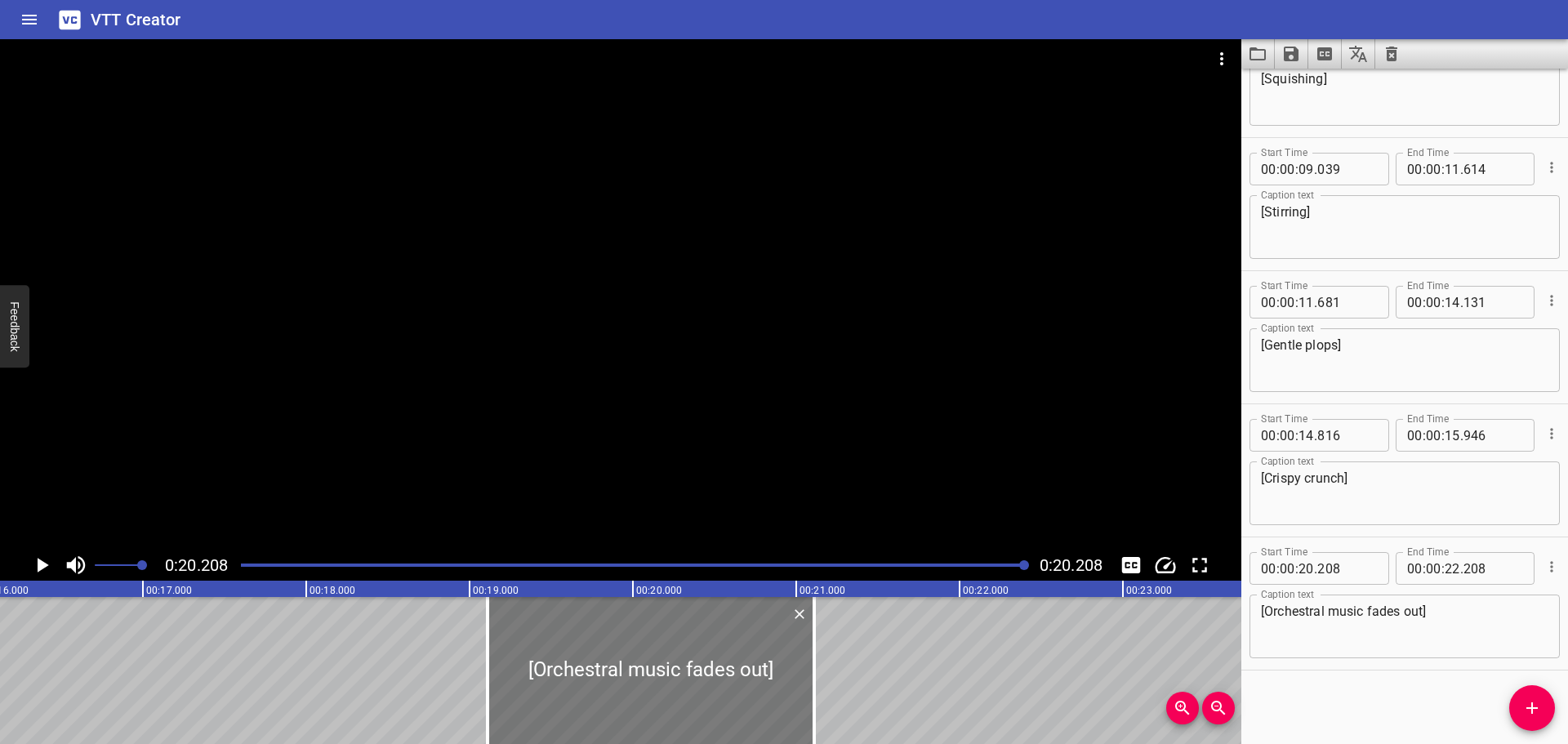
drag, startPoint x: 766, startPoint y: 656, endPoint x: 692, endPoint y: 650, distance: 74.2
click at [692, 650] on div at bounding box center [650, 670] width 327 height 147
type input "19"
type input "108"
type input "21"
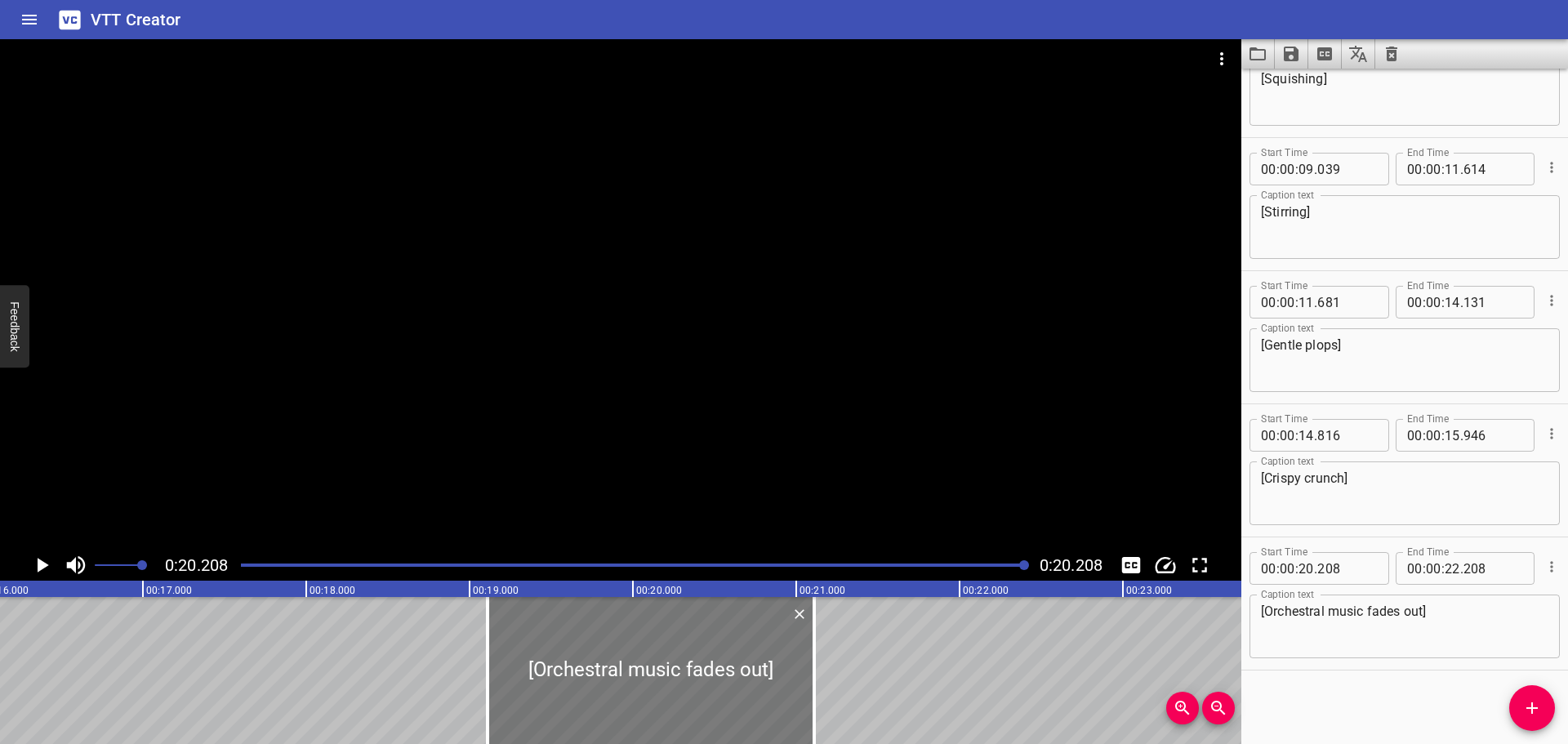
type input "108"
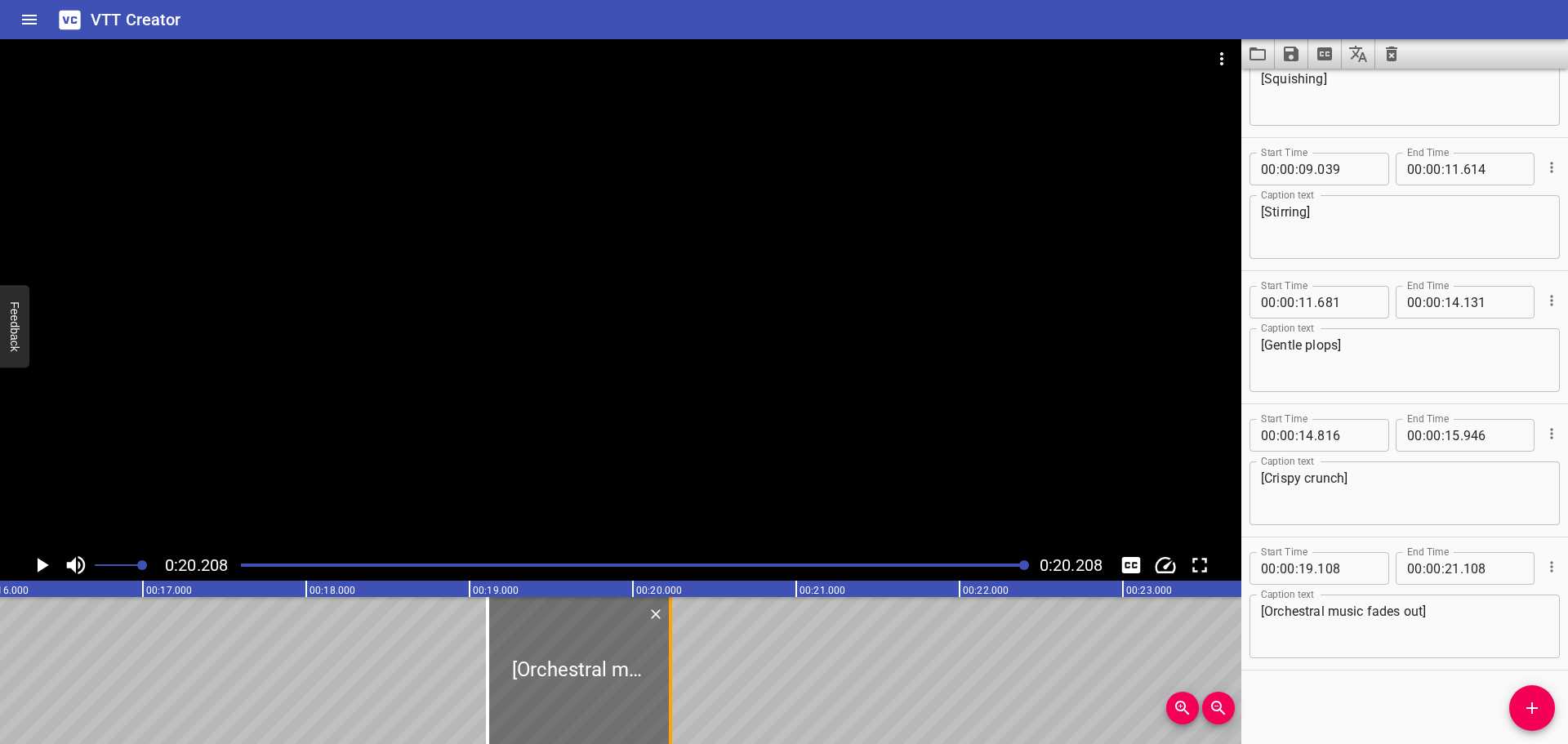
drag, startPoint x: 810, startPoint y: 662, endPoint x: 666, endPoint y: 673, distance: 144.4
click at [666, 673] on div at bounding box center [670, 670] width 16 height 147
type input "20"
type input "228"
click at [530, 664] on div at bounding box center [528, 670] width 16 height 147
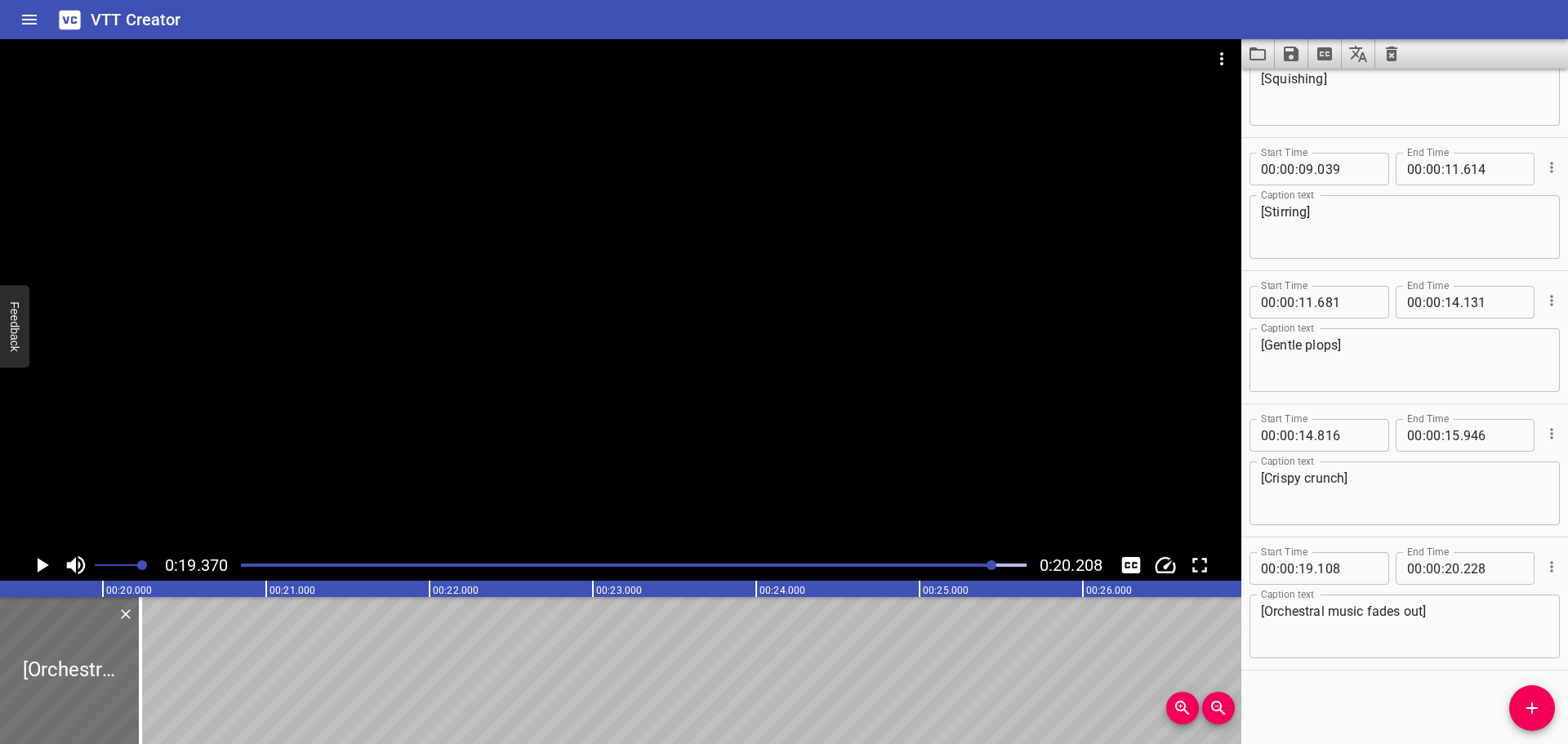
click at [785, 568] on div at bounding box center [633, 566] width 805 height 23
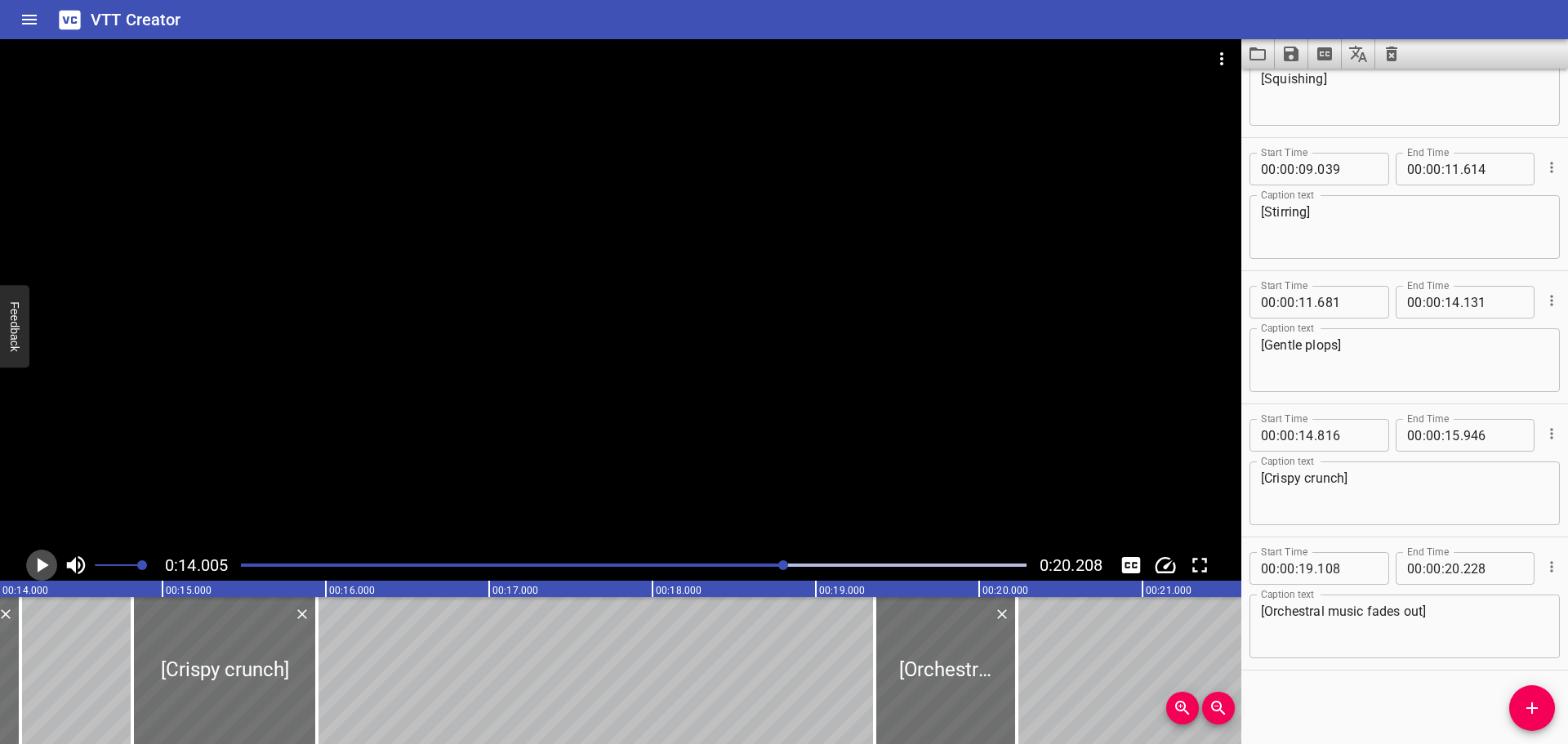
click at [35, 566] on icon "Play/Pause" at bounding box center [42, 566] width 25 height 25
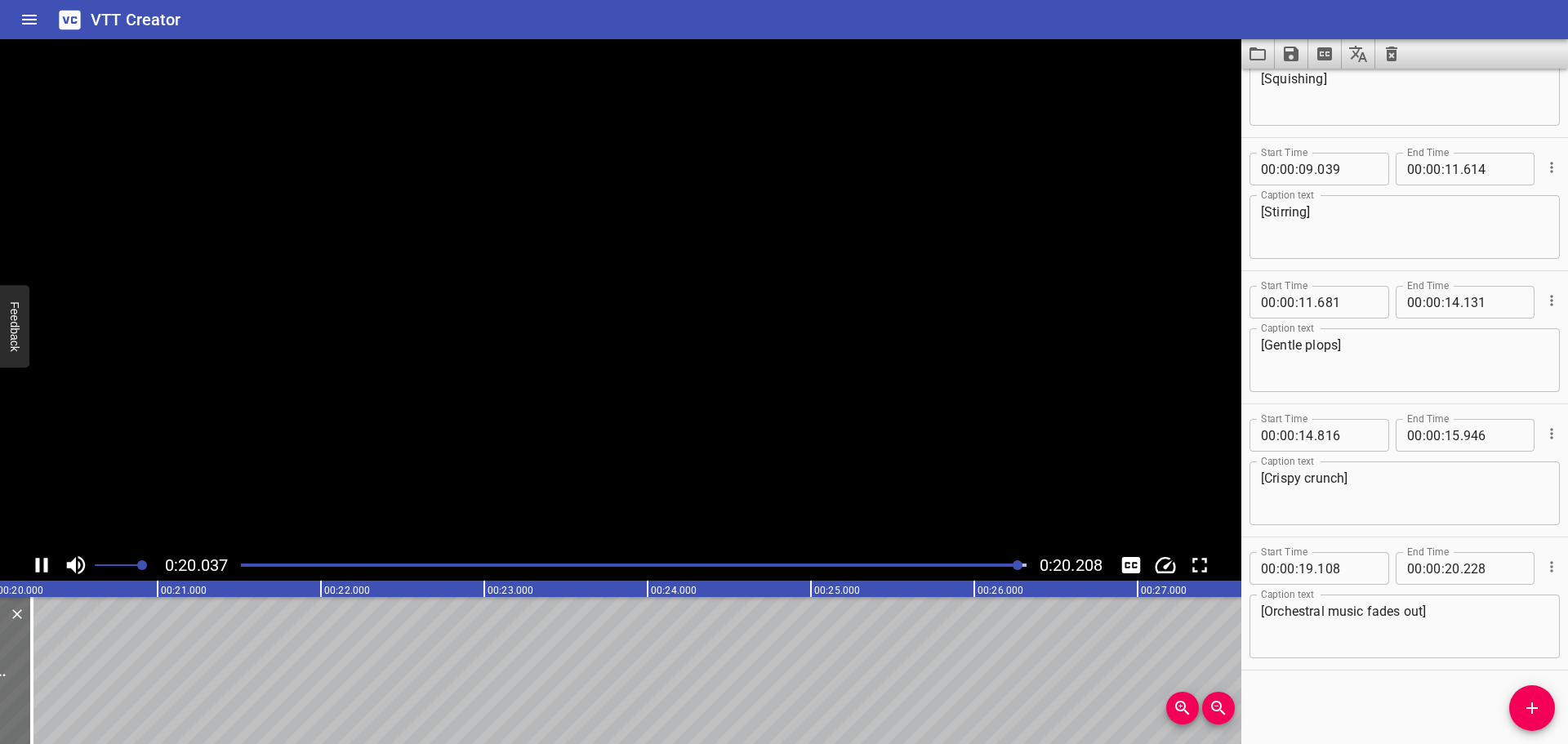
scroll to position [0, 3301]
click at [1388, 675] on div "Start Time 00 : 00 : 00 . 000 Start Time End Time 00 : 00 : 04 . 610 End Time C…" at bounding box center [1404, 406] width 327 height 675
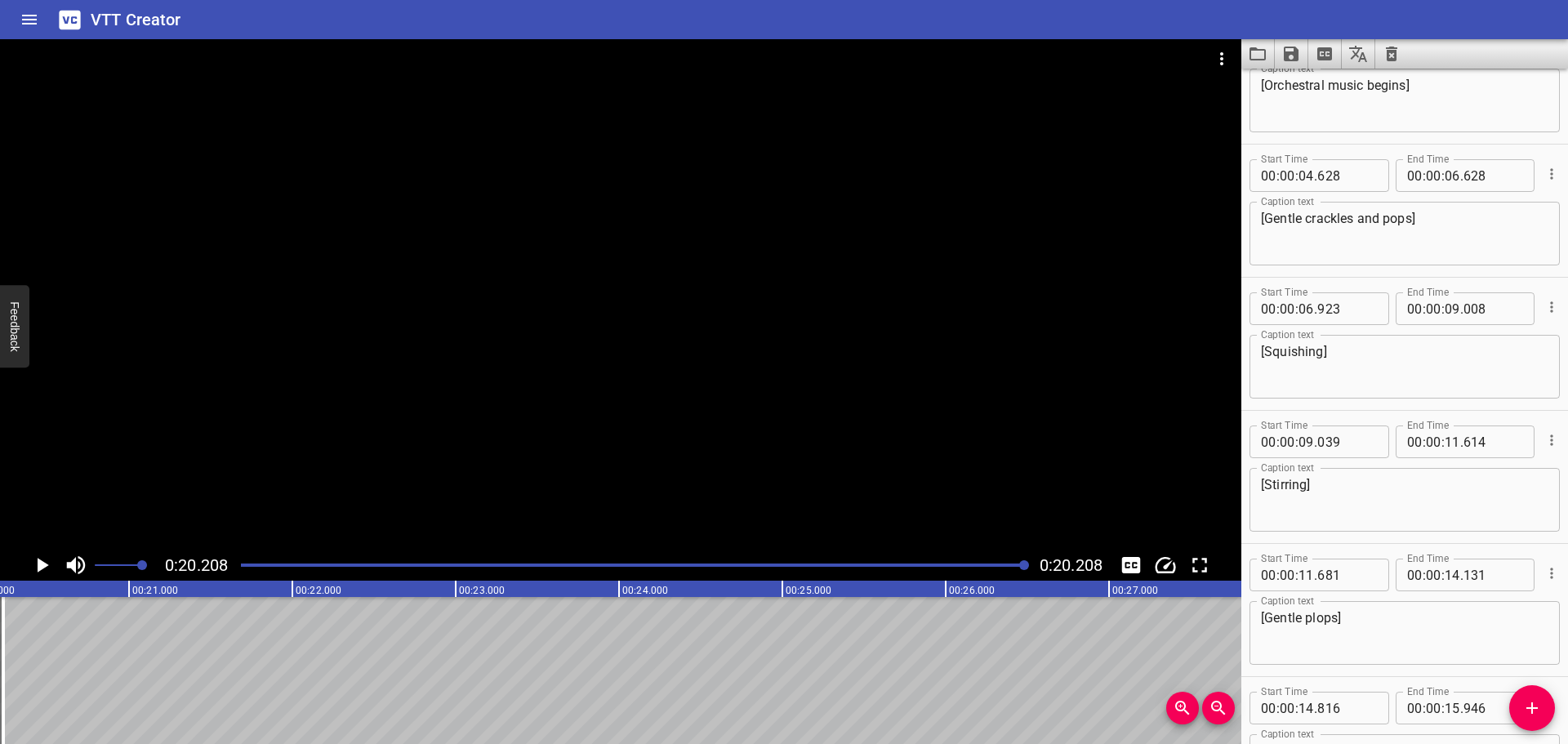
scroll to position [0, 0]
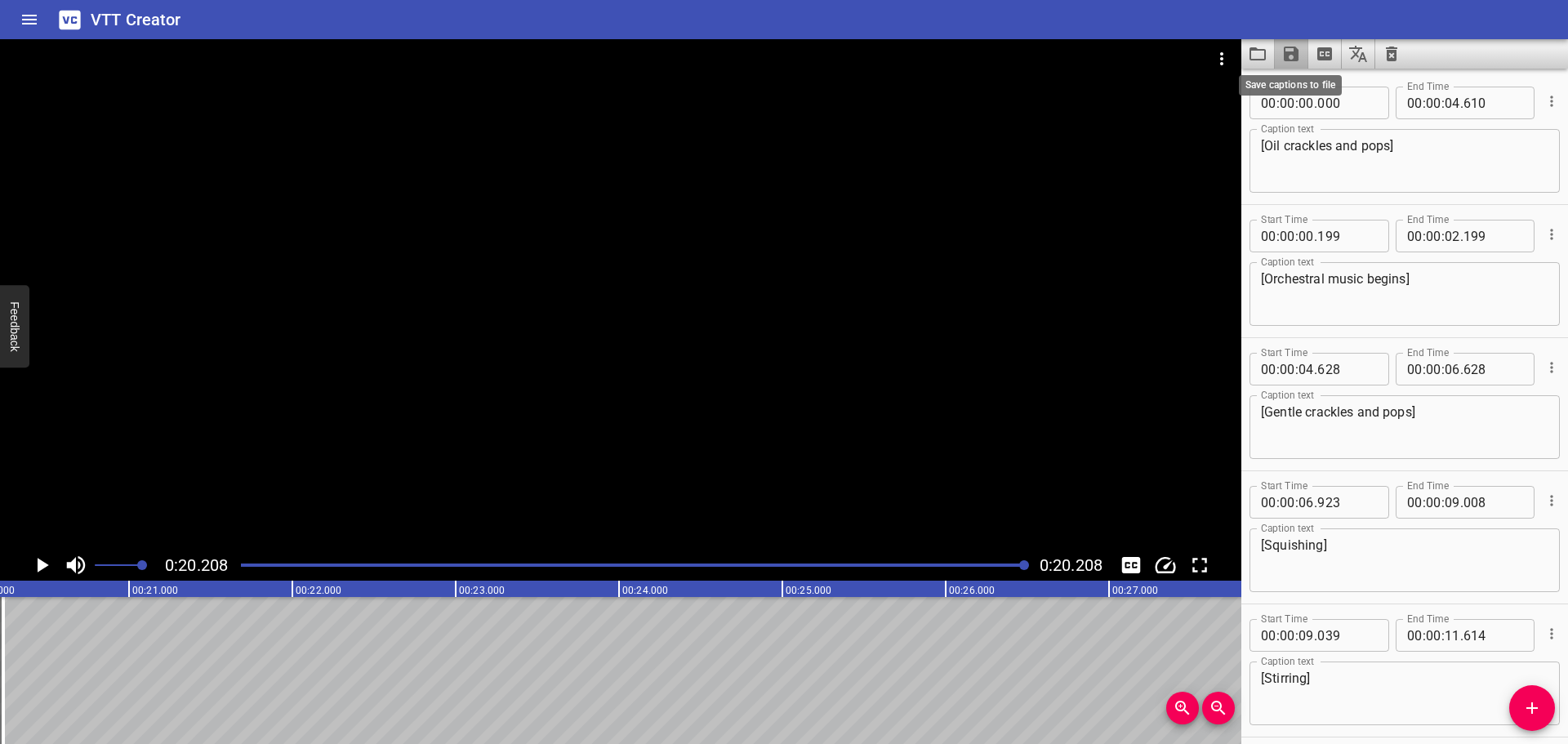
click at [1290, 53] on icon "Save captions to file" at bounding box center [1291, 53] width 15 height 15
click at [1316, 82] on li "Save to VTT file" at bounding box center [1335, 89] width 120 height 29
click at [1395, 53] on icon "Clear captions" at bounding box center [1392, 53] width 12 height 15
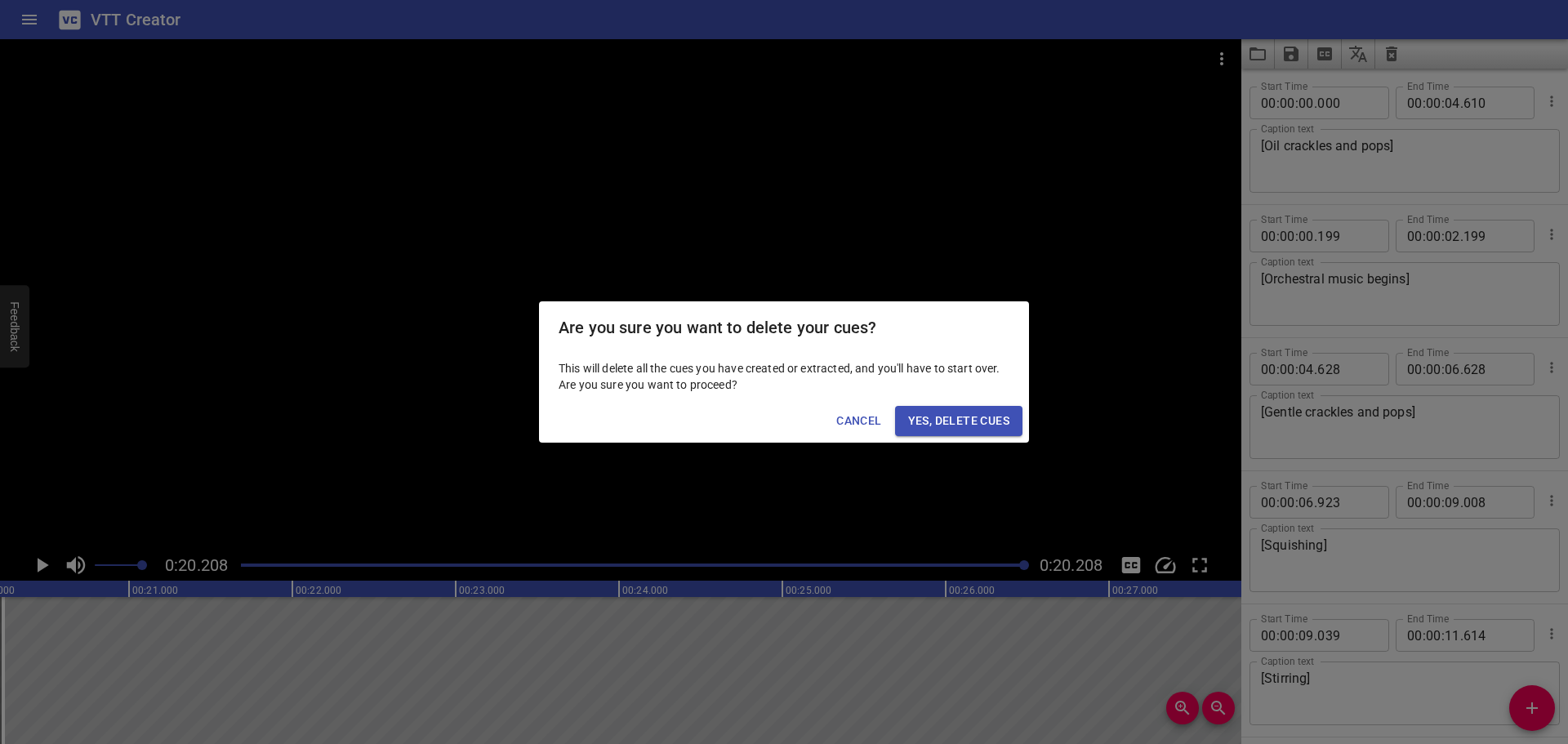
click at [956, 423] on span "Yes, Delete Cues" at bounding box center [959, 421] width 102 height 20
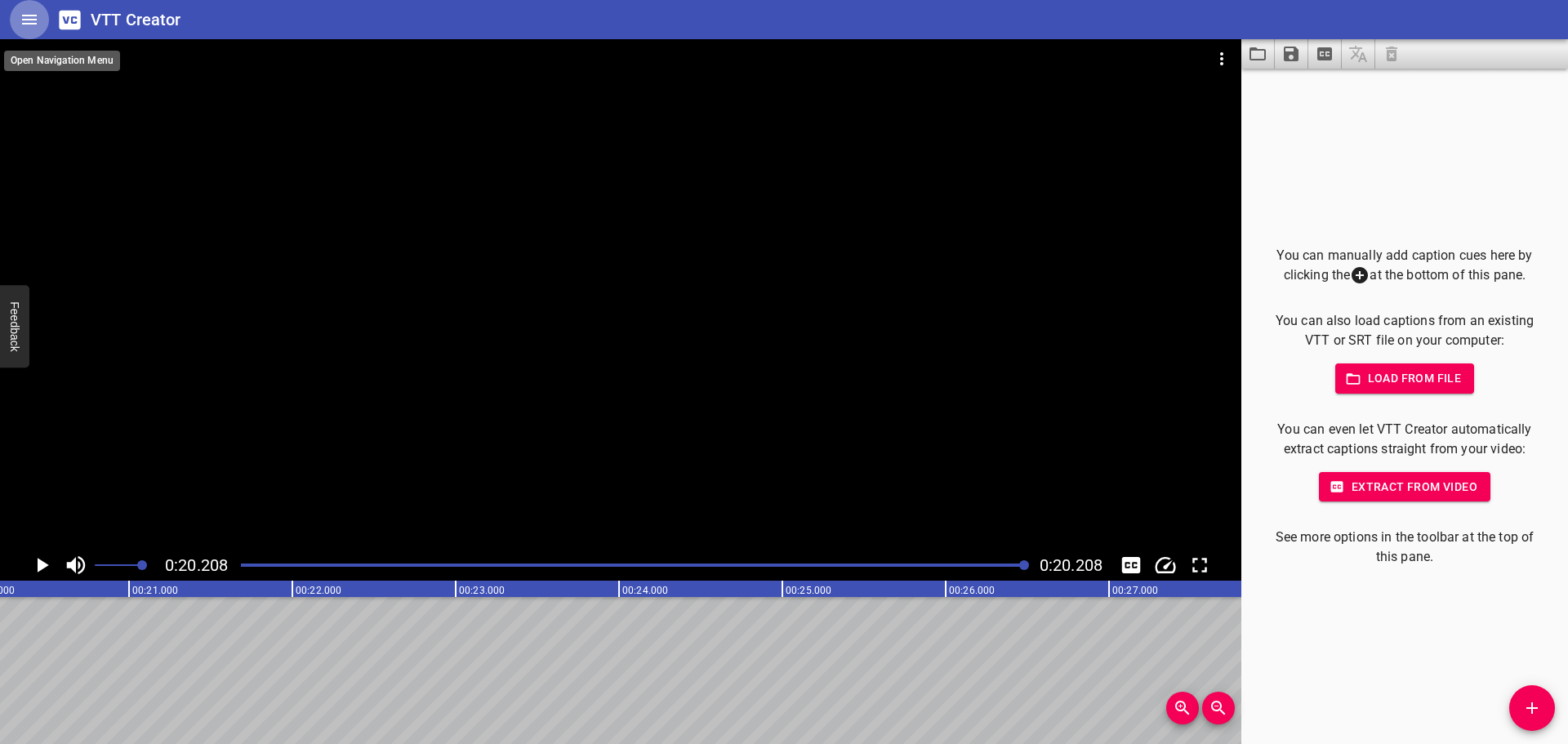
click at [32, 18] on icon "Home" at bounding box center [29, 20] width 20 height 20
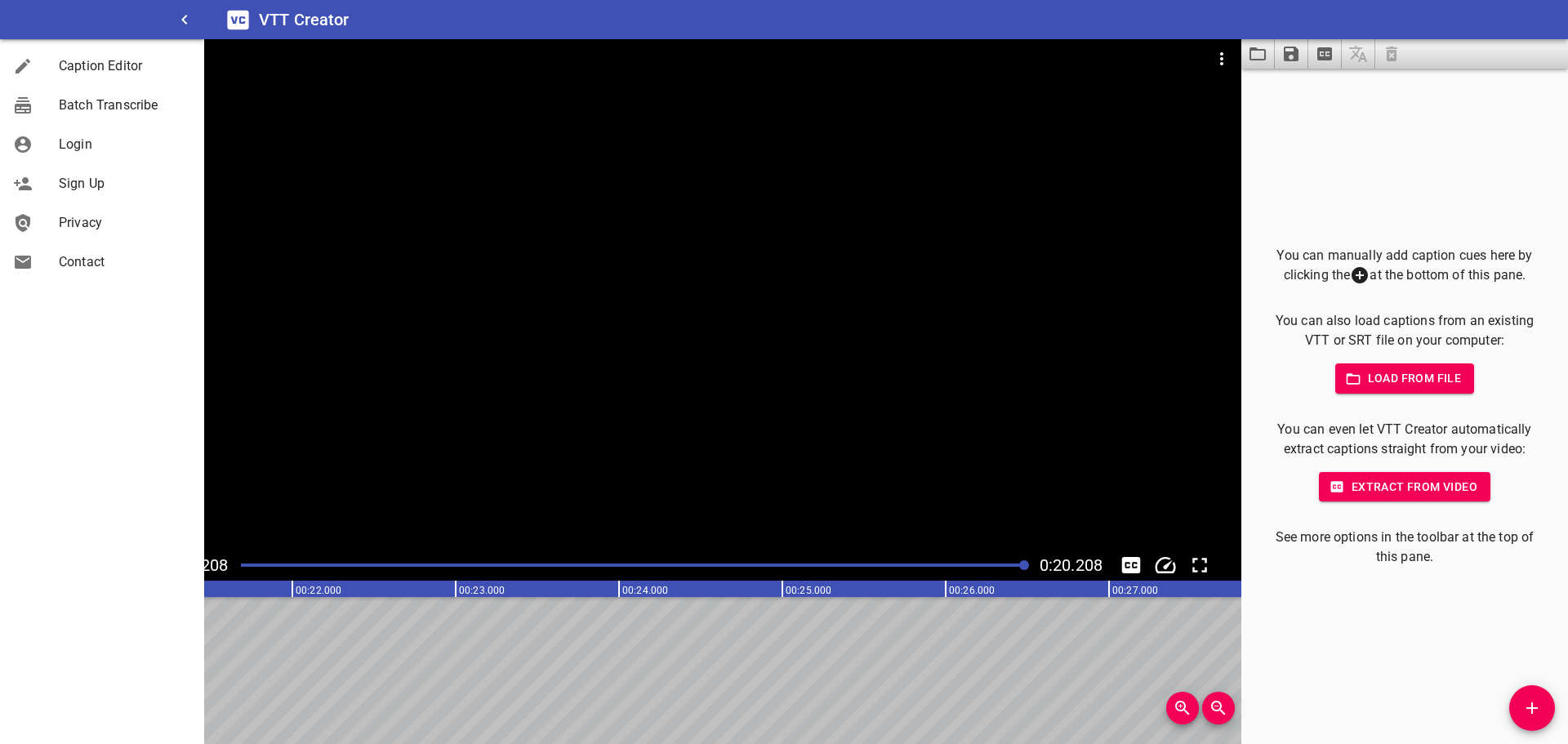
click at [361, 161] on div at bounding box center [620, 294] width 1241 height 511
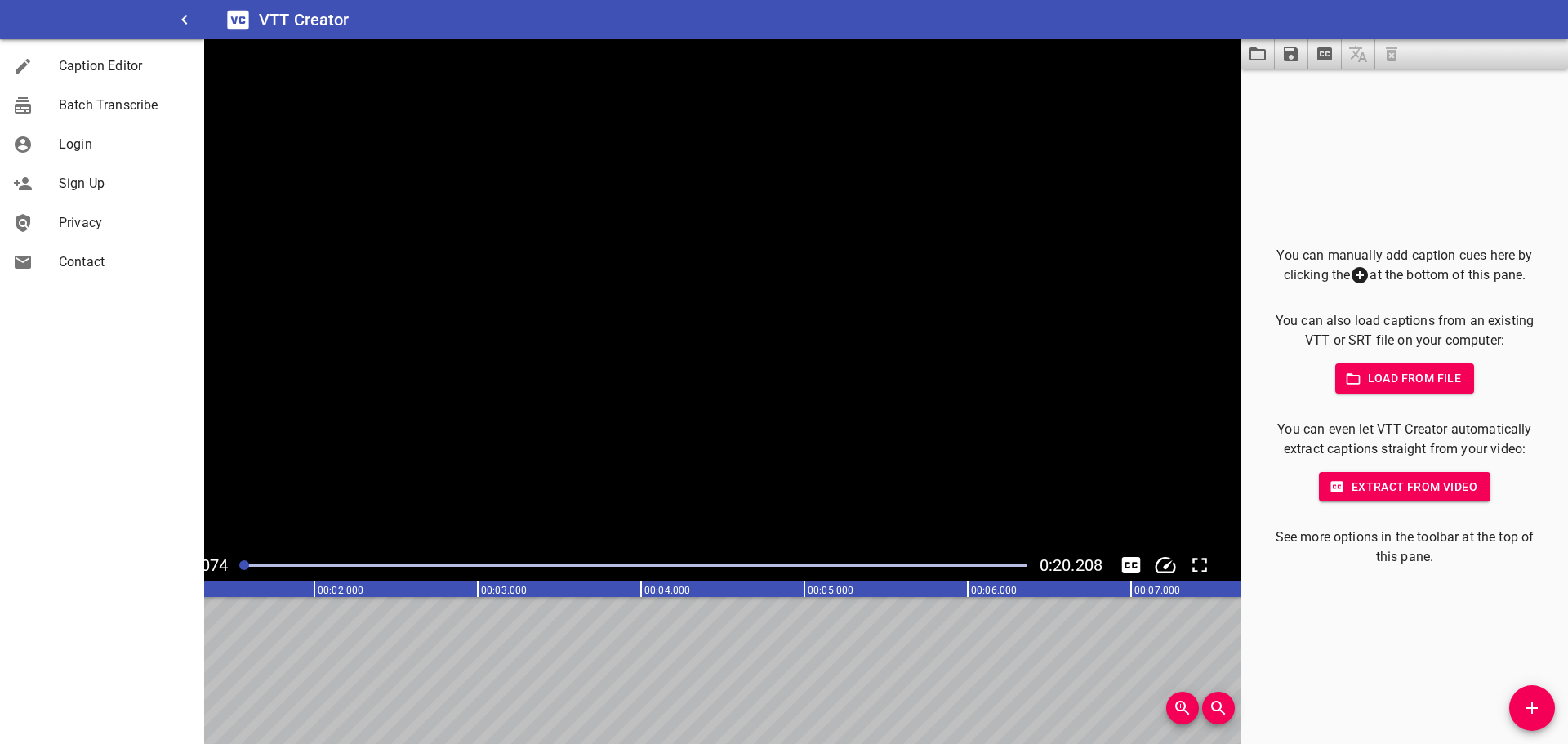
scroll to position [0, 55]
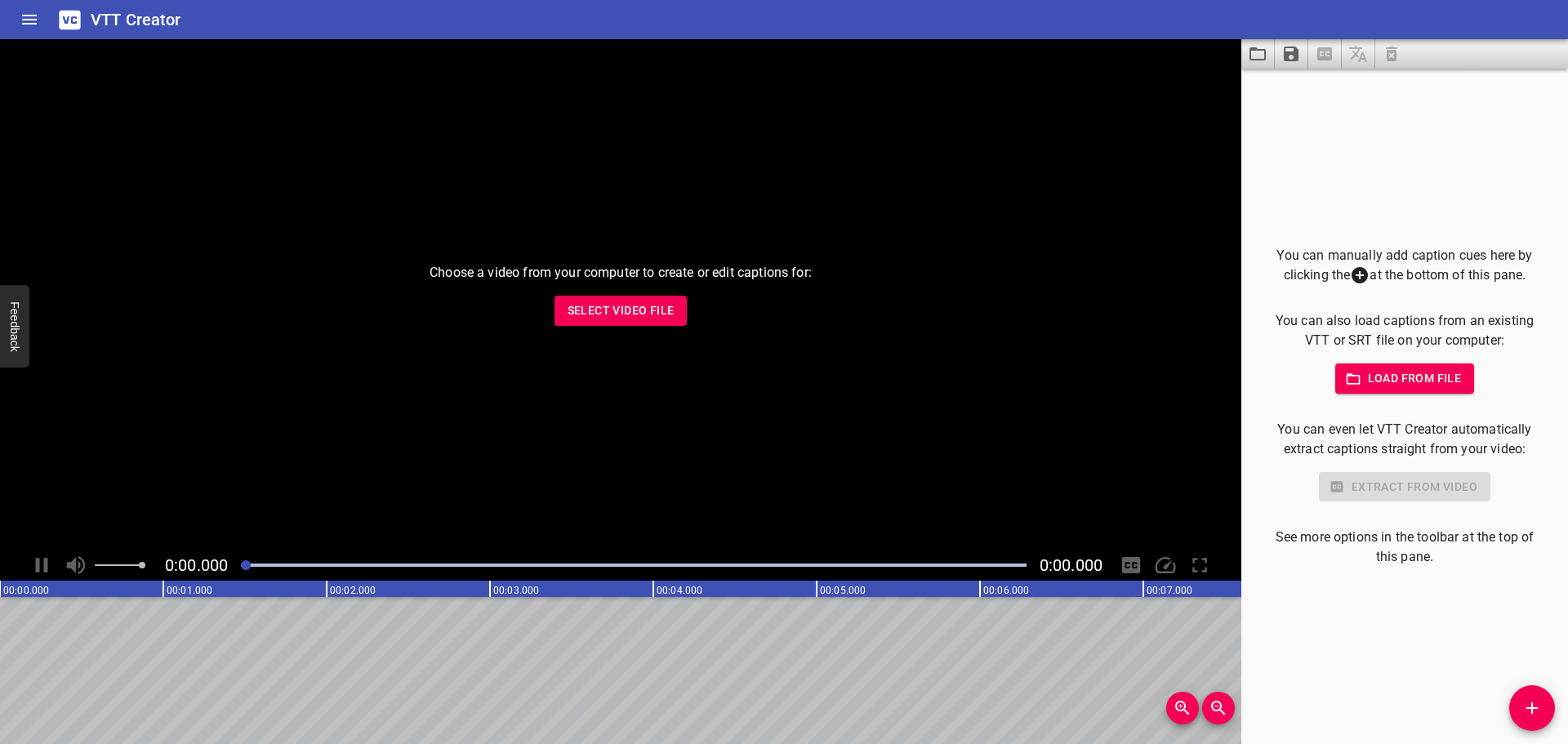
click at [649, 316] on span "Select Video File" at bounding box center [621, 310] width 107 height 20
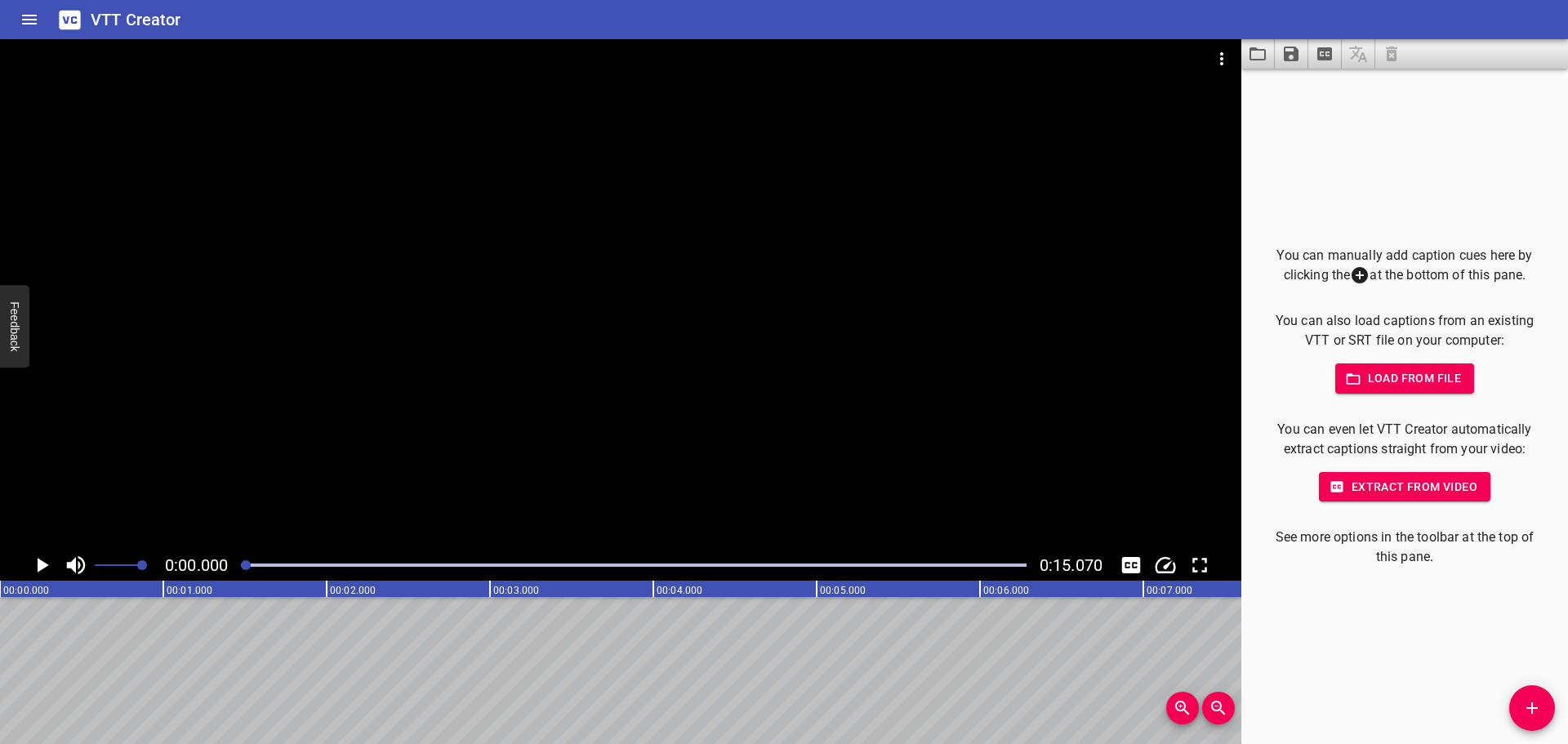
click at [41, 560] on icon "Play/Pause" at bounding box center [42, 566] width 25 height 25
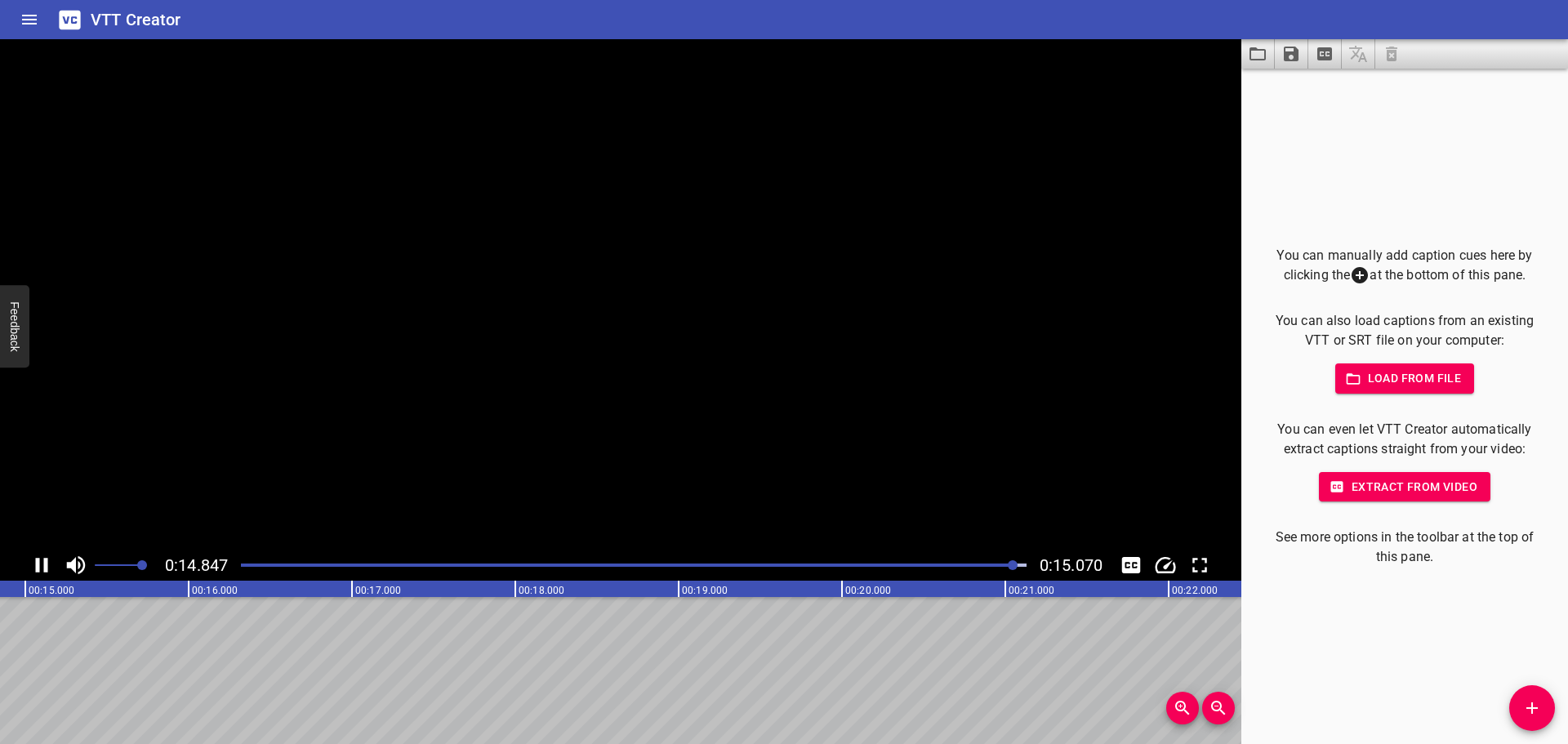
scroll to position [0, 2462]
click at [41, 560] on icon "Play/Pause" at bounding box center [42, 566] width 25 height 25
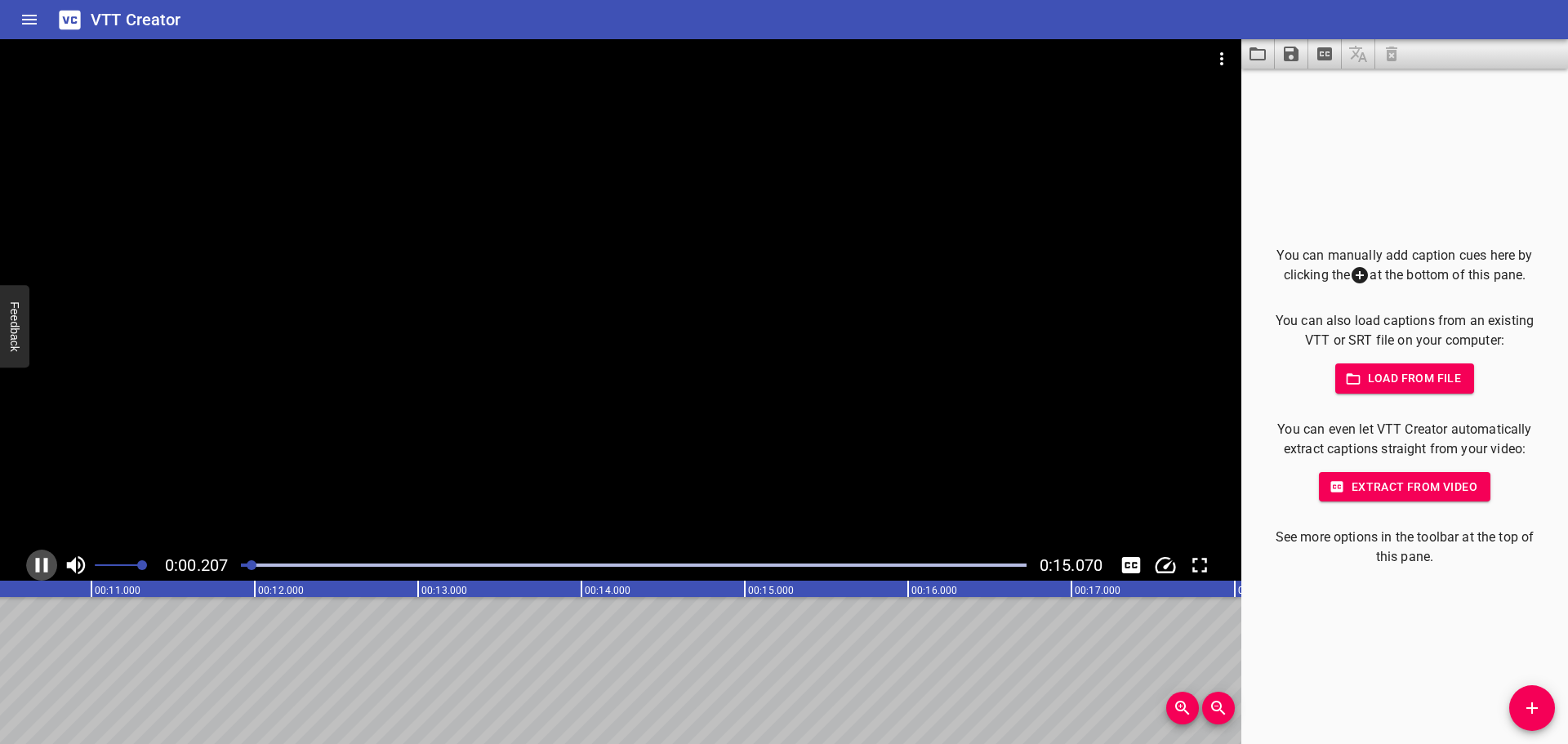
click at [41, 560] on icon "Play/Pause" at bounding box center [42, 566] width 25 height 25
click at [1523, 702] on icon "Add Cue" at bounding box center [1532, 708] width 20 height 20
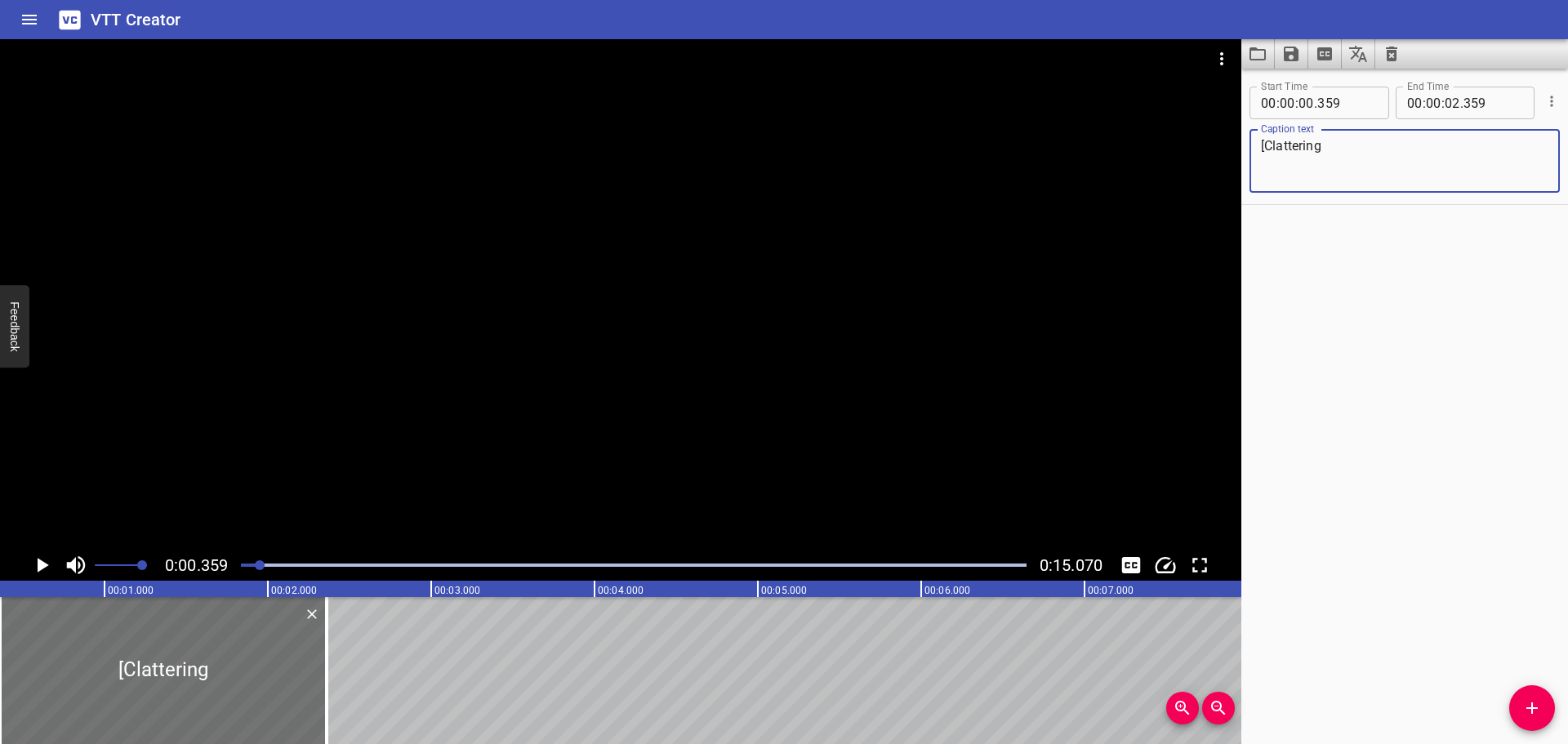
drag, startPoint x: 1357, startPoint y: 153, endPoint x: 1267, endPoint y: 149, distance: 90.1
click at [1267, 149] on textarea "[Clattering" at bounding box center [1404, 161] width 288 height 46
click at [314, 343] on div at bounding box center [620, 294] width 1241 height 511
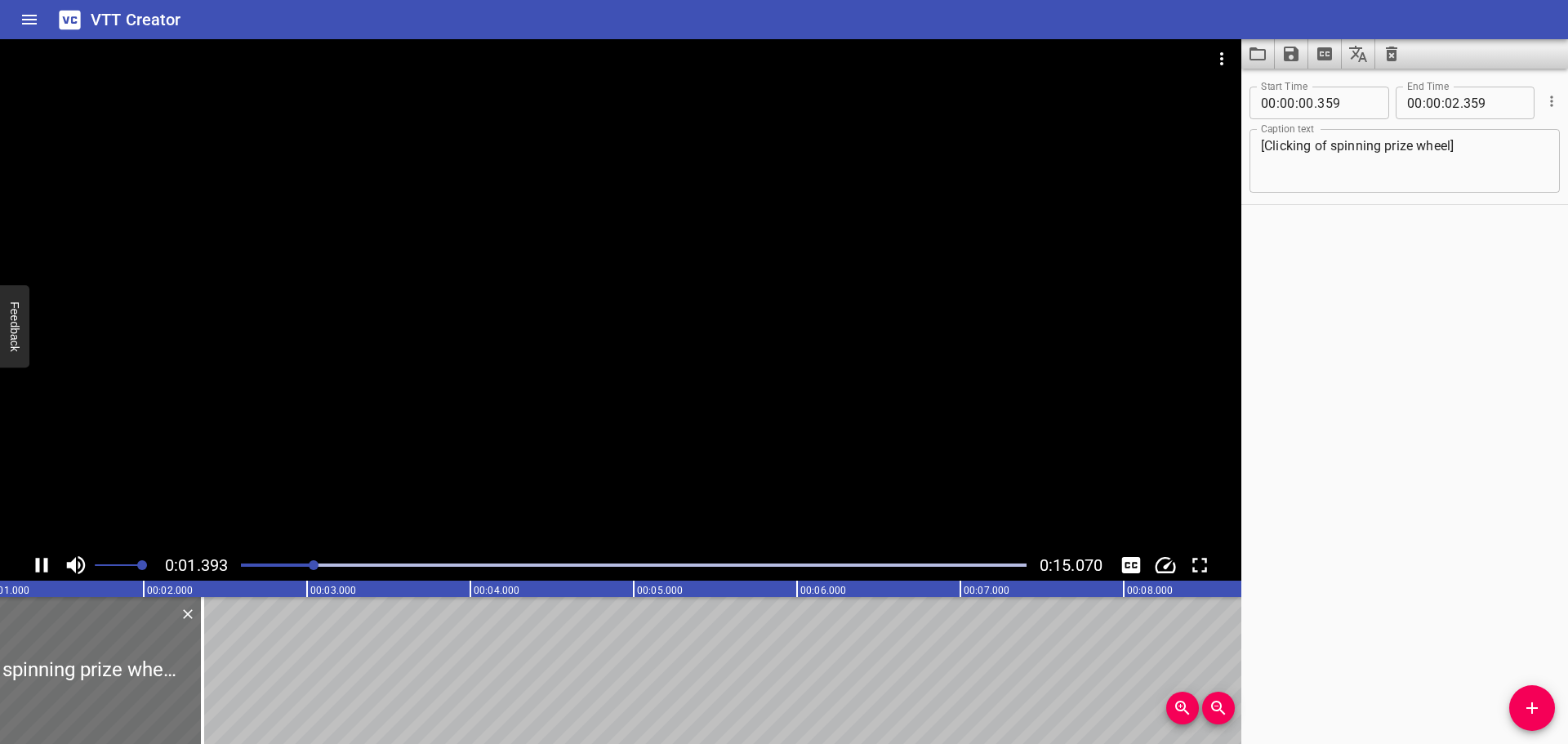
click at [287, 406] on div at bounding box center [620, 294] width 1241 height 511
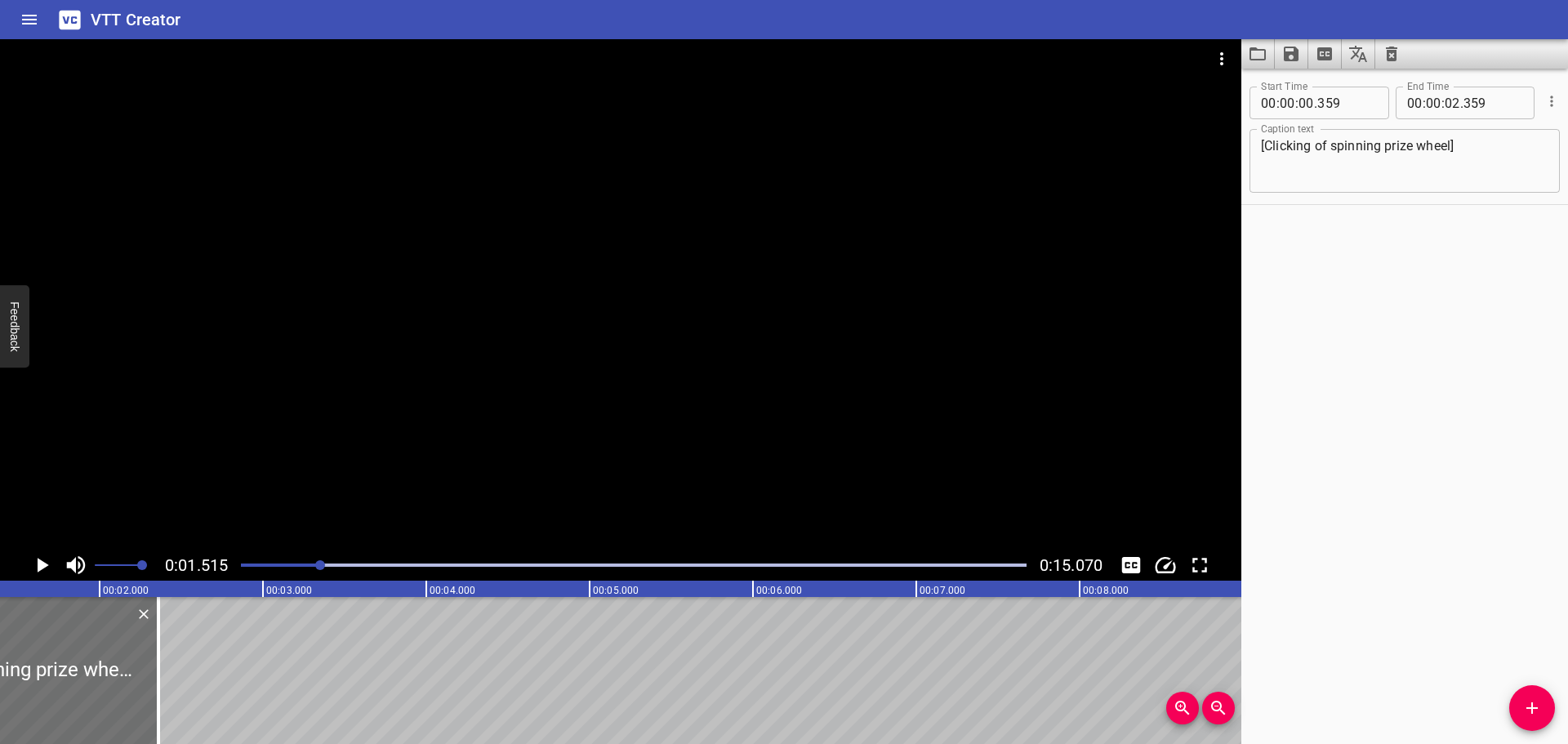
scroll to position [0, 248]
drag, startPoint x: 1310, startPoint y: 143, endPoint x: 1274, endPoint y: 144, distance: 36.0
click at [1274, 144] on textarea "[Clicking of spinning prize wheel]" at bounding box center [1404, 161] width 288 height 46
type textarea "[Clacking of spinning prize wheel]"
click at [1368, 257] on div "Start Time 00 : 00 : 00 . 359 Start Time End Time 00 : 00 : 02 . 359 End Time C…" at bounding box center [1404, 406] width 327 height 675
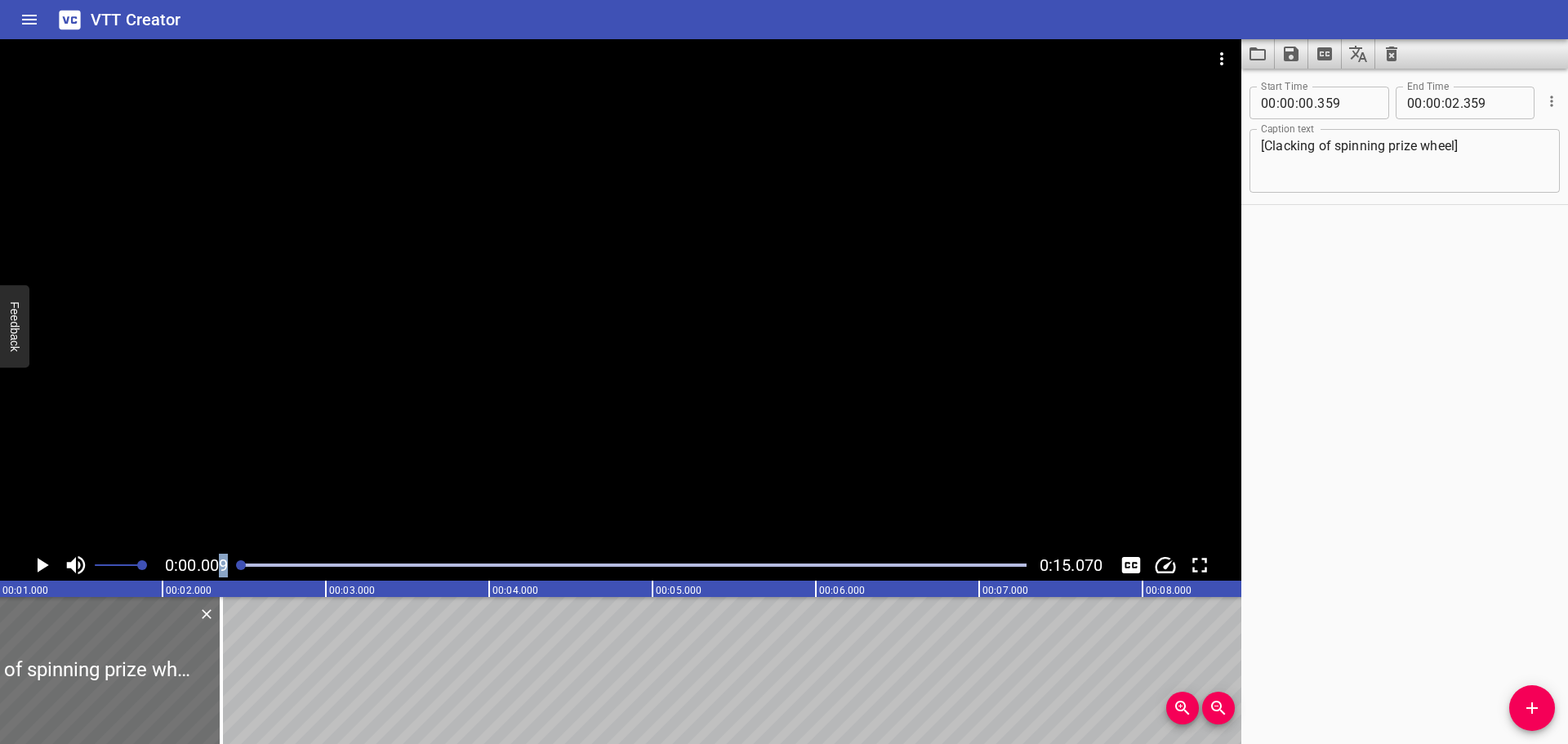
scroll to position [0, 74]
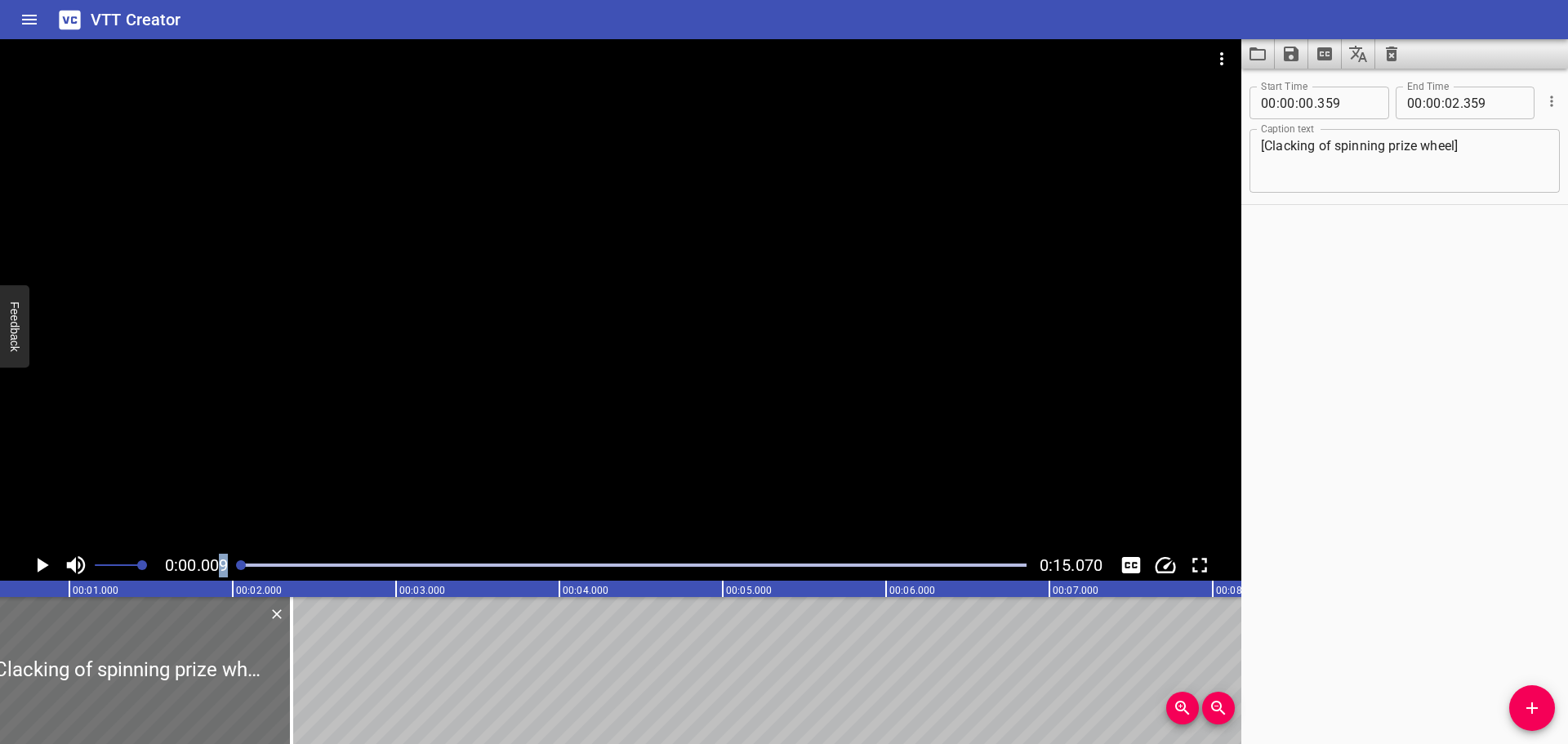
drag, startPoint x: 319, startPoint y: 564, endPoint x: 216, endPoint y: 570, distance: 103.2
click at [216, 570] on div "0:00.009 0:15.070" at bounding box center [620, 565] width 1241 height 31
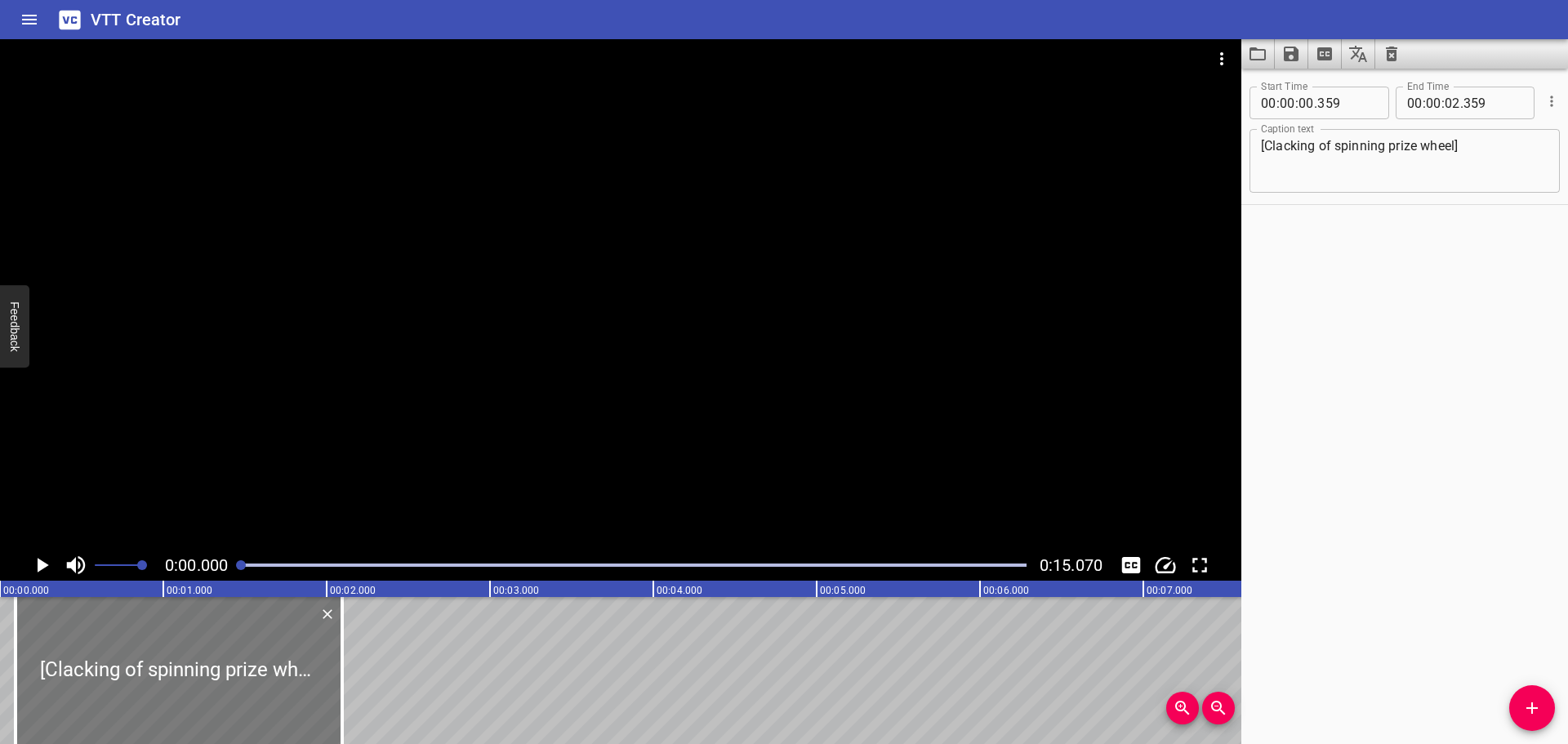
drag, startPoint x: 159, startPoint y: 667, endPoint x: 122, endPoint y: 666, distance: 37.0
click at [122, 666] on div at bounding box center [178, 670] width 327 height 147
type input "089"
click at [35, 562] on icon "Play/Pause" at bounding box center [42, 566] width 25 height 25
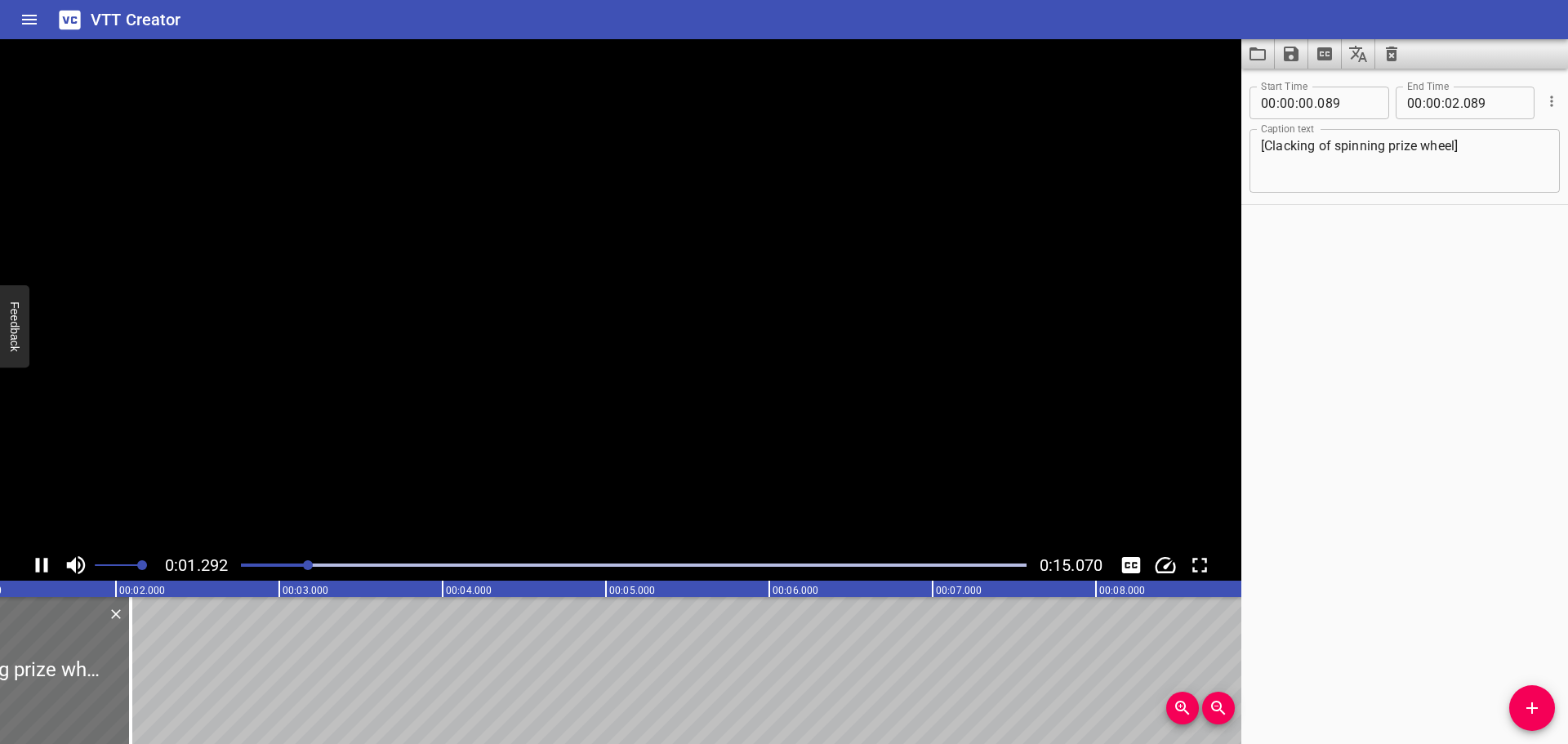
click at [35, 562] on icon "Play/Pause" at bounding box center [42, 566] width 25 height 25
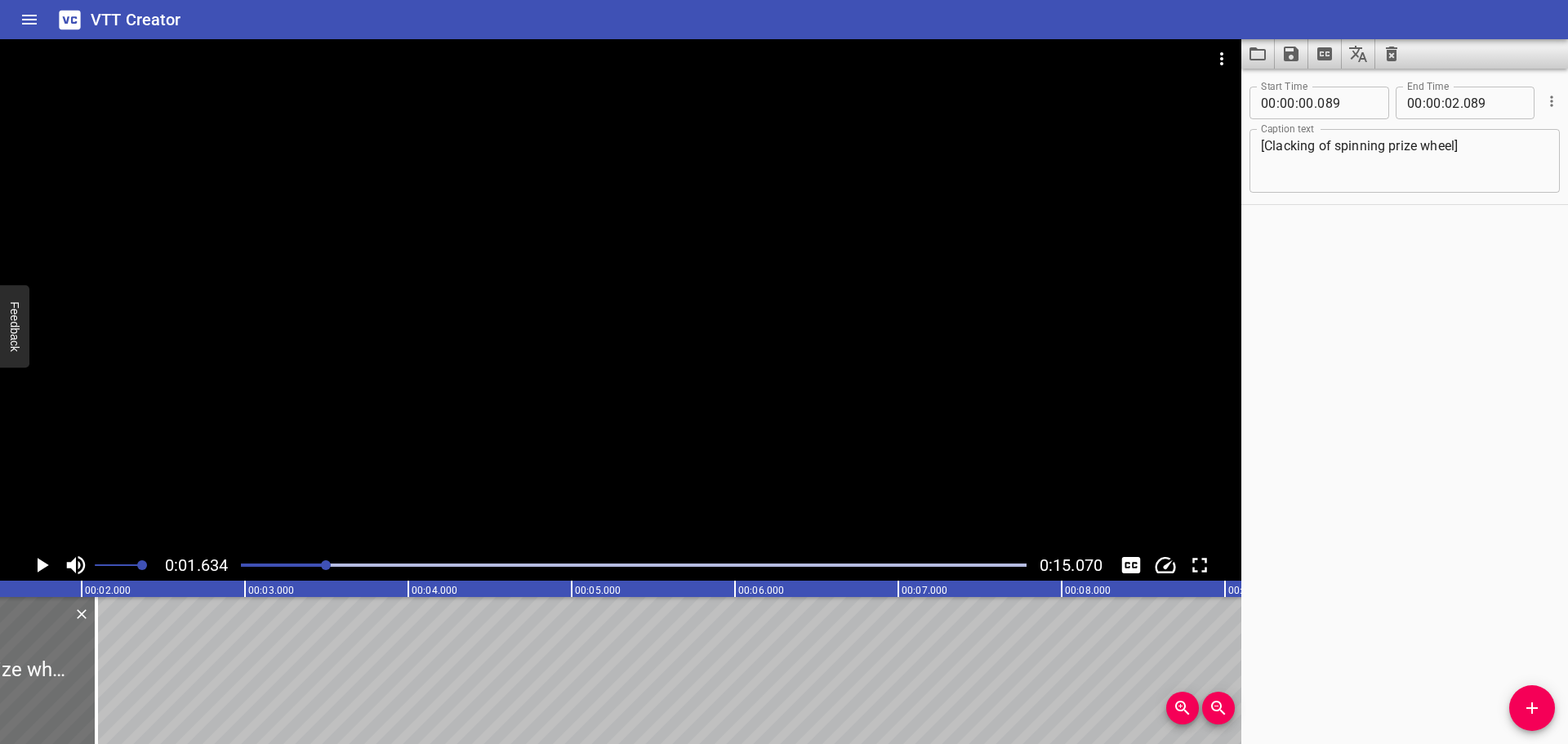
scroll to position [0, 267]
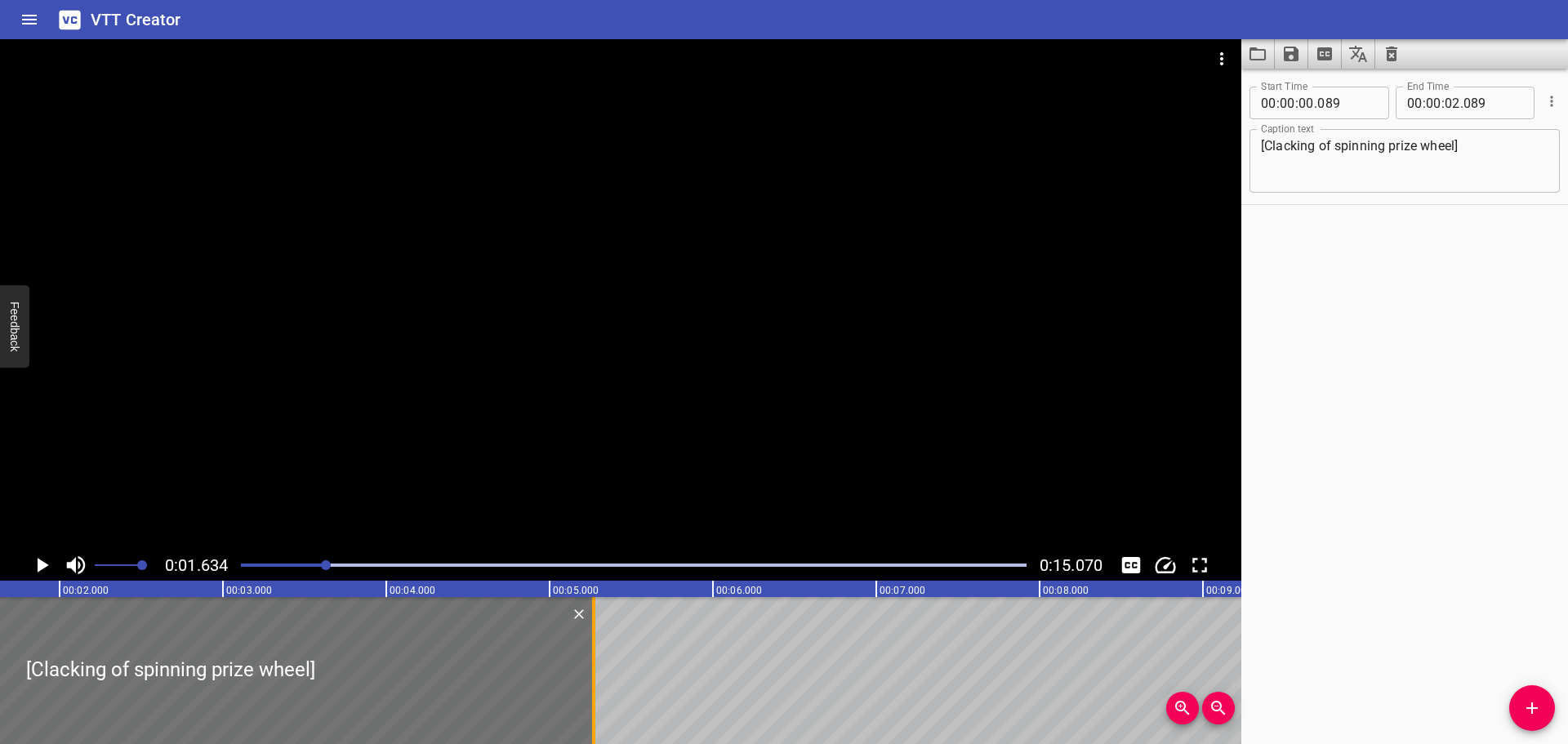
drag, startPoint x: 80, startPoint y: 665, endPoint x: 600, endPoint y: 674, distance: 520.1
click at [600, 674] on div at bounding box center [593, 670] width 16 height 147
type input "05"
type input "269"
click at [241, 570] on div at bounding box center [633, 566] width 805 height 23
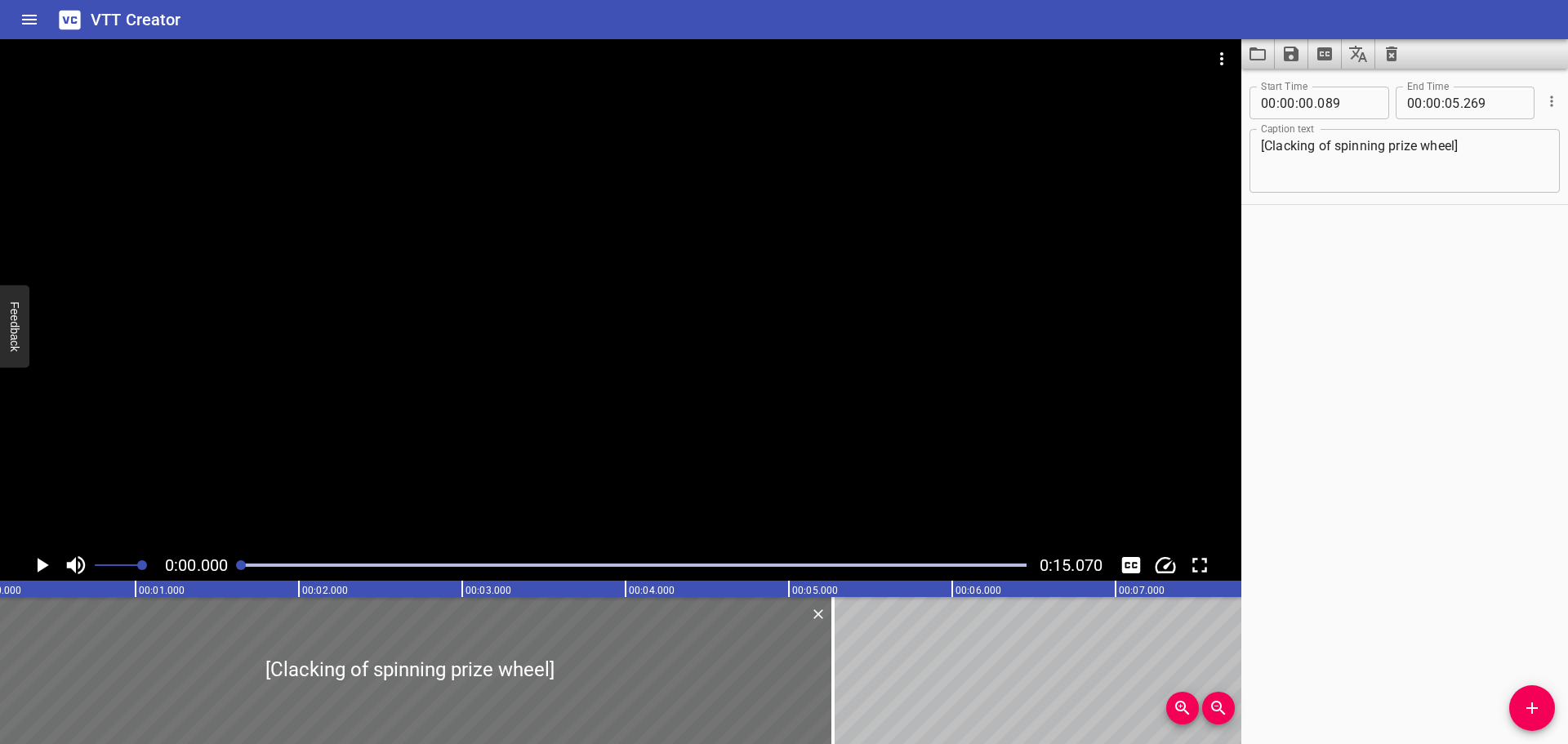
scroll to position [0, 0]
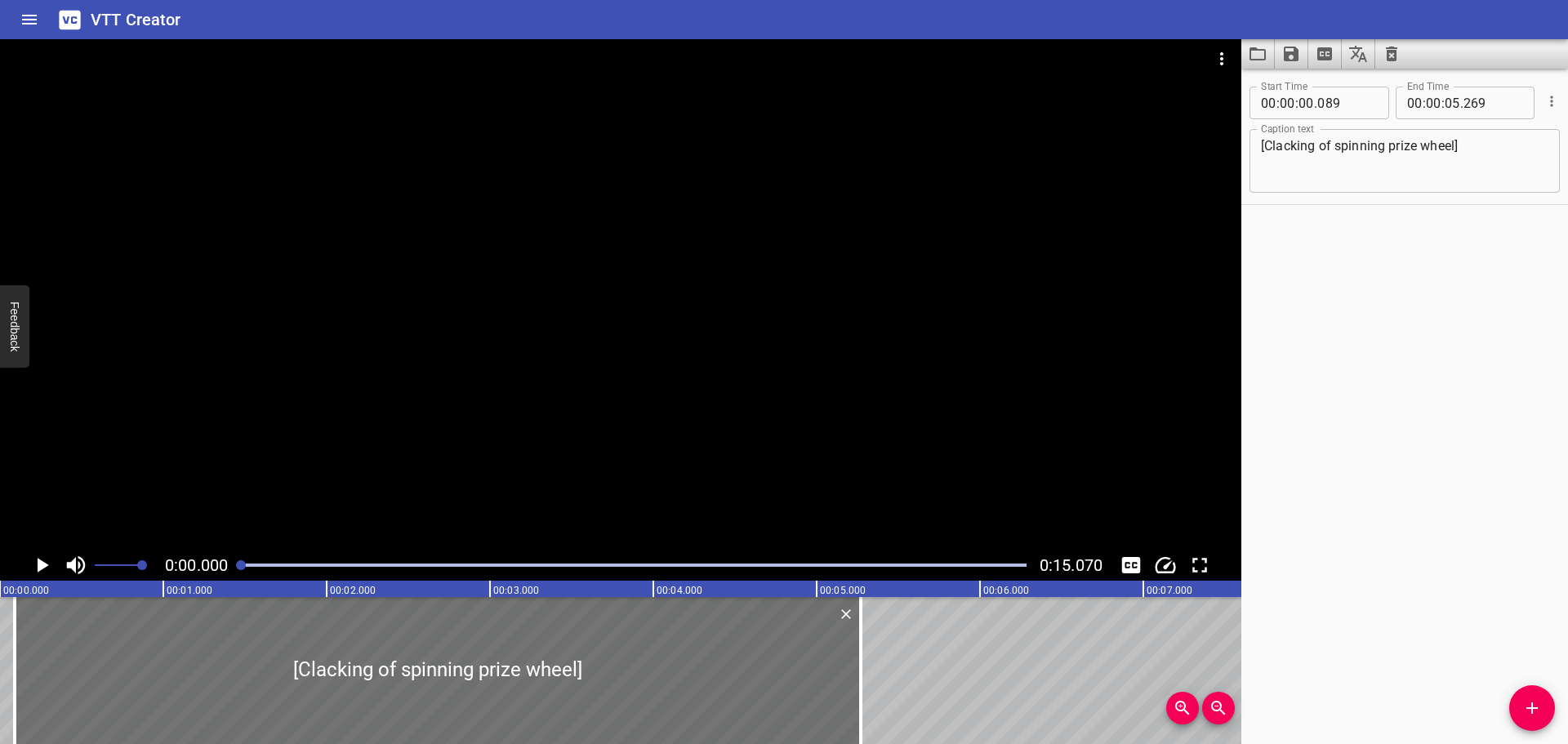
click at [1271, 145] on textarea "[Clacking of spinning prize wheel]" at bounding box center [1404, 161] width 288 height 46
type textarea "[Quick clacking of spinning prize wheel]"
click at [1409, 207] on div "Start Time 00 : 00 : 00 . 089 Start Time End Time 00 : 00 : 05 . 269 End Time C…" at bounding box center [1404, 406] width 327 height 675
click at [37, 568] on icon "Play/Pause" at bounding box center [42, 566] width 25 height 25
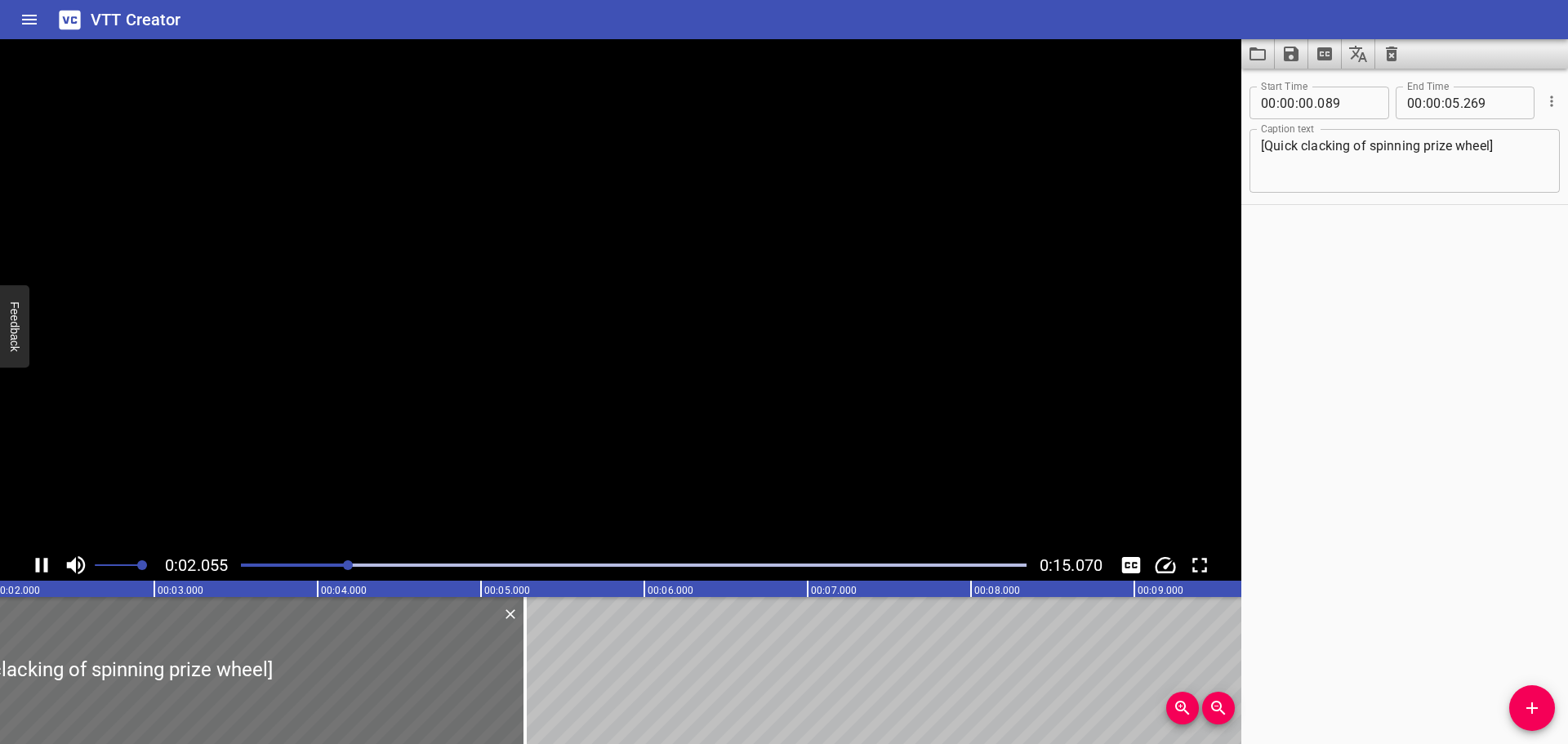
click at [37, 568] on icon "Play/Pause" at bounding box center [42, 565] width 12 height 15
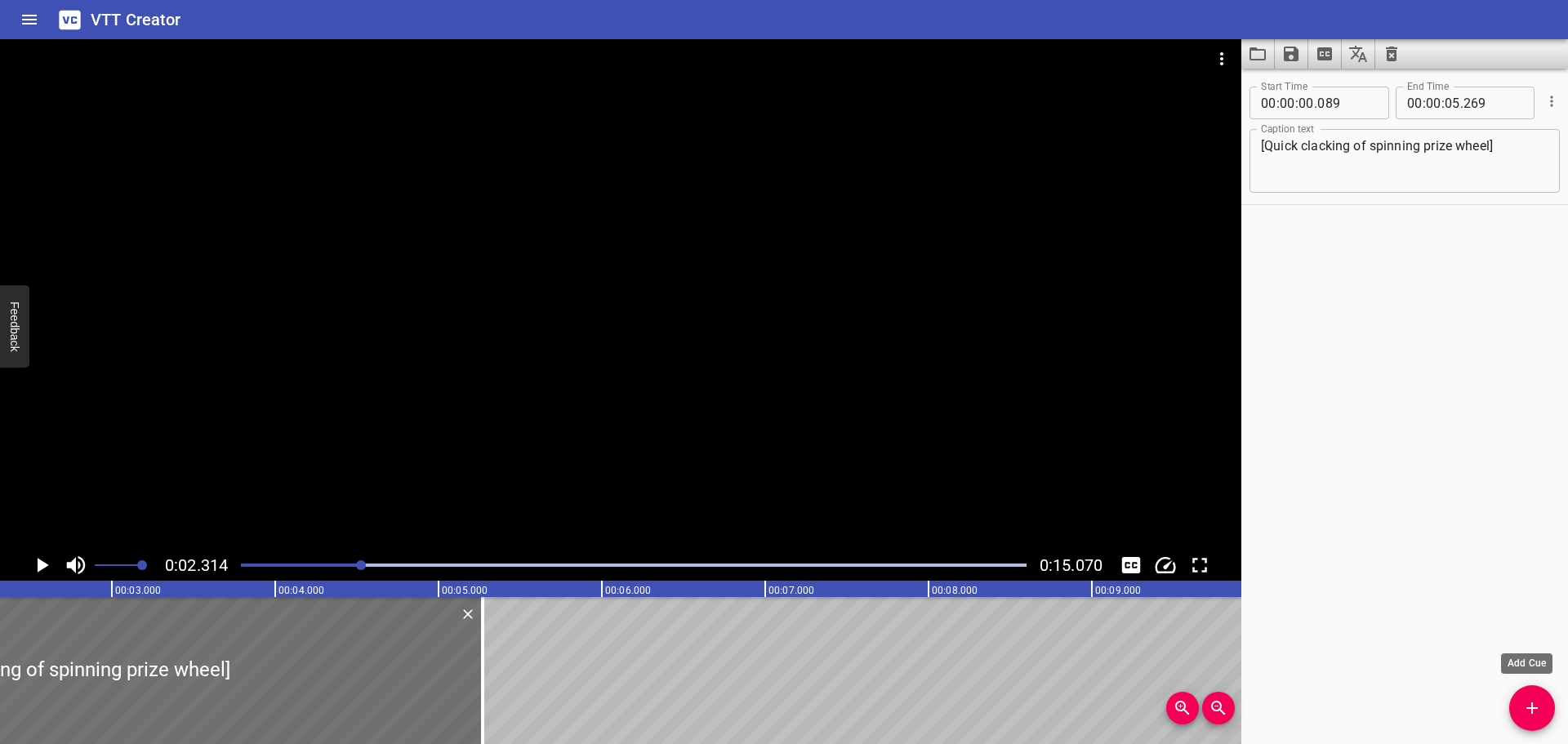
click at [1525, 694] on button "Add Cue" at bounding box center [1531, 707] width 45 height 45
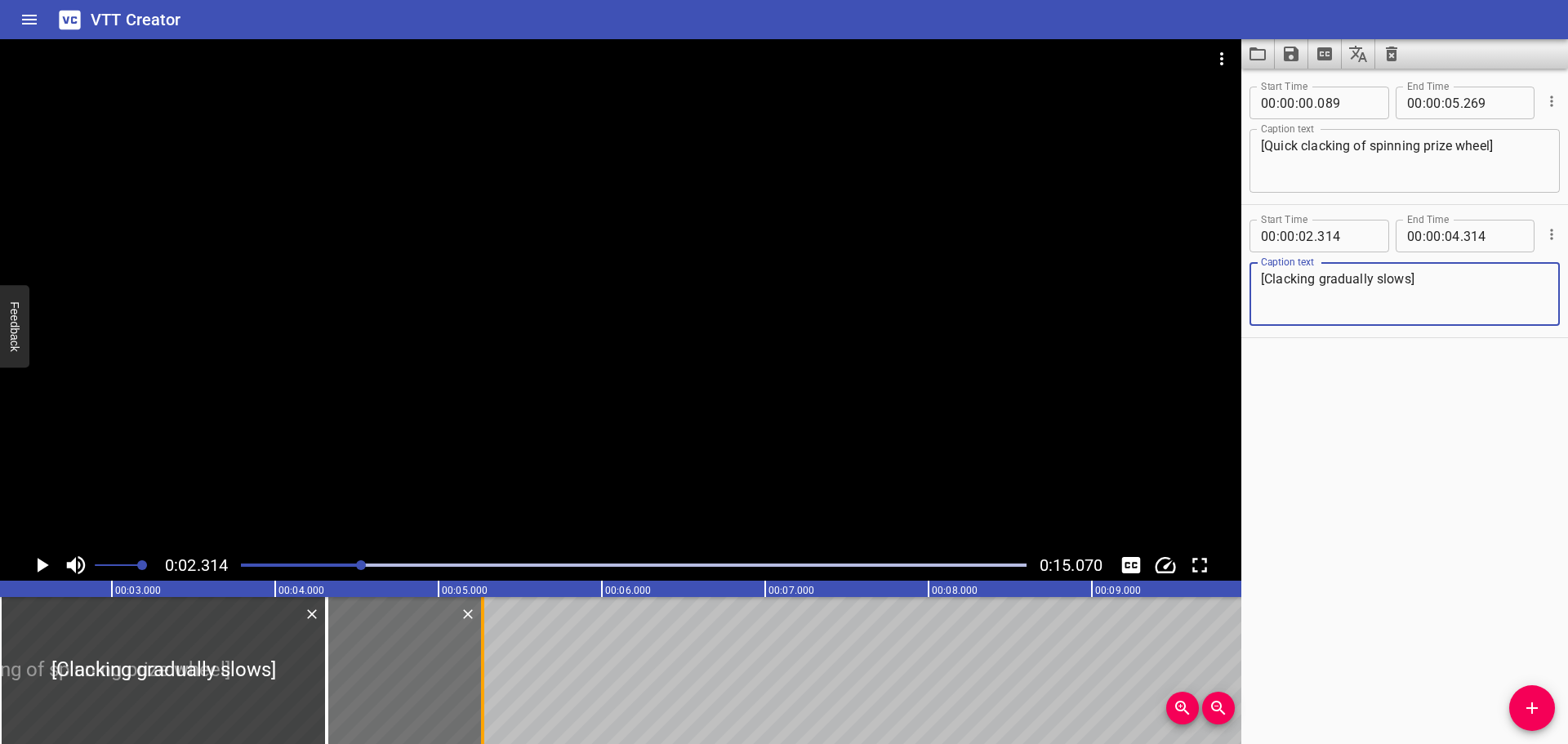
type textarea "[Clacking gradually slows]"
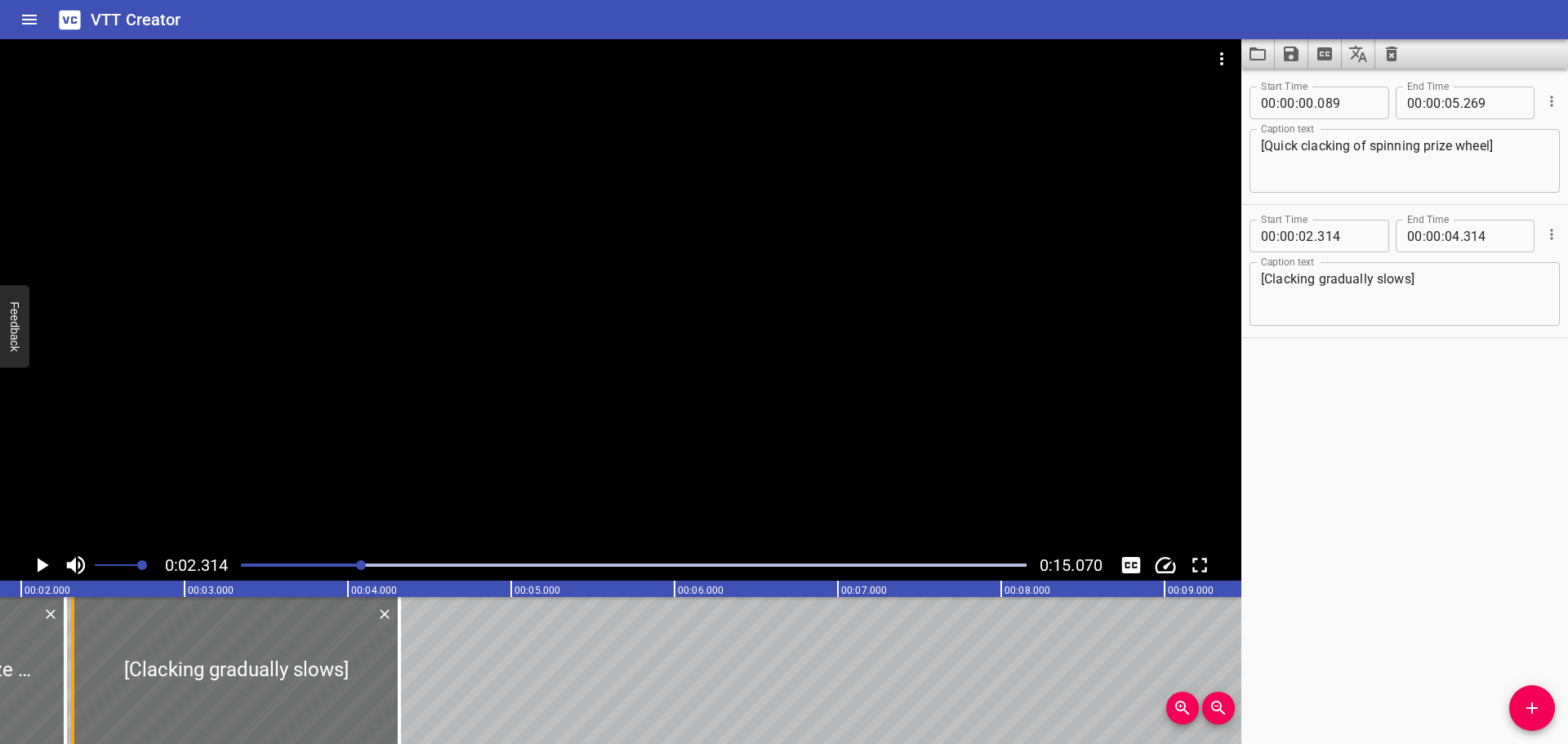
drag, startPoint x: 490, startPoint y: 675, endPoint x: 11, endPoint y: 681, distance: 479.0
type input "01"
type input "849"
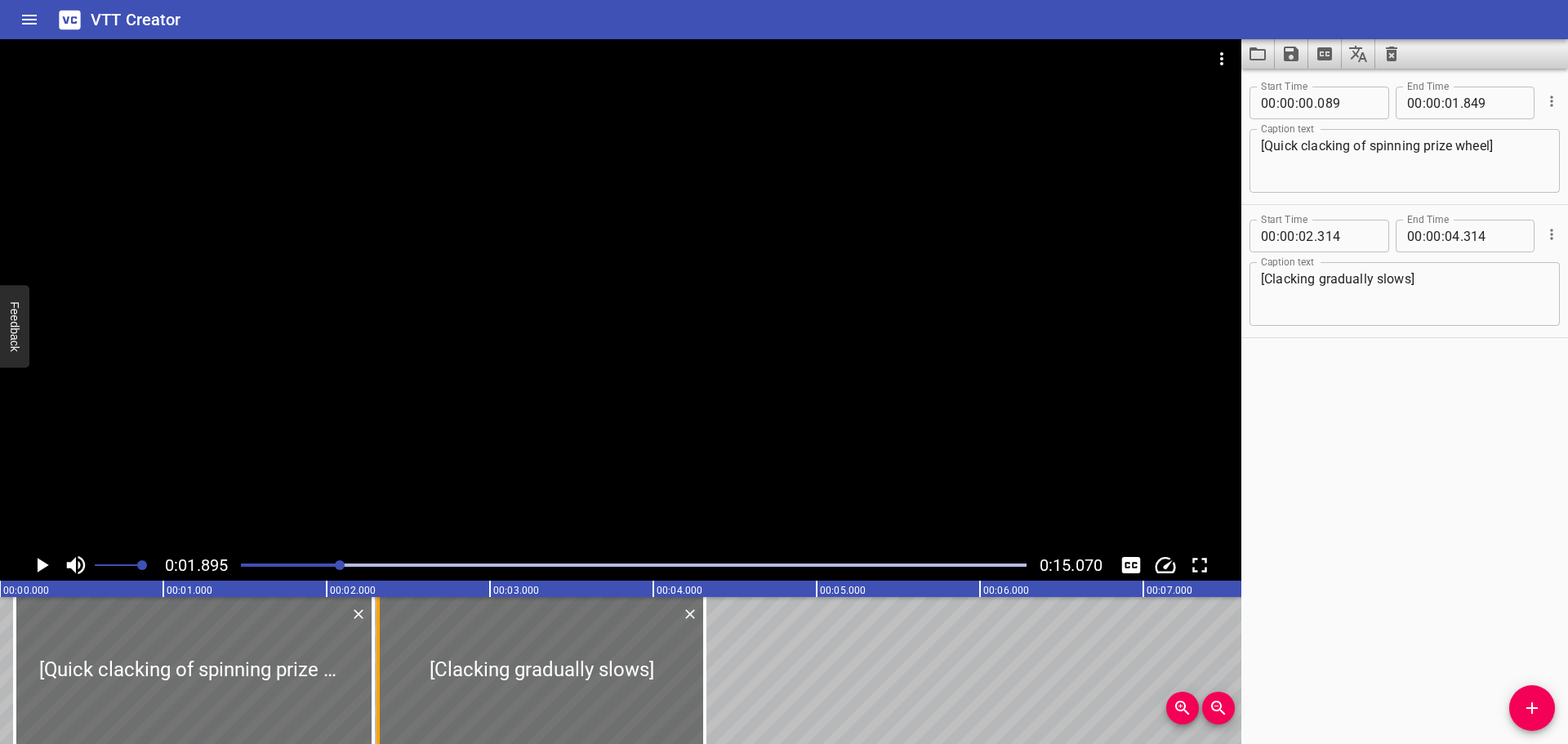
drag, startPoint x: 302, startPoint y: 674, endPoint x: 373, endPoint y: 679, distance: 71.2
type input "02"
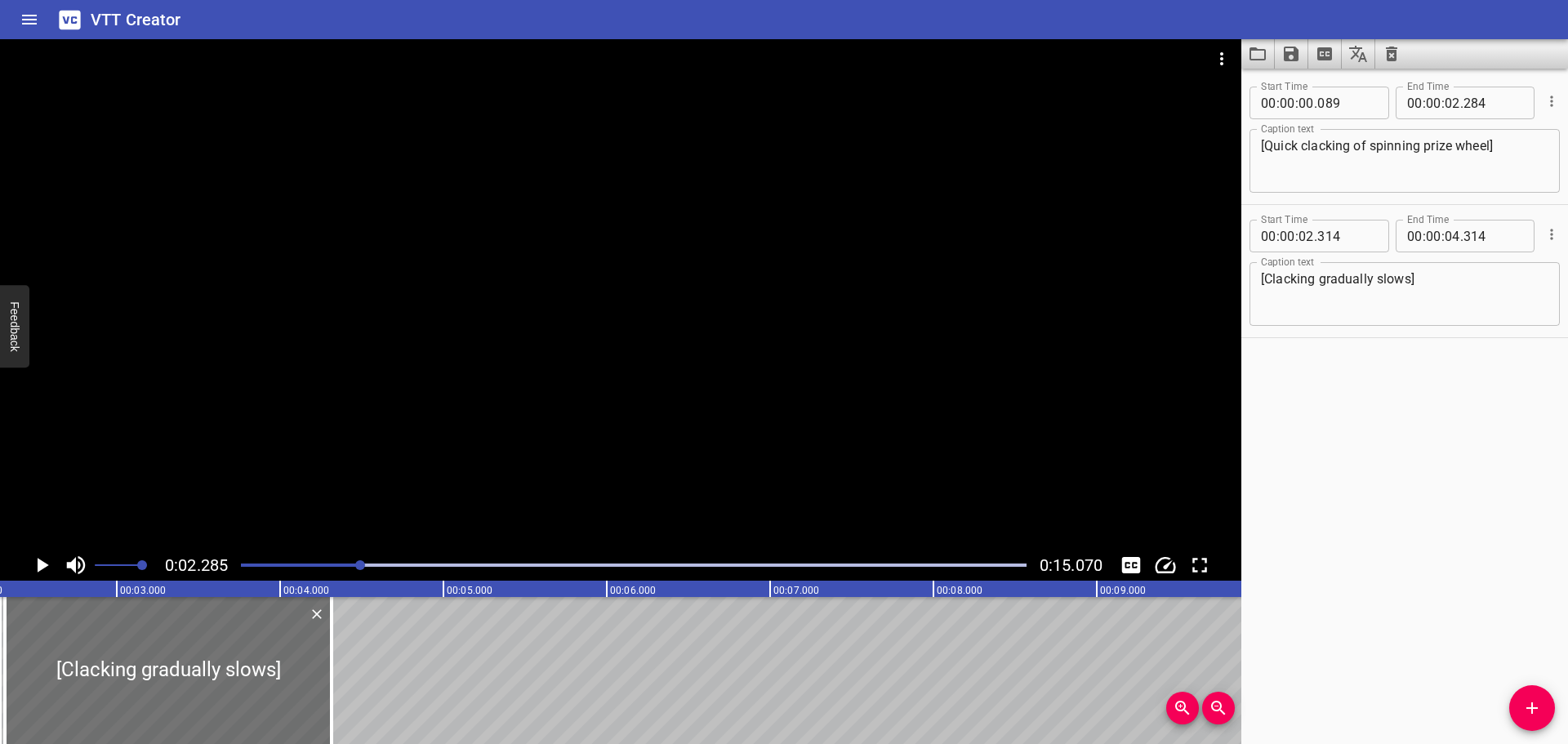
scroll to position [0, 215]
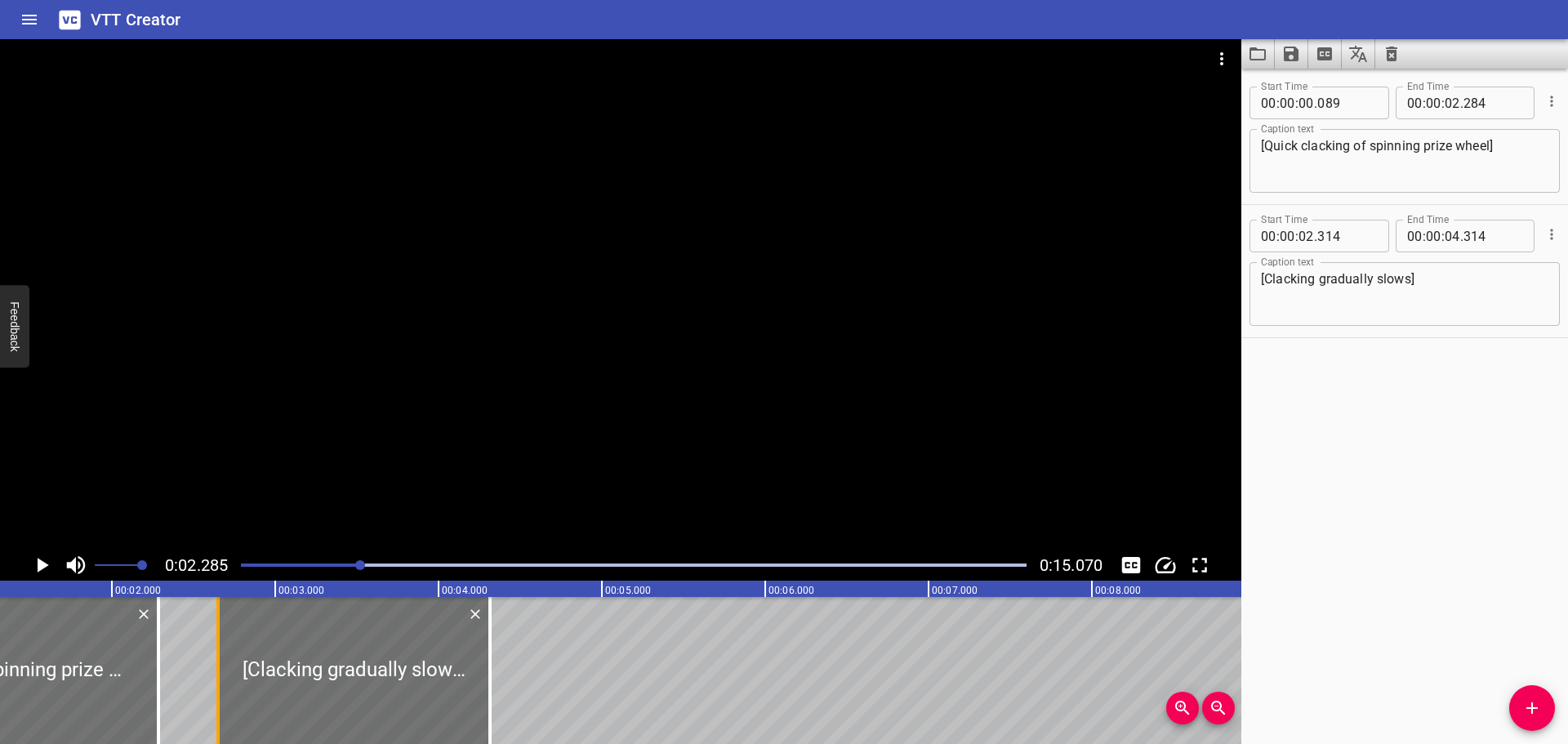
click at [221, 666] on div at bounding box center [218, 670] width 16 height 147
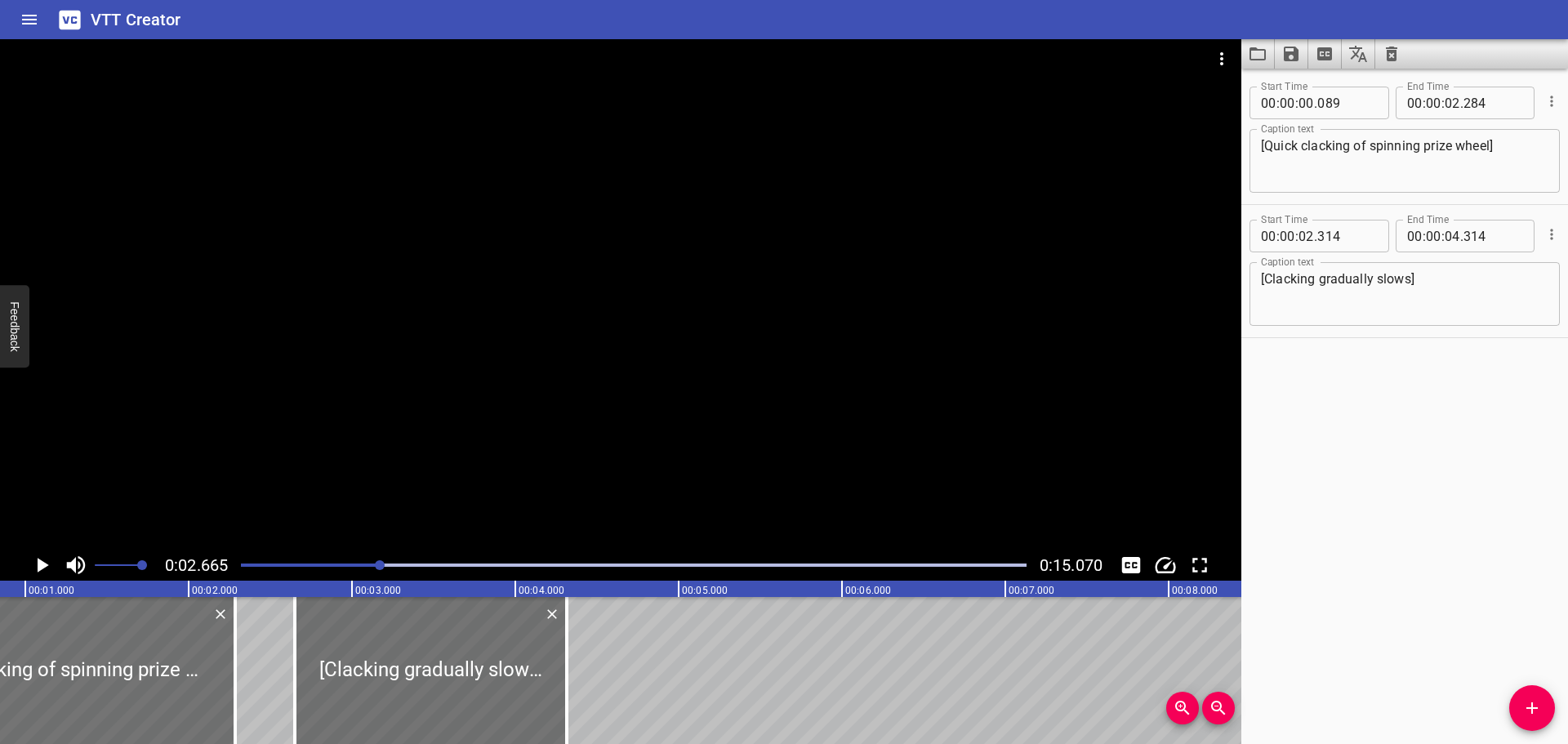
scroll to position [0, 72]
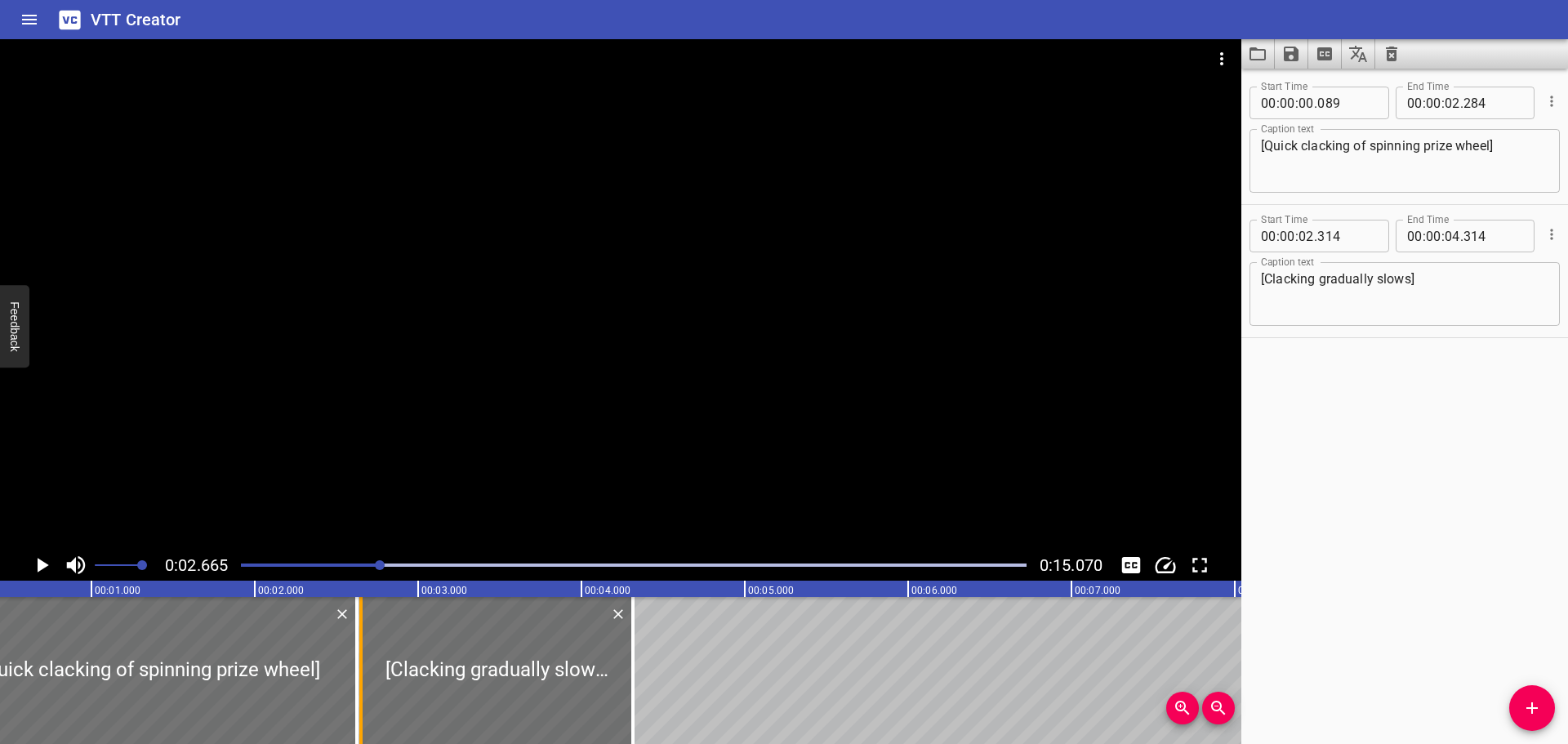
drag, startPoint x: 320, startPoint y: 658, endPoint x: 355, endPoint y: 658, distance: 35.0
type input "624"
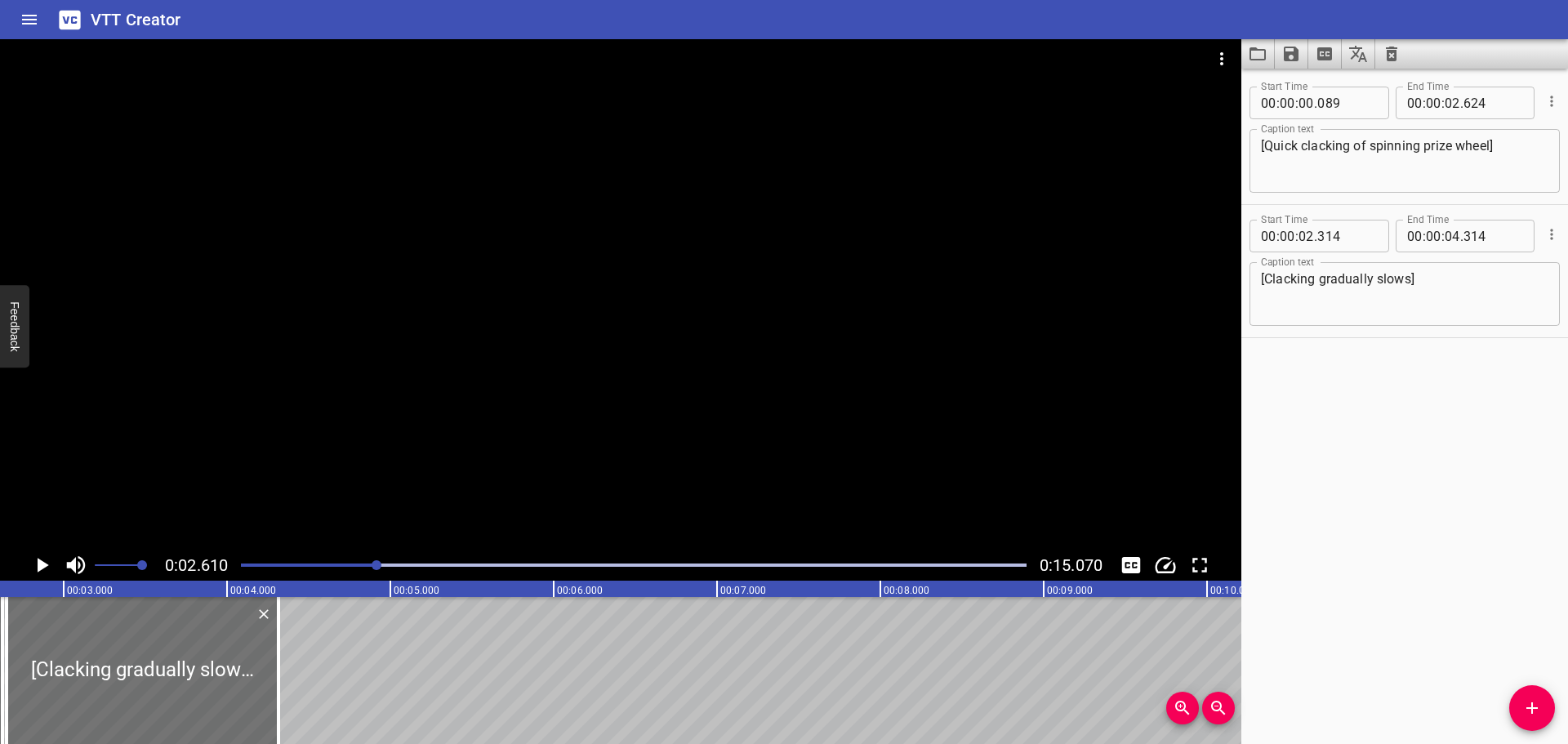
click at [241, 567] on div at bounding box center [633, 566] width 805 height 23
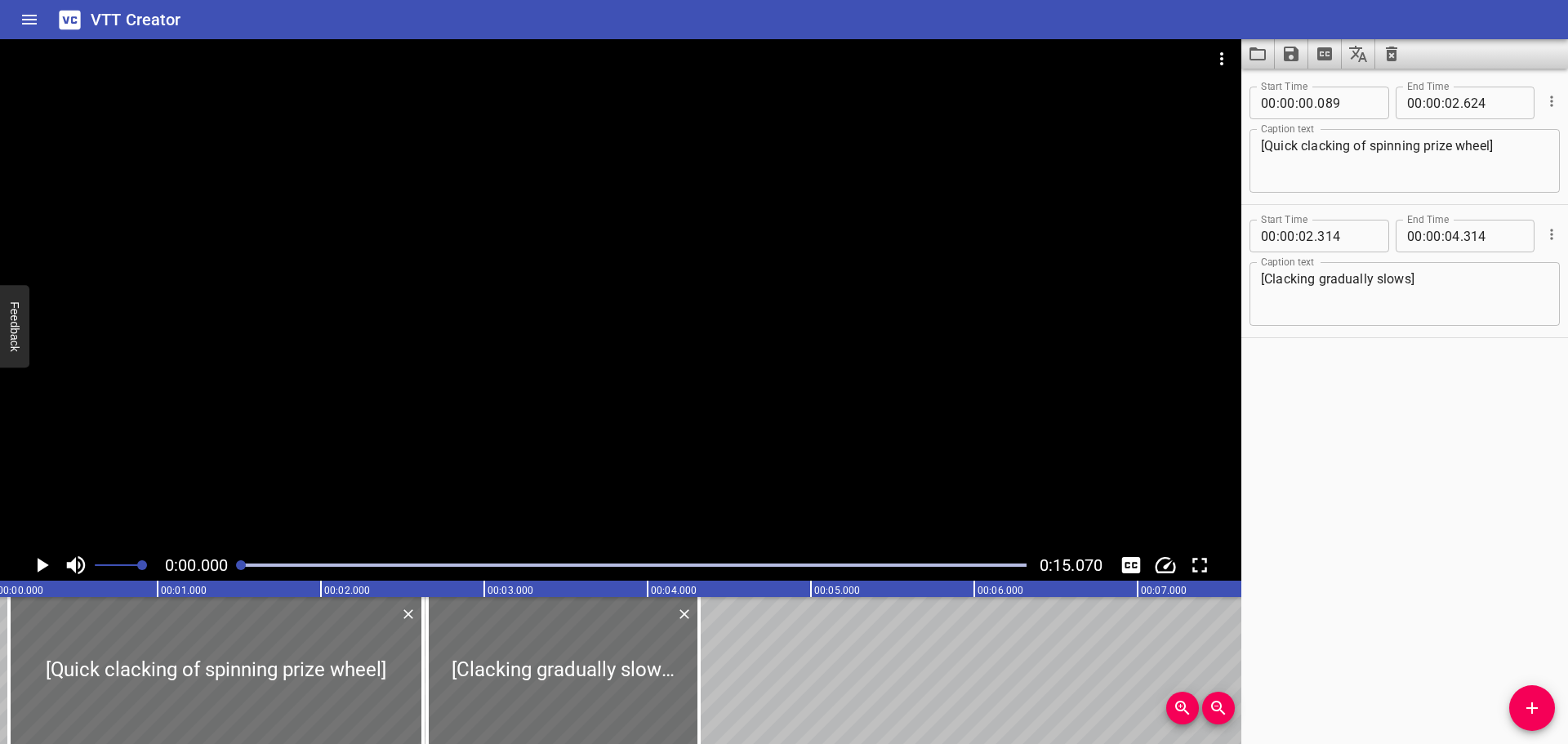
scroll to position [0, 0]
click at [42, 564] on icon "Play/Pause" at bounding box center [43, 565] width 12 height 15
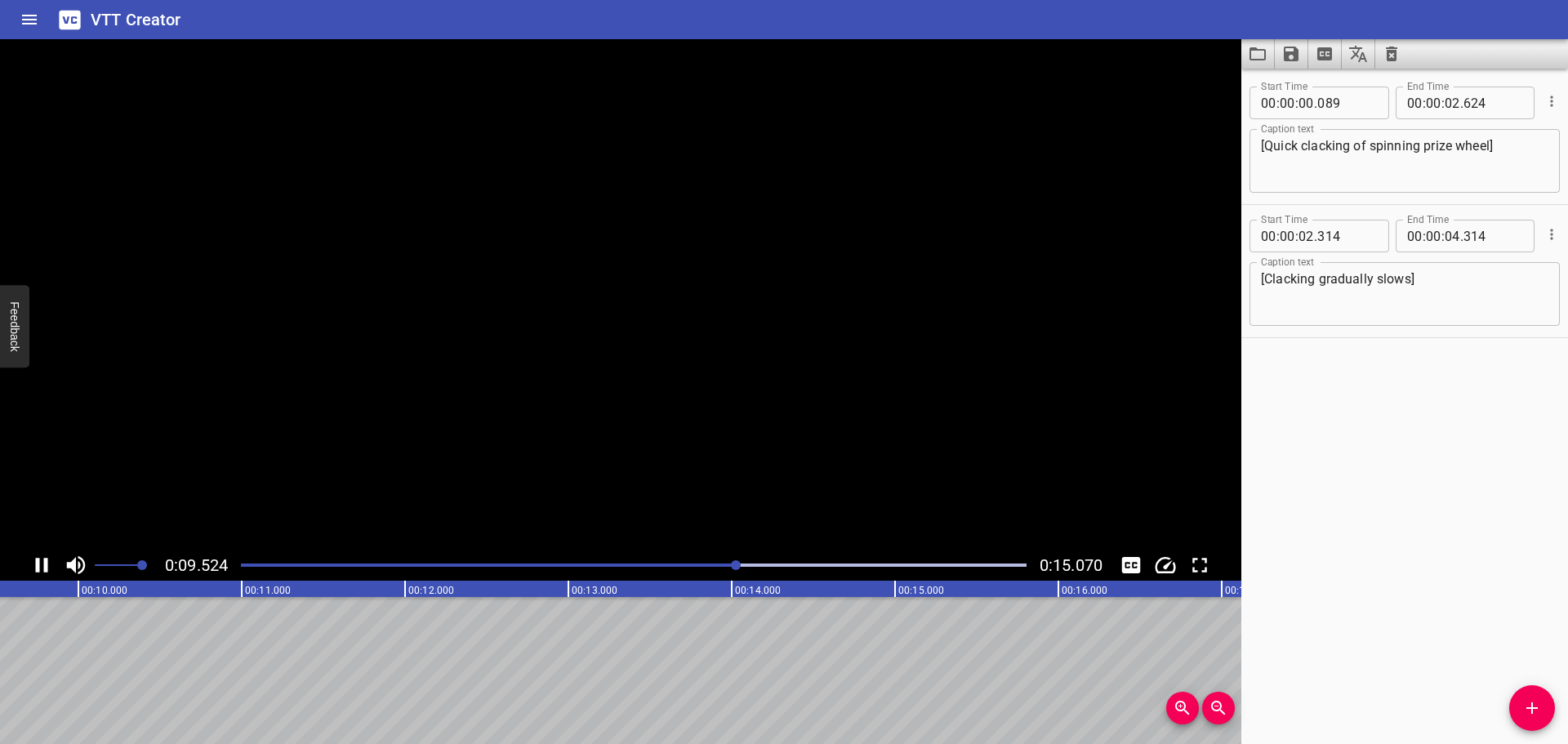
click at [42, 564] on icon "Play/Pause" at bounding box center [42, 566] width 25 height 25
click at [1544, 707] on span "Add Cue" at bounding box center [1531, 708] width 45 height 20
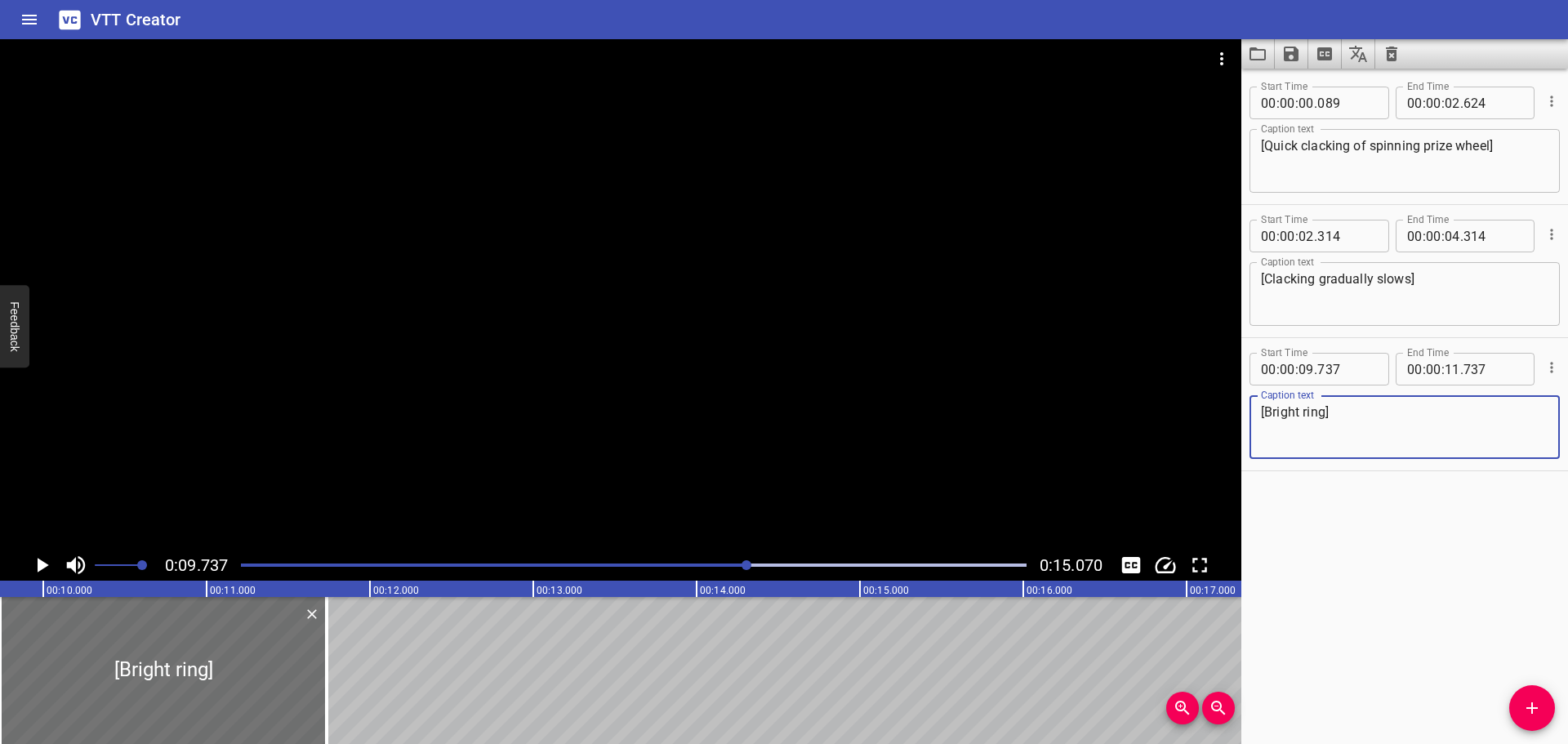
type textarea "[Bright ring]"
click at [43, 568] on icon "Play/Pause" at bounding box center [43, 565] width 12 height 15
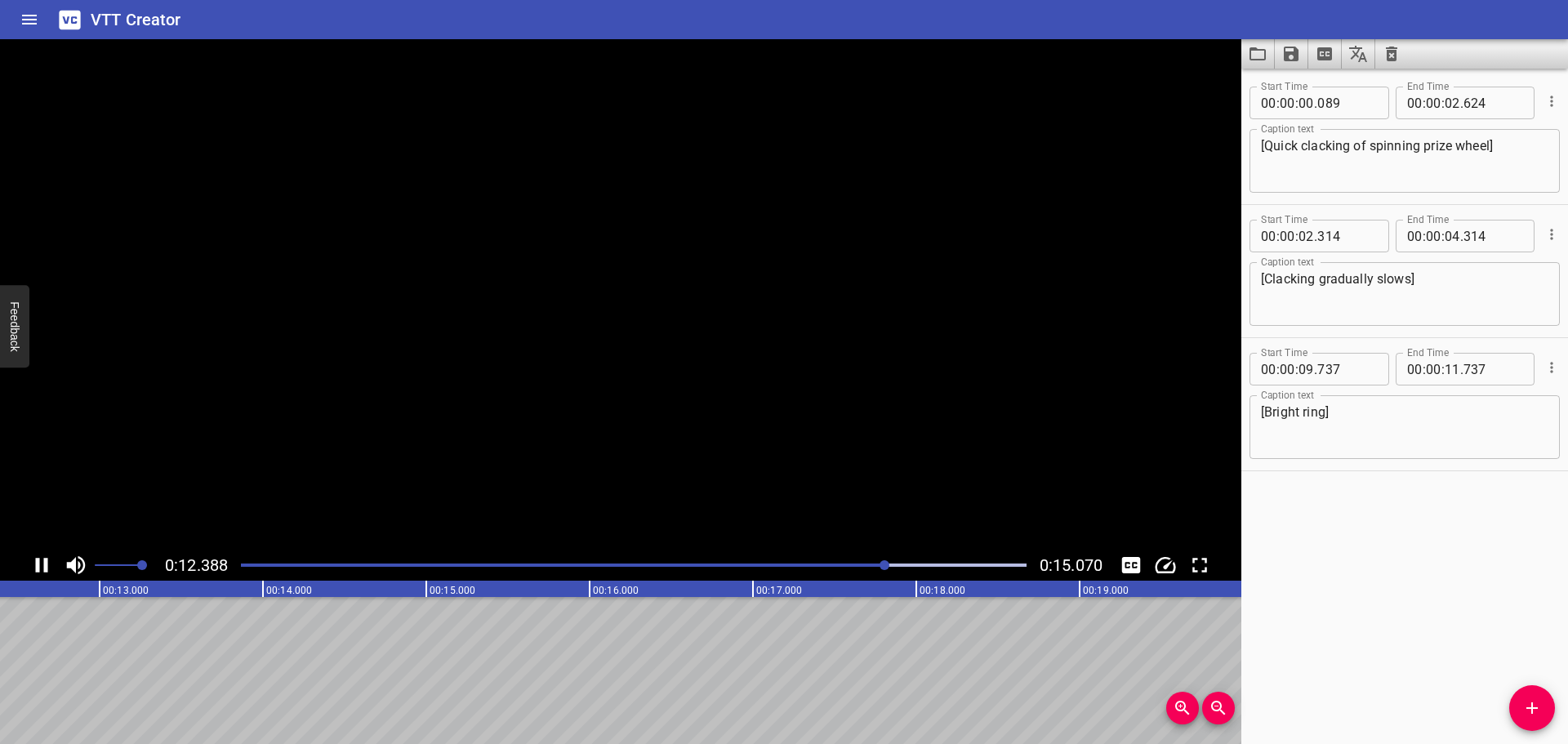
click at [43, 568] on icon "Play/Pause" at bounding box center [42, 566] width 25 height 25
click at [241, 561] on div at bounding box center [633, 566] width 805 height 23
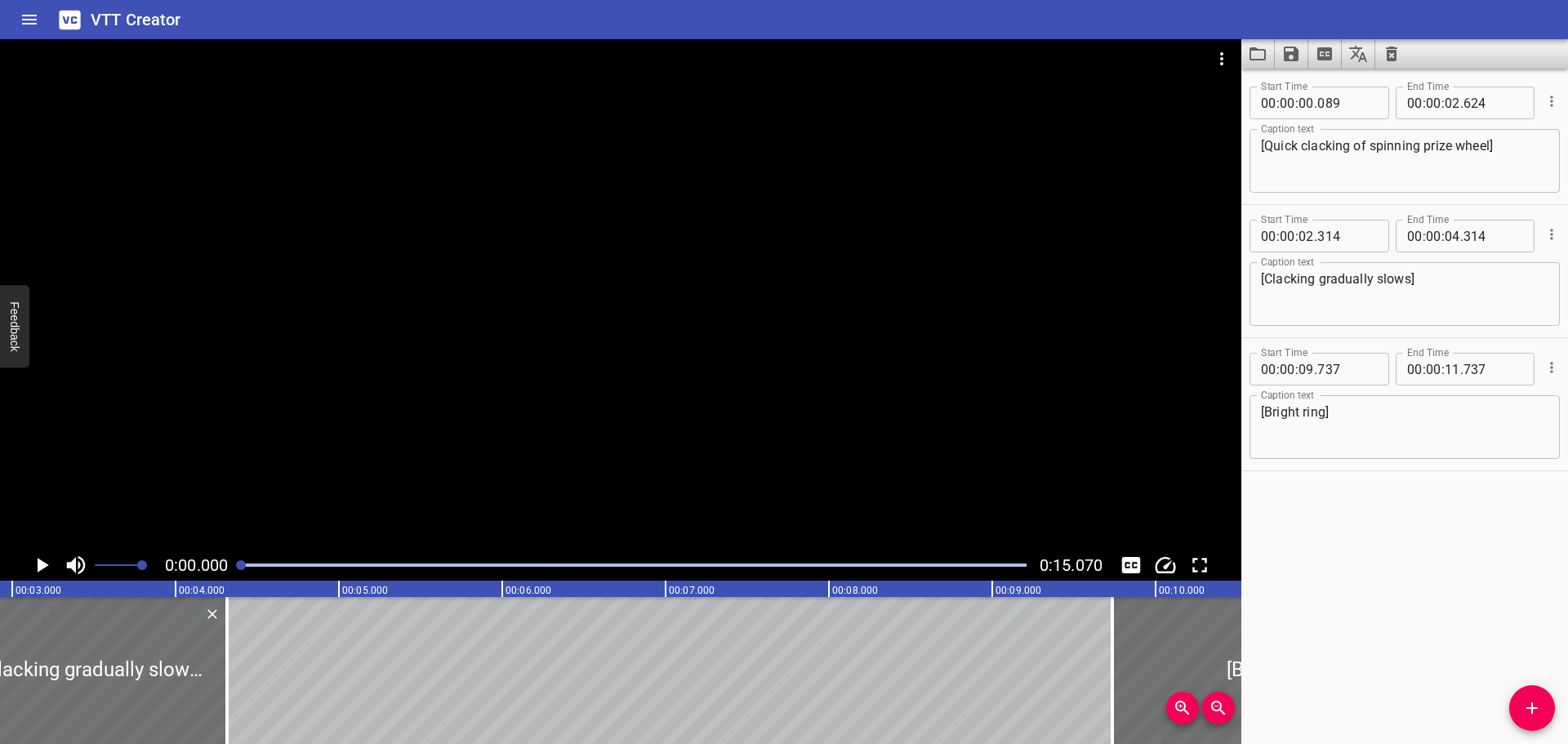
scroll to position [0, 0]
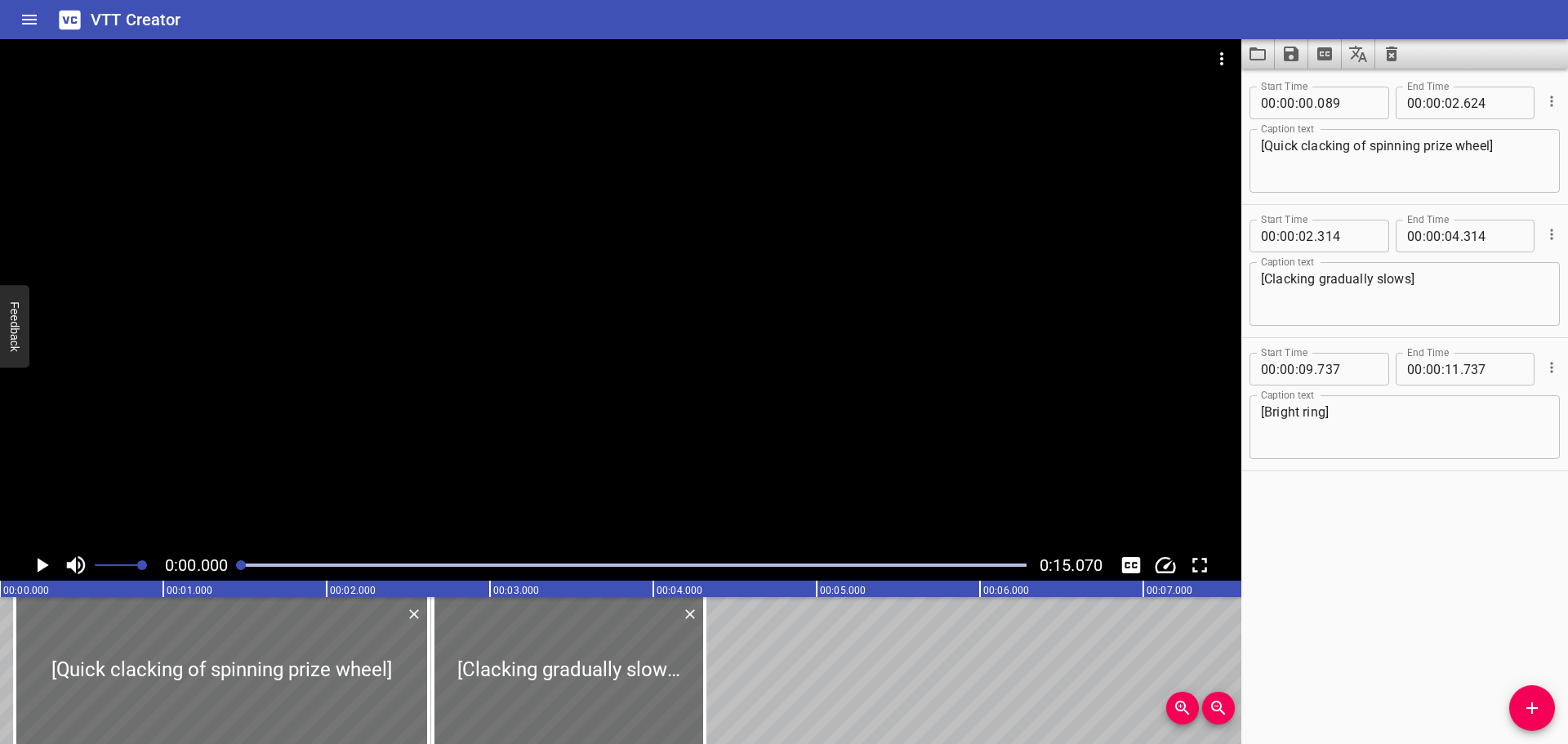
click at [42, 563] on icon "Play/Pause" at bounding box center [43, 565] width 12 height 15
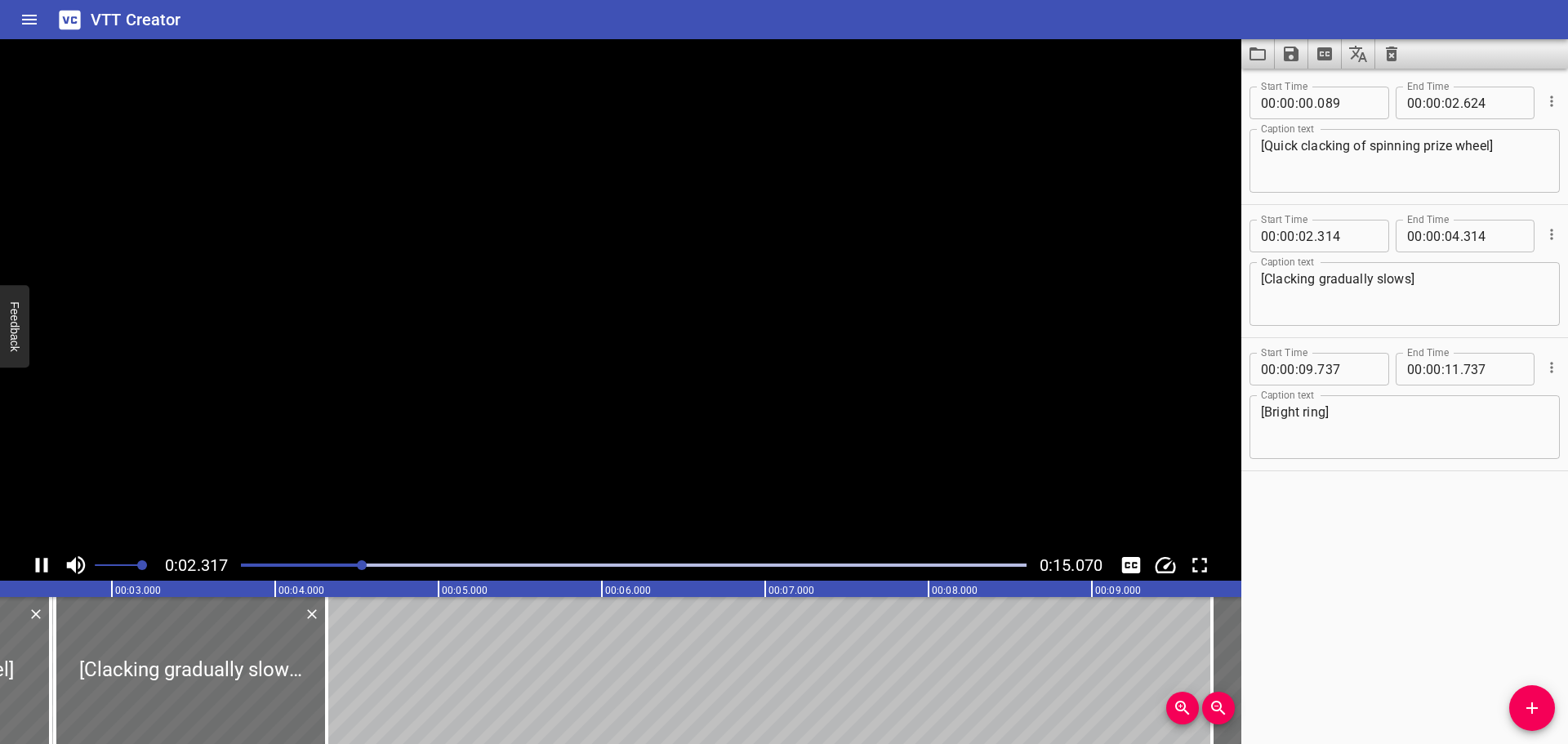
click at [42, 563] on icon "Play/Pause" at bounding box center [42, 566] width 25 height 25
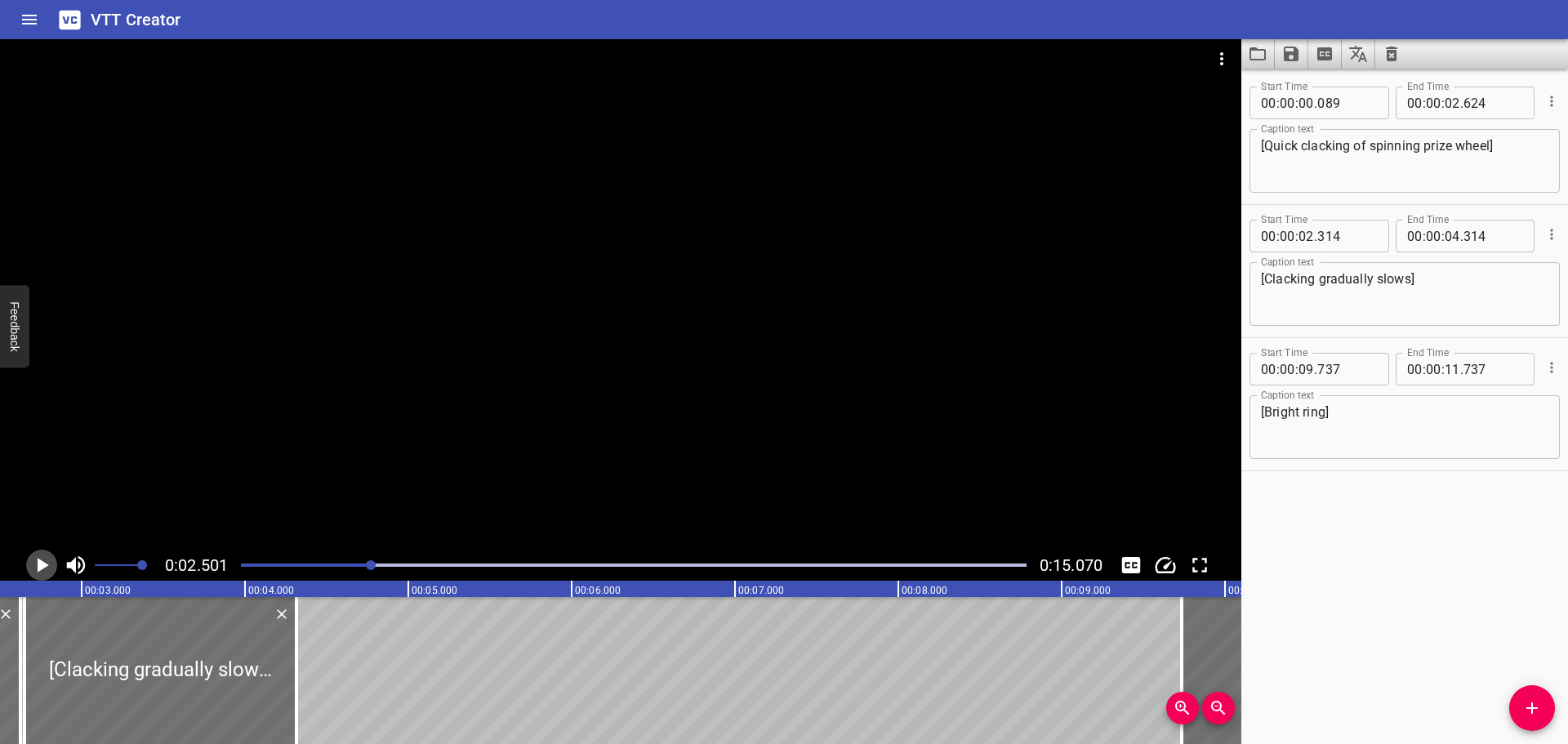
click at [42, 563] on icon "Play/Pause" at bounding box center [43, 565] width 12 height 15
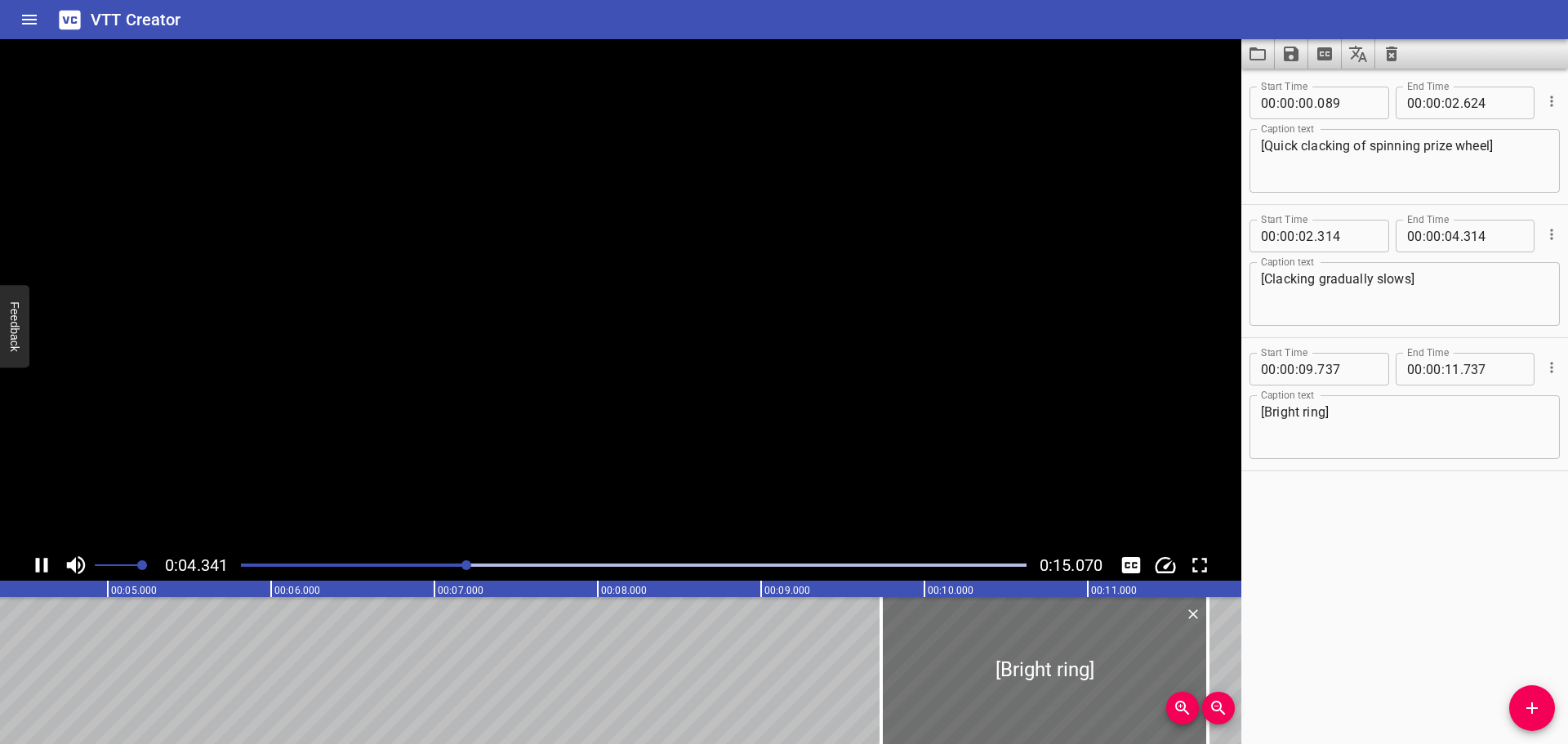
click at [42, 563] on icon "Play/Pause" at bounding box center [42, 566] width 25 height 25
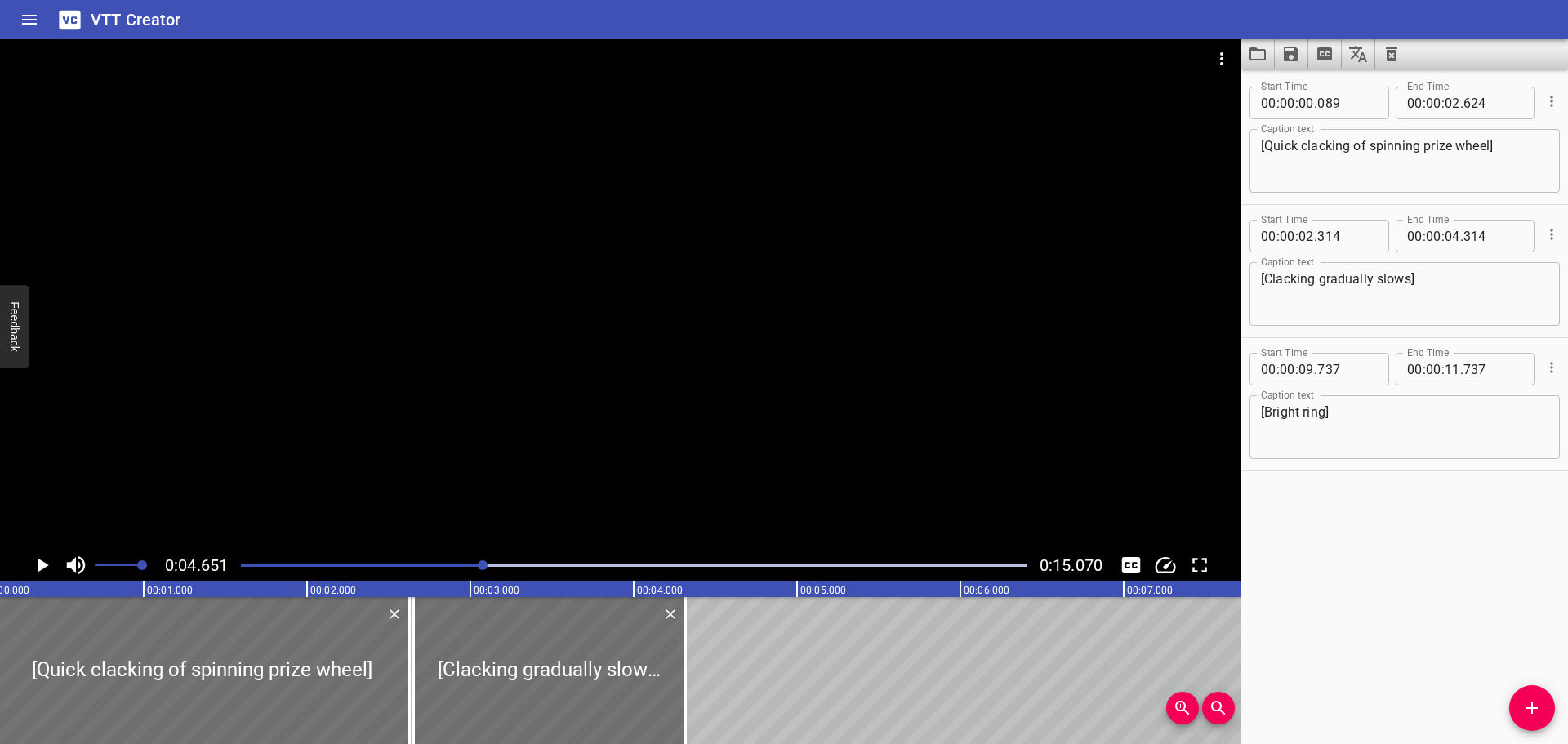
scroll to position [0, 0]
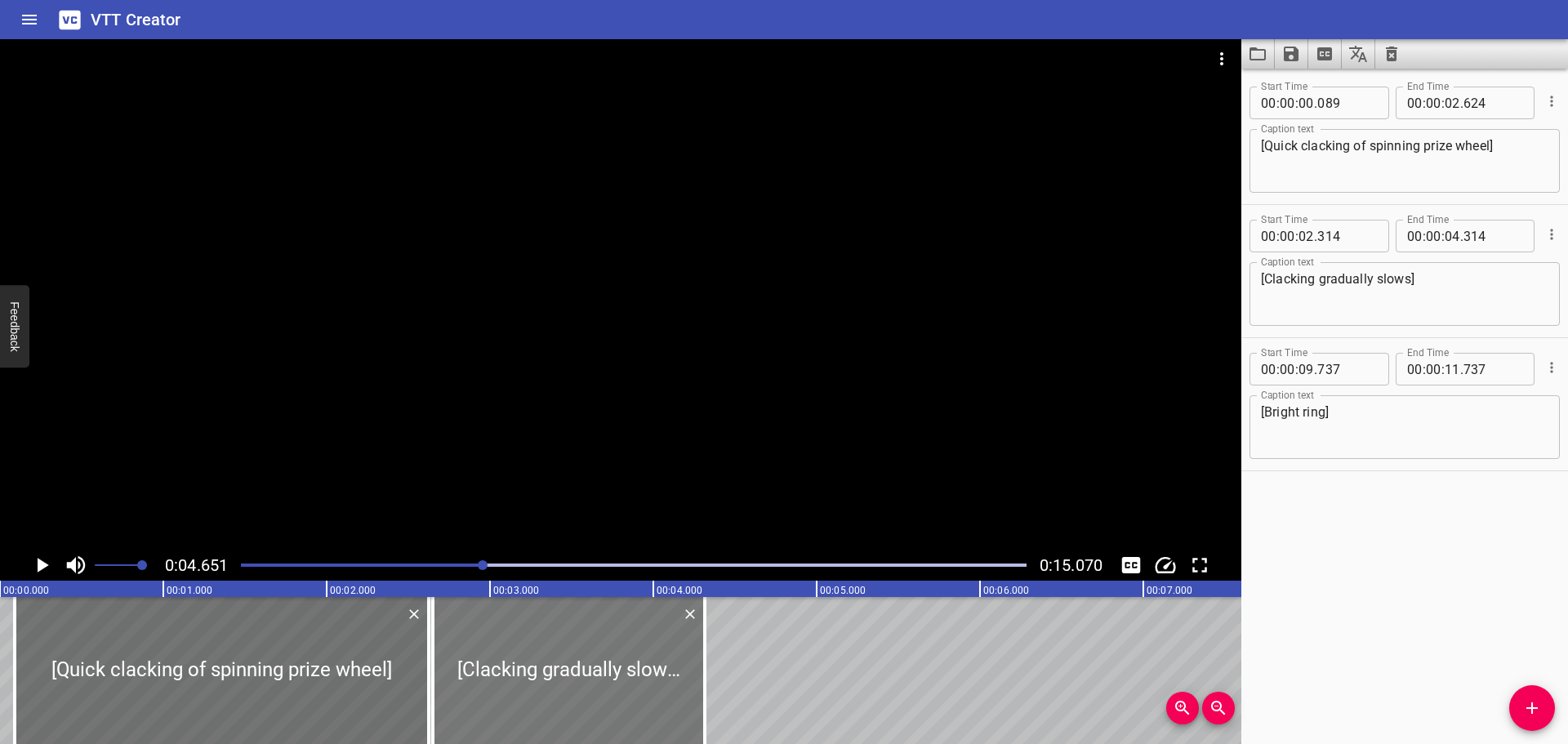
click at [572, 660] on div at bounding box center [568, 670] width 272 height 147
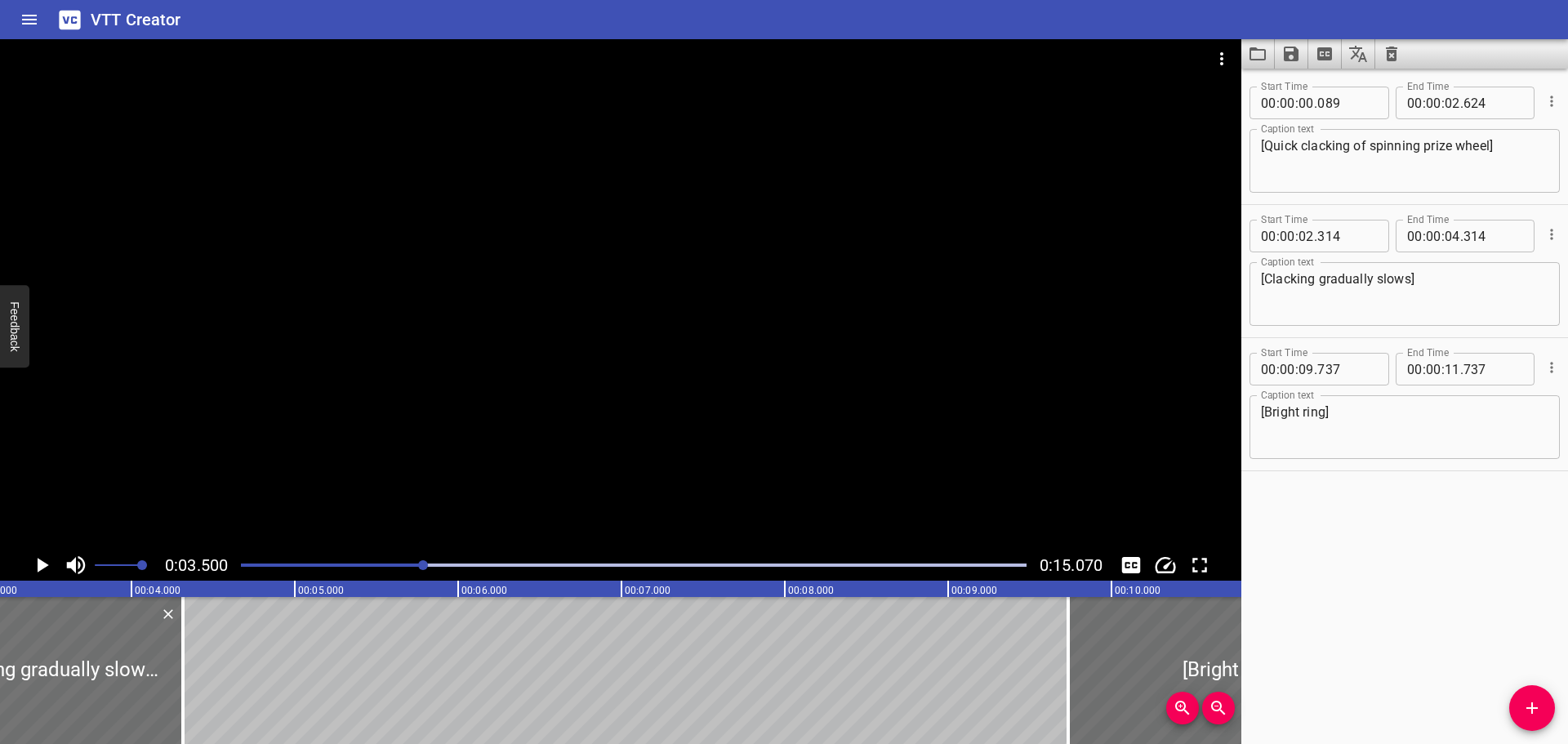
scroll to position [0, 572]
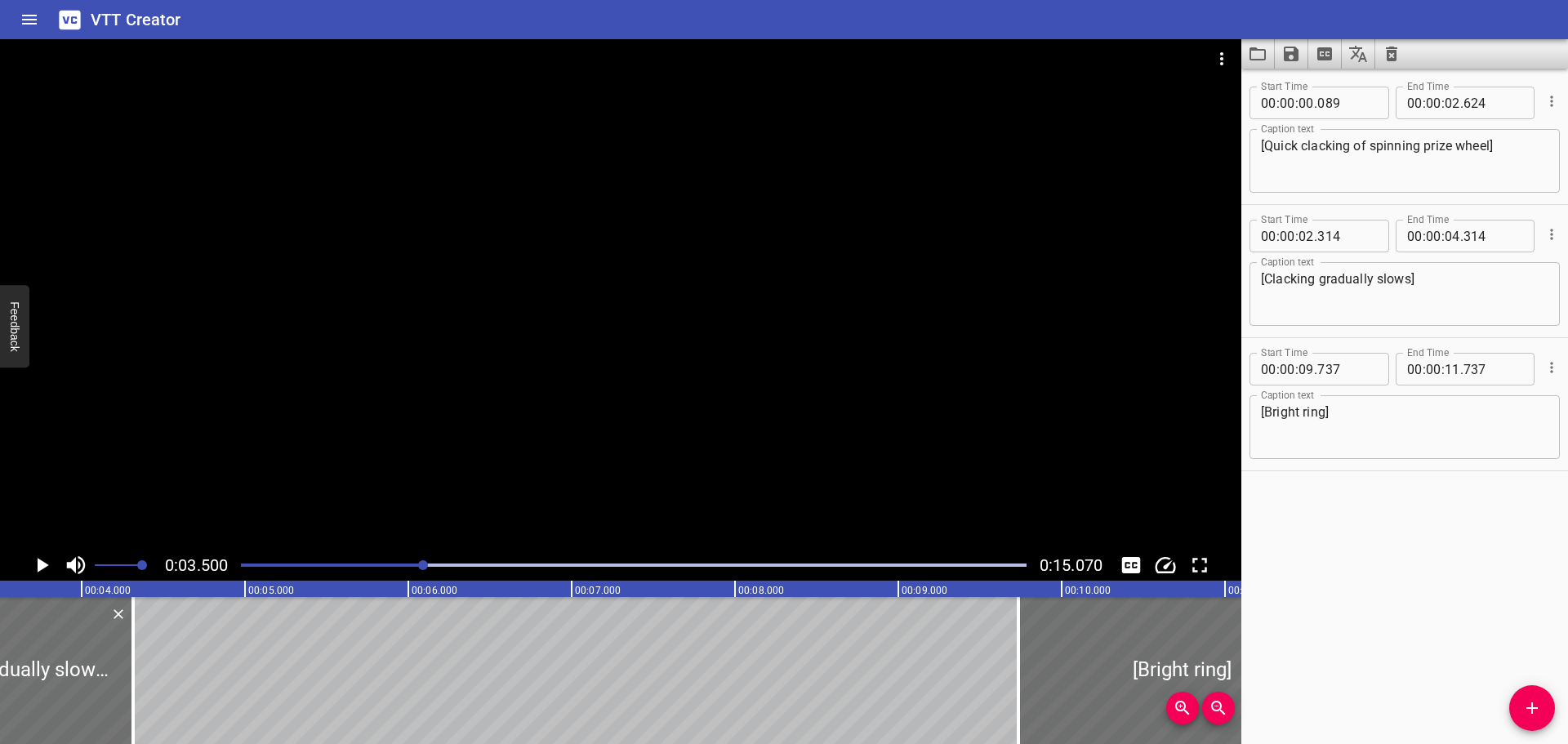
click at [1547, 237] on icon "Cue Options" at bounding box center [1552, 234] width 16 height 16
click at [56, 651] on div at bounding box center [784, 372] width 1568 height 744
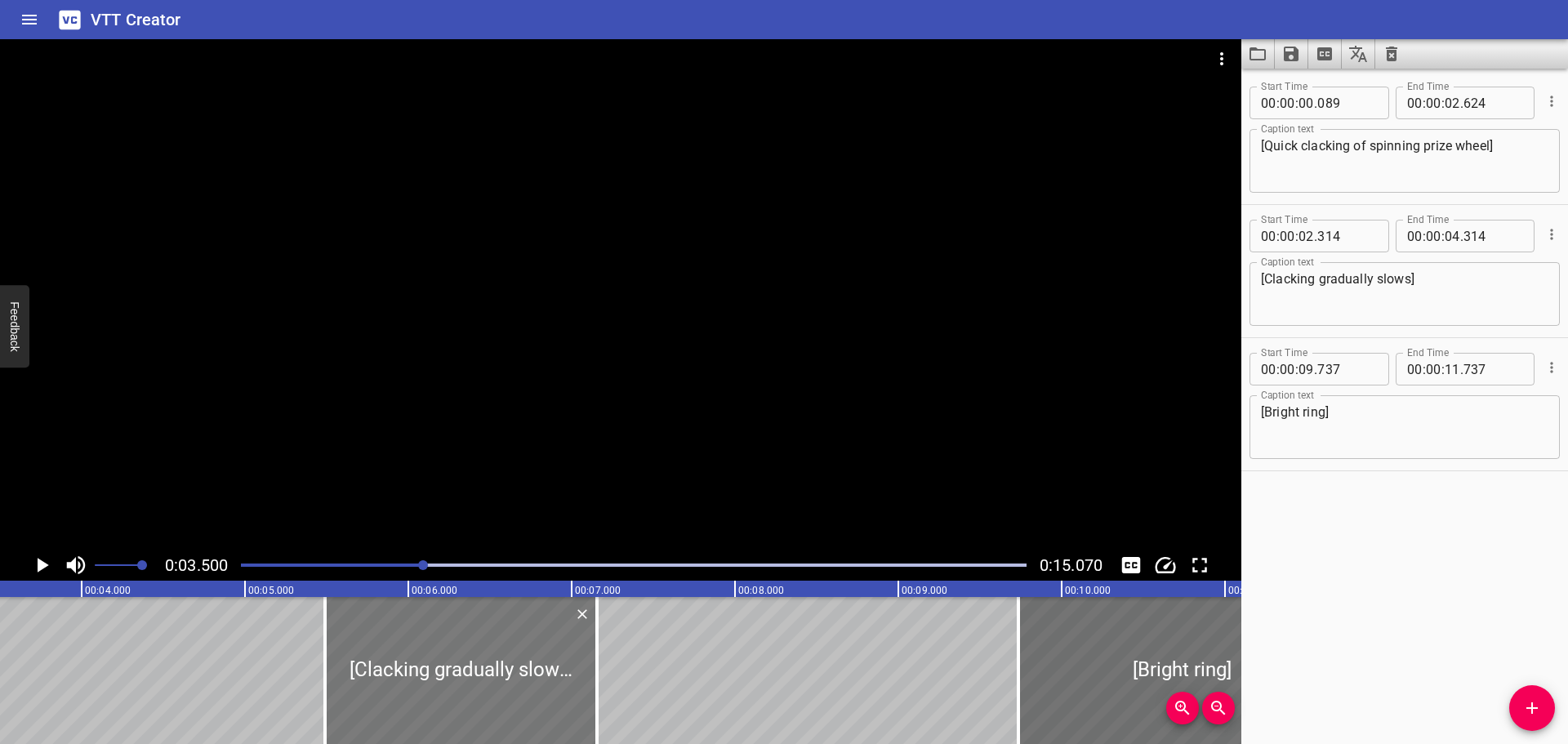
drag, startPoint x: 25, startPoint y: 658, endPoint x: 489, endPoint y: 697, distance: 465.6
click at [489, 697] on div at bounding box center [461, 670] width 272 height 147
type input "05"
type input "154"
type input "07"
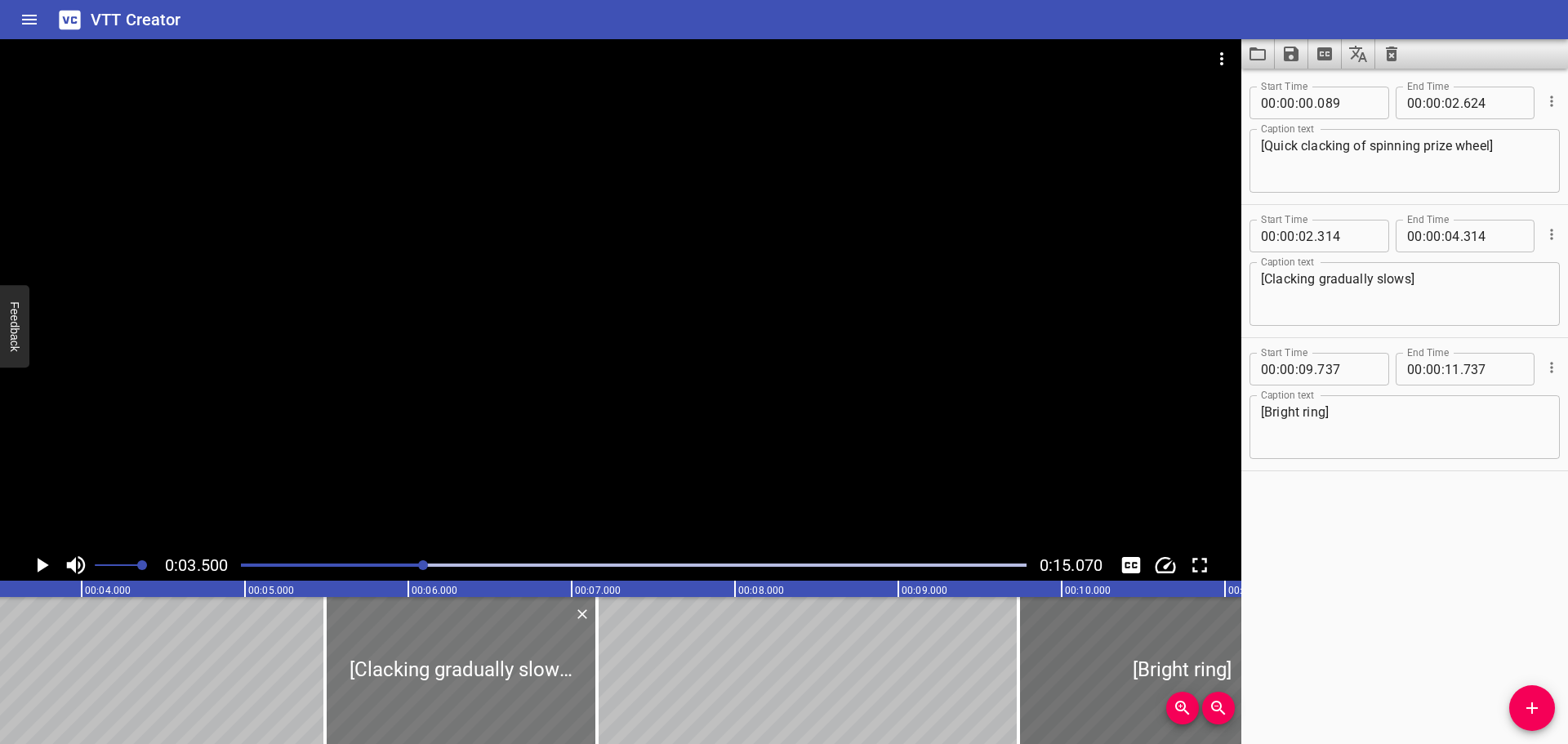
type input "154"
drag, startPoint x: 353, startPoint y: 684, endPoint x: 397, endPoint y: 687, distance: 44.1
click at [397, 687] on div at bounding box center [484, 670] width 327 height 147
type input "469"
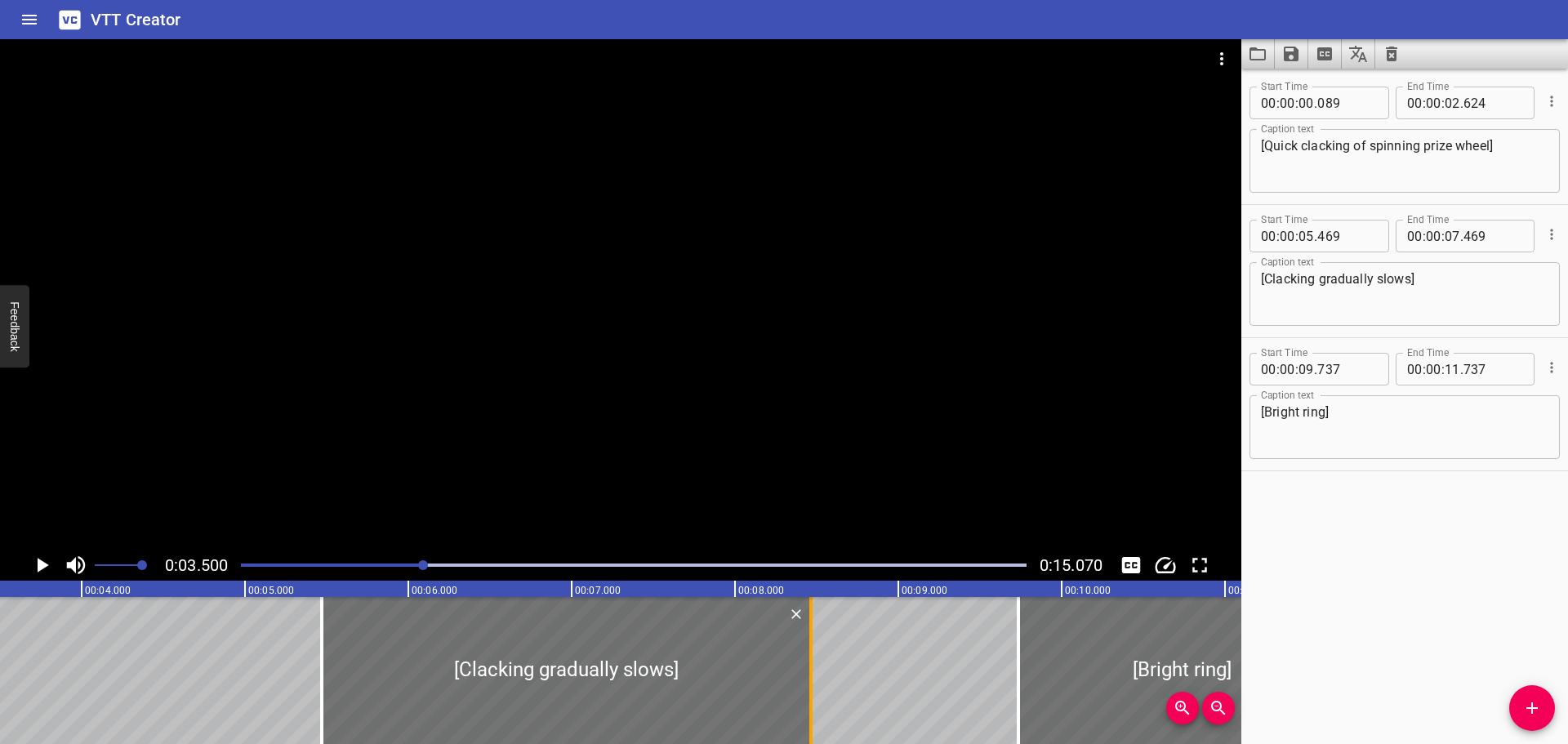
drag, startPoint x: 654, startPoint y: 682, endPoint x: 817, endPoint y: 683, distance: 163.0
click at [817, 683] on div at bounding box center [811, 670] width 16 height 147
type input "08"
type input "464"
click at [1390, 295] on textarea "[Clacking gradually slows]" at bounding box center [1404, 294] width 288 height 46
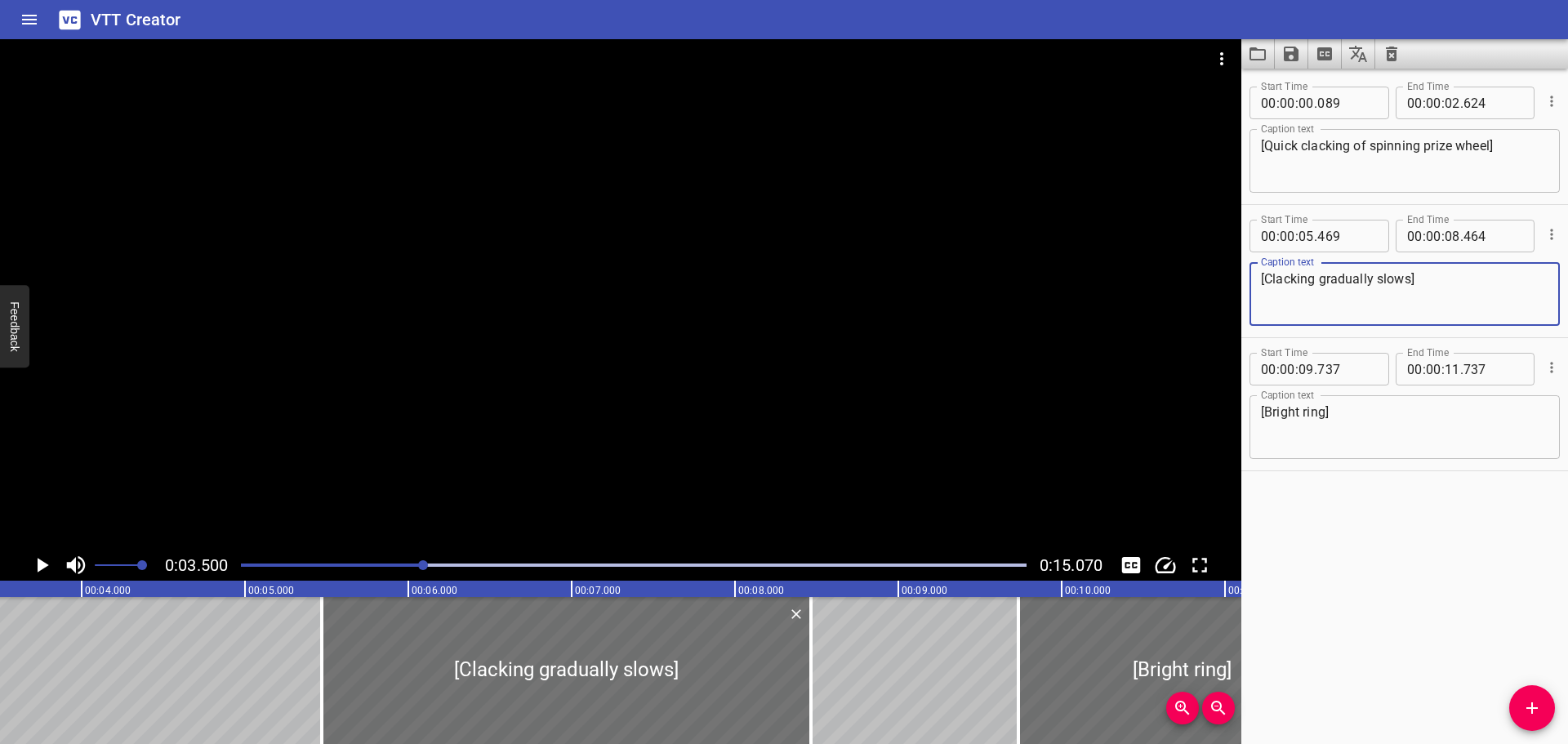
click at [1409, 280] on textarea "[Clacking gradually slows]" at bounding box center [1404, 294] width 288 height 46
type textarea "[Clacking gradually slows until stopping]"
click at [1401, 534] on div "Start Time 00 : 00 : 00 . 089 Start Time End Time 00 : 00 : 02 . 624 End Time C…" at bounding box center [1404, 406] width 327 height 675
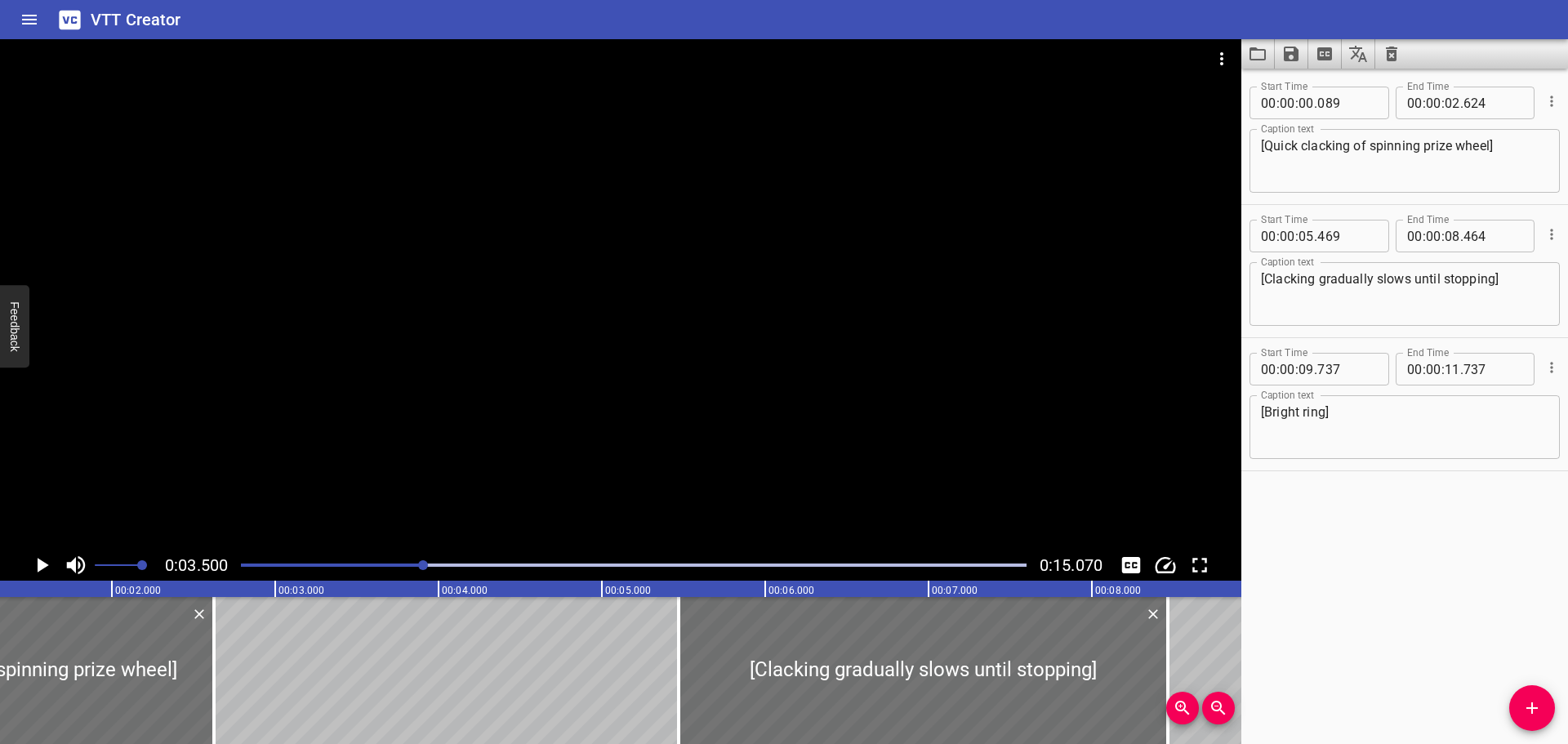
scroll to position [0, 189]
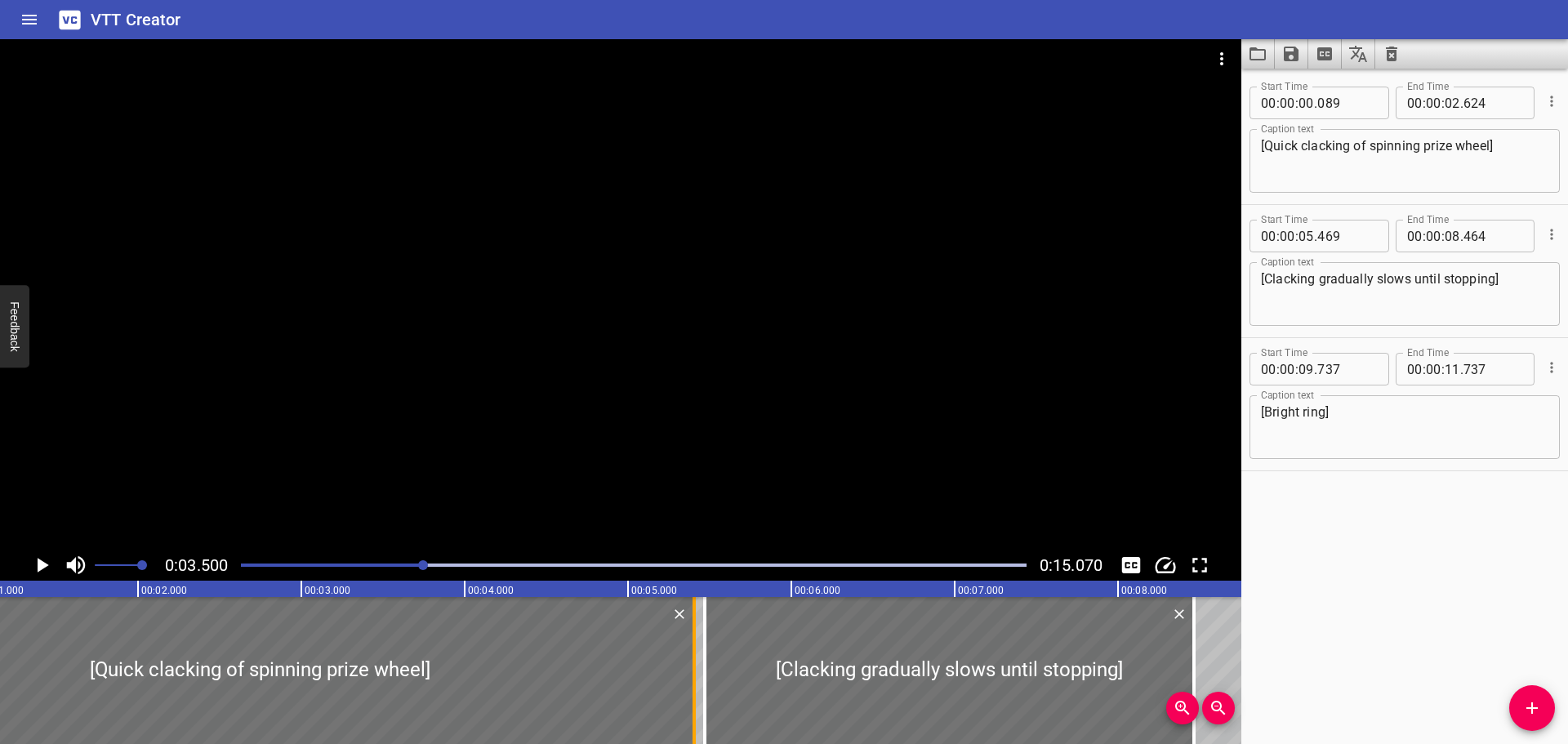
drag, startPoint x: 241, startPoint y: 691, endPoint x: 693, endPoint y: 688, distance: 452.0
click at [693, 688] on div at bounding box center [694, 670] width 16 height 147
type input "05"
type input "389"
click at [240, 564] on div at bounding box center [633, 566] width 805 height 23
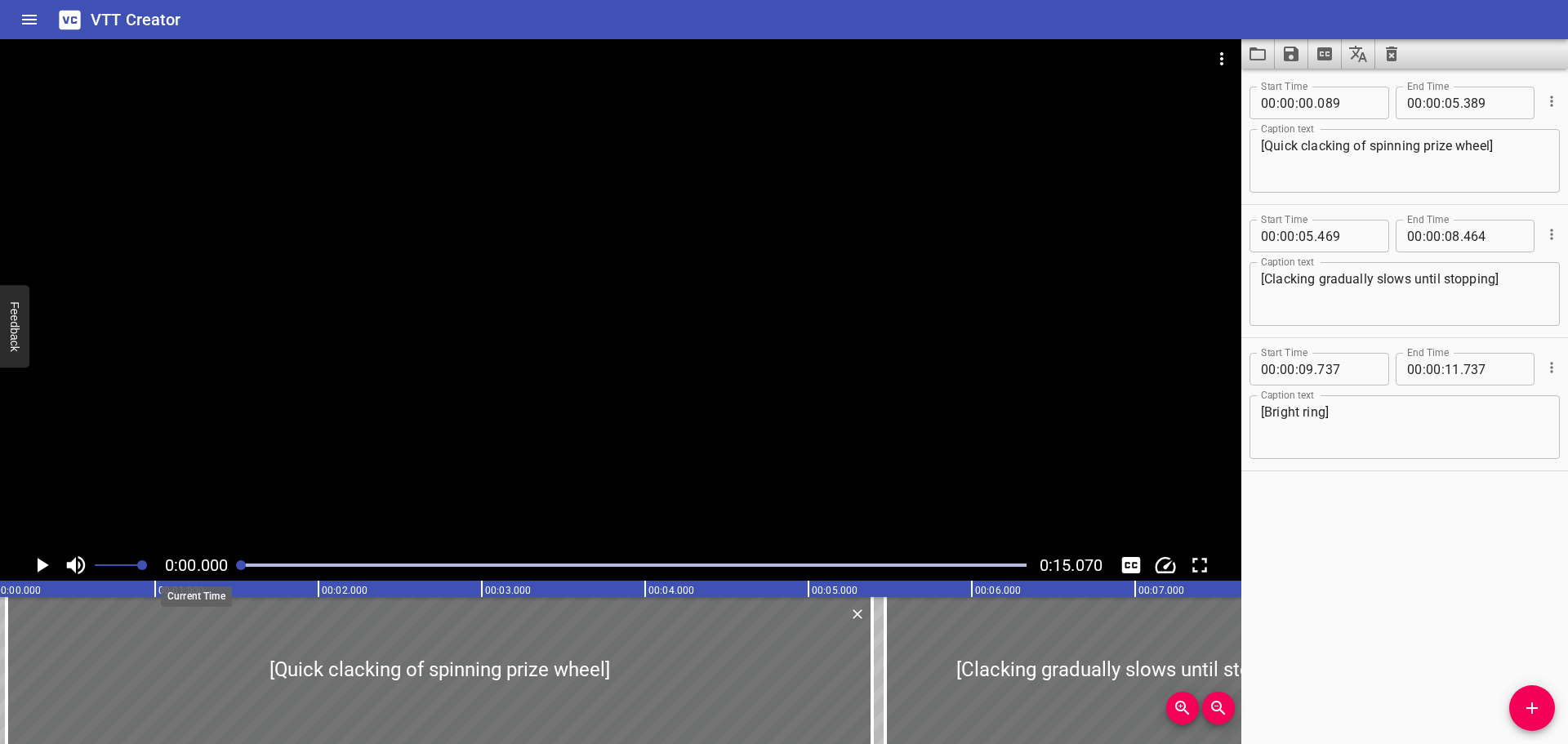
scroll to position [0, 0]
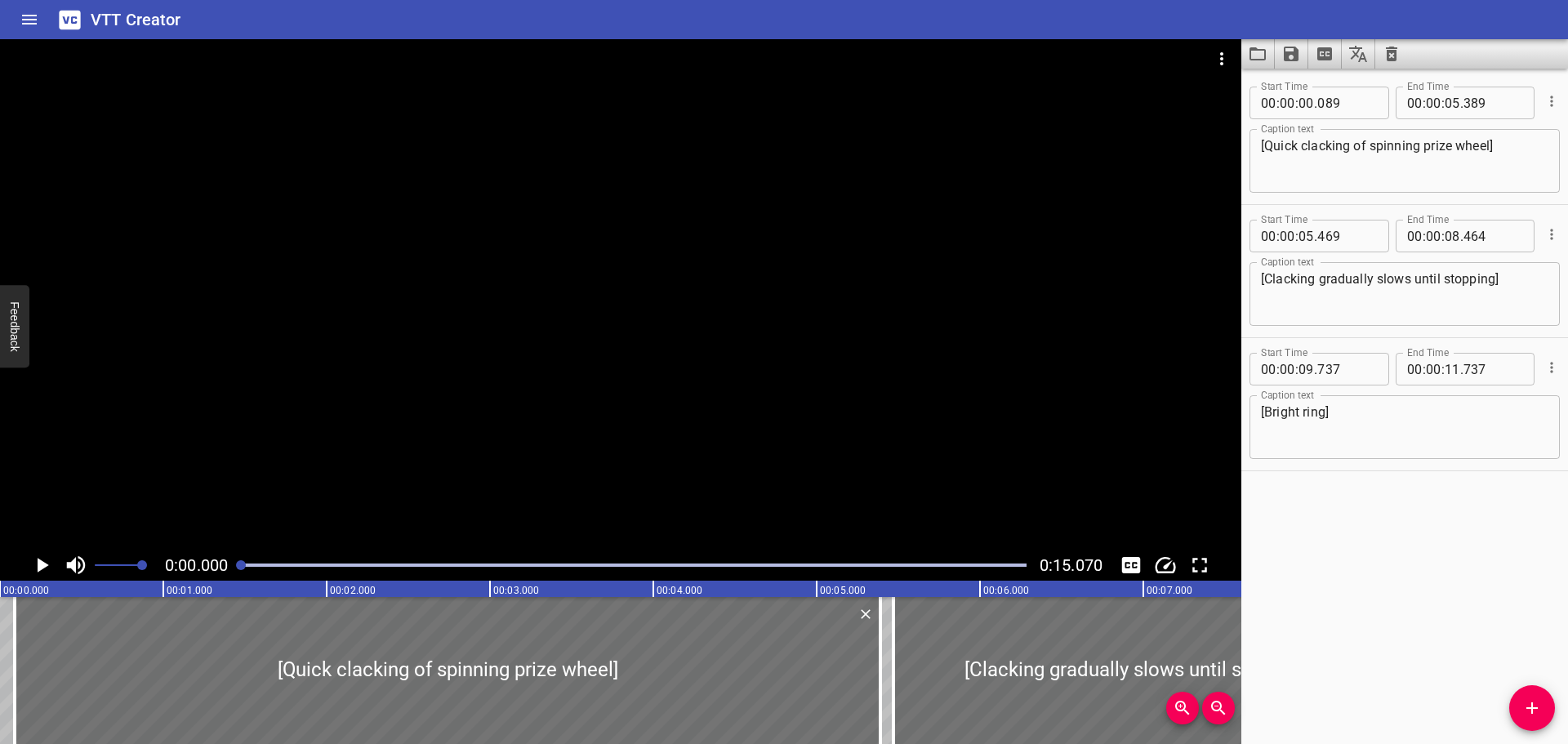
click at [45, 569] on icon "Play/Pause" at bounding box center [42, 566] width 25 height 25
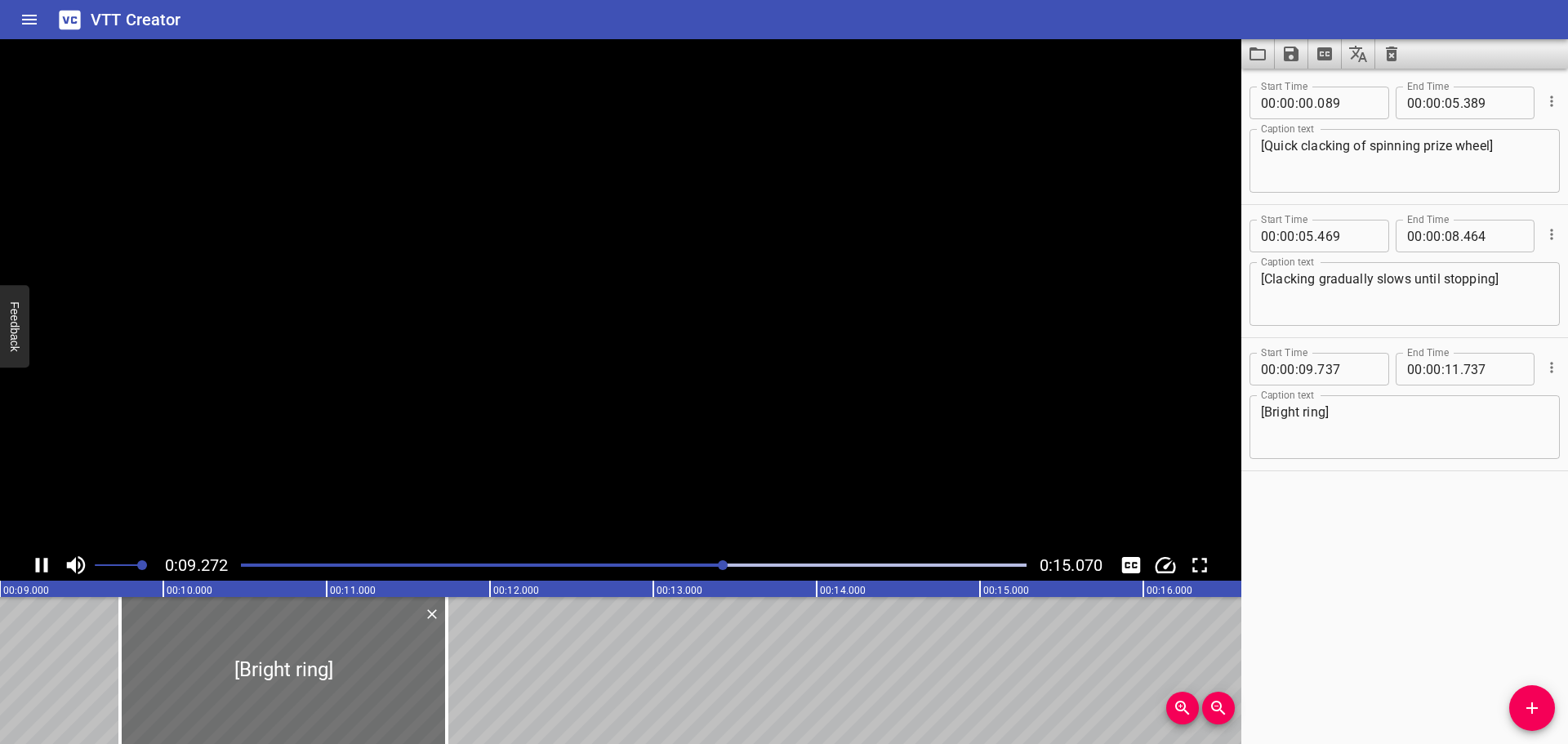
click at [45, 569] on icon "Play/Pause" at bounding box center [42, 565] width 12 height 15
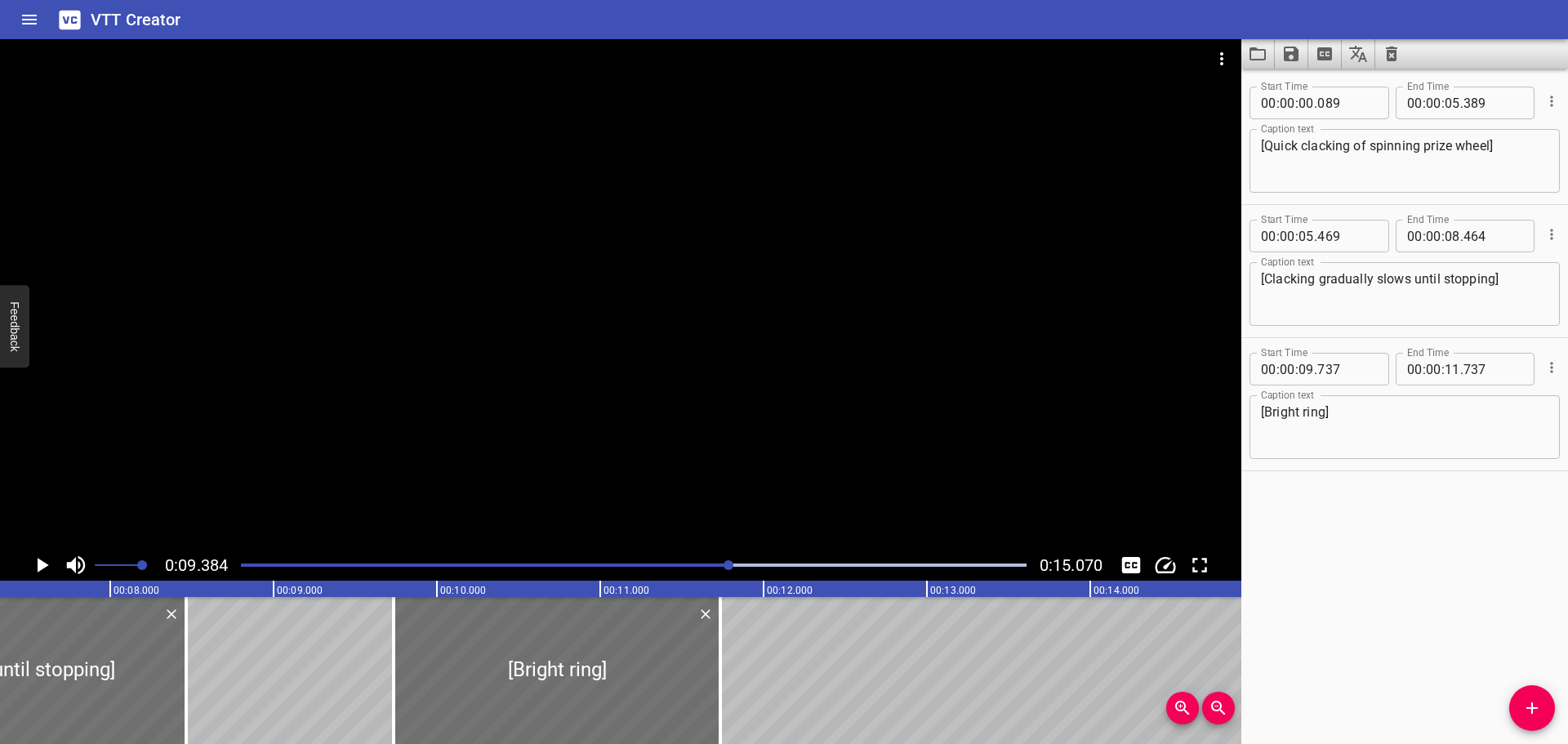
scroll to position [0, 1182]
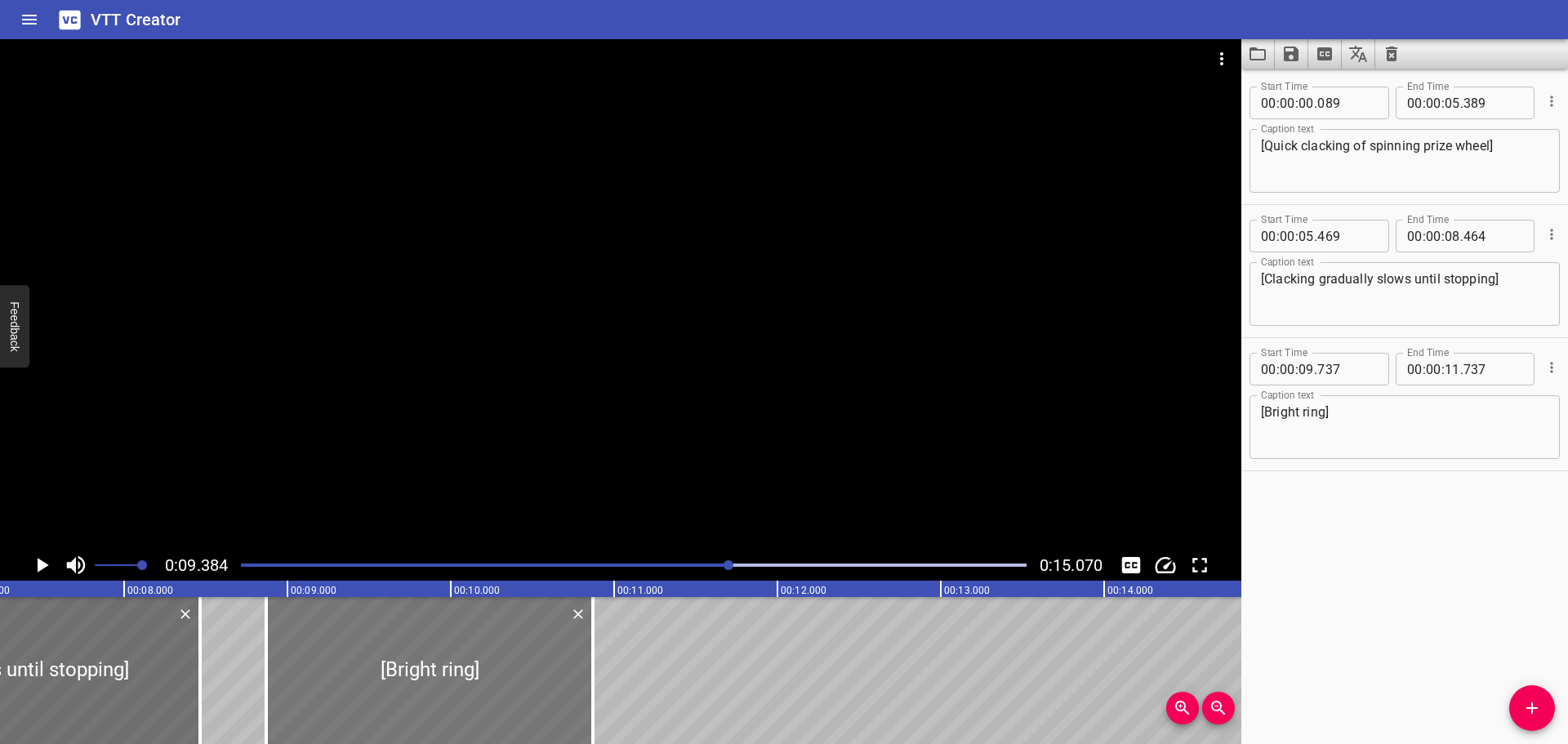
drag, startPoint x: 538, startPoint y: 671, endPoint x: 397, endPoint y: 672, distance: 141.0
click at [397, 672] on div at bounding box center [429, 670] width 327 height 147
type input "08"
type input "872"
type input "10"
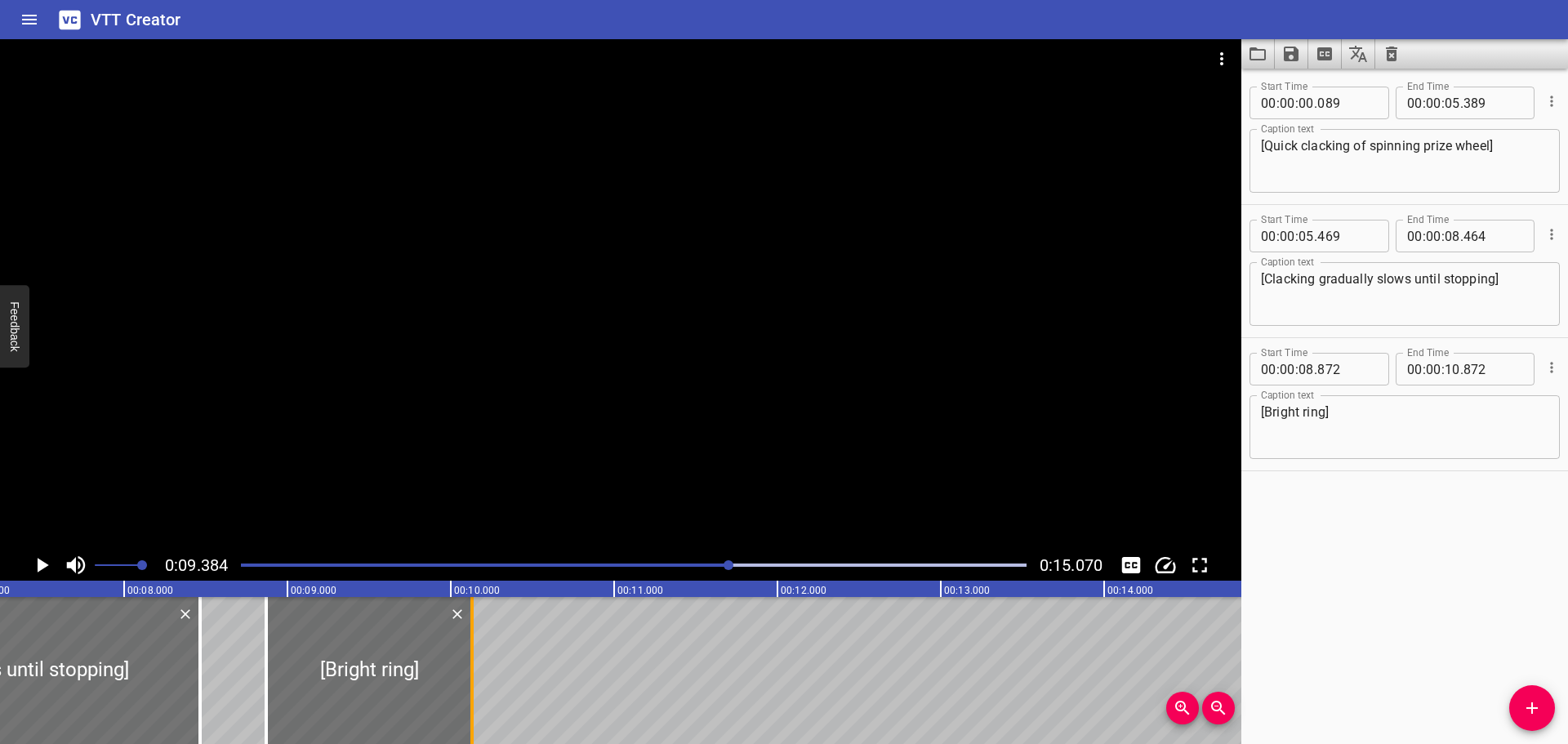
drag, startPoint x: 598, startPoint y: 670, endPoint x: 477, endPoint y: 682, distance: 121.6
click at [477, 682] on div at bounding box center [472, 670] width 16 height 147
type input "132"
click at [38, 564] on icon "Play/Pause" at bounding box center [43, 565] width 12 height 15
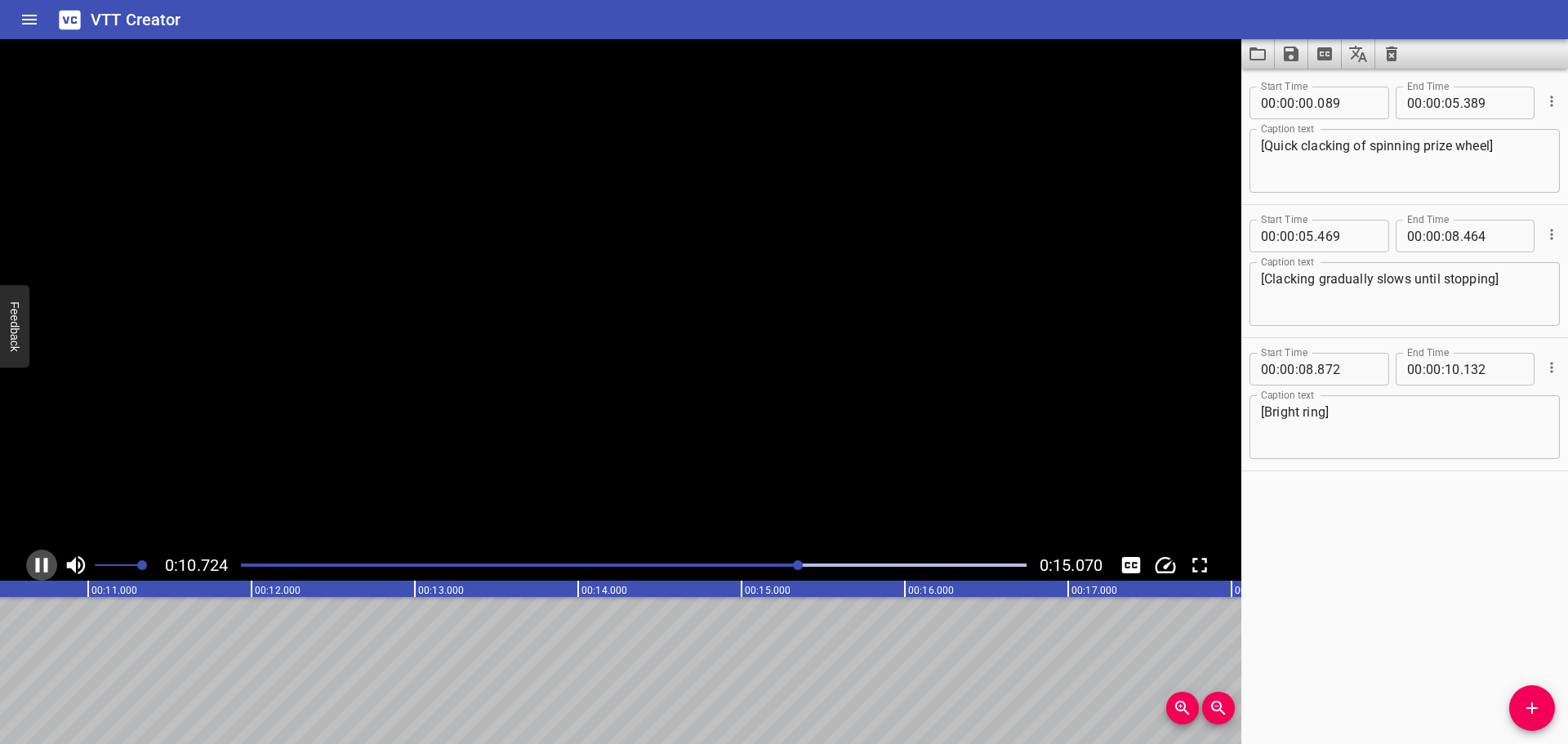
click at [38, 564] on icon "Play/Pause" at bounding box center [42, 565] width 12 height 15
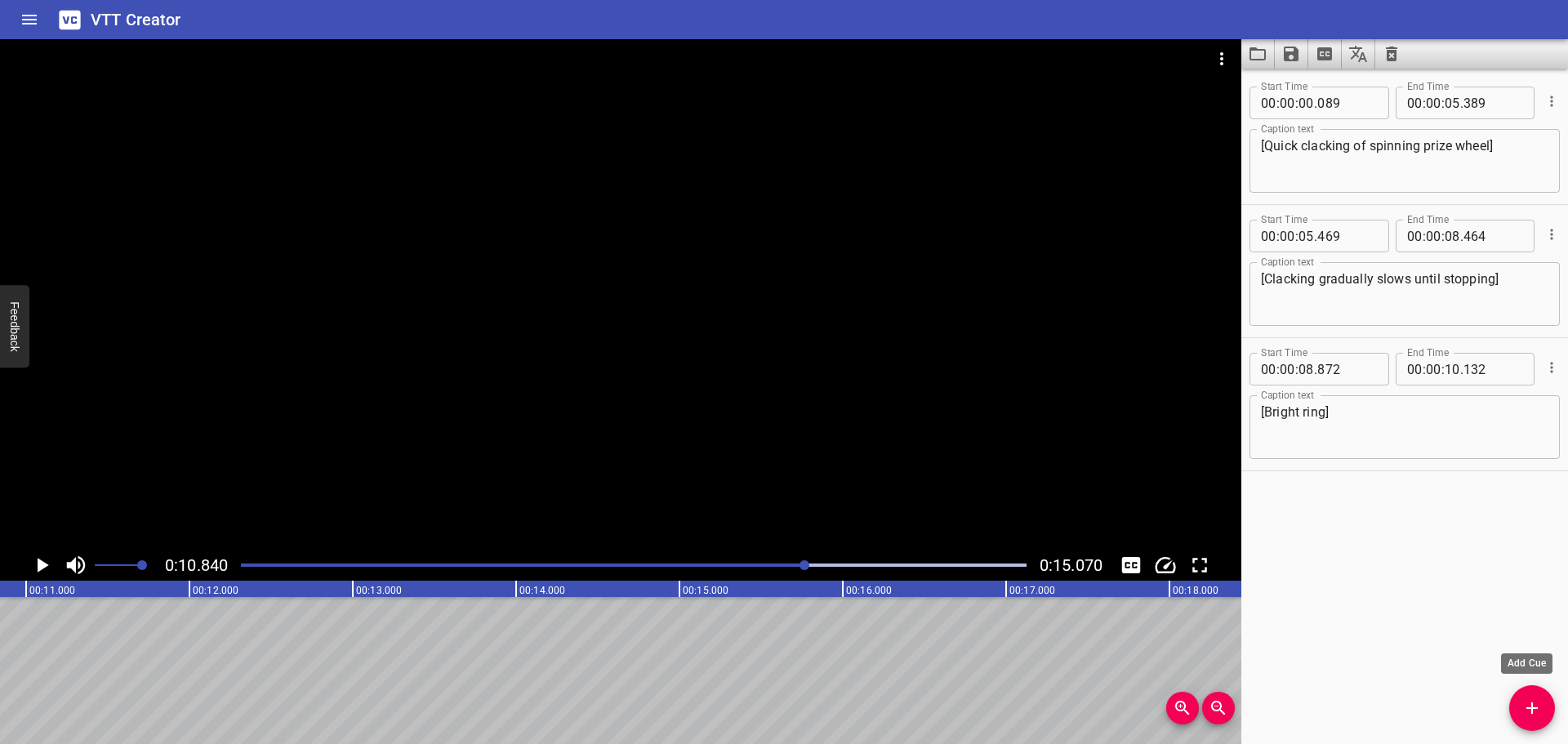
click at [1537, 706] on icon "Add Cue" at bounding box center [1532, 708] width 20 height 20
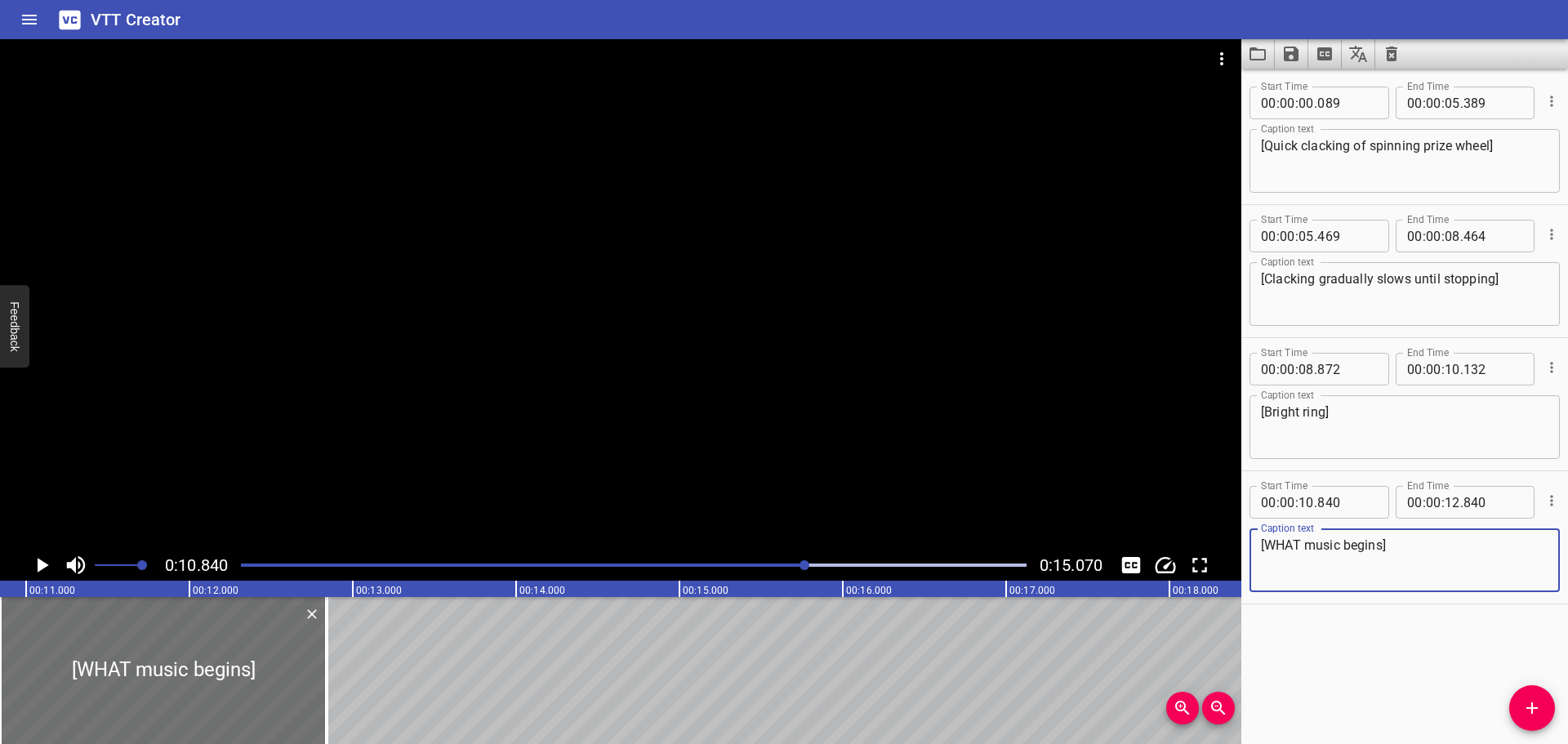
type textarea "[WHAT music begins]"
click at [38, 562] on icon "Play/Pause" at bounding box center [43, 565] width 12 height 15
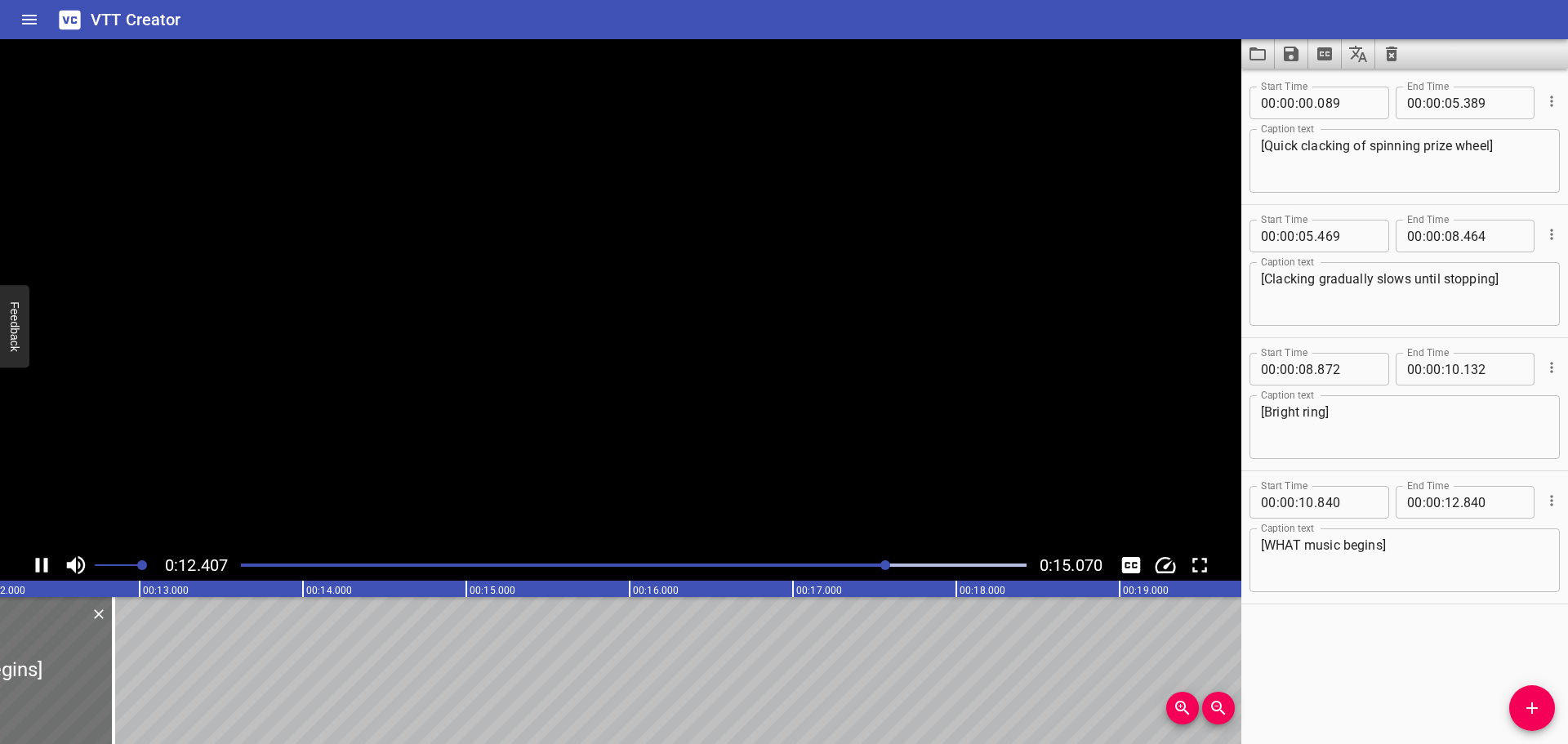
click at [38, 562] on icon "Play/Pause" at bounding box center [42, 565] width 12 height 15
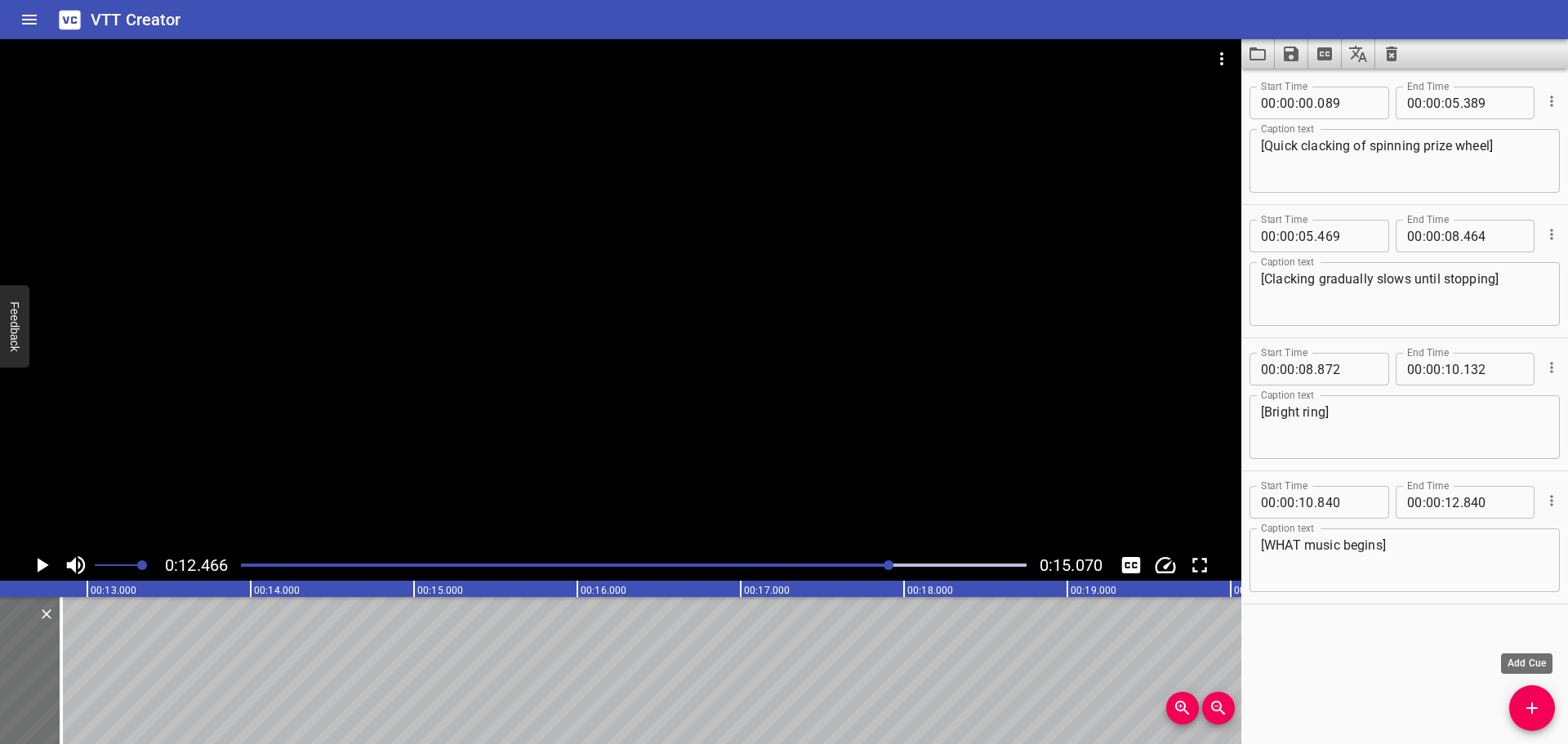
click at [1544, 710] on span "Add Cue" at bounding box center [1531, 708] width 45 height 20
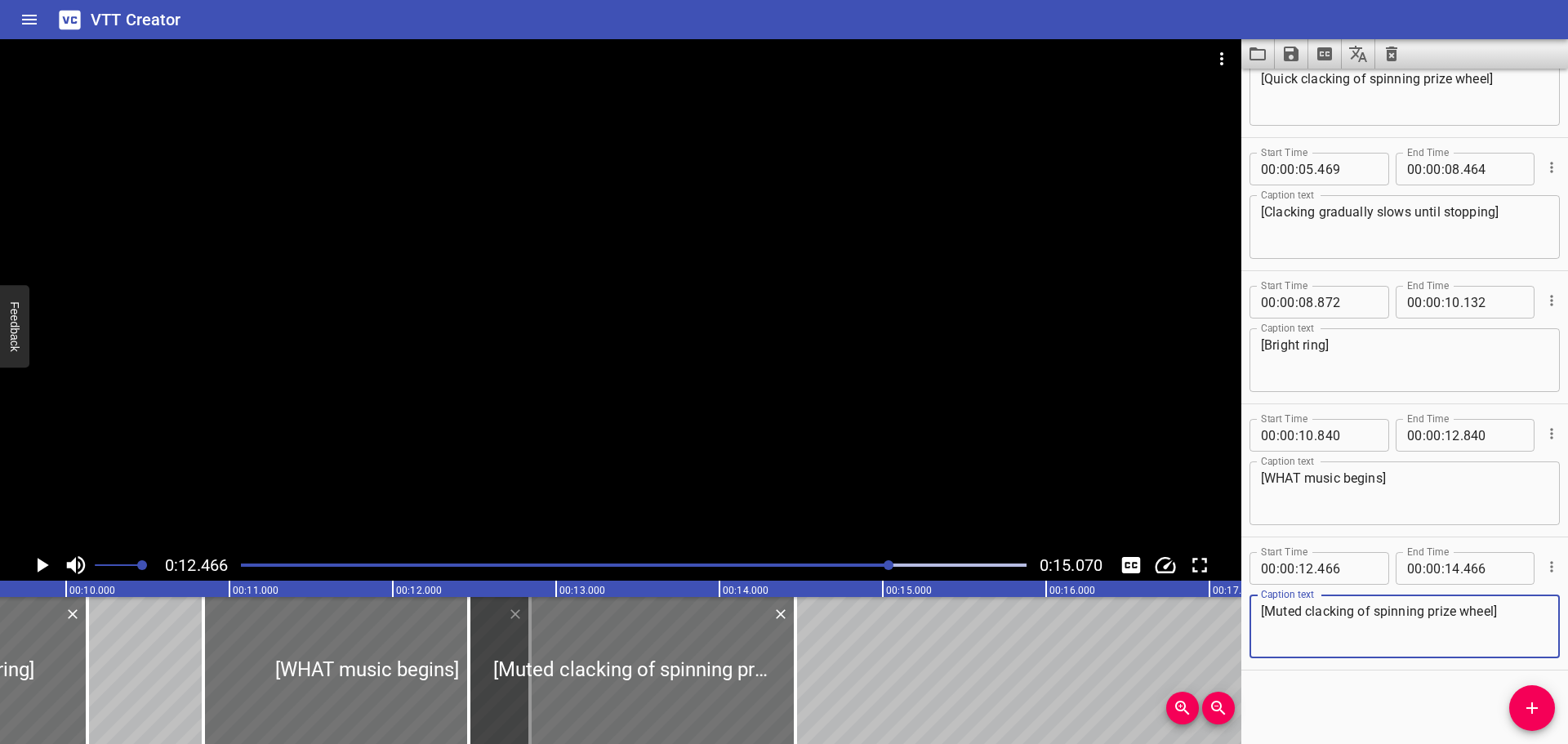
scroll to position [0, 1555]
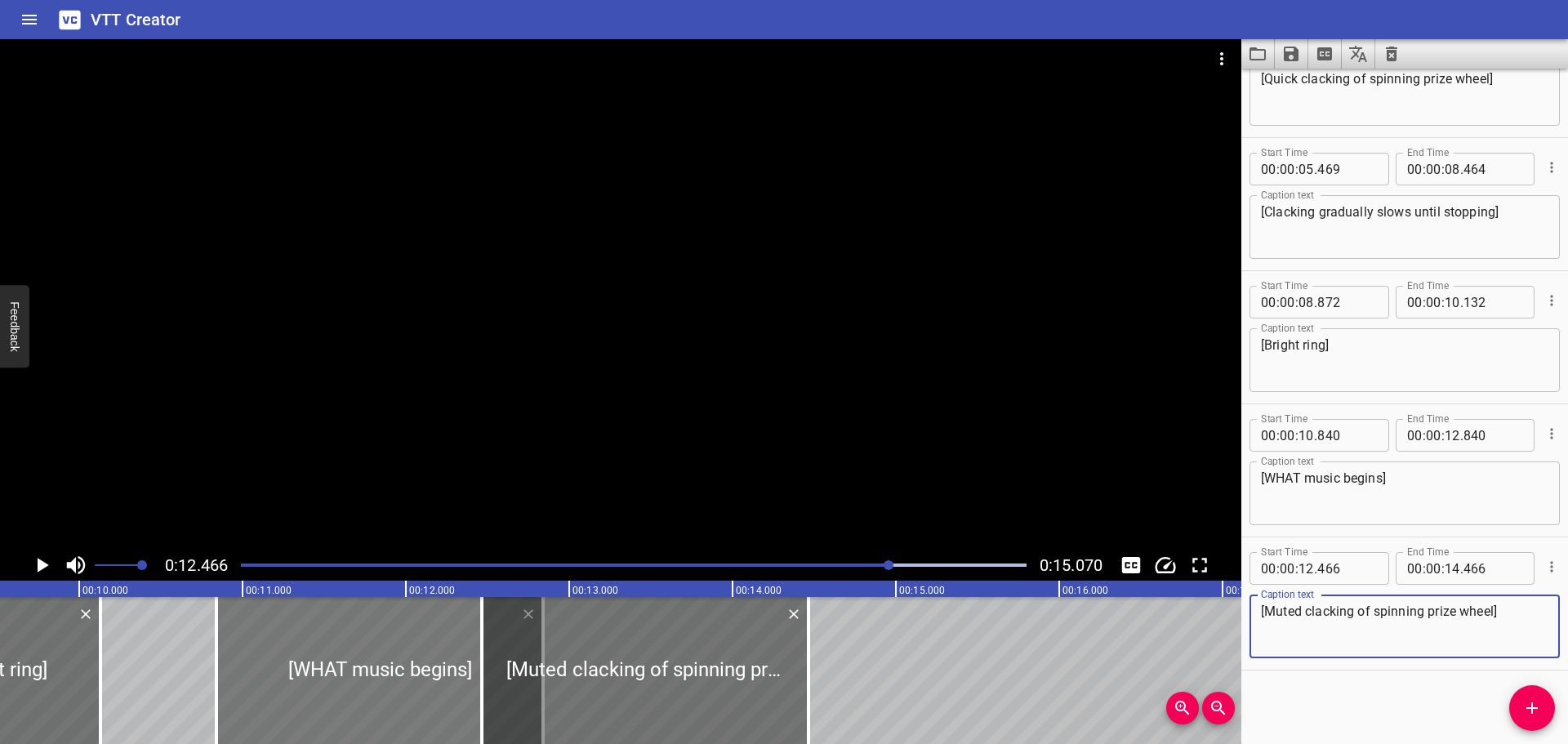
type textarea "[Muted clacking of spinning prize wheel]"
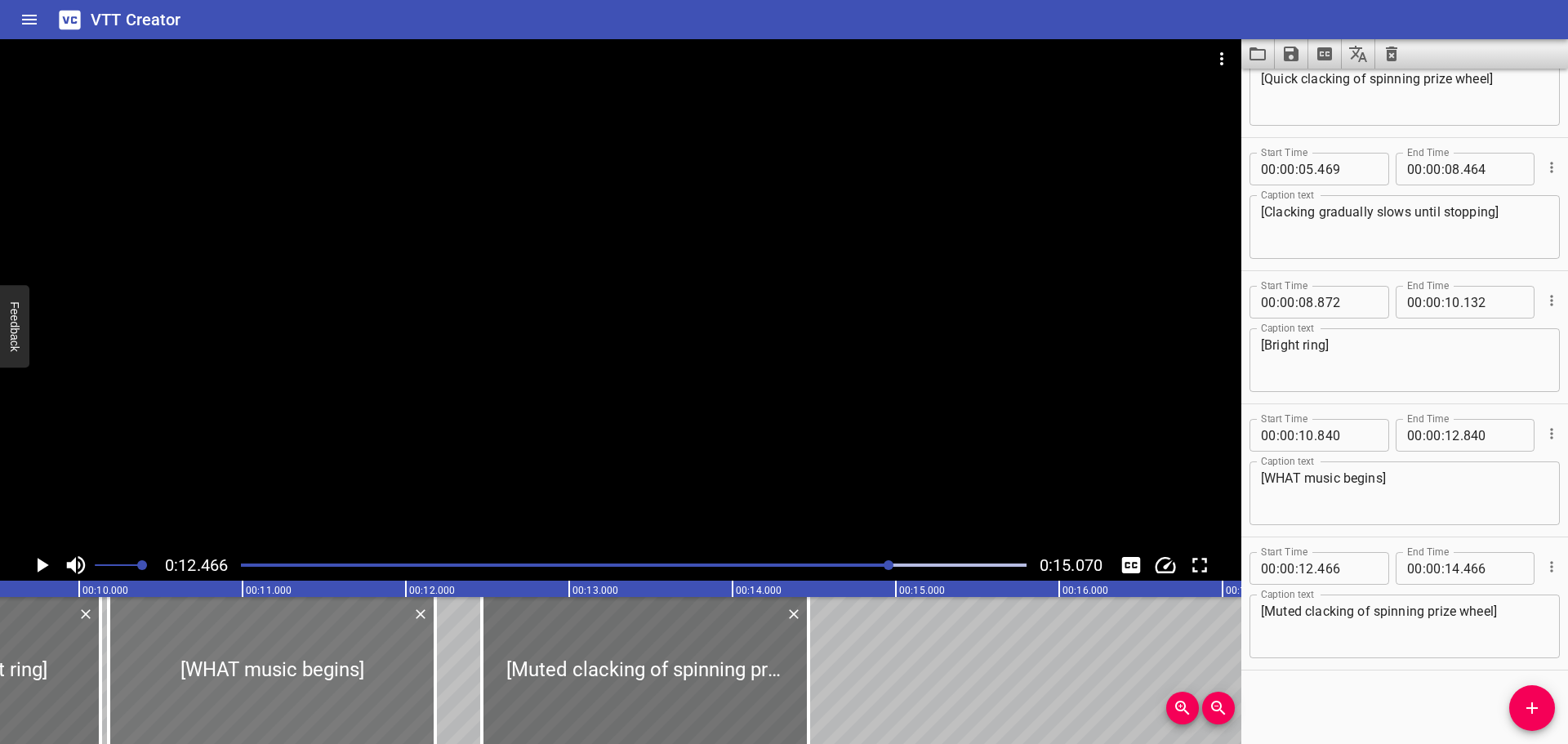
drag, startPoint x: 429, startPoint y: 651, endPoint x: 322, endPoint y: 655, distance: 107.1
click at [322, 655] on div at bounding box center [272, 670] width 327 height 147
type input "180"
drag, startPoint x: 1299, startPoint y: 476, endPoint x: 1268, endPoint y: 479, distance: 31.1
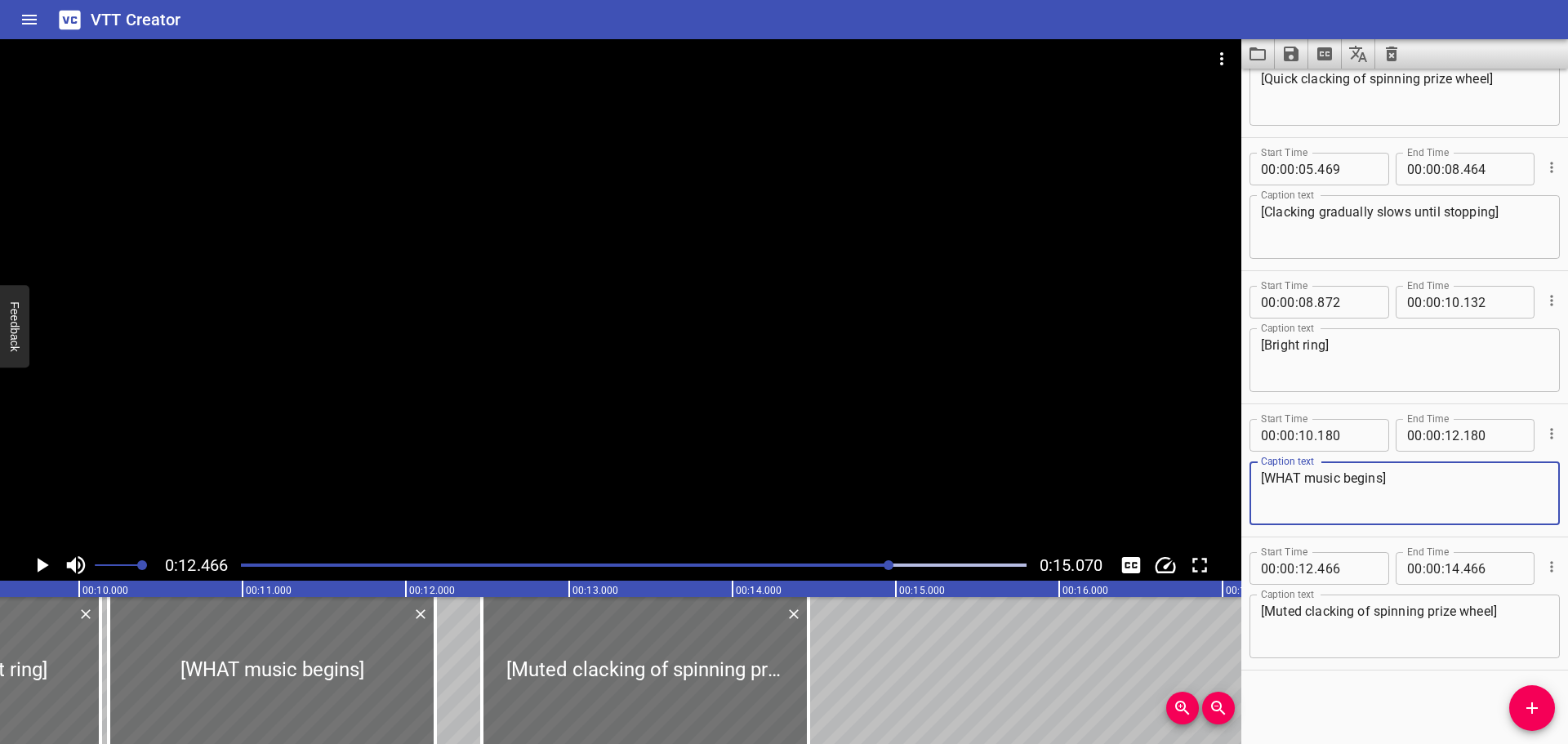
click at [1268, 479] on textarea "[WHAT music begins]" at bounding box center [1404, 494] width 288 height 46
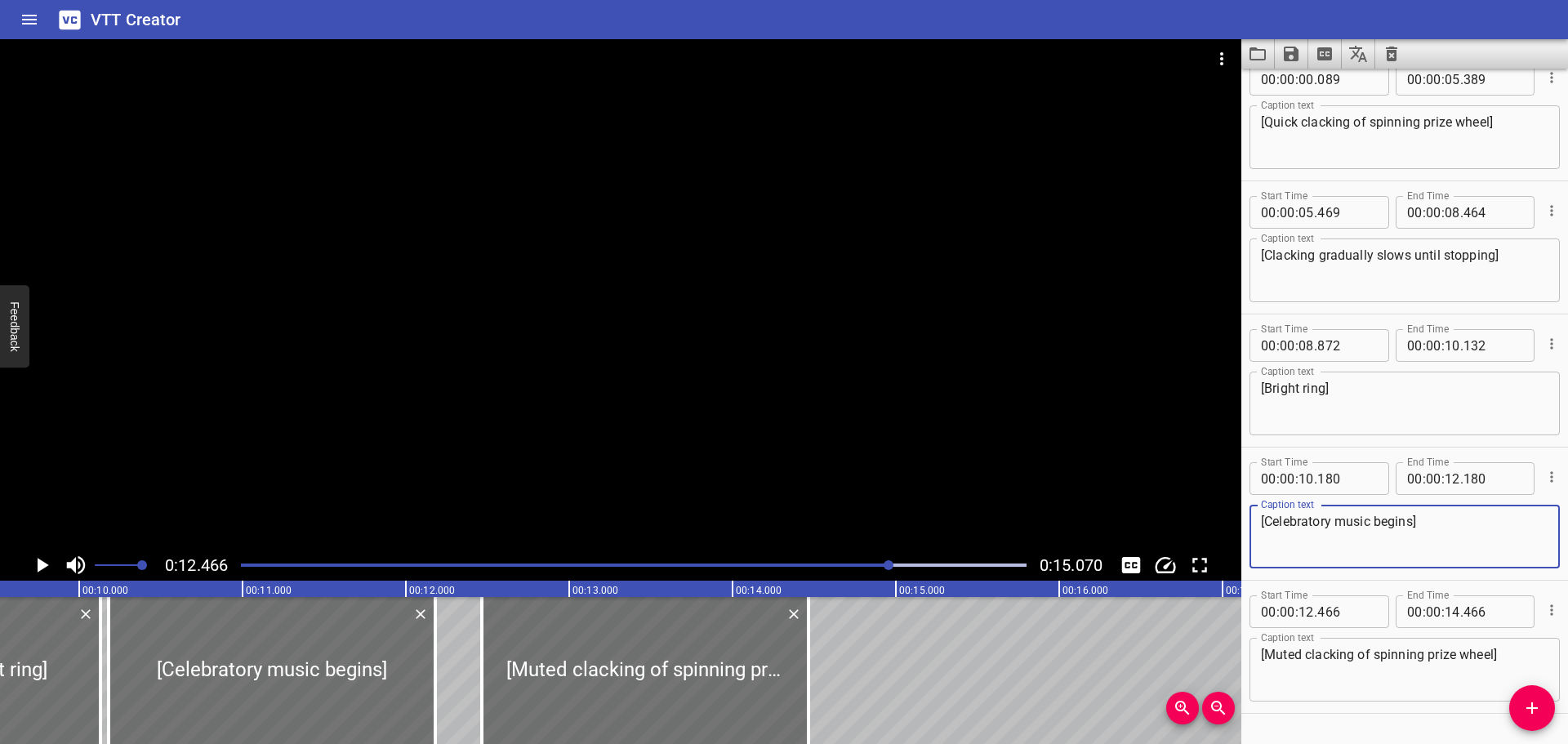
scroll to position [0, 0]
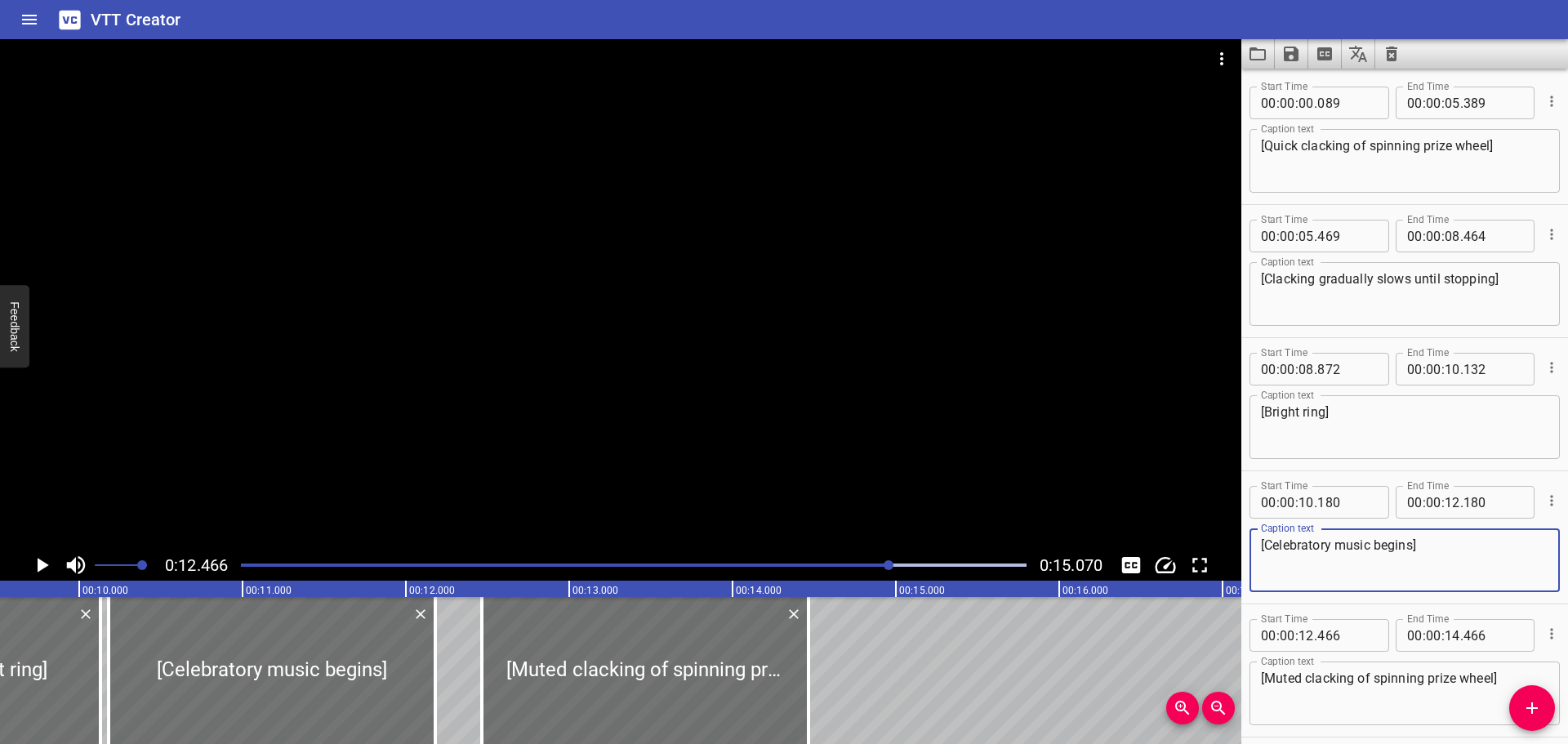
type textarea "[Celebratory music begins]"
click at [241, 565] on div at bounding box center [633, 566] width 805 height 23
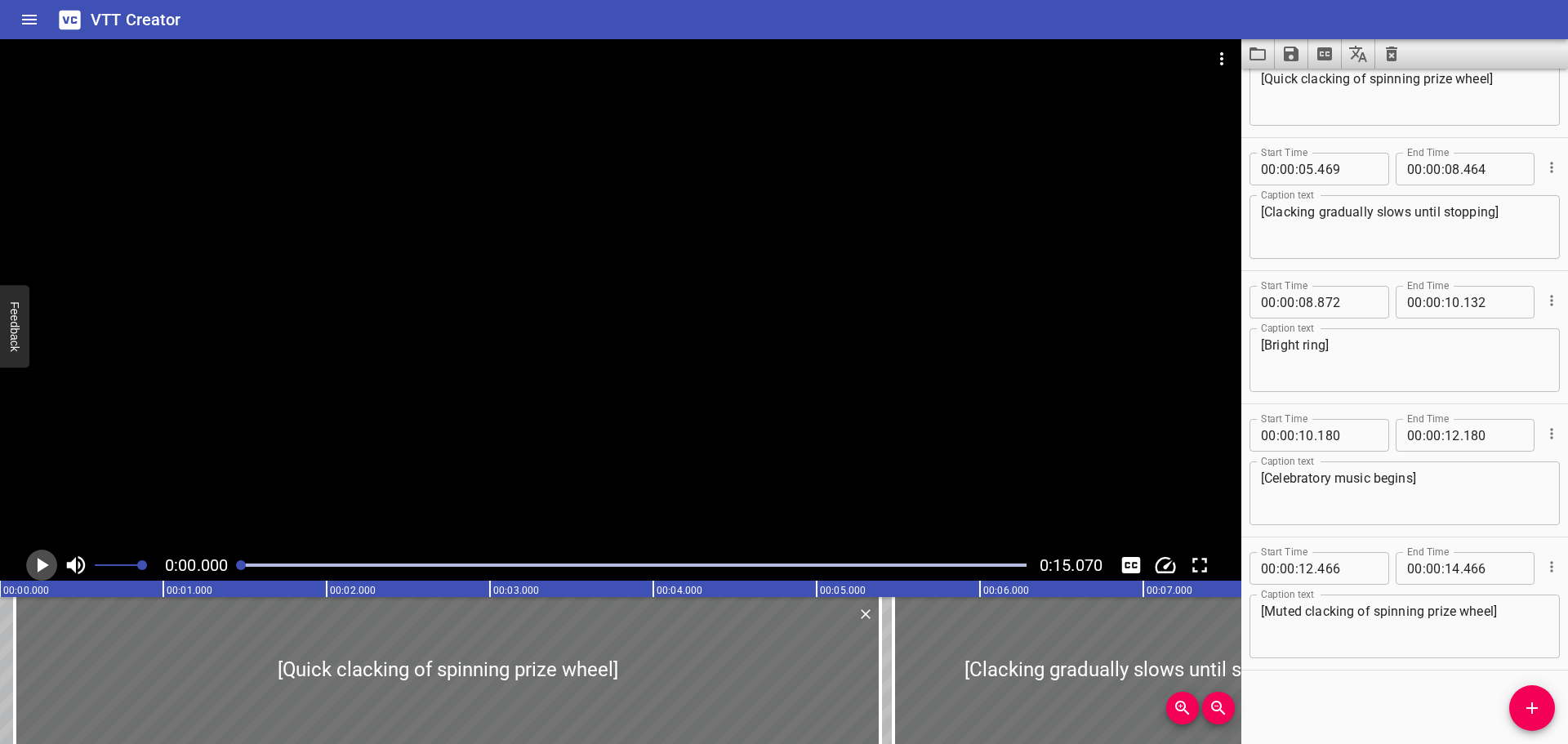
click at [40, 568] on icon "Play/Pause" at bounding box center [43, 565] width 12 height 15
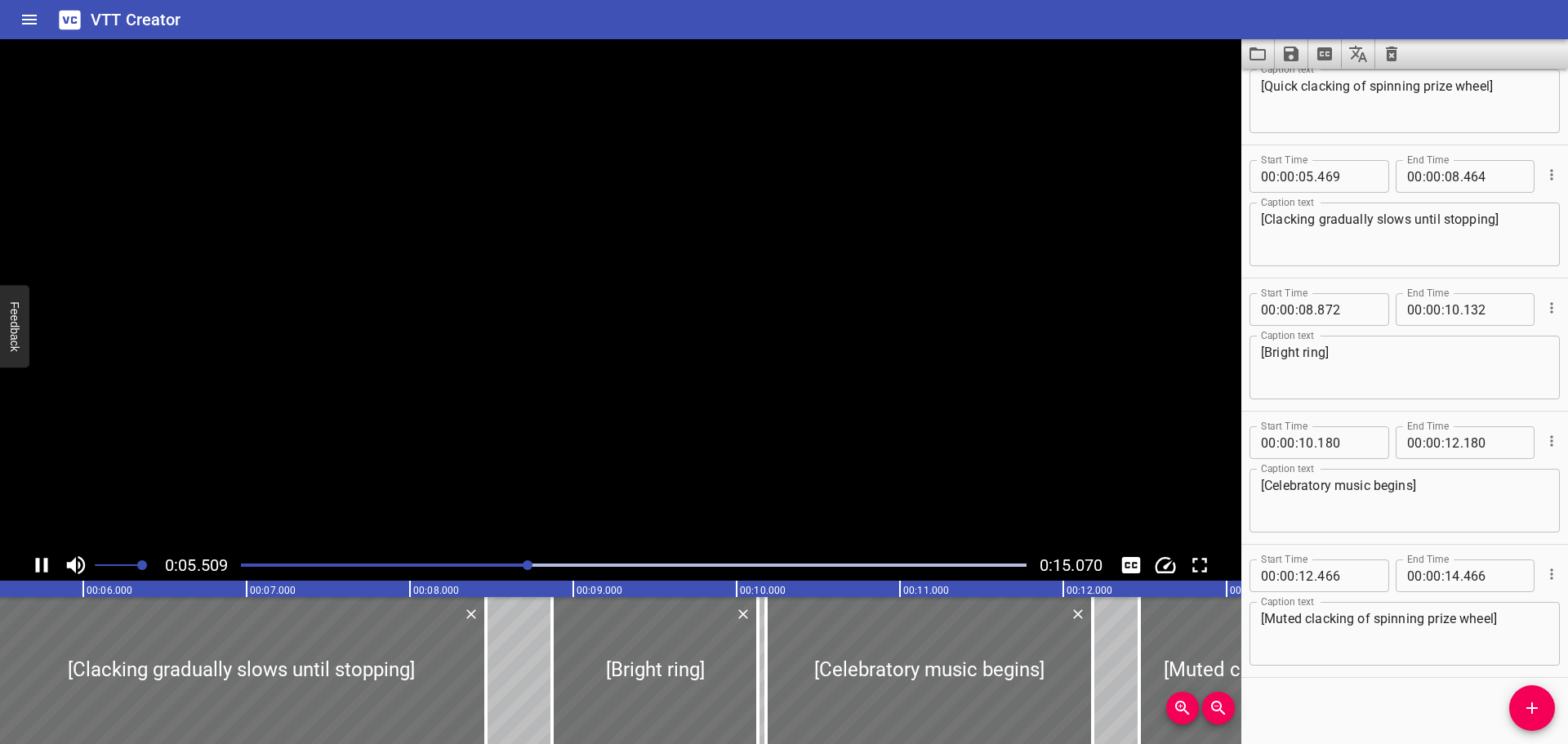
scroll to position [67, 0]
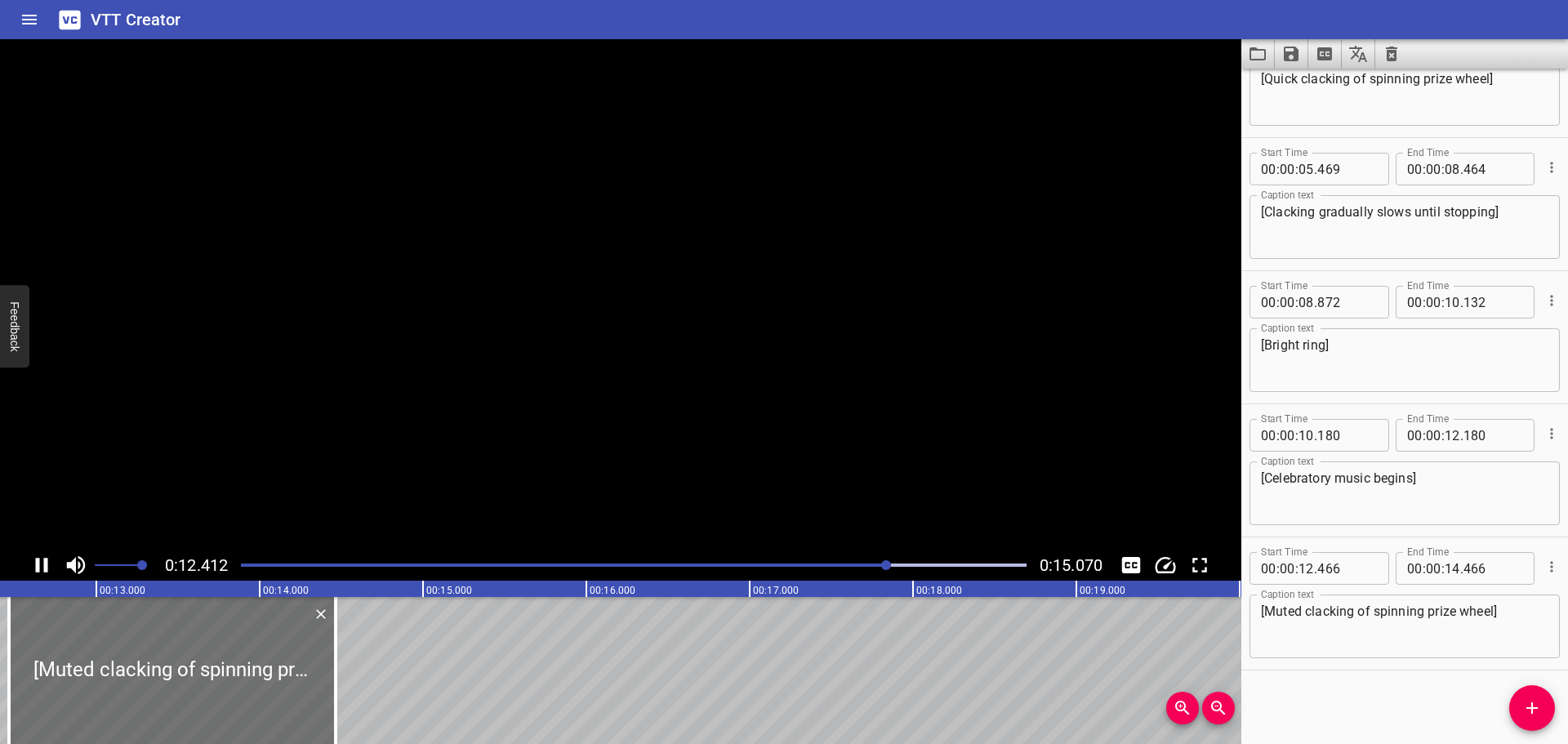
click at [40, 568] on icon "Play/Pause" at bounding box center [42, 566] width 25 height 25
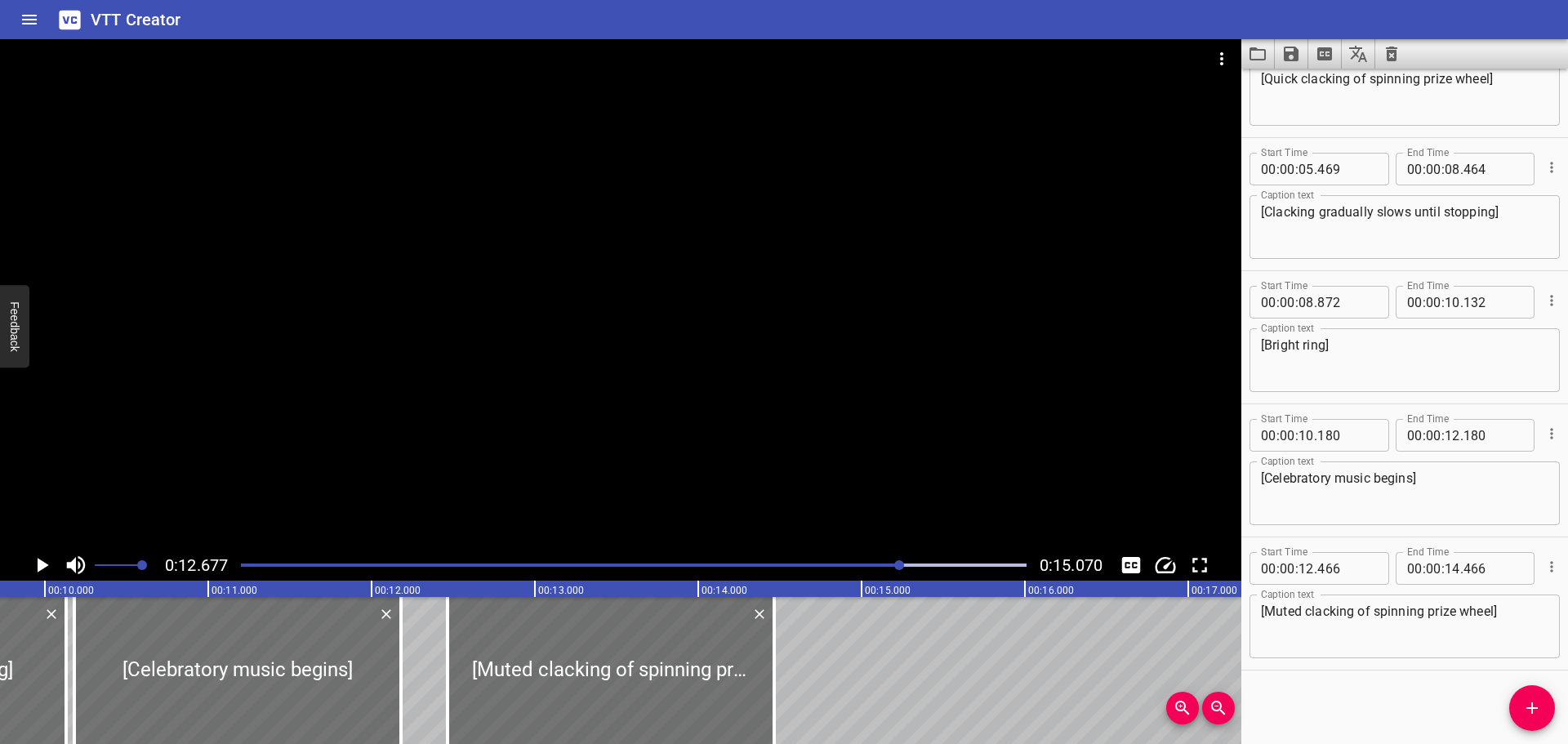
scroll to position [0, 1384]
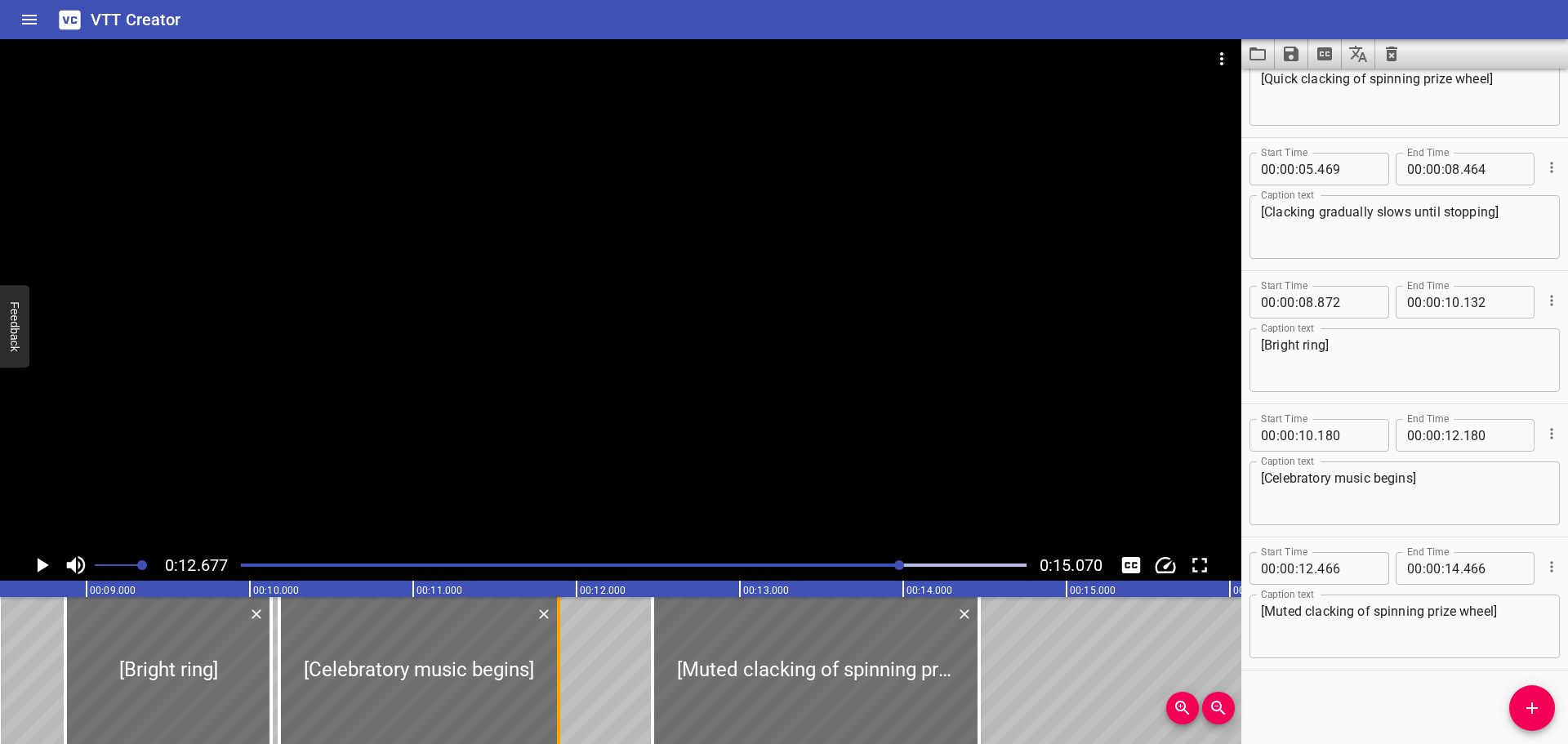
drag, startPoint x: 600, startPoint y: 682, endPoint x: 553, endPoint y: 682, distance: 47.0
click at [553, 682] on div at bounding box center [559, 670] width 16 height 147
type input "11"
type input "890"
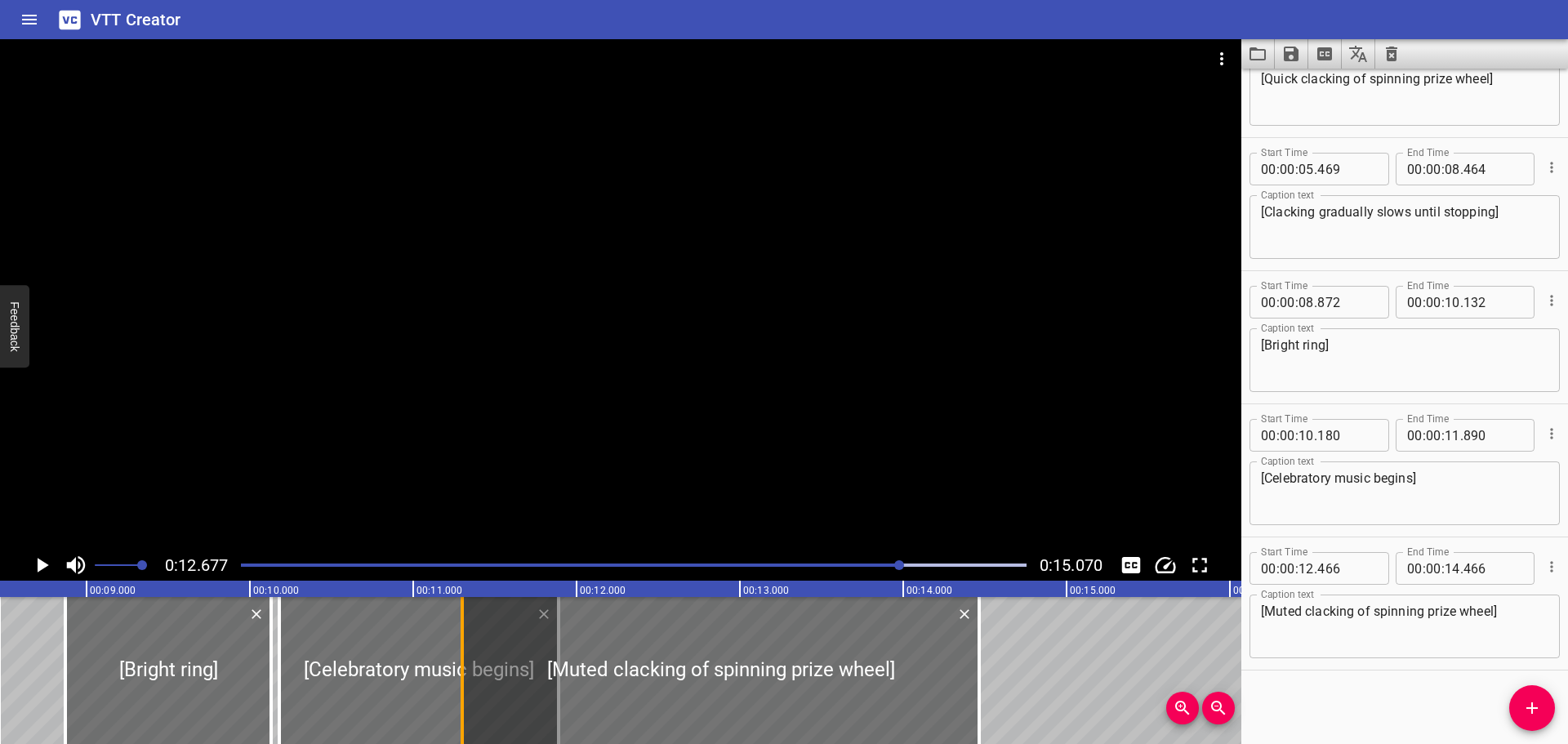
drag, startPoint x: 657, startPoint y: 673, endPoint x: 466, endPoint y: 673, distance: 191.0
click at [466, 673] on div at bounding box center [462, 670] width 16 height 147
type input "11"
type input "301"
click at [241, 568] on div at bounding box center [633, 566] width 805 height 23
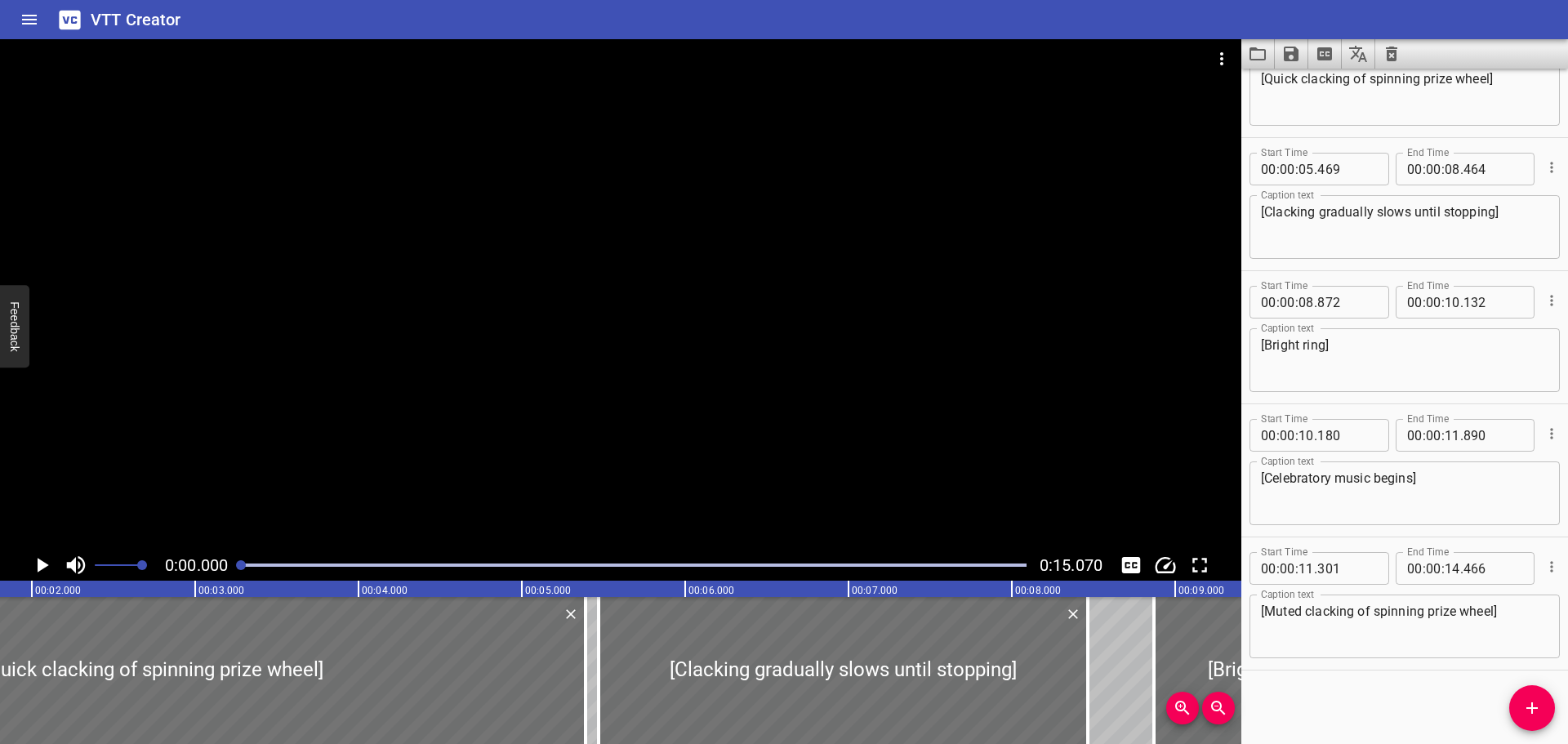
scroll to position [0, 0]
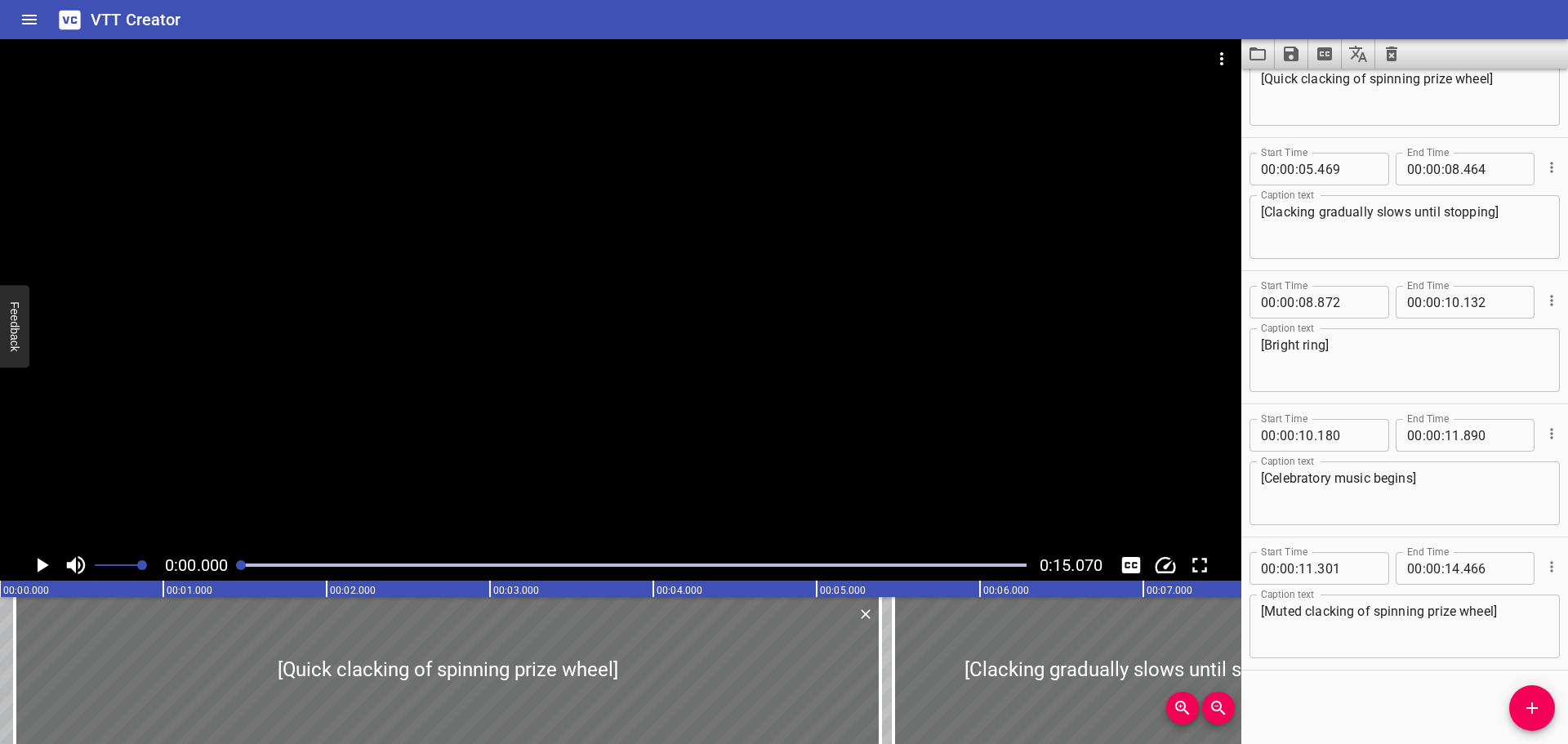
click at [38, 564] on icon "Play/Pause" at bounding box center [43, 565] width 12 height 15
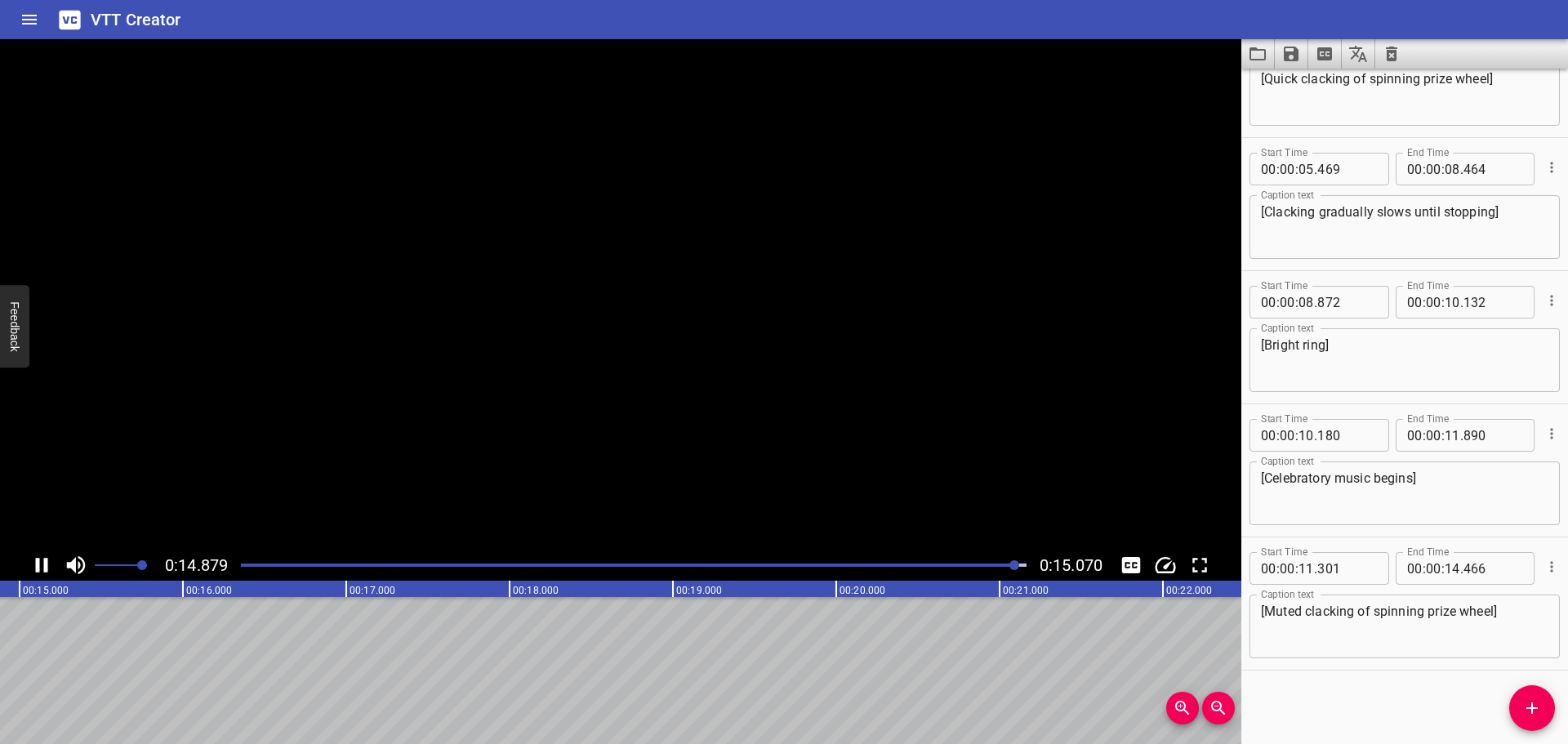
scroll to position [0, 2462]
click at [1294, 54] on icon "Save captions to file" at bounding box center [1291, 53] width 15 height 15
drag, startPoint x: 1329, startPoint y: 93, endPoint x: 1335, endPoint y: 113, distance: 20.9
click at [1335, 113] on ul "Save to VTT file Save to SRT file" at bounding box center [1335, 104] width 120 height 72
click at [1329, 86] on li "Save to VTT file" at bounding box center [1335, 89] width 120 height 29
